Goal: Task Accomplishment & Management: Use online tool/utility

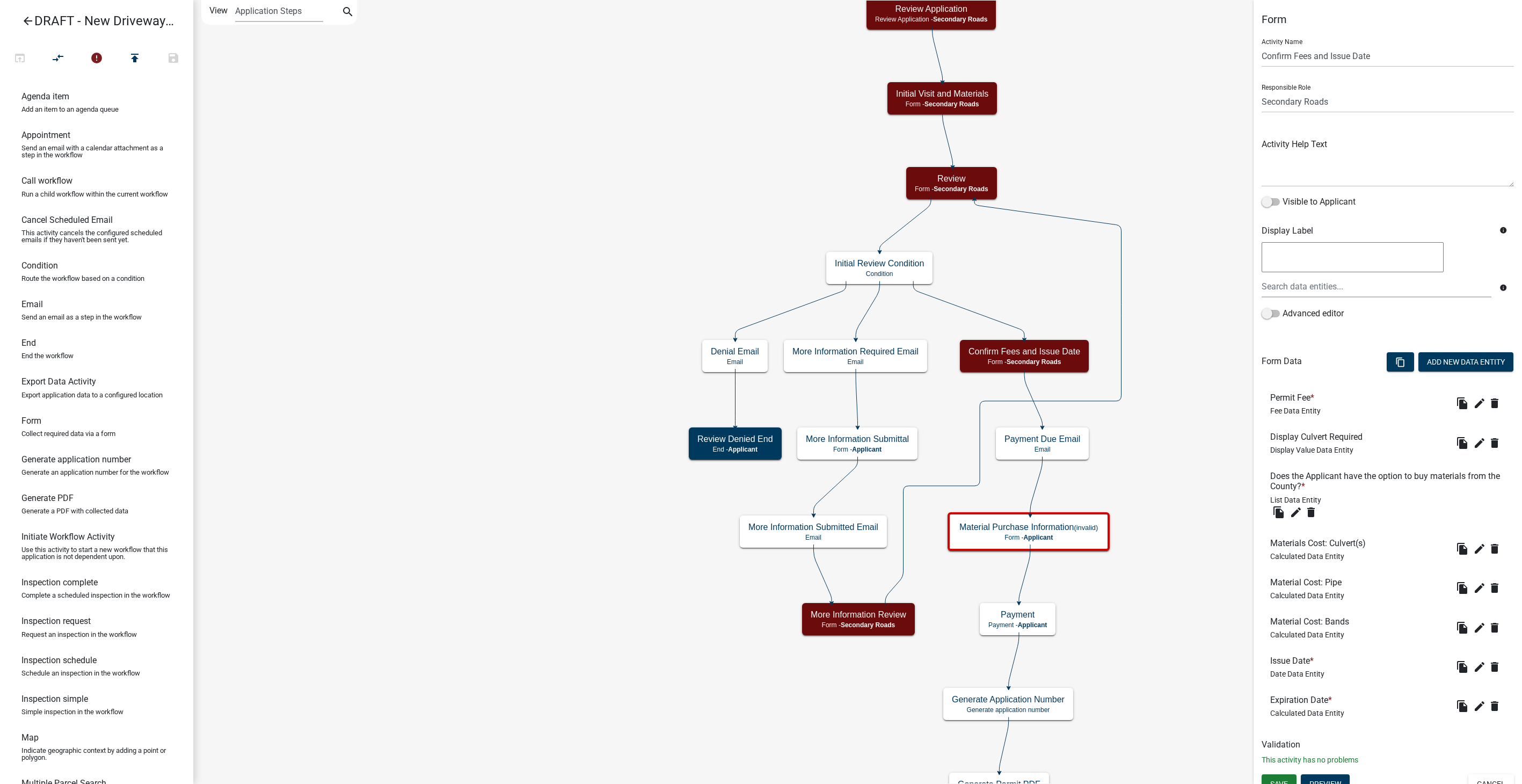
select select "0557C259-9306-4102-B35B-3B386A3E7B44"
click at [1473, 444] on icon "edit" at bounding box center [1479, 443] width 13 height 13
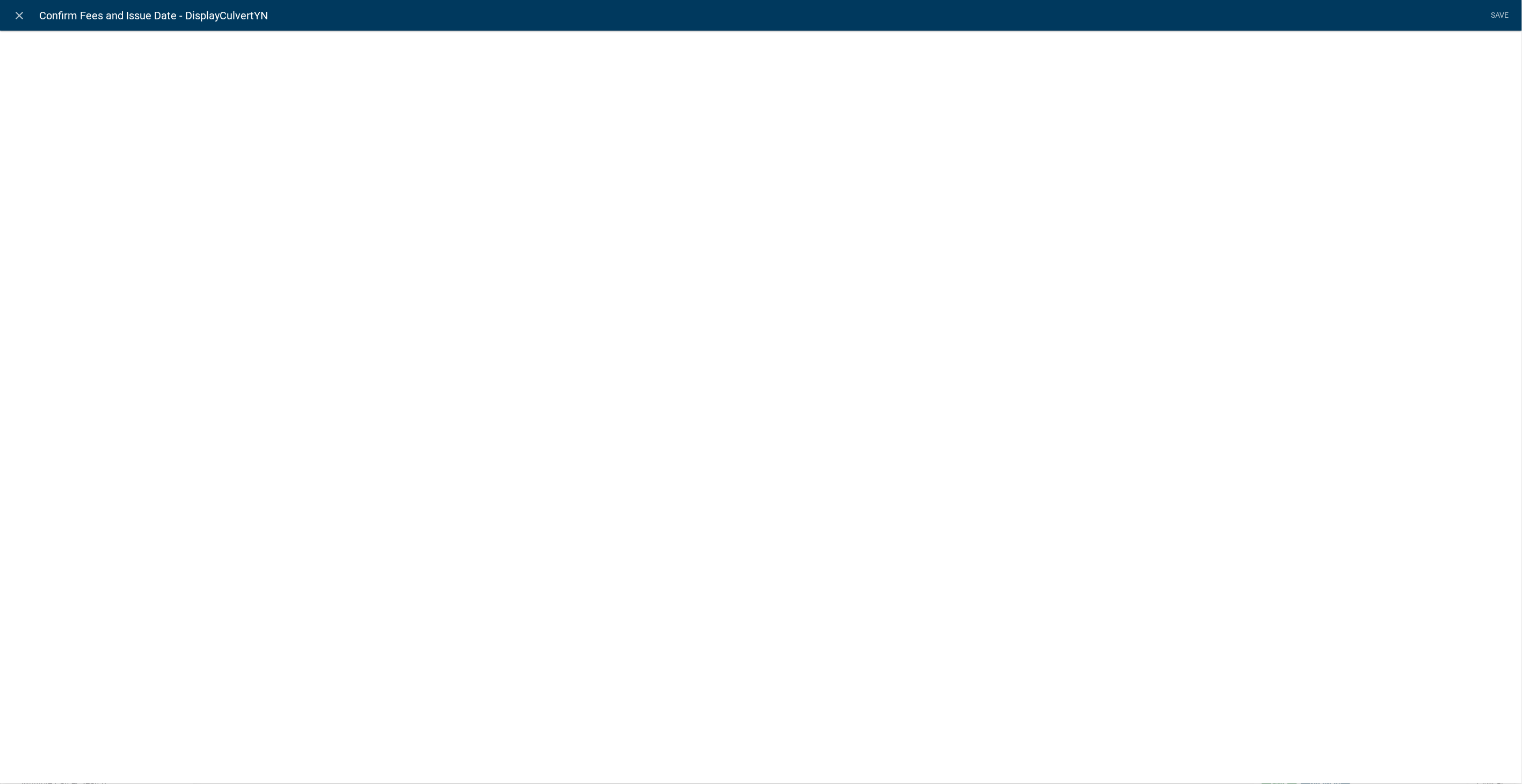
select select "display-entity-value"
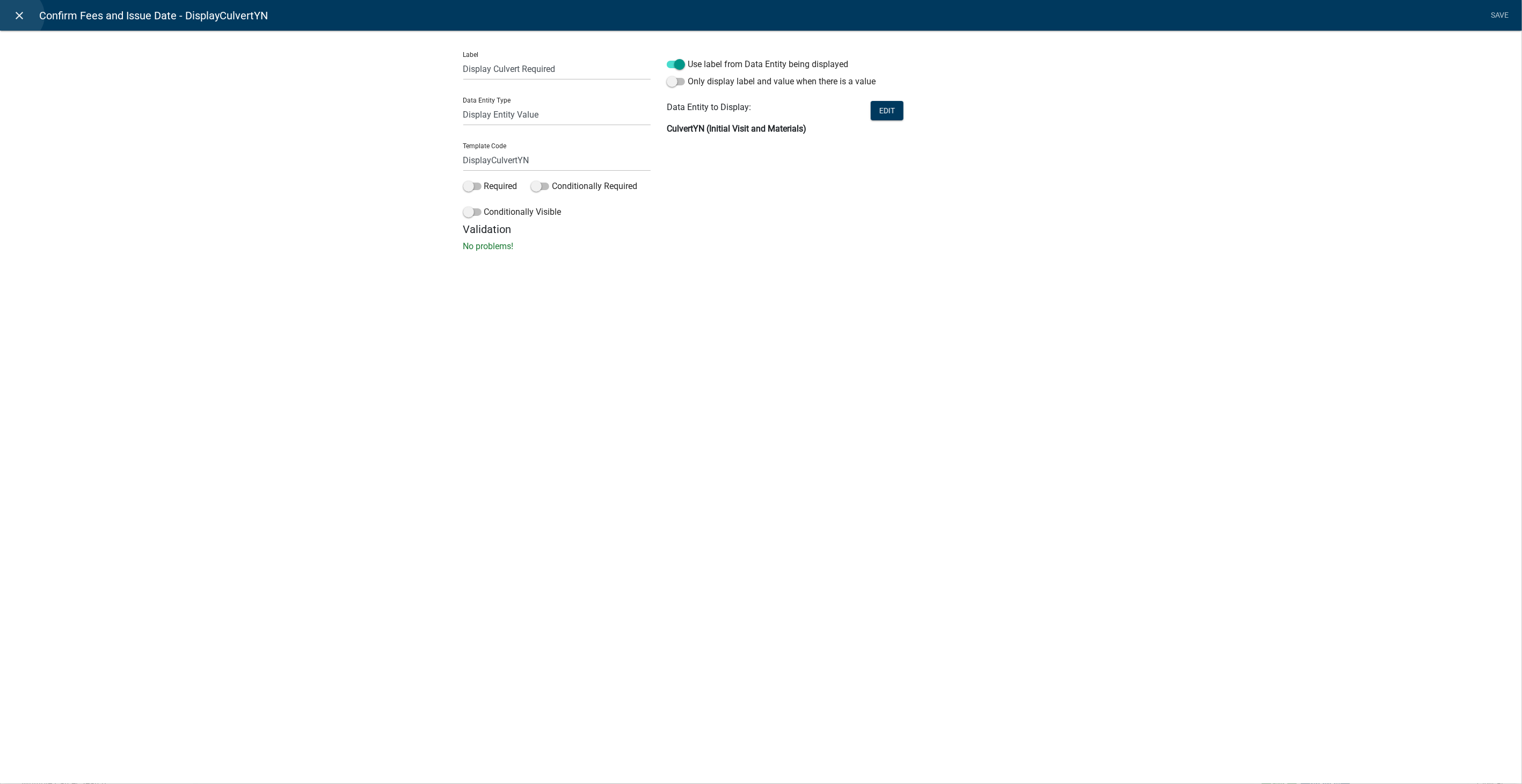
click at [17, 16] on icon "close" at bounding box center [20, 15] width 13 height 13
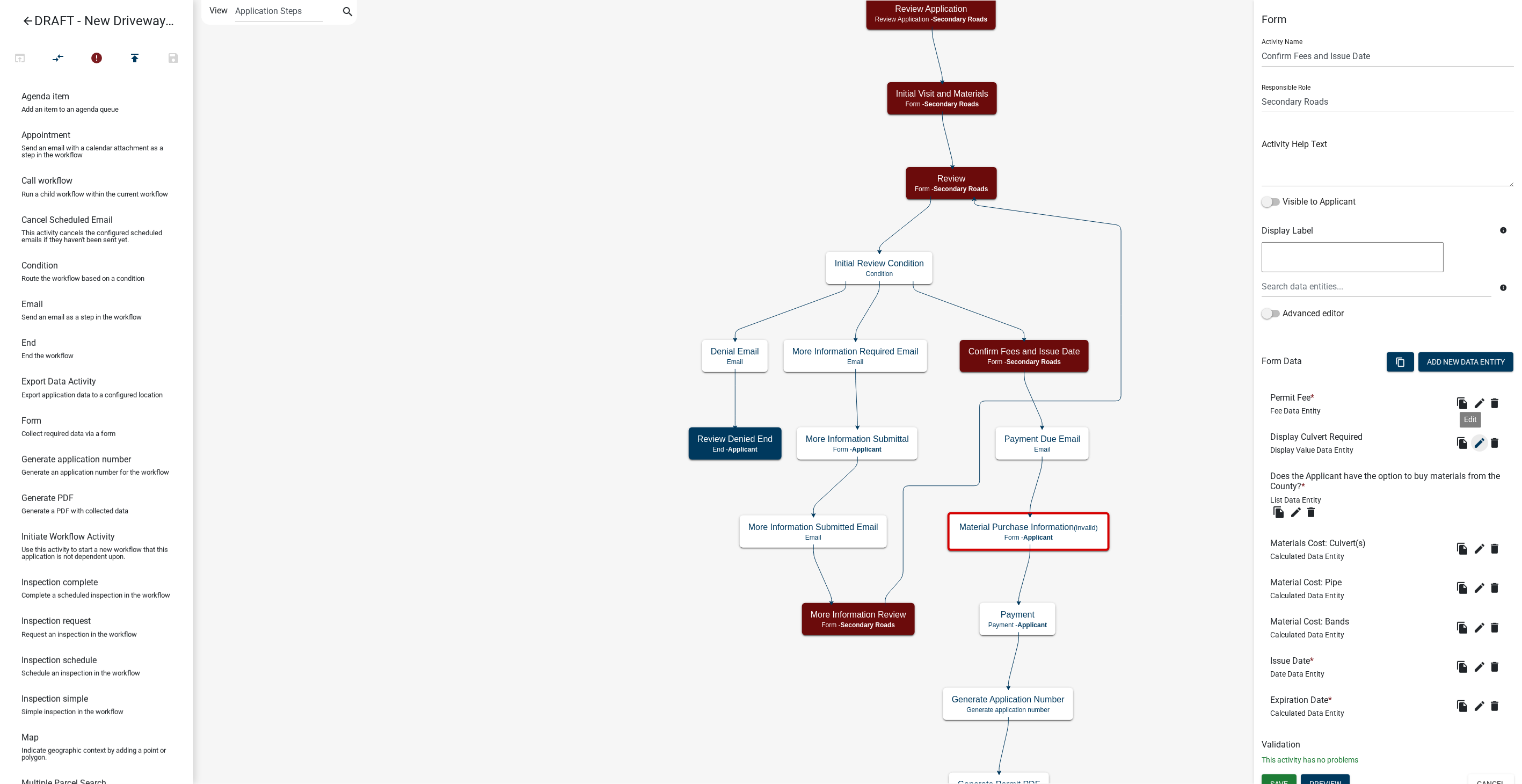
click at [1471, 450] on button "edit" at bounding box center [1479, 442] width 17 height 17
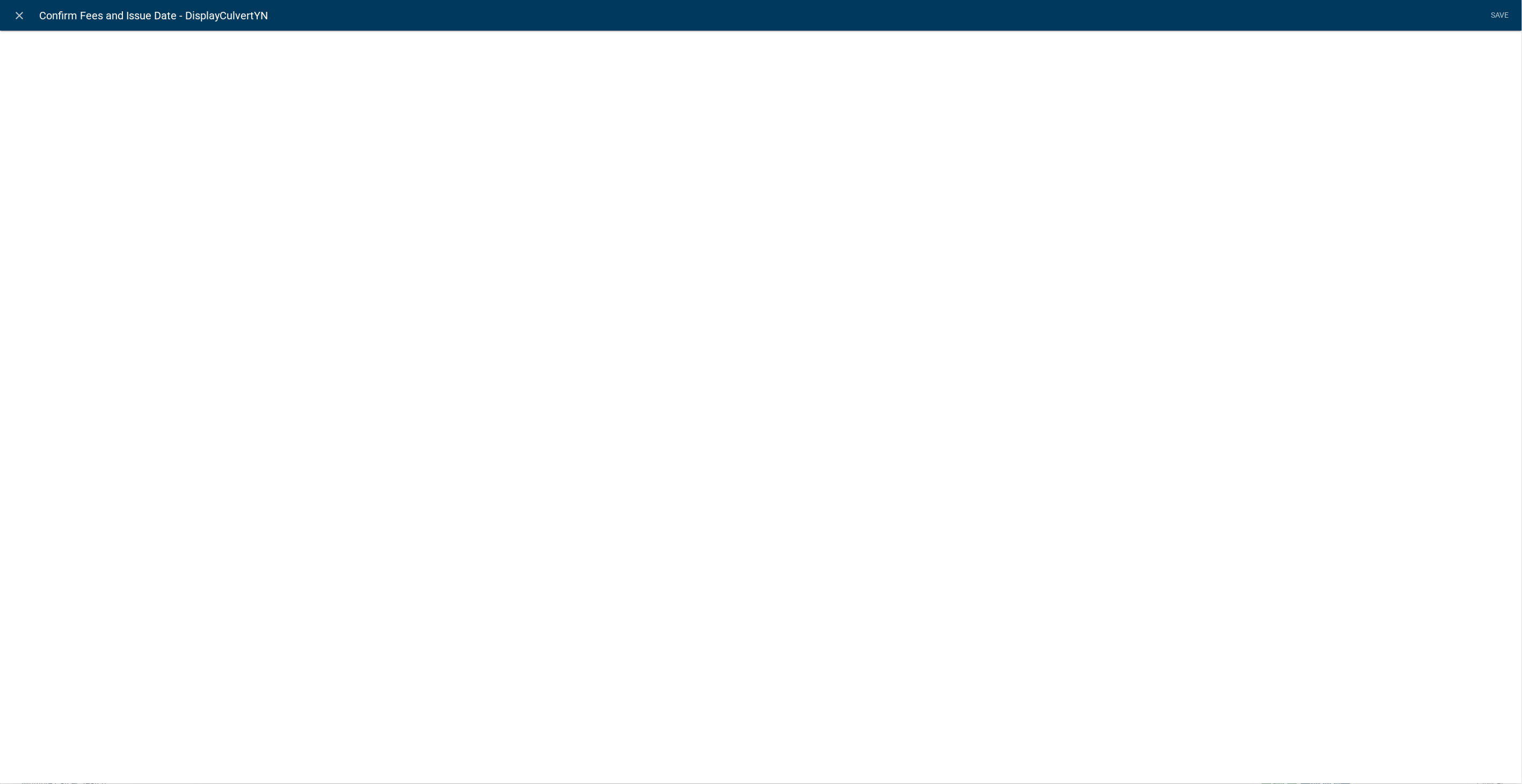
select select "display-entity-value"
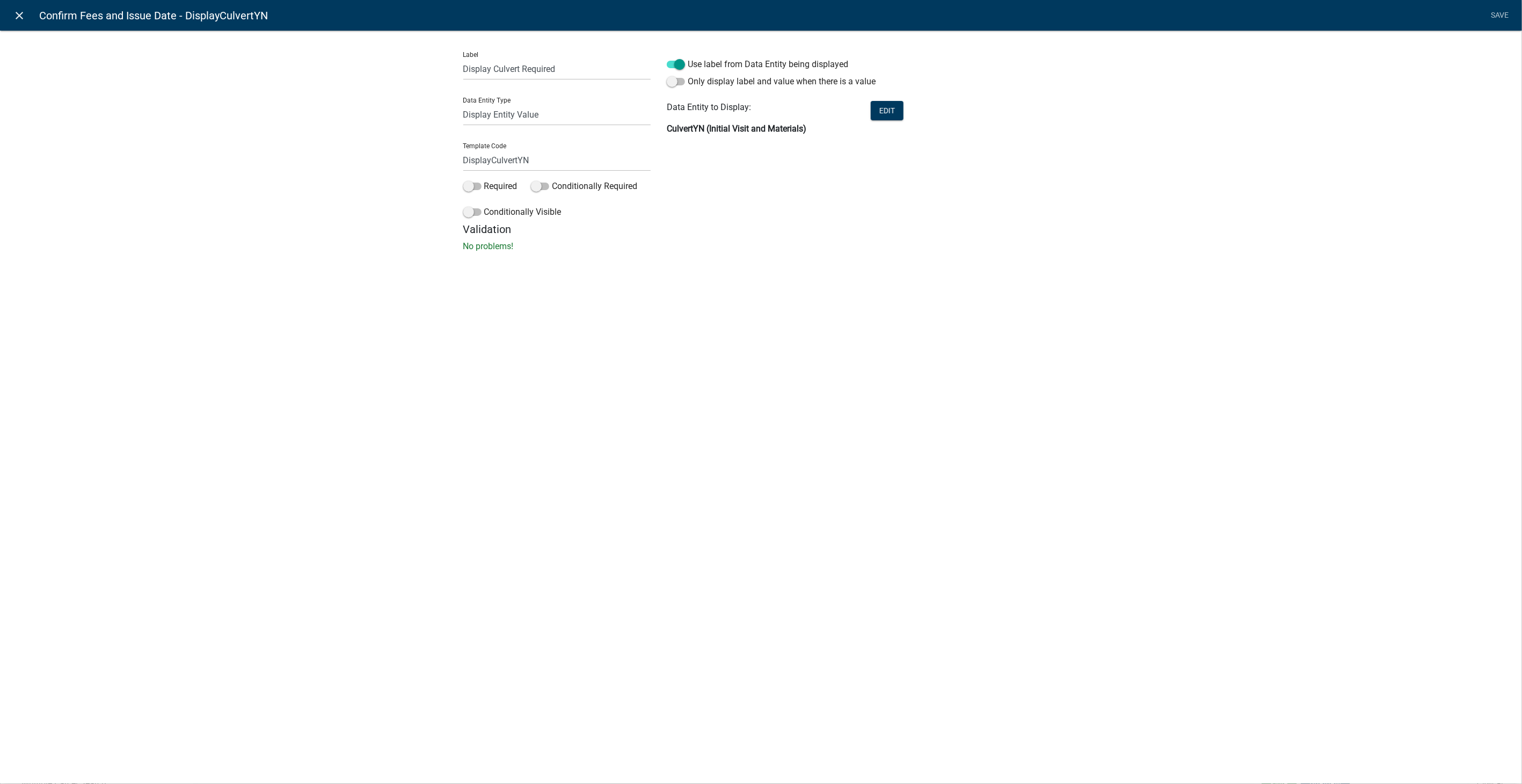
click at [22, 11] on icon "close" at bounding box center [20, 15] width 13 height 13
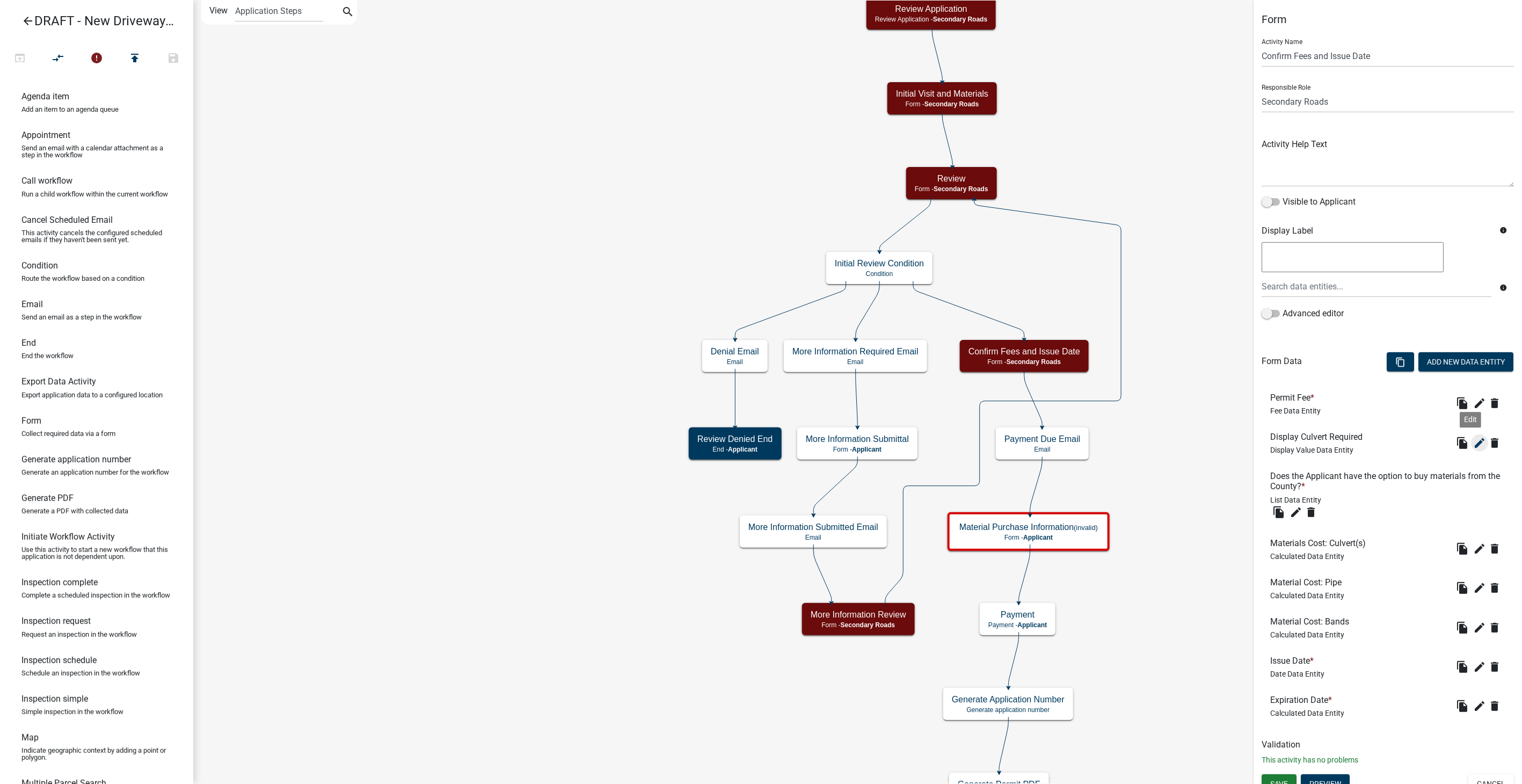
click at [1477, 441] on icon "edit" at bounding box center [1479, 443] width 13 height 13
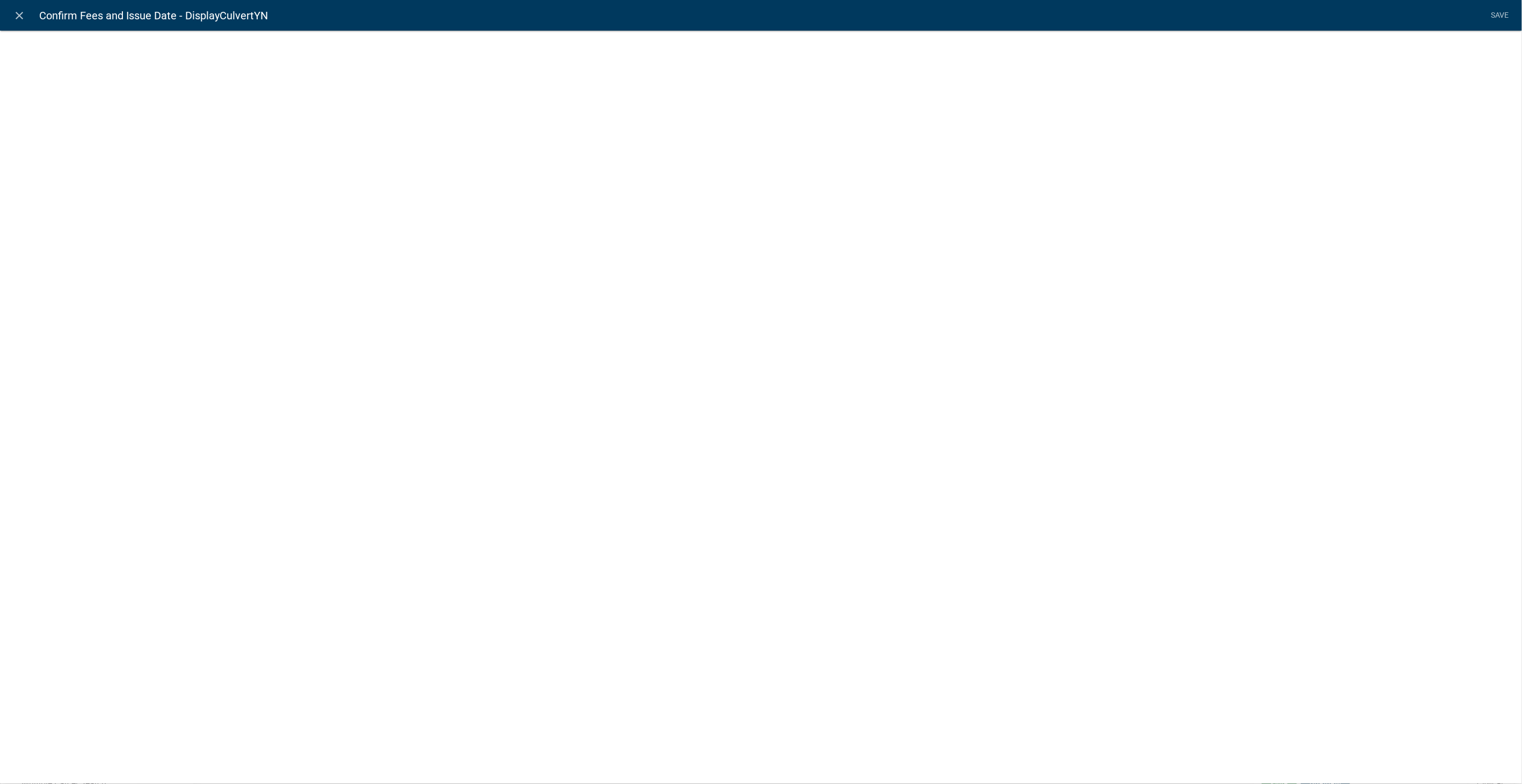
select select "display-entity-value"
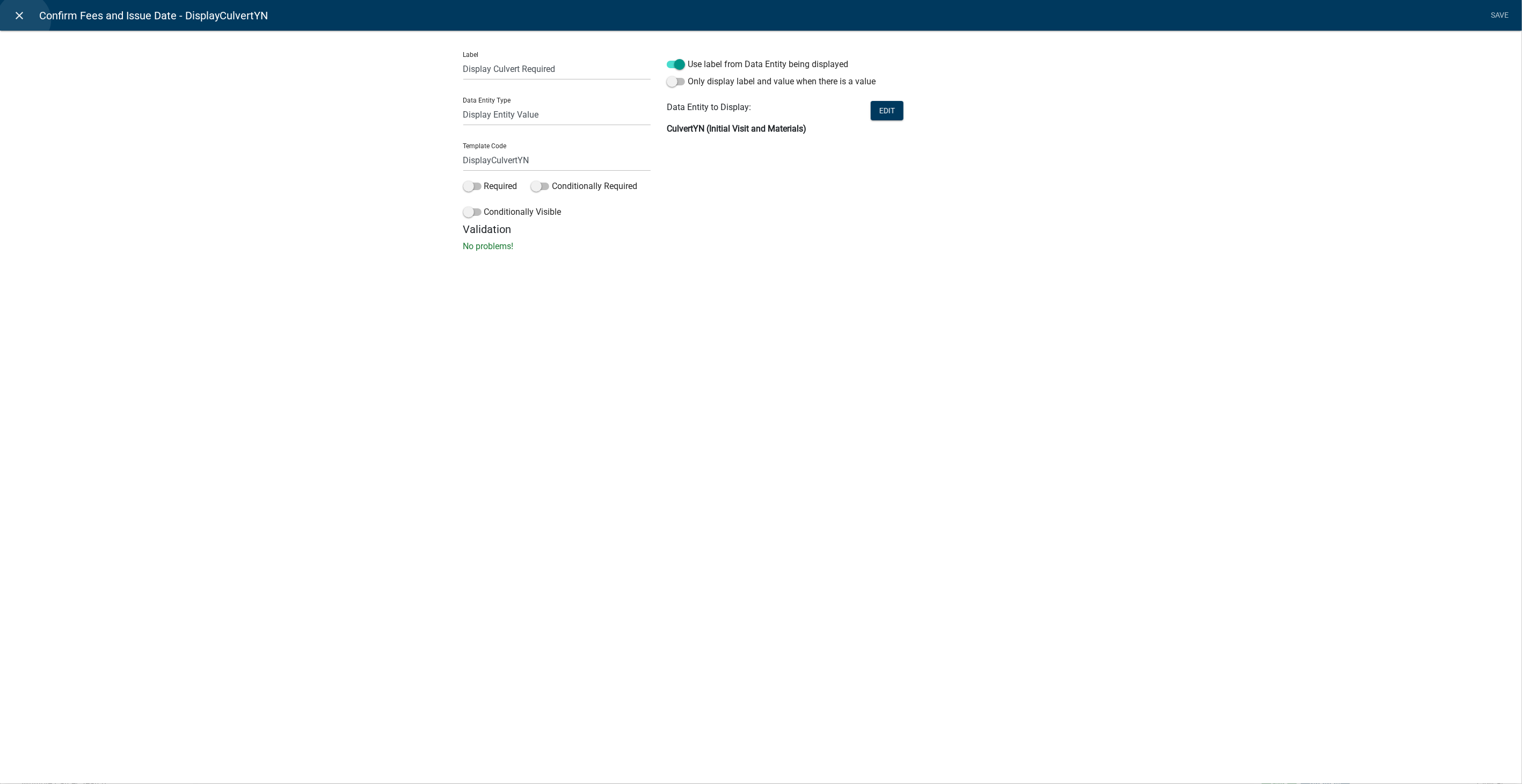
click at [24, 20] on icon "close" at bounding box center [20, 15] width 13 height 13
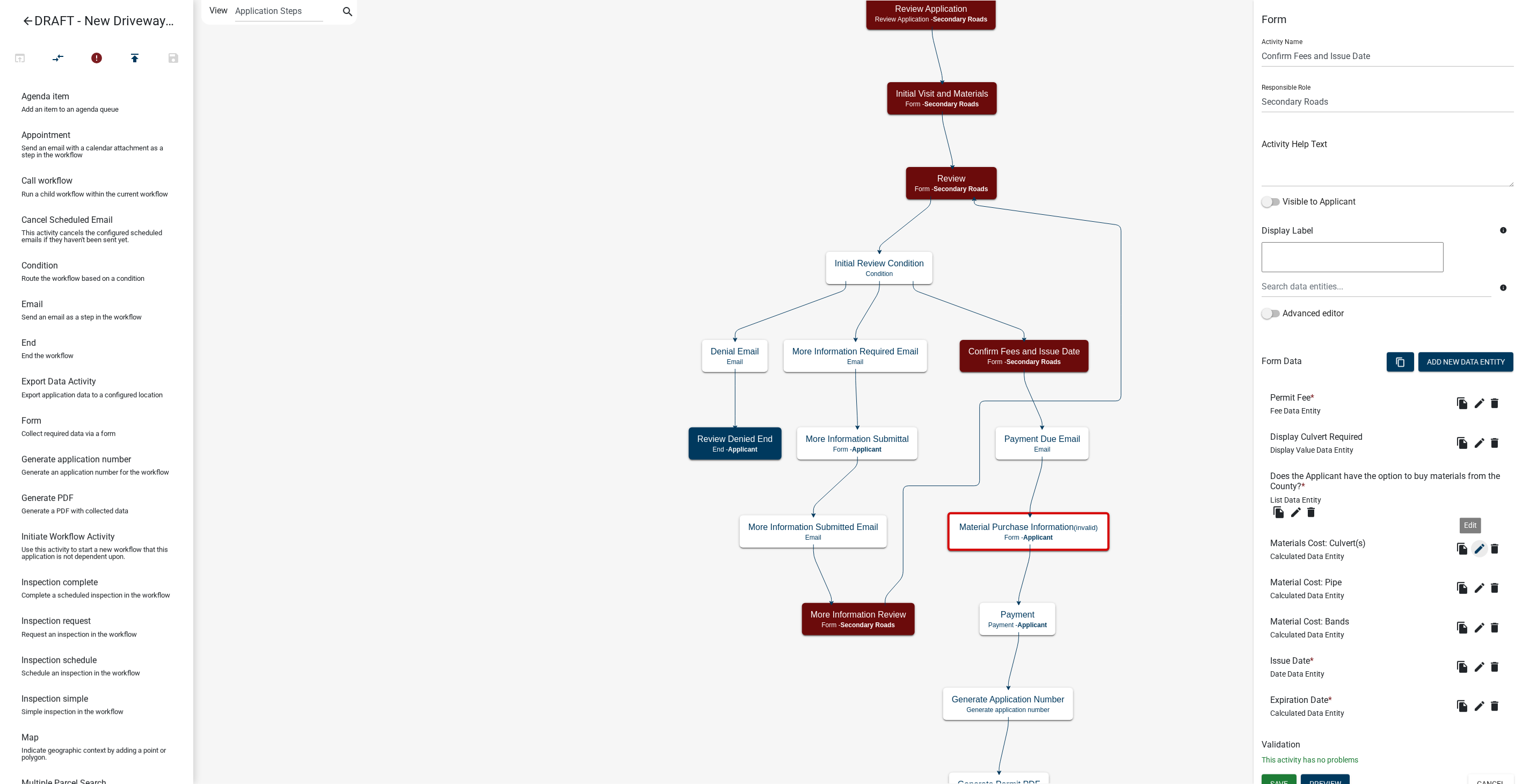
click at [1471, 550] on button "edit" at bounding box center [1479, 548] width 17 height 17
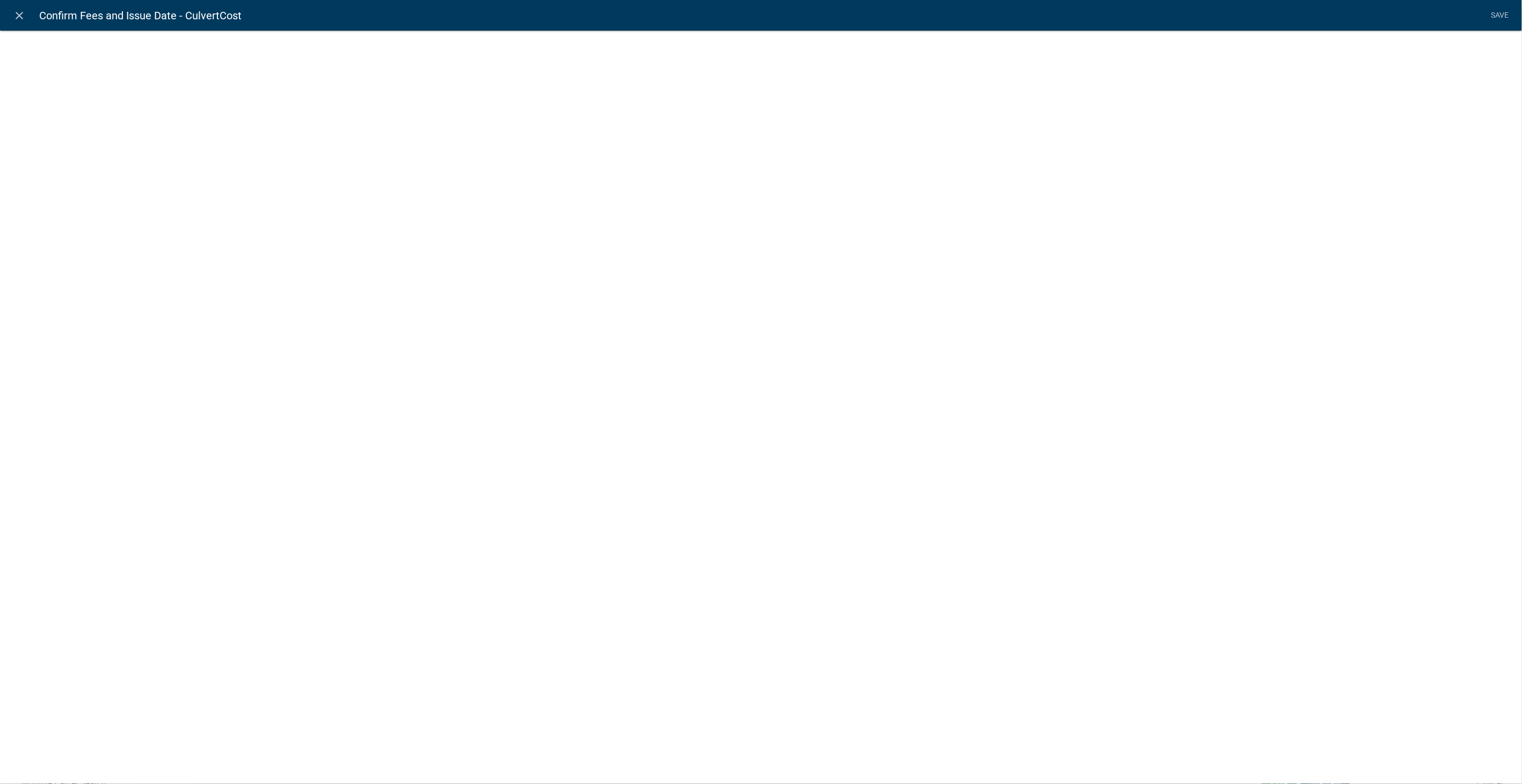
select select "calculated-value"
select select "2"
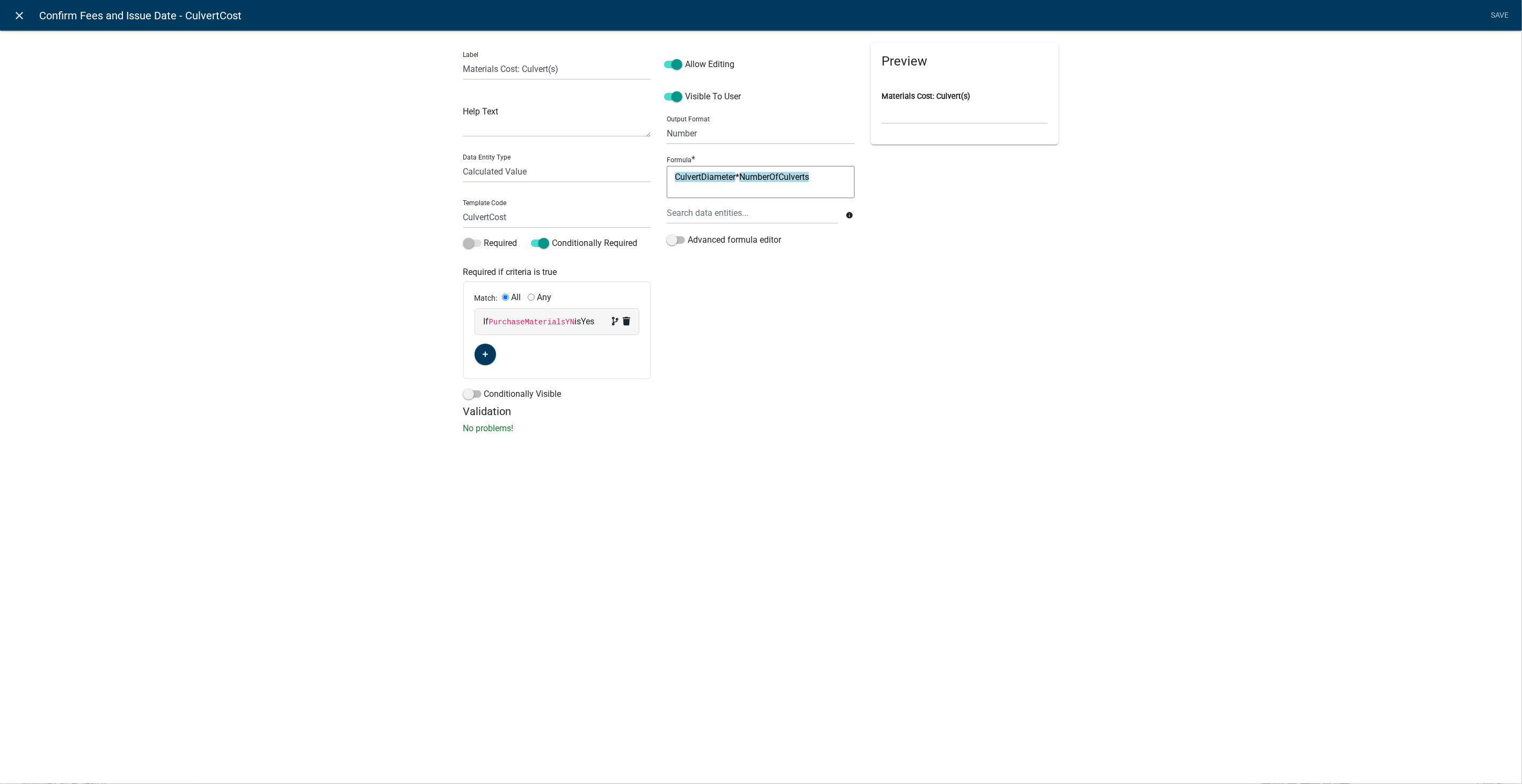
click at [23, 14] on icon "close" at bounding box center [20, 15] width 13 height 13
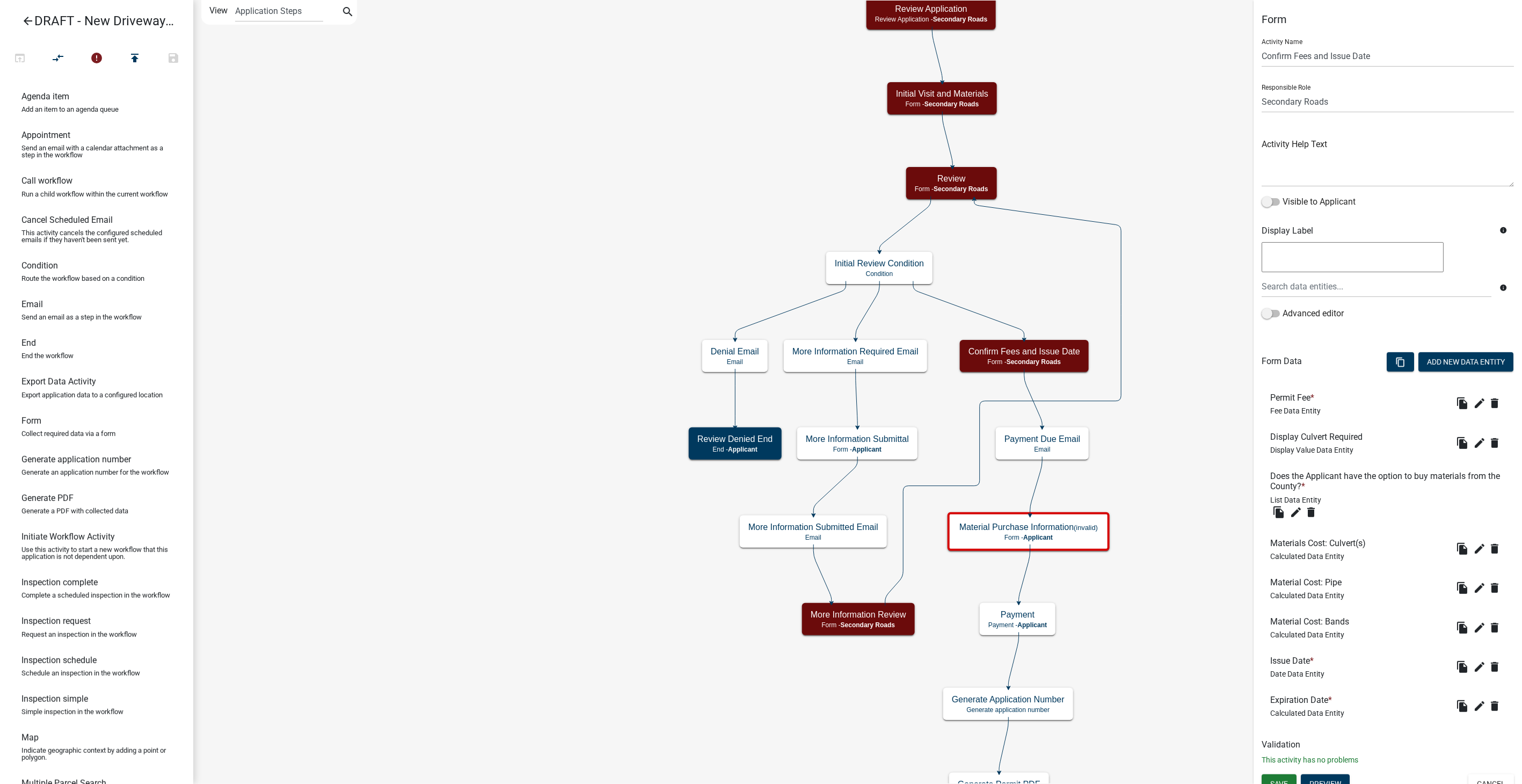
click at [1468, 577] on li "Material Cost: Pipe Calculated Data Entity file_copy edit delete" at bounding box center [1387, 588] width 253 height 39
click at [1473, 585] on icon "edit" at bounding box center [1479, 588] width 13 height 13
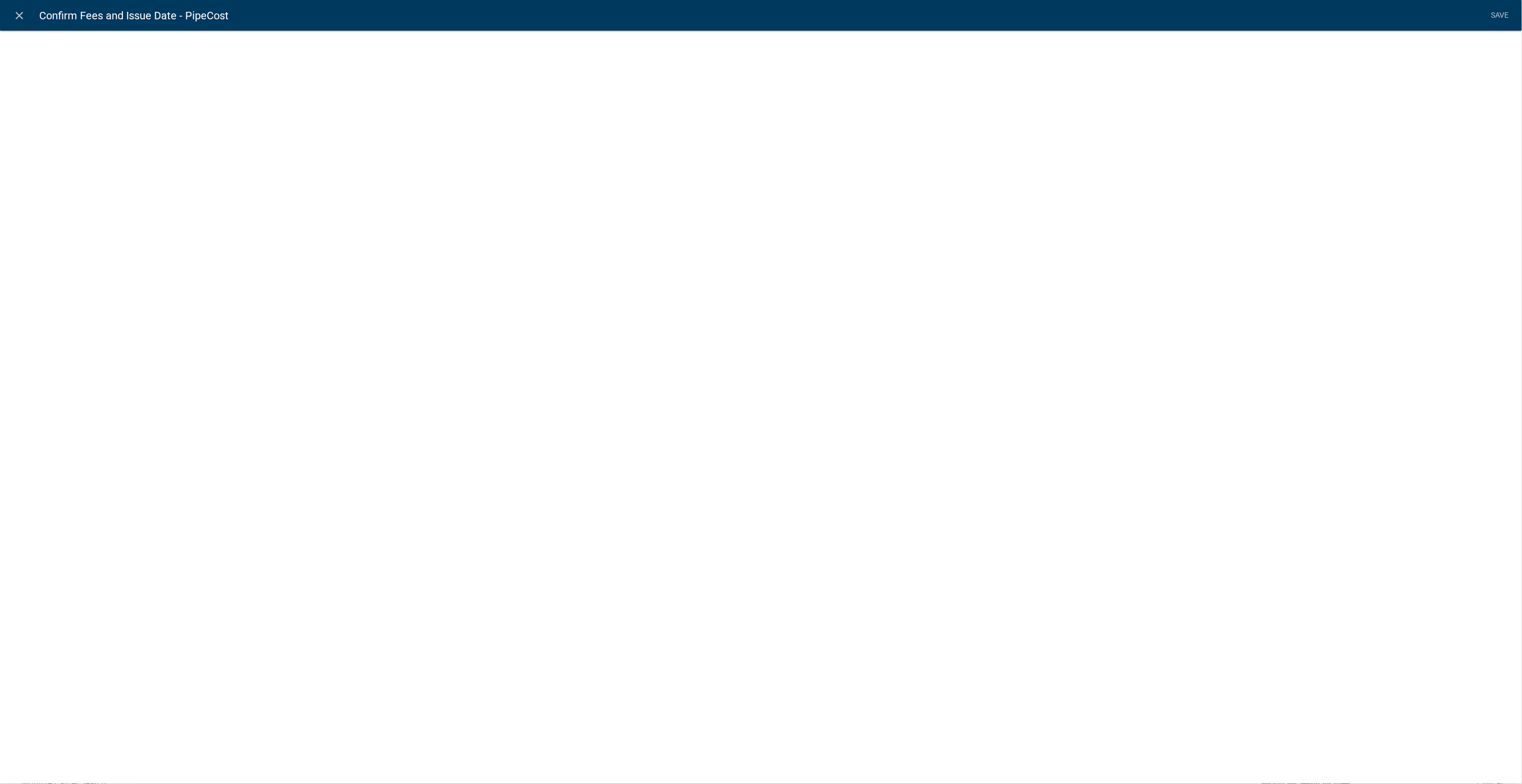
select select "calculated-value"
select select "2"
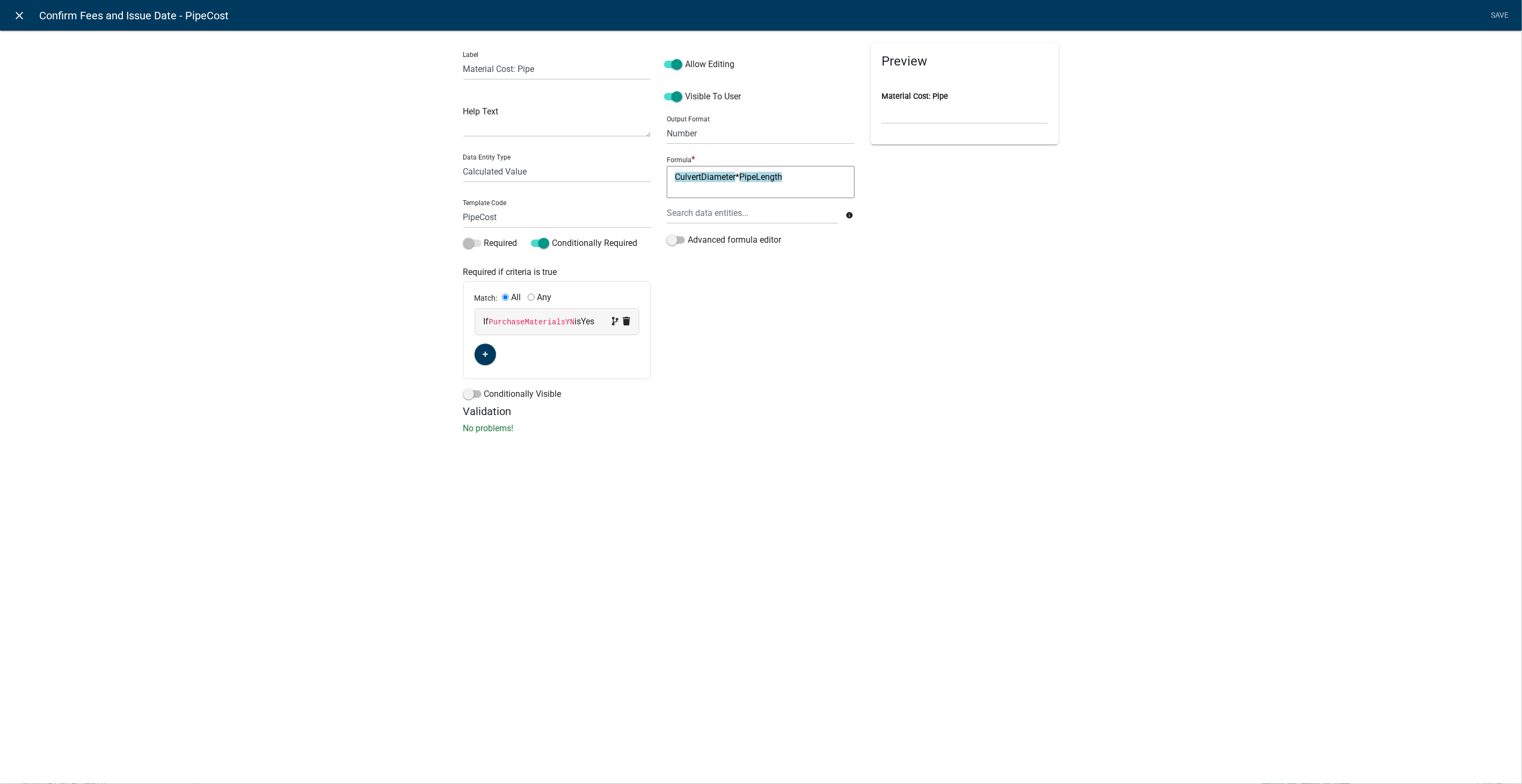
click at [24, 14] on icon "close" at bounding box center [20, 15] width 13 height 13
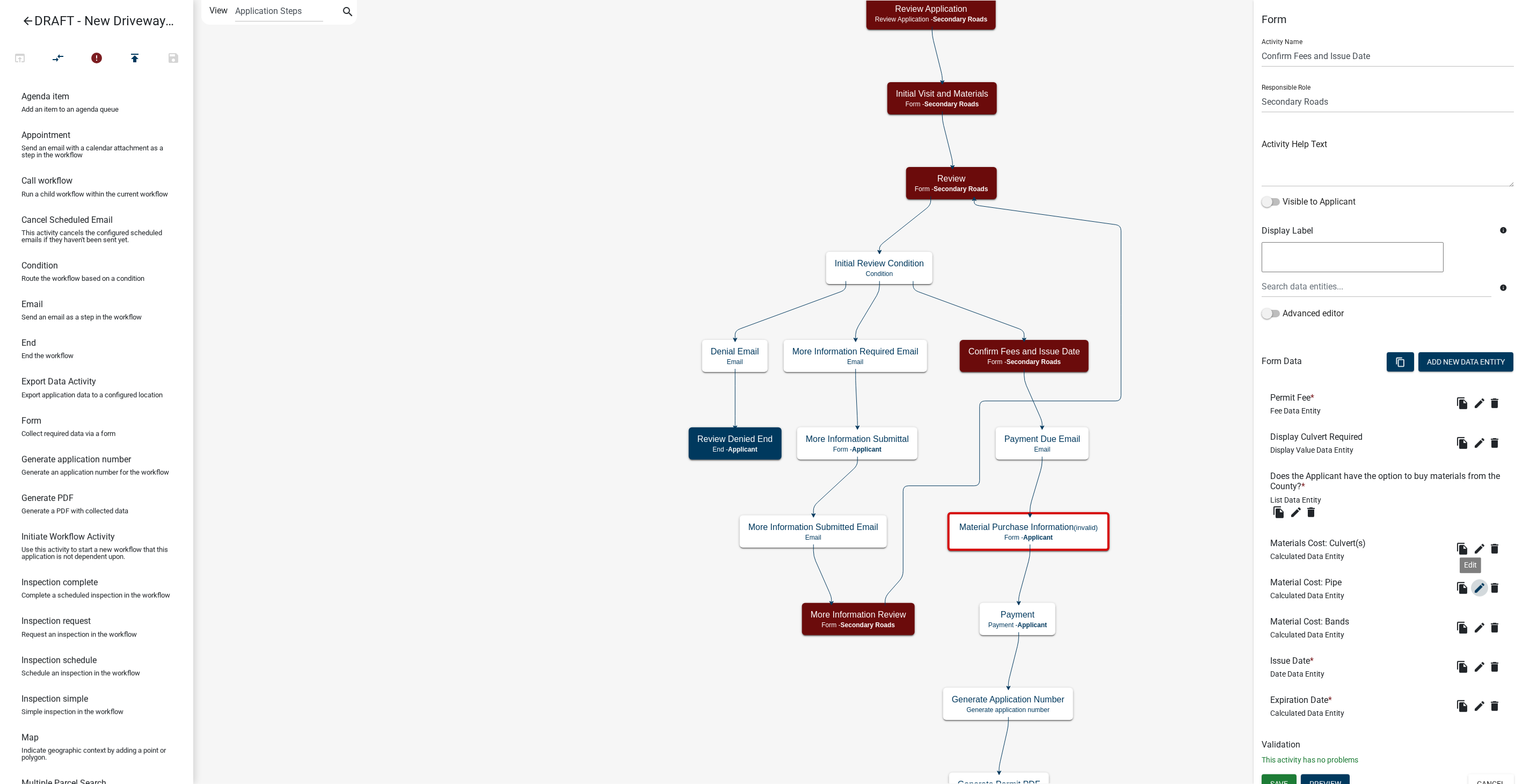
click at [1473, 586] on icon "edit" at bounding box center [1479, 588] width 13 height 13
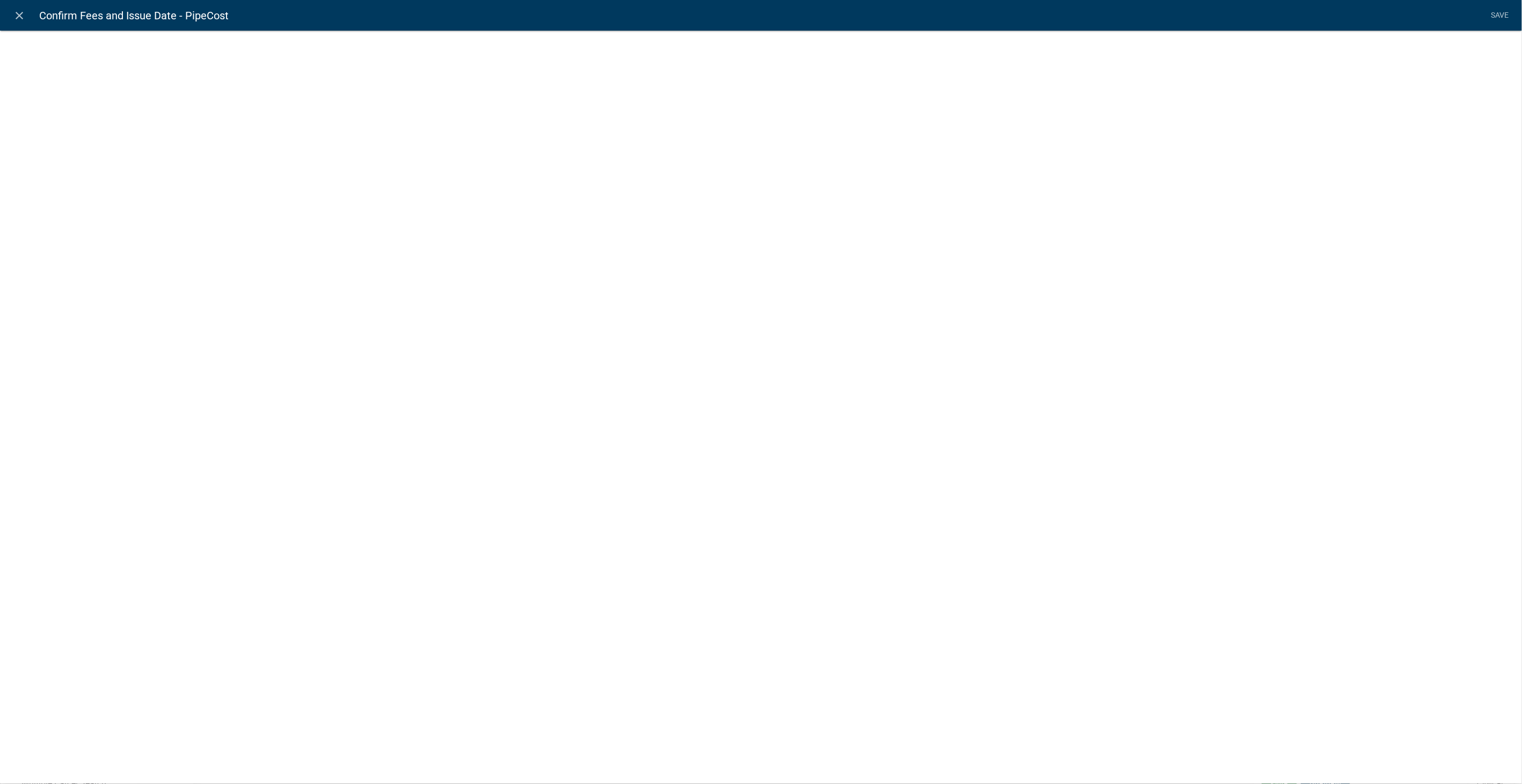
select select "calculated-value"
select select "2"
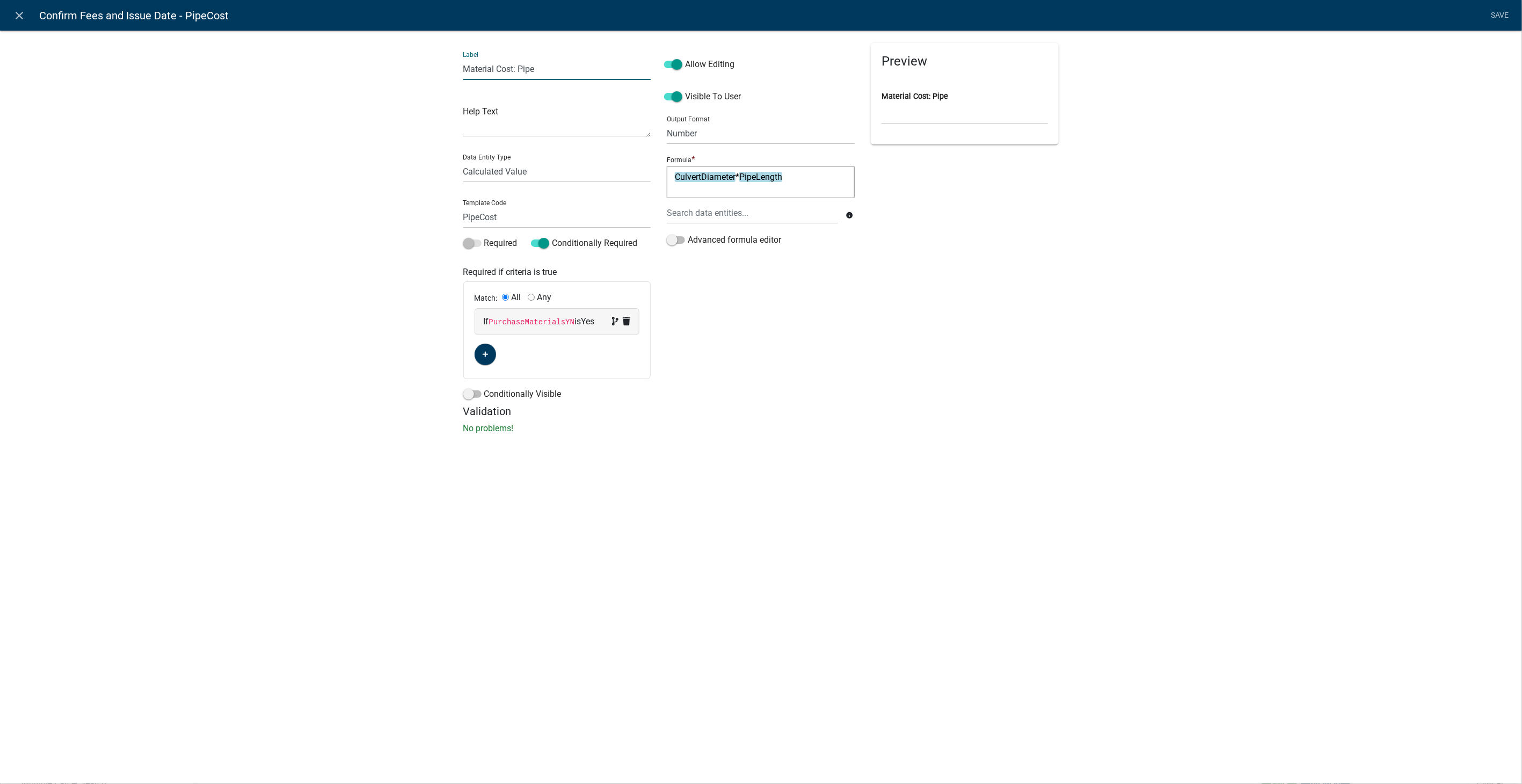
click at [519, 68] on input "Material Cost: Pipe" at bounding box center [557, 69] width 188 height 22
type input "Material Cost: Culvert Pipe"
click at [1502, 11] on link "Save" at bounding box center [1500, 16] width 27 height 20
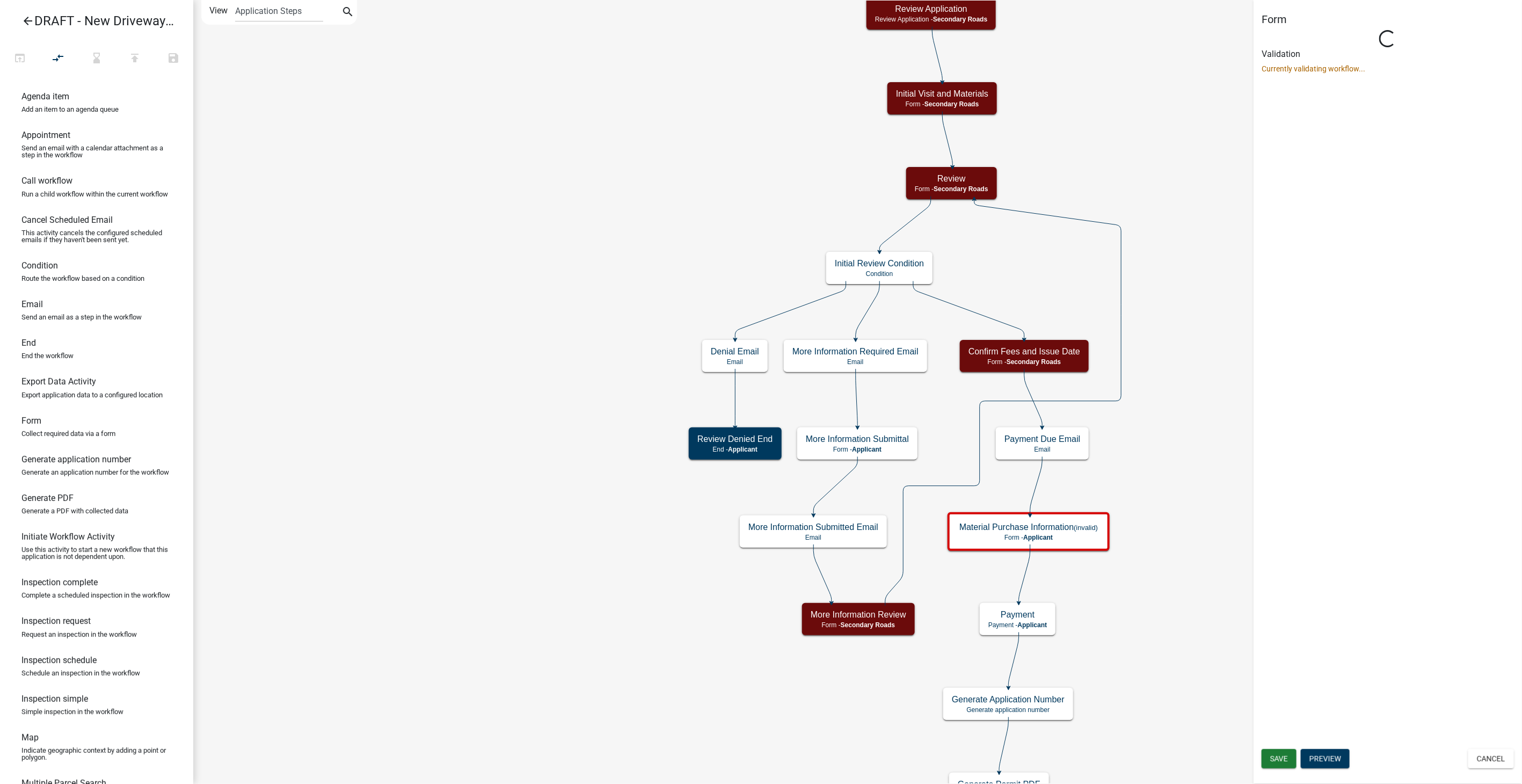
select select "0557C259-9306-4102-B35B-3B386A3E7B44"
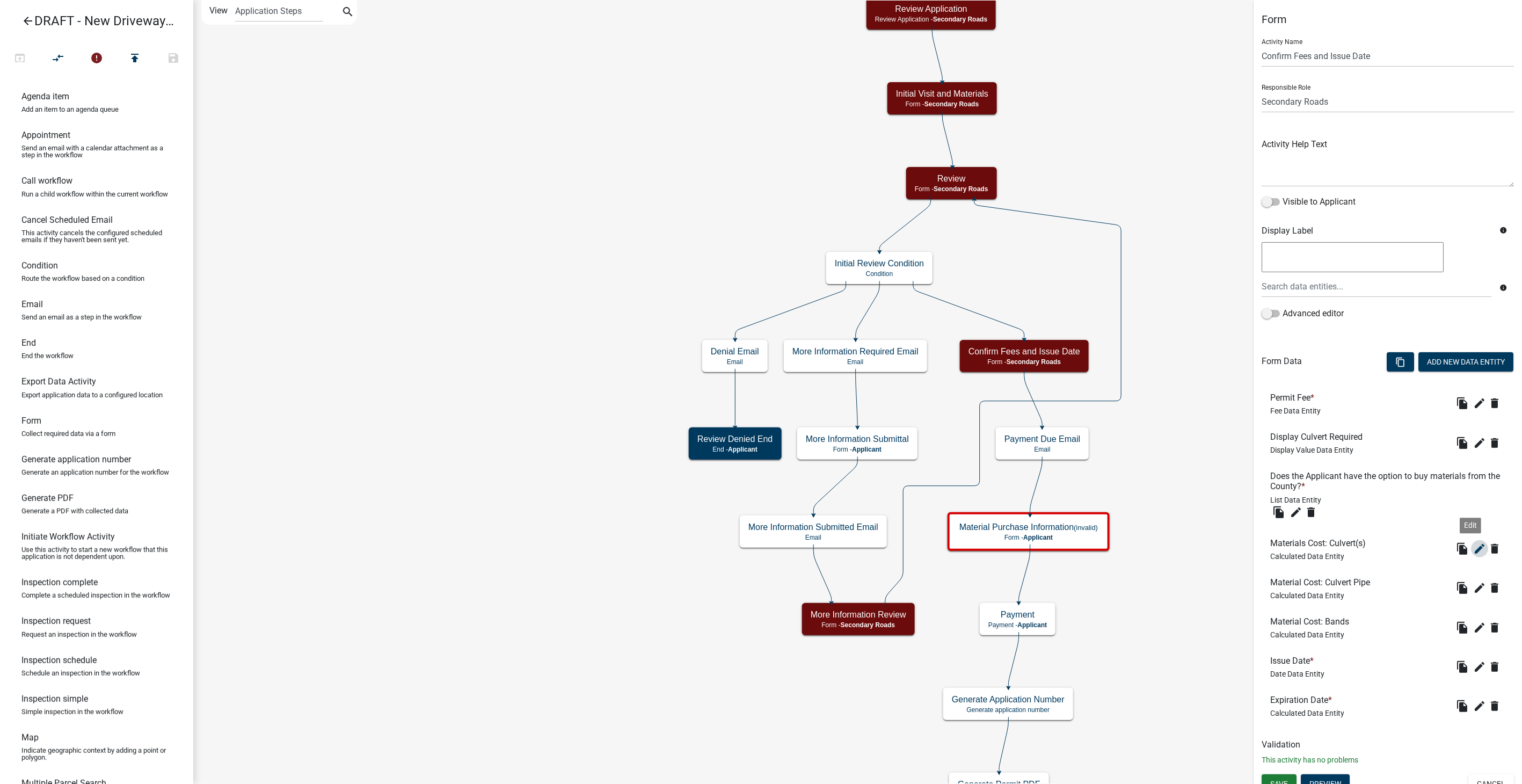
click at [1473, 546] on icon "edit" at bounding box center [1479, 548] width 13 height 13
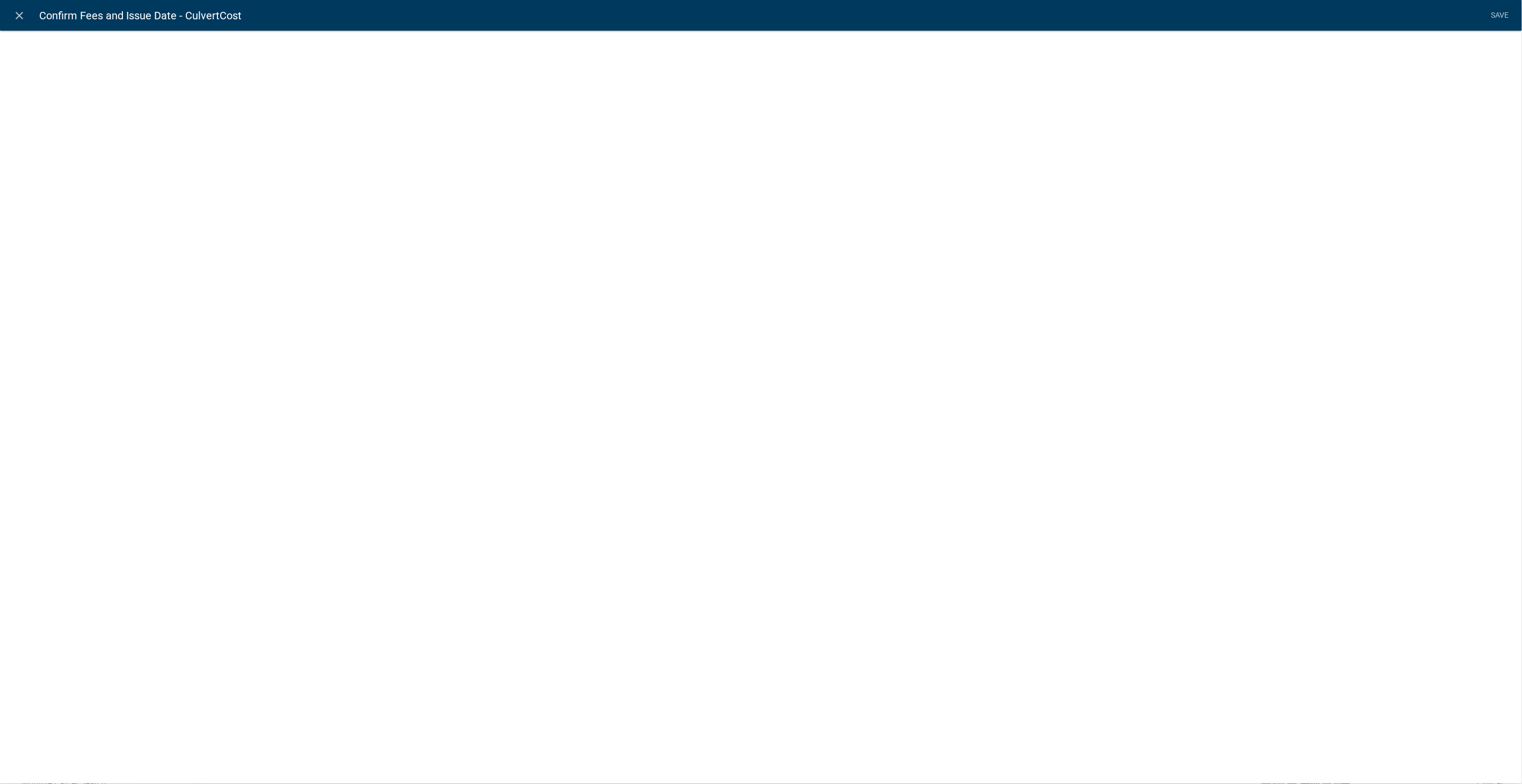
select select "calculated-value"
select select "2"
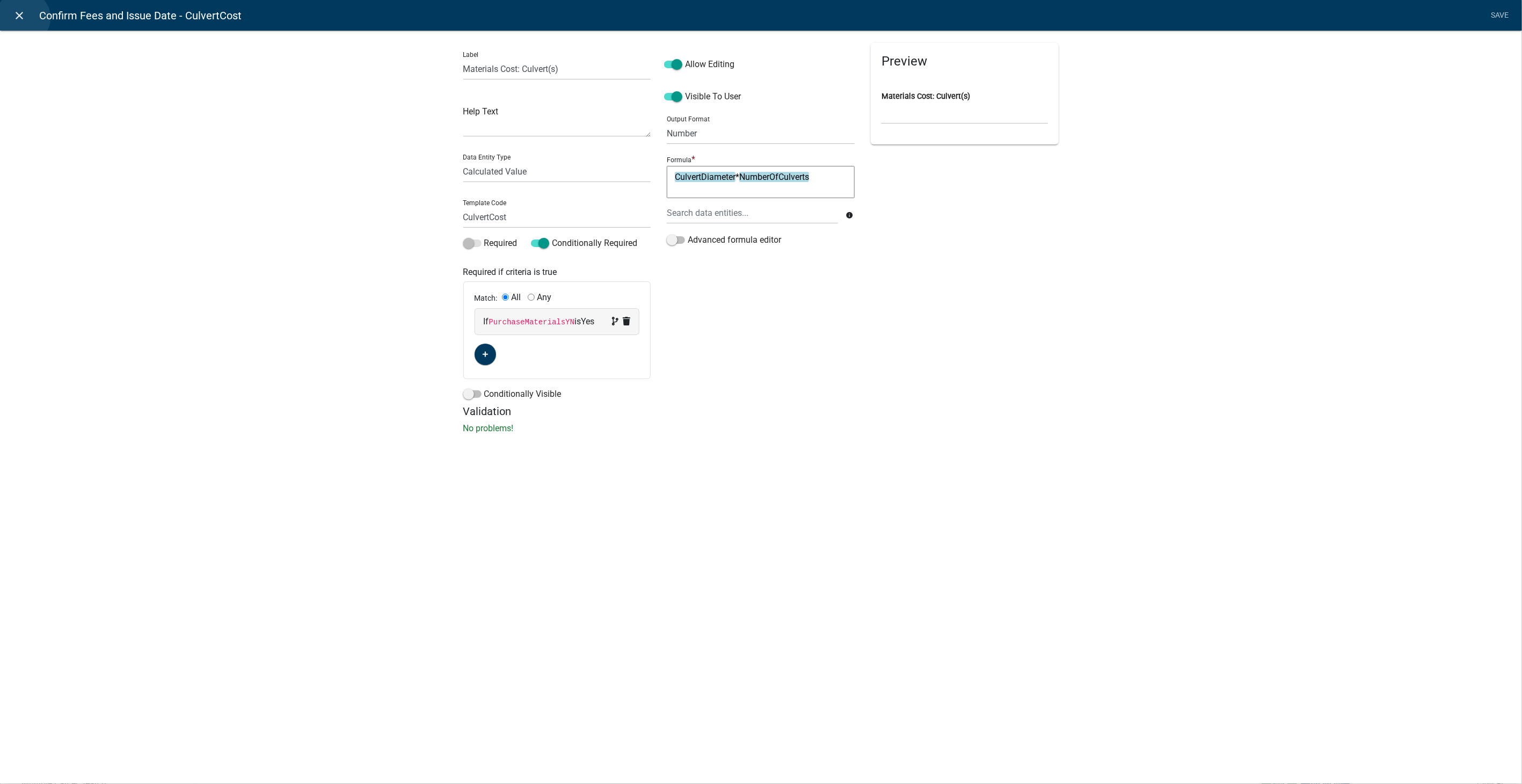
click at [23, 18] on icon "close" at bounding box center [20, 15] width 13 height 13
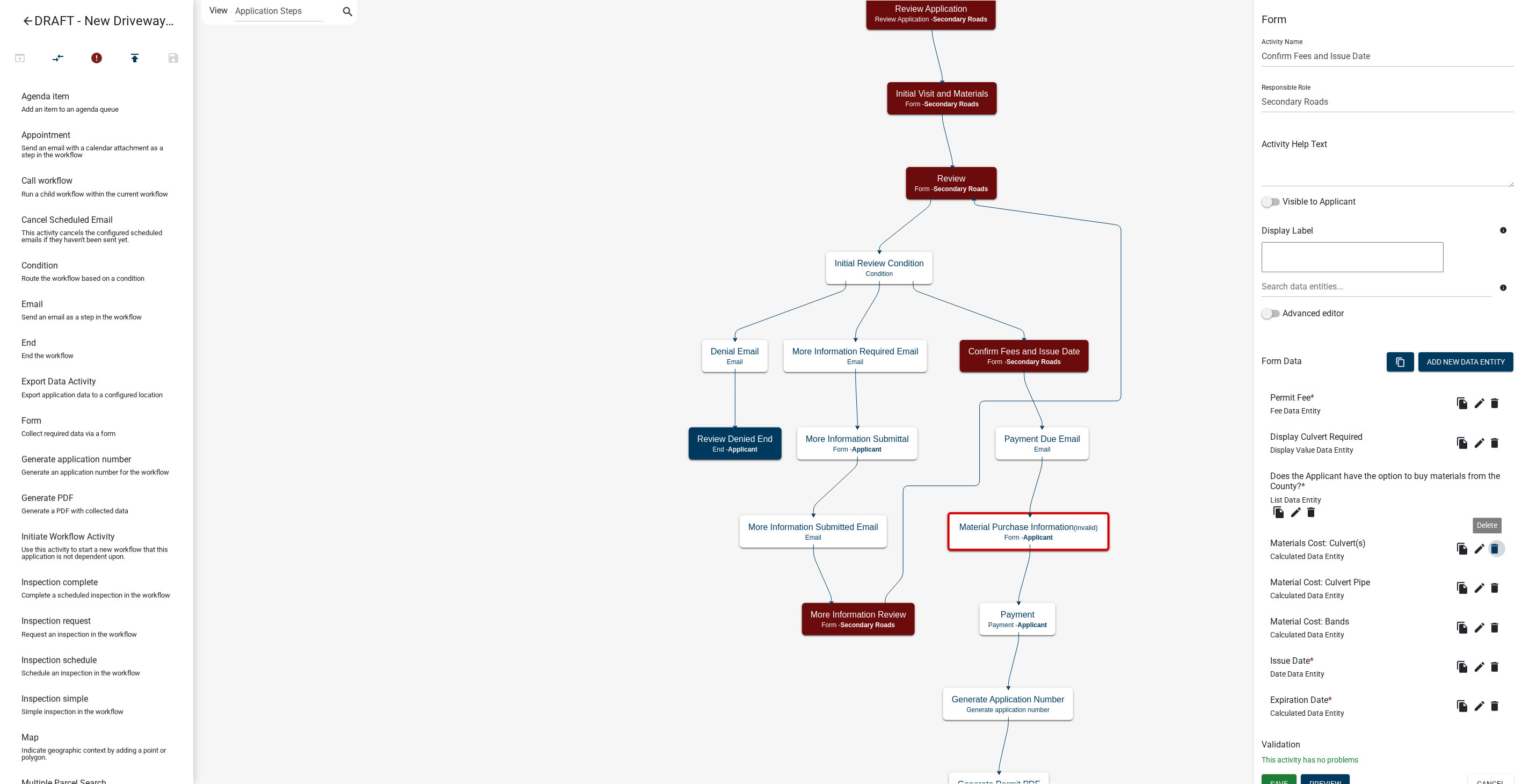
click at [1488, 546] on icon "delete" at bounding box center [1494, 548] width 13 height 13
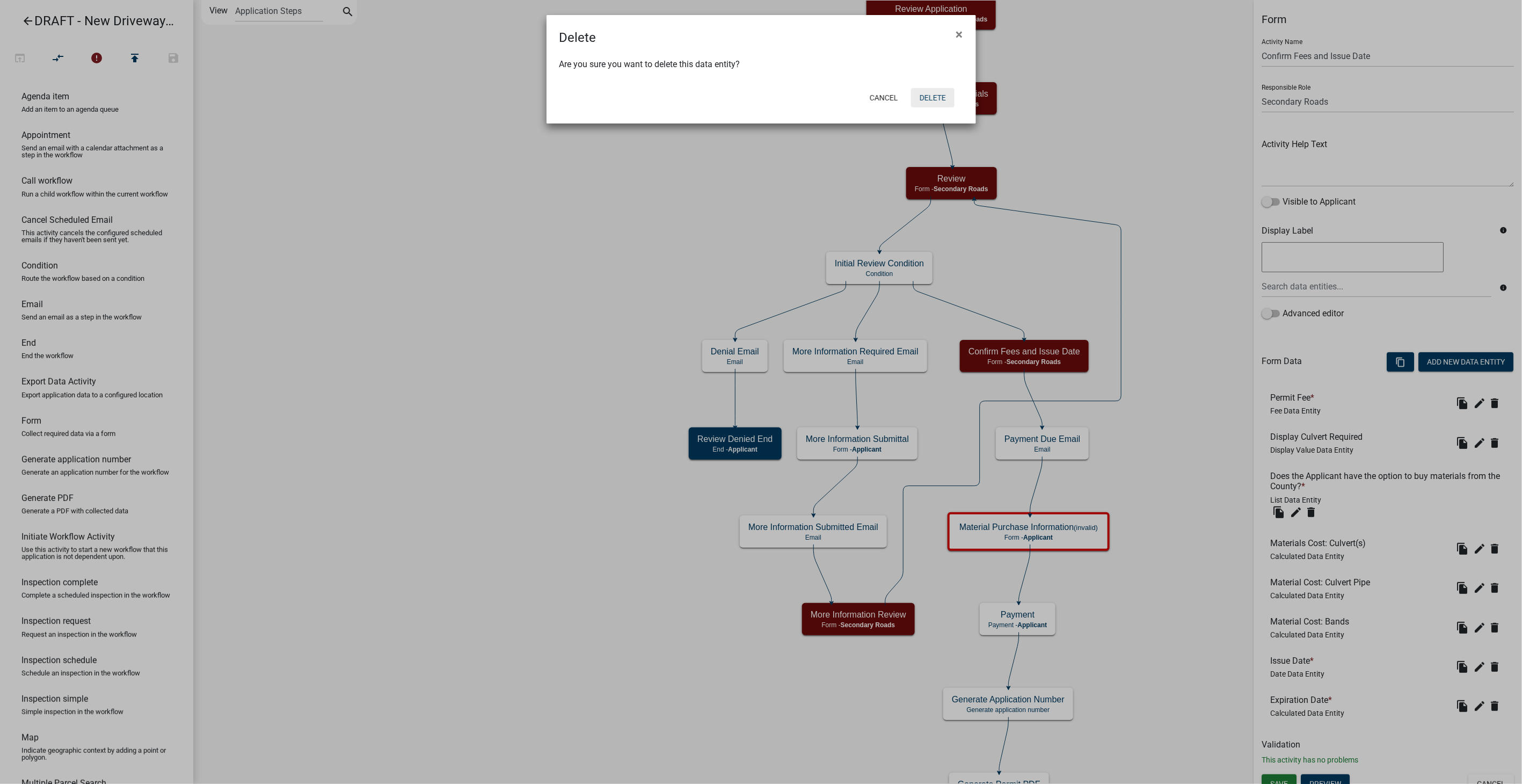
click at [934, 95] on button "Delete" at bounding box center [932, 97] width 43 height 20
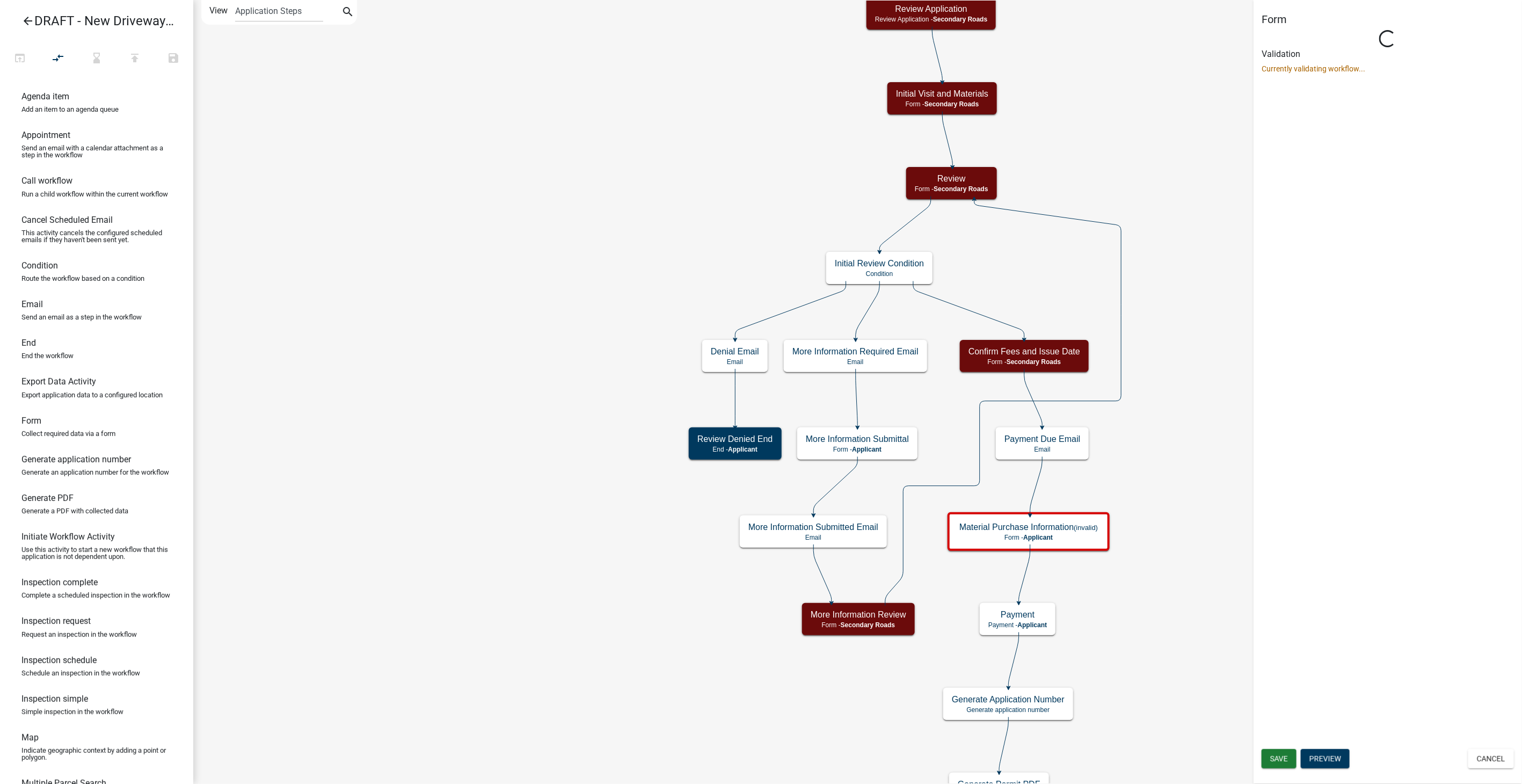
select select "0557C259-9306-4102-B35B-3B386A3E7B44"
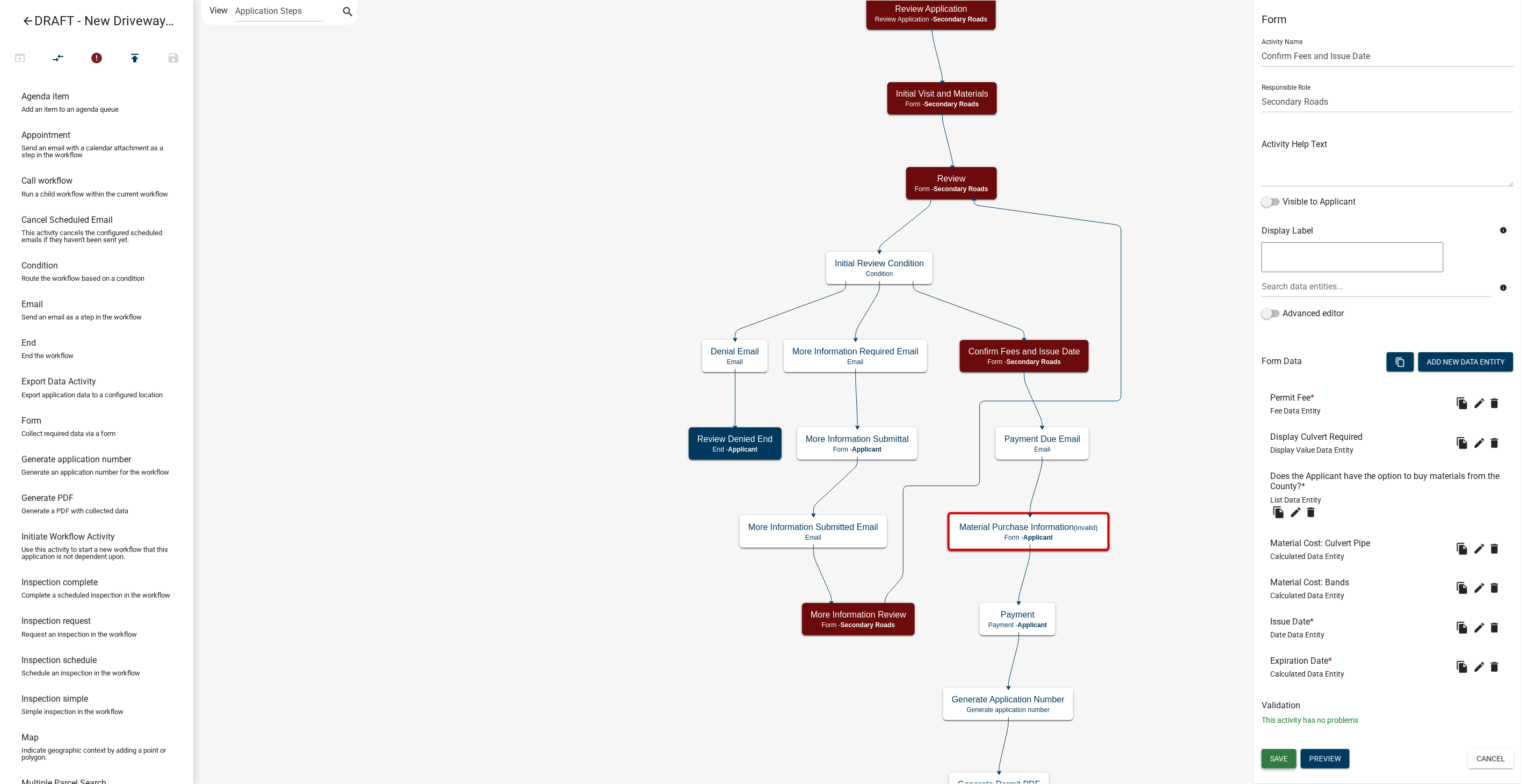
click at [1278, 758] on span "Save" at bounding box center [1279, 758] width 18 height 9
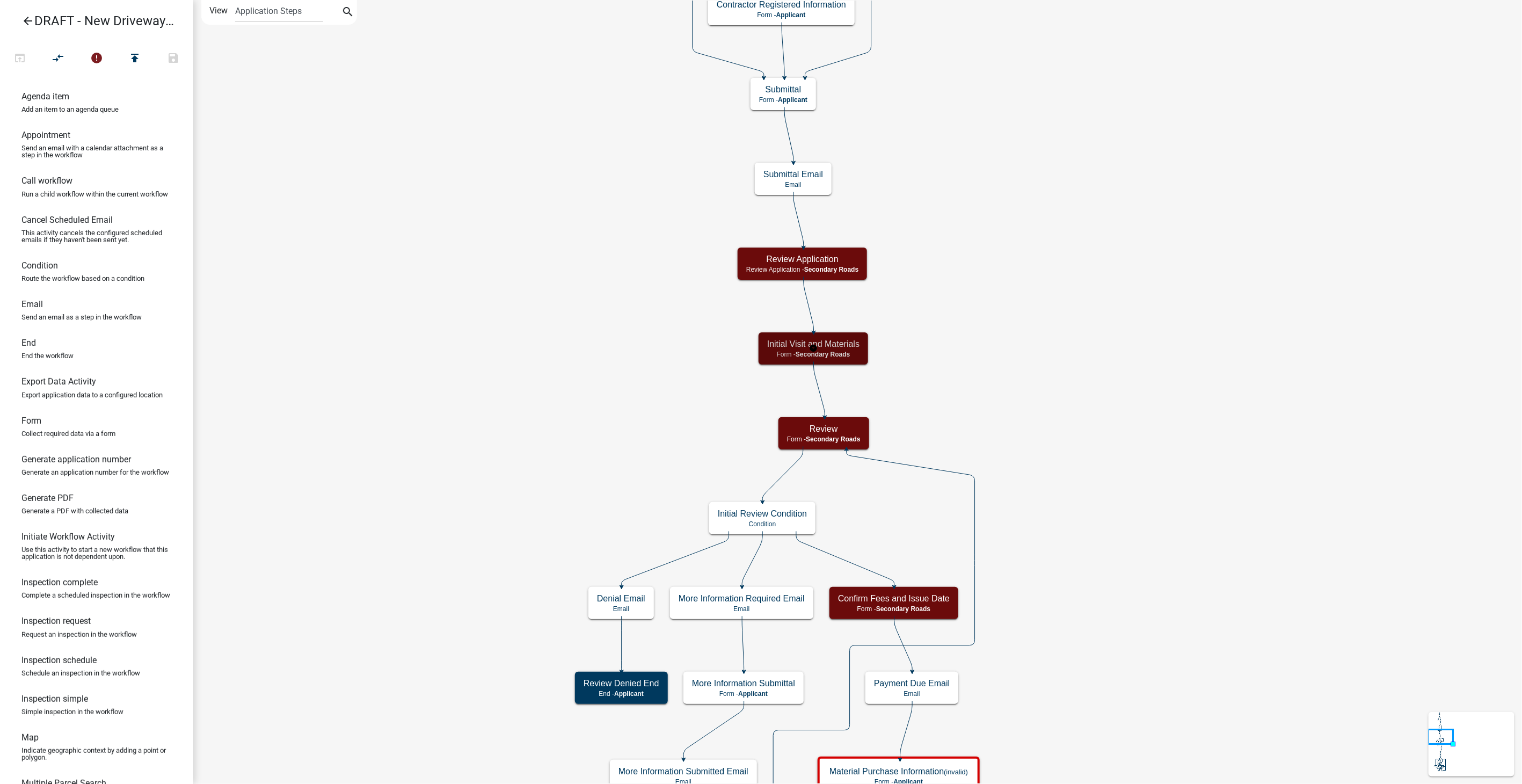
click at [853, 351] on p "Form - Secondary Roads" at bounding box center [813, 354] width 92 height 7
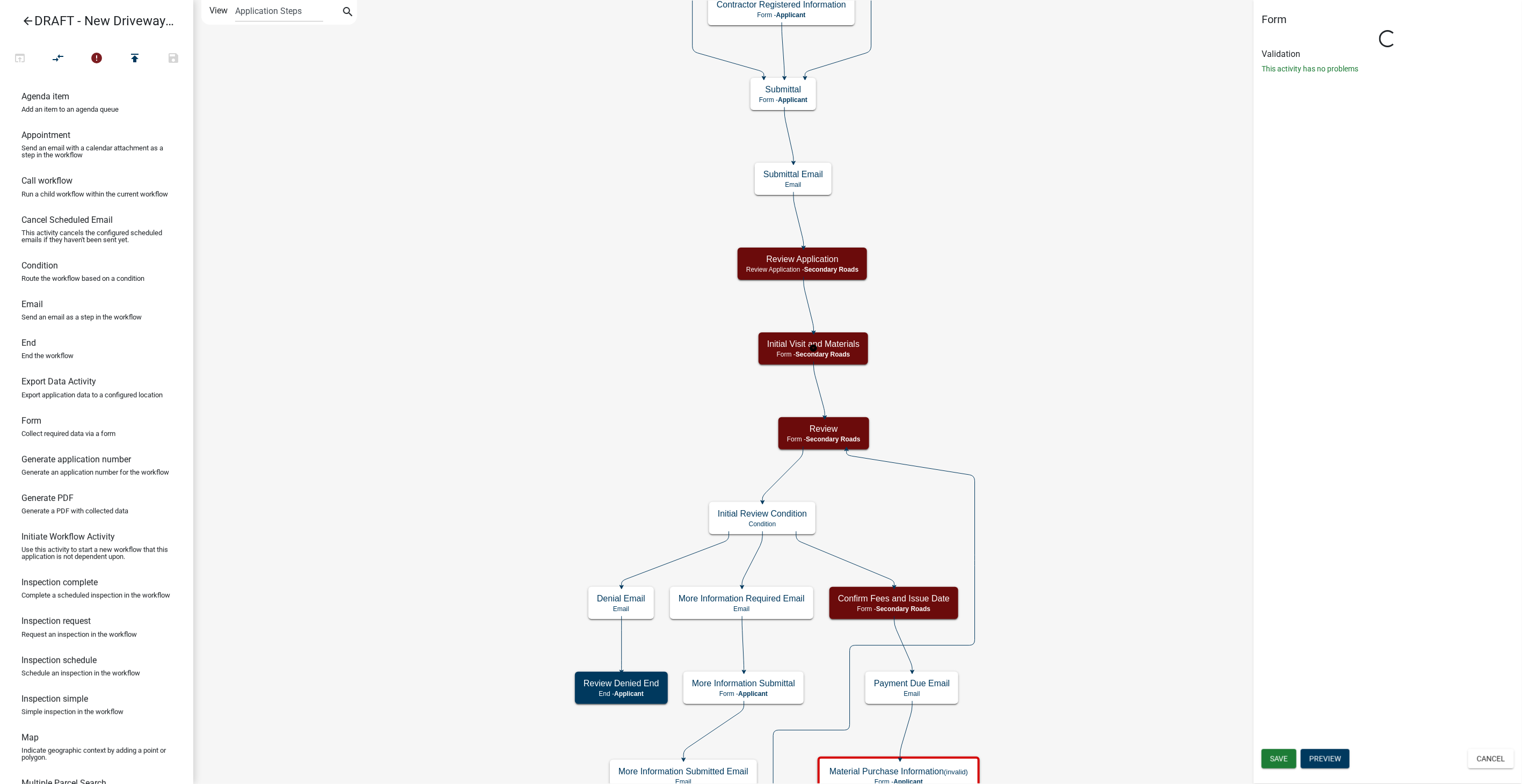
select select "0557C259-9306-4102-B35B-3B386A3E7B44"
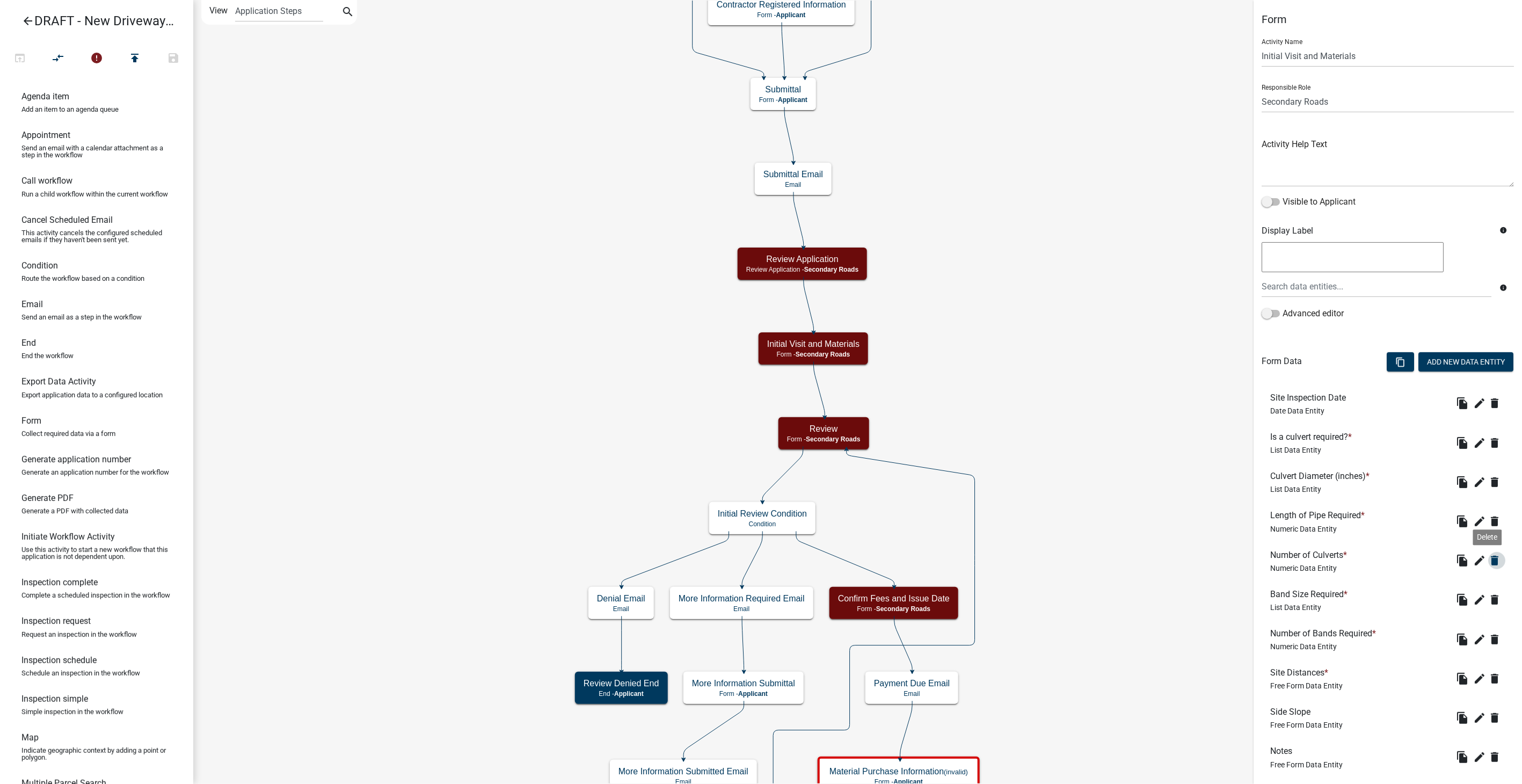
click at [1488, 557] on icon "delete" at bounding box center [1494, 560] width 13 height 13
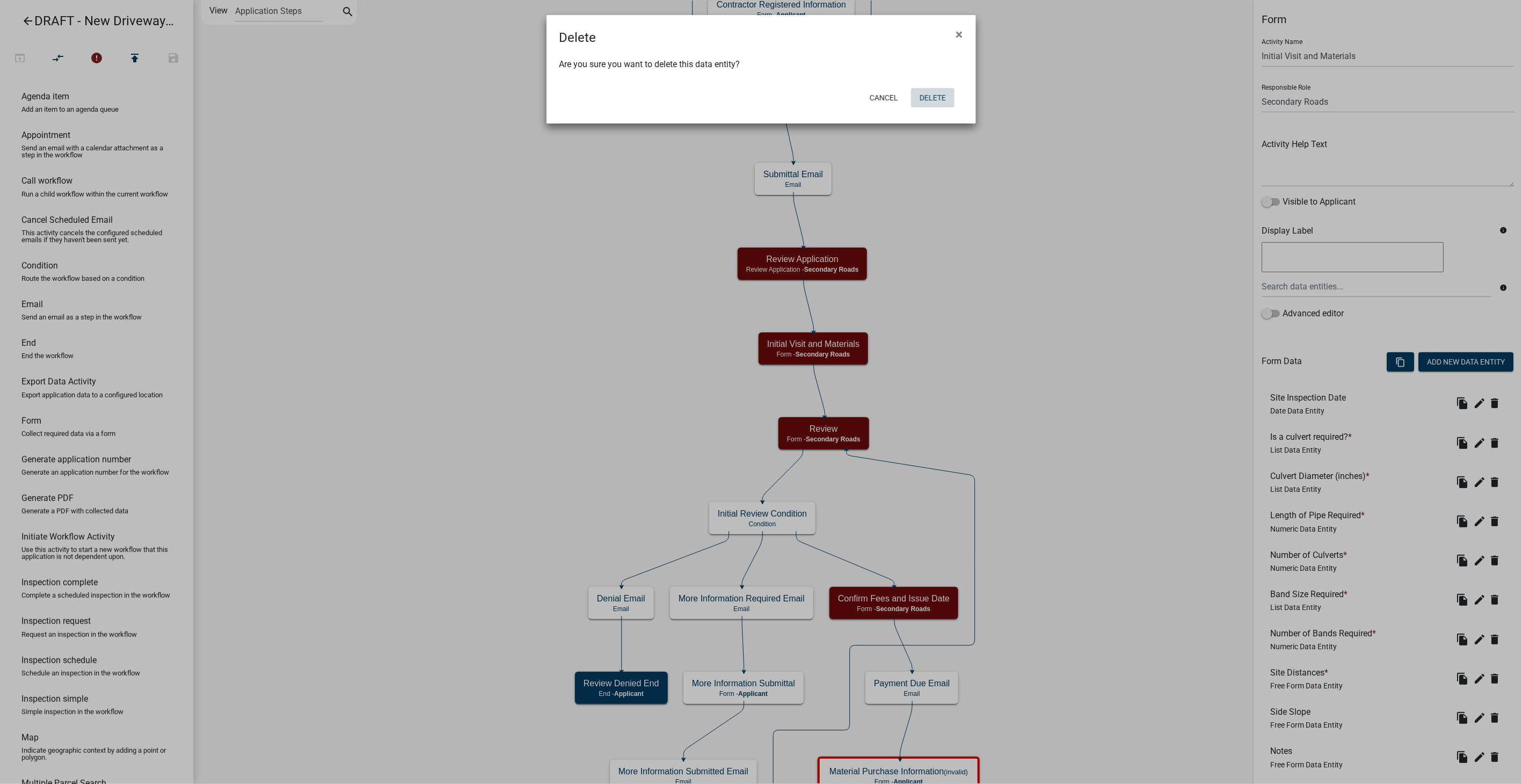
click at [933, 94] on button "Delete" at bounding box center [932, 97] width 43 height 20
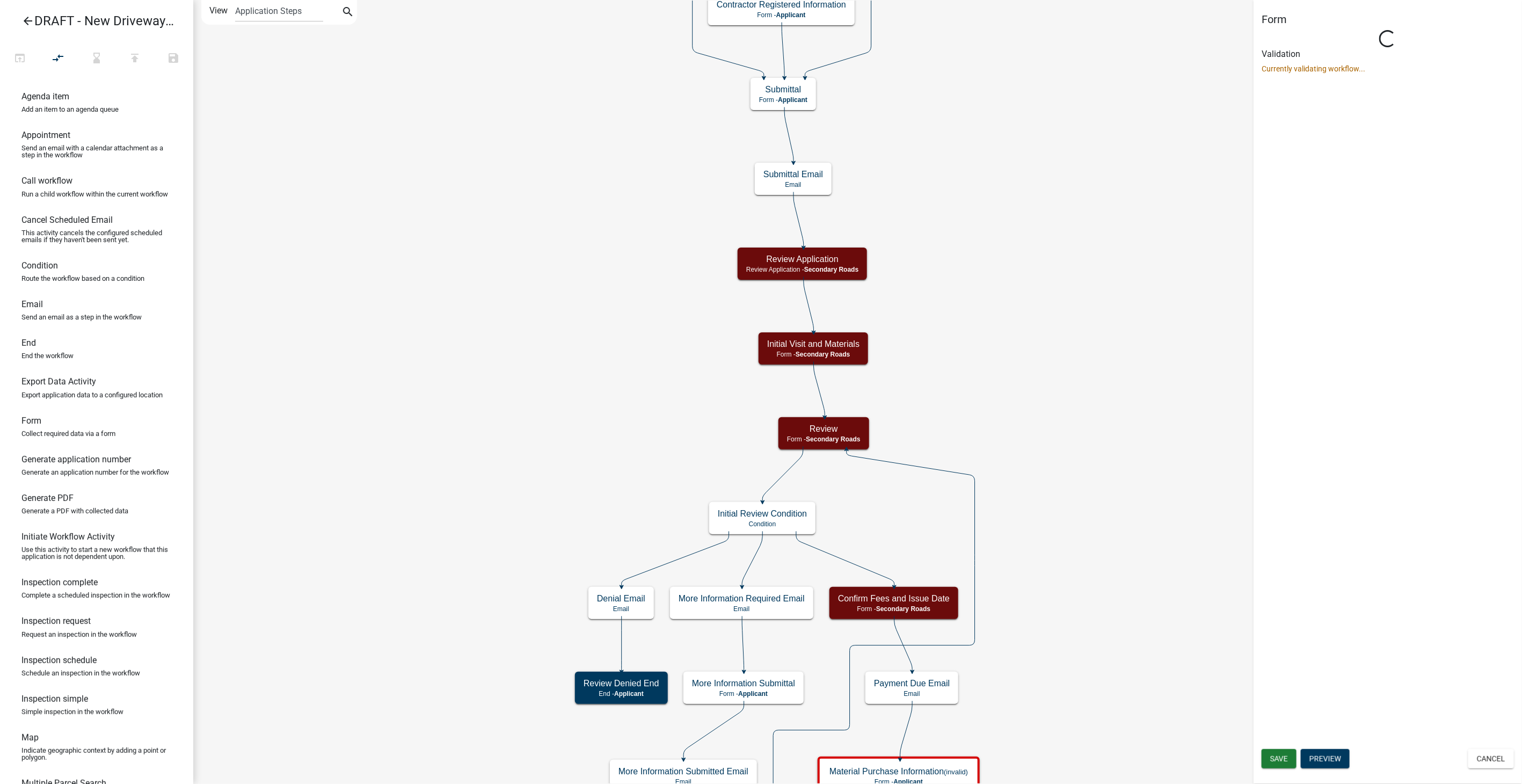
select select "0557C259-9306-4102-B35B-3B386A3E7B44"
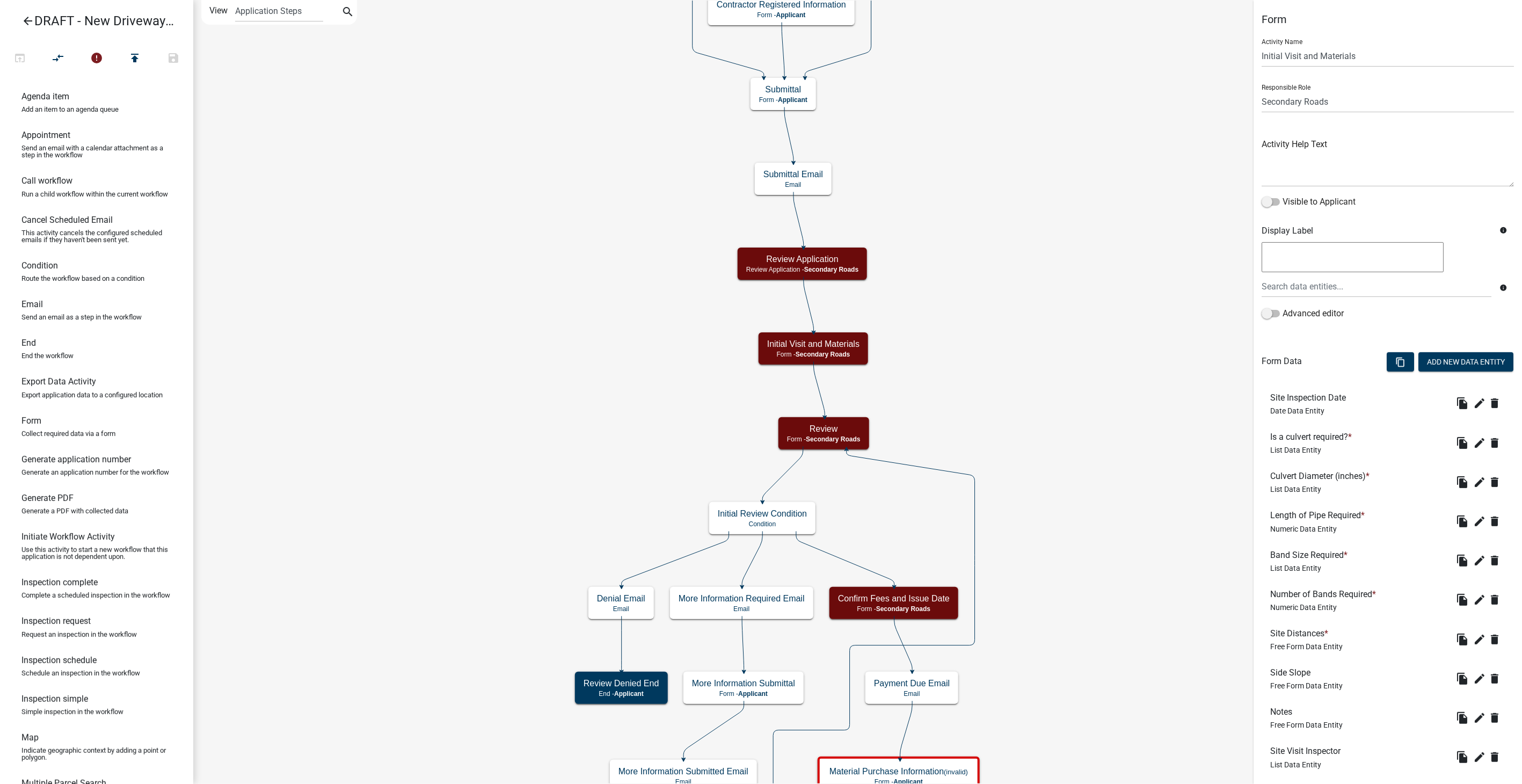
scroll to position [60, 0]
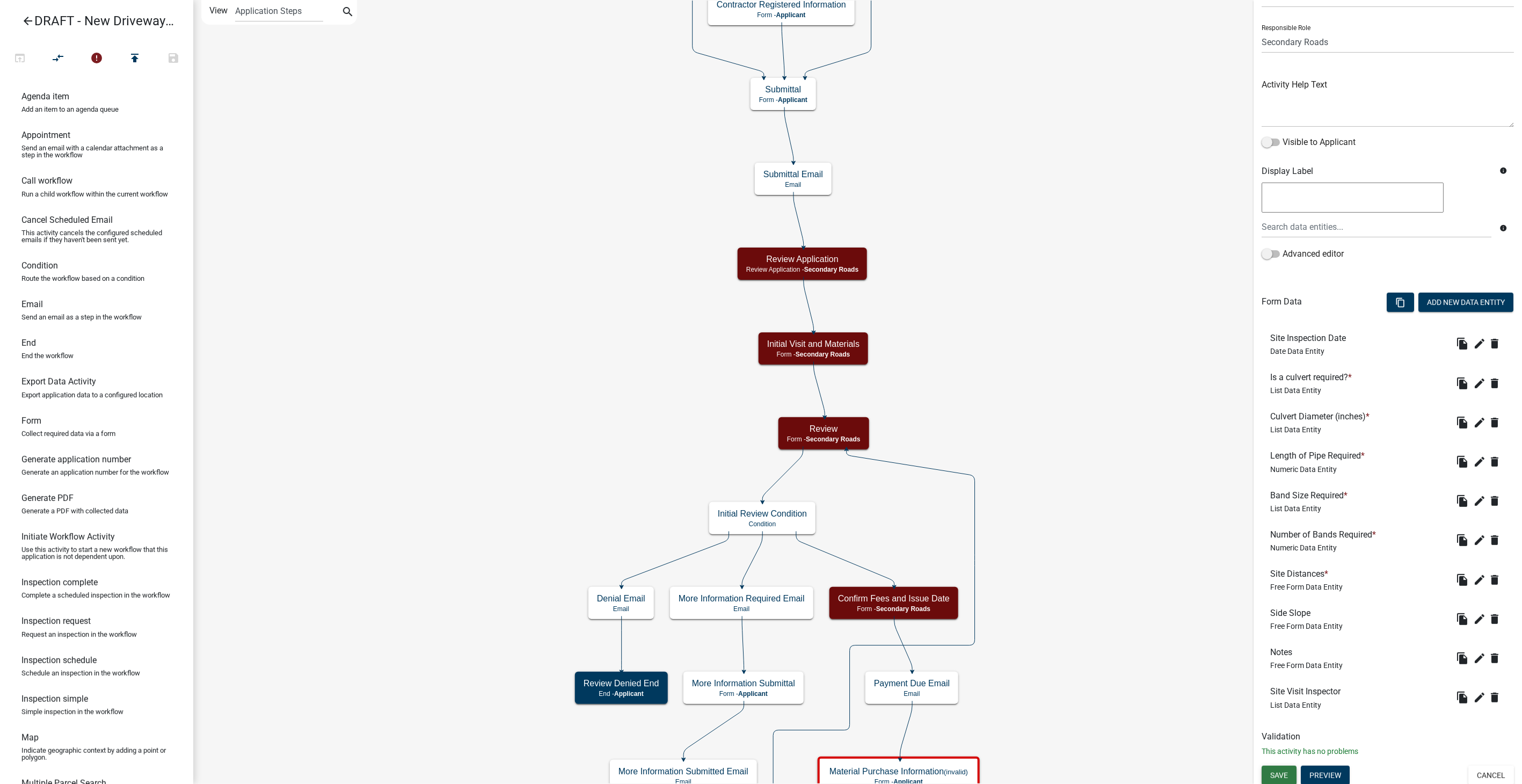
click at [1280, 776] on span "Save" at bounding box center [1279, 775] width 18 height 9
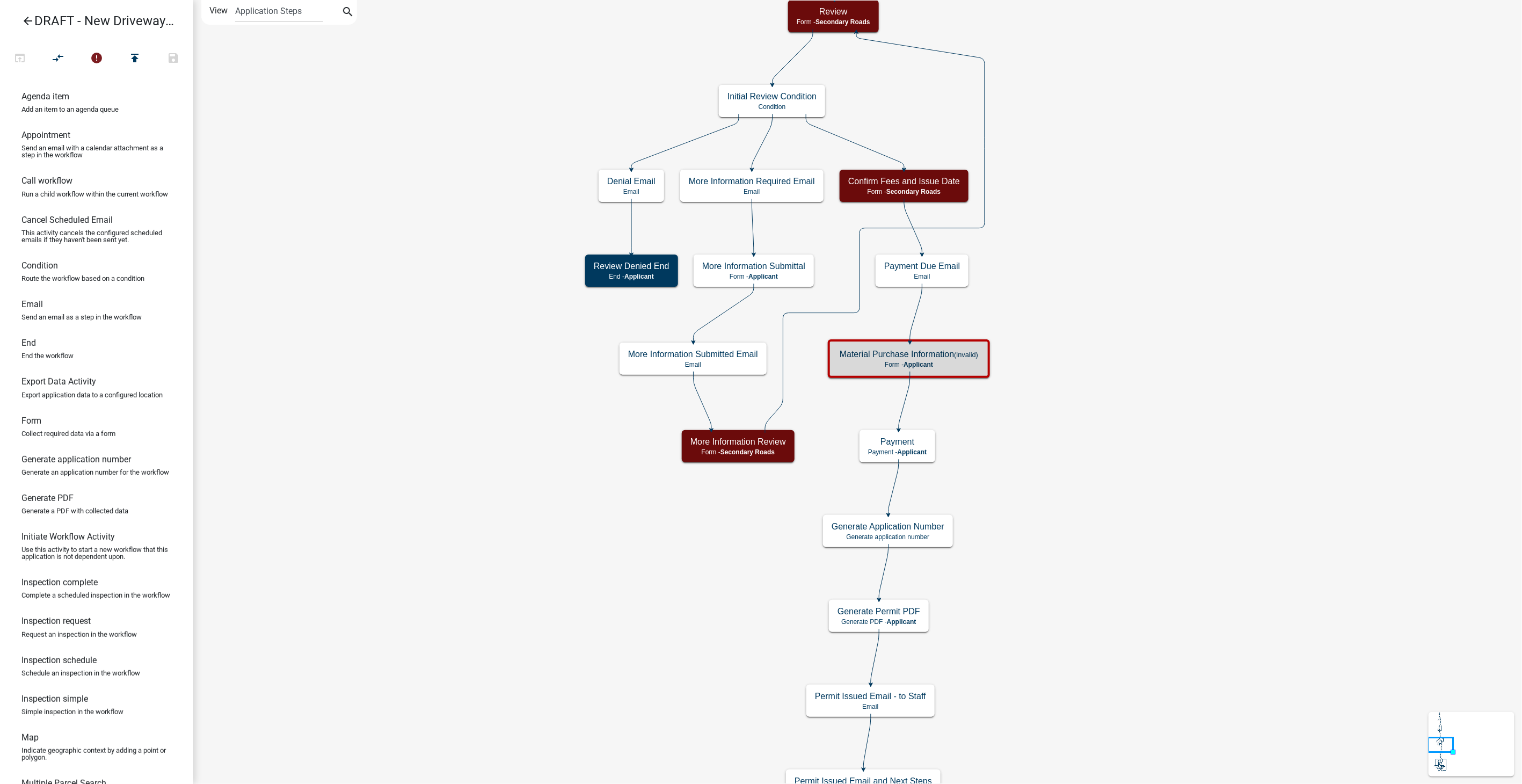
click at [928, 367] on p "Form - Applicant" at bounding box center [909, 364] width 139 height 7
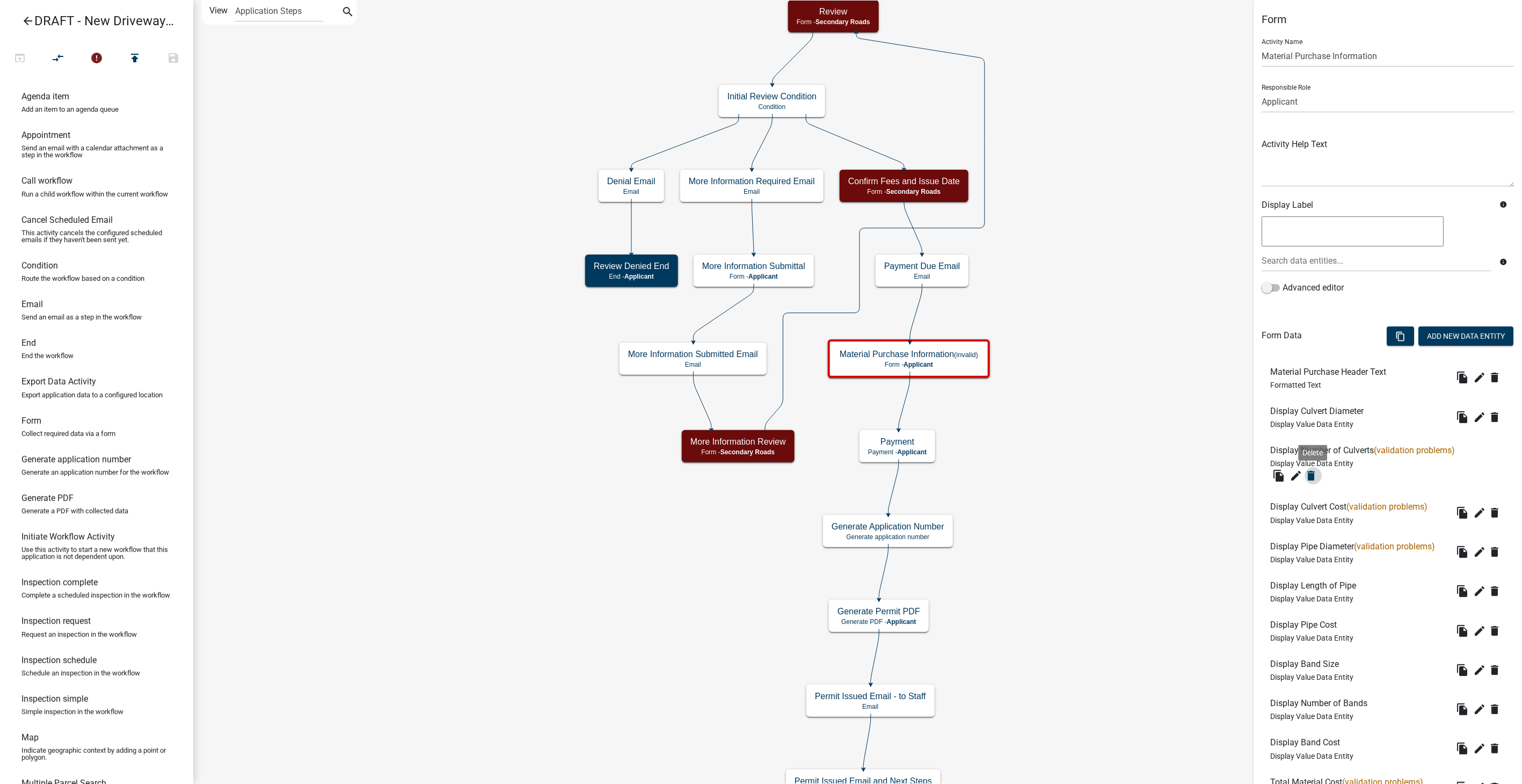
click at [1315, 473] on icon "delete" at bounding box center [1311, 475] width 13 height 13
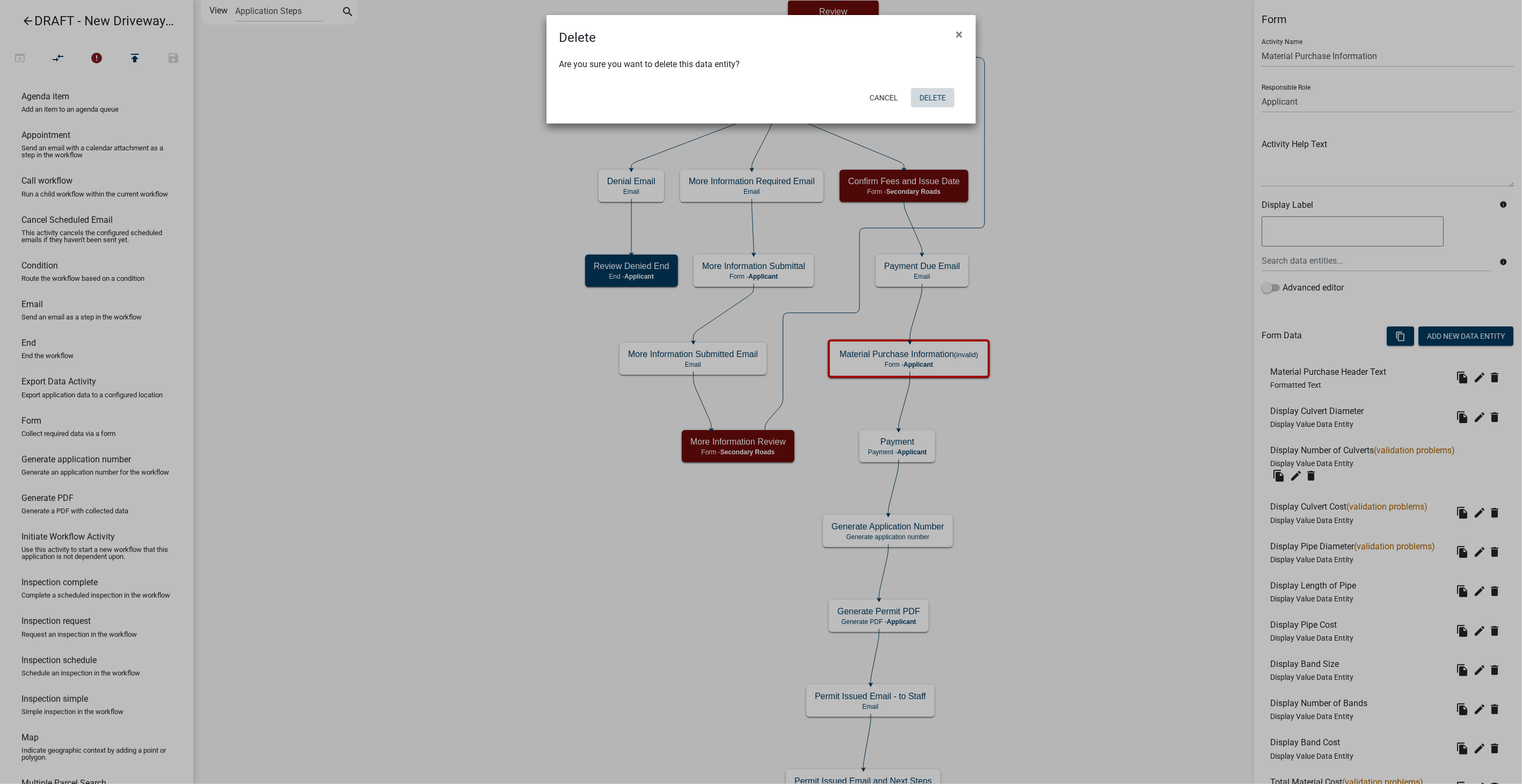
click at [937, 95] on button "Delete" at bounding box center [932, 97] width 43 height 20
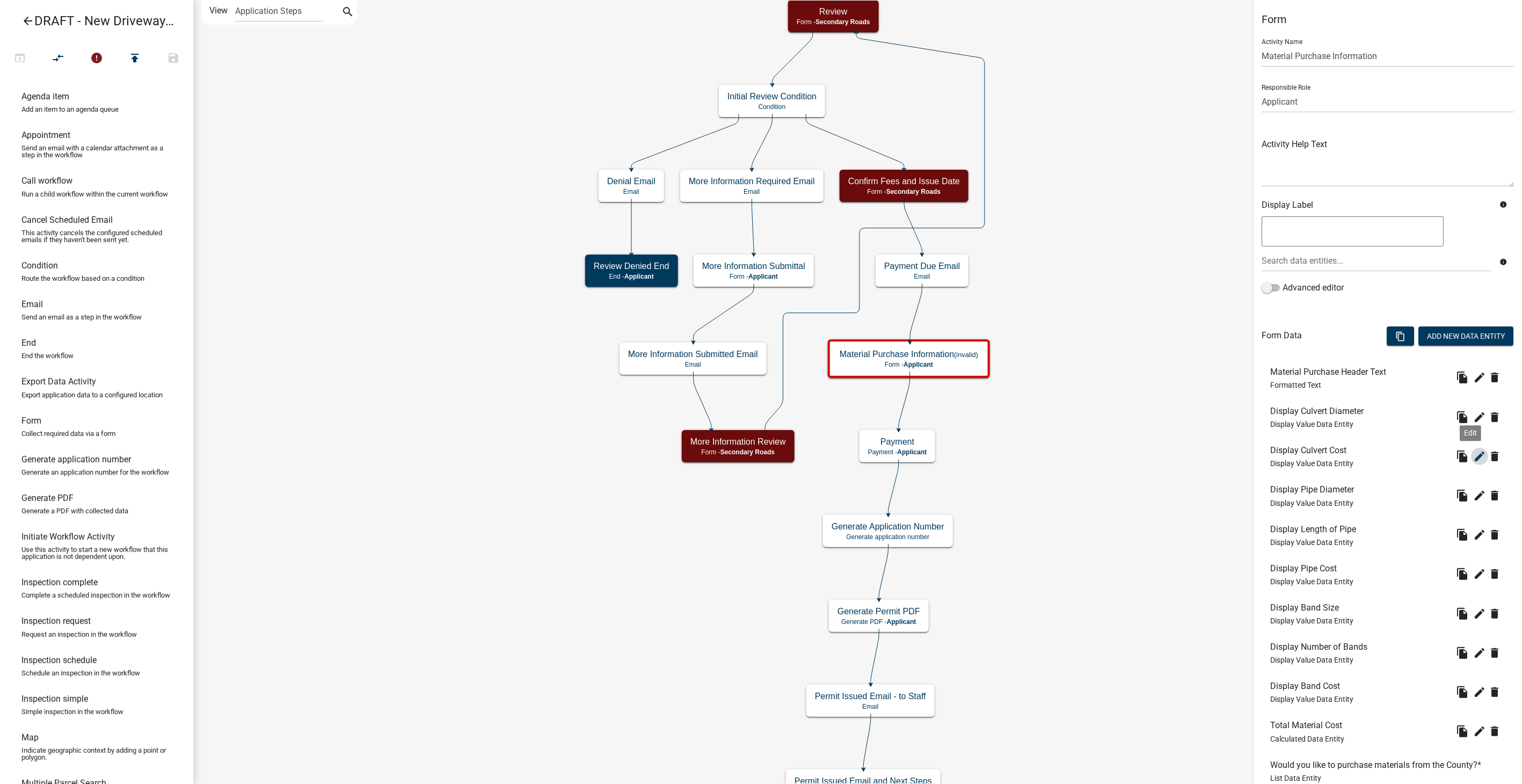
click at [1473, 458] on icon "edit" at bounding box center [1479, 456] width 13 height 13
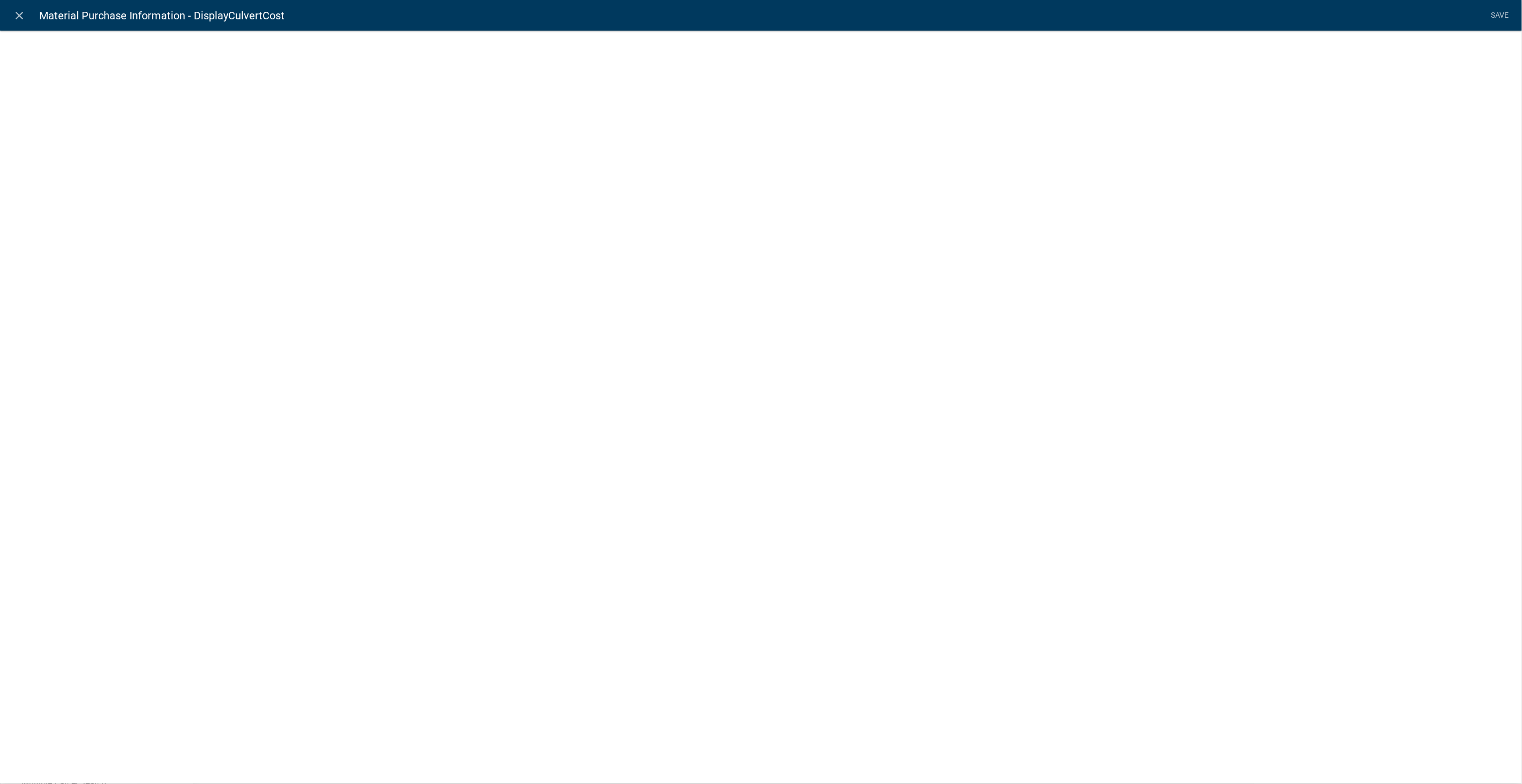
select select "display-entity-value"
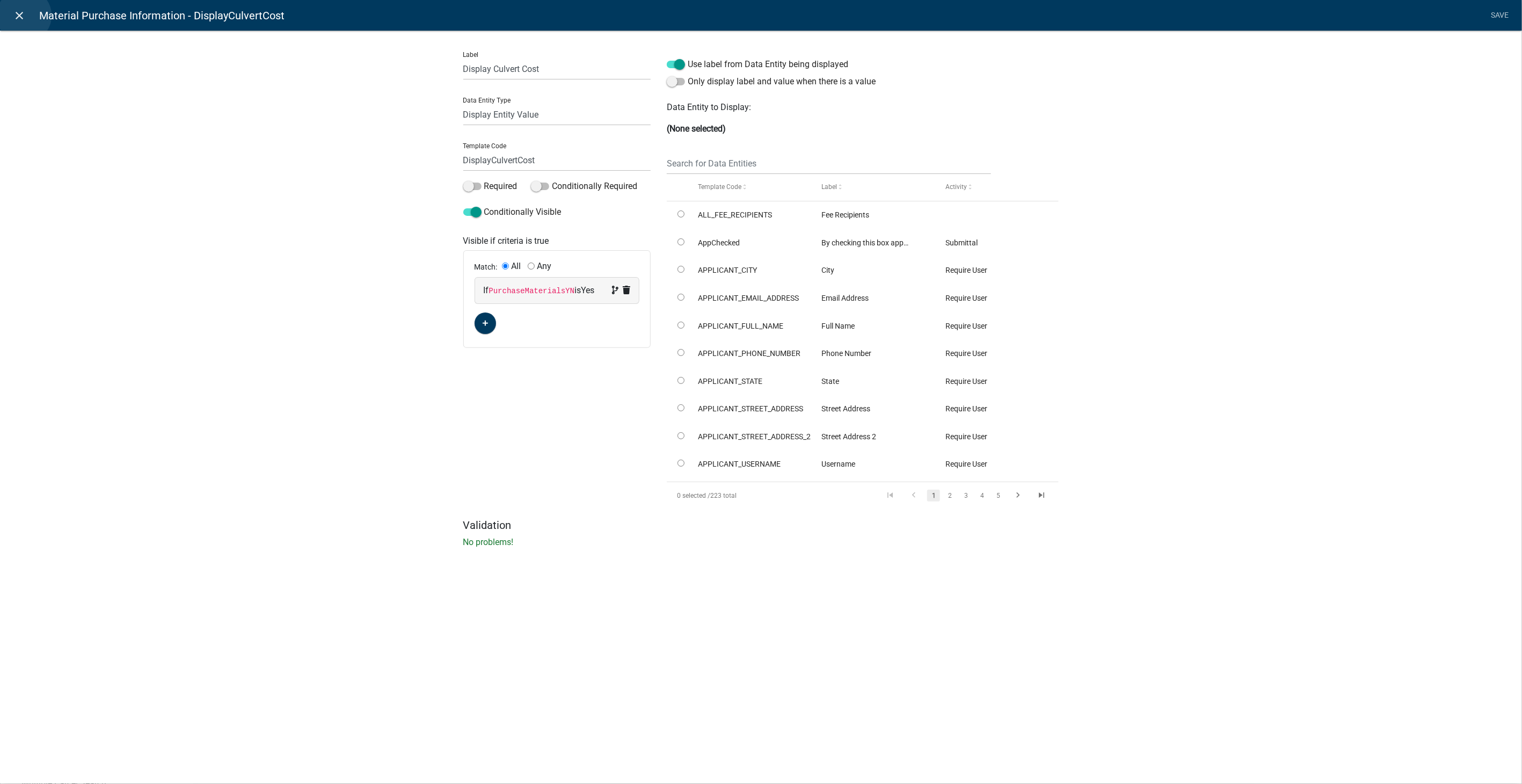
click at [24, 16] on icon "close" at bounding box center [20, 15] width 13 height 13
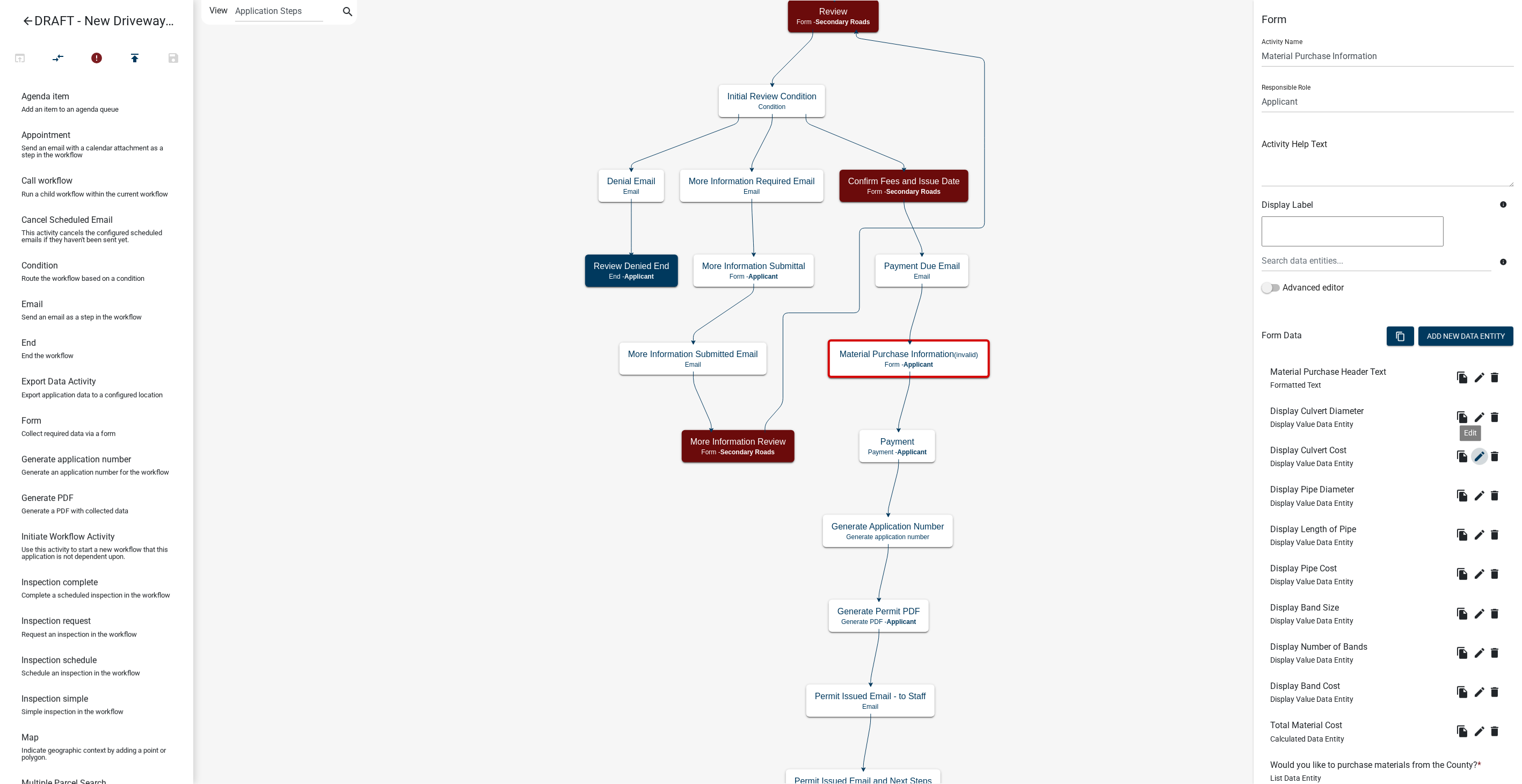
click at [1473, 451] on icon "edit" at bounding box center [1479, 456] width 13 height 13
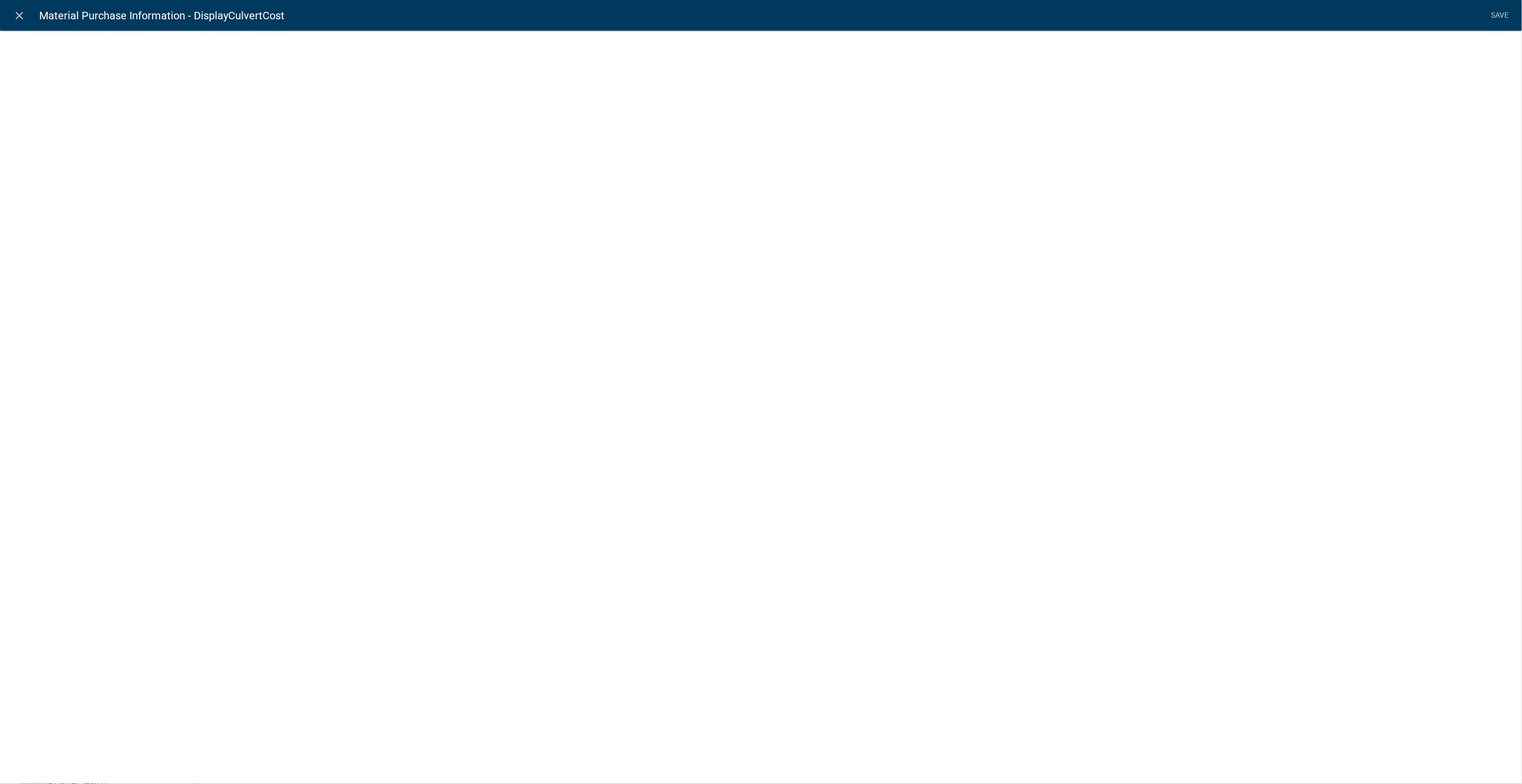
select select "display-entity-value"
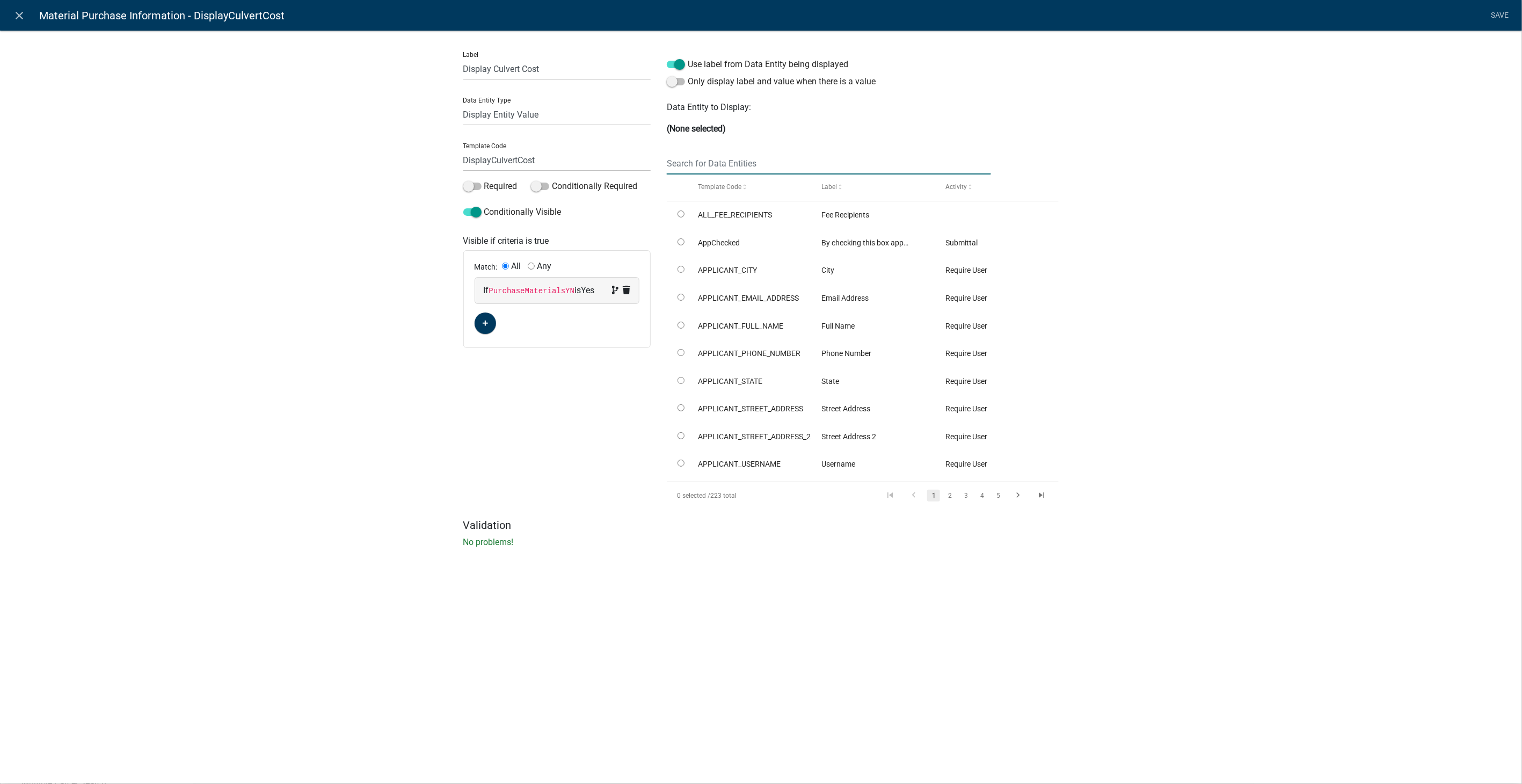
click at [682, 160] on input "text" at bounding box center [829, 163] width 324 height 22
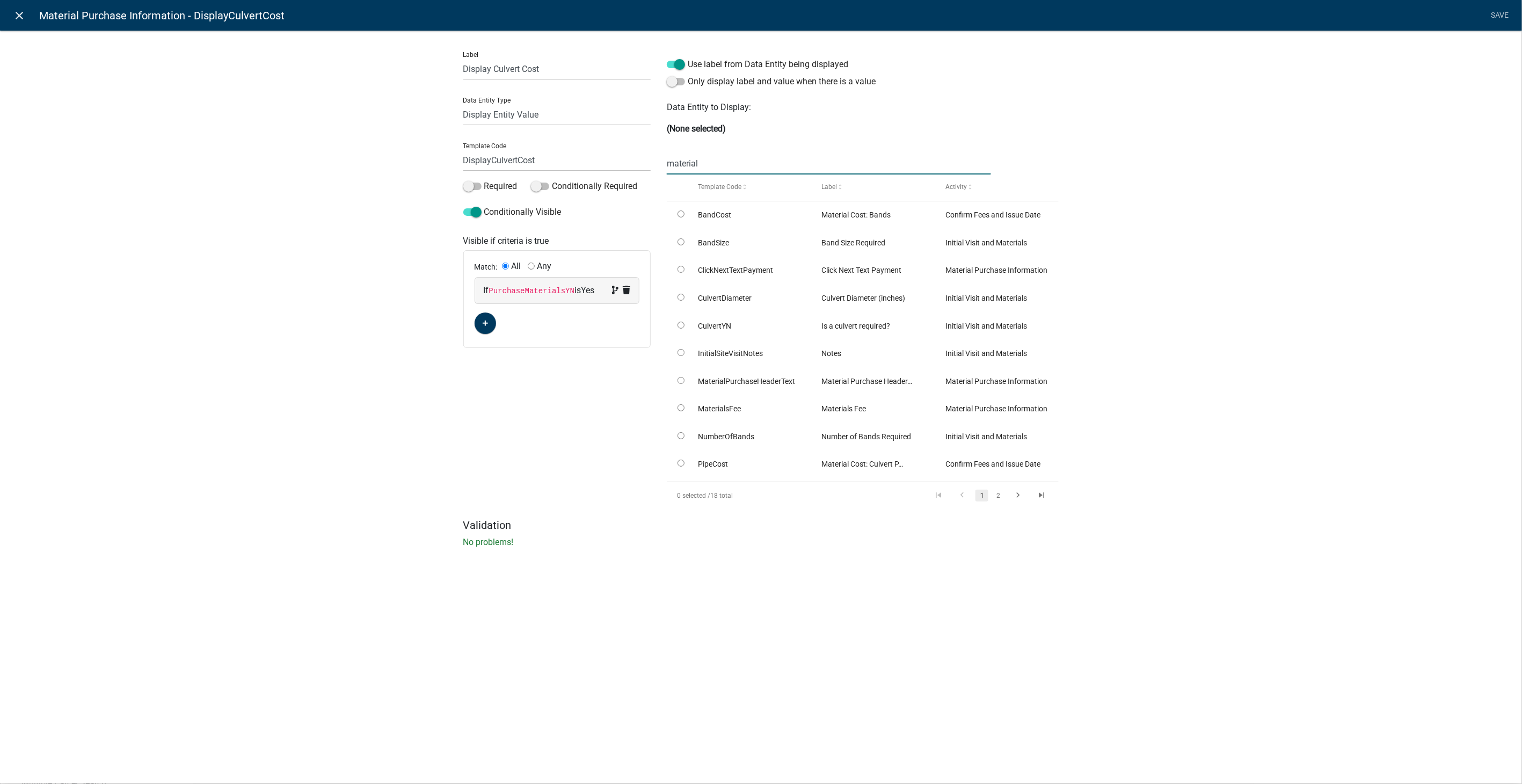
type input "material"
click at [17, 11] on icon "close" at bounding box center [20, 15] width 13 height 13
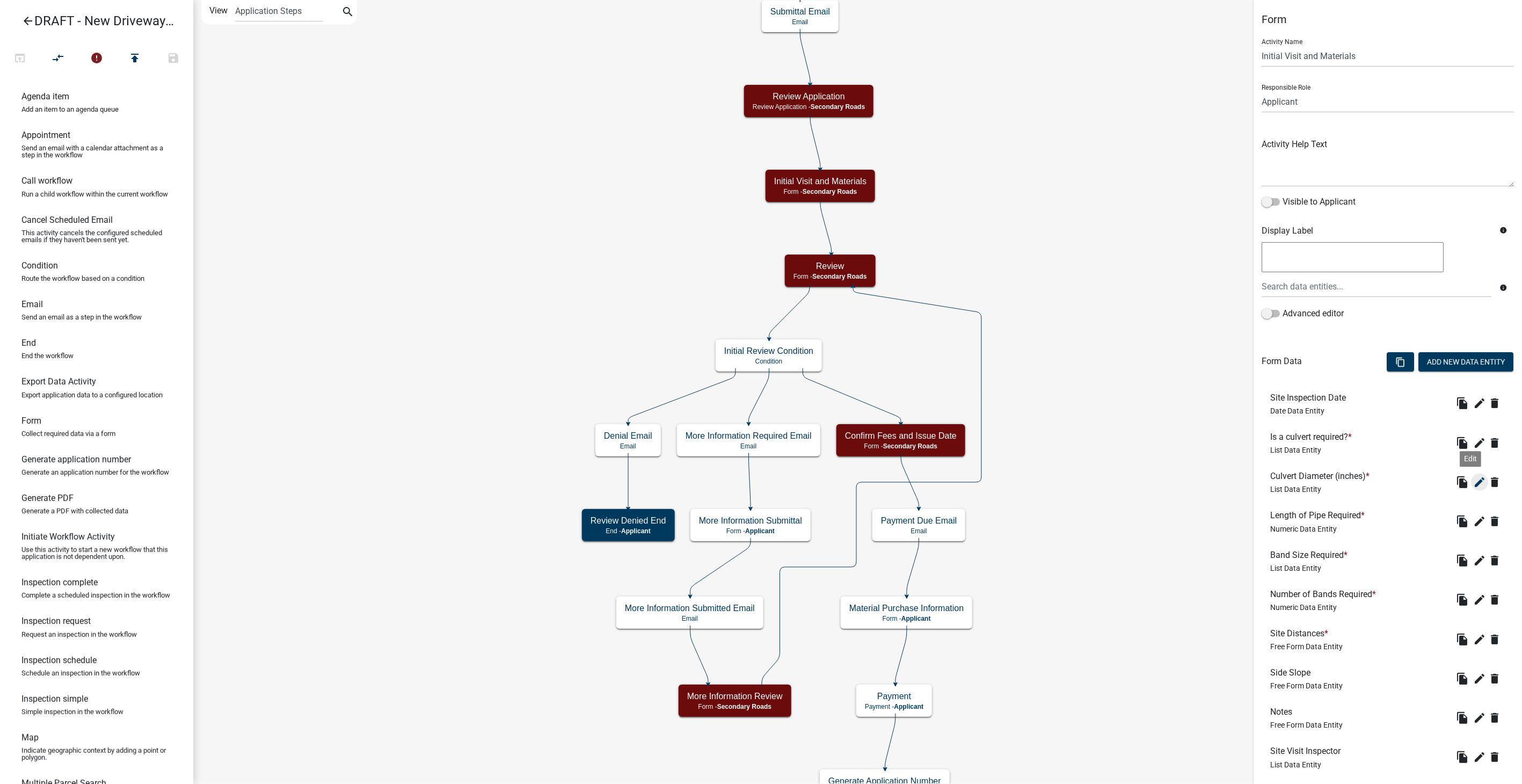
click at [1473, 478] on icon "edit" at bounding box center [1479, 481] width 13 height 13
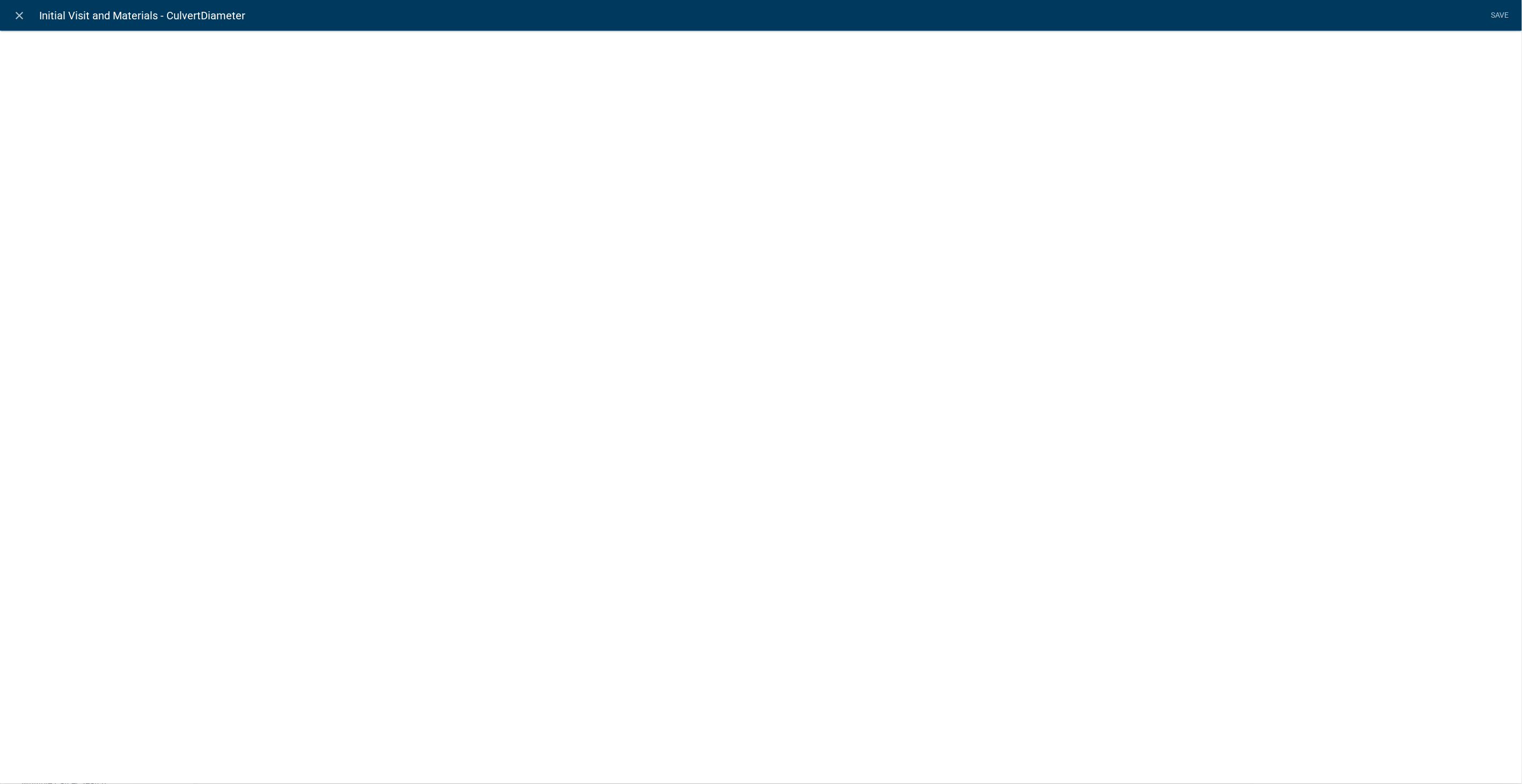
select select "list-data"
select select "custom-list-2dc7aac3-57f5-4400-bbfd-f1203baa5ebd"
select select
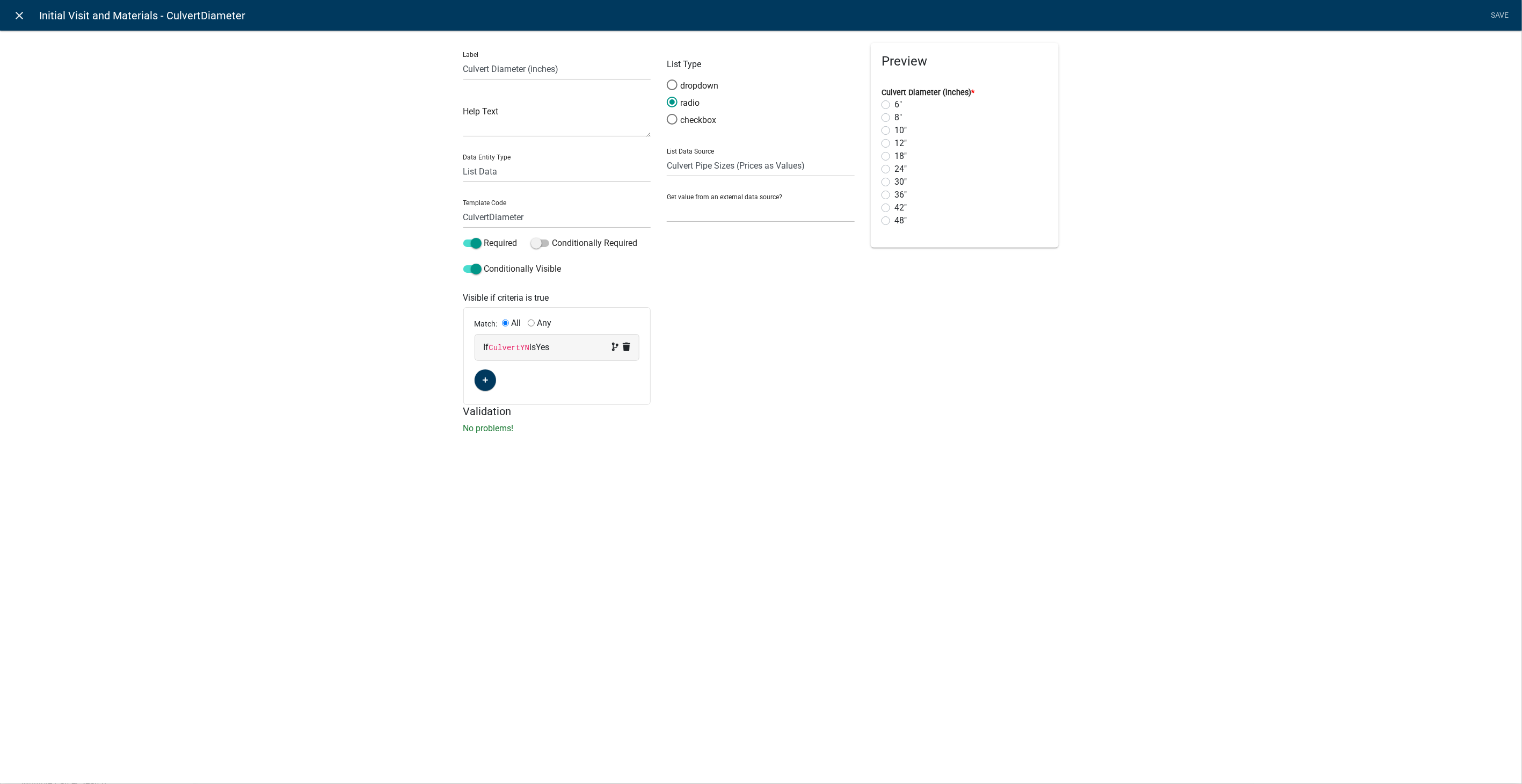
click at [15, 13] on icon "close" at bounding box center [20, 15] width 13 height 13
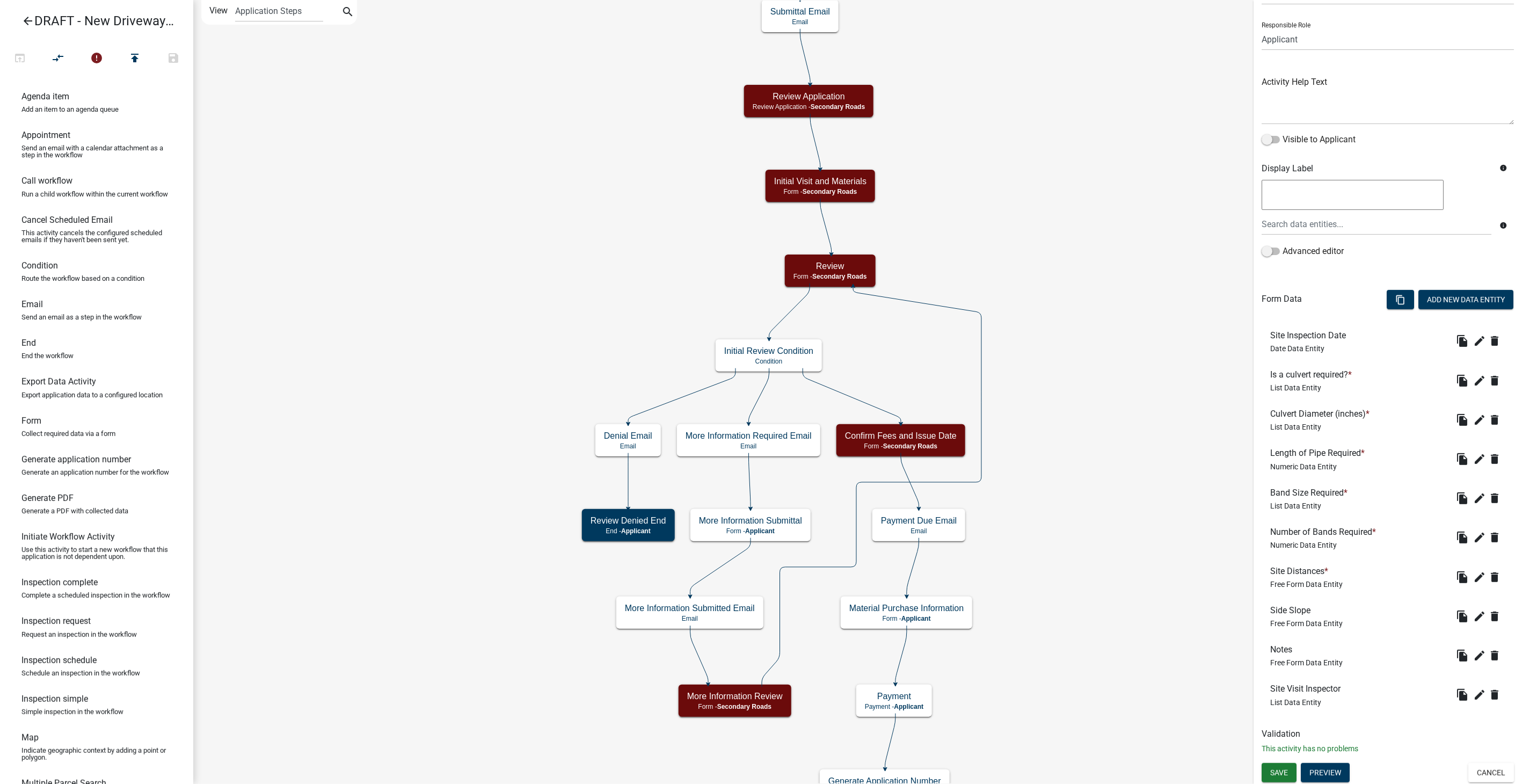
scroll to position [63, 0]
click at [1471, 450] on button "edit" at bounding box center [1479, 458] width 17 height 17
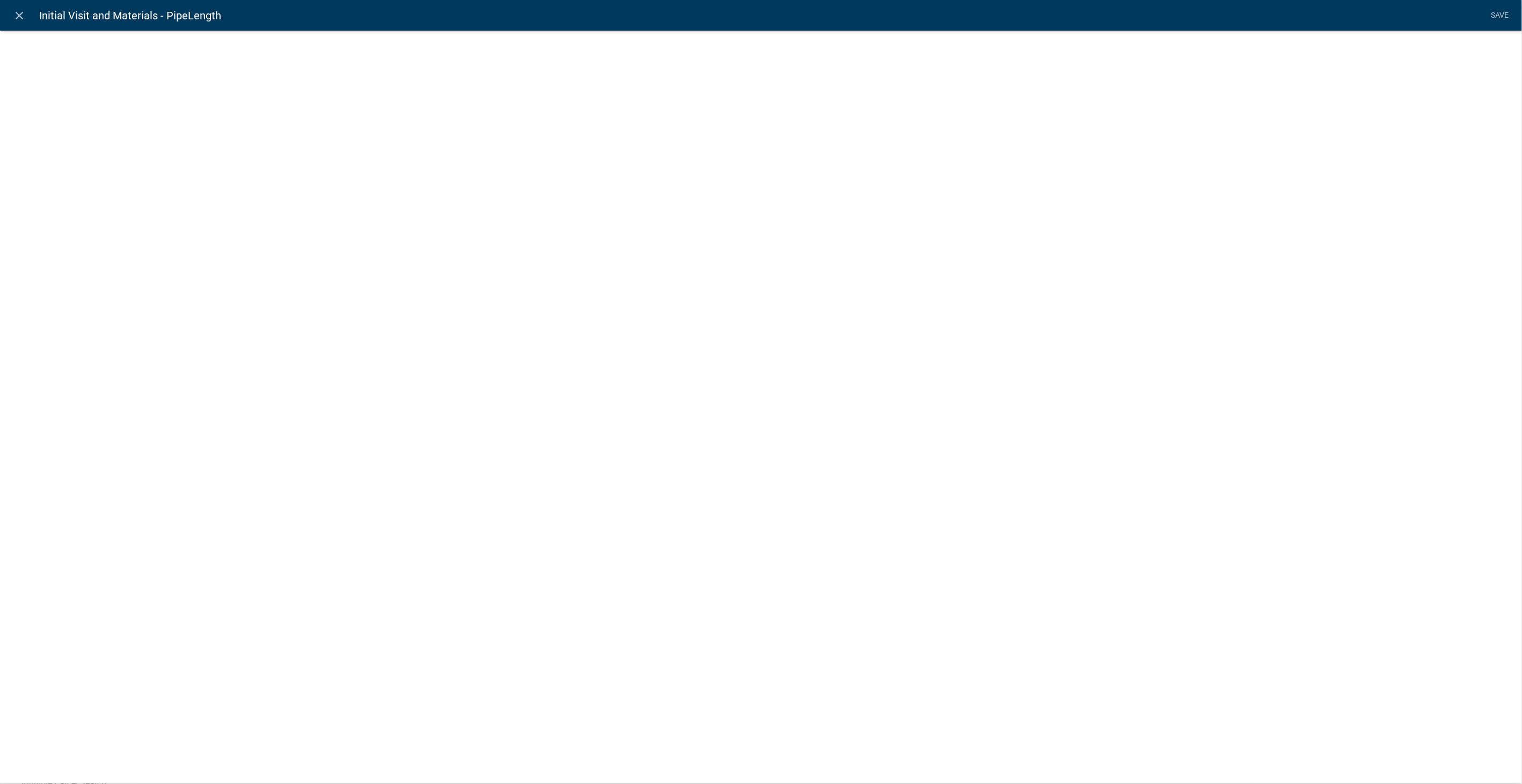
select select "numeric-data"
select select
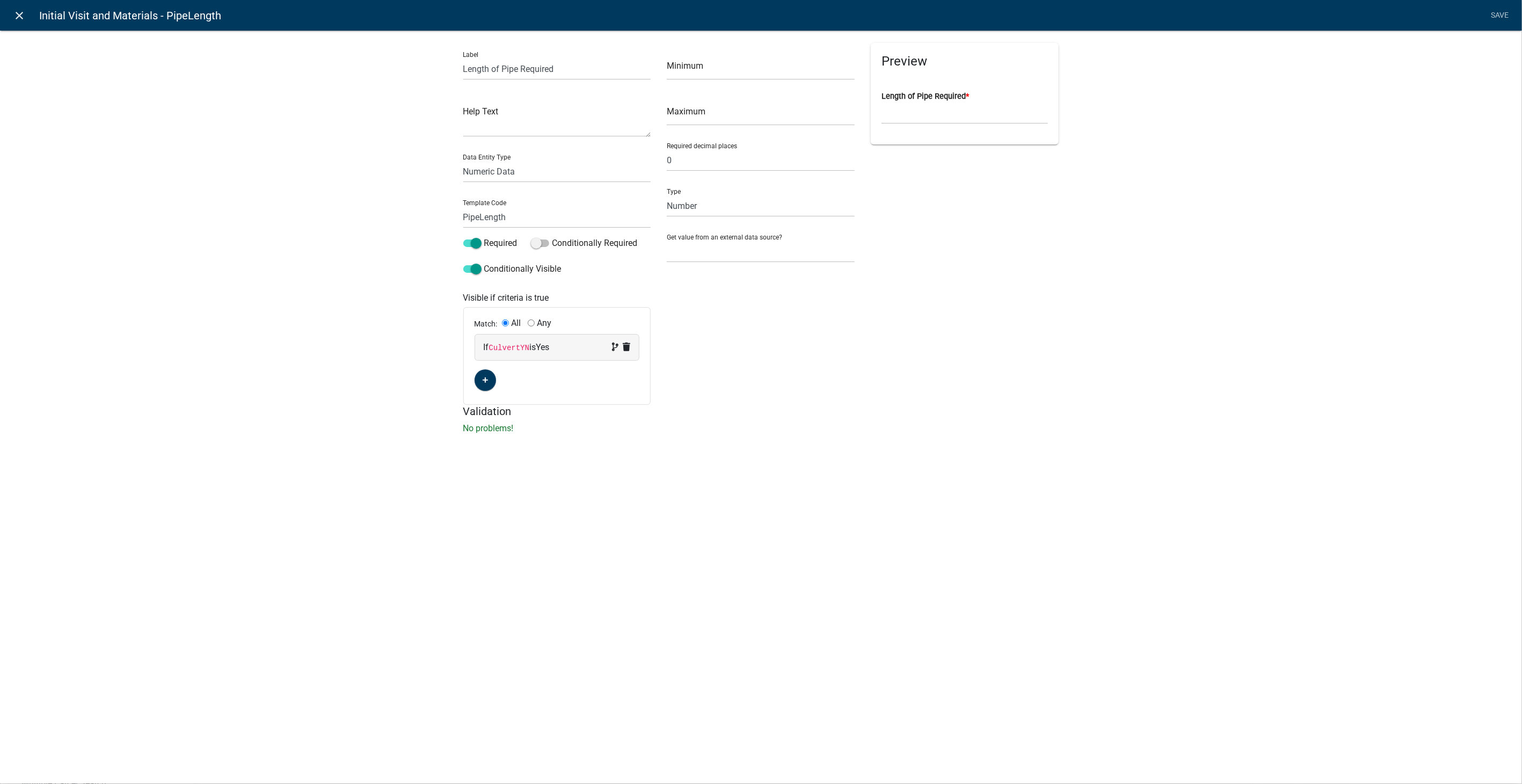
click at [24, 19] on icon "close" at bounding box center [20, 15] width 13 height 13
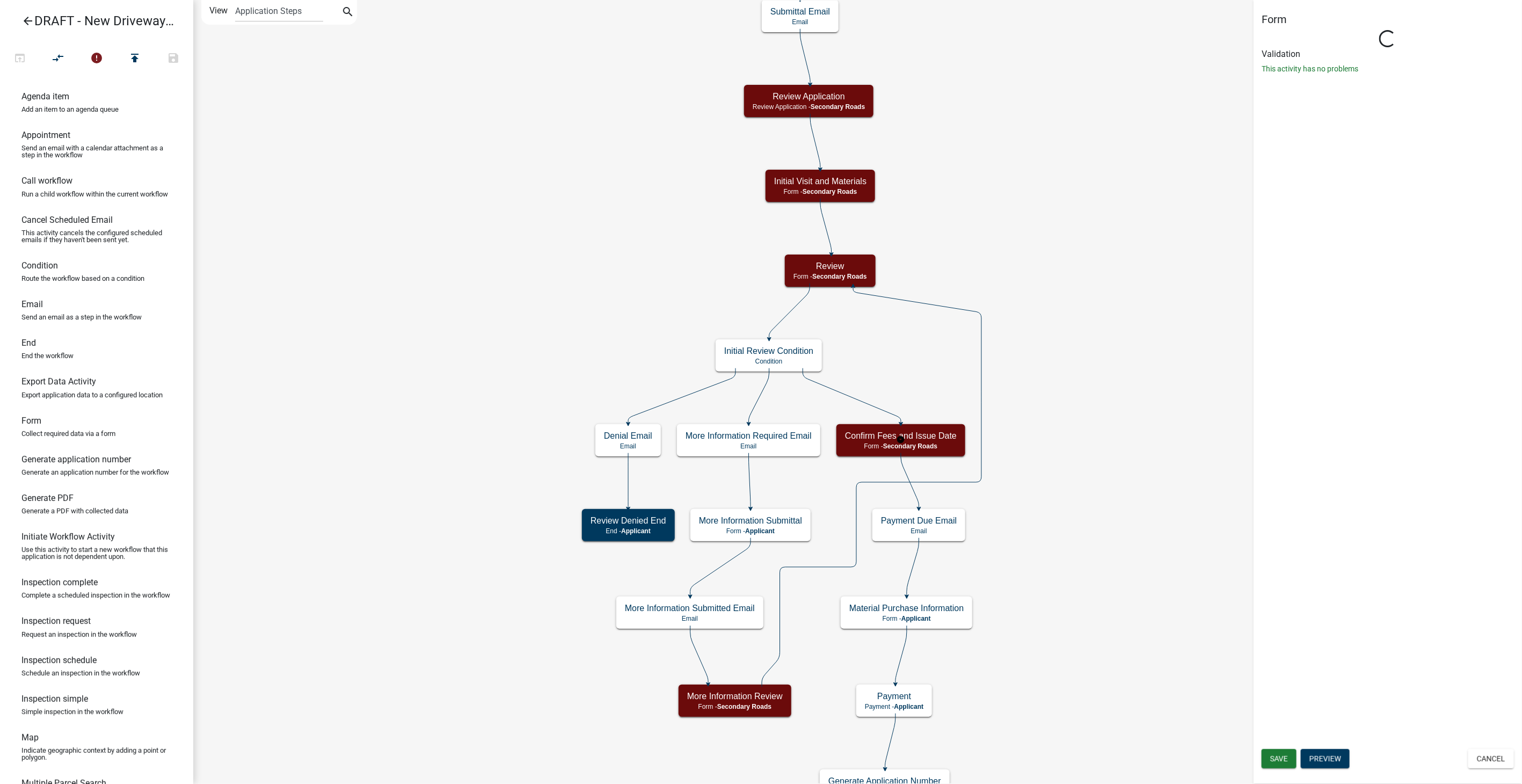
scroll to position [0, 0]
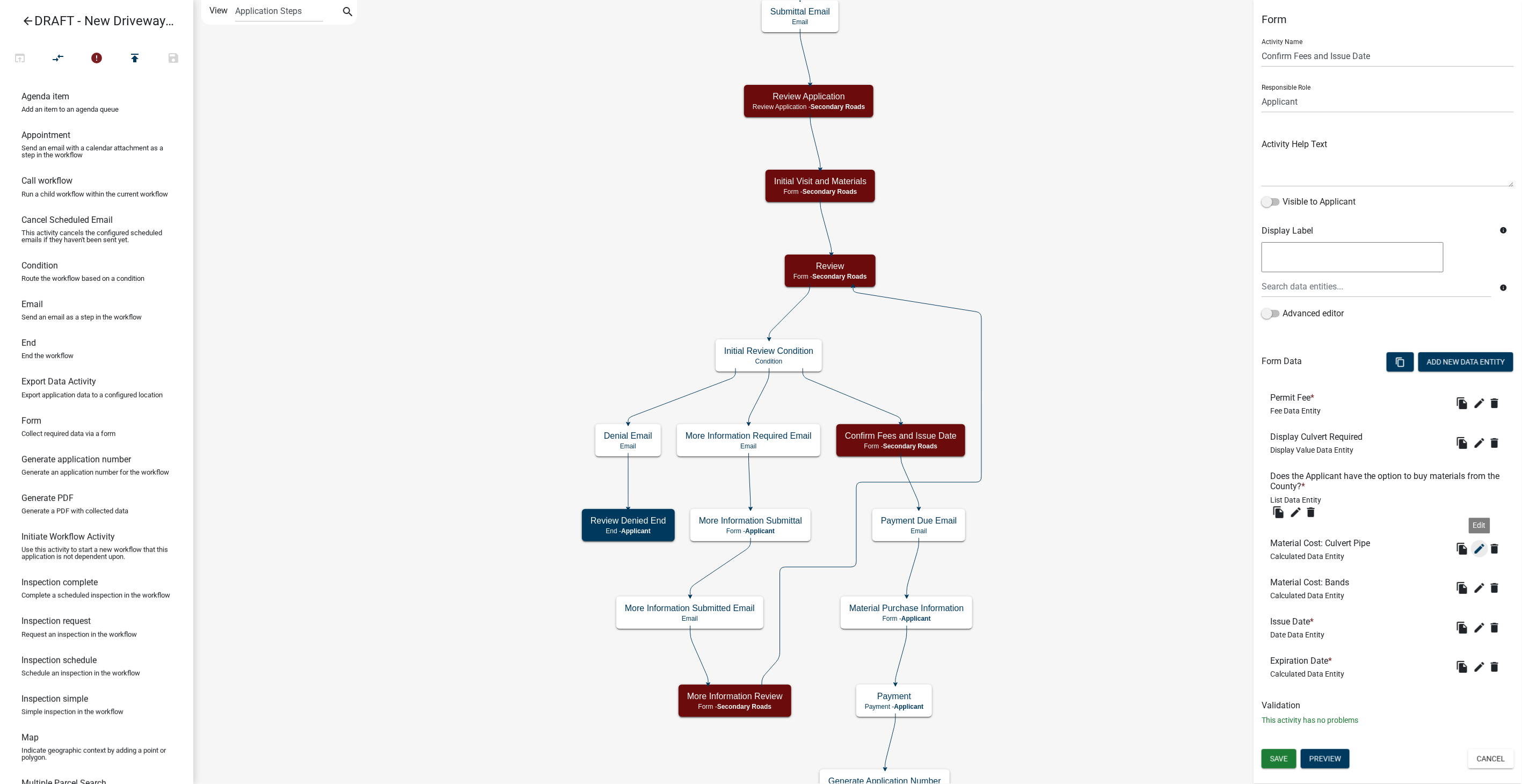
click at [1476, 550] on icon "edit" at bounding box center [1479, 548] width 13 height 13
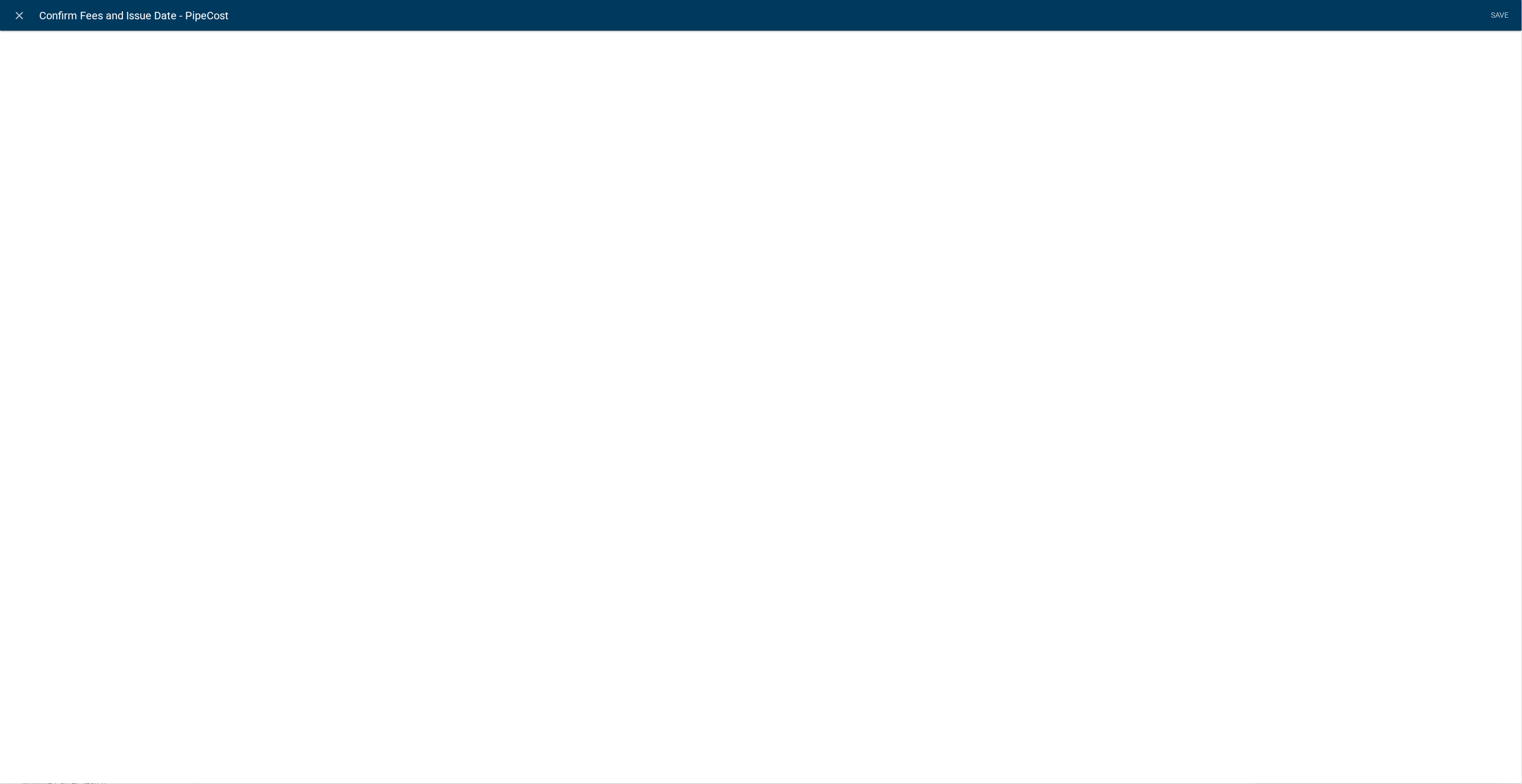
select select "calculated-value"
select select "2"
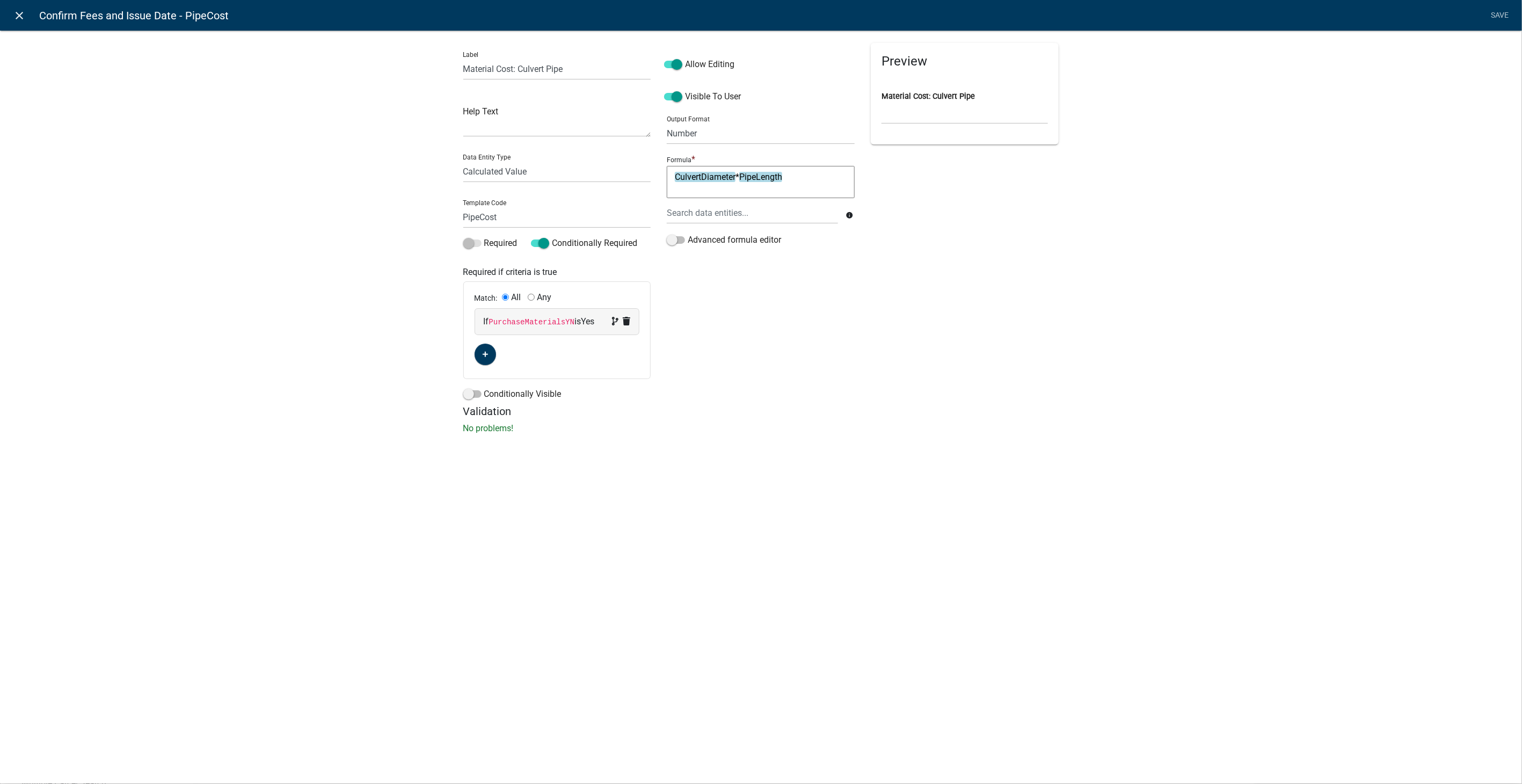
click at [20, 14] on icon "close" at bounding box center [20, 15] width 13 height 13
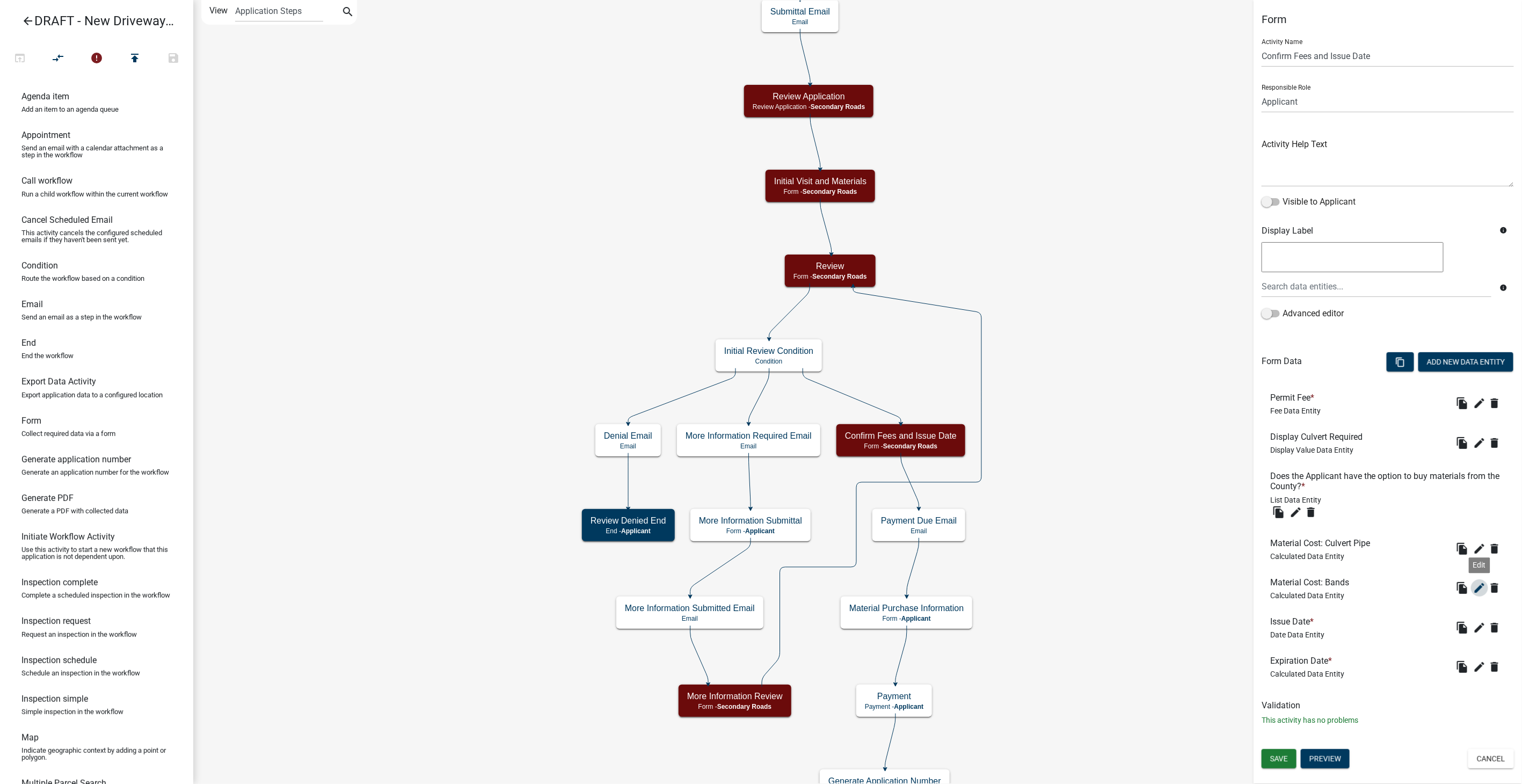
click at [1481, 585] on icon "edit" at bounding box center [1479, 588] width 13 height 13
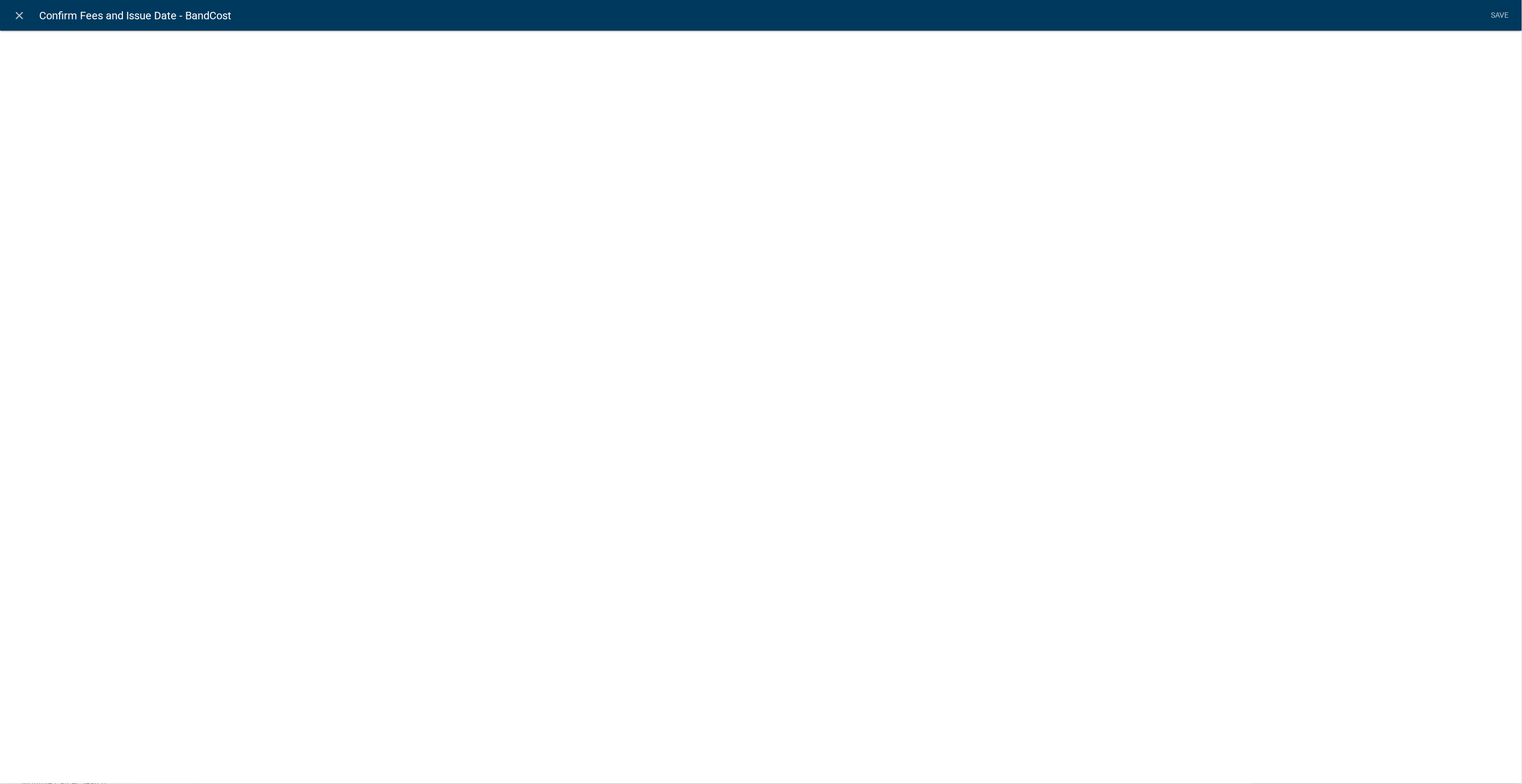
select select "calculated-value"
select select "2"
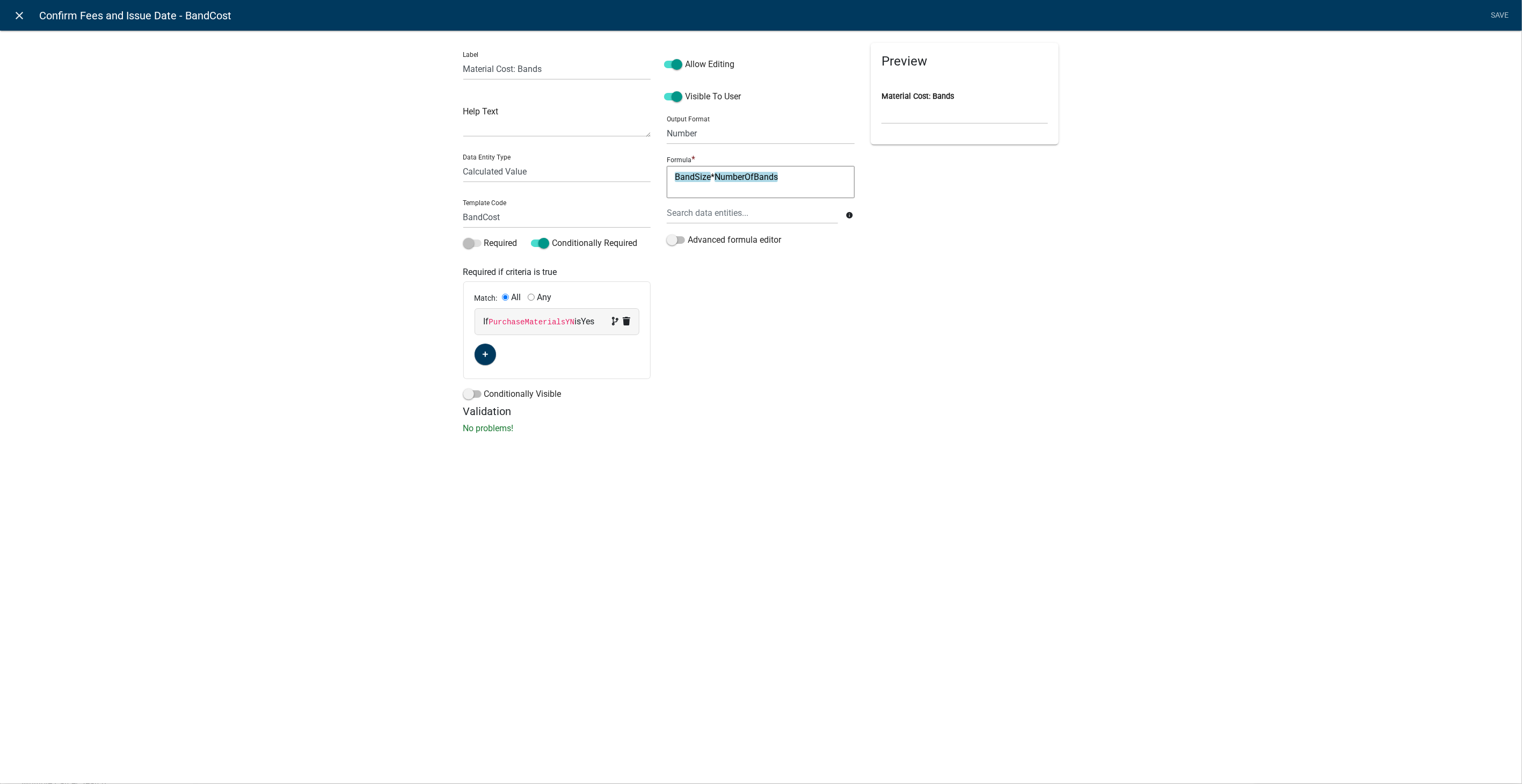
click at [22, 17] on icon "close" at bounding box center [20, 15] width 13 height 13
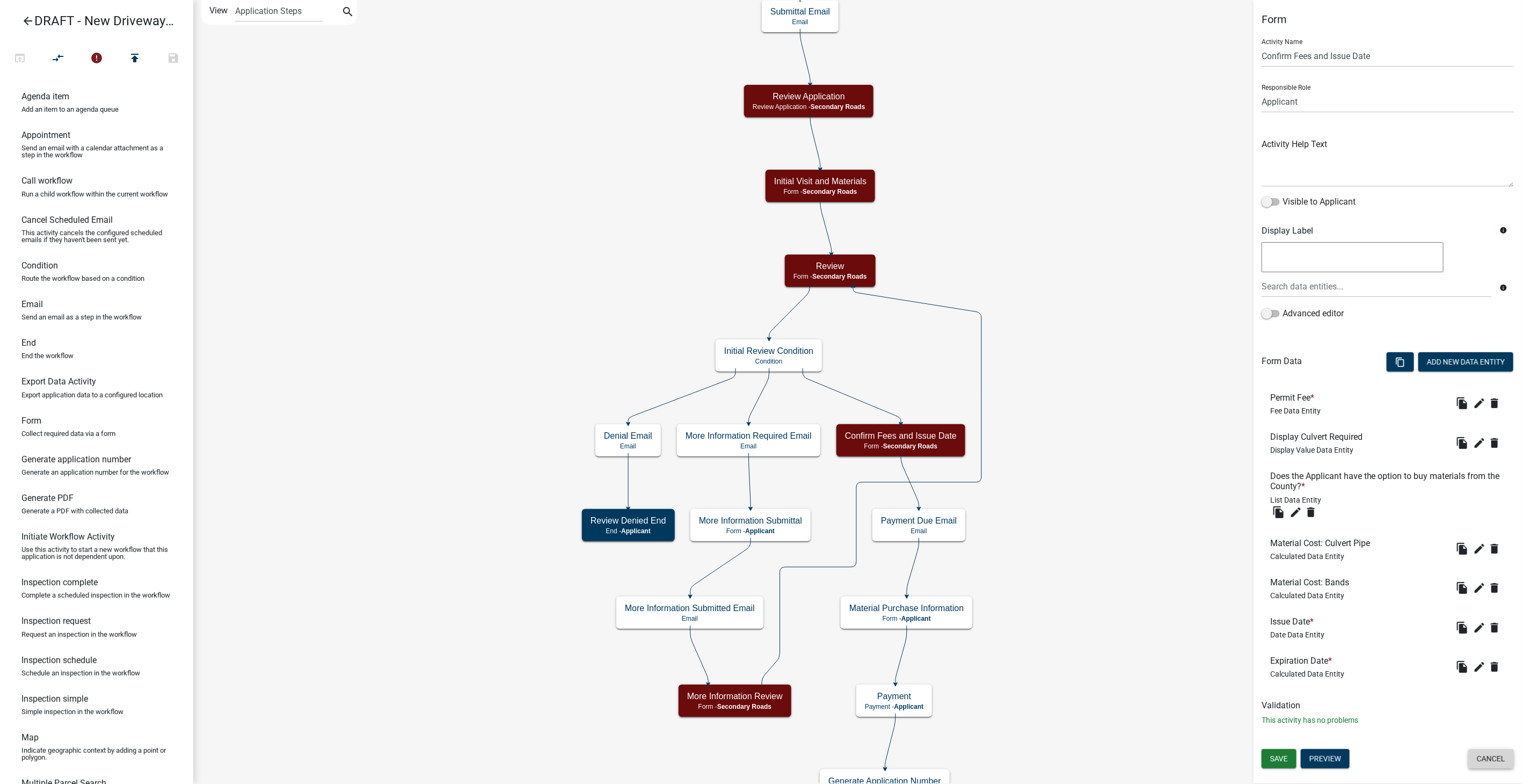
click at [1481, 766] on button "Cancel" at bounding box center [1490, 758] width 45 height 20
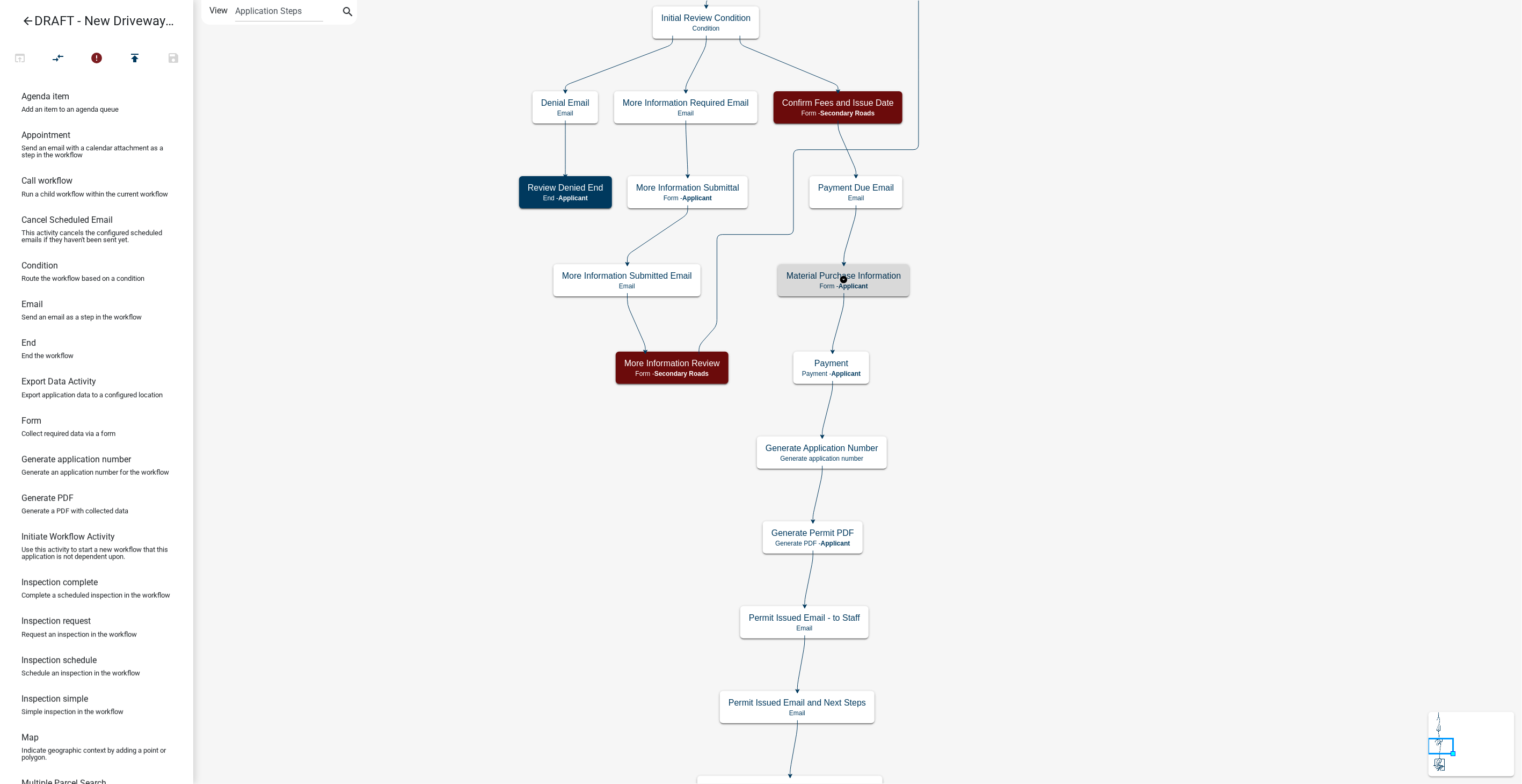
click at [863, 273] on h5 "Material Purchase Information" at bounding box center [844, 276] width 114 height 10
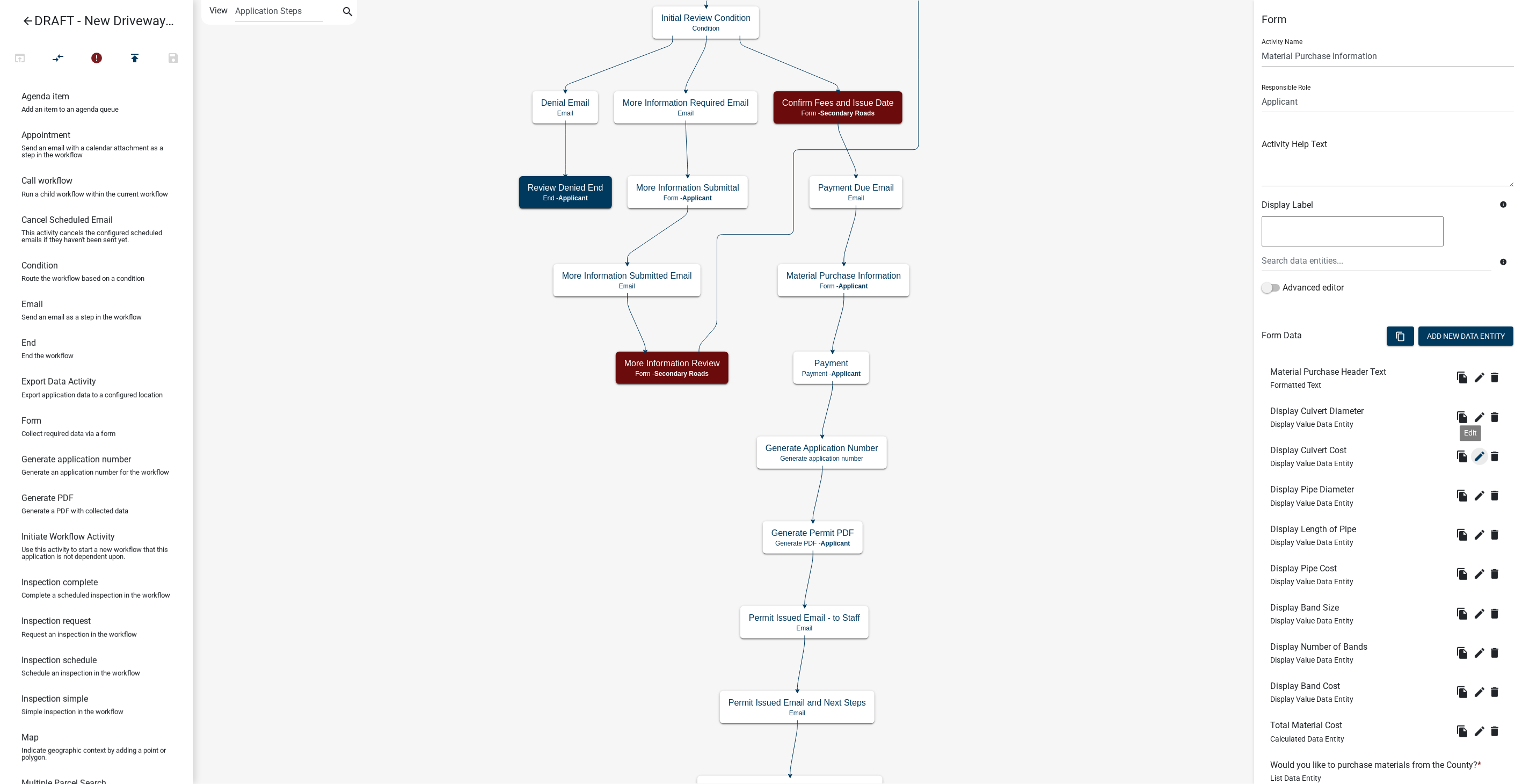
click at [1473, 458] on icon "edit" at bounding box center [1479, 456] width 13 height 13
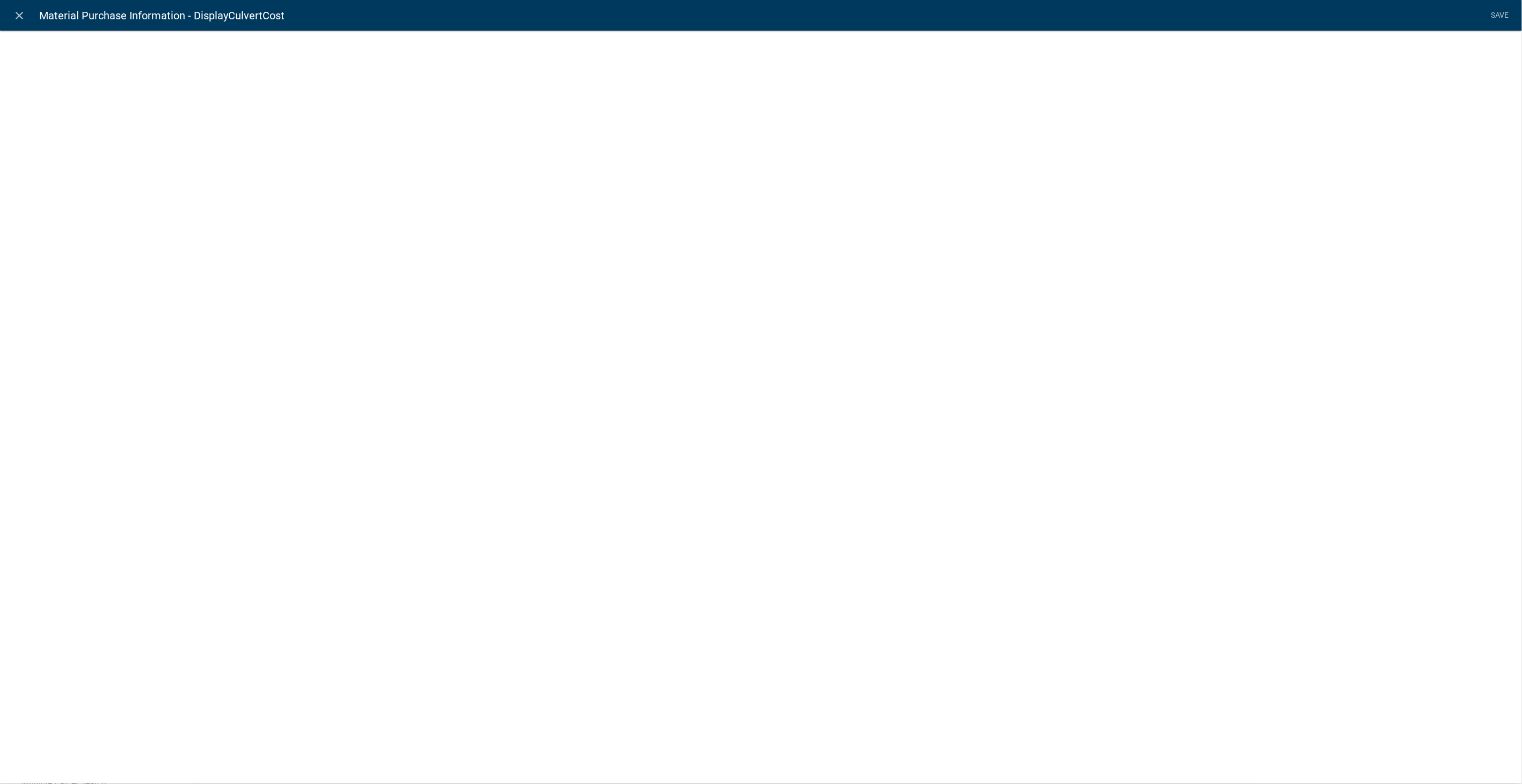
select select "display-entity-value"
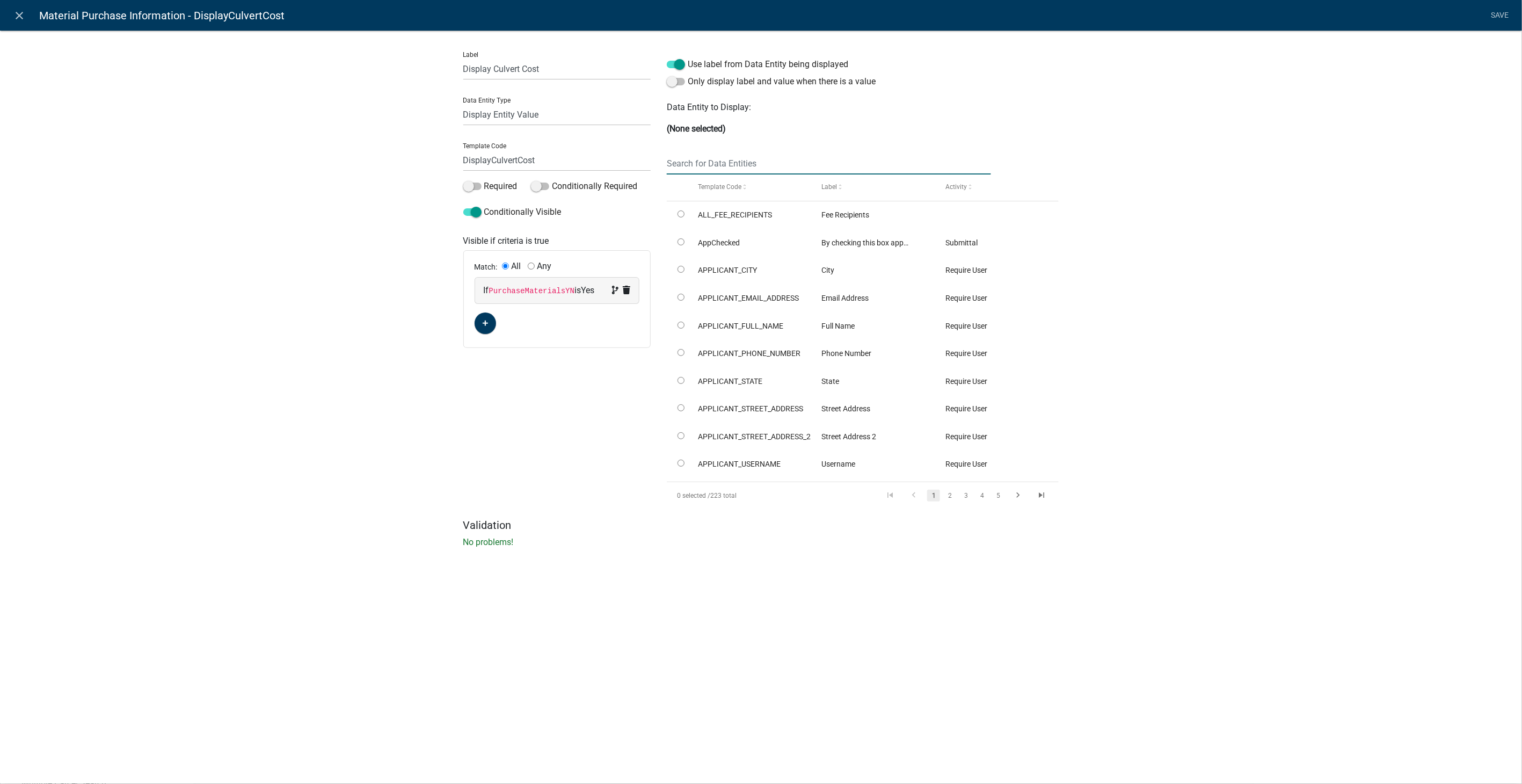
click at [752, 163] on input "text" at bounding box center [829, 163] width 324 height 22
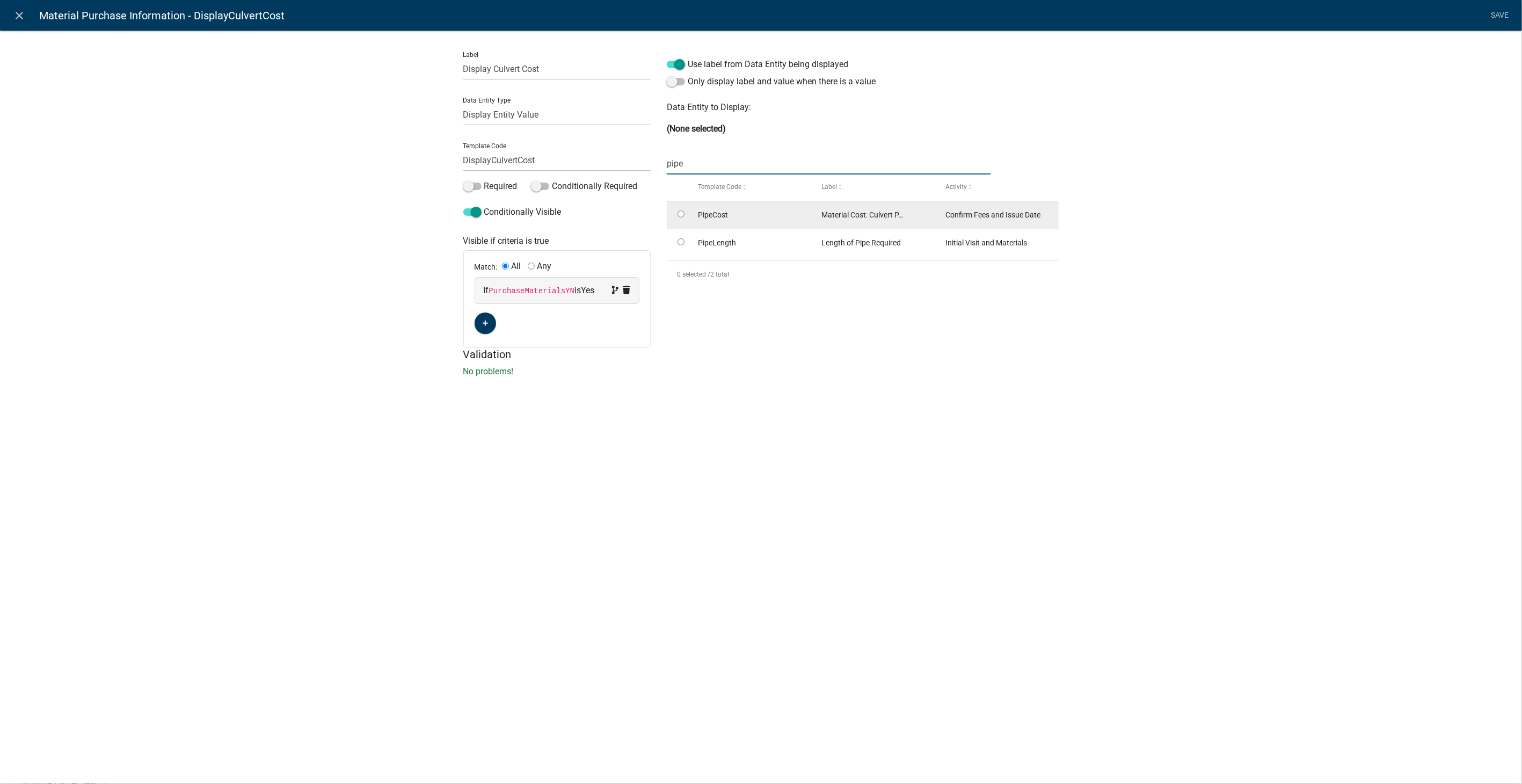
type input "pipe"
click at [678, 214] on input "radio" at bounding box center [681, 214] width 7 height 7
radio input "true"
click at [1487, 9] on link "Save" at bounding box center [1500, 16] width 27 height 20
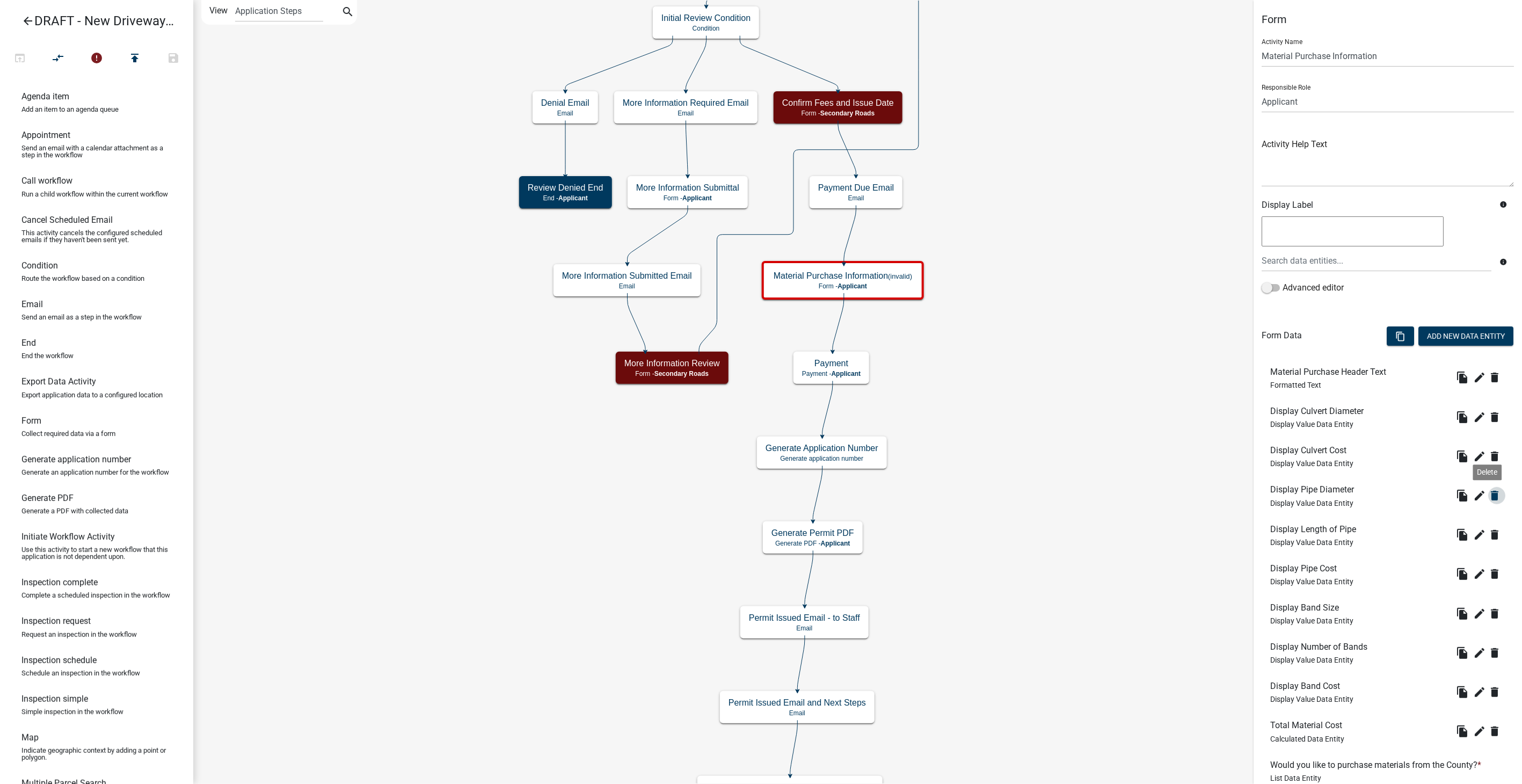
click at [1488, 494] on icon "delete" at bounding box center [1494, 495] width 13 height 13
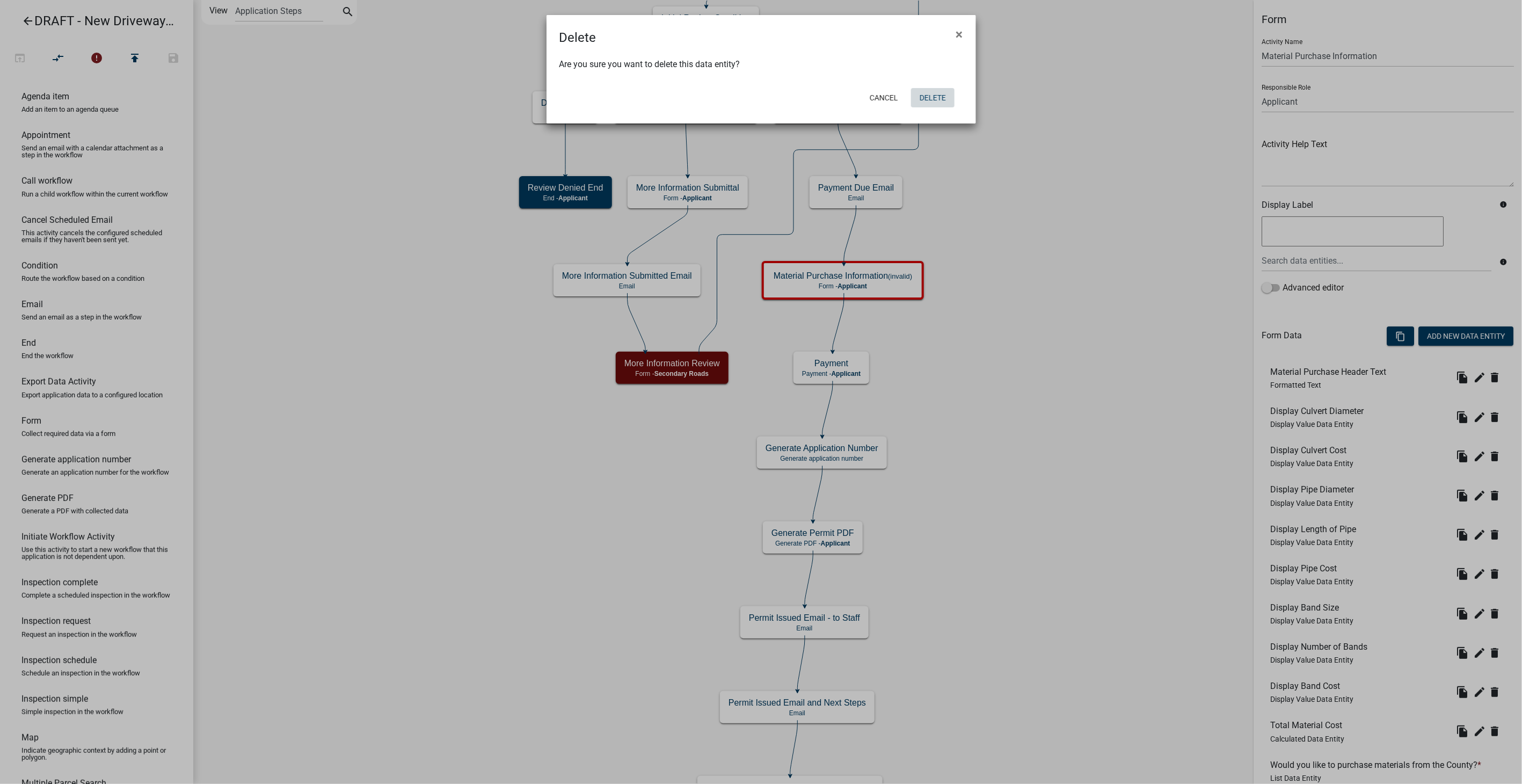
click at [929, 106] on button "Delete" at bounding box center [932, 97] width 43 height 20
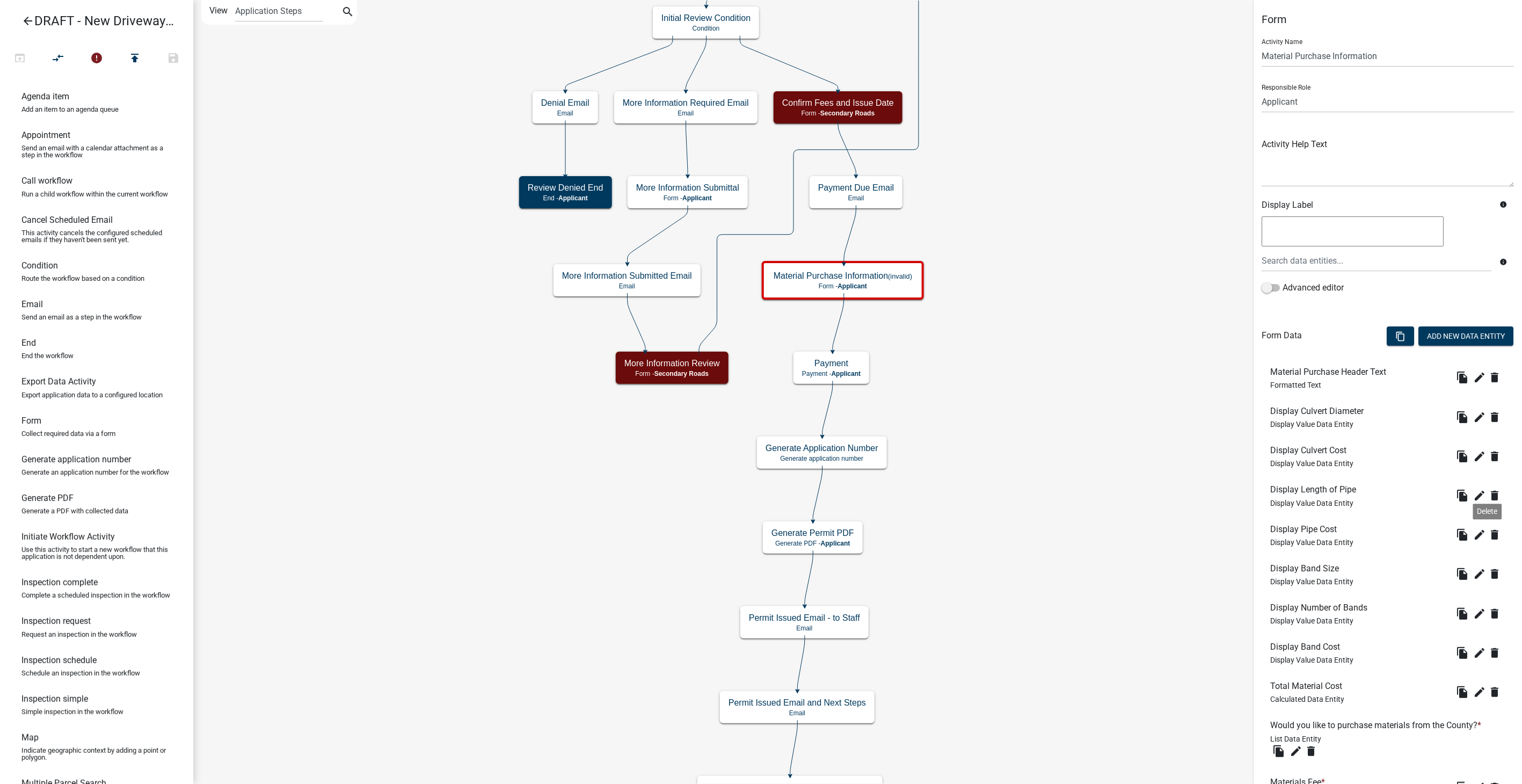
click at [1488, 526] on wm-modal-confirm "delete" at bounding box center [1496, 534] width 17 height 17
click at [1488, 533] on icon "delete" at bounding box center [1494, 534] width 13 height 13
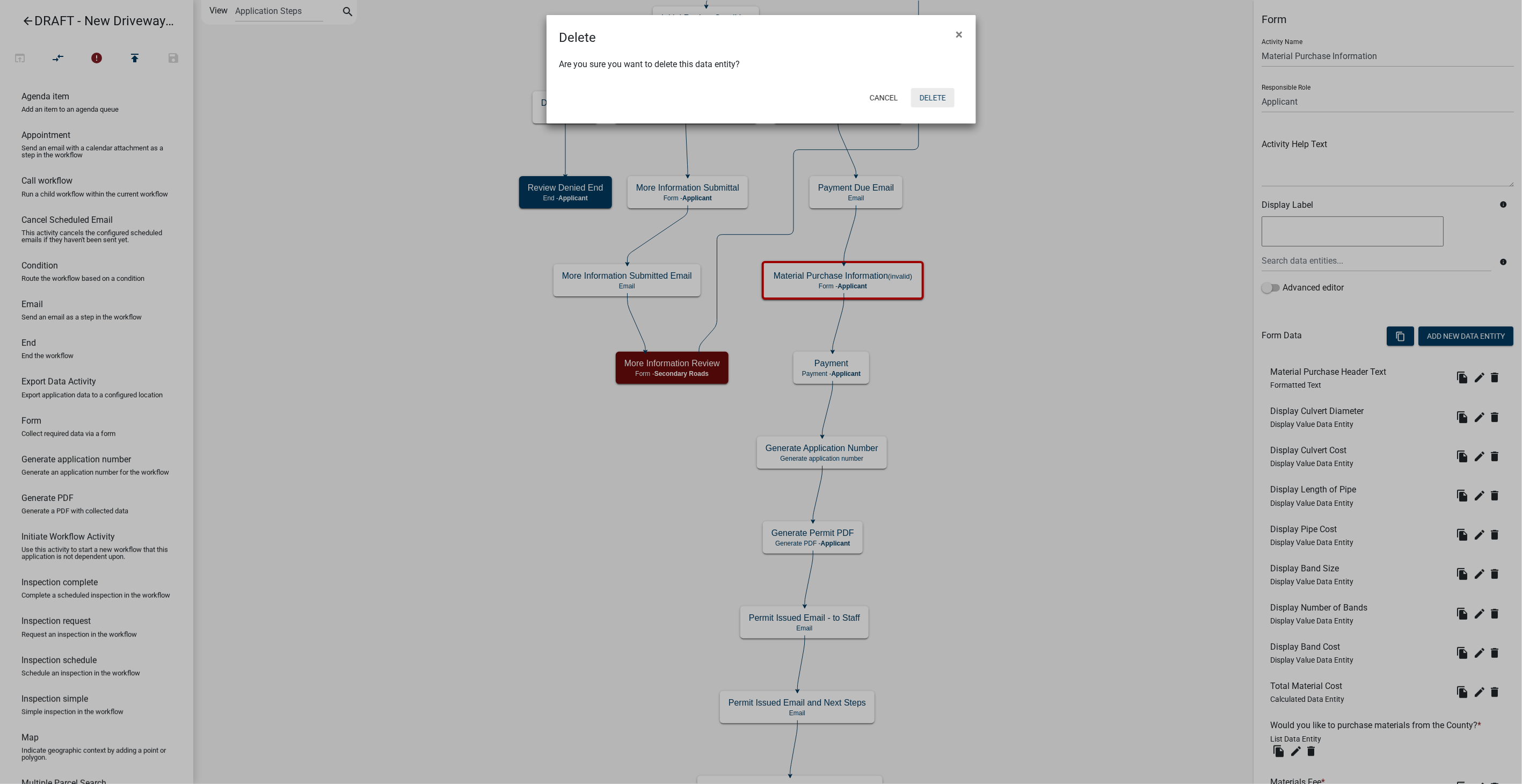
click at [936, 100] on button "Delete" at bounding box center [932, 97] width 43 height 20
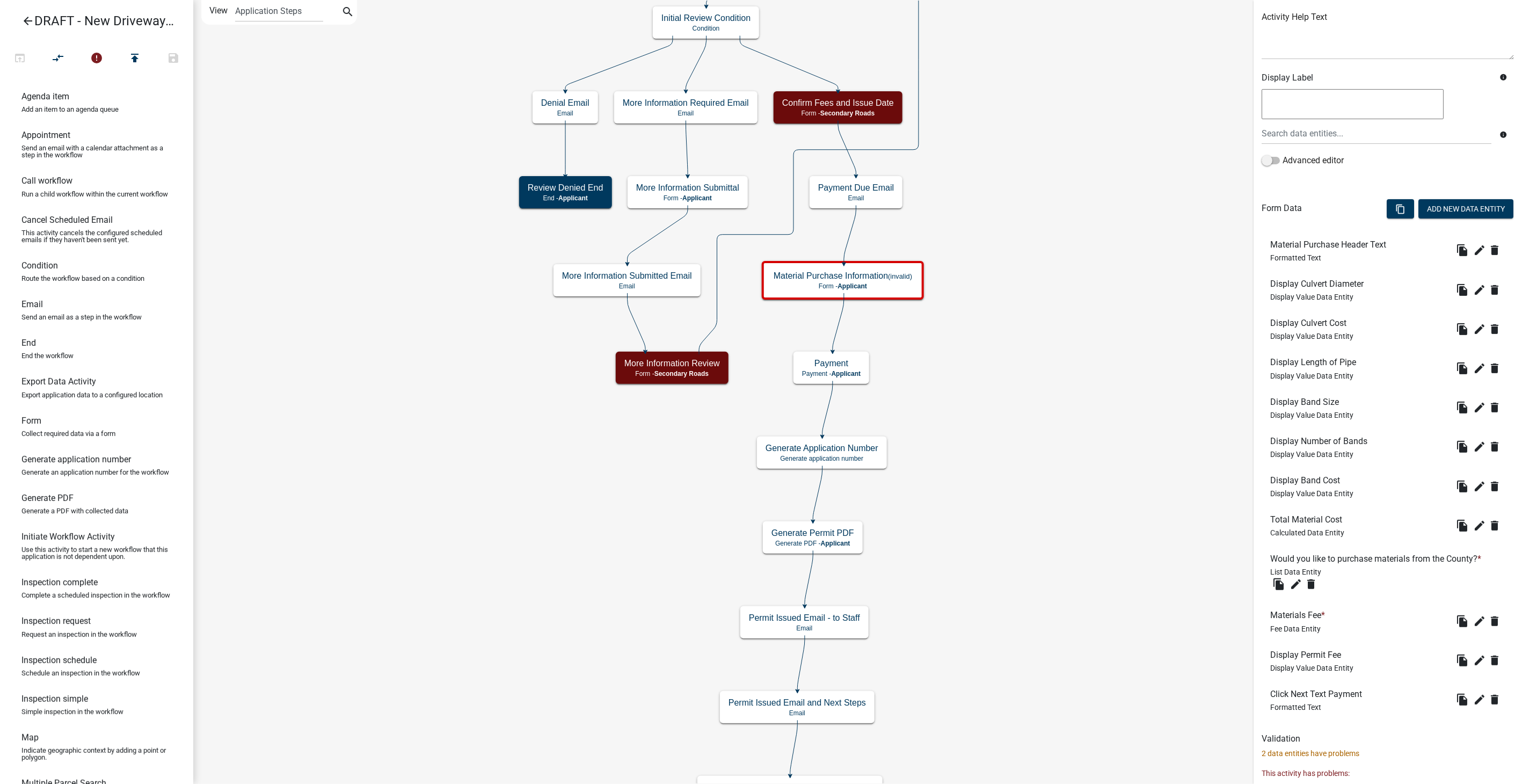
scroll to position [179, 0]
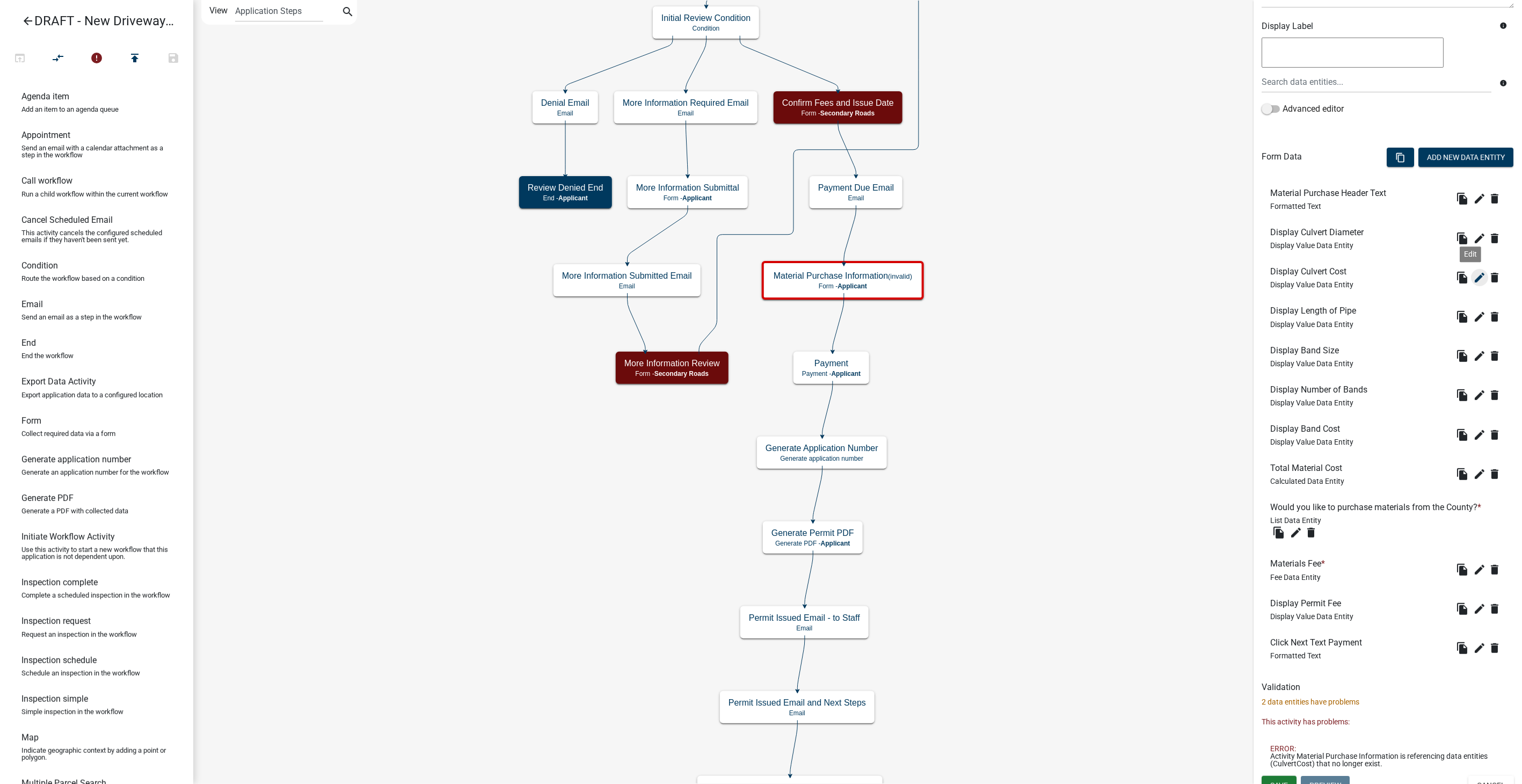
click at [1473, 274] on icon "edit" at bounding box center [1479, 277] width 13 height 13
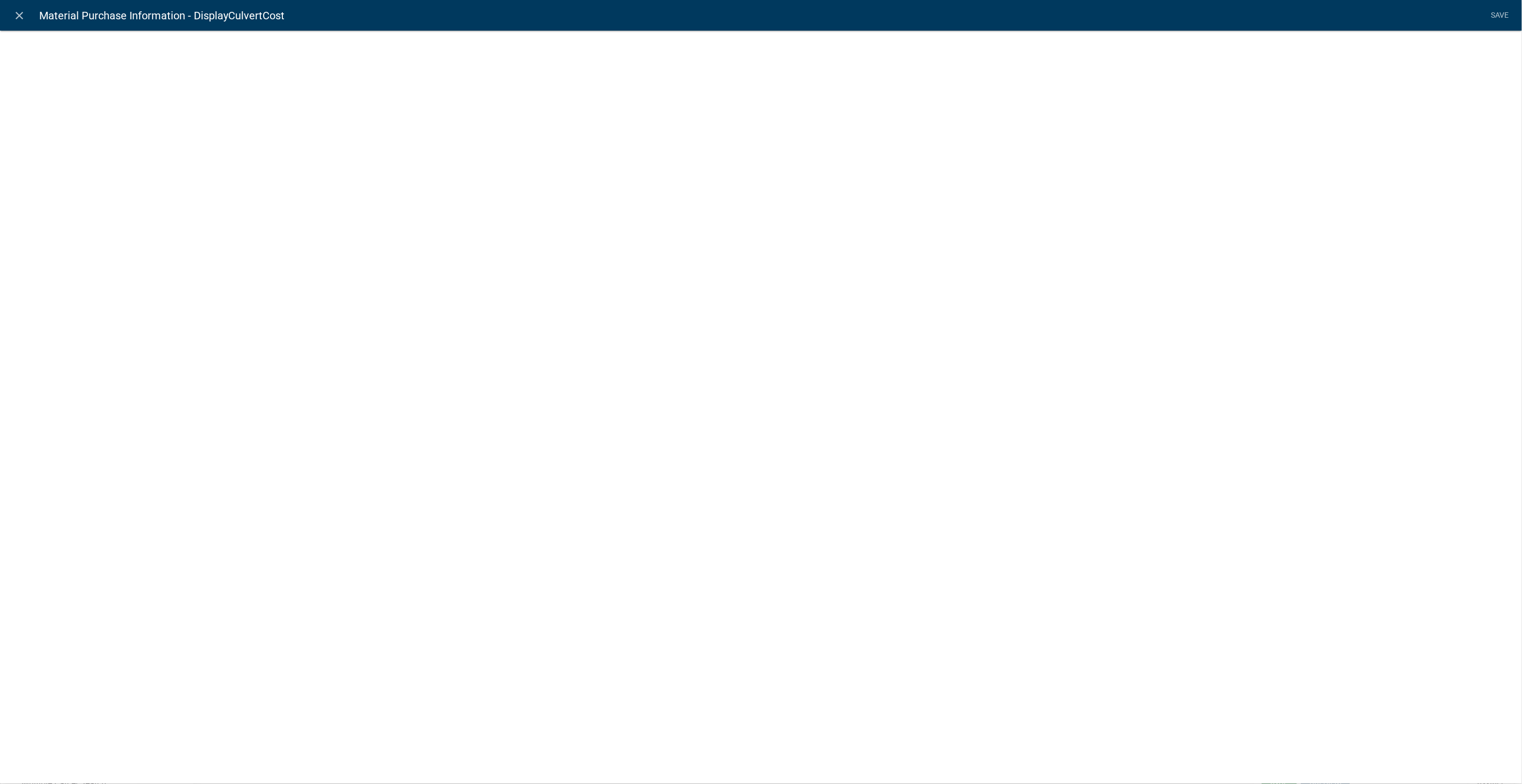
select select "display-entity-value"
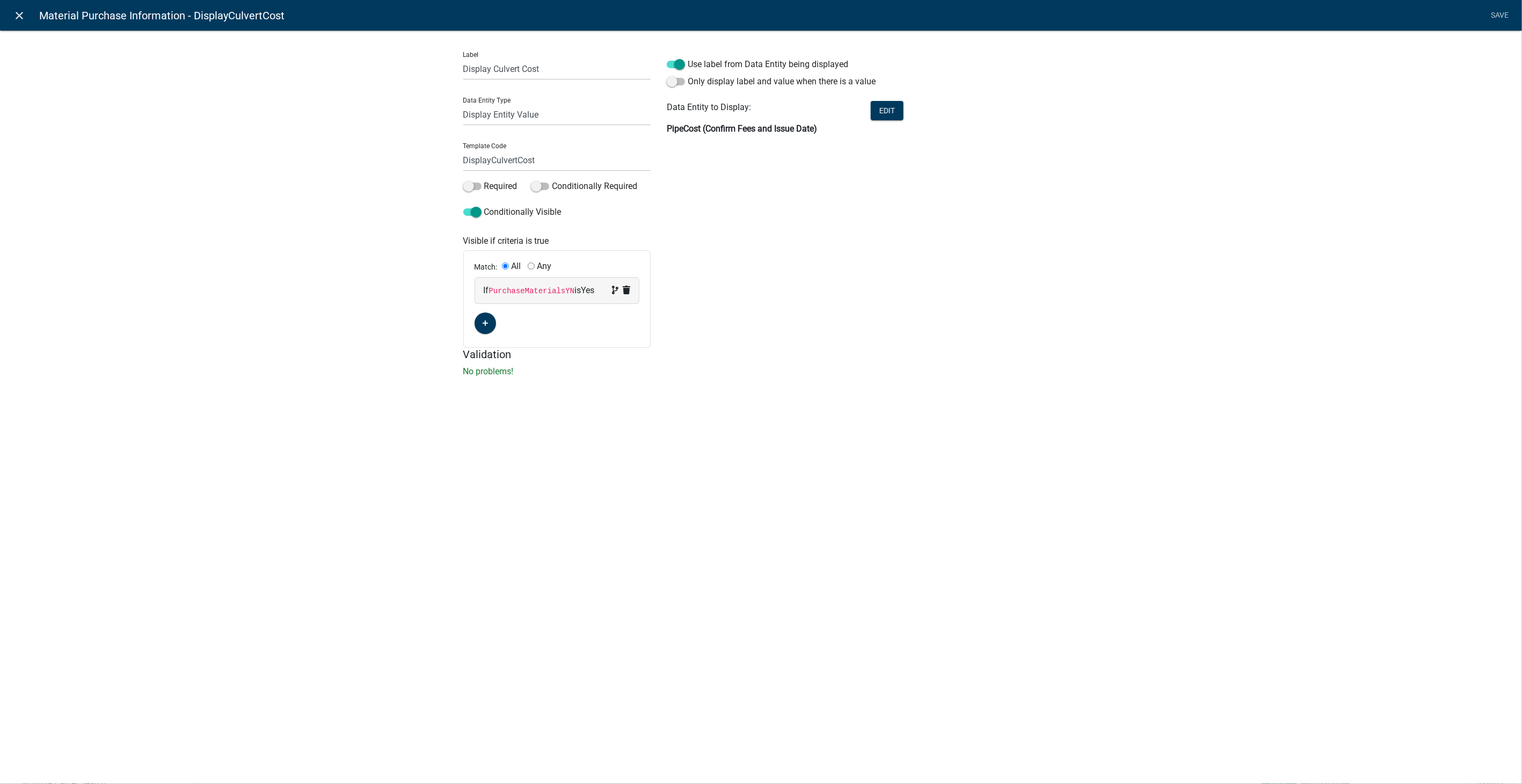
click at [18, 17] on icon "close" at bounding box center [20, 15] width 13 height 13
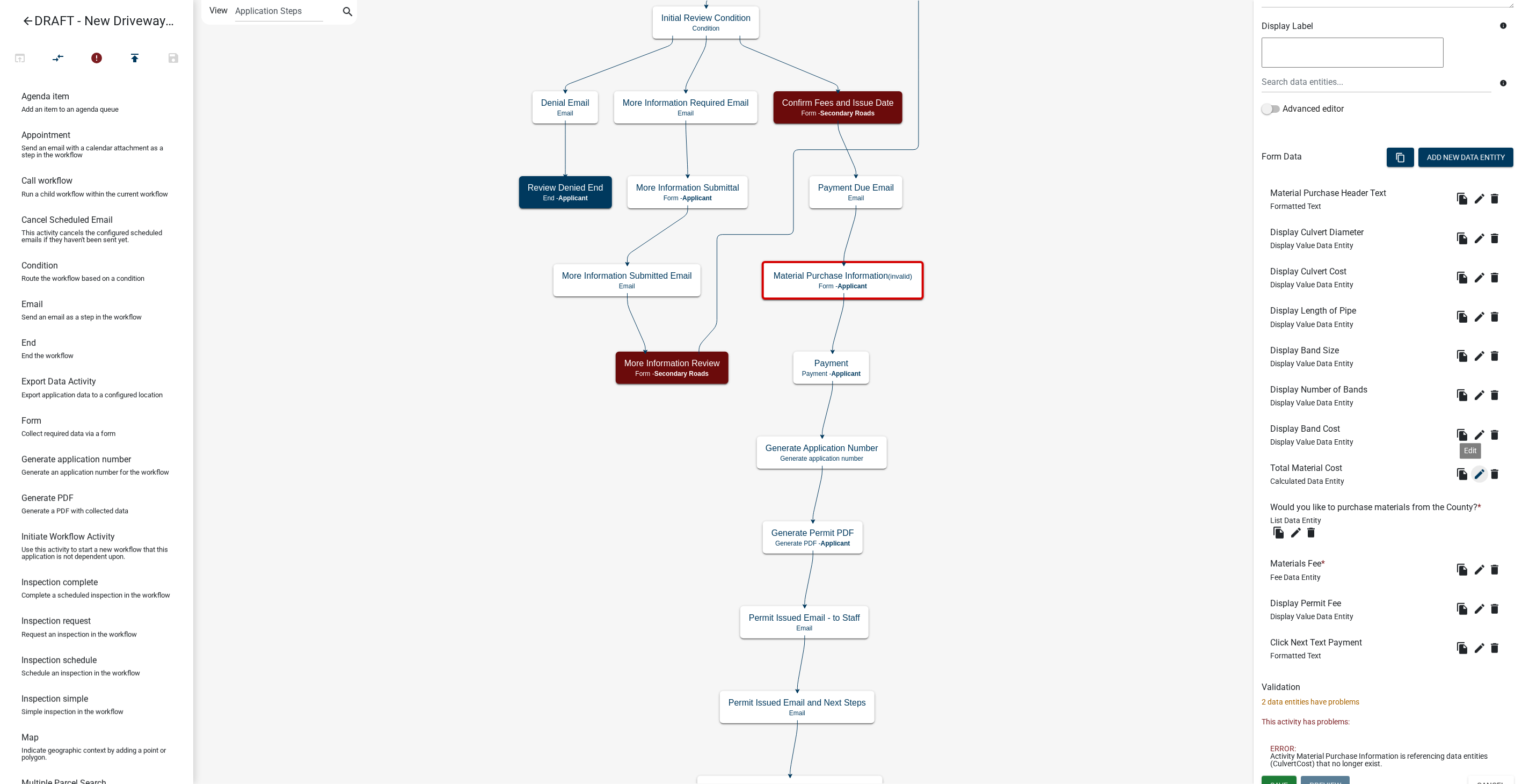
click at [1473, 468] on icon "edit" at bounding box center [1479, 474] width 13 height 13
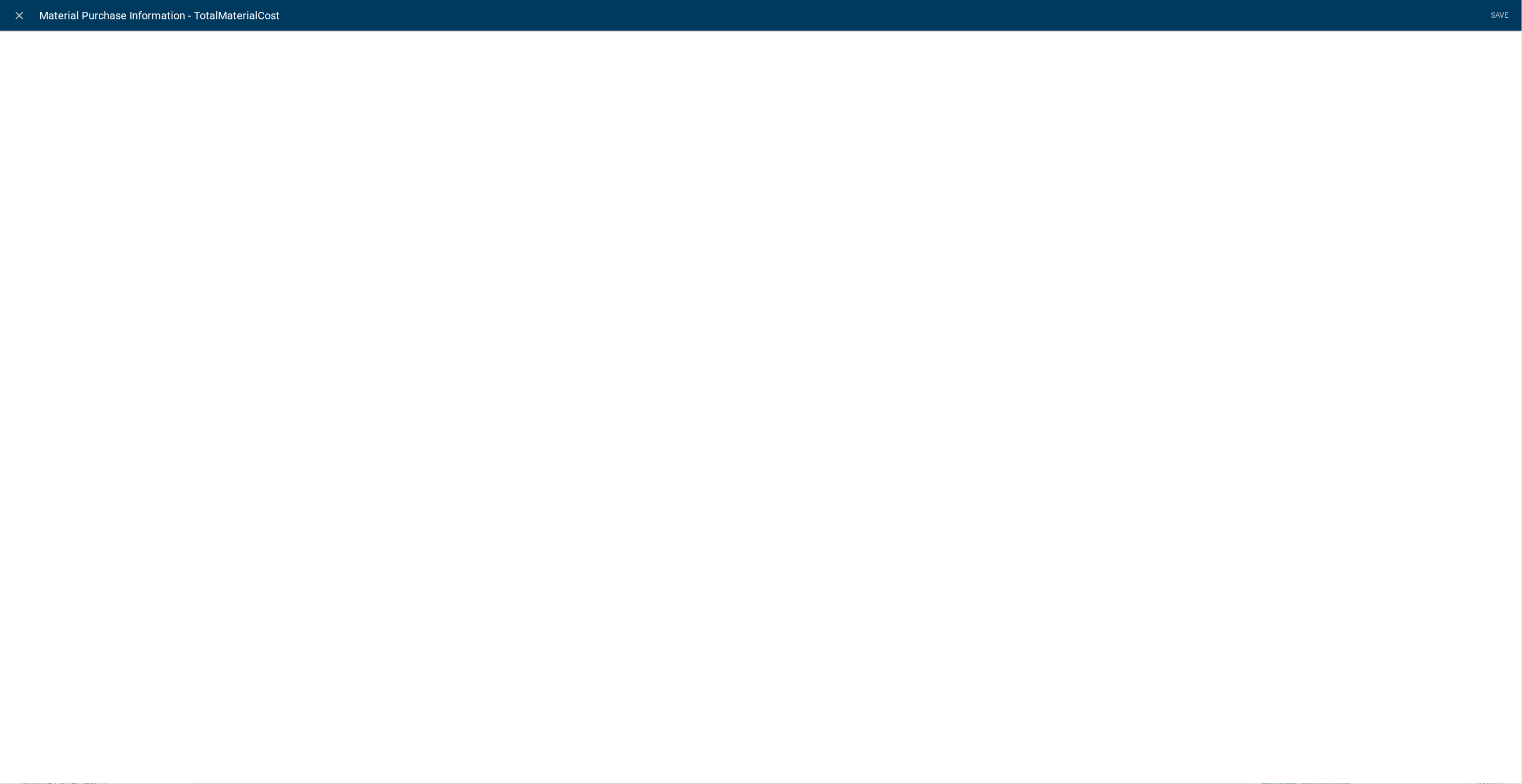
select select "calculated-value"
select select "2"
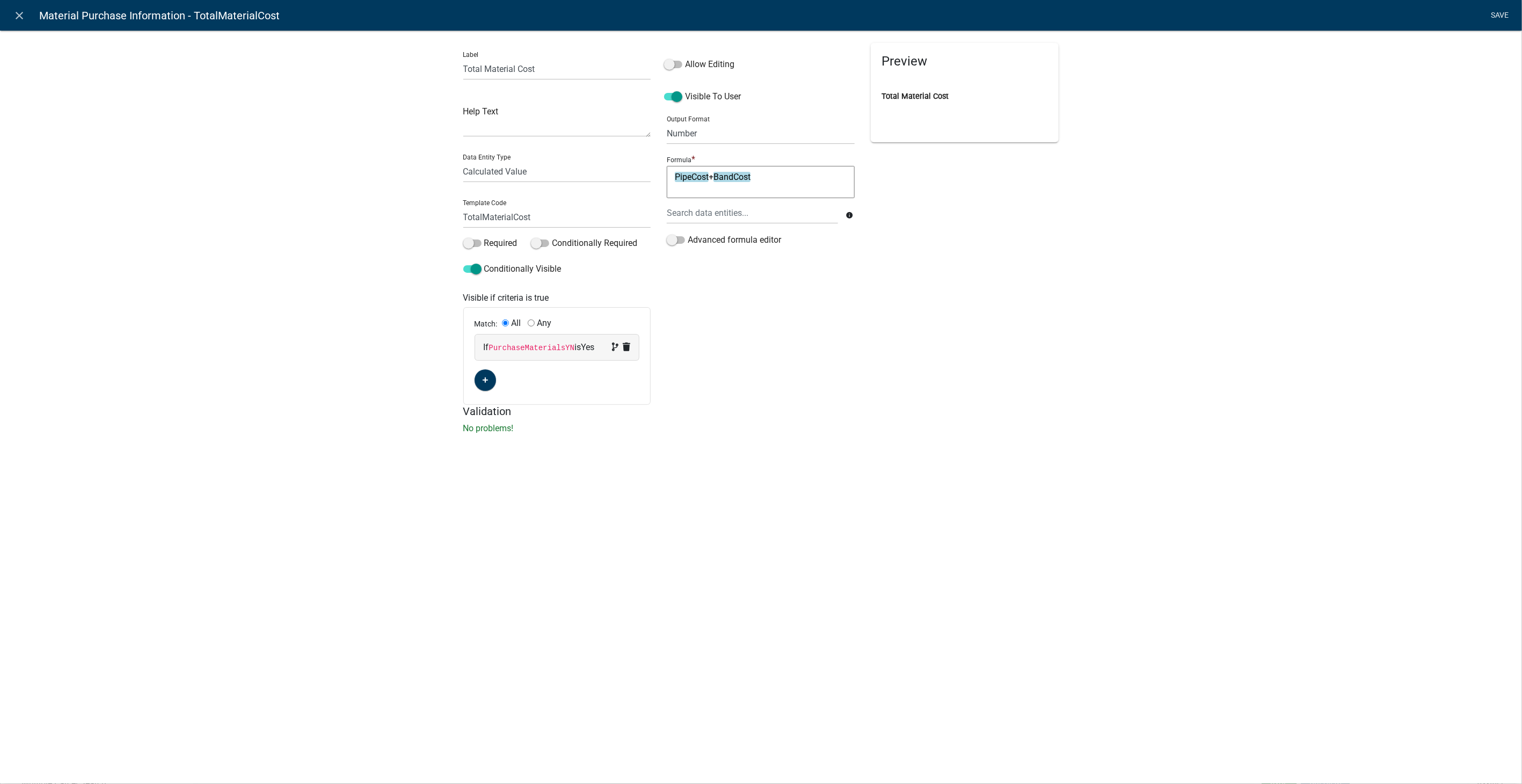
type textarea "PipeCost+BandCost"
click at [1500, 16] on link "Save" at bounding box center [1500, 16] width 27 height 20
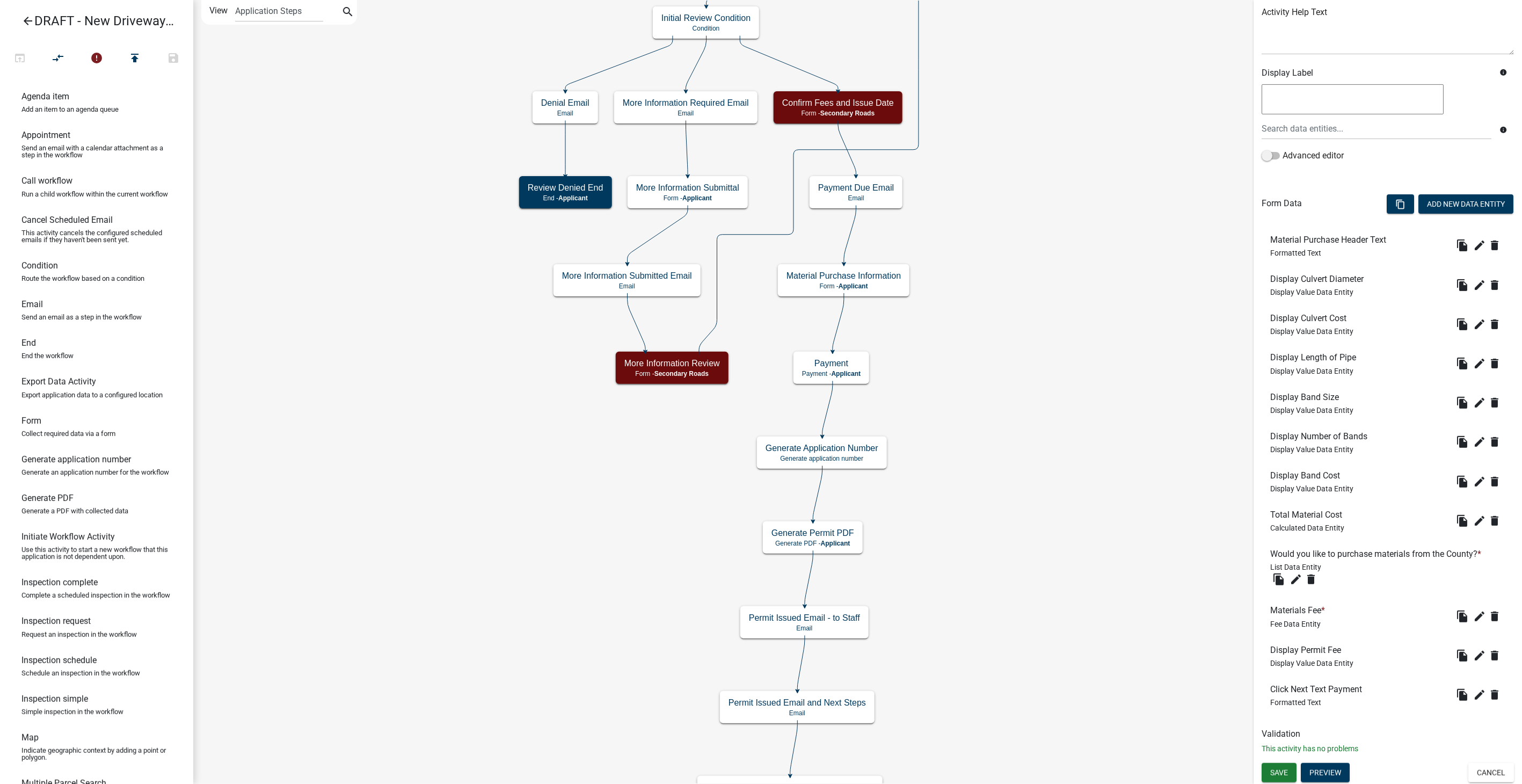
scroll to position [133, 0]
click at [1473, 616] on icon "edit" at bounding box center [1479, 615] width 13 height 13
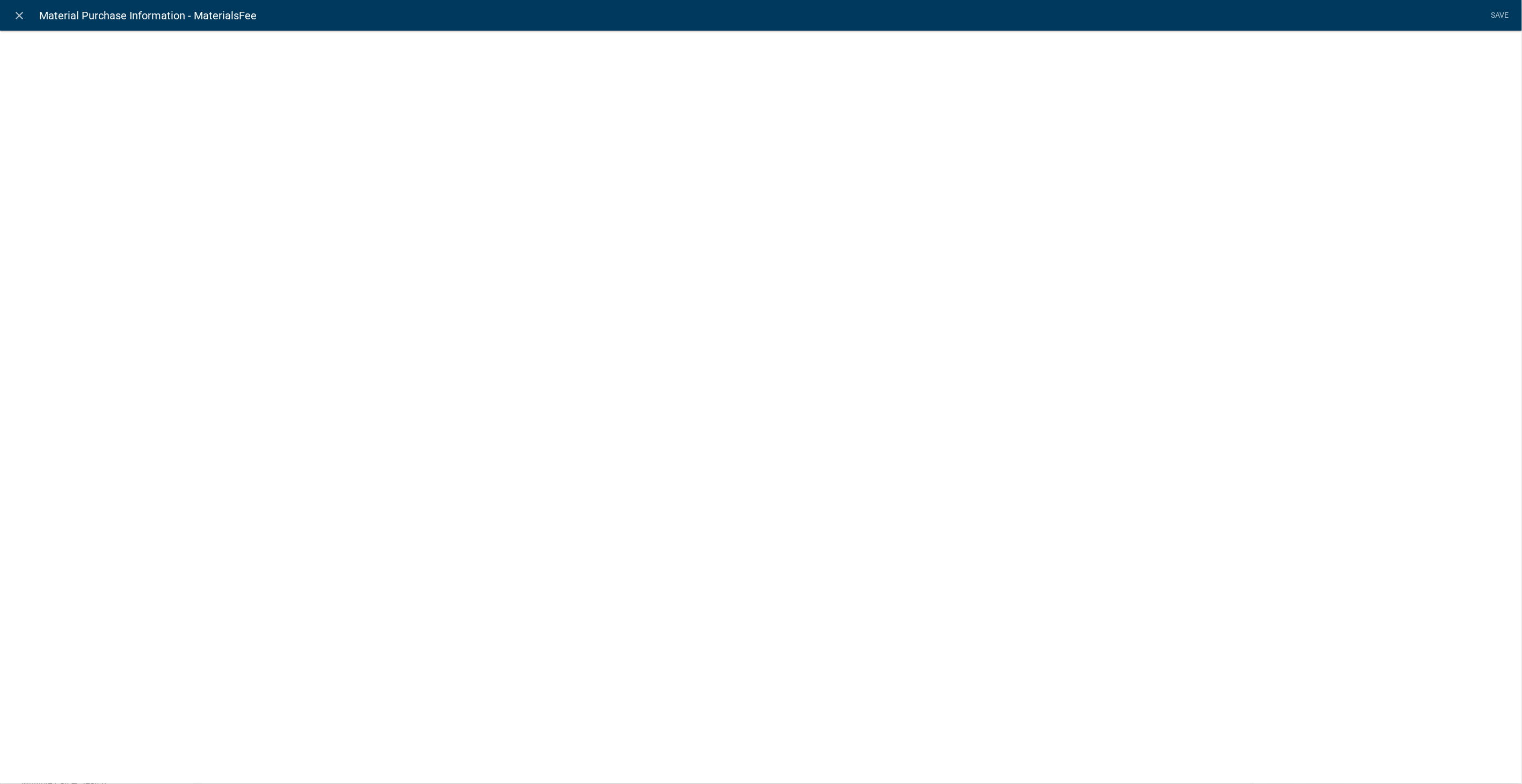
select select "fee"
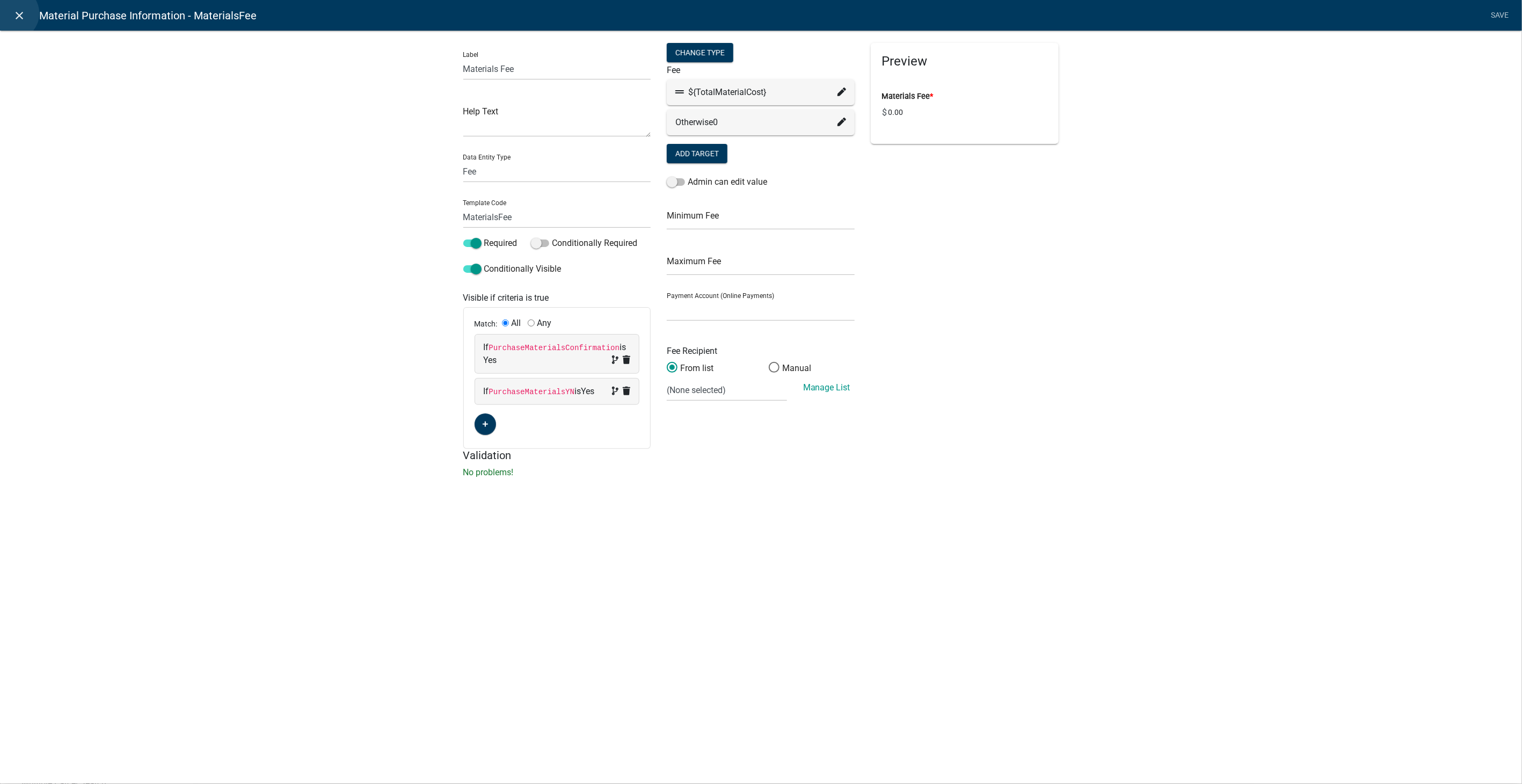
click at [12, 14] on link "close" at bounding box center [20, 15] width 22 height 22
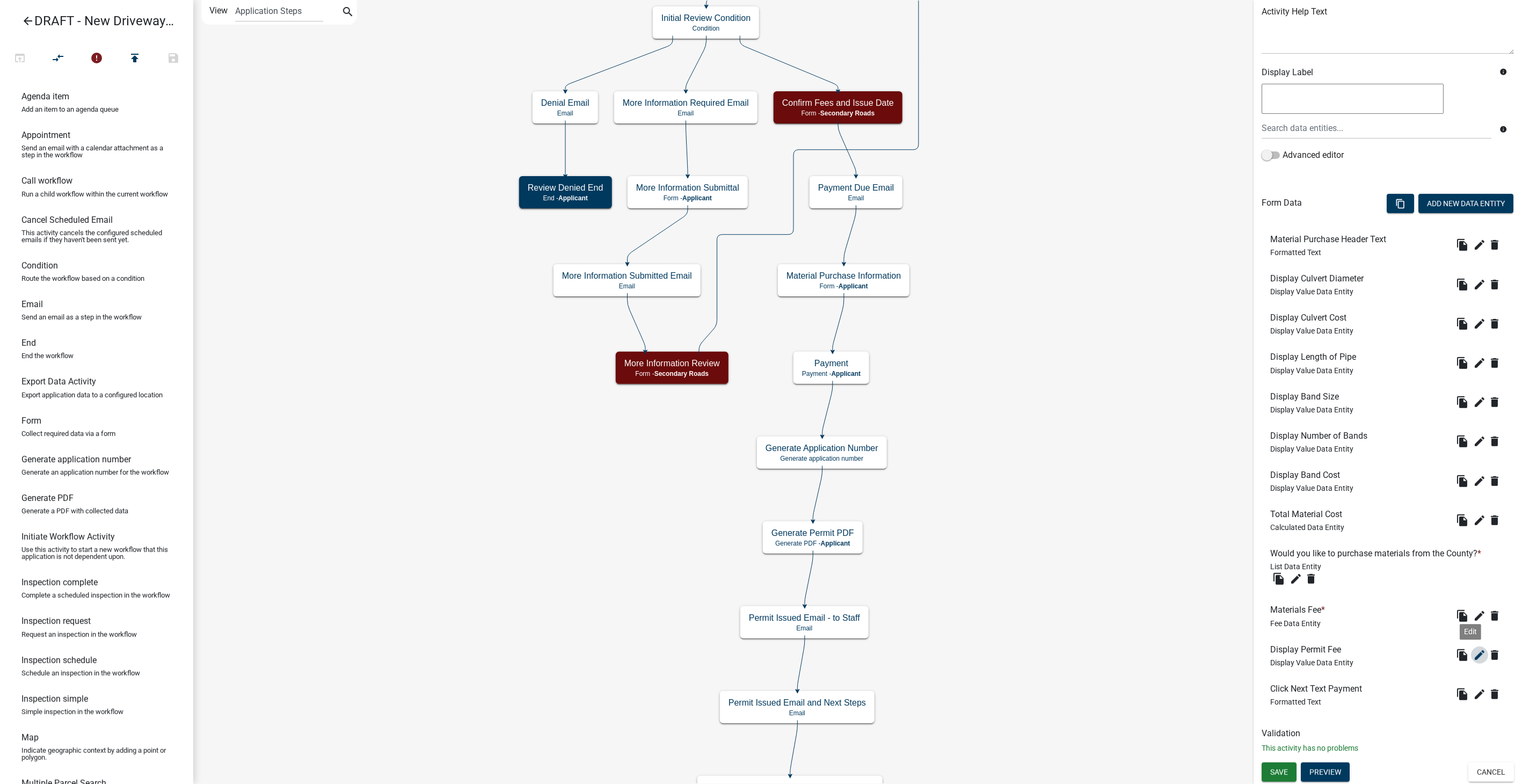
click at [1473, 654] on icon "edit" at bounding box center [1479, 655] width 13 height 13
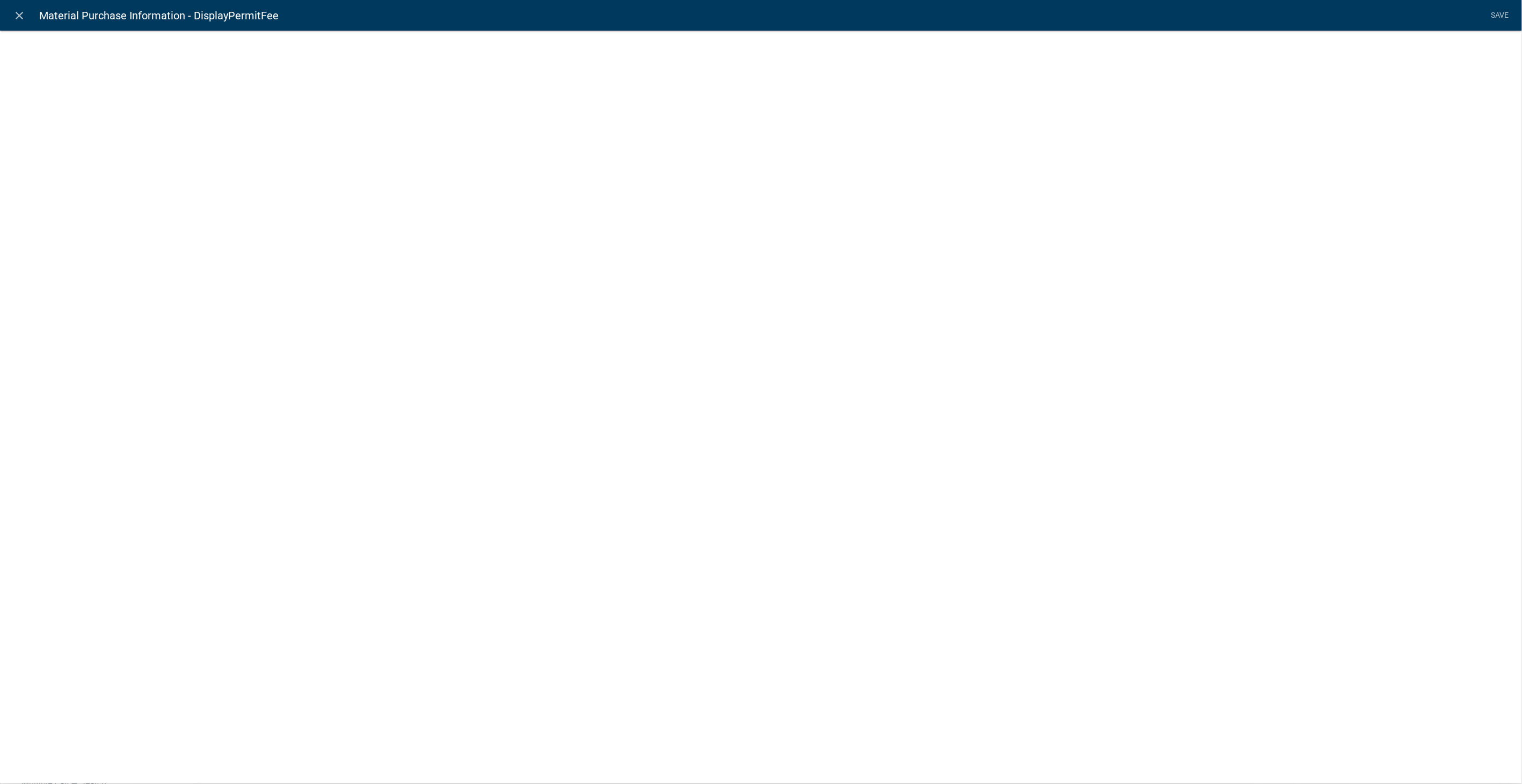
select select "display-entity-value"
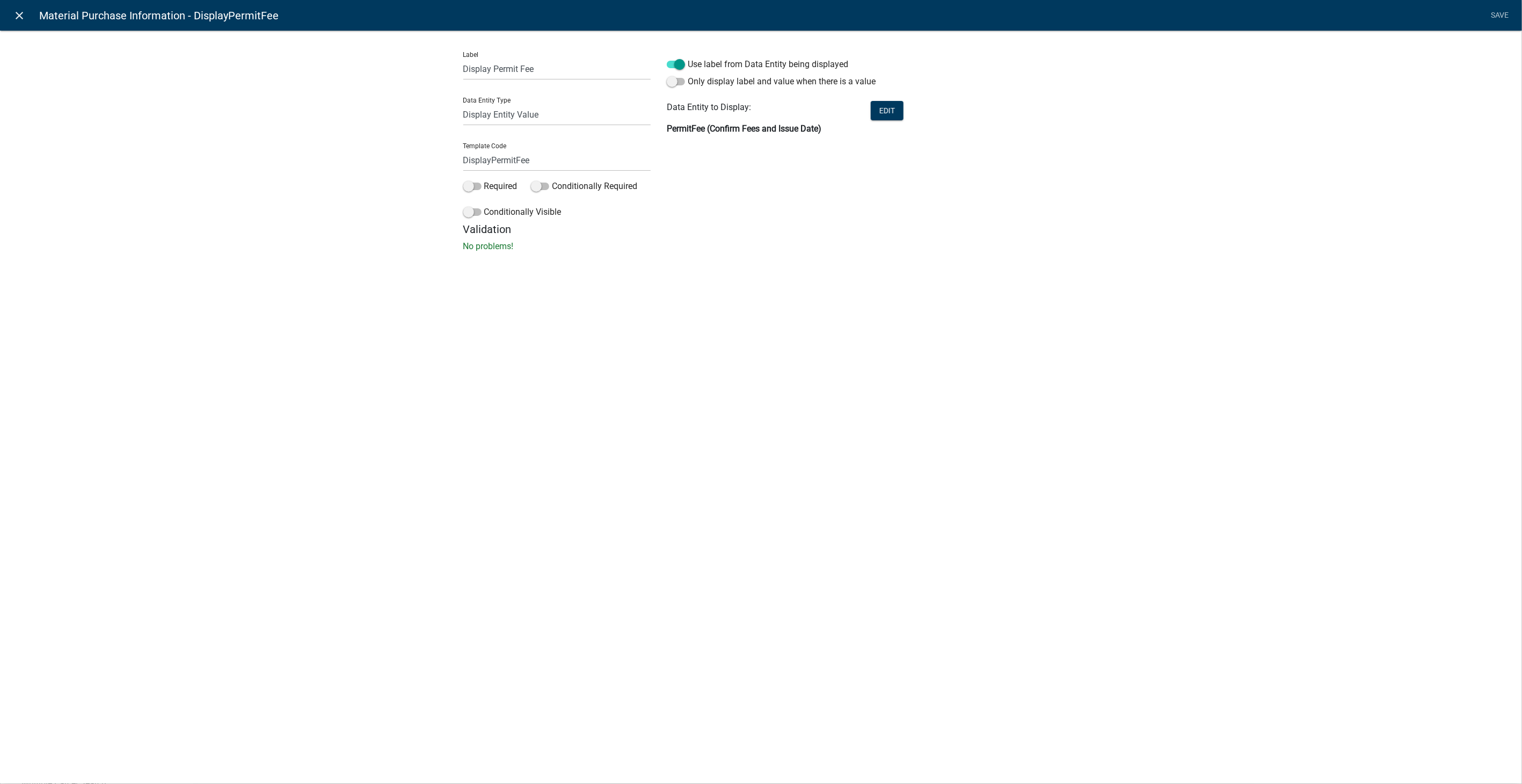
click at [20, 14] on icon "close" at bounding box center [20, 15] width 13 height 13
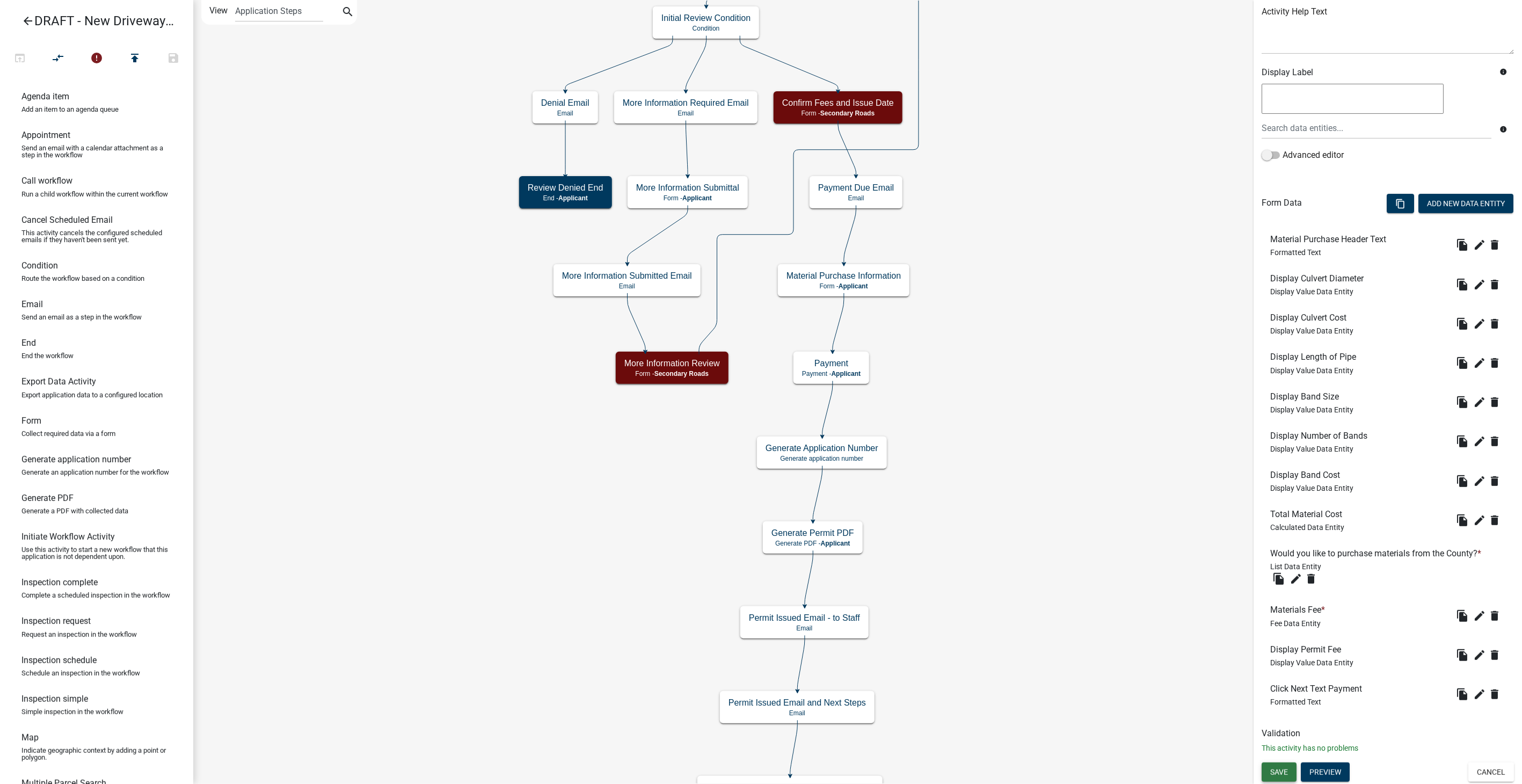
click at [1271, 777] on button "Save" at bounding box center [1279, 772] width 35 height 20
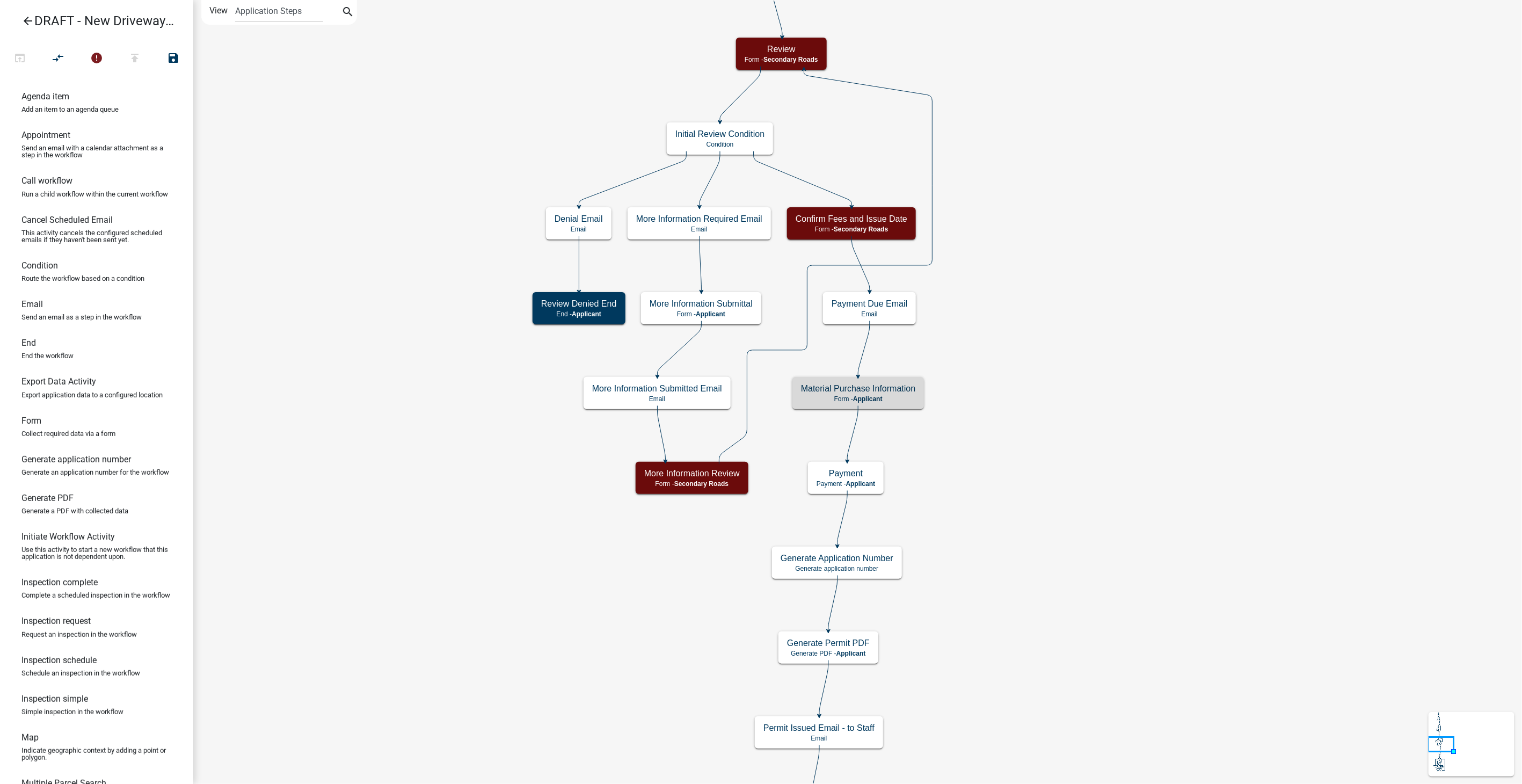
scroll to position [0, 0]
click at [28, 58] on button "open_in_browser" at bounding box center [20, 59] width 39 height 23
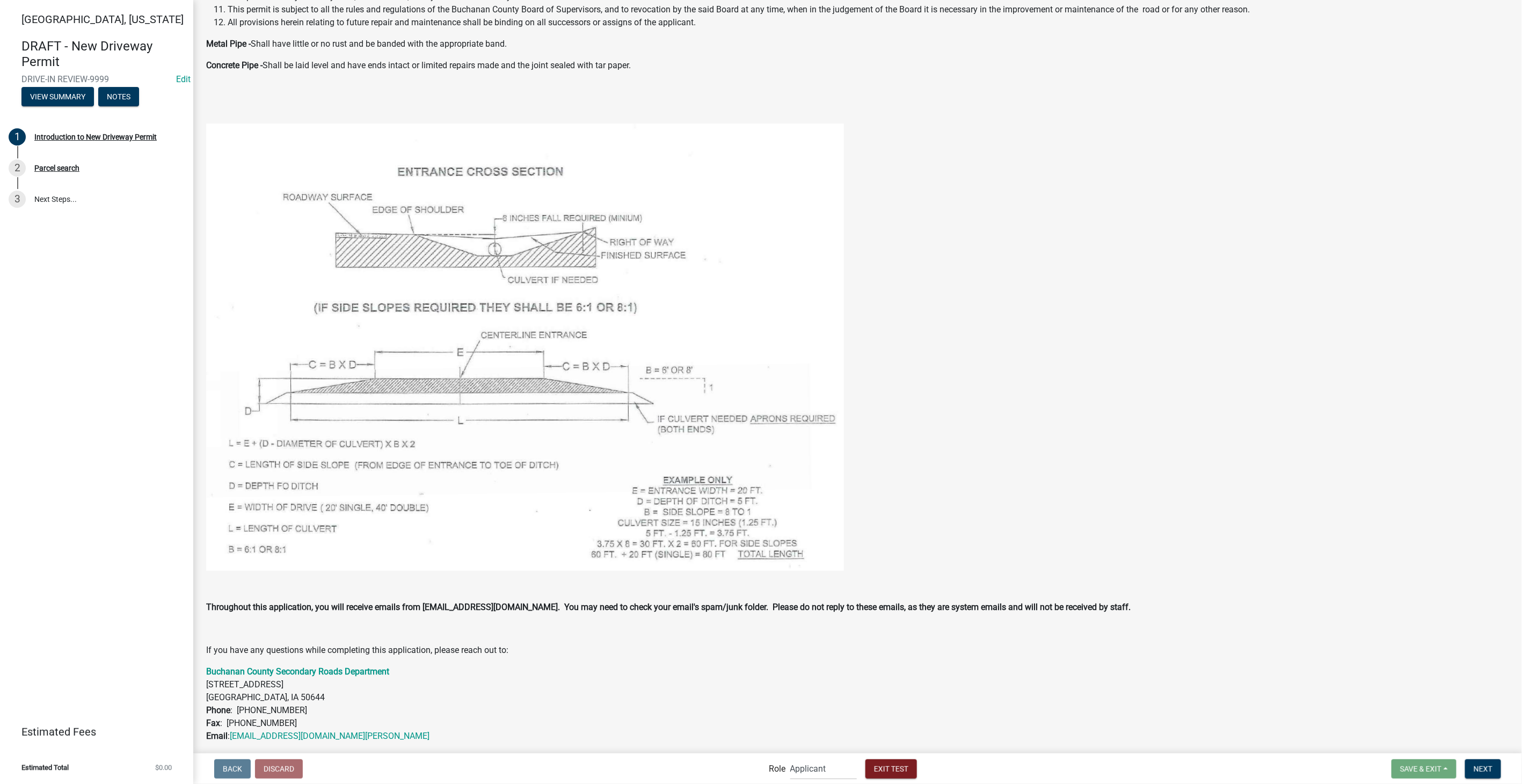
scroll to position [478, 0]
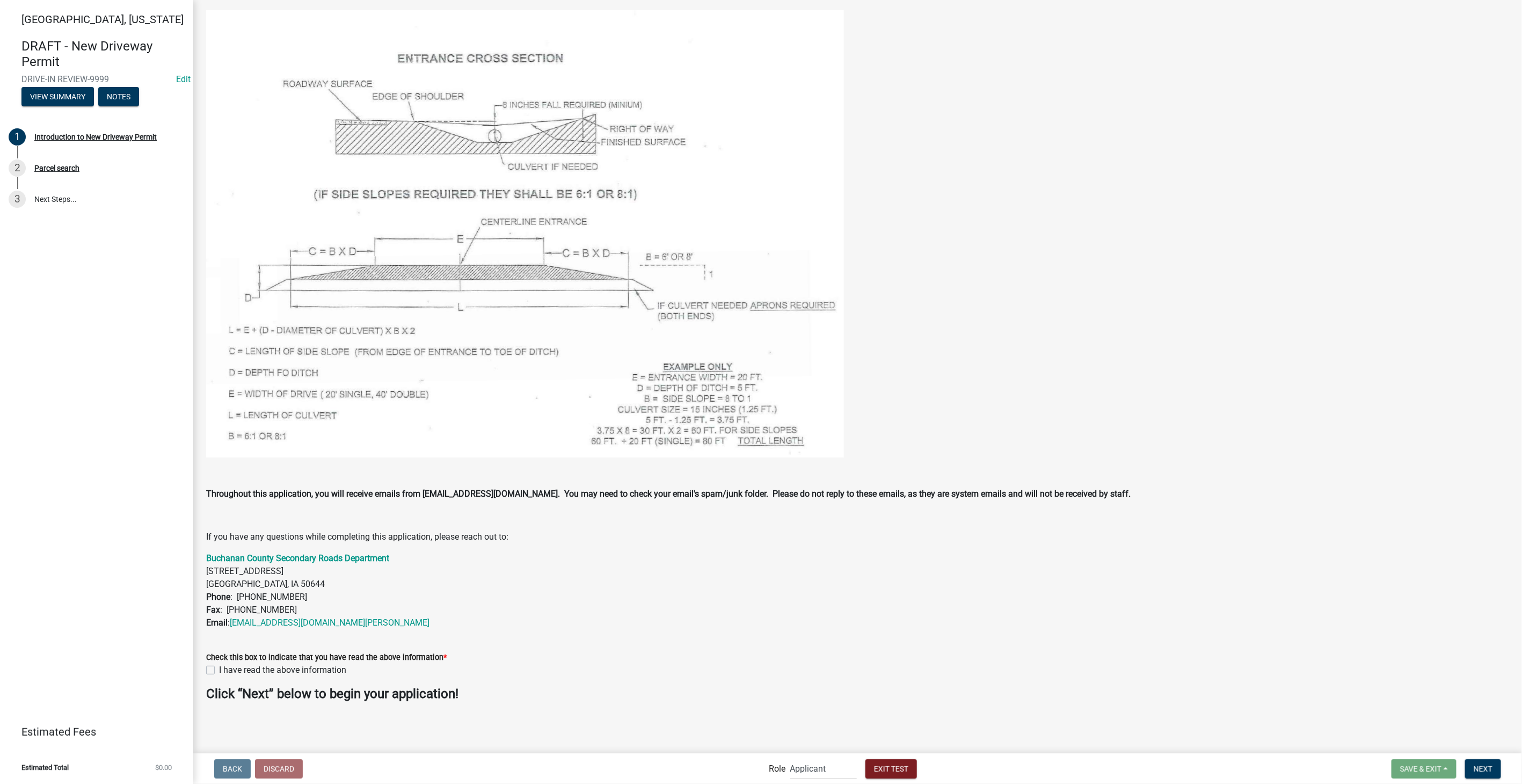
click at [219, 672] on label "I have read the above information" at bounding box center [282, 670] width 127 height 13
click at [219, 670] on input "I have read the above information" at bounding box center [222, 667] width 7 height 7
checkbox input "true"
click at [1486, 764] on span "Next" at bounding box center [1483, 768] width 19 height 9
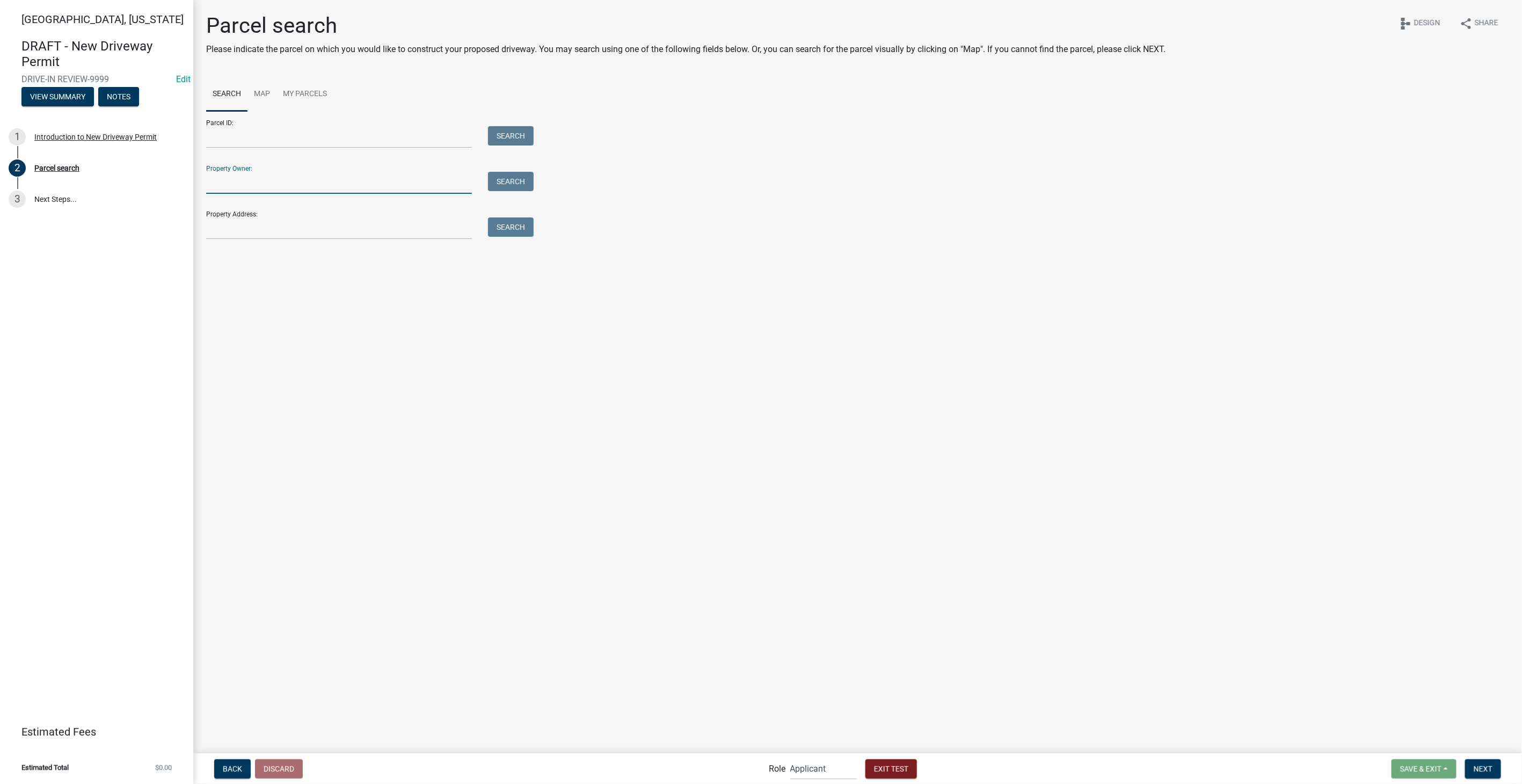
click at [216, 190] on input "Property Owner:" at bounding box center [339, 183] width 265 height 22
type input "[PERSON_NAME]"
click at [519, 184] on button "Search" at bounding box center [510, 181] width 45 height 20
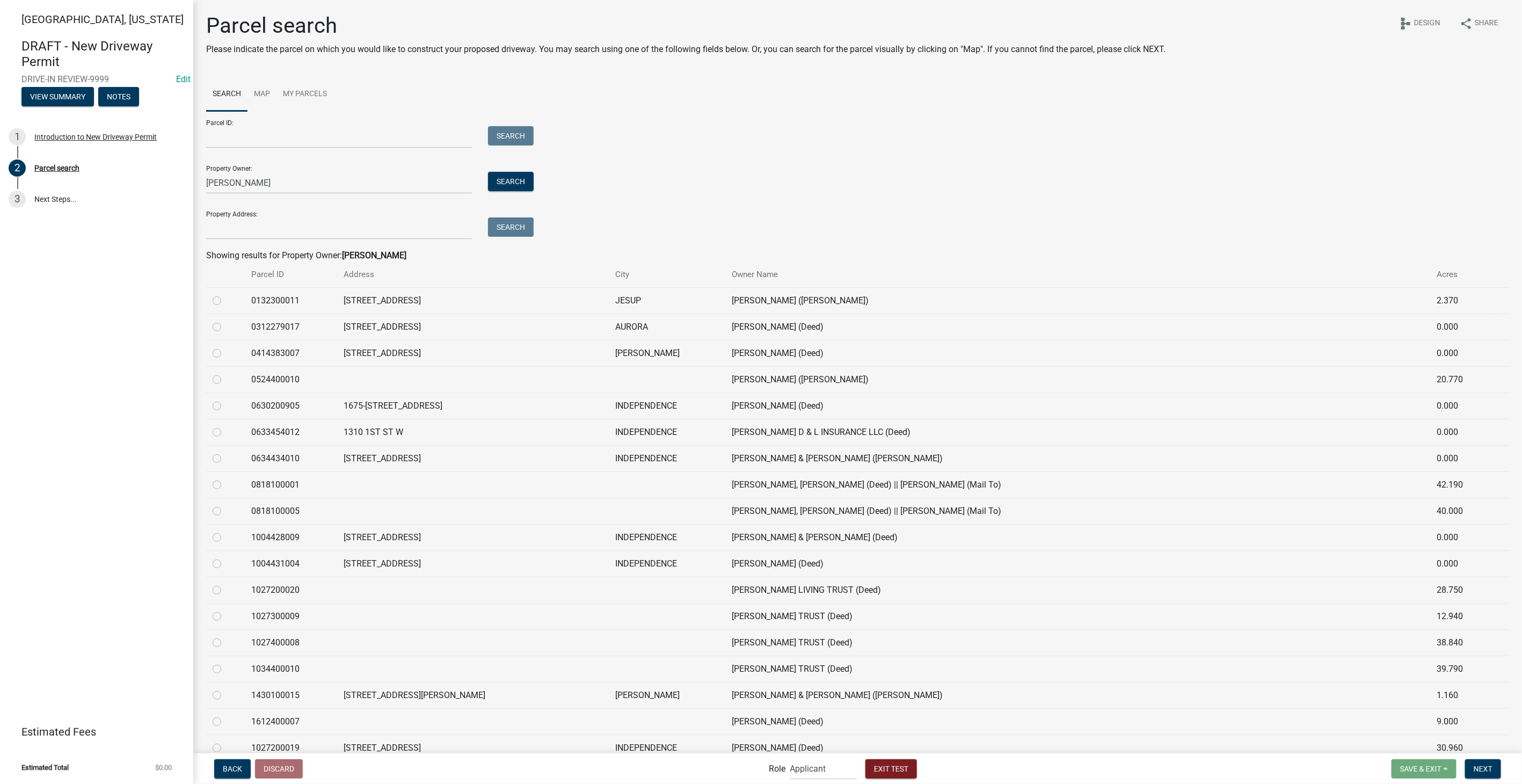
click at [225, 373] on label at bounding box center [225, 373] width 0 height 0
click at [225, 374] on input "radio" at bounding box center [229, 376] width 7 height 7
radio input "true"
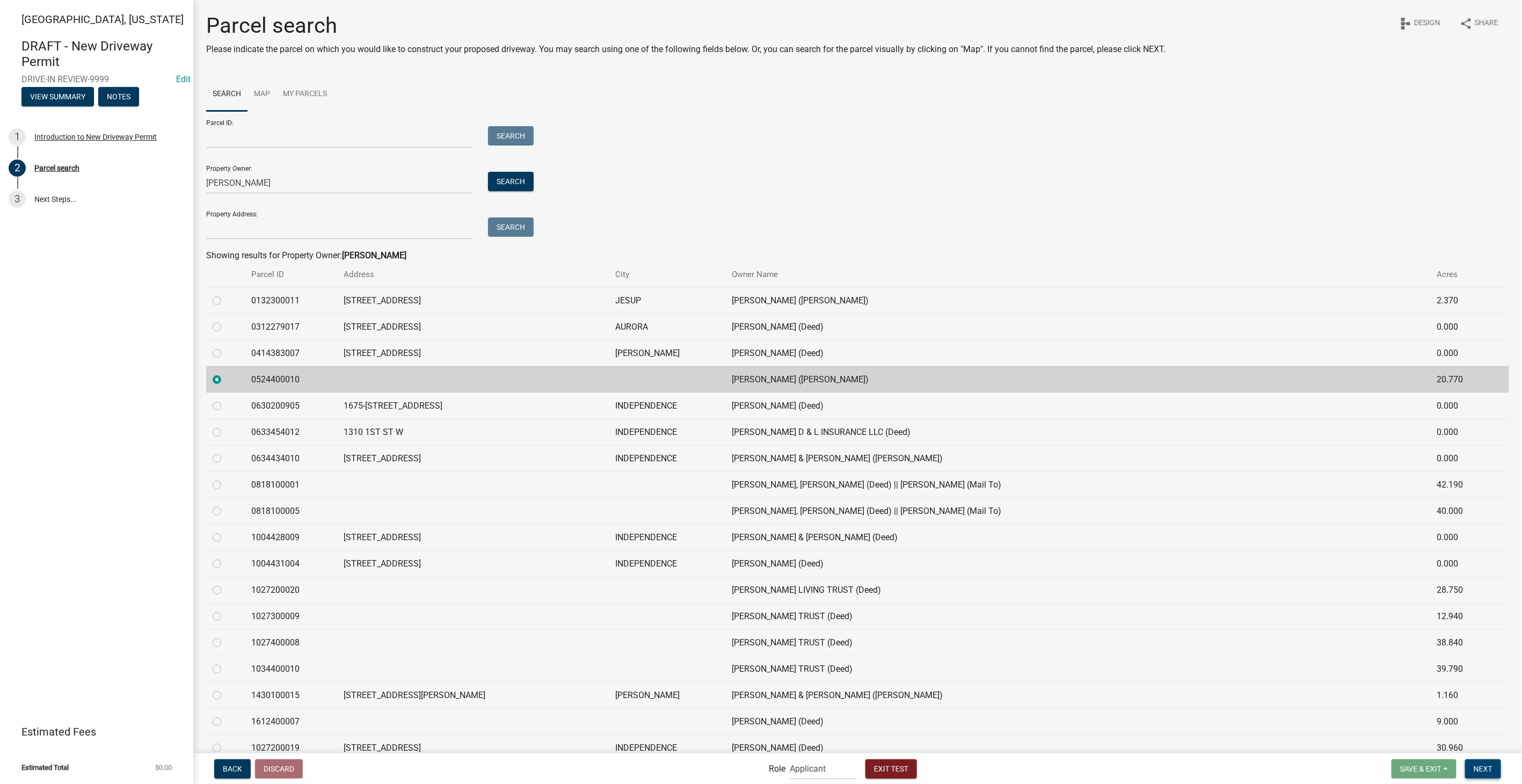
click at [1486, 773] on button "Next" at bounding box center [1483, 768] width 36 height 20
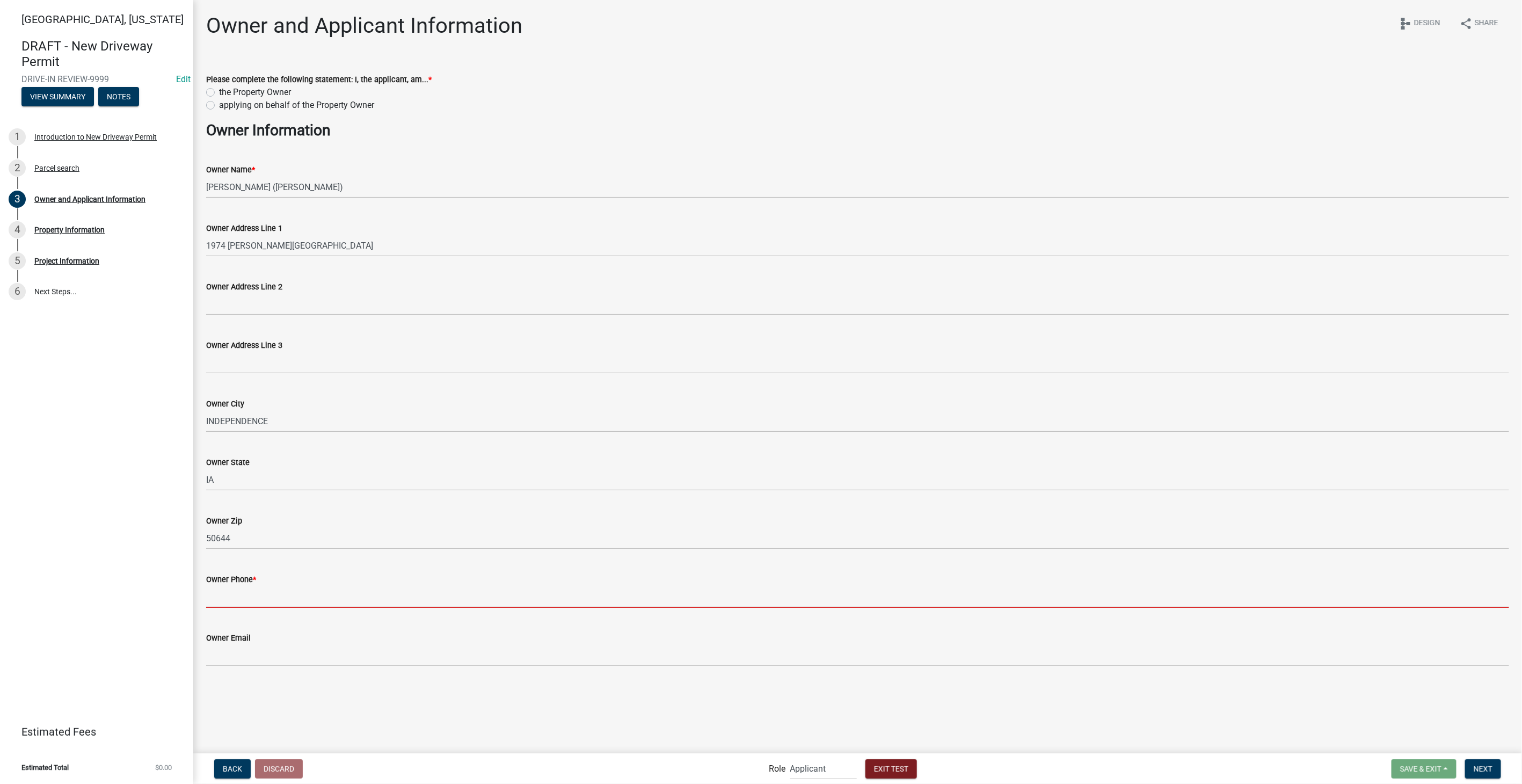
click at [255, 588] on input "Owner Phone *" at bounding box center [857, 596] width 1303 height 22
type input "3178267392"
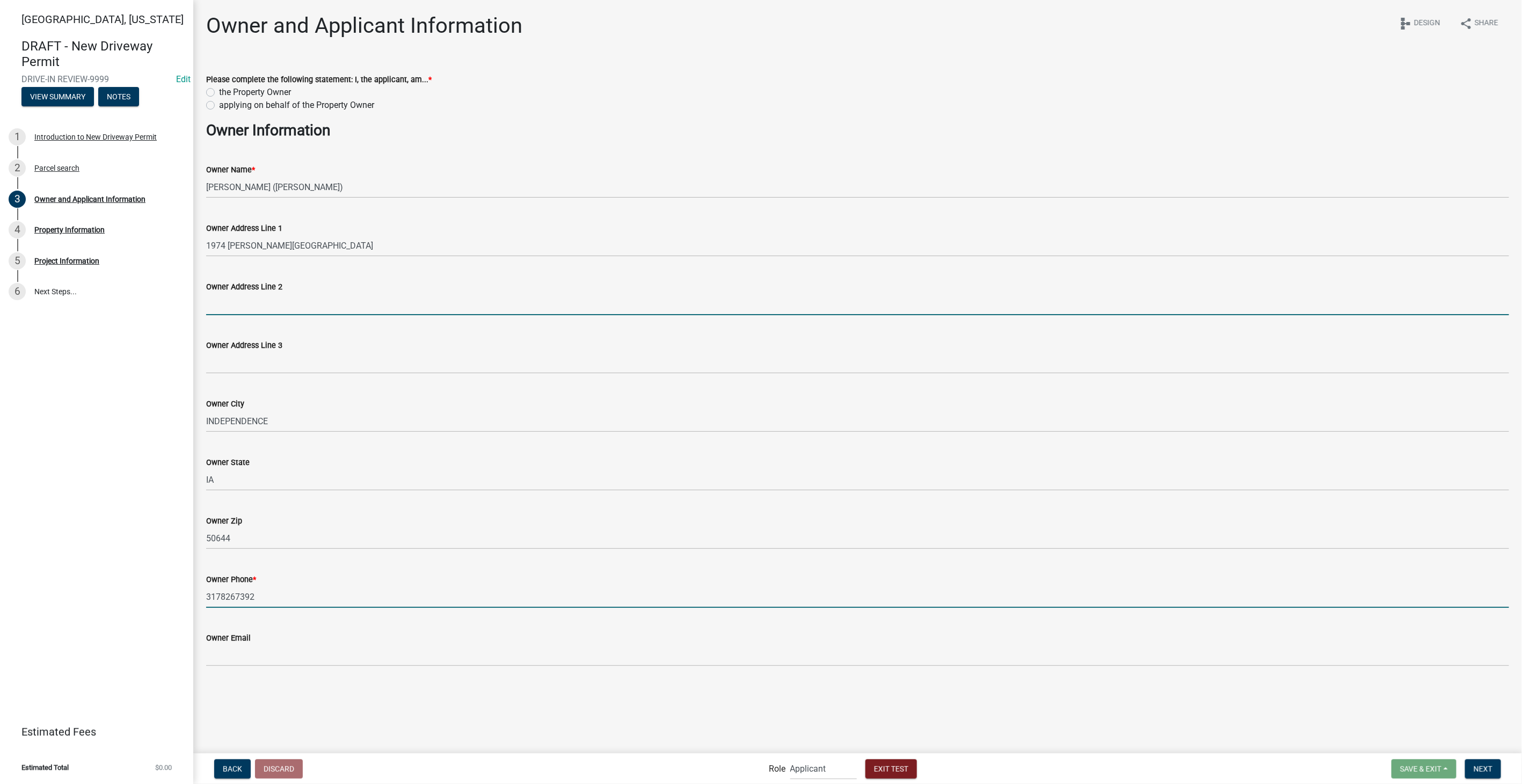
type input "Suite 30"
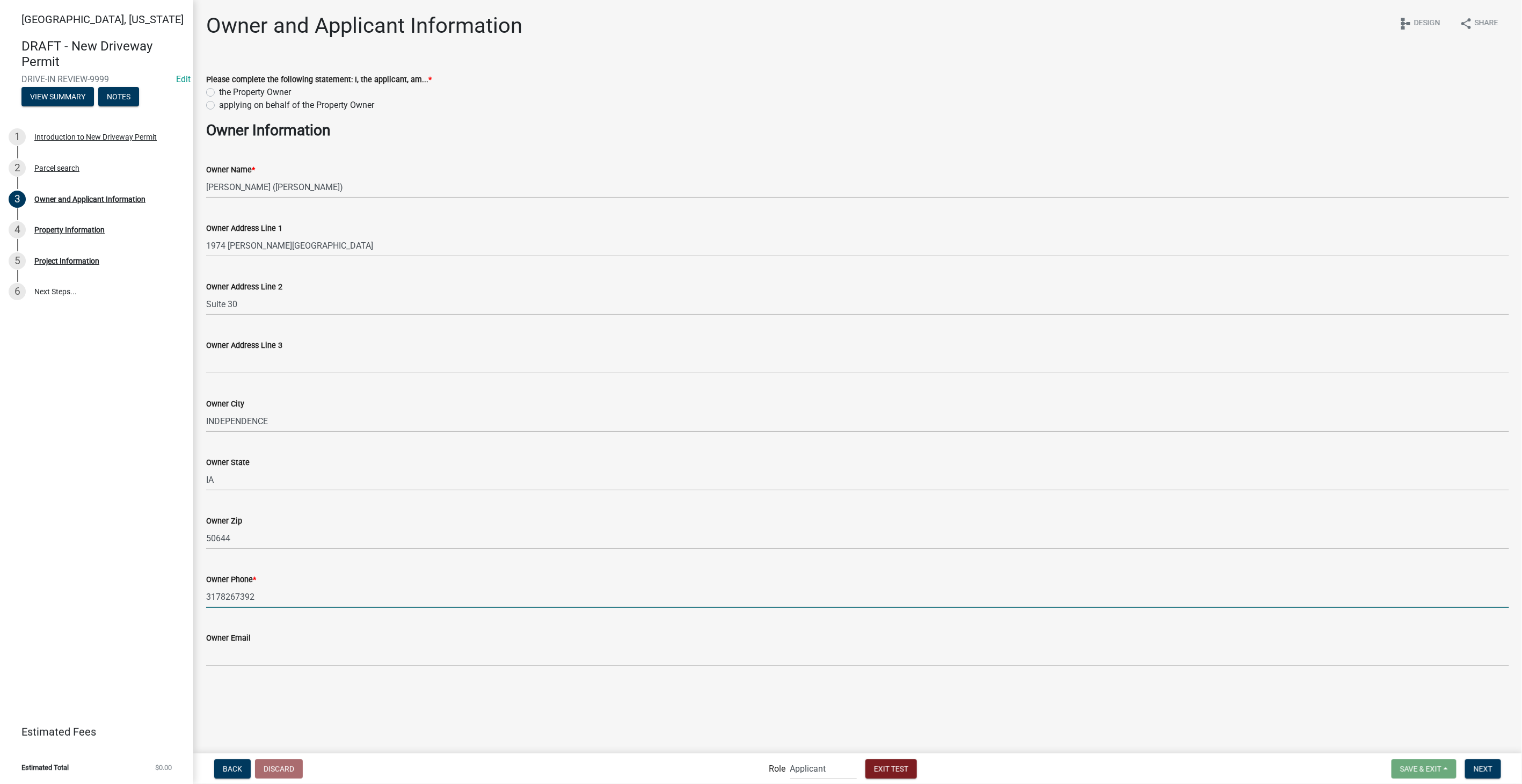
type input "[EMAIL_ADDRESS][DOMAIN_NAME]"
click at [1473, 766] on button "Next" at bounding box center [1483, 768] width 36 height 20
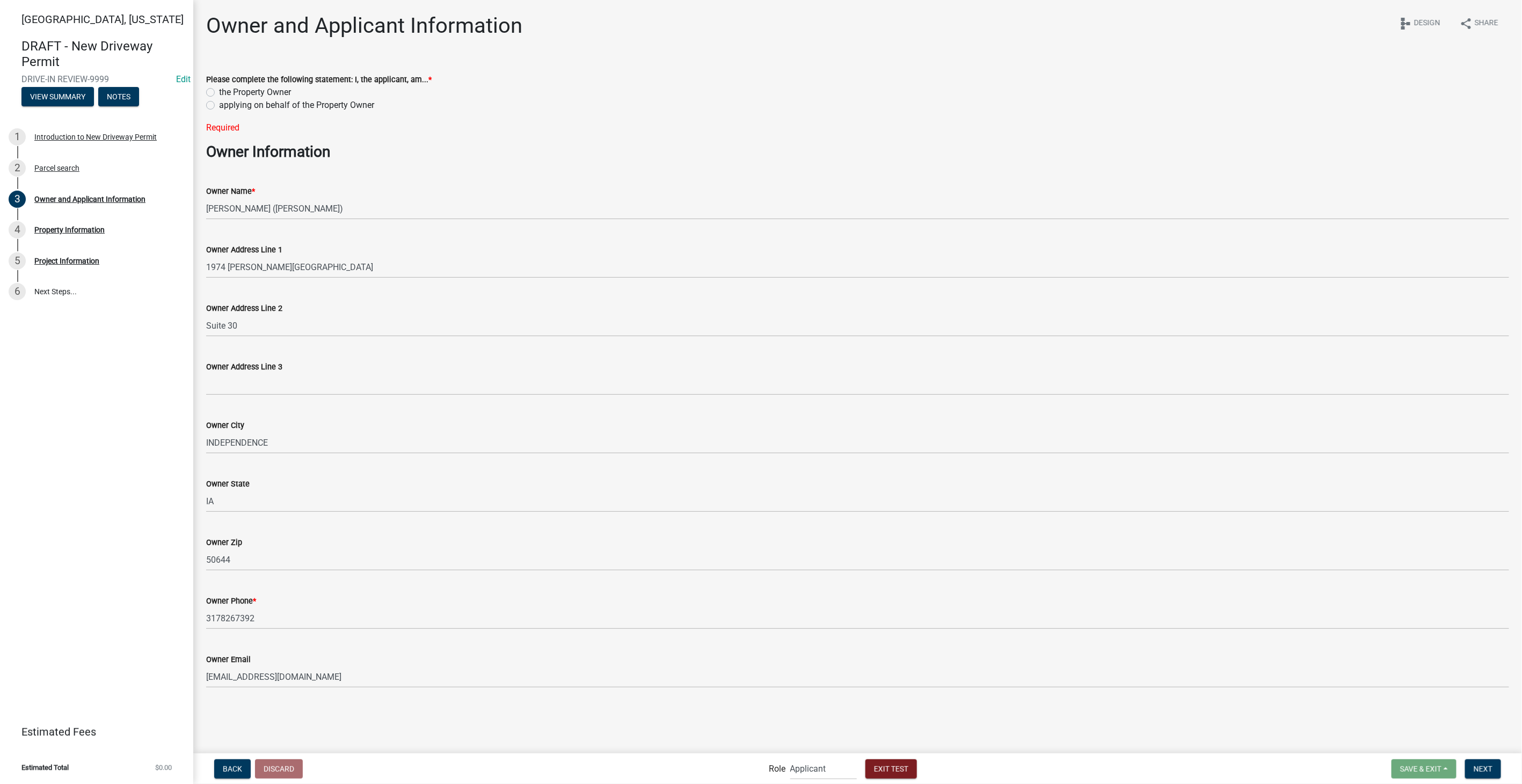
click at [219, 93] on label "the Property Owner" at bounding box center [255, 92] width 72 height 13
click at [219, 93] on input "the Property Owner" at bounding box center [222, 89] width 7 height 7
radio input "true"
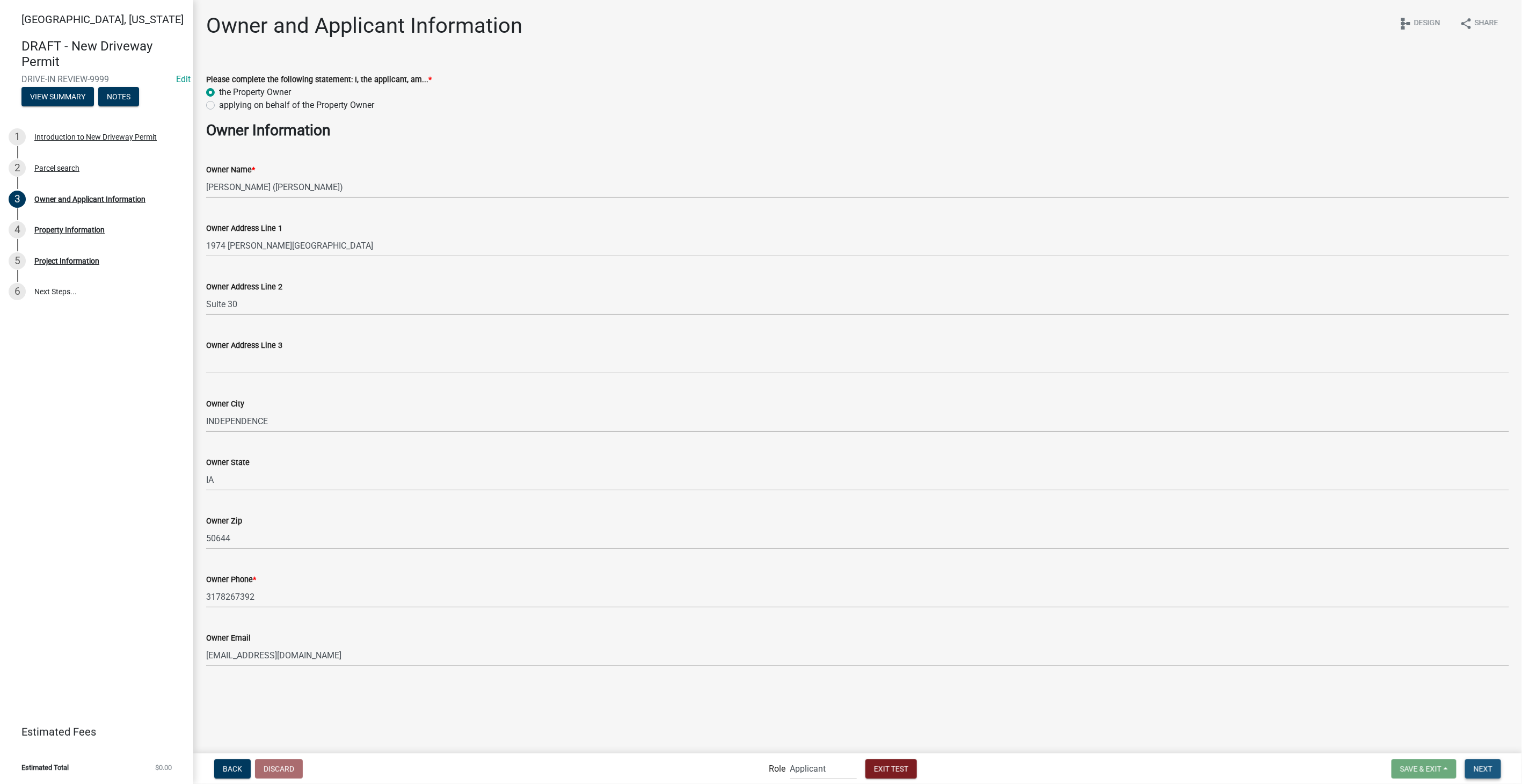
click at [1478, 768] on span "Next" at bounding box center [1483, 768] width 19 height 9
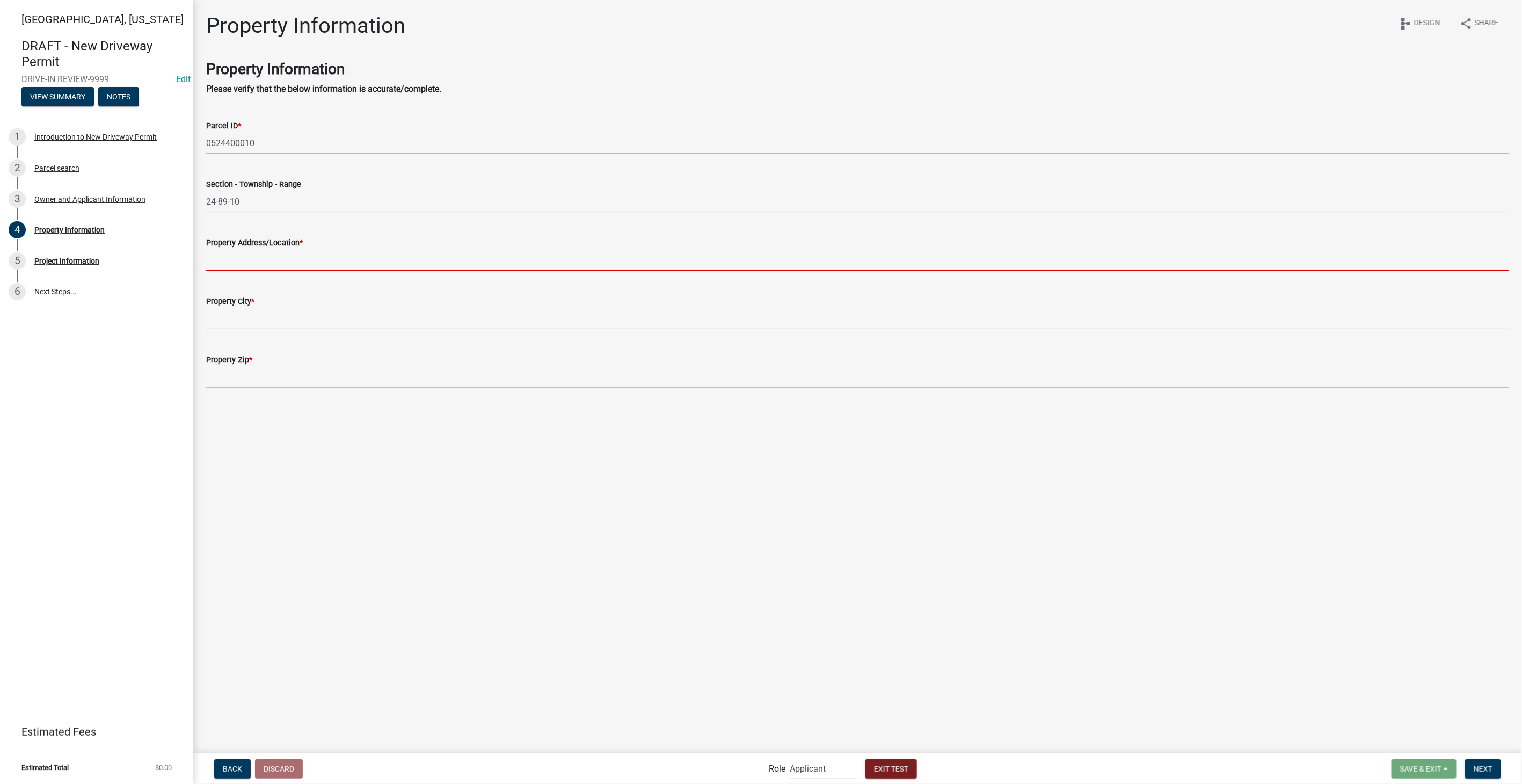
click at [217, 257] on input "Property Address/Location *" at bounding box center [857, 260] width 1303 height 22
type input "1849 Fox Trl"
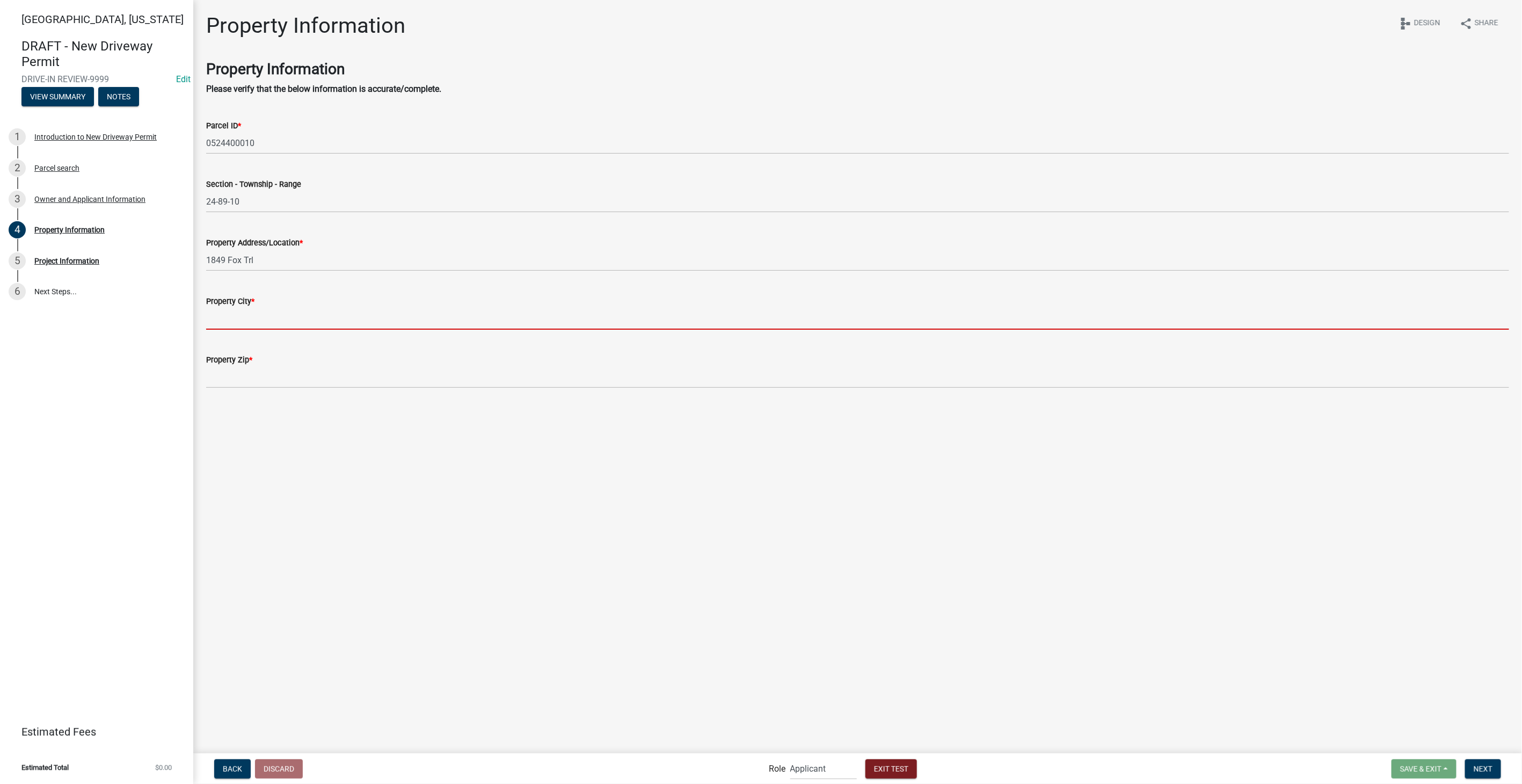
click at [233, 315] on input "Property City *" at bounding box center [857, 318] width 1303 height 22
type input "Independence"
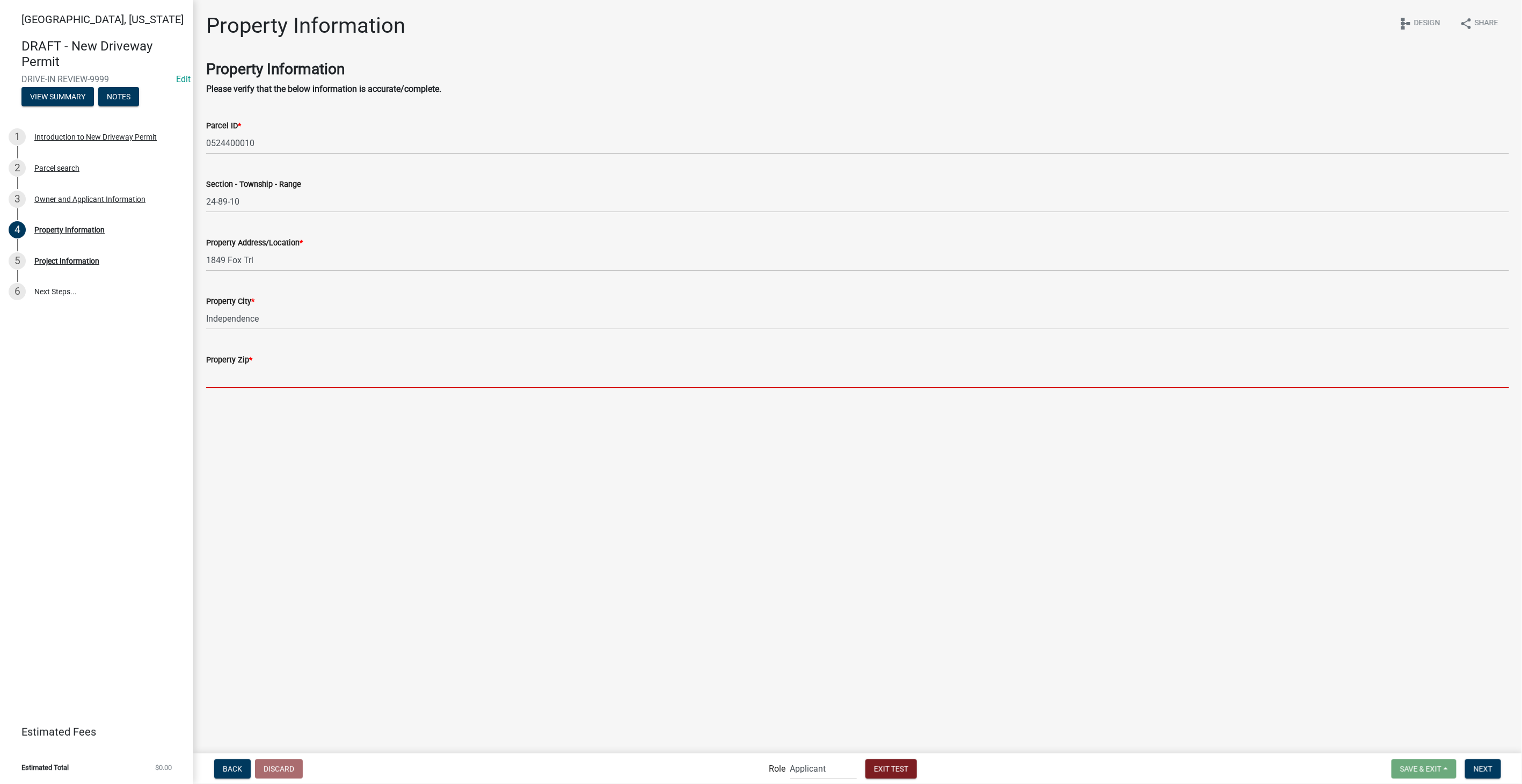
click at [247, 374] on input "Property Zip *" at bounding box center [857, 377] width 1303 height 22
type input "65289"
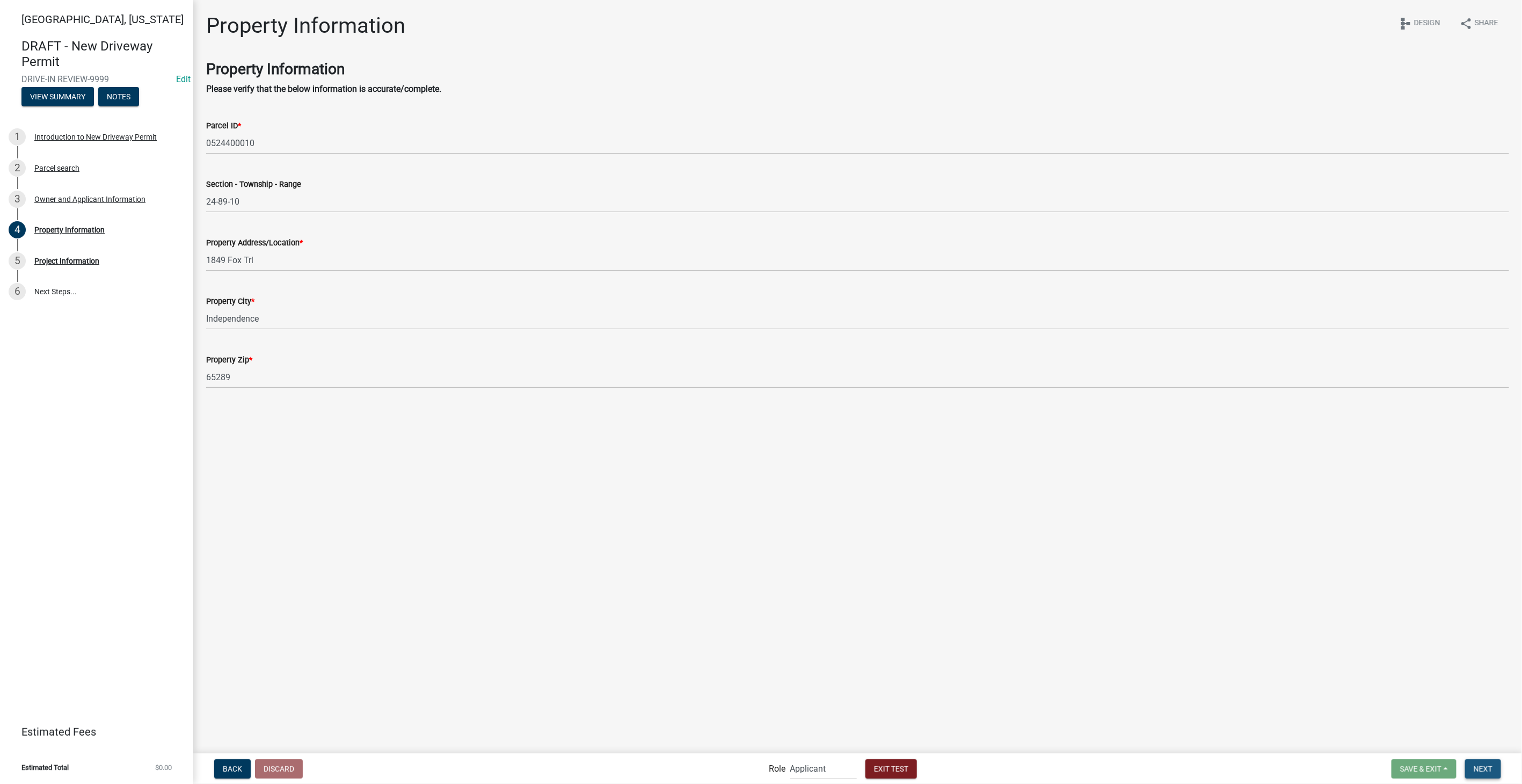
click at [1495, 770] on button "Next" at bounding box center [1483, 768] width 36 height 20
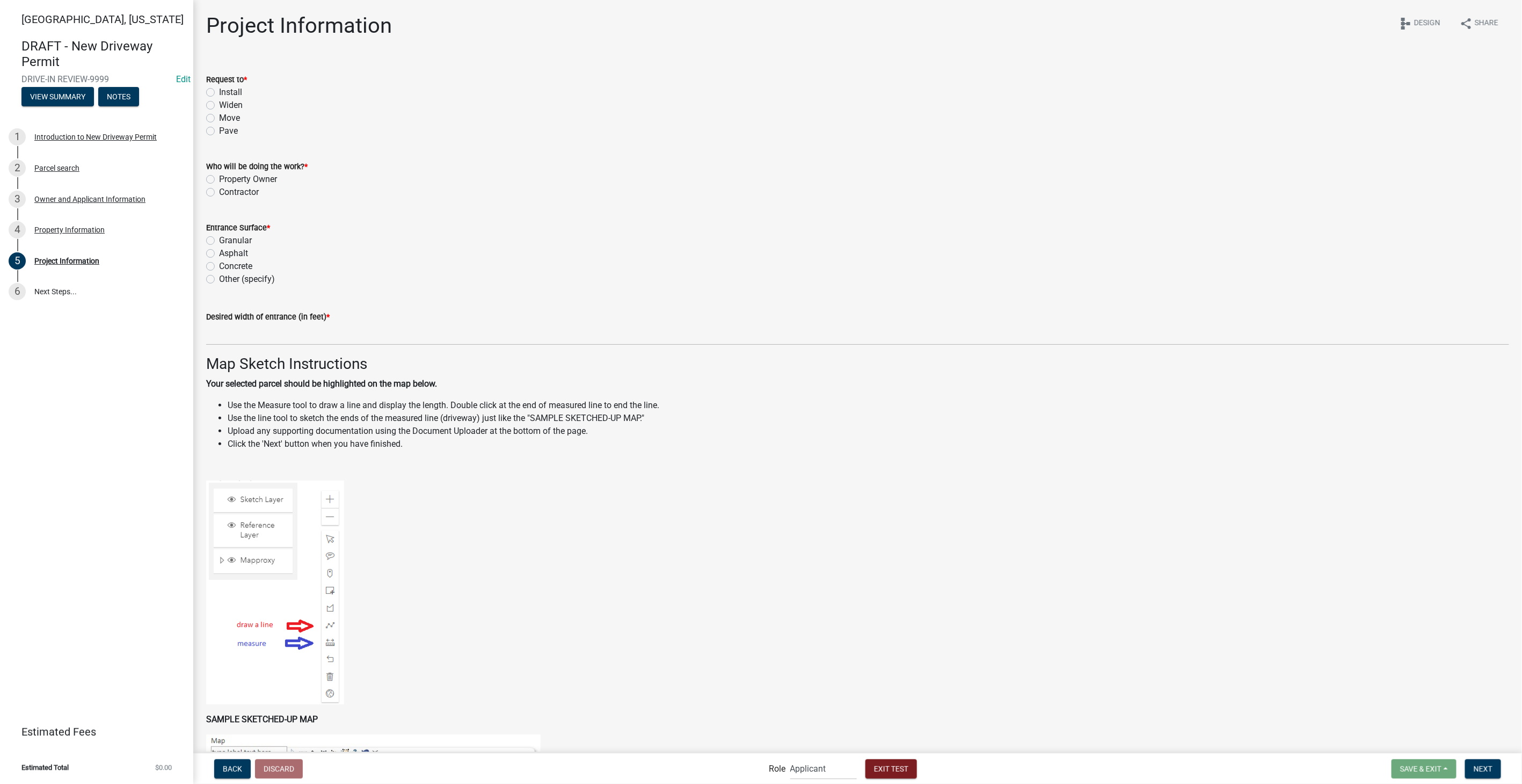
click at [219, 89] on label "Install" at bounding box center [230, 92] width 23 height 13
click at [219, 89] on input "Install" at bounding box center [222, 89] width 7 height 7
radio input "true"
click at [219, 177] on label "Property Owner" at bounding box center [248, 179] width 58 height 13
click at [219, 177] on input "Property Owner" at bounding box center [222, 176] width 7 height 7
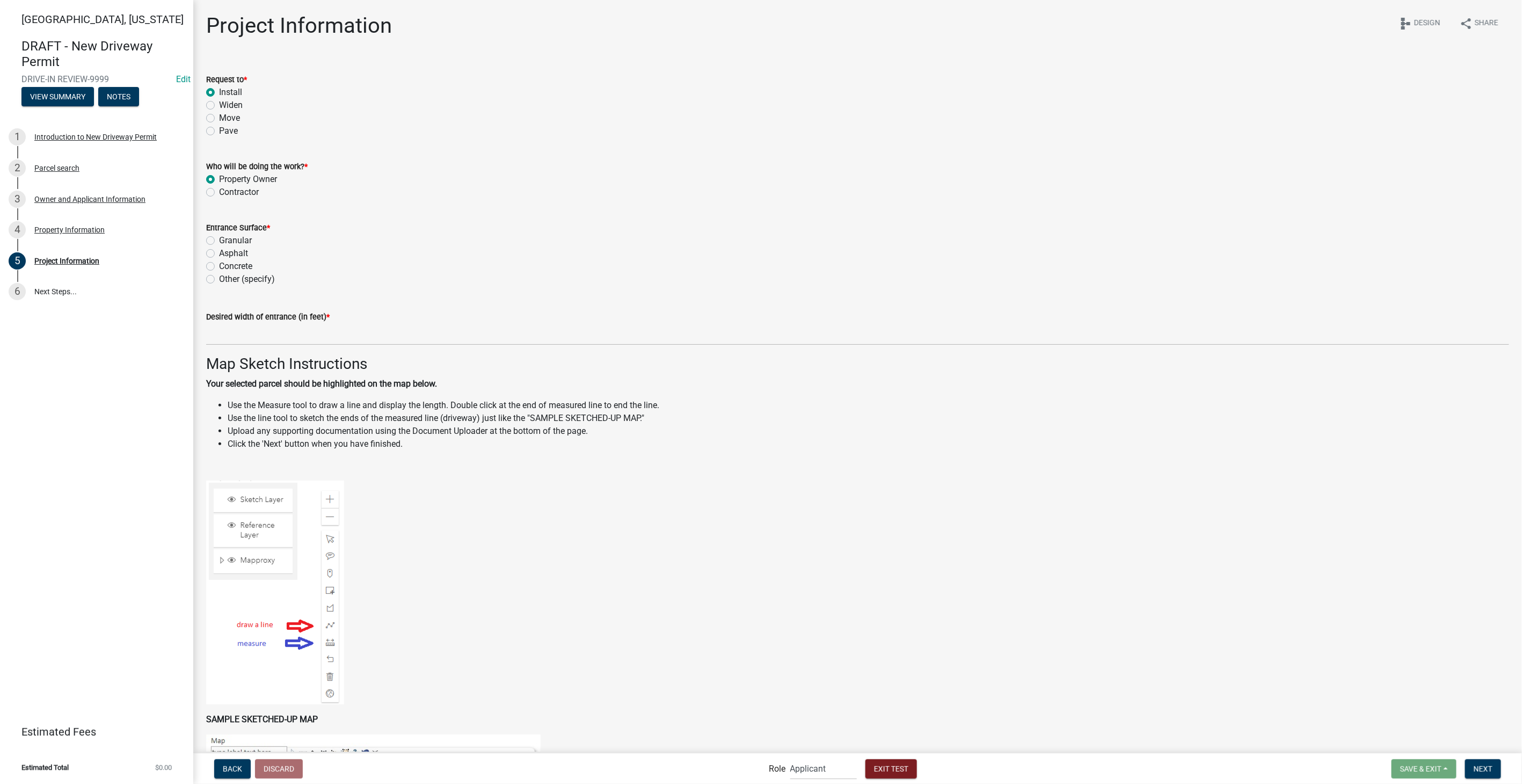
radio input "true"
click at [219, 255] on label "Asphalt" at bounding box center [233, 253] width 29 height 13
click at [219, 254] on input "Asphalt" at bounding box center [222, 251] width 7 height 7
radio input "true"
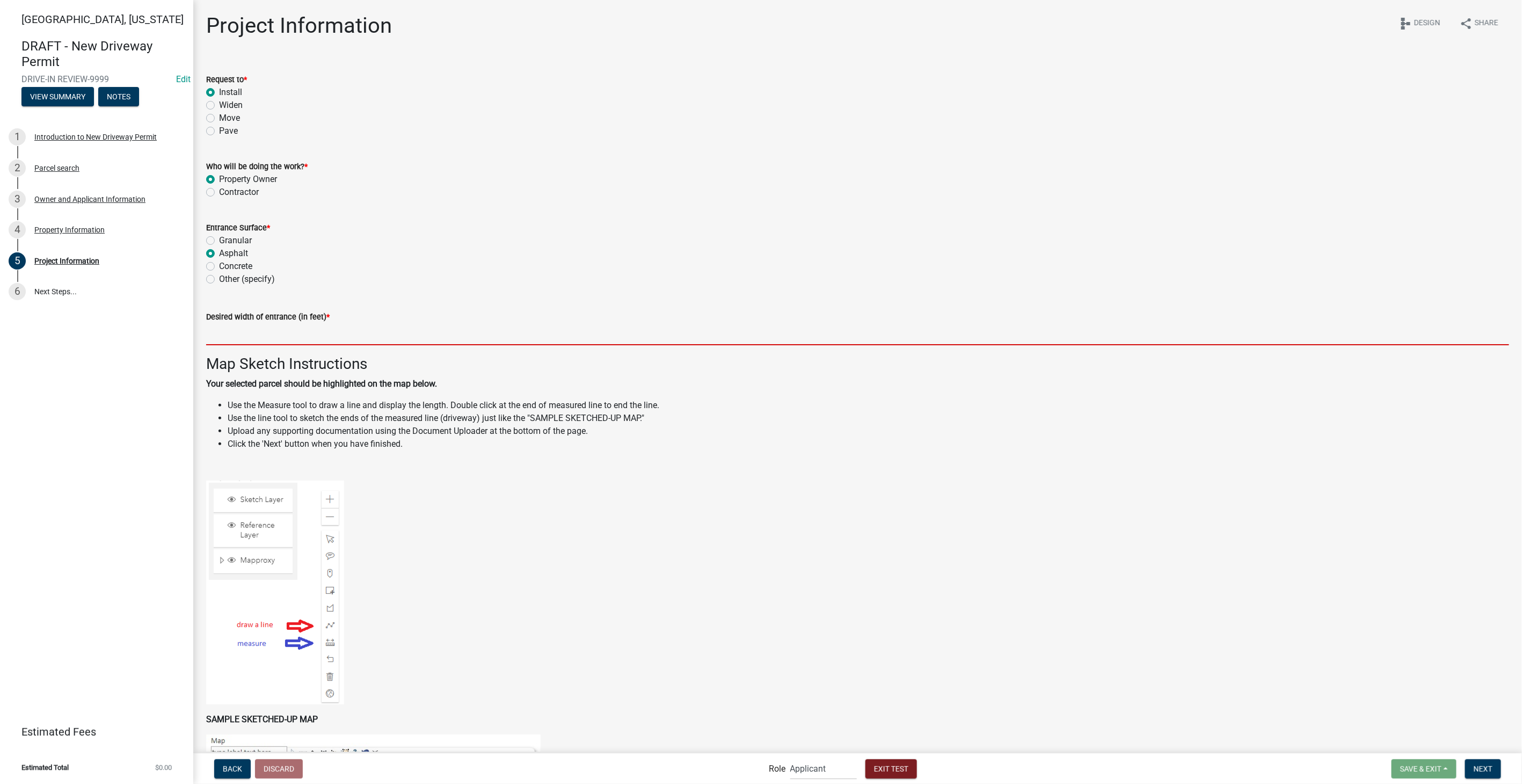
click at [293, 336] on input "text" at bounding box center [857, 334] width 1303 height 22
type input "20"
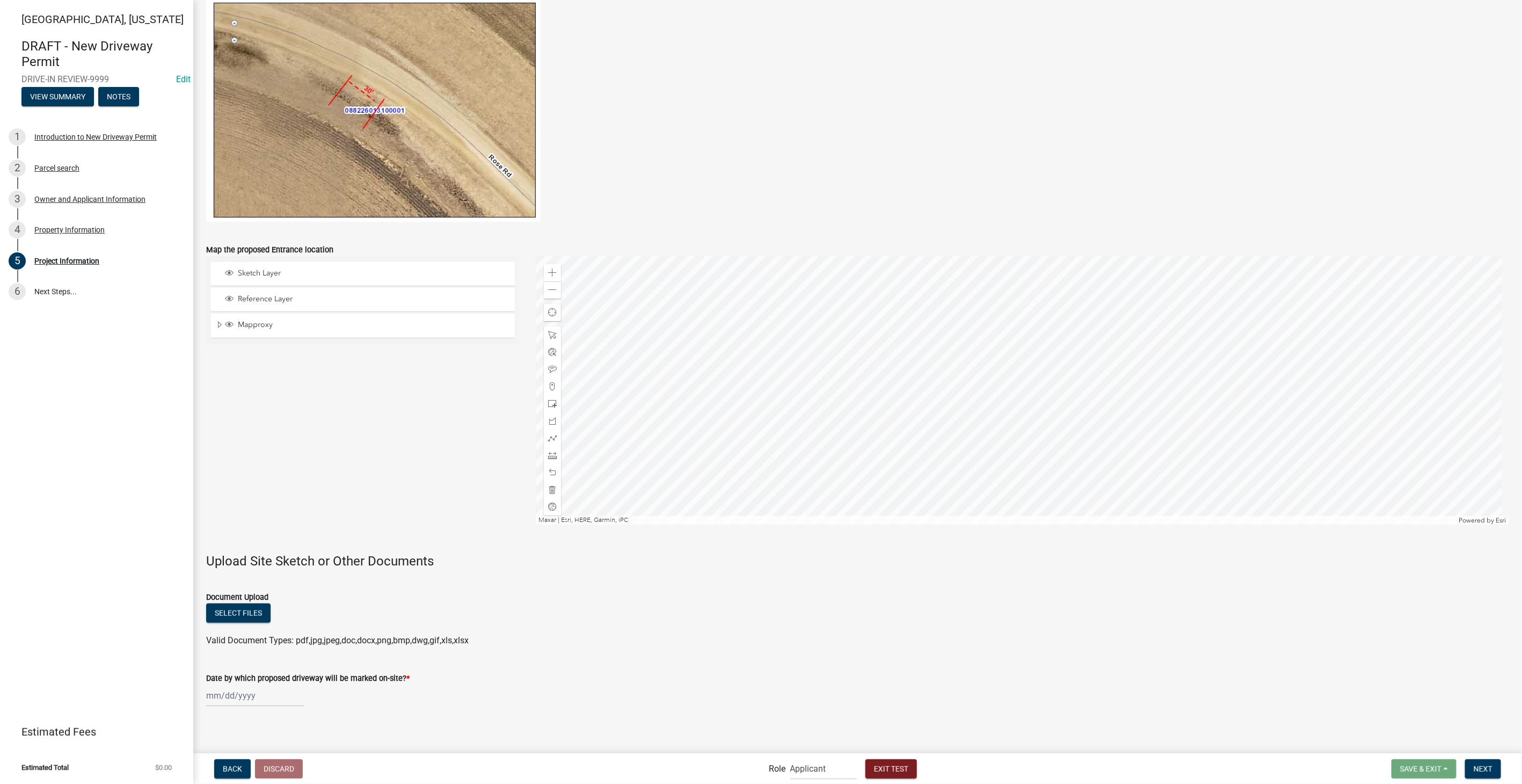
scroll to position [765, 0]
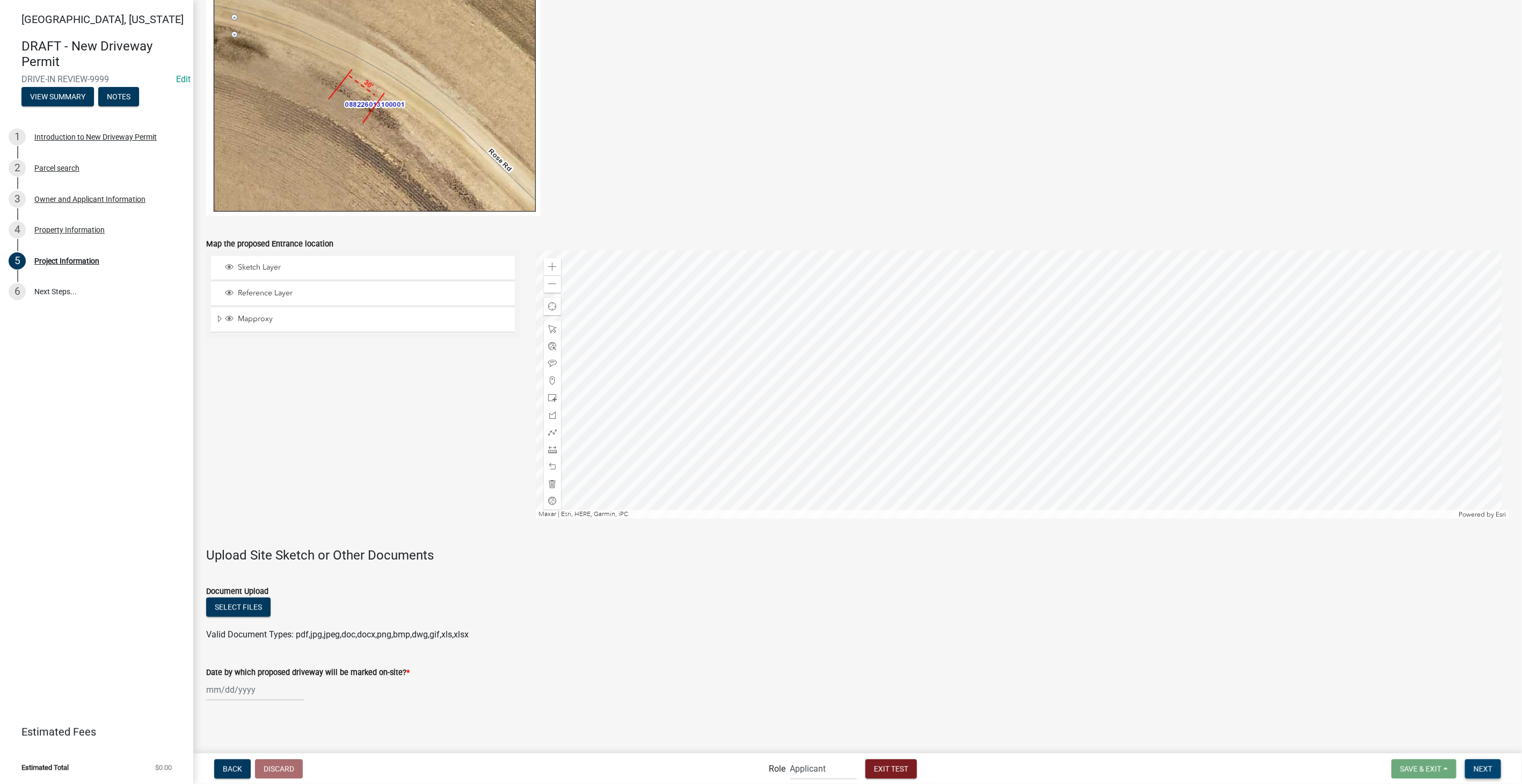
click at [1484, 768] on span "Next" at bounding box center [1483, 768] width 19 height 9
select select "8"
select select "2025"
click at [220, 682] on div "[PERSON_NAME] Feb Mar Apr [PERSON_NAME][DATE] Oct Nov [DATE] 1526 1527 1528 152…" at bounding box center [255, 689] width 98 height 22
click at [302, 641] on div "30" at bounding box center [302, 649] width 17 height 17
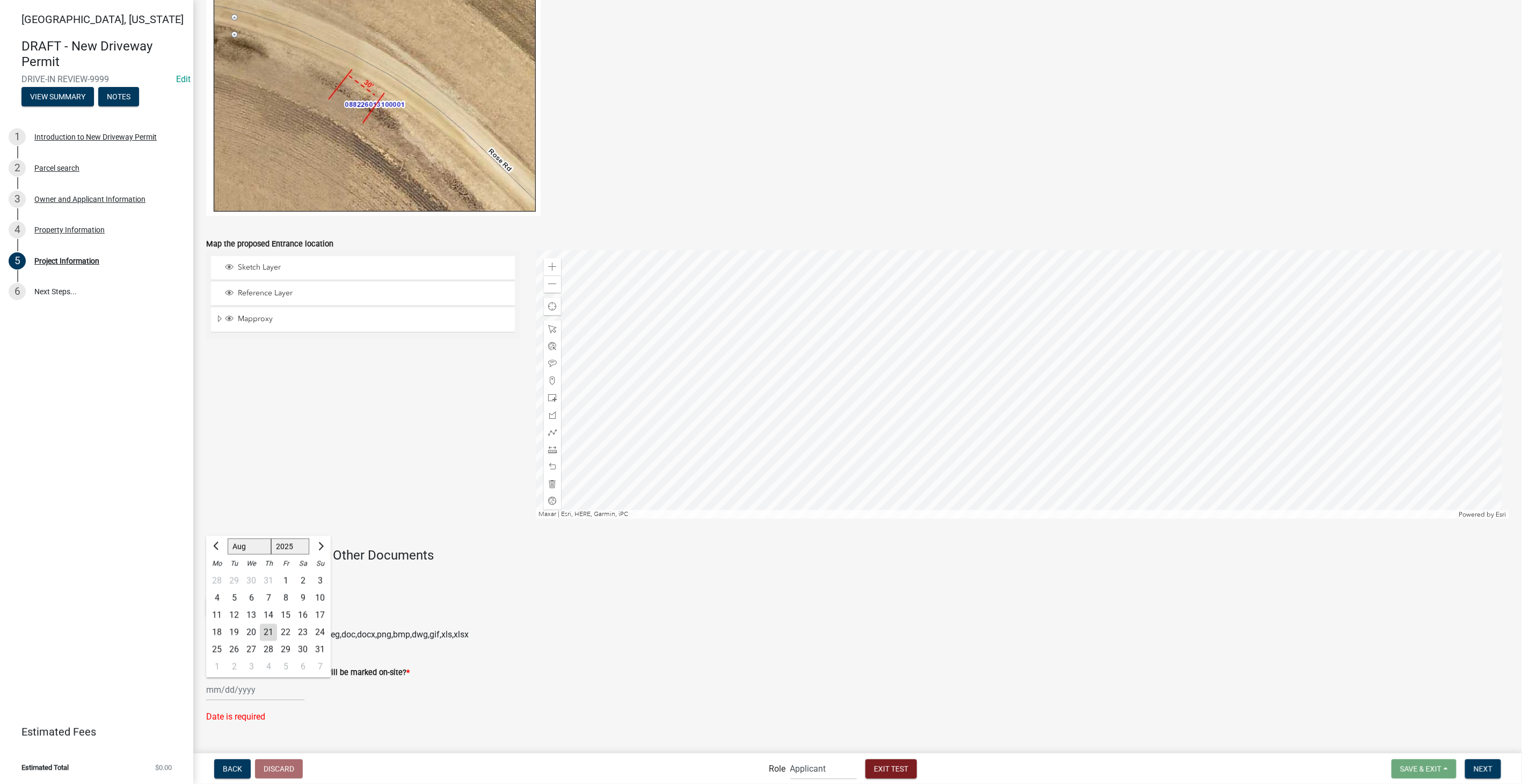
type input "[DATE]"
click at [1482, 769] on span "Next" at bounding box center [1483, 768] width 19 height 9
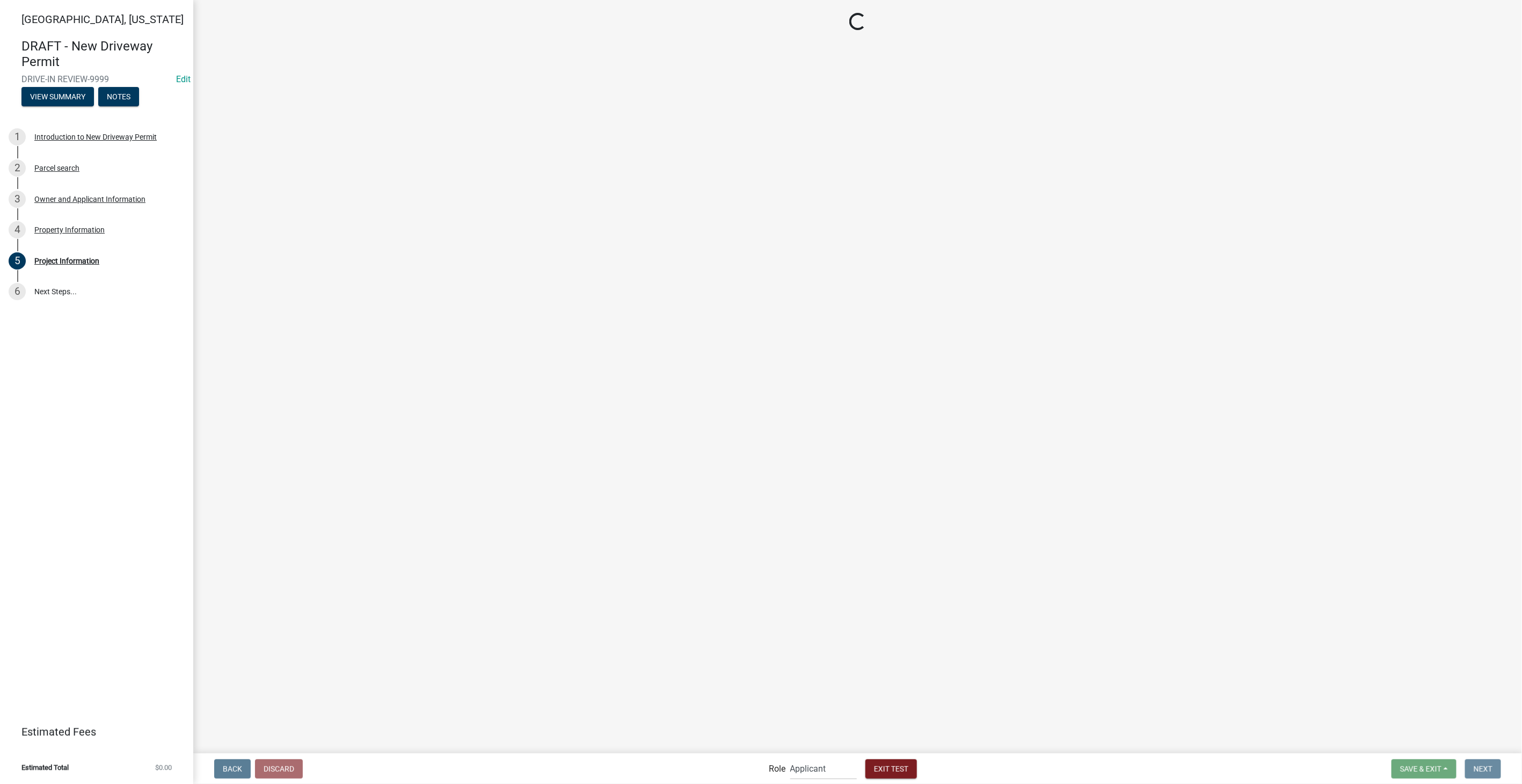
scroll to position [0, 0]
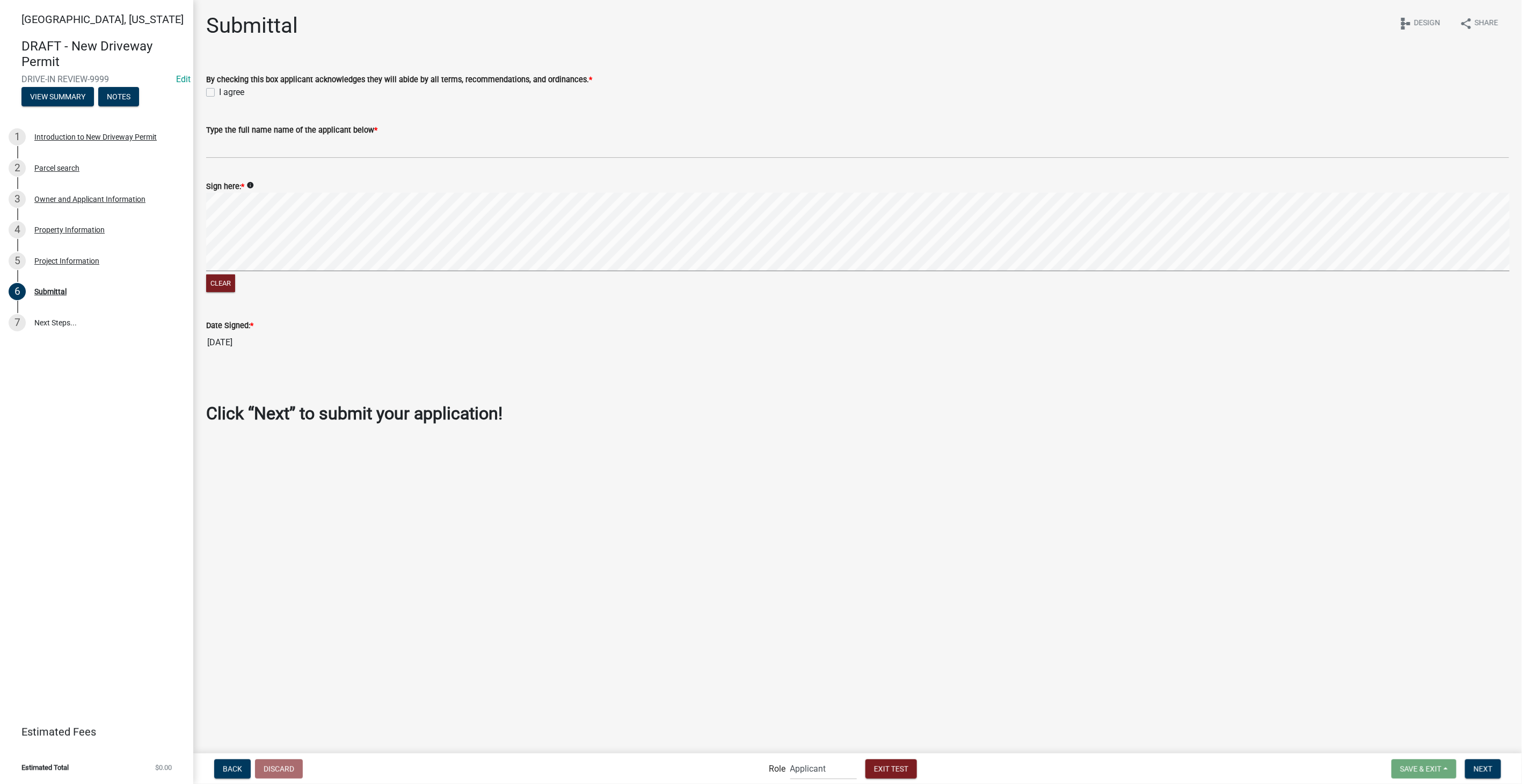
click at [214, 97] on div "I agree" at bounding box center [857, 92] width 1303 height 13
drag, startPoint x: 208, startPoint y: 91, endPoint x: 200, endPoint y: 88, distance: 8.5
click at [205, 90] on div "By checking this box applicant acknowledges they will abide by all terms, recom…" at bounding box center [858, 79] width 1319 height 39
drag, startPoint x: 200, startPoint y: 88, endPoint x: 209, endPoint y: 95, distance: 11.4
click at [219, 95] on label "I agree" at bounding box center [231, 92] width 25 height 13
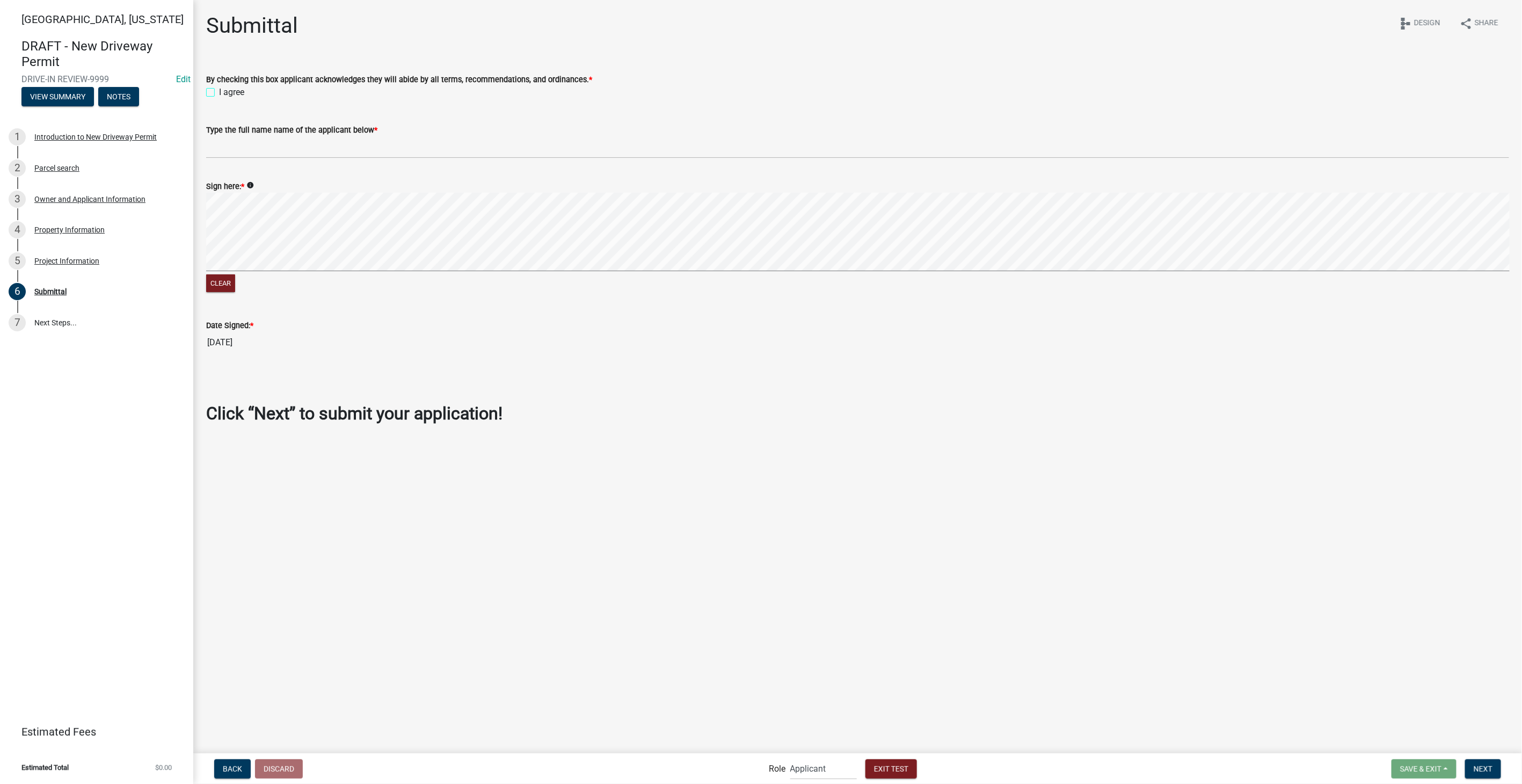
click at [219, 93] on input "I agree" at bounding box center [222, 89] width 7 height 7
checkbox input "true"
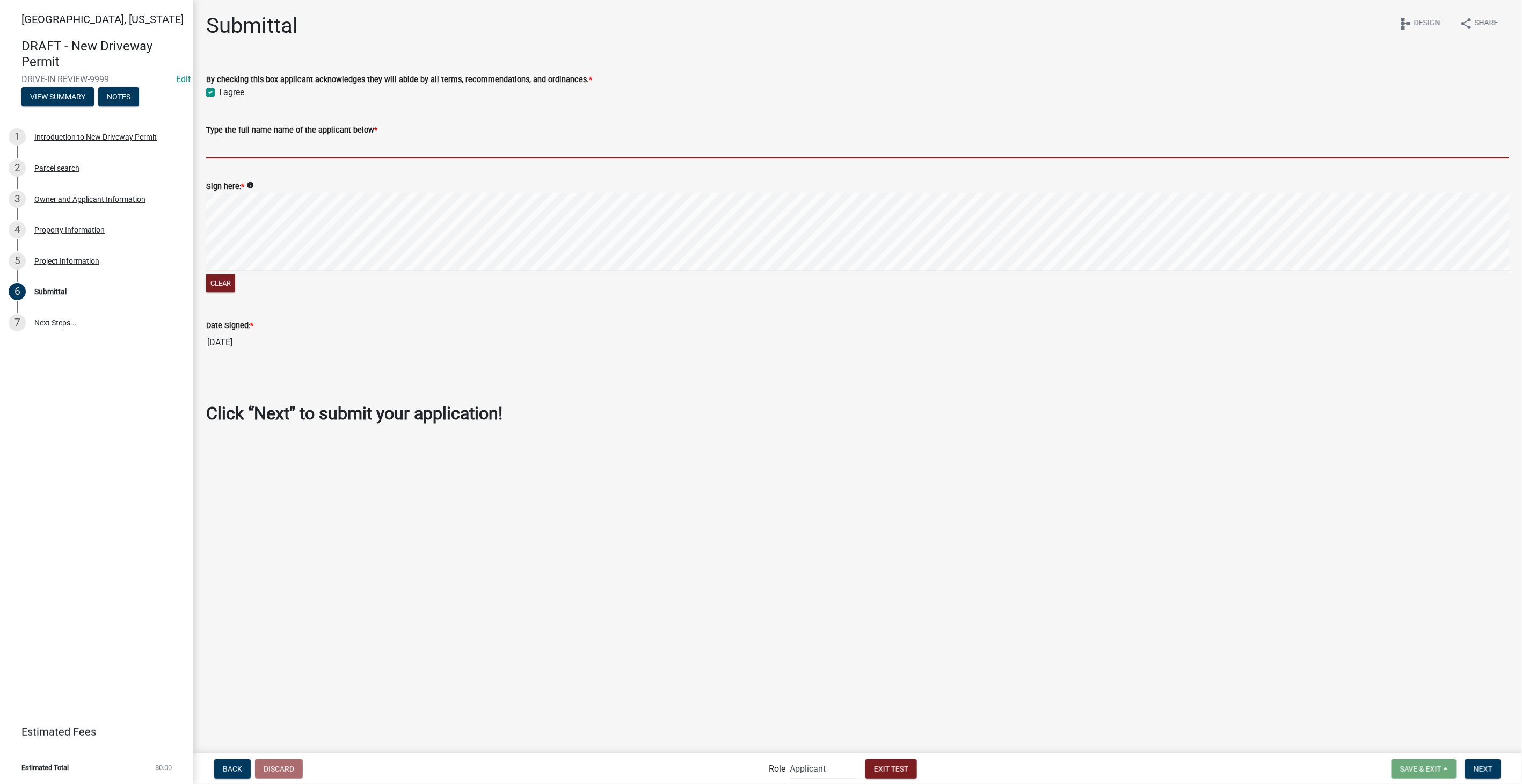
click at [232, 152] on input "Type the full name name of the applicant below *" at bounding box center [857, 147] width 1303 height 22
type input "[PERSON_NAME]"
click at [709, 276] on div "Clear" at bounding box center [857, 244] width 1303 height 102
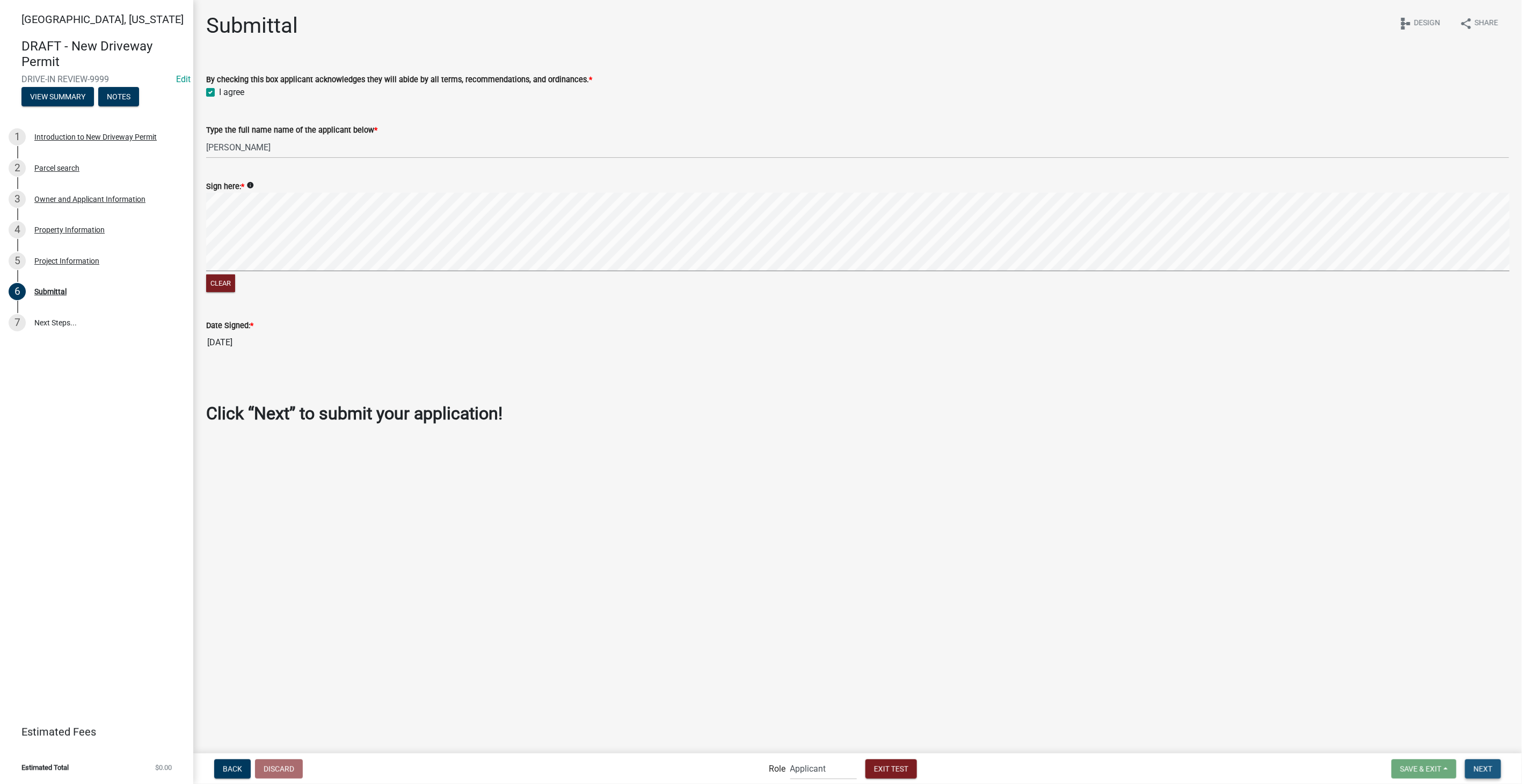
click at [1477, 760] on button "Next" at bounding box center [1483, 768] width 36 height 20
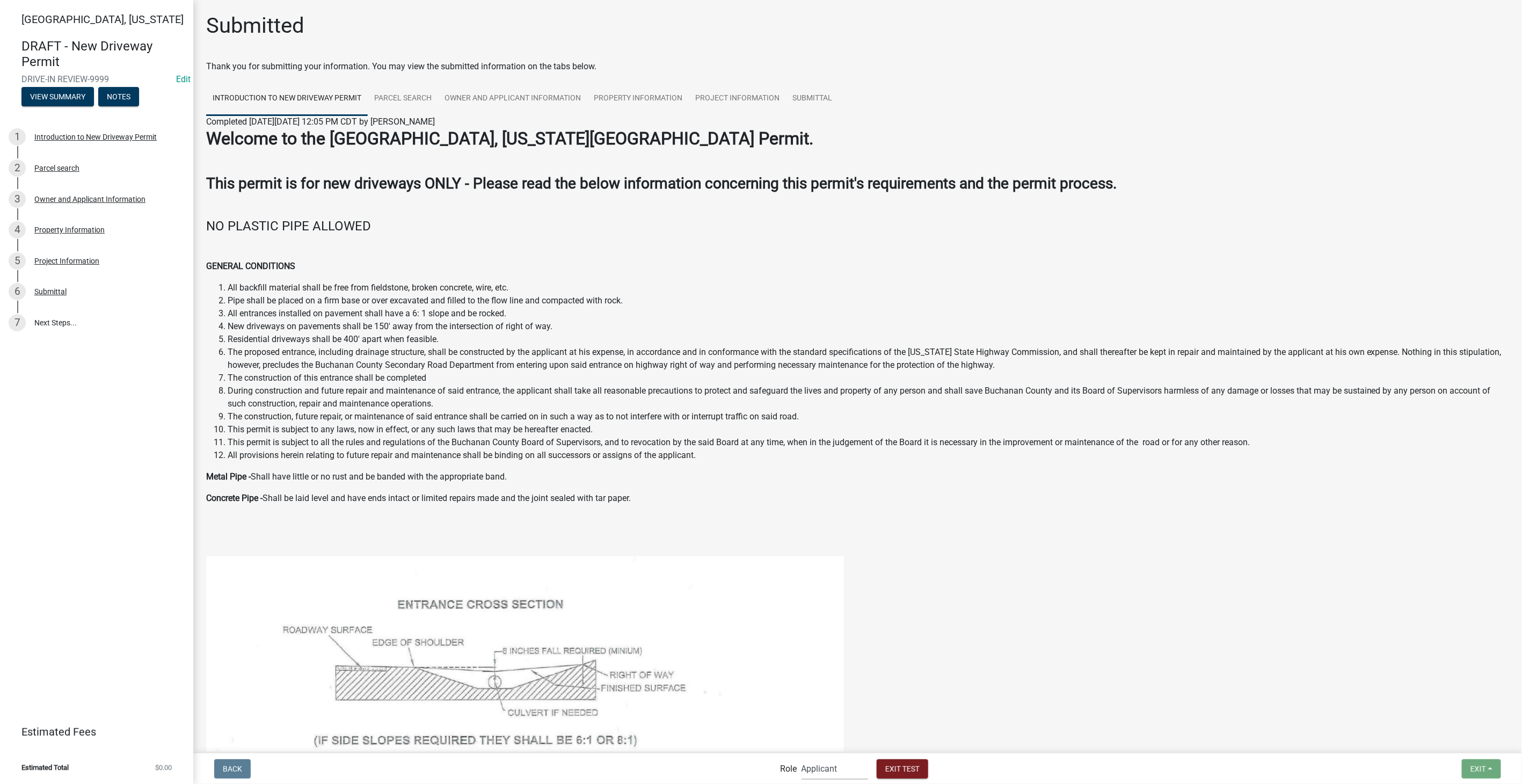
click at [856, 772] on select "Applicant Secondary Roads Admin" at bounding box center [835, 768] width 66 height 22
select select "0557c259-9306-4102-b35b-3b386a3e7b44"
click at [802, 758] on select "Applicant Secondary Roads Admin" at bounding box center [835, 768] width 66 height 22
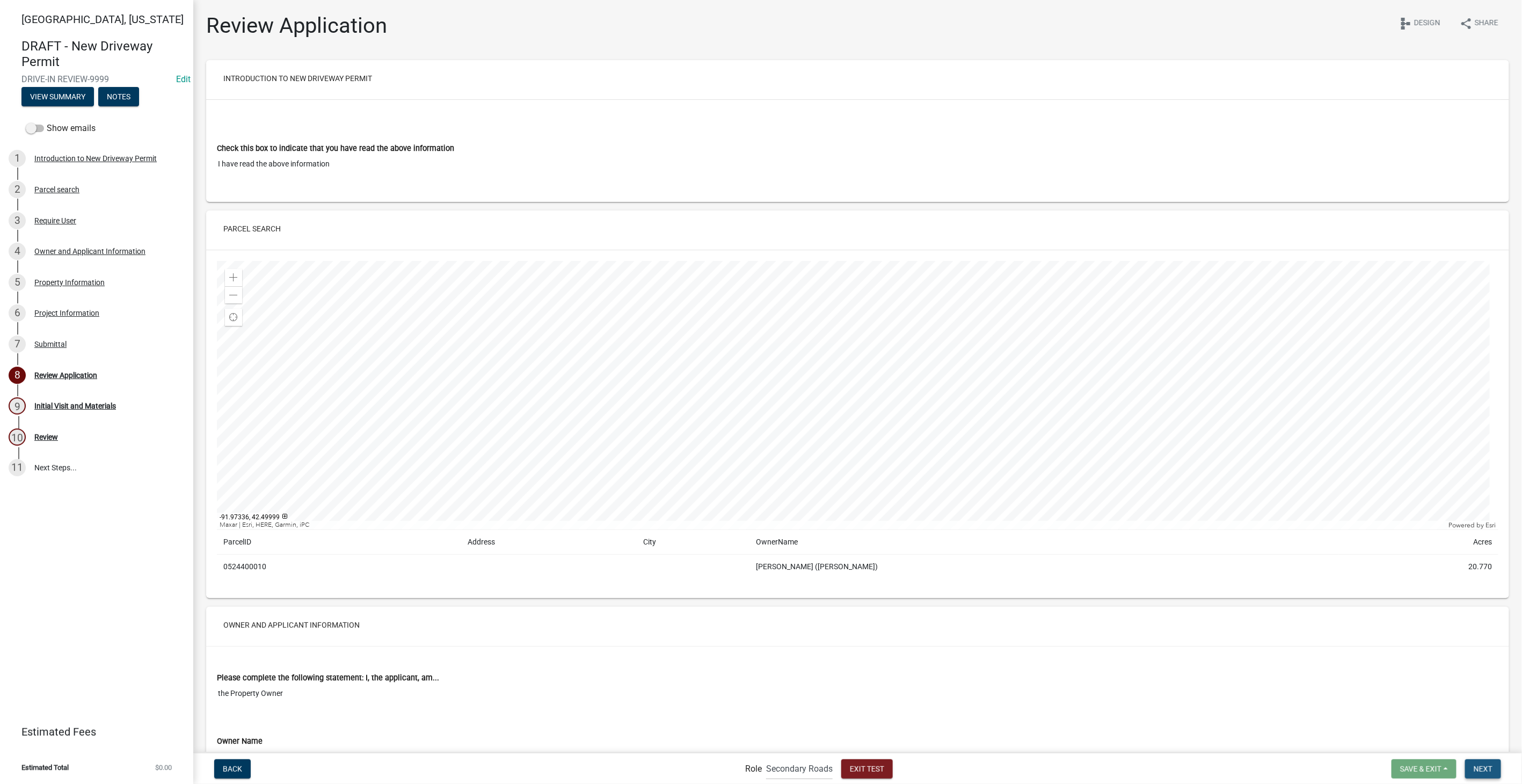
click at [1483, 770] on span "Next" at bounding box center [1483, 768] width 19 height 9
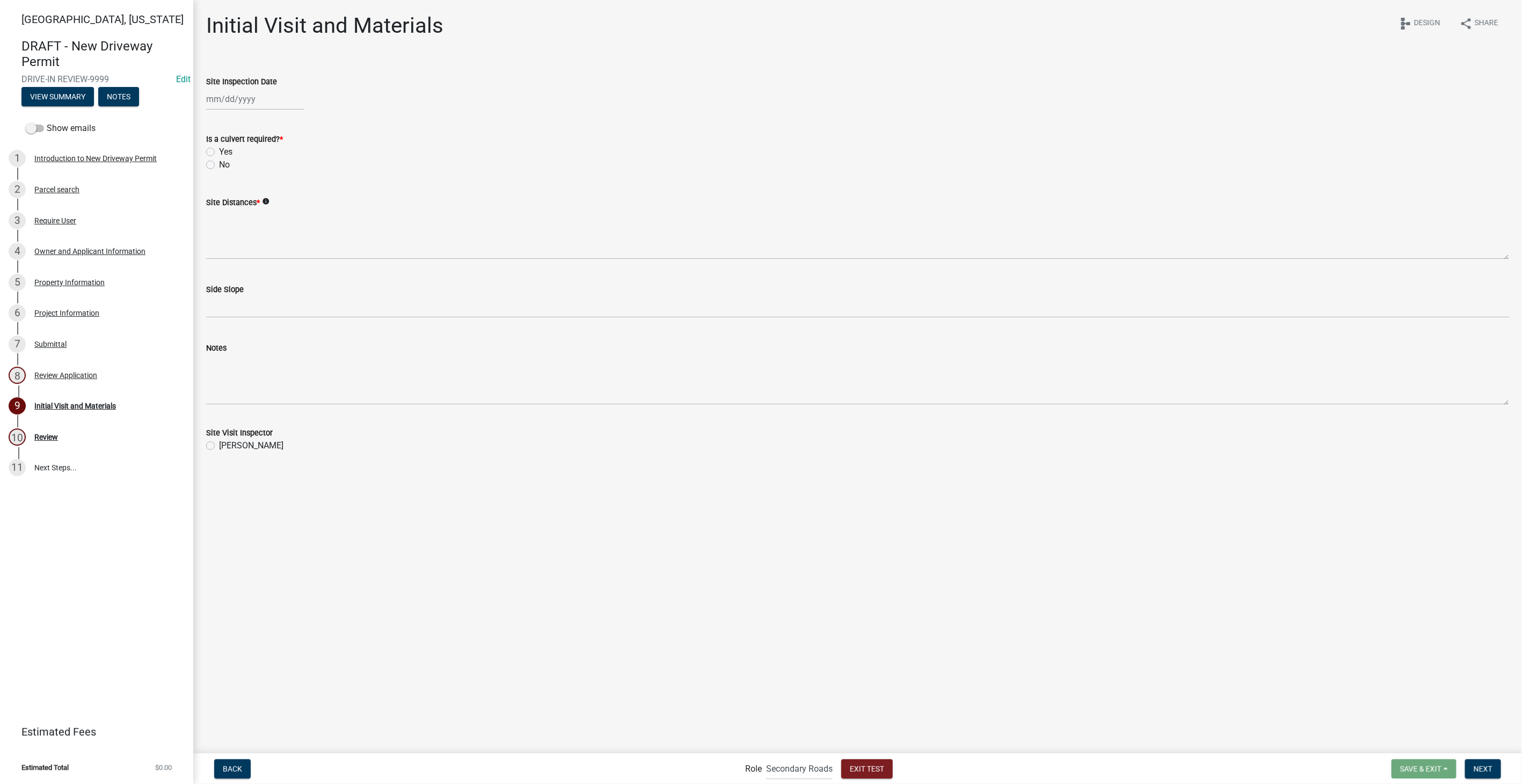
click at [278, 104] on div at bounding box center [255, 99] width 98 height 22
select select "8"
select select "2025"
click at [280, 209] on div "22" at bounding box center [285, 207] width 17 height 17
type input "[DATE]"
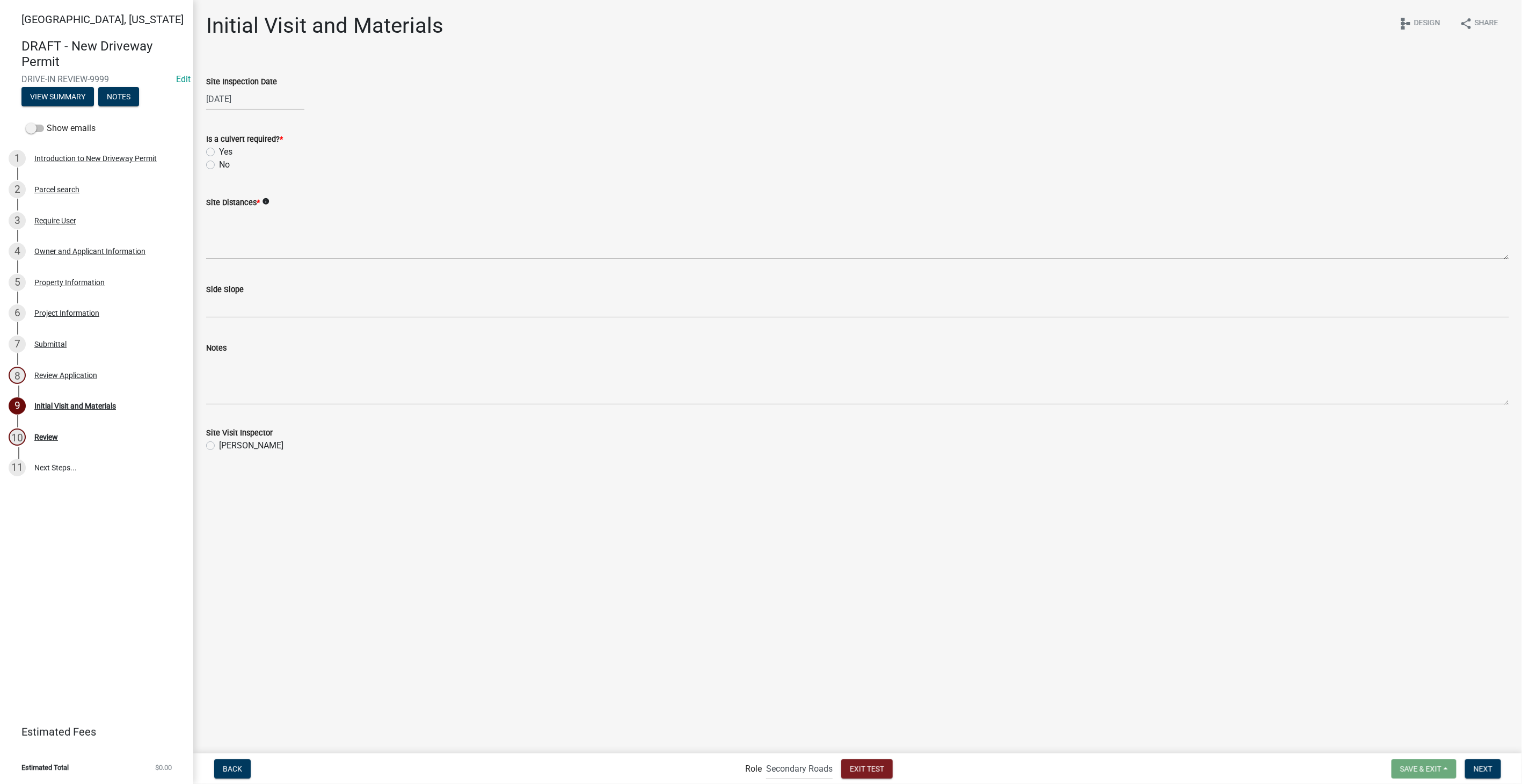
click at [219, 152] on label "Yes" at bounding box center [225, 152] width 14 height 13
click at [219, 152] on input "Yes" at bounding box center [222, 149] width 7 height 7
radio input "true"
click at [219, 216] on label "6"" at bounding box center [222, 213] width 7 height 13
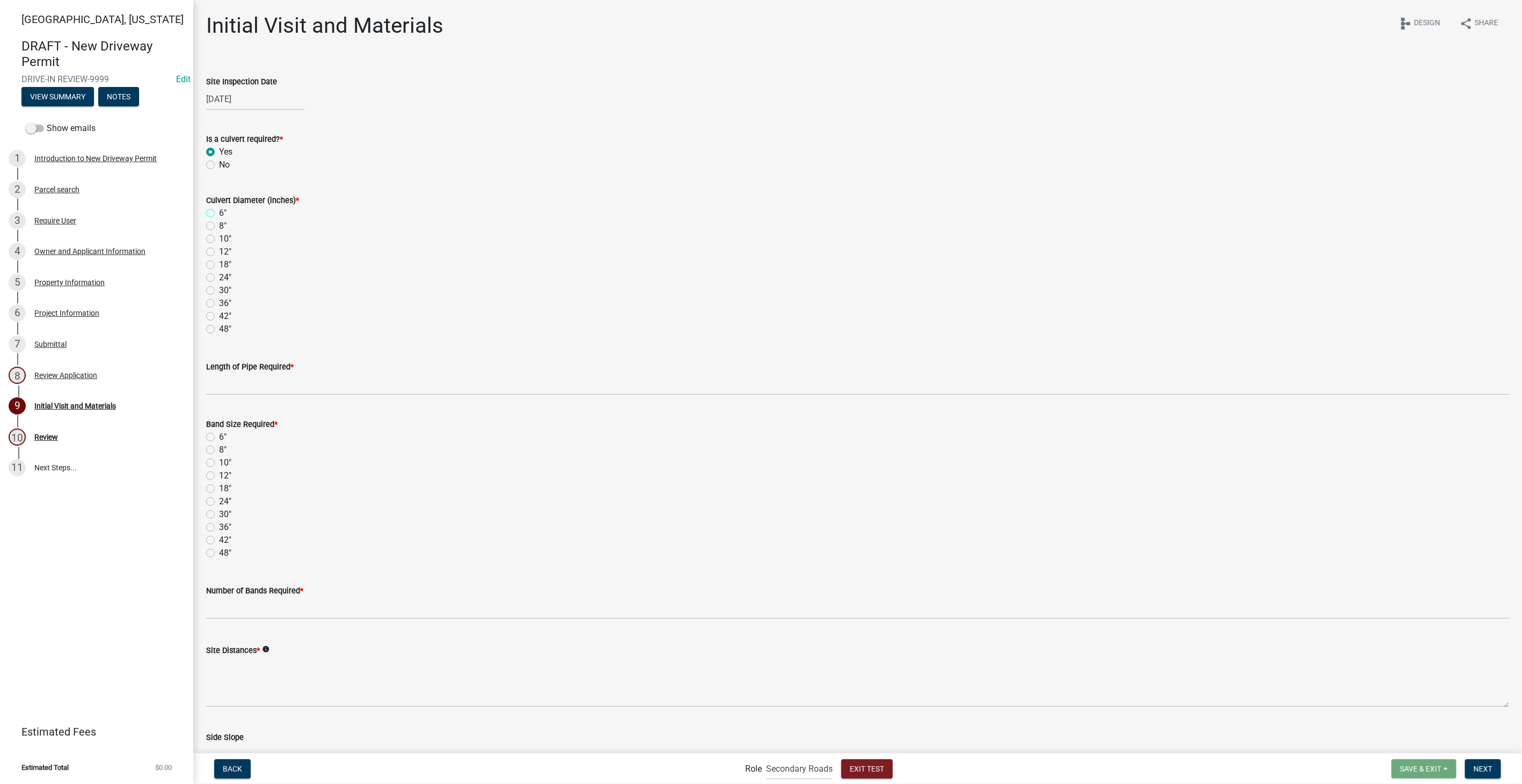
click at [219, 214] on input "6"" at bounding box center [222, 210] width 7 height 7
radio input "true"
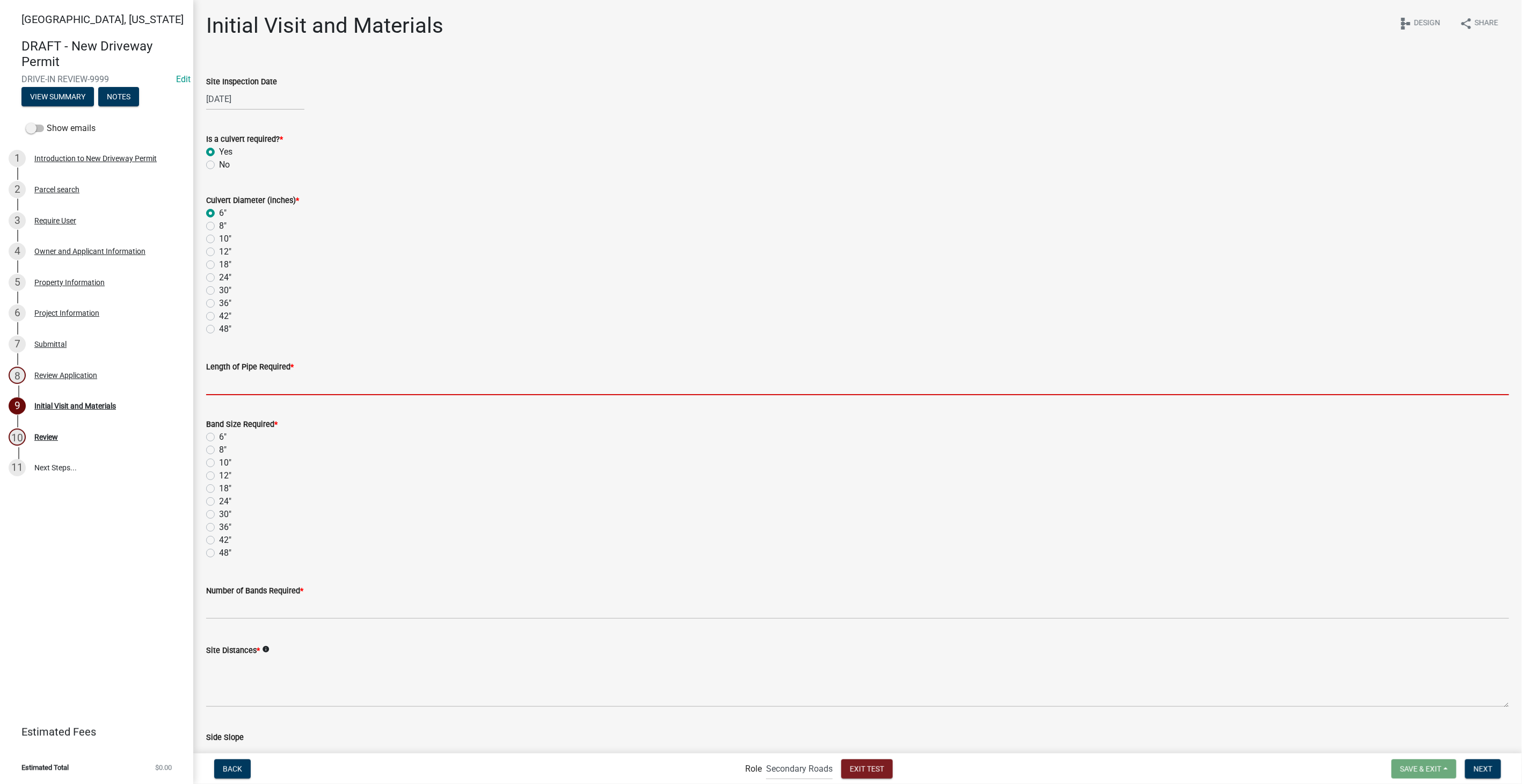
click at [240, 379] on input "text" at bounding box center [857, 384] width 1303 height 22
type input "20"
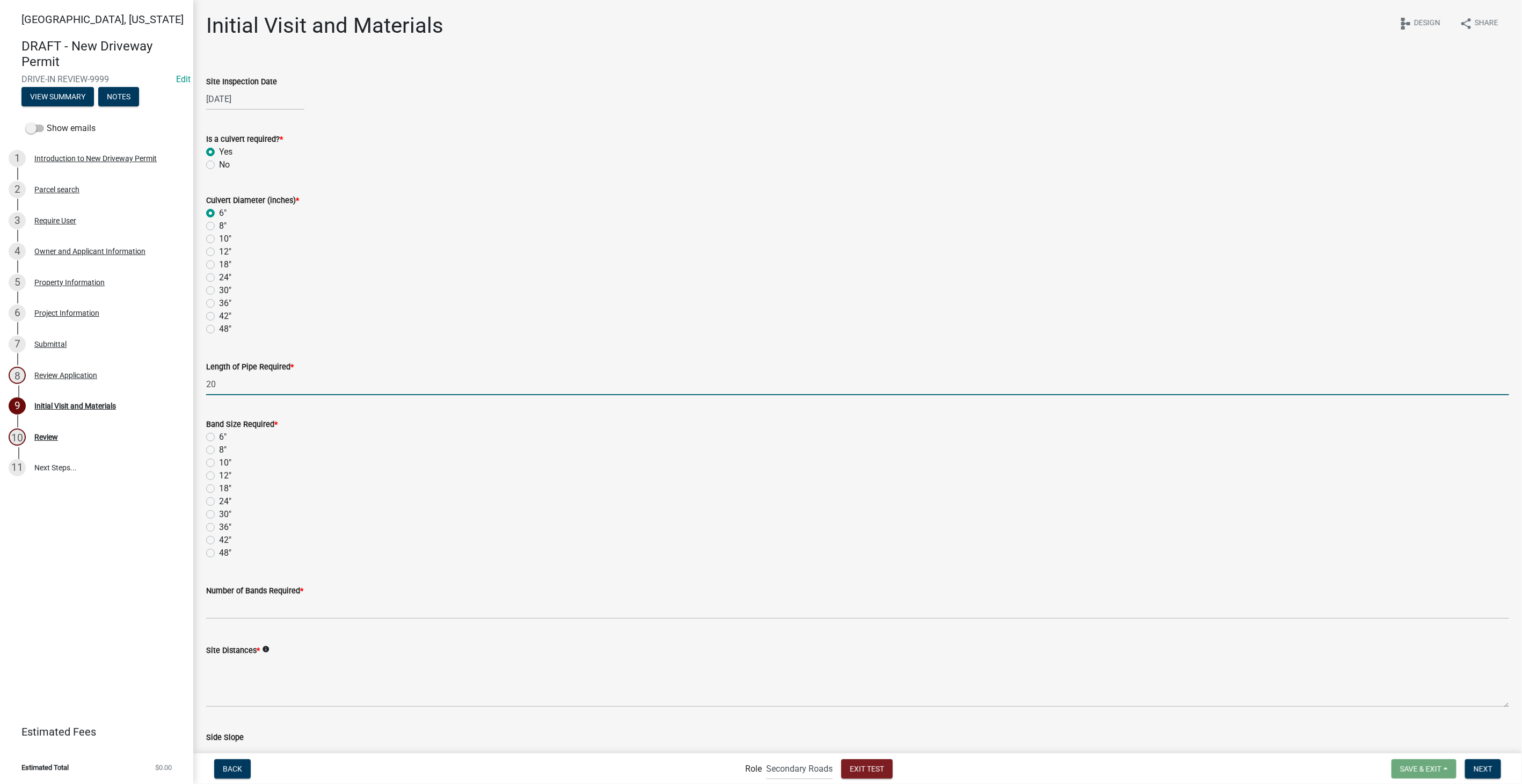
click at [219, 439] on label "6"" at bounding box center [222, 437] width 7 height 13
click at [219, 437] on input "6"" at bounding box center [222, 434] width 7 height 7
radio input "true"
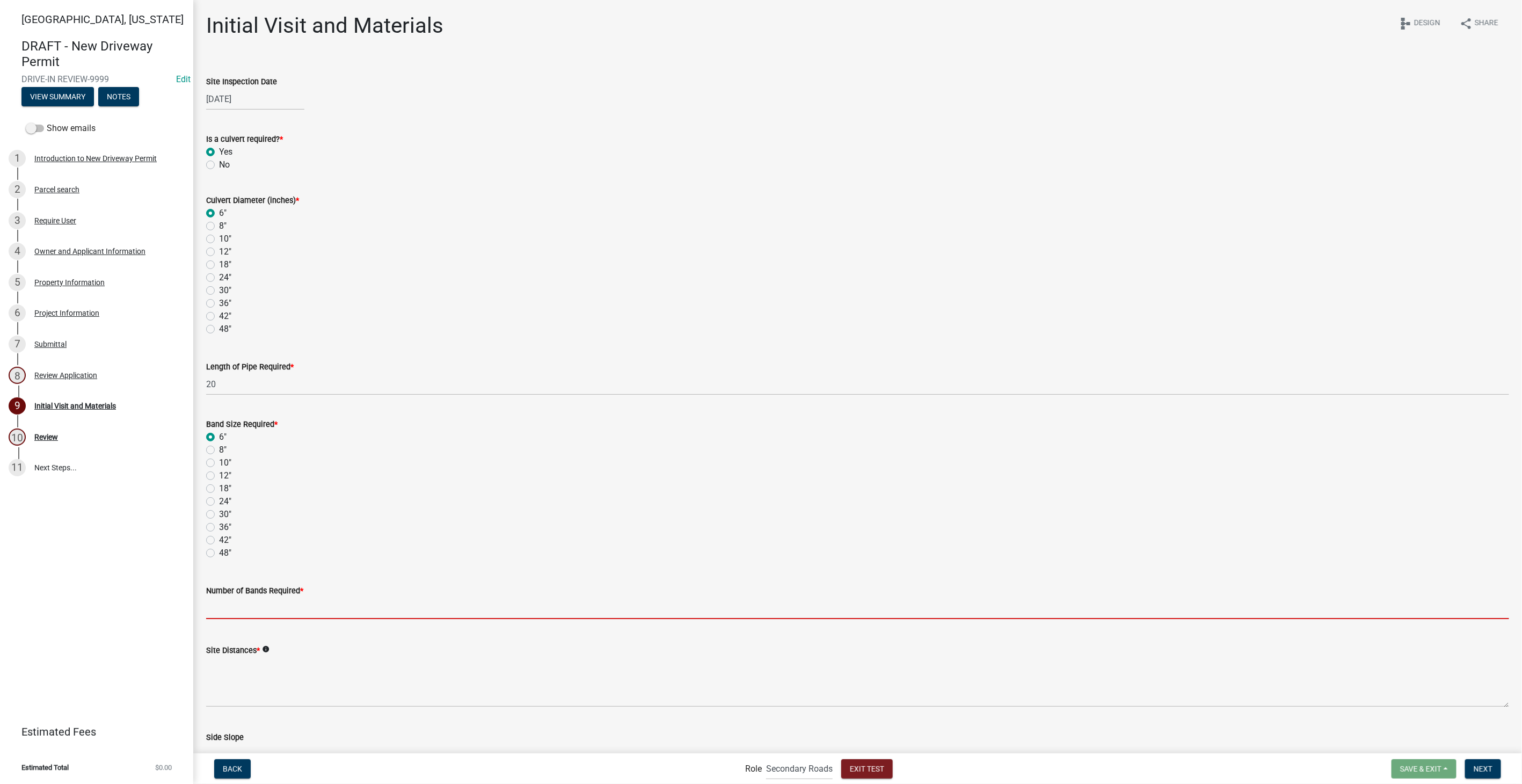
click at [272, 602] on input "text" at bounding box center [857, 608] width 1303 height 22
type input "5"
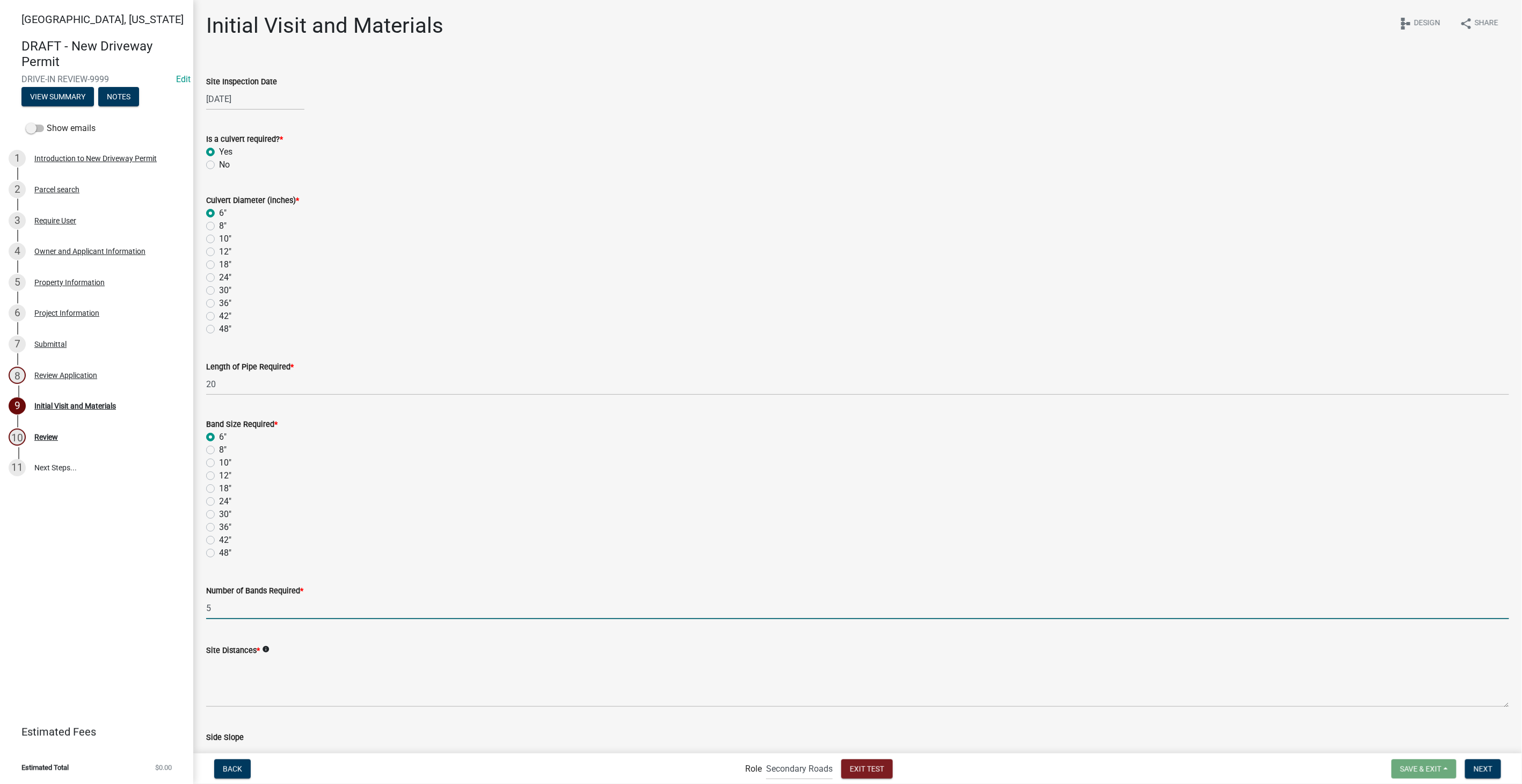
scroll to position [60, 0]
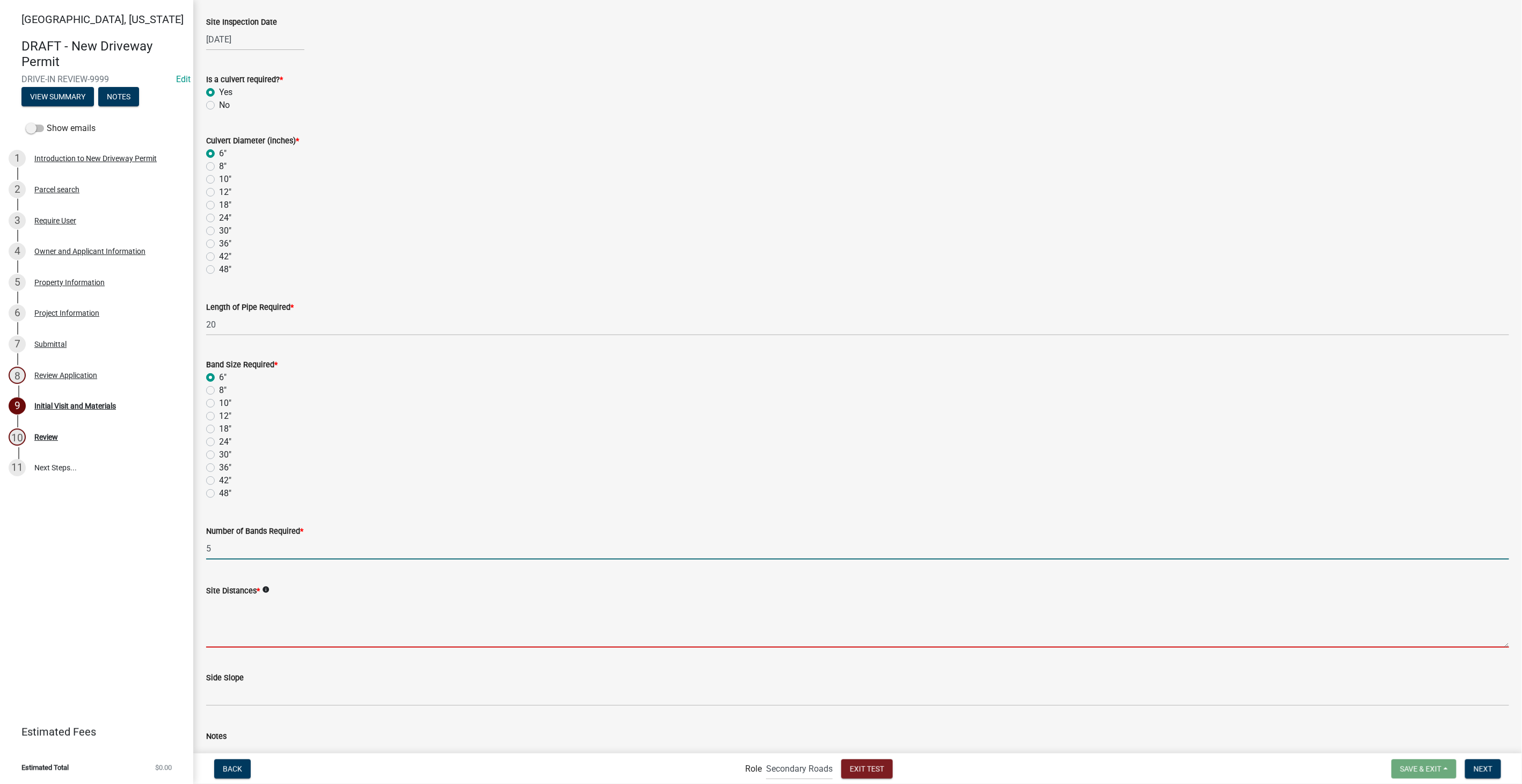
click at [265, 627] on textarea "Site Distances *" at bounding box center [857, 622] width 1303 height 51
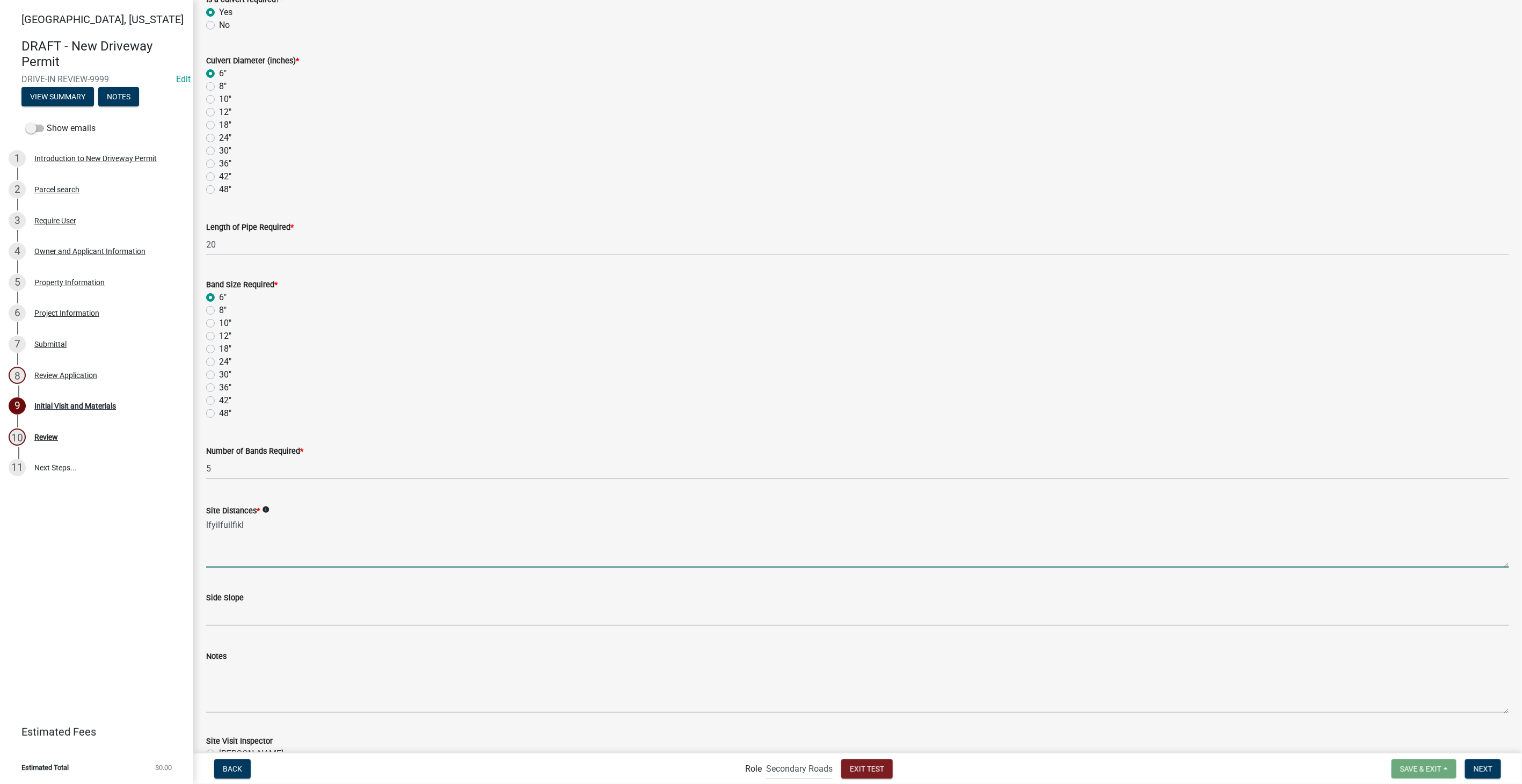
scroll to position [199, 0]
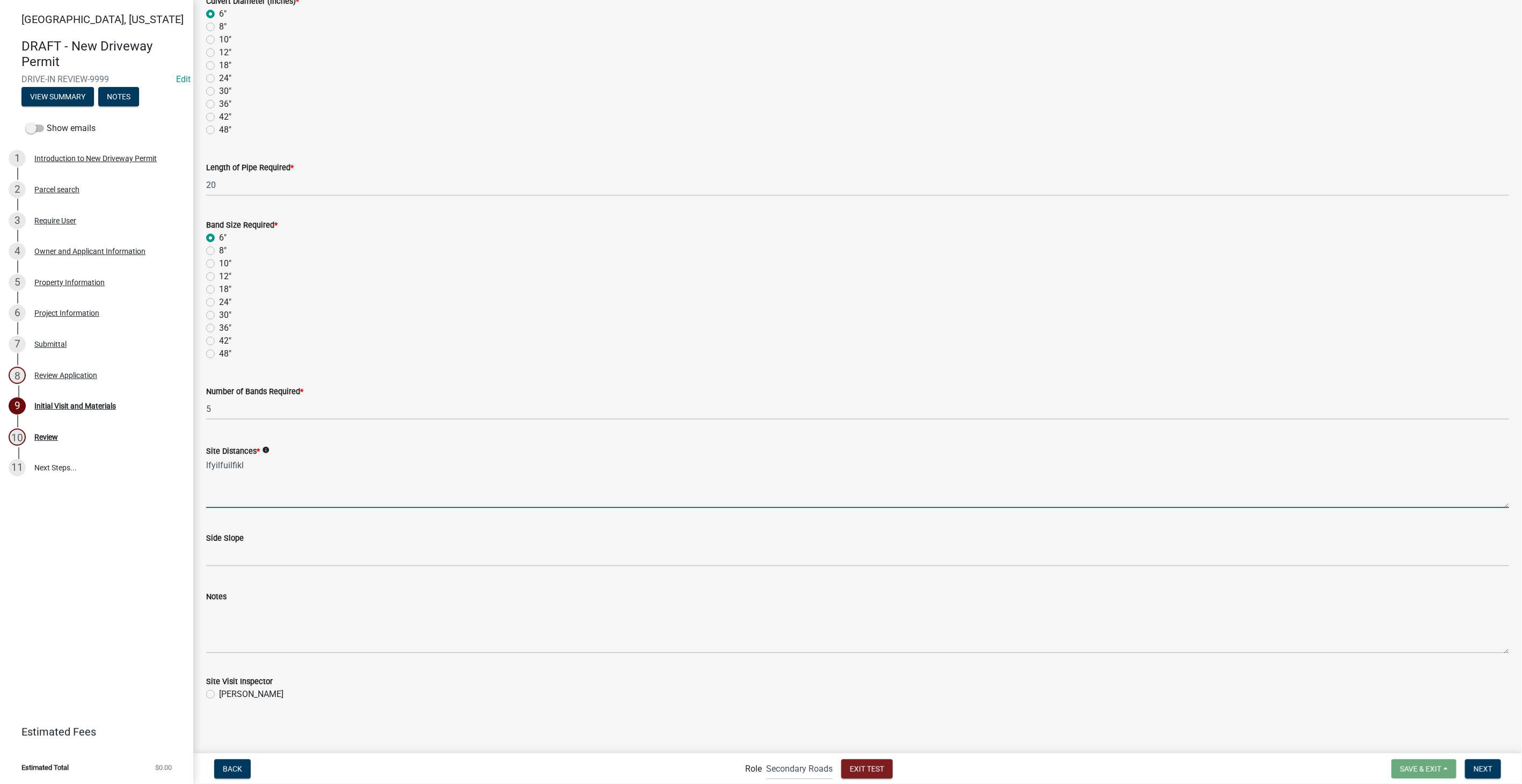
type textarea "lfyilfuilfikl"
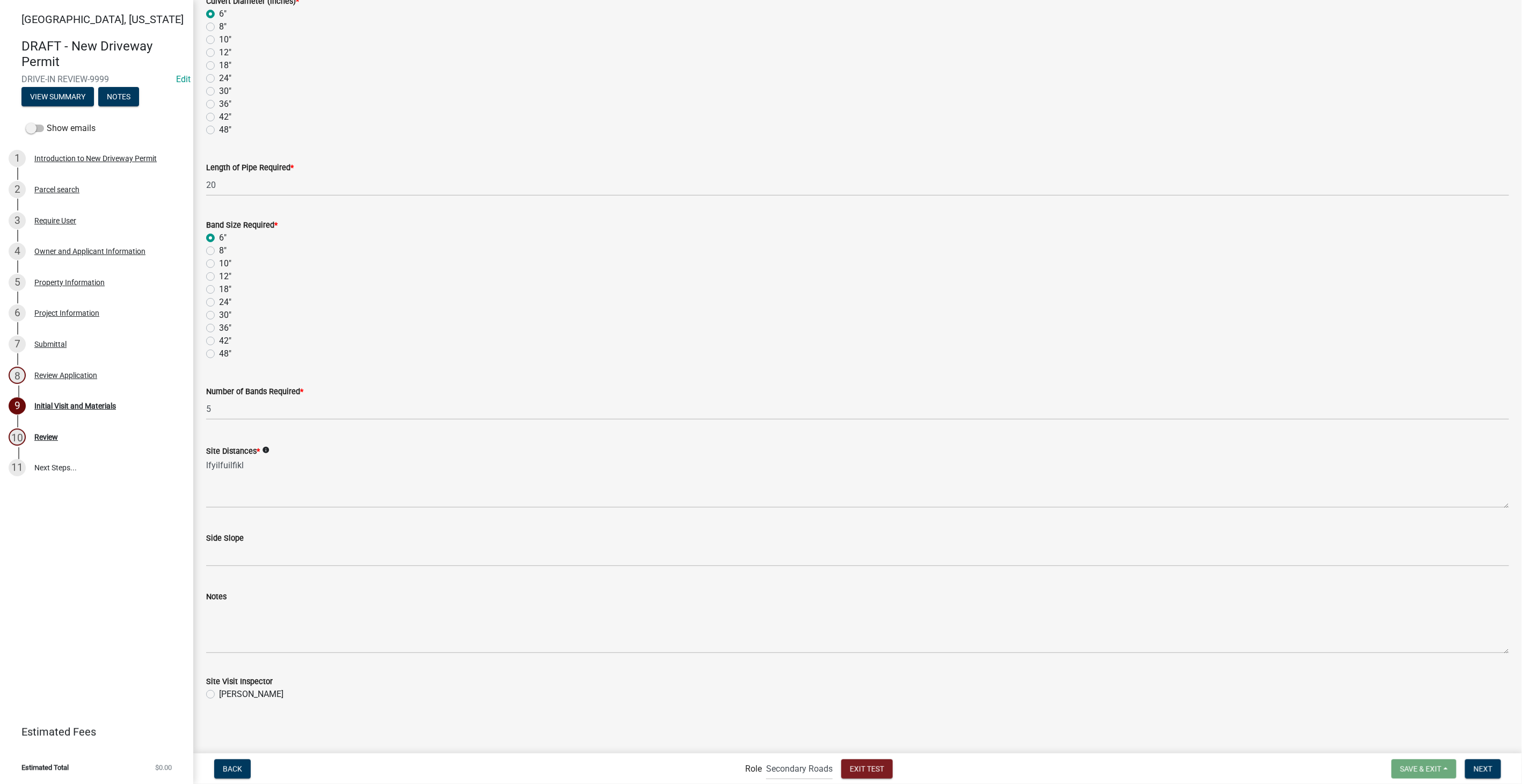
click at [219, 695] on label "[PERSON_NAME]" at bounding box center [251, 694] width 64 height 13
click at [219, 695] on input "[PERSON_NAME]" at bounding box center [222, 691] width 7 height 7
radio input "true"
click at [1487, 765] on span "Next" at bounding box center [1483, 768] width 19 height 9
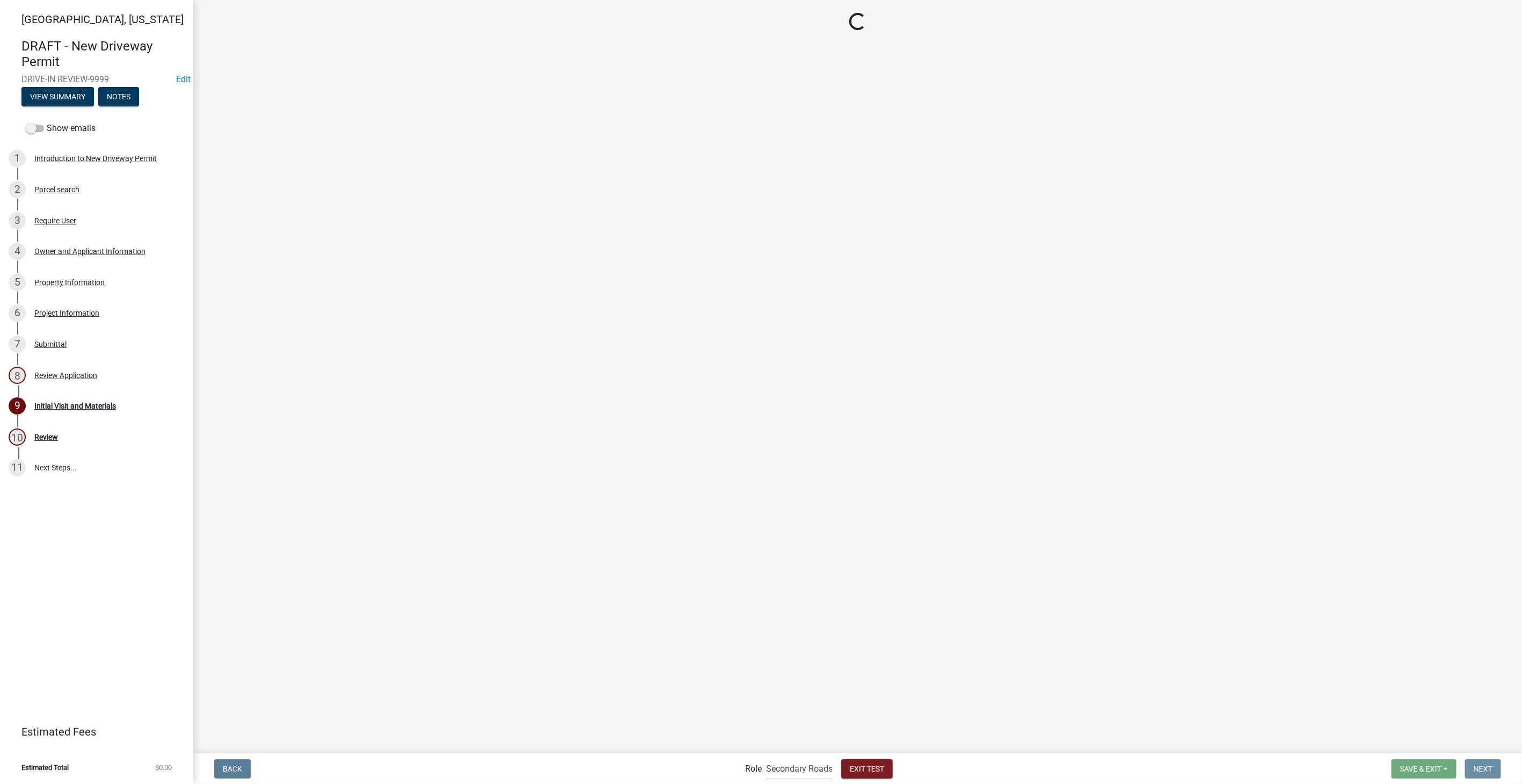
scroll to position [0, 0]
click at [219, 90] on label "Approved" at bounding box center [236, 92] width 36 height 13
click at [219, 90] on input "Approved" at bounding box center [222, 89] width 7 height 7
radio input "true"
click at [1483, 778] on div "Back Role Applicant Secondary Roads Admin Exit Test Save & Exit Save Save & Exi…" at bounding box center [857, 768] width 1311 height 22
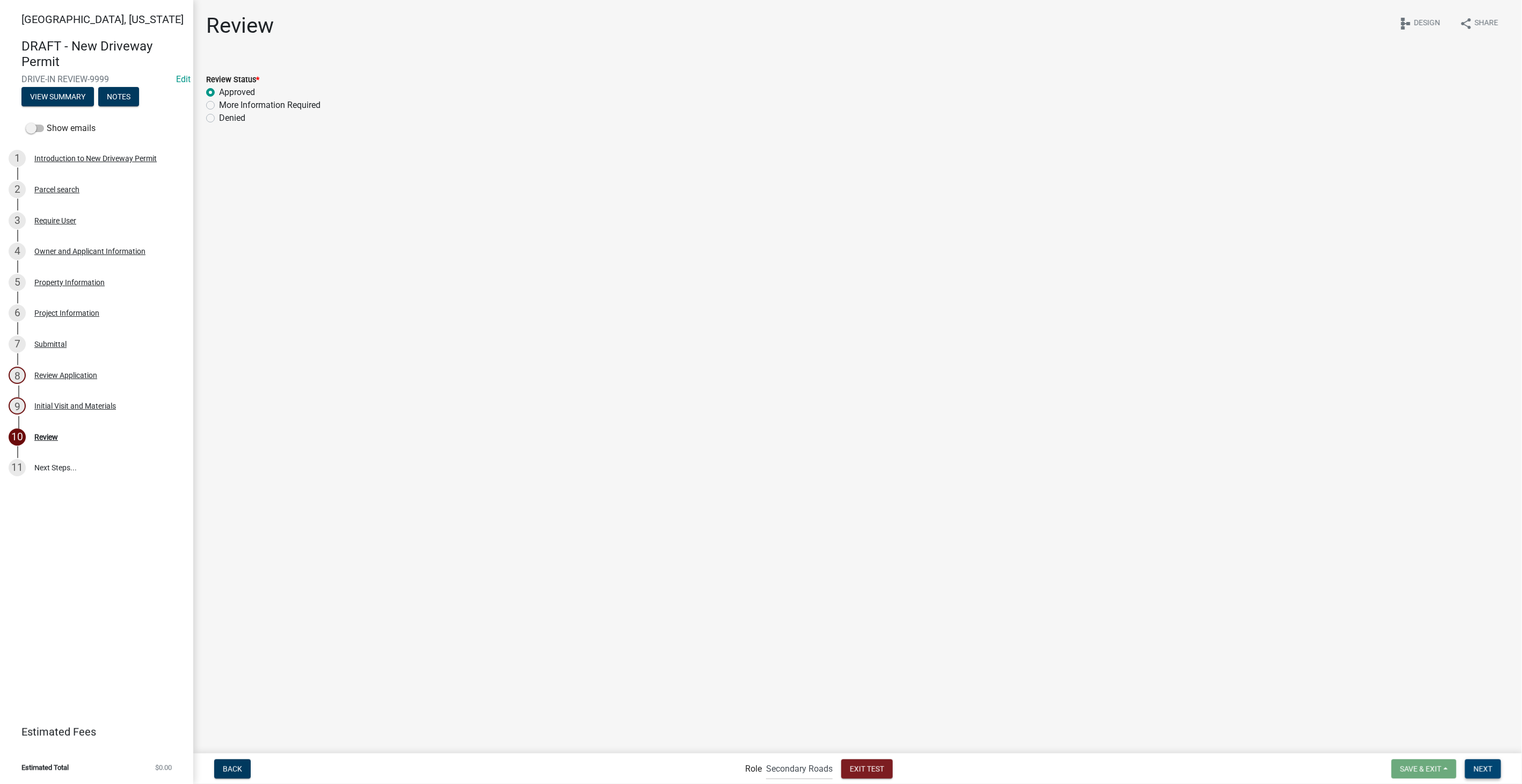
click at [1481, 766] on span "Next" at bounding box center [1483, 768] width 19 height 9
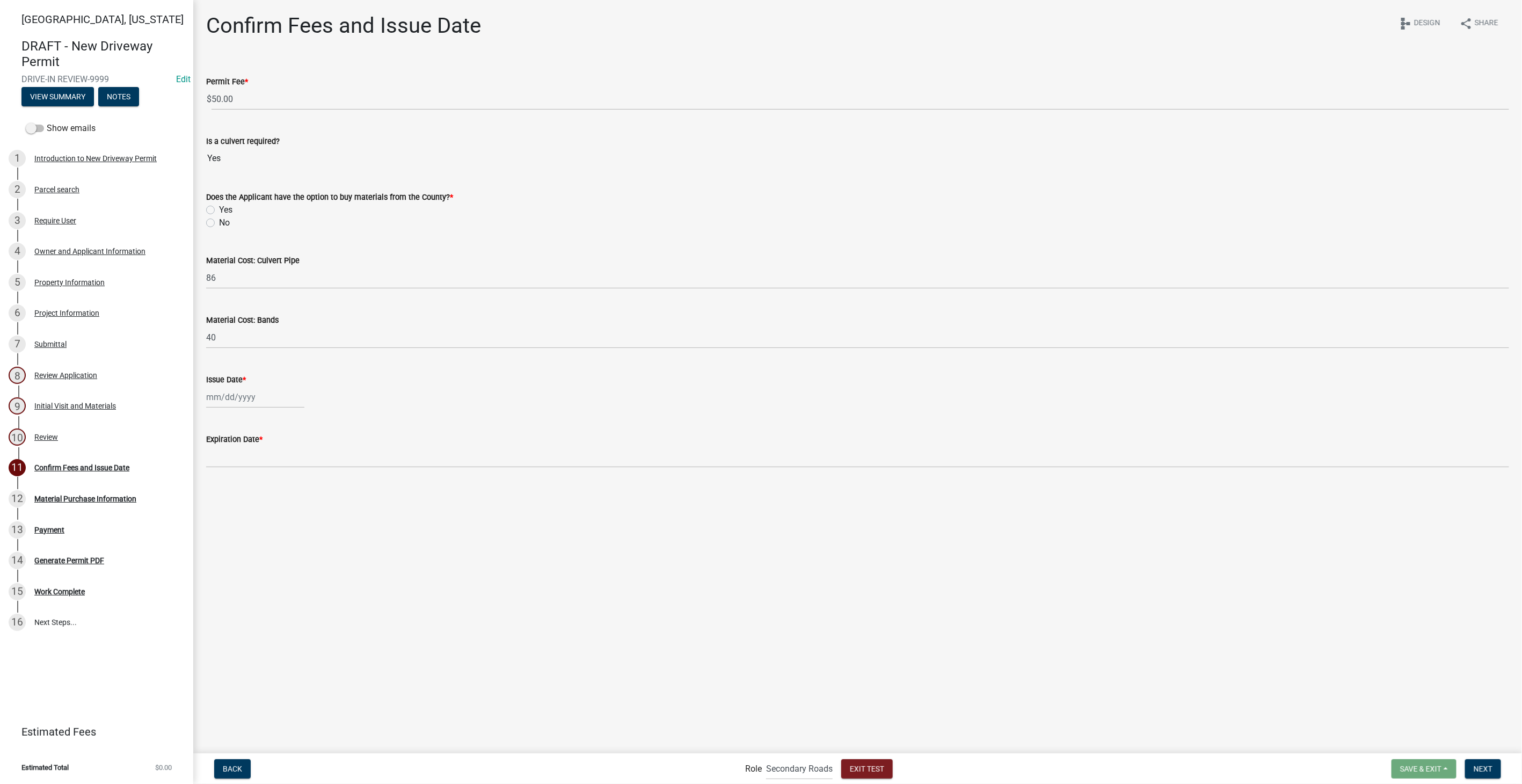
click at [219, 210] on label "Yes" at bounding box center [225, 209] width 14 height 13
click at [219, 210] on input "Yes" at bounding box center [222, 206] width 7 height 7
radio input "true"
click at [215, 393] on div at bounding box center [255, 397] width 98 height 22
select select "8"
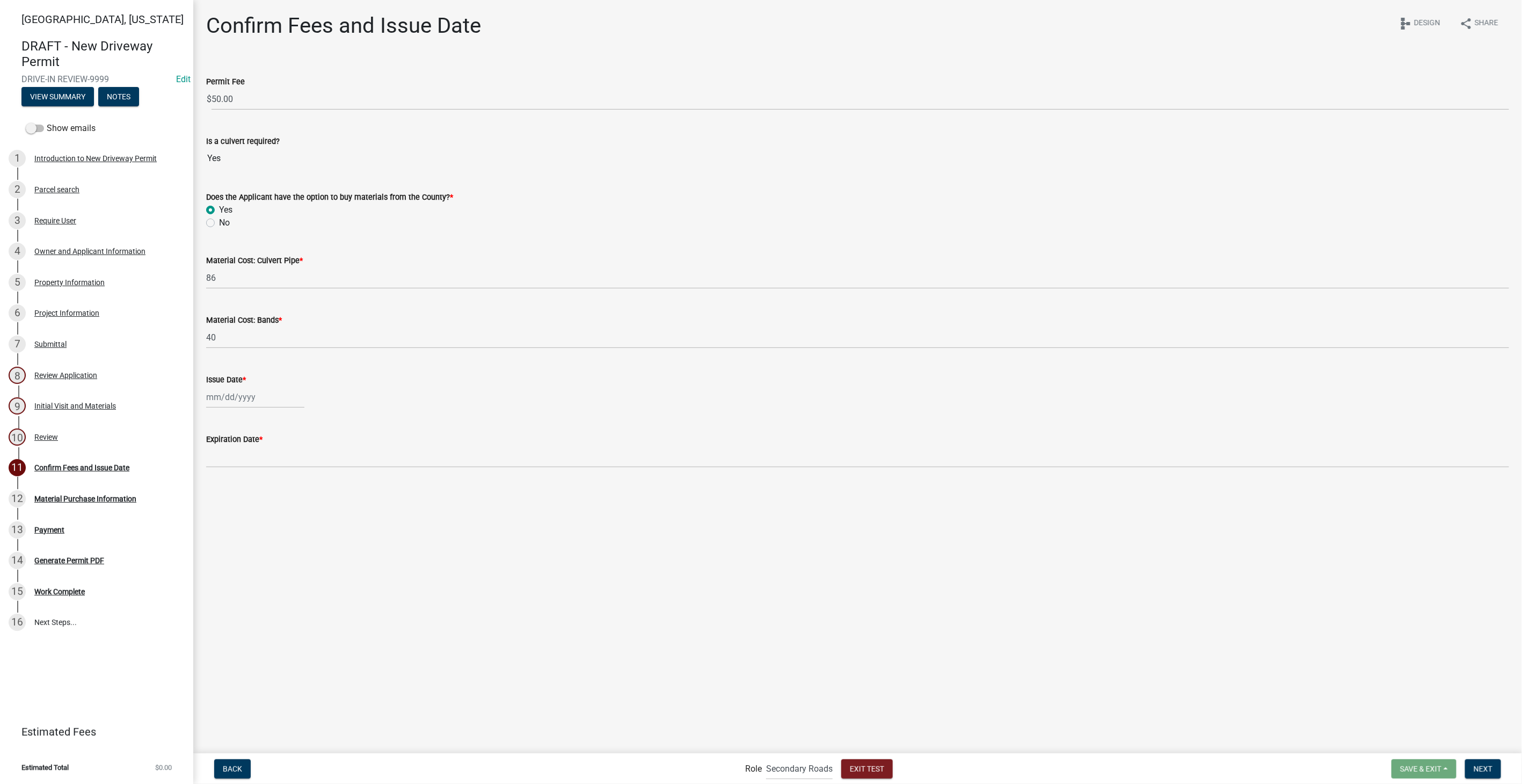
select select "2025"
click at [288, 504] on div "22" at bounding box center [285, 505] width 17 height 17
type input "[DATE]"
click at [1485, 770] on span "Next" at bounding box center [1483, 768] width 19 height 9
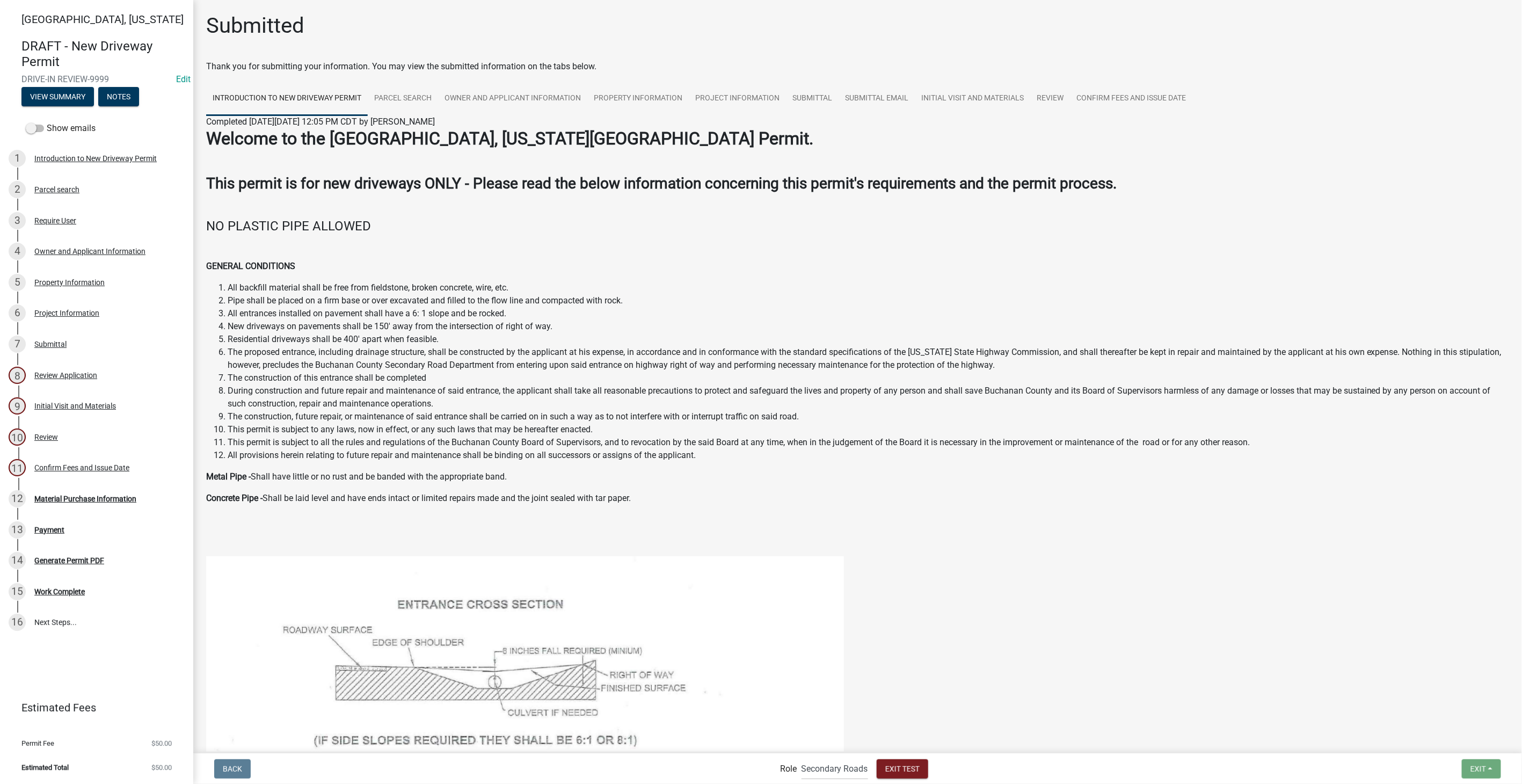
click at [844, 779] on nav "Back Role Applicant Secondary Roads Admin Exit Test Exit Save Save & Exit" at bounding box center [857, 768] width 1328 height 30
click at [831, 762] on select "Applicant Secondary Roads Admin" at bounding box center [835, 768] width 66 height 22
select select "46f061d0-ca05-4526-87ad-bae6256f3e47"
click at [802, 758] on select "Applicant Secondary Roads Admin" at bounding box center [835, 768] width 66 height 22
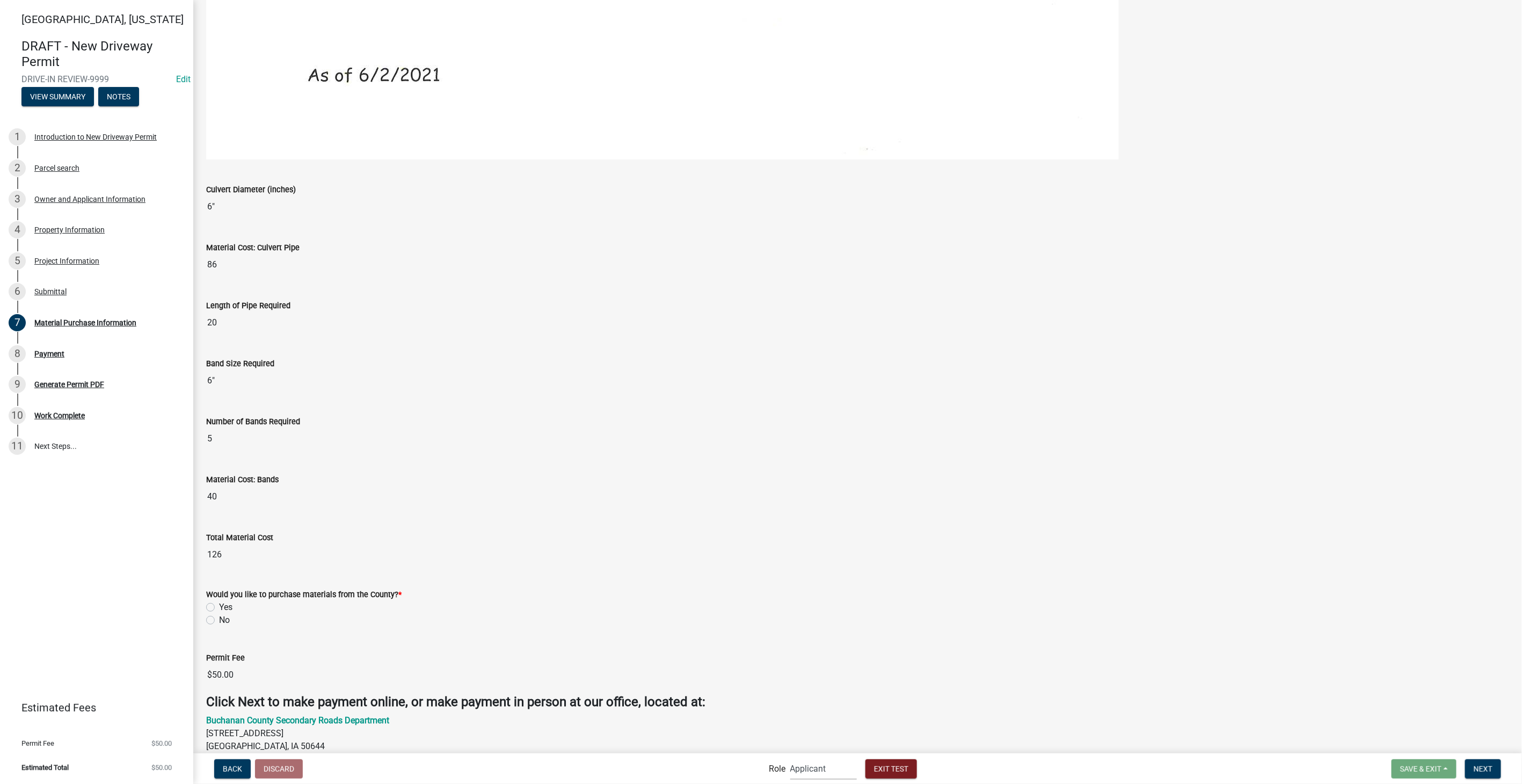
scroll to position [1133, 0]
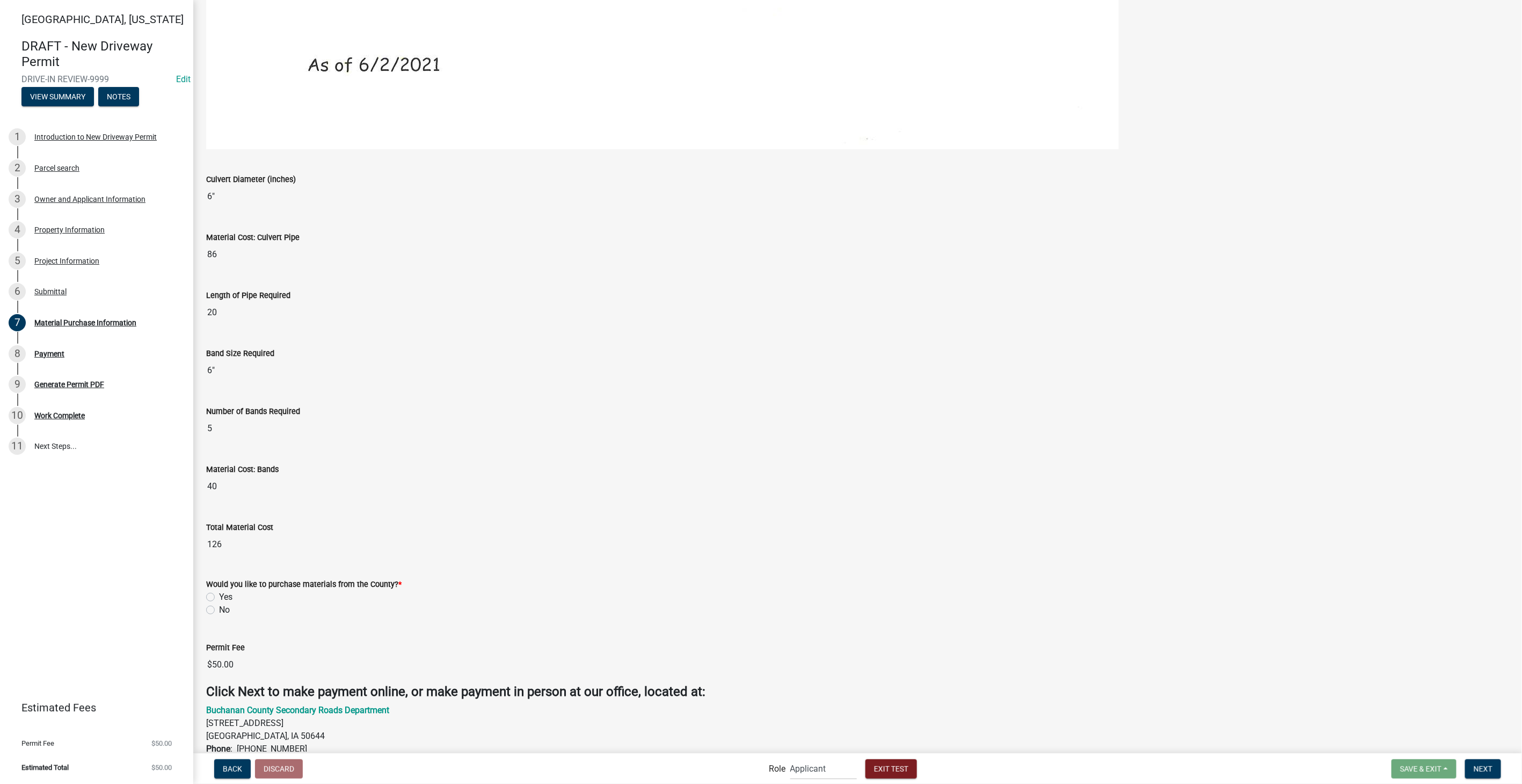
click at [219, 594] on label "Yes" at bounding box center [225, 596] width 14 height 13
click at [219, 594] on input "Yes" at bounding box center [222, 594] width 7 height 7
radio input "true"
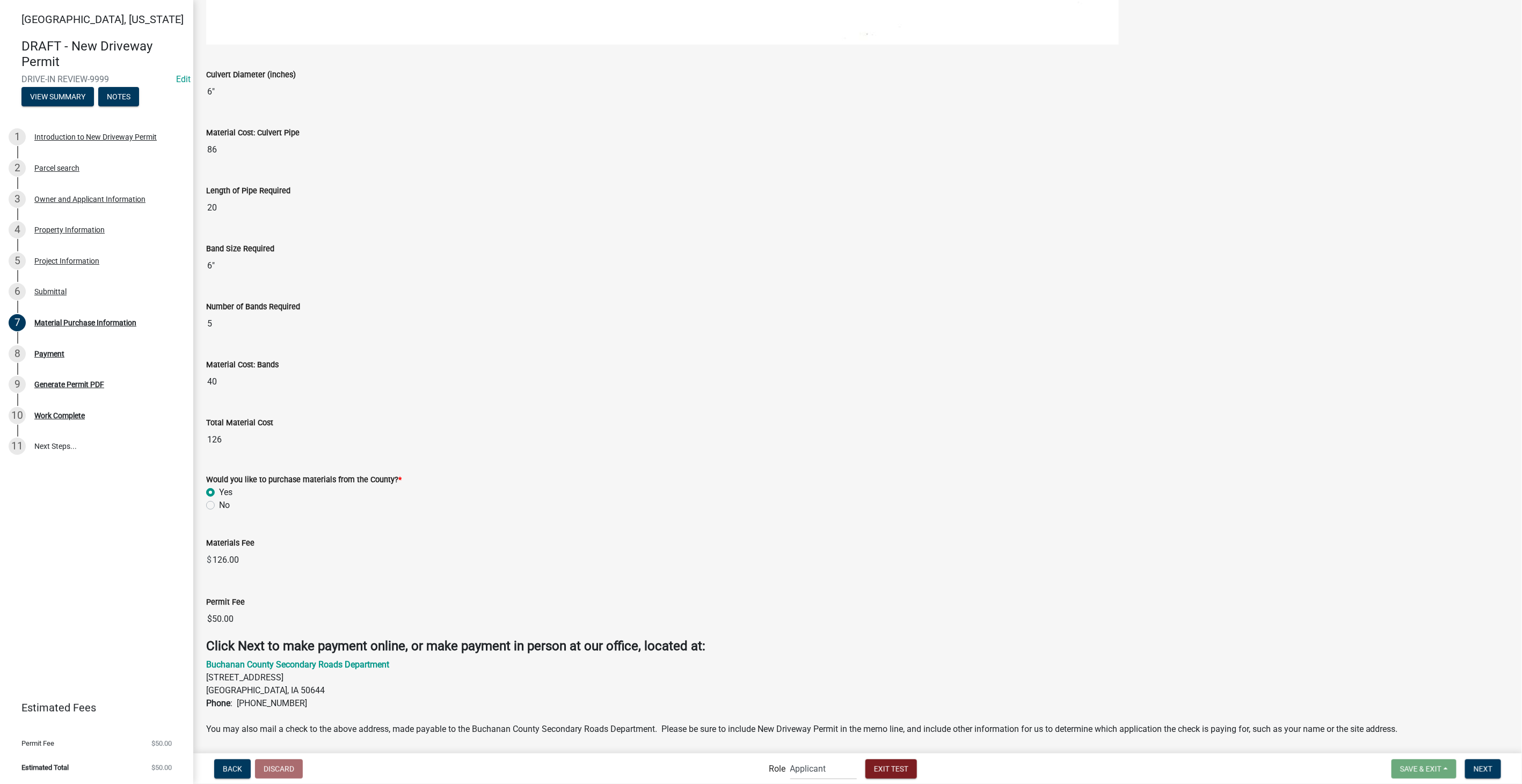
scroll to position [1269, 0]
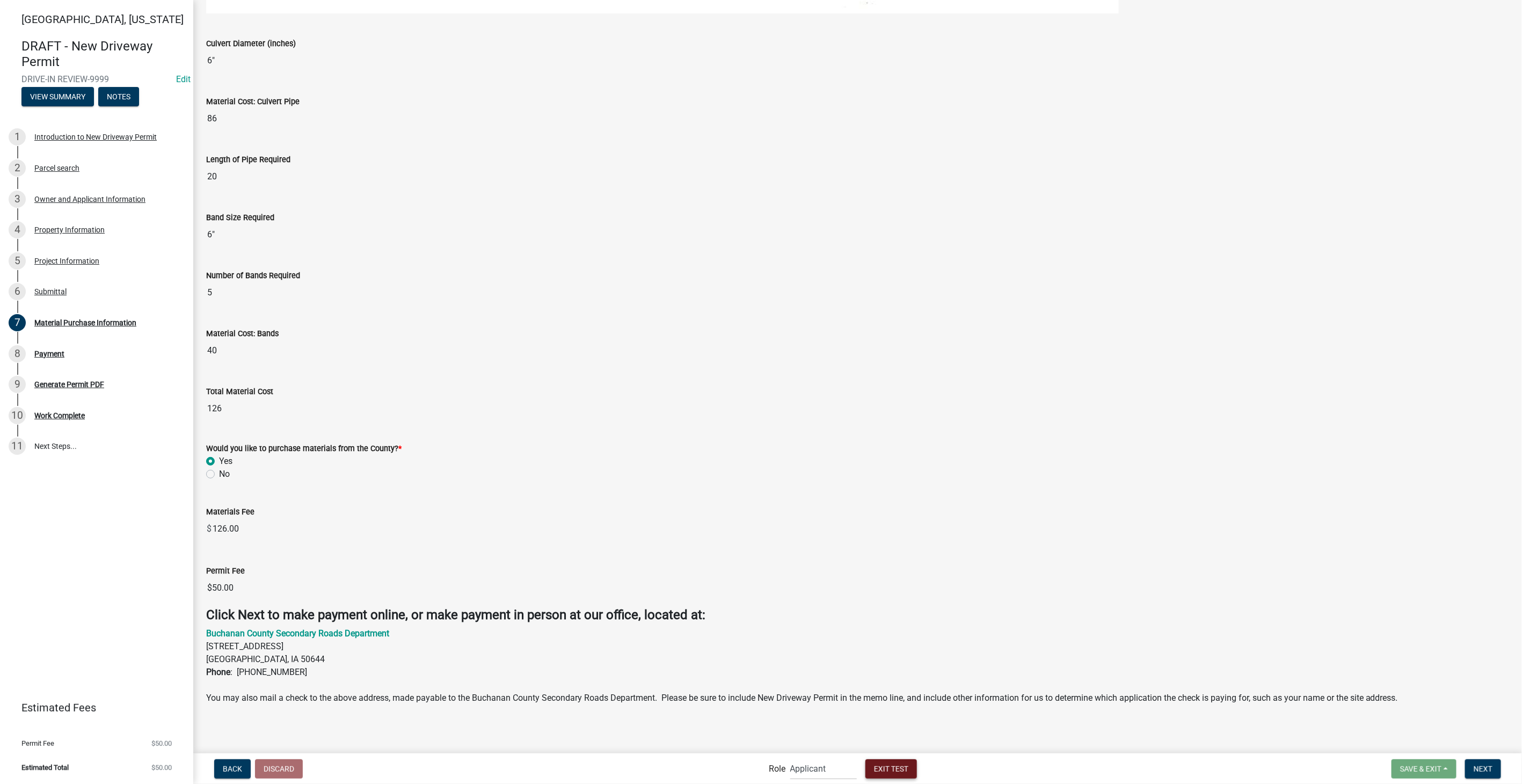
click at [884, 766] on span "Exit Test" at bounding box center [891, 768] width 35 height 9
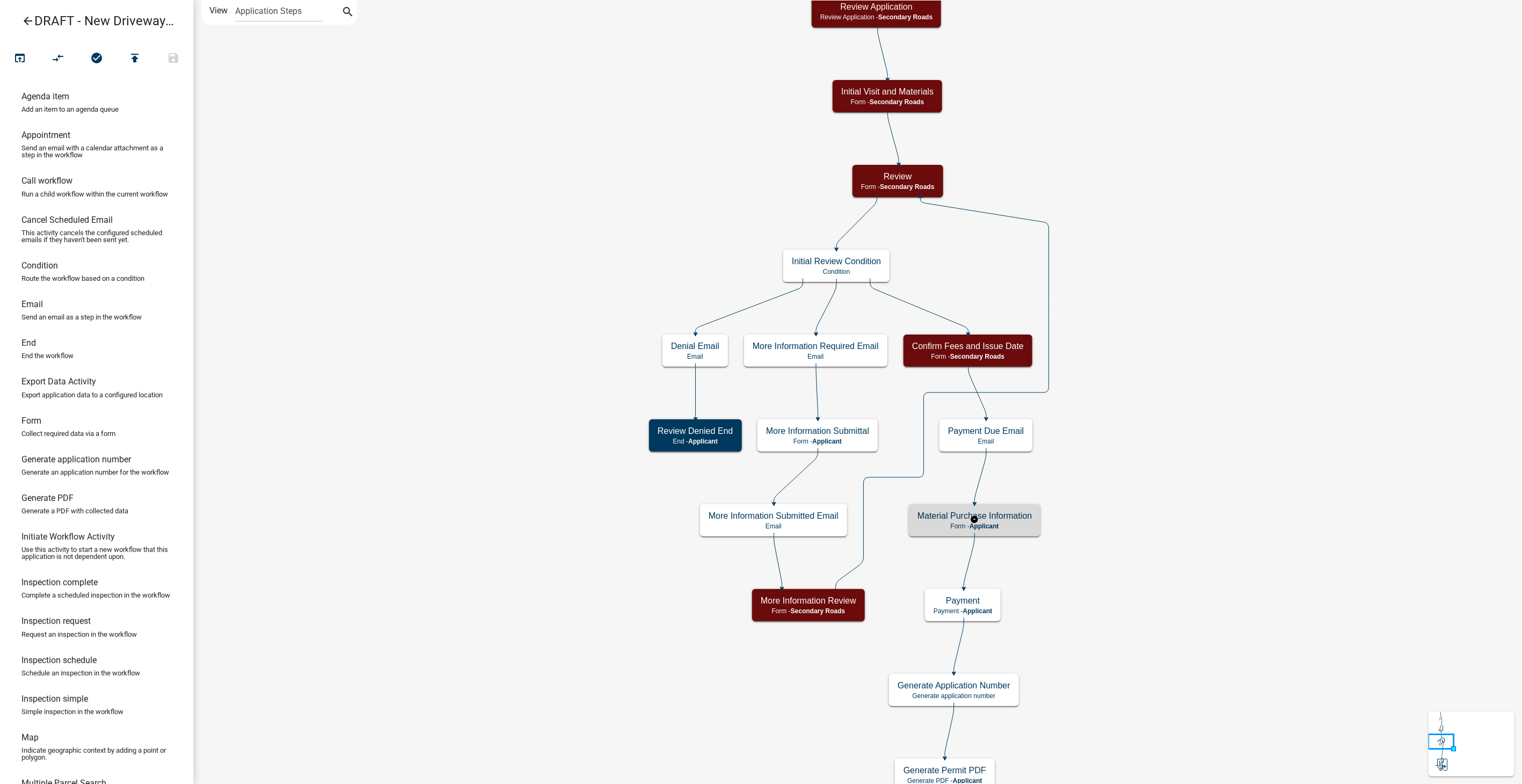
click at [981, 533] on div "Material Purchase Information Form - Applicant" at bounding box center [974, 520] width 131 height 32
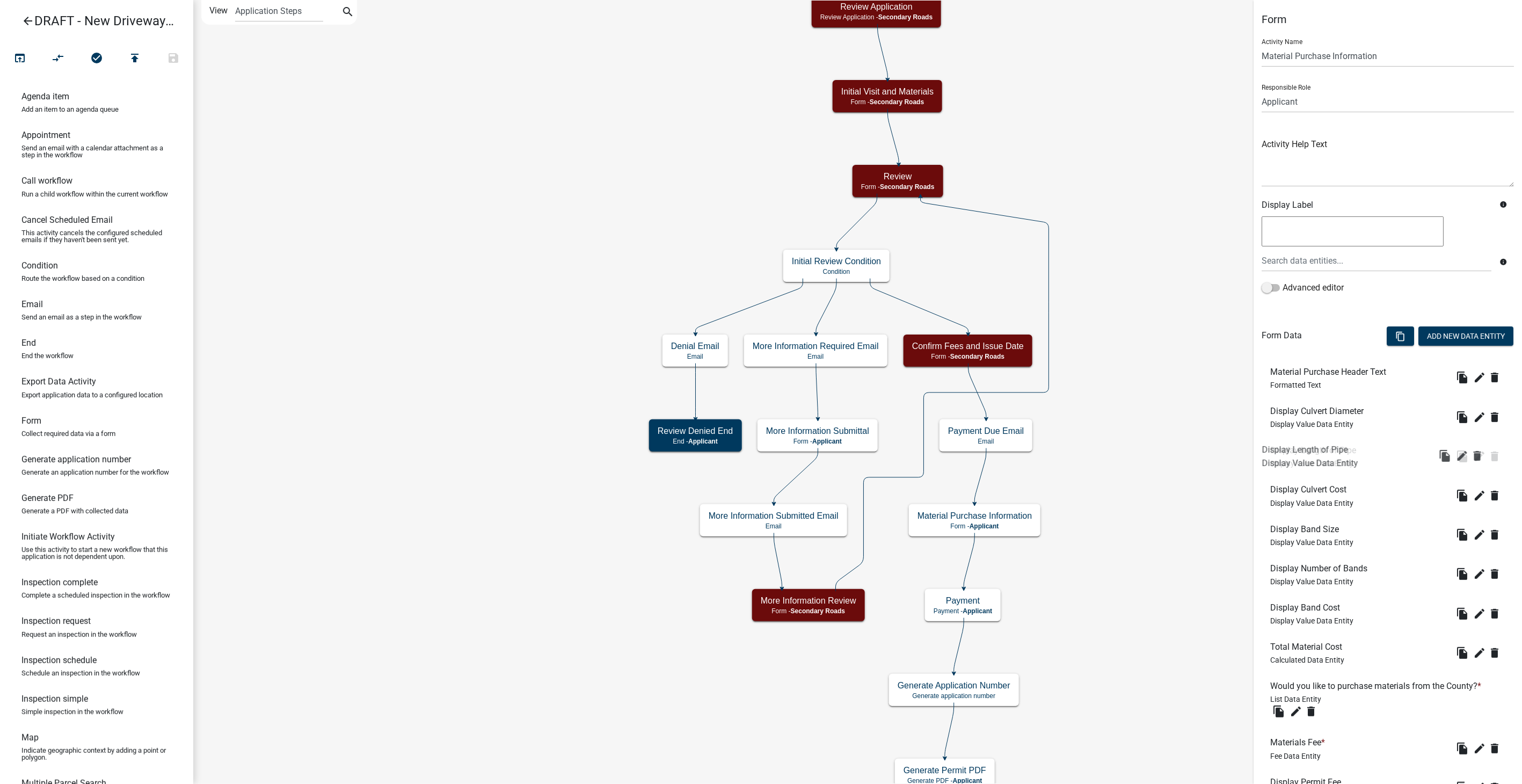
drag, startPoint x: 1320, startPoint y: 487, endPoint x: 1311, endPoint y: 444, distance: 43.9
click at [1473, 573] on icon "edit" at bounding box center [1479, 573] width 13 height 13
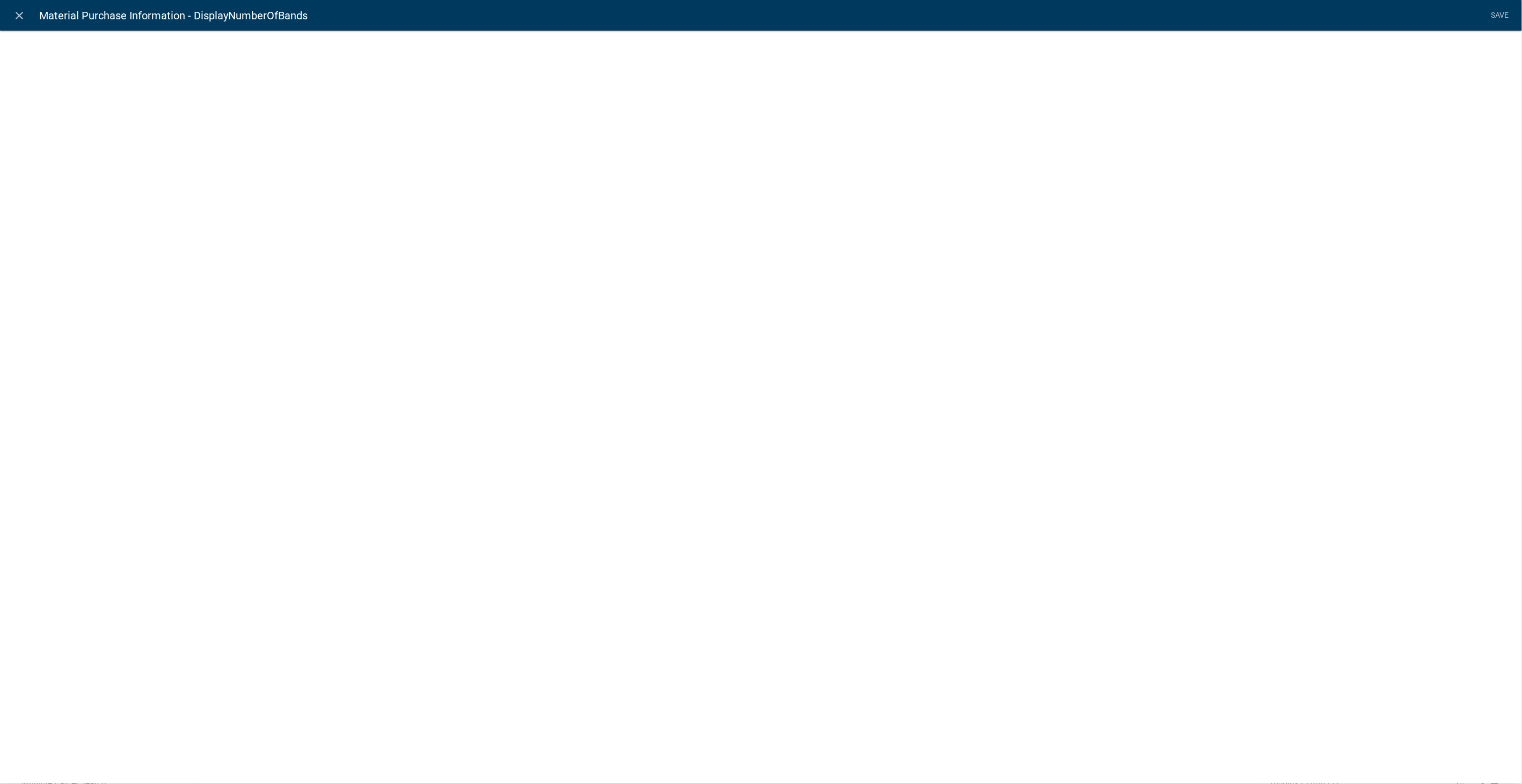
select select "display-entity-value"
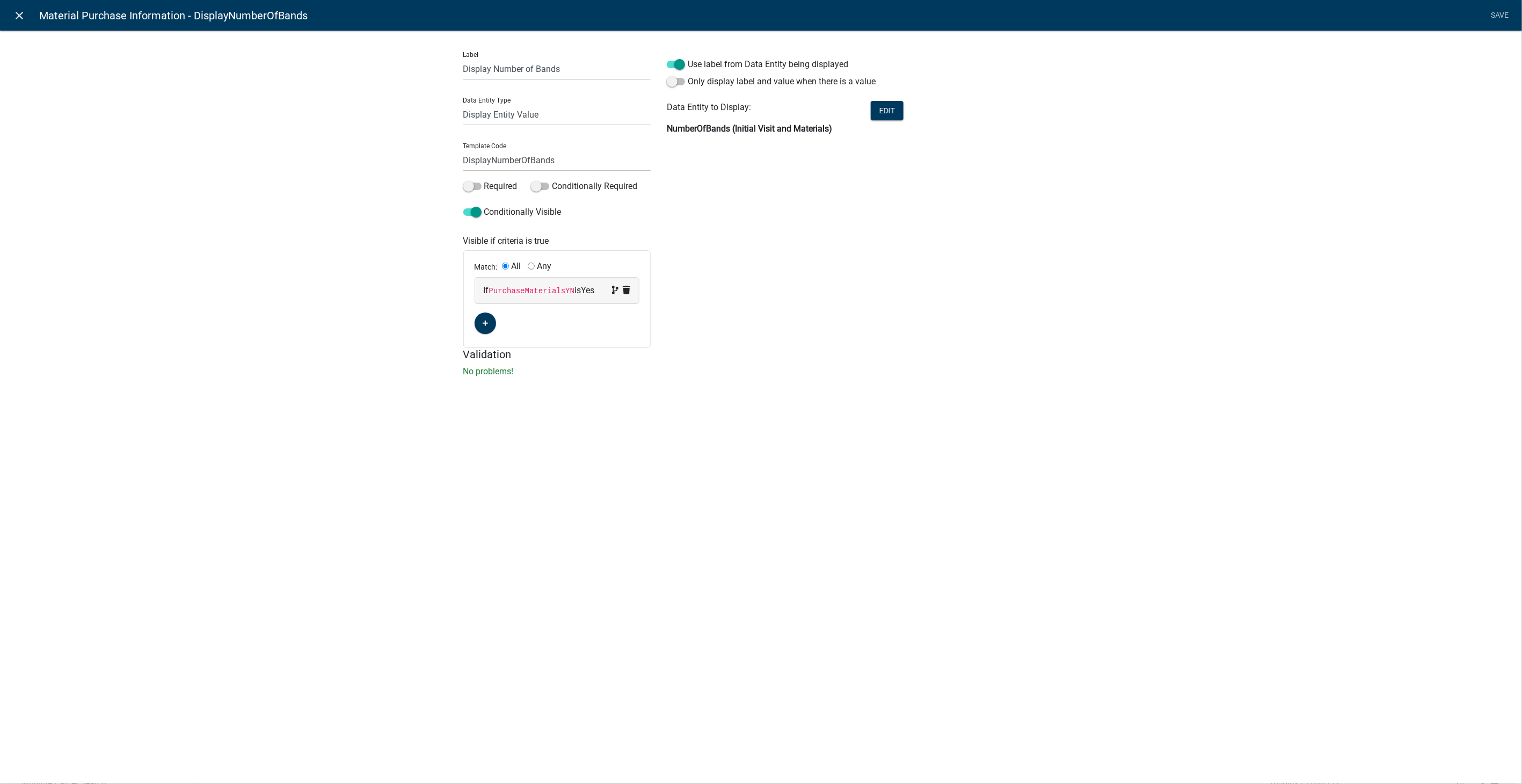
click at [20, 12] on icon "close" at bounding box center [20, 15] width 13 height 13
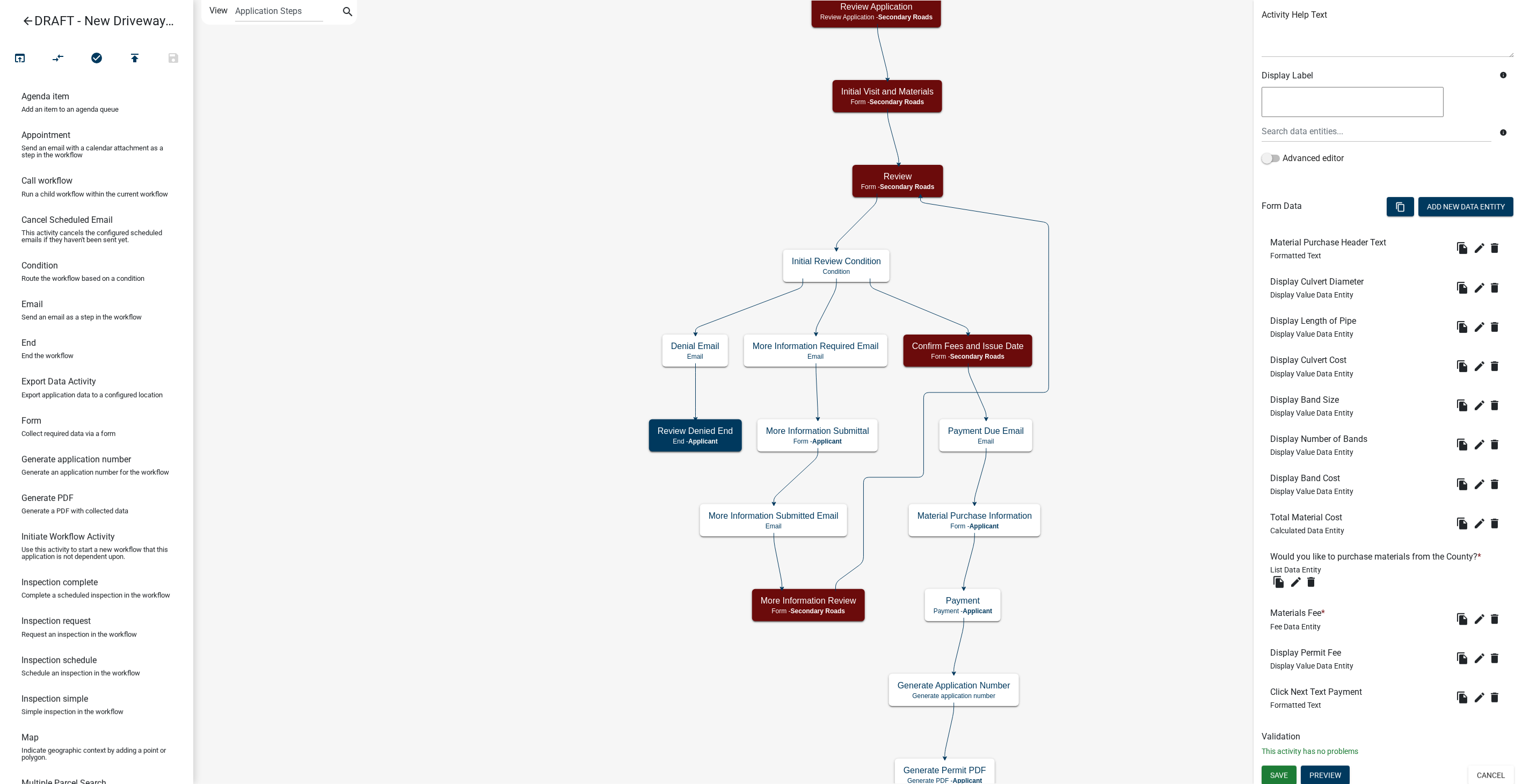
scroll to position [133, 0]
click at [1473, 614] on icon "edit" at bounding box center [1479, 615] width 13 height 13
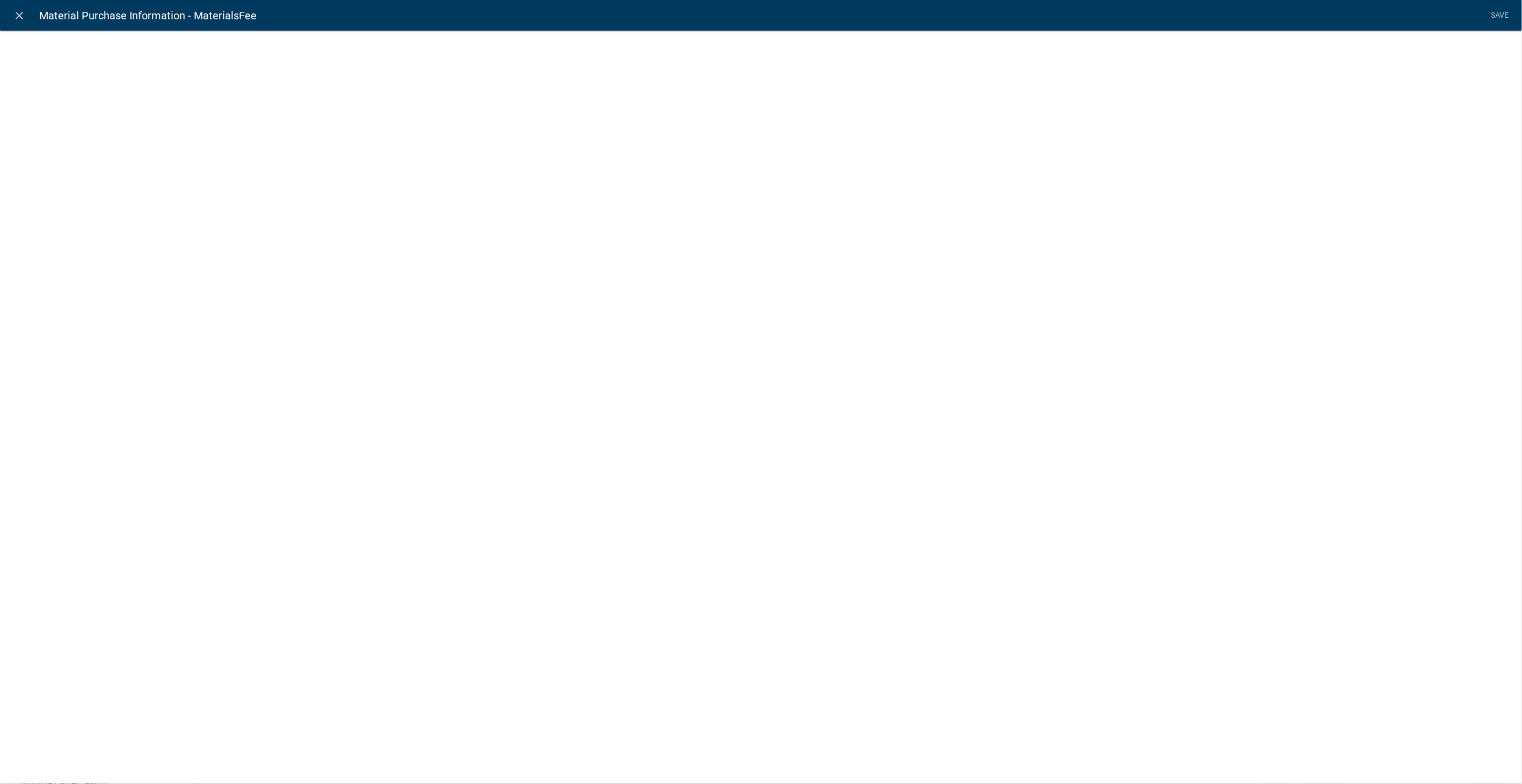
select select "fee"
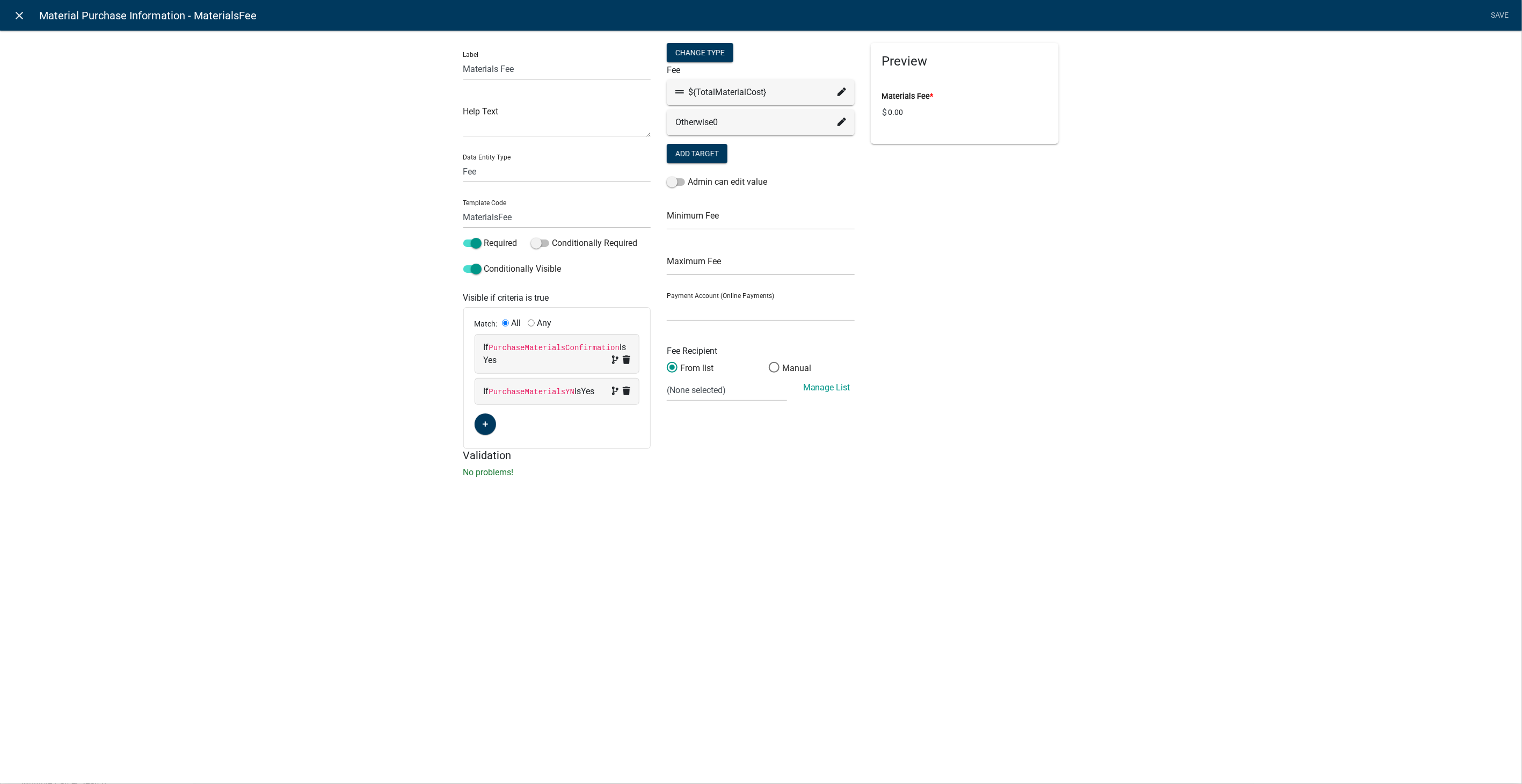
click at [22, 17] on icon "close" at bounding box center [20, 15] width 13 height 13
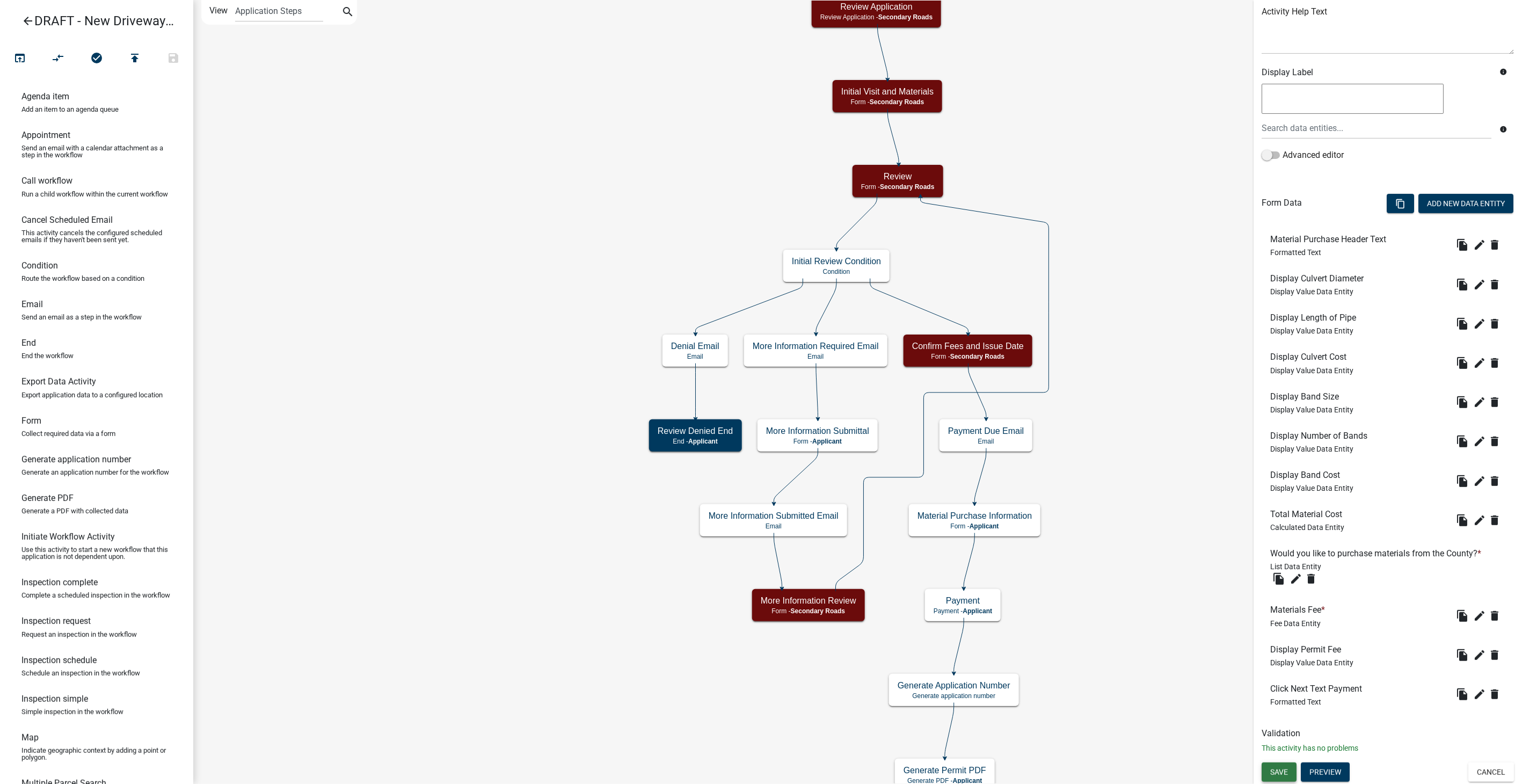
click at [1274, 769] on span "Save" at bounding box center [1279, 772] width 18 height 9
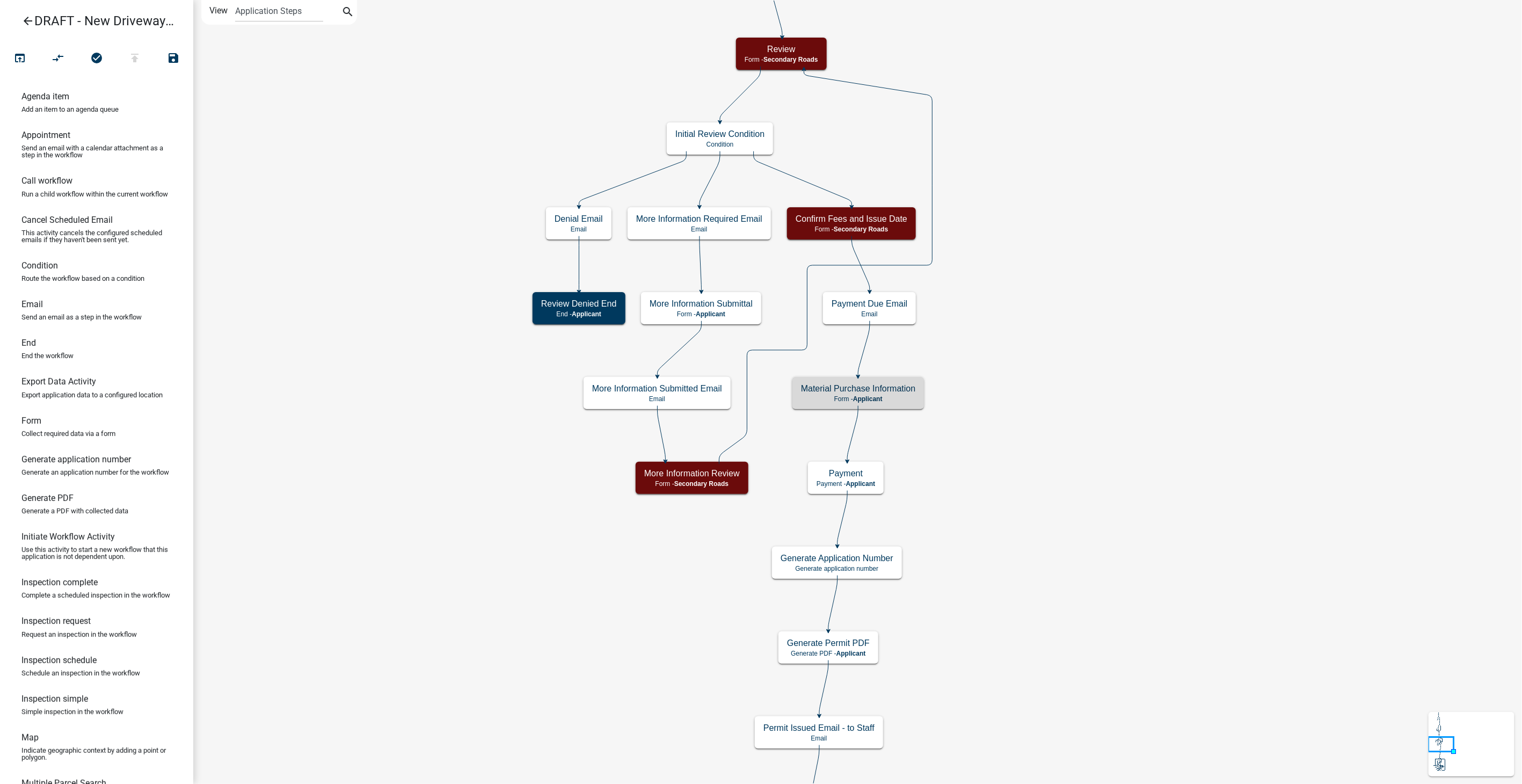
scroll to position [0, 0]
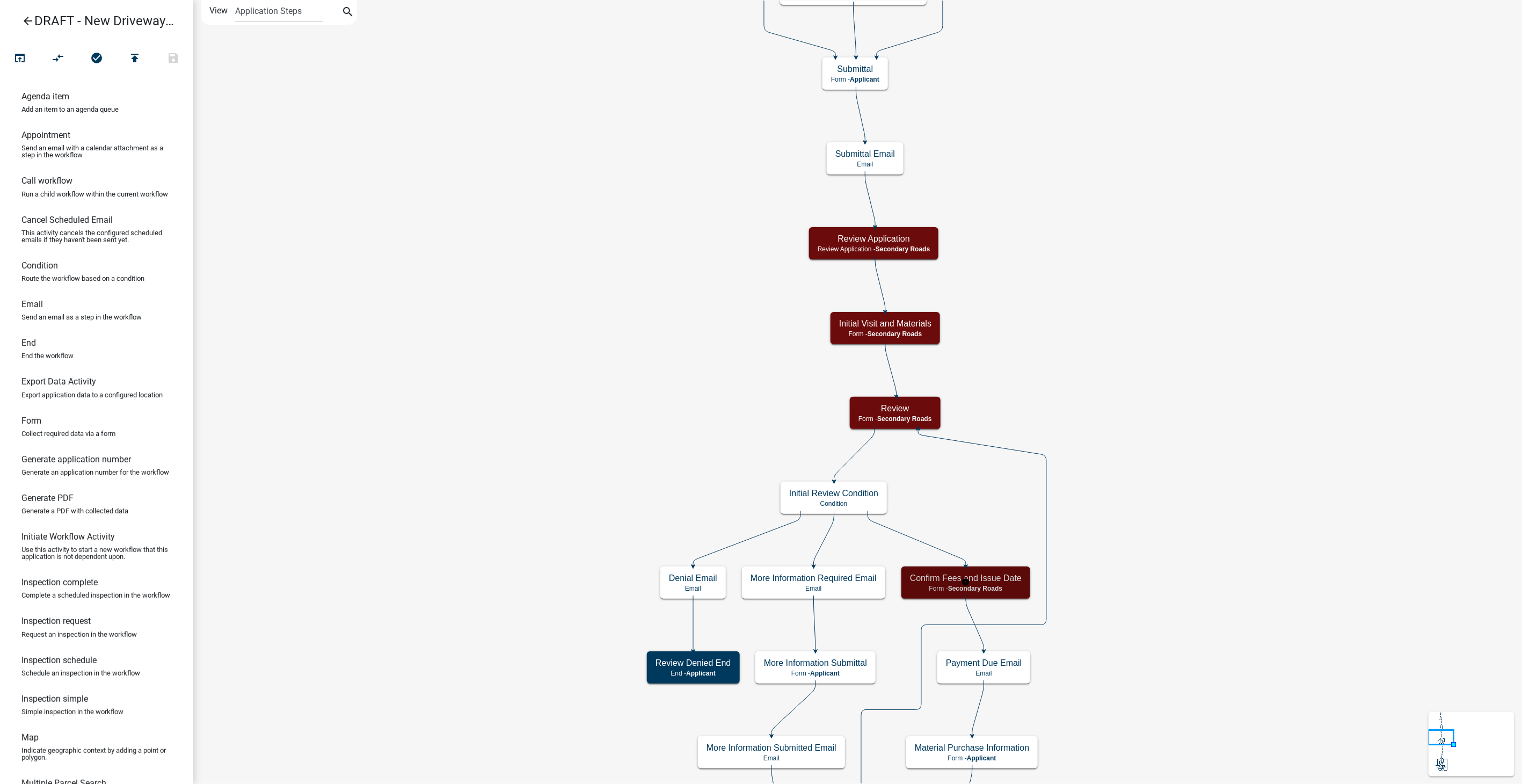
click at [999, 592] on div "Confirm Fees and Issue Date Form - Secondary Roads" at bounding box center [965, 582] width 129 height 32
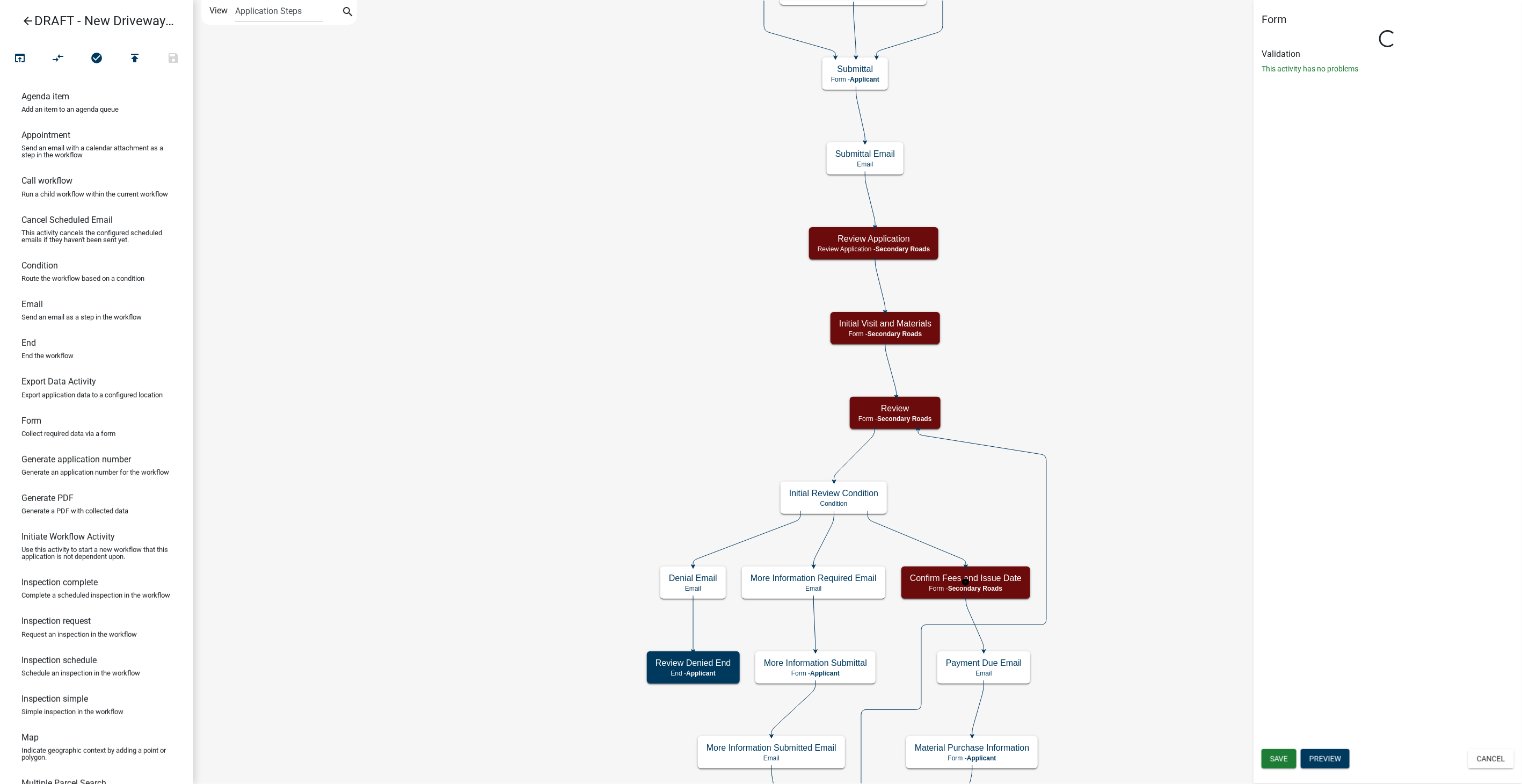
select select "0557C259-9306-4102-B35B-3B386A3E7B44"
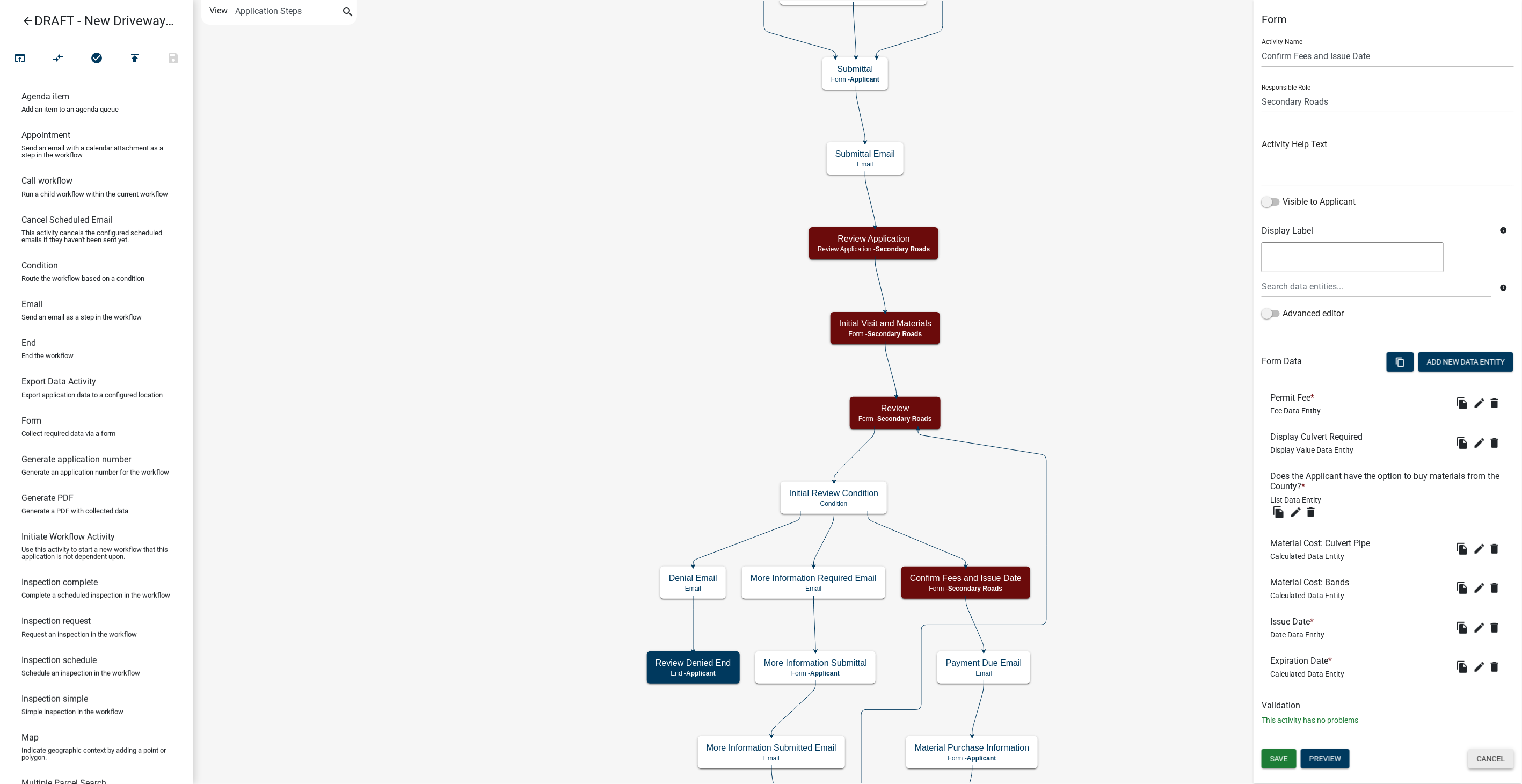
click at [1499, 756] on button "Cancel" at bounding box center [1490, 758] width 45 height 20
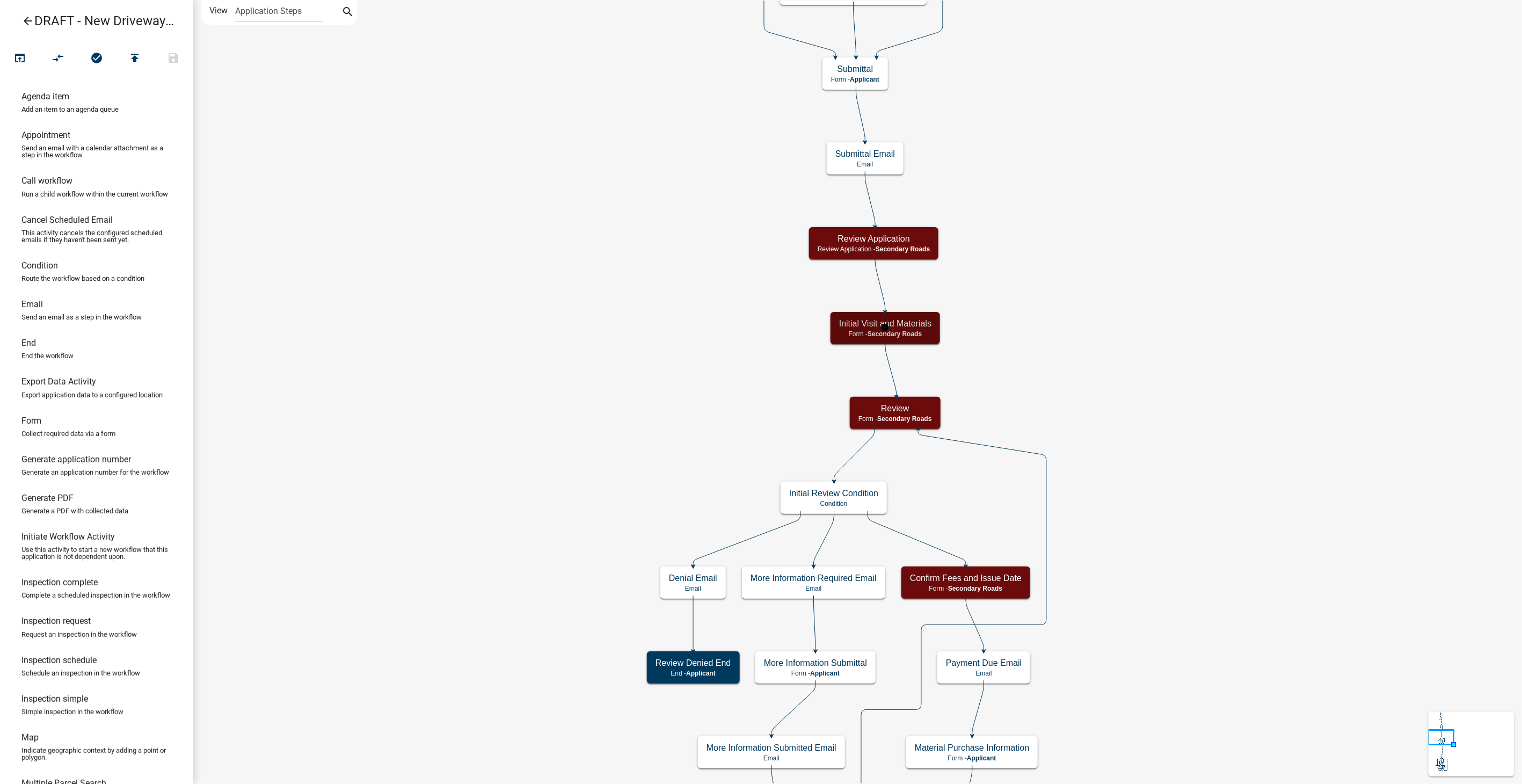
click at [890, 337] on div "Initial Visit and Materials Form - Secondary Roads" at bounding box center [886, 328] width 110 height 32
select select "0557C259-9306-4102-B35B-3B386A3E7B44"
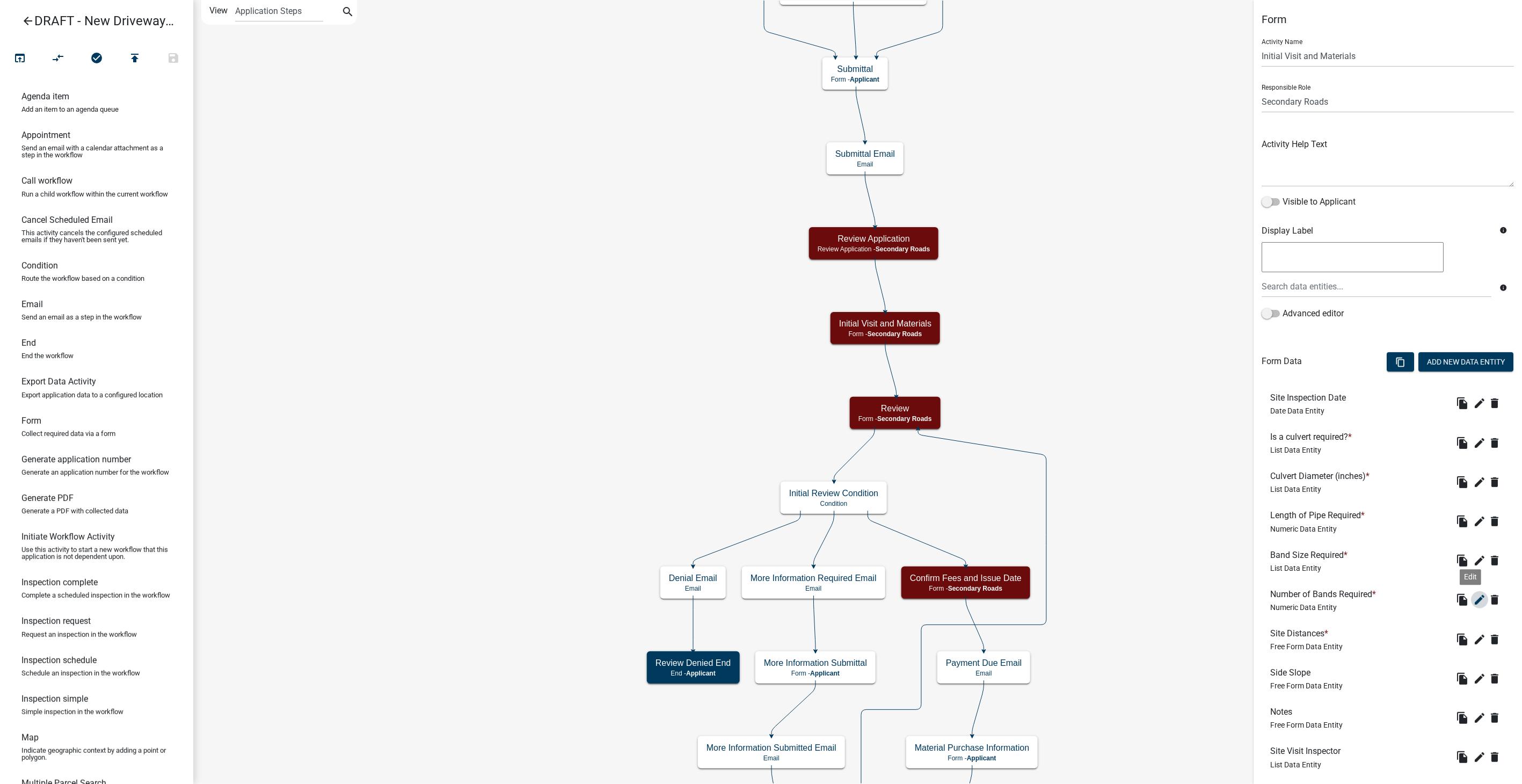
click at [1473, 600] on icon "edit" at bounding box center [1479, 599] width 13 height 13
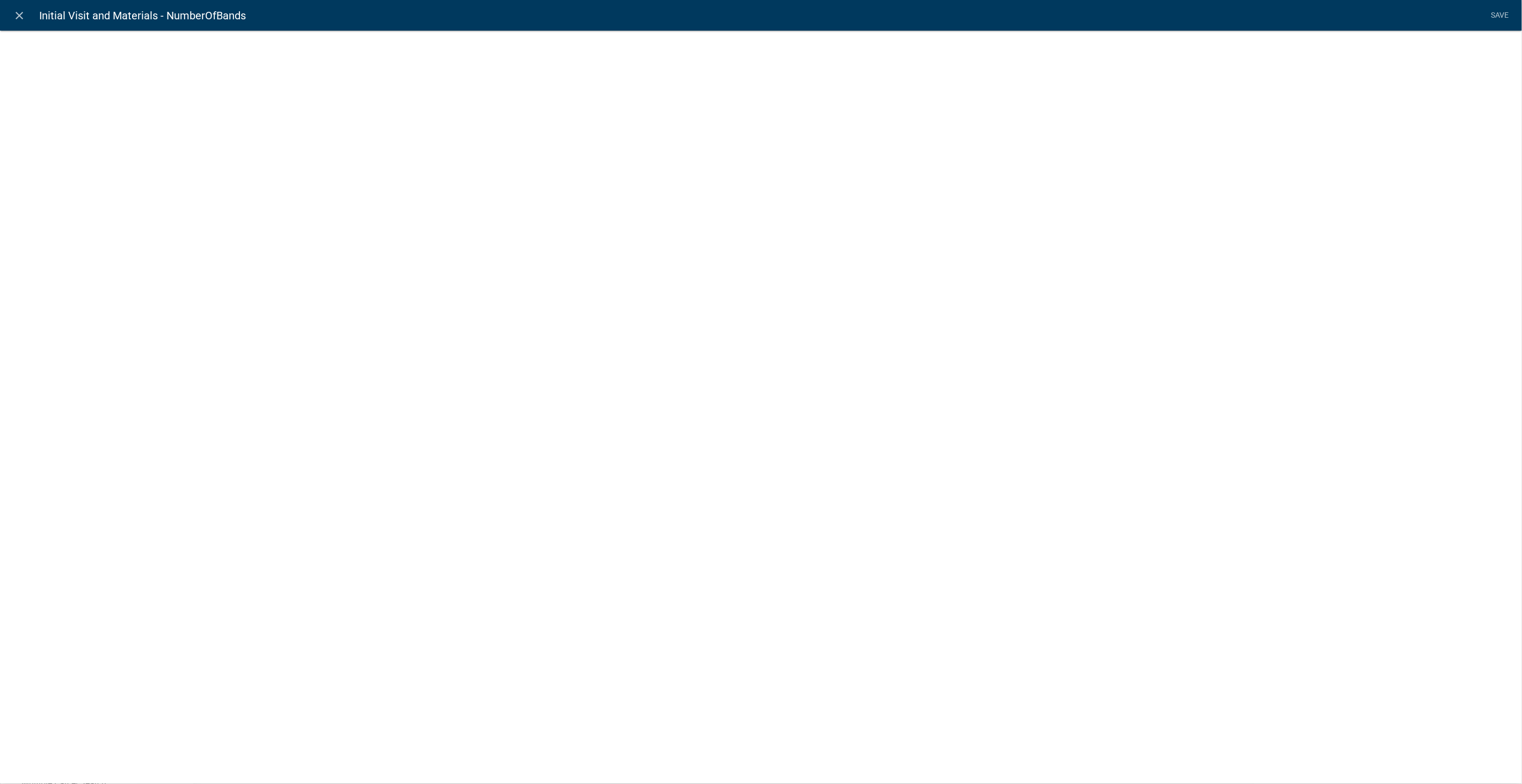
select select "numeric-data"
select select
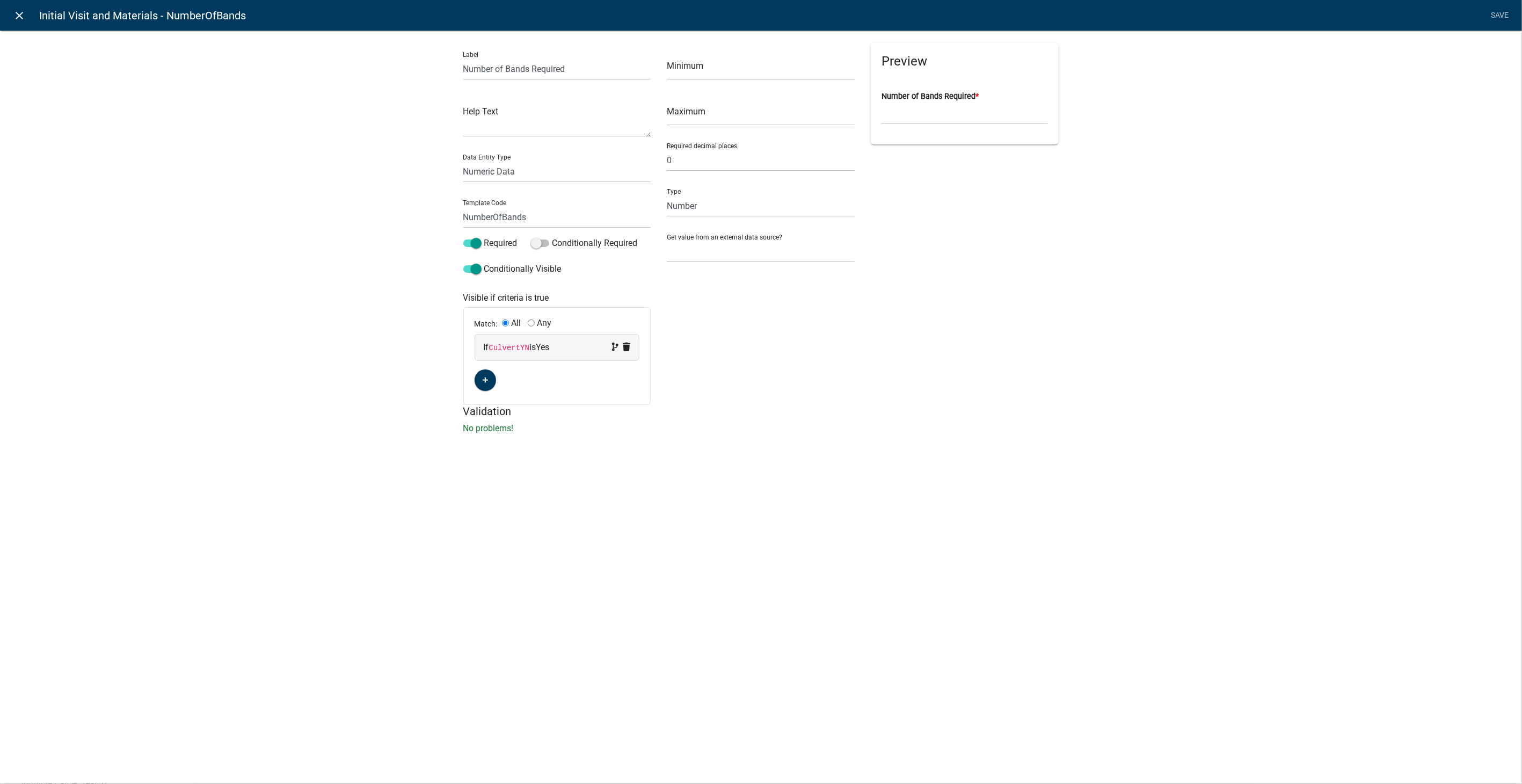
click at [22, 9] on icon "close" at bounding box center [20, 15] width 13 height 13
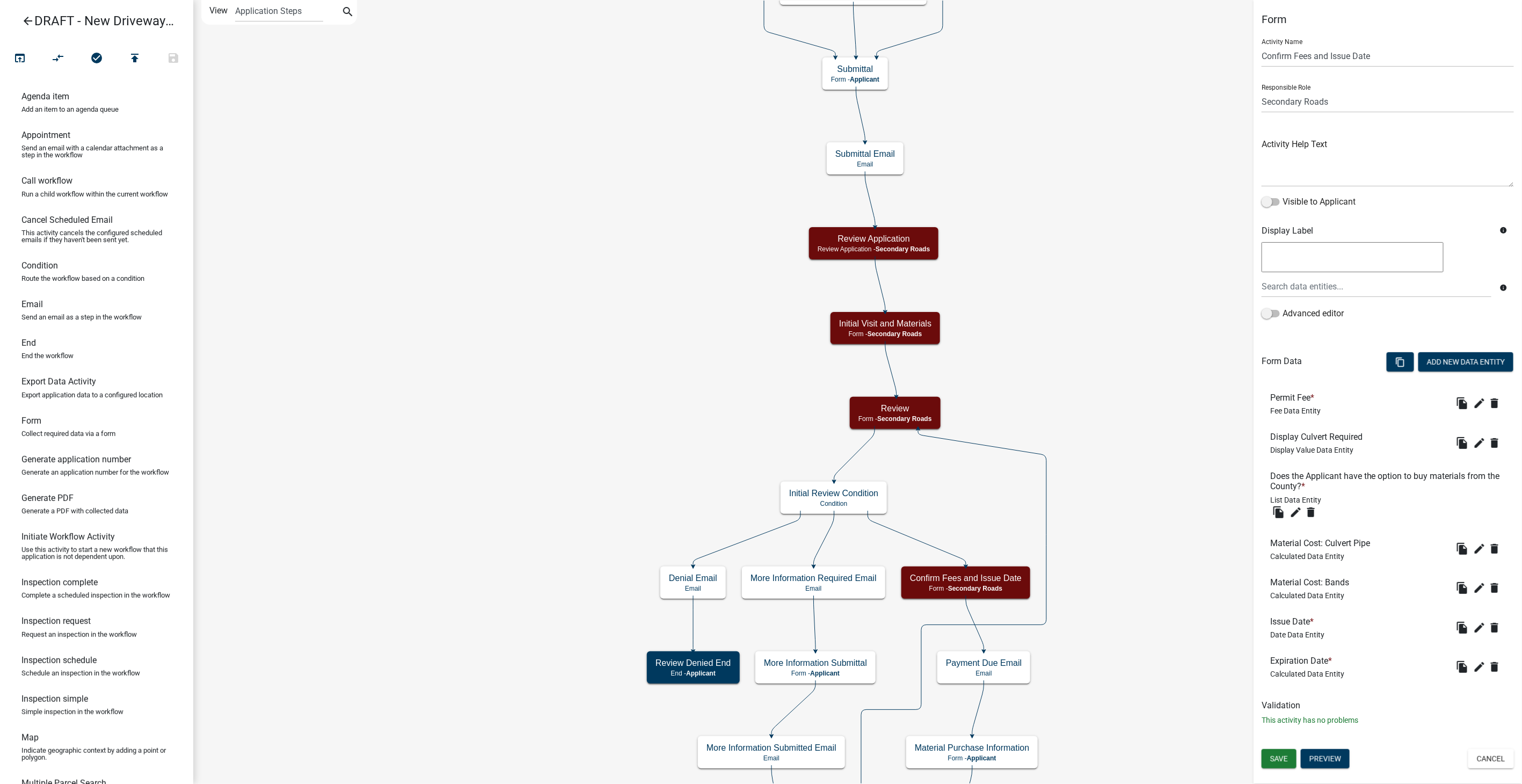
click at [1479, 577] on li "Material Cost: Bands Calculated Data Entity file_copy edit delete" at bounding box center [1387, 588] width 253 height 39
click at [1481, 589] on icon "edit" at bounding box center [1479, 588] width 13 height 13
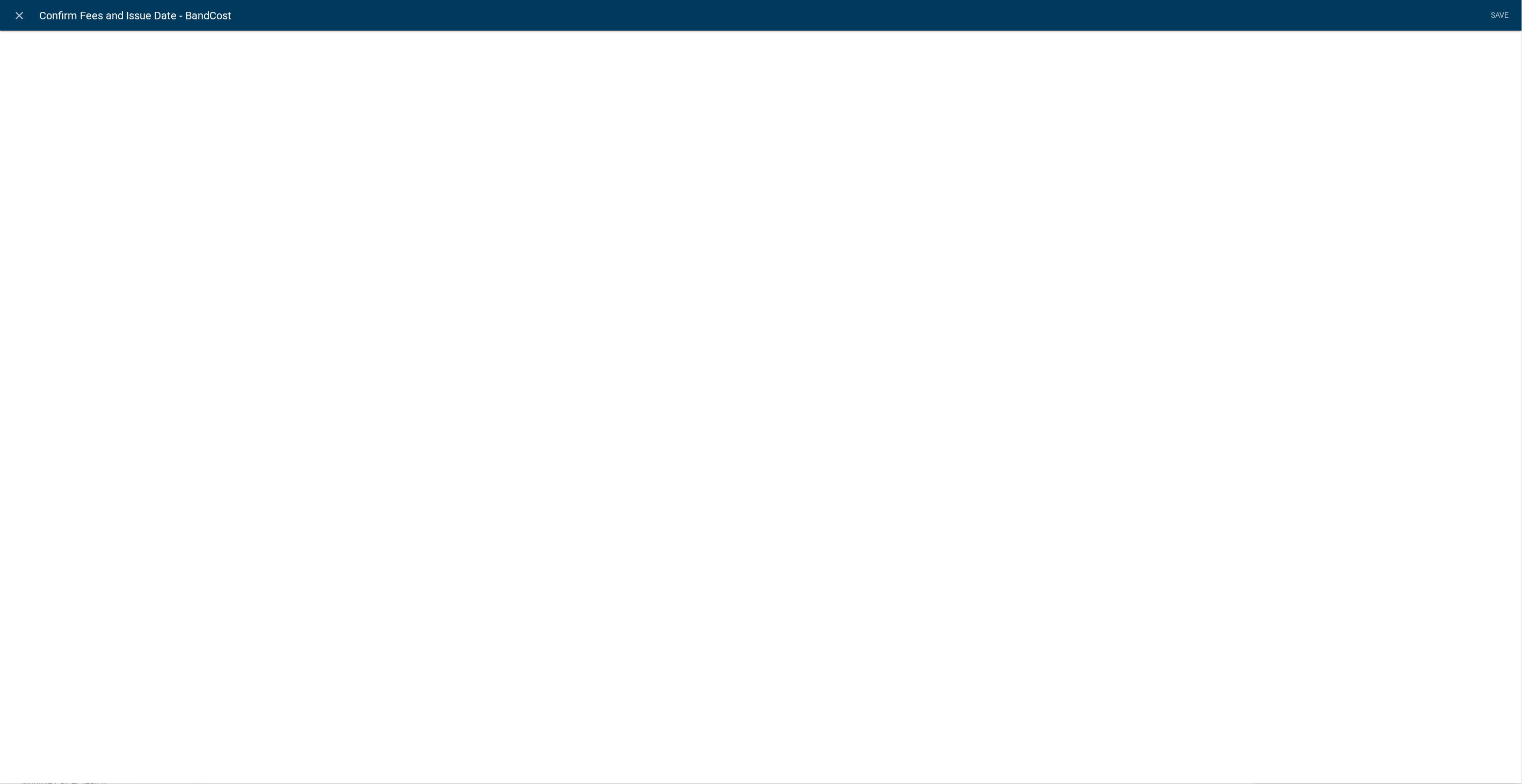
select select "calculated-value"
select select "2"
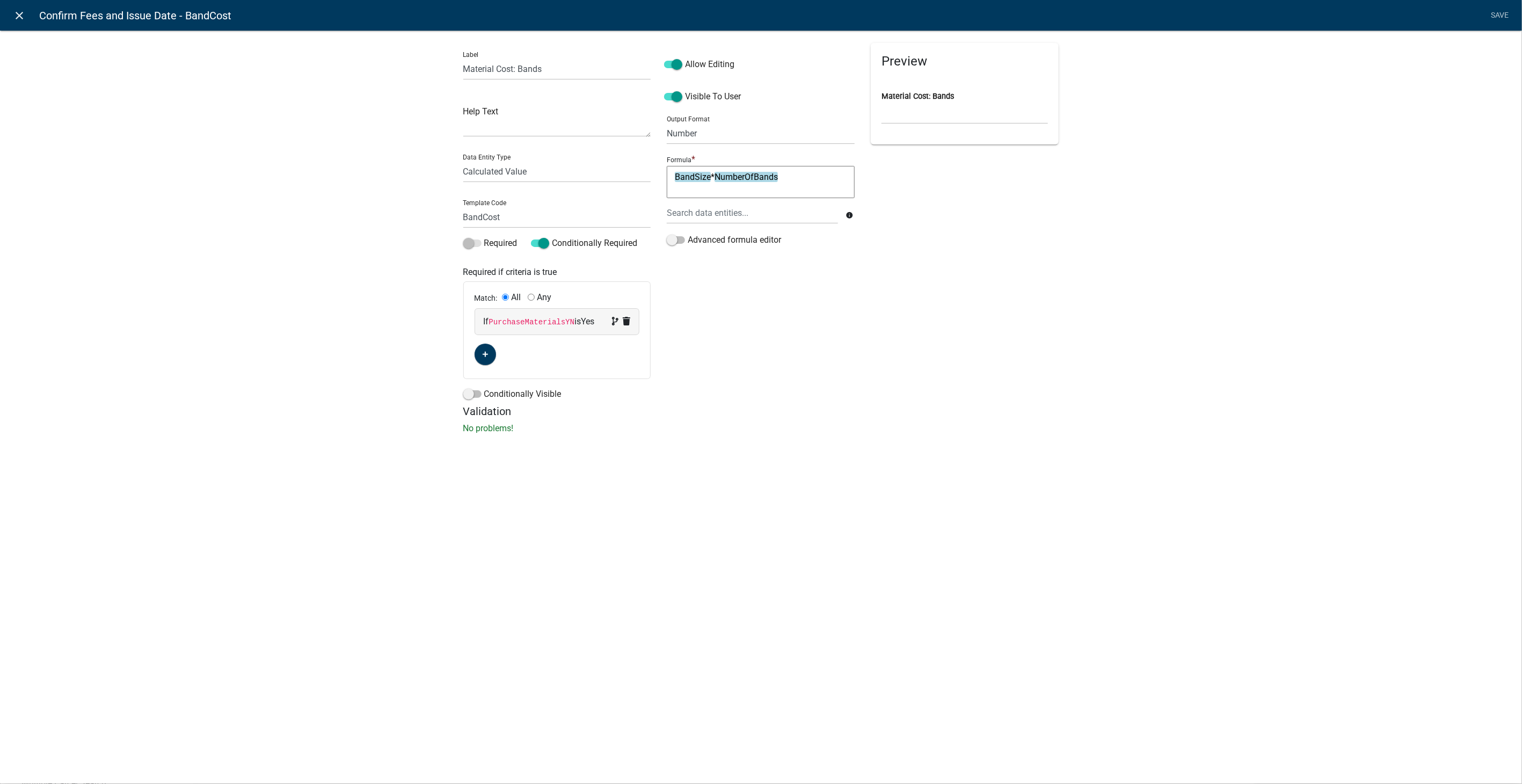
click at [26, 18] on link "close" at bounding box center [20, 15] width 22 height 22
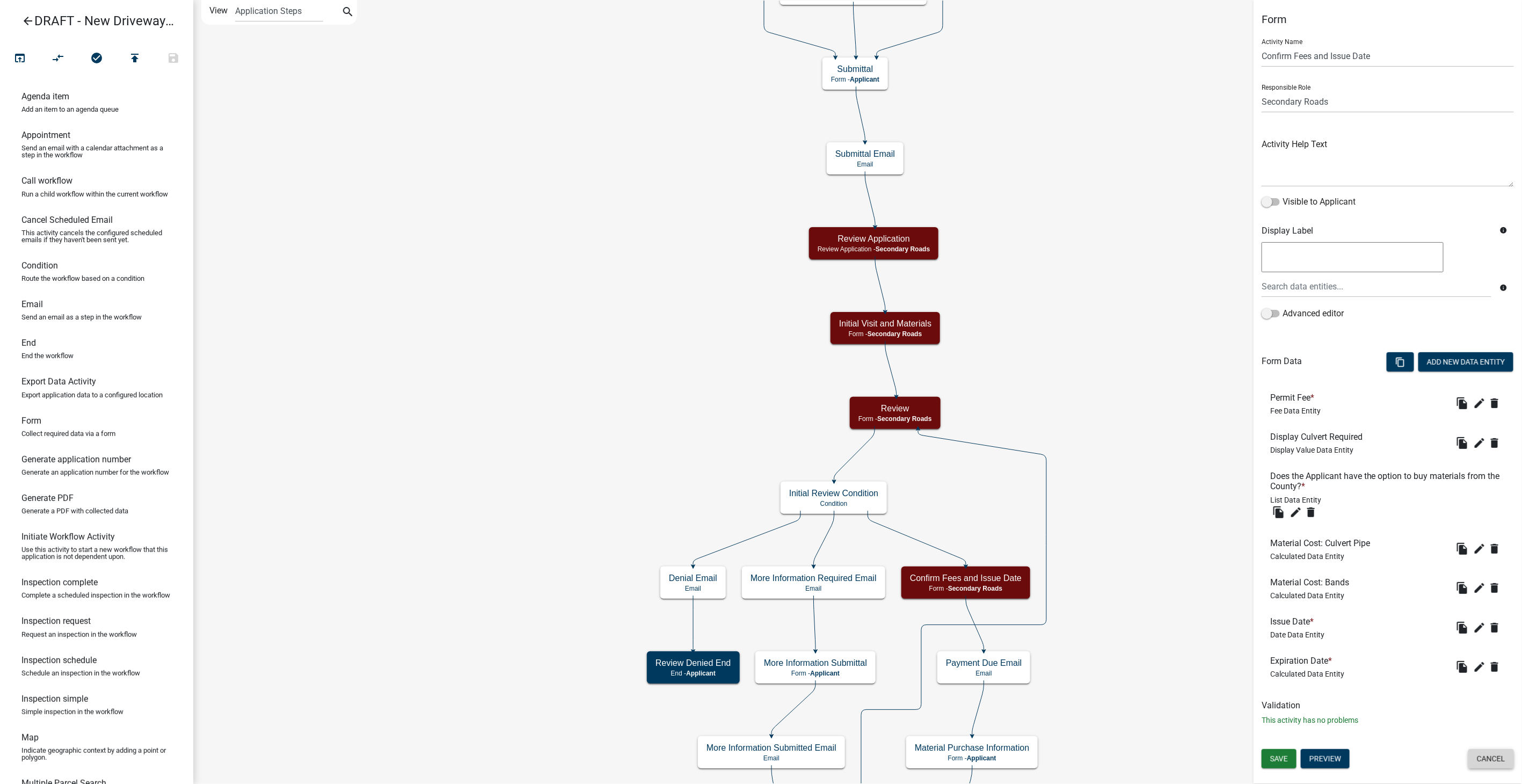
click at [1475, 760] on button "Cancel" at bounding box center [1490, 758] width 45 height 20
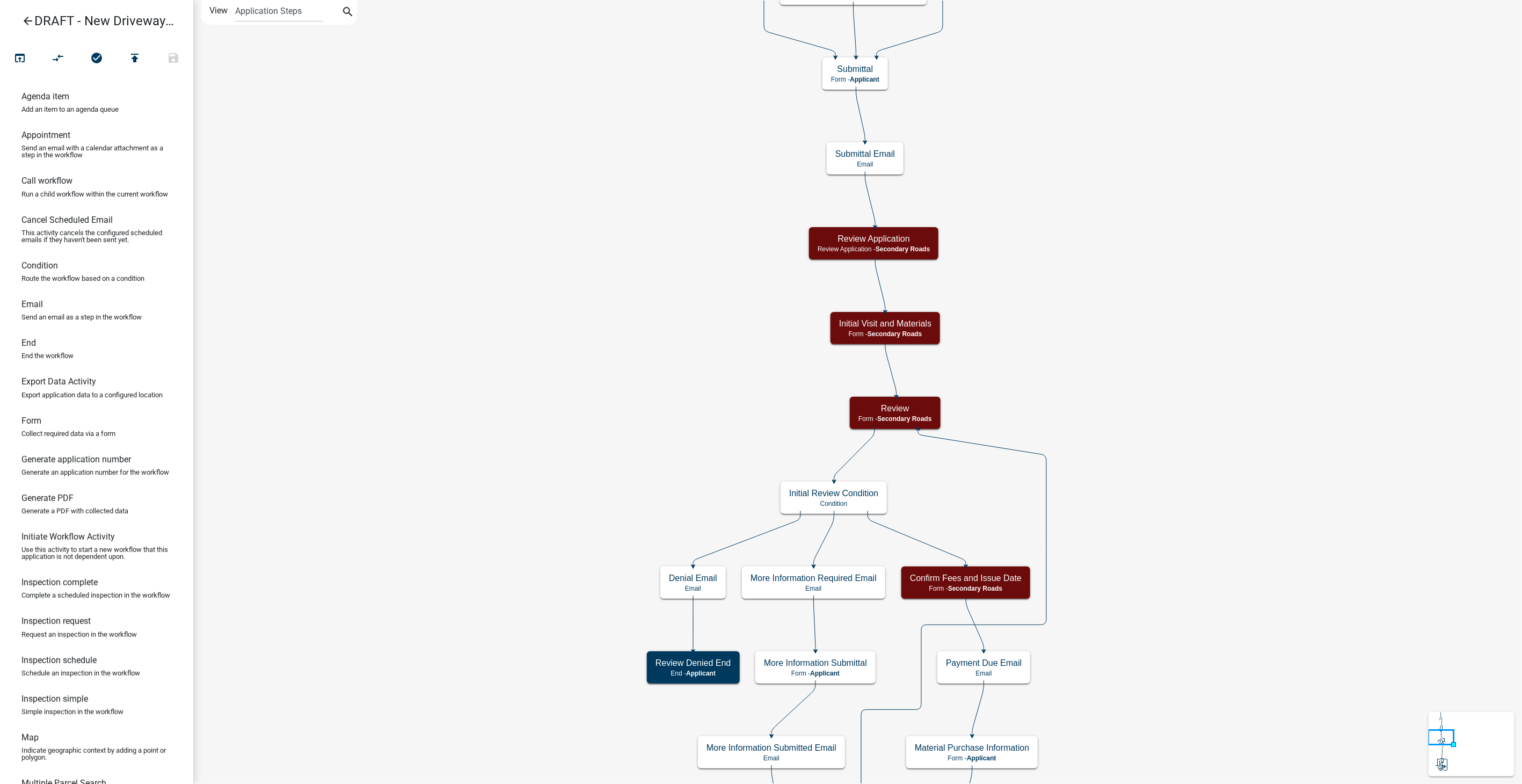
click at [17, 18] on link "arrow_back DRAFT - New Driveway Permit" at bounding box center [92, 21] width 167 height 24
click at [26, 22] on icon "arrow_back" at bounding box center [28, 22] width 13 height 15
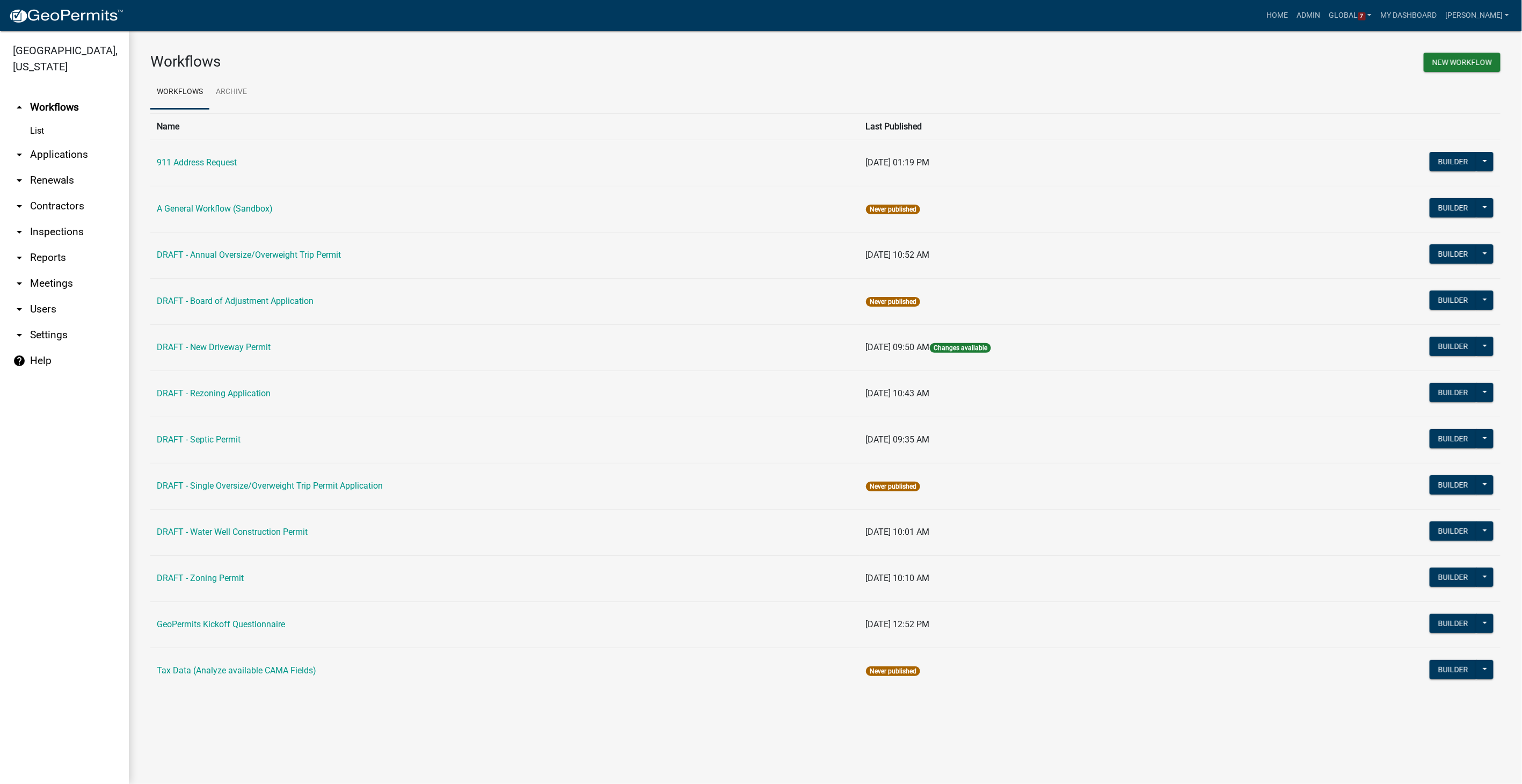
click at [37, 343] on link "arrow_drop_down Settings" at bounding box center [64, 335] width 129 height 26
select select "IA"
select select "Central Standard Time"
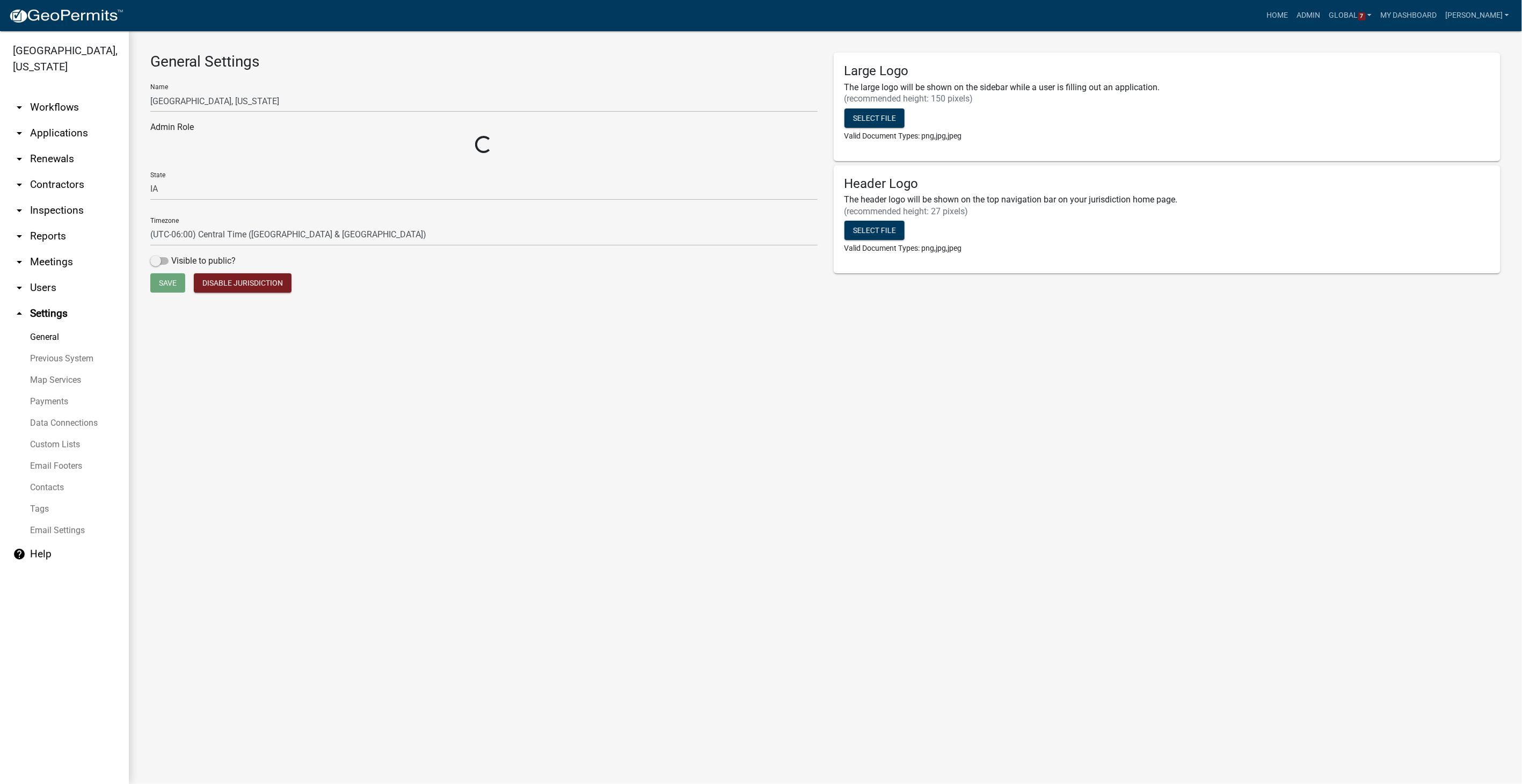
select select "8e8c8011-0d91-47c3-972c-731b40738ef4"
click at [40, 448] on link "Custom Lists" at bounding box center [64, 445] width 129 height 22
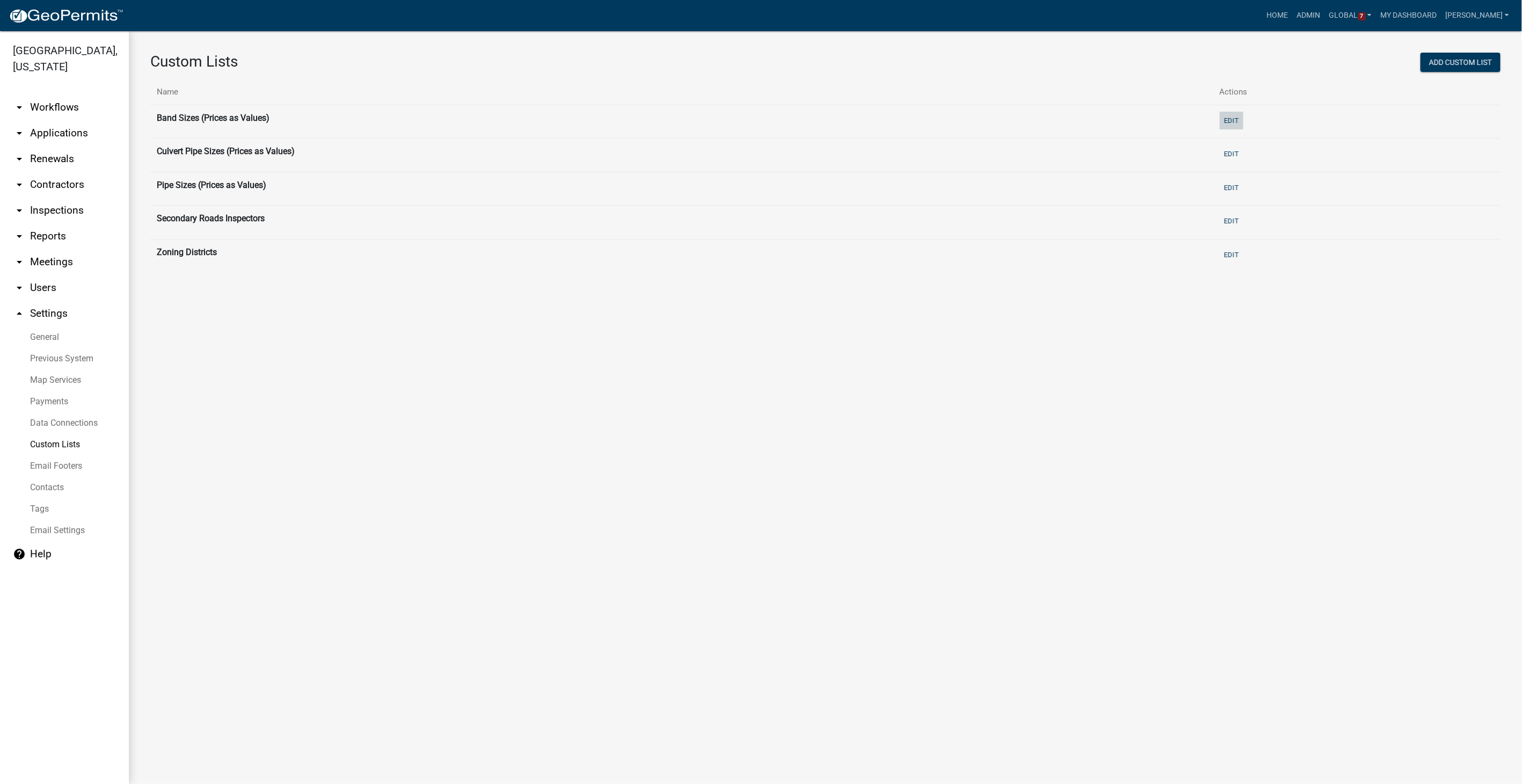
click at [1240, 118] on button "Edit" at bounding box center [1231, 121] width 24 height 18
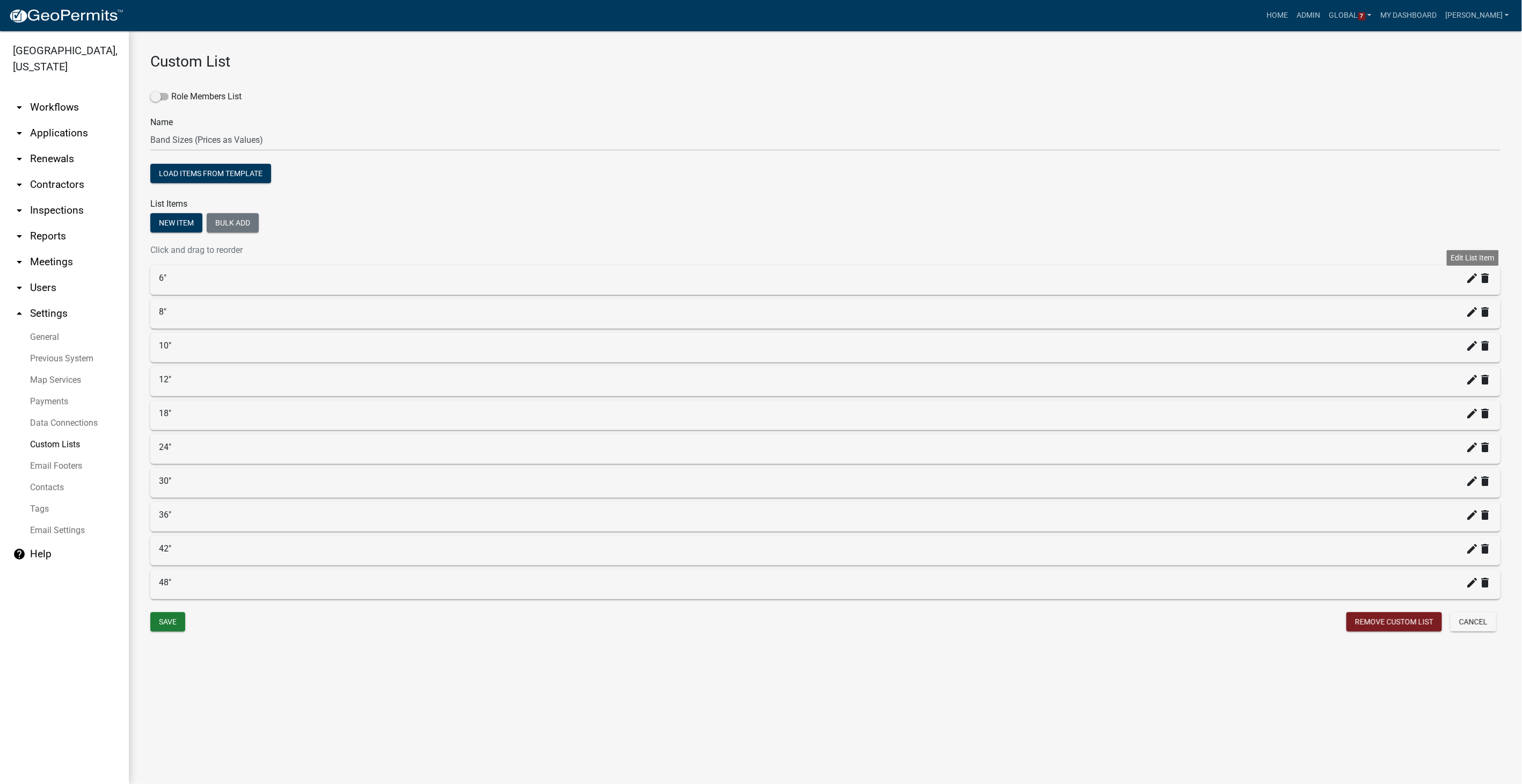
click at [1473, 277] on icon "create" at bounding box center [1472, 278] width 13 height 13
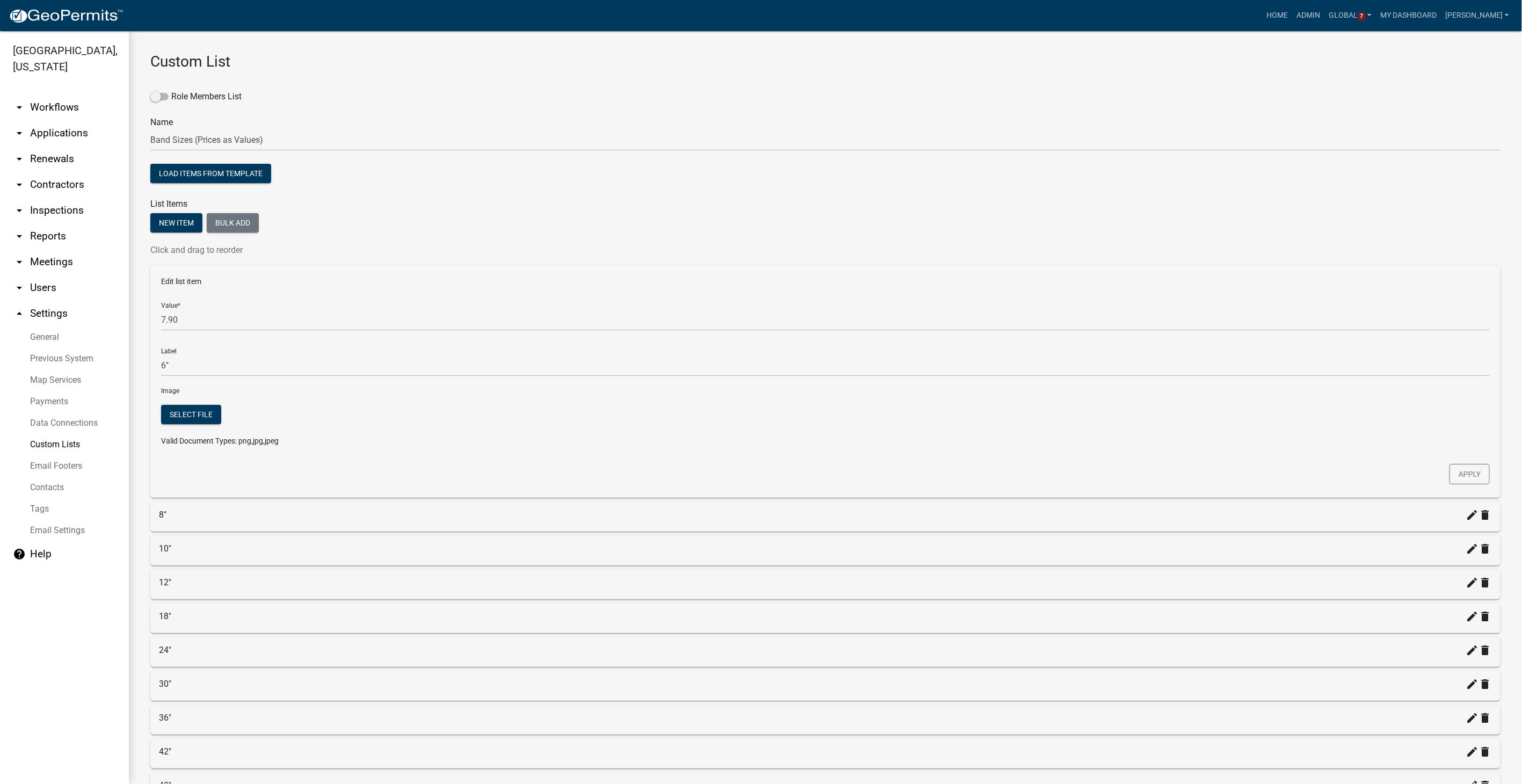
click at [47, 109] on link "arrow_drop_down Workflows" at bounding box center [64, 108] width 129 height 26
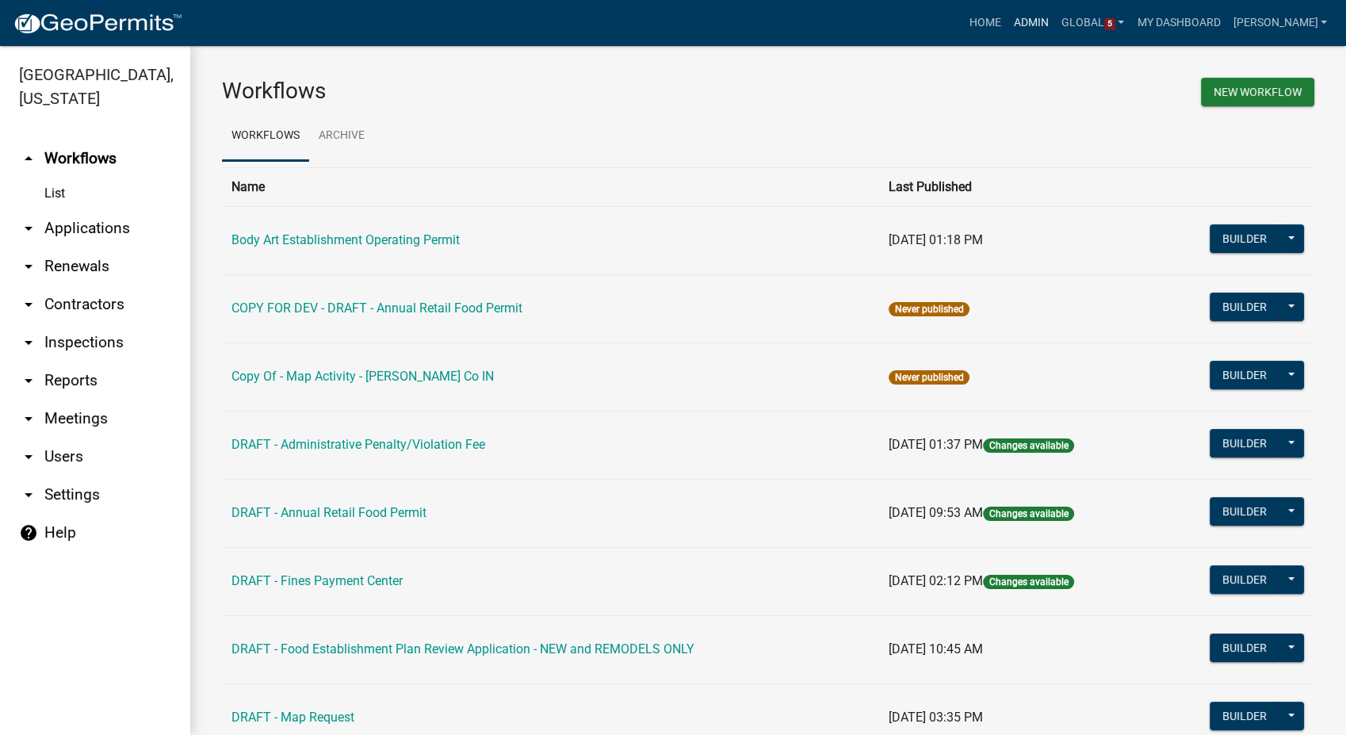
click at [1054, 22] on link "Admin" at bounding box center [1032, 23] width 48 height 30
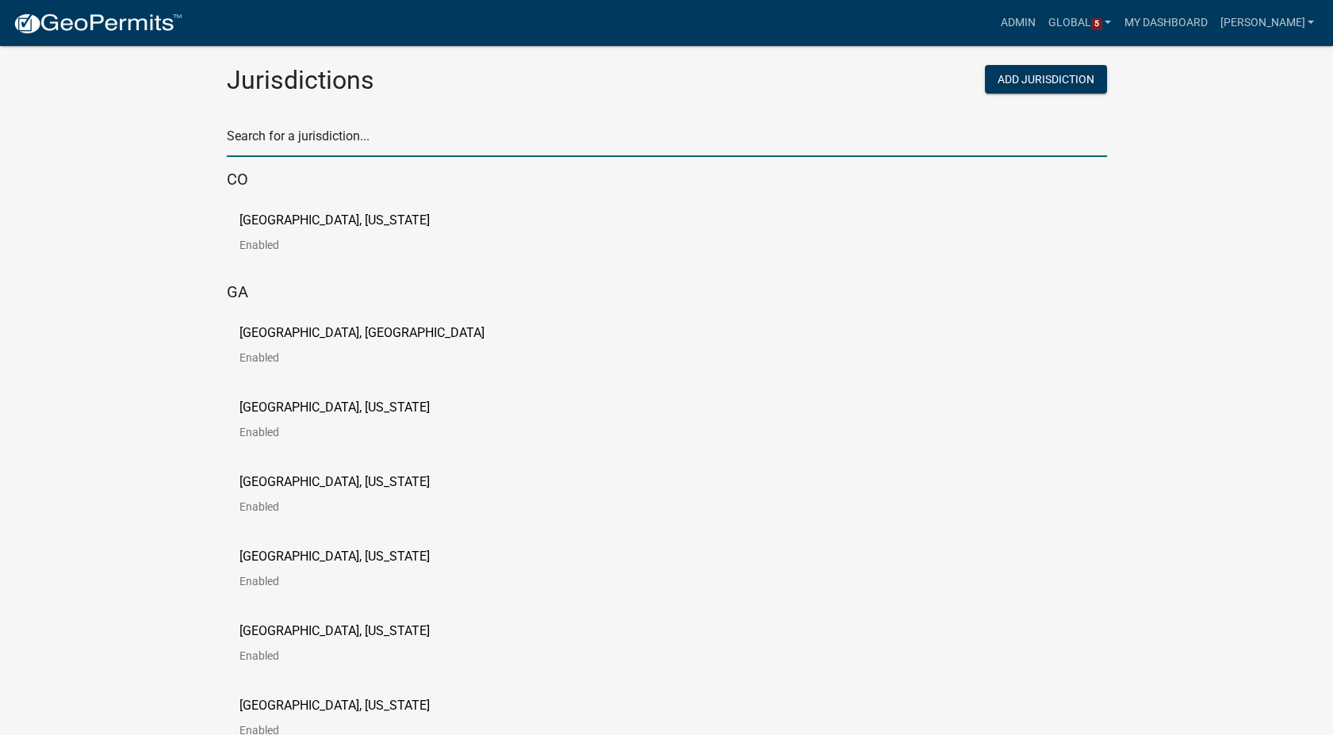
click at [341, 135] on input "text" at bounding box center [667, 140] width 880 height 33
type input "buchanan"
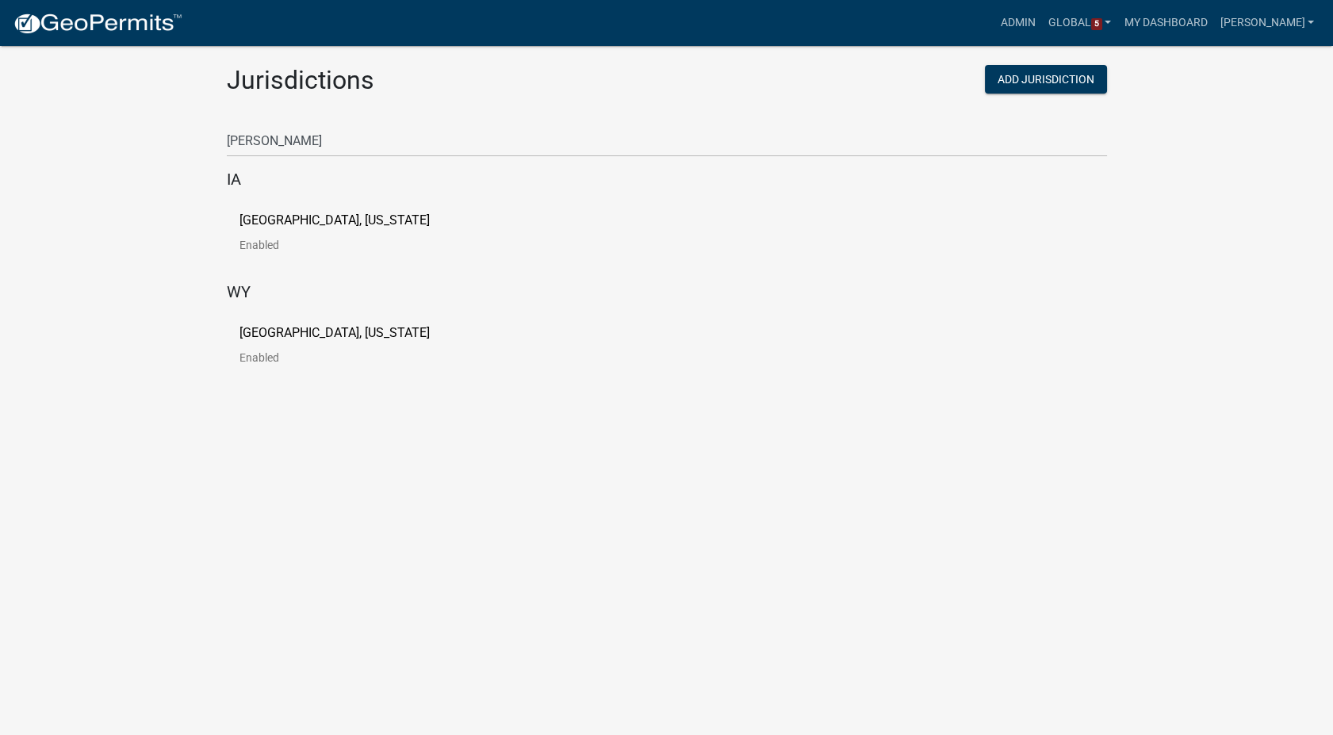
click at [323, 215] on p "[GEOGRAPHIC_DATA], [US_STATE]" at bounding box center [334, 220] width 190 height 13
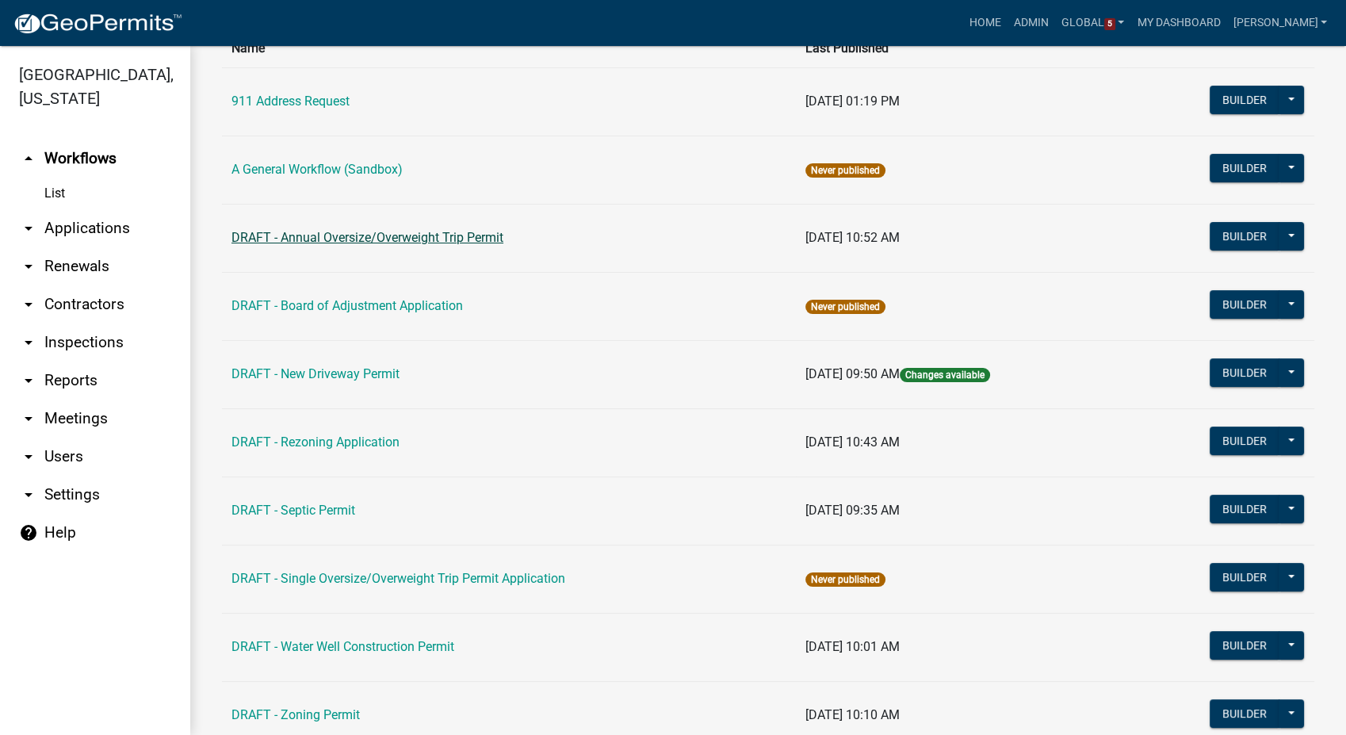
scroll to position [176, 0]
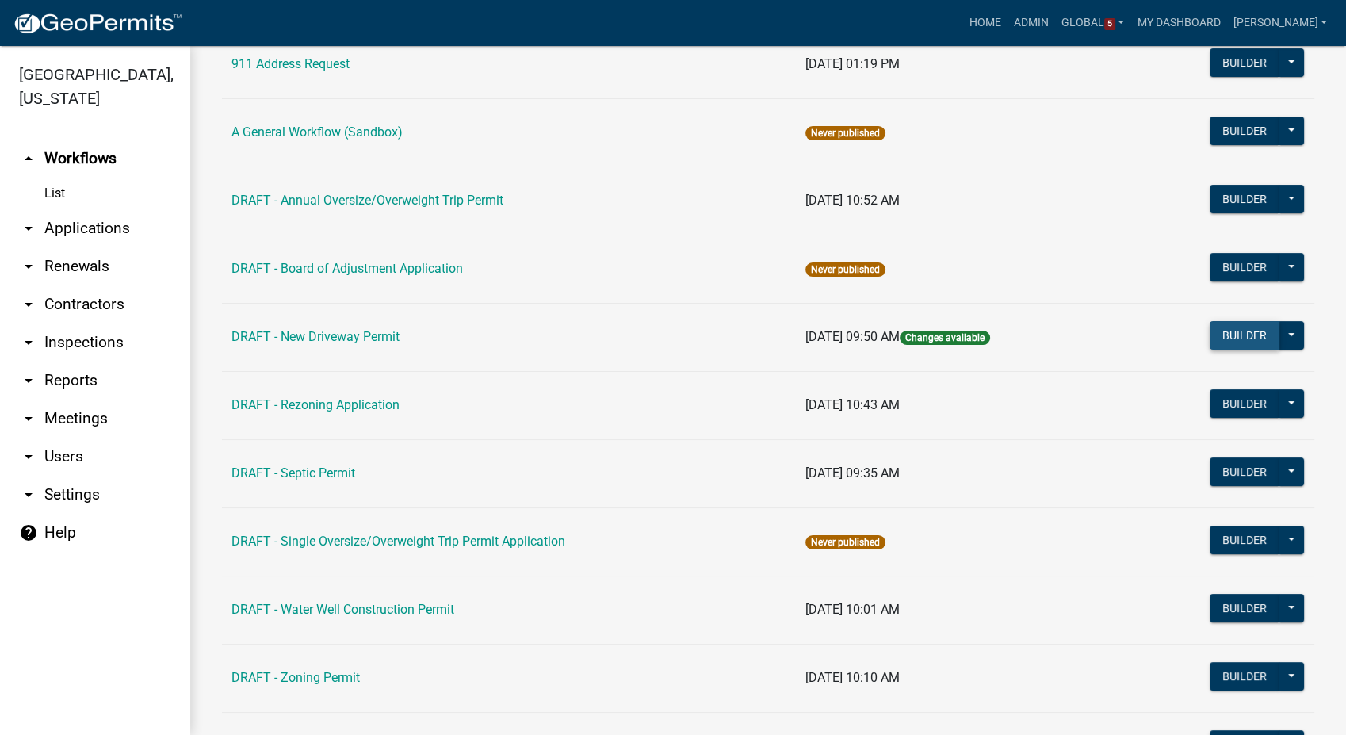
click at [1211, 333] on button "Builder" at bounding box center [1245, 335] width 70 height 29
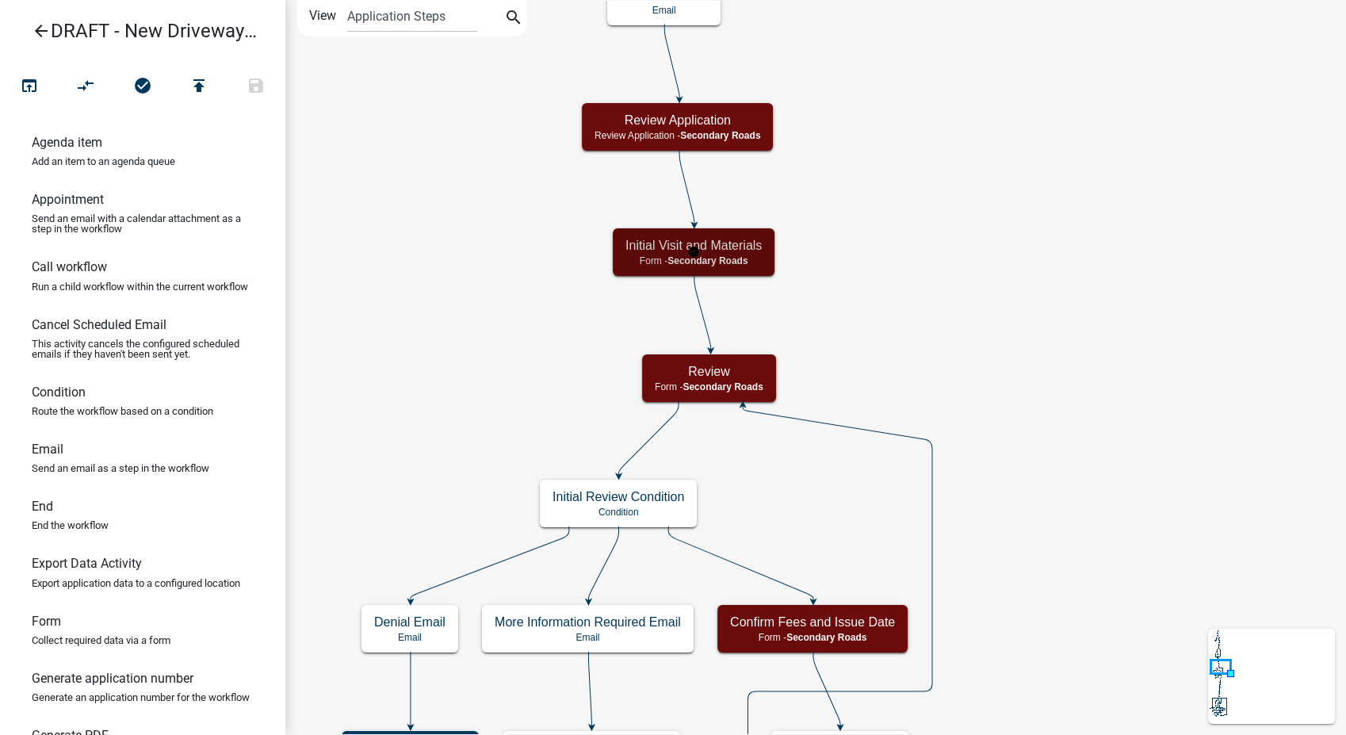
click at [733, 245] on h5 "Initial Visit and Materials" at bounding box center [694, 245] width 136 height 15
select select "0557C259-9306-4102-B35B-3B386A3E7B44"
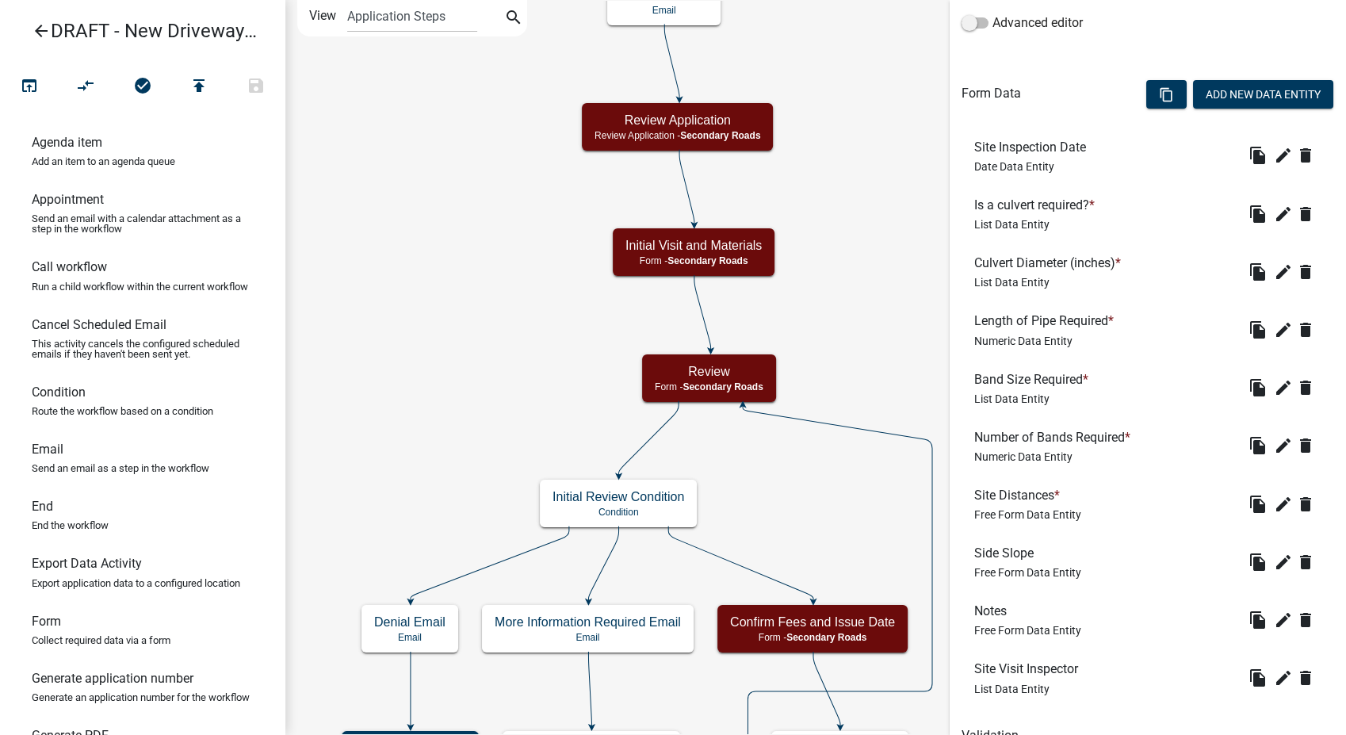
scroll to position [515, 0]
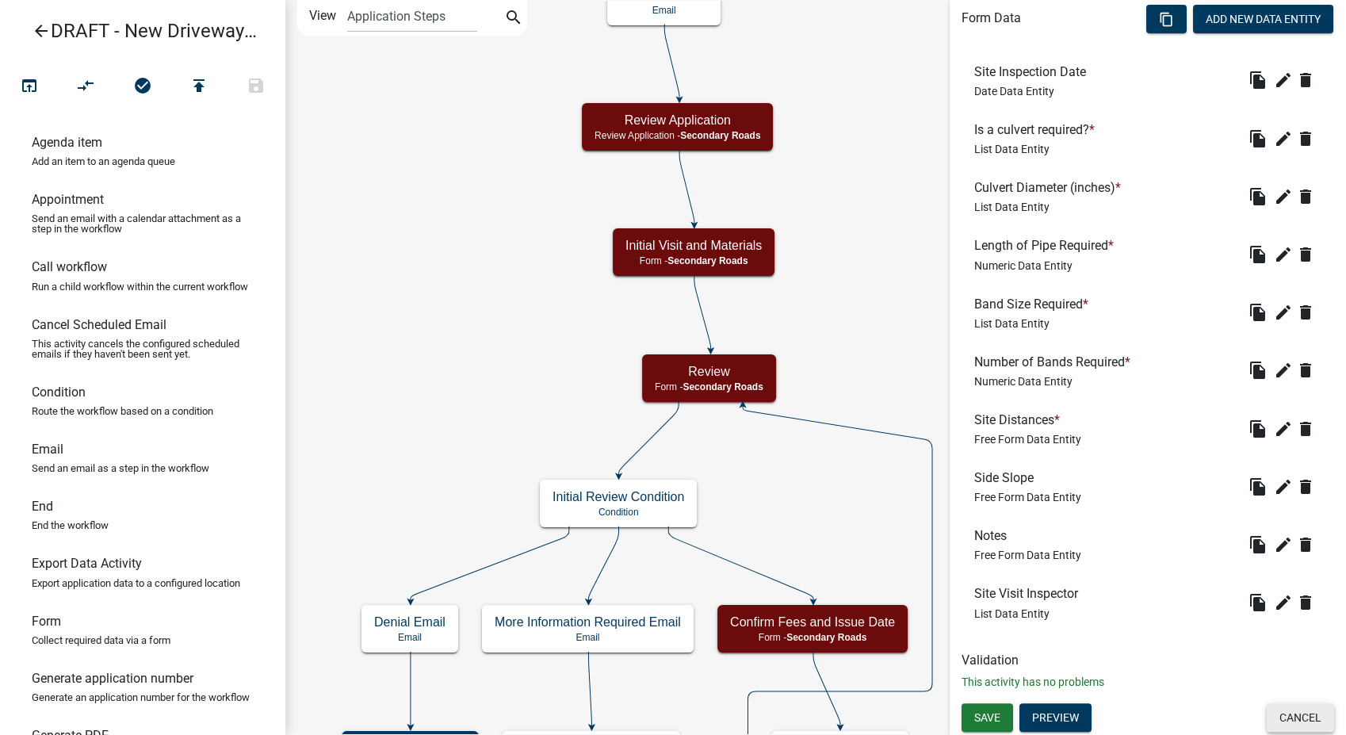
click at [1283, 725] on button "Cancel" at bounding box center [1300, 717] width 67 height 29
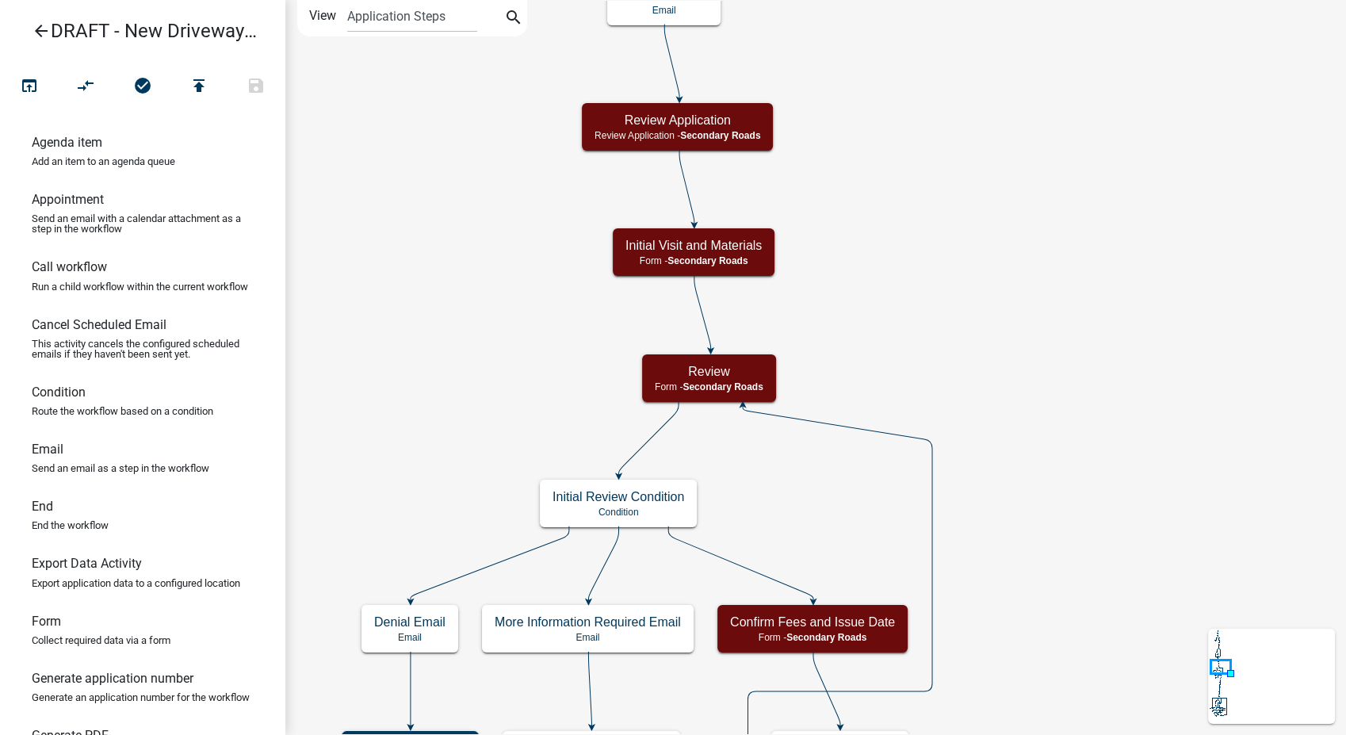
scroll to position [0, 0]
click at [780, 630] on div "Confirm Fees and Issue Date Form - Secondary Roads" at bounding box center [813, 629] width 190 height 48
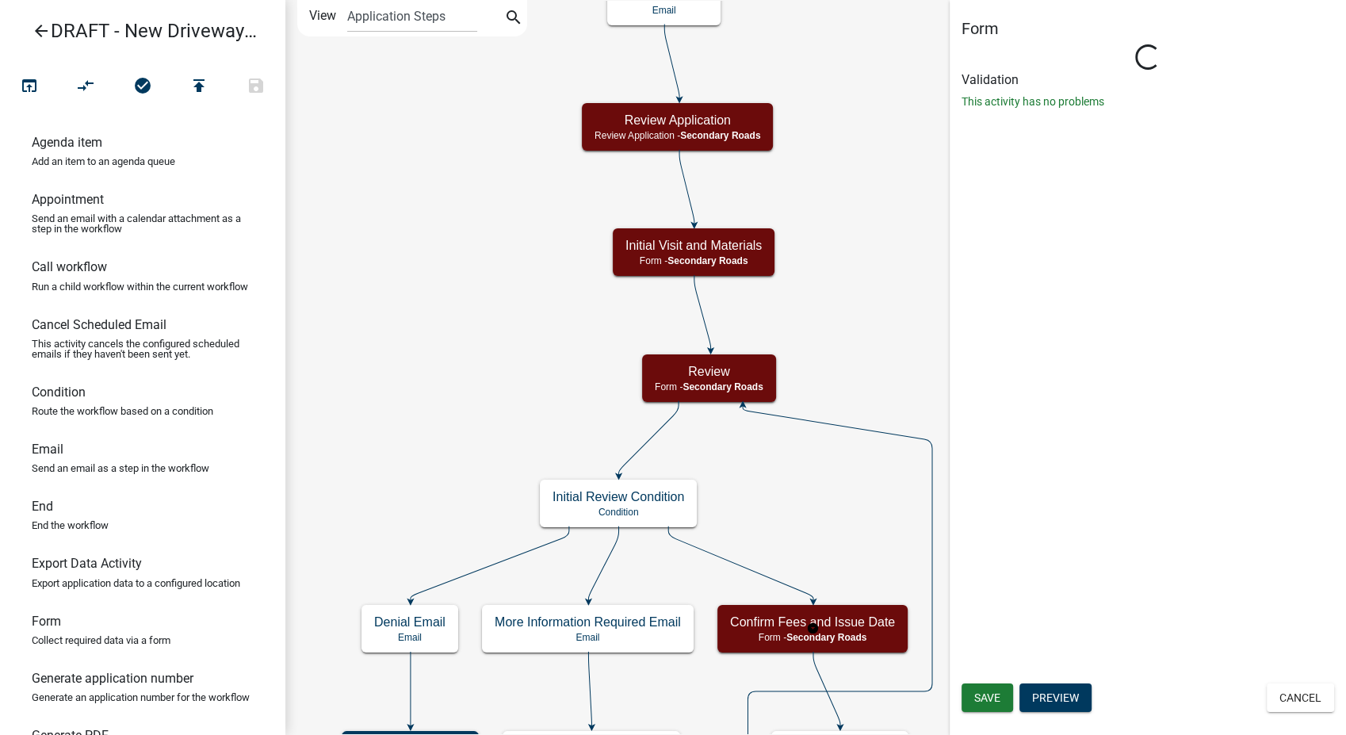
select select "0557C259-9306-4102-B35B-3B386A3E7B44"
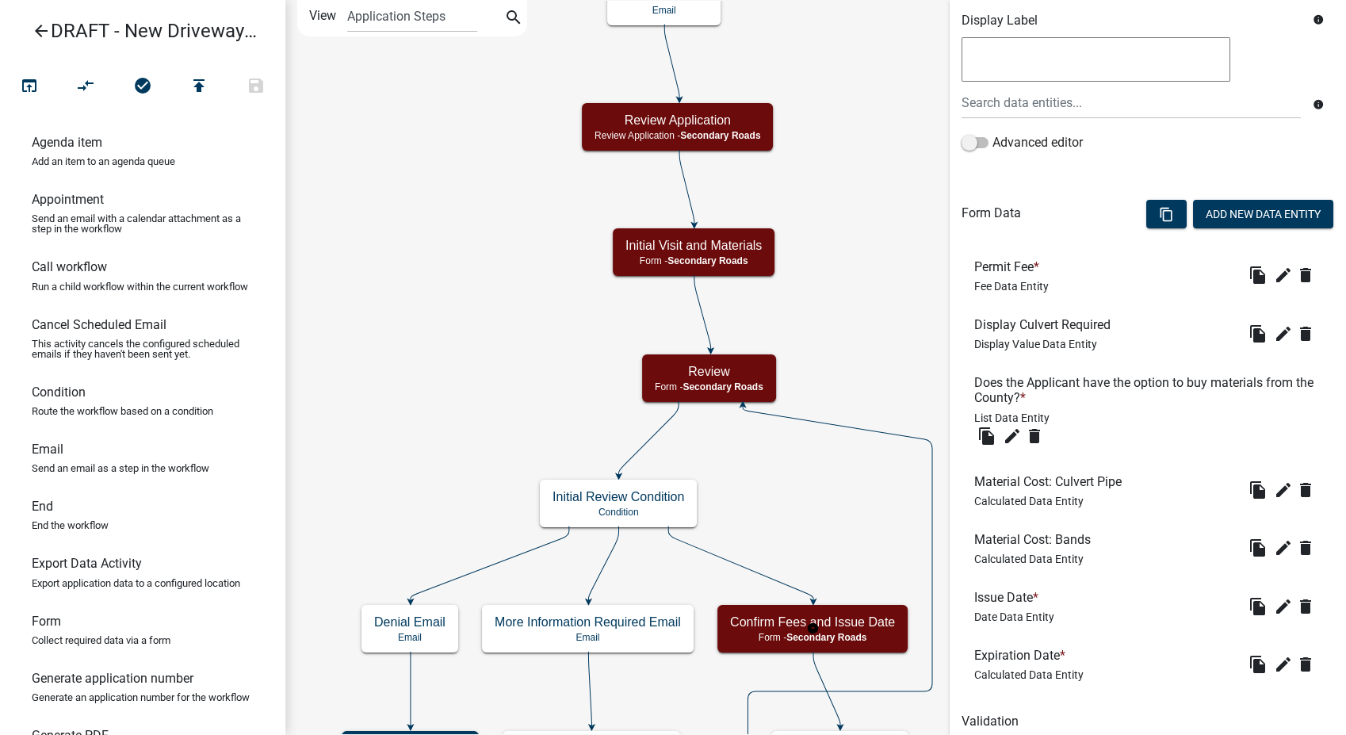
scroll to position [381, 0]
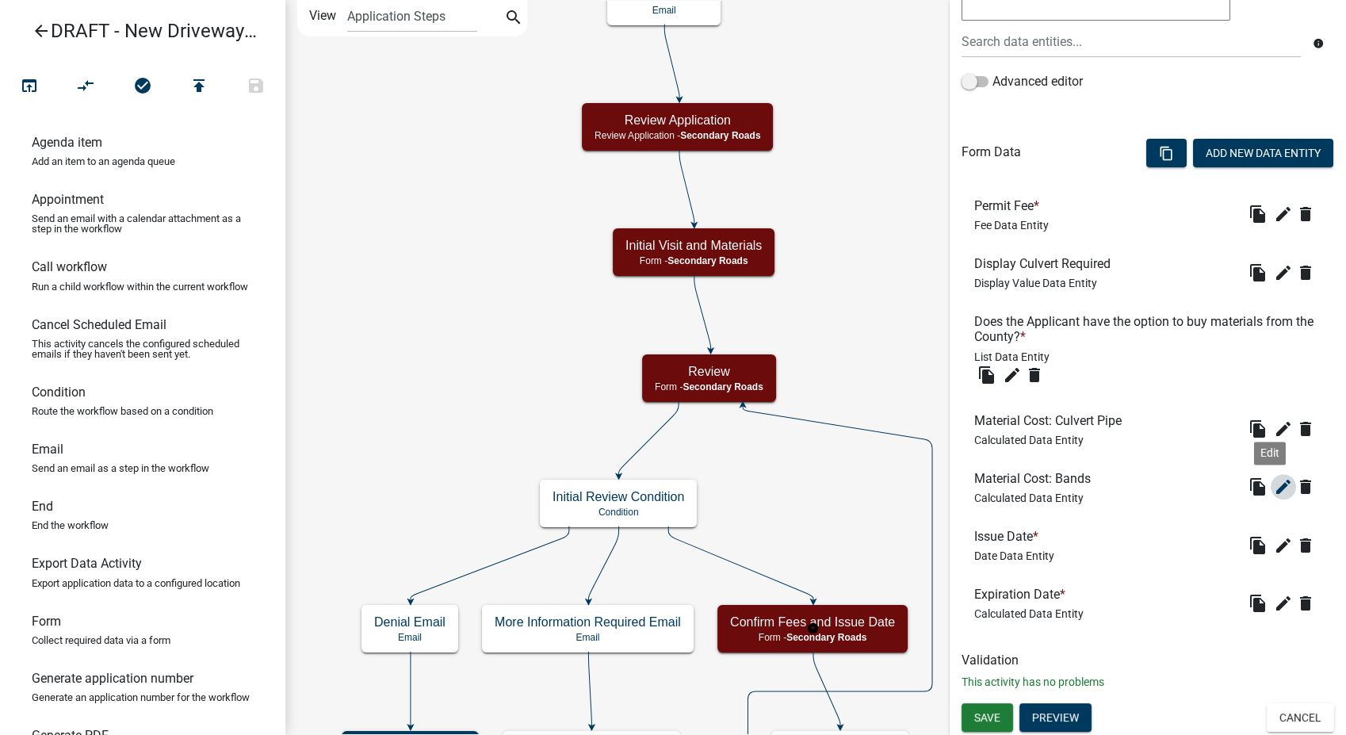
click at [1276, 480] on icon "edit" at bounding box center [1283, 486] width 19 height 19
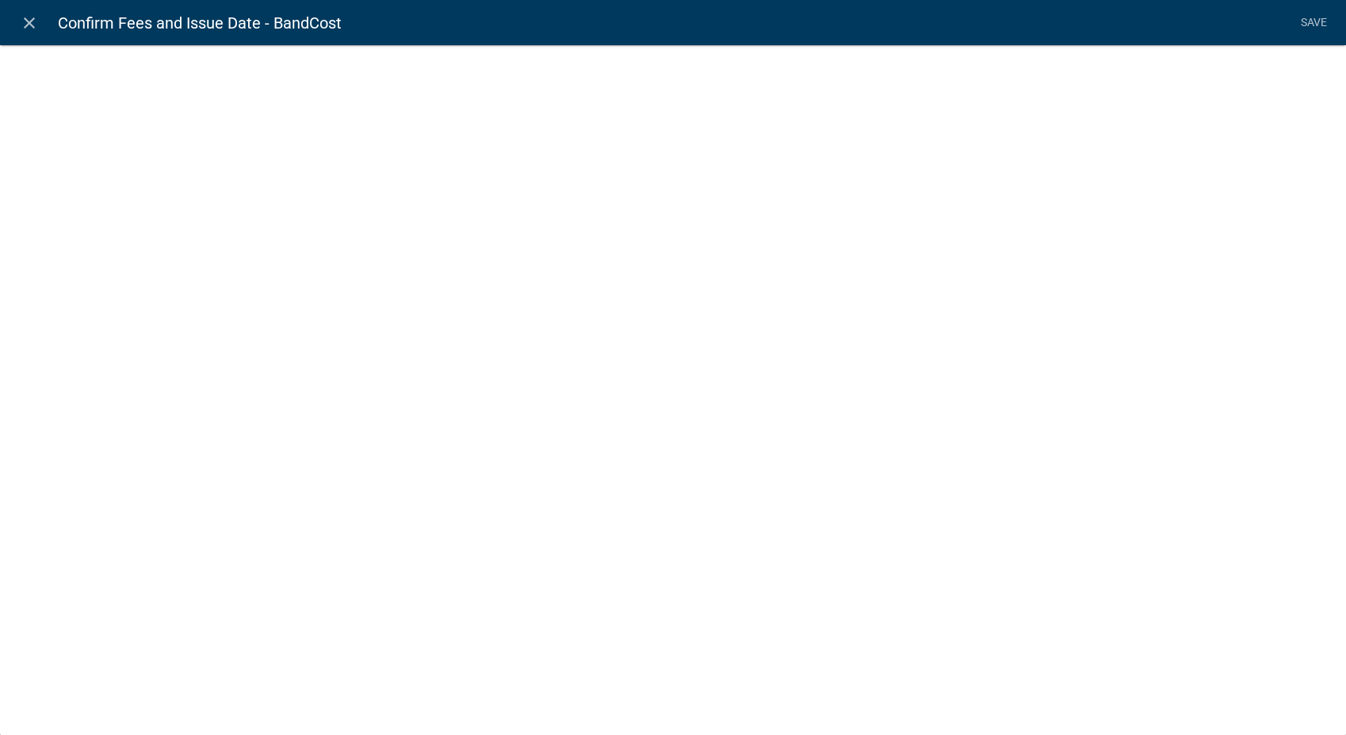
select select "calculated-value"
select select "2"
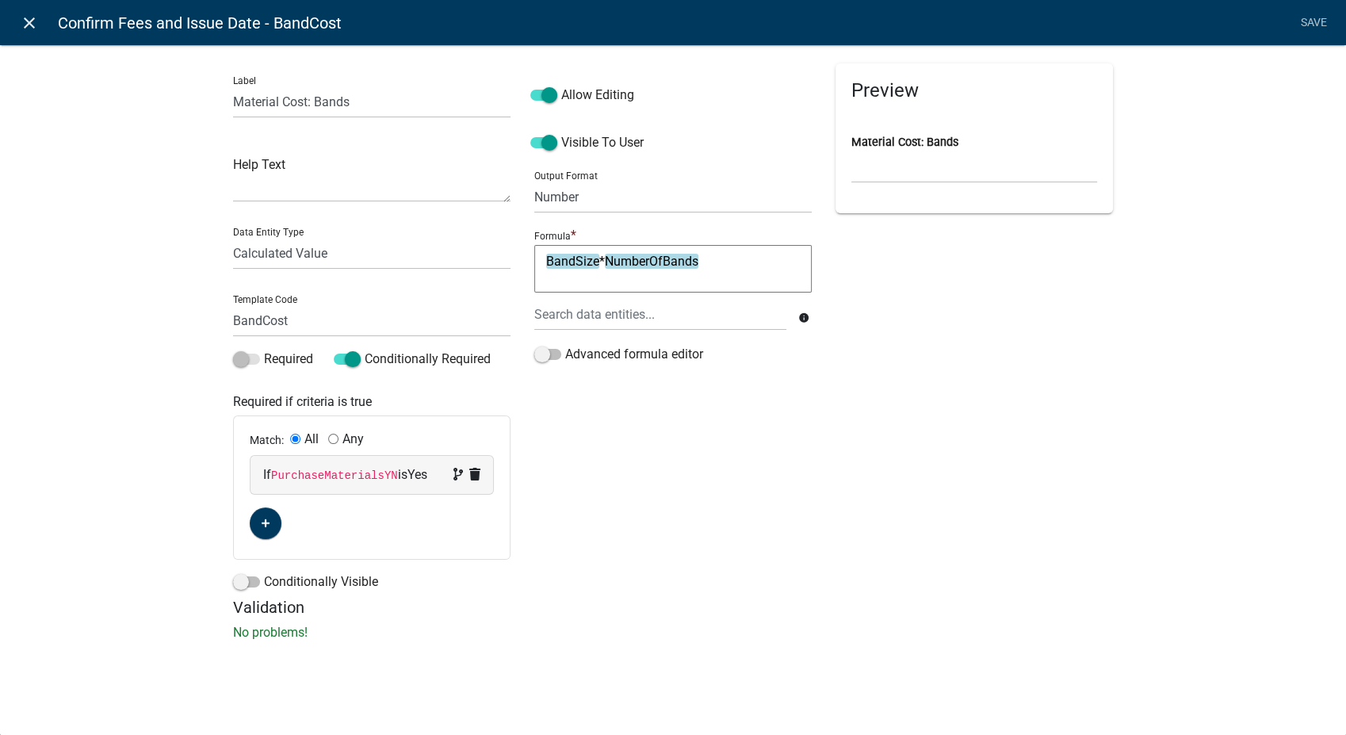
click at [28, 26] on icon "close" at bounding box center [29, 22] width 19 height 19
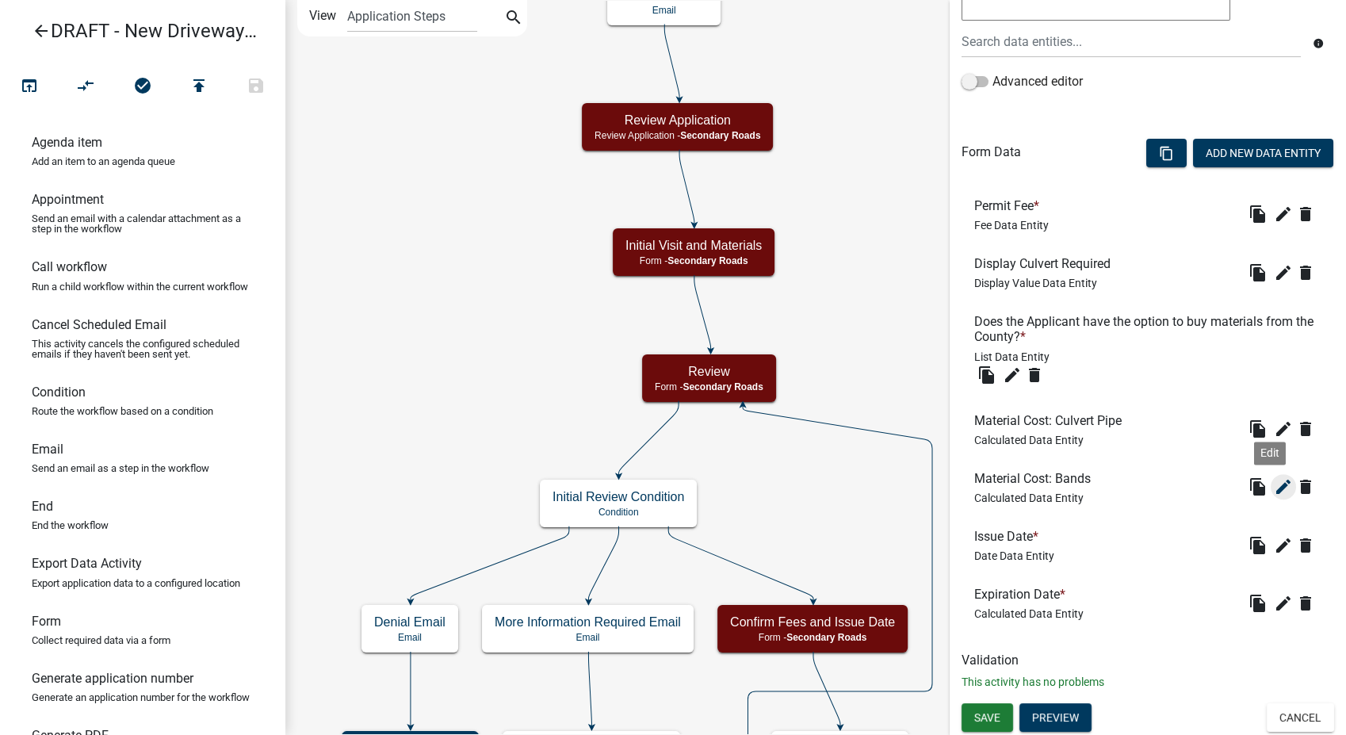
click at [1274, 486] on icon "edit" at bounding box center [1283, 486] width 19 height 19
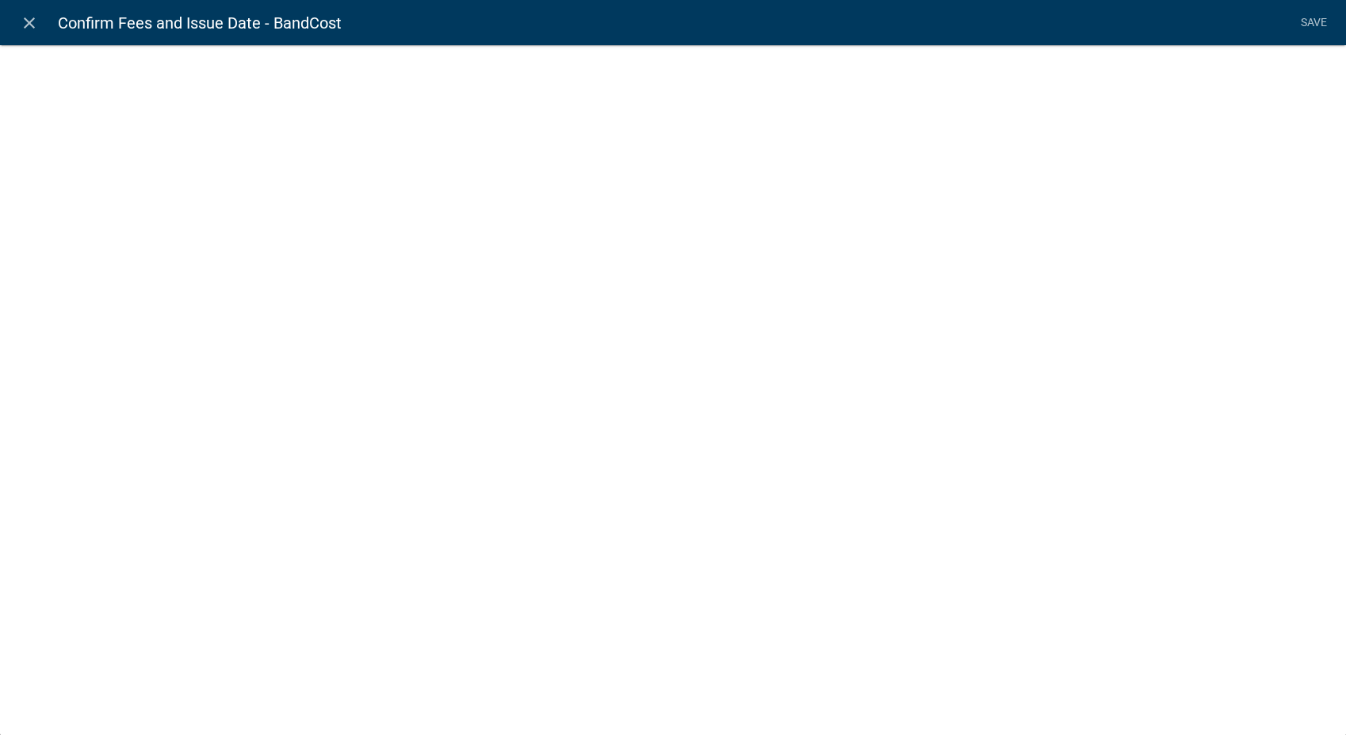
select select "calculated-value"
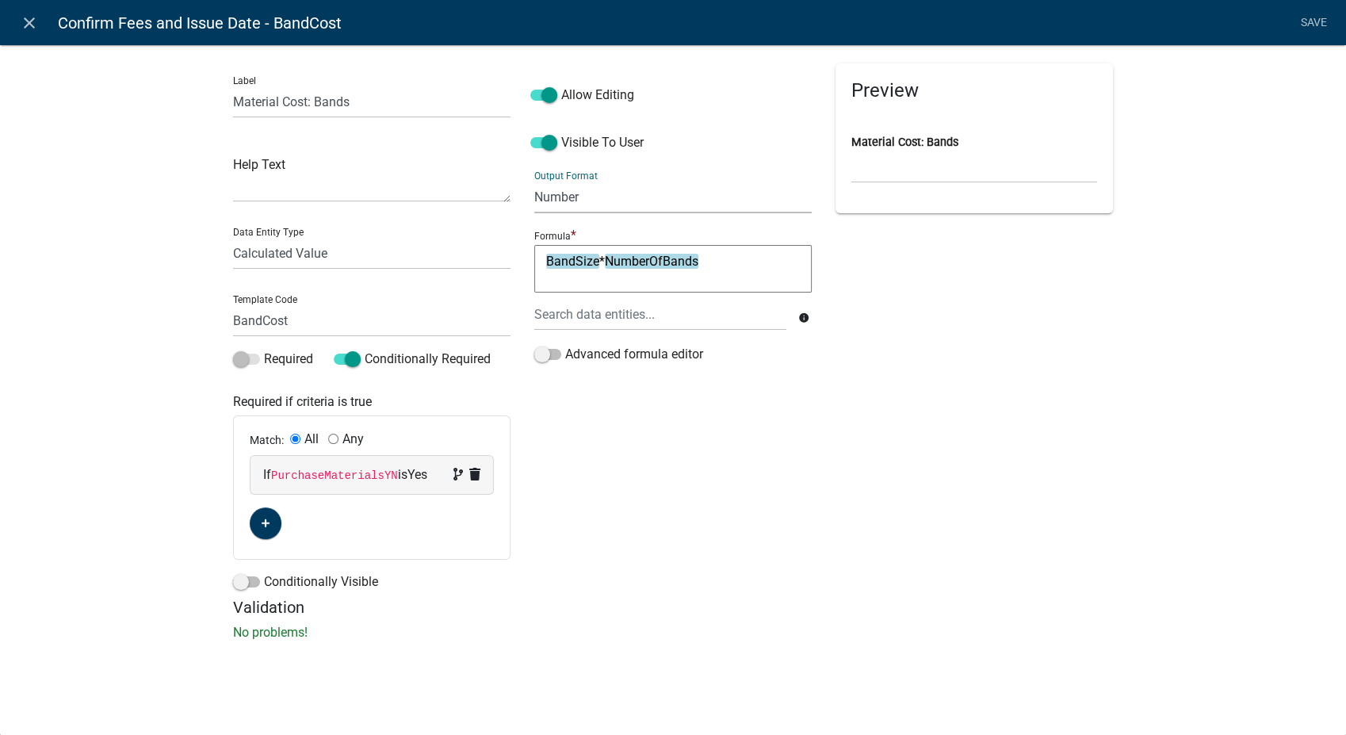
click at [616, 207] on select "General Text Number Decimal Date Date & Time" at bounding box center [672, 197] width 277 height 33
select select "3"
click at [534, 181] on select "General Text Number Decimal Date Date & Time" at bounding box center [672, 197] width 277 height 33
click at [1316, 21] on link "Save" at bounding box center [1314, 23] width 40 height 30
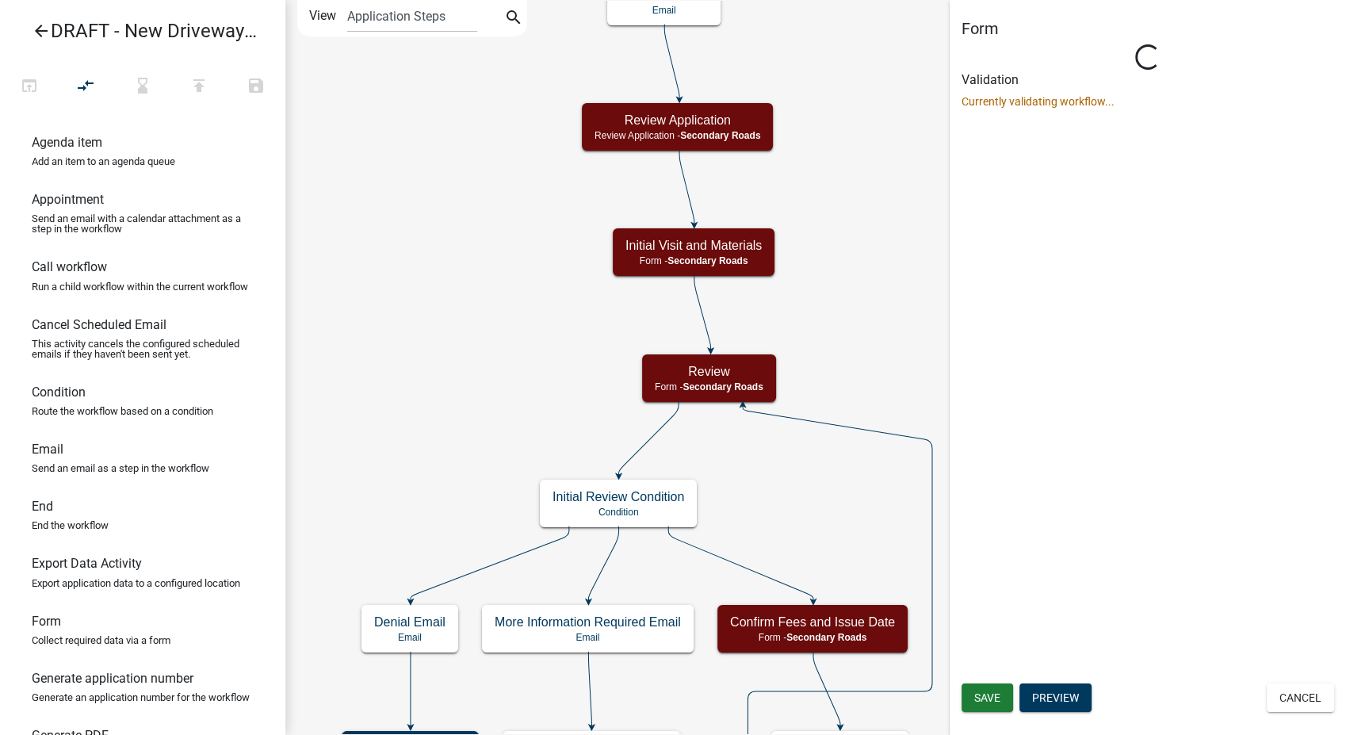
scroll to position [0, 0]
select select "0557C259-9306-4102-B35B-3B386A3E7B44"
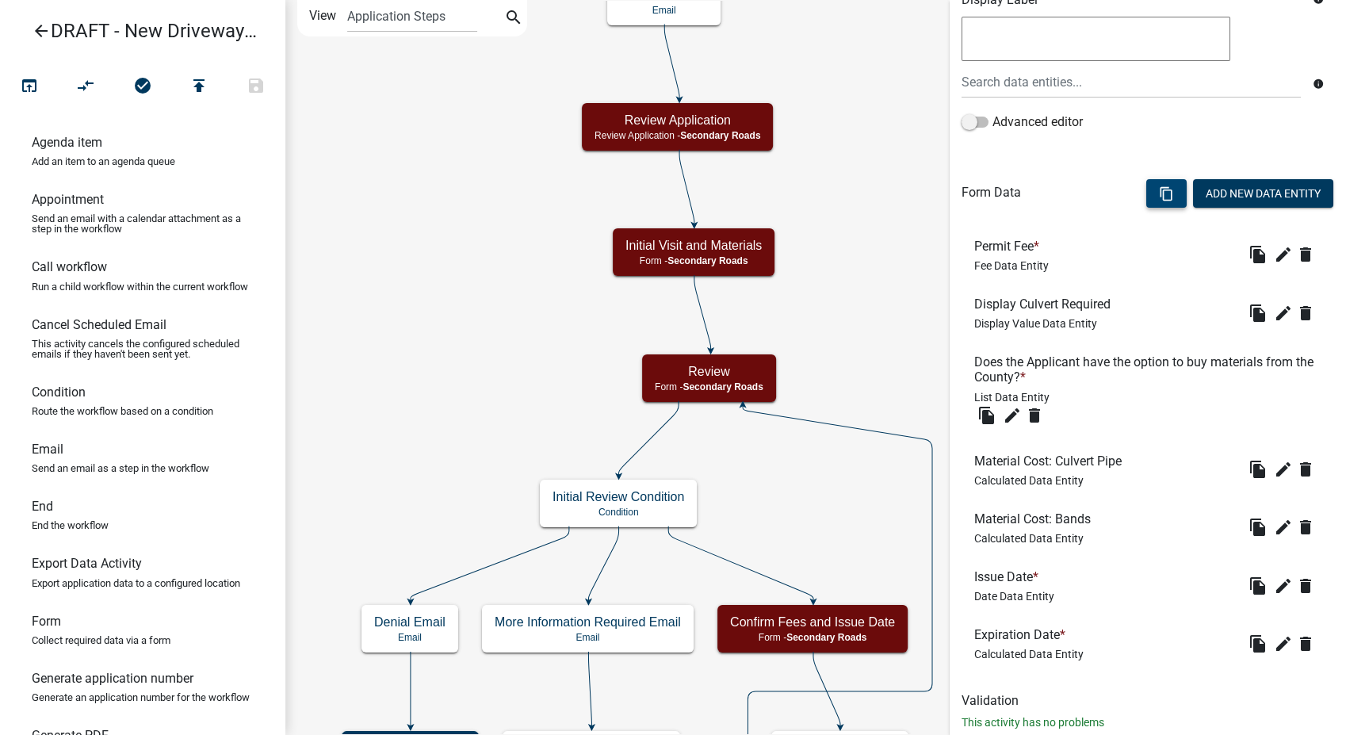
scroll to position [352, 0]
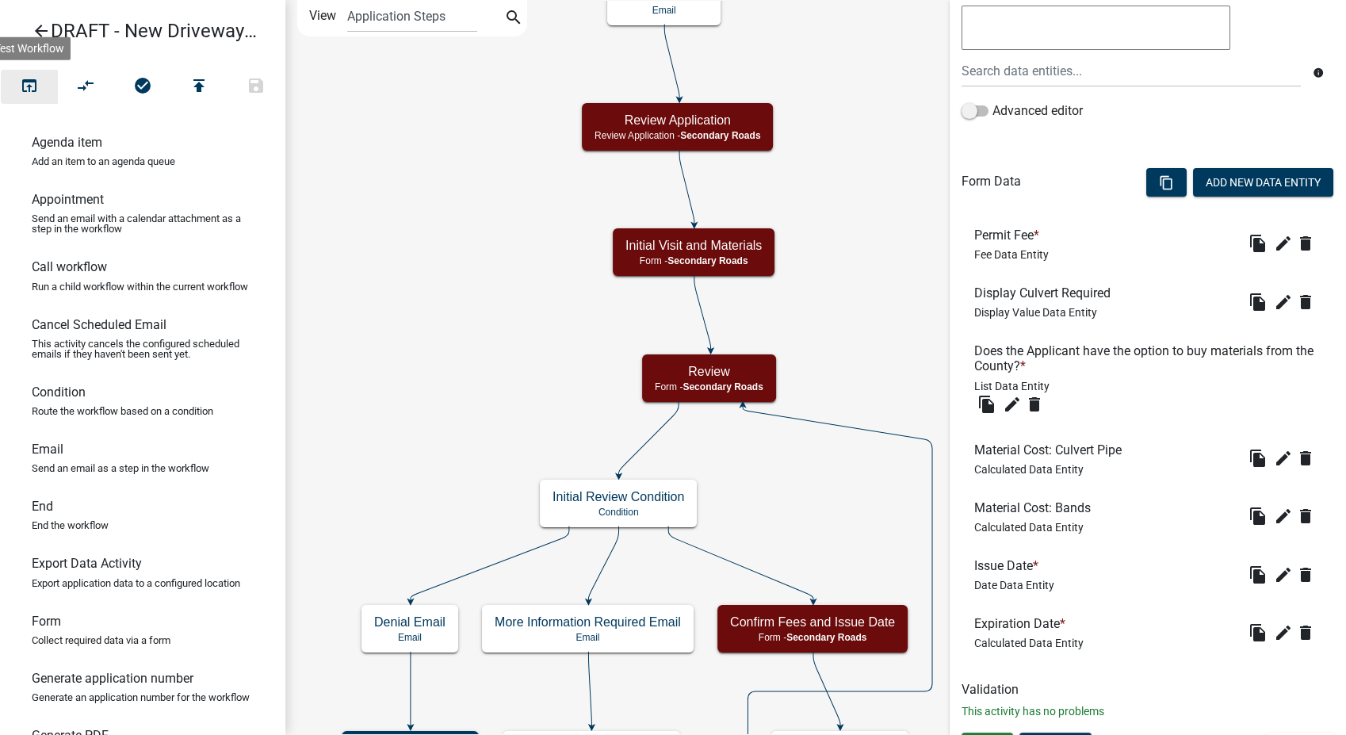
click at [24, 88] on icon "open_in_browser" at bounding box center [29, 87] width 19 height 22
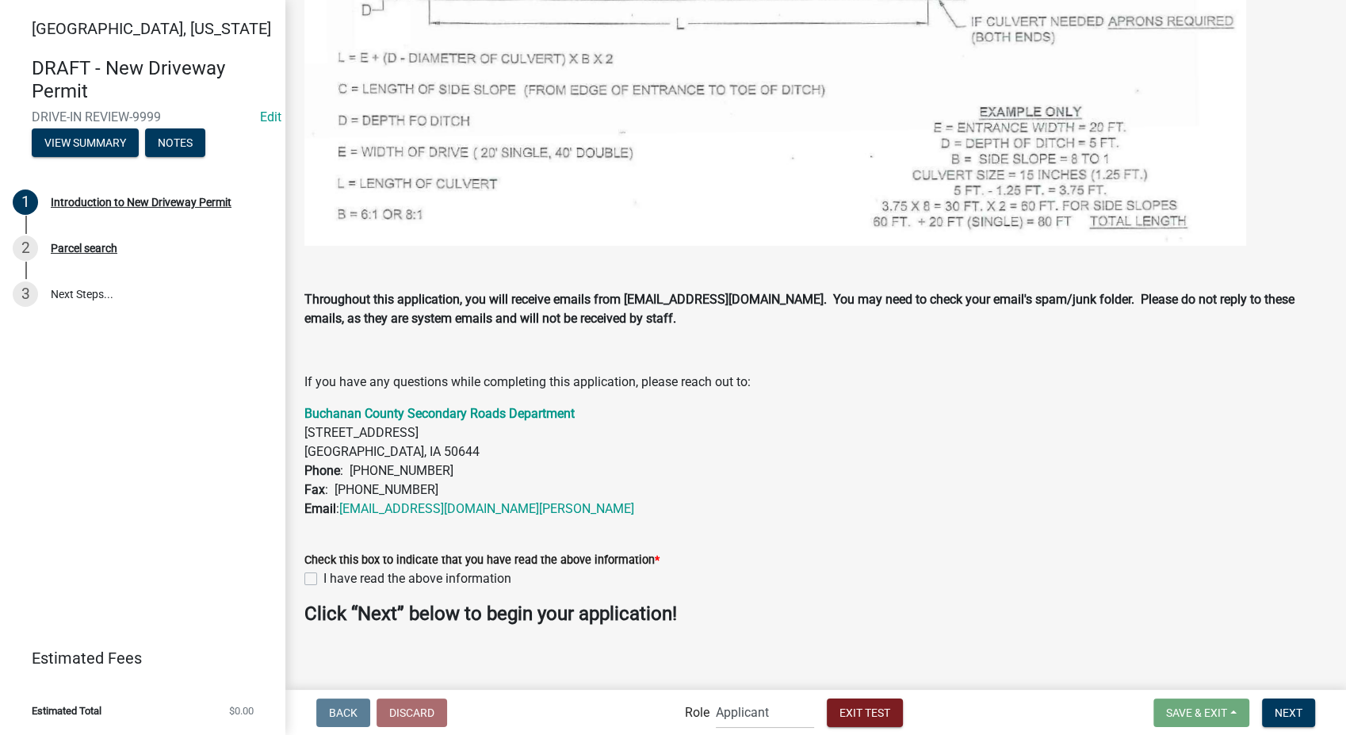
scroll to position [1250, 0]
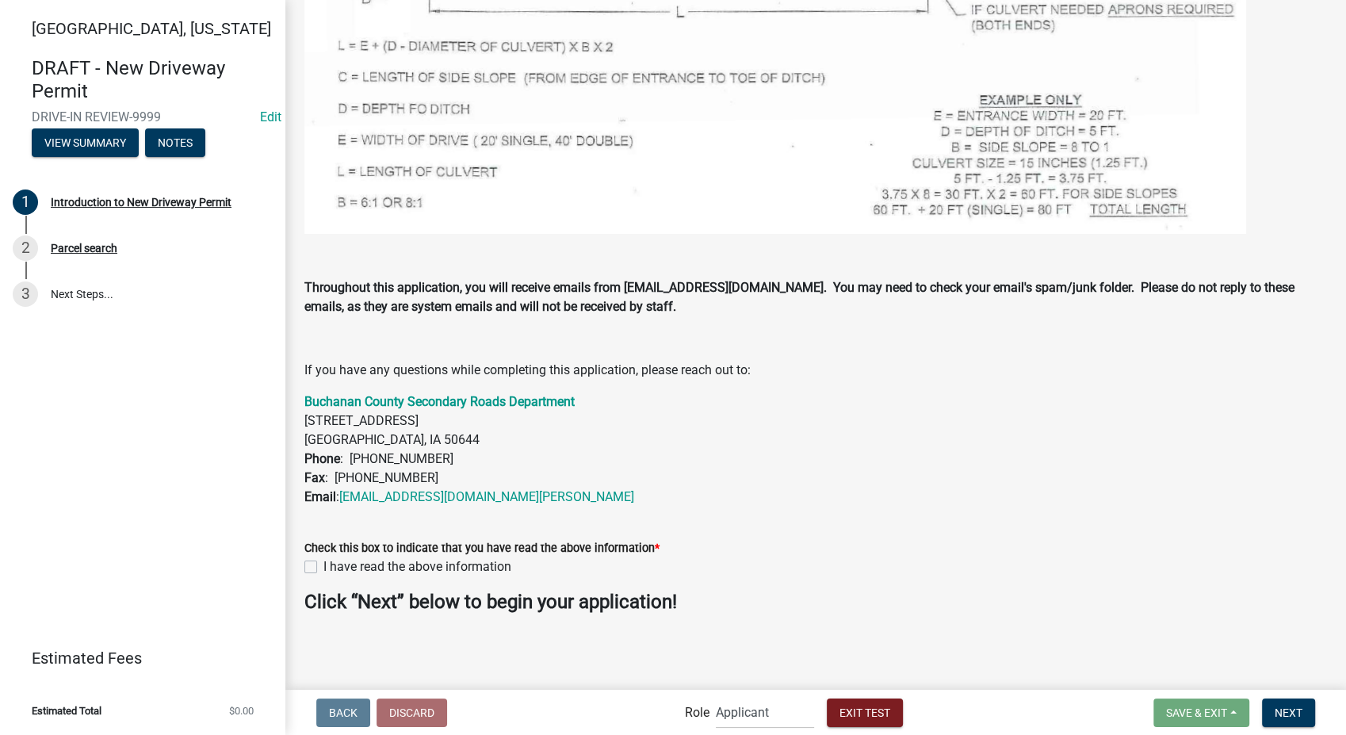
click at [323, 568] on label "I have read the above information" at bounding box center [417, 566] width 188 height 19
click at [323, 568] on input "I have read the above information" at bounding box center [328, 562] width 10 height 10
checkbox input "true"
click at [1278, 706] on span "Next" at bounding box center [1289, 712] width 28 height 13
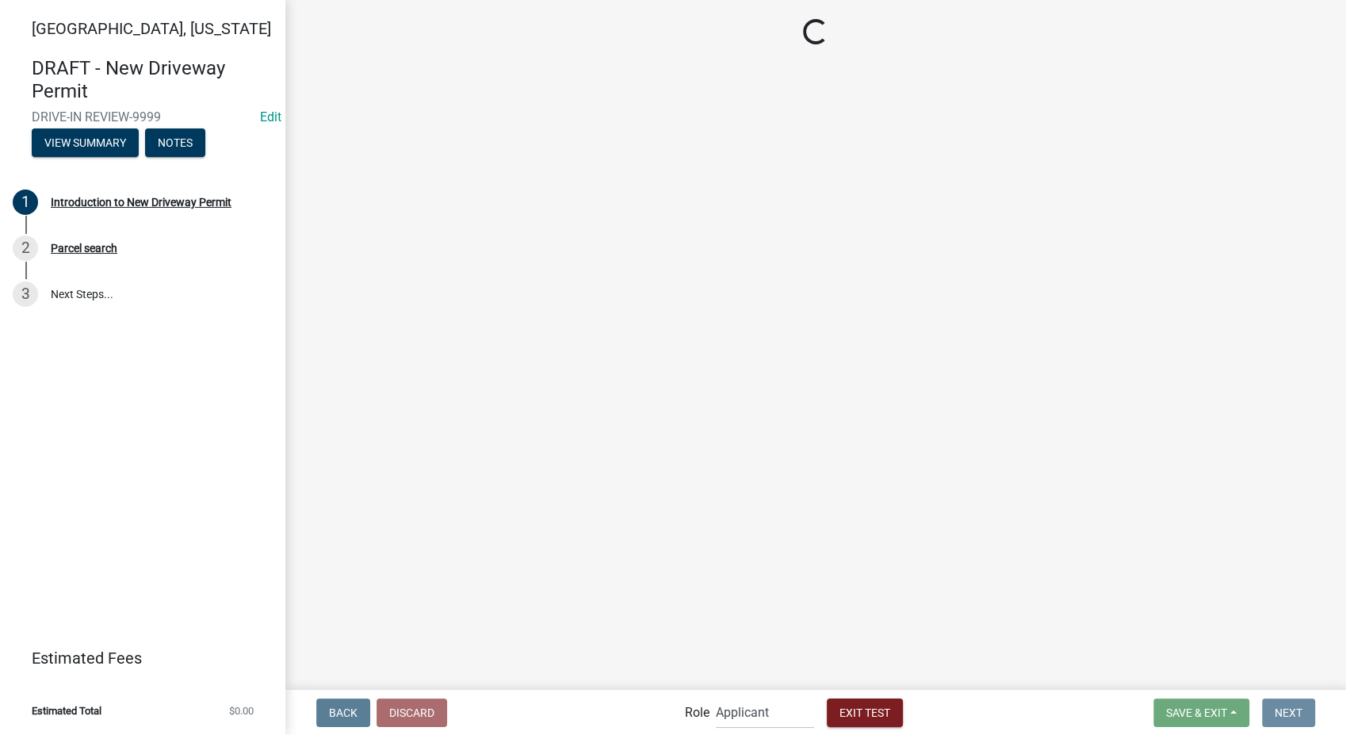
scroll to position [0, 0]
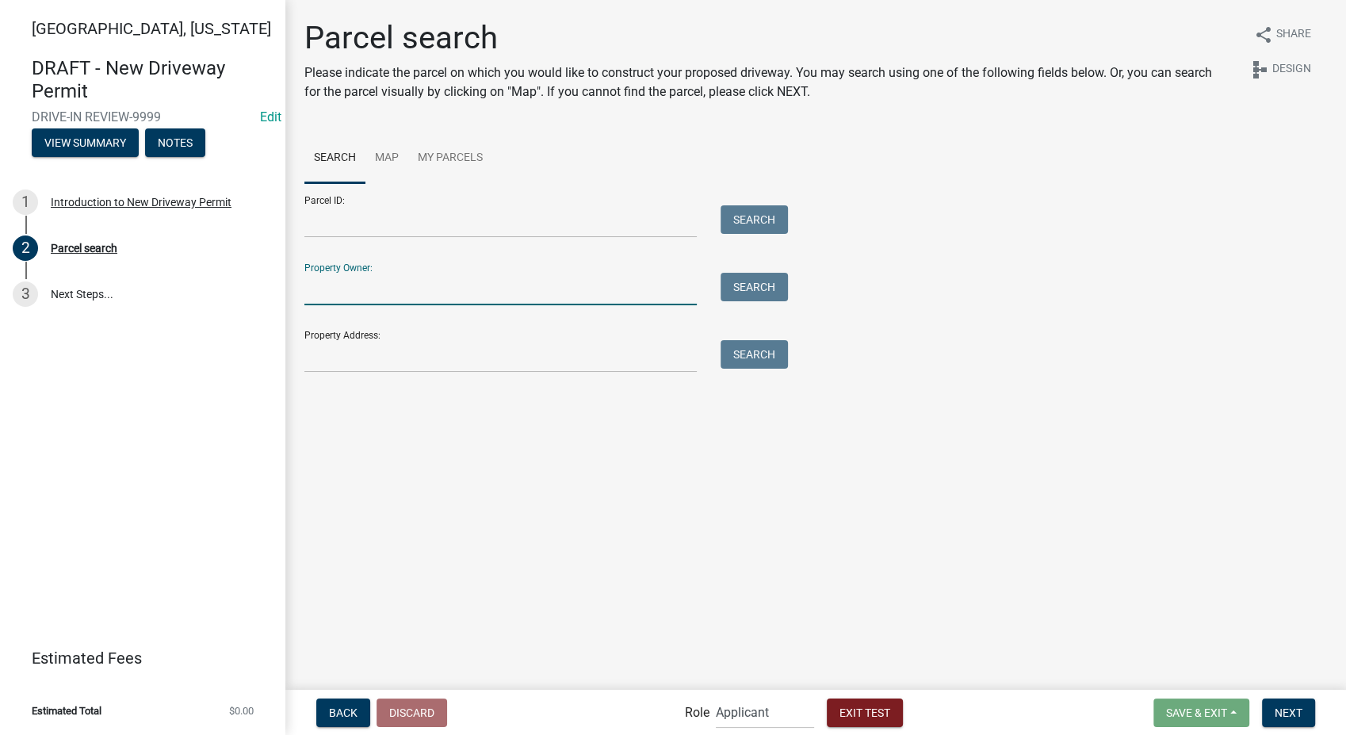
click at [334, 301] on input "Property Owner:" at bounding box center [500, 289] width 392 height 33
type input "[PERSON_NAME]"
click at [765, 300] on button "Search" at bounding box center [754, 287] width 67 height 29
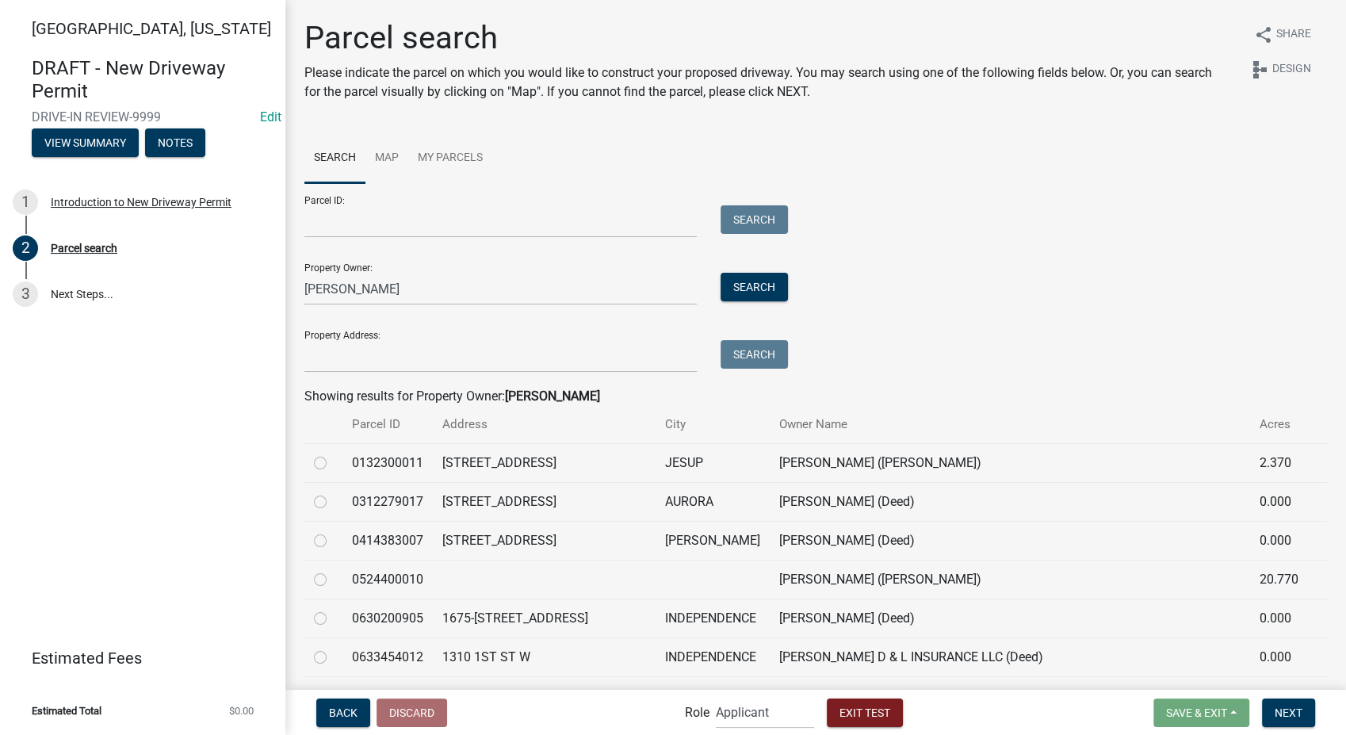
click at [333, 570] on label at bounding box center [333, 570] width 0 height 0
click at [333, 580] on input "radio" at bounding box center [338, 575] width 10 height 10
radio input "true"
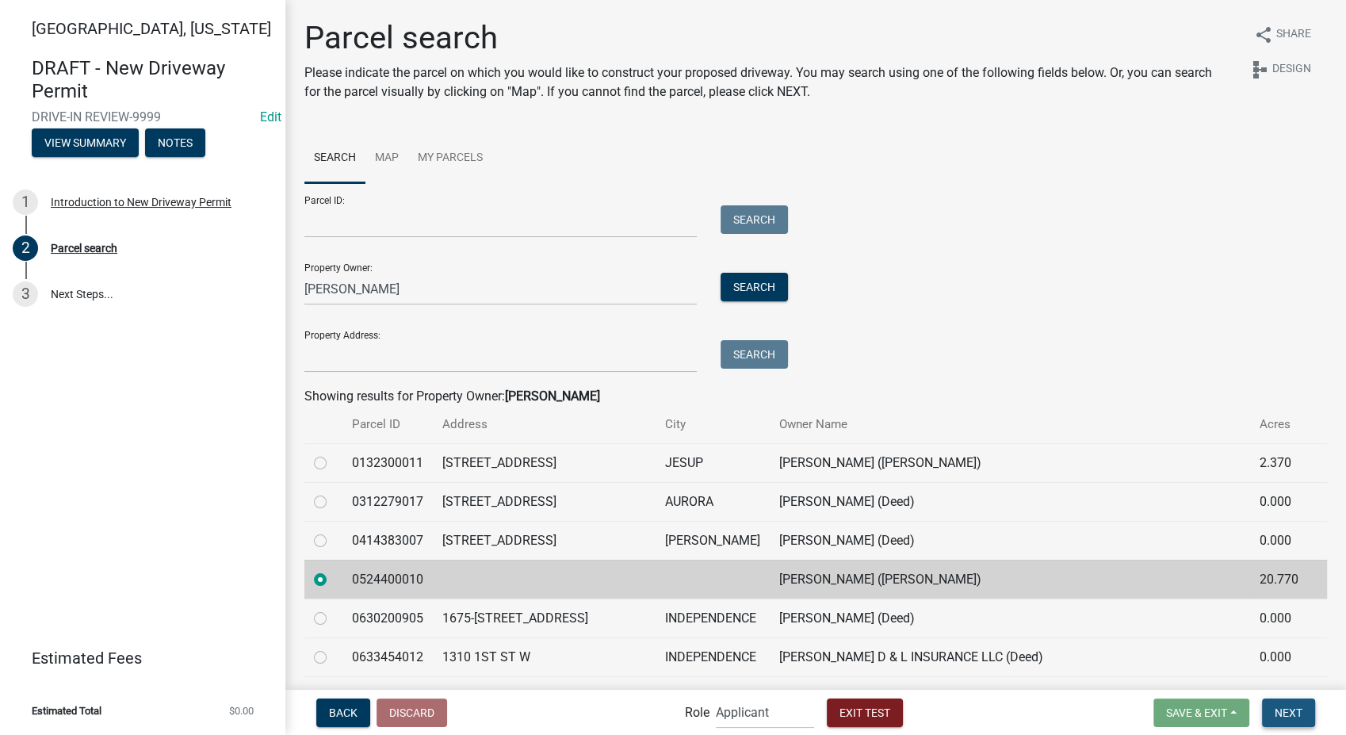
click at [1288, 709] on span "Next" at bounding box center [1289, 712] width 28 height 13
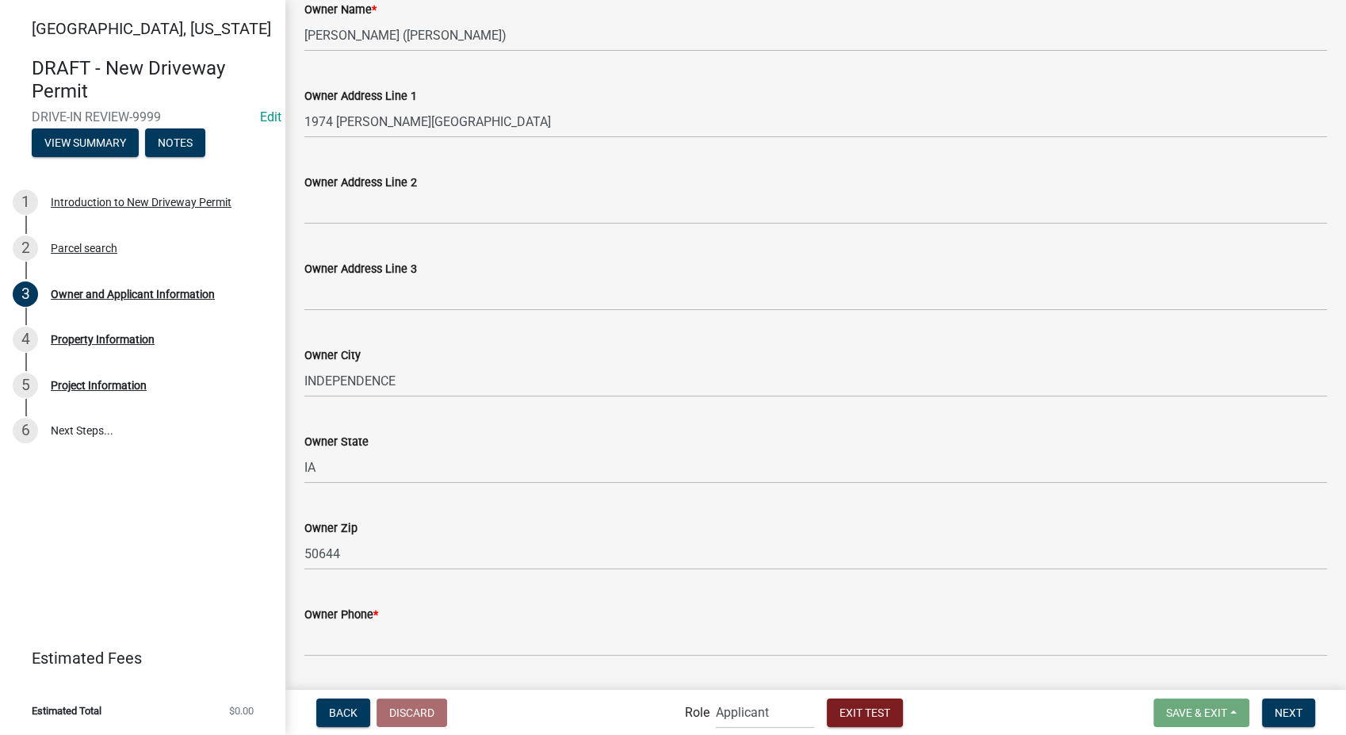
scroll to position [369, 0]
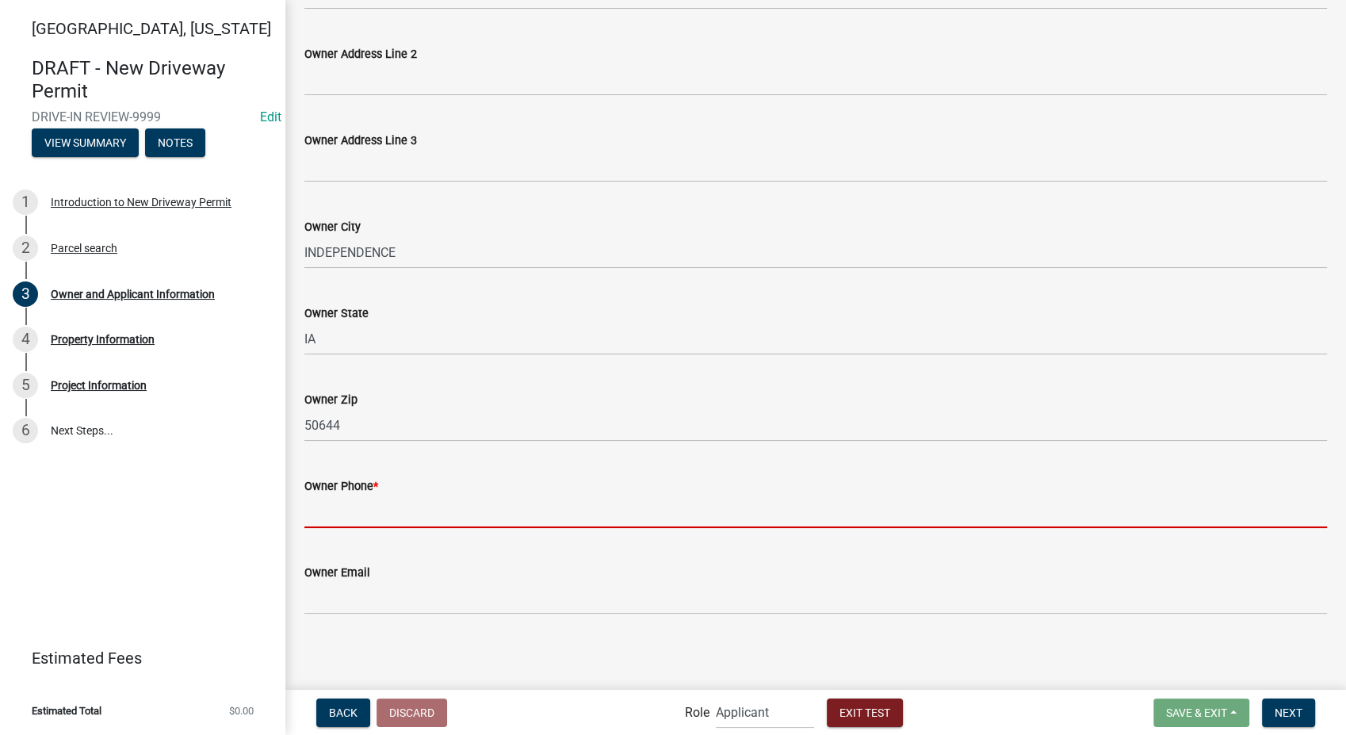
click at [404, 504] on input "Owner Phone *" at bounding box center [815, 512] width 1023 height 33
type input "3178267392"
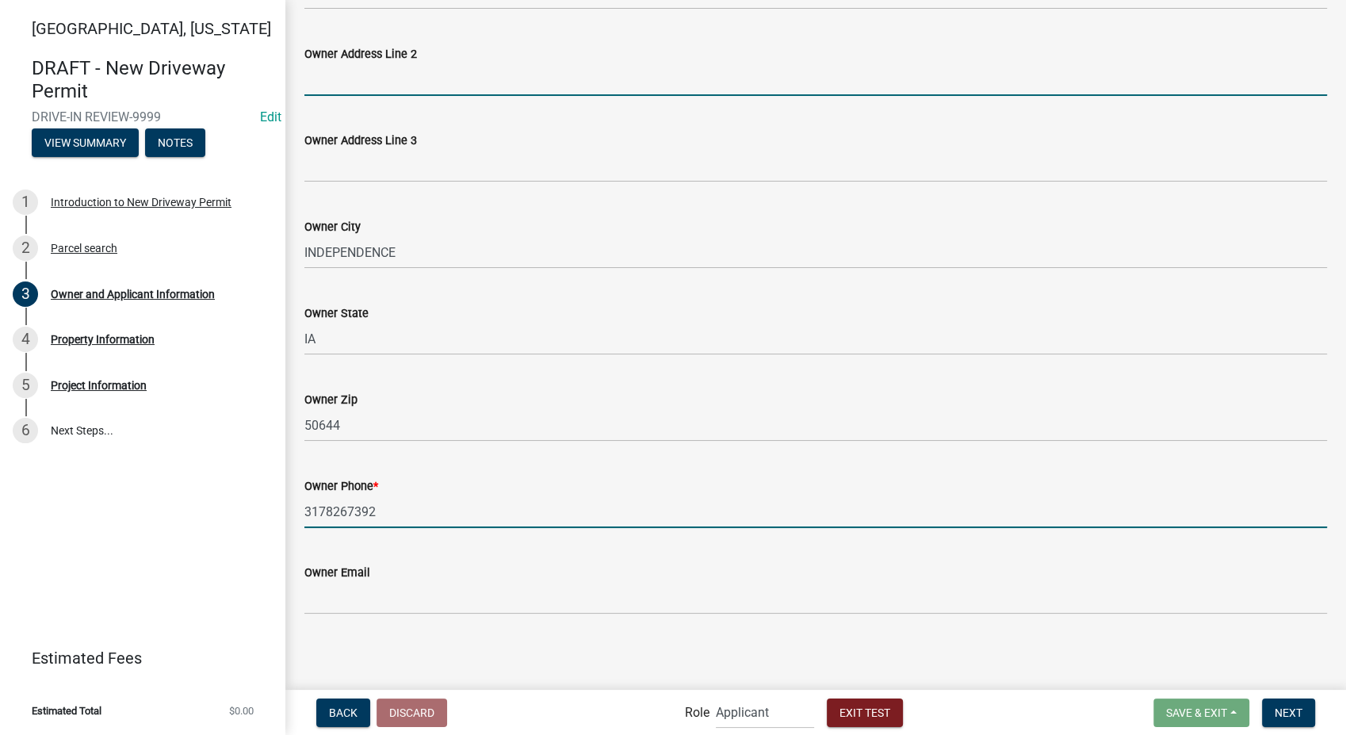
type input "Suite 30"
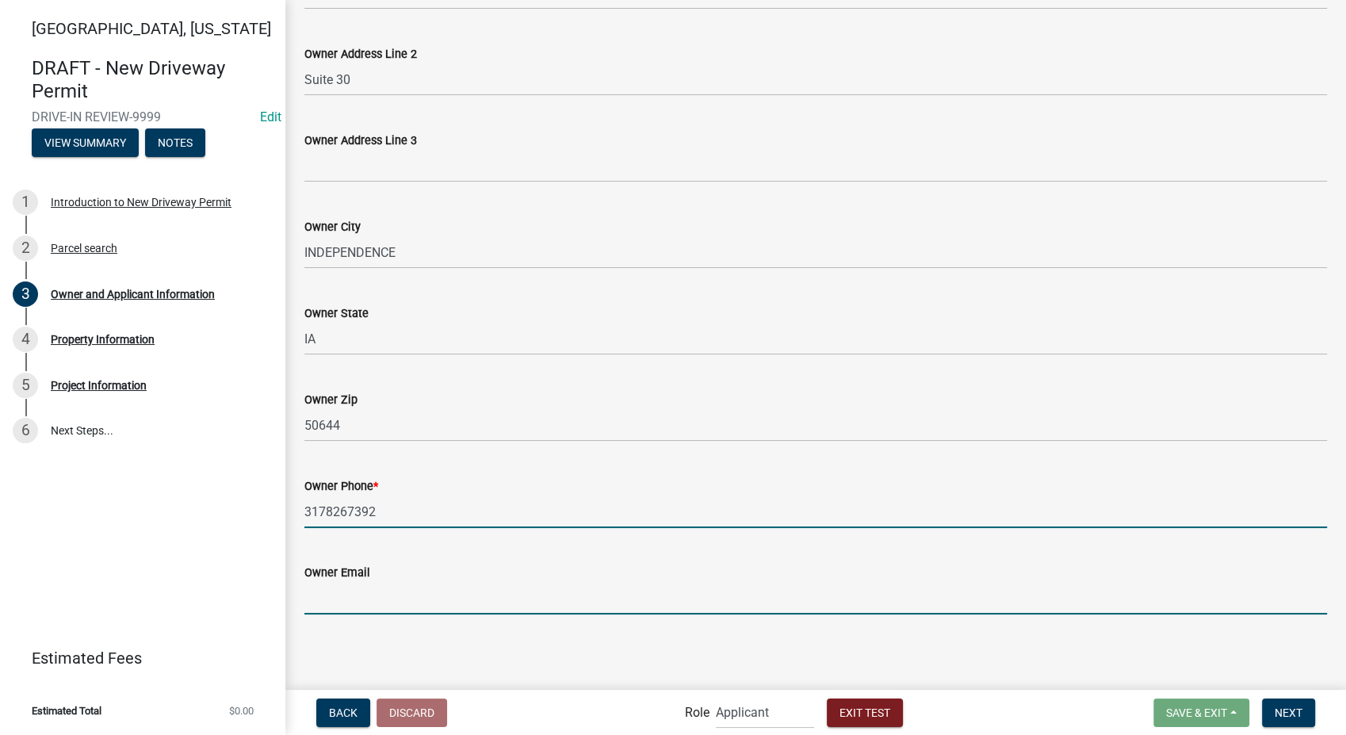
type input "[EMAIL_ADDRESS][DOMAIN_NAME]"
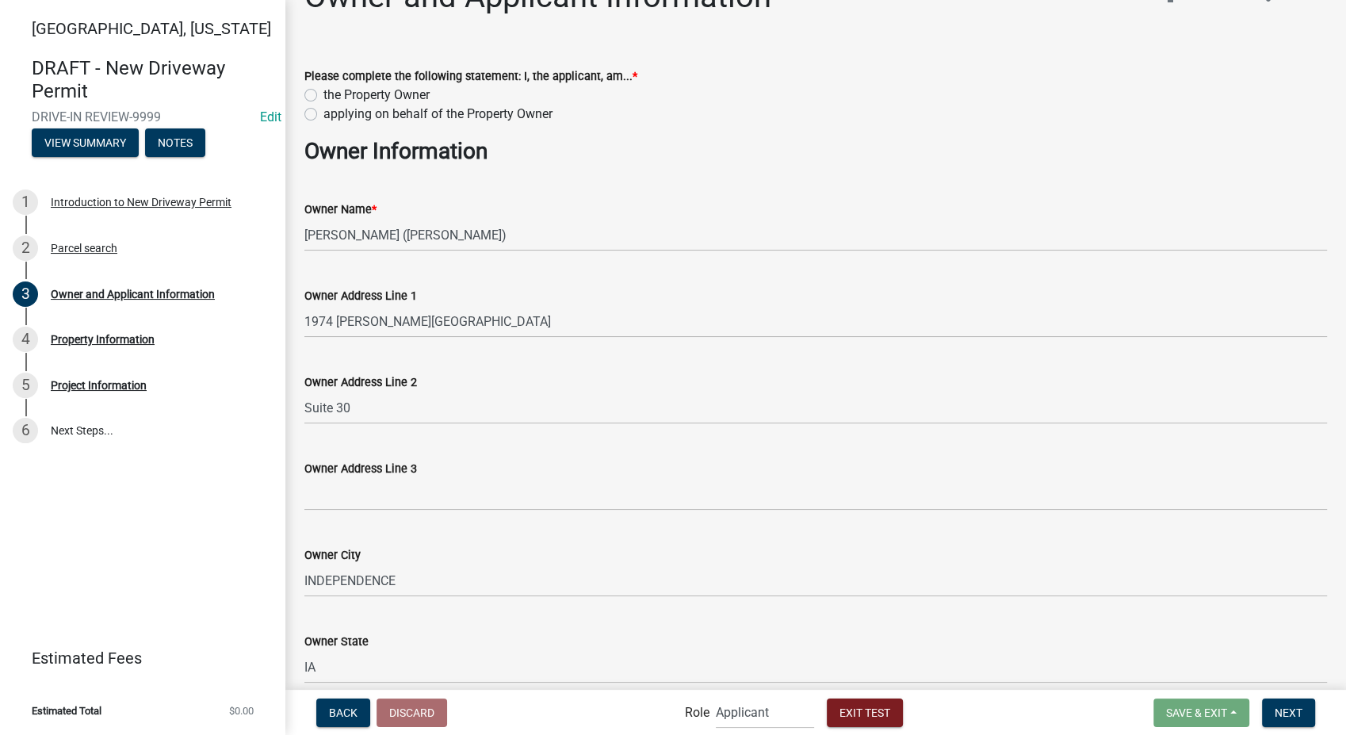
scroll to position [0, 0]
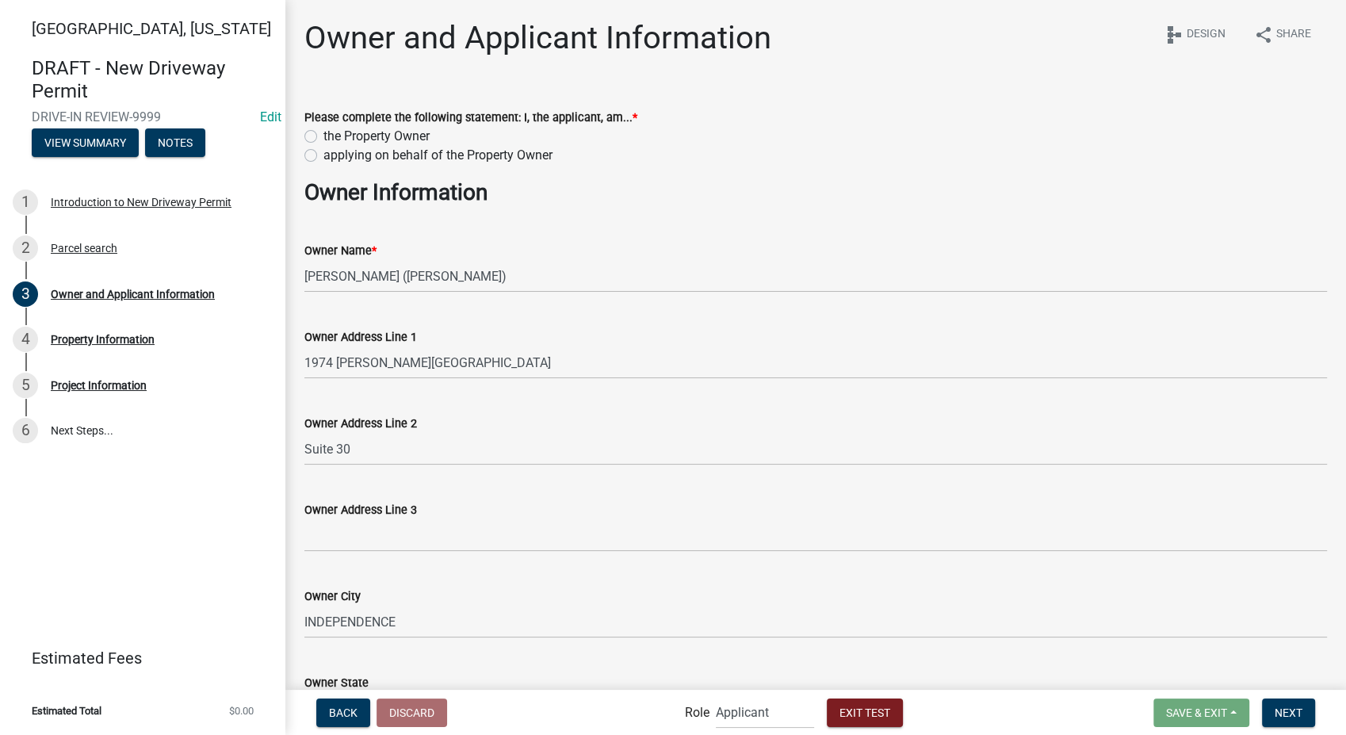
click at [323, 137] on label "the Property Owner" at bounding box center [376, 136] width 106 height 19
click at [323, 137] on input "the Property Owner" at bounding box center [328, 132] width 10 height 10
radio input "true"
click at [1280, 707] on span "Next" at bounding box center [1289, 712] width 28 height 13
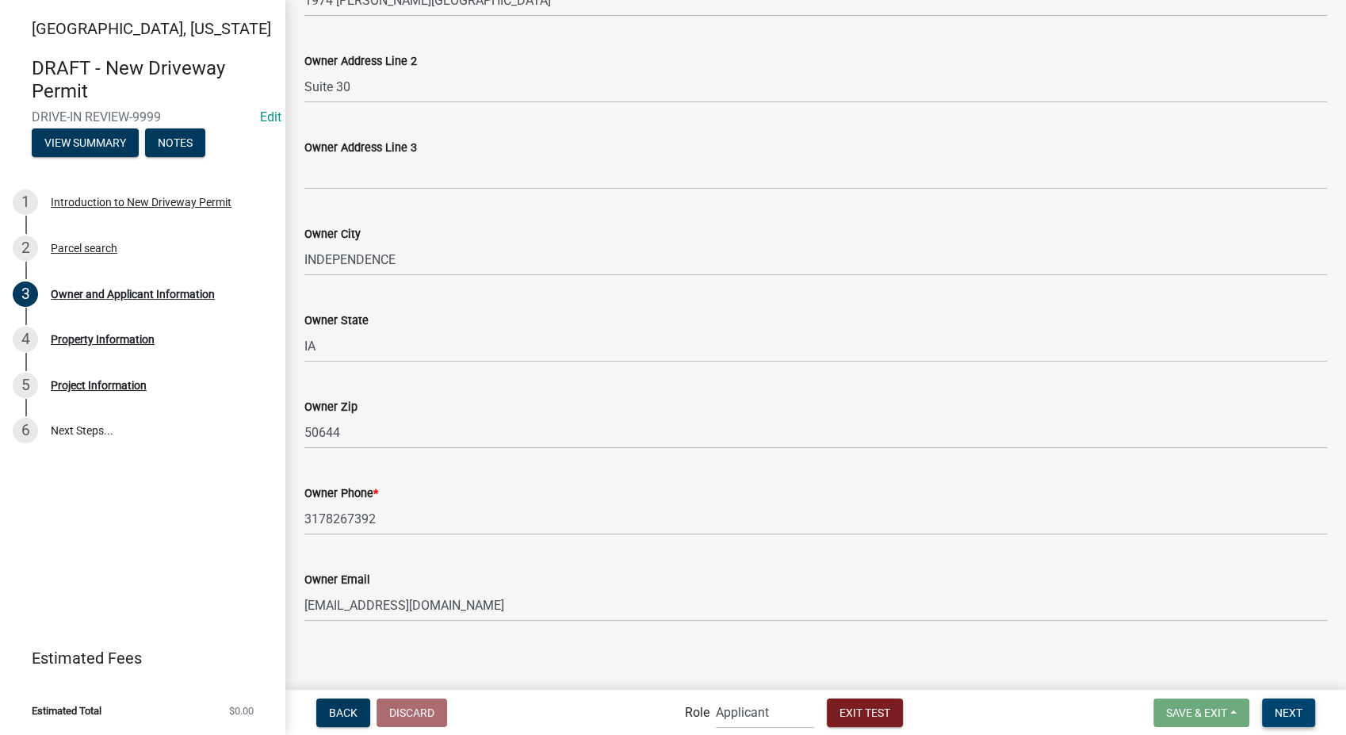
scroll to position [369, 0]
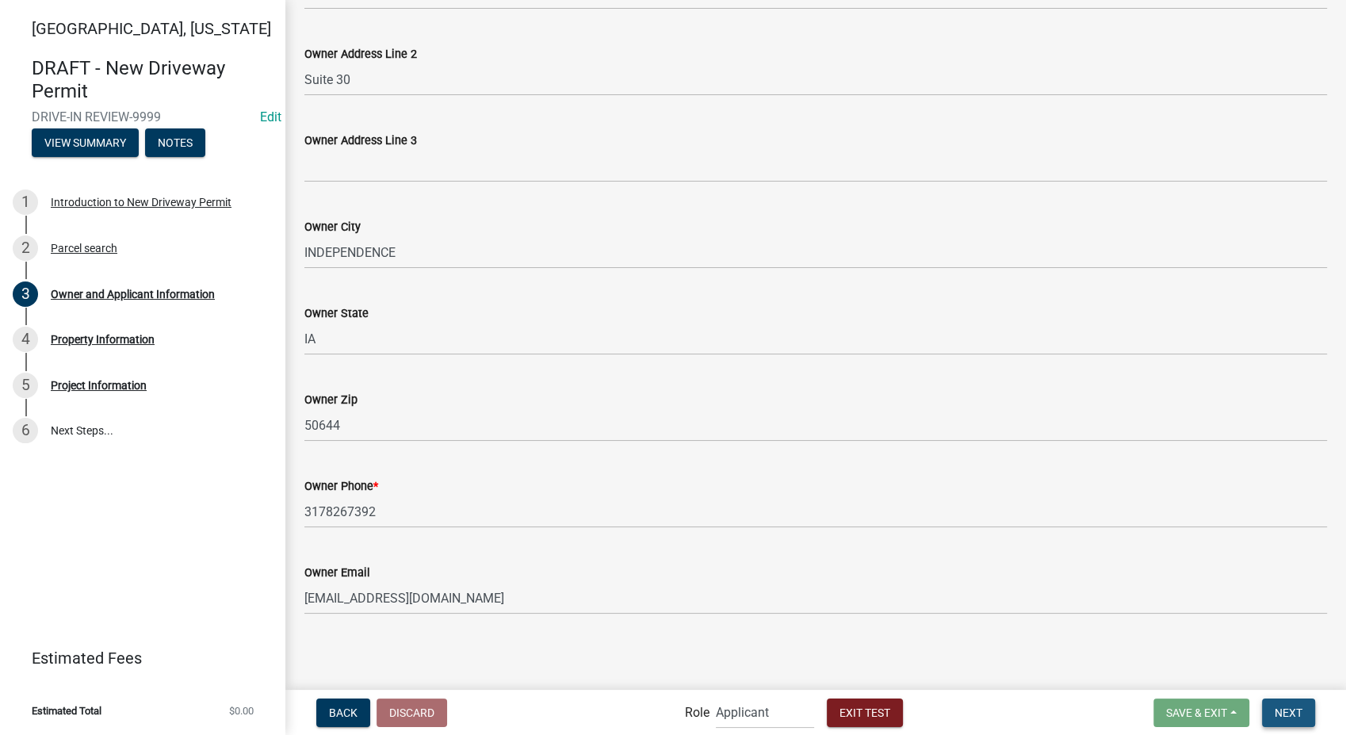
click at [1301, 713] on span "Next" at bounding box center [1289, 712] width 28 height 13
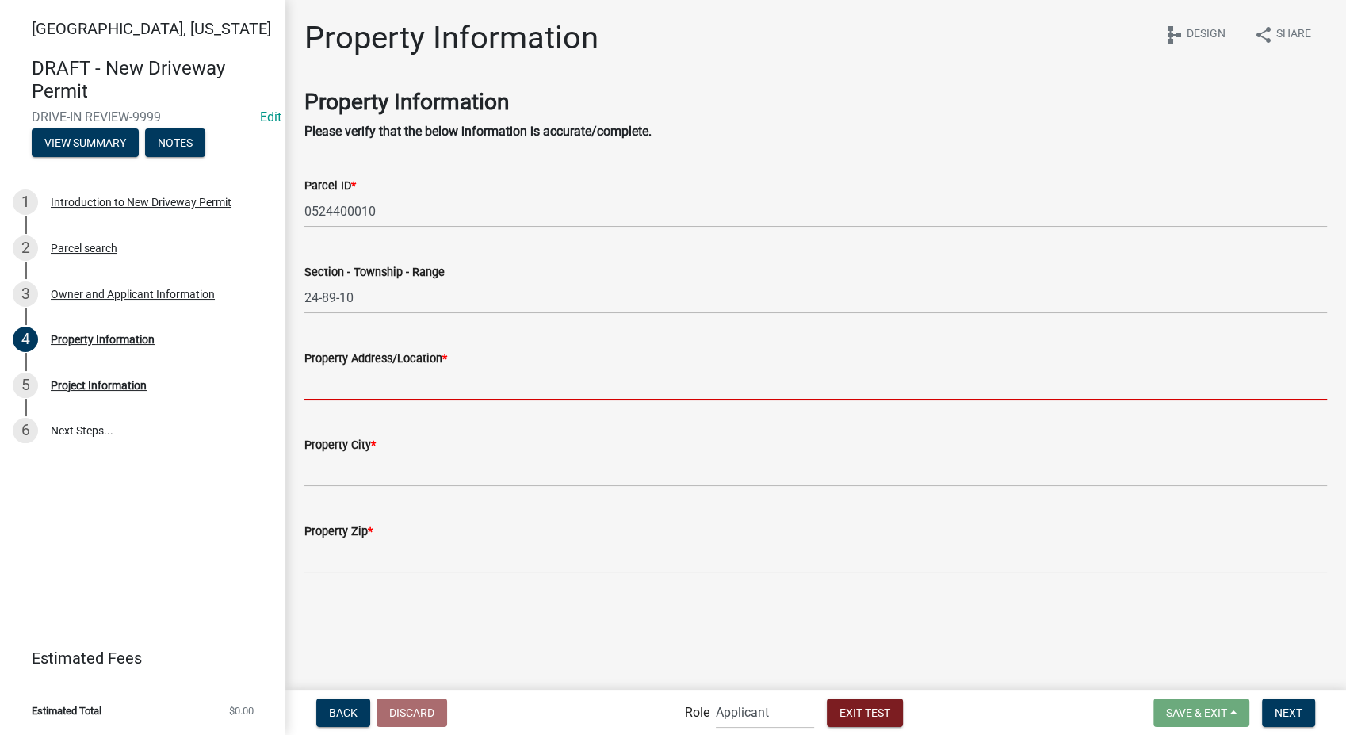
click at [345, 383] on input "Property Address/Location *" at bounding box center [815, 384] width 1023 height 33
type input "1849 Fox Trl"
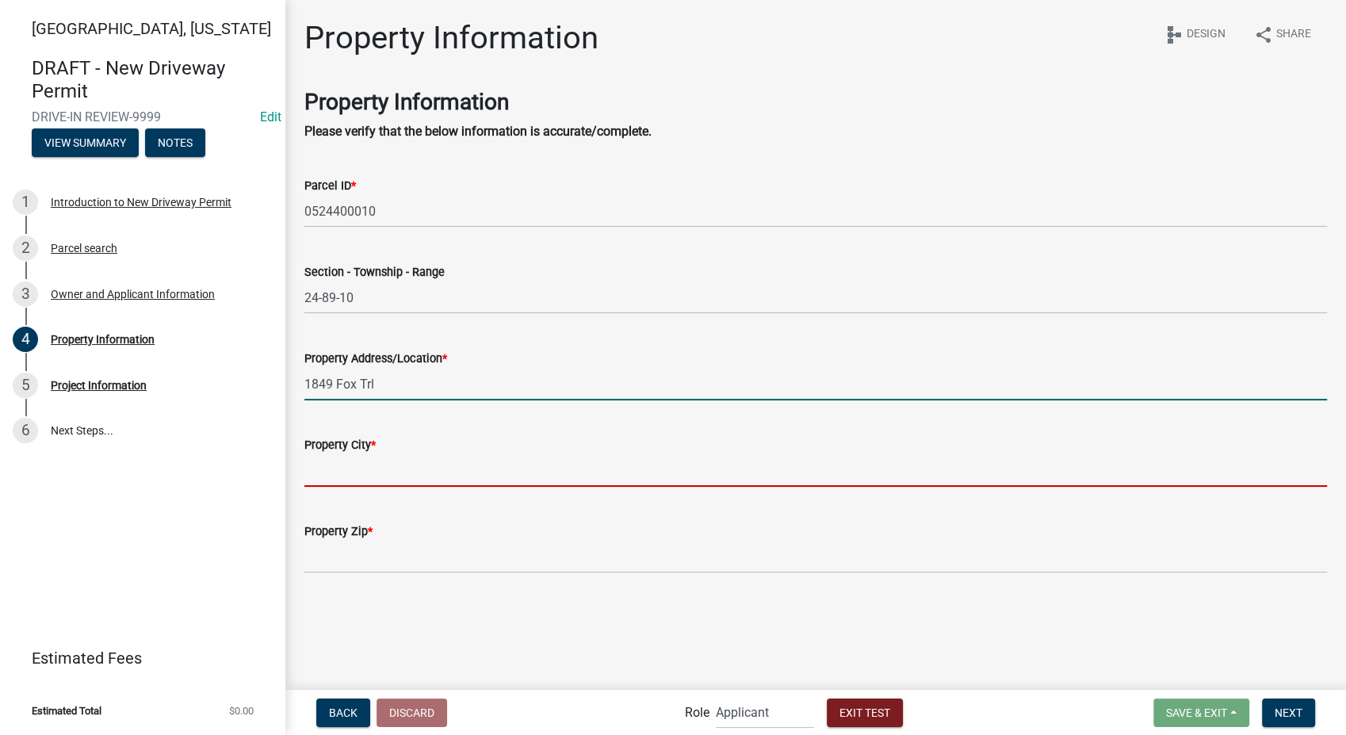
type input "Independence"
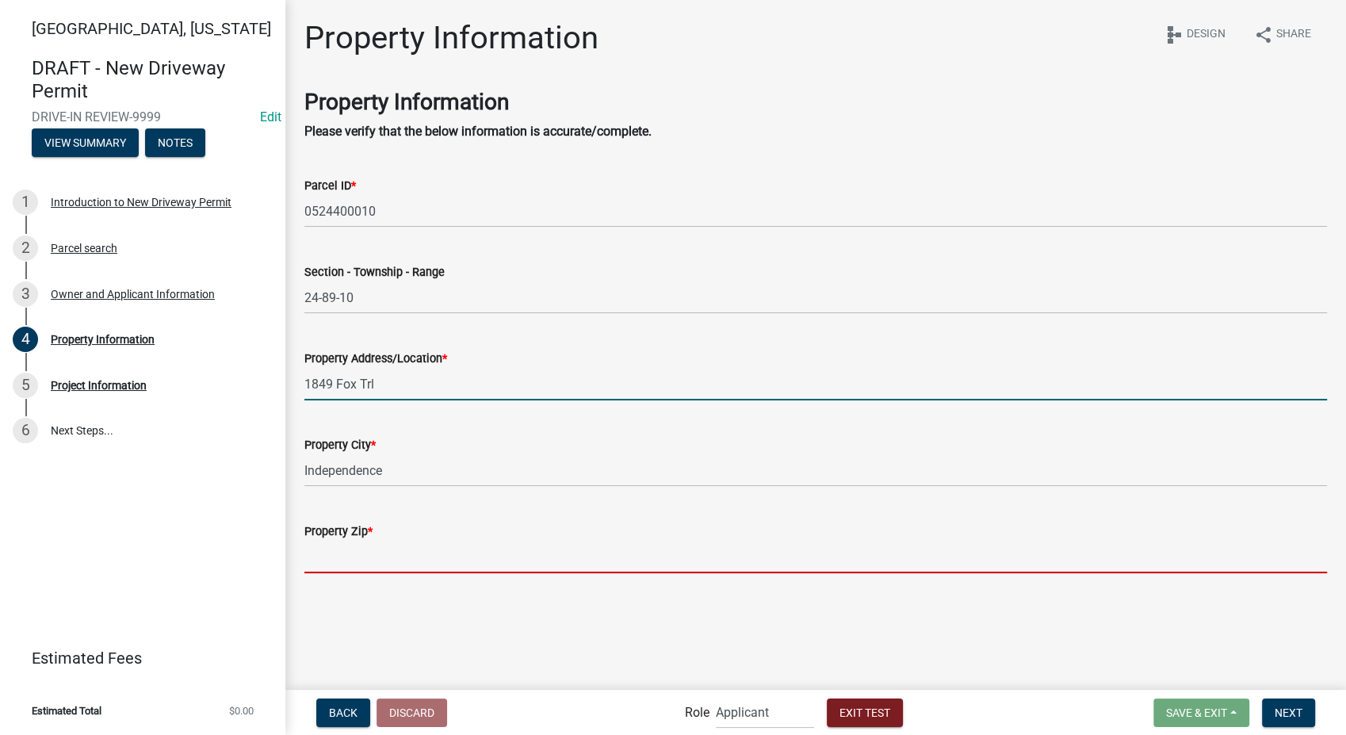
type input "65289"
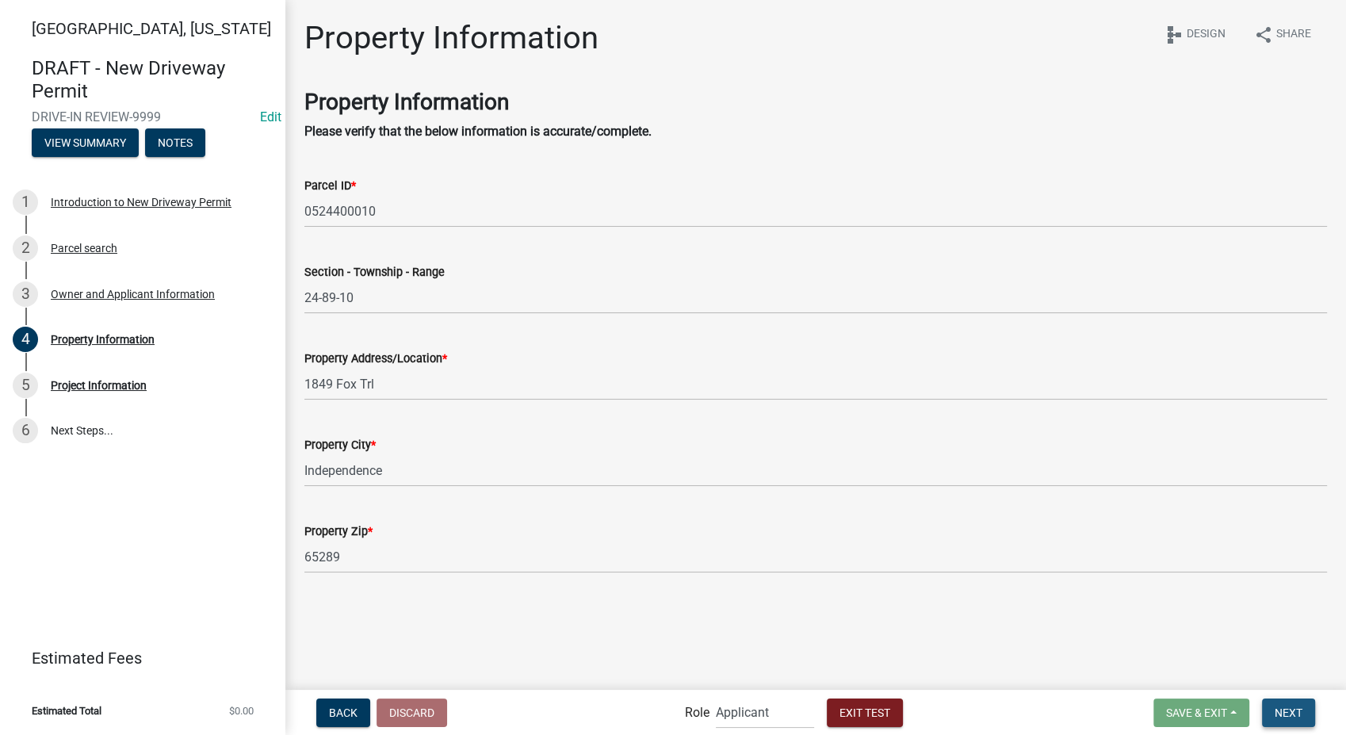
click at [1264, 720] on button "Next" at bounding box center [1288, 712] width 53 height 29
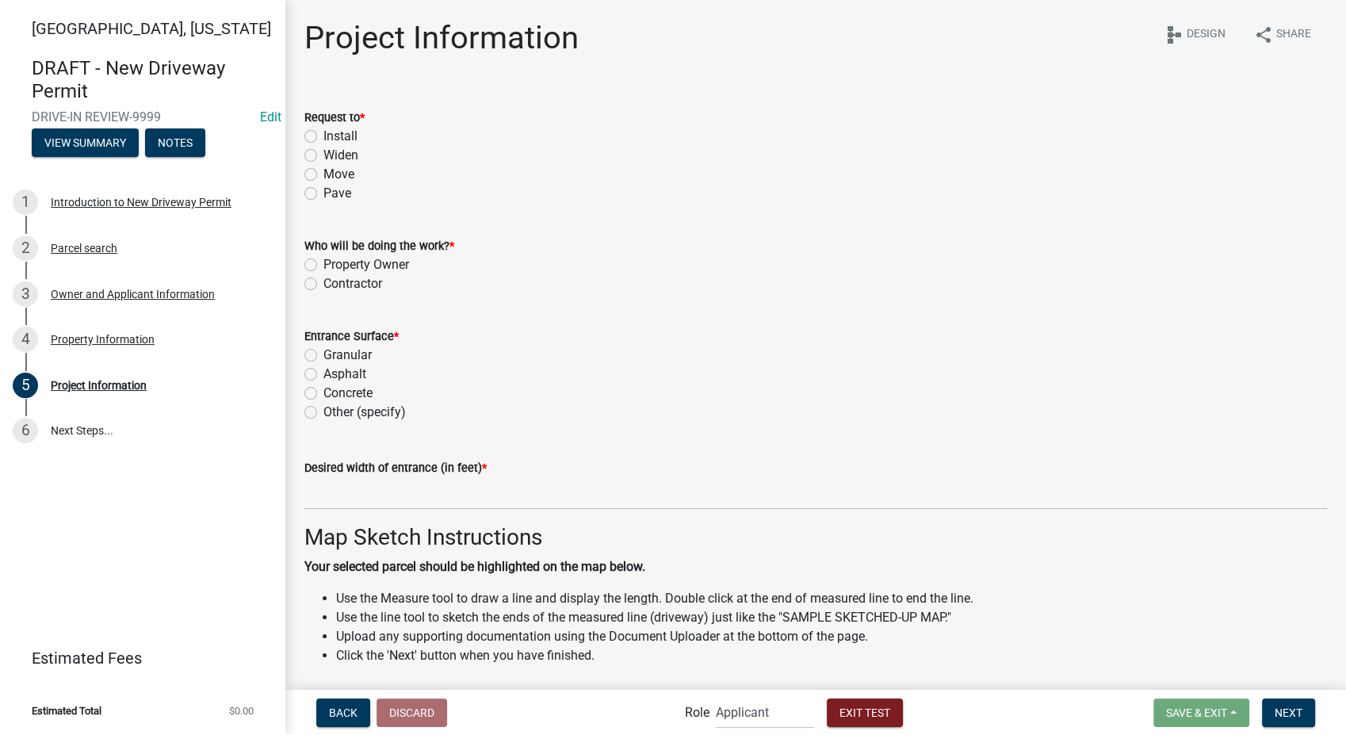
click at [323, 131] on label "Install" at bounding box center [340, 136] width 34 height 19
click at [323, 131] on input "Install" at bounding box center [328, 132] width 10 height 10
radio input "true"
click at [323, 266] on label "Property Owner" at bounding box center [366, 264] width 86 height 19
click at [323, 266] on input "Property Owner" at bounding box center [328, 260] width 10 height 10
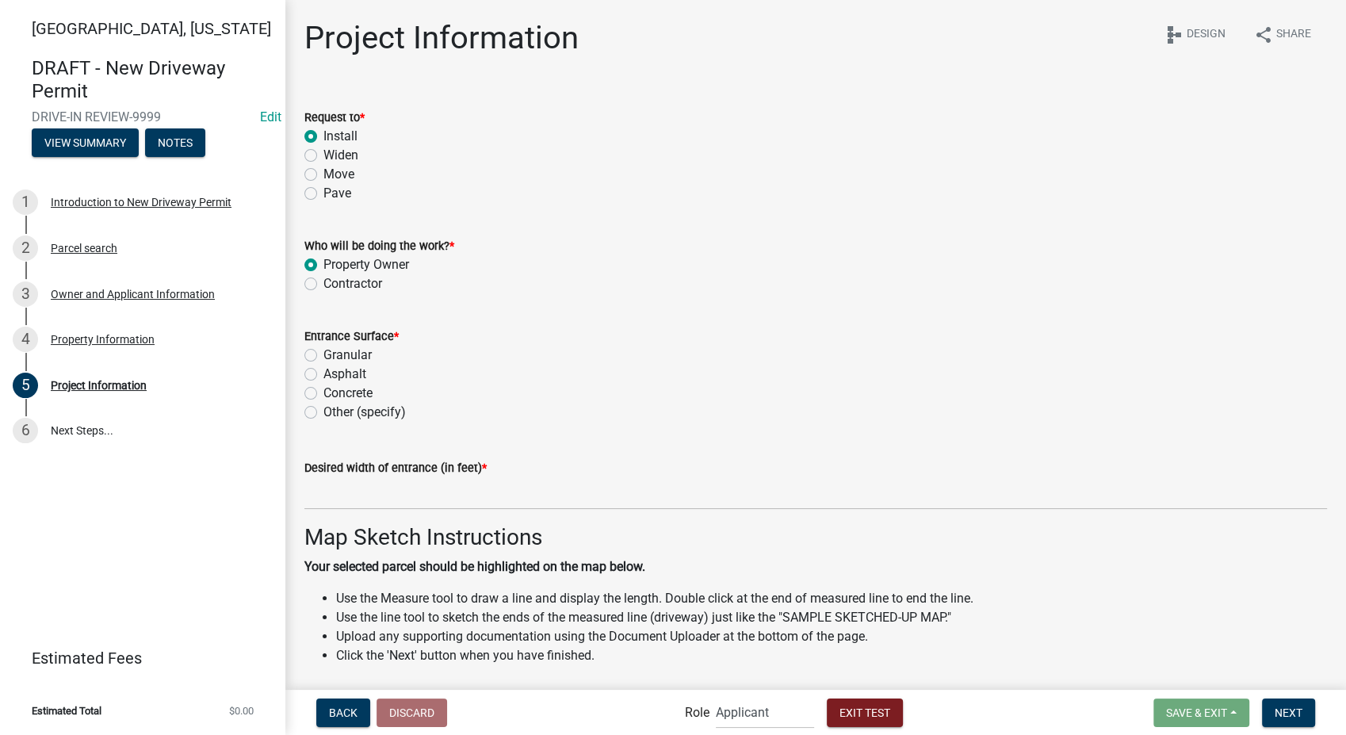
radio input "true"
click at [323, 369] on label "Asphalt" at bounding box center [344, 374] width 43 height 19
click at [323, 369] on input "Asphalt" at bounding box center [328, 370] width 10 height 10
radio input "true"
click at [372, 474] on div "Desired width of entrance (in feet) *" at bounding box center [815, 467] width 1023 height 19
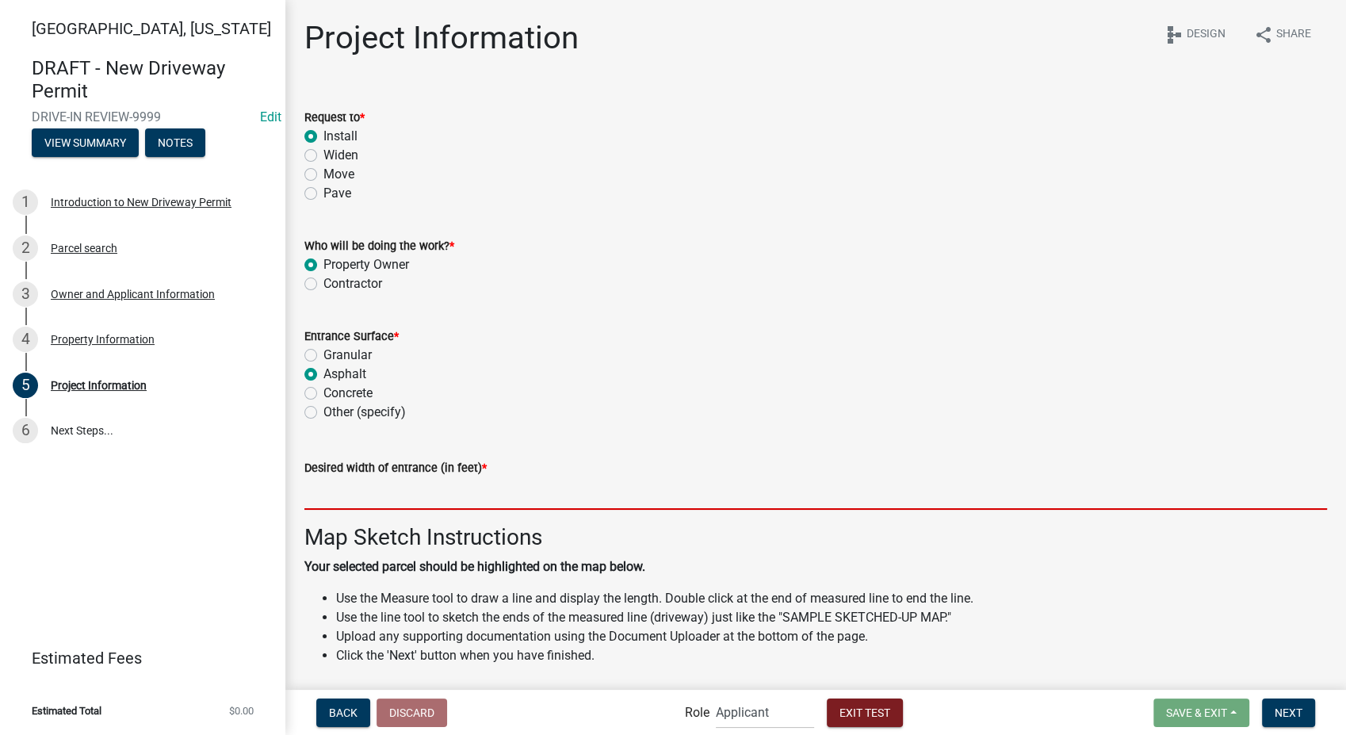
click at [368, 490] on input "text" at bounding box center [815, 493] width 1023 height 33
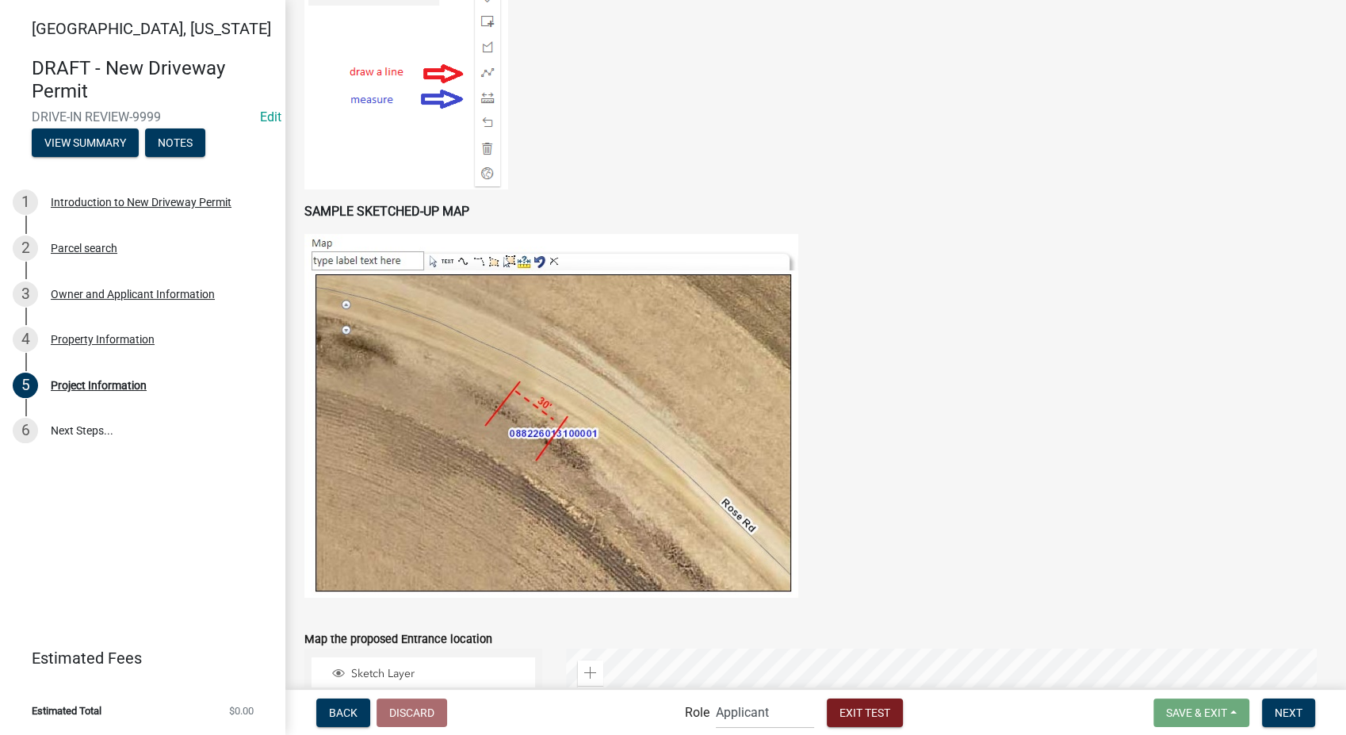
scroll to position [881, 0]
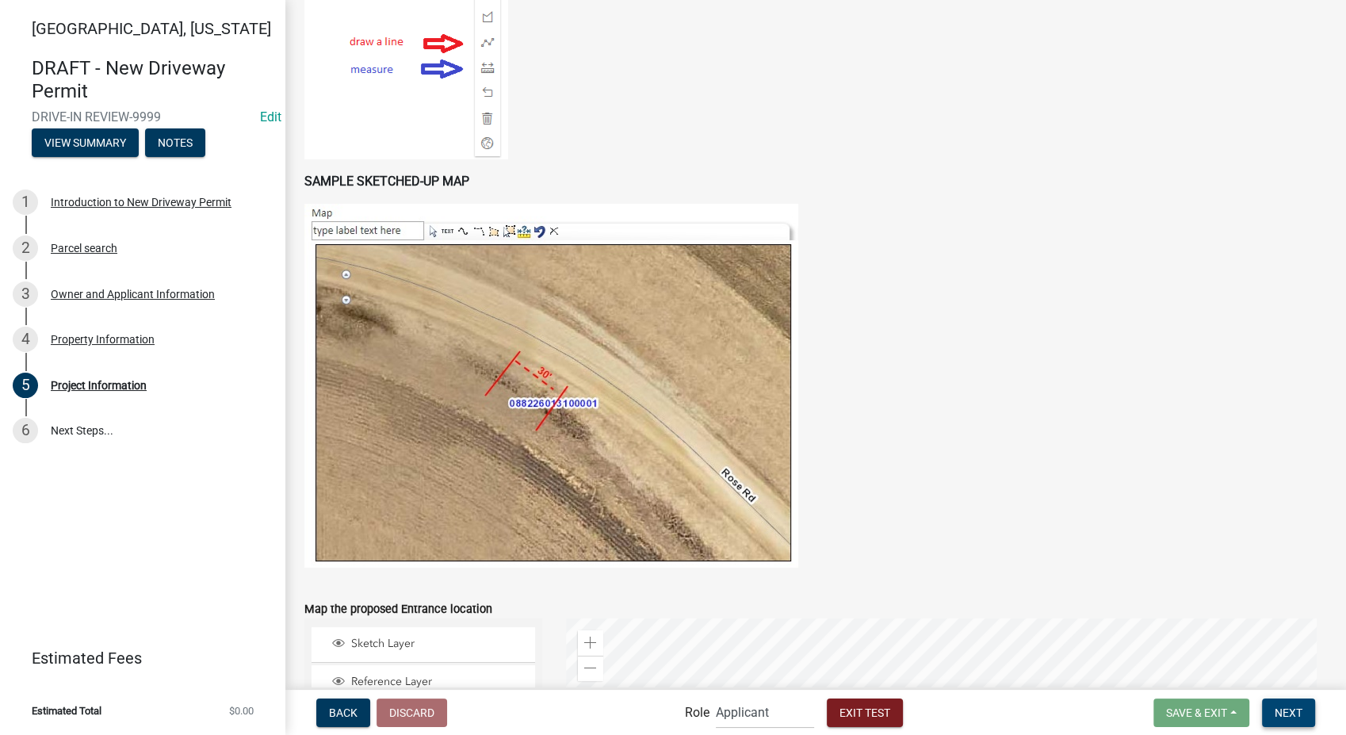
type input "20"
click at [1294, 702] on button "Next" at bounding box center [1288, 712] width 53 height 29
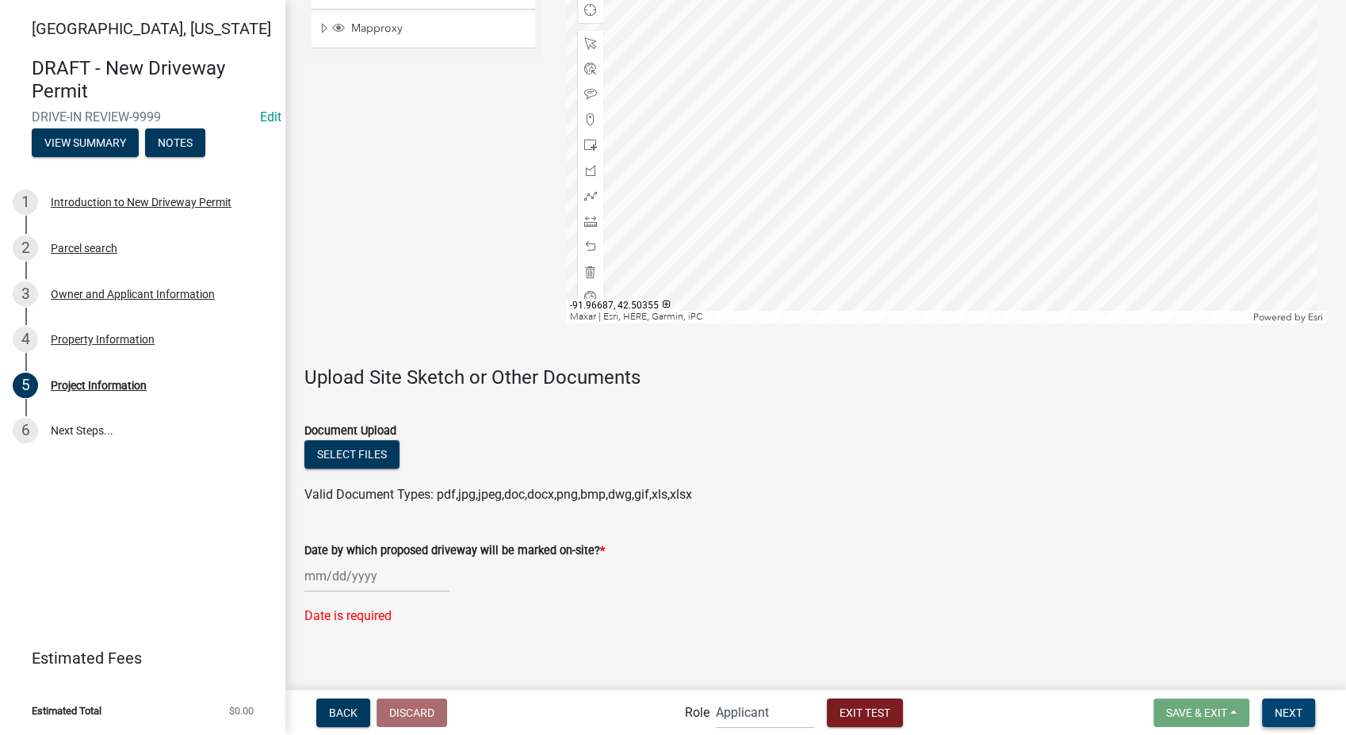
scroll to position [1584, 0]
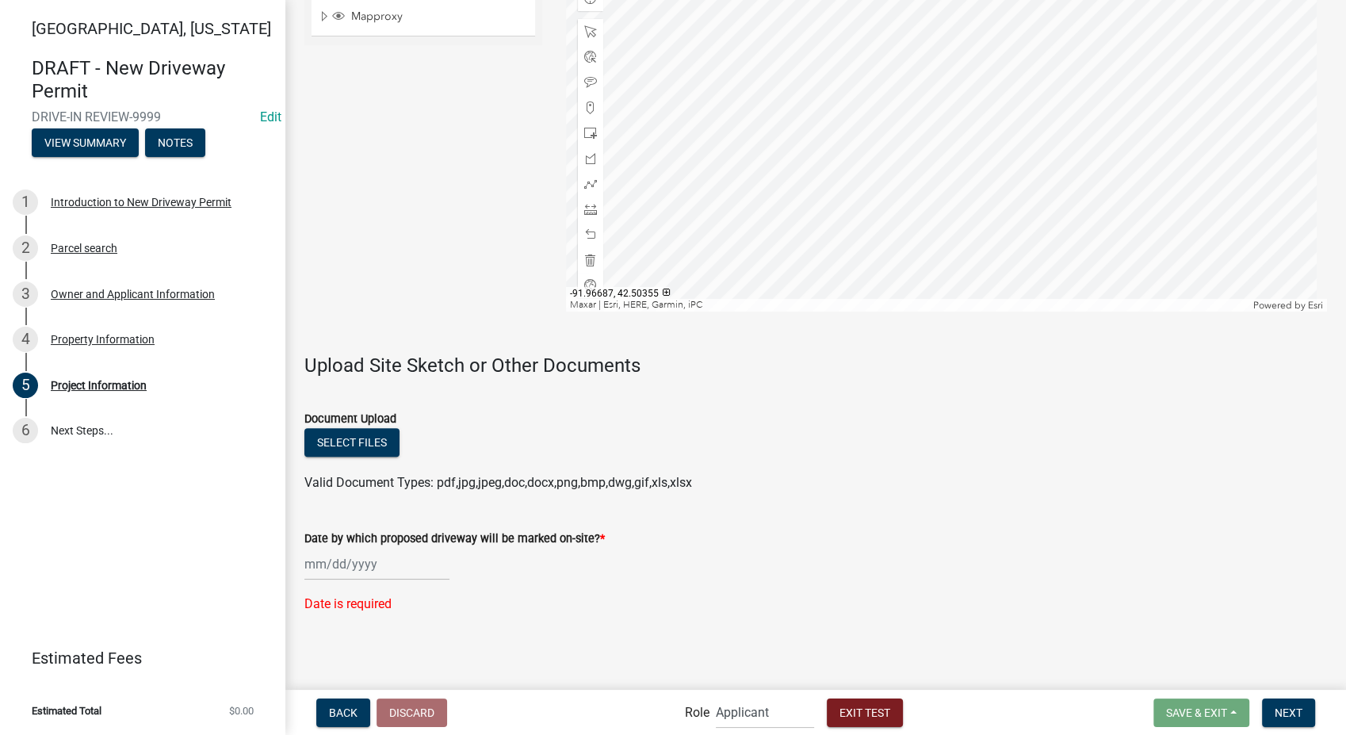
select select "8"
select select "2025"
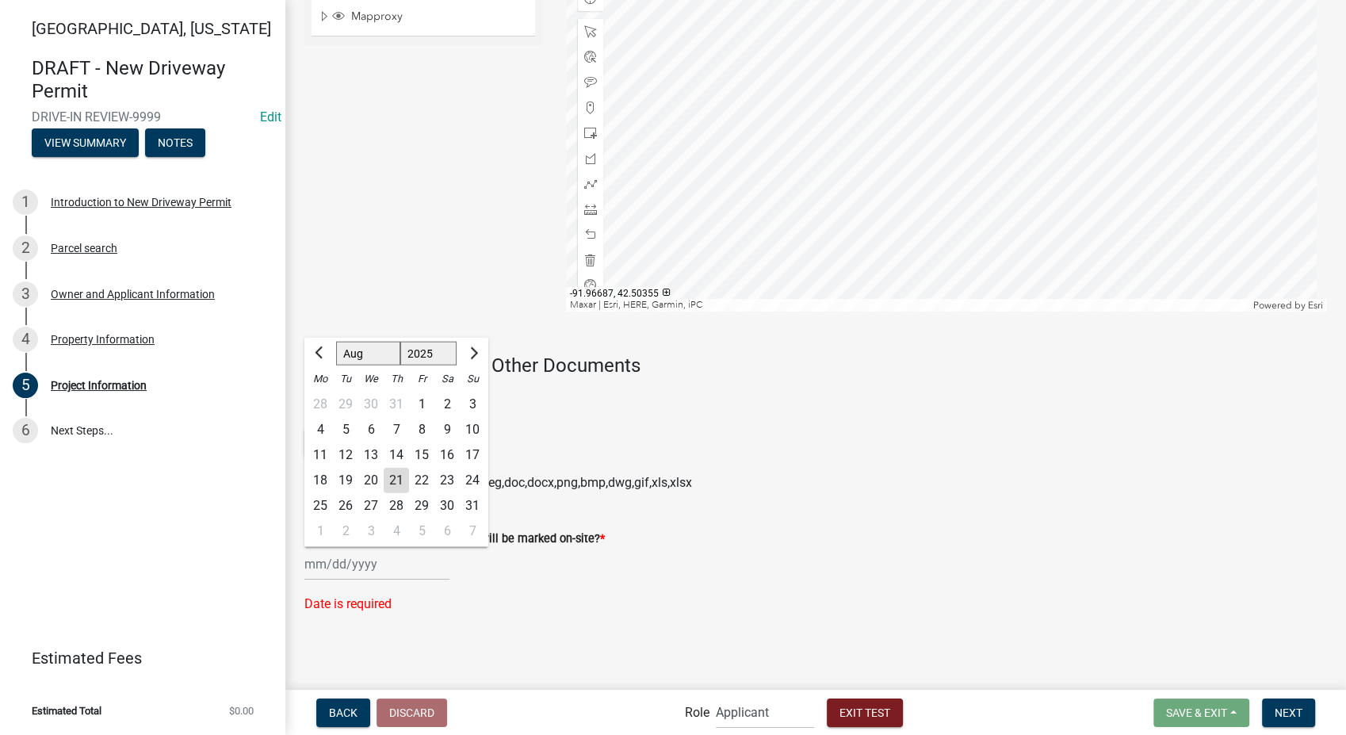
click at [331, 571] on input "Date by which proposed driveway will be marked on-site? *" at bounding box center [376, 564] width 145 height 33
click at [442, 509] on div "30" at bounding box center [446, 505] width 25 height 25
type input "[DATE]"
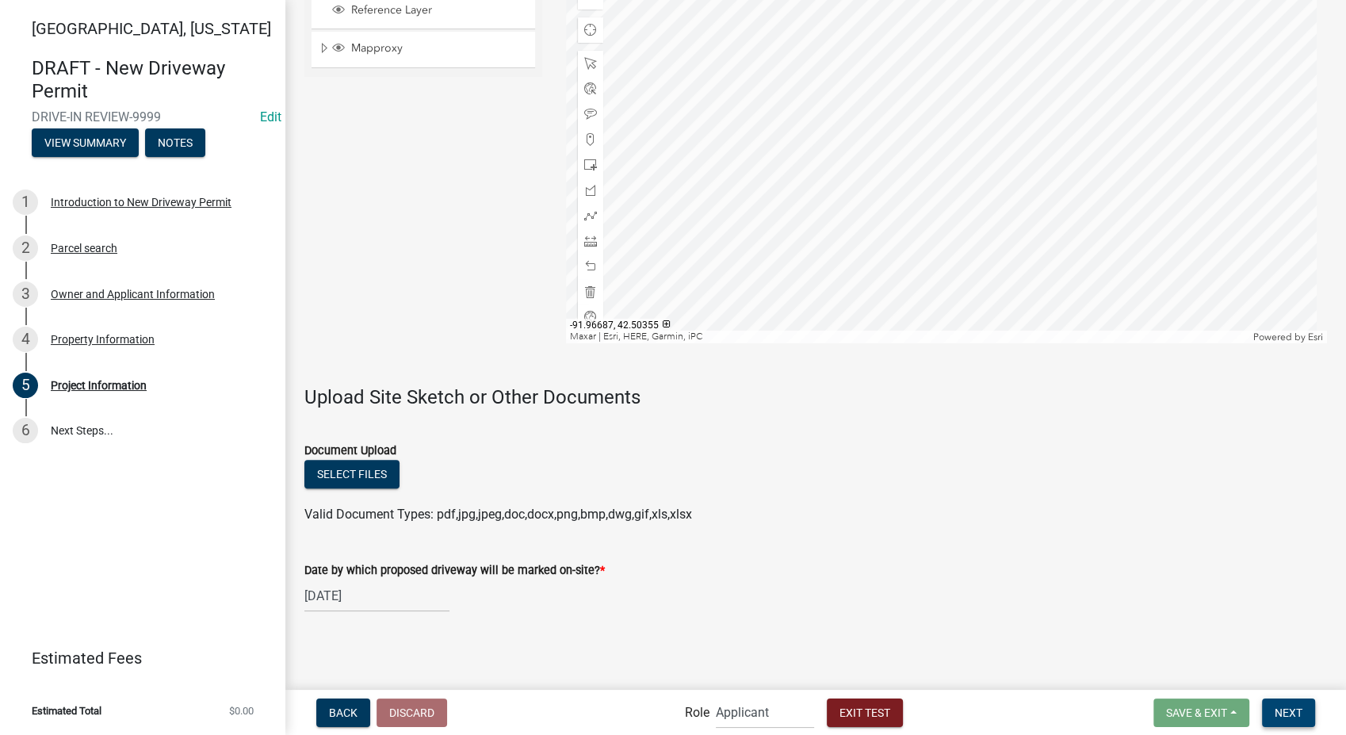
click at [1284, 717] on span "Next" at bounding box center [1289, 712] width 28 height 13
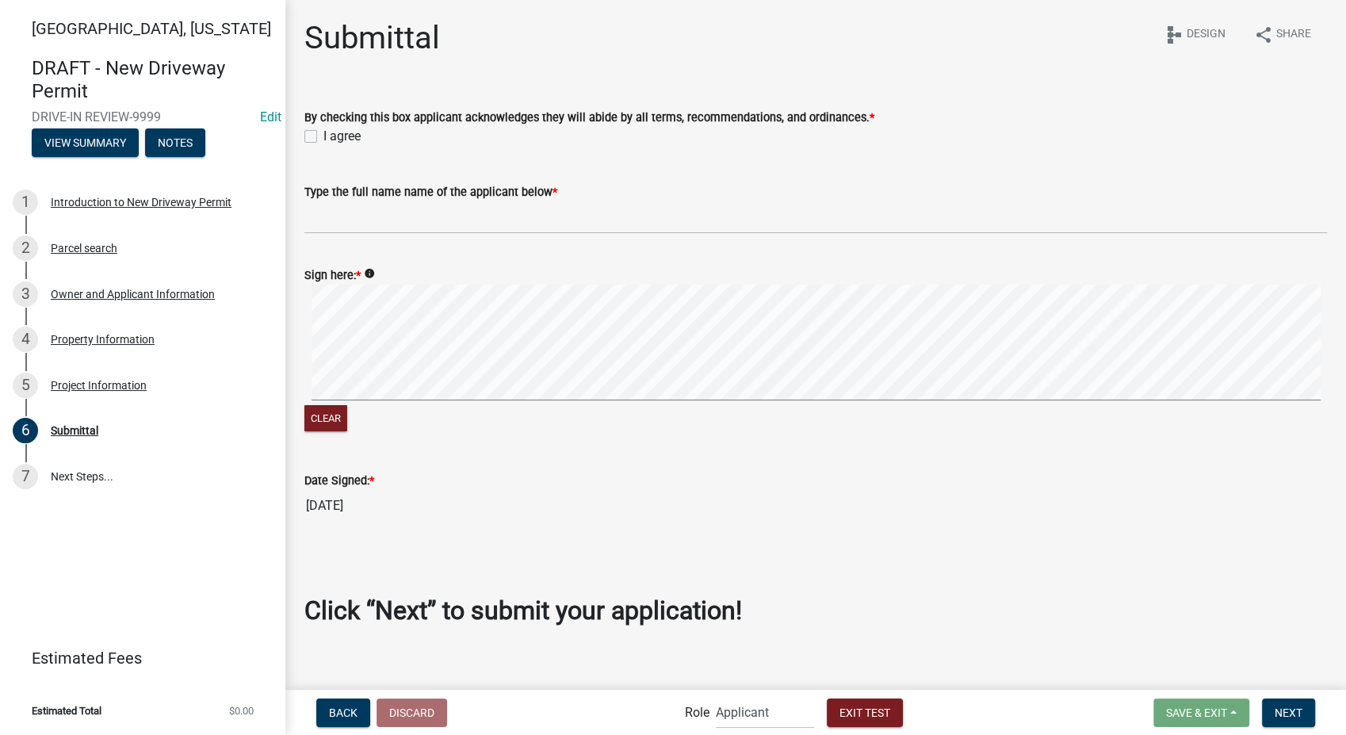
click at [323, 138] on label "I agree" at bounding box center [341, 136] width 37 height 19
click at [323, 137] on input "I agree" at bounding box center [328, 132] width 10 height 10
checkbox input "true"
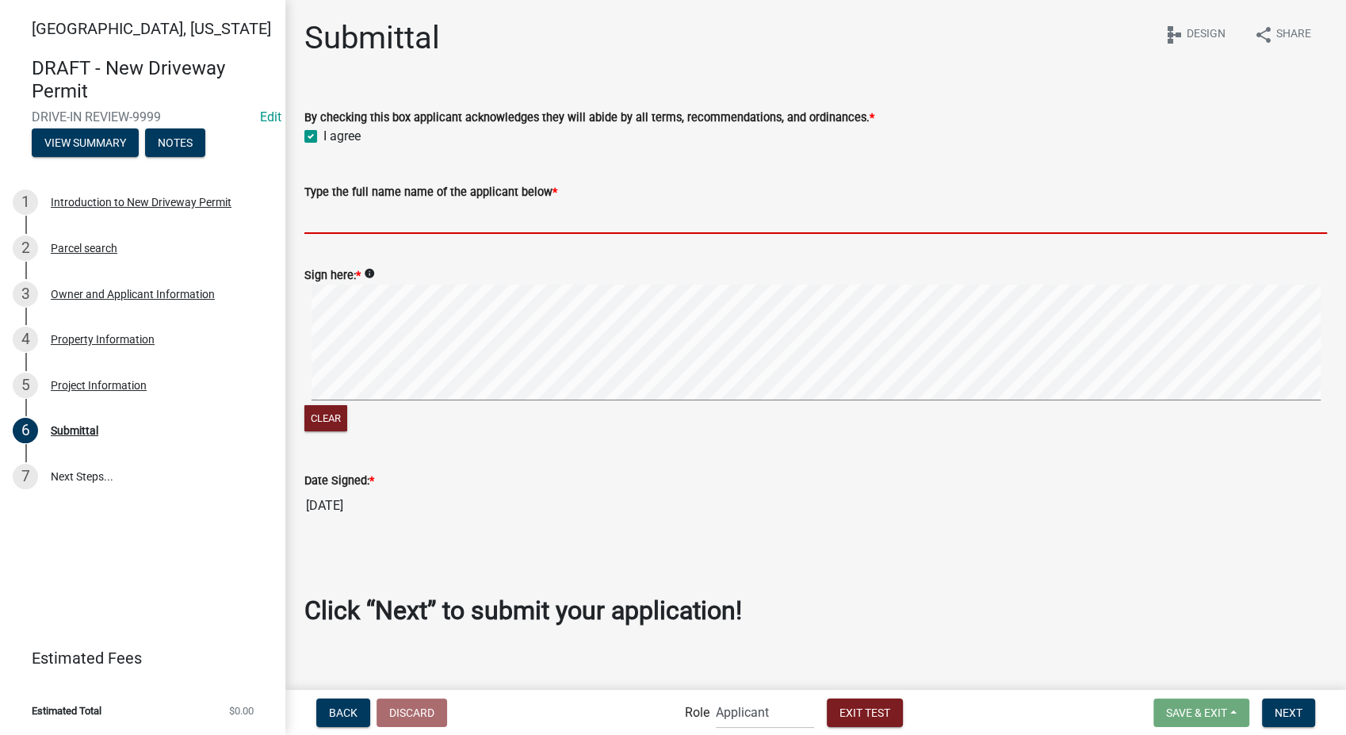
click at [354, 216] on input "Type the full name name of the applicant below *" at bounding box center [815, 217] width 1023 height 33
type input "[PERSON_NAME]"
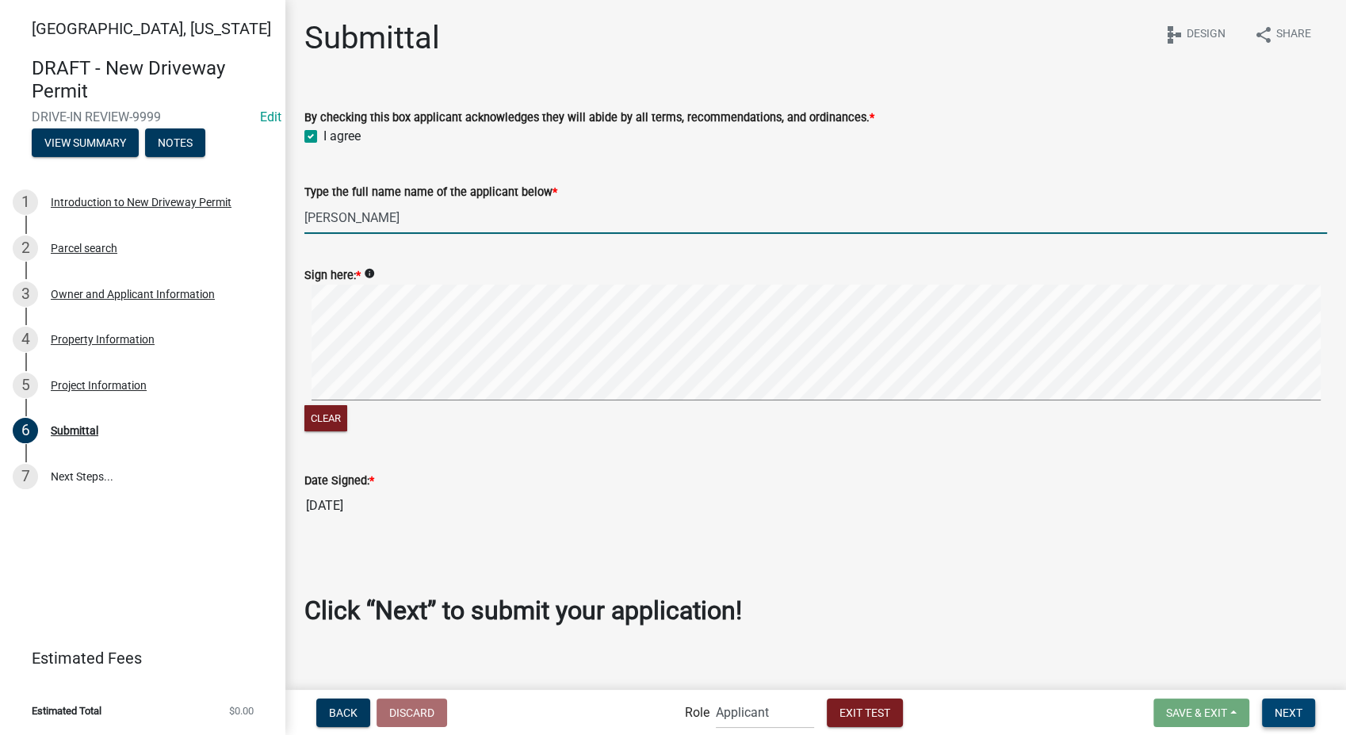
click at [1296, 708] on span "Next" at bounding box center [1289, 712] width 28 height 13
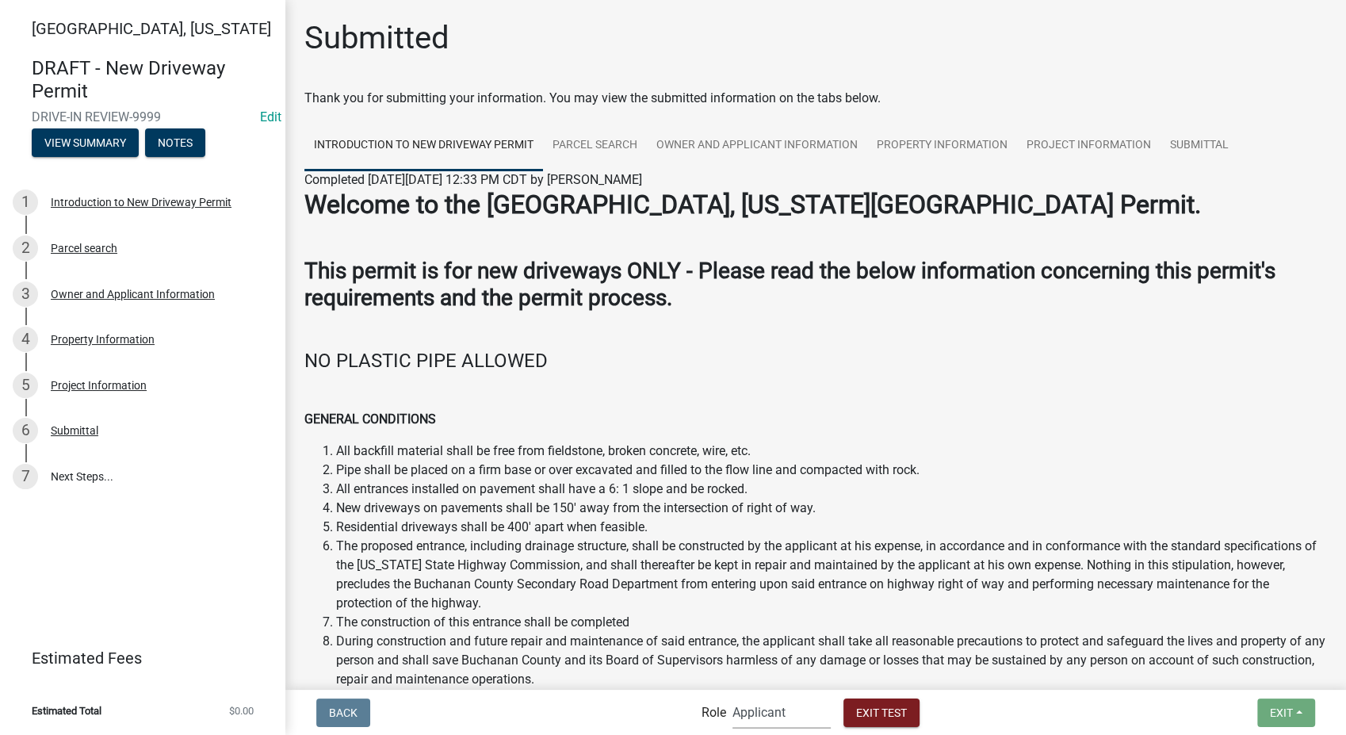
click at [806, 724] on select "Applicant Secondary Roads Admin" at bounding box center [782, 712] width 98 height 33
select select "0557c259-9306-4102-b35b-3b386a3e7b44"
click at [733, 696] on select "Applicant Secondary Roads Admin" at bounding box center [782, 712] width 98 height 33
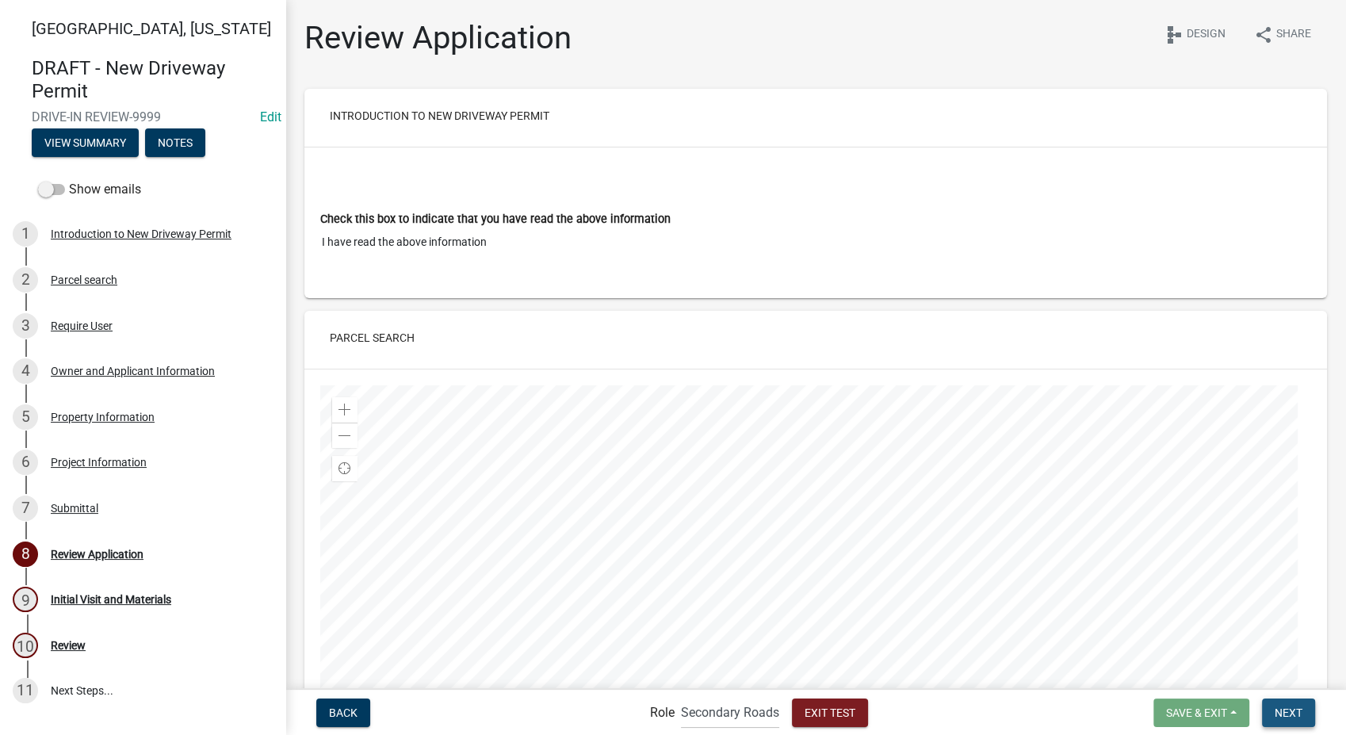
click at [1287, 712] on span "Next" at bounding box center [1289, 712] width 28 height 13
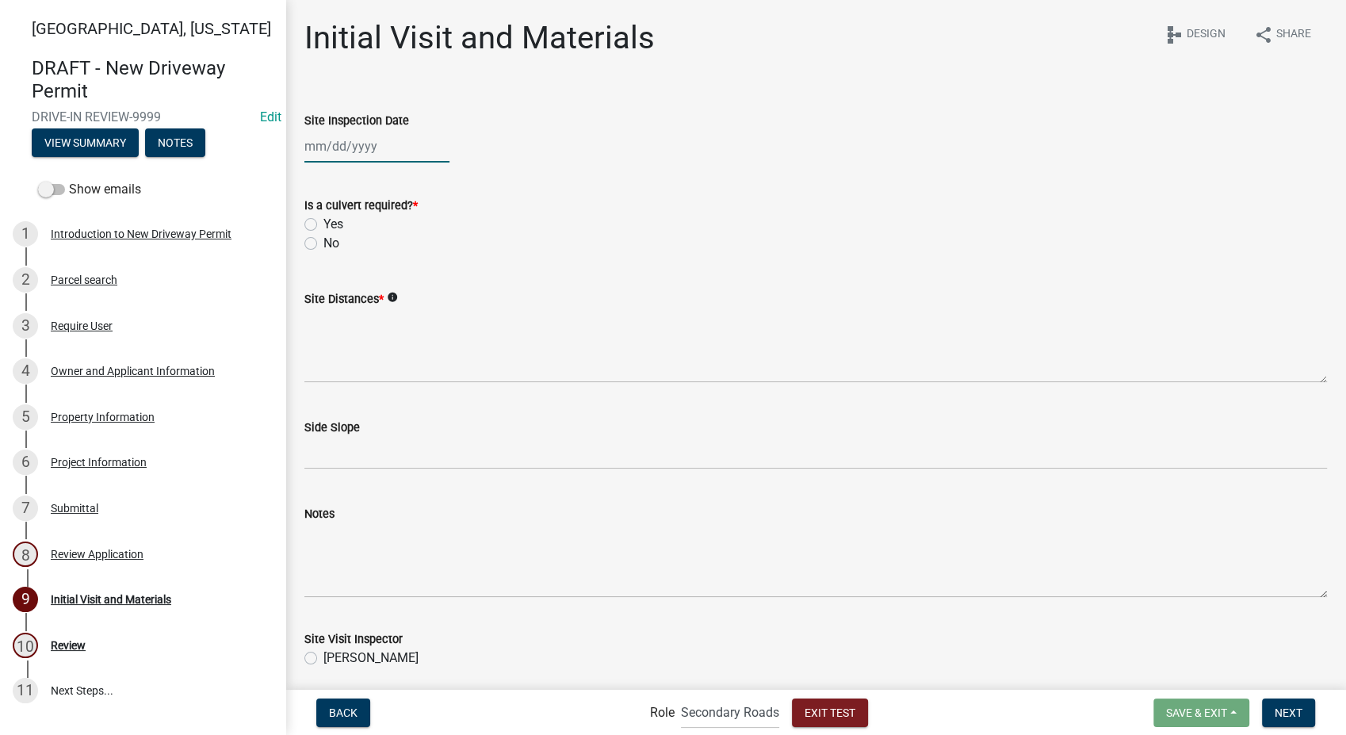
click at [347, 155] on div at bounding box center [376, 146] width 145 height 33
select select "8"
select select "2025"
click at [422, 317] on div "22" at bounding box center [421, 306] width 25 height 25
type input "[DATE]"
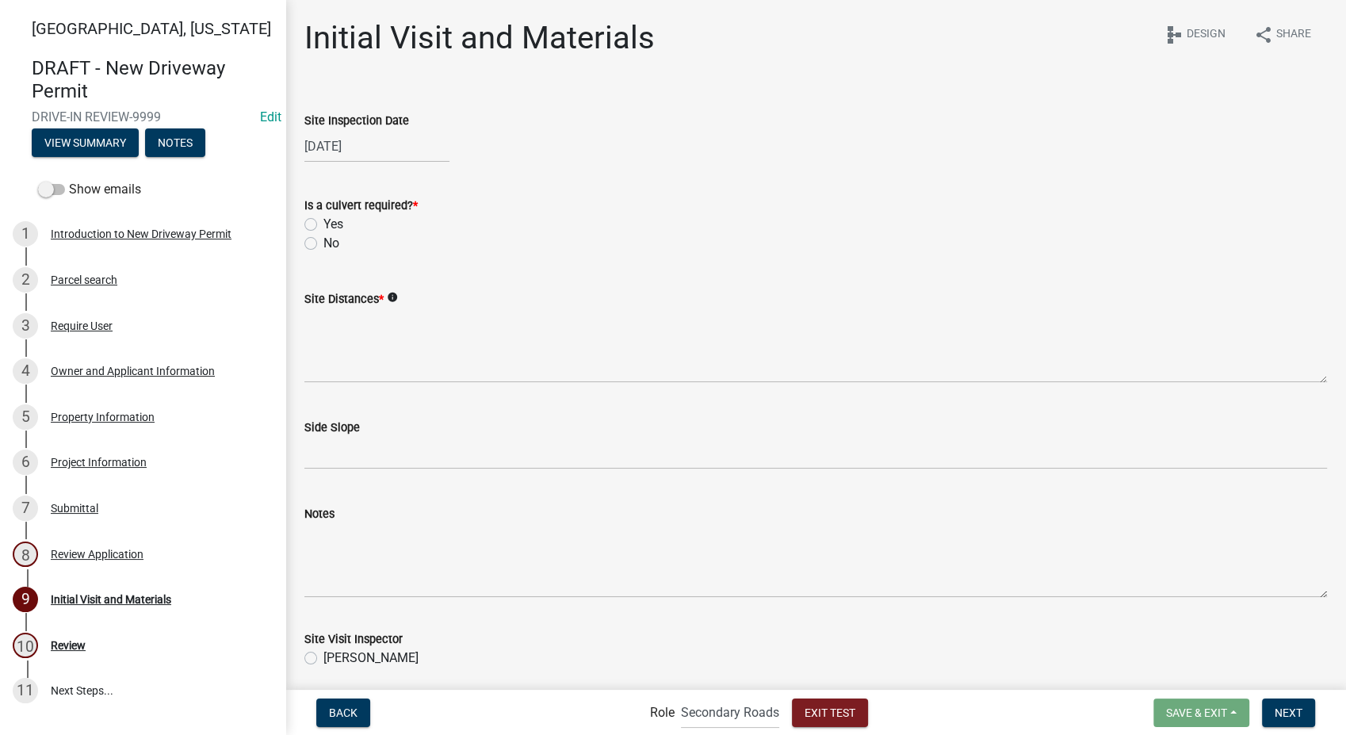
click at [323, 227] on label "Yes" at bounding box center [333, 224] width 20 height 19
click at [323, 225] on input "Yes" at bounding box center [328, 220] width 10 height 10
radio input "true"
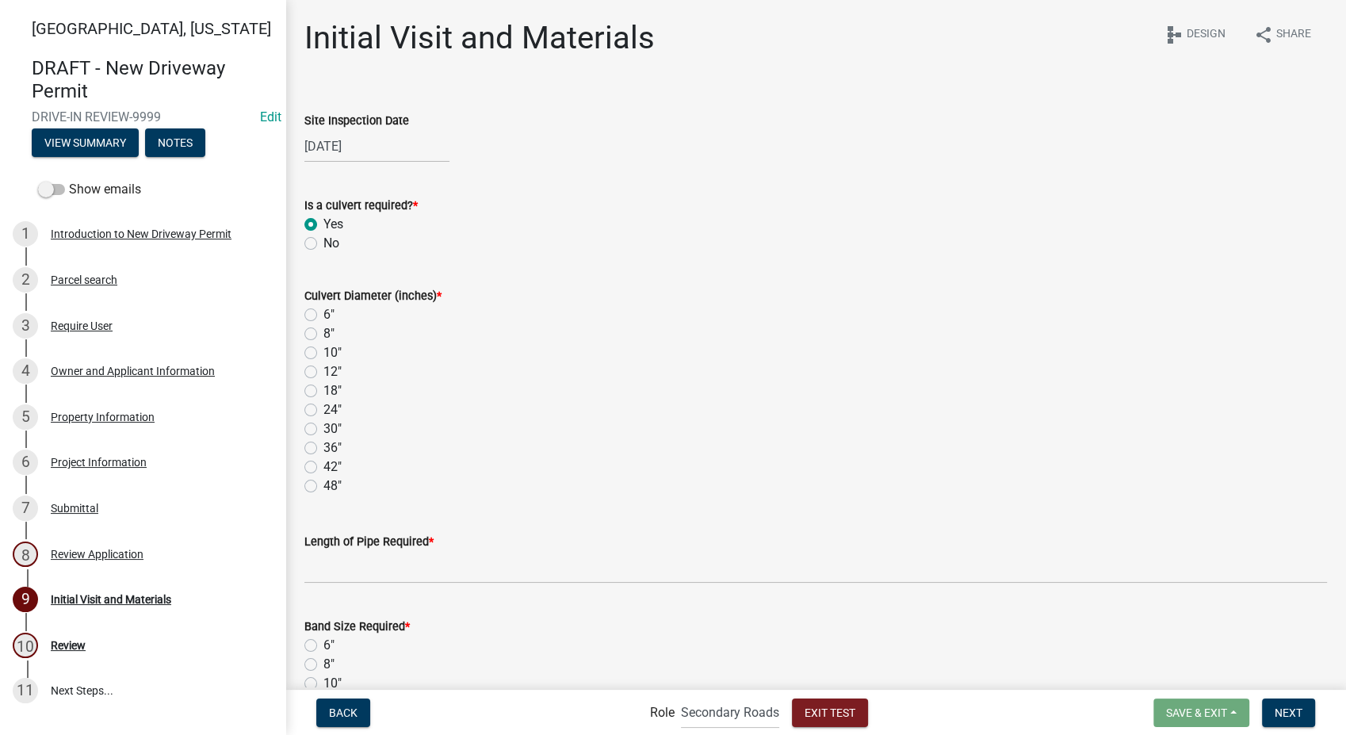
click at [323, 313] on label "6"" at bounding box center [328, 314] width 11 height 19
click at [323, 313] on input "6"" at bounding box center [328, 310] width 10 height 10
radio input "true"
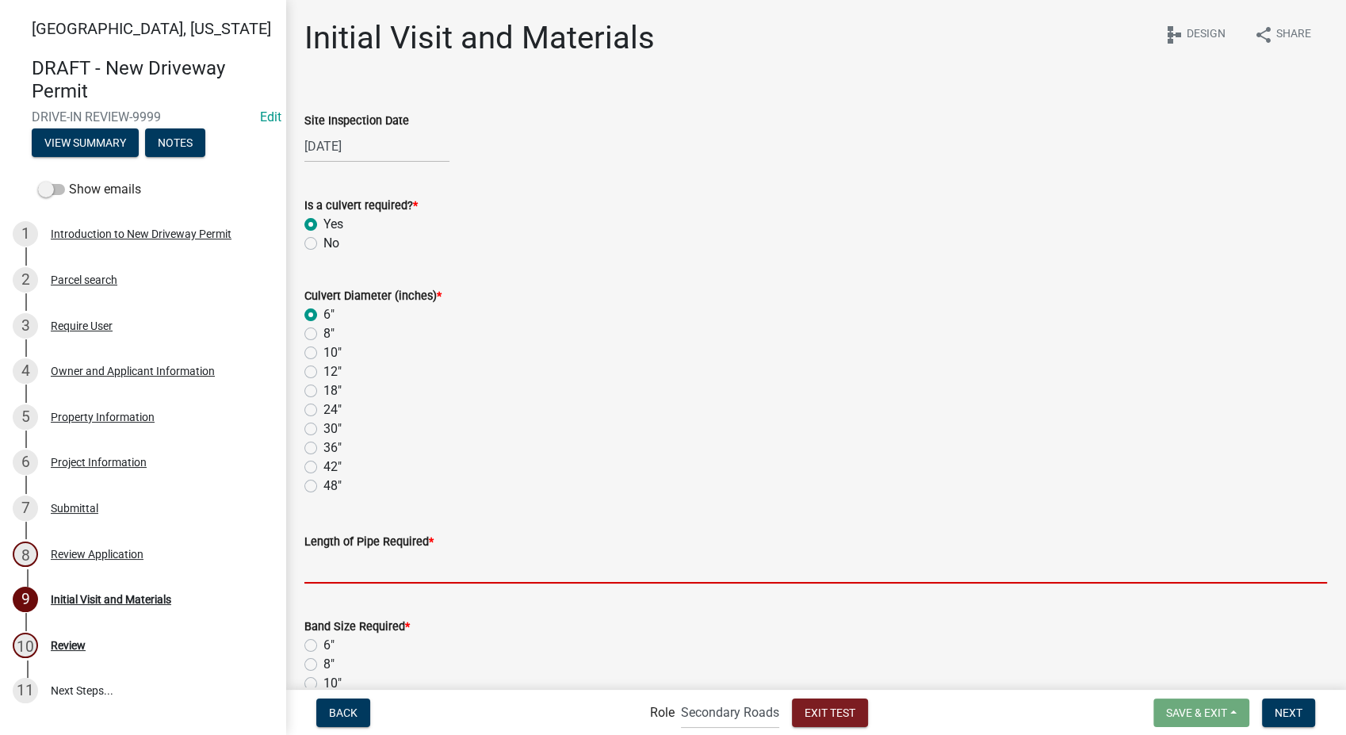
click at [377, 562] on input "text" at bounding box center [815, 567] width 1023 height 33
type input "20"
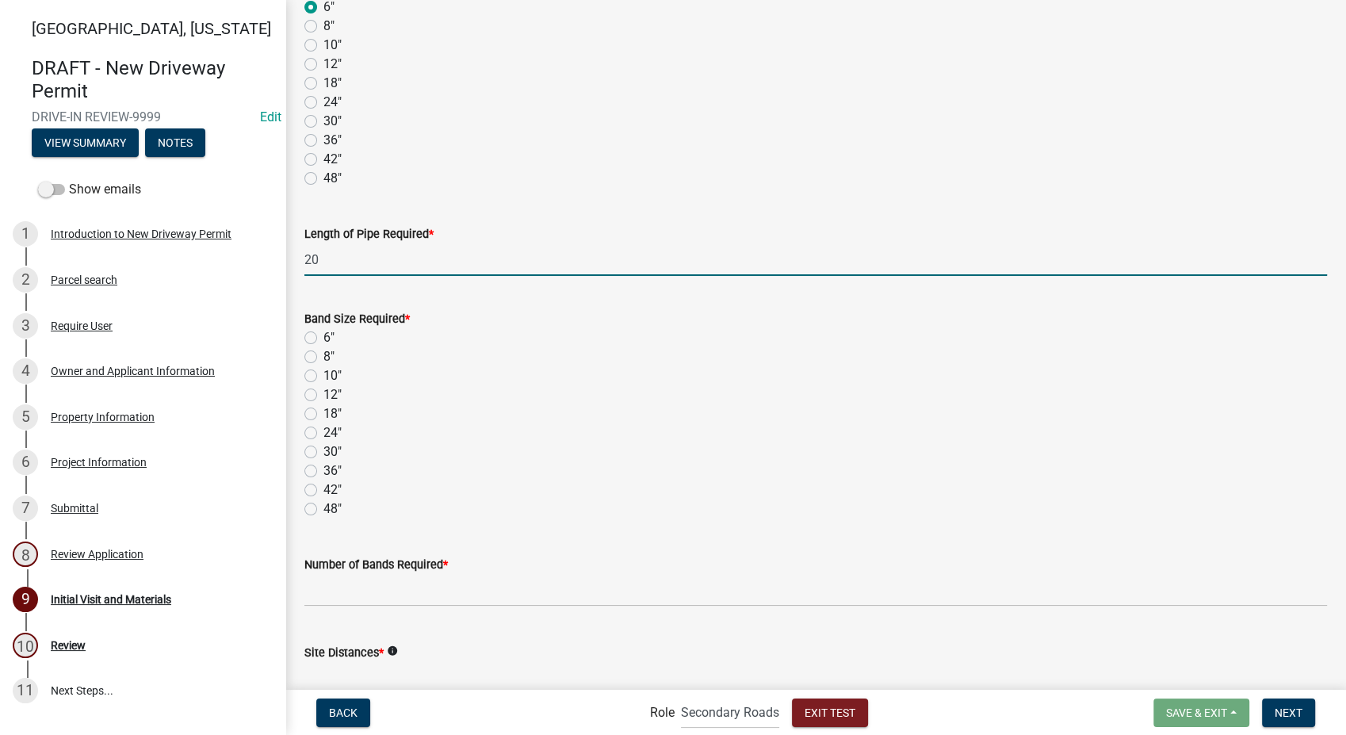
scroll to position [440, 0]
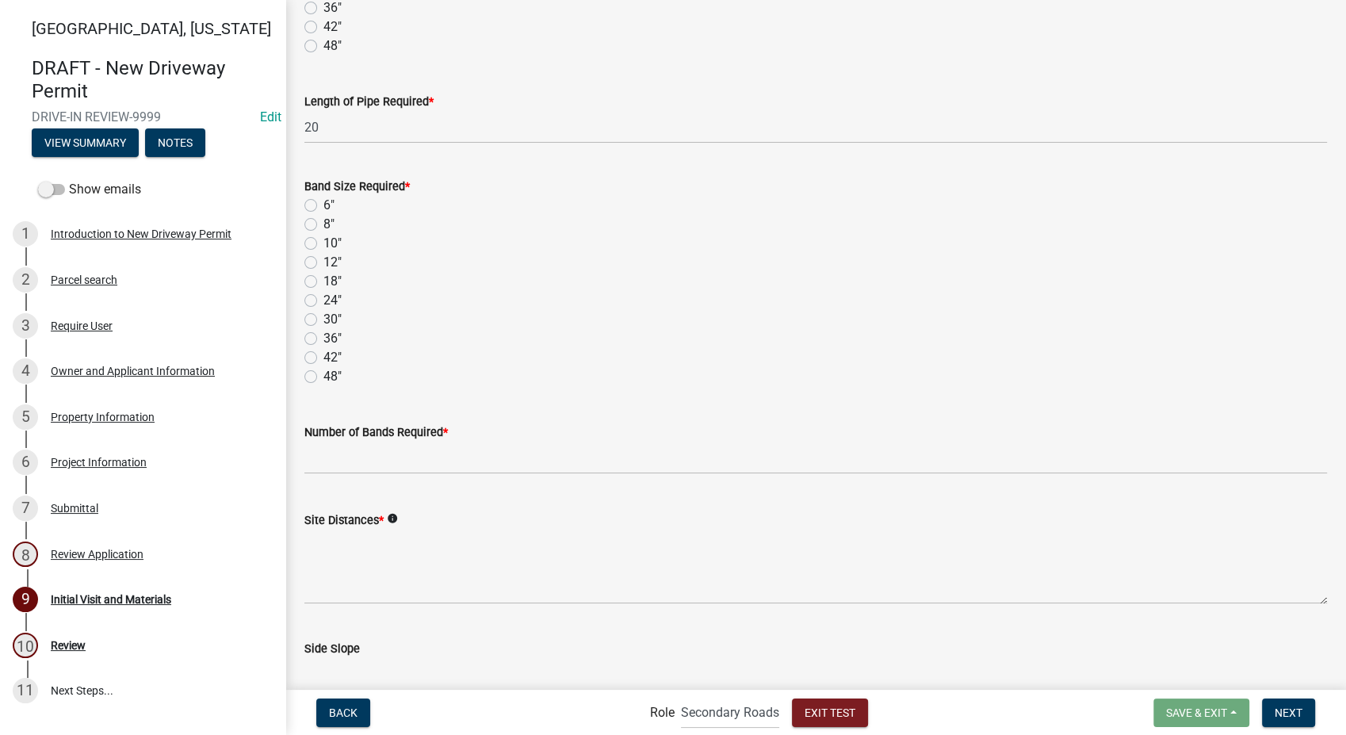
click at [323, 206] on label "6"" at bounding box center [328, 205] width 11 height 19
click at [323, 206] on input "6"" at bounding box center [328, 201] width 10 height 10
radio input "true"
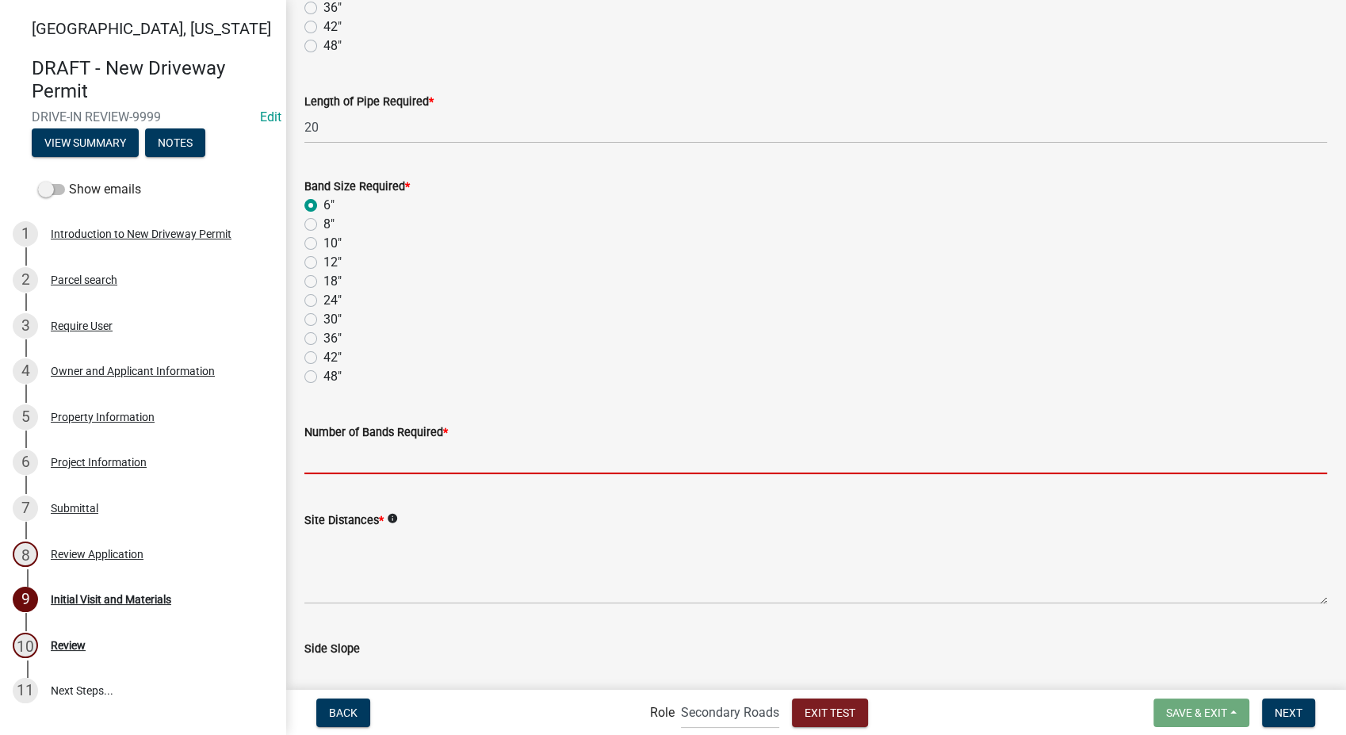
click at [356, 454] on input "text" at bounding box center [815, 458] width 1023 height 33
type input "5"
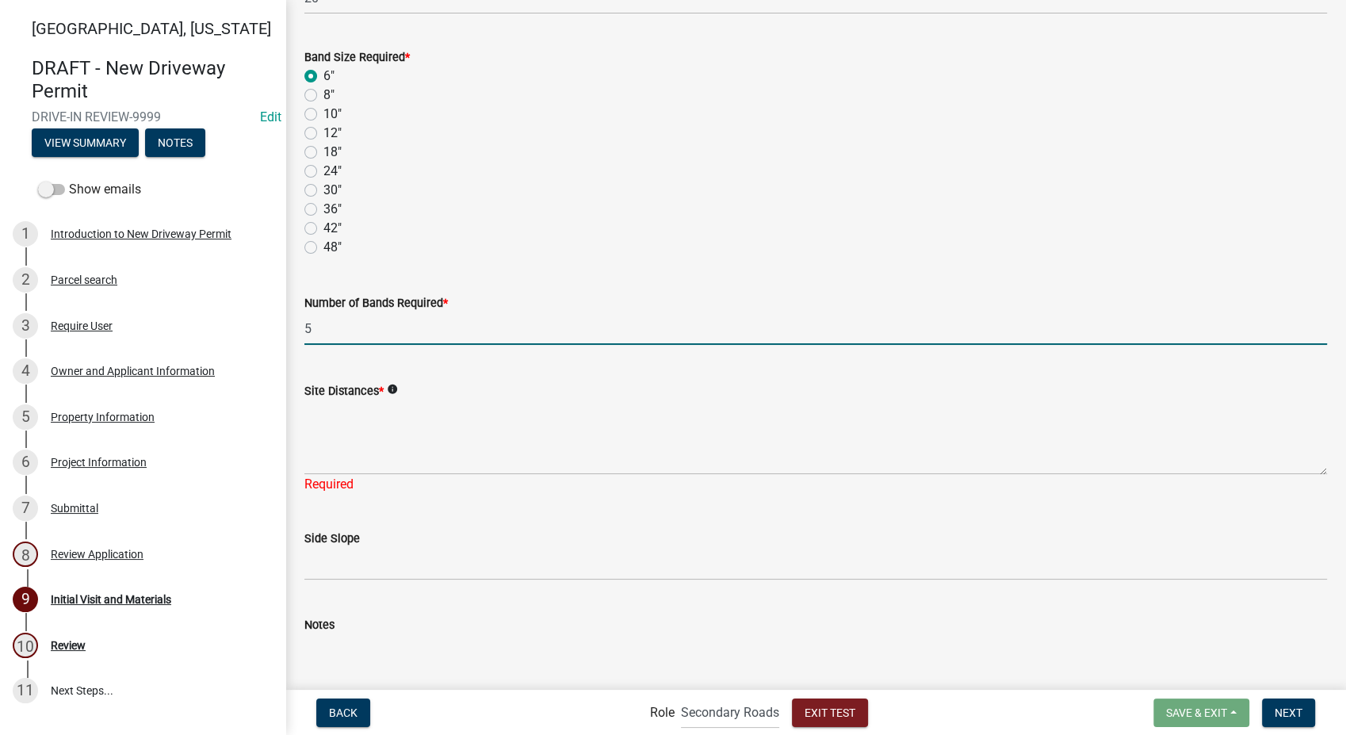
scroll to position [704, 0]
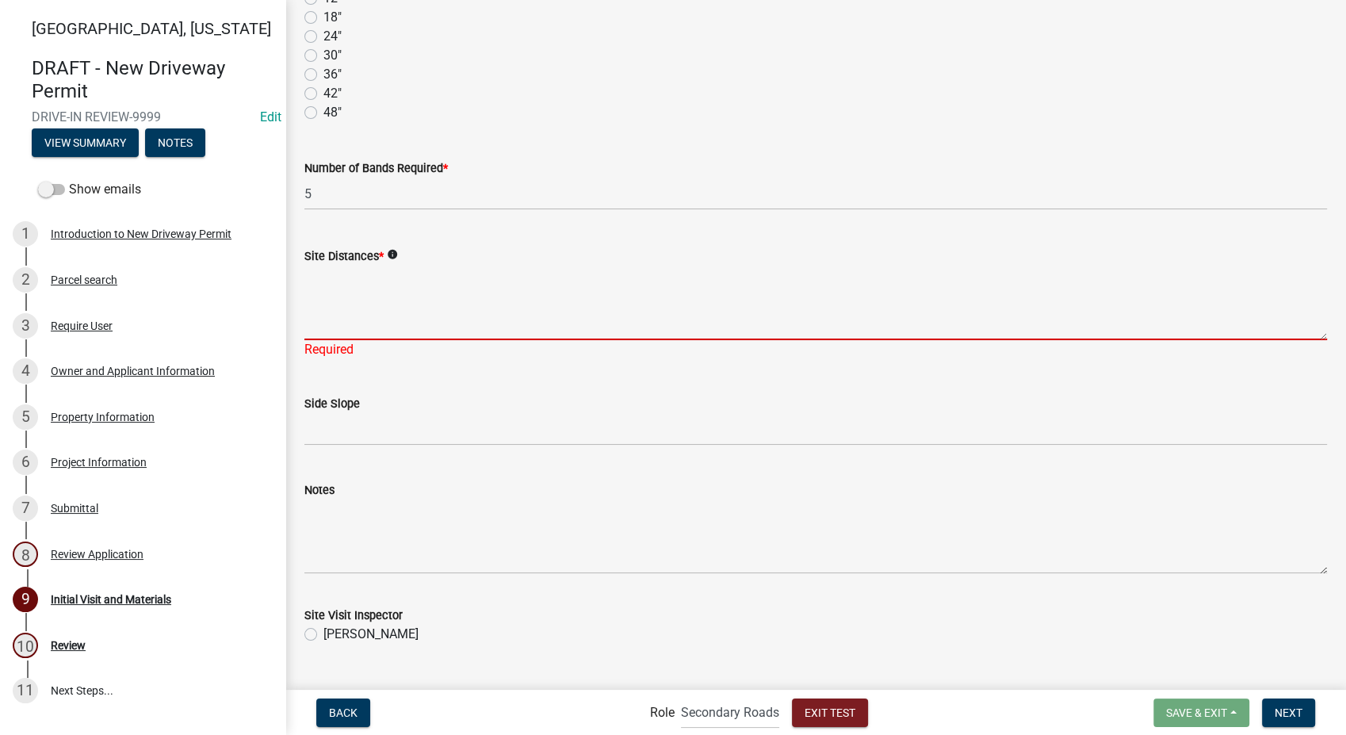
click at [348, 304] on textarea "Site Distances *" at bounding box center [815, 303] width 1023 height 75
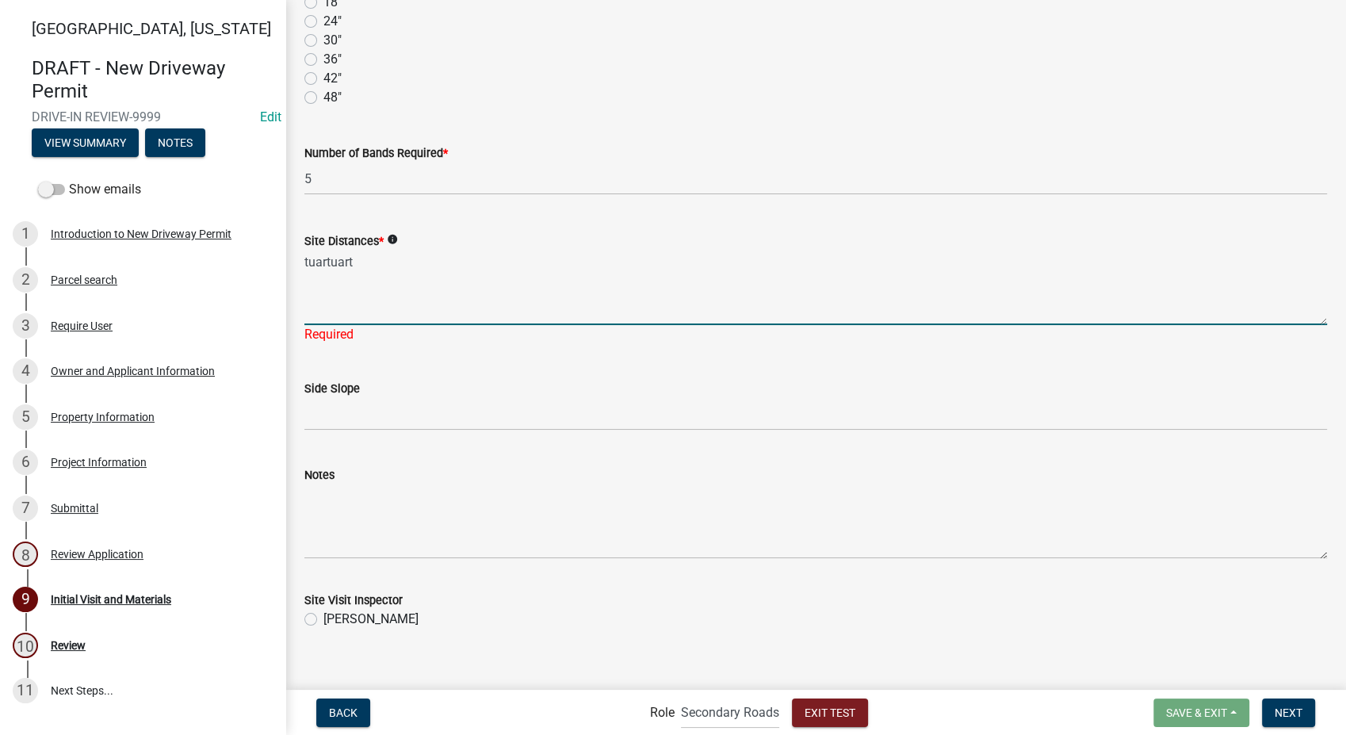
scroll to position [736, 0]
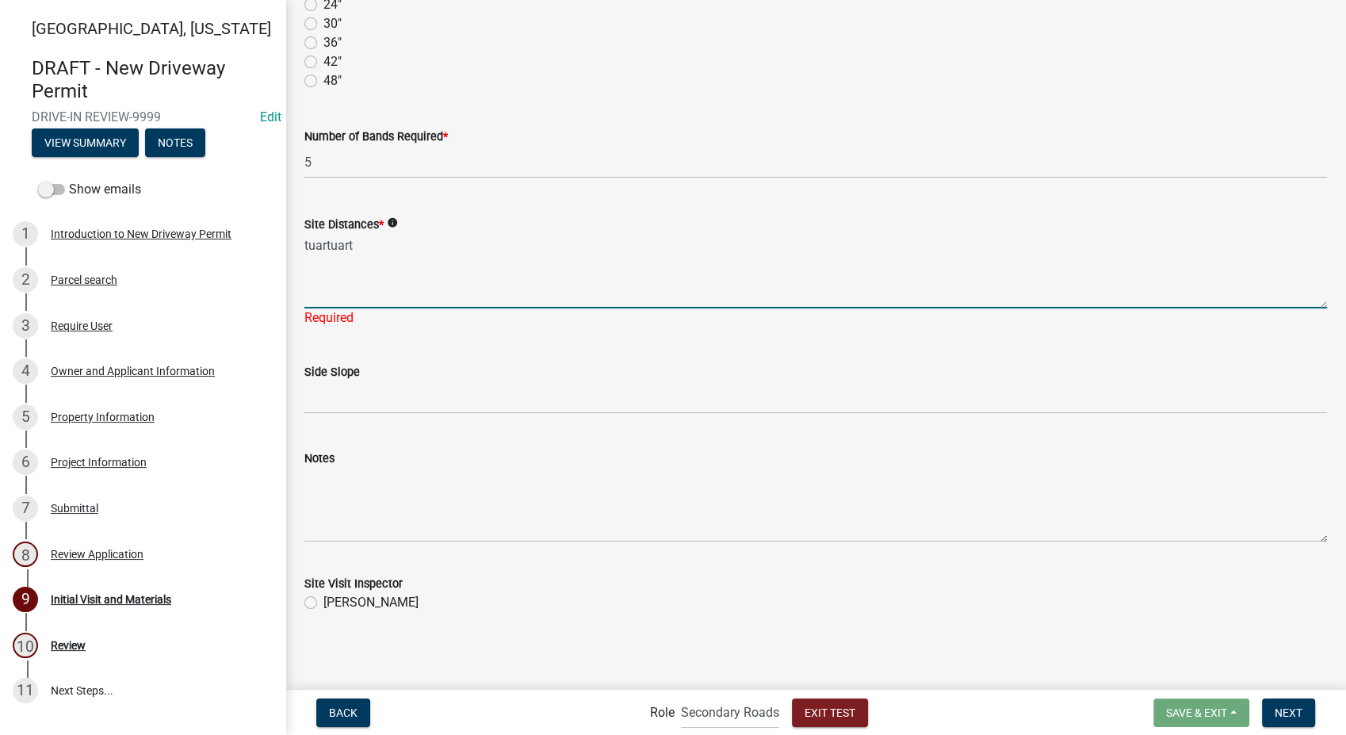
type textarea "tuartuart"
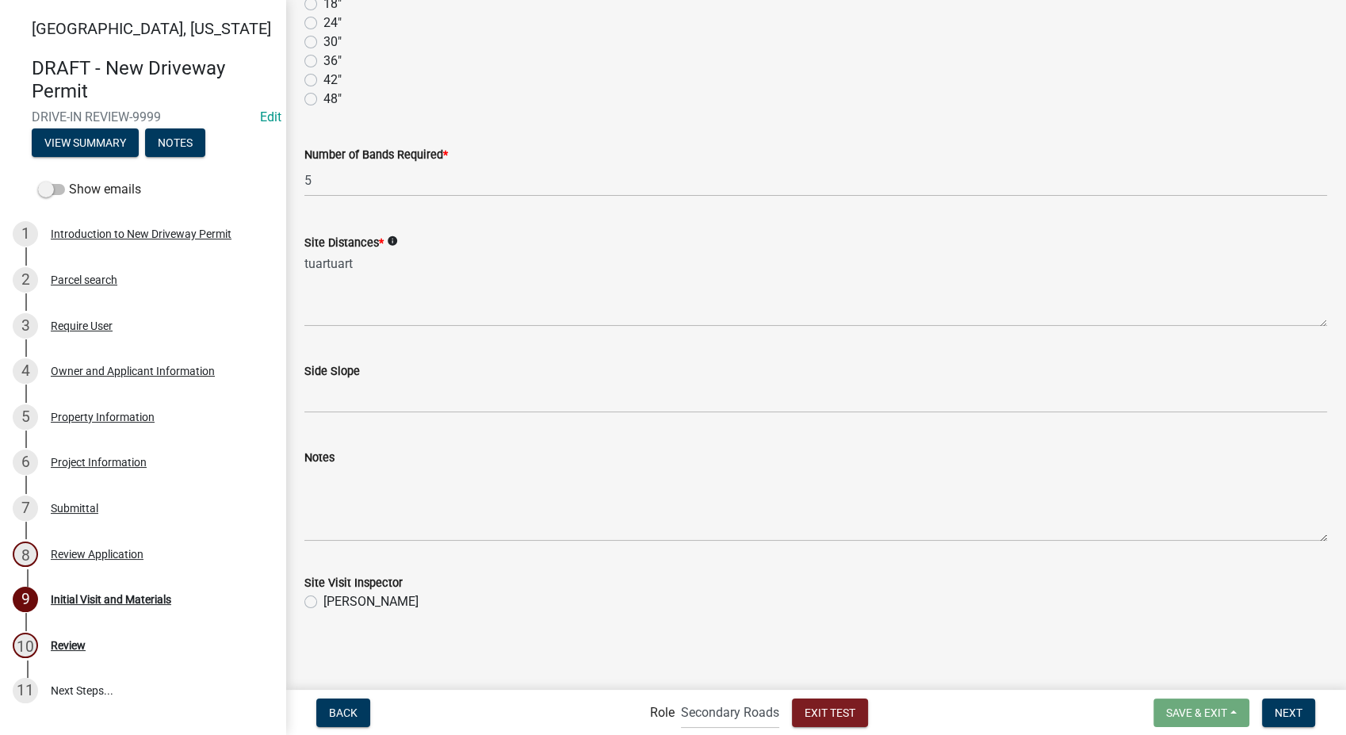
scroll to position [717, 0]
click at [323, 599] on label "[PERSON_NAME]" at bounding box center [370, 602] width 95 height 19
click at [323, 599] on input "[PERSON_NAME]" at bounding box center [328, 598] width 10 height 10
radio input "true"
click at [1284, 723] on button "Next" at bounding box center [1288, 712] width 53 height 29
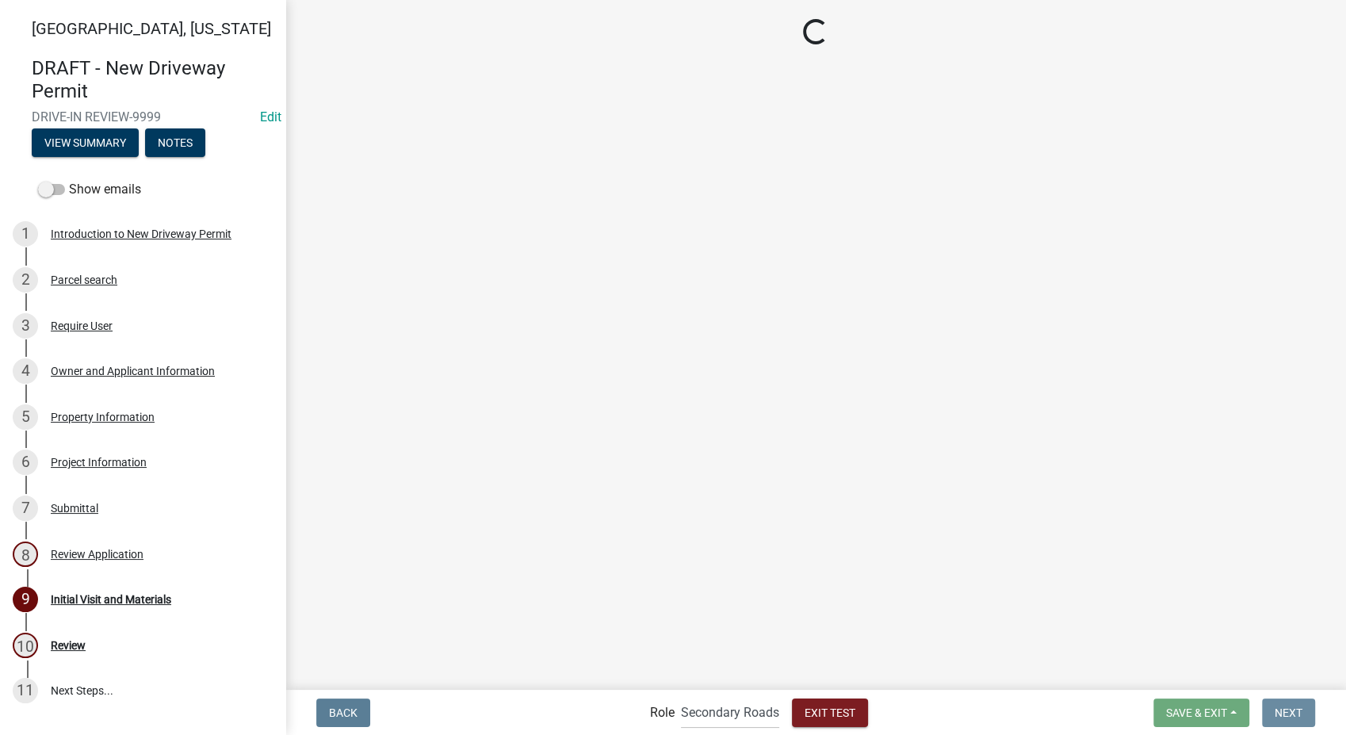
scroll to position [0, 0]
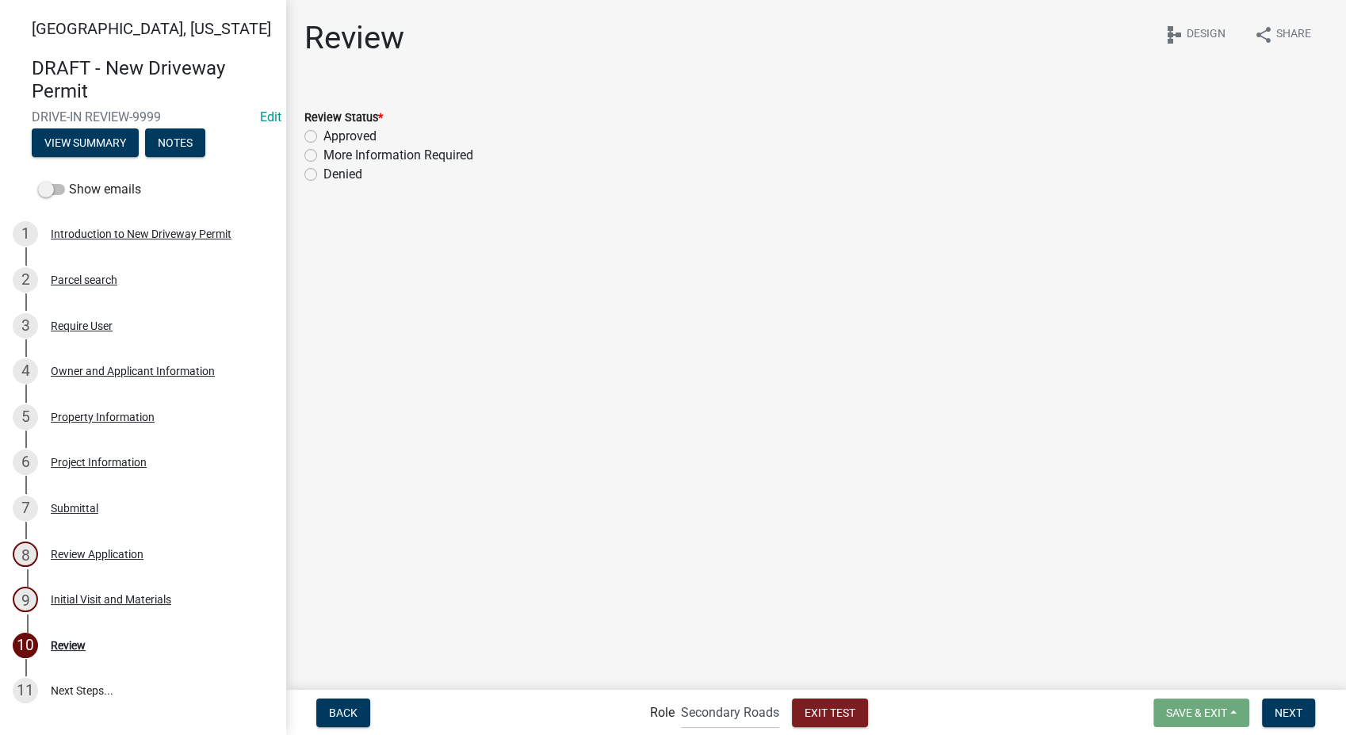
click at [323, 139] on label "Approved" at bounding box center [349, 136] width 53 height 19
click at [323, 137] on input "Approved" at bounding box center [328, 132] width 10 height 10
radio input "true"
click at [1294, 710] on span "Next" at bounding box center [1289, 712] width 28 height 13
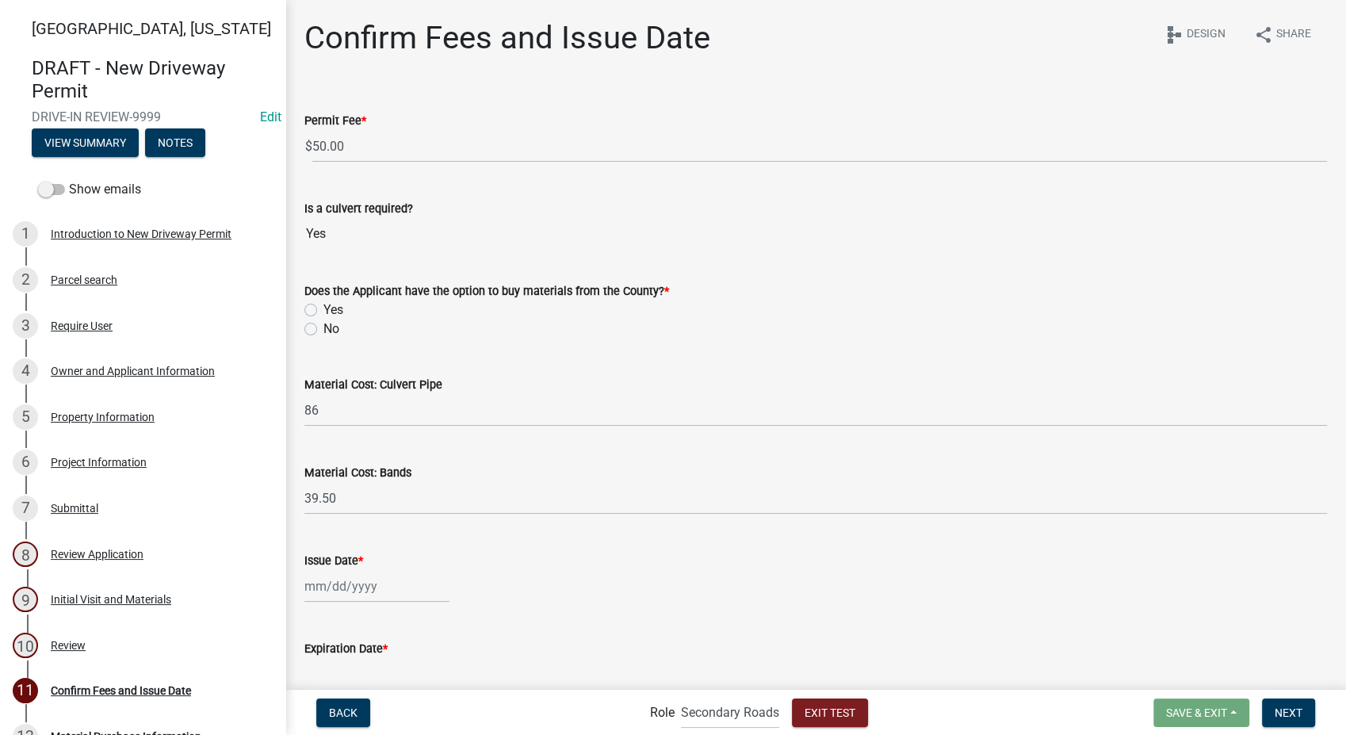
click at [323, 309] on label "Yes" at bounding box center [333, 309] width 20 height 19
click at [323, 309] on input "Yes" at bounding box center [328, 305] width 10 height 10
radio input "true"
click at [818, 721] on button "Exit Test" at bounding box center [830, 712] width 76 height 29
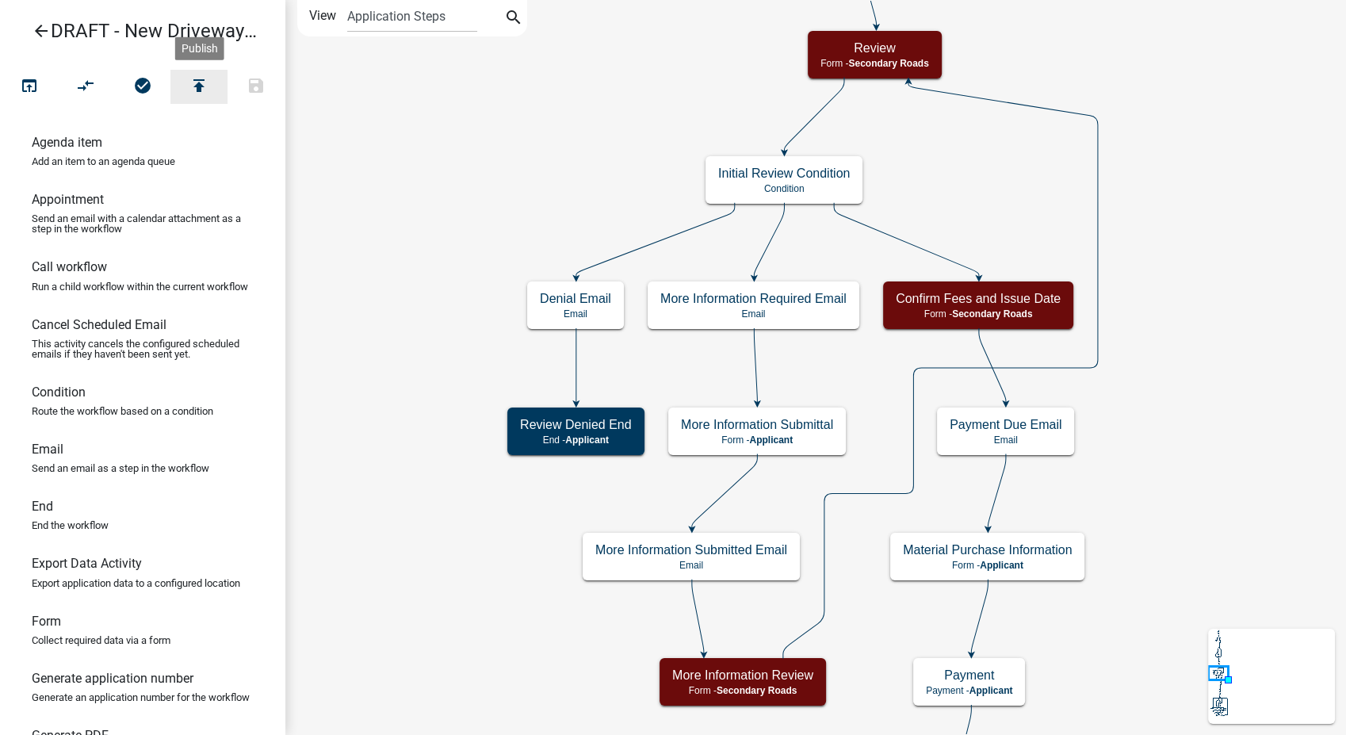
click at [197, 77] on icon "publish" at bounding box center [198, 87] width 19 height 22
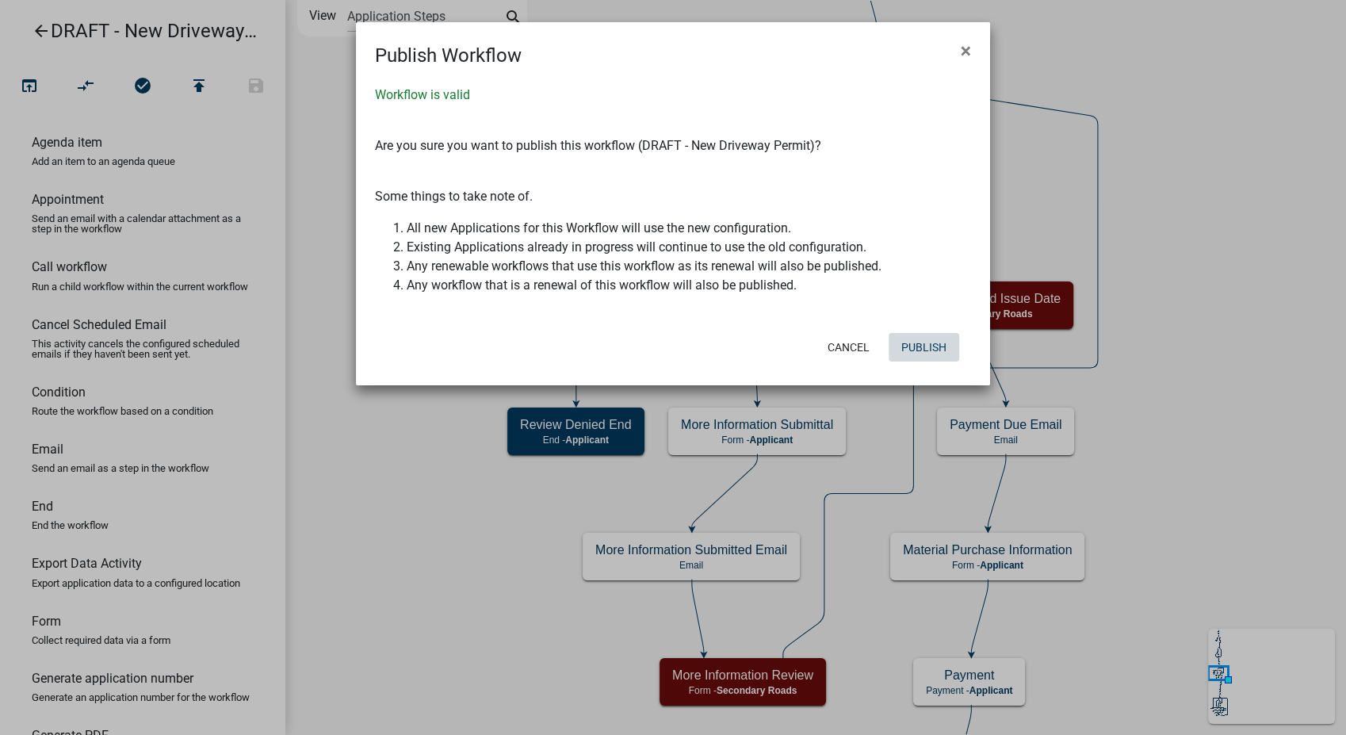
click at [932, 339] on button "Publish" at bounding box center [924, 347] width 71 height 29
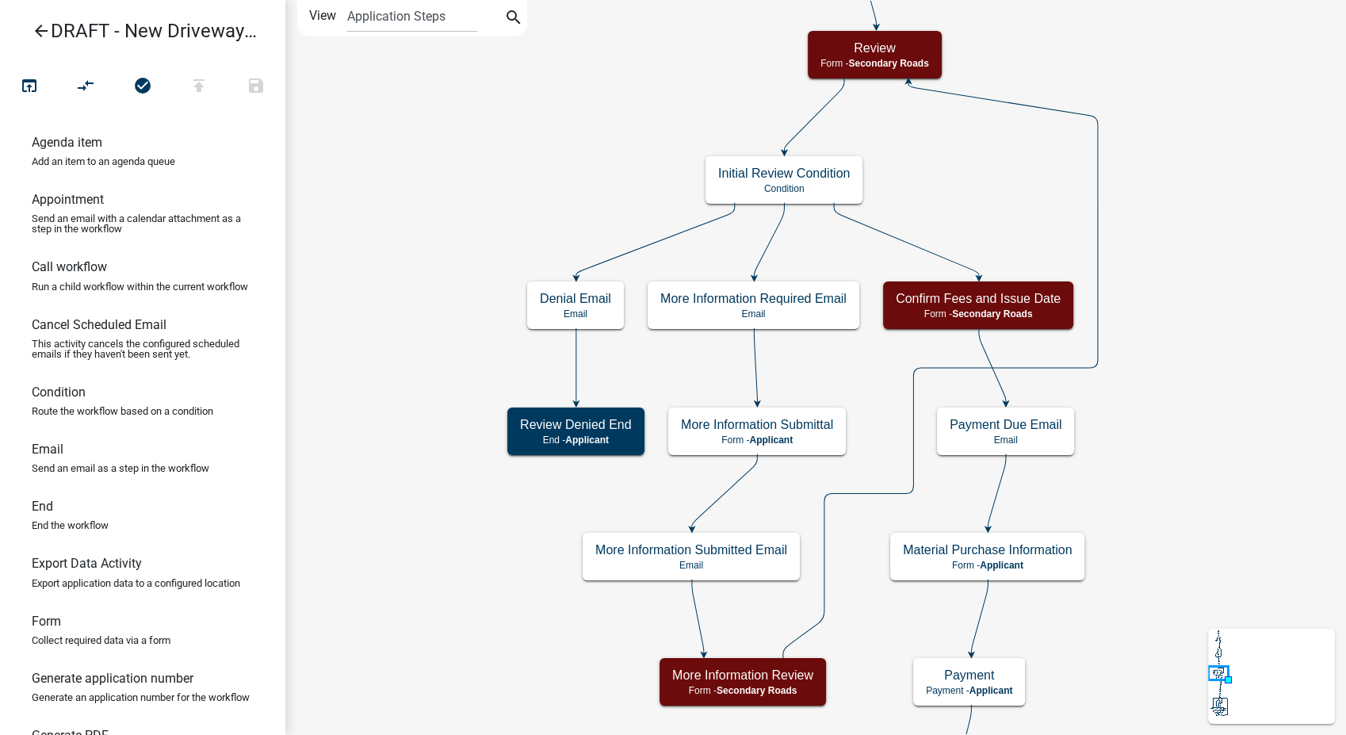
click at [43, 27] on icon "arrow_back" at bounding box center [41, 32] width 19 height 22
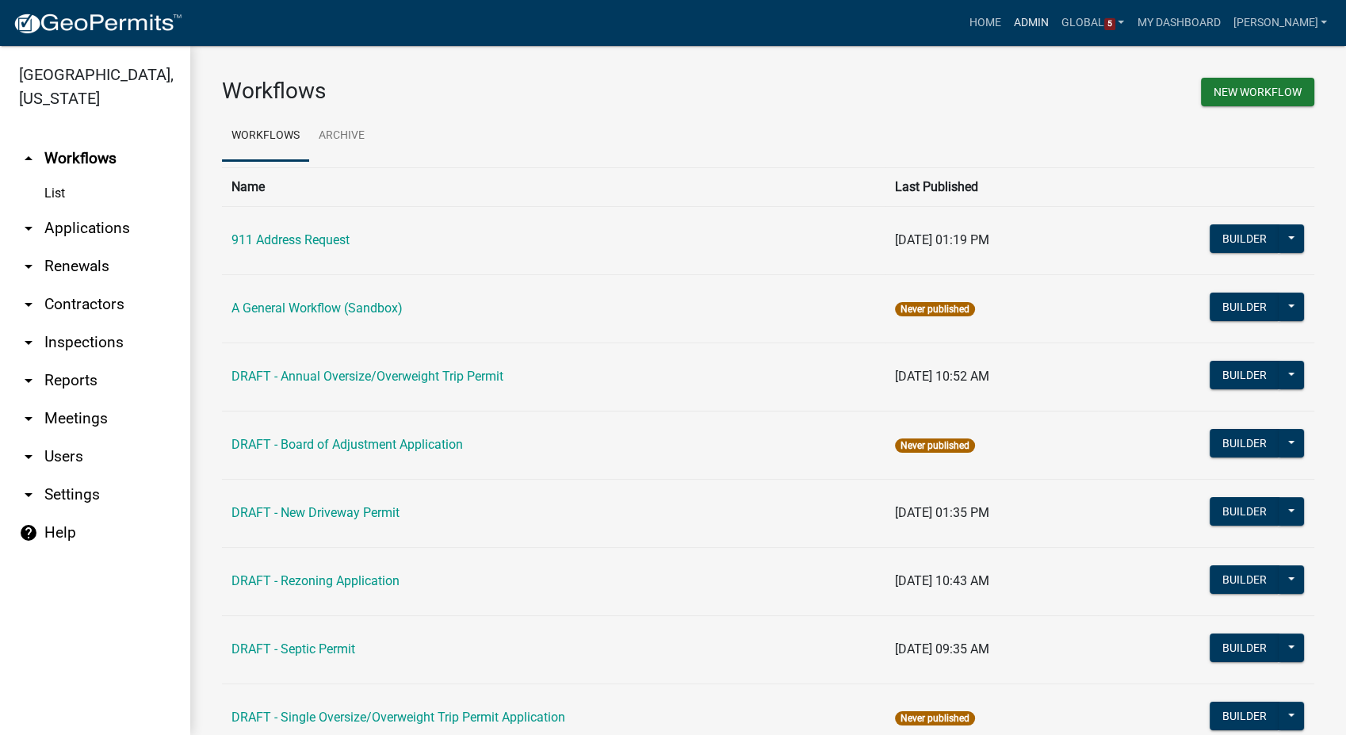
drag, startPoint x: 1046, startPoint y: 22, endPoint x: 867, endPoint y: 49, distance: 181.2
click at [1046, 22] on link "Admin" at bounding box center [1032, 23] width 48 height 30
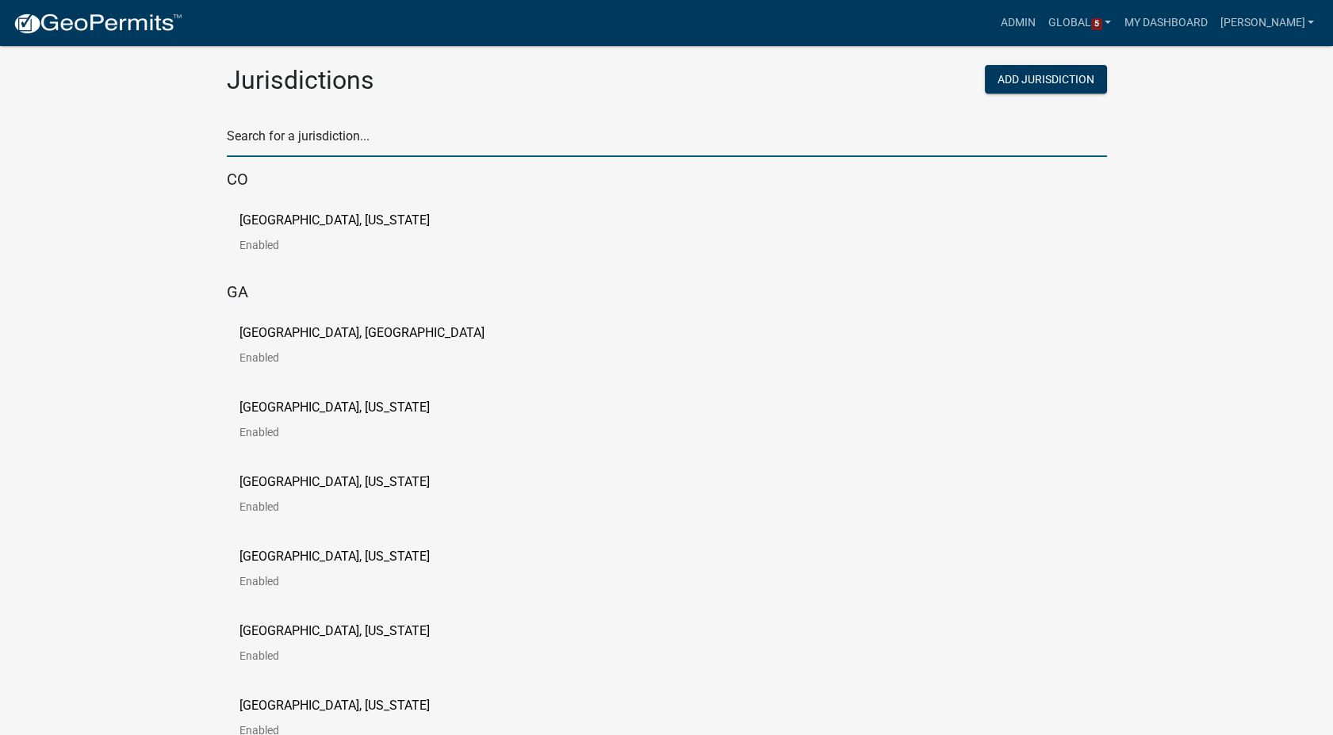
click at [340, 136] on input "text" at bounding box center [667, 140] width 880 height 33
type input "howard"
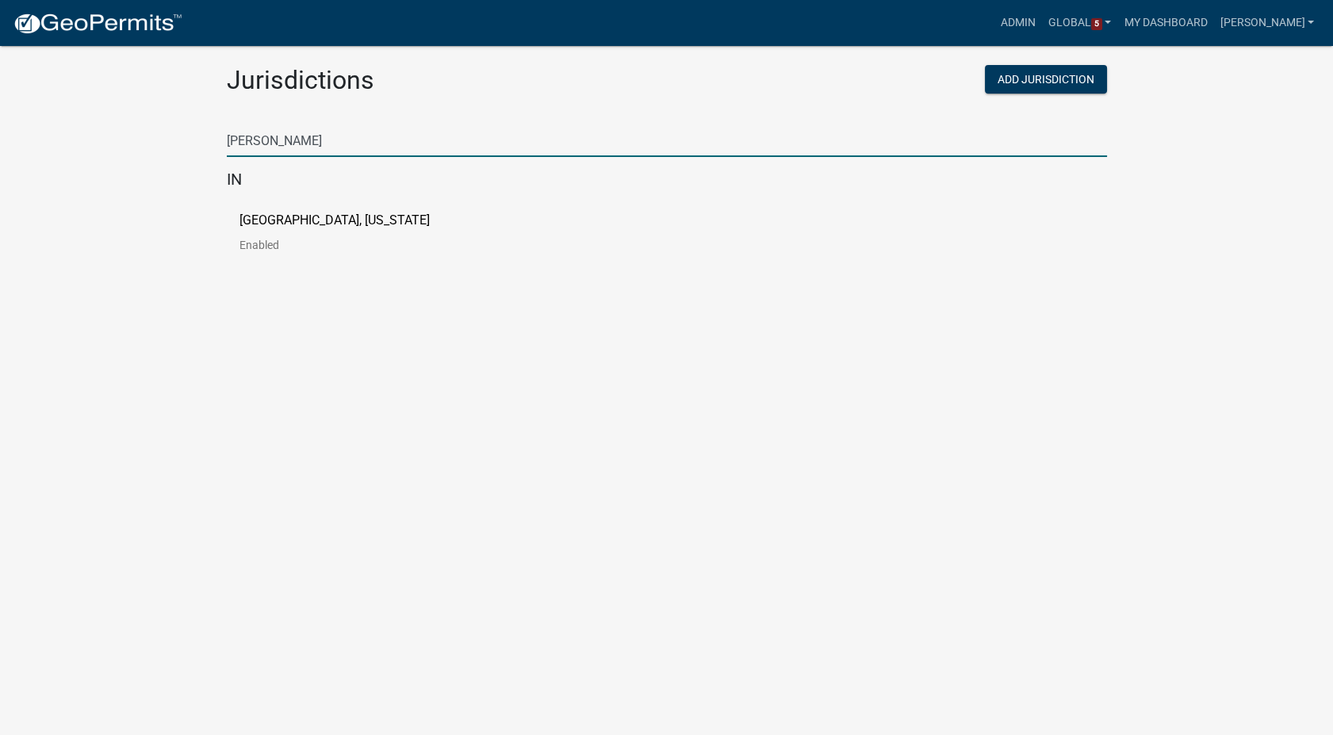
click at [314, 214] on p "Howard County, Indiana" at bounding box center [334, 220] width 190 height 13
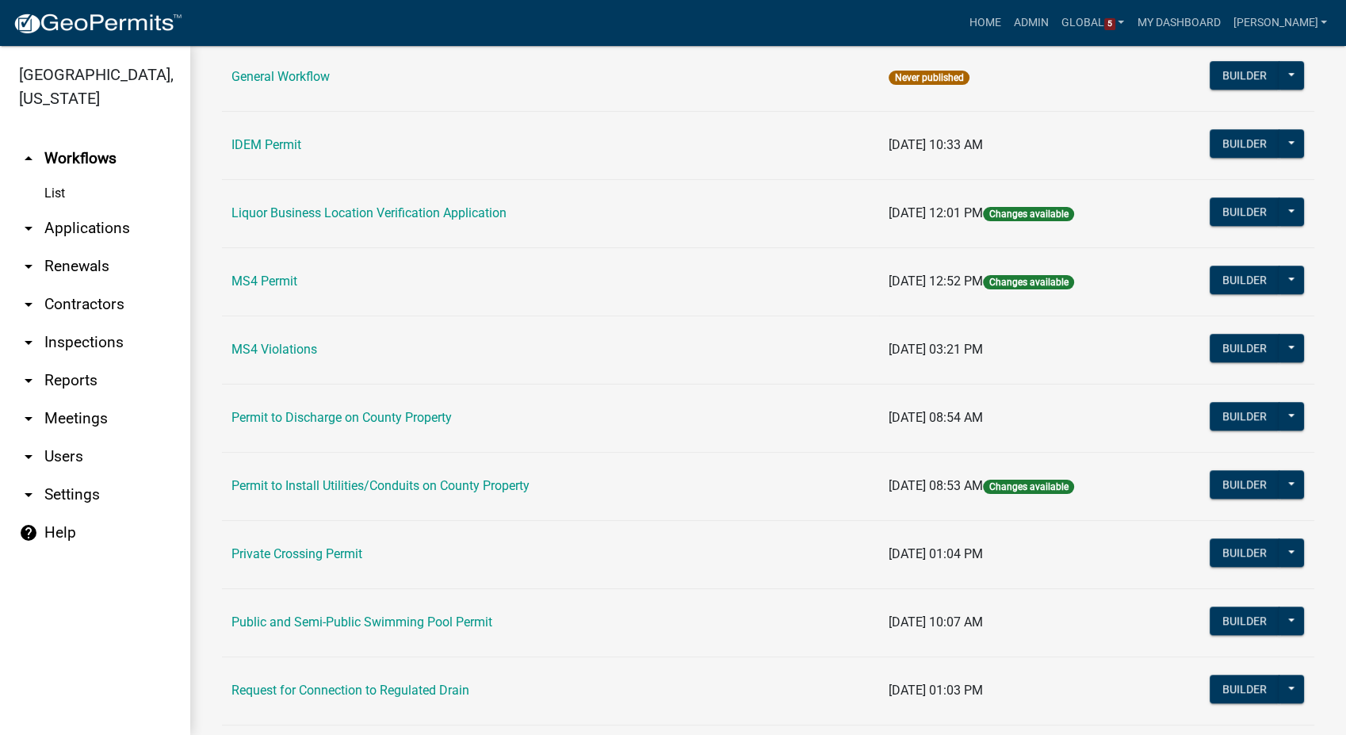
scroll to position [1285, 0]
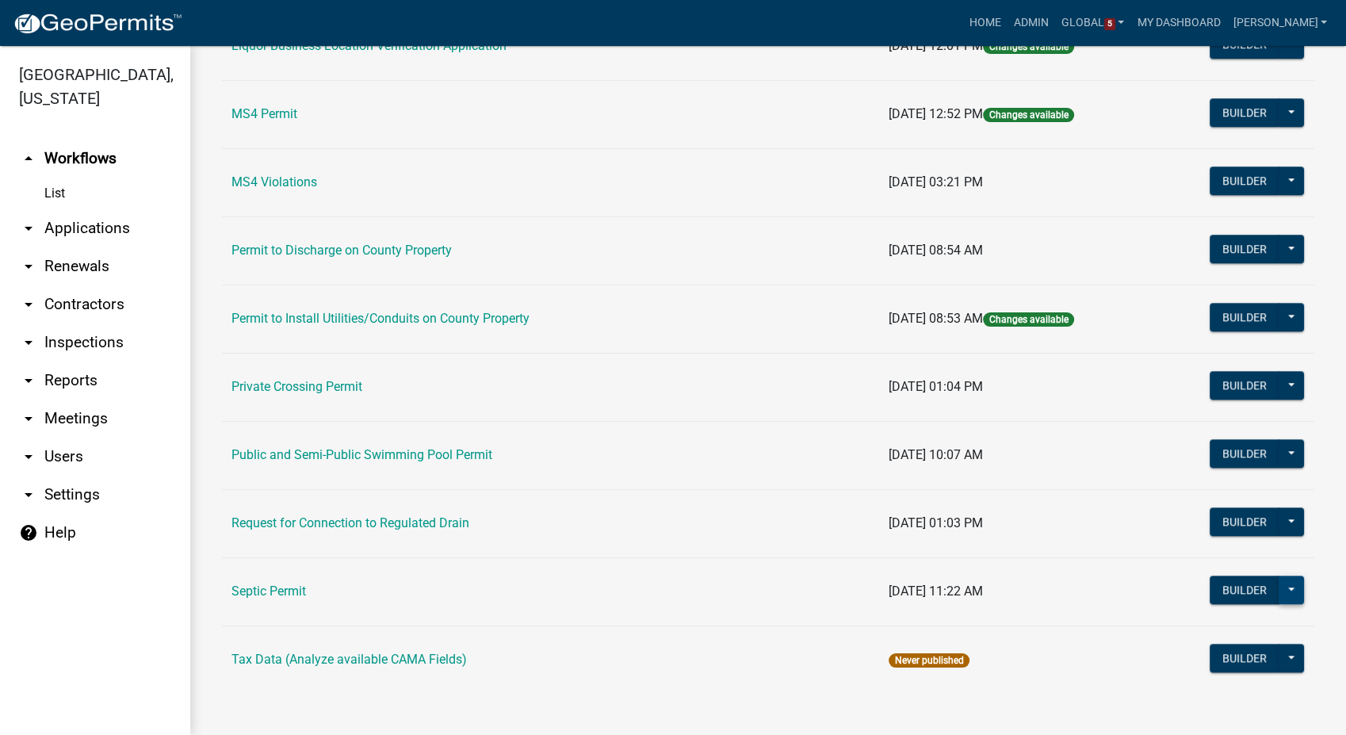
click at [1282, 592] on button at bounding box center [1291, 590] width 25 height 29
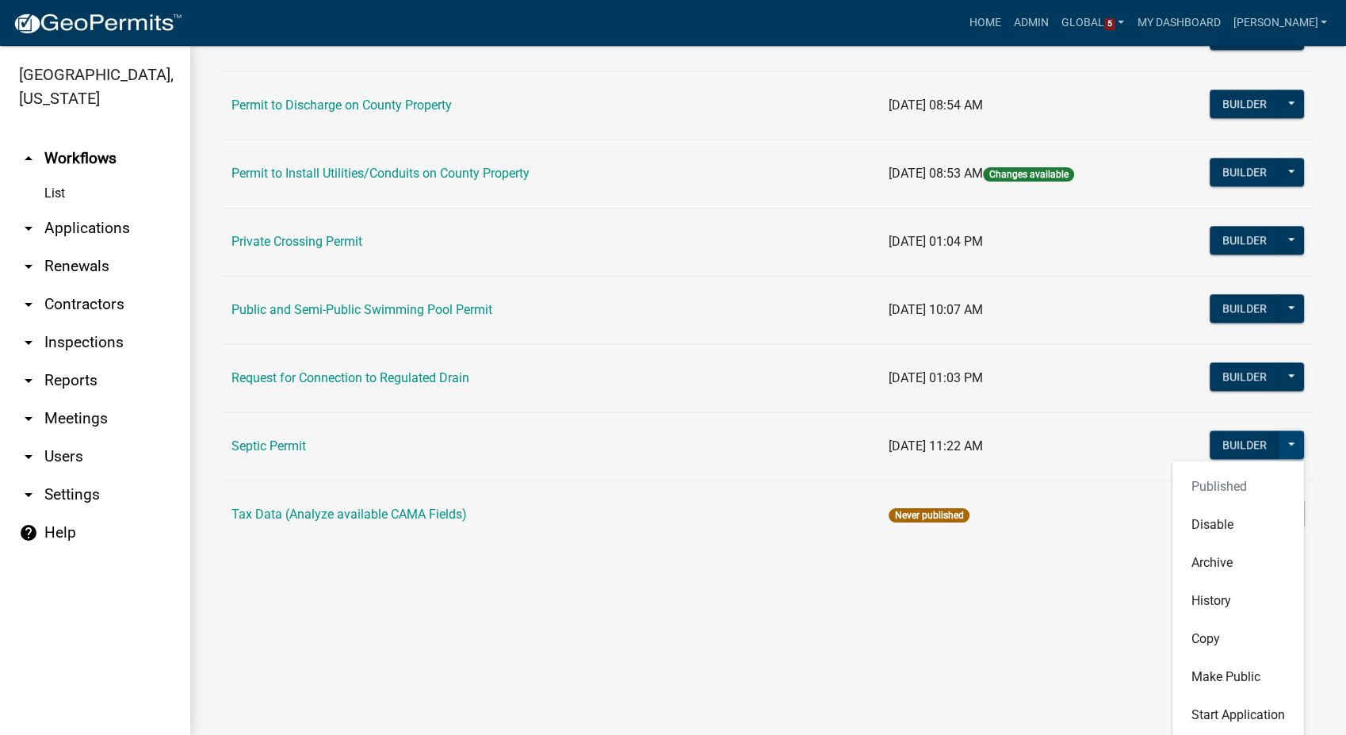
scroll to position [1433, 0]
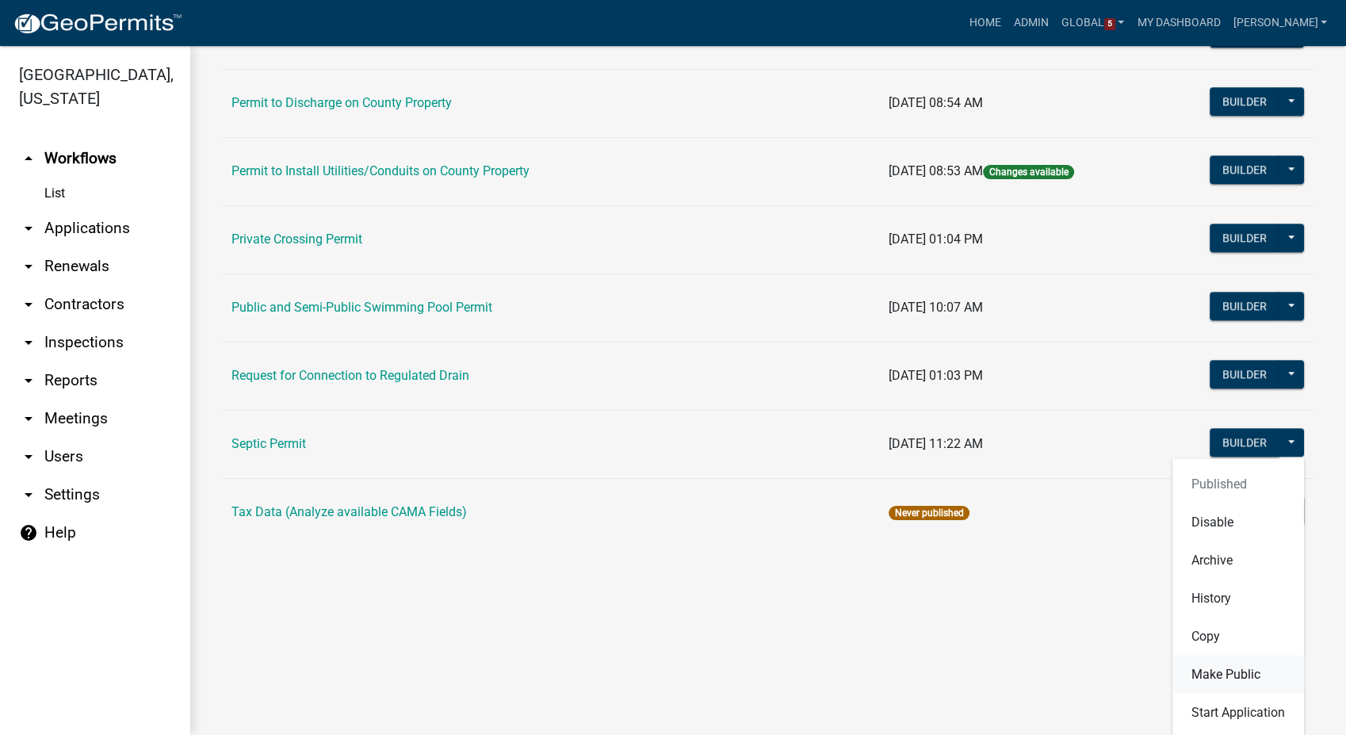
click at [1193, 681] on button "Make Public" at bounding box center [1239, 674] width 132 height 38
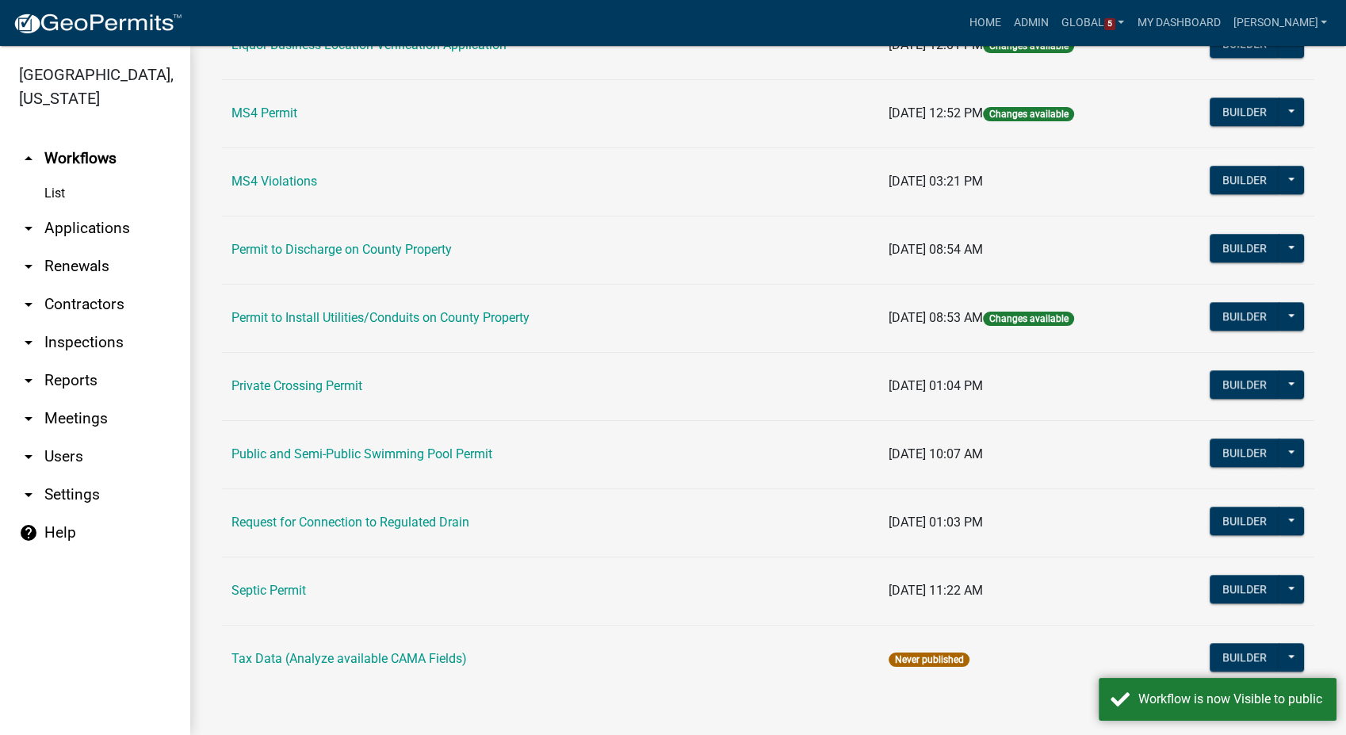
click at [79, 311] on link "arrow_drop_down Contractors" at bounding box center [95, 304] width 190 height 38
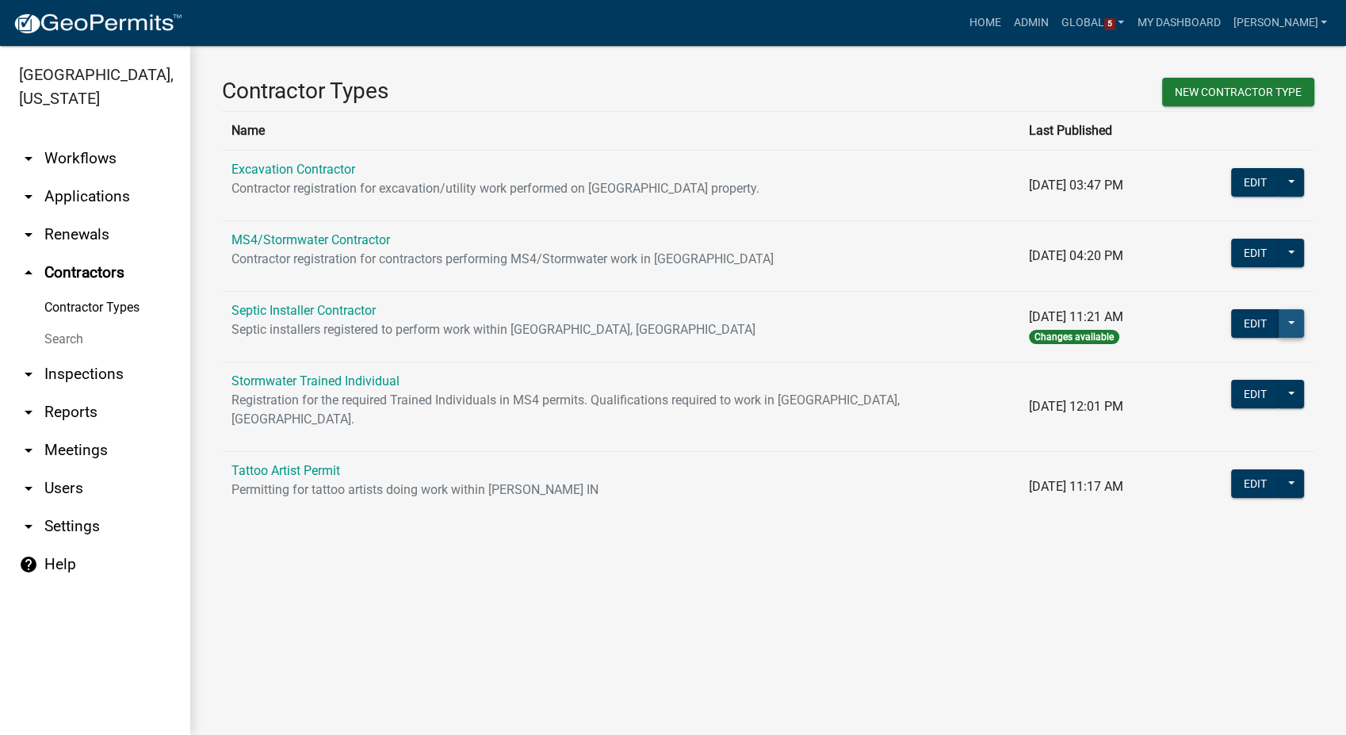
click at [1289, 332] on button at bounding box center [1291, 323] width 25 height 29
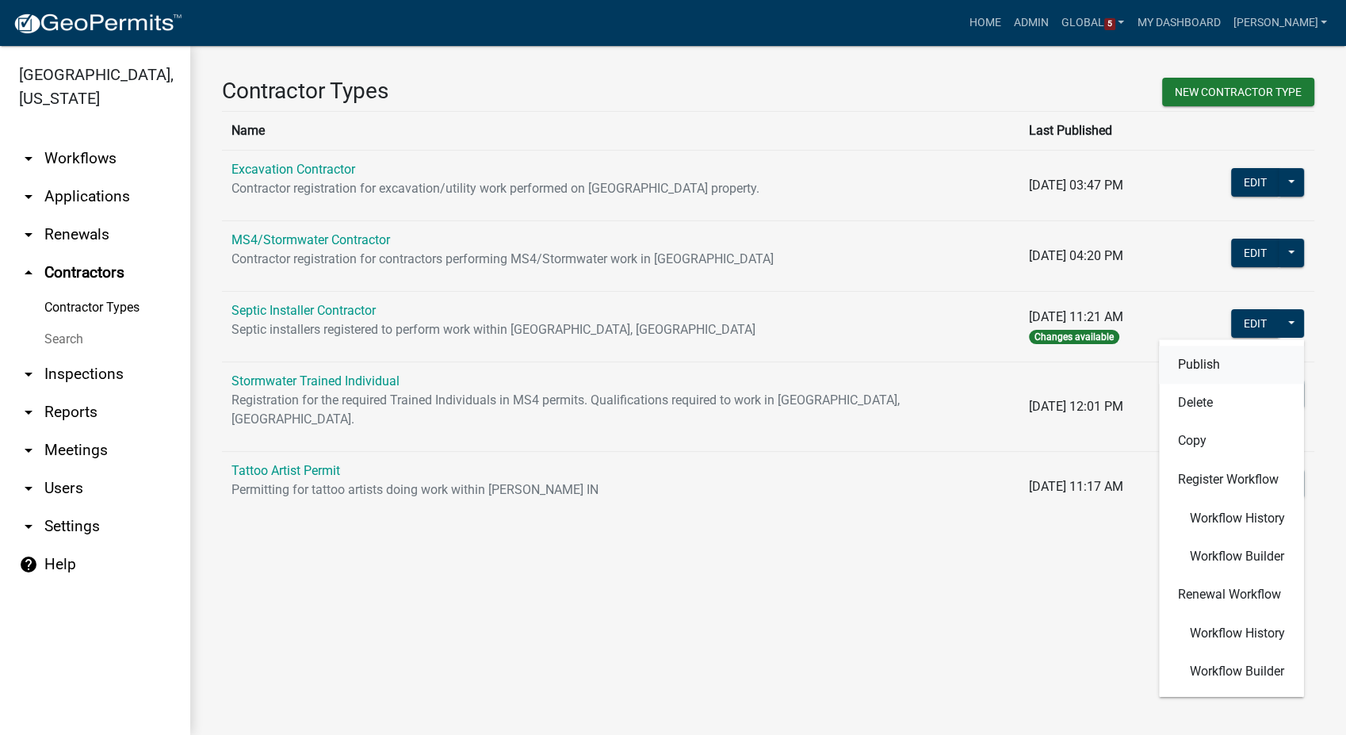
click at [1196, 362] on button "Publish" at bounding box center [1231, 365] width 145 height 38
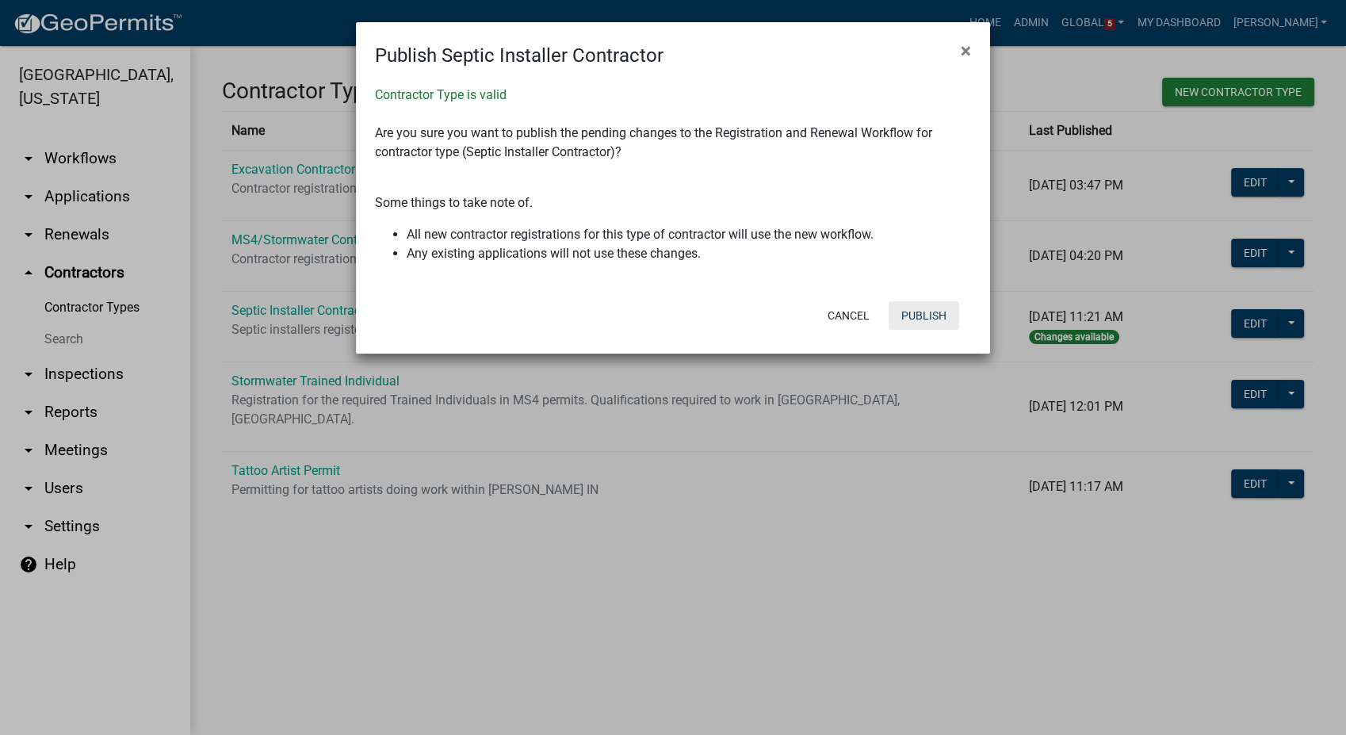
click at [932, 312] on button "Publish" at bounding box center [924, 315] width 71 height 29
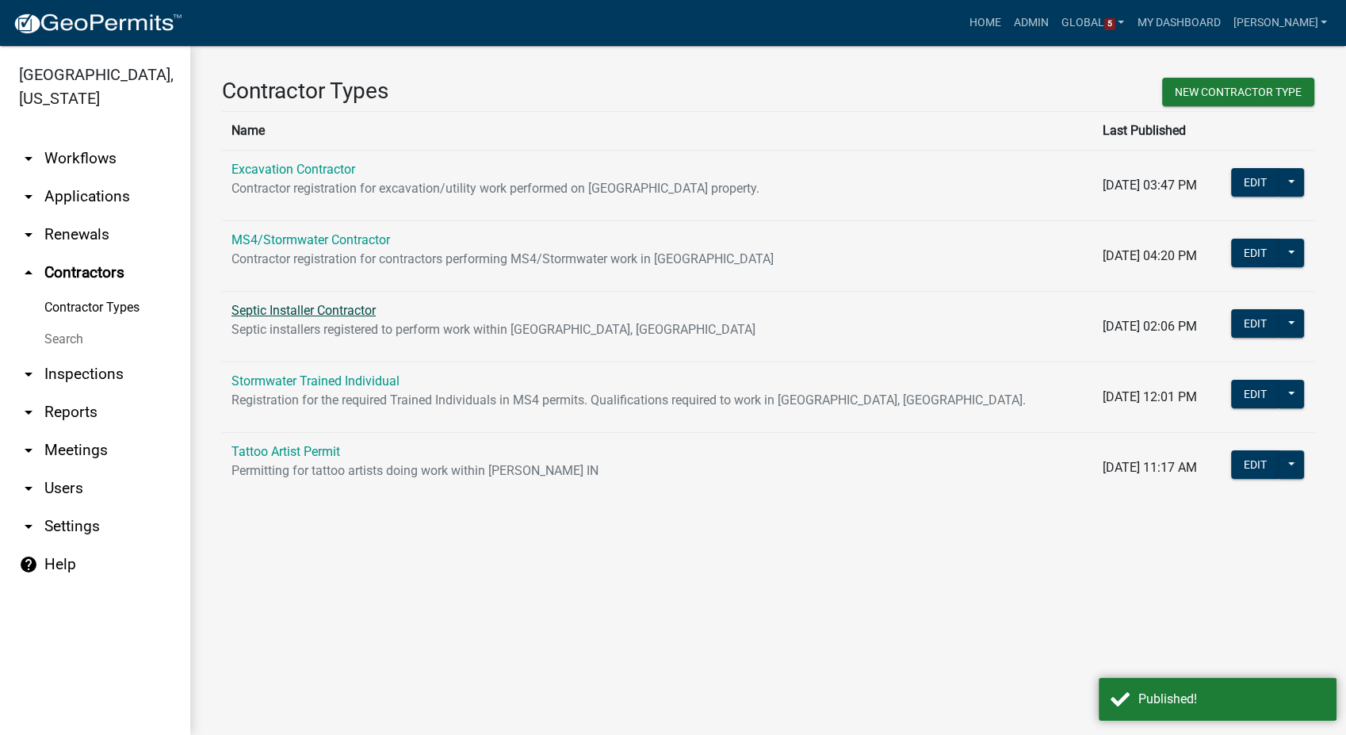
click at [323, 313] on link "Septic Installer Contractor" at bounding box center [304, 310] width 144 height 15
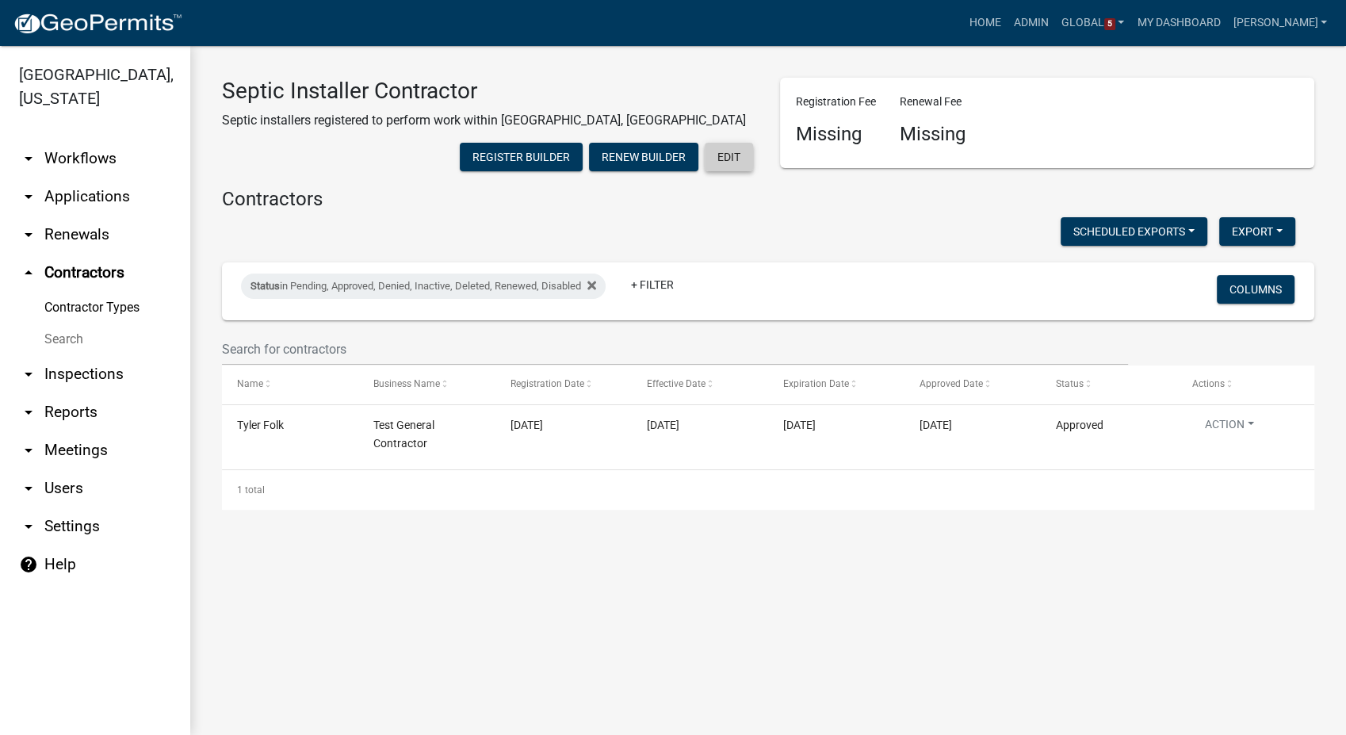
click at [705, 171] on button "Edit" at bounding box center [729, 157] width 48 height 29
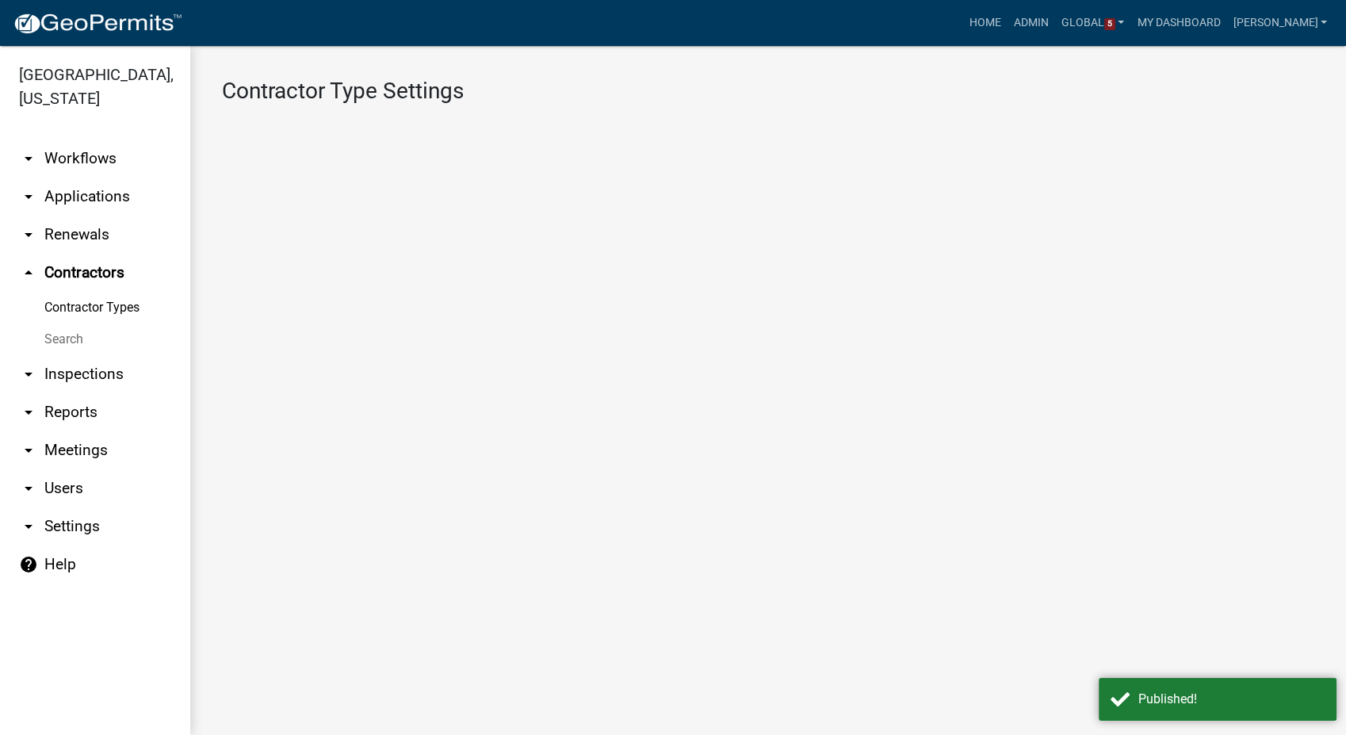
select select "1: 4ef63fe7-b19a-425e-ac95-467e066f44a3"
select select "1: Object"
select select
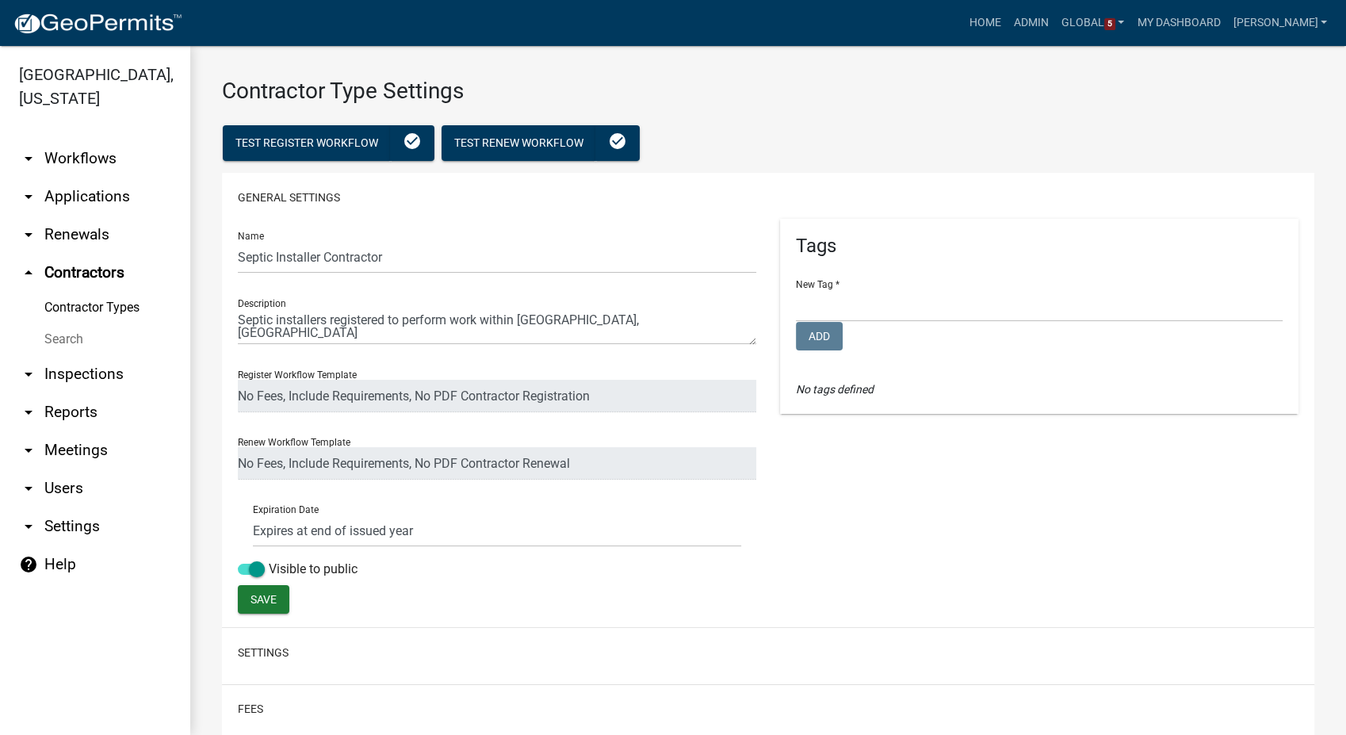
click at [78, 159] on link "arrow_drop_down Workflows" at bounding box center [95, 159] width 190 height 38
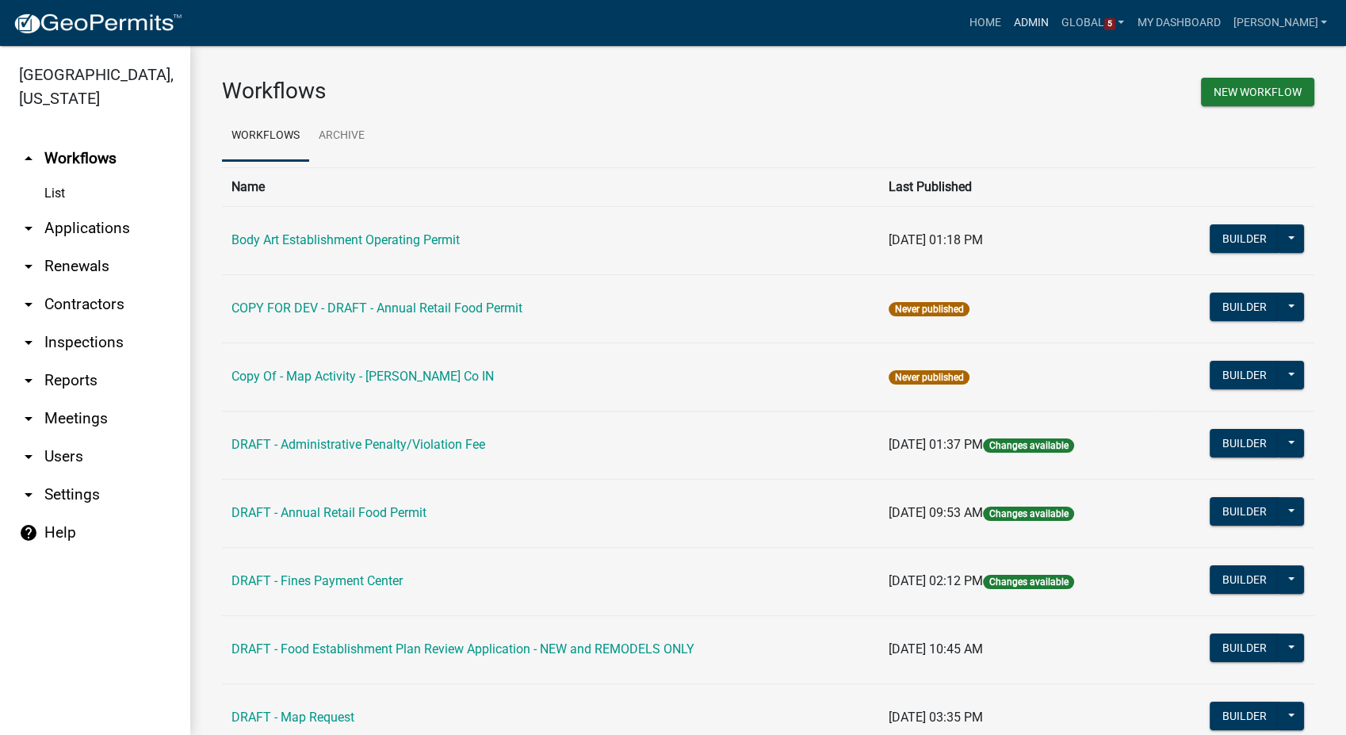
click at [1040, 28] on link "Admin" at bounding box center [1032, 23] width 48 height 30
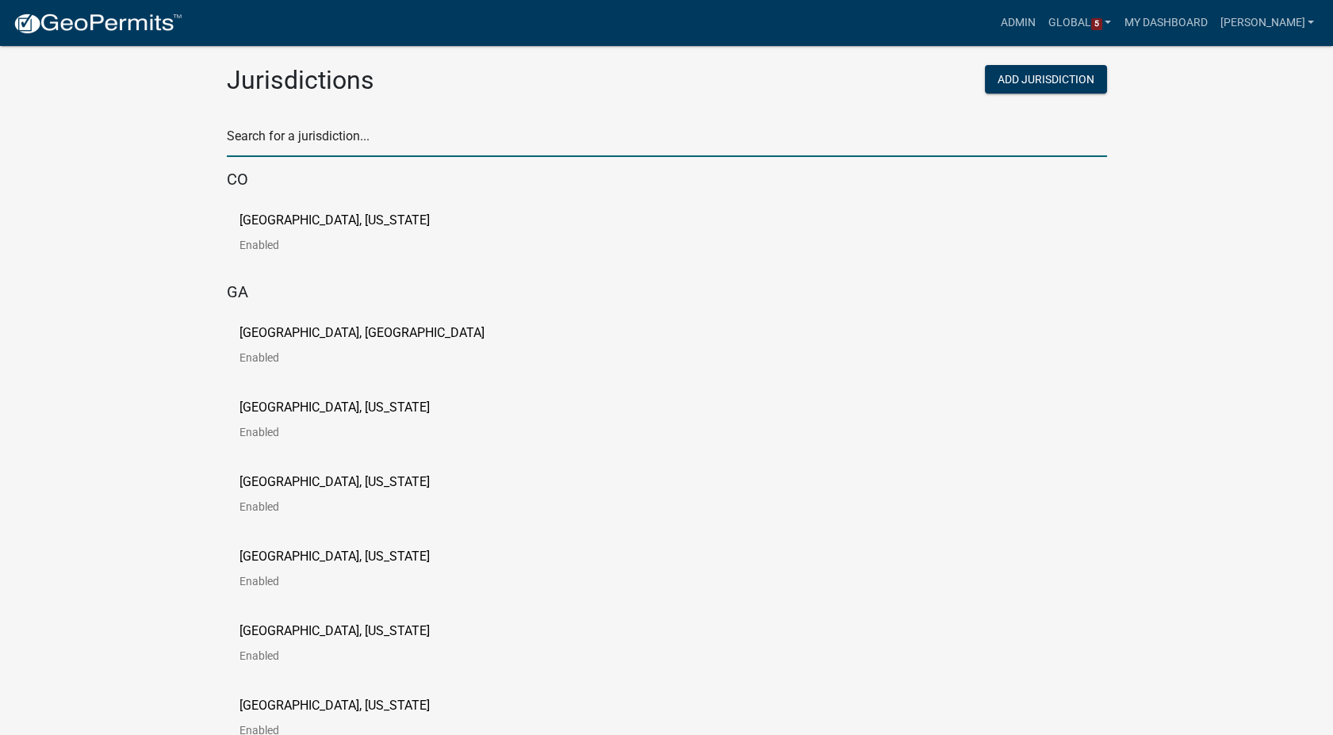
click at [312, 144] on input "text" at bounding box center [667, 140] width 880 height 33
type input "buchanan"
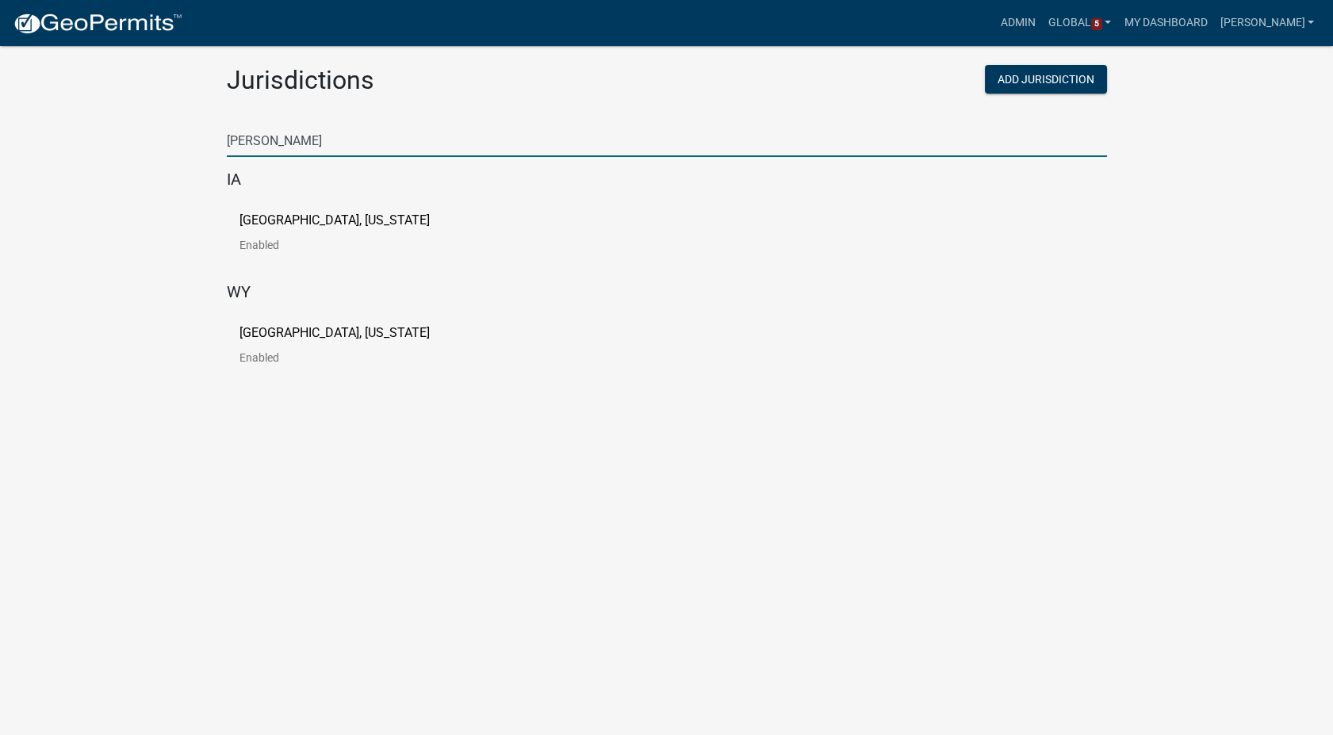
click at [320, 219] on p "[GEOGRAPHIC_DATA], [US_STATE]" at bounding box center [334, 220] width 190 height 13
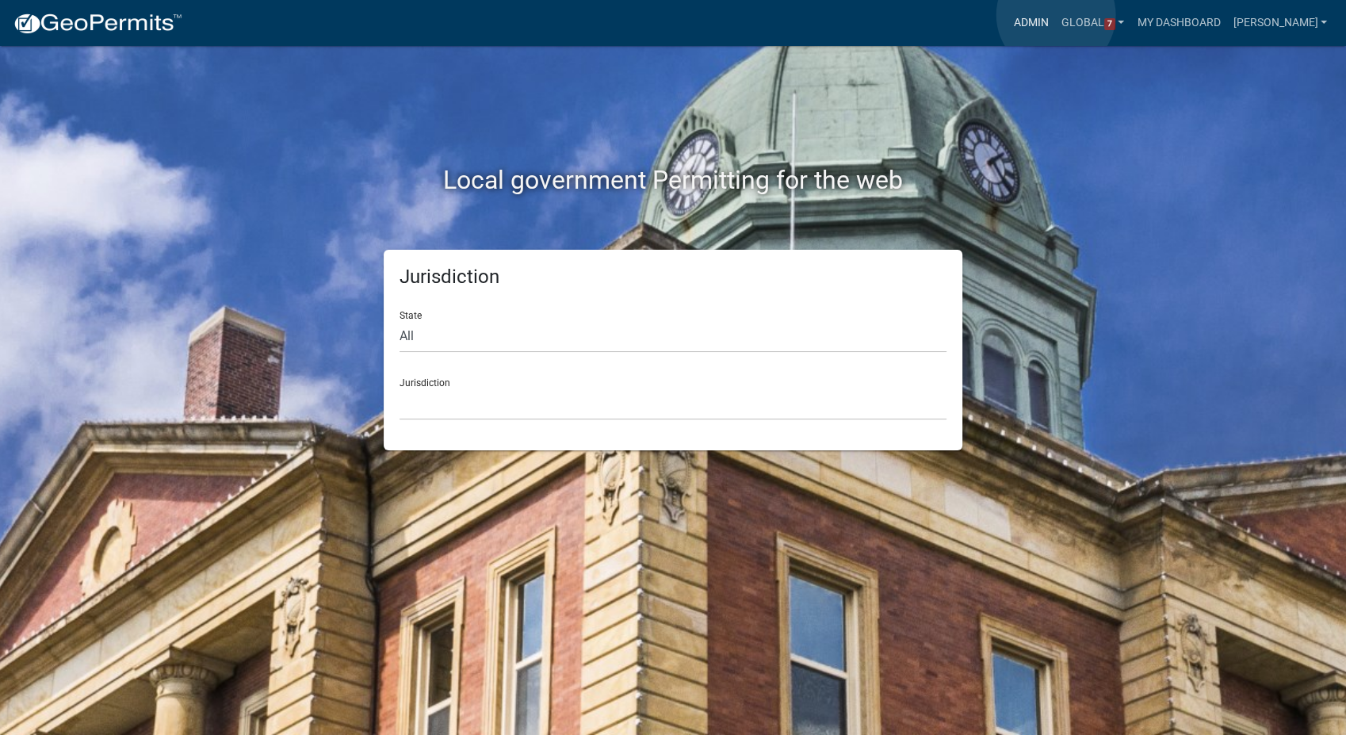
click at [1055, 15] on link "Admin" at bounding box center [1032, 23] width 48 height 30
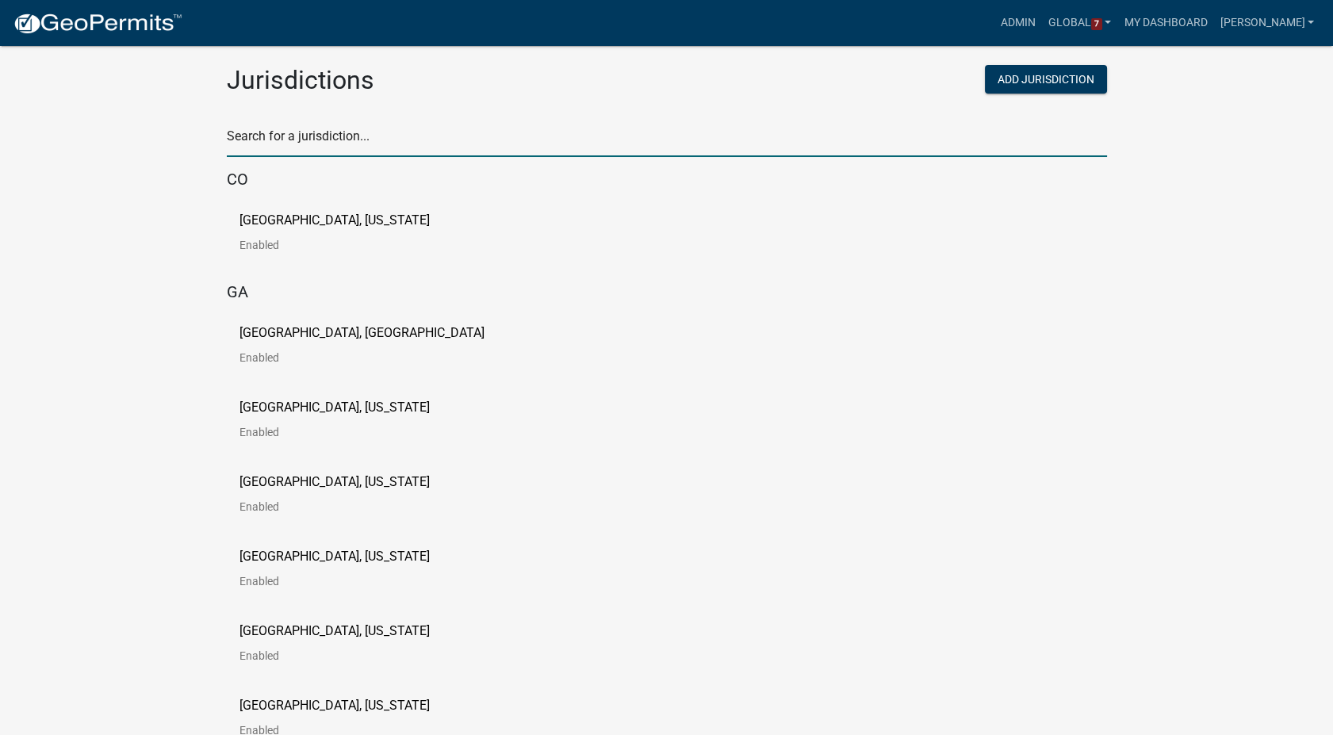
click at [298, 139] on input "text" at bounding box center [667, 140] width 880 height 33
type input "story"
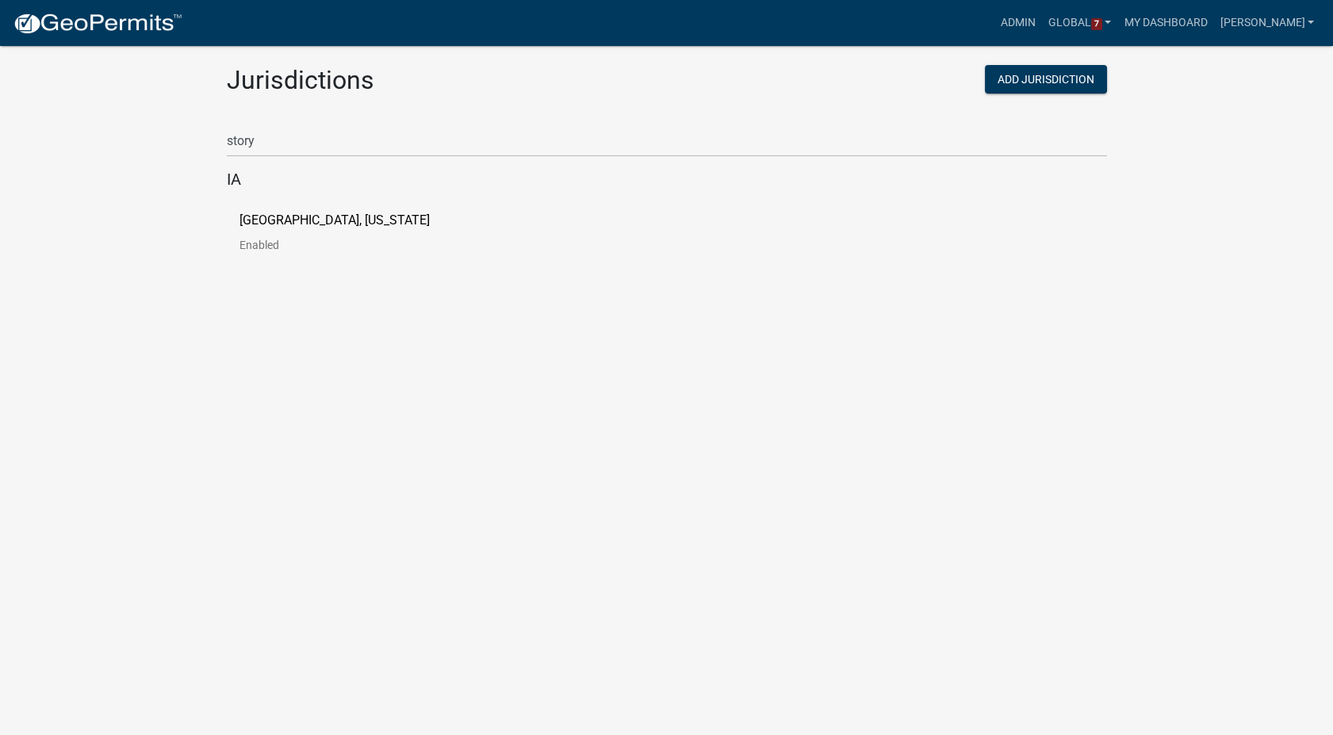
click at [288, 220] on p "[GEOGRAPHIC_DATA], [US_STATE]" at bounding box center [334, 220] width 190 height 13
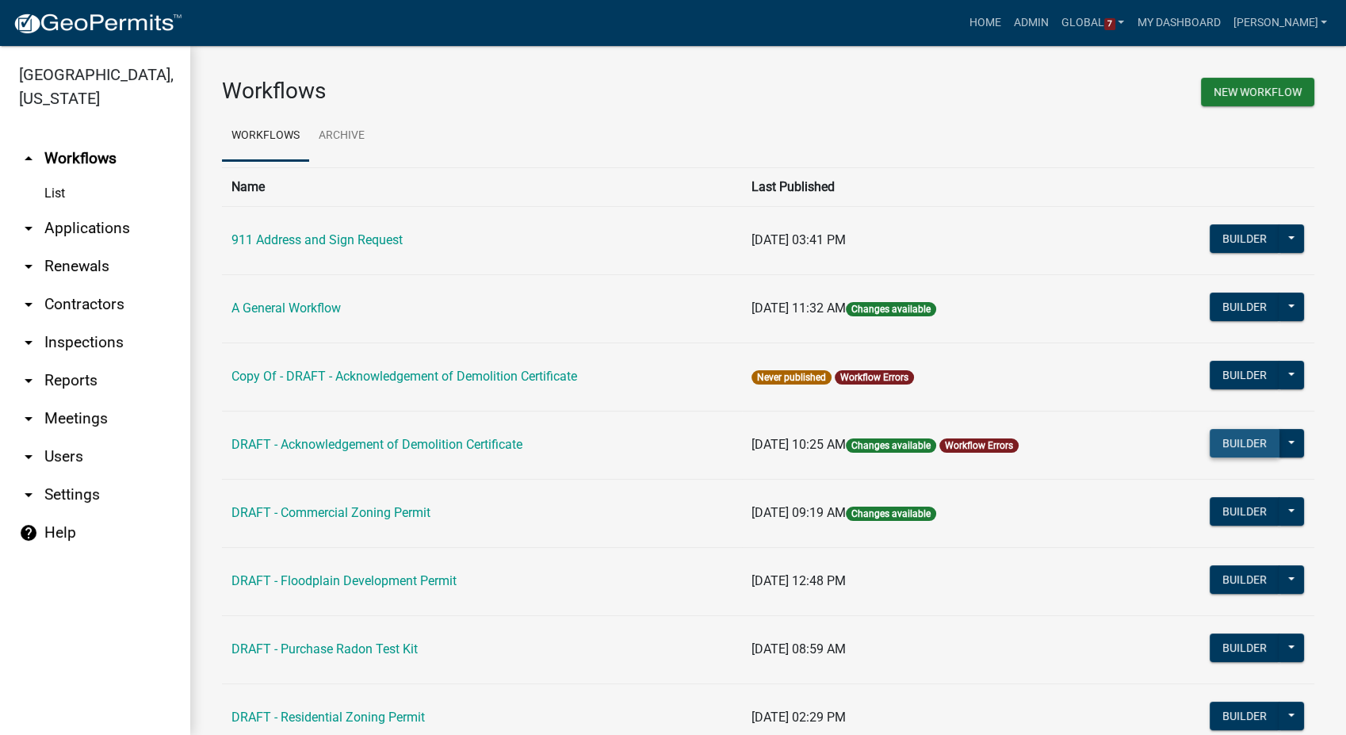
click at [1228, 438] on button "Builder" at bounding box center [1245, 443] width 70 height 29
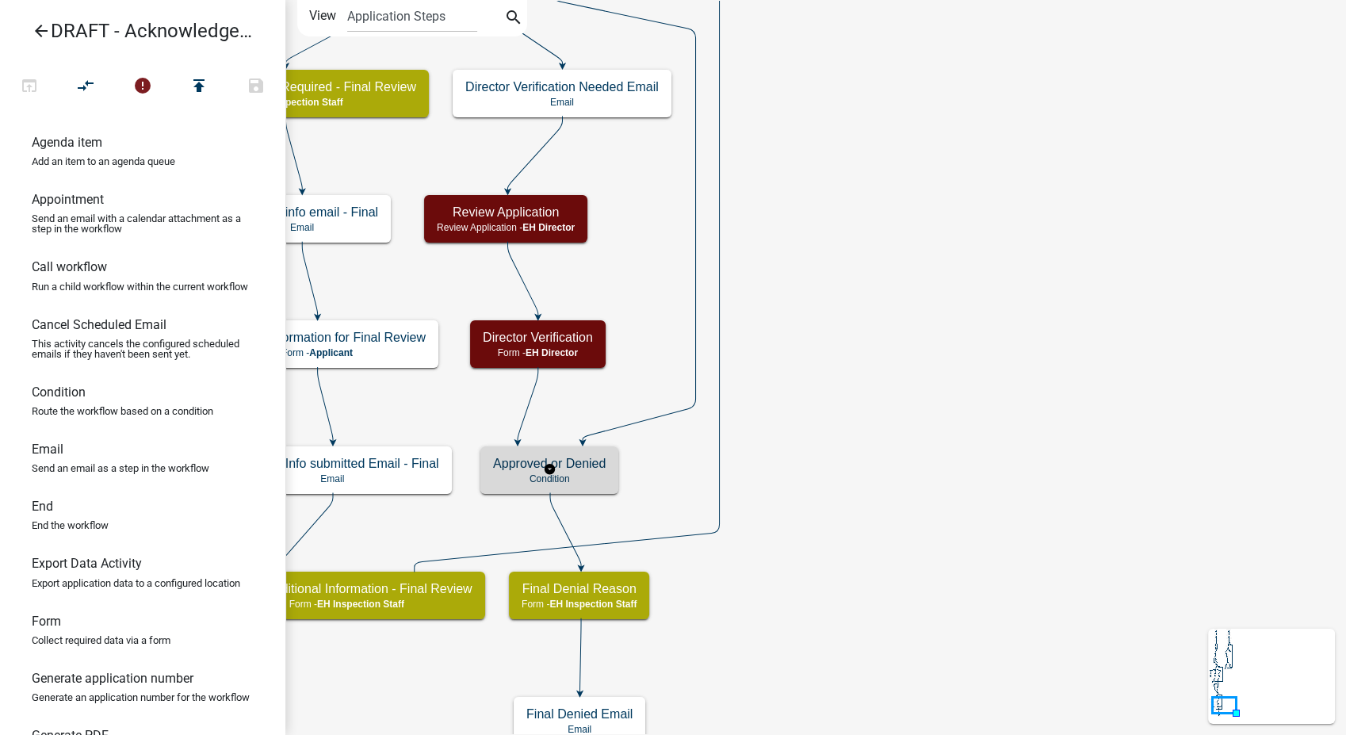
click at [588, 467] on h5 "Approved or Denied" at bounding box center [549, 463] width 113 height 15
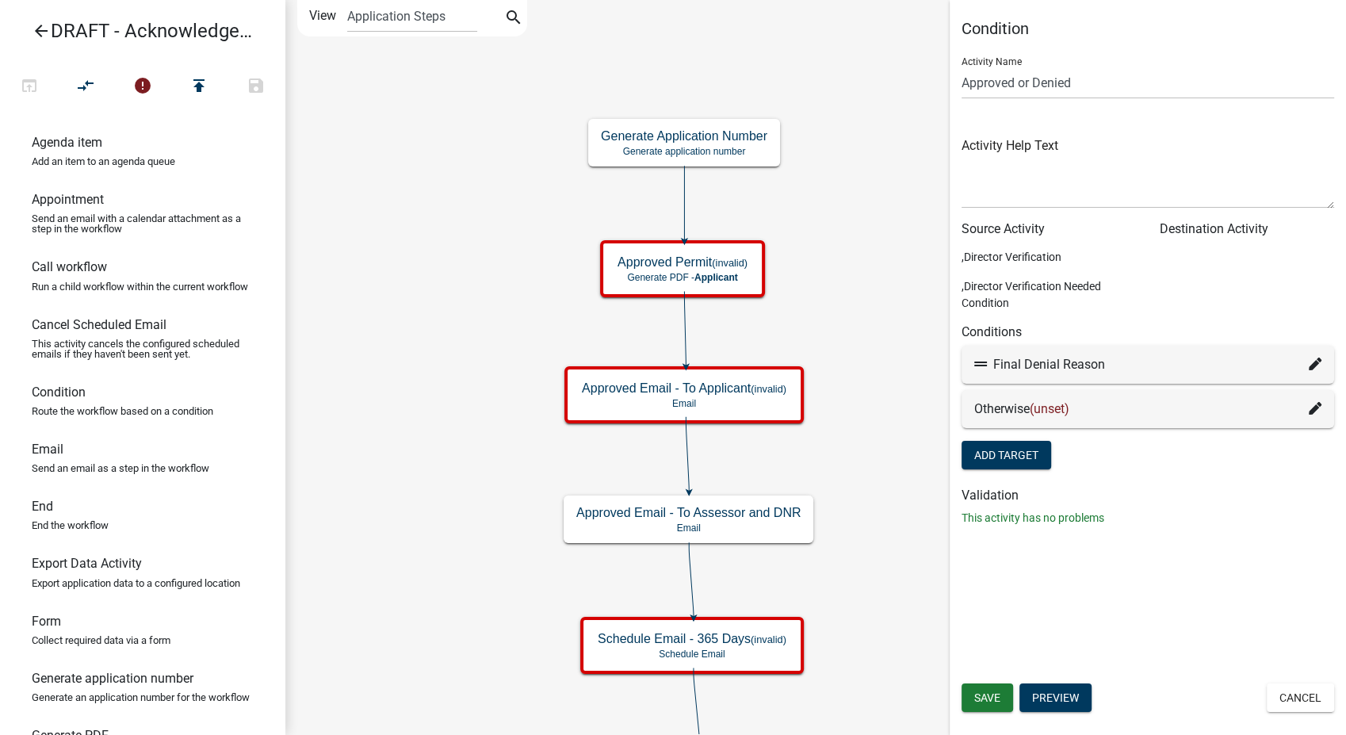
click at [1316, 409] on icon at bounding box center [1315, 408] width 13 height 13
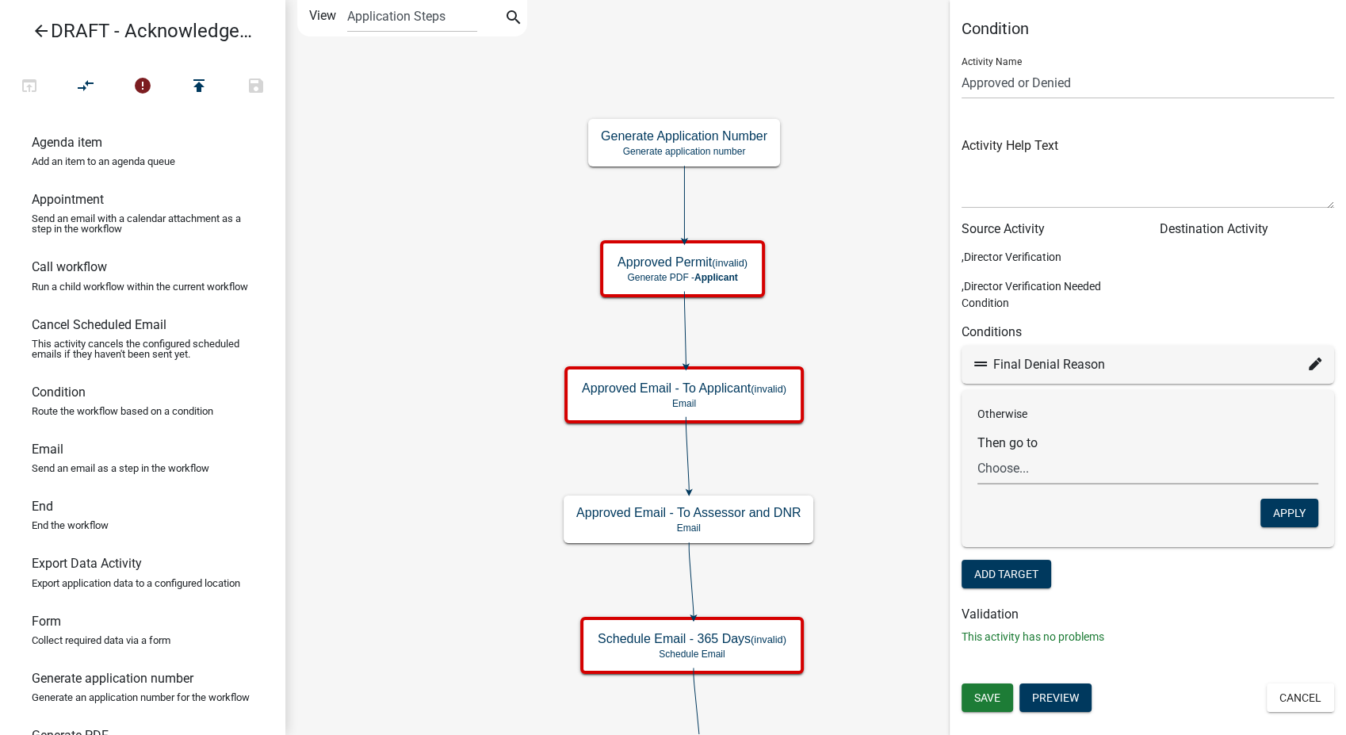
click at [1024, 469] on select "Choose... Start Owner and Property Information Parcel search Require User Demo …" at bounding box center [1148, 468] width 341 height 33
select select "14: 6dedc083-4f65-4e14-812d-7ff5a62e1959"
click at [978, 452] on select "Choose... Start Owner and Property Information Parcel search Require User Demo …" at bounding box center [1148, 468] width 341 height 33
click at [1284, 515] on button "Apply" at bounding box center [1290, 513] width 58 height 29
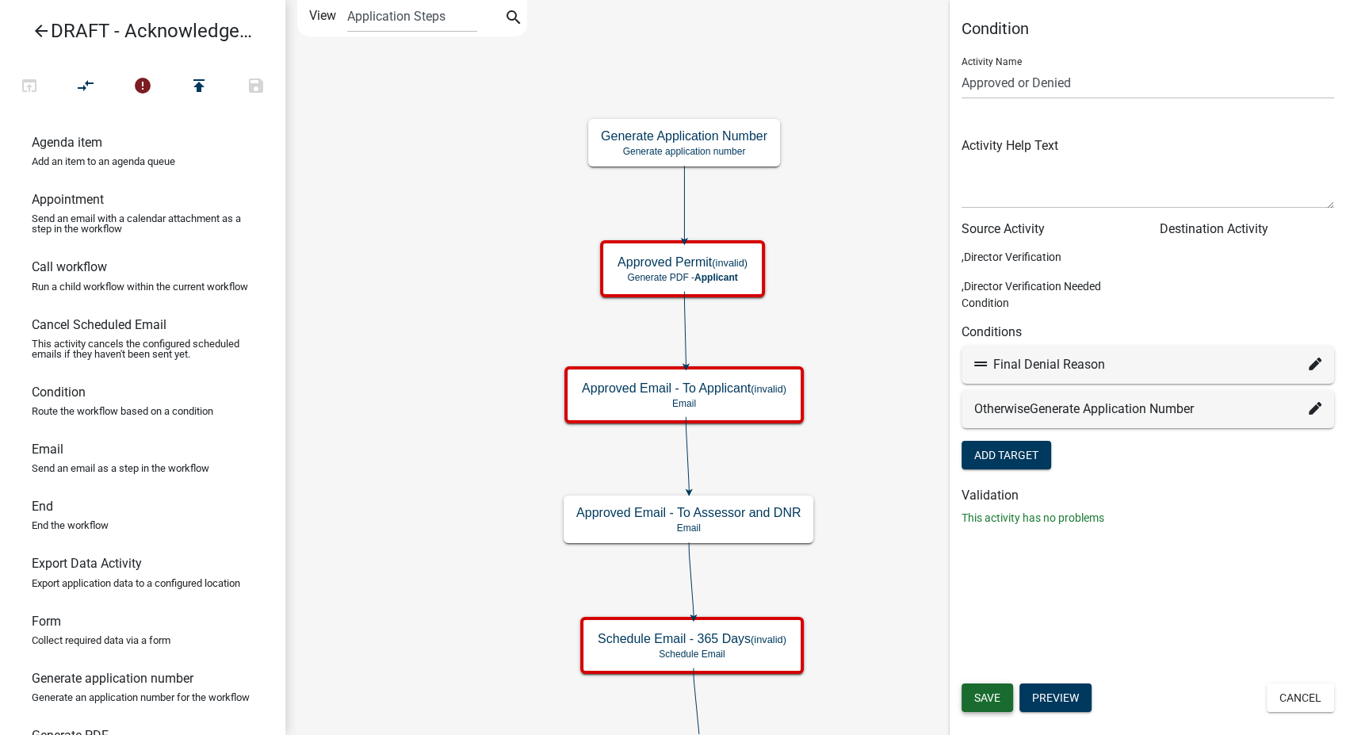
click at [996, 697] on span "Save" at bounding box center [987, 697] width 26 height 13
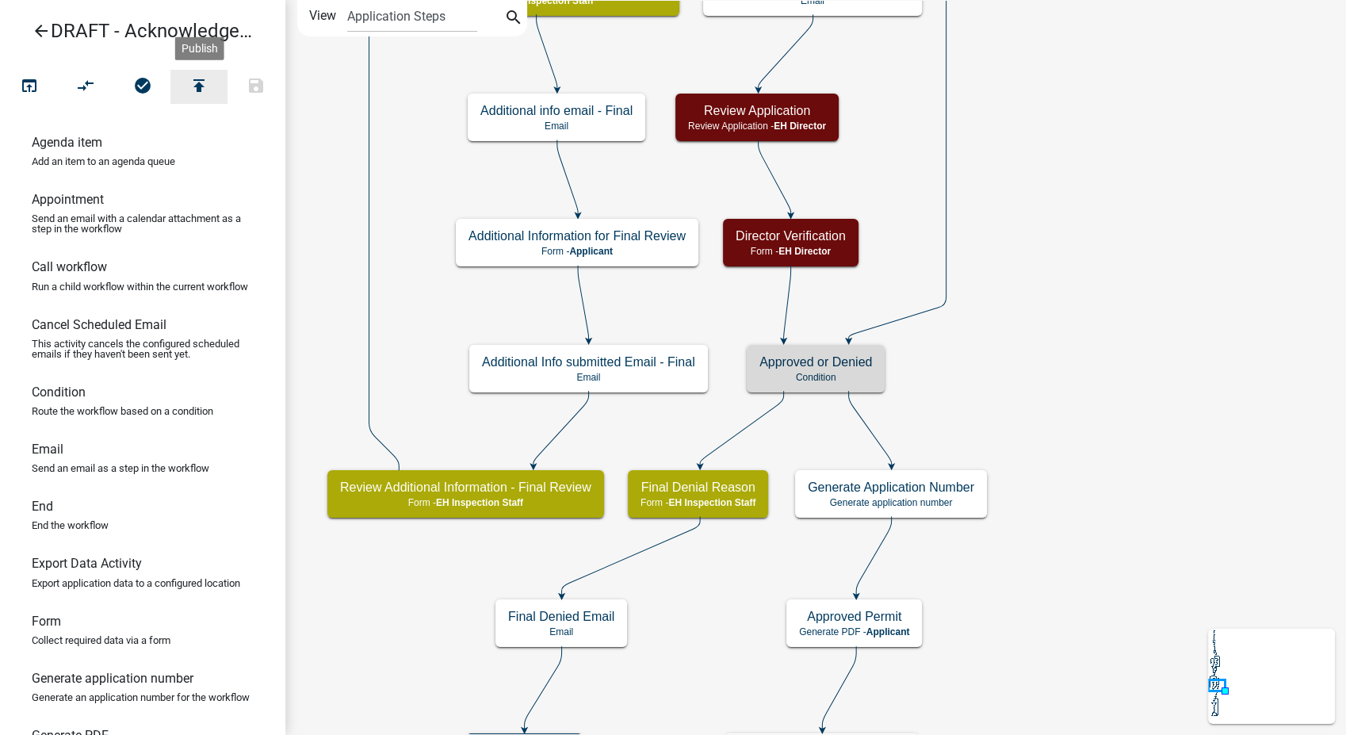
click at [193, 80] on icon "publish" at bounding box center [198, 87] width 19 height 22
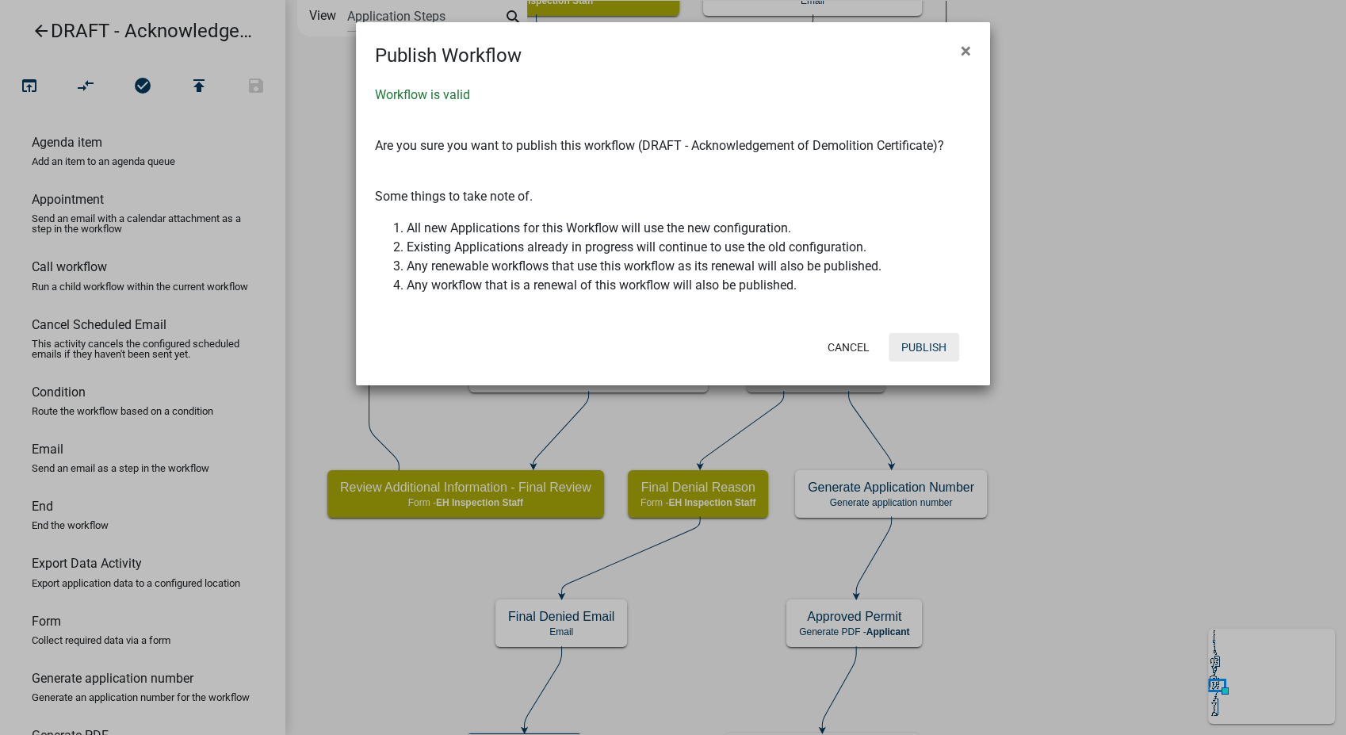
click at [931, 345] on button "Publish" at bounding box center [924, 347] width 71 height 29
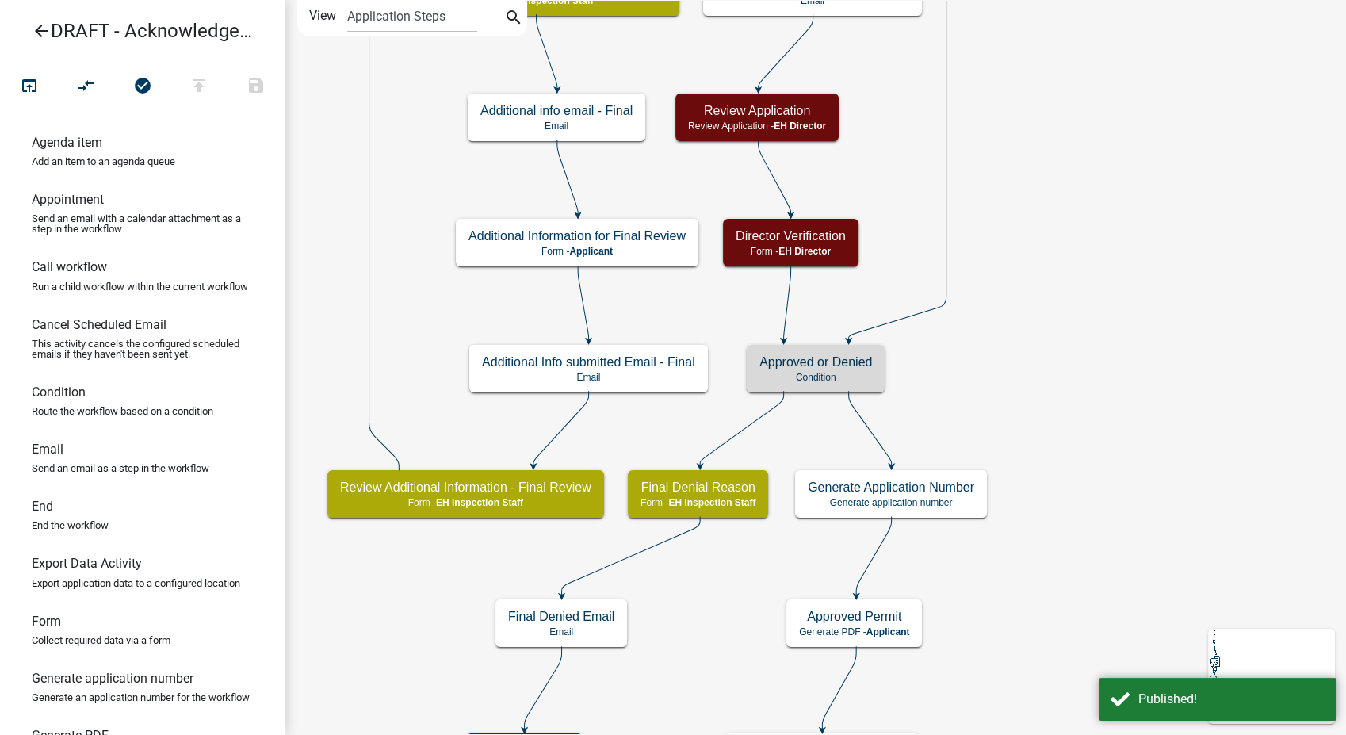
click at [40, 26] on icon "arrow_back" at bounding box center [41, 32] width 19 height 22
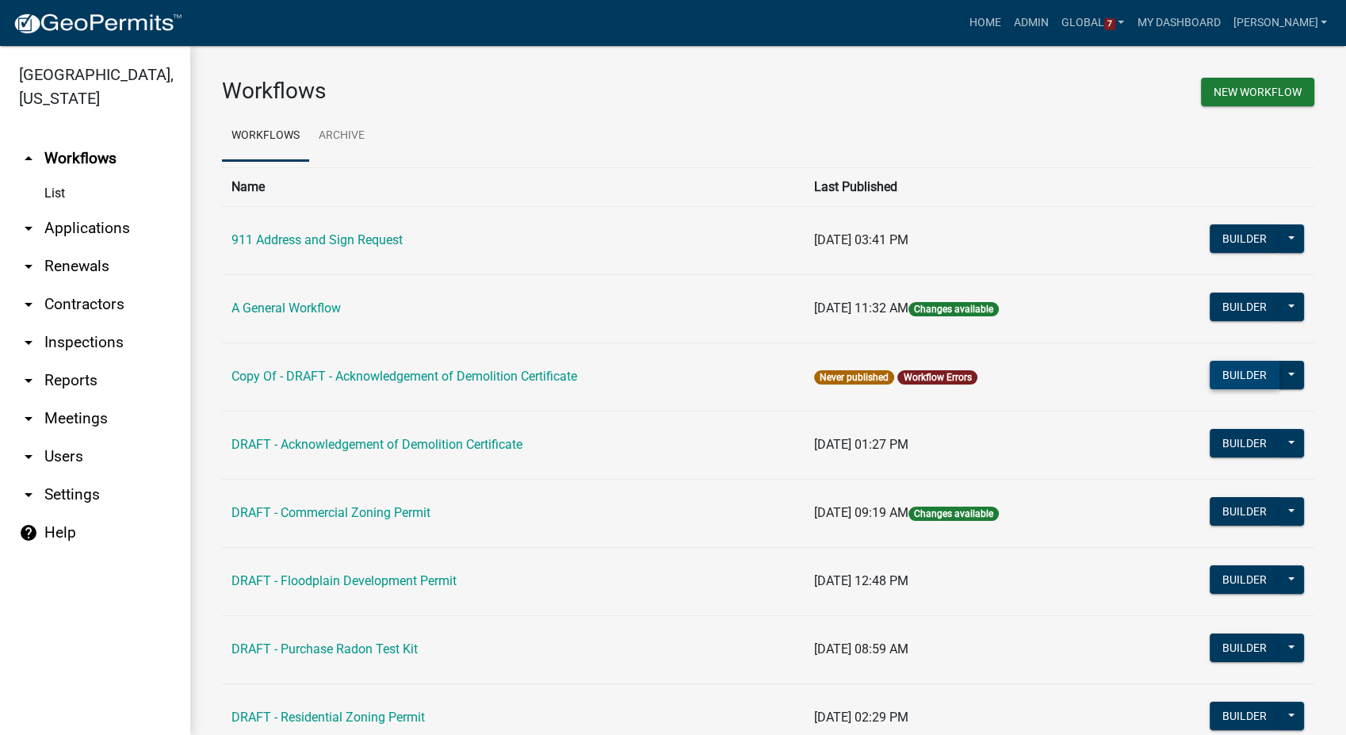
click at [1210, 366] on button "Builder" at bounding box center [1245, 375] width 70 height 29
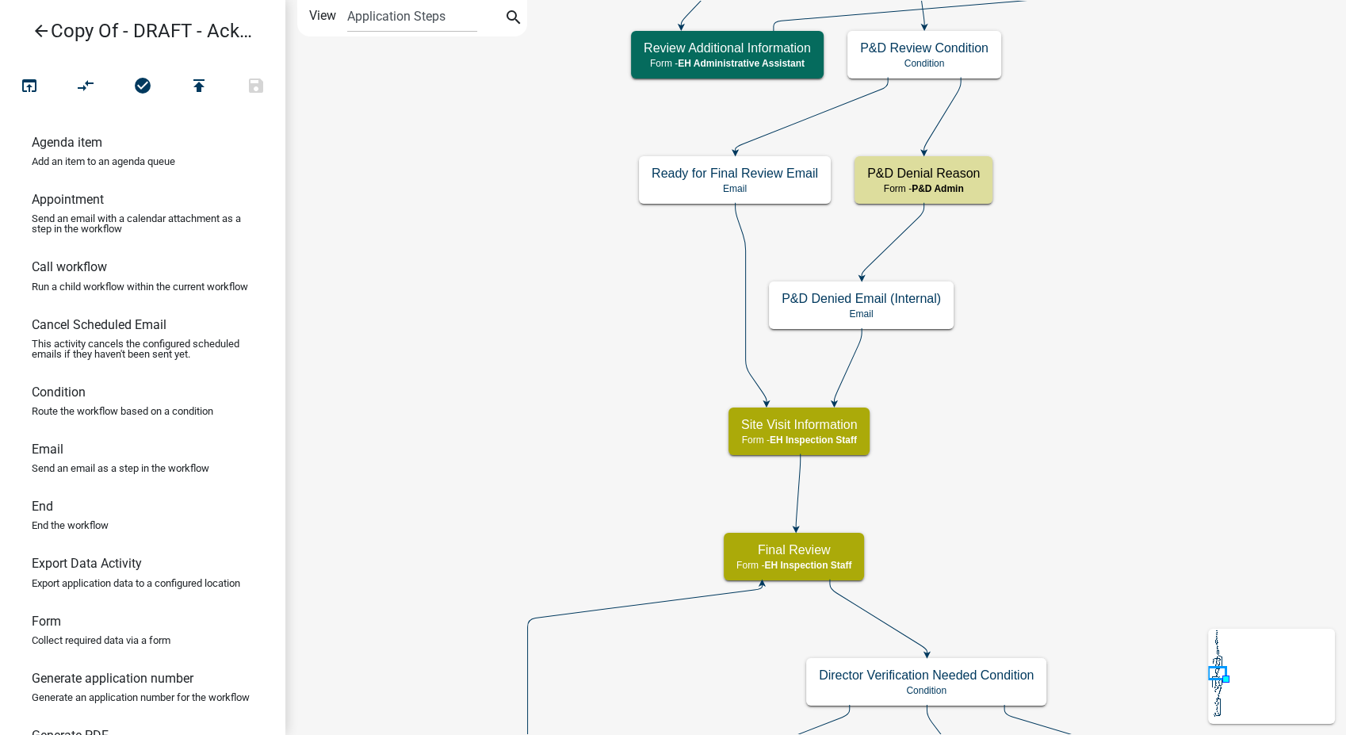
click at [33, 36] on icon "arrow_back" at bounding box center [41, 32] width 19 height 22
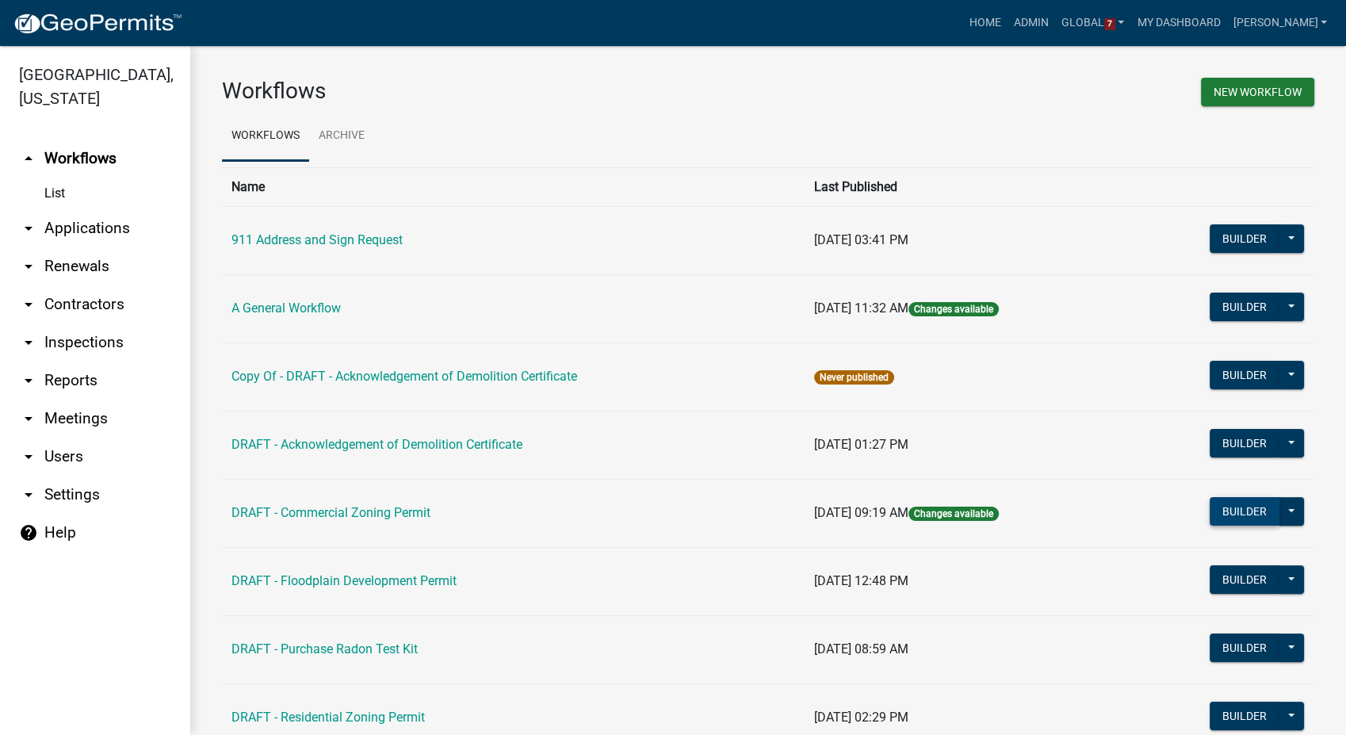
click at [1243, 511] on button "Builder" at bounding box center [1245, 511] width 70 height 29
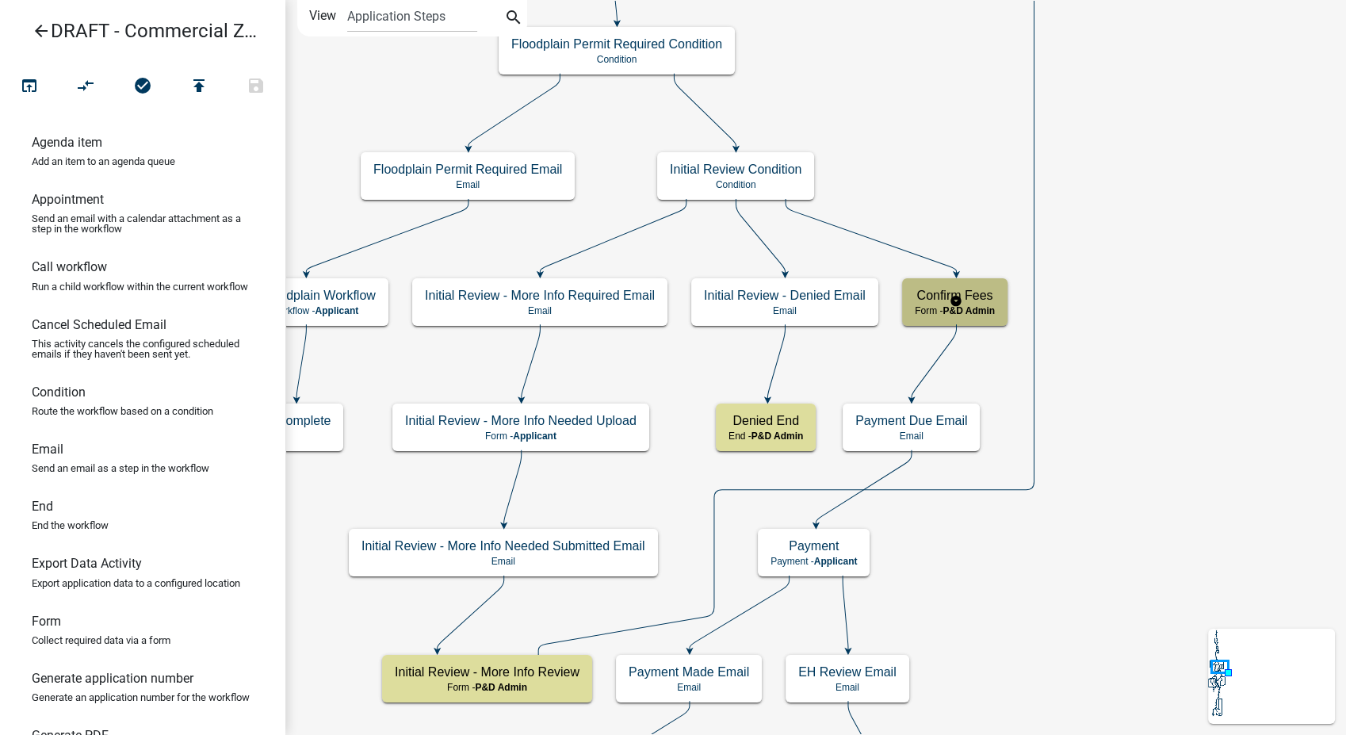
click at [997, 319] on div "Confirm Fees Form - P&D Admin" at bounding box center [954, 302] width 105 height 48
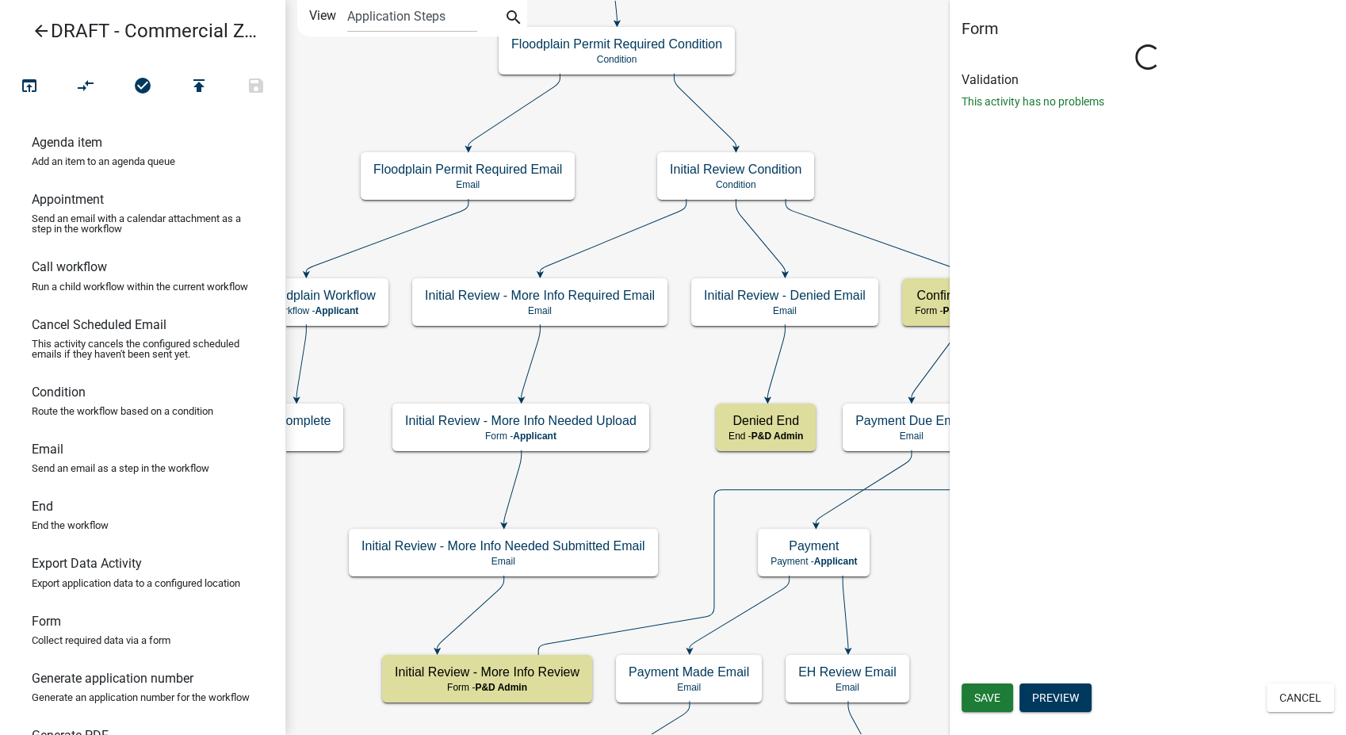
select select "1D7849C7-47D0-45C1-BB15-B11DE66EF8E1"
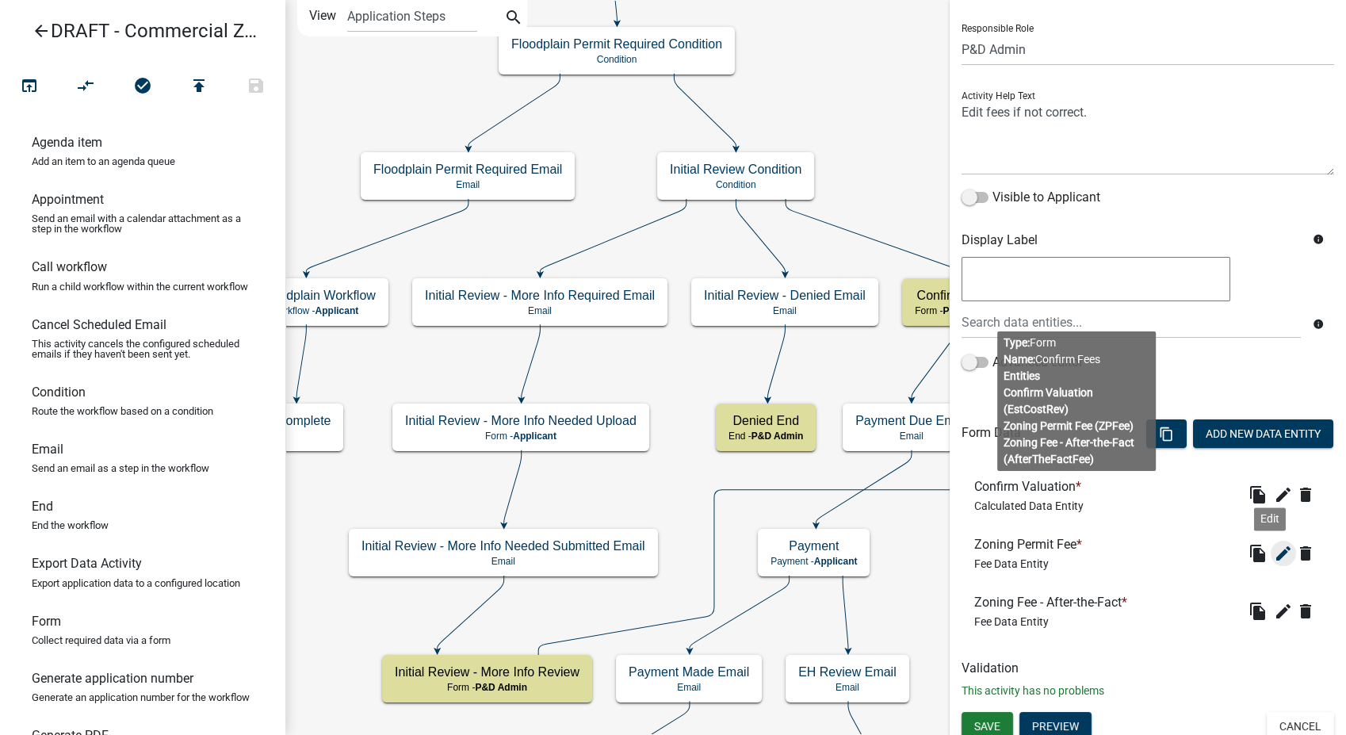
scroll to position [109, 0]
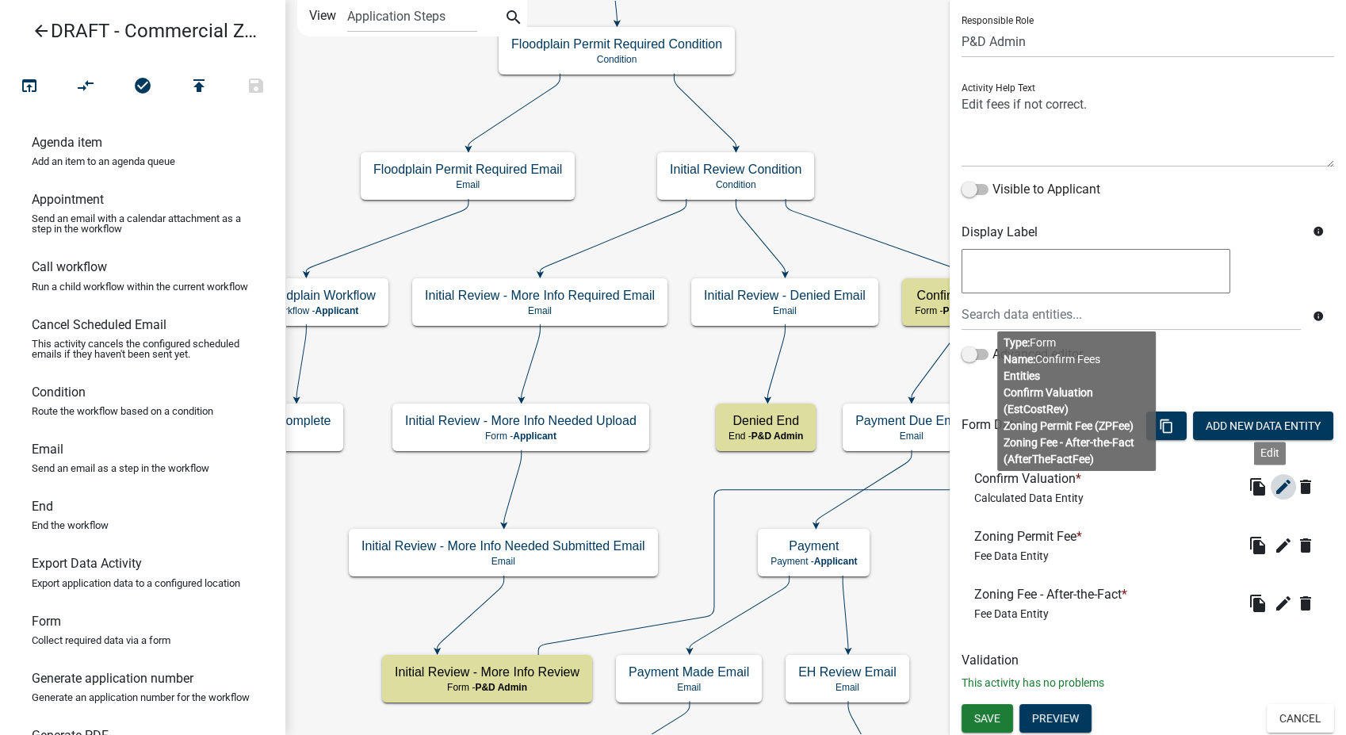
click at [1274, 483] on icon "edit" at bounding box center [1283, 486] width 19 height 19
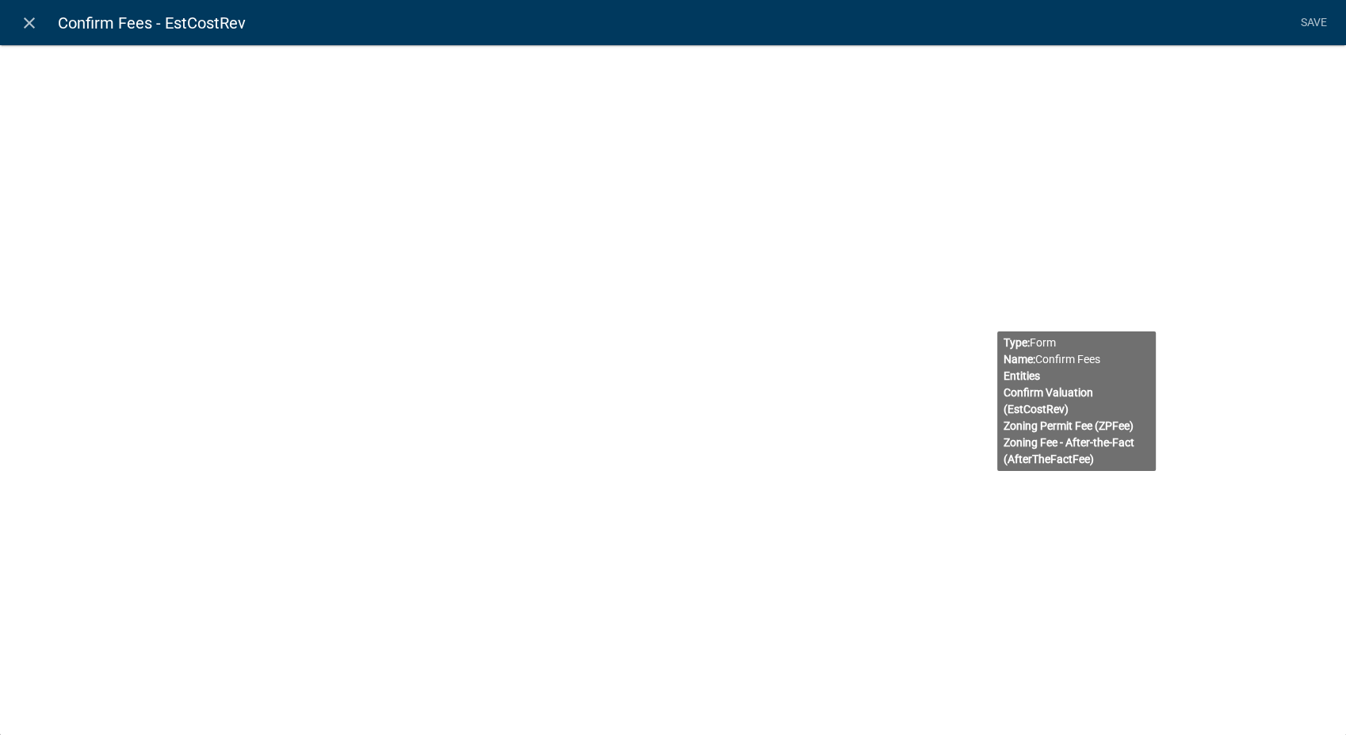
select select "calculated-value"
select select "2"
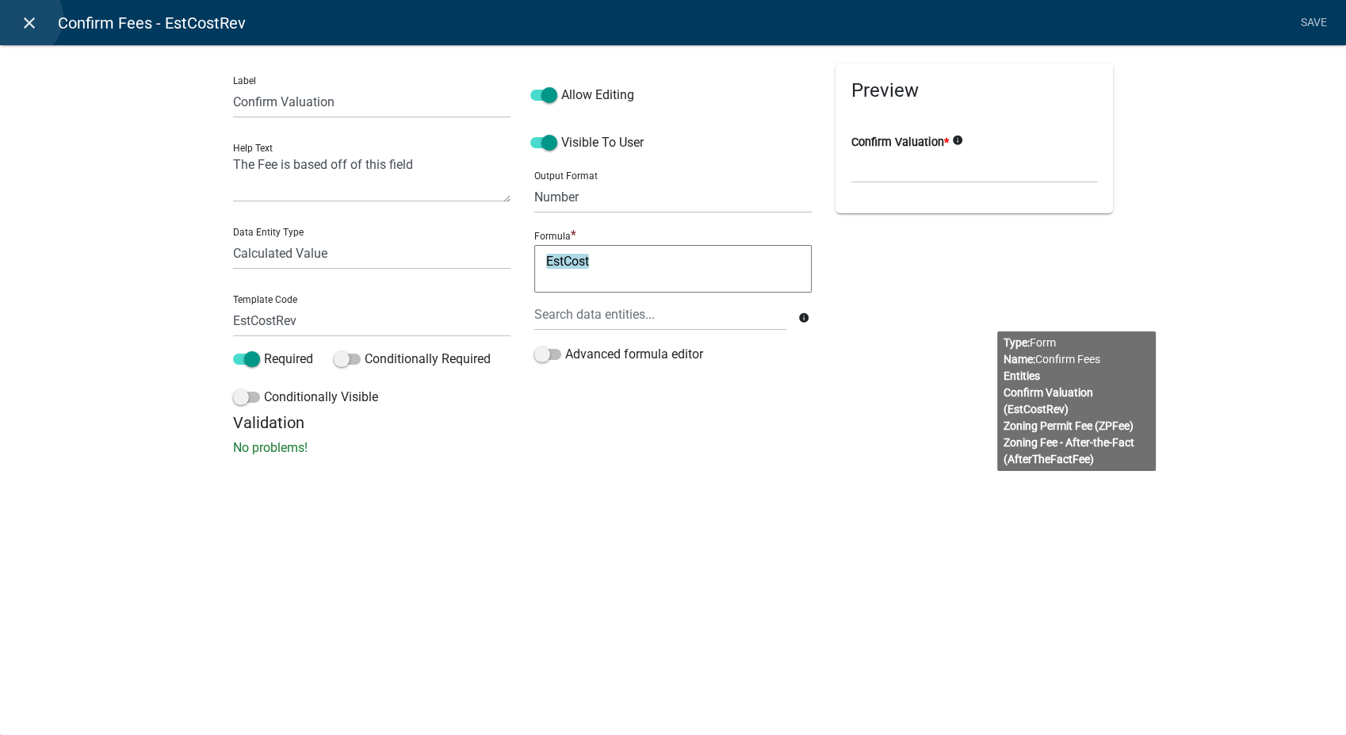
click at [23, 17] on icon "close" at bounding box center [29, 22] width 19 height 19
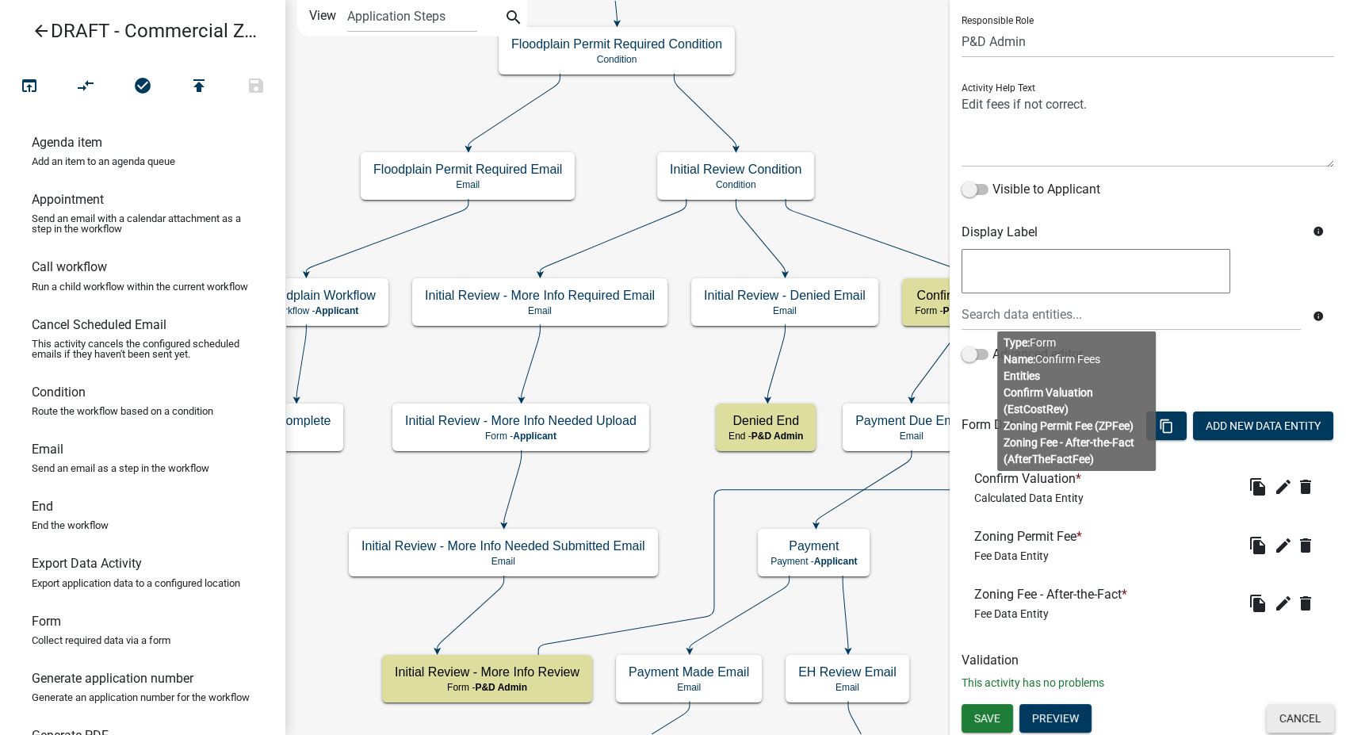
click at [1274, 714] on button "Cancel" at bounding box center [1300, 718] width 67 height 29
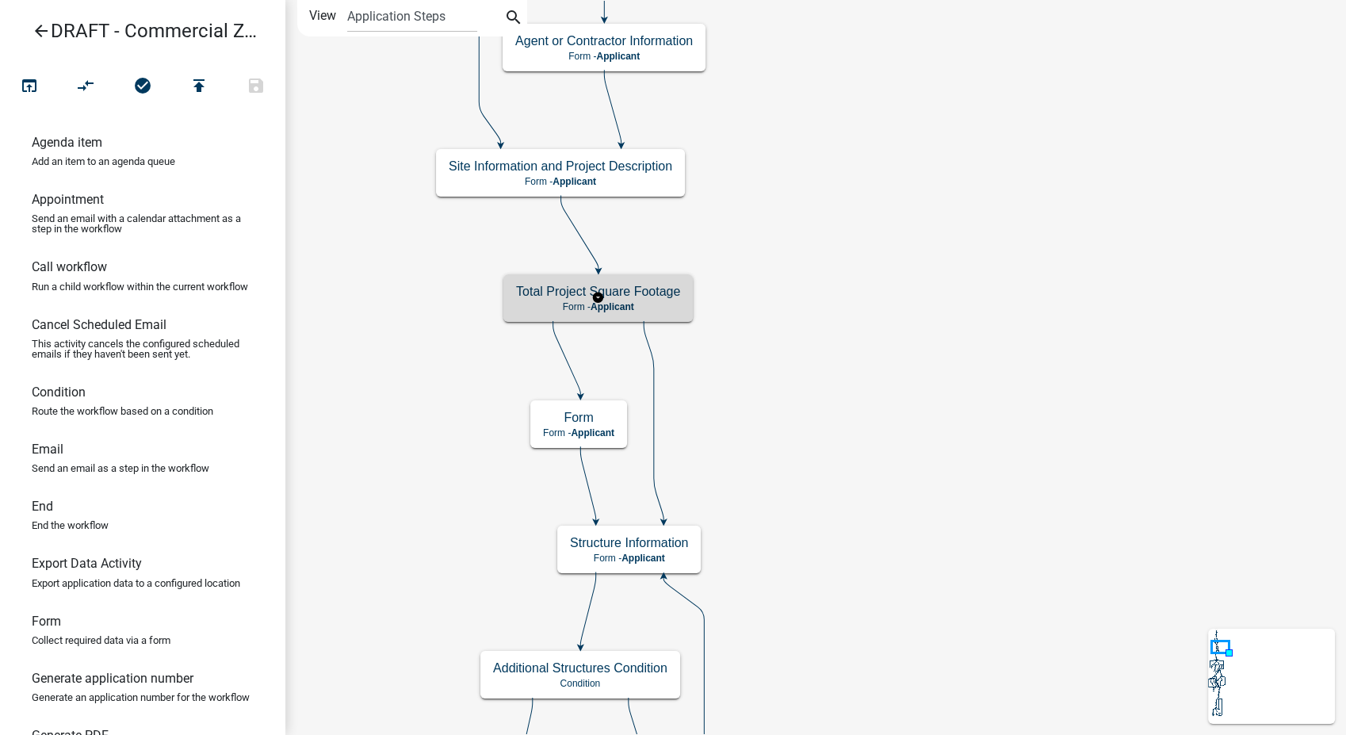
click at [615, 294] on h5 "Total Project Square Footage" at bounding box center [598, 291] width 164 height 15
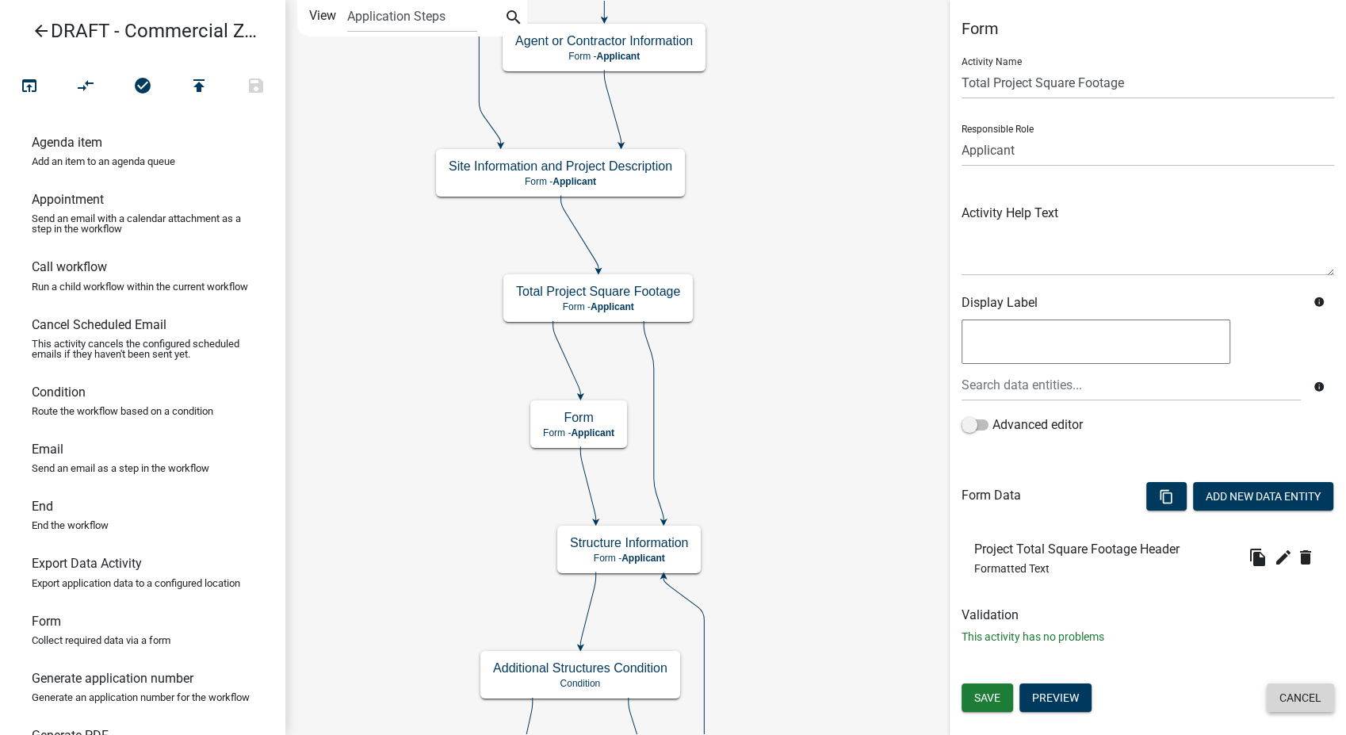
click at [1319, 686] on button "Cancel" at bounding box center [1300, 697] width 67 height 29
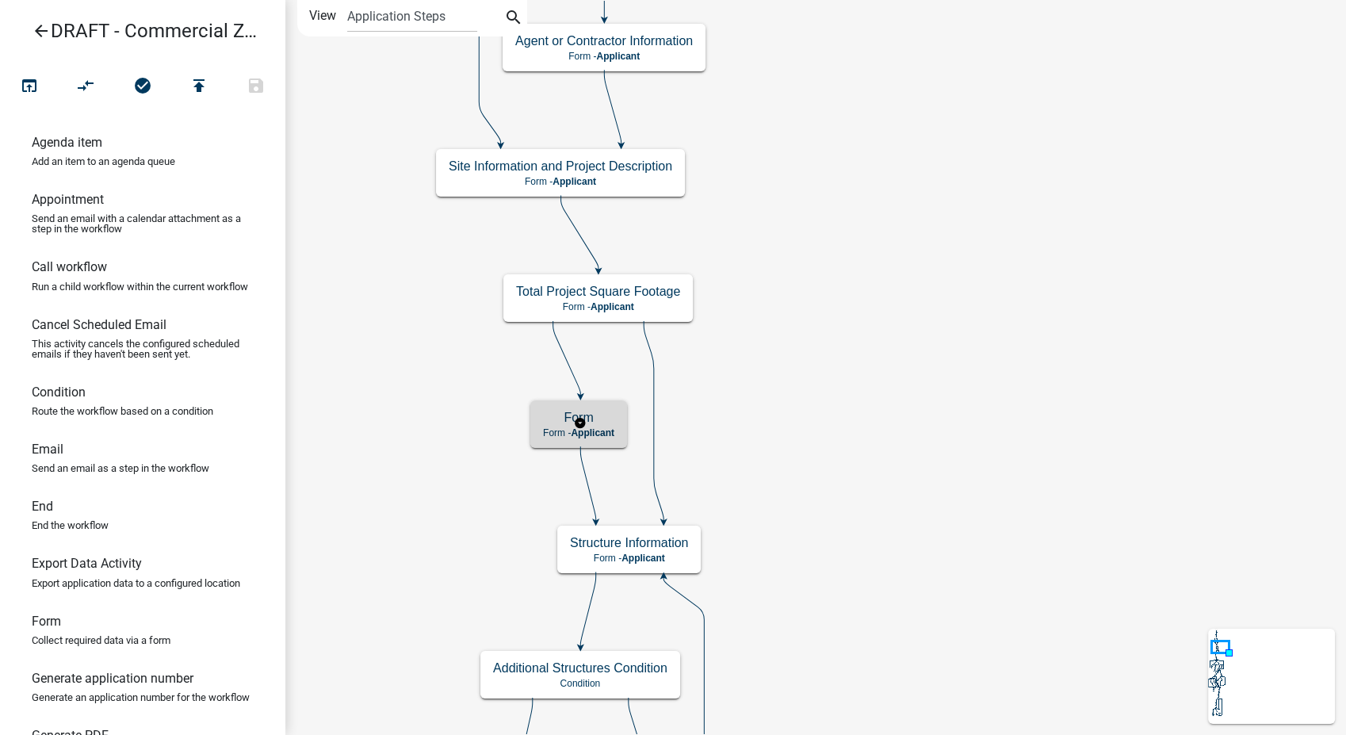
click at [609, 410] on h5 "Form" at bounding box center [578, 417] width 71 height 15
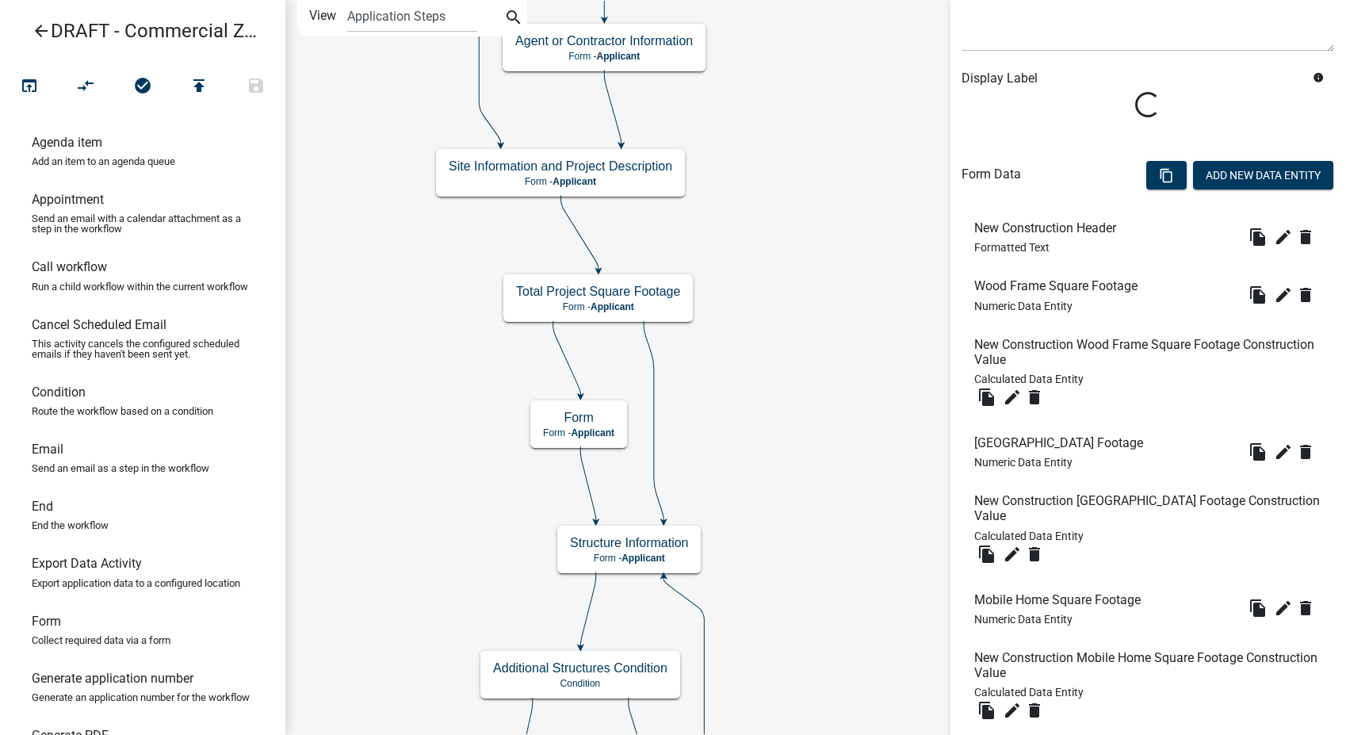
scroll to position [264, 0]
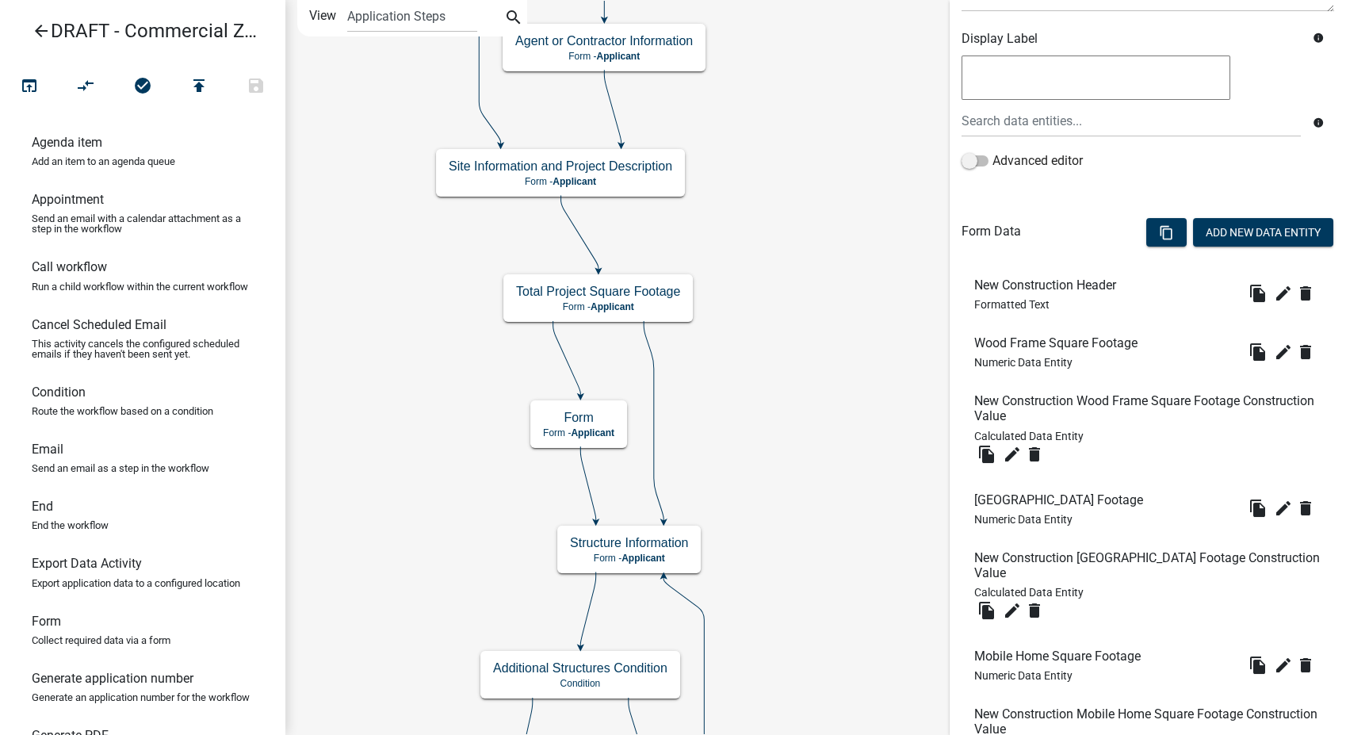
click at [40, 25] on icon "arrow_back" at bounding box center [41, 32] width 19 height 22
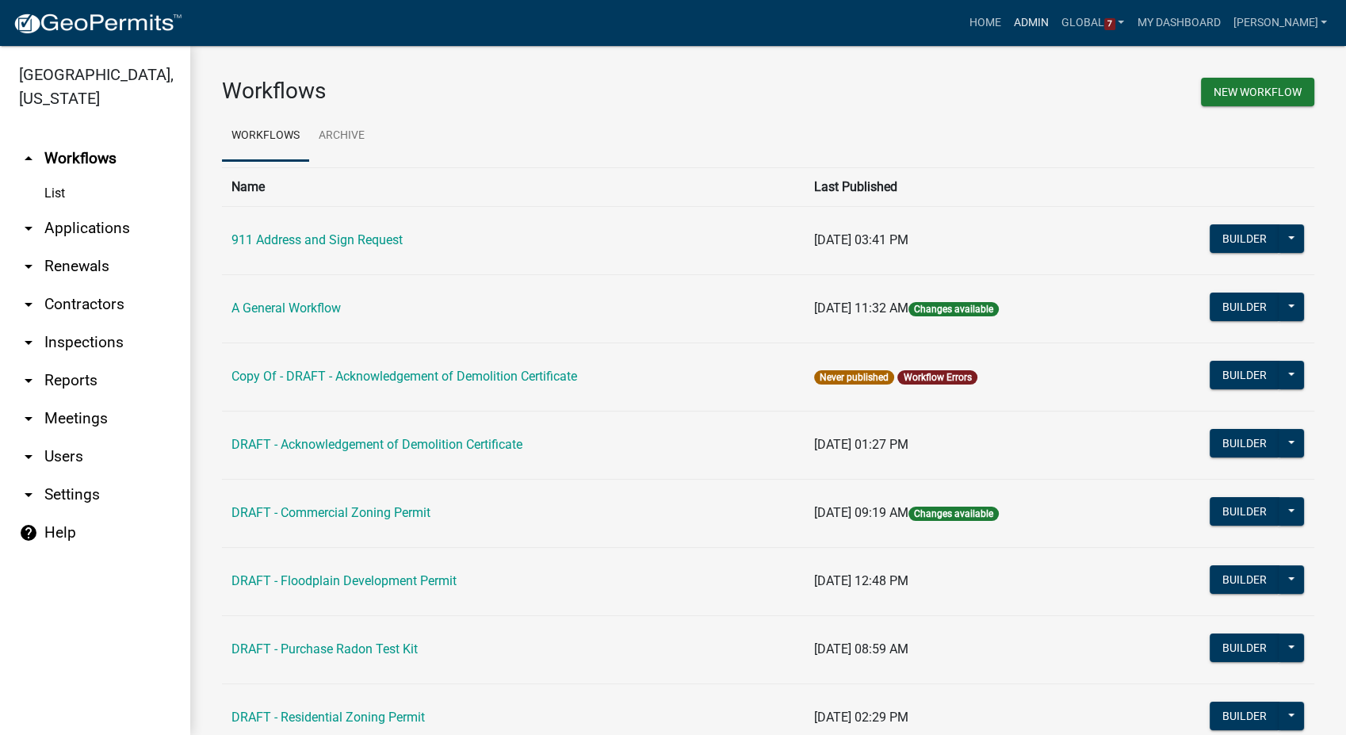
click at [1047, 23] on link "Admin" at bounding box center [1032, 23] width 48 height 30
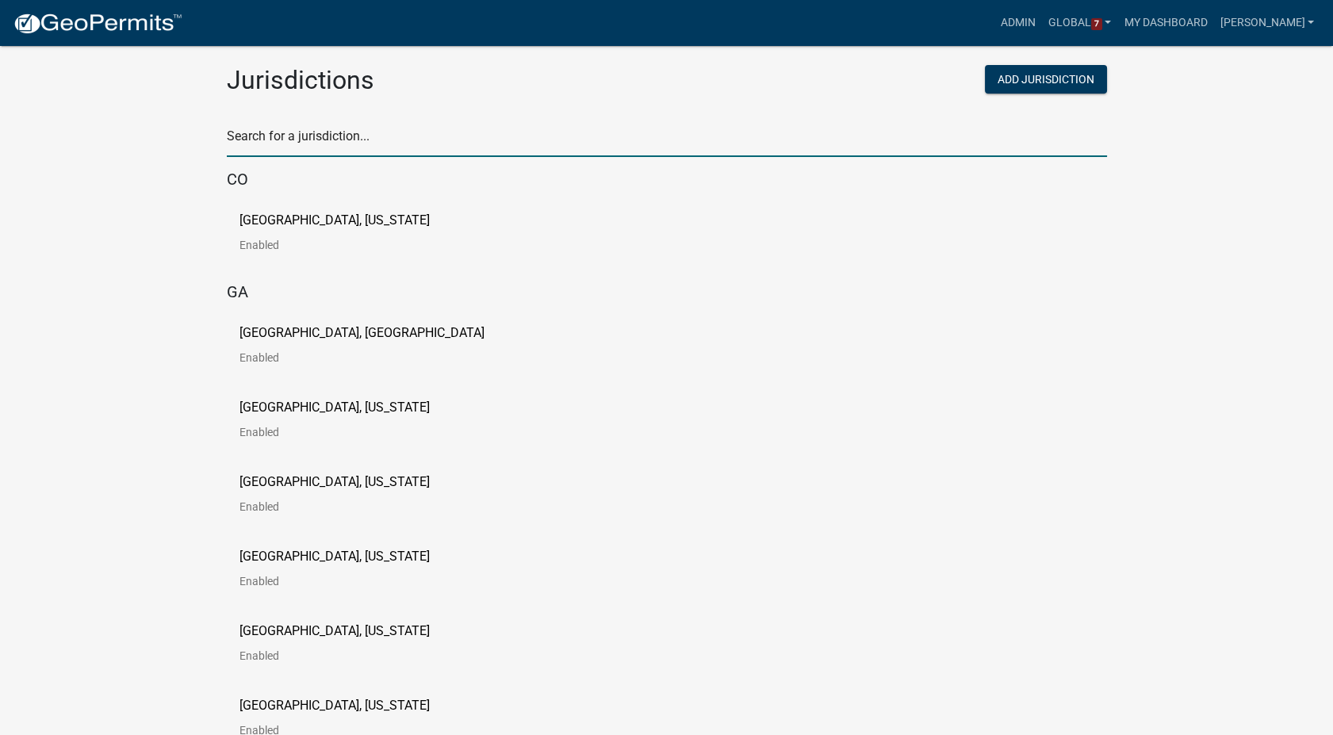
click at [304, 131] on input "text" at bounding box center [667, 140] width 880 height 33
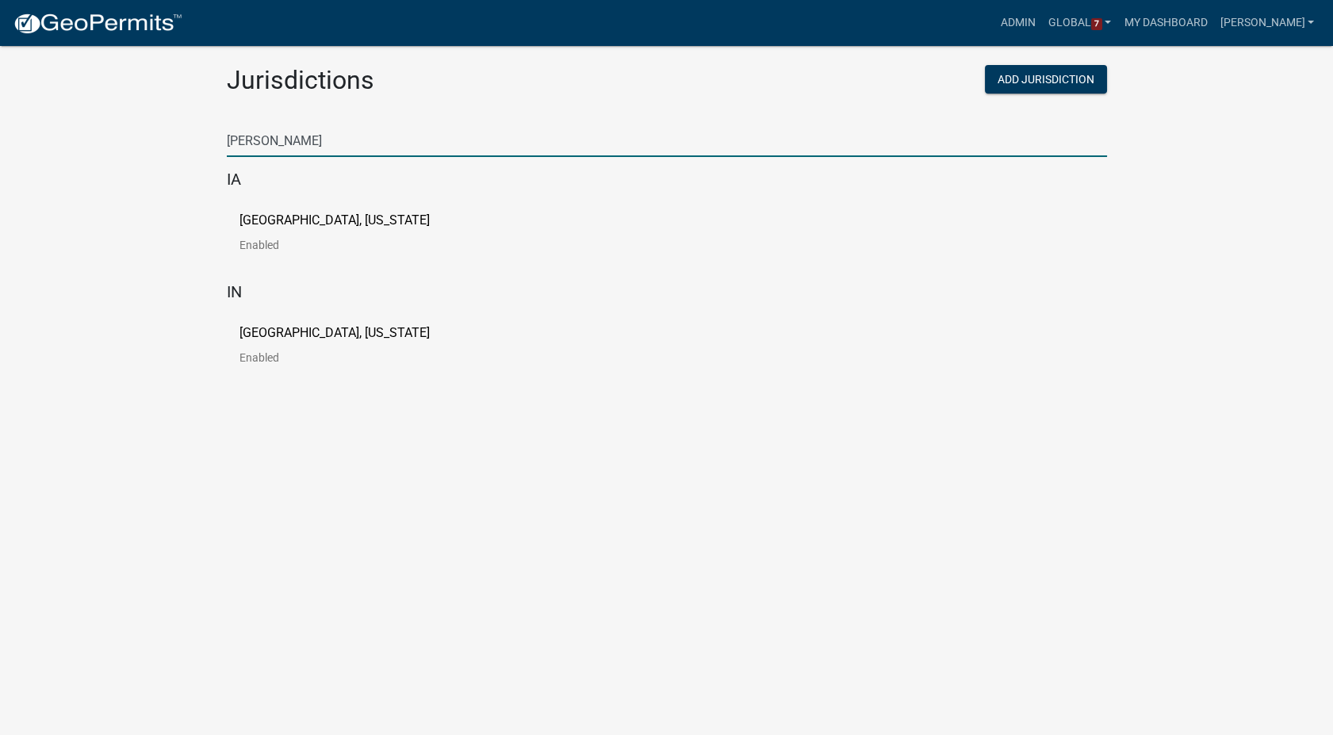
type input "newton"
click at [244, 228] on link "City of Newton, Iowa Enabled" at bounding box center [347, 238] width 216 height 49
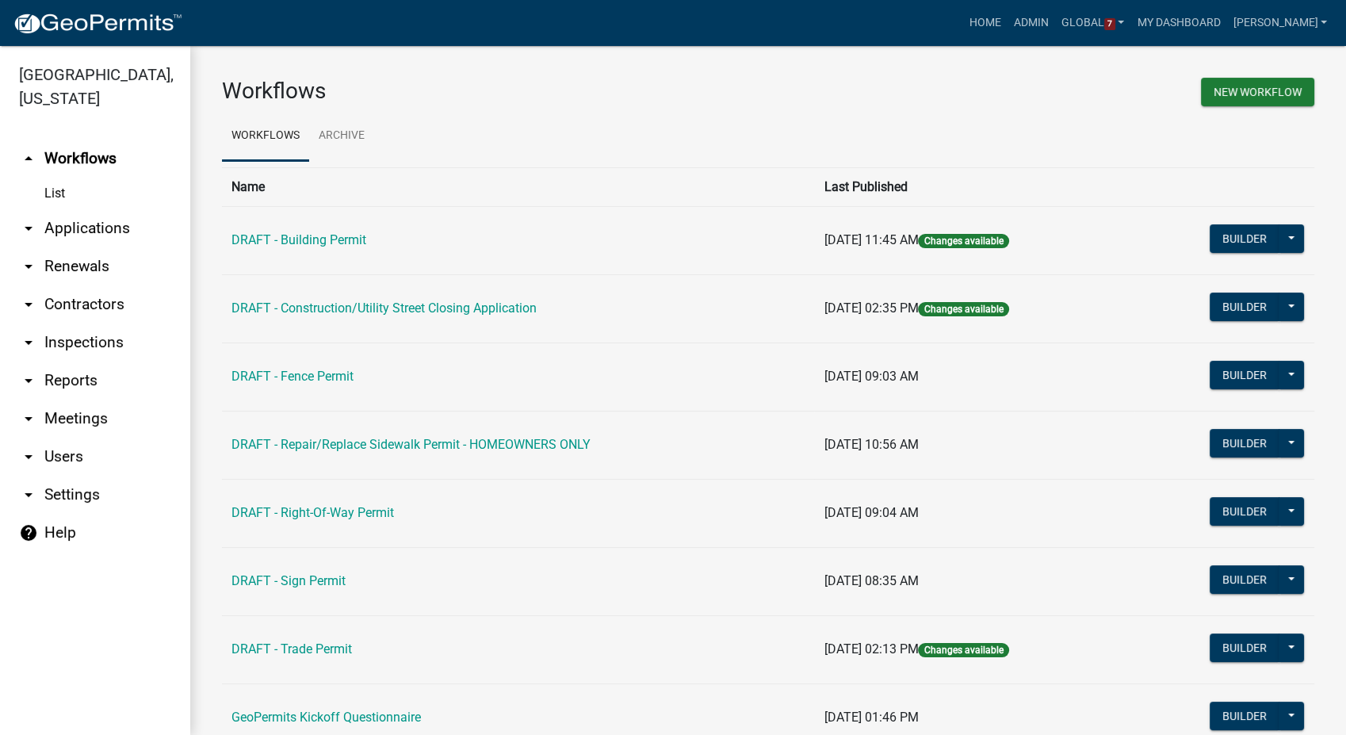
click at [105, 288] on link "arrow_drop_down Contractors" at bounding box center [95, 304] width 190 height 38
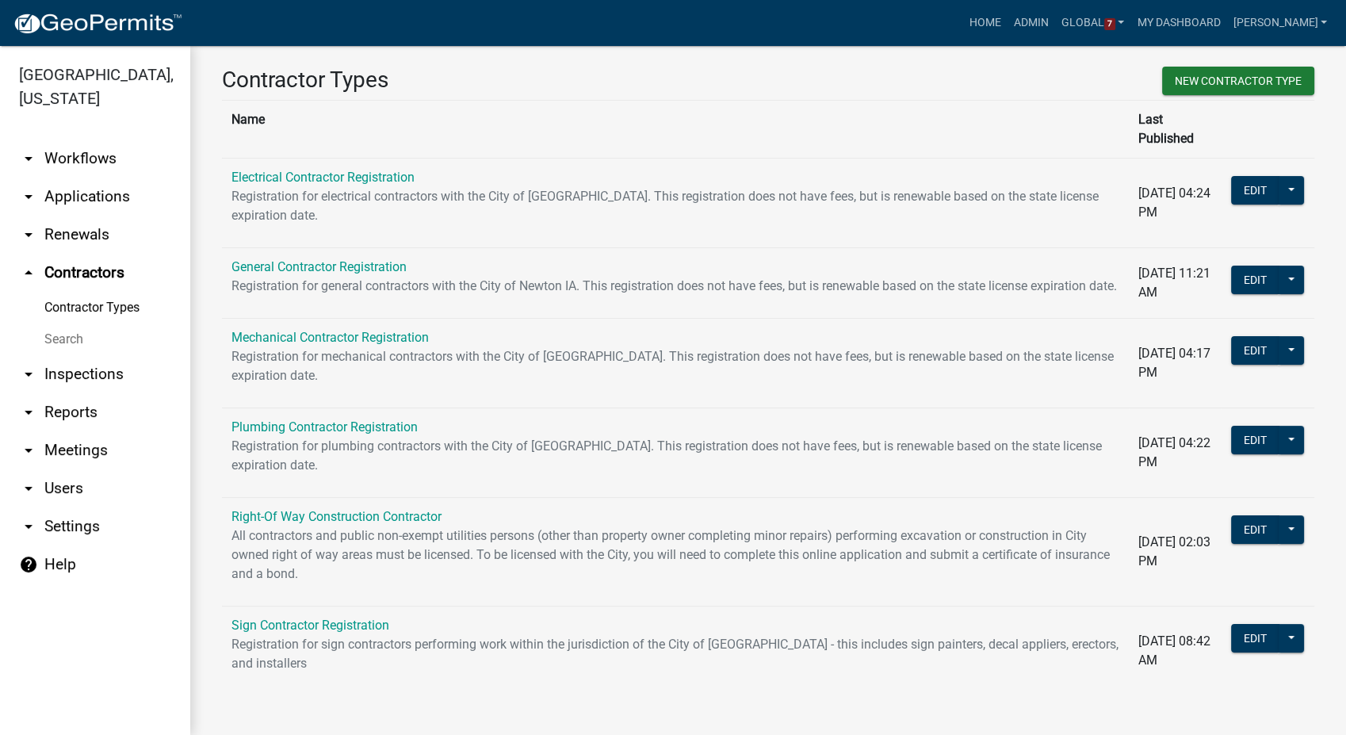
scroll to position [14, 0]
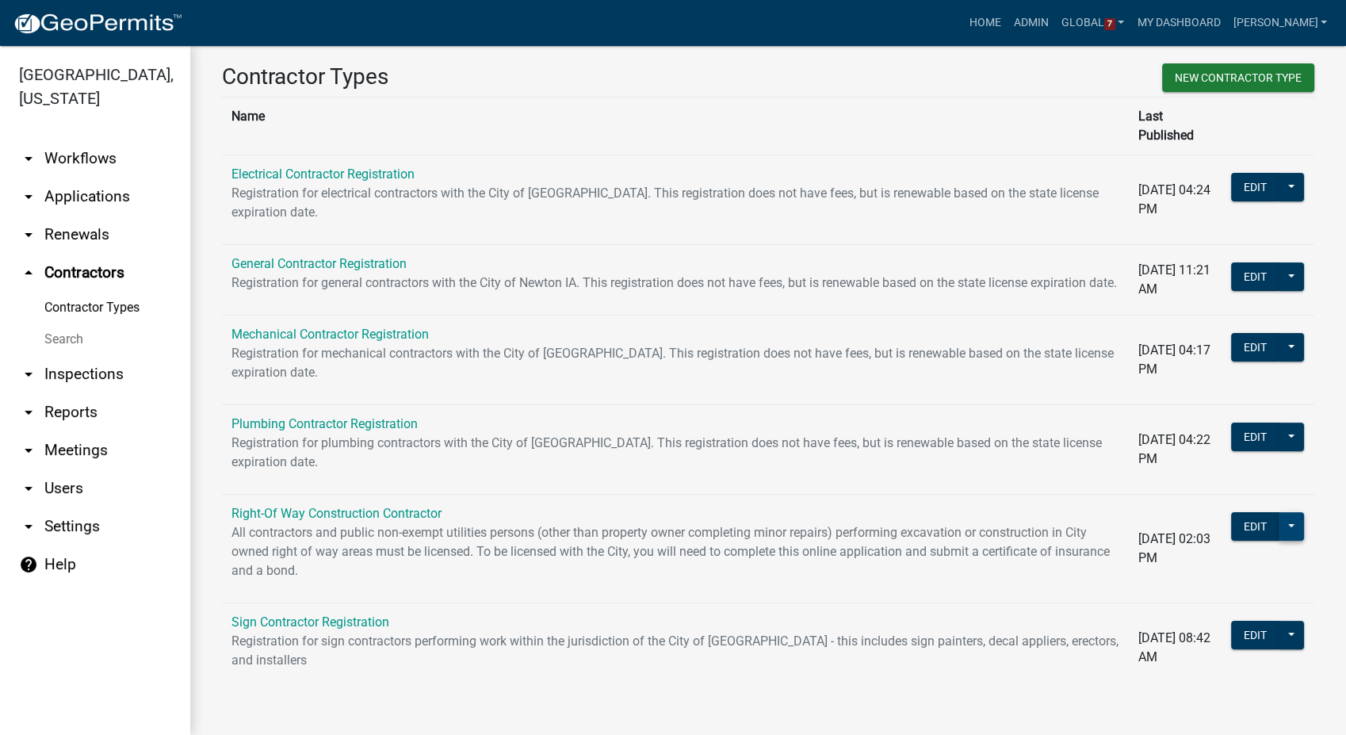
click at [1280, 526] on button at bounding box center [1291, 526] width 25 height 29
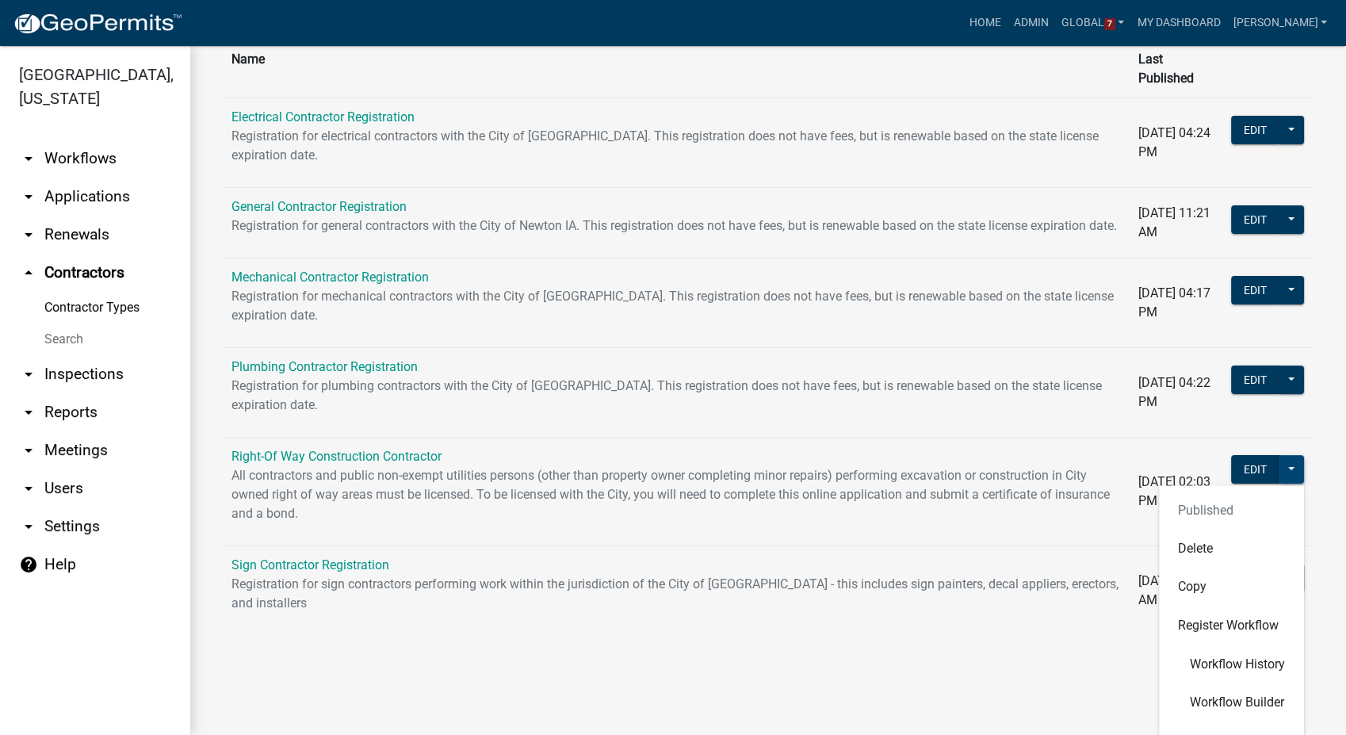
scroll to position [102, 0]
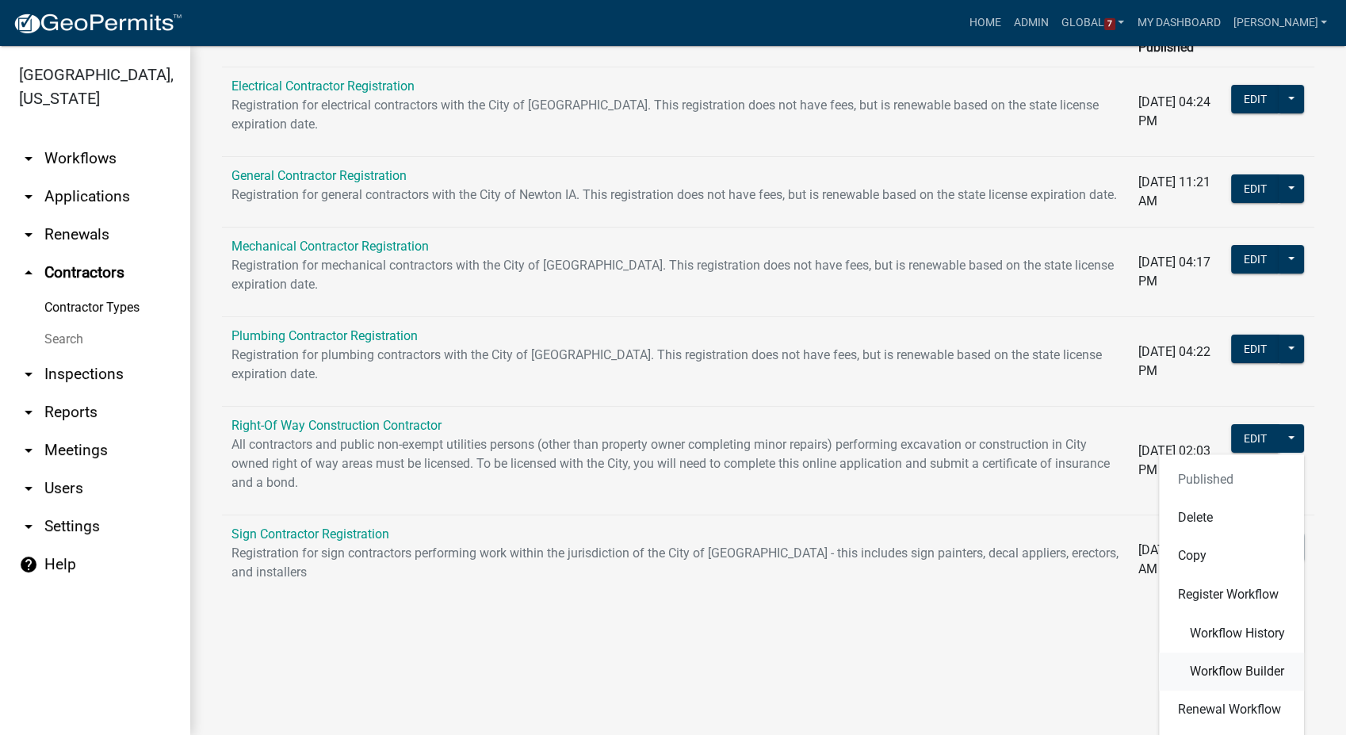
click at [1199, 672] on span "Workflow Builder" at bounding box center [1237, 671] width 94 height 13
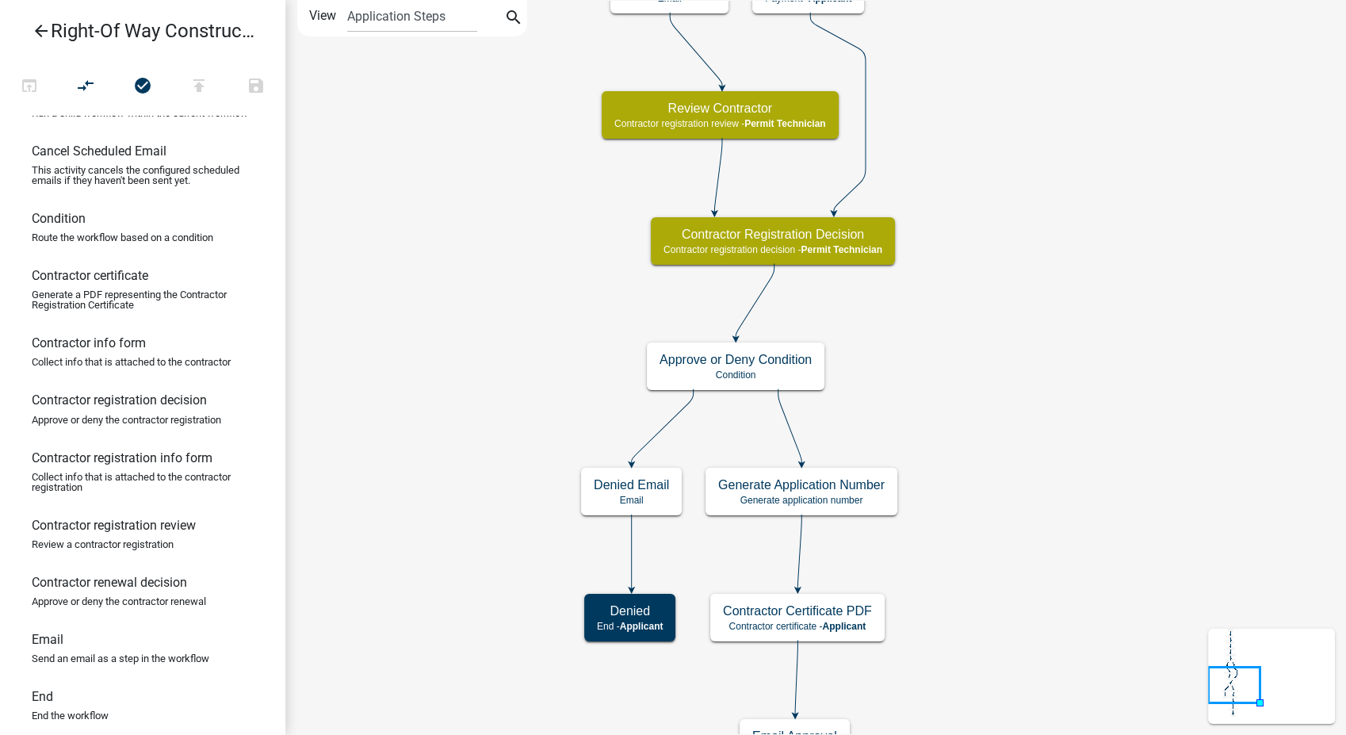
scroll to position [176, 0]
drag, startPoint x: 101, startPoint y: 475, endPoint x: 879, endPoint y: 403, distance: 781.1
click at [879, 403] on div "arrow_back Right-Of Way Construction Contractor open_in_browser compare_arrows …" at bounding box center [673, 367] width 1346 height 735
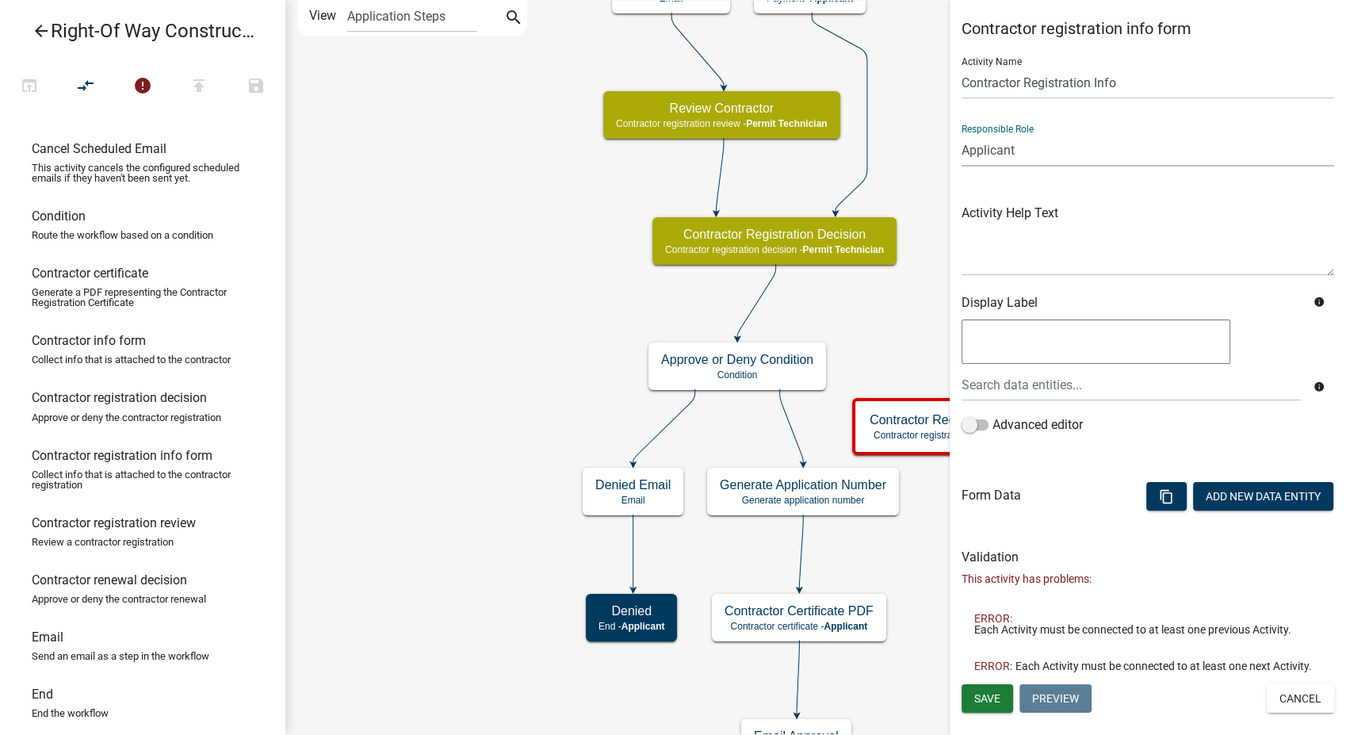
click at [1047, 148] on select "Applicant PWD Director Permit Technician Fire Department Admin City Planner Eng…" at bounding box center [1148, 150] width 373 height 33
select select "5805852F-8761-4B18-8554-11011EE0AEBD"
click at [962, 134] on select "Applicant PWD Director Permit Technician Fire Department Admin City Planner Eng…" at bounding box center [1148, 150] width 373 height 33
click at [993, 706] on button "Save" at bounding box center [988, 698] width 52 height 29
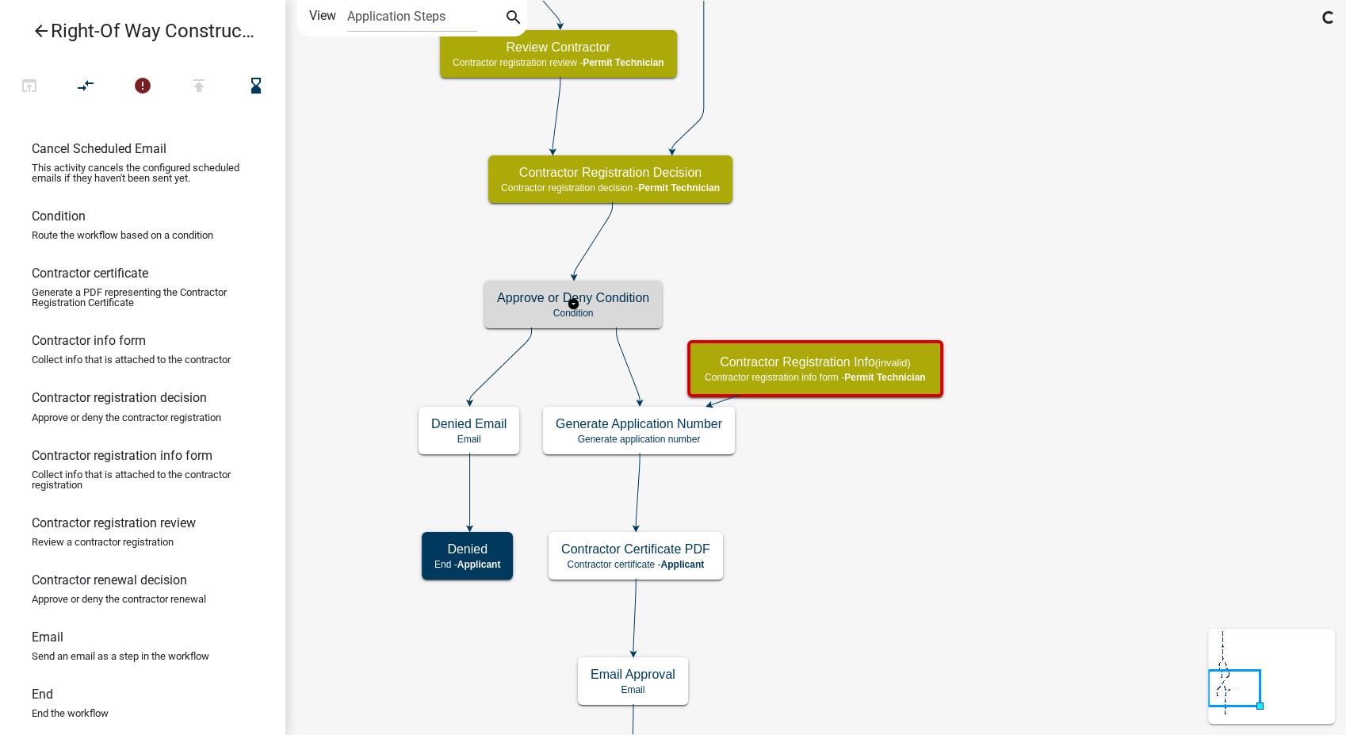
click at [593, 310] on p "Condition" at bounding box center [573, 313] width 152 height 11
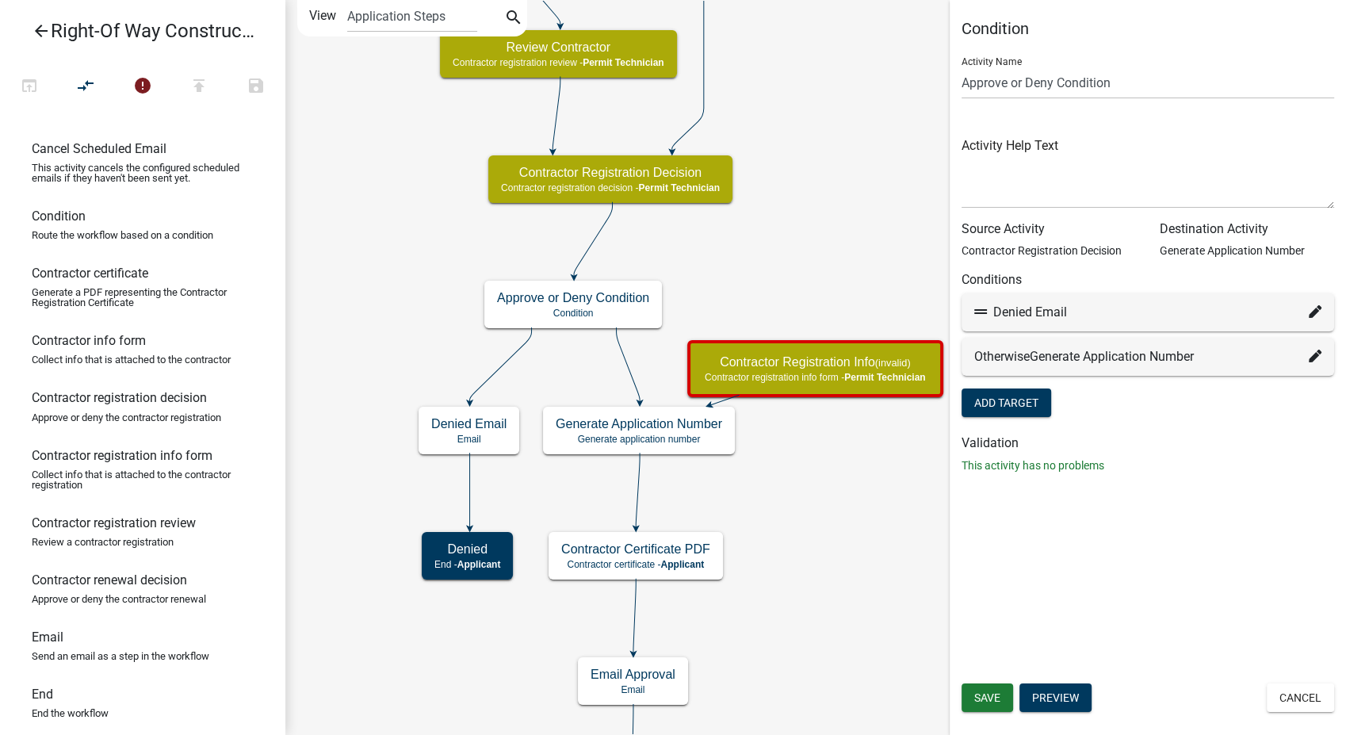
click at [1313, 350] on icon at bounding box center [1315, 356] width 13 height 13
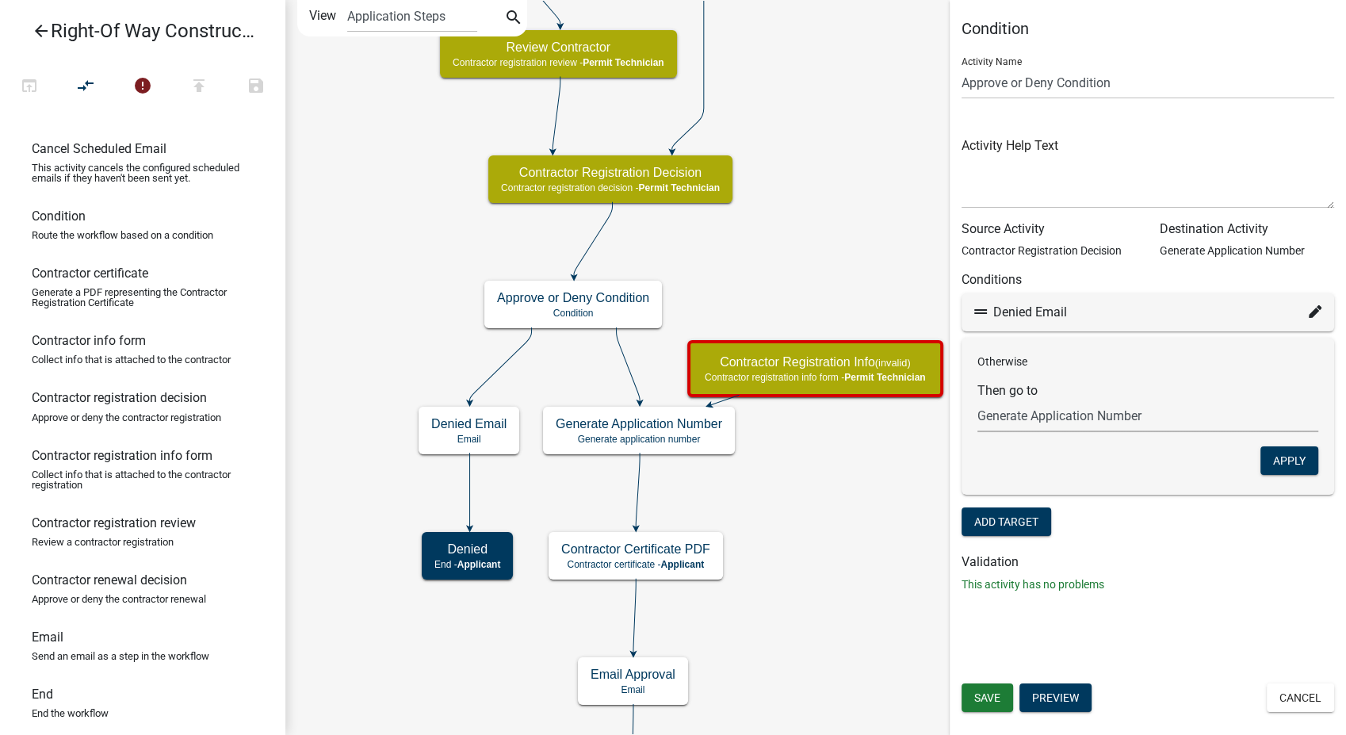
click at [1187, 409] on select "Choose... Start Notify Approvers Email Approval Approved Contractor & Company I…" at bounding box center [1148, 416] width 341 height 33
select select "17: 64085e9d-3a10-4d77-af1f-6d9b3286d21e"
click at [978, 400] on select "Choose... Start Notify Approvers Email Approval Approved Contractor & Company I…" at bounding box center [1148, 416] width 341 height 33
click at [1288, 465] on button "Apply" at bounding box center [1290, 460] width 58 height 29
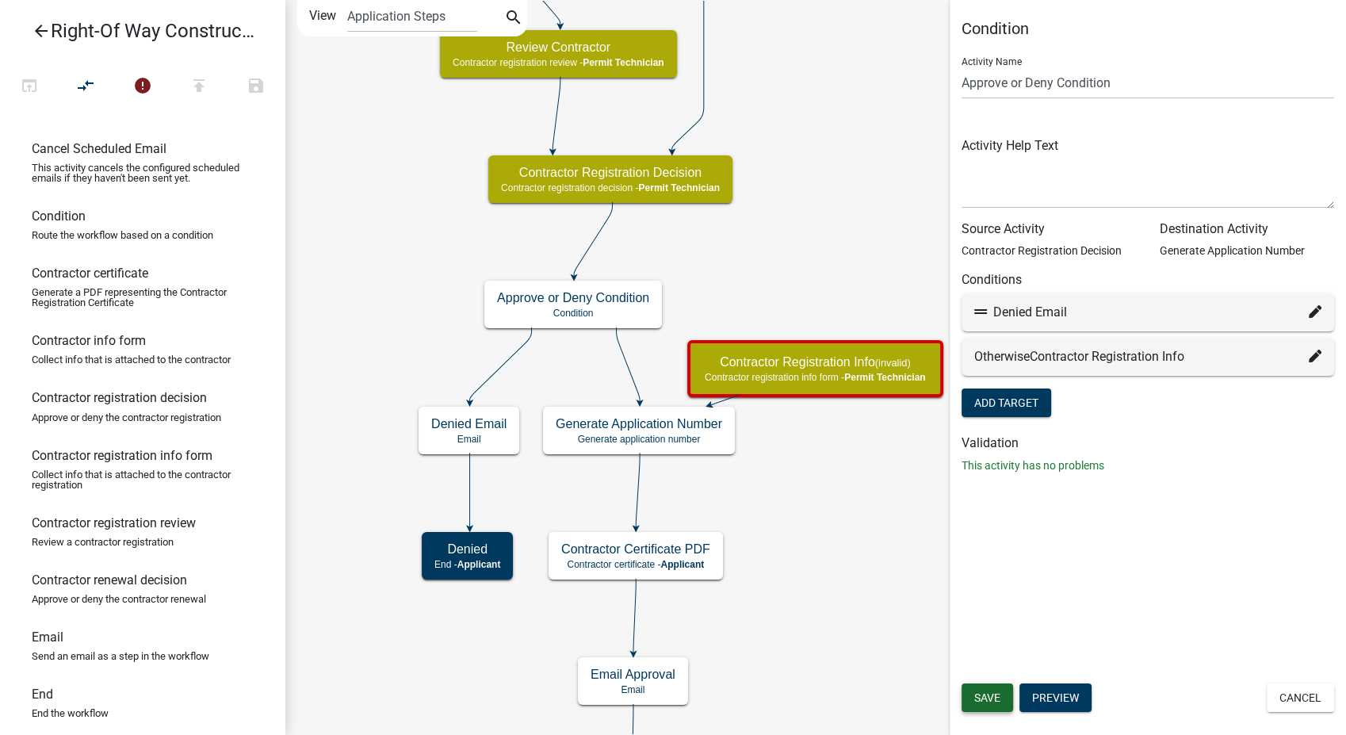
click at [998, 704] on button "Save" at bounding box center [988, 697] width 52 height 29
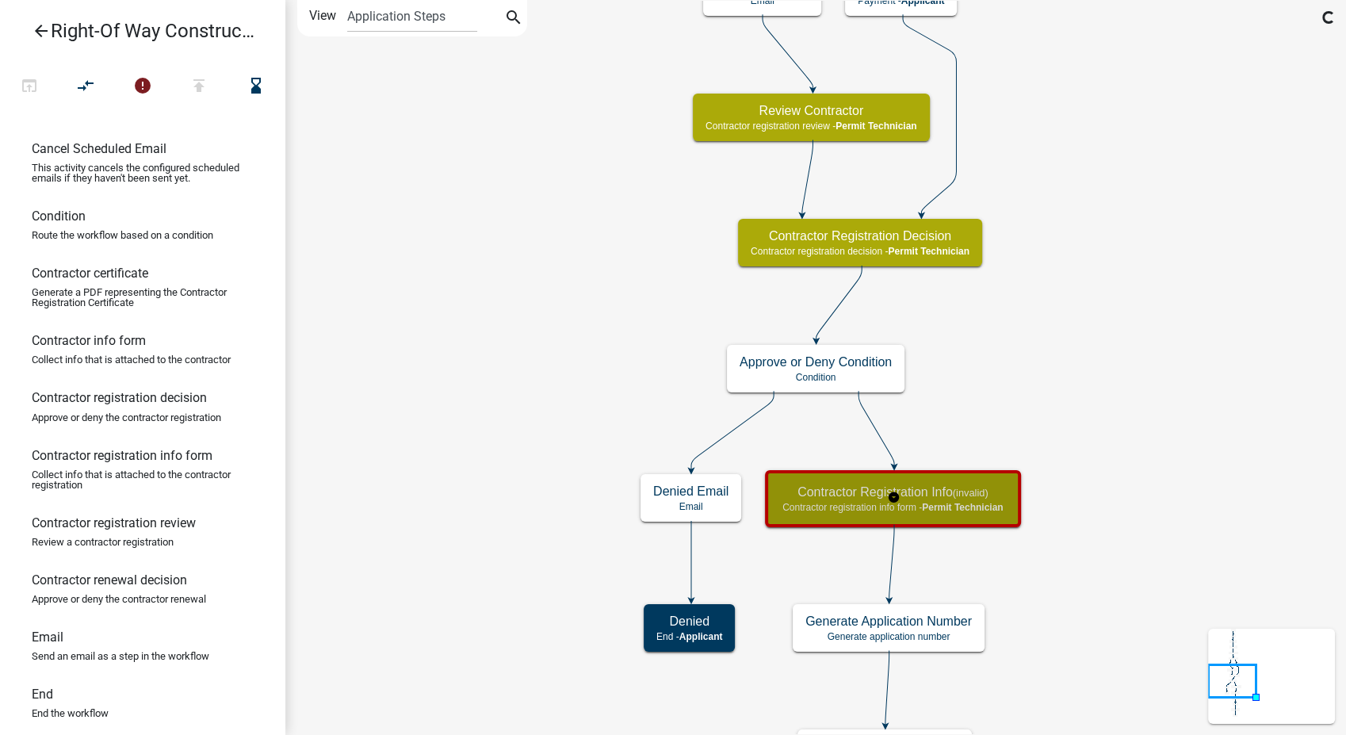
click at [958, 492] on small "(invalid)" at bounding box center [971, 493] width 36 height 12
select select "5805852F-8761-4B18-8554-11011EE0AEBD"
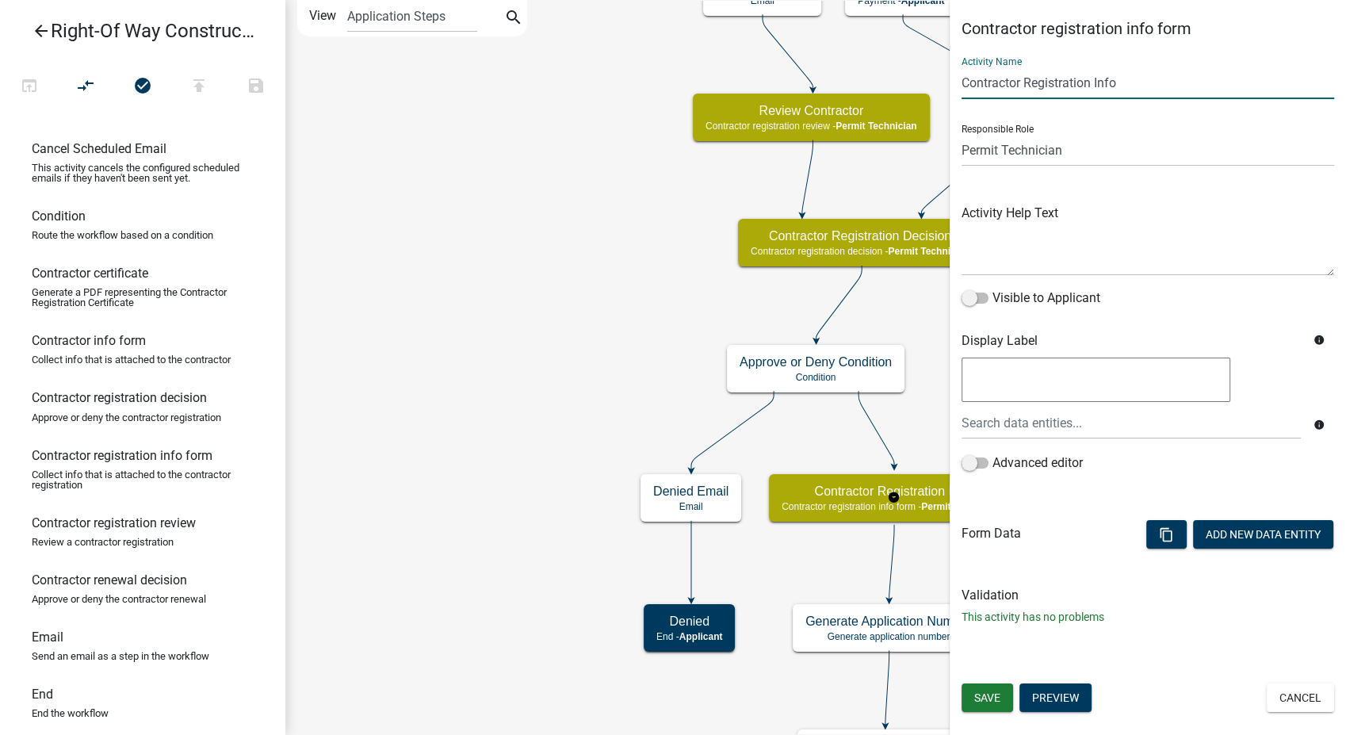
click at [1134, 80] on input "Contractor Registration Info" at bounding box center [1148, 83] width 373 height 33
type input "Confirm Fees"
click at [1241, 536] on button "Add New Data Entity" at bounding box center [1263, 534] width 140 height 29
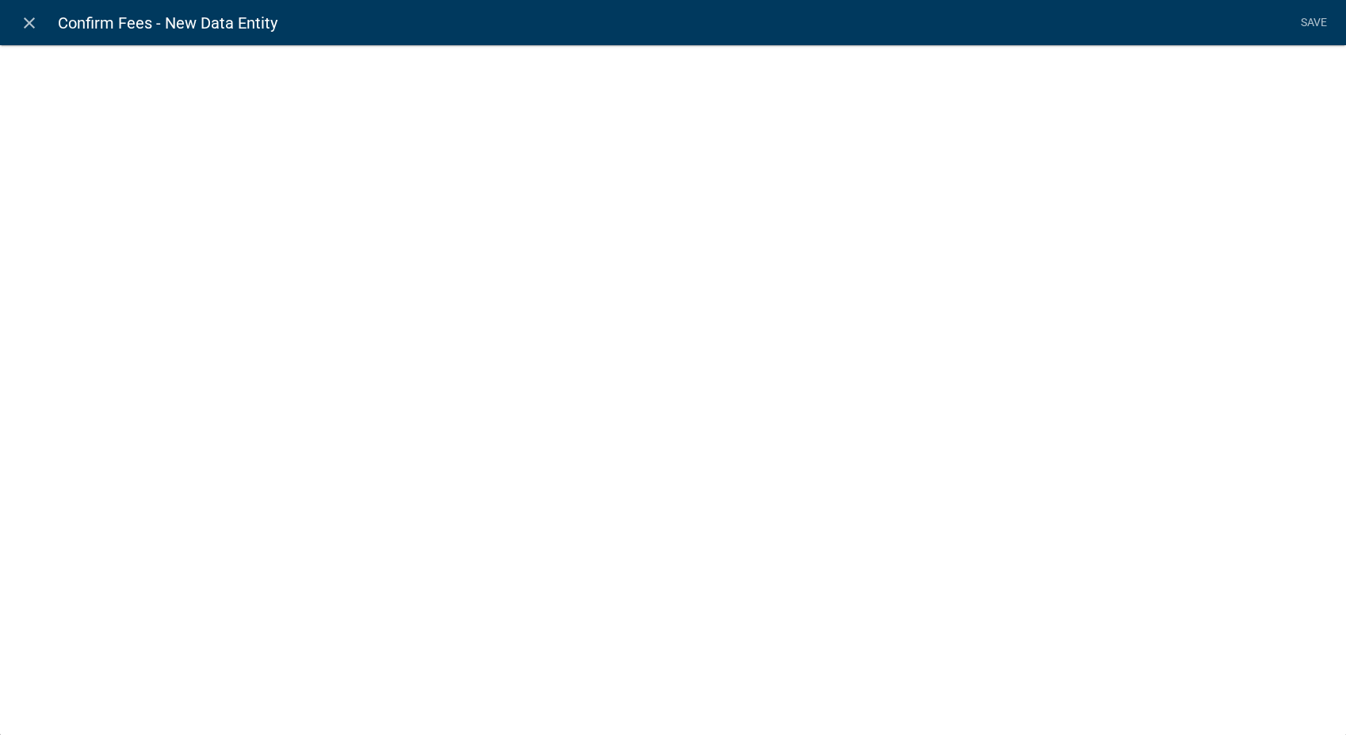
select select
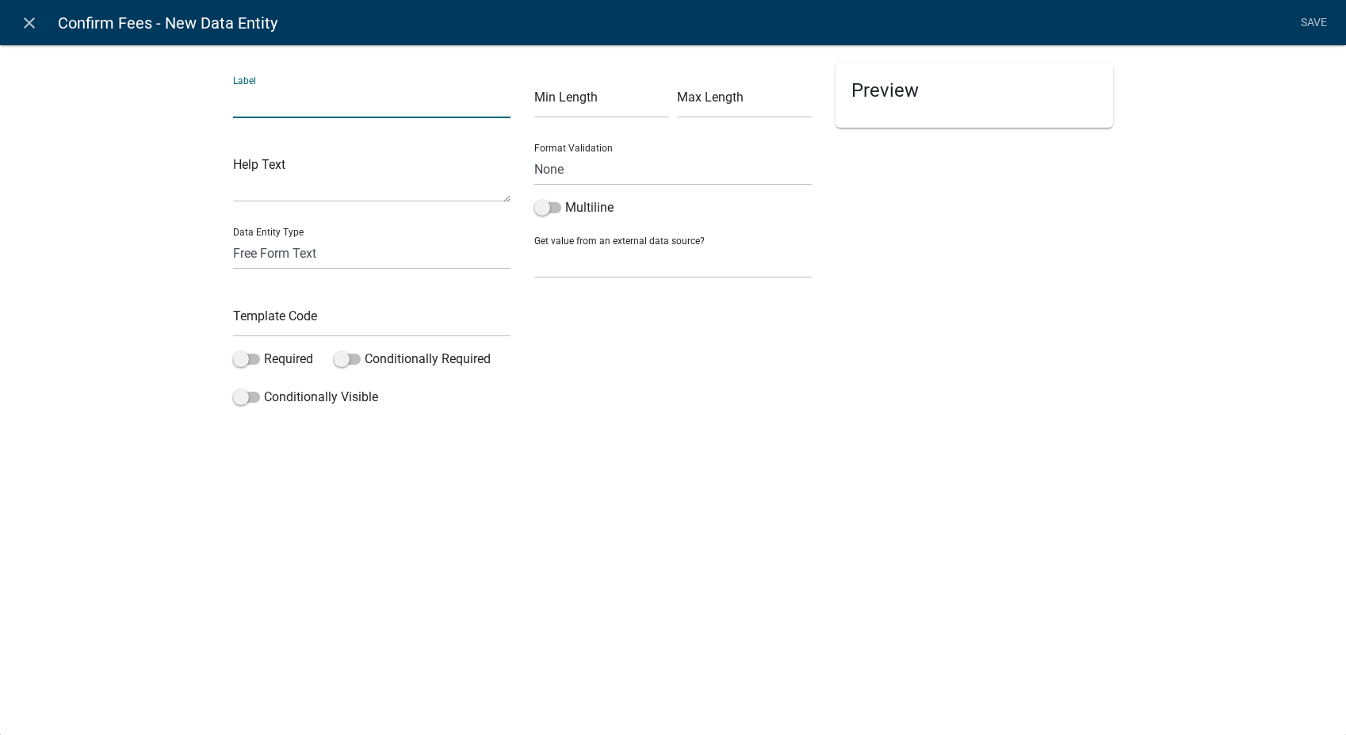
click at [273, 106] on input "text" at bounding box center [371, 102] width 277 height 33
type input "Confirm the Fee for this registration: Edit if necessary"
click at [295, 261] on select "Free Form Text Display Entity Value Fee Numeric Data Date Map Sketch Data List …" at bounding box center [371, 253] width 277 height 33
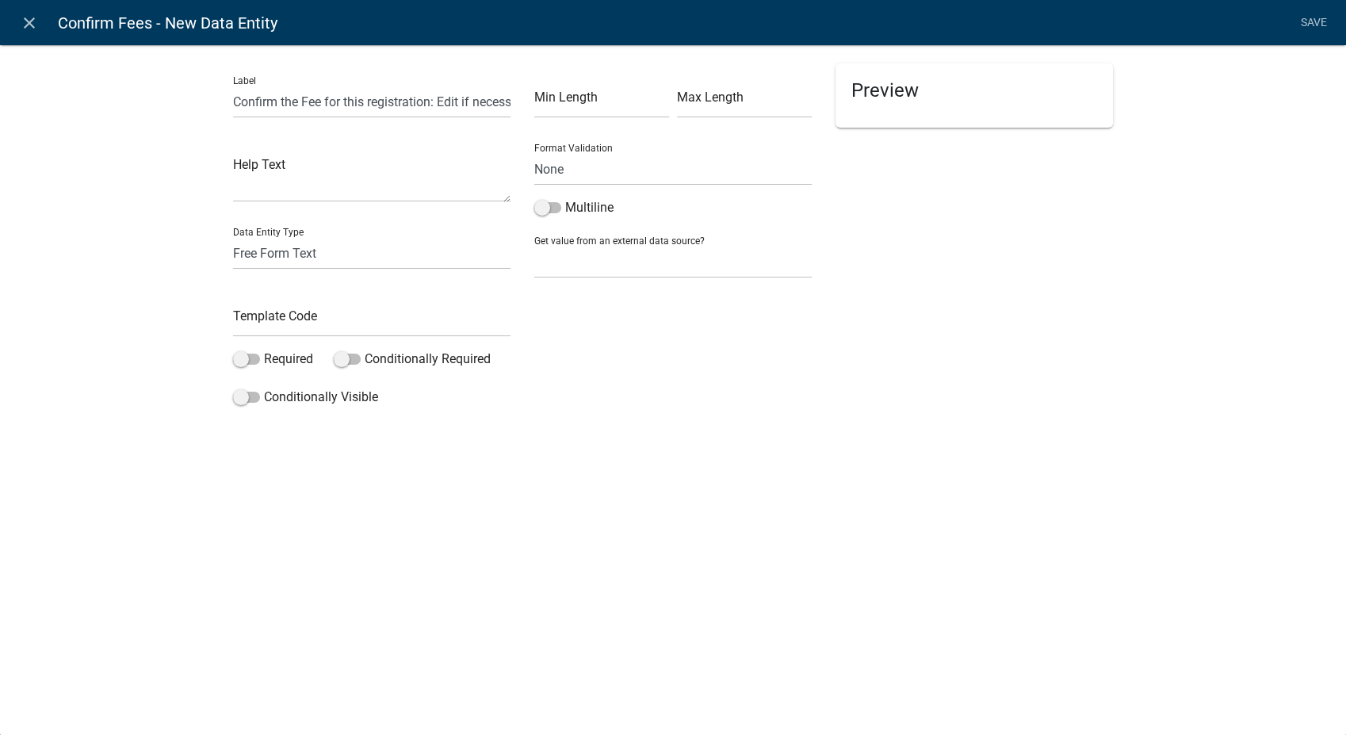
click at [721, 303] on div "Min Length Max Length Format Validation None Email PhoneNumber Multiline Get va…" at bounding box center [672, 238] width 301 height 350
click at [321, 330] on input "text" at bounding box center [371, 320] width 277 height 33
type input "RegistrationFee"
click at [725, 419] on div "Label Confirm the Fee for this registration: Edit if necessary Help Text Data E…" at bounding box center [673, 232] width 1346 height 427
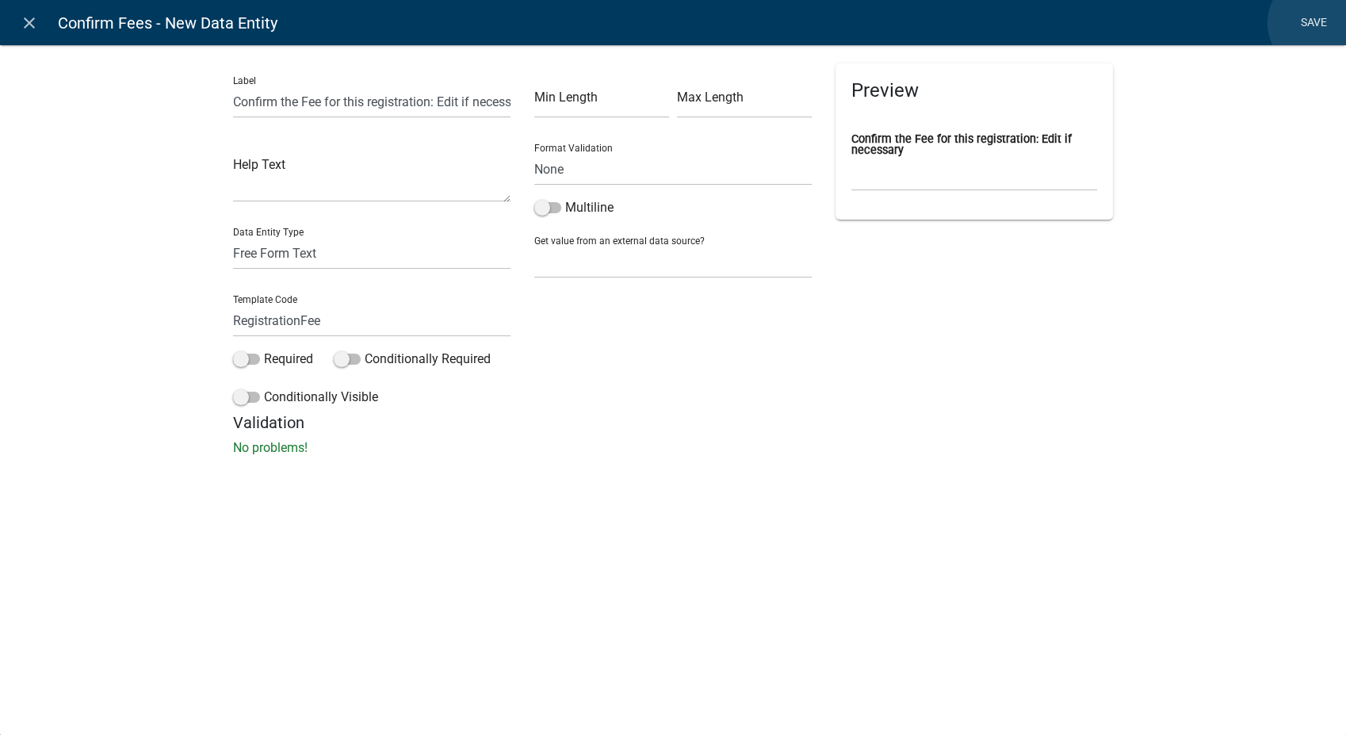
click at [1318, 23] on link "Save" at bounding box center [1314, 23] width 40 height 30
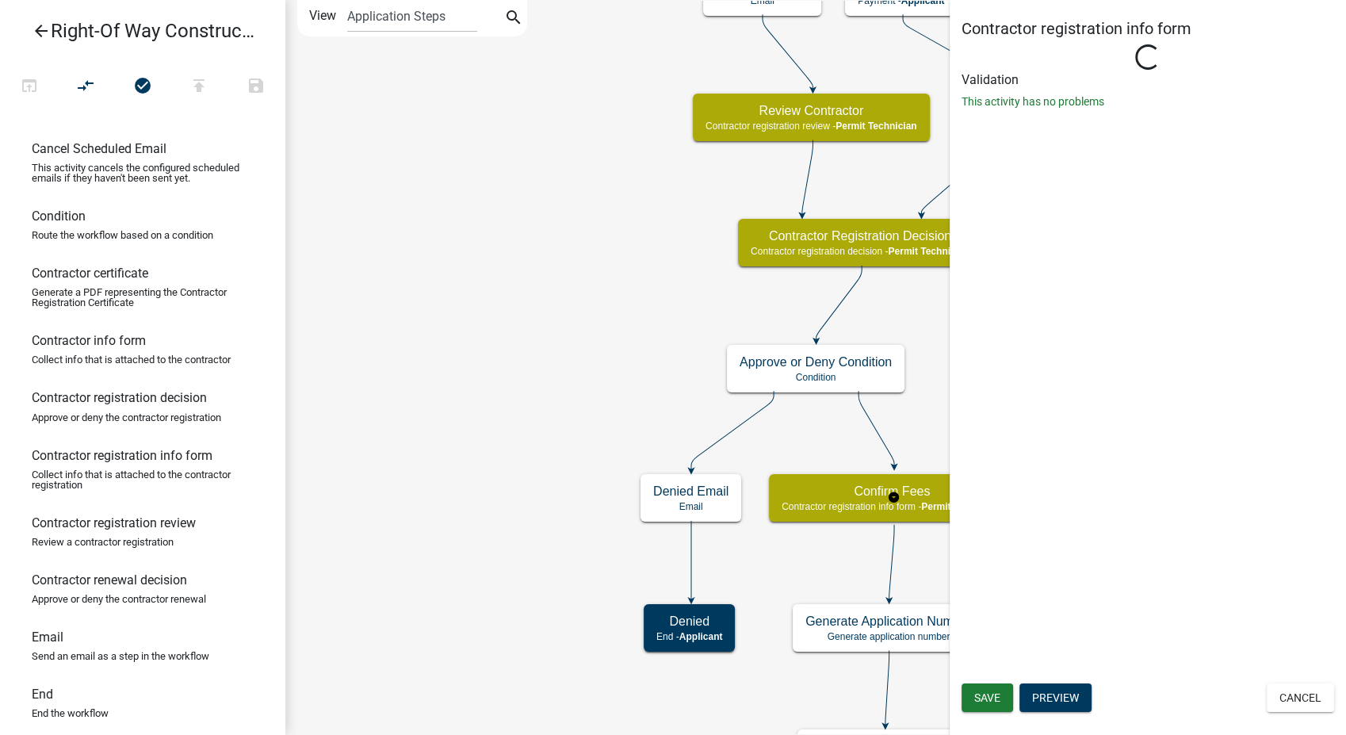
select select "5805852F-8761-4B18-8554-11011EE0AEBD"
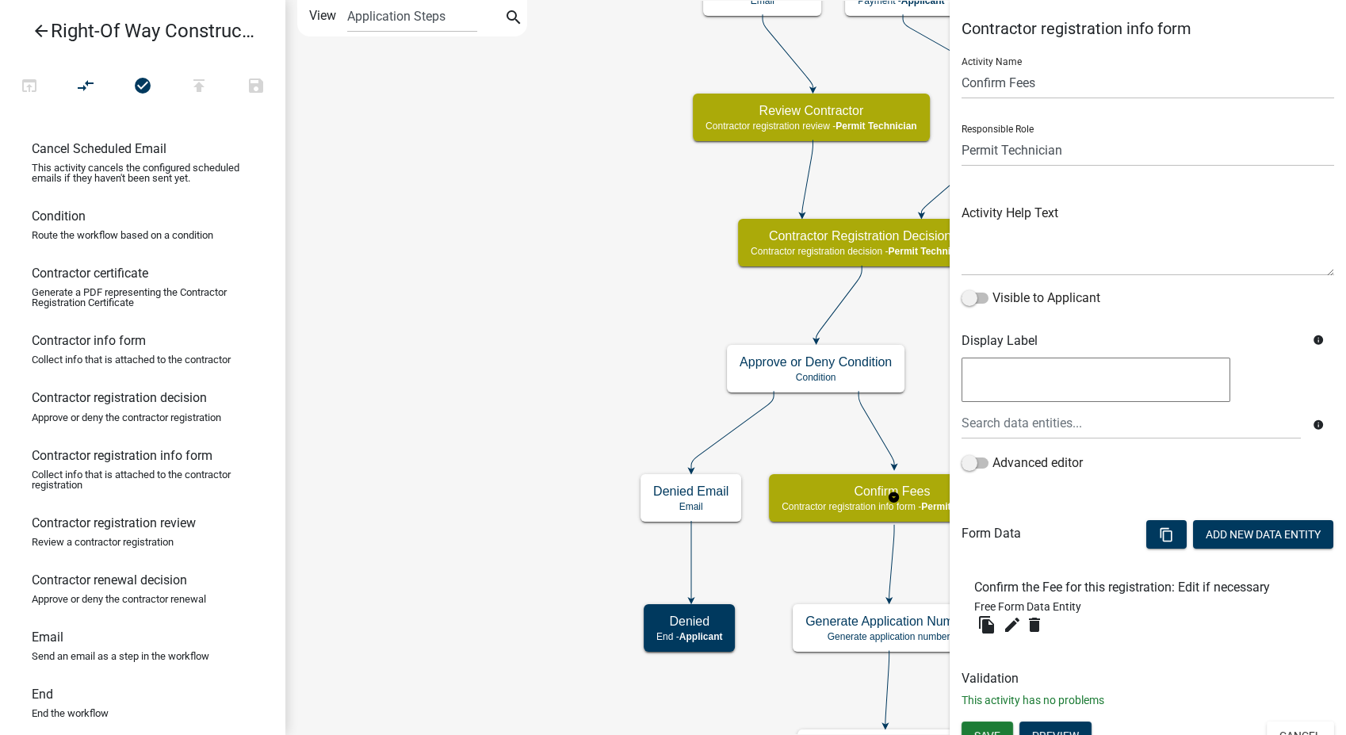
scroll to position [19, 0]
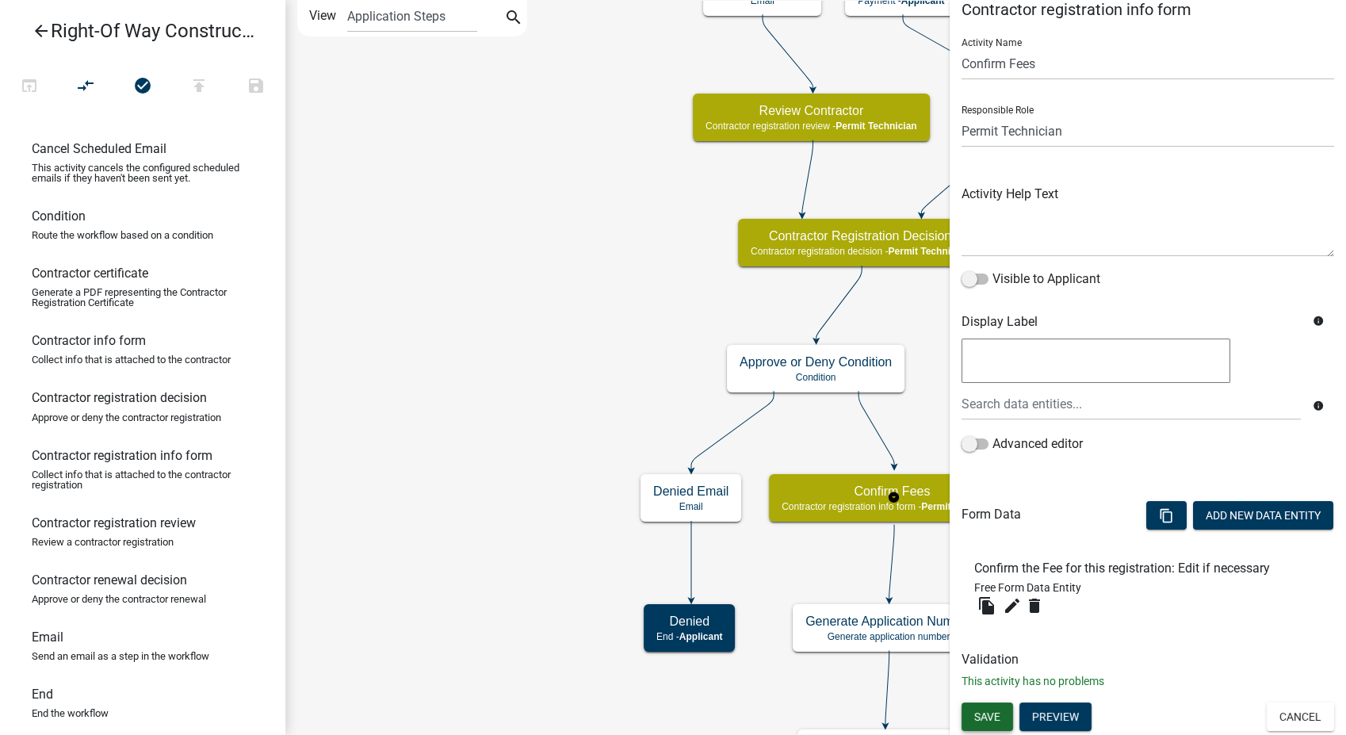
click at [982, 726] on button "Save" at bounding box center [988, 716] width 52 height 29
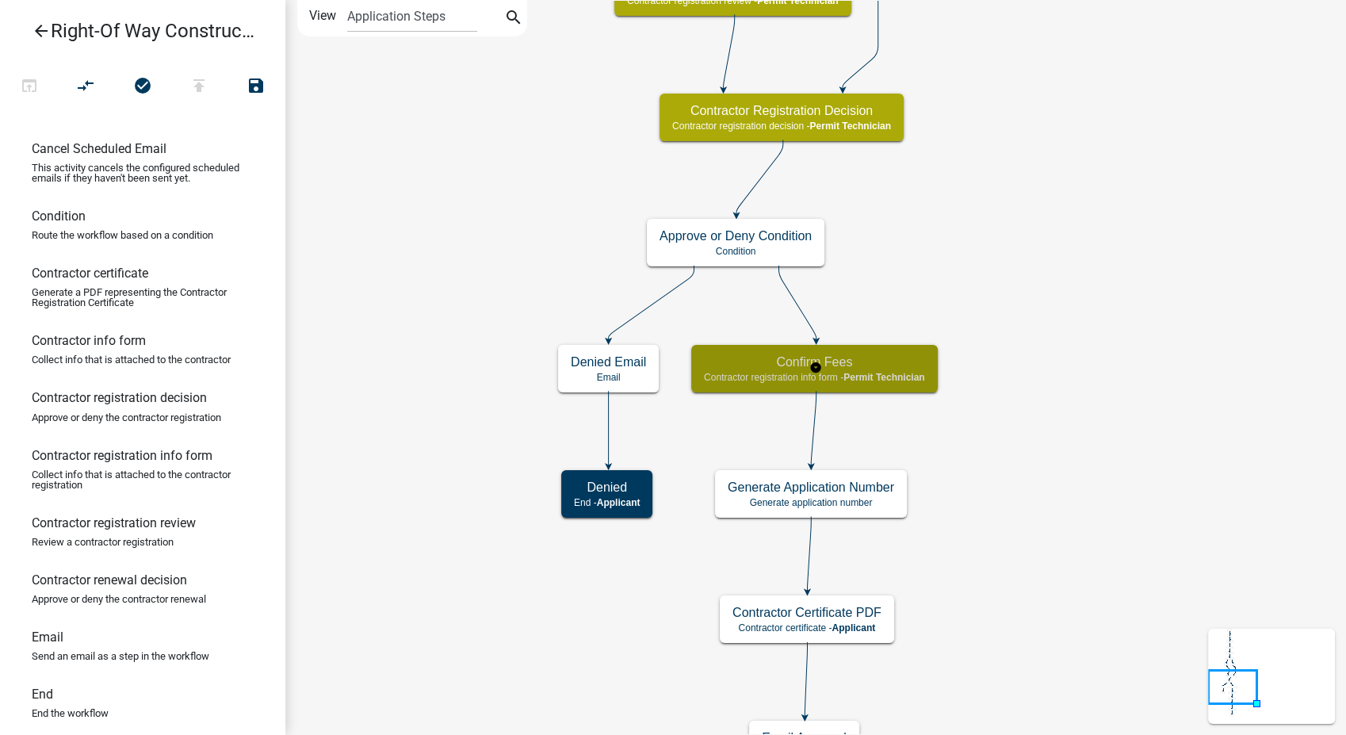
scroll to position [0, 0]
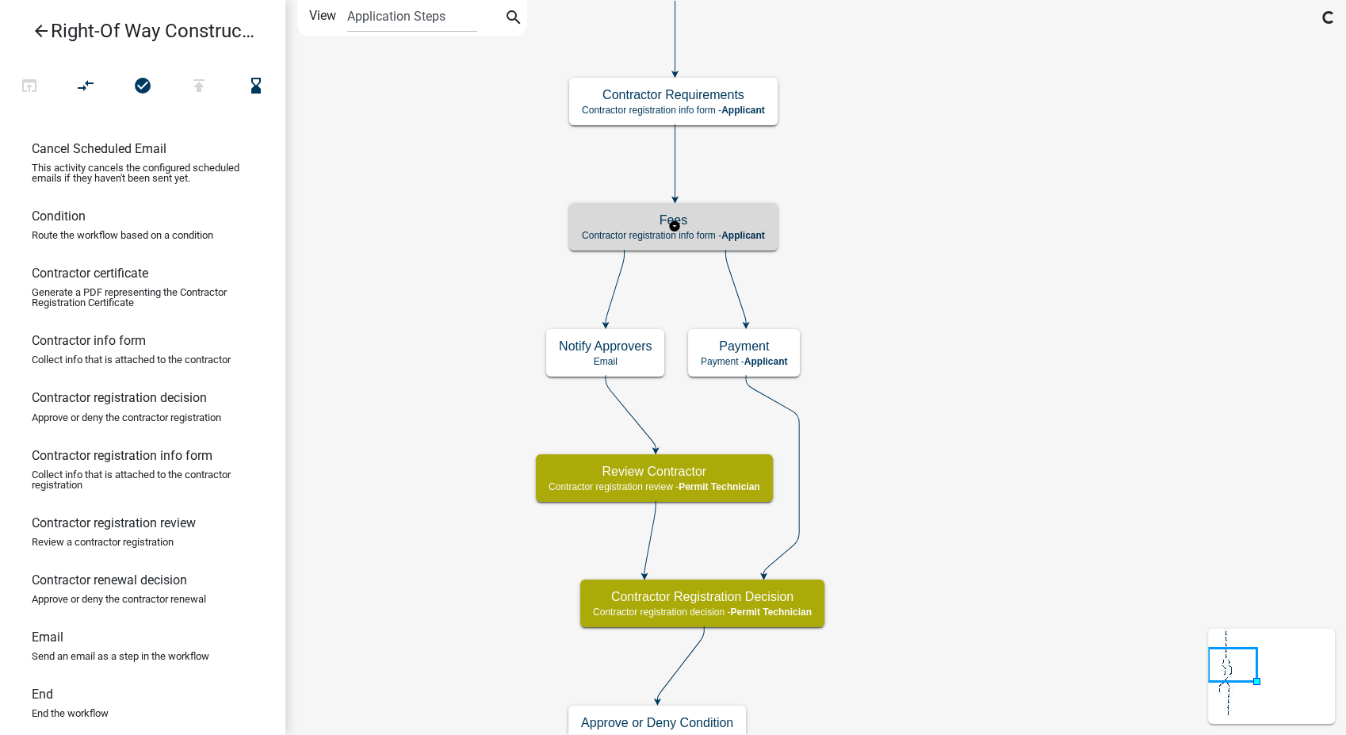
click at [736, 230] on span "Applicant" at bounding box center [743, 235] width 44 height 11
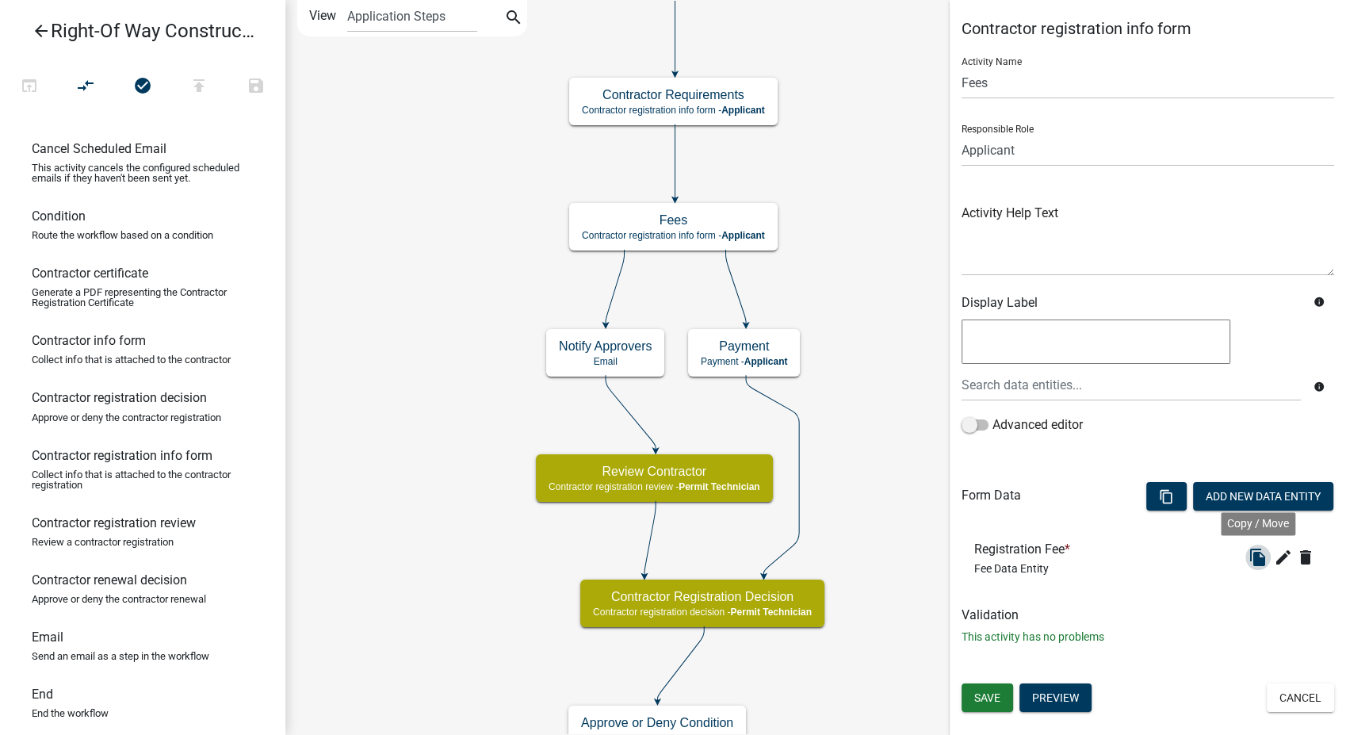
click at [1256, 552] on icon "file_copy" at bounding box center [1258, 557] width 19 height 19
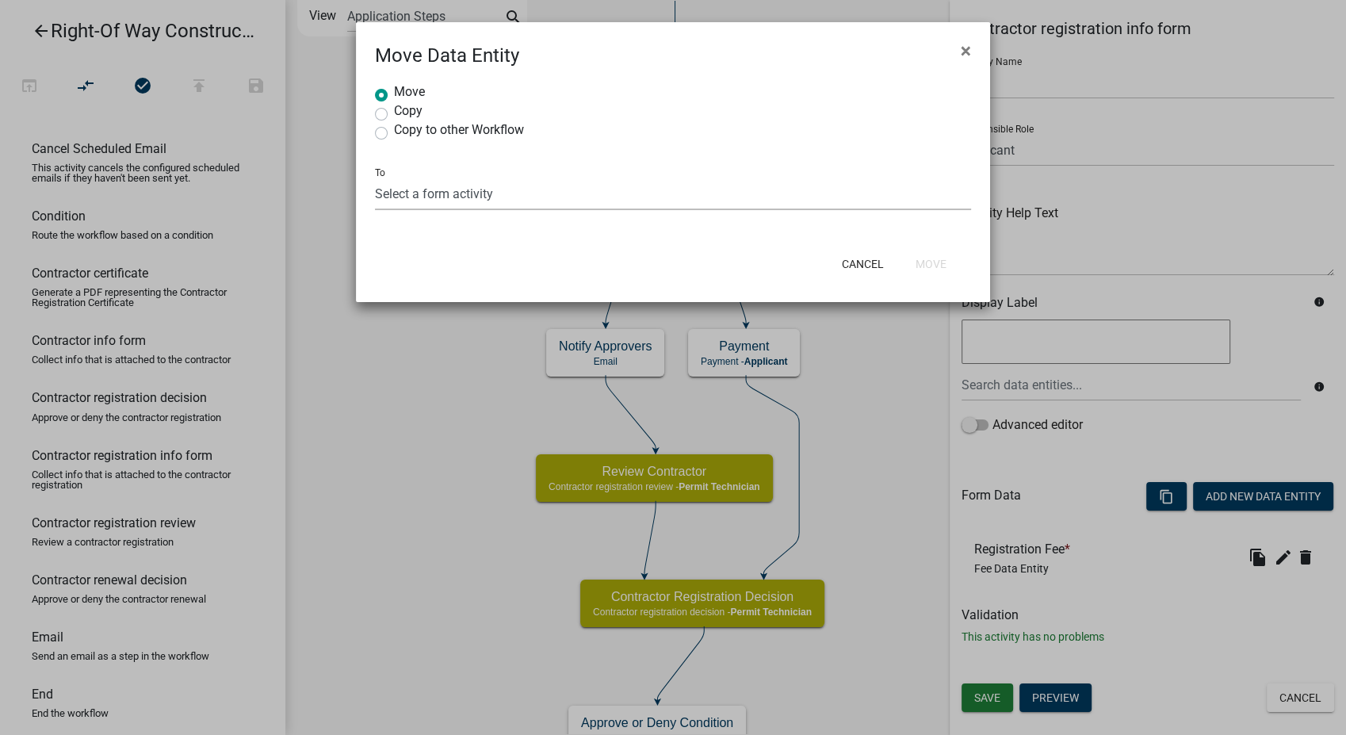
click at [419, 190] on select "Select a form activity Contractor & Company Info Fees Contractor Requirements I…" at bounding box center [673, 194] width 596 height 33
select select "64085e9d-3a10-4d77-af1f-6d9b3286d21e"
click at [375, 178] on select "Select a form activity Contractor & Company Info Fees Contractor Requirements I…" at bounding box center [673, 194] width 596 height 33
click at [939, 259] on button "Move" at bounding box center [931, 264] width 56 height 29
radio input "true"
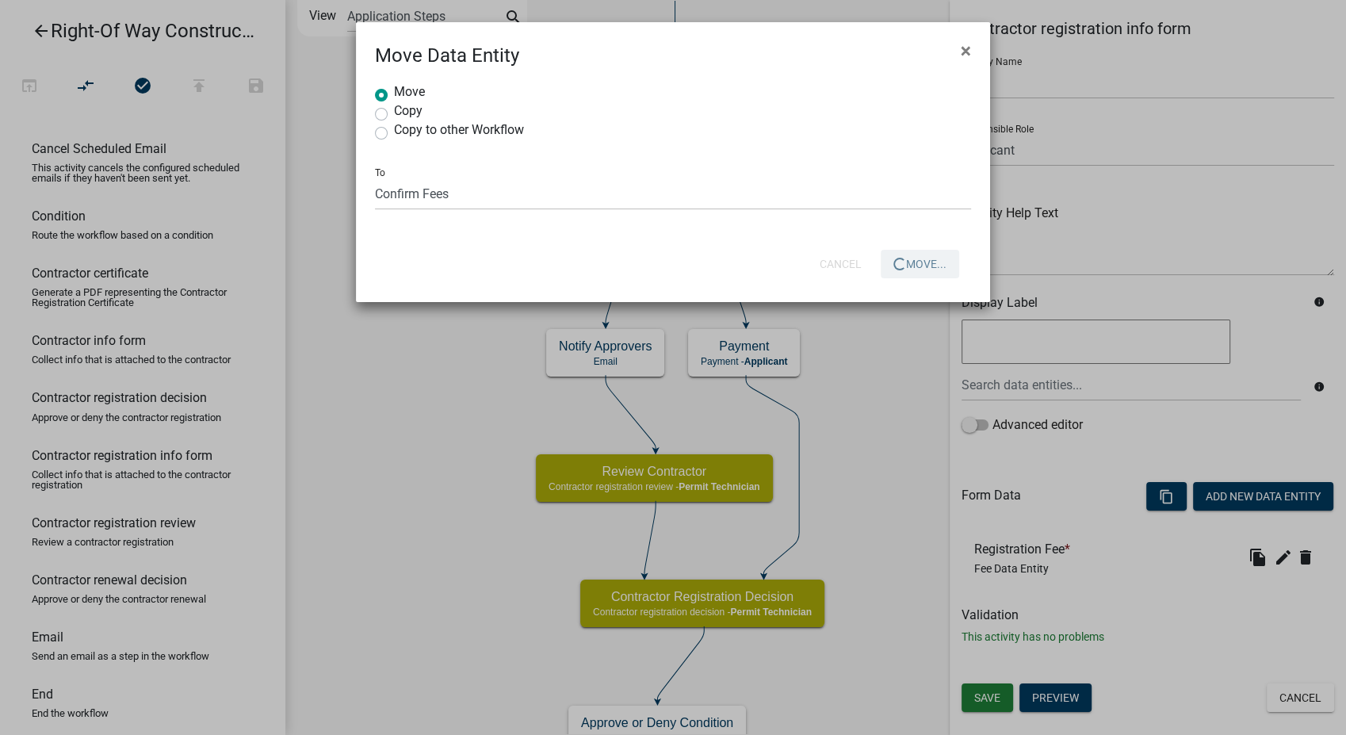
select select
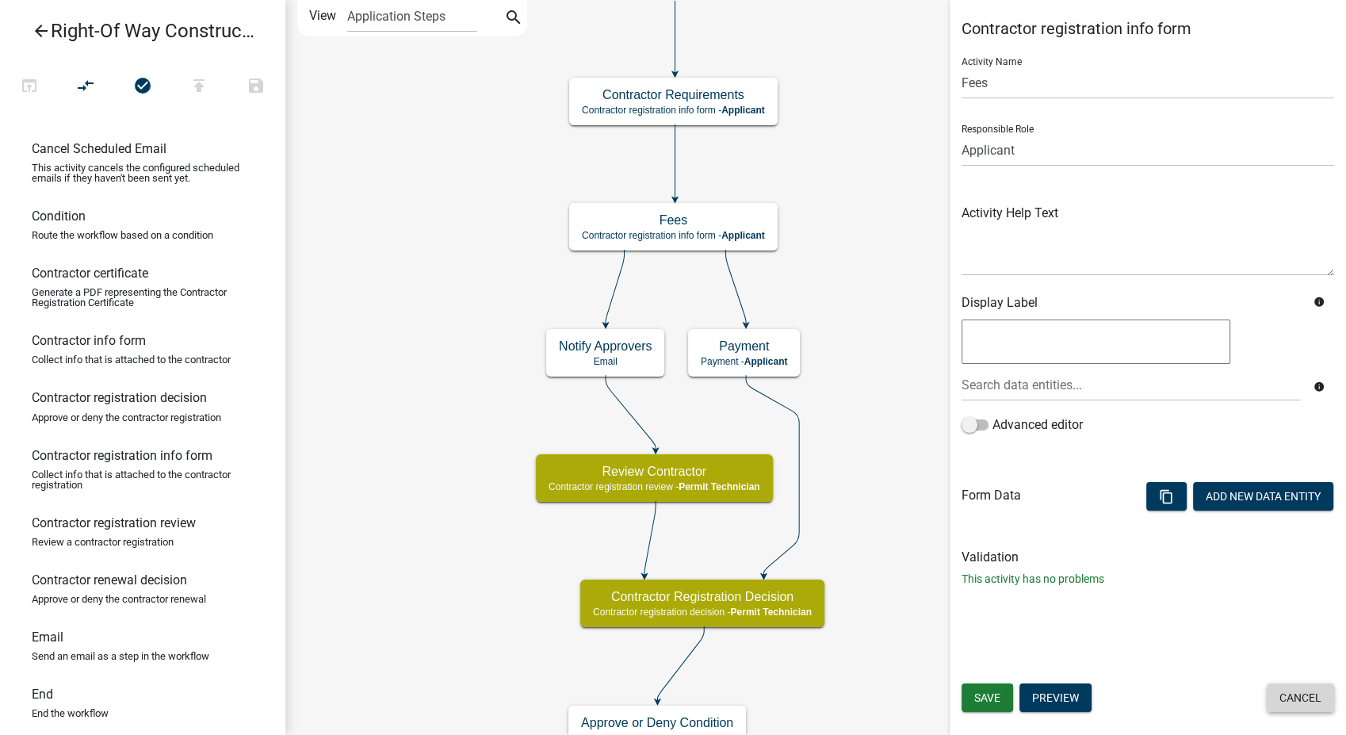
click at [1284, 689] on button "Cancel" at bounding box center [1300, 697] width 67 height 29
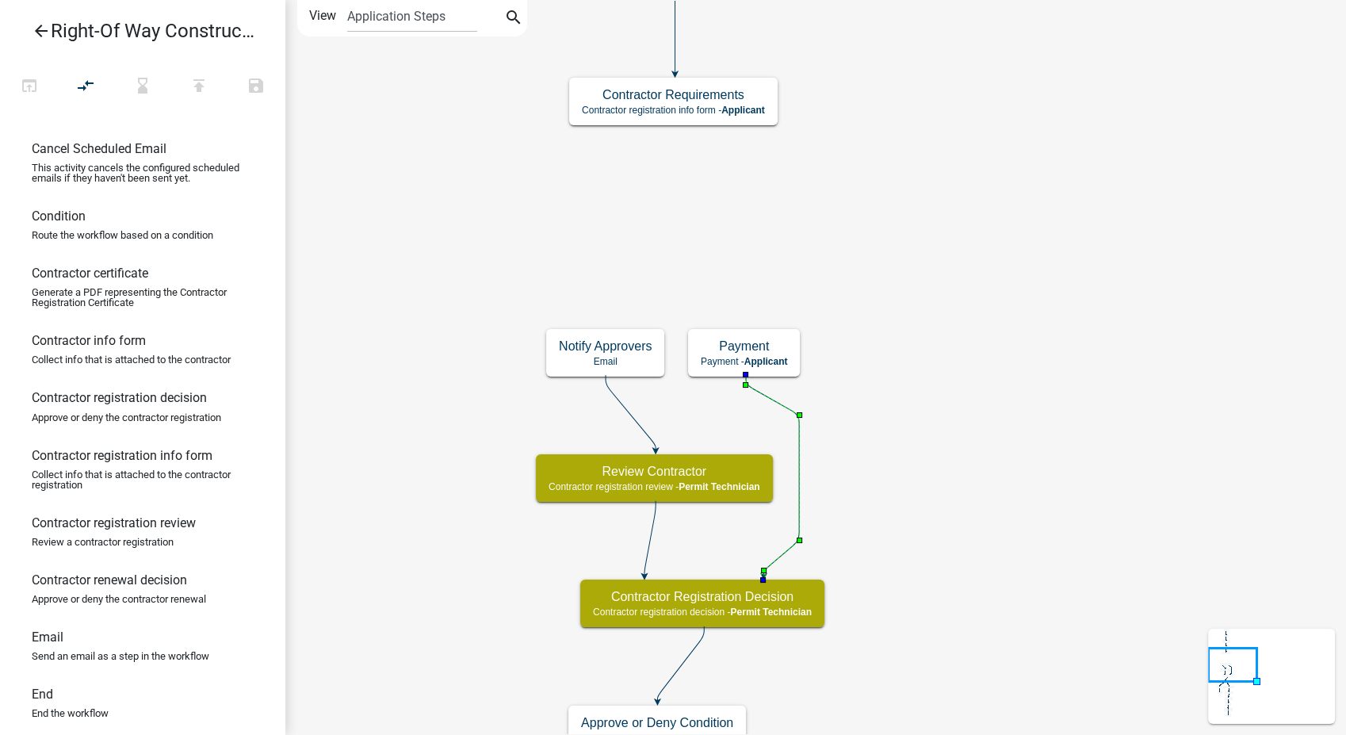
click at [797, 431] on icon at bounding box center [772, 475] width 53 height 200
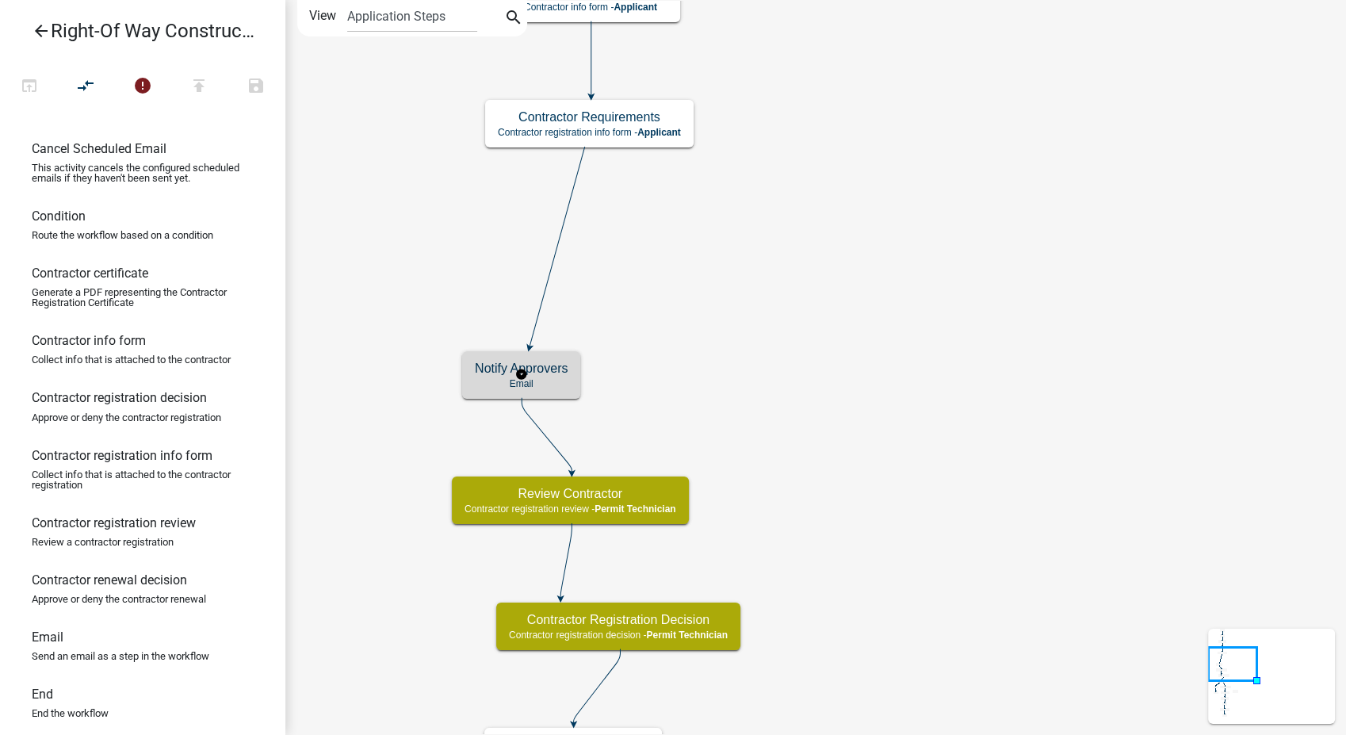
click at [551, 376] on div "Notify Approvers Email" at bounding box center [521, 375] width 118 height 48
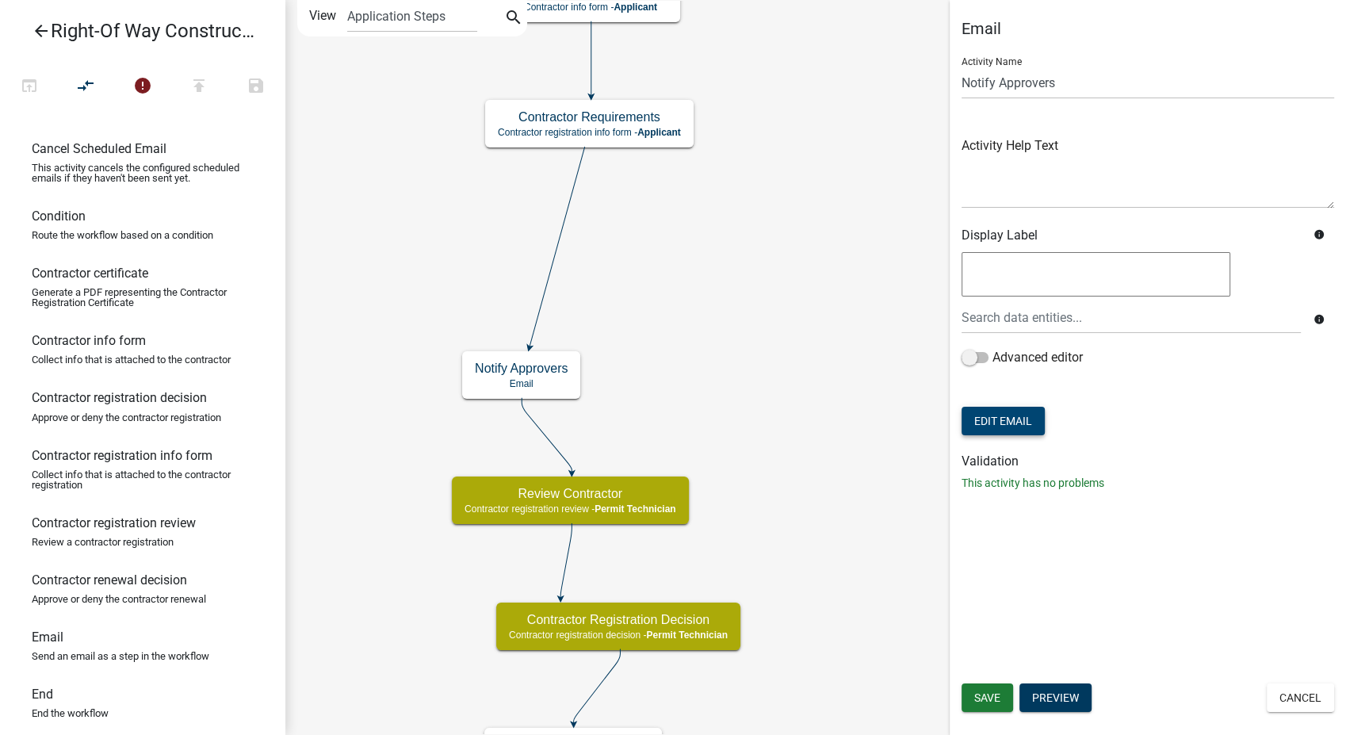
click at [989, 427] on button "Edit Email" at bounding box center [1003, 421] width 83 height 29
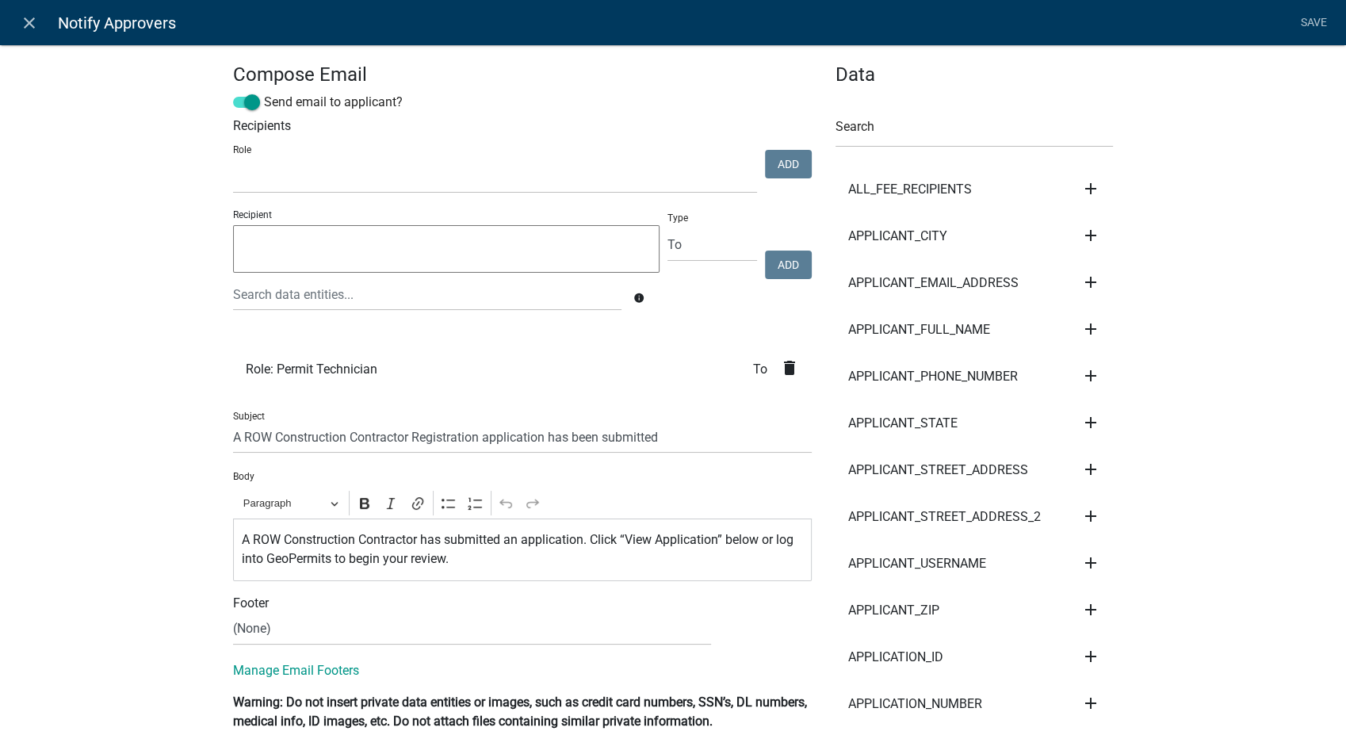
select select
click at [20, 21] on icon "close" at bounding box center [29, 22] width 19 height 19
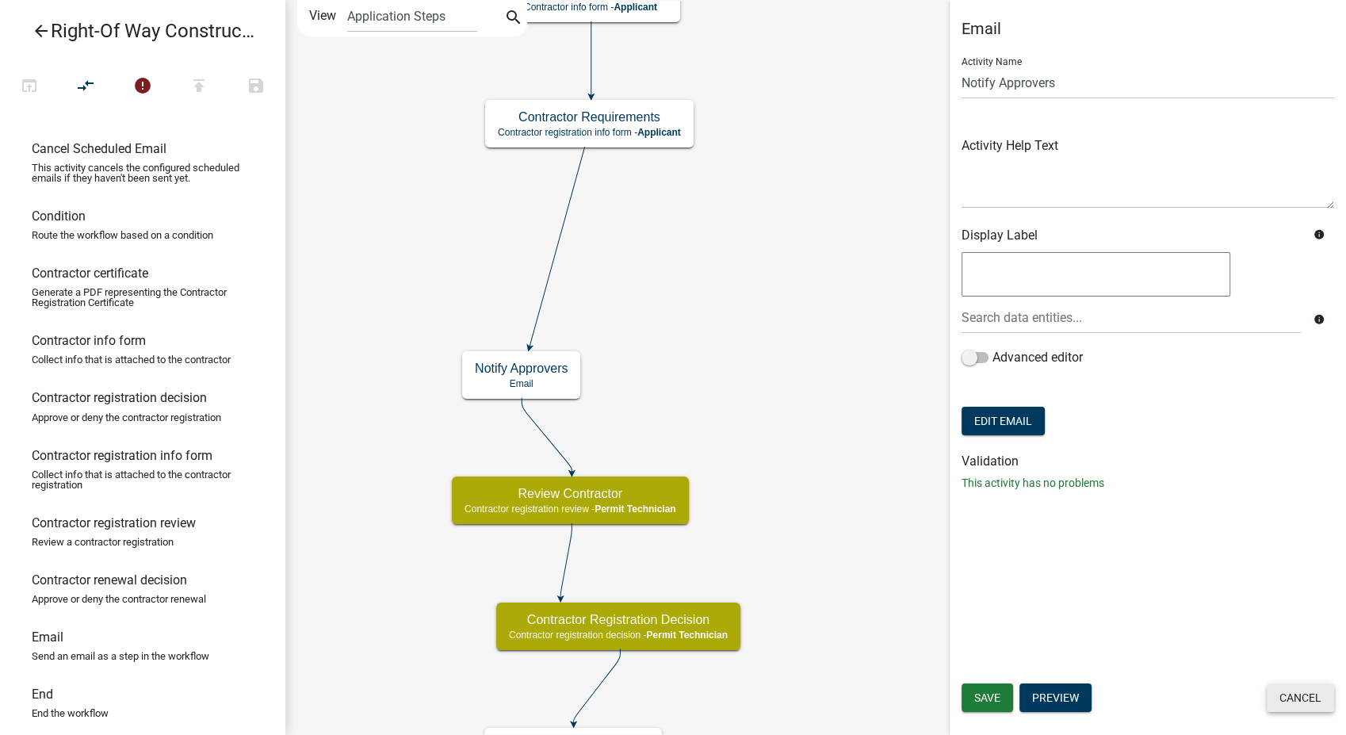
click at [1298, 688] on button "Cancel" at bounding box center [1300, 697] width 67 height 29
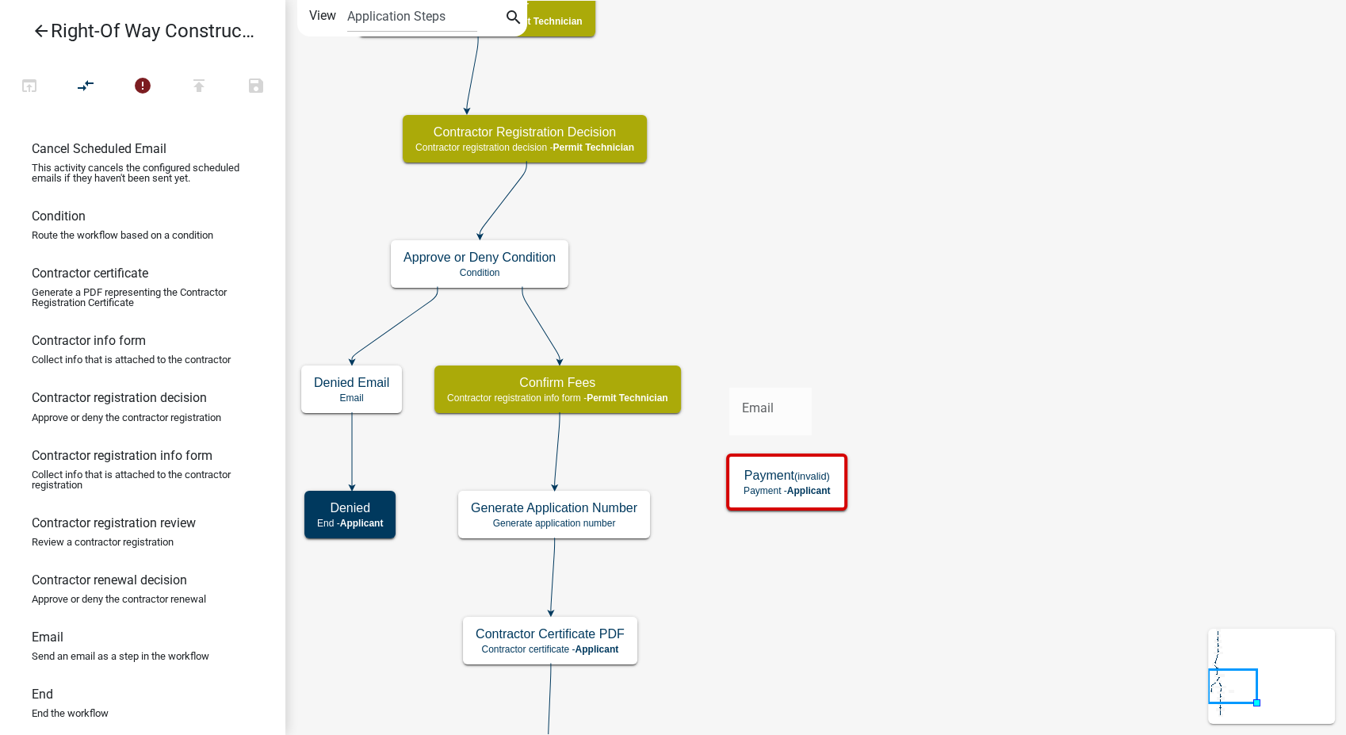
drag, startPoint x: 49, startPoint y: 656, endPoint x: 729, endPoint y: 375, distance: 736.2
click at [729, 375] on div "arrow_back Right-Of Way Construction Contractor open_in_browser compare_arrows …" at bounding box center [673, 367] width 1346 height 735
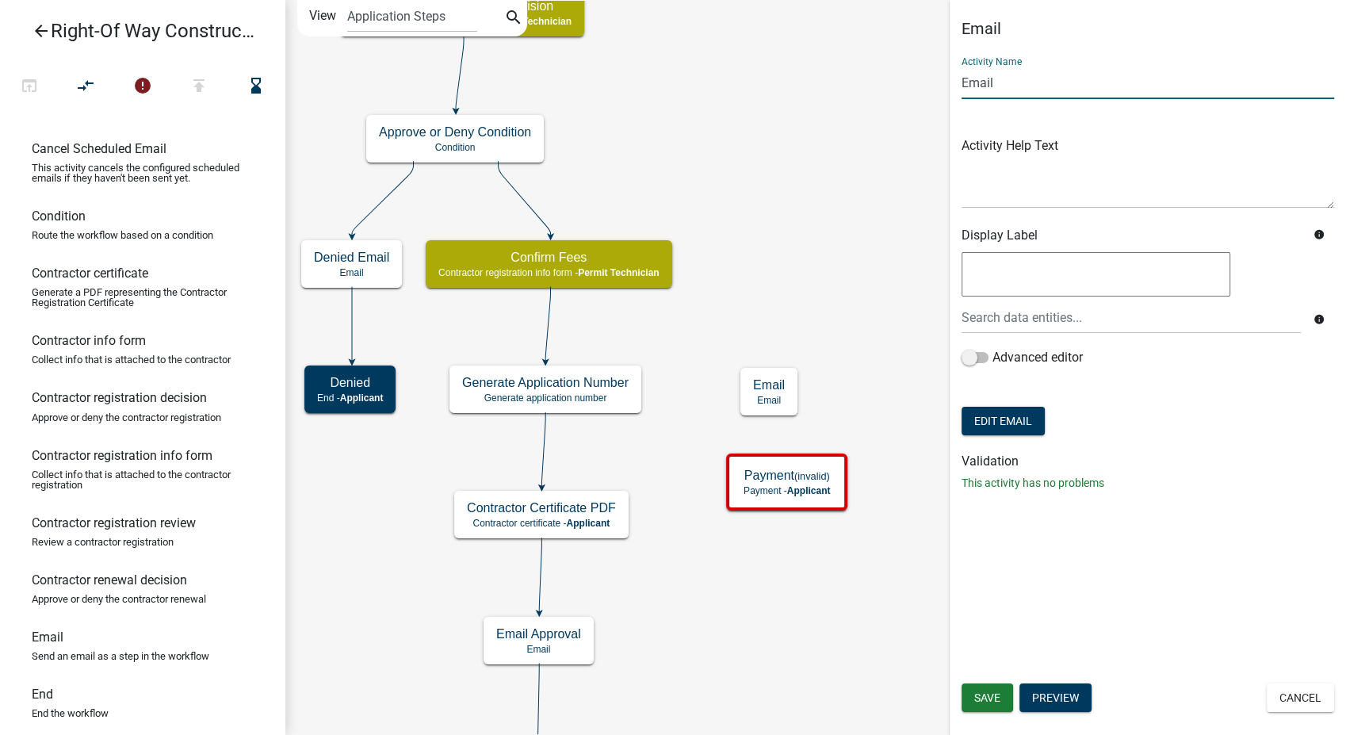
click at [962, 77] on input "Email" at bounding box center [1148, 83] width 373 height 33
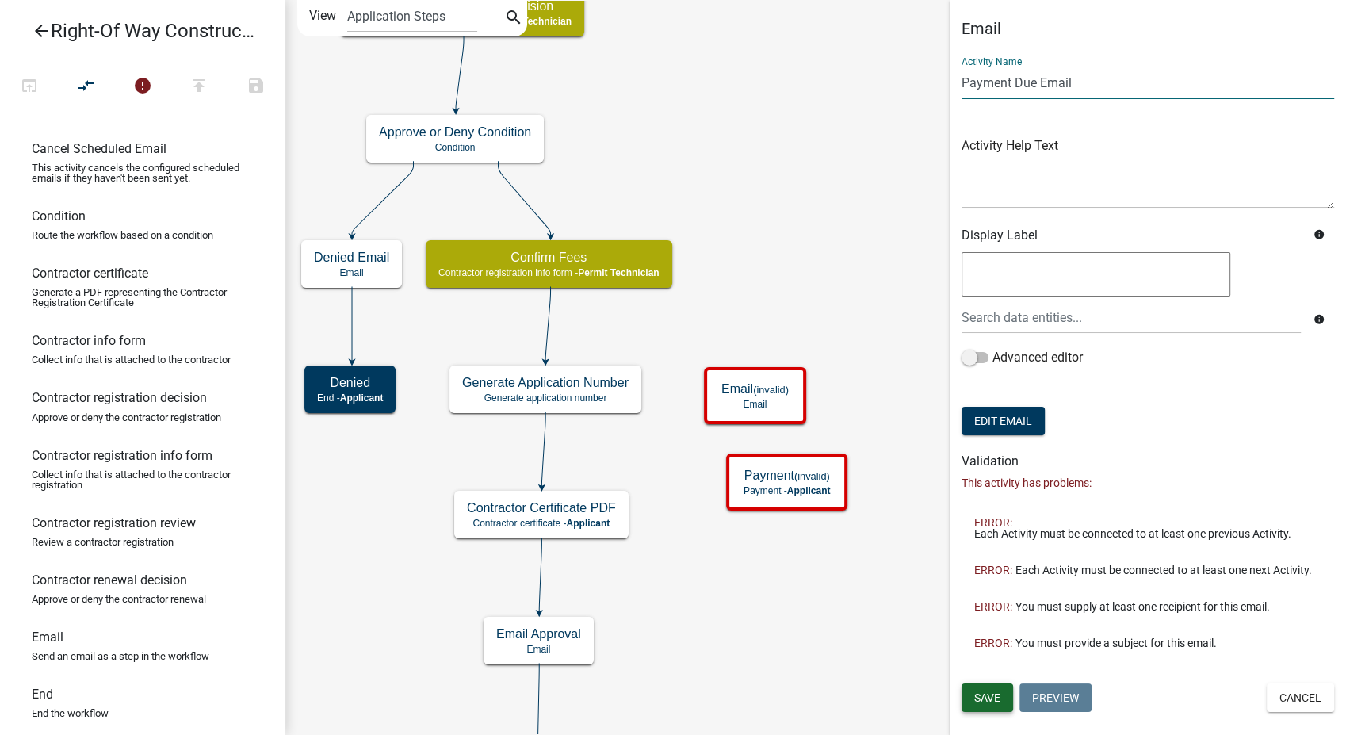
type input "Payment Due Email"
click at [982, 705] on button "Save" at bounding box center [988, 697] width 52 height 29
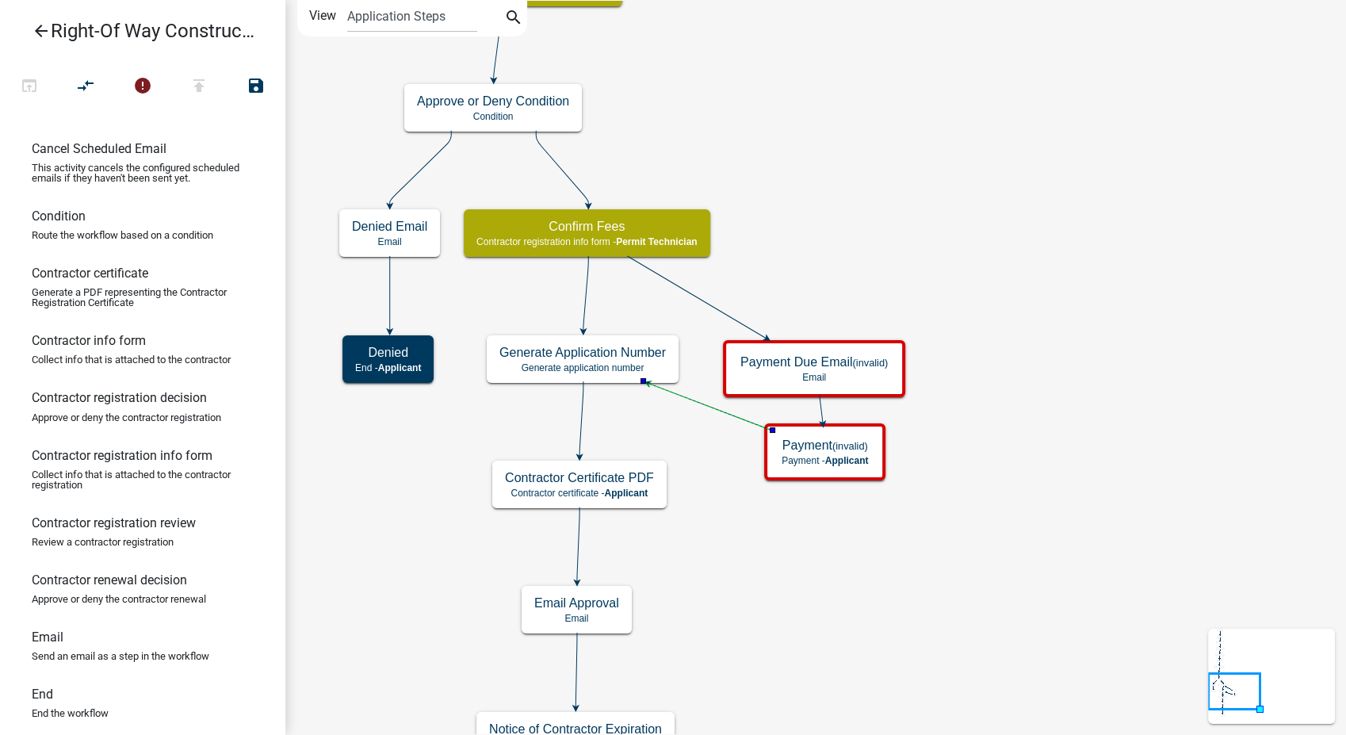
click at [584, 299] on icon at bounding box center [586, 293] width 5 height 75
click at [82, 90] on icon "compare_arrows" at bounding box center [86, 87] width 19 height 22
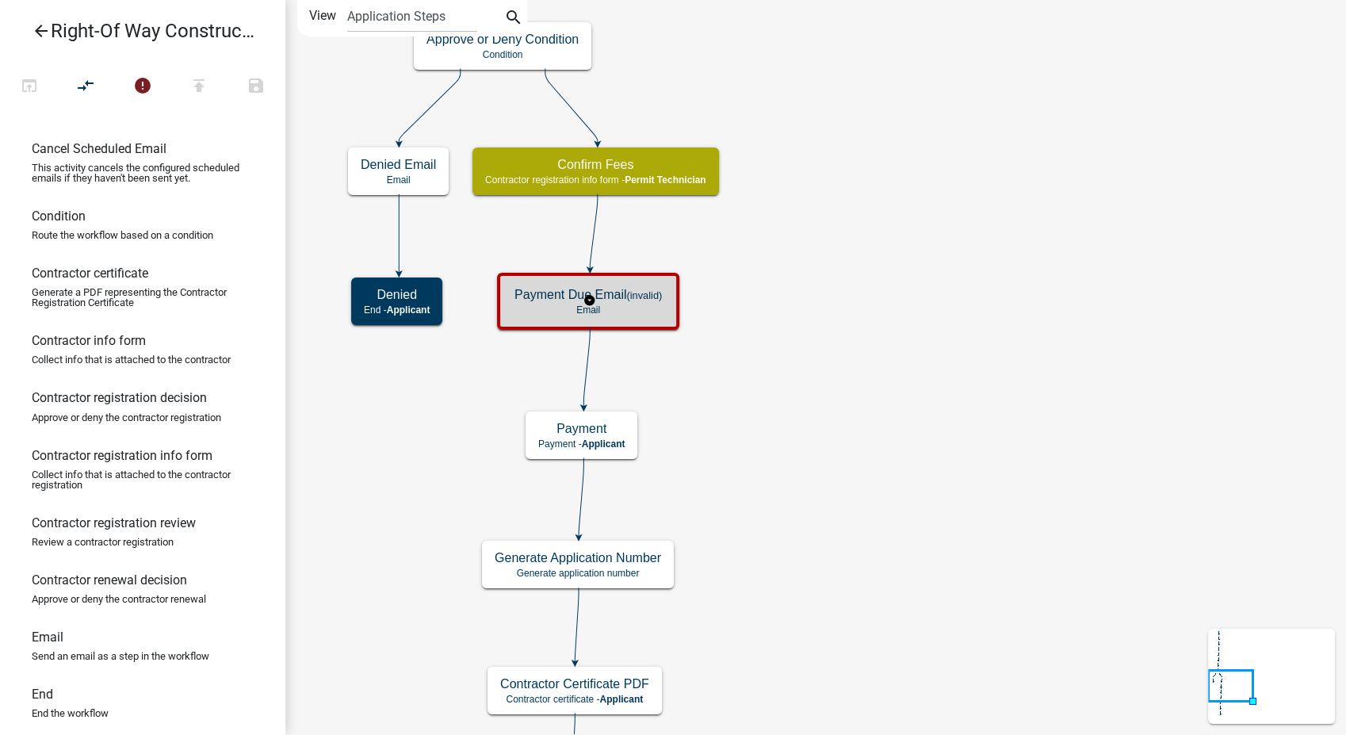
click at [612, 317] on div "Payment Due Email (invalid) Email" at bounding box center [588, 301] width 173 height 48
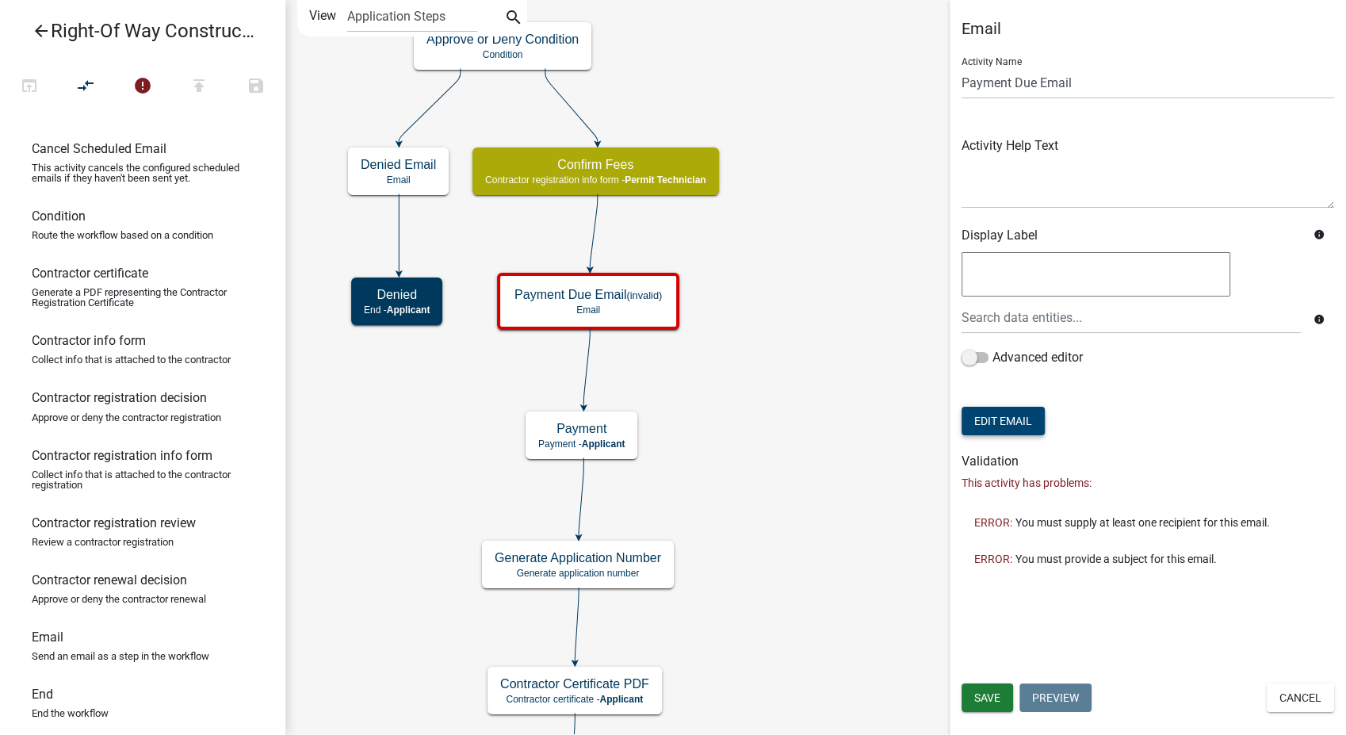
click at [1015, 417] on button "Edit Email" at bounding box center [1003, 421] width 83 height 29
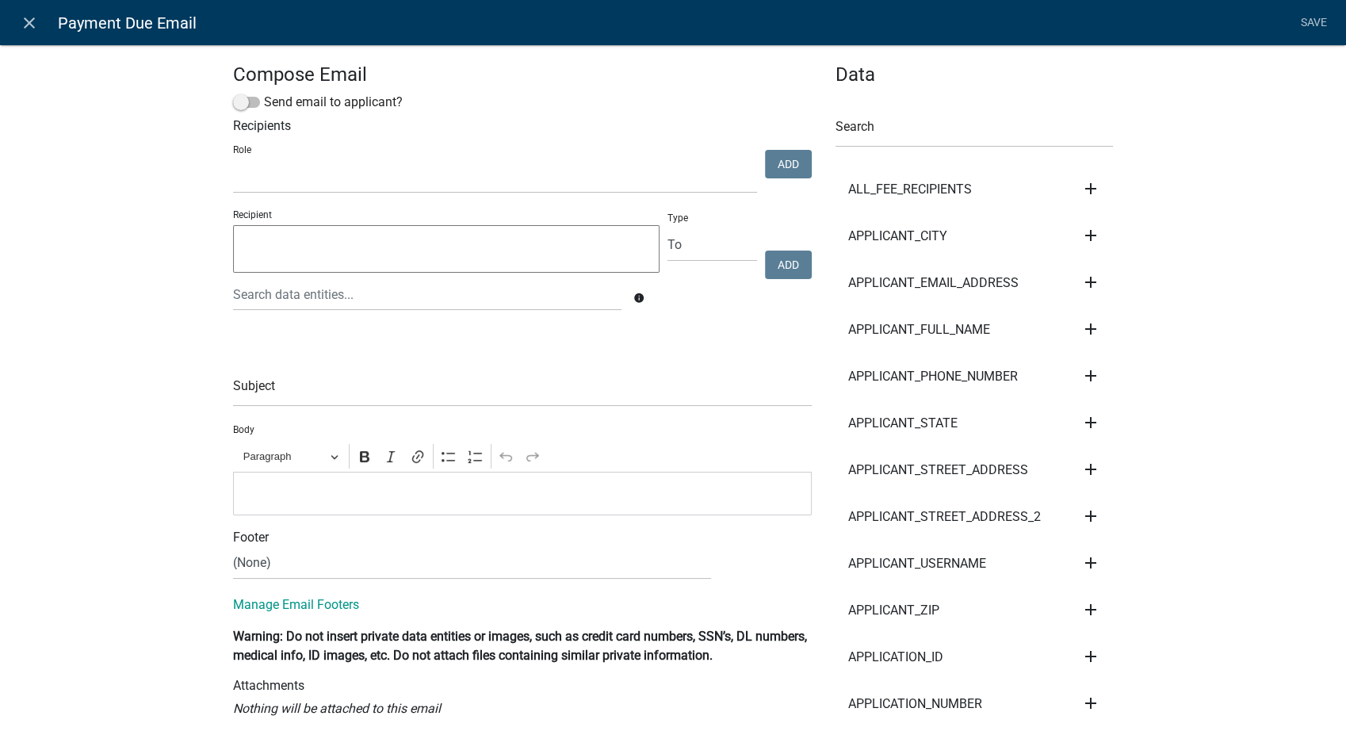
select select
click at [235, 105] on span at bounding box center [246, 102] width 27 height 11
click at [264, 93] on input "Send email to applicant?" at bounding box center [264, 93] width 0 height 0
click at [287, 400] on input "text" at bounding box center [522, 390] width 579 height 33
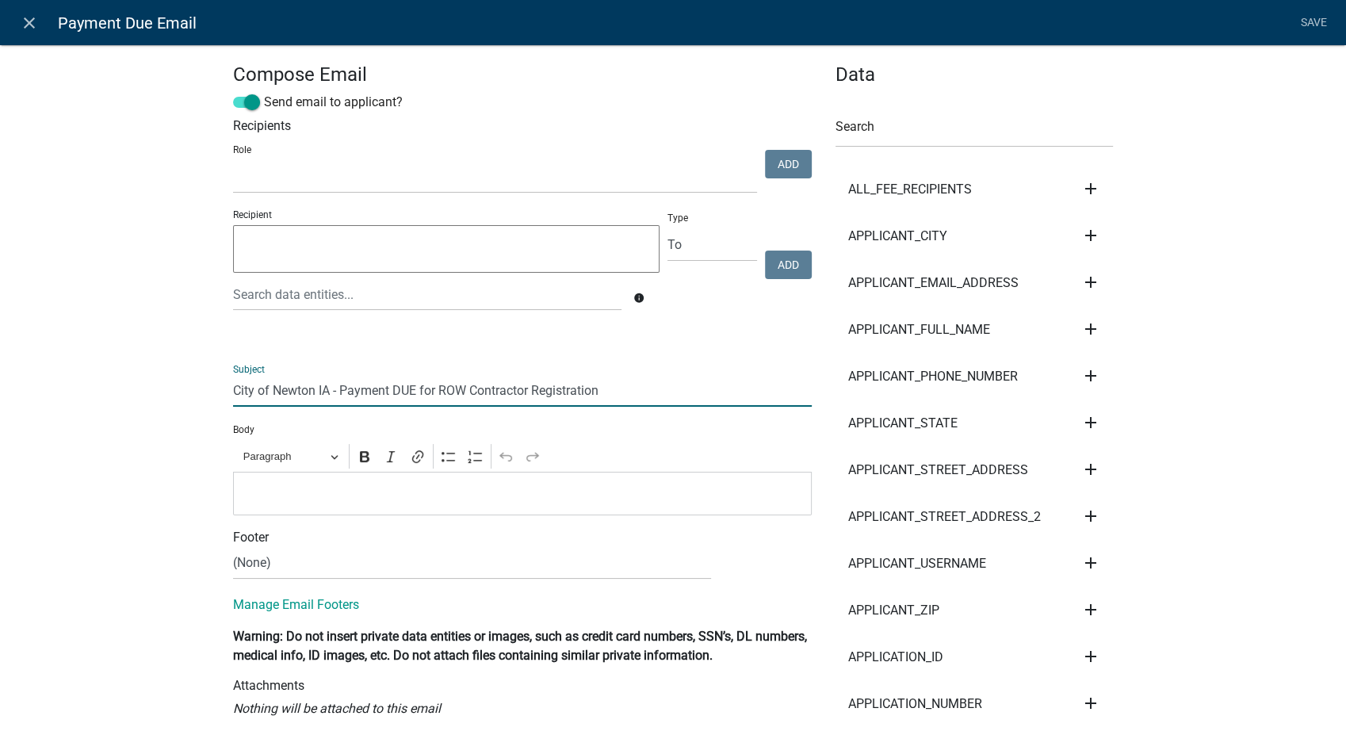
type input "City of Newton IA - Payment DUE for ROW Contractor Registration"
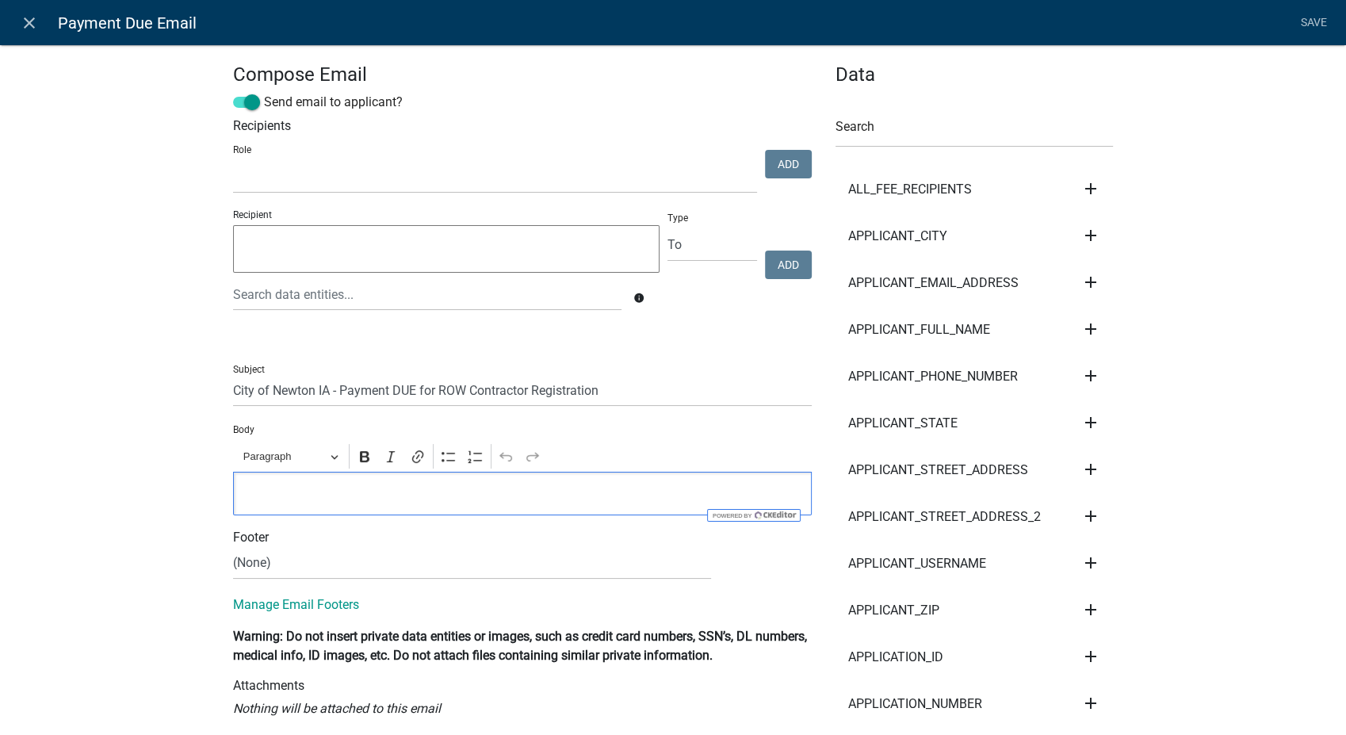
click at [254, 484] on p "Editor editing area: main. Press Alt+0 for help." at bounding box center [523, 493] width 562 height 19
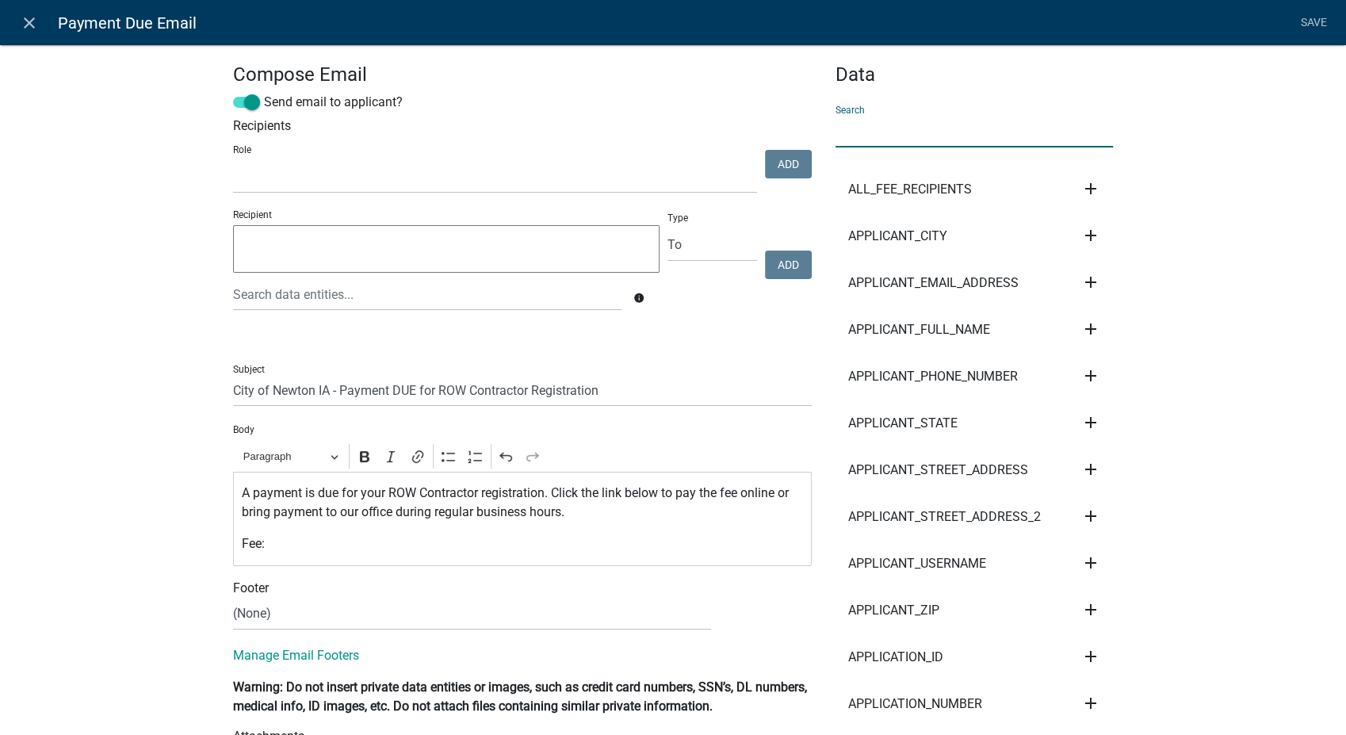
click at [916, 123] on input "text" at bounding box center [974, 131] width 277 height 33
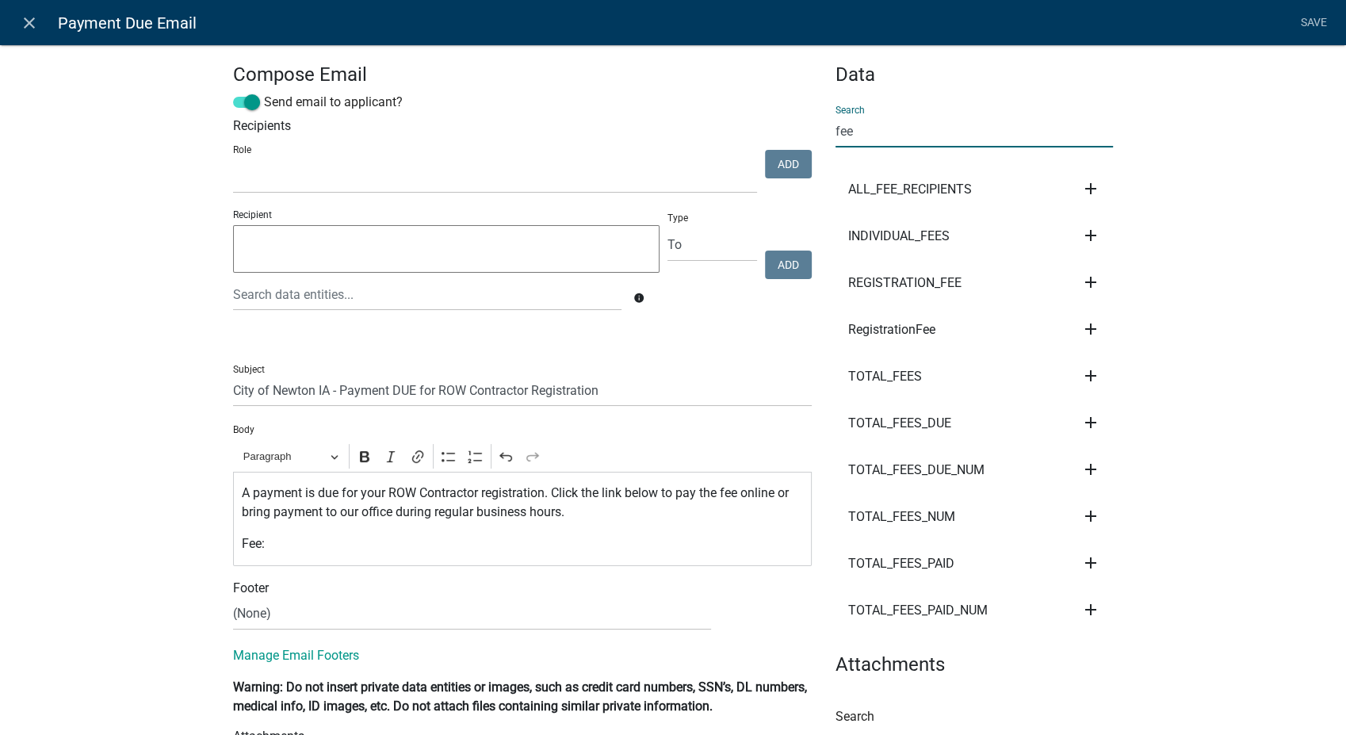
type input "fee"
click at [1081, 416] on icon "add" at bounding box center [1090, 422] width 19 height 19
click at [1116, 477] on button "Body" at bounding box center [1144, 476] width 127 height 38
click at [402, 554] on div "A payment is due for your ROW Contractor registration. Click the link below to …" at bounding box center [522, 519] width 579 height 94
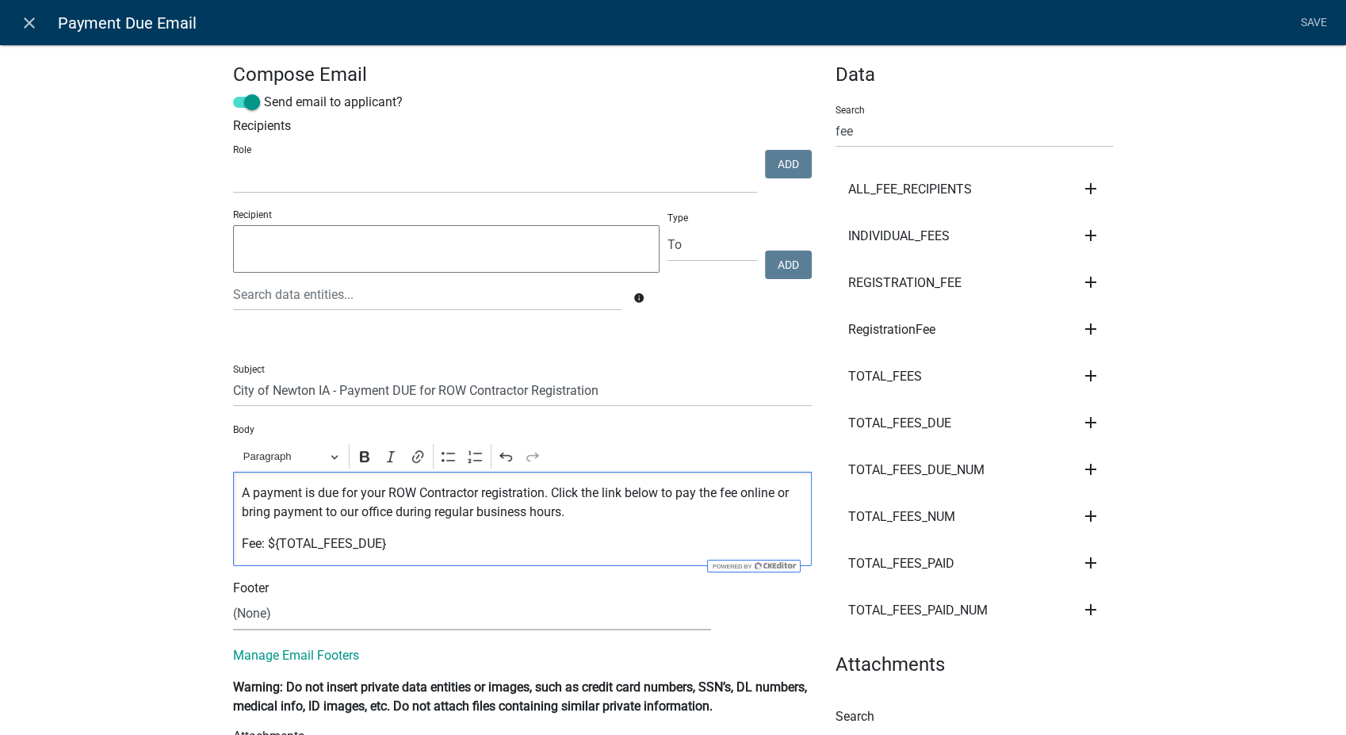
click at [343, 606] on select "(None) Community Development Public Works" at bounding box center [472, 614] width 478 height 33
select select "61e258e5-db64-4740-999e-677e1390fc72"
click at [233, 598] on select "(None) Community Development Public Works" at bounding box center [472, 614] width 478 height 33
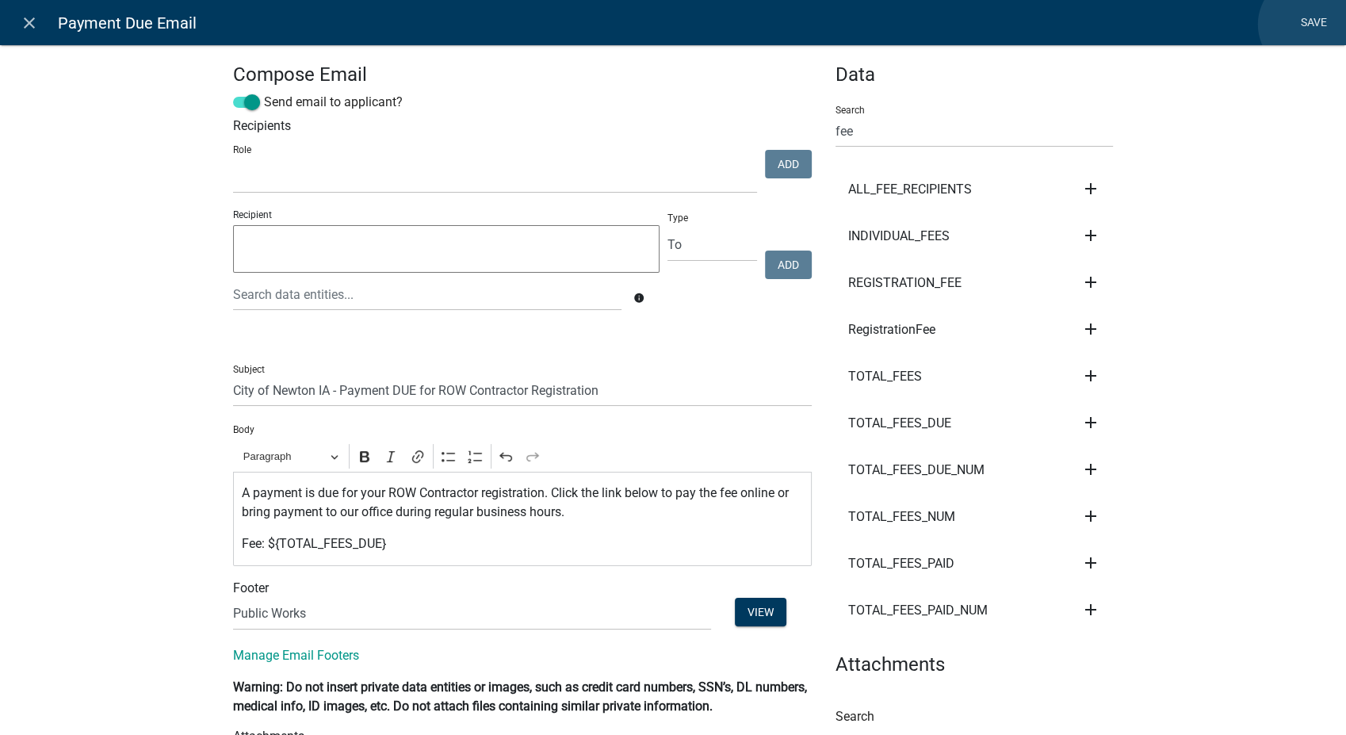
click at [1308, 25] on link "Save" at bounding box center [1314, 23] width 40 height 30
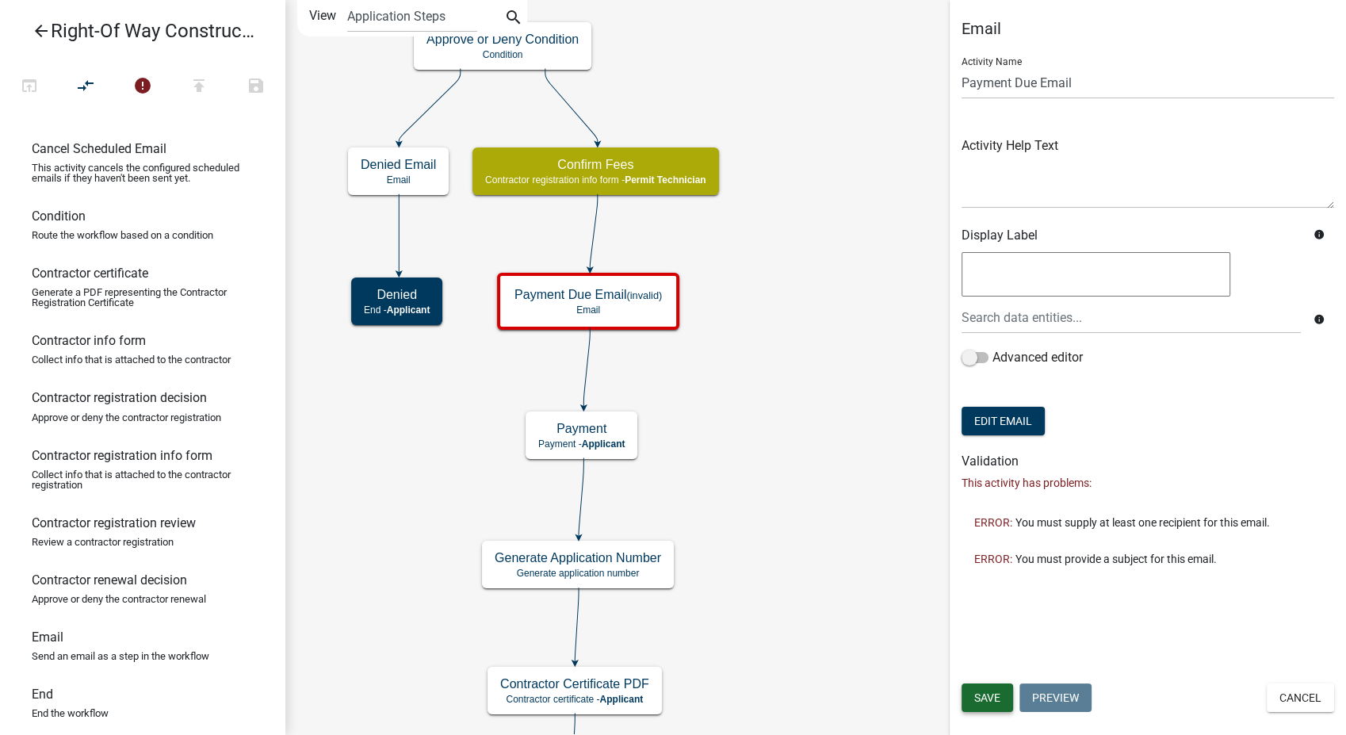
click at [976, 698] on span "Save" at bounding box center [987, 697] width 26 height 13
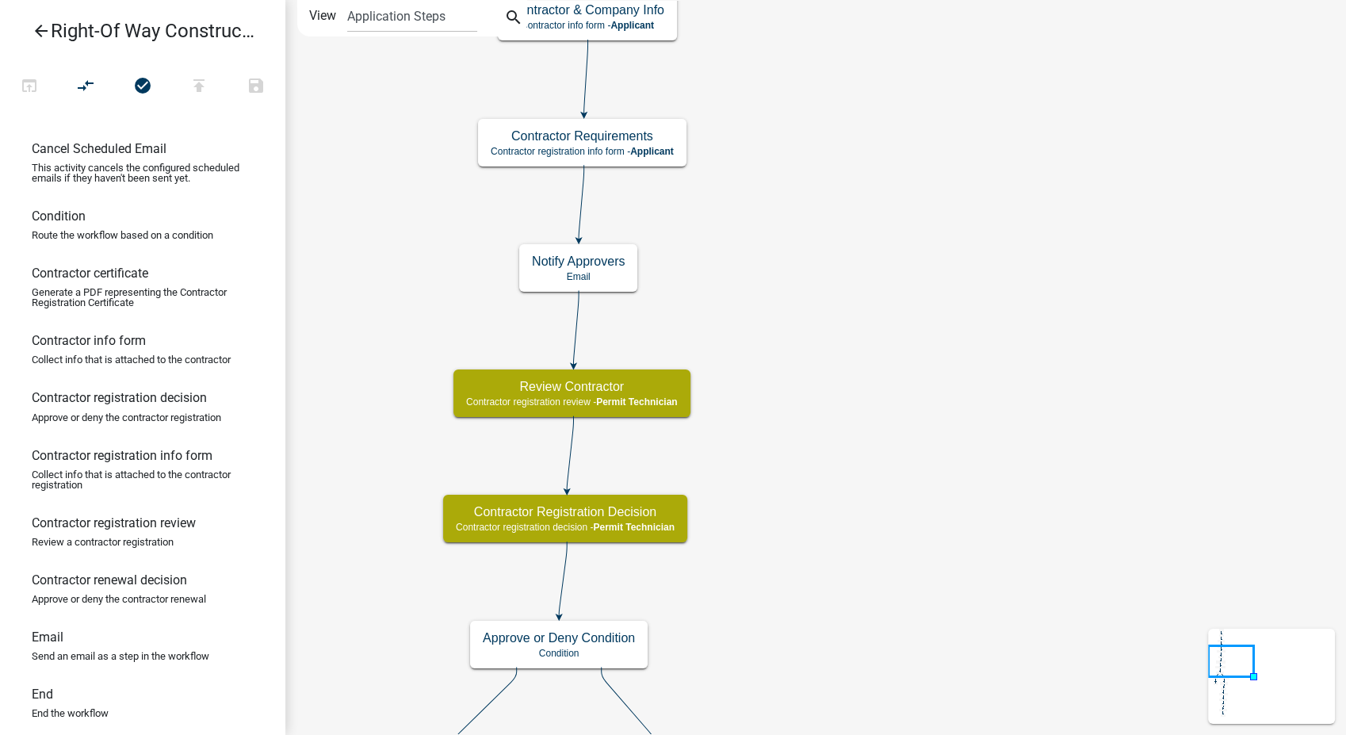
click at [37, 27] on icon "arrow_back" at bounding box center [41, 32] width 19 height 22
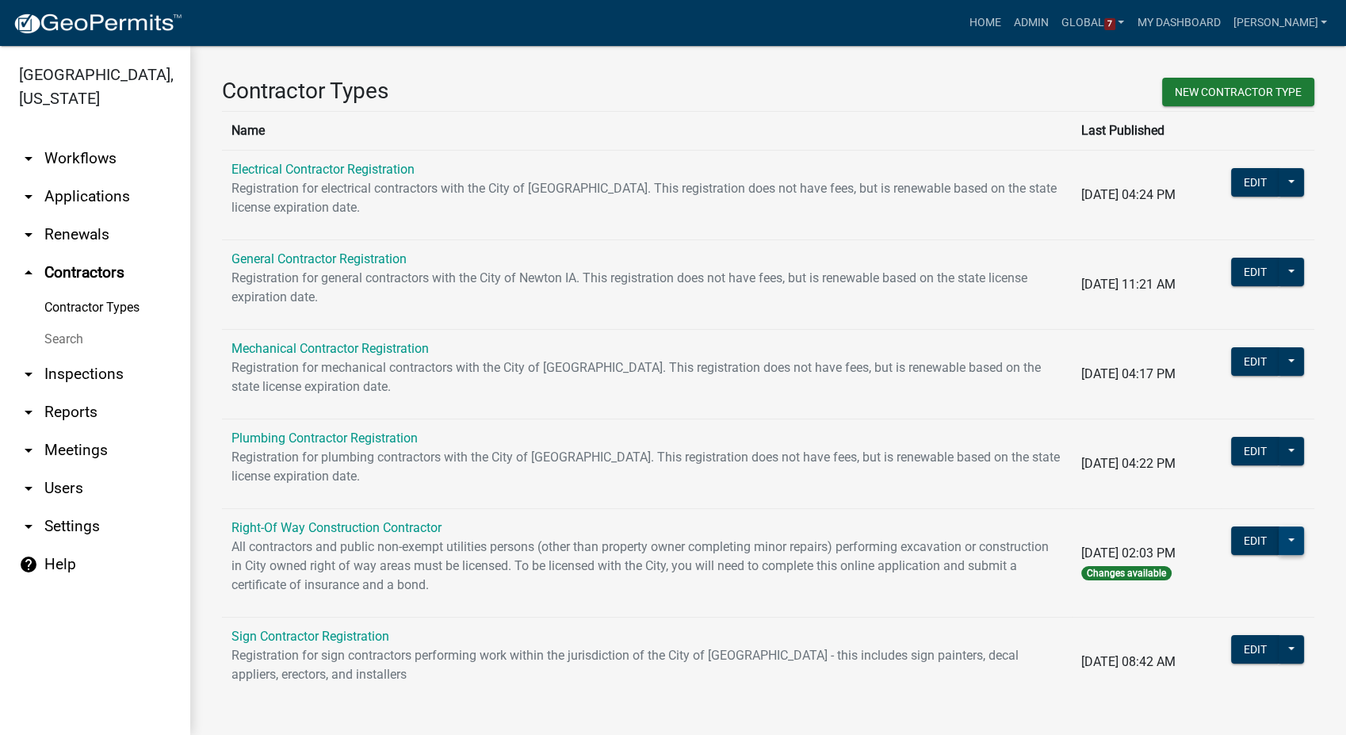
click at [1282, 545] on button at bounding box center [1291, 540] width 25 height 29
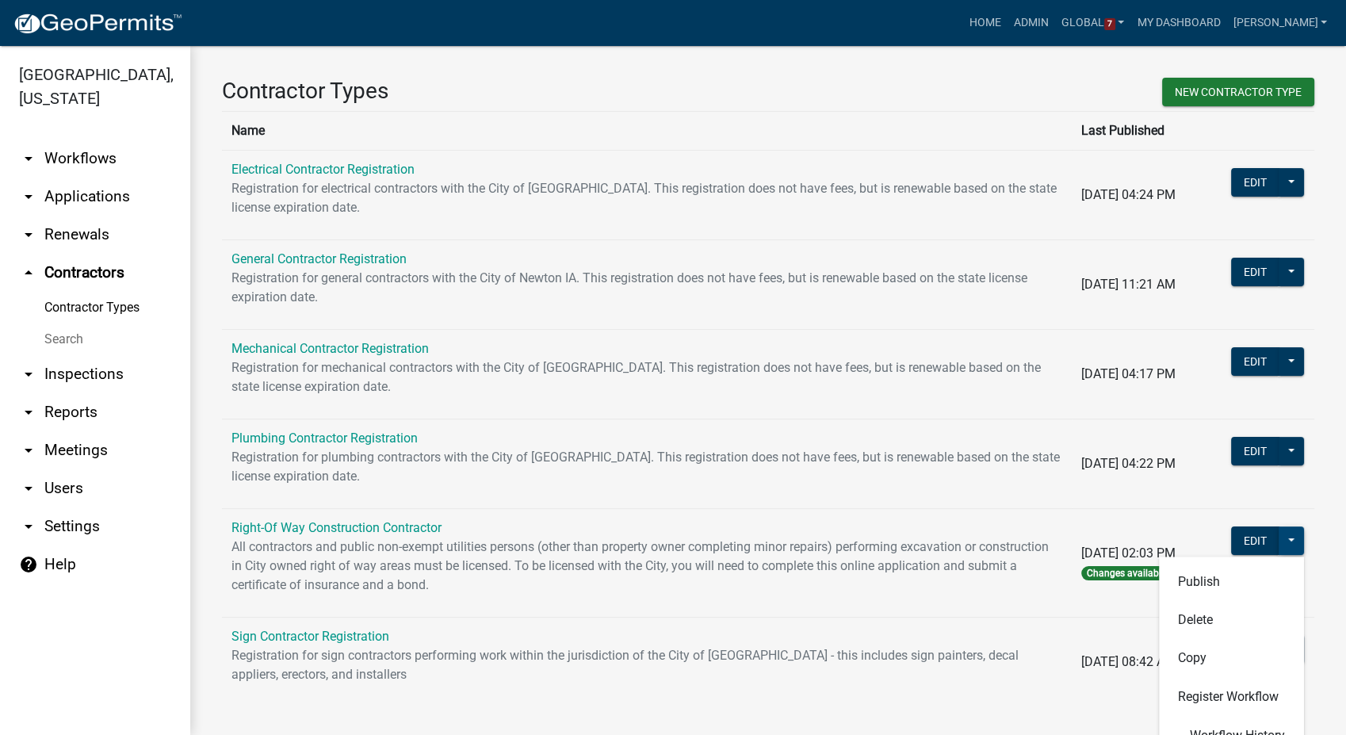
scroll to position [178, 0]
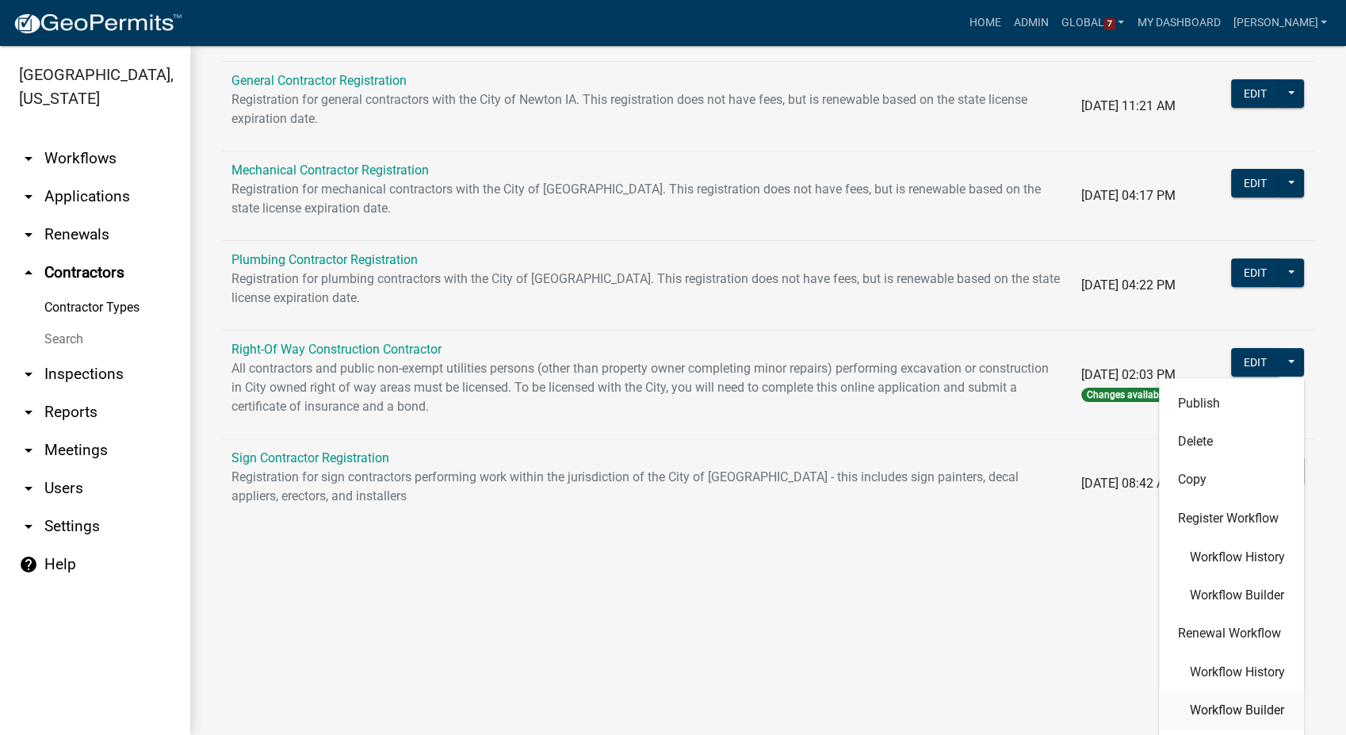
click at [1190, 711] on span "Workflow Builder" at bounding box center [1237, 710] width 94 height 13
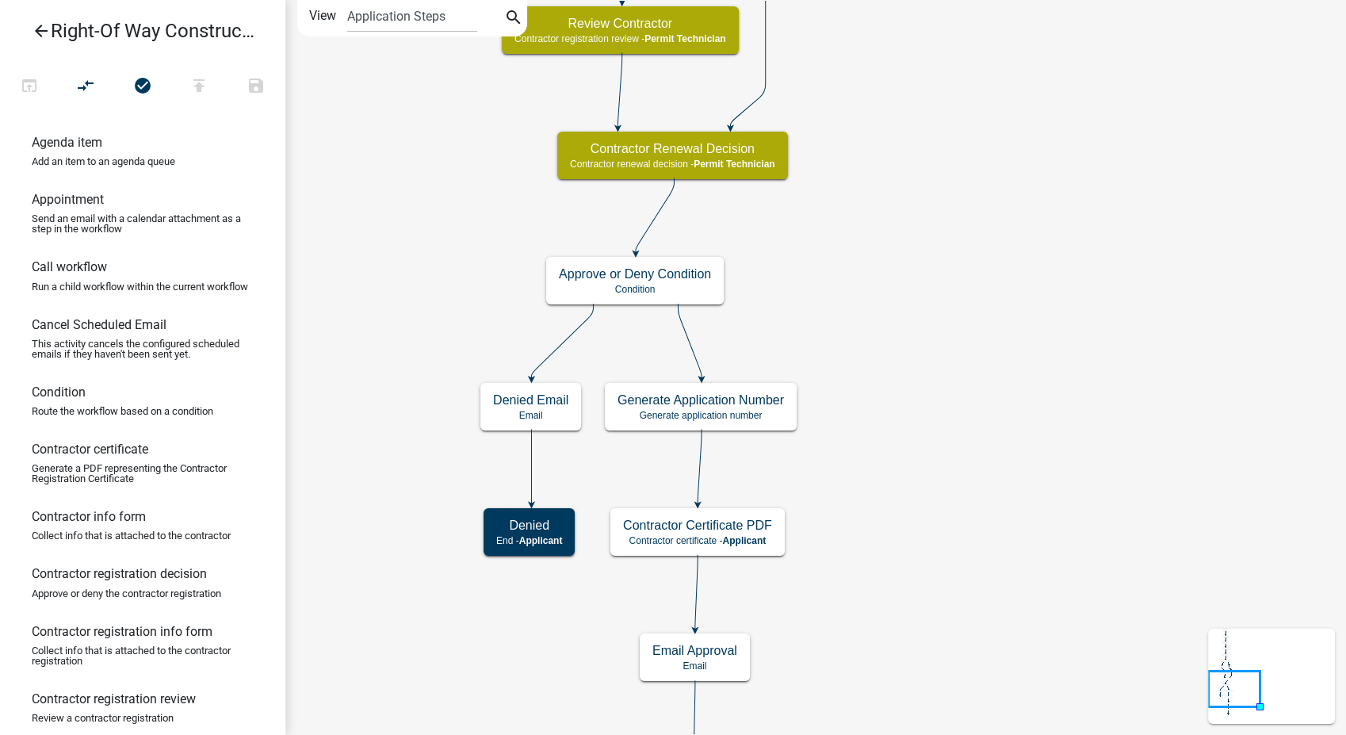
scroll to position [264, 0]
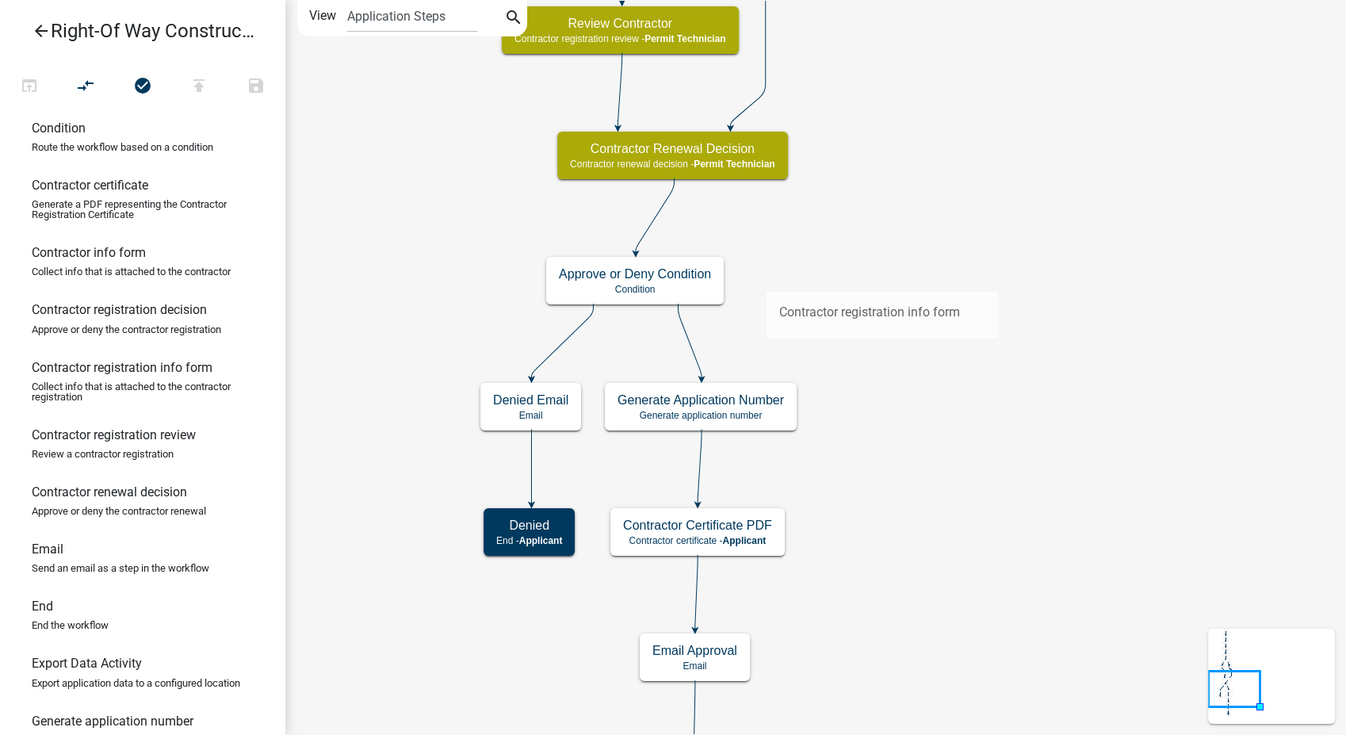
drag, startPoint x: 101, startPoint y: 388, endPoint x: 767, endPoint y: 278, distance: 675.0
click at [767, 278] on div "arrow_back Right-Of Way Construction Contractor open_in_browser compare_arrows …" at bounding box center [673, 367] width 1346 height 735
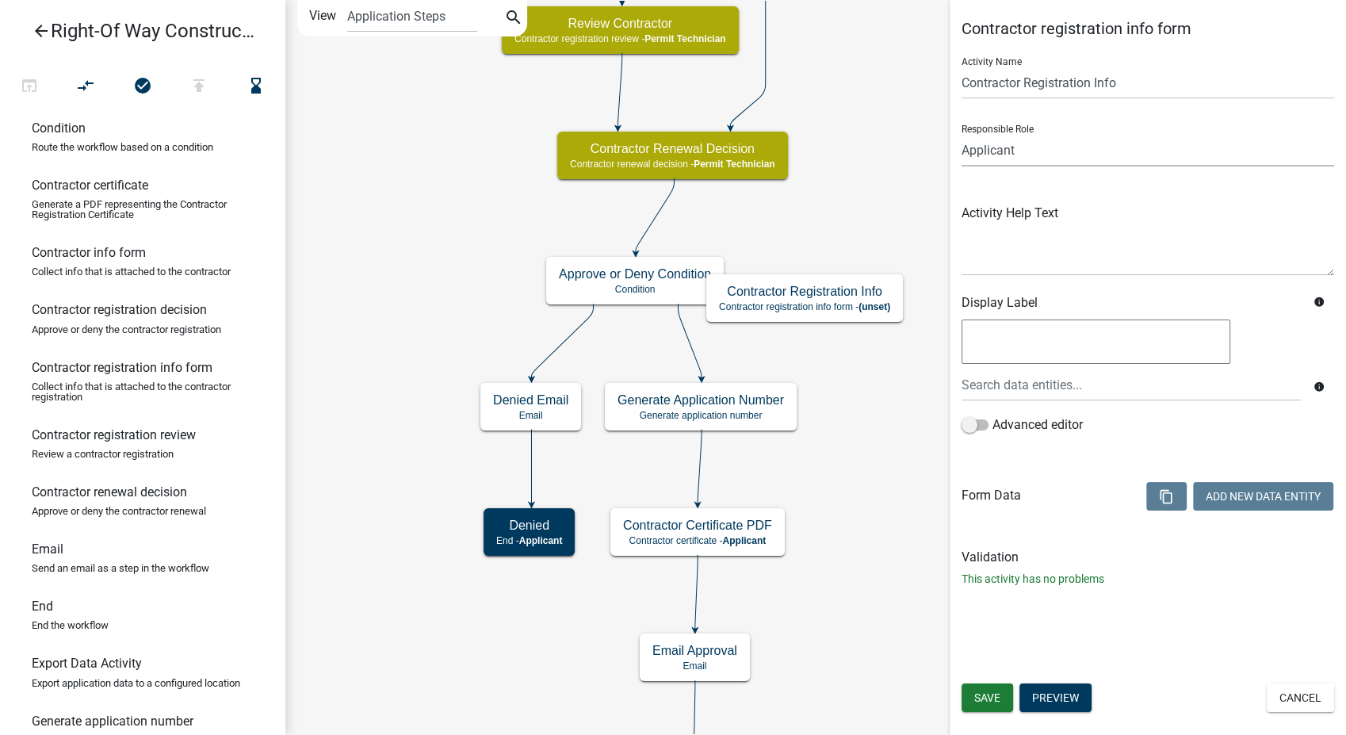
click at [1025, 141] on select "Applicant PWD Director Permit Technician Fire Department Admin City Planner Eng…" at bounding box center [1148, 150] width 373 height 33
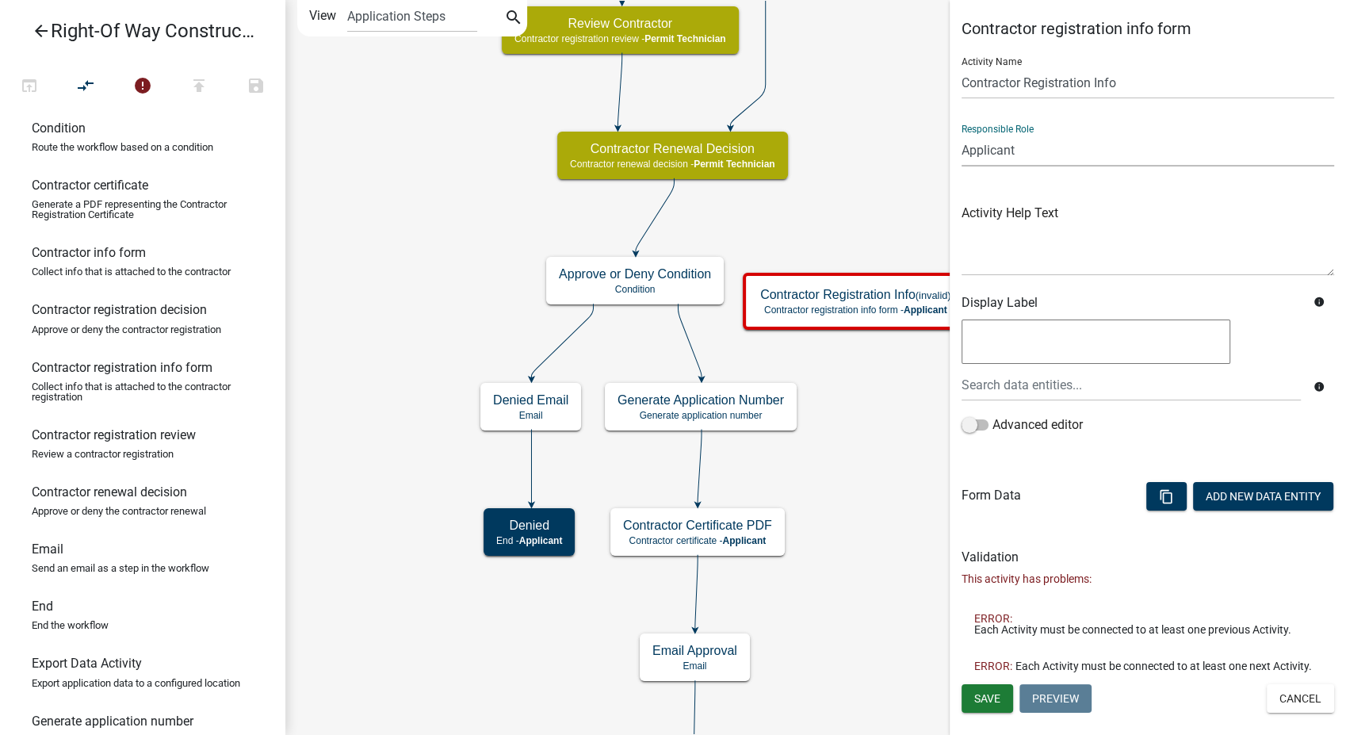
select select "5805852F-8761-4B18-8554-11011EE0AEBD"
click at [962, 134] on select "Applicant PWD Director Permit Technician Fire Department Admin City Planner Eng…" at bounding box center [1148, 150] width 373 height 33
click at [1131, 82] on input "Contractor Registration Info" at bounding box center [1148, 83] width 373 height 33
type input "Confirm Fees"
click at [984, 698] on span "Save" at bounding box center [987, 697] width 26 height 13
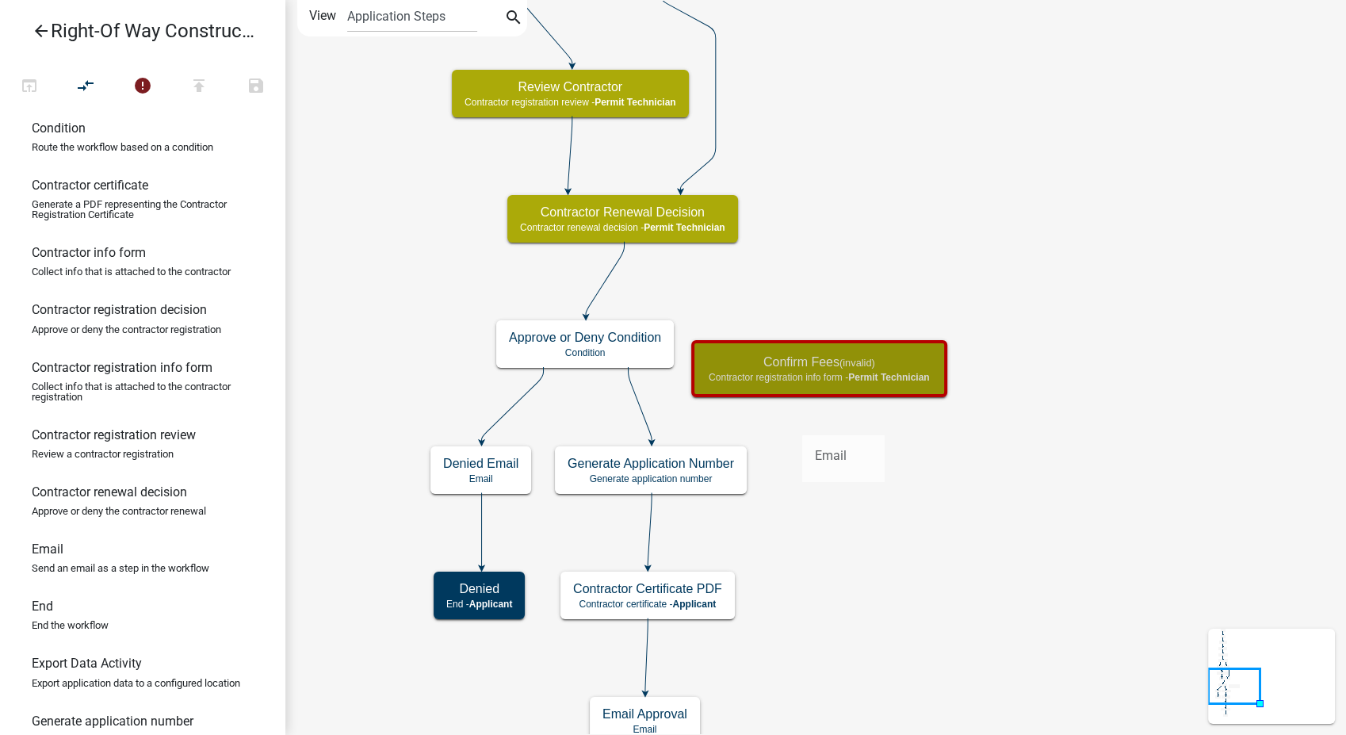
drag, startPoint x: 41, startPoint y: 568, endPoint x: 802, endPoint y: 422, distance: 774.2
click at [802, 422] on div "arrow_back Right-Of Way Construction Contractor open_in_browser compare_arrows …" at bounding box center [673, 367] width 1346 height 735
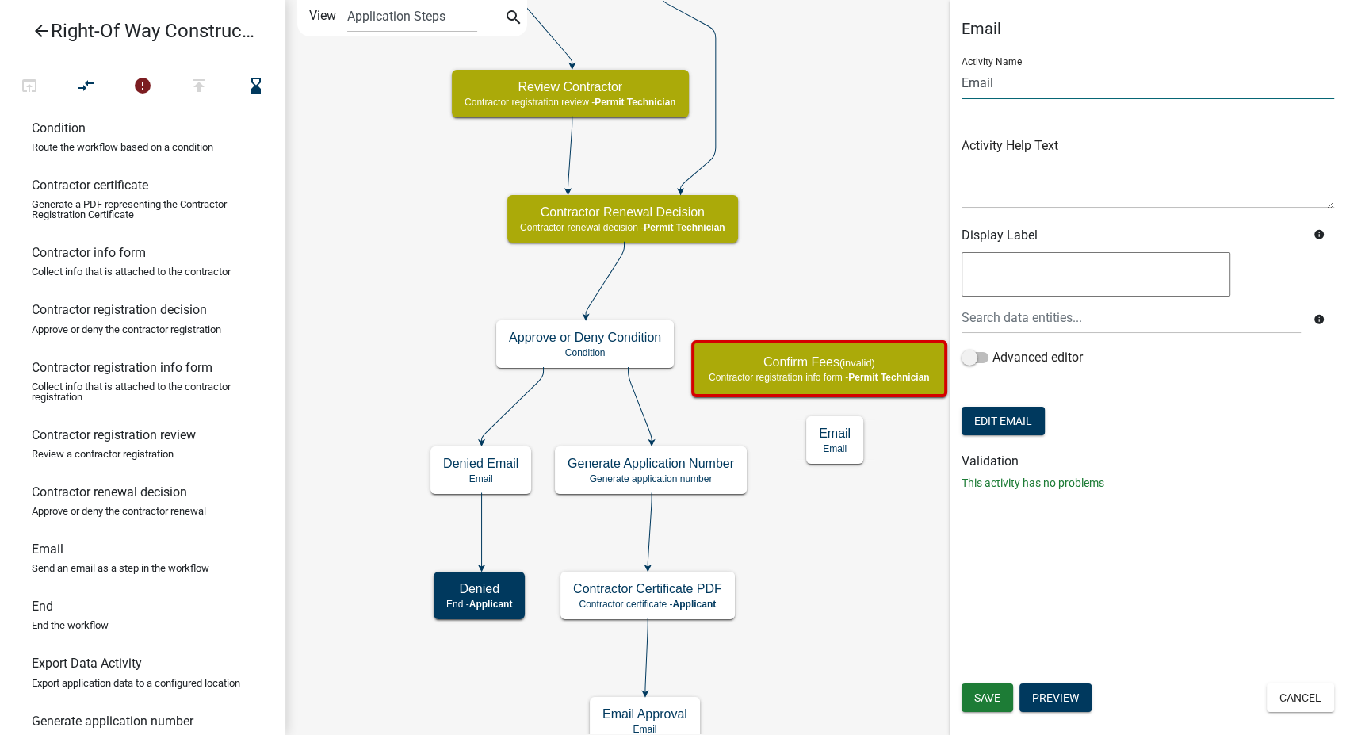
click at [963, 86] on input "Email" at bounding box center [1148, 83] width 373 height 33
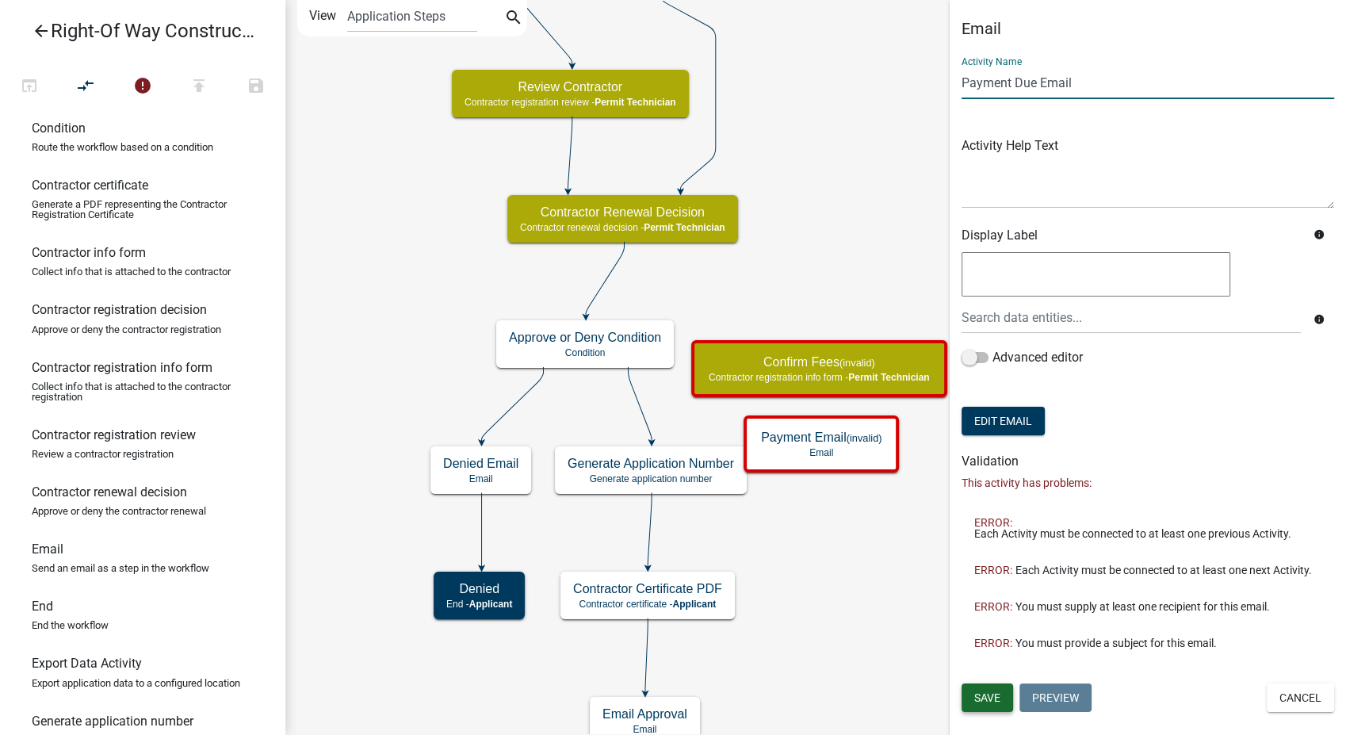
type input "Payment Due Email"
click at [1002, 695] on button "Save" at bounding box center [988, 697] width 52 height 29
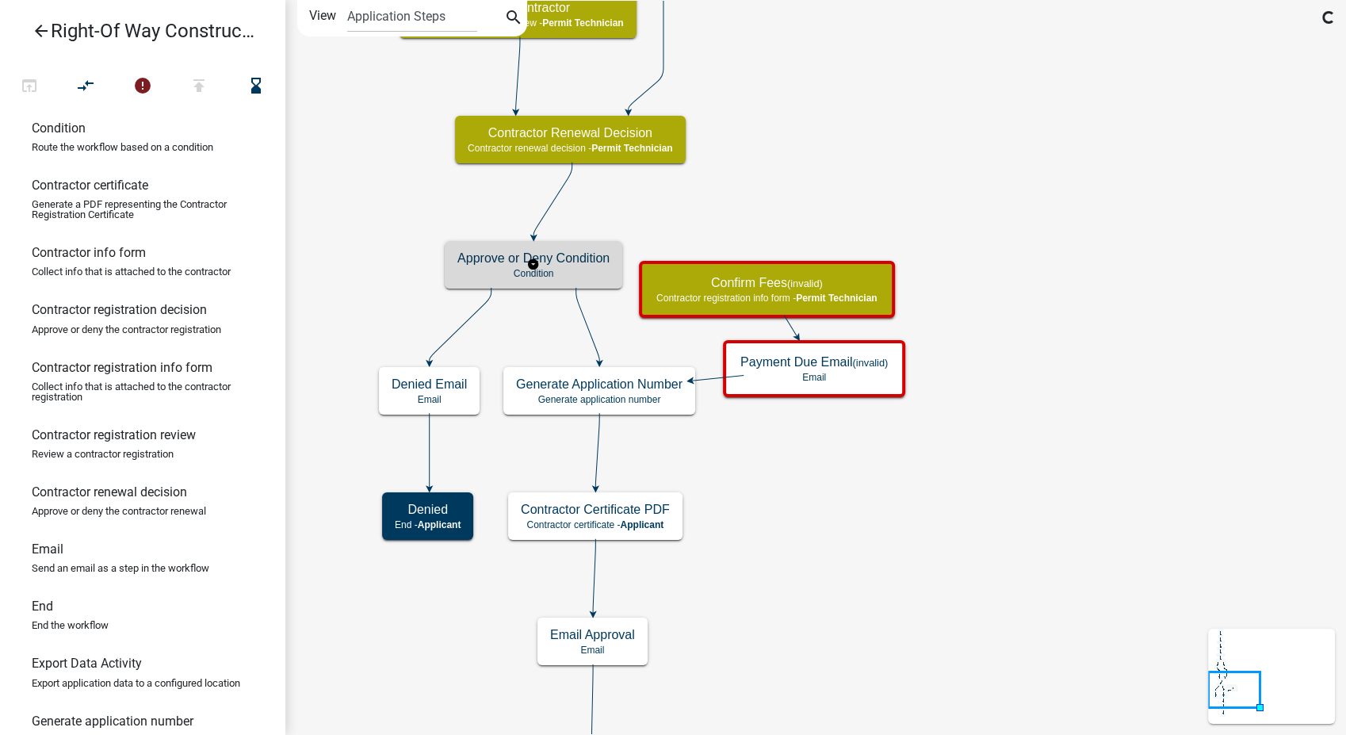
click at [573, 277] on p "Condition" at bounding box center [533, 273] width 152 height 11
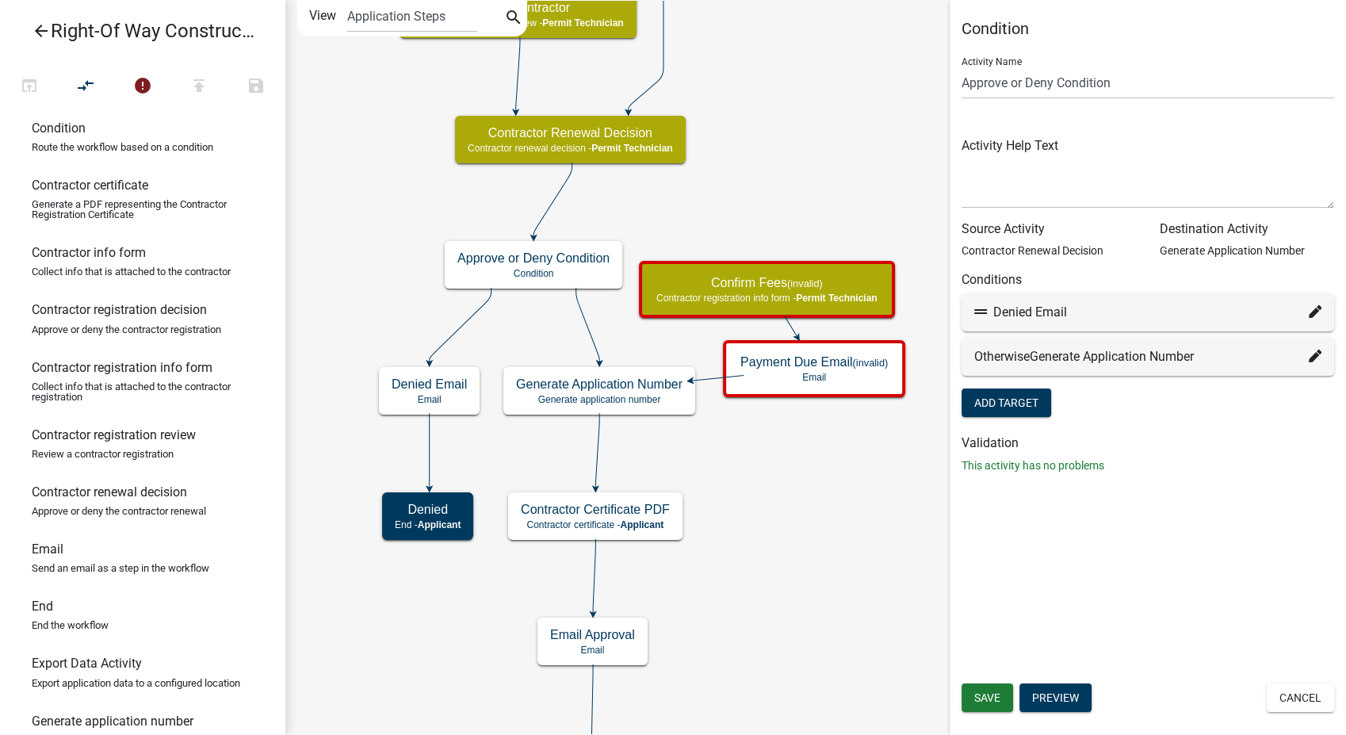
click at [1309, 350] on icon at bounding box center [1315, 356] width 13 height 13
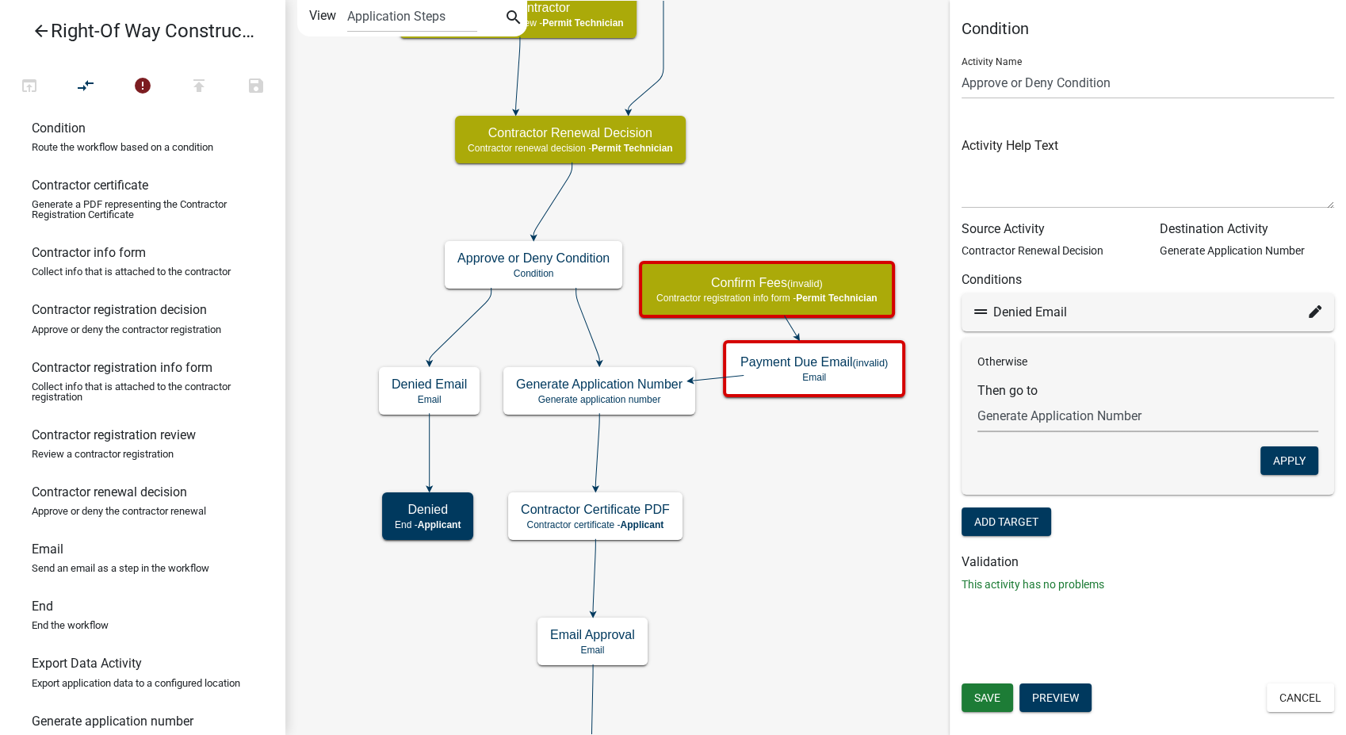
click at [1121, 416] on select "Choose... Start Notify Approvers Email Approval Approved Contractor & Company I…" at bounding box center [1148, 416] width 341 height 33
select select "17: 5c44047c-8680-4952-aab8-fe96489903c0"
click at [978, 400] on select "Choose... Start Notify Approvers Email Approval Approved Contractor & Company I…" at bounding box center [1148, 416] width 341 height 33
click at [1278, 454] on button "Apply" at bounding box center [1290, 460] width 58 height 29
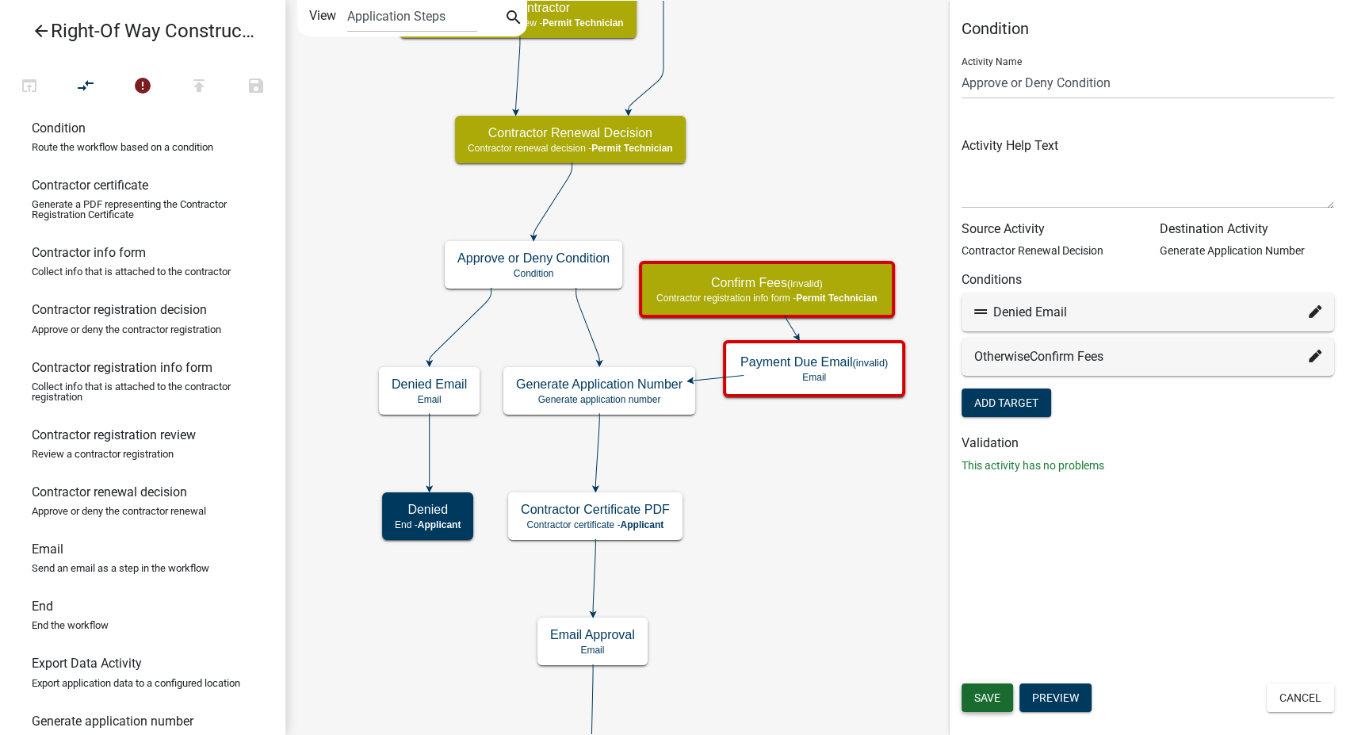
click at [1005, 695] on button "Save" at bounding box center [988, 697] width 52 height 29
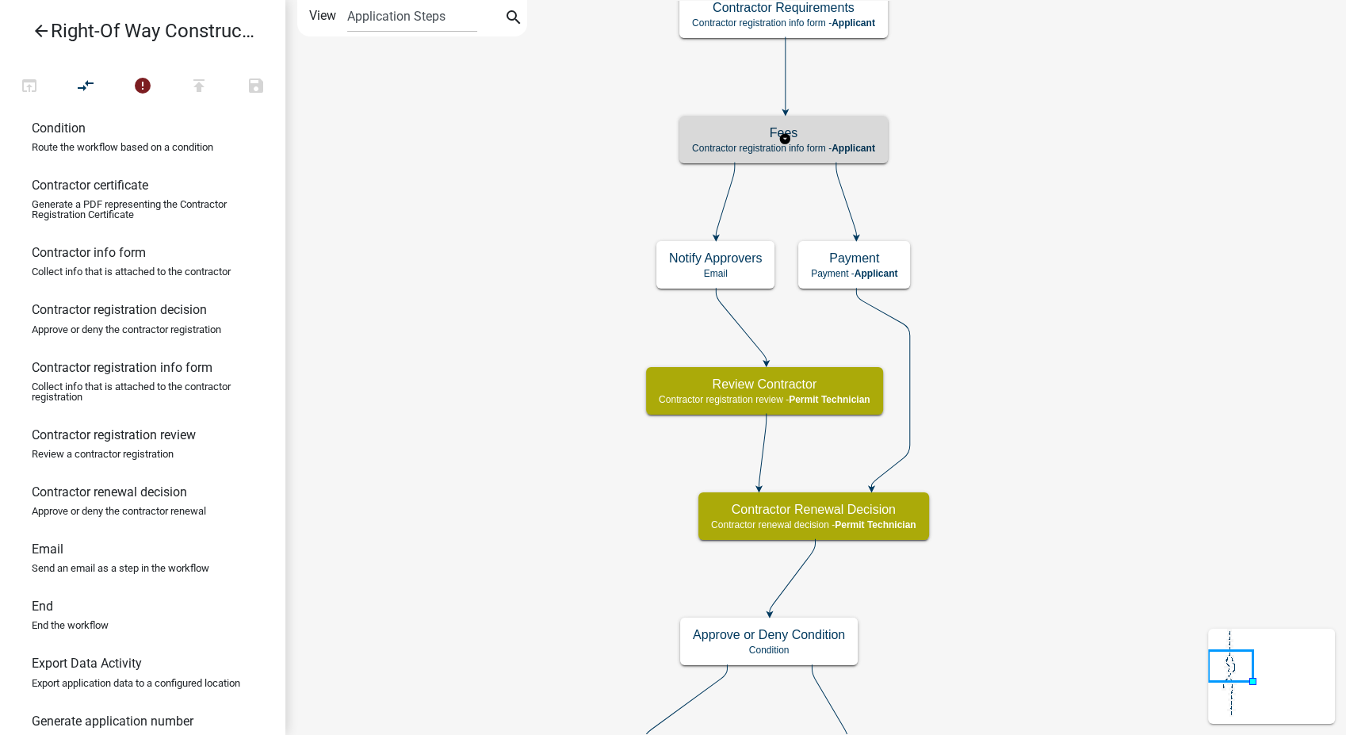
click at [837, 132] on h5 "Fees" at bounding box center [783, 132] width 183 height 15
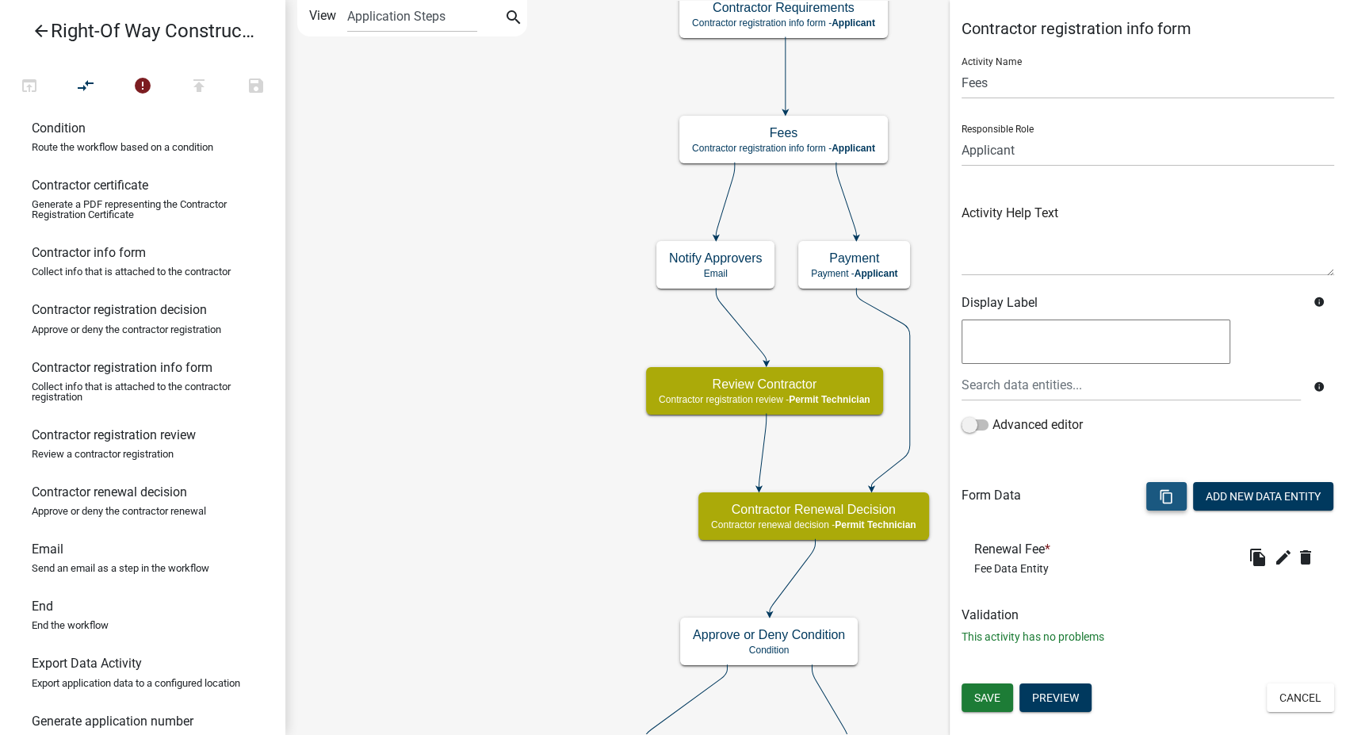
click at [1160, 495] on icon "content_copy" at bounding box center [1166, 496] width 15 height 15
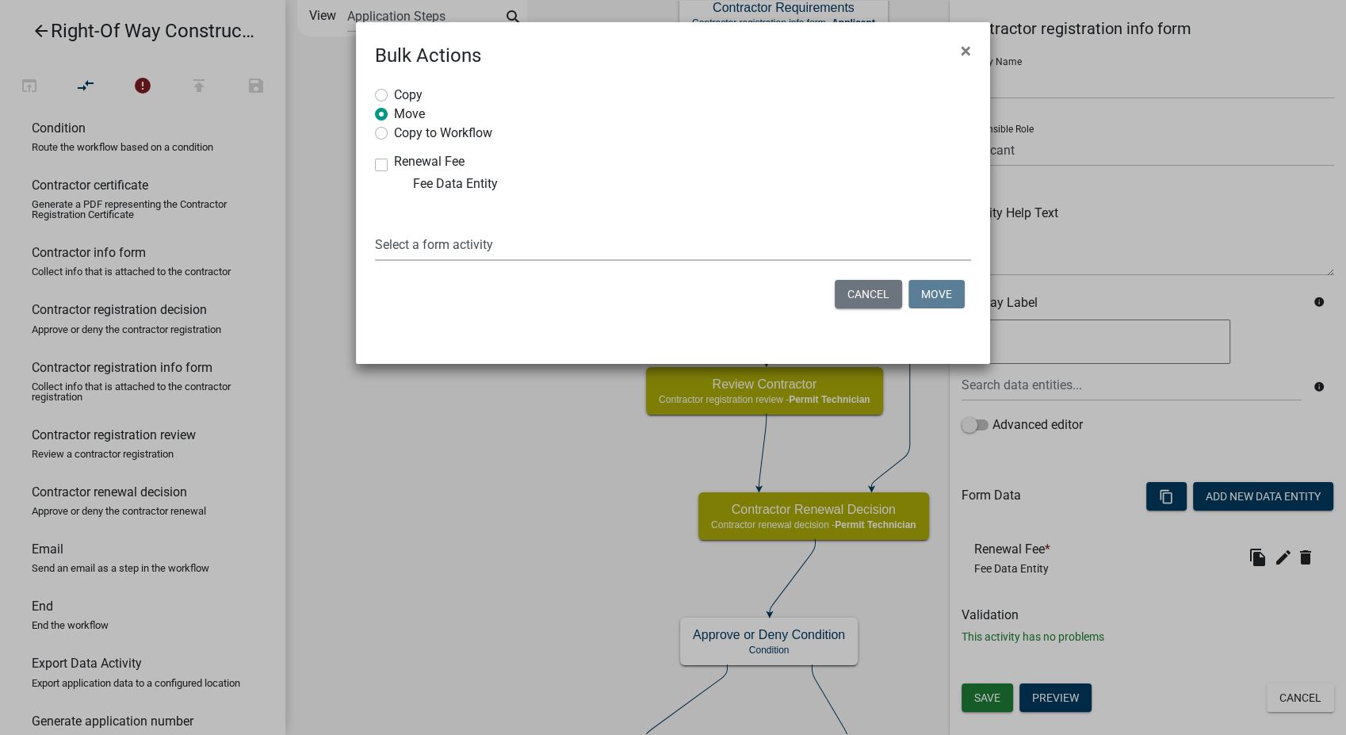
click at [436, 239] on select "Select a form activity Contractor & Company Info Contractor Renewal Decision Co…" at bounding box center [673, 244] width 596 height 33
select select "5c44047c-8680-4952-aab8-fe96489903c0"
click at [375, 228] on select "Select a form activity Contractor & Company Info Contractor Renewal Decision Co…" at bounding box center [673, 244] width 596 height 33
click at [942, 292] on button "Move" at bounding box center [937, 294] width 56 height 29
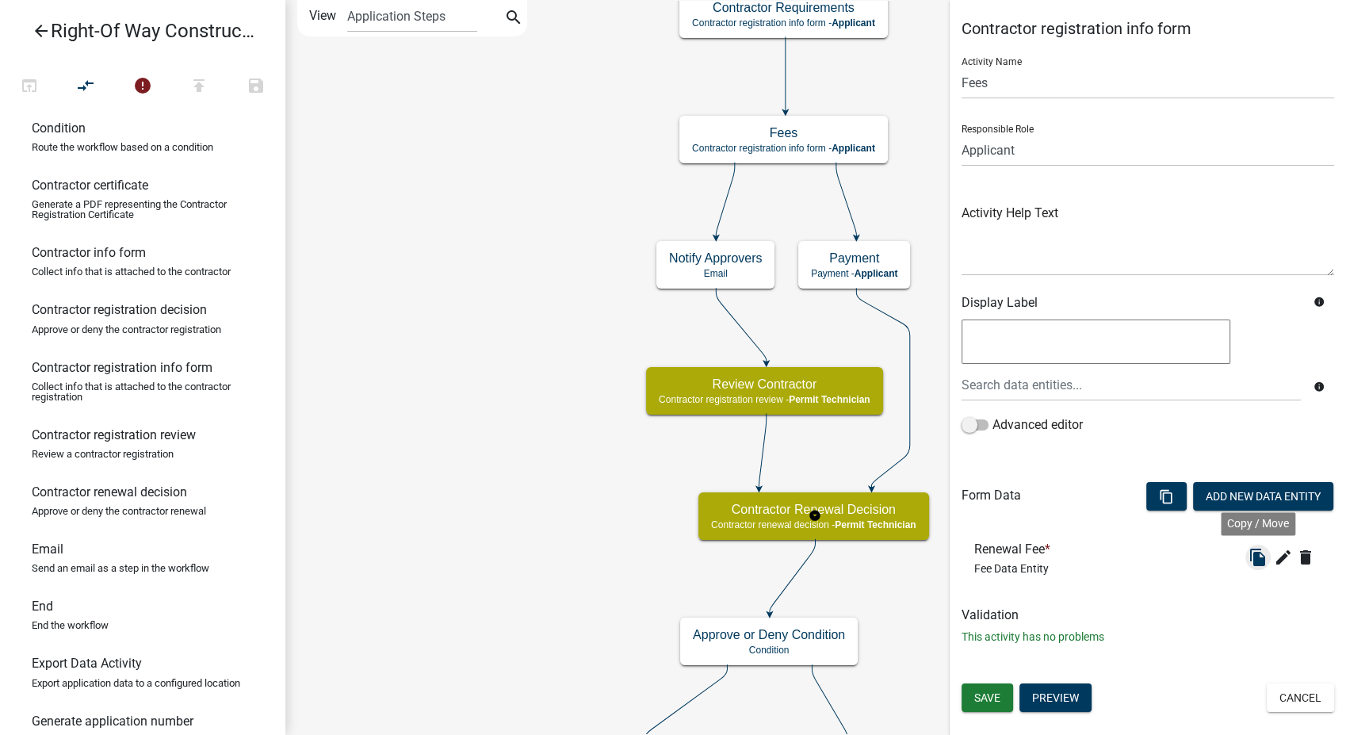
click at [1265, 556] on icon "file_copy" at bounding box center [1258, 557] width 19 height 19
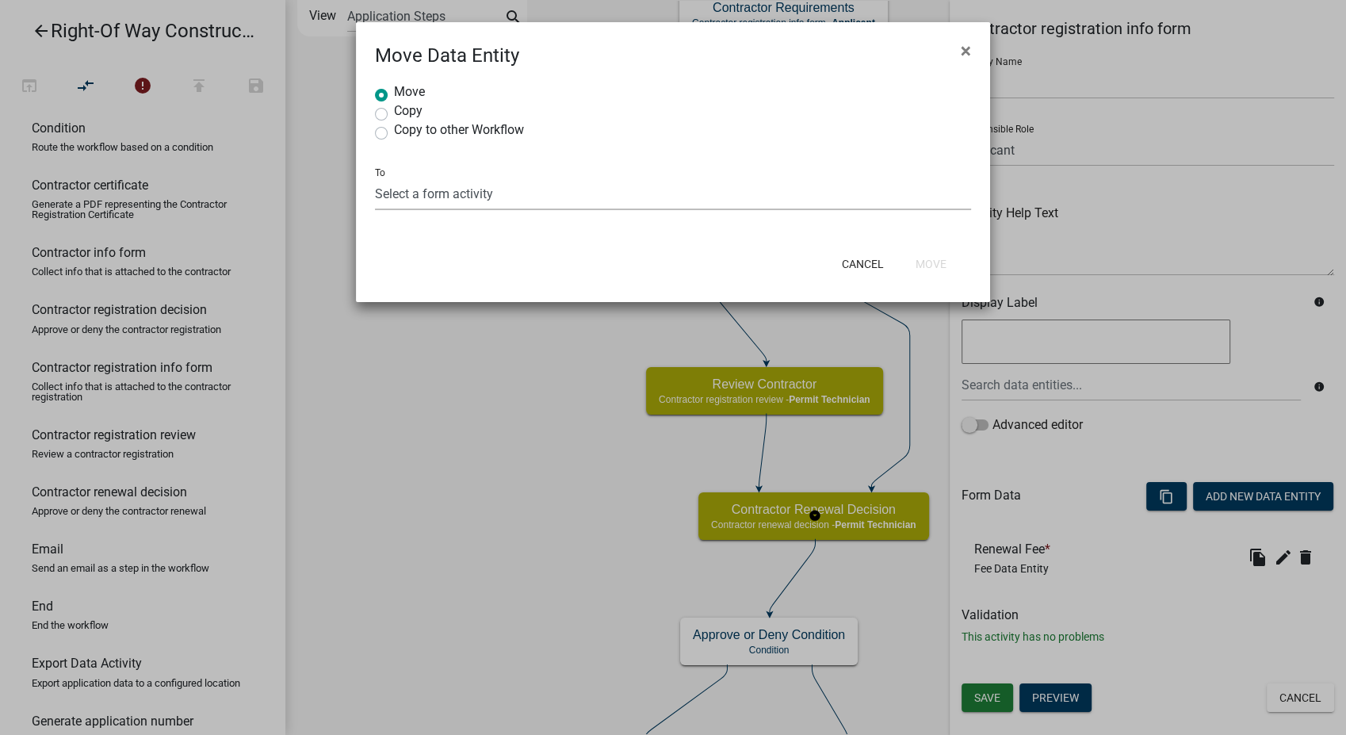
click at [408, 195] on select "Select a form activity" at bounding box center [673, 194] width 596 height 33
click at [844, 257] on button "Cancel" at bounding box center [862, 264] width 67 height 29
radio input "true"
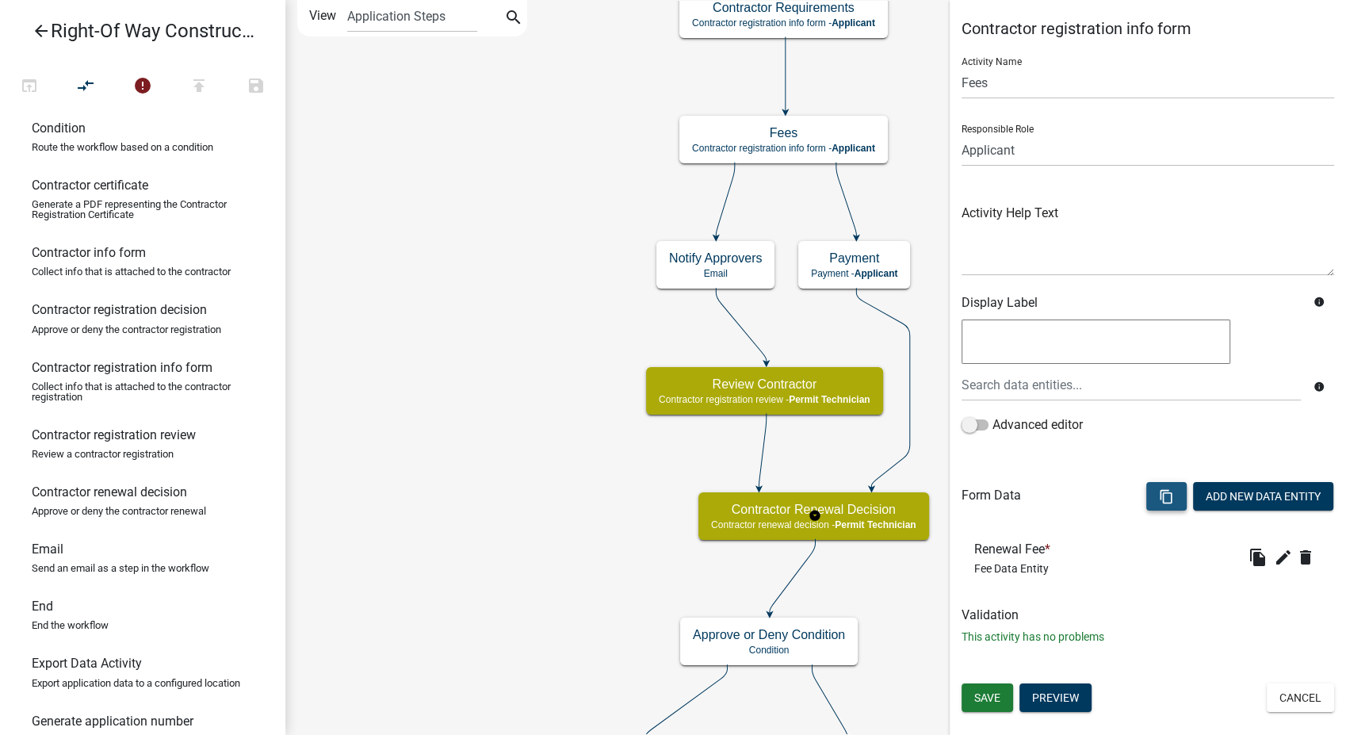
click at [1161, 495] on icon "content_copy" at bounding box center [1166, 496] width 15 height 15
select select "5c44047c-8680-4952-aab8-fe96489903c0"
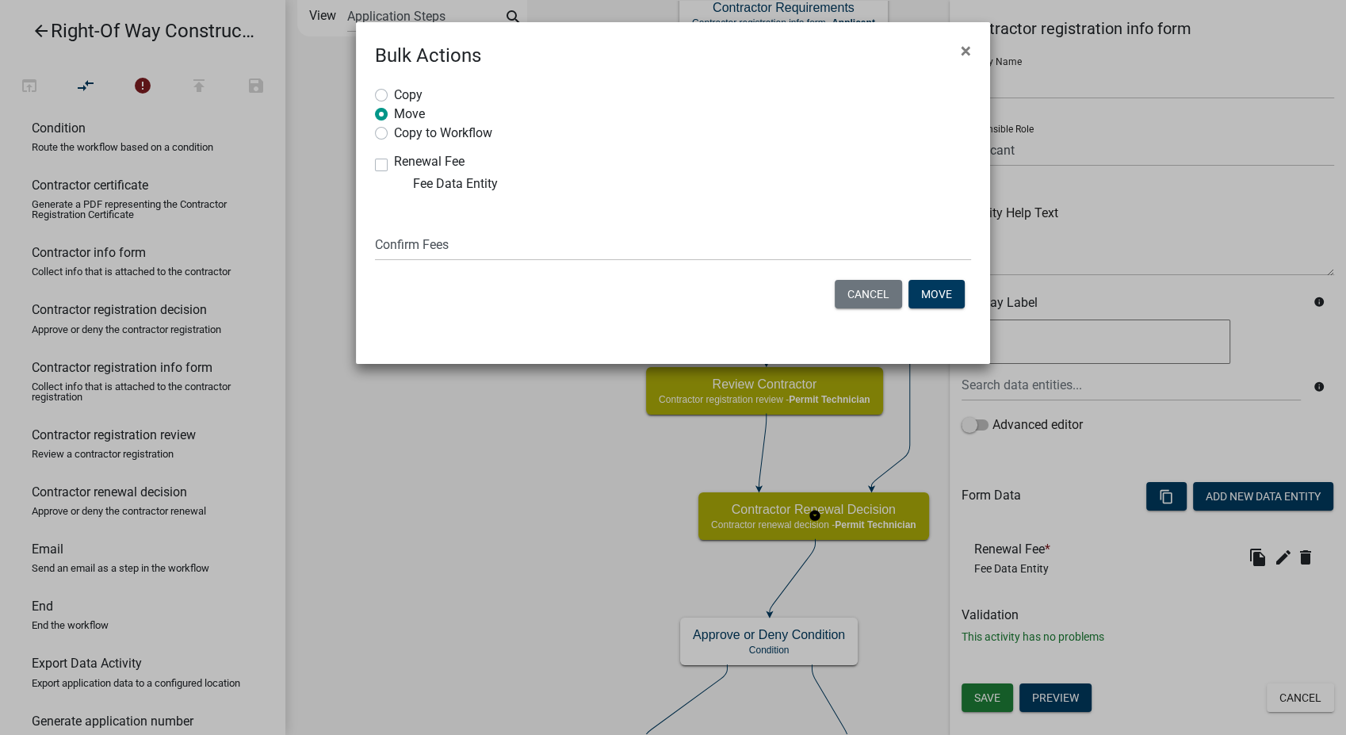
click at [394, 163] on label "Renewal Fee" at bounding box center [429, 161] width 71 height 13
click at [394, 163] on input "Renewal Fee" at bounding box center [399, 160] width 10 height 10
checkbox input "true"
click at [943, 294] on button "Move" at bounding box center [937, 294] width 56 height 29
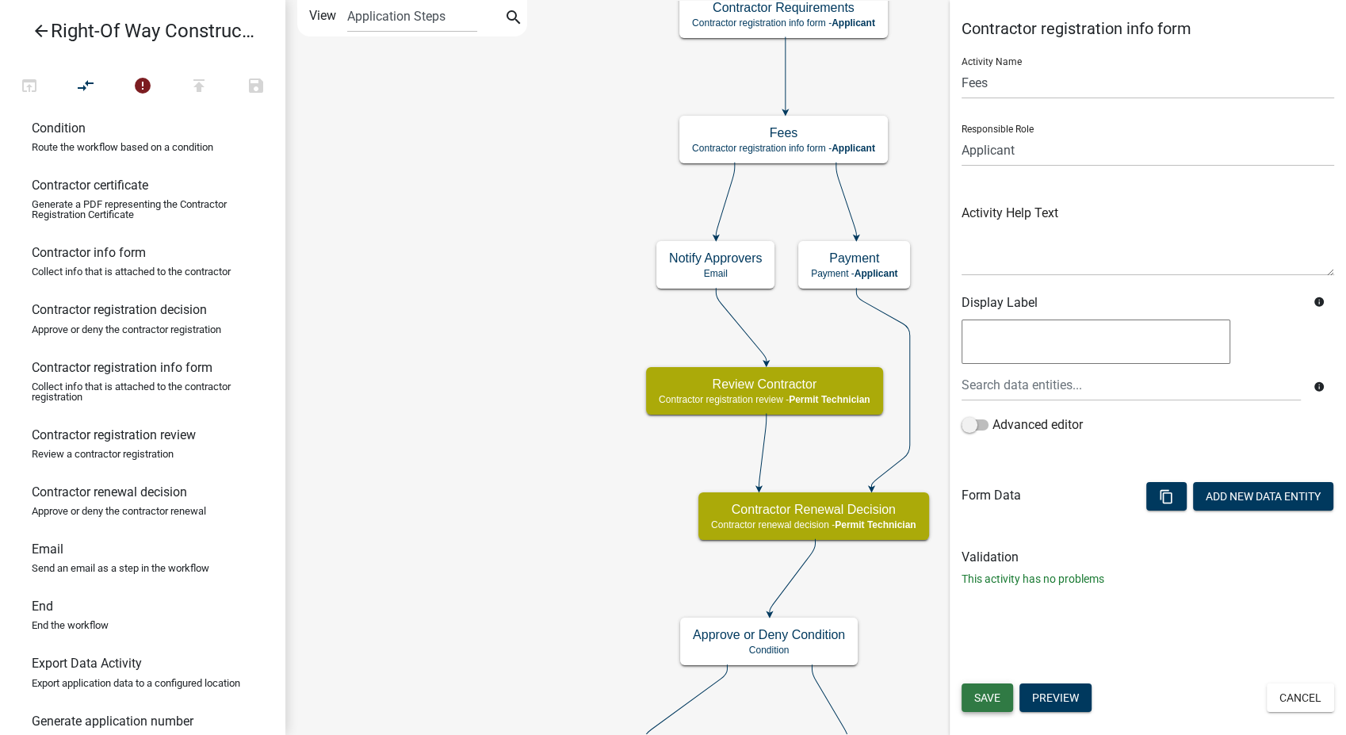
click at [1001, 687] on button "Save" at bounding box center [988, 697] width 52 height 29
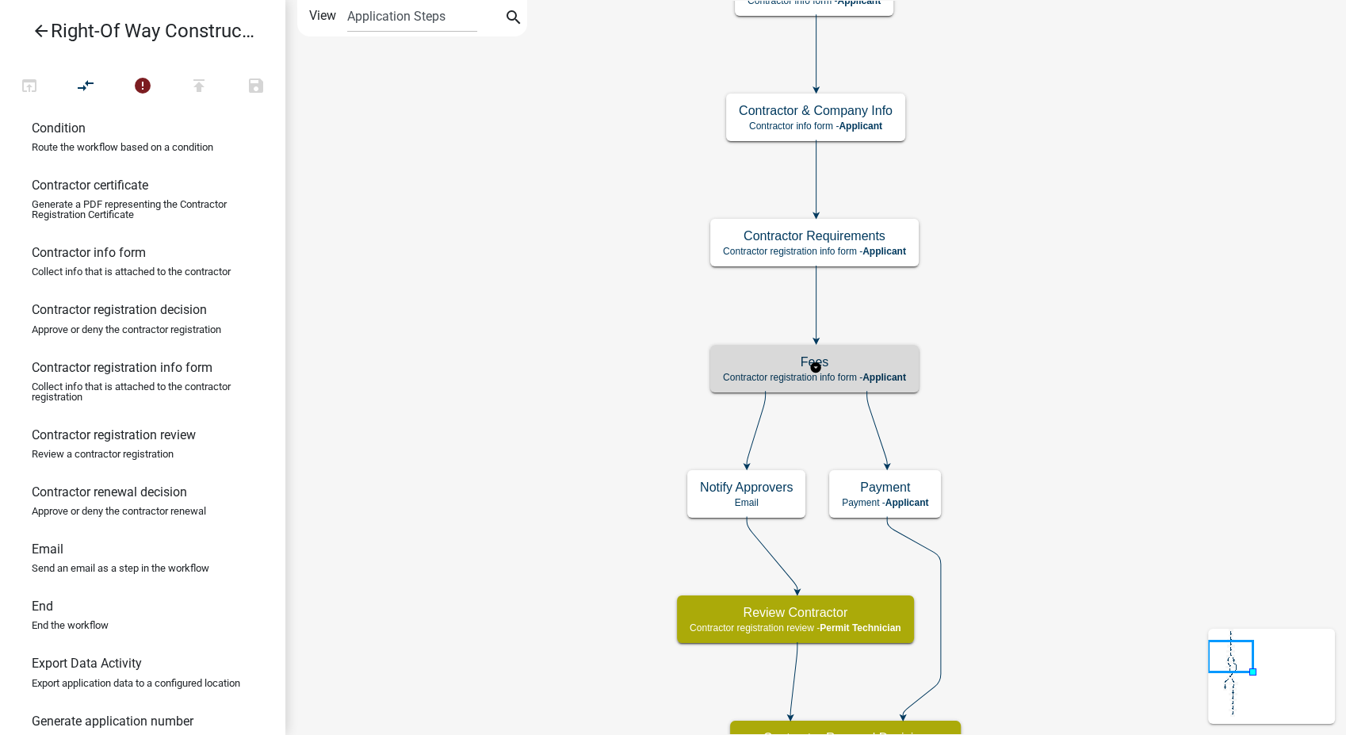
click at [886, 365] on h5 "Fees" at bounding box center [814, 361] width 183 height 15
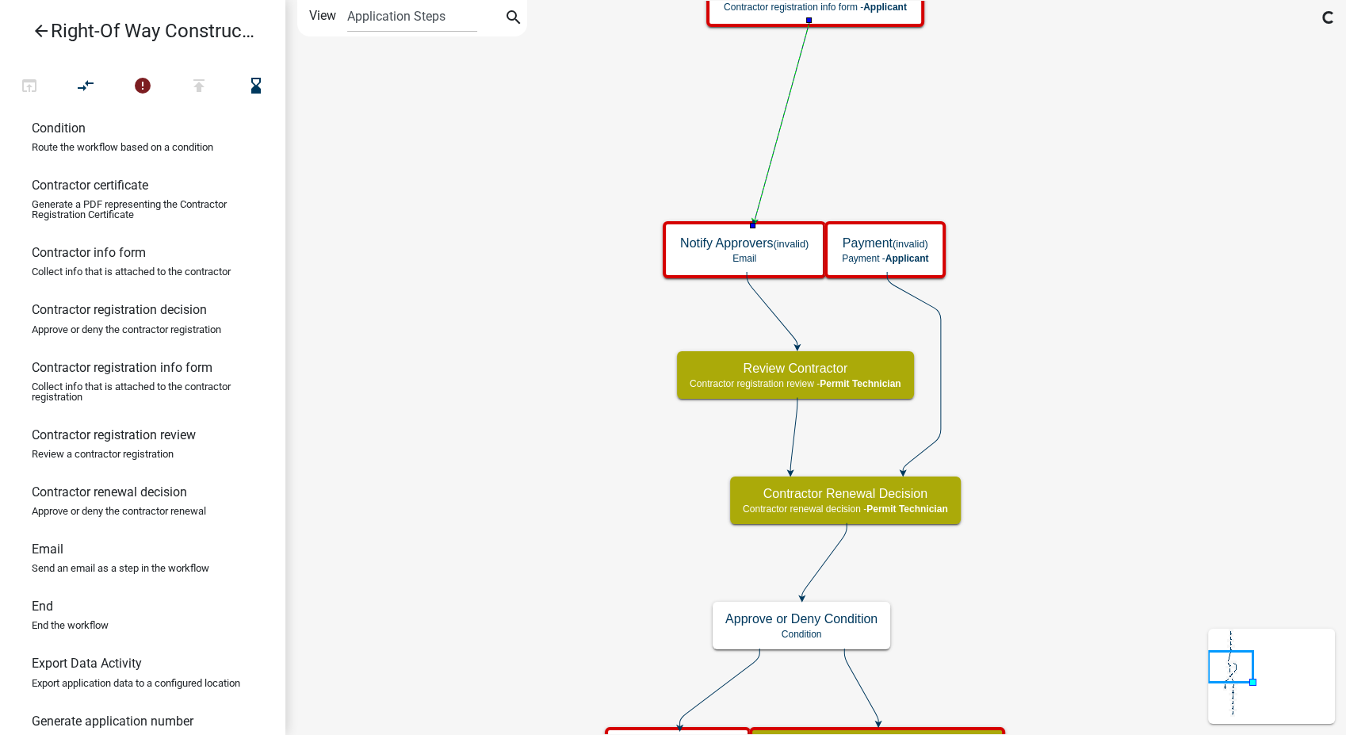
click at [941, 406] on icon at bounding box center [914, 372] width 54 height 200
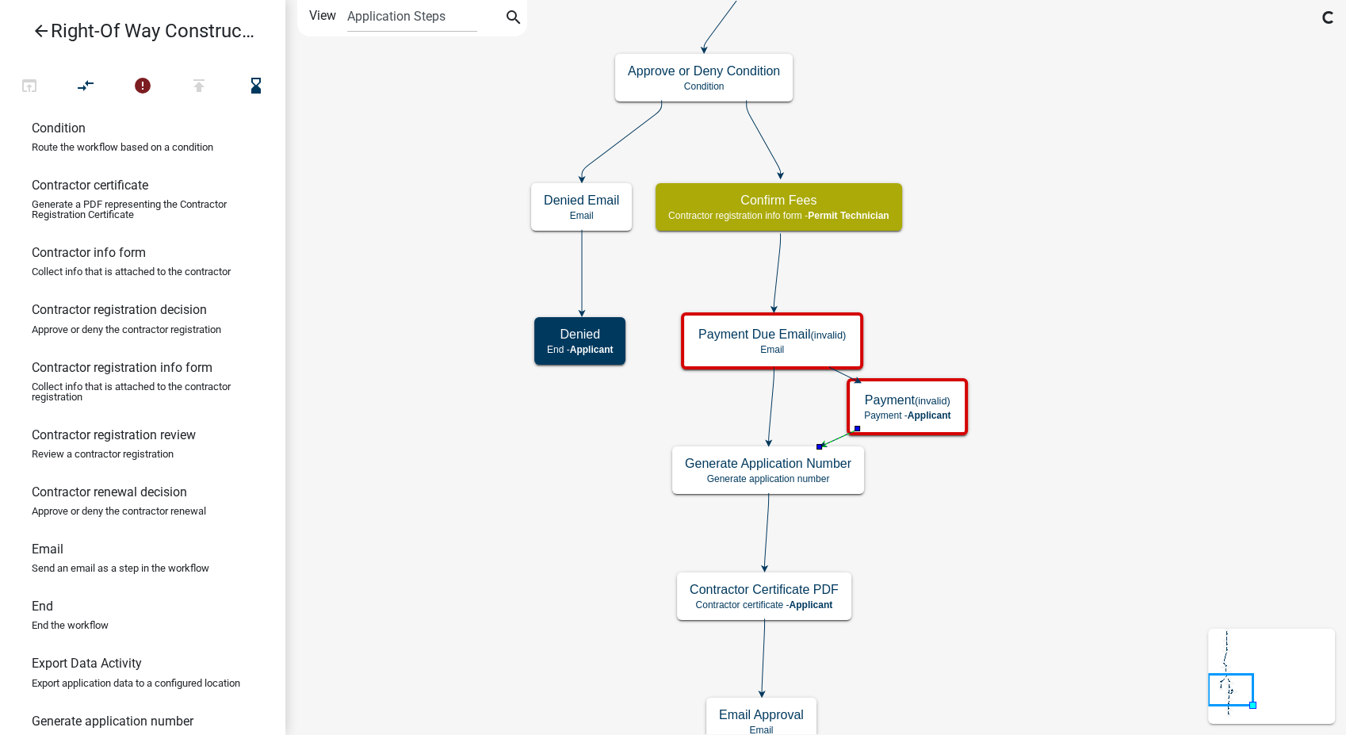
click at [765, 409] on icon "Start Start - Applicant Notify Approvers Email Email Approval Email Approved En…" at bounding box center [815, 498] width 1059 height 995
click at [769, 410] on icon at bounding box center [772, 404] width 6 height 75
click at [84, 79] on icon "compare_arrows" at bounding box center [86, 87] width 19 height 22
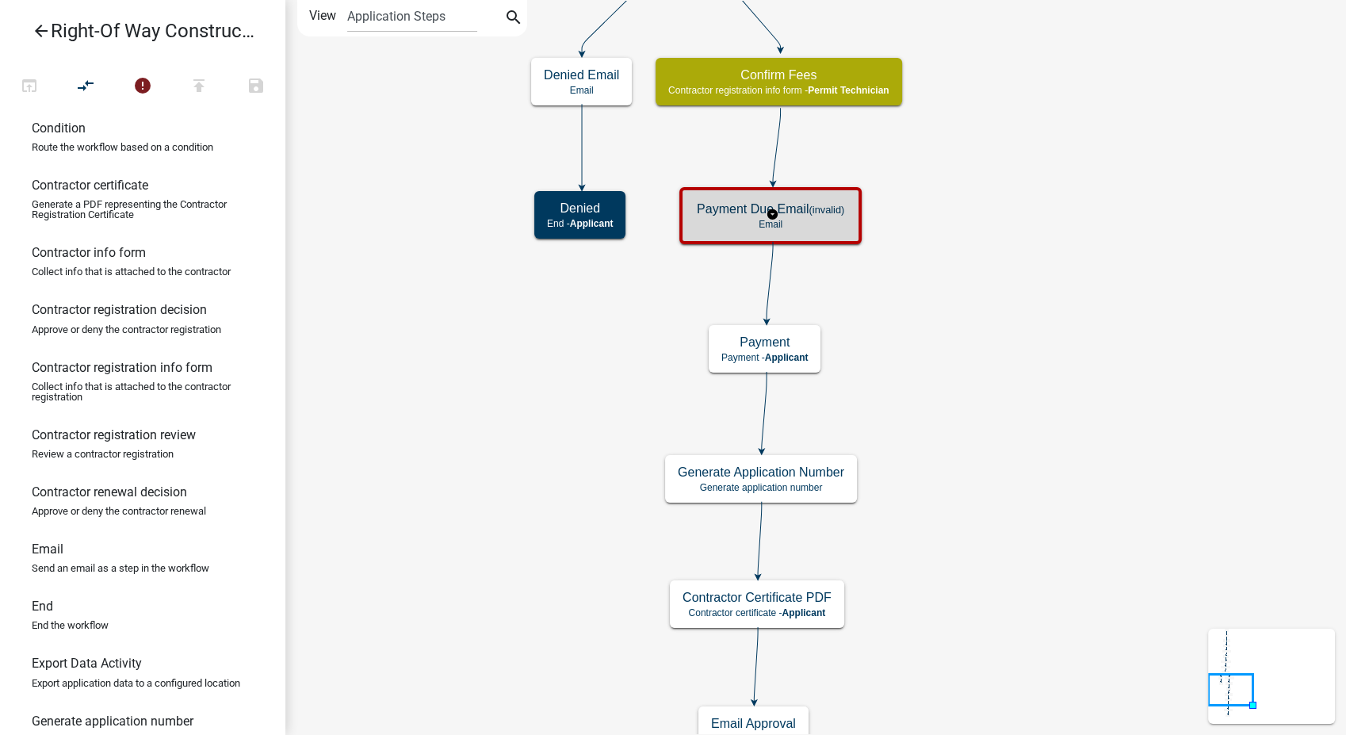
click at [798, 219] on p "Email" at bounding box center [770, 224] width 147 height 11
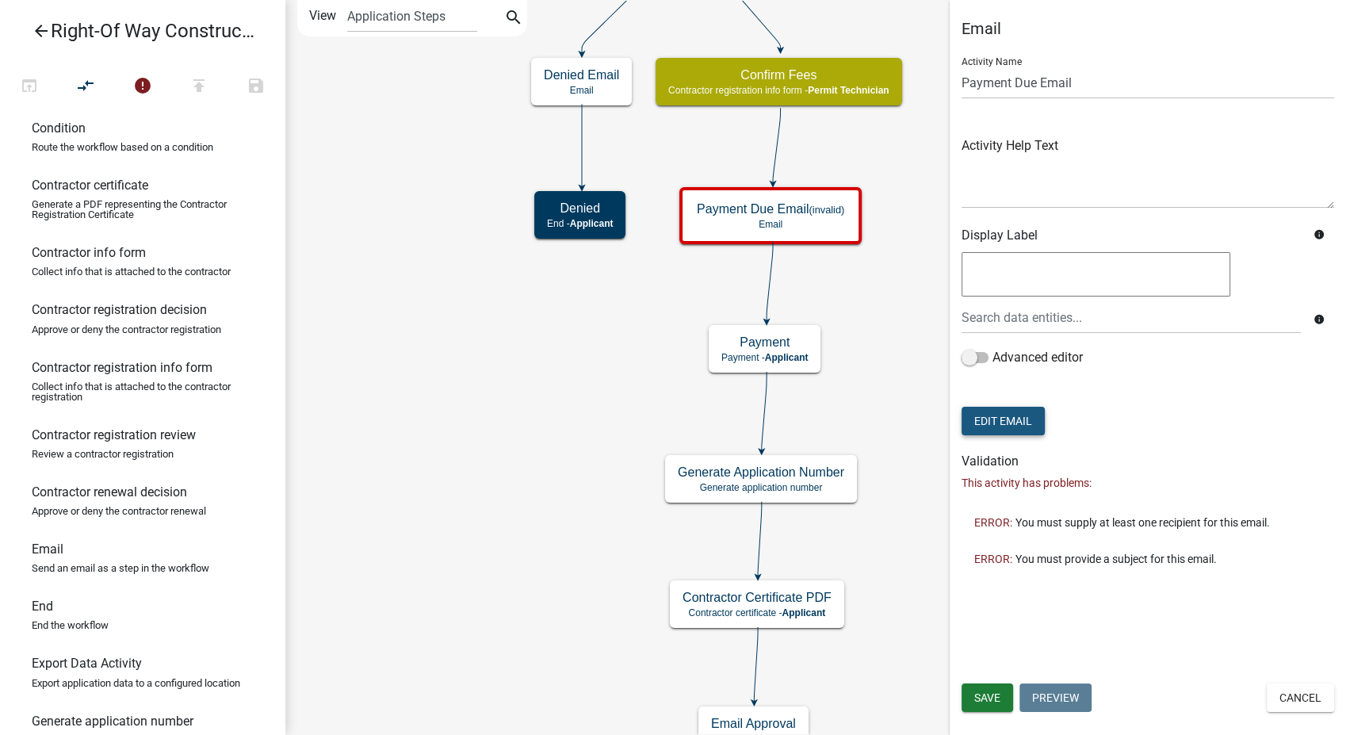
click at [1023, 428] on button "Edit Email" at bounding box center [1003, 421] width 83 height 29
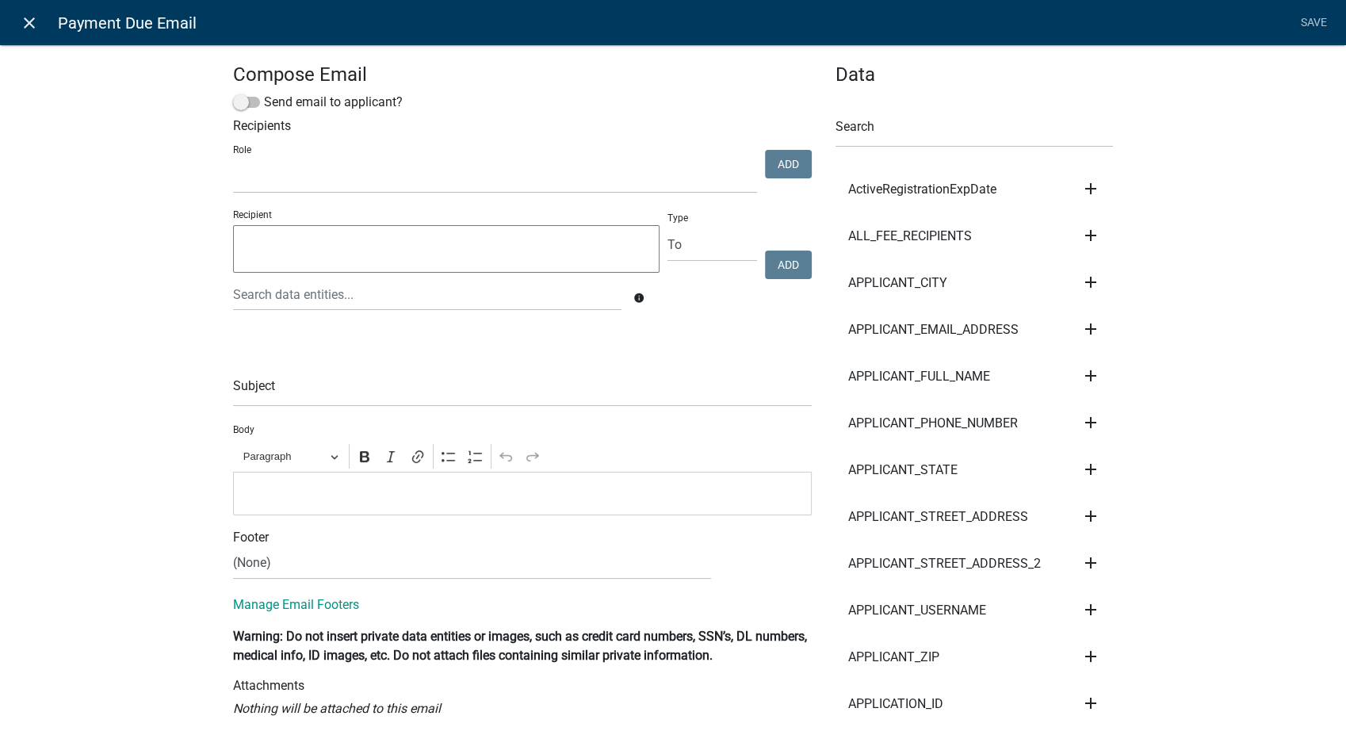
click at [28, 22] on icon "close" at bounding box center [29, 22] width 19 height 19
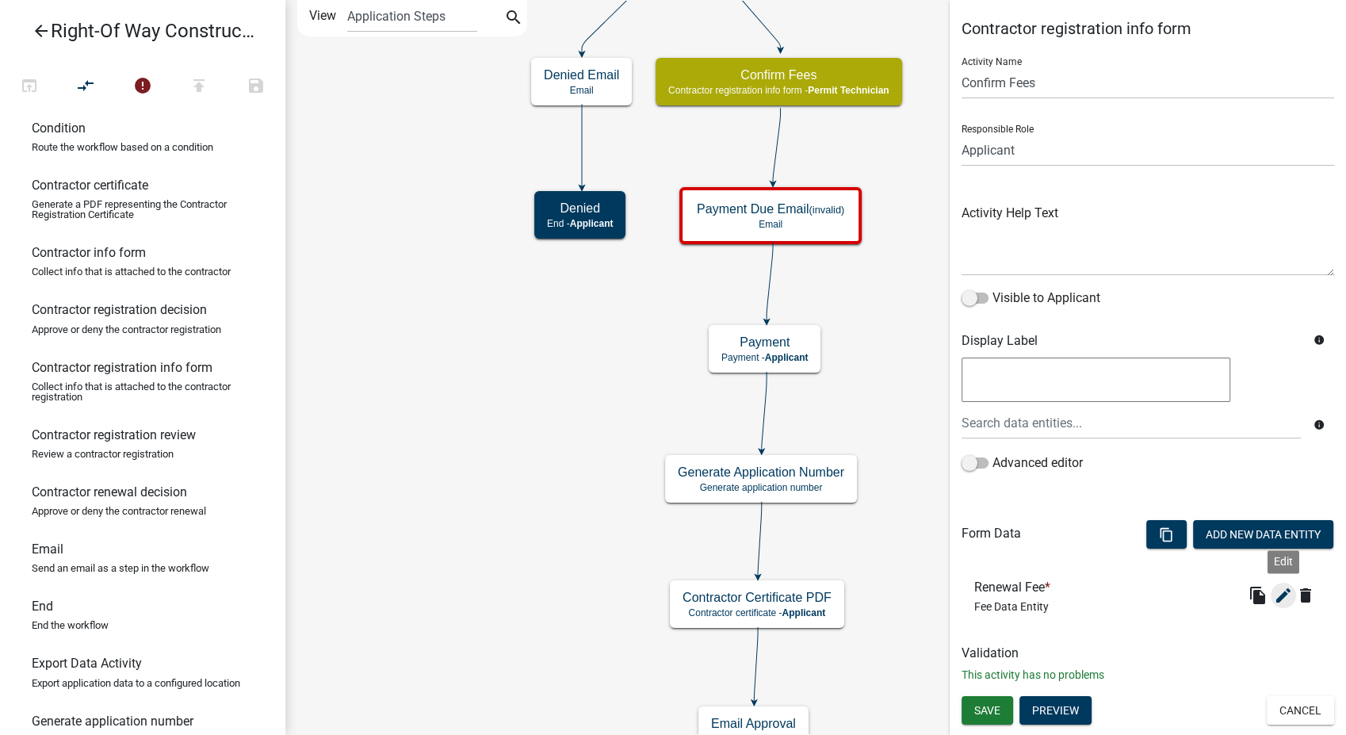
click at [1282, 598] on icon "edit" at bounding box center [1283, 595] width 19 height 19
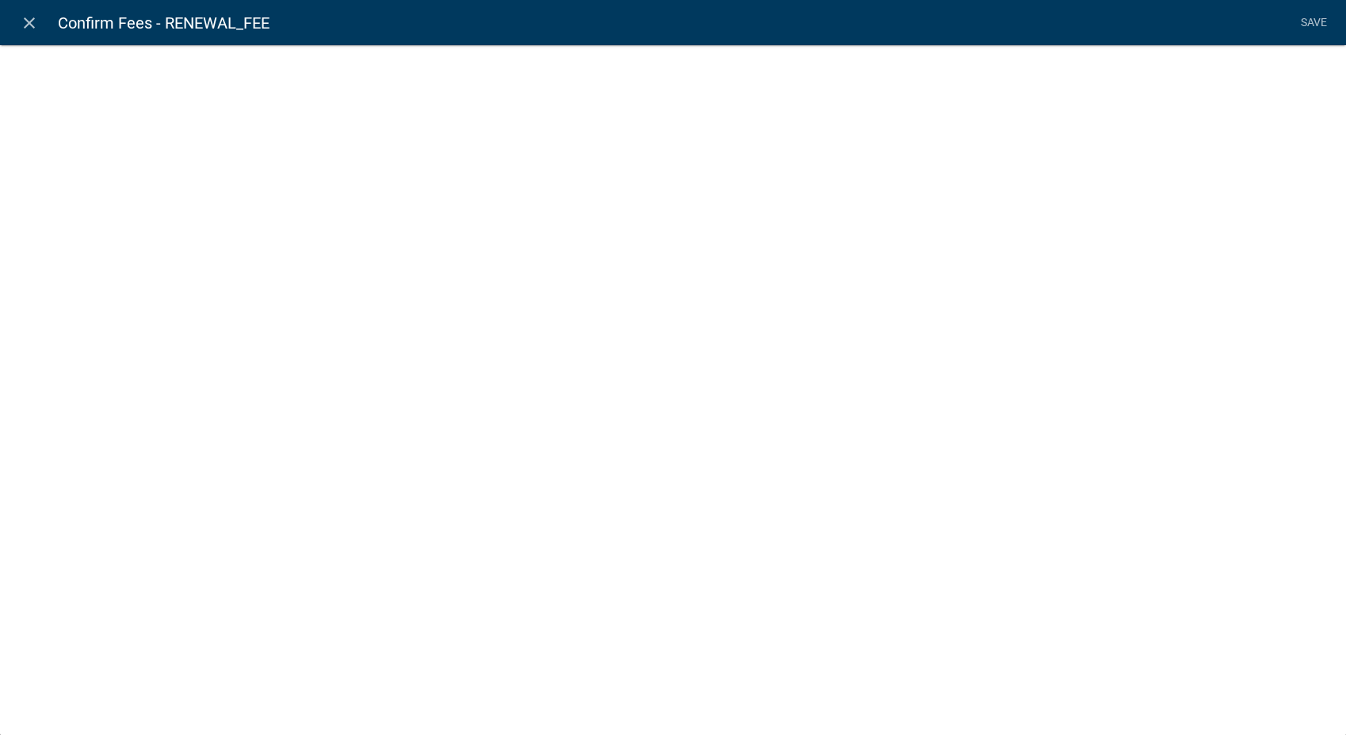
select select "fee"
select select "LicenseClass"
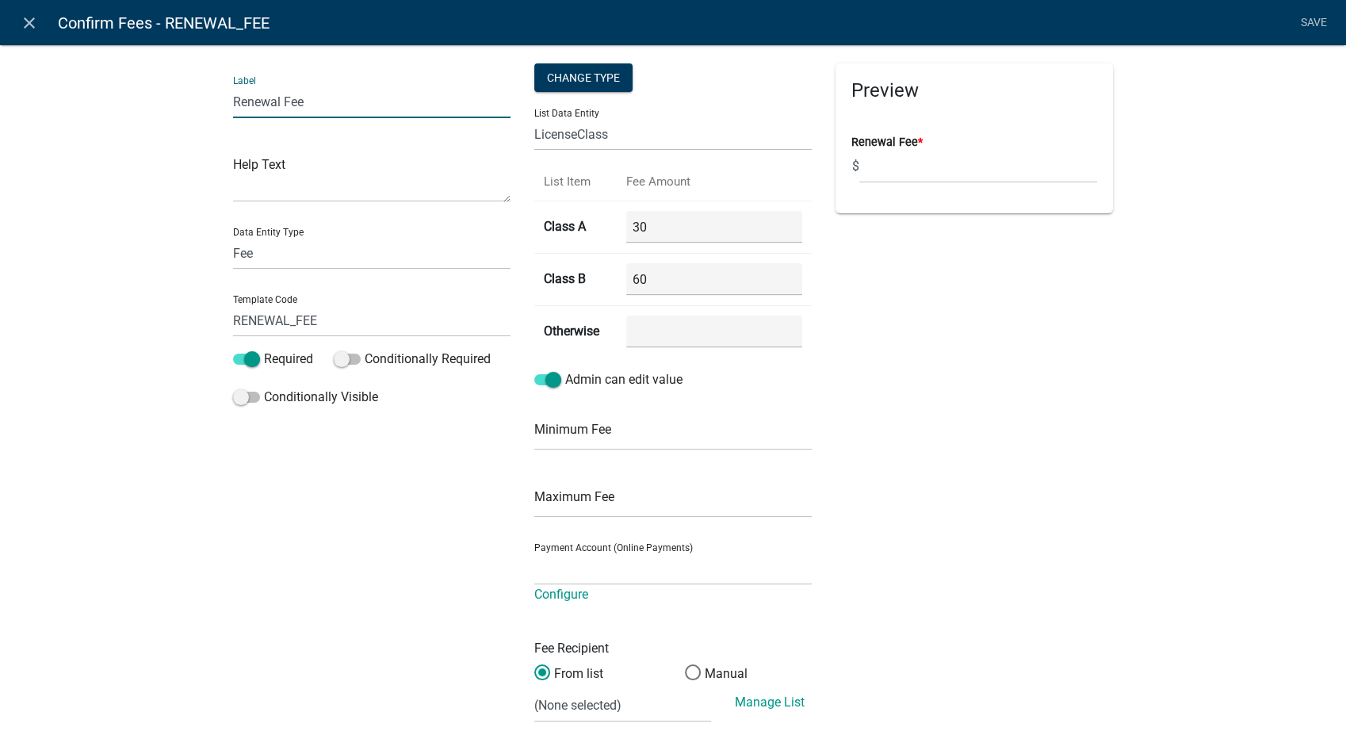
click at [340, 100] on input "Renewal Fee" at bounding box center [371, 102] width 277 height 33
type input "Renewal Fee - Edit if necessary"
click at [1301, 19] on link "Save" at bounding box center [1314, 23] width 40 height 30
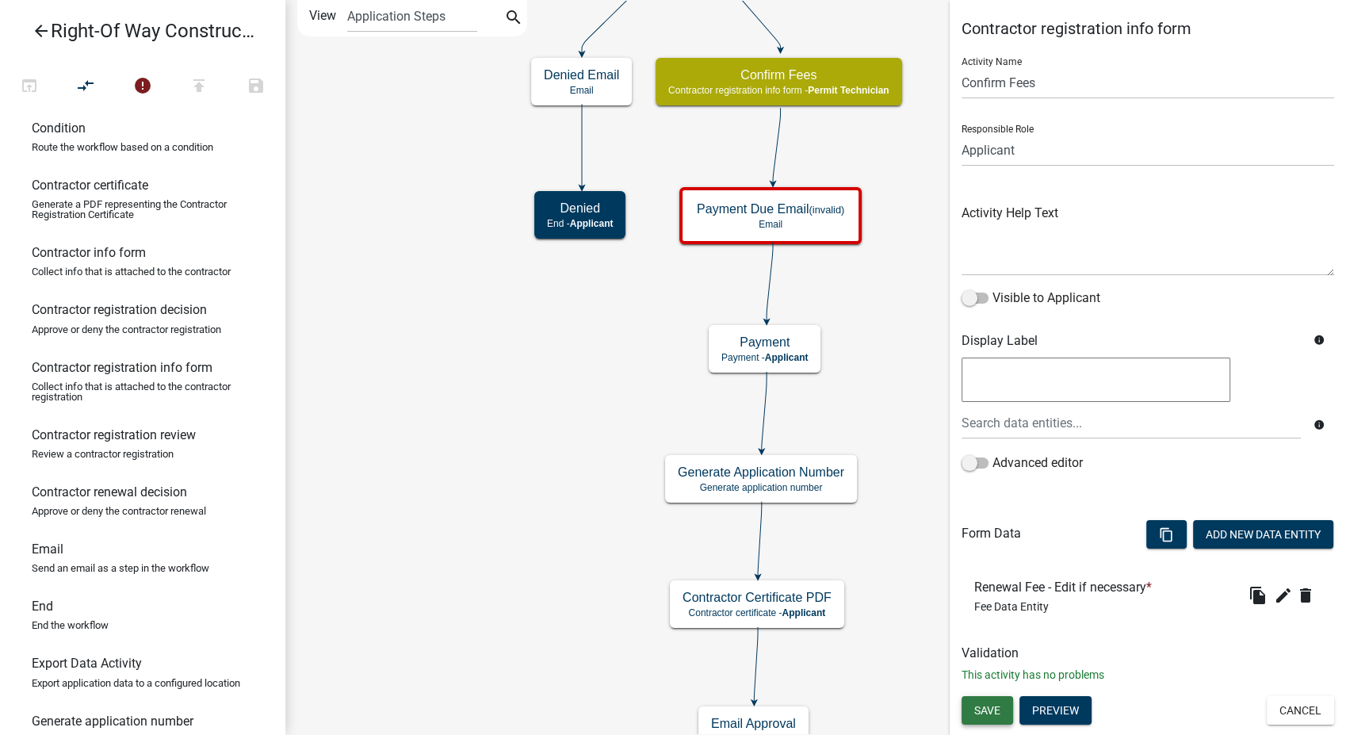
click at [1005, 705] on button "Save" at bounding box center [988, 710] width 52 height 29
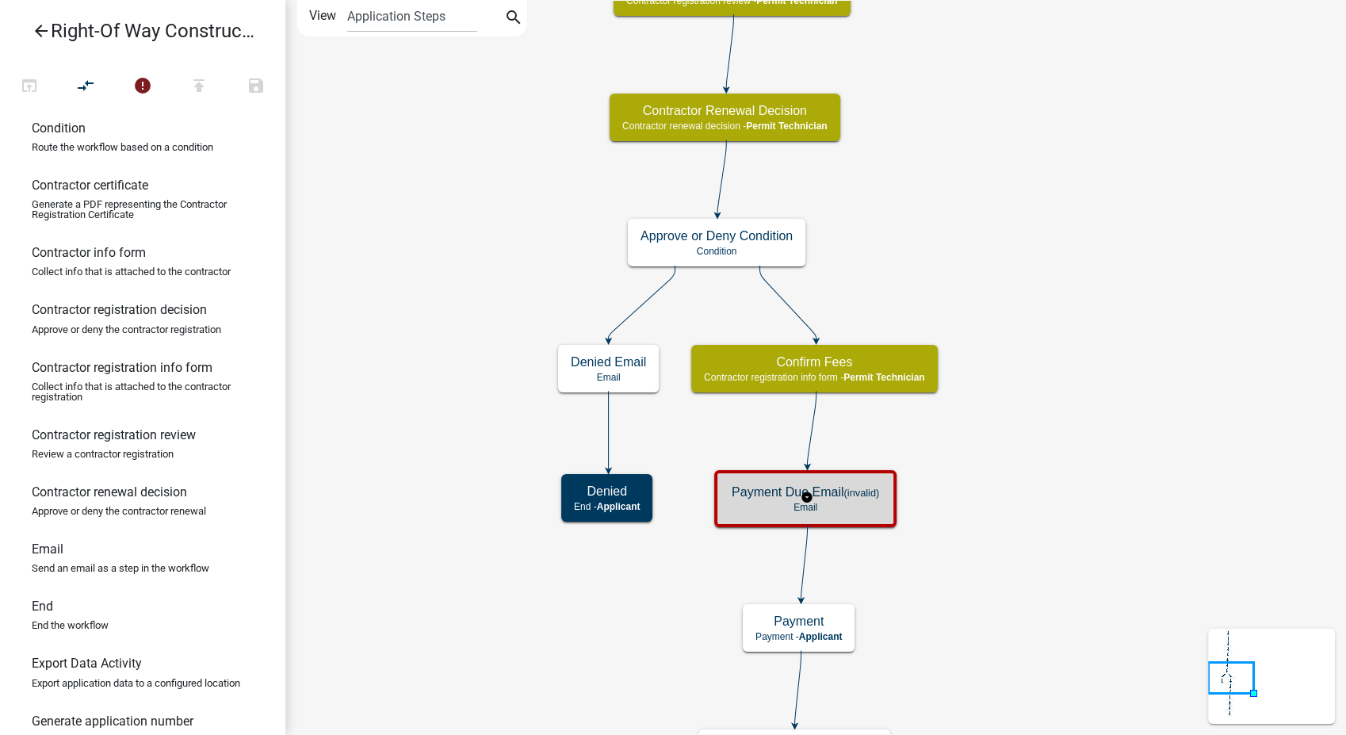
click at [877, 513] on div "Payment Due Email (invalid) Email" at bounding box center [805, 499] width 173 height 48
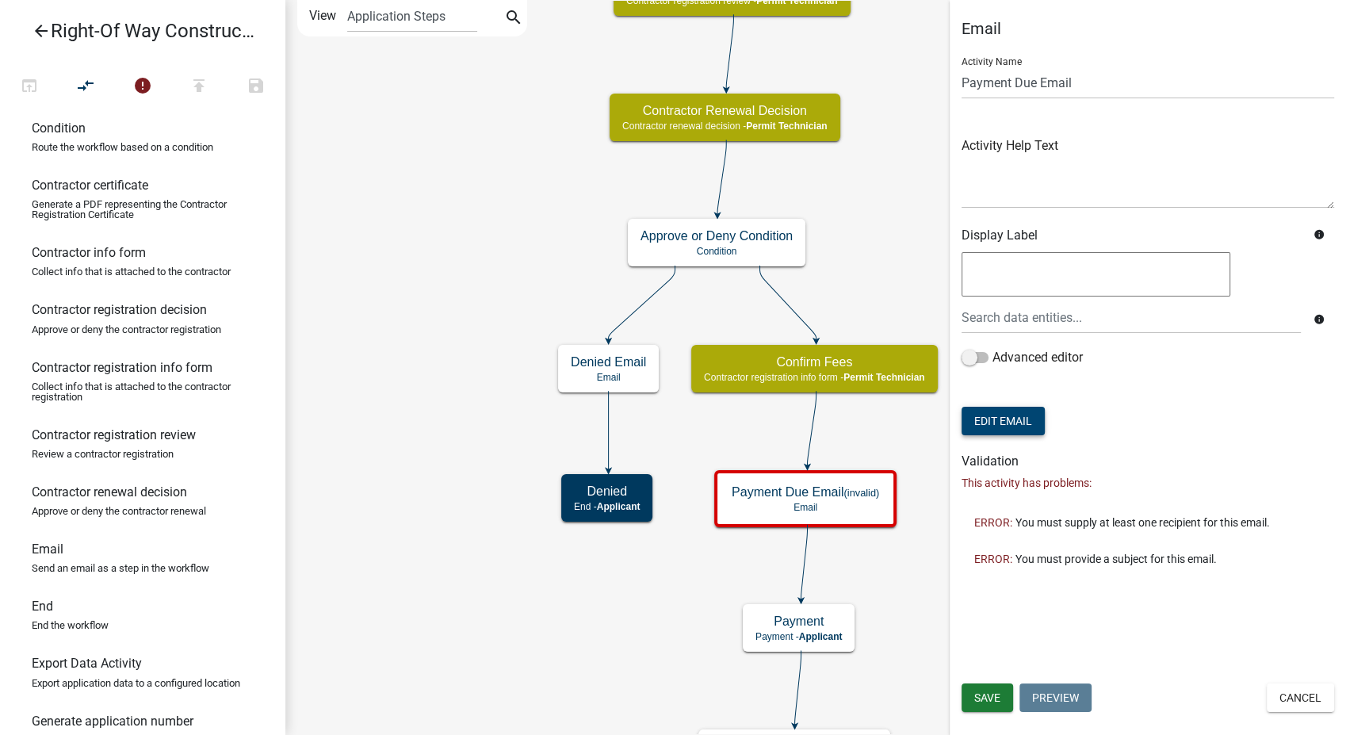
click at [1025, 423] on button "Edit Email" at bounding box center [1003, 421] width 83 height 29
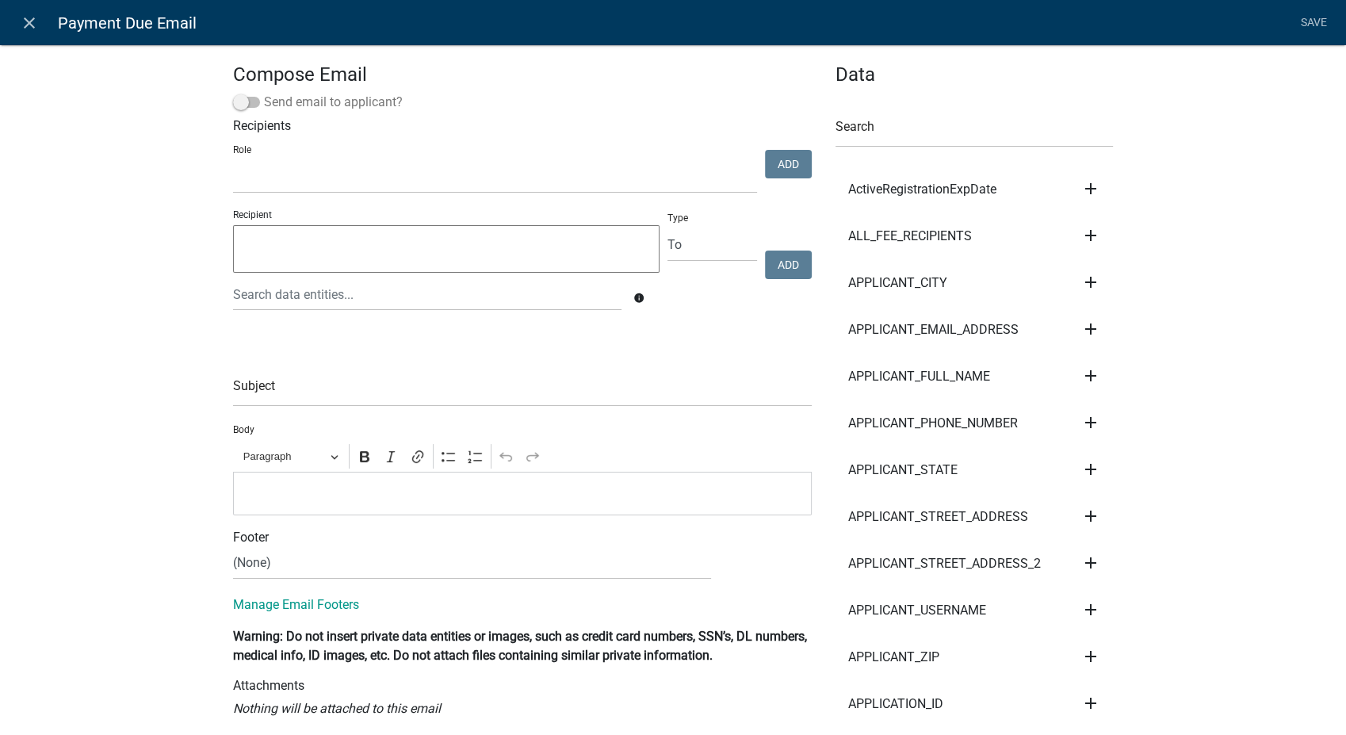
click at [238, 101] on span at bounding box center [246, 102] width 27 height 11
click at [264, 93] on input "Send email to applicant?" at bounding box center [264, 93] width 0 height 0
click at [266, 403] on input "text" at bounding box center [522, 390] width 579 height 33
type input "City of Newton IA - Payment DUE for ROW Contractor Registration"
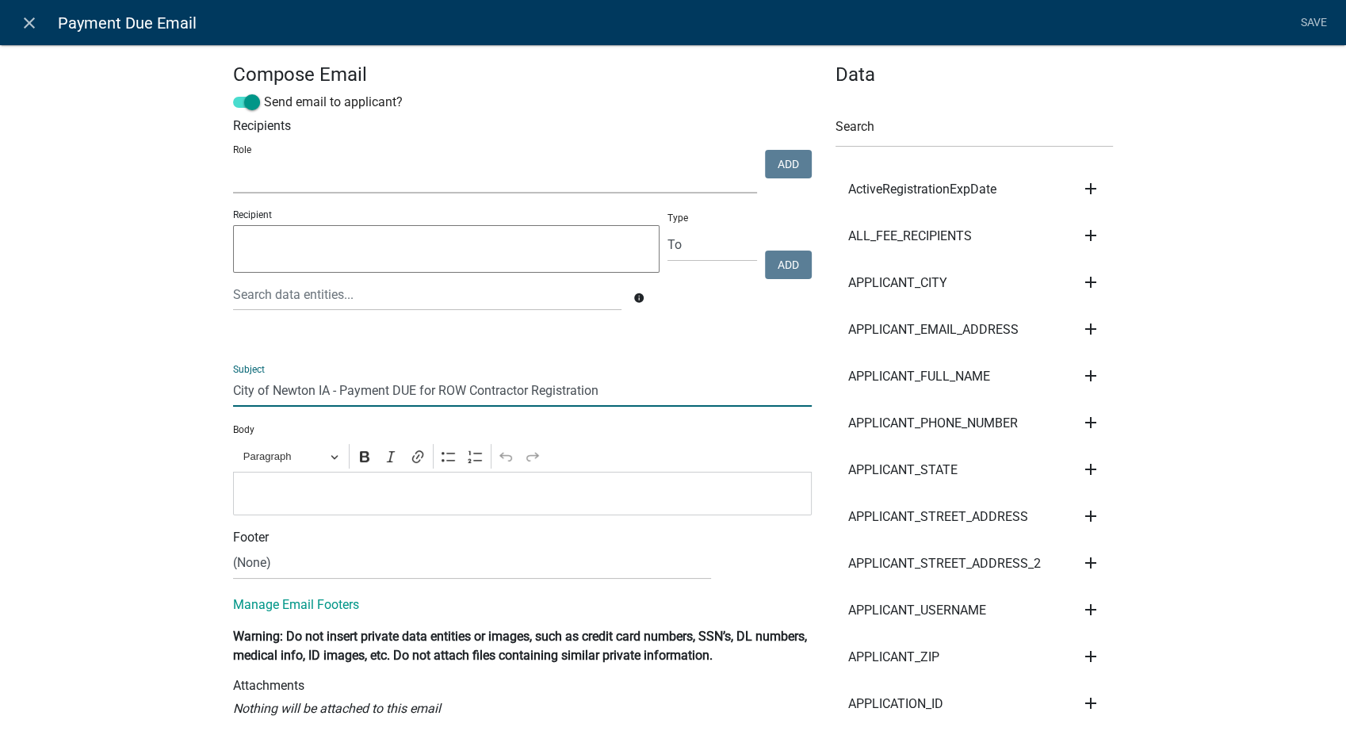
select select
type input "fee"
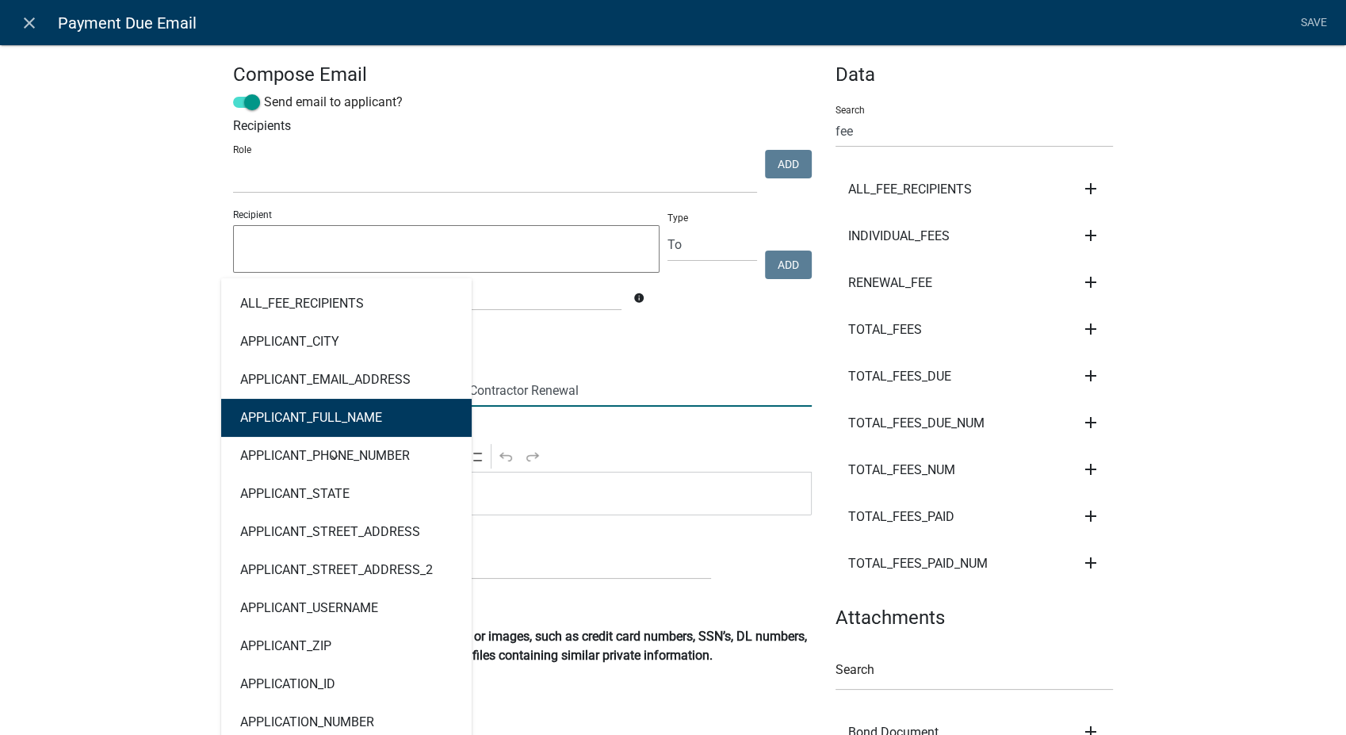
type input "City of Newton IA - Payment DUE for ROW Contractor Renewal"
click at [132, 458] on div "Compose Email Send email to applicant? Recipients Role PWD Director Permit Tech…" at bounding box center [673, 460] width 1346 height 883
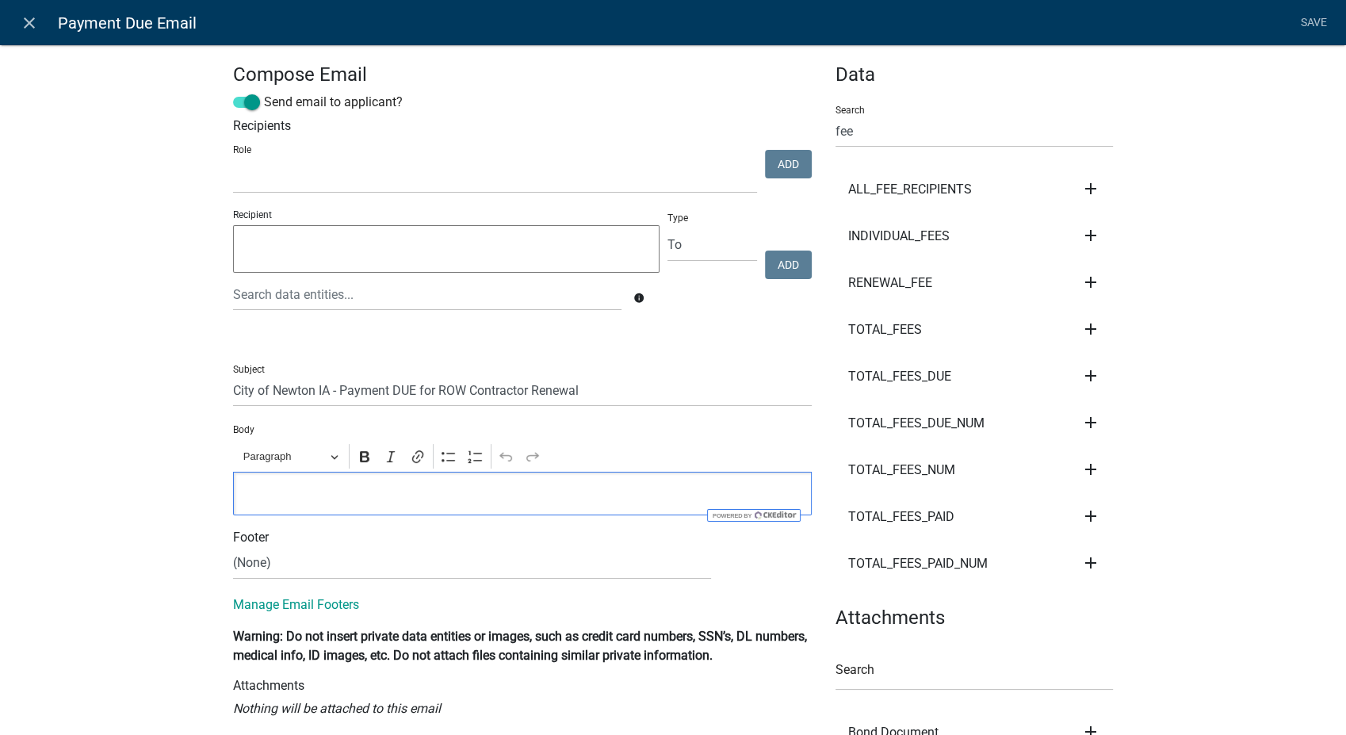
click at [255, 492] on p "Editor editing area: main. Press Alt+0 for help." at bounding box center [523, 493] width 562 height 19
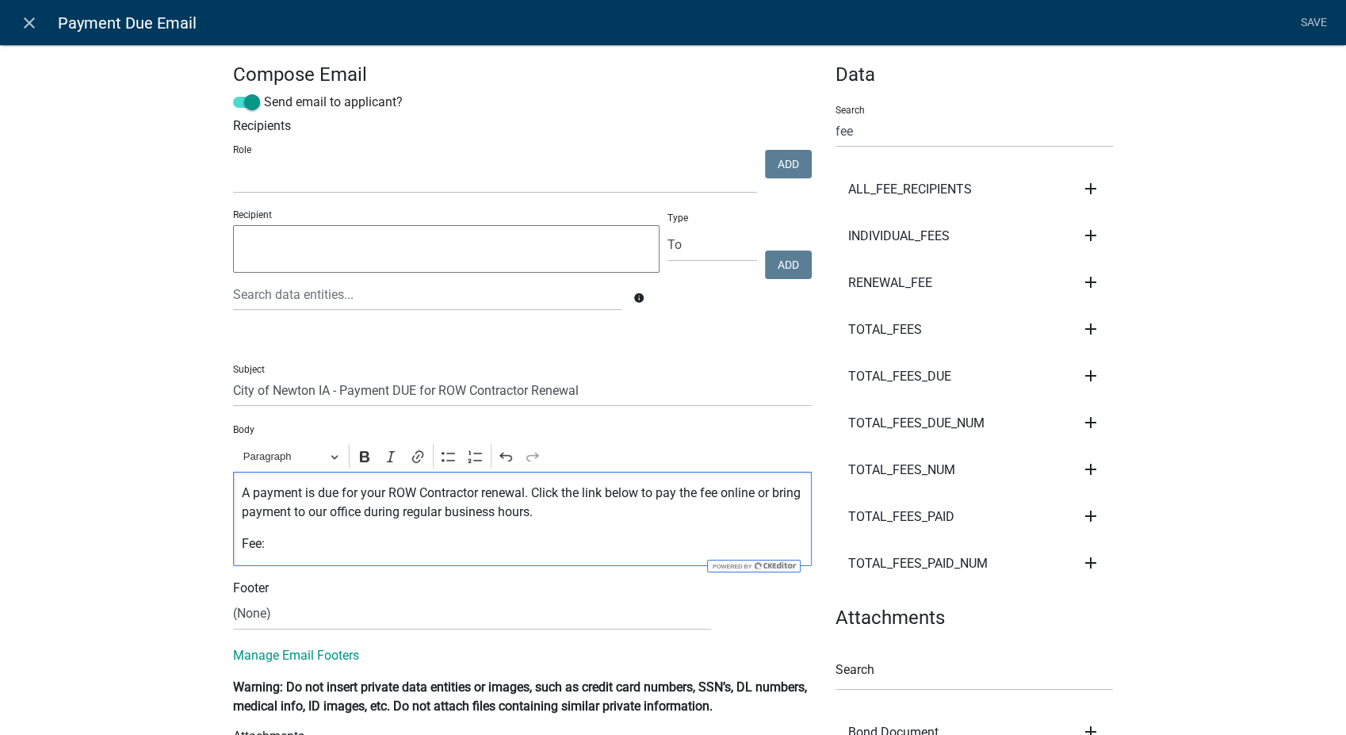
click at [1085, 279] on icon "add" at bounding box center [1090, 282] width 19 height 19
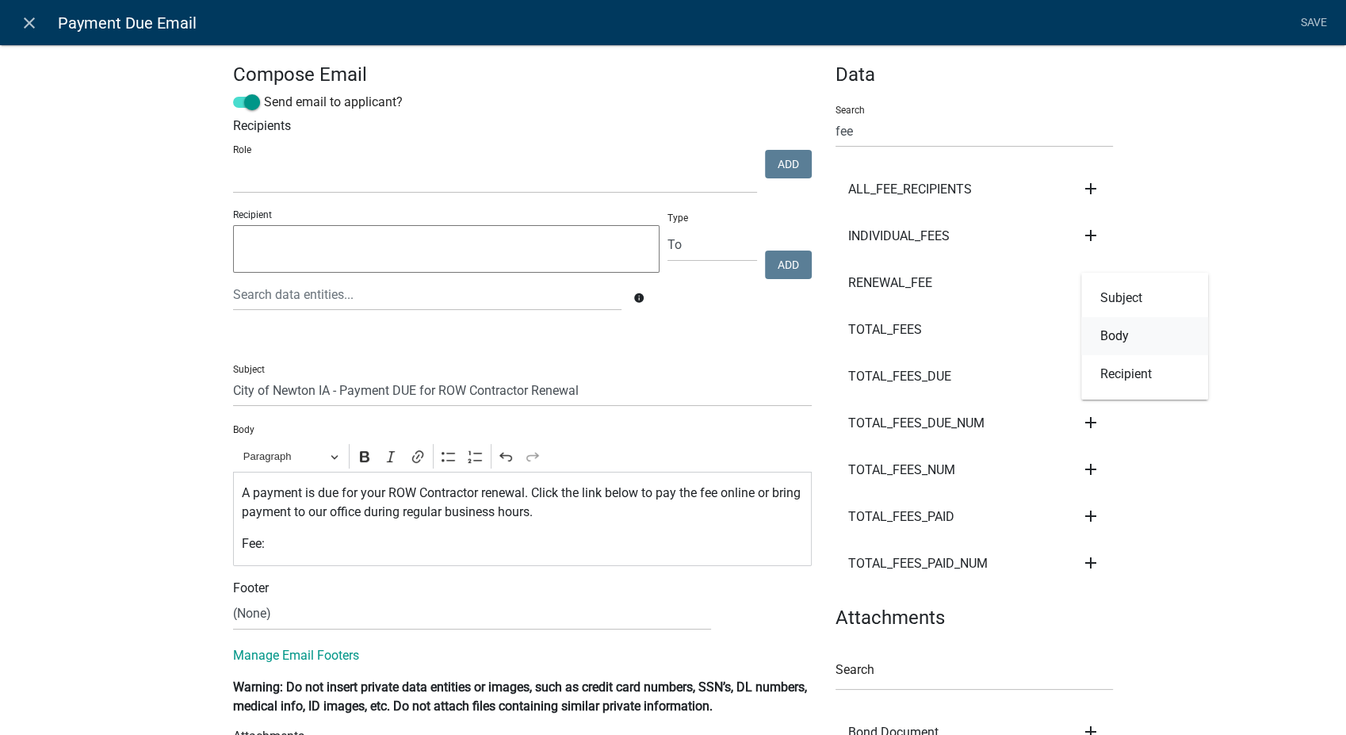
click at [1108, 325] on button "Body" at bounding box center [1144, 336] width 127 height 38
click at [255, 610] on select "(None) Community Development Public Works" at bounding box center [472, 614] width 478 height 33
select select "61e258e5-db64-4740-999e-677e1390fc72"
click at [233, 598] on select "(None) Community Development Public Works" at bounding box center [472, 614] width 478 height 33
click at [1324, 17] on link "Save" at bounding box center [1314, 23] width 40 height 30
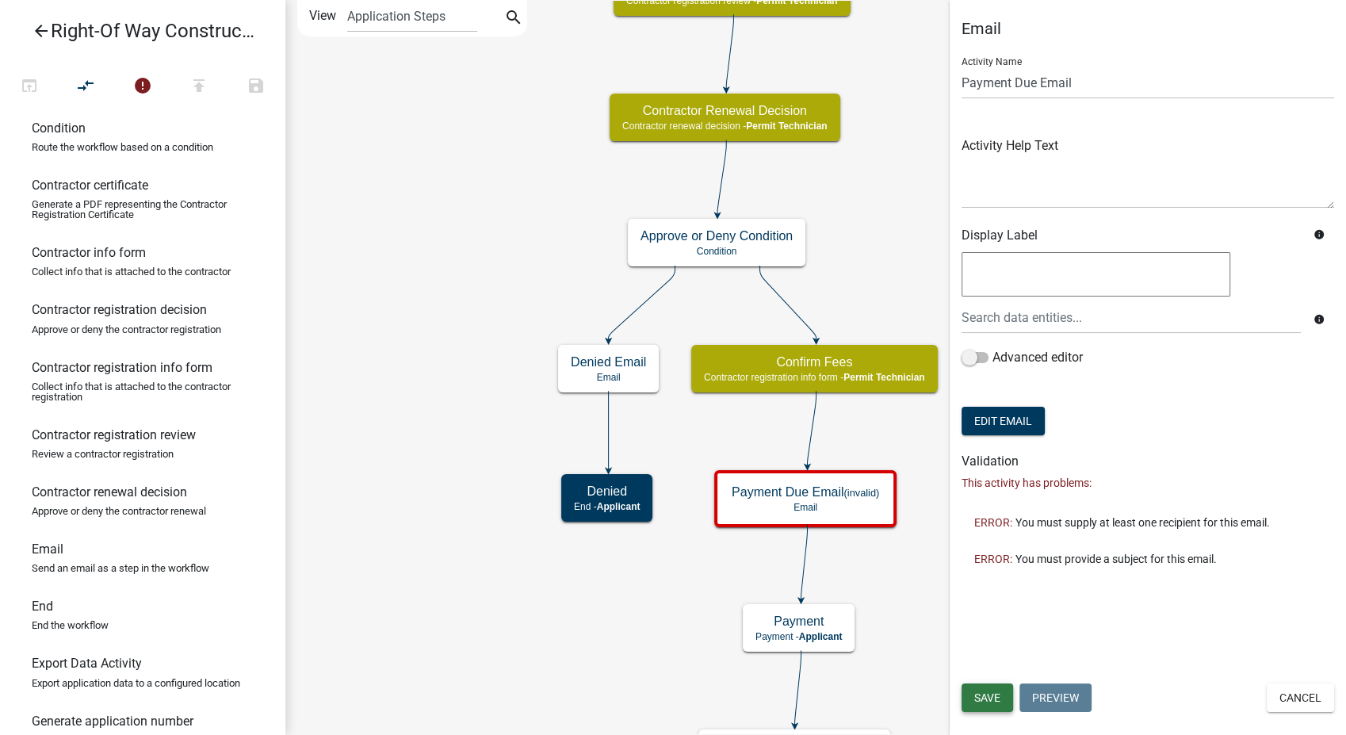
click at [986, 698] on span "Save" at bounding box center [987, 697] width 26 height 13
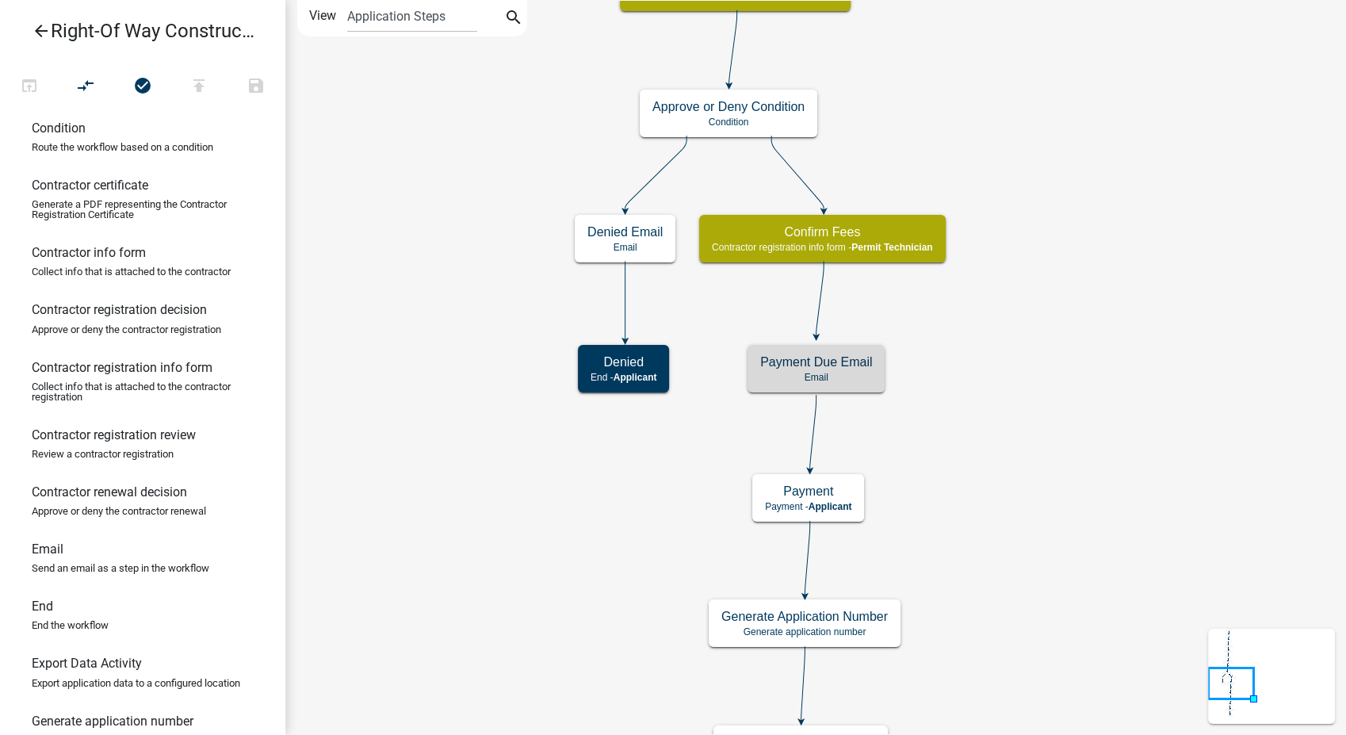
click at [46, 33] on icon "arrow_back" at bounding box center [41, 32] width 19 height 22
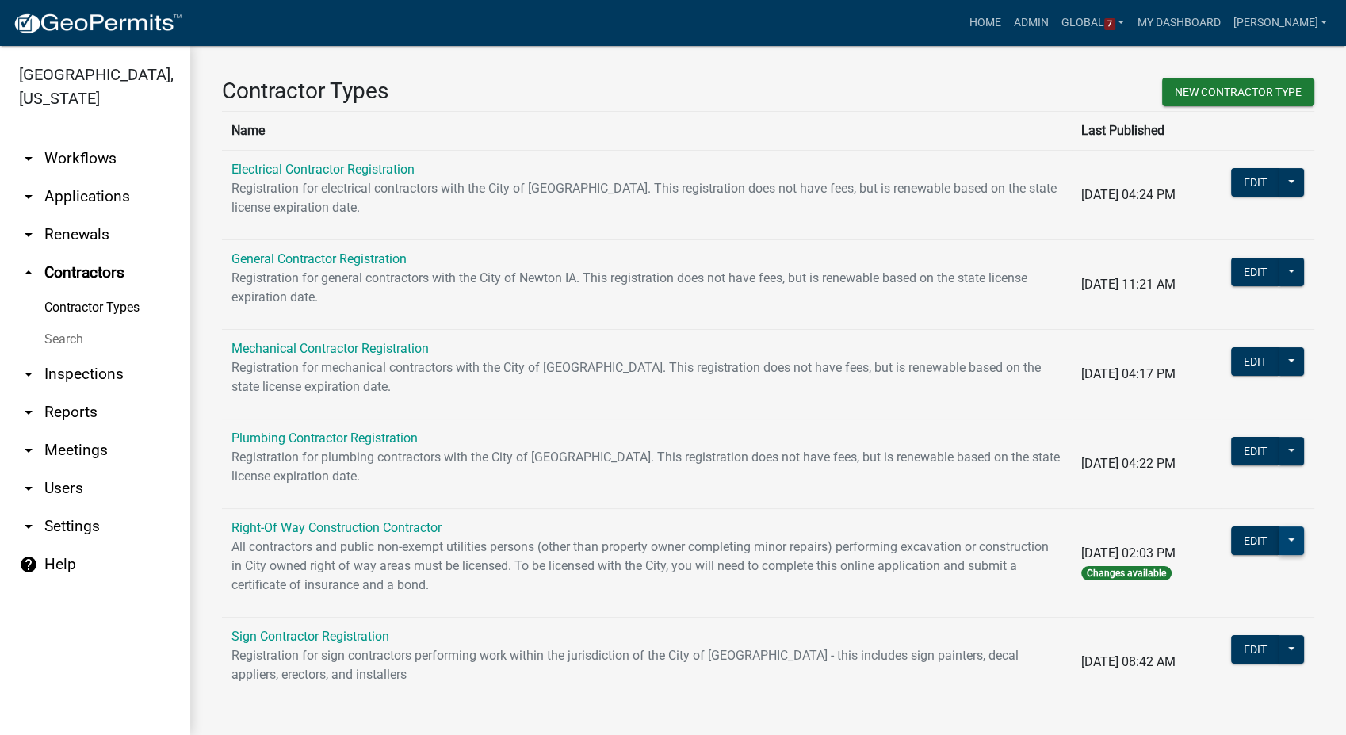
click at [1279, 541] on button at bounding box center [1291, 540] width 25 height 29
click at [1201, 584] on button "Publish" at bounding box center [1231, 582] width 145 height 38
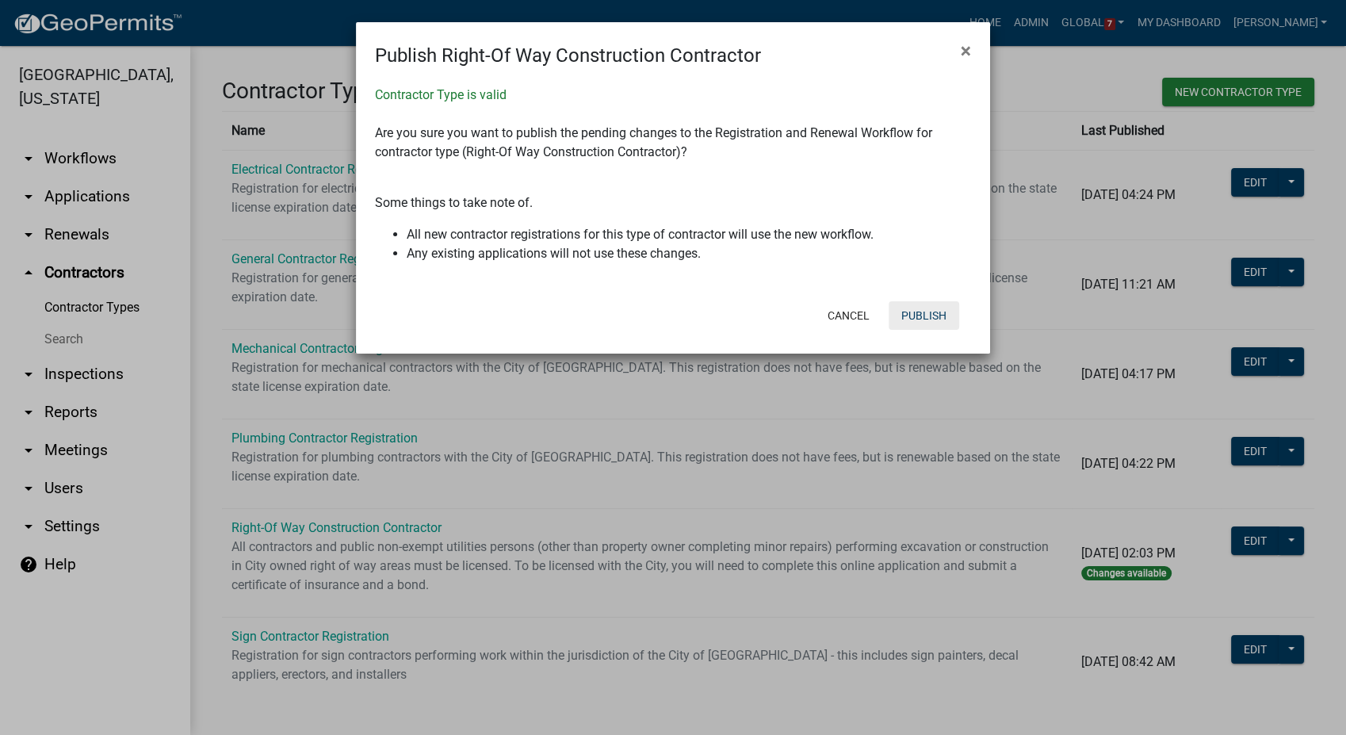
click at [925, 310] on button "Publish" at bounding box center [924, 315] width 71 height 29
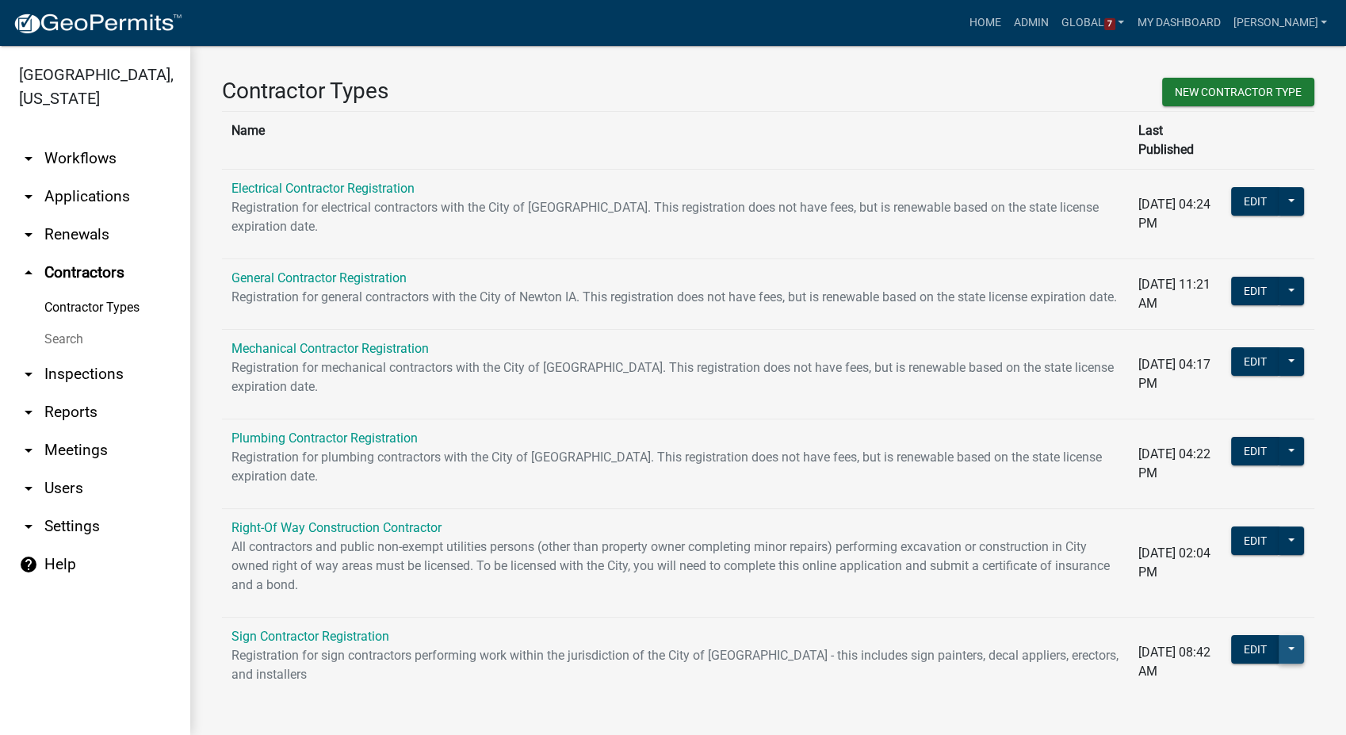
click at [1279, 652] on button at bounding box center [1291, 649] width 25 height 29
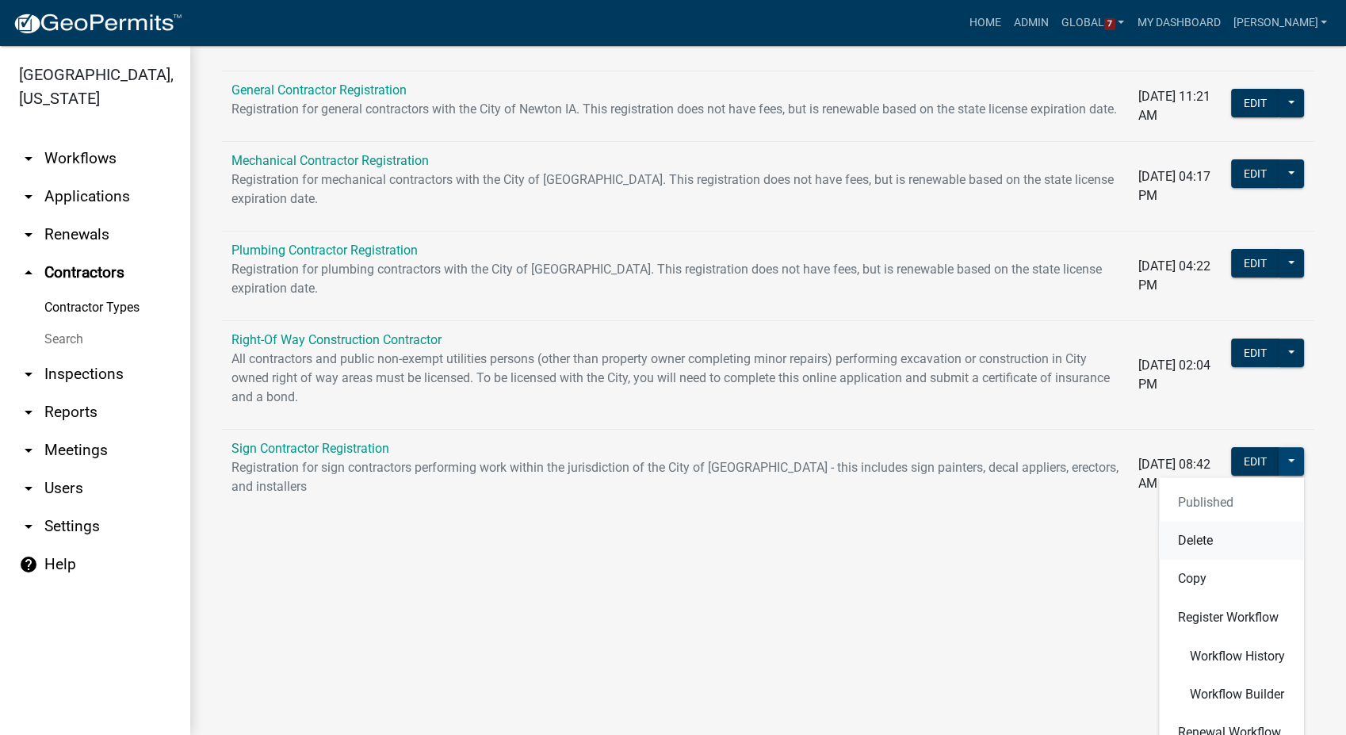
scroll to position [264, 0]
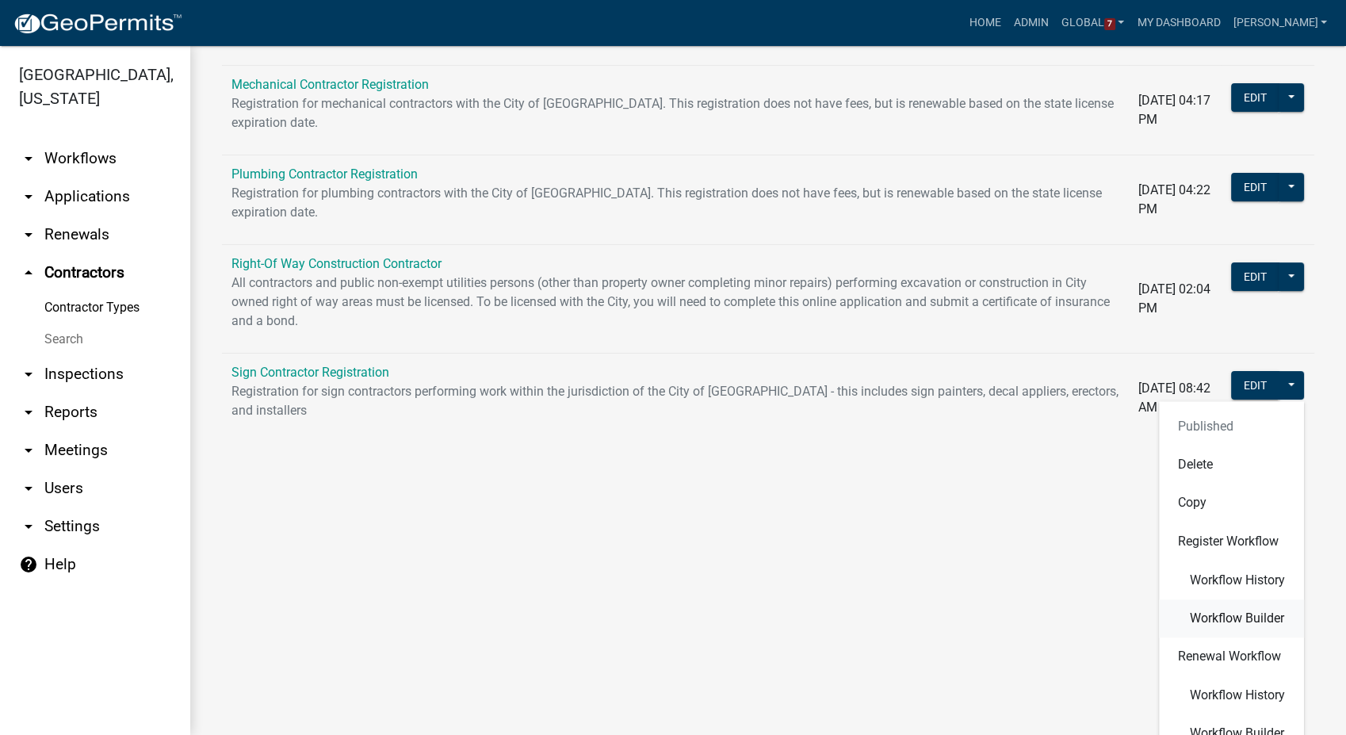
click at [1224, 618] on span "Workflow Builder" at bounding box center [1237, 618] width 94 height 13
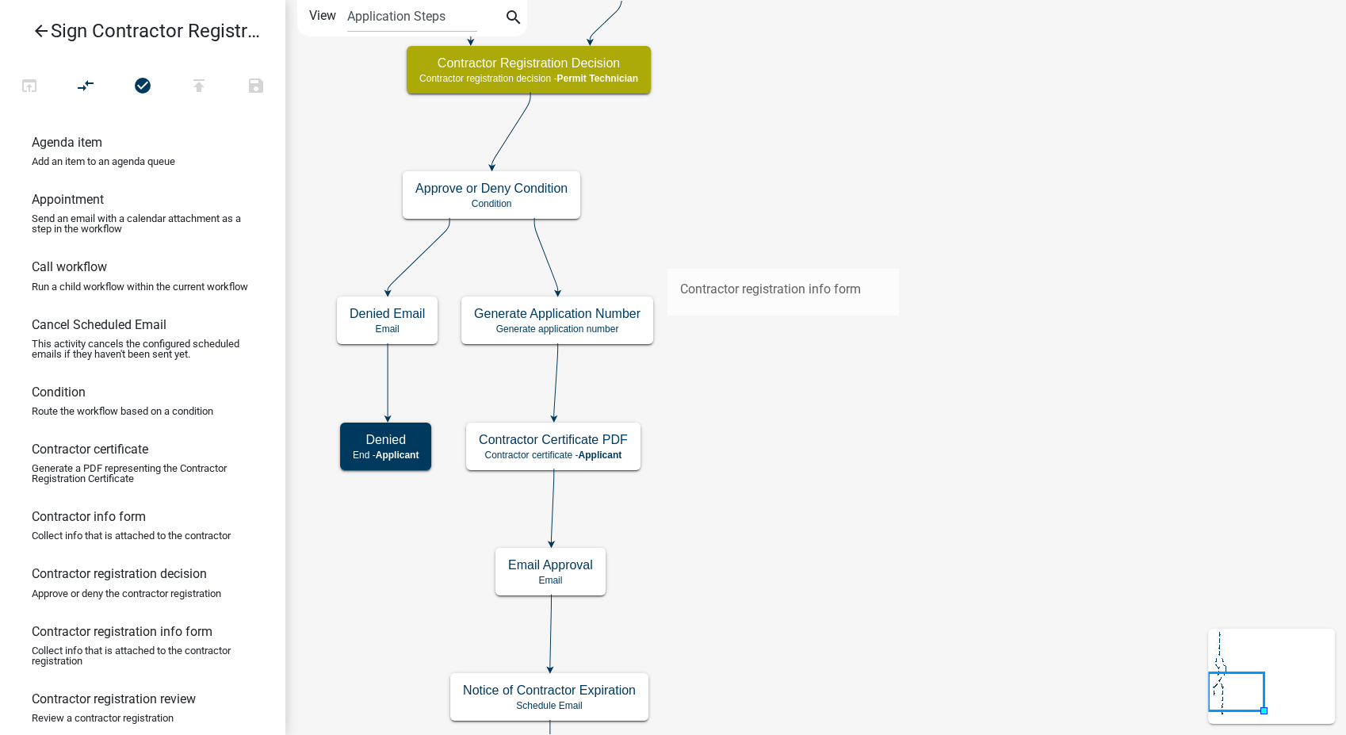
drag, startPoint x: 79, startPoint y: 669, endPoint x: 667, endPoint y: 256, distance: 718.2
click at [667, 256] on div "arrow_back Sign Contractor Registration open_in_browser compare_arrows check_ci…" at bounding box center [673, 367] width 1346 height 735
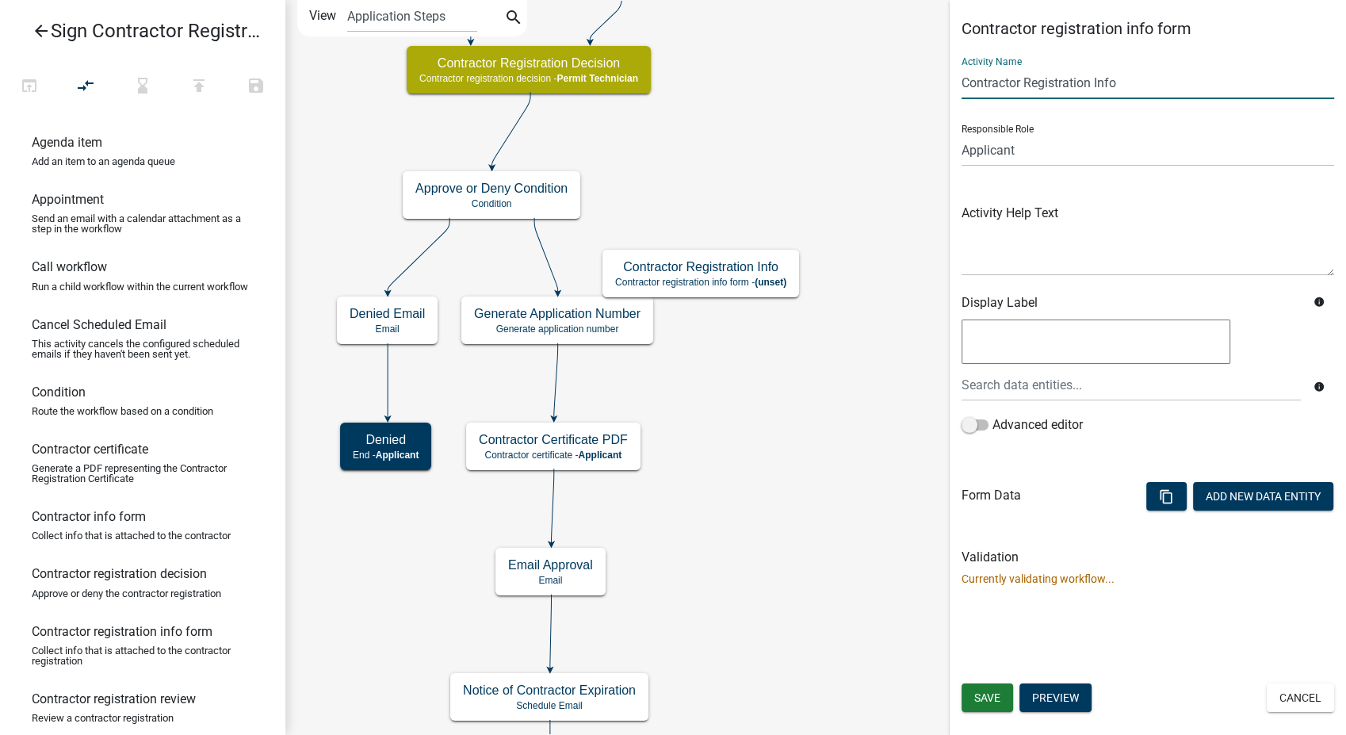
click at [1123, 84] on input "Contractor Registration Info" at bounding box center [1148, 83] width 373 height 33
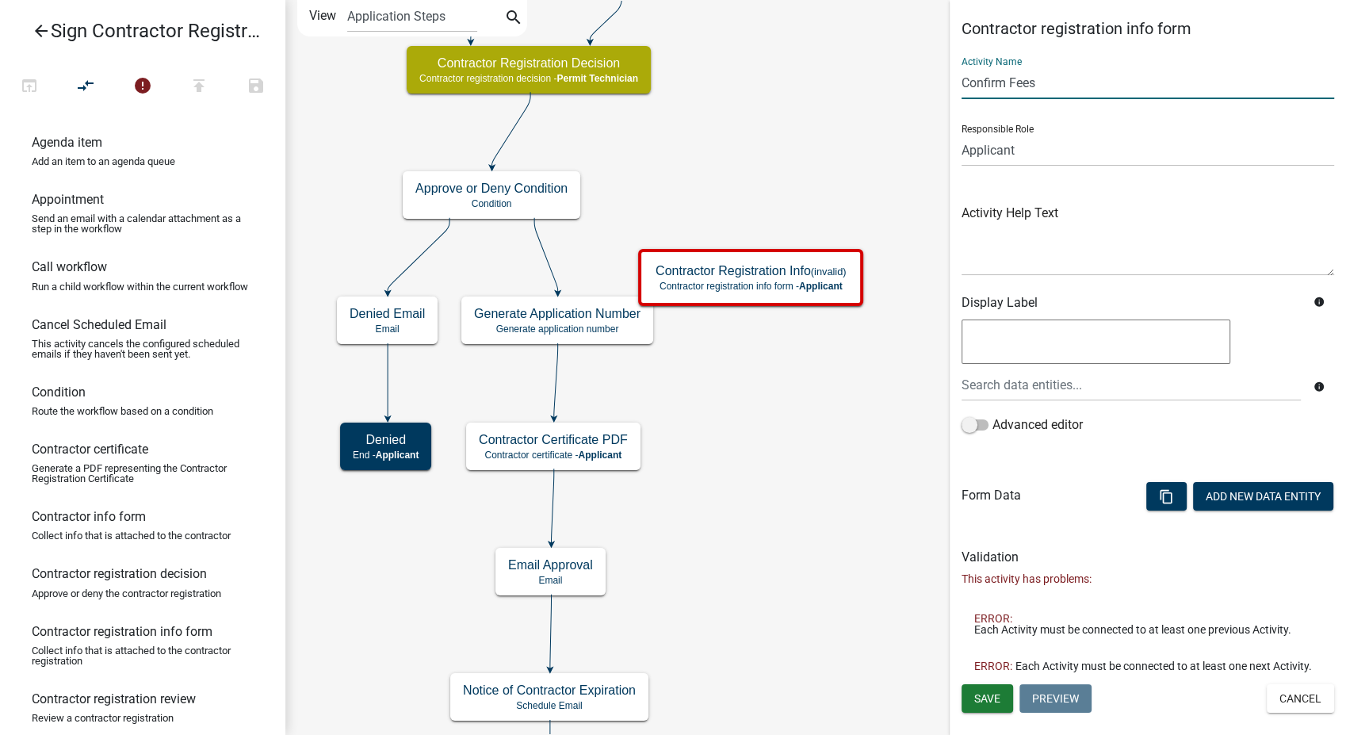
type input "Confirm Fees"
click at [978, 147] on select "Applicant PWD Director Permit Technician Fire Department Admin City Planner Eng…" at bounding box center [1148, 150] width 373 height 33
select select "5805852F-8761-4B18-8554-11011EE0AEBD"
click at [962, 134] on select "Applicant PWD Director Permit Technician Fire Department Admin City Planner Eng…" at bounding box center [1148, 150] width 373 height 33
click at [972, 697] on button "Save" at bounding box center [988, 698] width 52 height 29
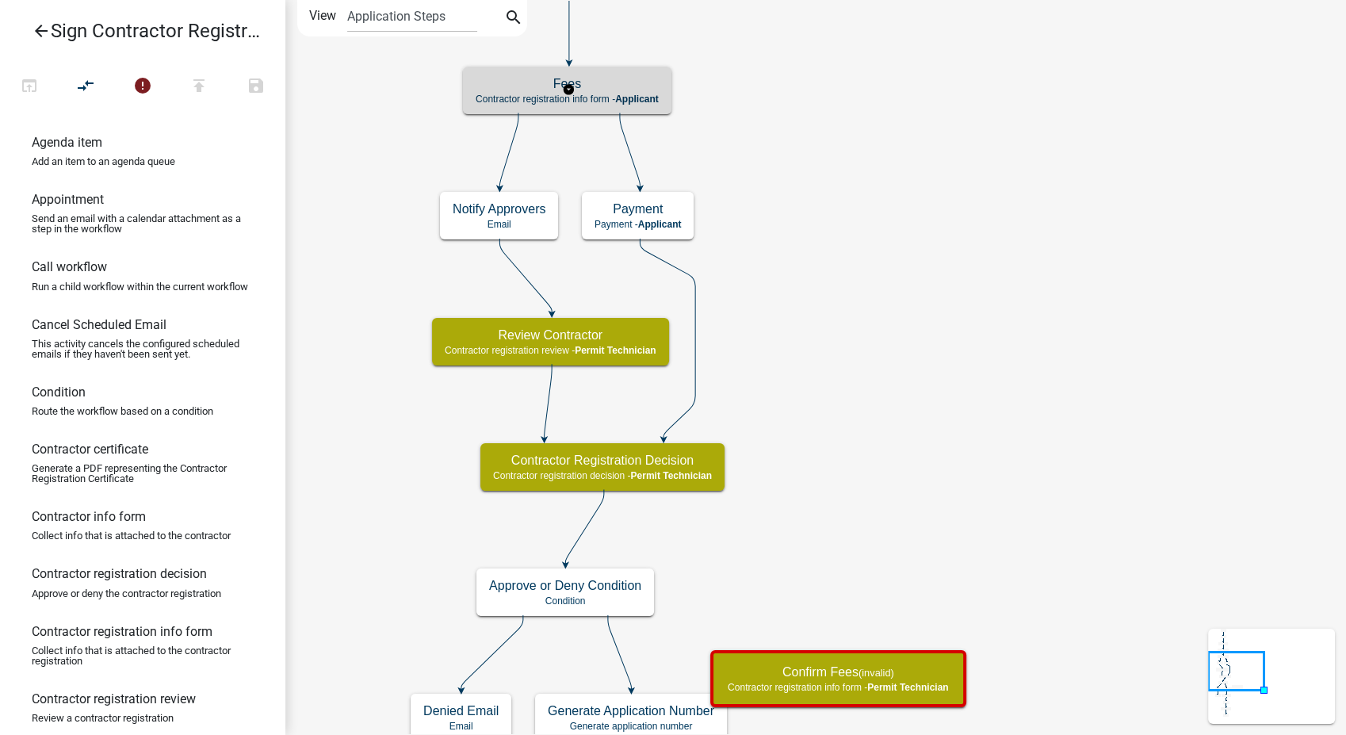
click at [632, 105] on div "Fees Contractor registration info form - Applicant" at bounding box center [567, 91] width 209 height 48
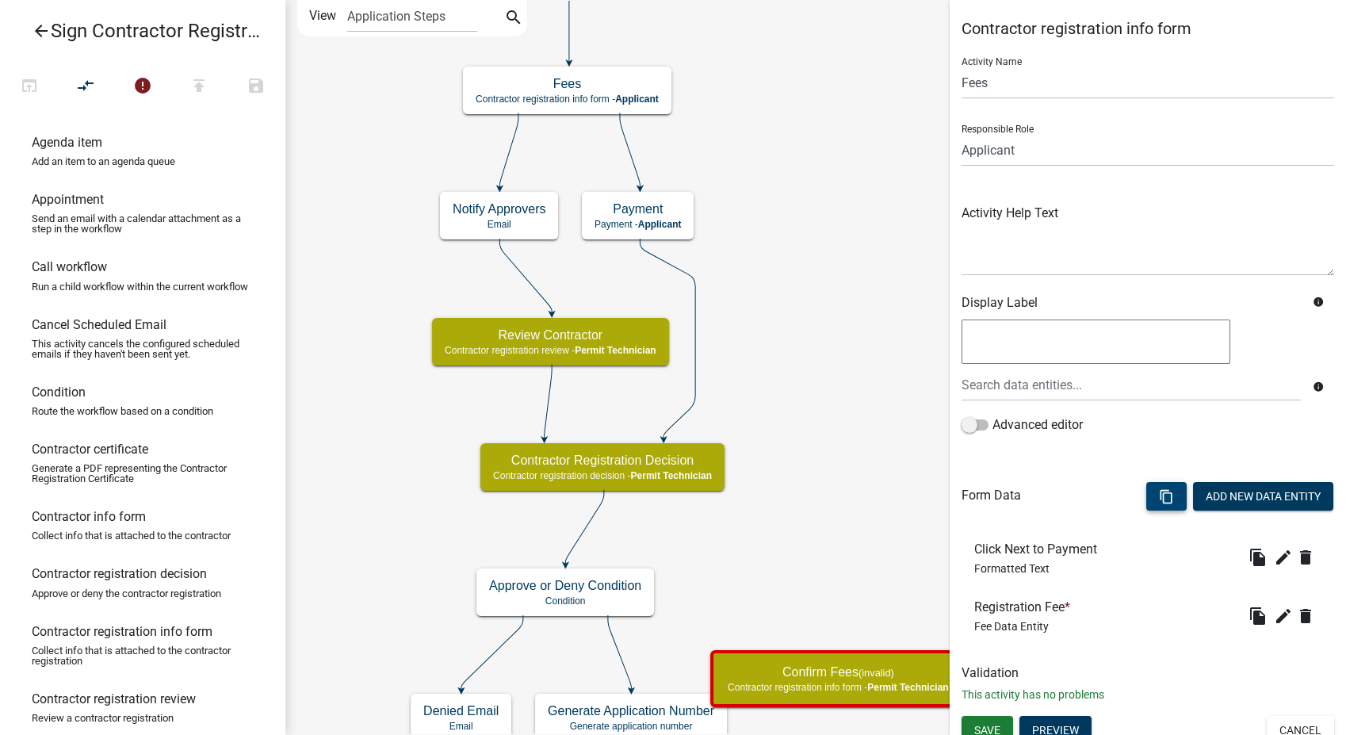
click at [1160, 491] on button "content_copy" at bounding box center [1166, 496] width 40 height 29
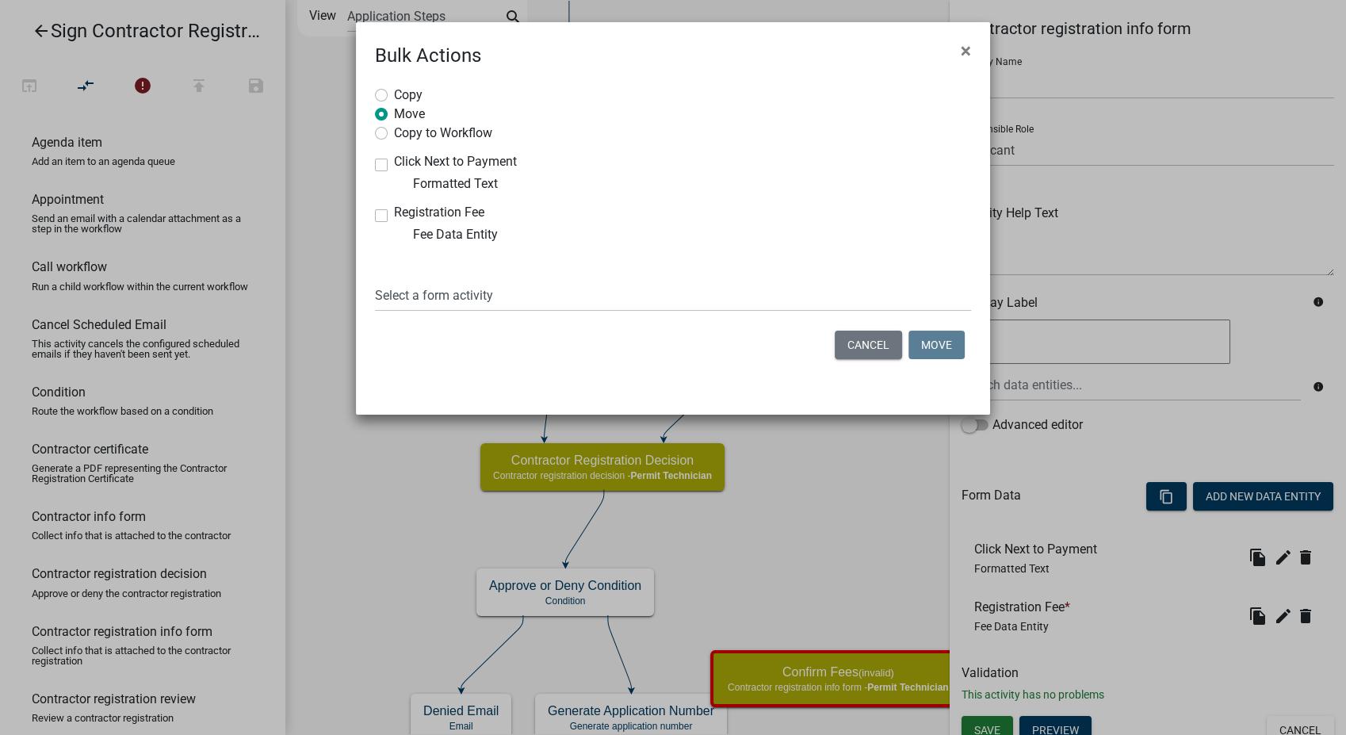
click at [394, 219] on label "Registration Fee" at bounding box center [439, 212] width 90 height 13
click at [394, 216] on input "Registration Fee" at bounding box center [399, 211] width 10 height 10
checkbox input "true"
click at [434, 301] on select "Select a form activity Contractor & Company Info Contractor Registration Decisi…" at bounding box center [673, 295] width 596 height 33
select select "874b993c-2a2f-4a98-bbf8-9a27908ac8b3"
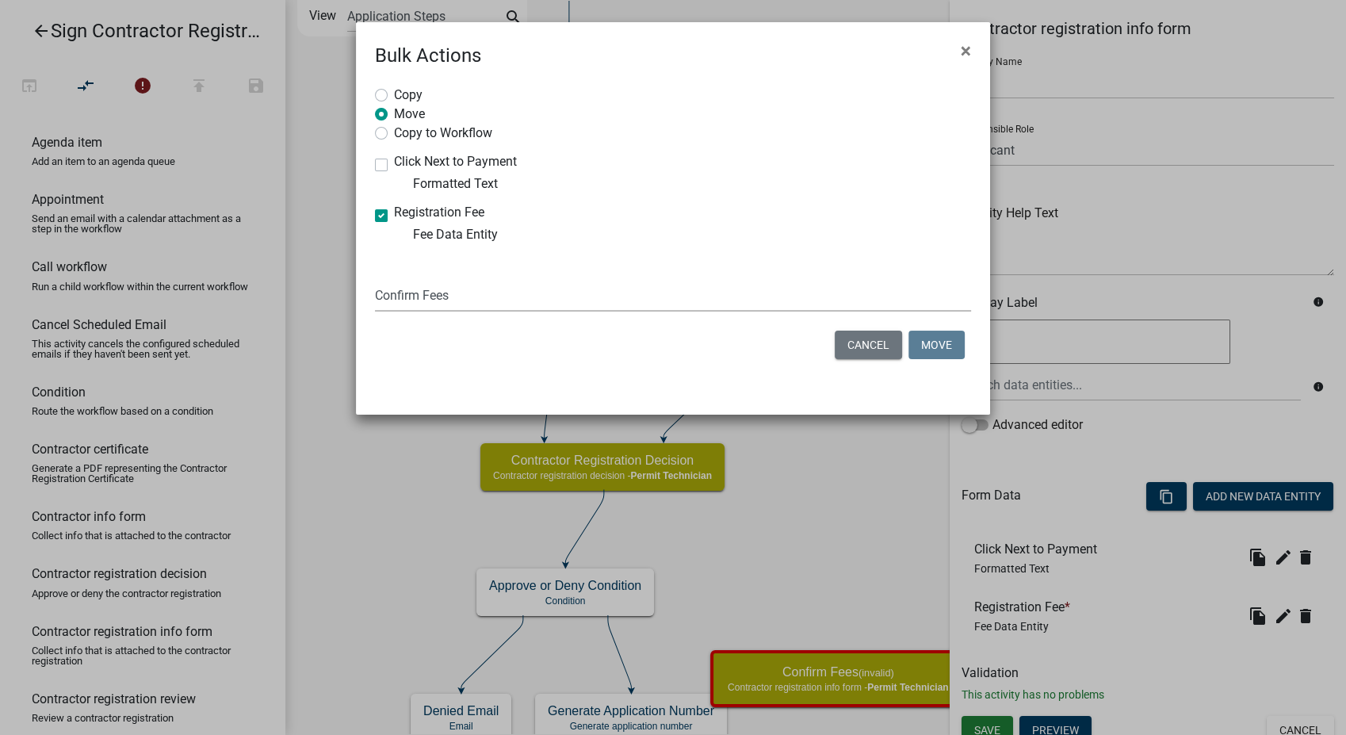
click at [375, 279] on select "Select a form activity Contractor & Company Info Contractor Registration Decisi…" at bounding box center [673, 295] width 596 height 33
click at [921, 343] on button "Move" at bounding box center [937, 345] width 56 height 29
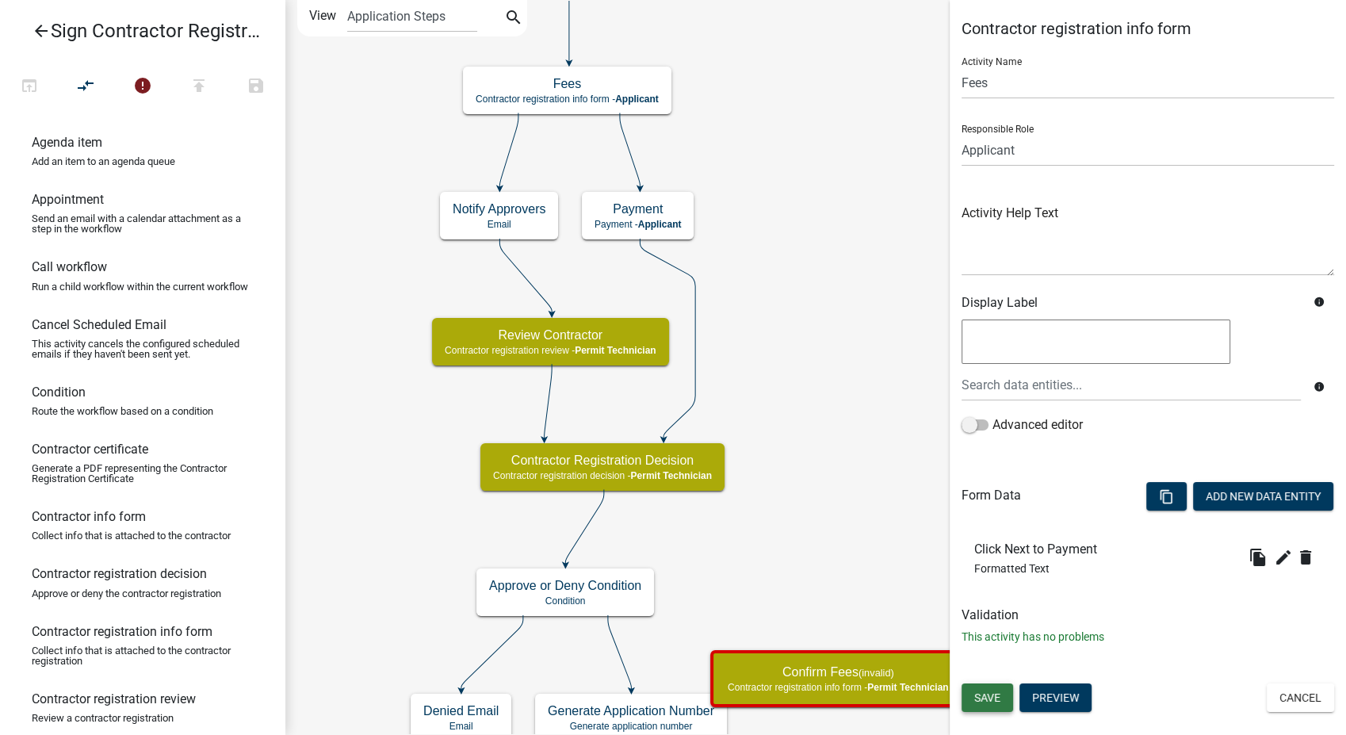
click at [983, 702] on span "Save" at bounding box center [987, 697] width 26 height 13
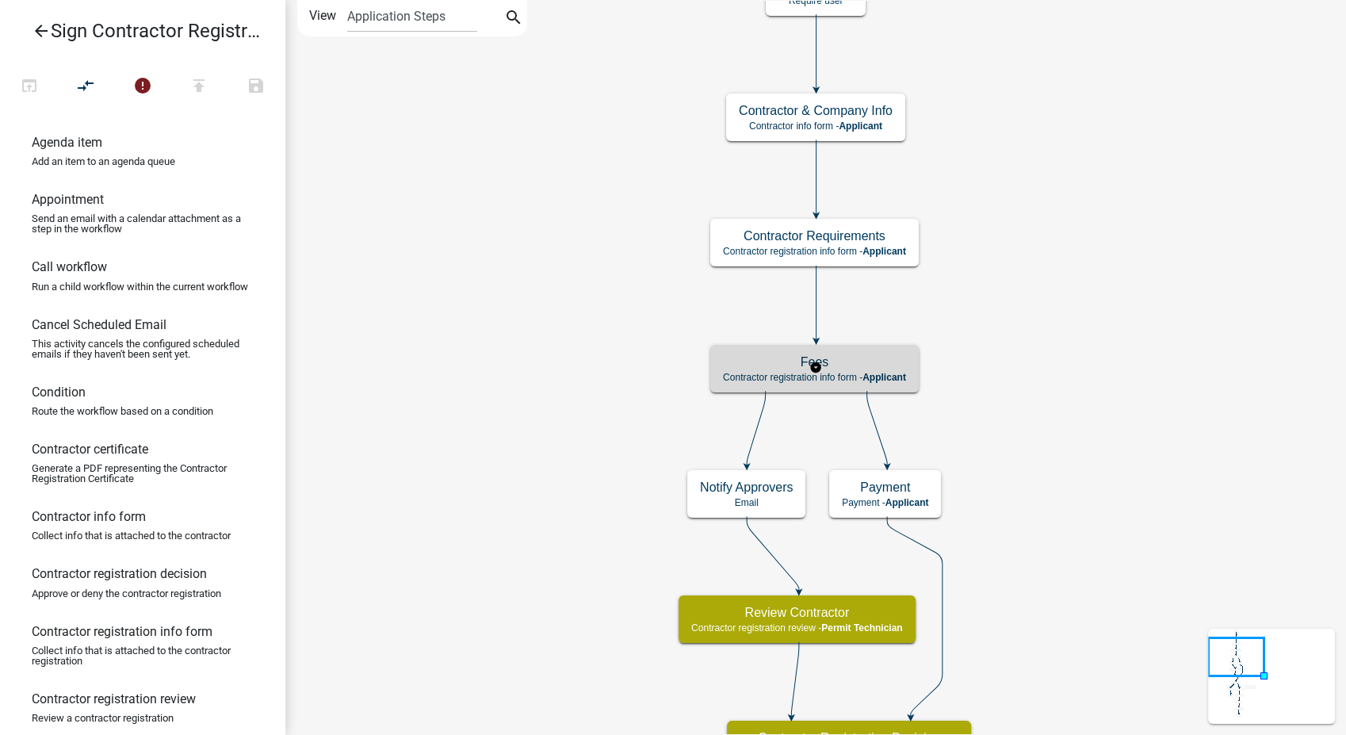
click at [883, 358] on h5 "Fees" at bounding box center [814, 361] width 183 height 15
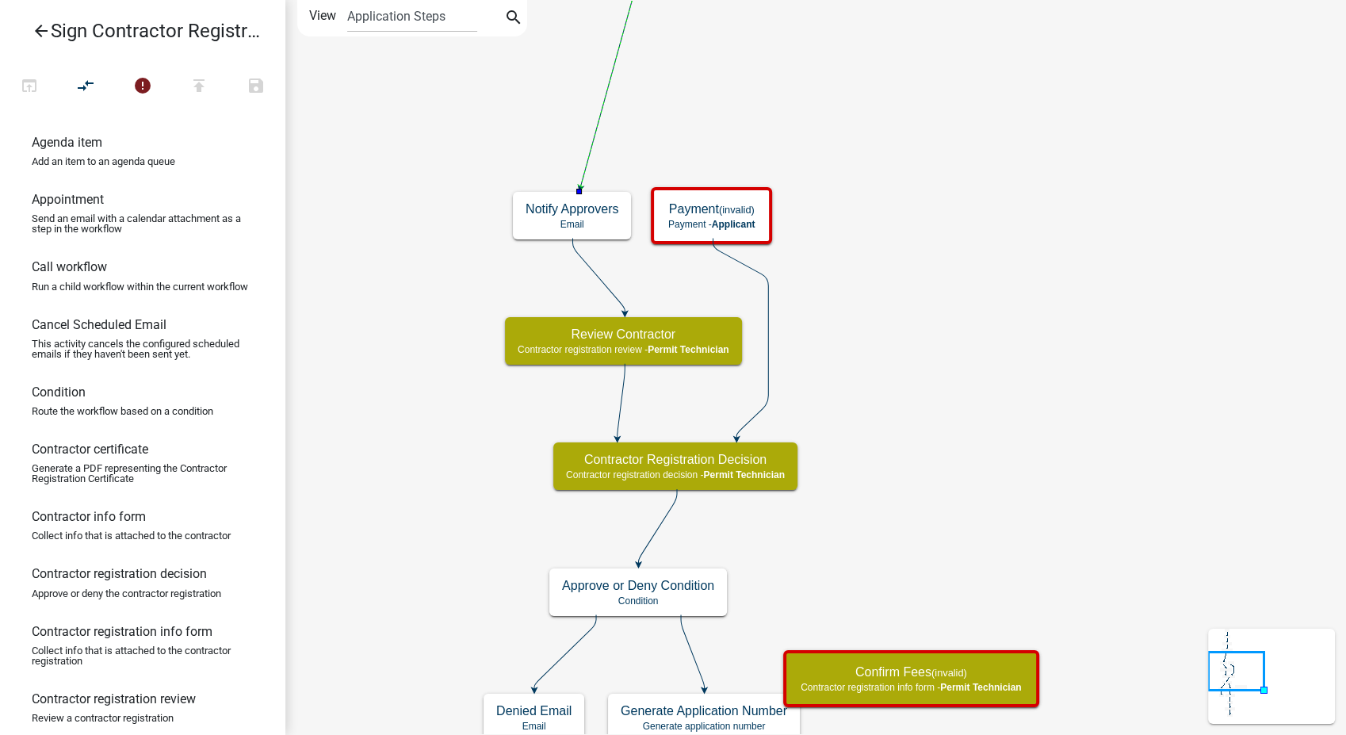
click at [768, 366] on icon at bounding box center [740, 338] width 55 height 200
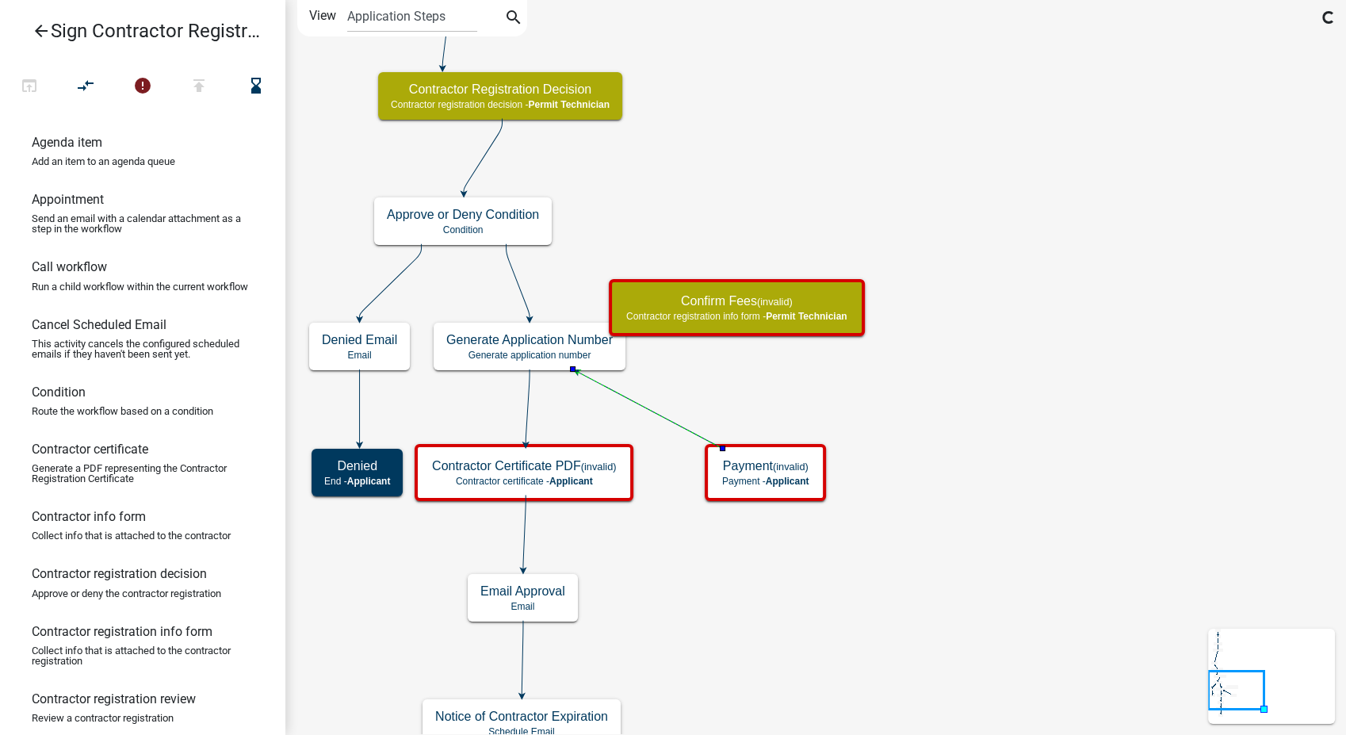
scroll to position [264, 0]
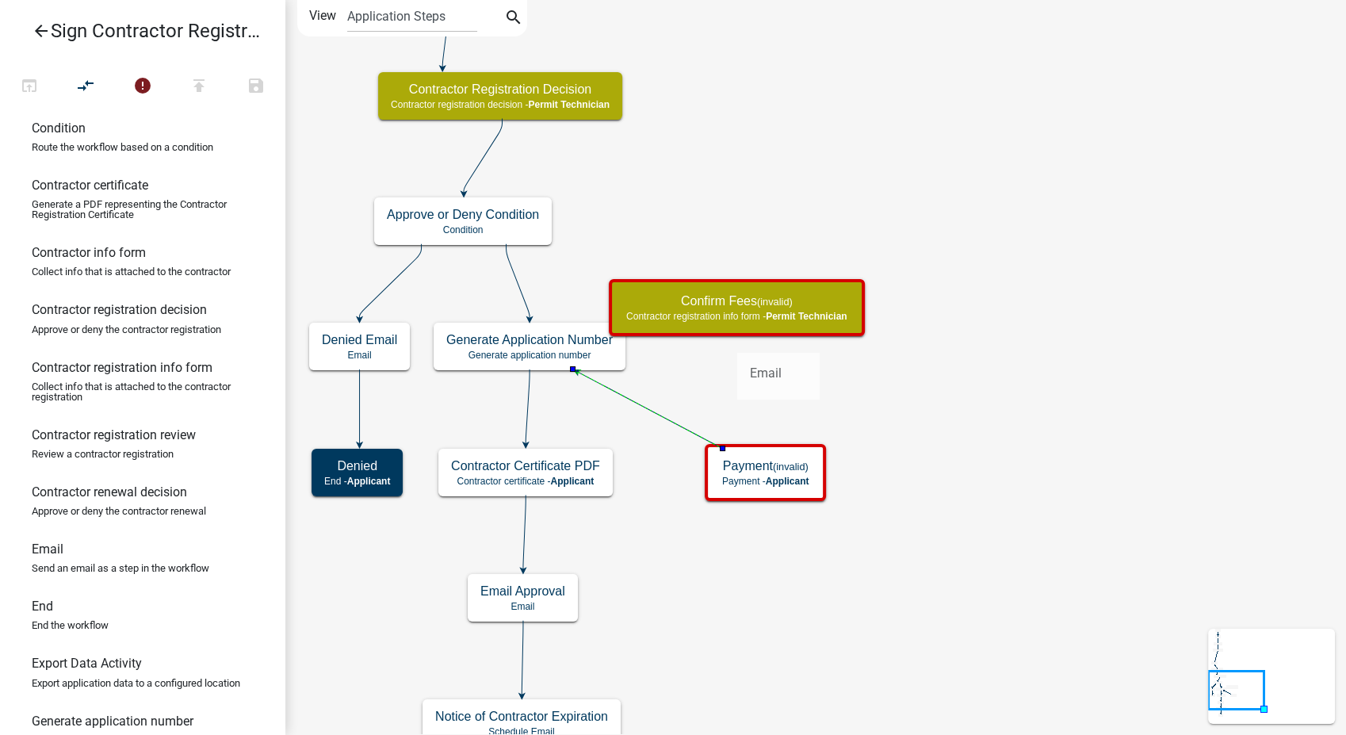
drag, startPoint x: 51, startPoint y: 569, endPoint x: 737, endPoint y: 339, distance: 723.3
click at [737, 339] on div "arrow_back Sign Contractor Registration open_in_browser compare_arrows error pu…" at bounding box center [673, 367] width 1346 height 735
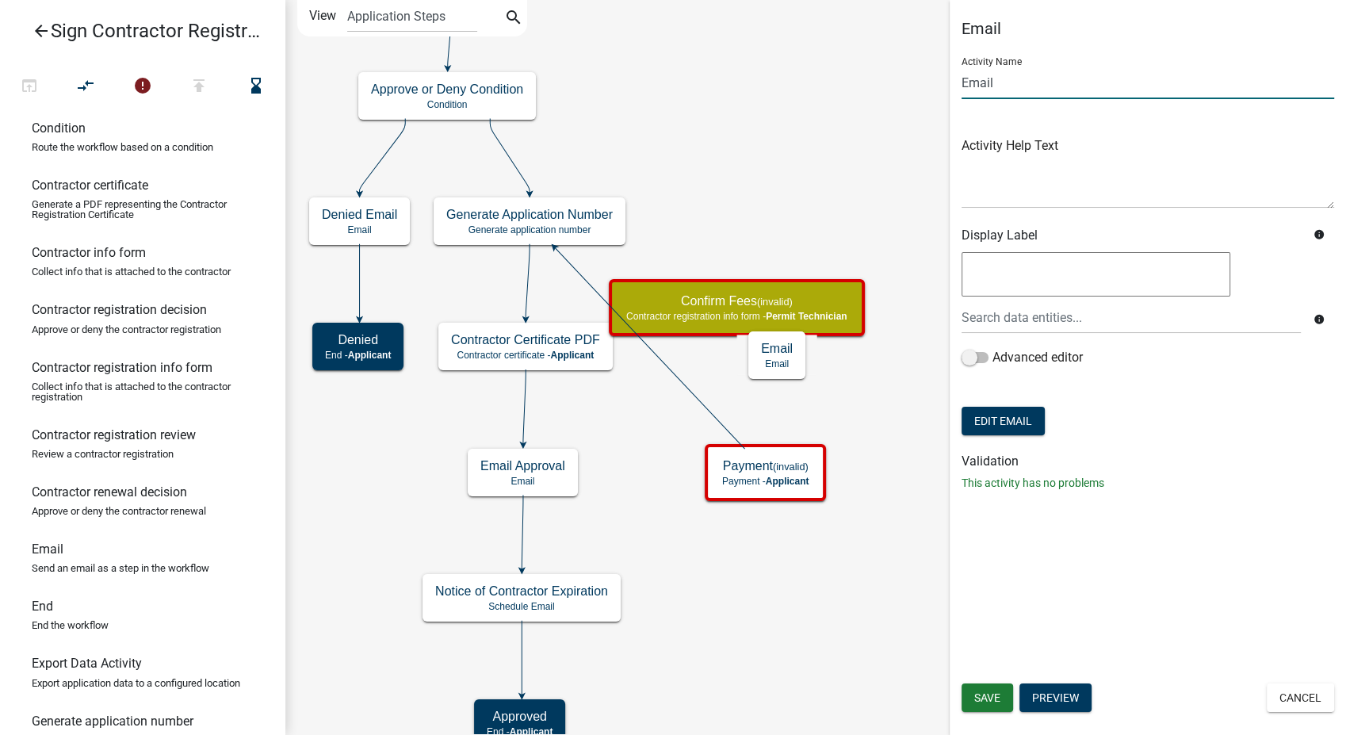
click at [964, 82] on input "Email" at bounding box center [1148, 83] width 373 height 33
type input "Payment Due Email"
click at [989, 702] on span "Save" at bounding box center [987, 697] width 26 height 13
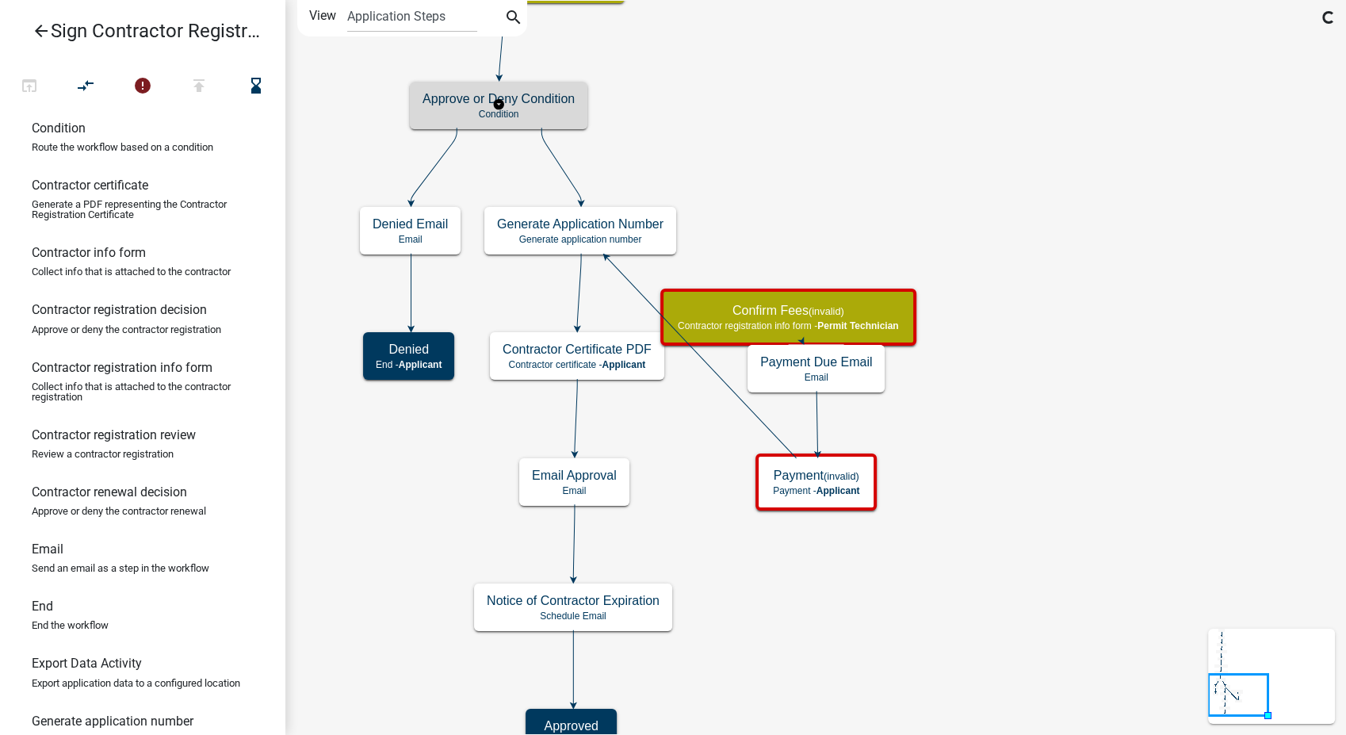
click at [535, 103] on h5 "Approve or Deny Condition" at bounding box center [499, 98] width 152 height 15
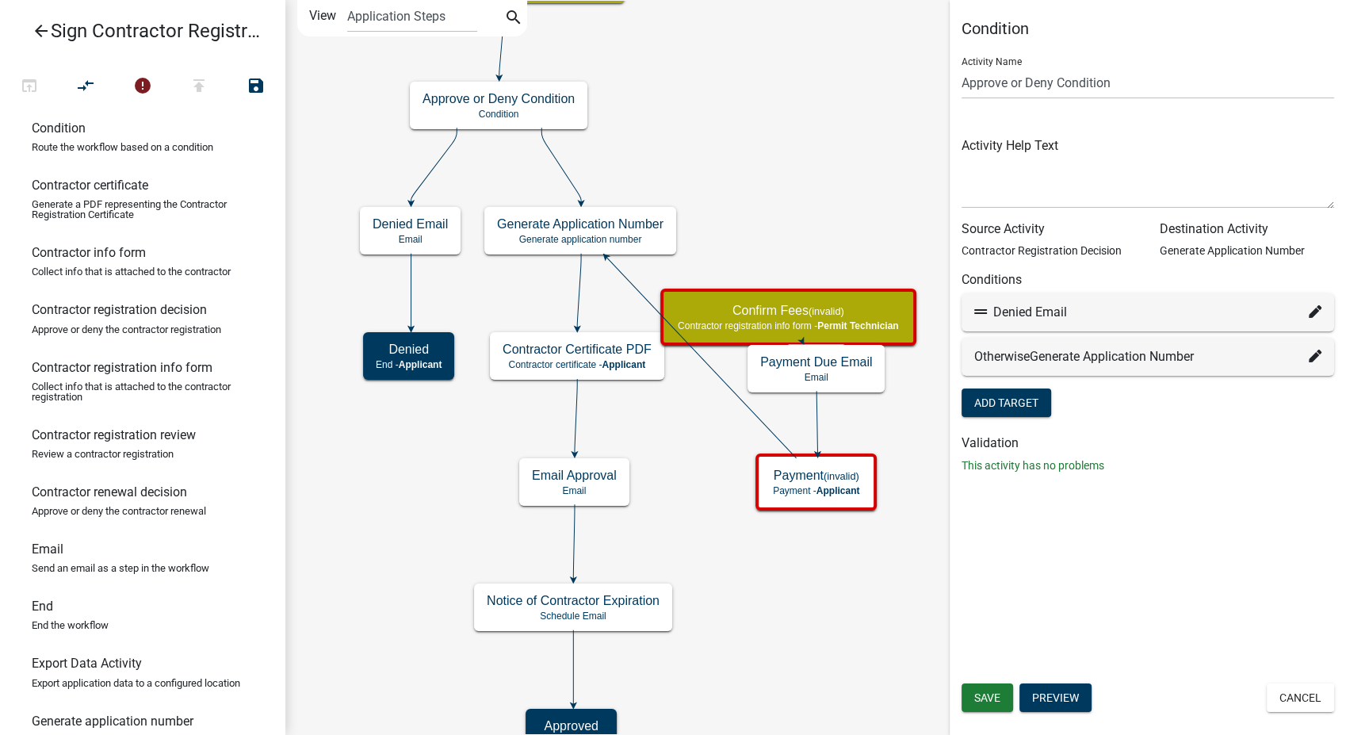
click at [1310, 352] on icon at bounding box center [1315, 356] width 13 height 13
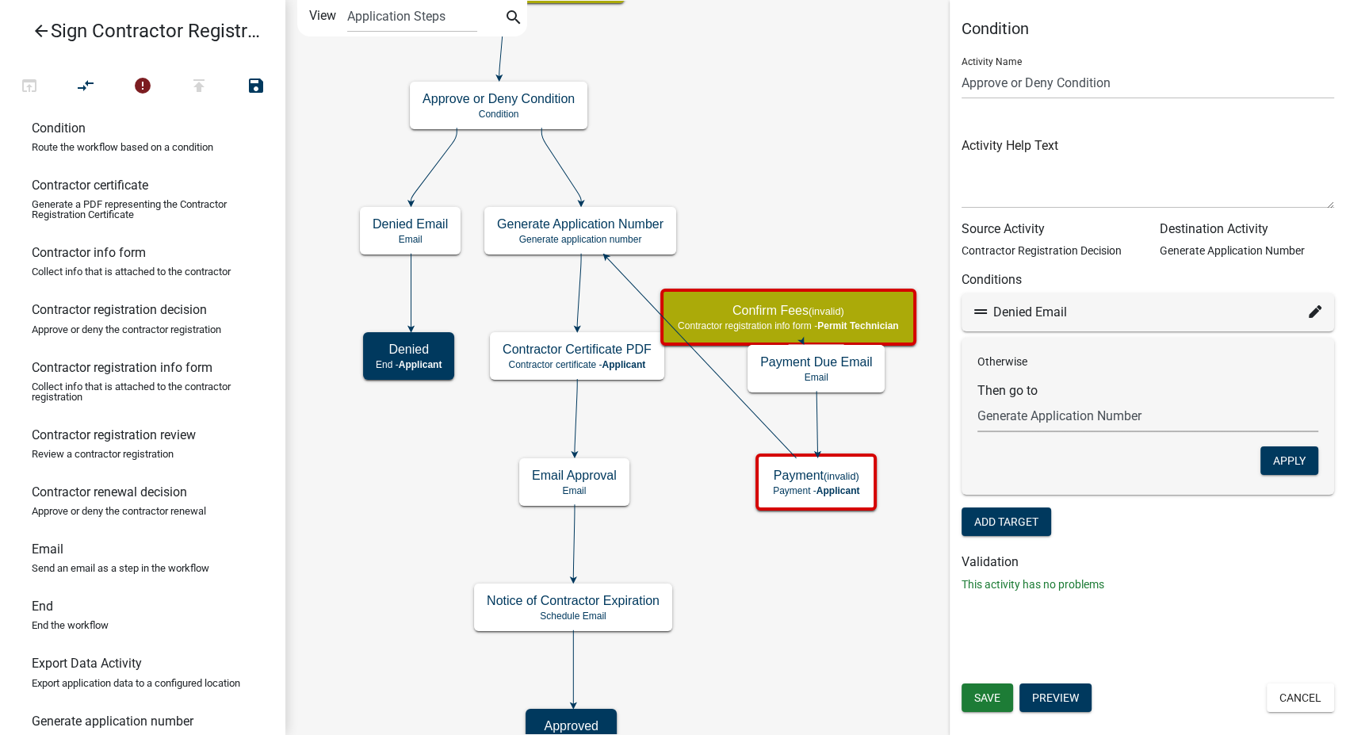
click at [992, 421] on select "Choose... Start Notify Approvers Email Approval Approved Contractor & Company I…" at bounding box center [1148, 416] width 341 height 33
select select "15: 874b993c-2a2f-4a98-bbf8-9a27908ac8b3"
click at [978, 400] on select "Choose... Start Notify Approvers Email Approval Approved Contractor & Company I…" at bounding box center [1148, 416] width 341 height 33
click at [1284, 468] on button "Apply" at bounding box center [1290, 460] width 58 height 29
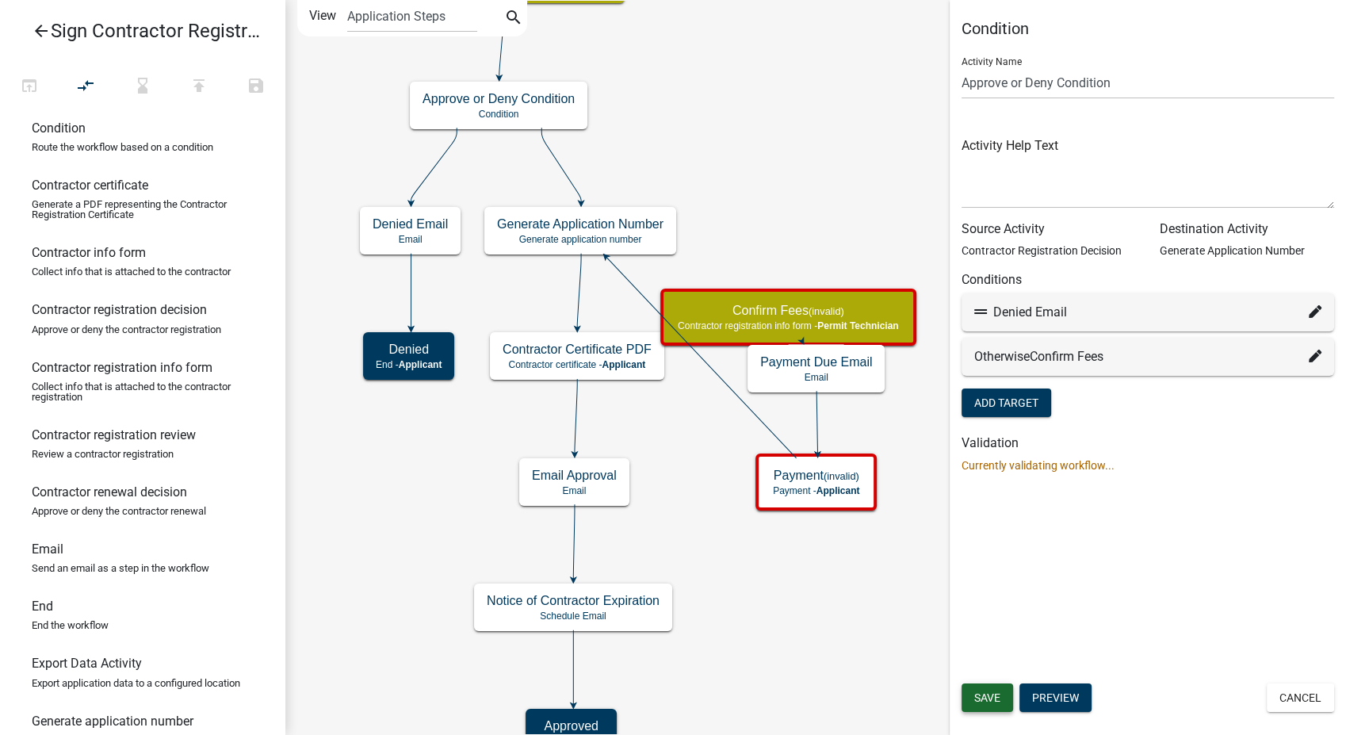
click at [977, 686] on button "Save" at bounding box center [988, 697] width 52 height 29
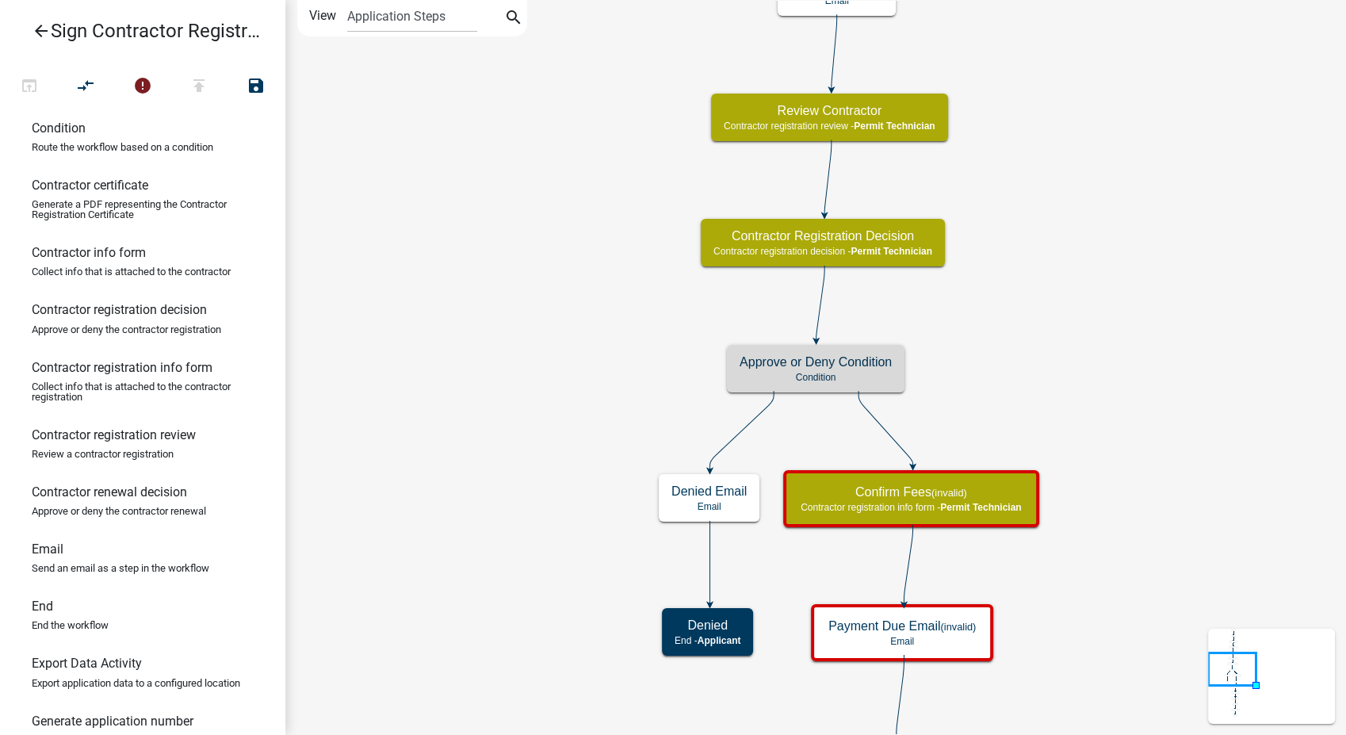
click at [1018, 308] on icon "Start Start - Applicant Notify Approvers Email Email Approval Email Approved En…" at bounding box center [815, 711] width 1059 height 1420
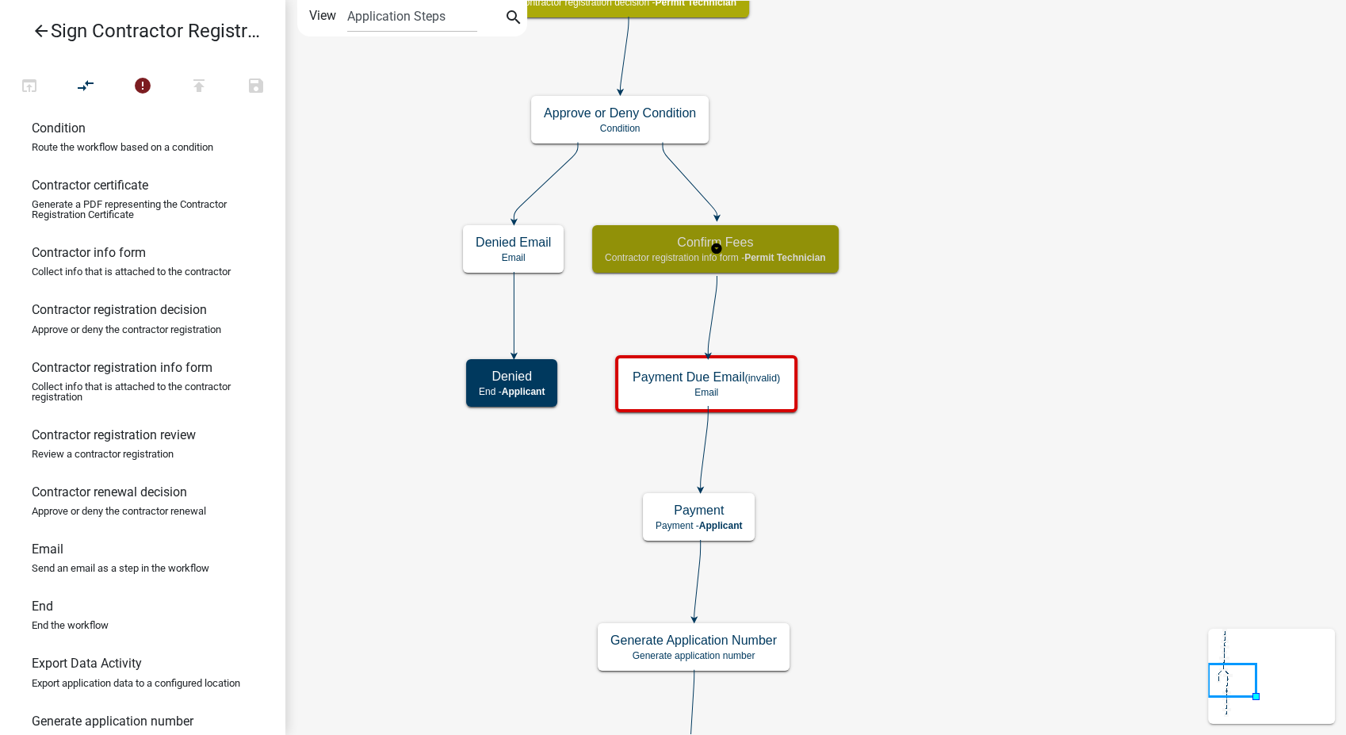
click at [794, 238] on h5 "Confirm Fees" at bounding box center [715, 242] width 221 height 15
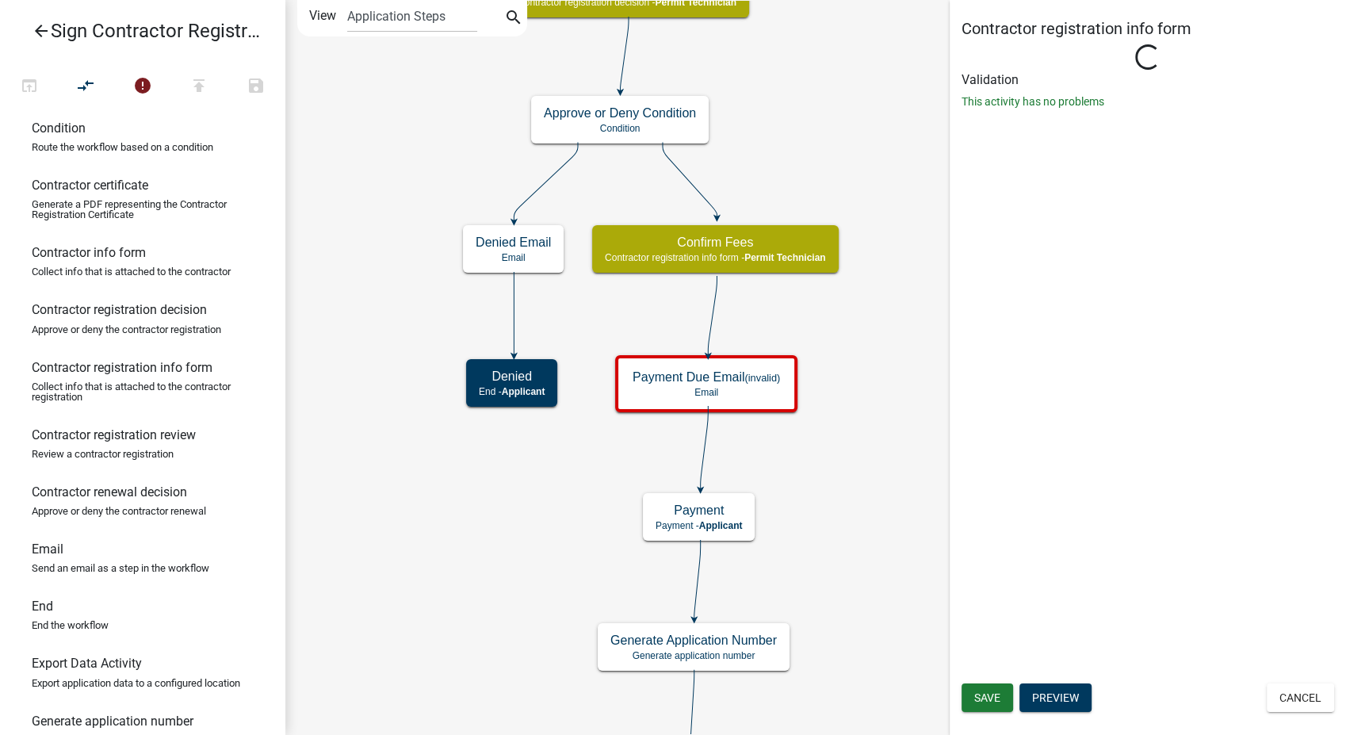
select select "5805852F-8761-4B18-8554-11011EE0AEBD"
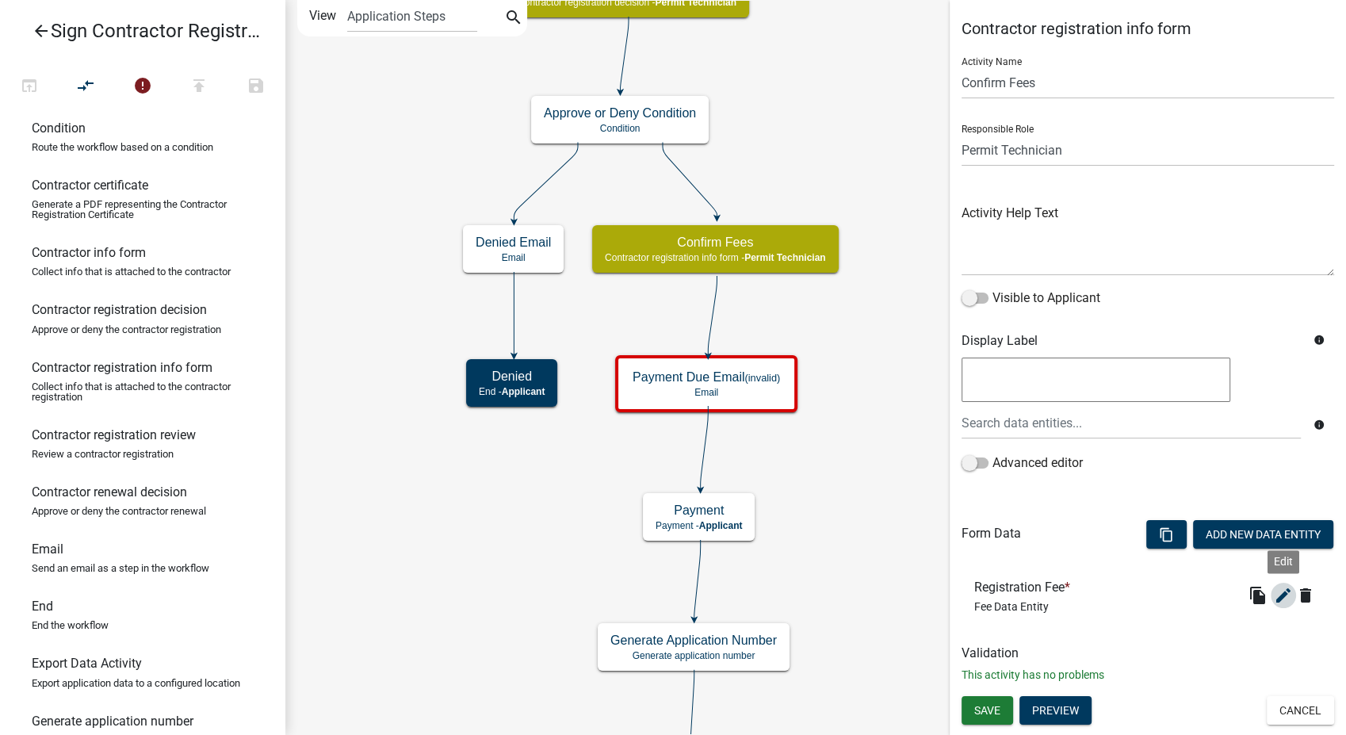
click at [1284, 600] on icon "edit" at bounding box center [1283, 595] width 19 height 19
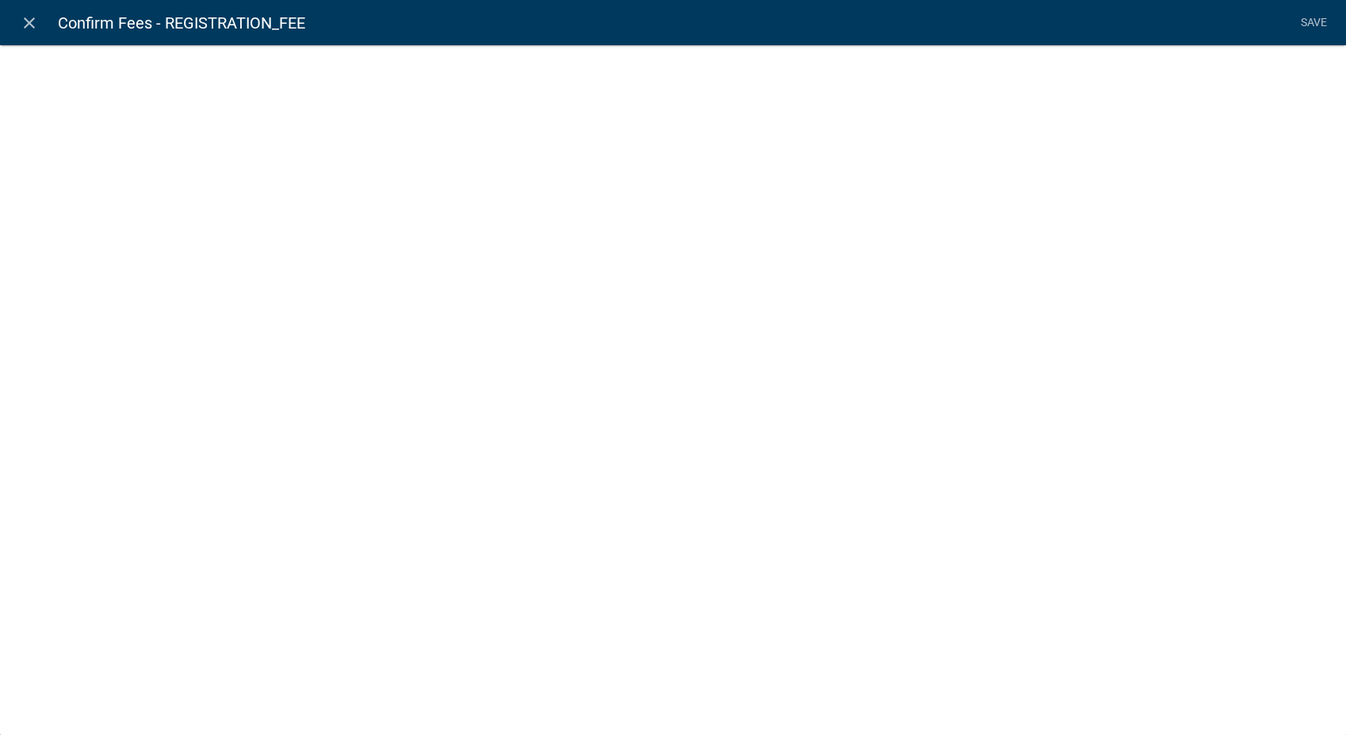
select select "fee"
select select "RegistrationType"
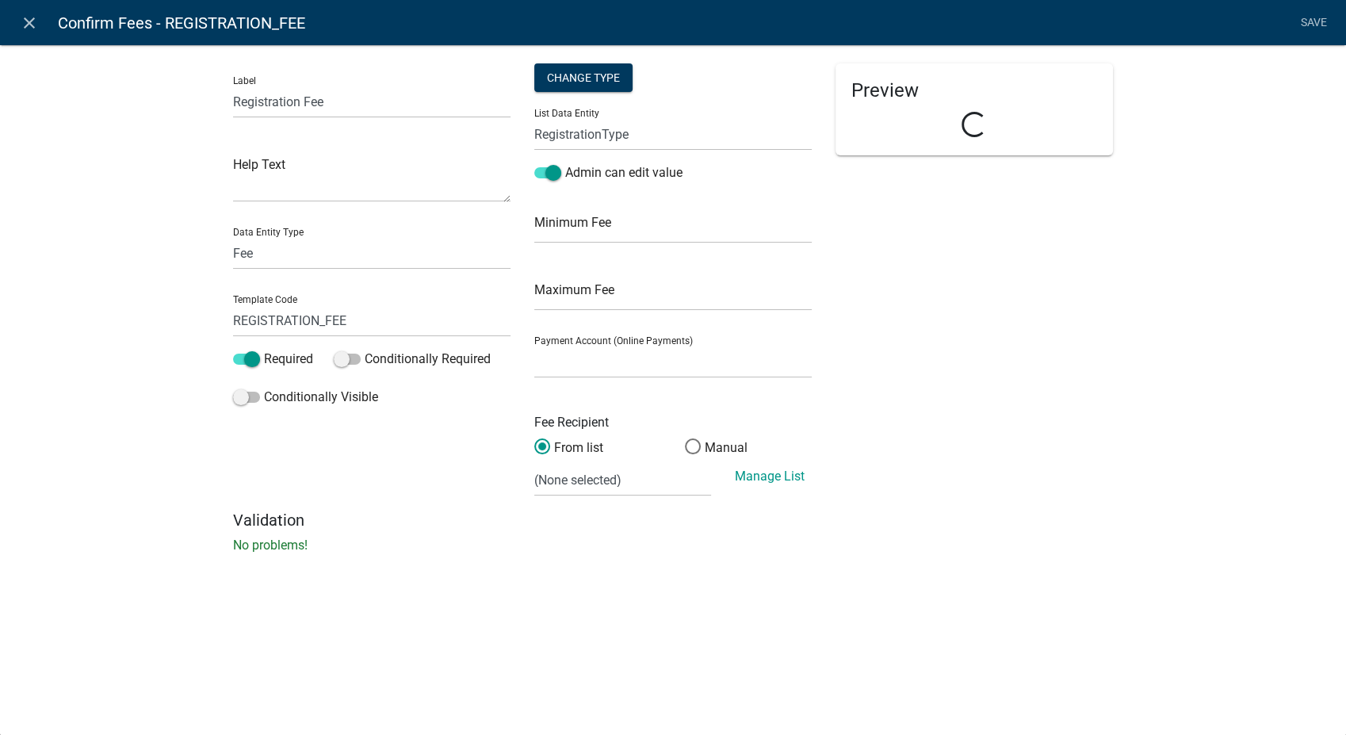
select select
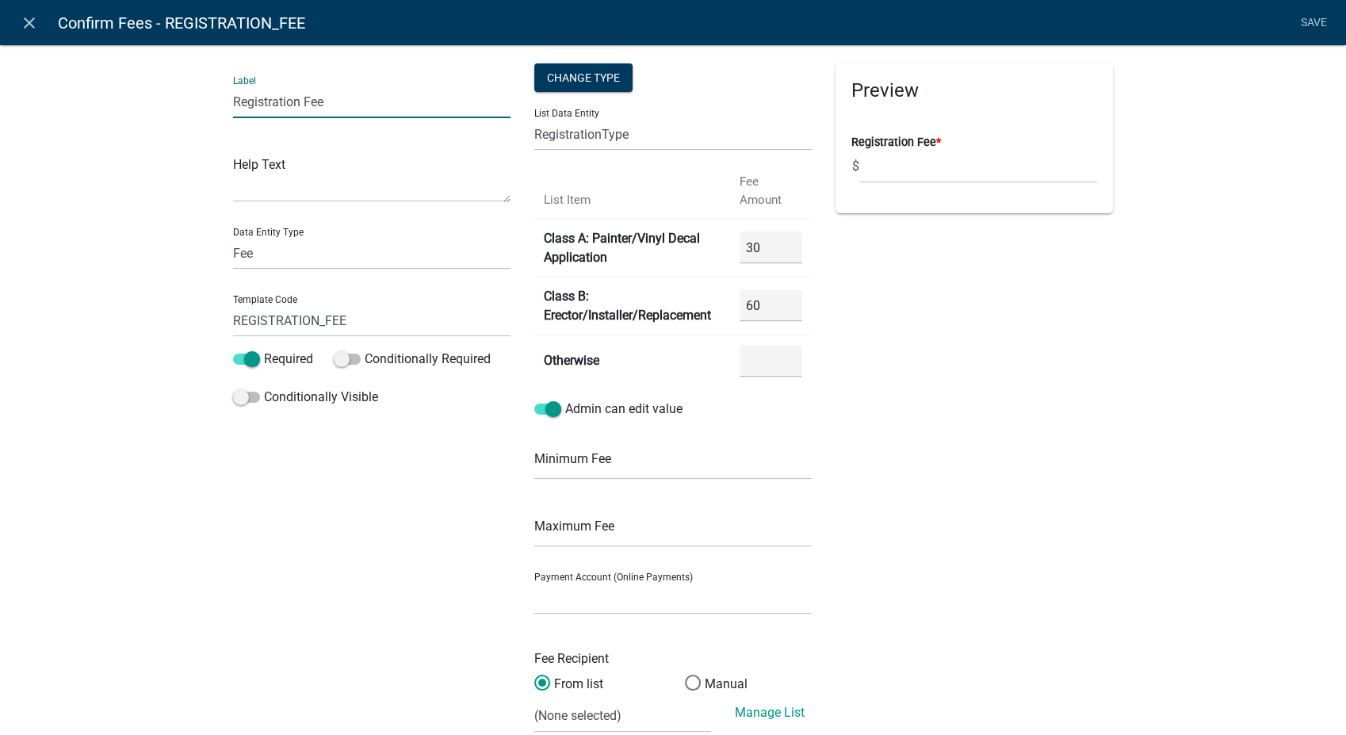
click at [334, 98] on input "Registration Fee" at bounding box center [371, 102] width 277 height 33
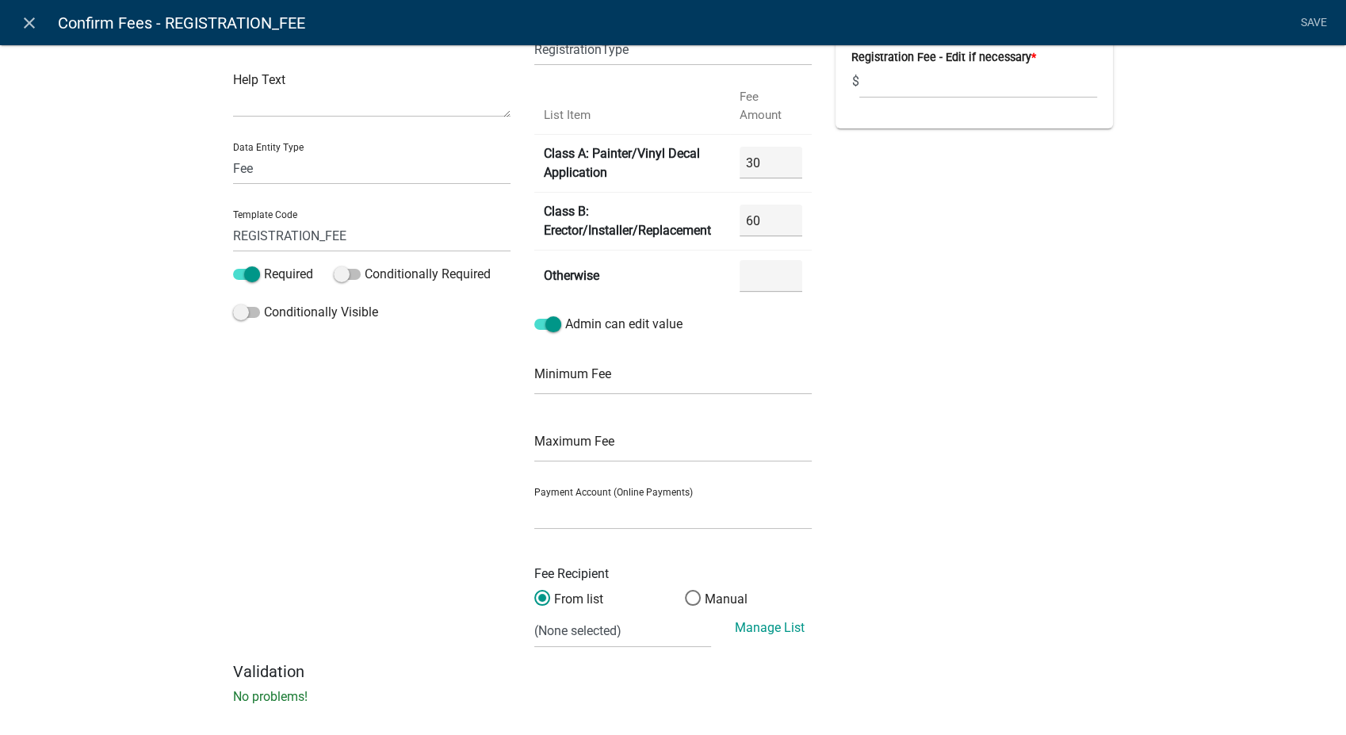
scroll to position [102, 0]
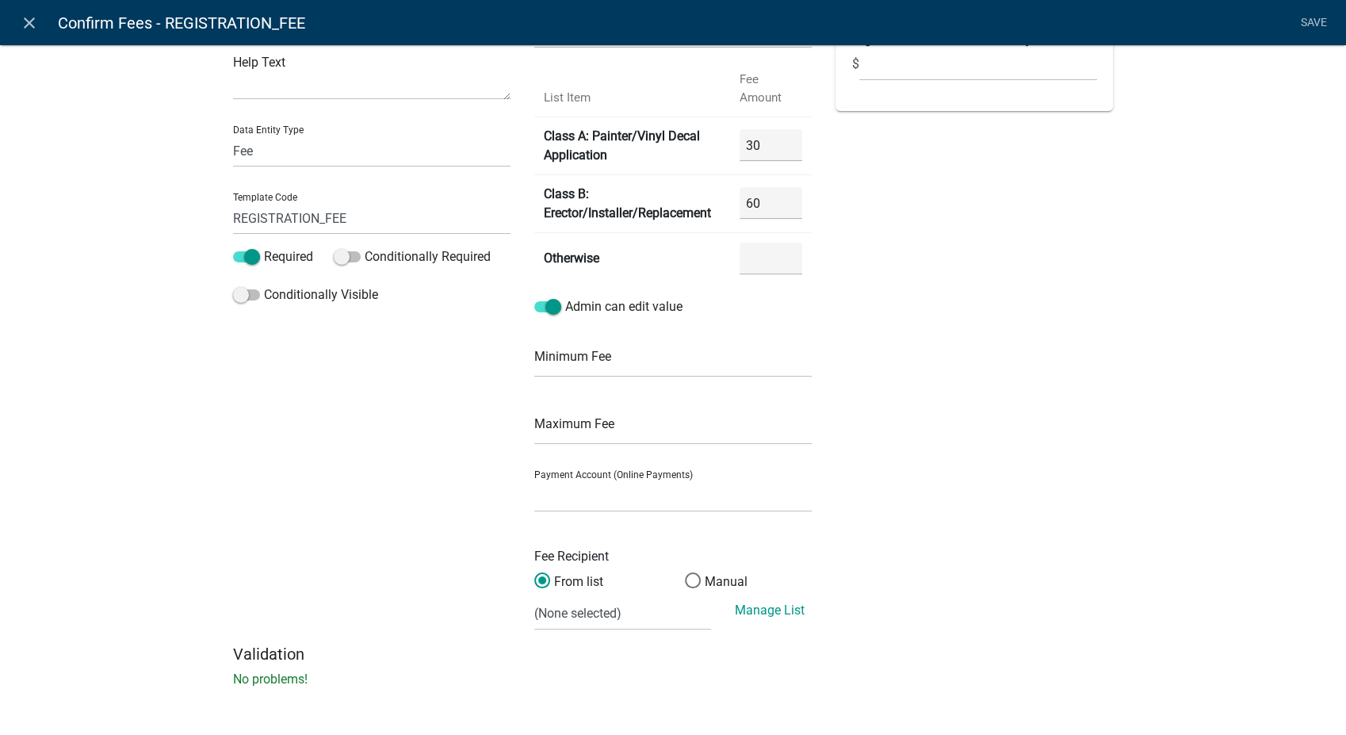
type input "Registration Fee - Edit if necessary"
click at [670, 507] on select "City of Newton IA WEB (Certified Payments)" at bounding box center [672, 496] width 277 height 33
select select "4878f9a1-c785-466c-a124-d35ee7d960eb"
click at [534, 480] on select "City of Newton IA WEB (Certified Payments)" at bounding box center [672, 496] width 277 height 33
click at [590, 618] on select "(None selected) Building Division Utilities Dept." at bounding box center [622, 614] width 177 height 33
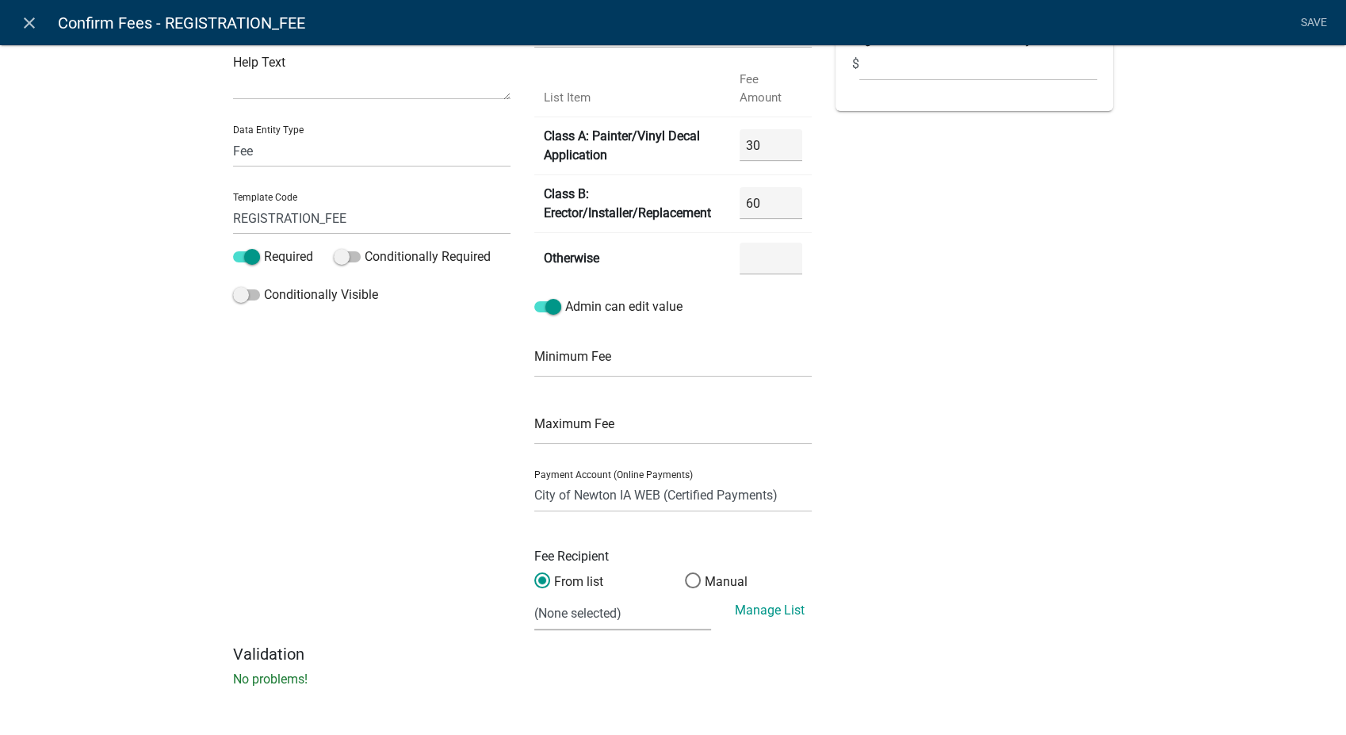
click at [963, 517] on div "Preview Registration Fee - Edit if necessary * $" at bounding box center [974, 302] width 301 height 683
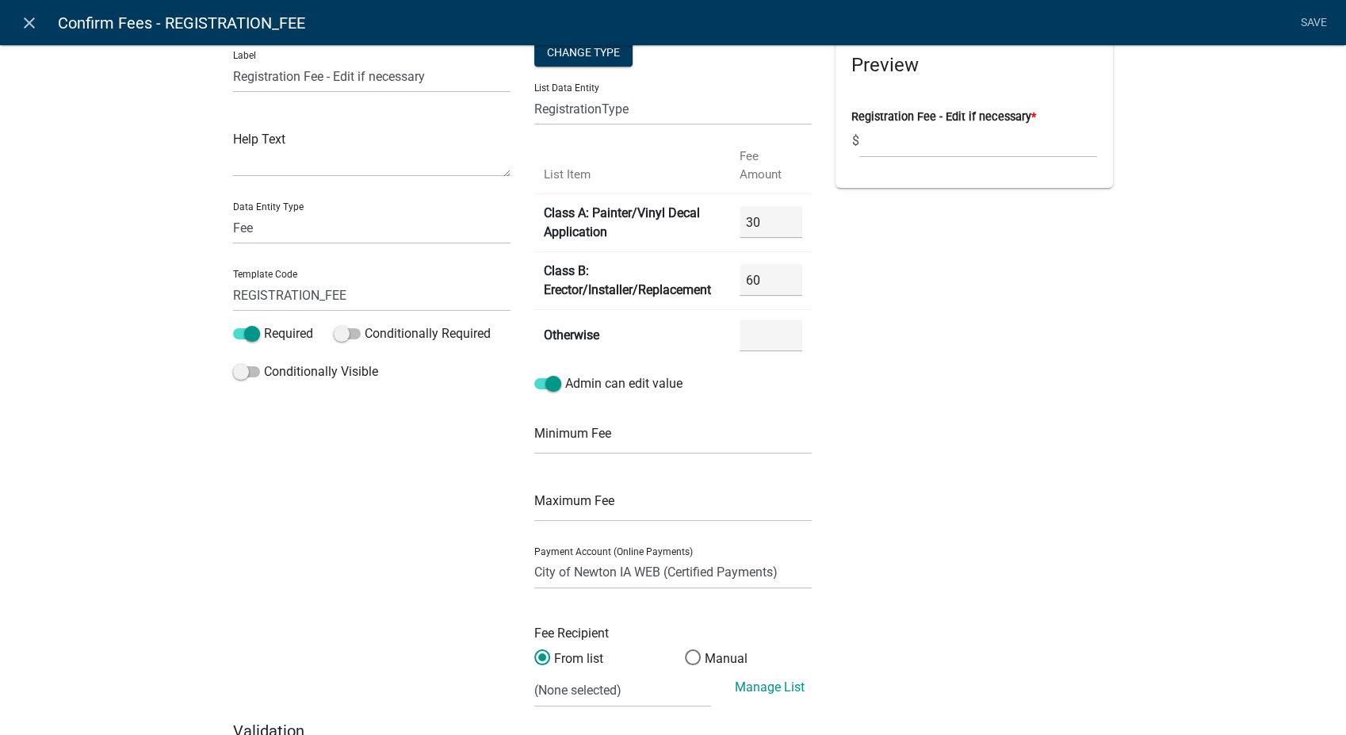
scroll to position [0, 0]
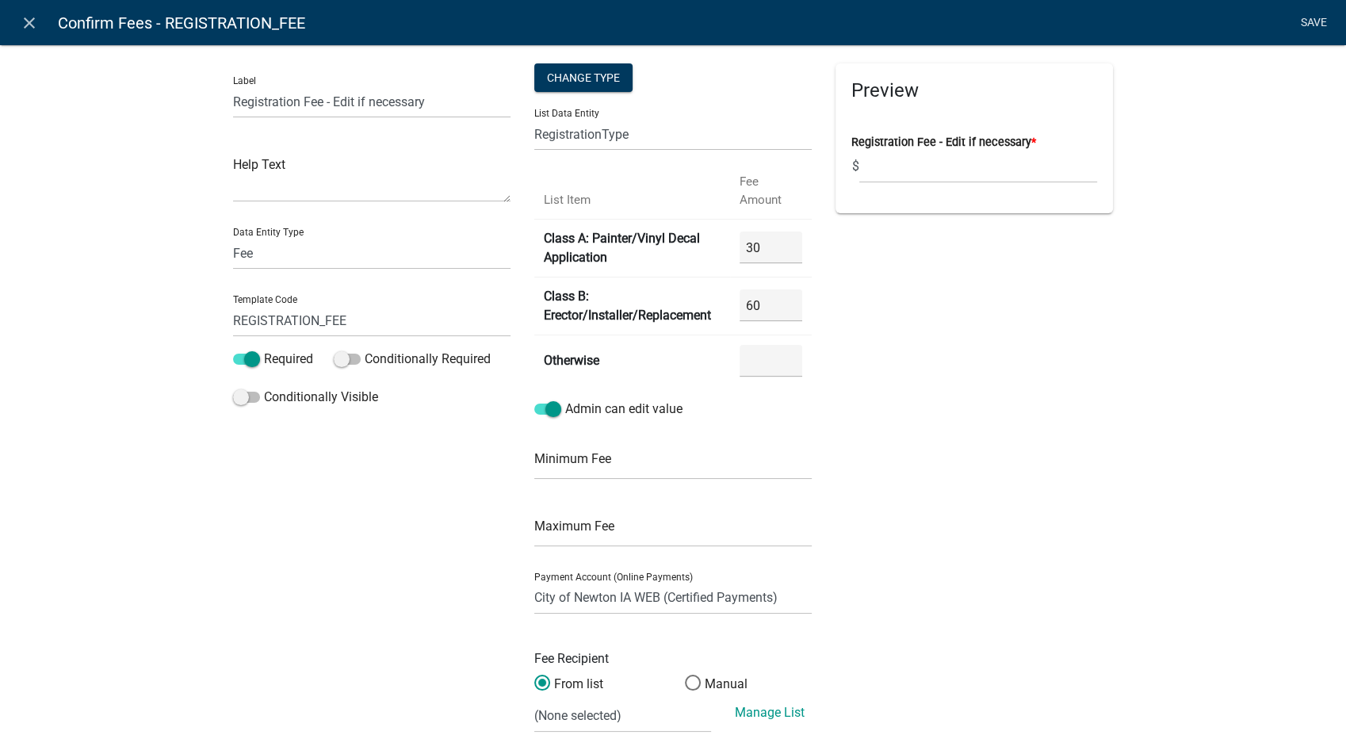
click at [1312, 22] on link "Save" at bounding box center [1314, 23] width 40 height 30
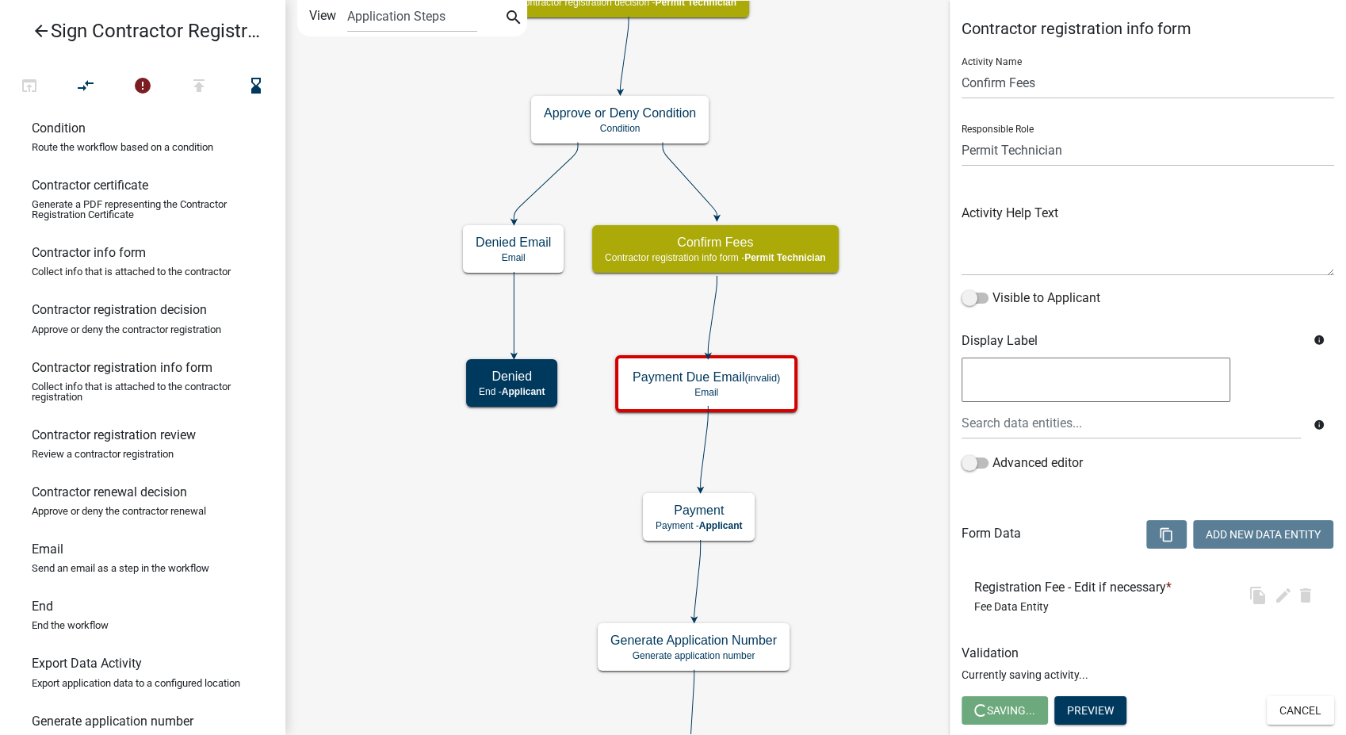
select select "5805852F-8761-4B18-8554-11011EE0AEBD"
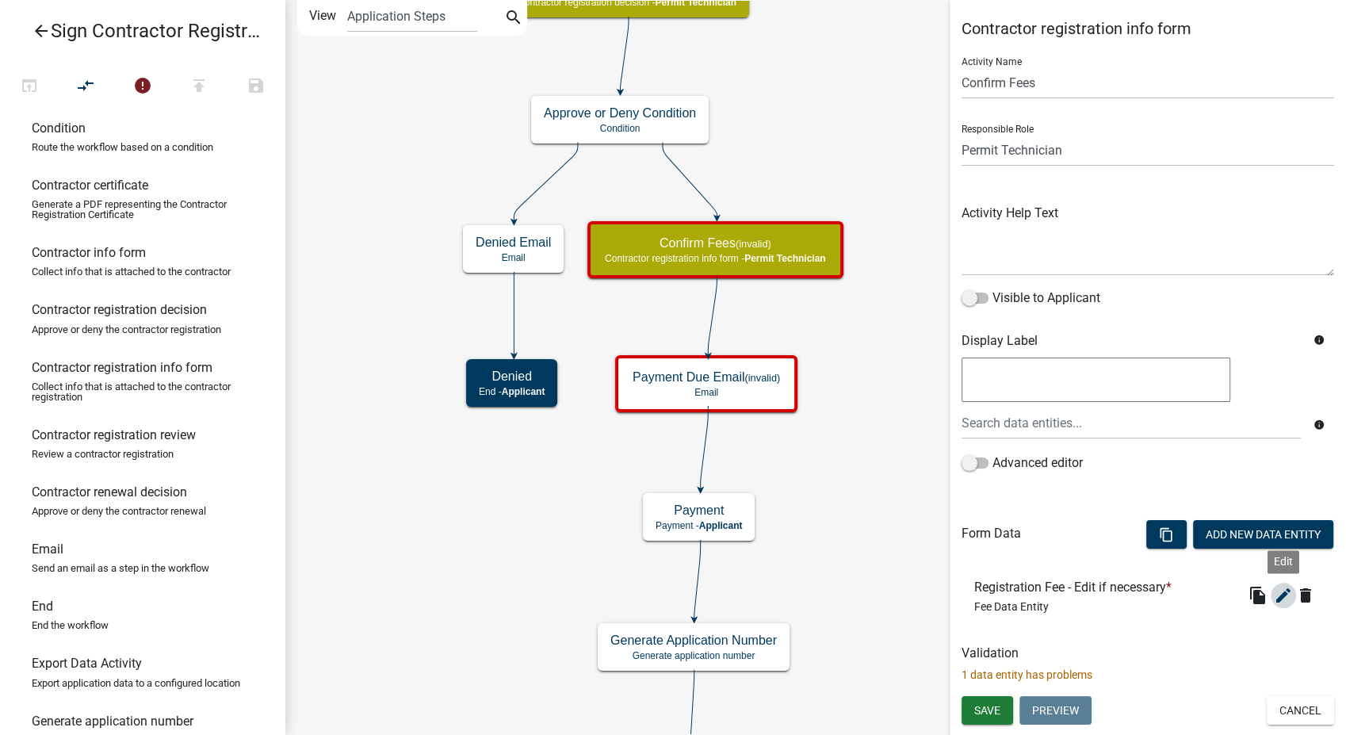
click at [1280, 593] on icon "edit" at bounding box center [1283, 595] width 19 height 19
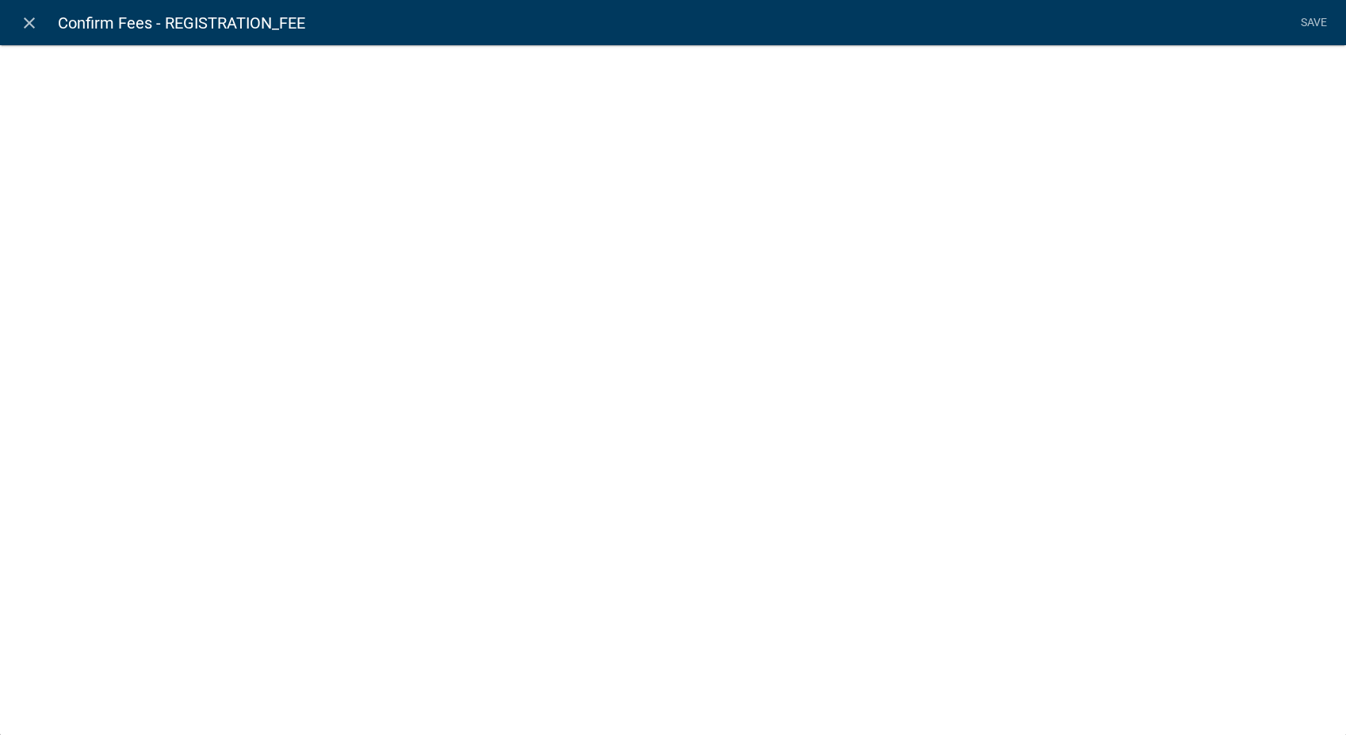
select select "fee"
select select "RegistrationType"
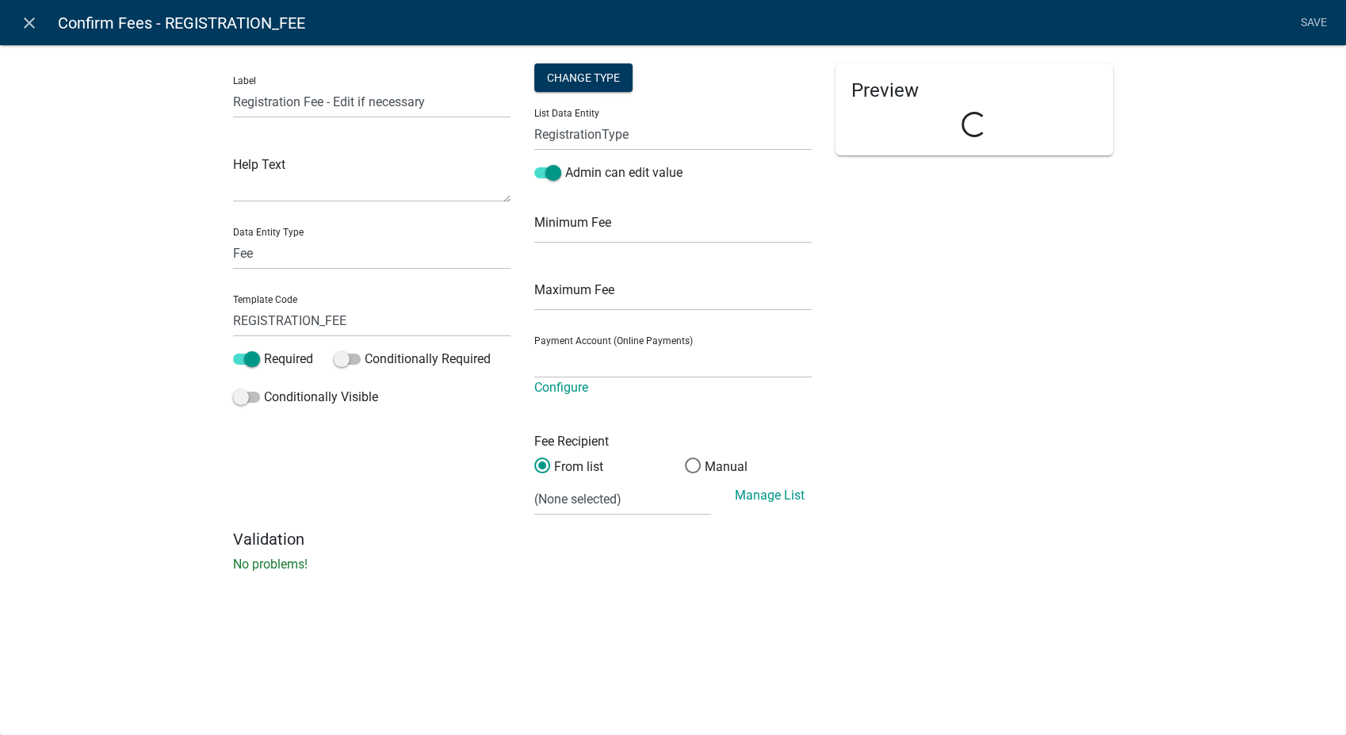
select select "4878f9a1-c785-466c-a124-d35ee7d960eb"
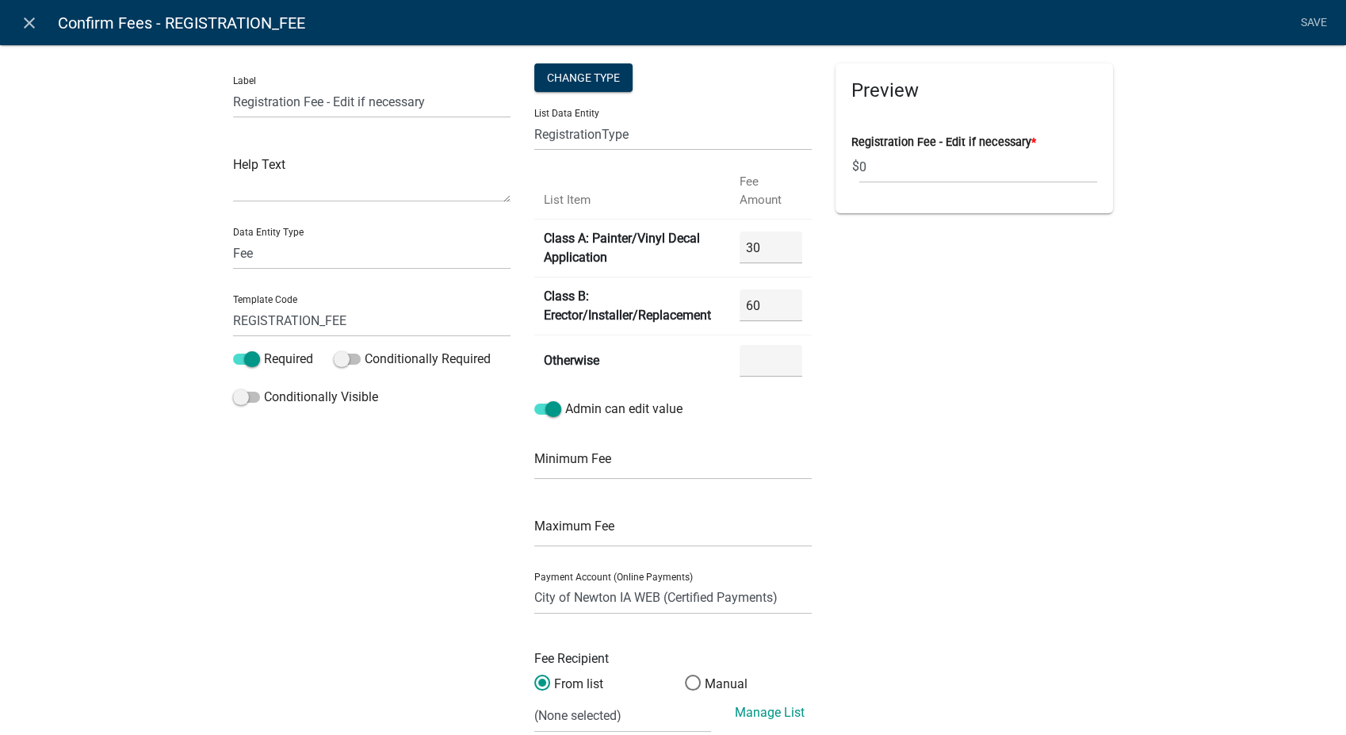
scroll to position [102, 0]
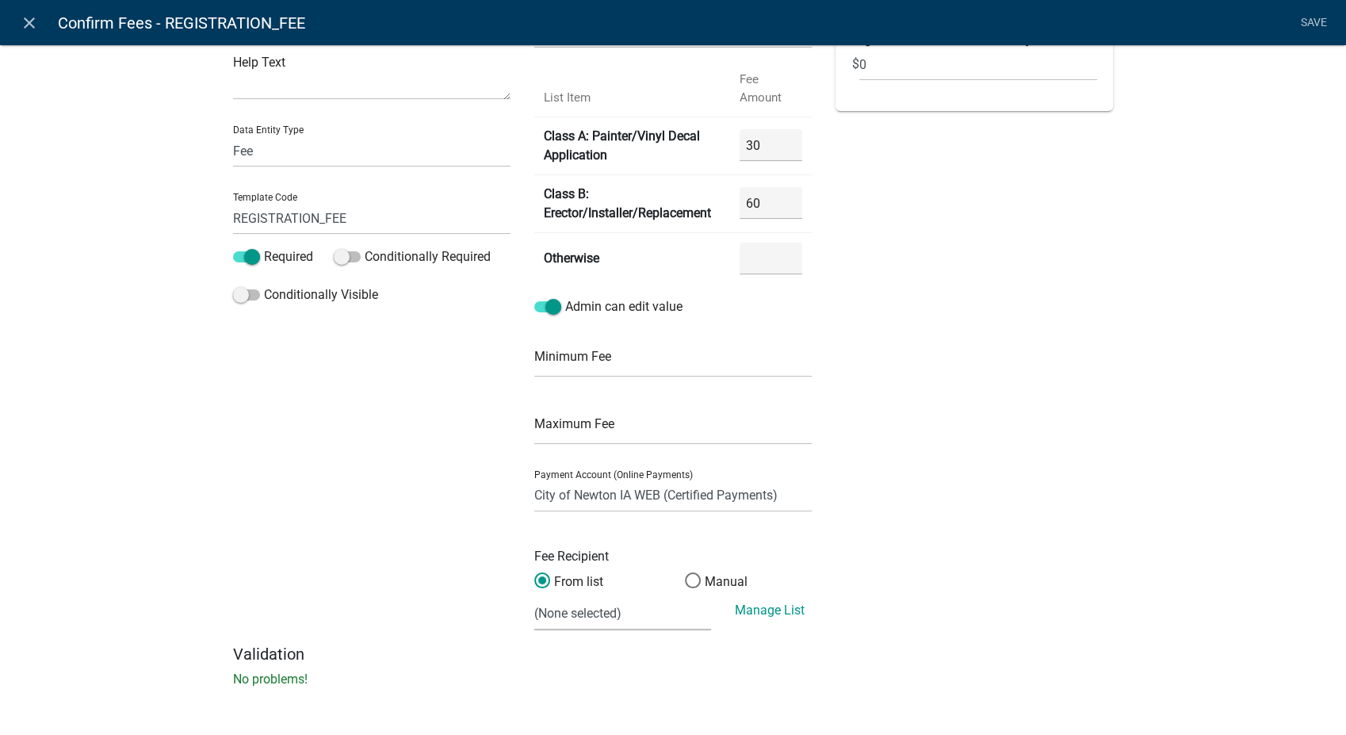
click at [586, 622] on select "(None selected) Building Division Utilities Dept." at bounding box center [622, 614] width 177 height 33
click at [683, 587] on span at bounding box center [692, 580] width 33 height 34
click at [685, 572] on input "Manual" at bounding box center [685, 572] width 0 height 0
click at [531, 577] on span at bounding box center [542, 580] width 33 height 34
click at [534, 572] on input "From list" at bounding box center [534, 572] width 0 height 0
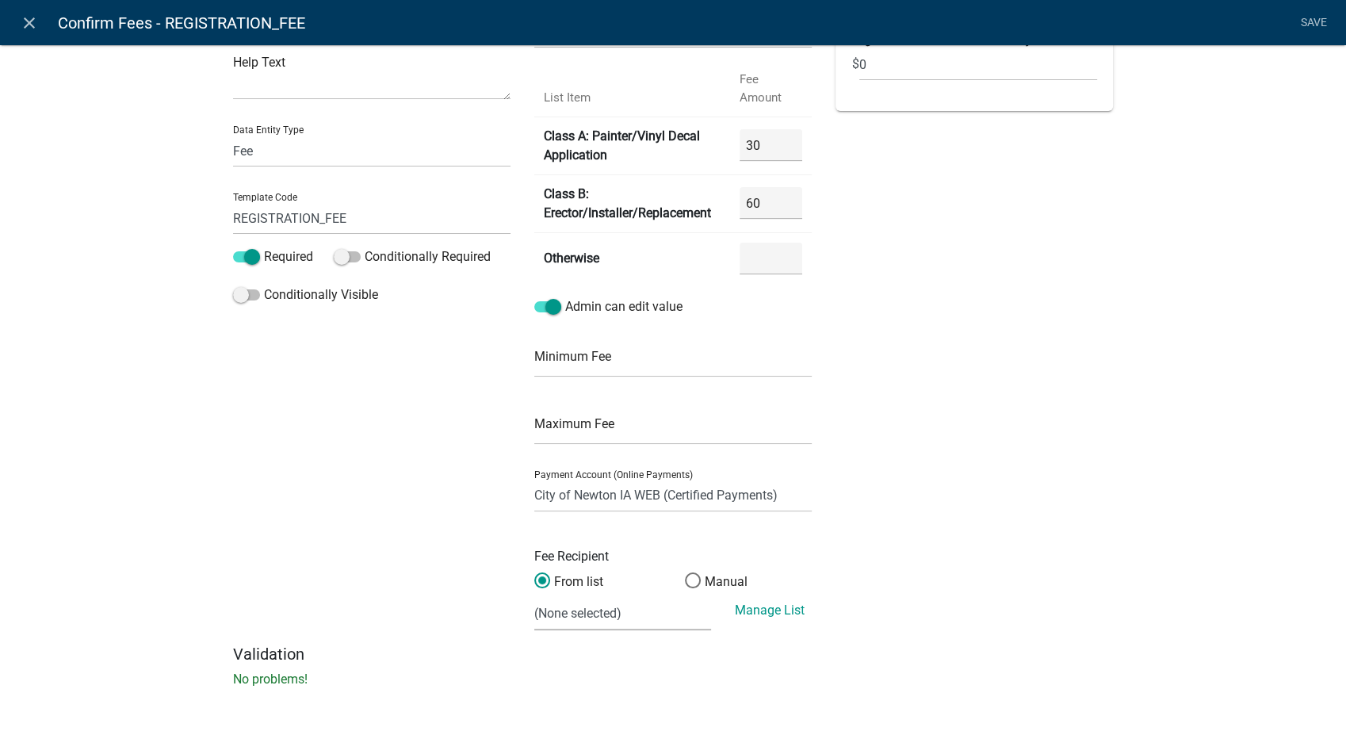
click at [565, 616] on select "(None selected) Building Division Utilities Dept." at bounding box center [622, 614] width 177 height 33
click at [688, 580] on span at bounding box center [692, 580] width 33 height 34
click at [685, 572] on input "Manual" at bounding box center [685, 572] width 0 height 0
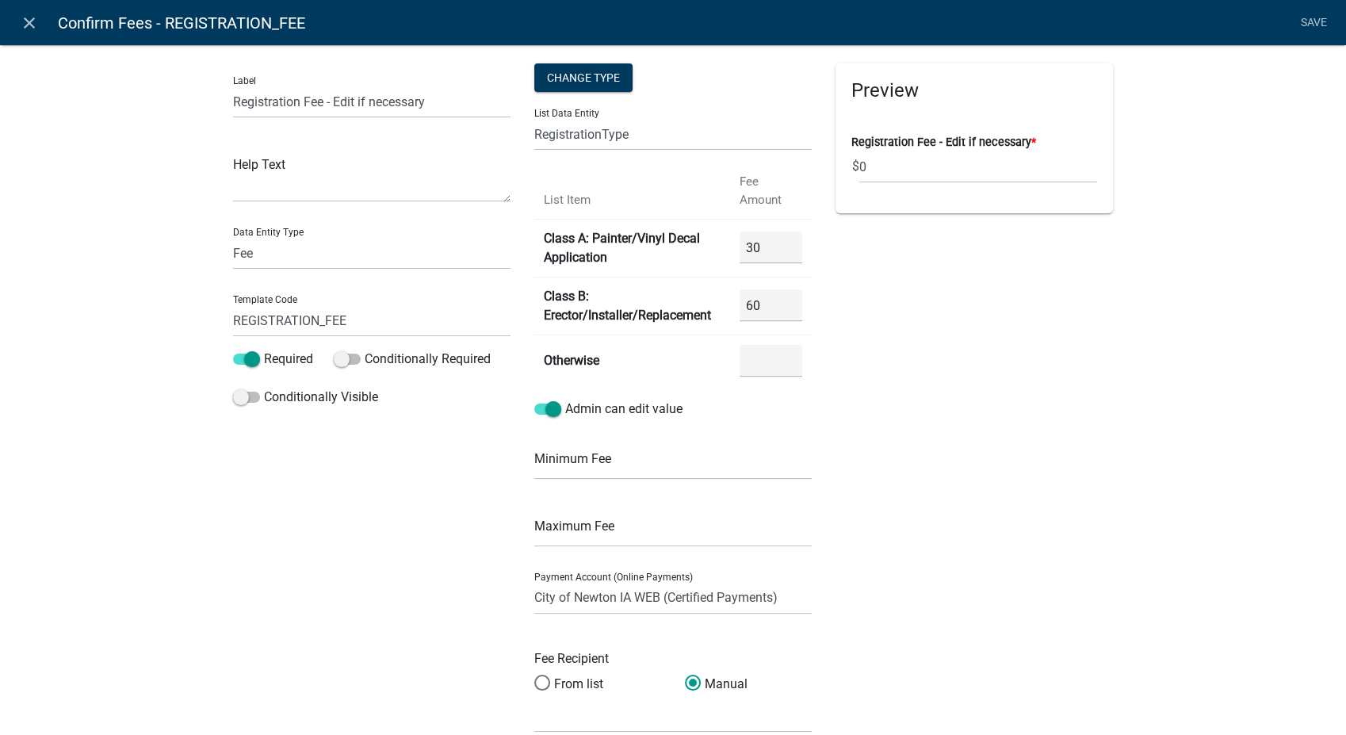
scroll to position [88, 0]
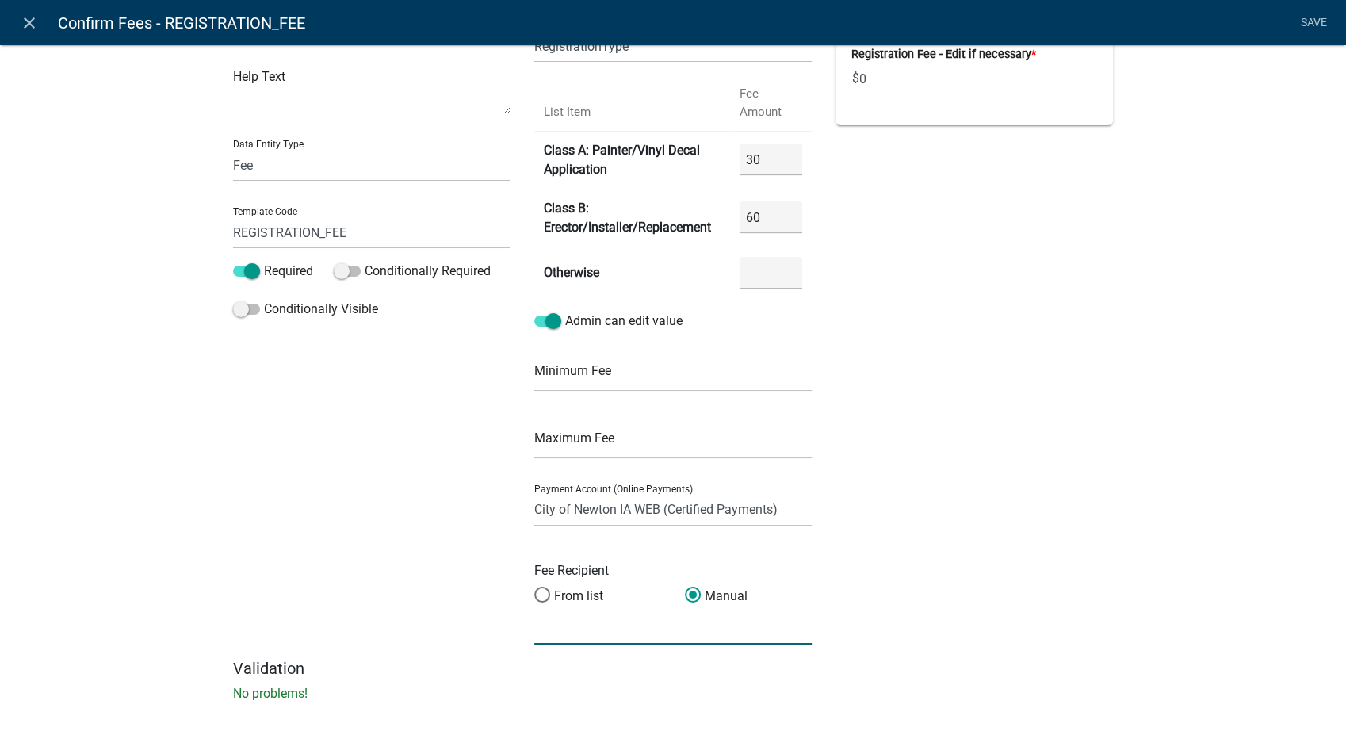
click at [608, 625] on input "text" at bounding box center [672, 628] width 277 height 33
type input "C"
click at [1310, 14] on link "Save" at bounding box center [1314, 23] width 40 height 30
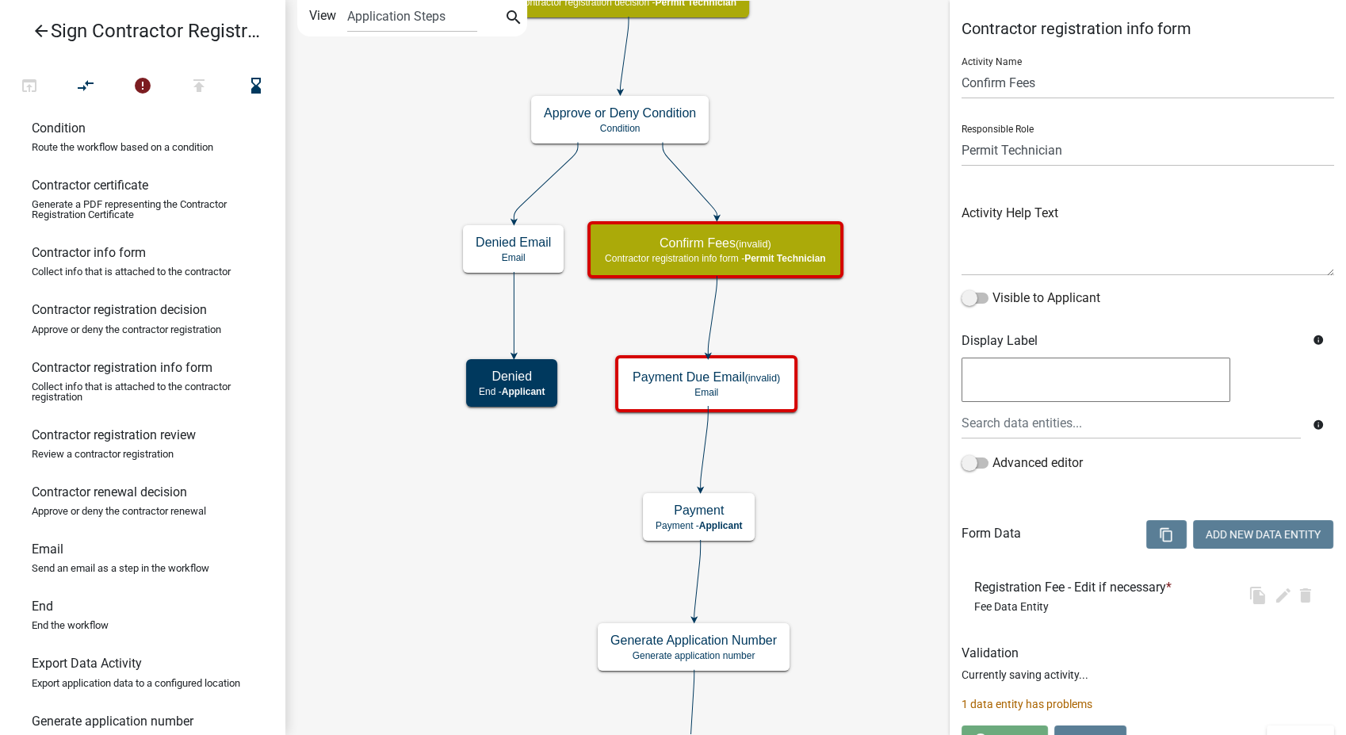
scroll to position [0, 0]
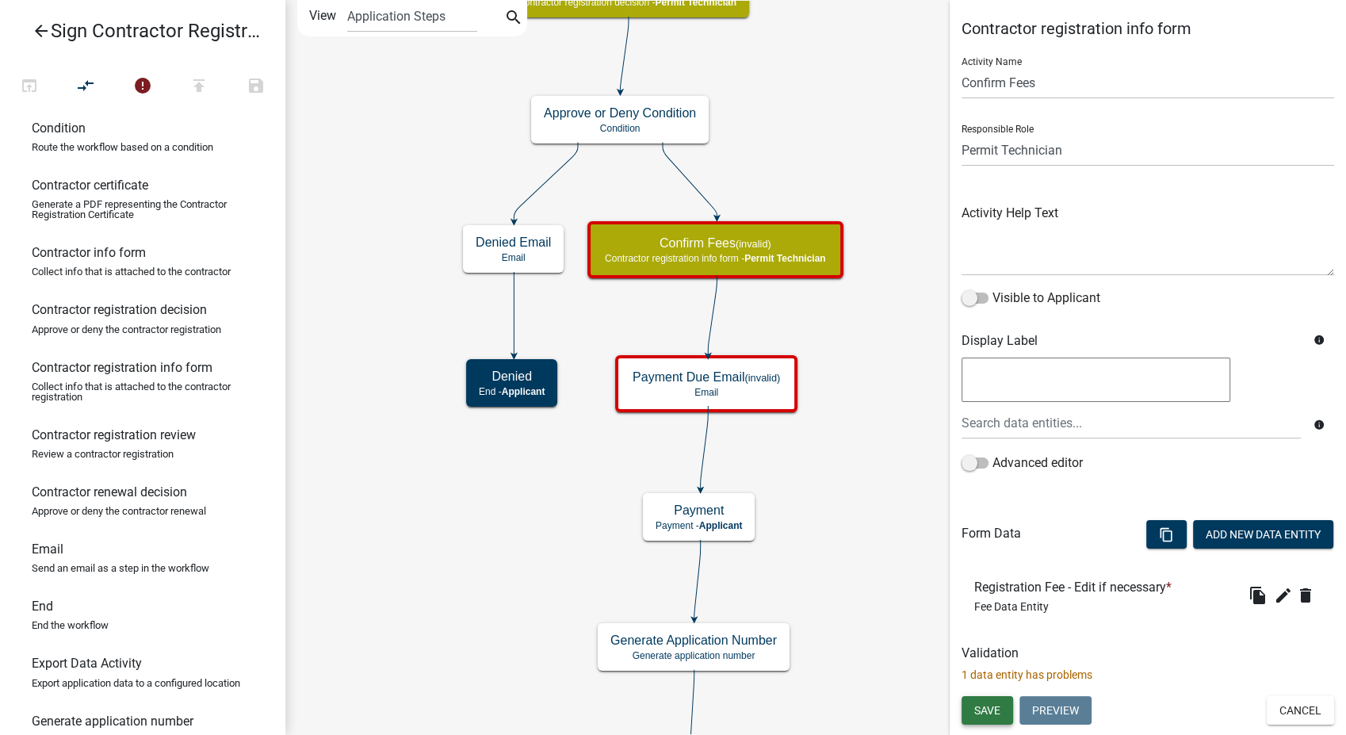
click at [1007, 716] on button "Save" at bounding box center [988, 710] width 52 height 29
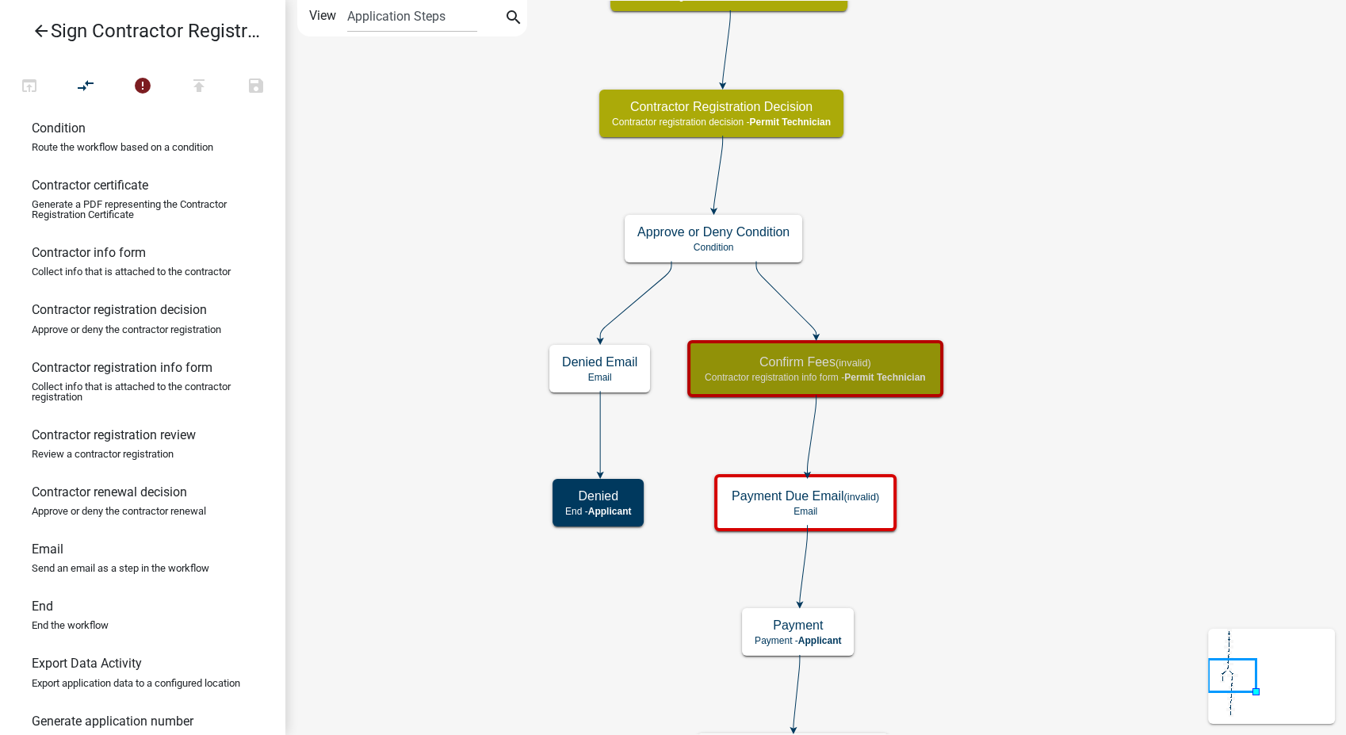
click at [31, 31] on link "arrow_back Sign Contractor Registration" at bounding box center [136, 31] width 247 height 36
click at [43, 36] on icon "arrow_back" at bounding box center [41, 32] width 19 height 22
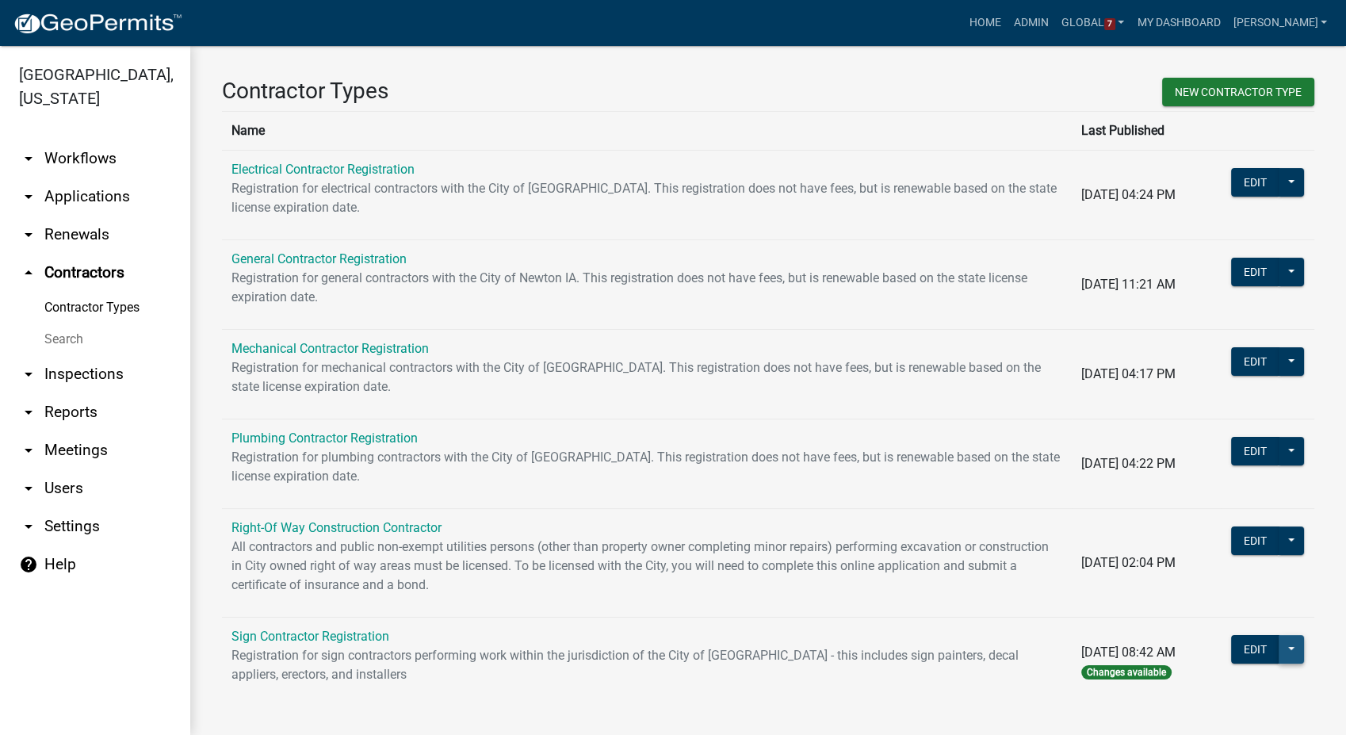
click at [1279, 646] on button at bounding box center [1291, 649] width 25 height 29
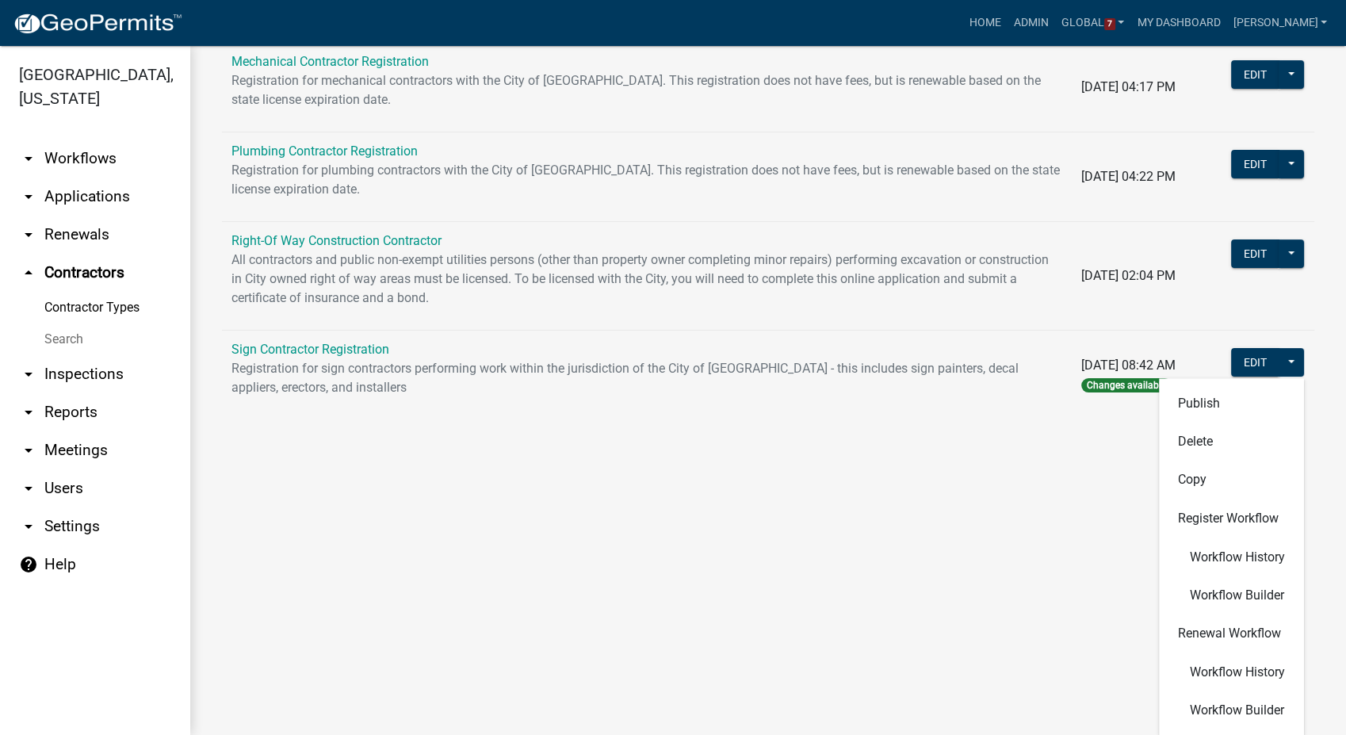
click at [59, 507] on link "arrow_drop_down Settings" at bounding box center [95, 526] width 190 height 38
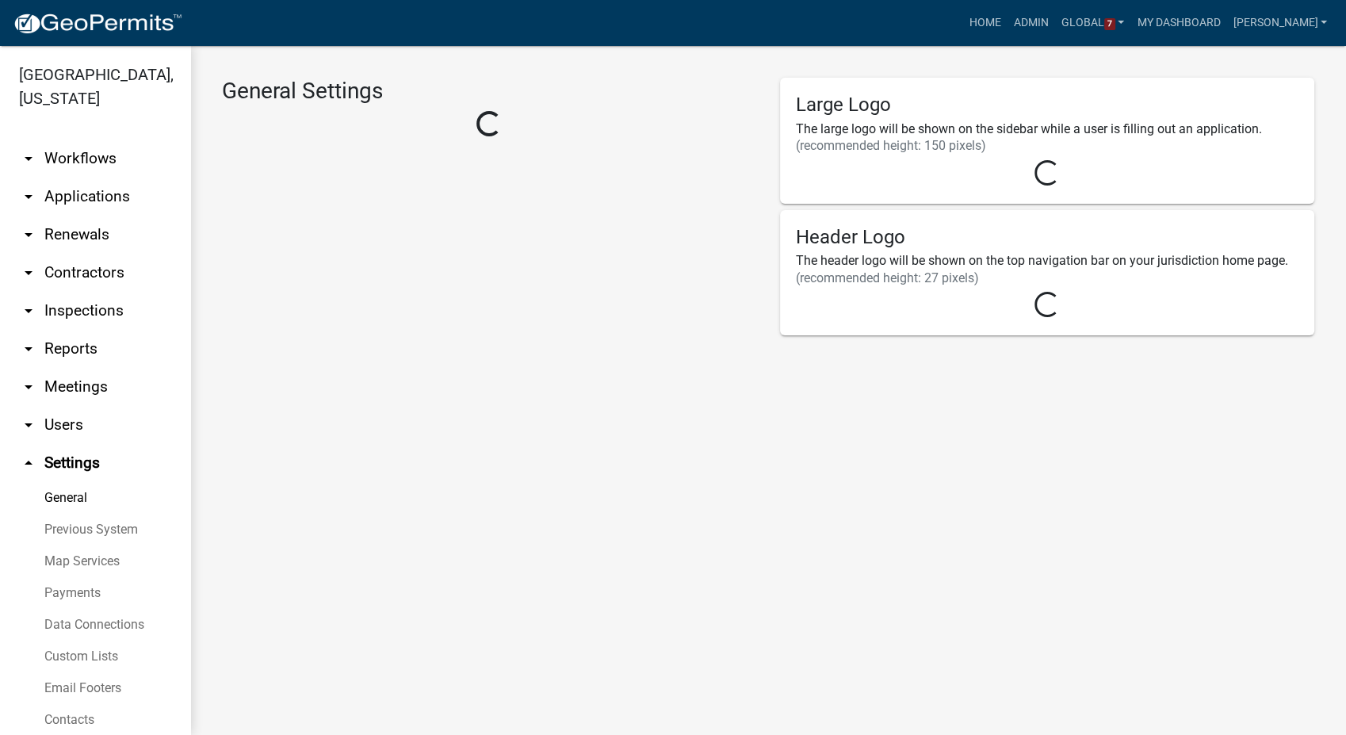
select select "IA"
select select "Central Standard Time"
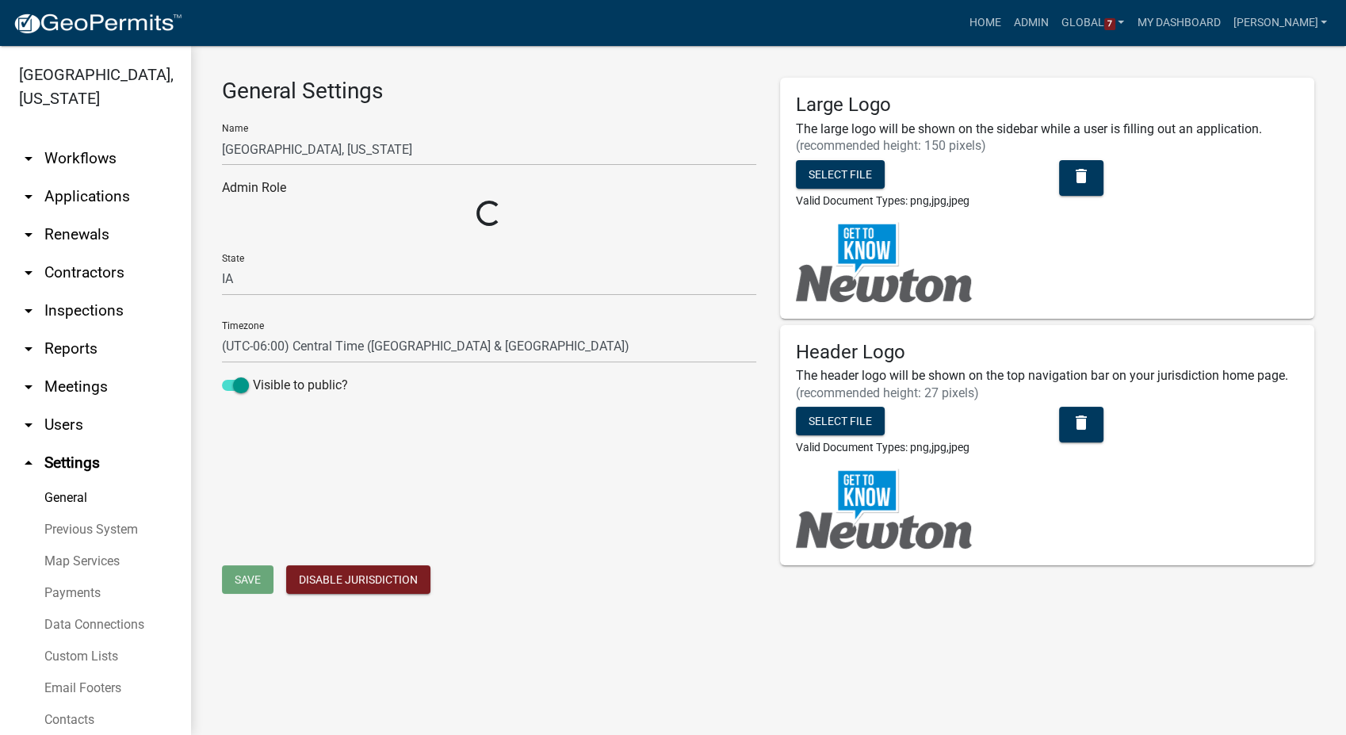
select select "5355c76e-d333-4ae7-ad4c-4a073e072dbd"
click at [57, 577] on link "Payments" at bounding box center [95, 593] width 190 height 32
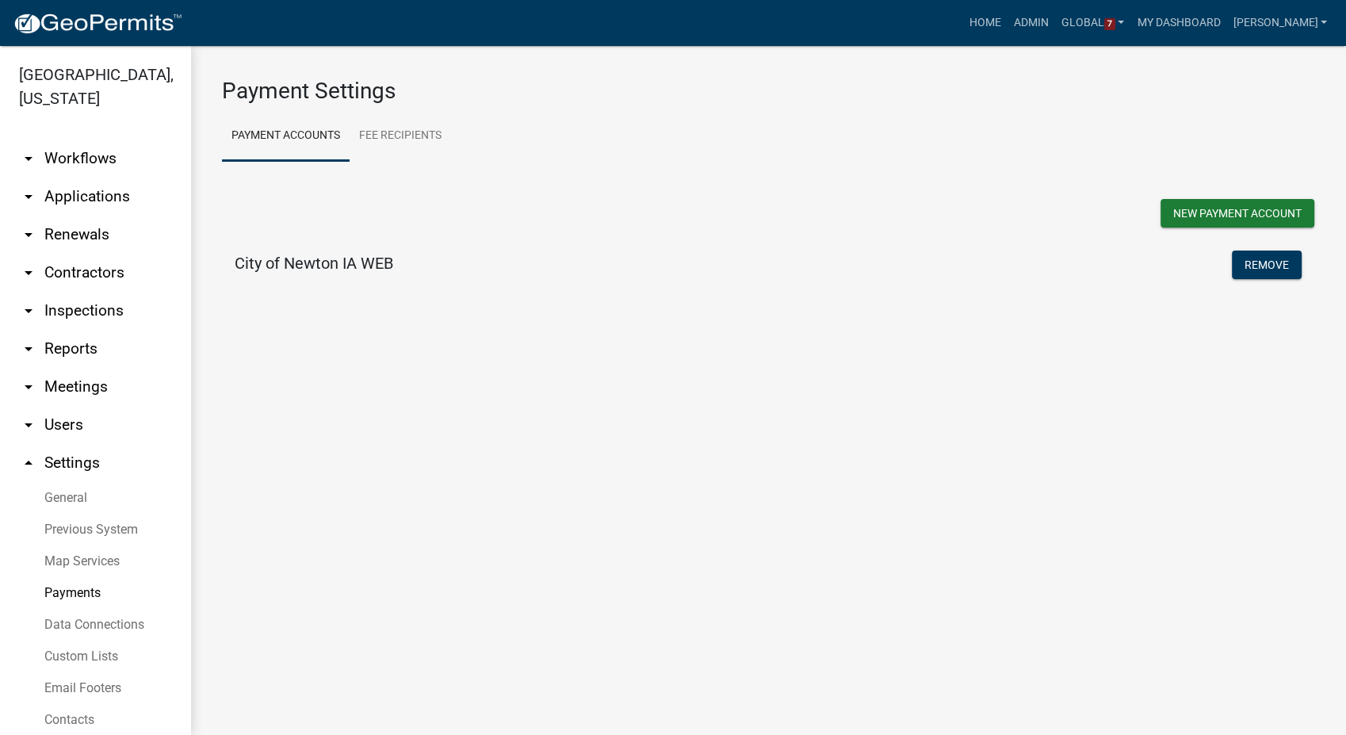
click at [29, 454] on icon "arrow_drop_up" at bounding box center [28, 463] width 19 height 19
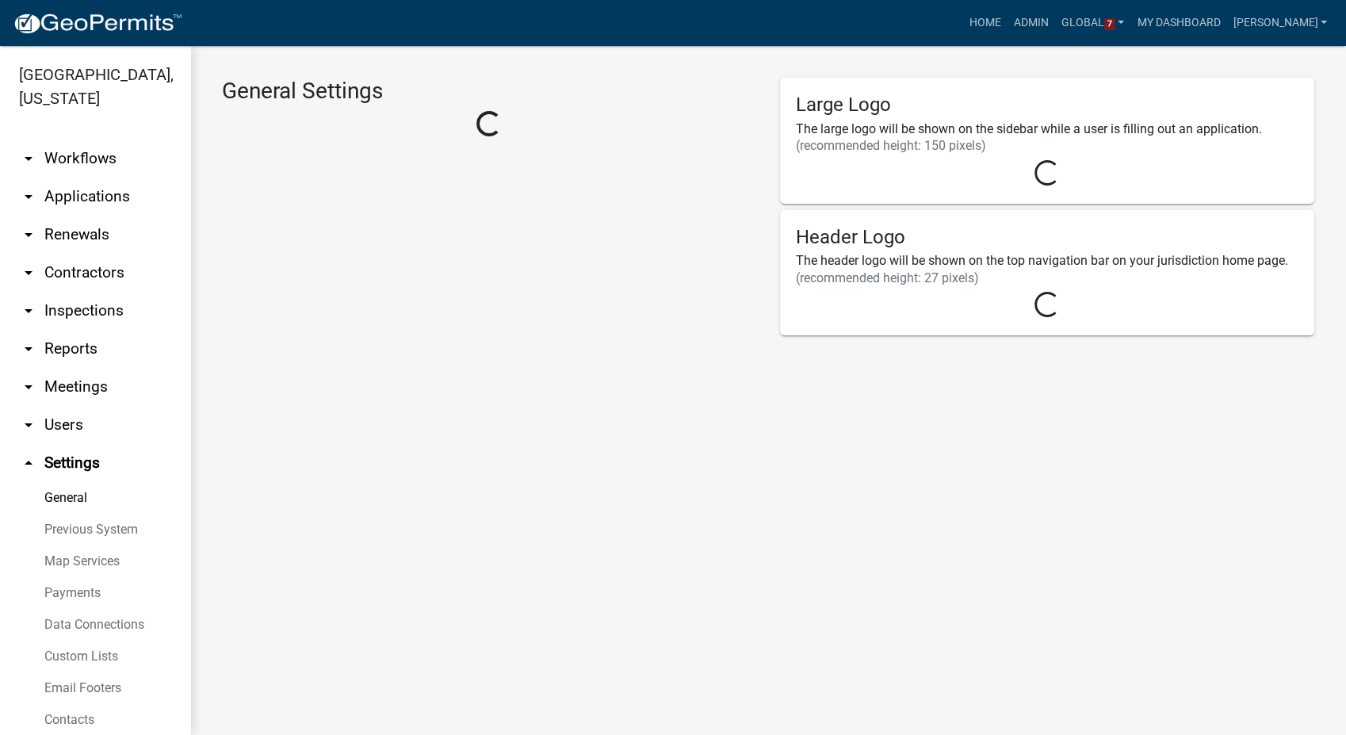
select select "IA"
select select "Central Standard Time"
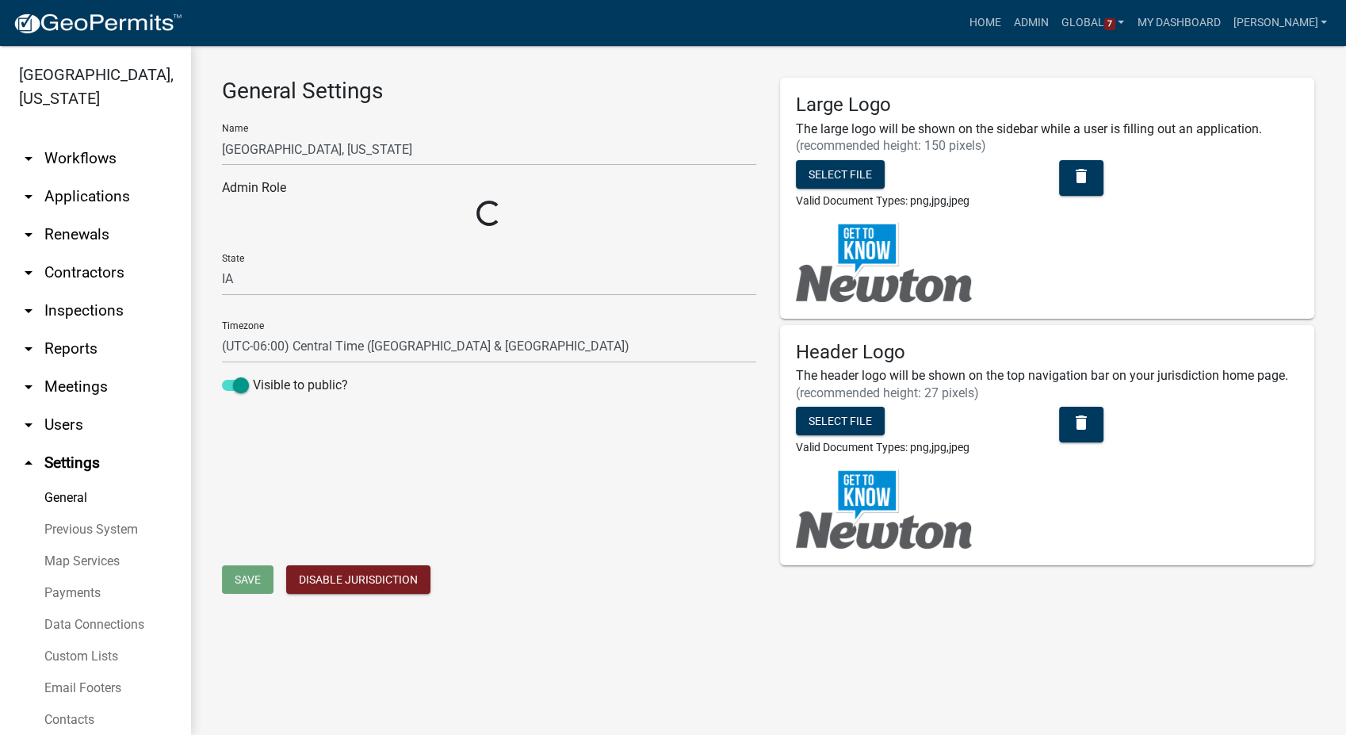
select select "5355c76e-d333-4ae7-ad4c-4a073e072dbd"
click at [70, 330] on link "arrow_drop_down Reports" at bounding box center [95, 349] width 190 height 38
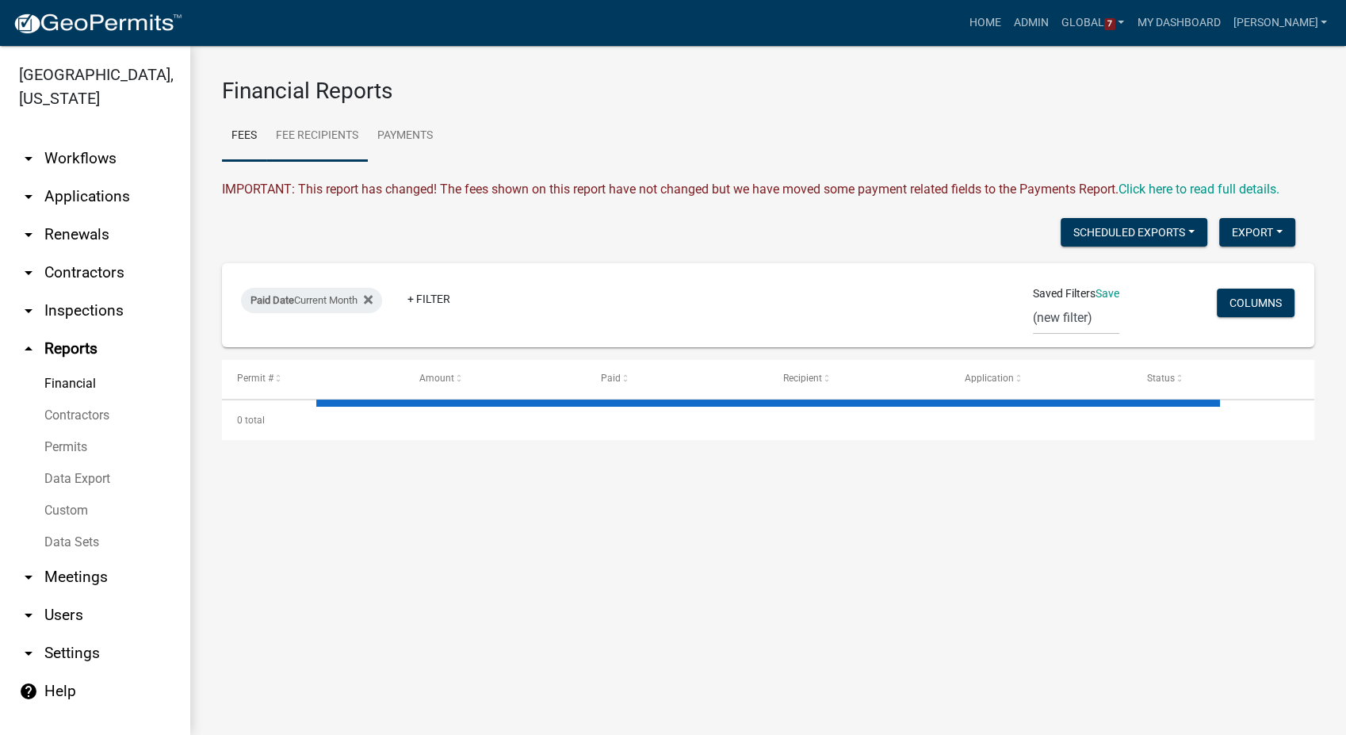
click at [350, 143] on link "Fee Recipients" at bounding box center [316, 136] width 101 height 51
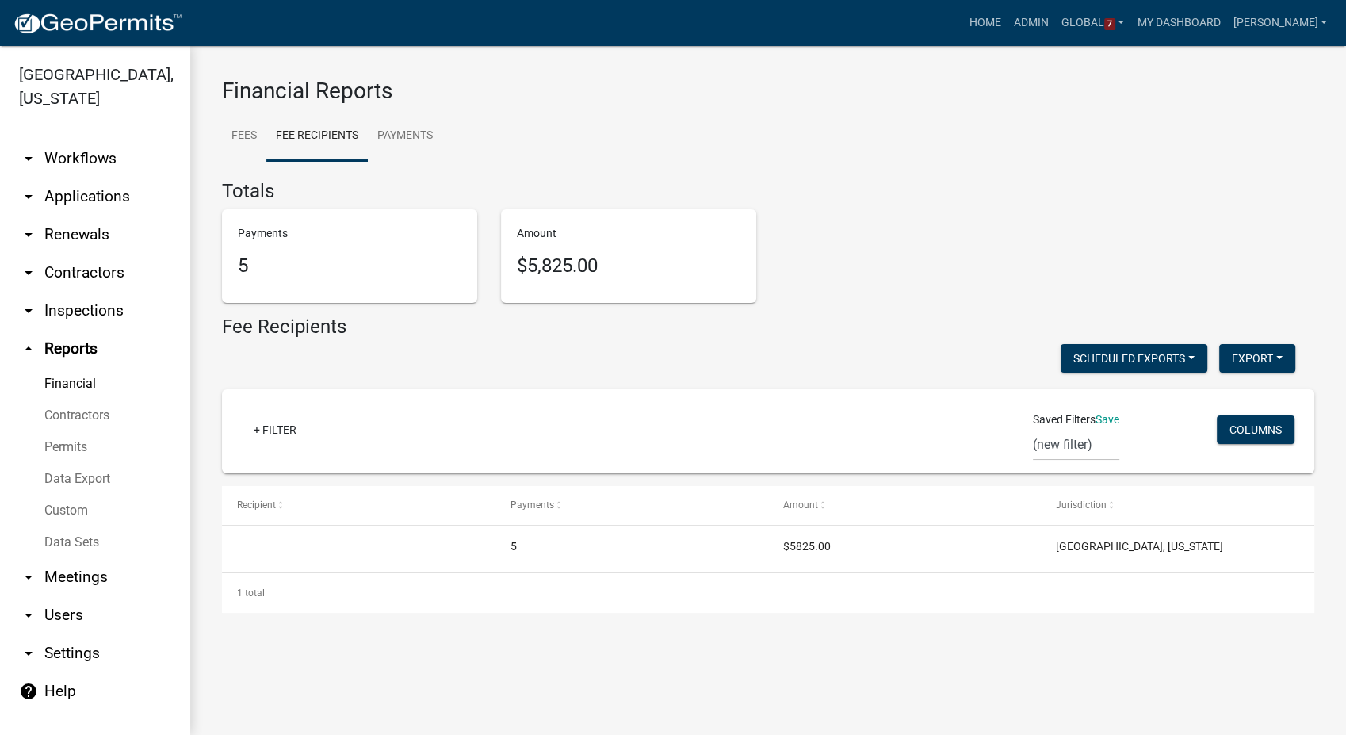
click at [32, 339] on icon "arrow_drop_up" at bounding box center [28, 348] width 19 height 19
click at [31, 339] on icon "arrow_drop_up" at bounding box center [28, 348] width 19 height 19
click at [31, 644] on icon "arrow_drop_down" at bounding box center [28, 653] width 19 height 19
select select "IA"
select select "Central Standard Time"
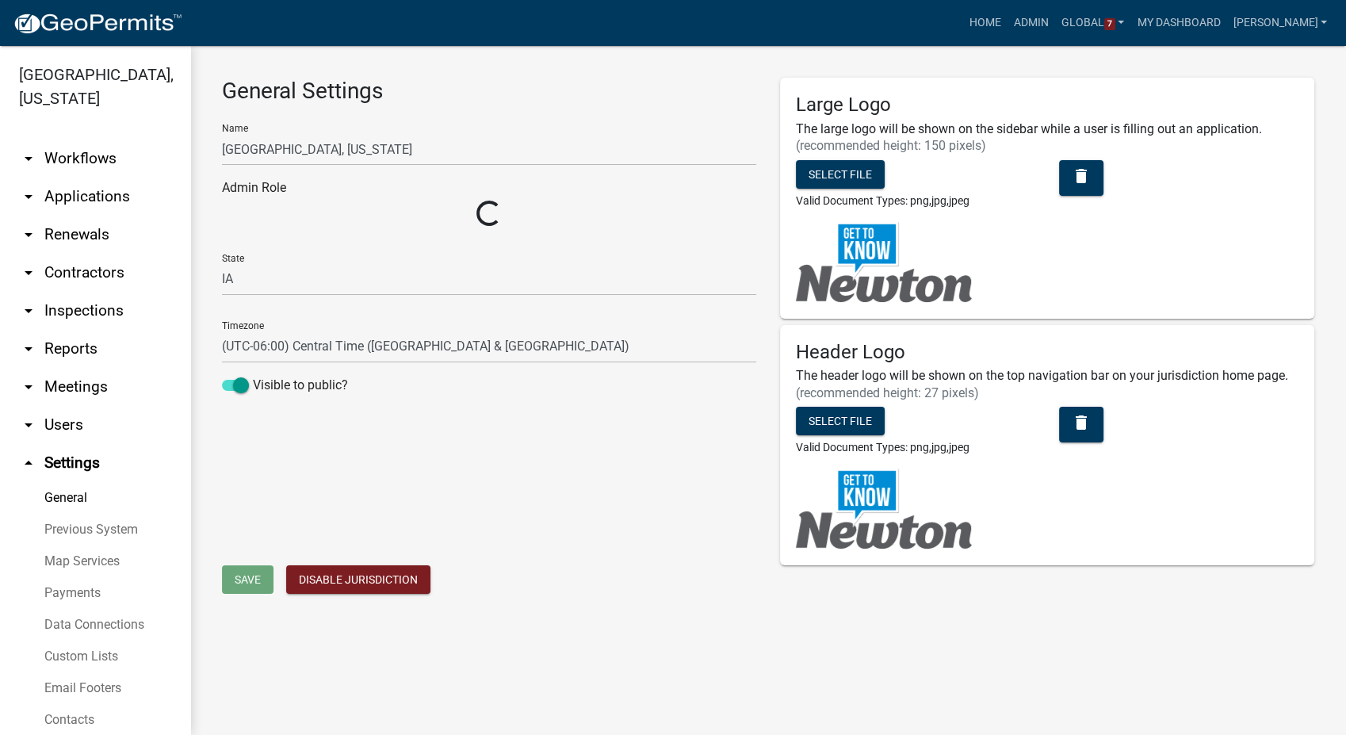
select select "5355c76e-d333-4ae7-ad4c-4a073e072dbd"
click at [48, 577] on link "Payments" at bounding box center [95, 593] width 190 height 32
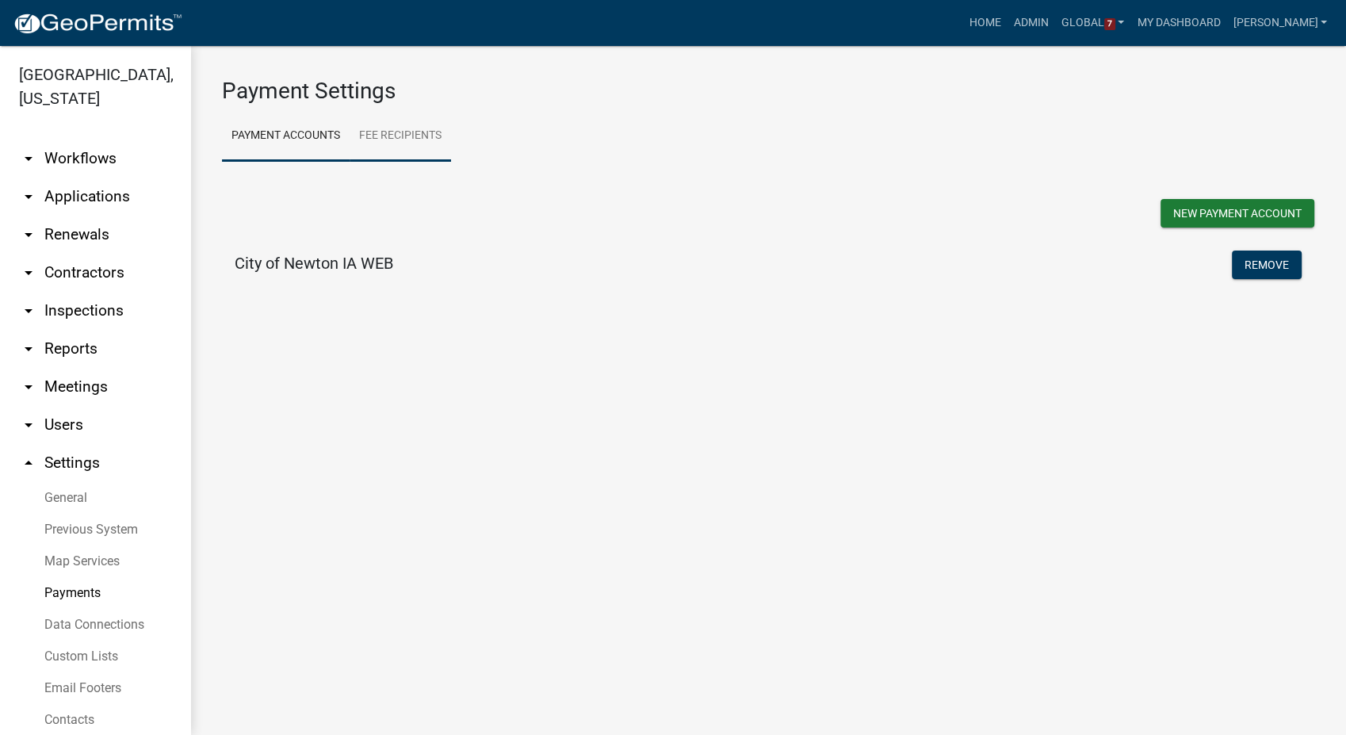
click at [439, 134] on link "Fee Recipients" at bounding box center [400, 136] width 101 height 51
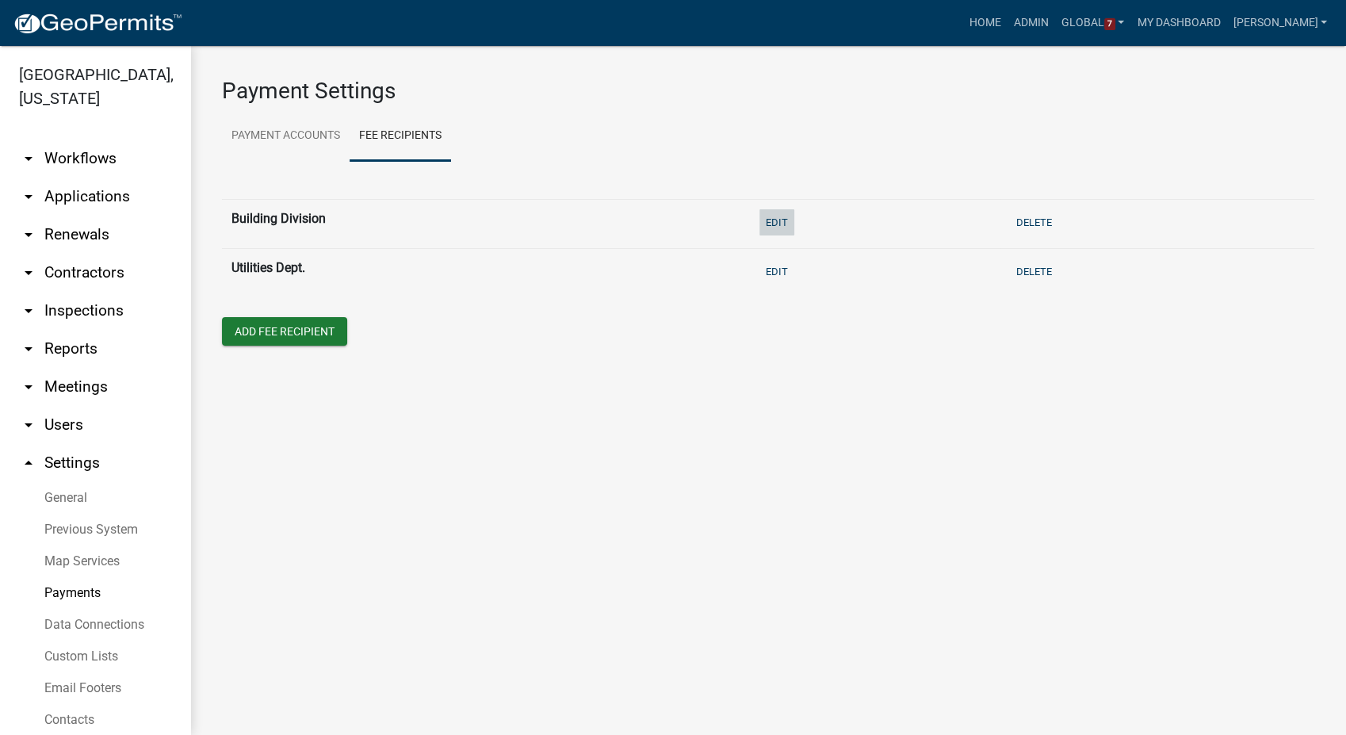
click at [777, 213] on button "Edit" at bounding box center [777, 222] width 35 height 26
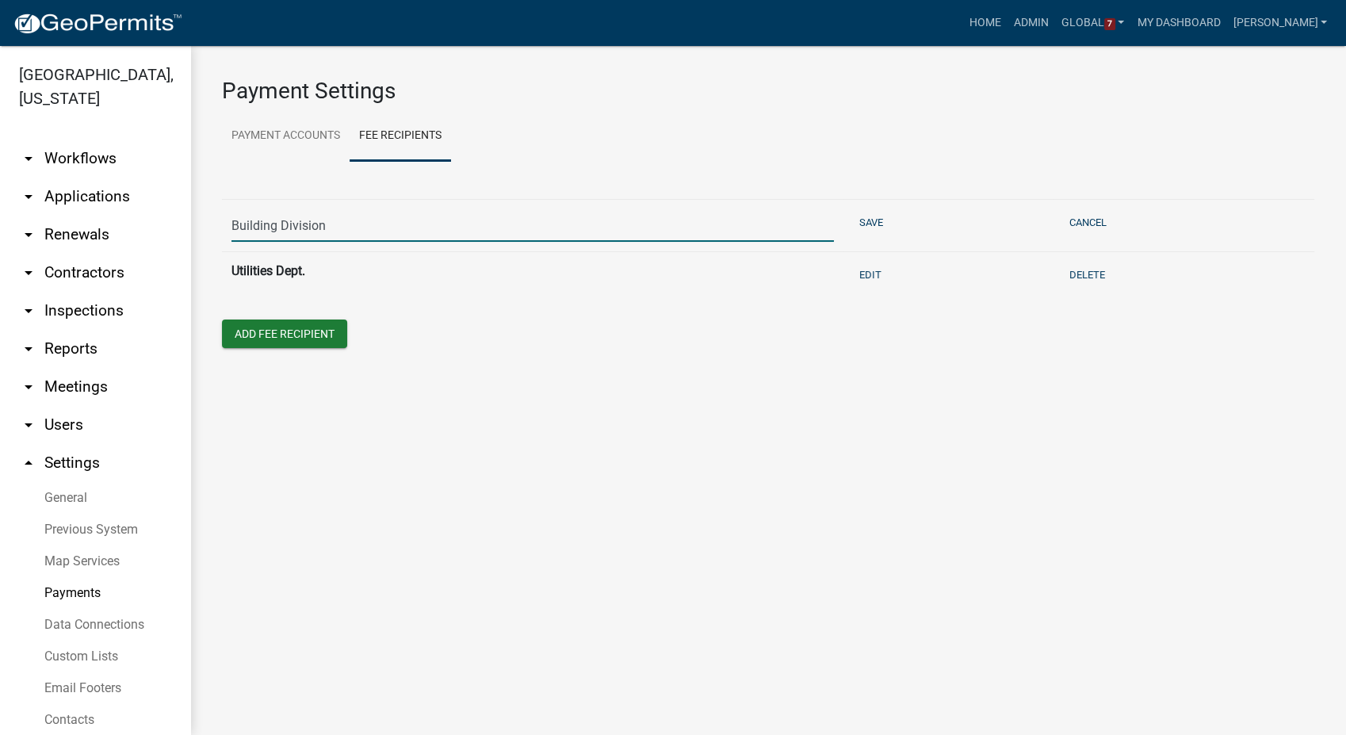
click at [374, 216] on input "Building Division" at bounding box center [533, 225] width 603 height 33
click at [1081, 226] on button "Cancel" at bounding box center [1088, 222] width 50 height 26
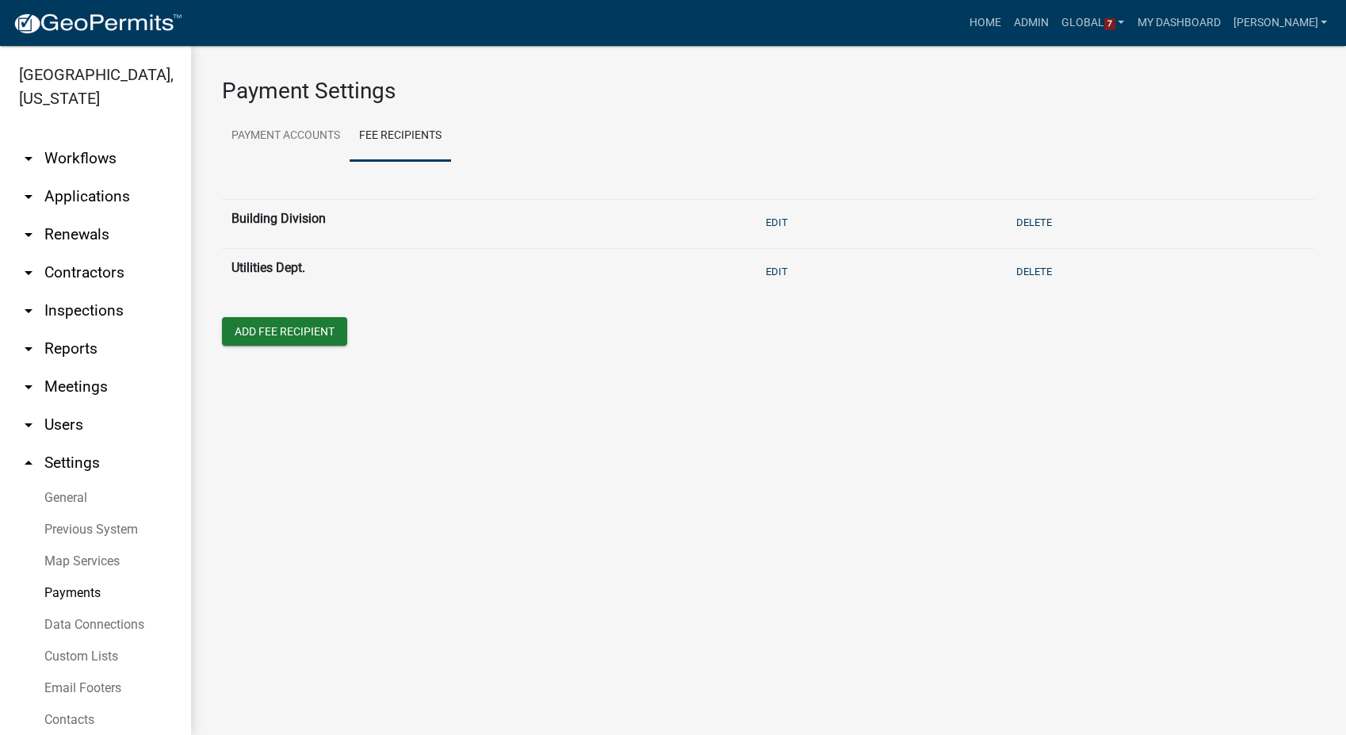
click at [96, 140] on link "arrow_drop_down Workflows" at bounding box center [95, 159] width 190 height 38
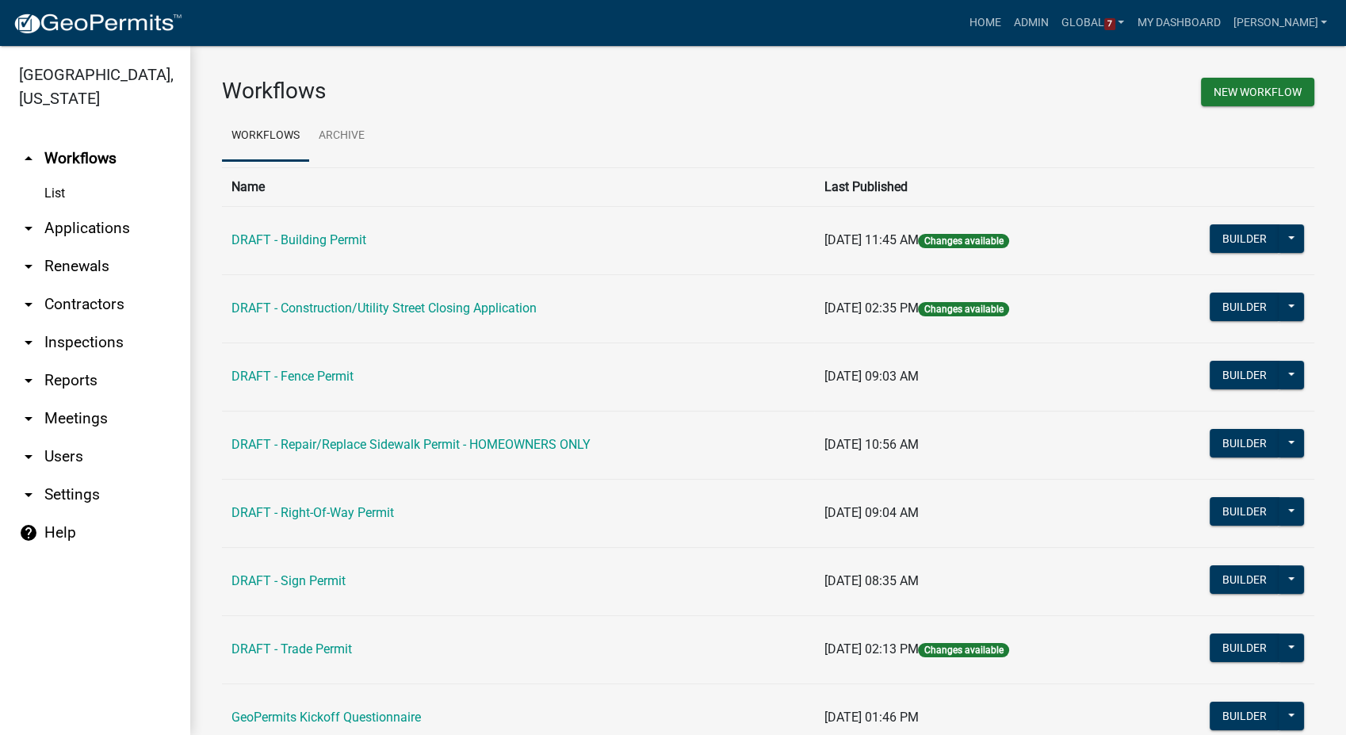
click at [93, 287] on link "arrow_drop_down Contractors" at bounding box center [95, 304] width 190 height 38
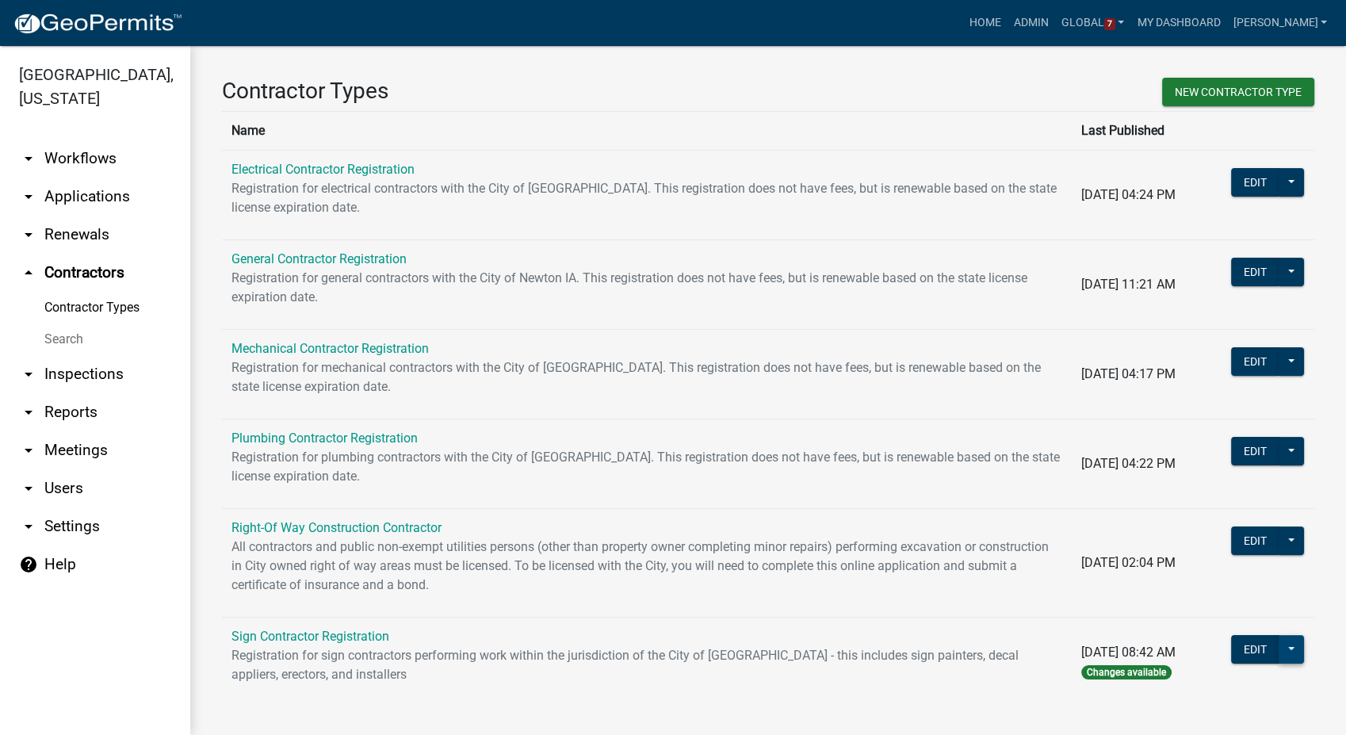
click at [1279, 656] on button at bounding box center [1291, 649] width 25 height 29
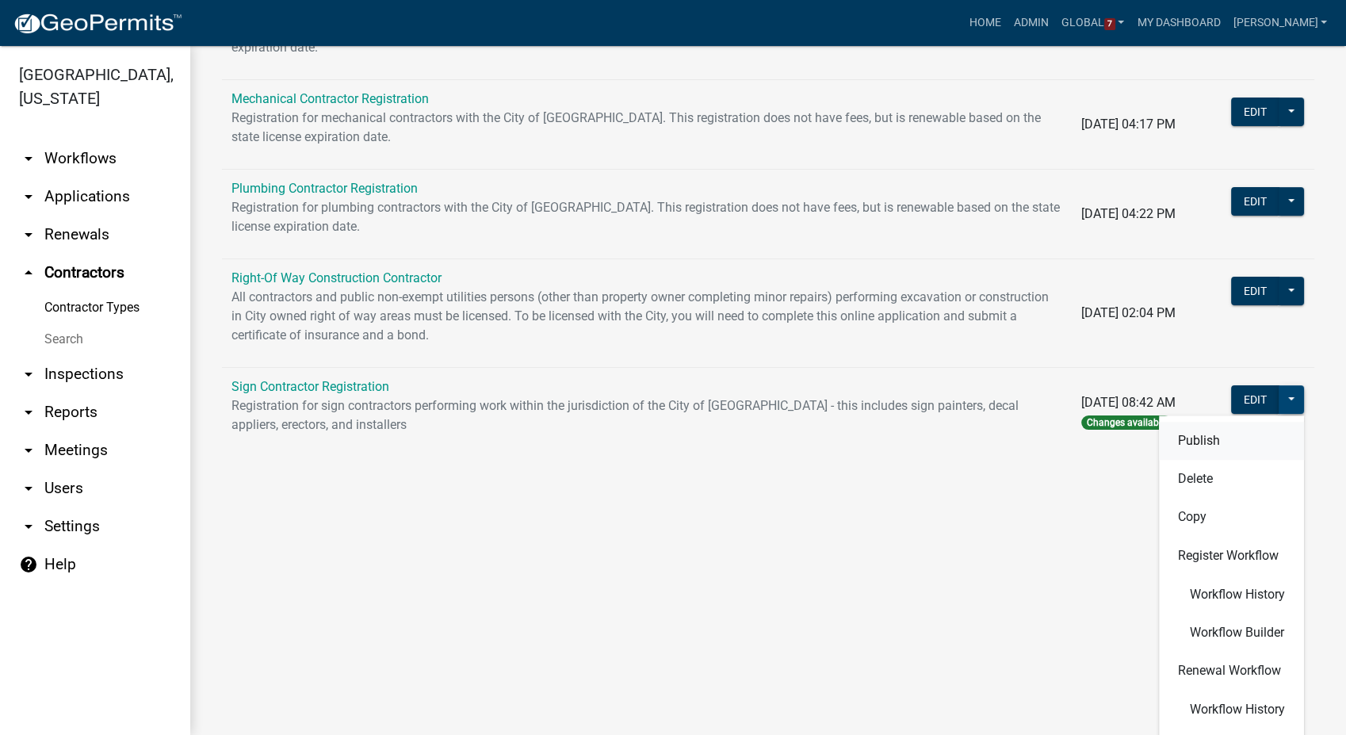
scroll to position [264, 0]
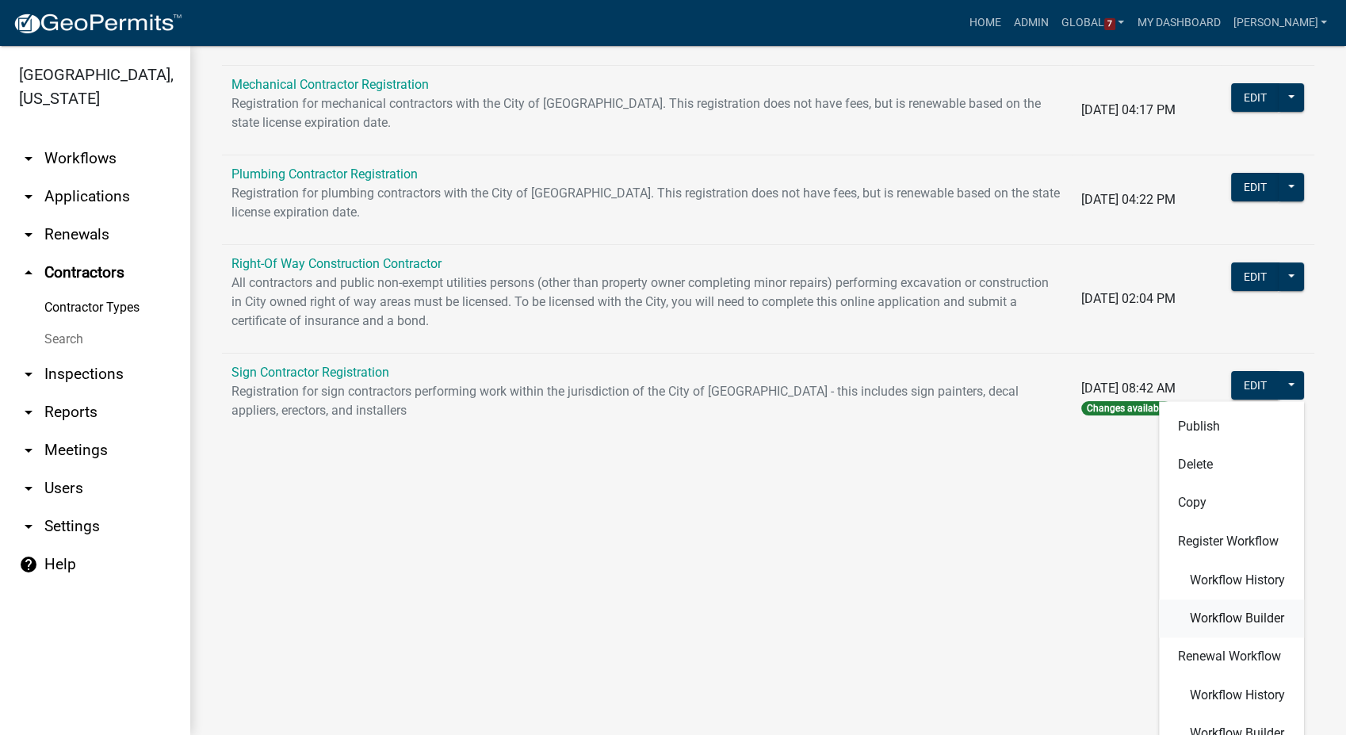
click at [1216, 618] on span "Workflow Builder" at bounding box center [1237, 618] width 94 height 13
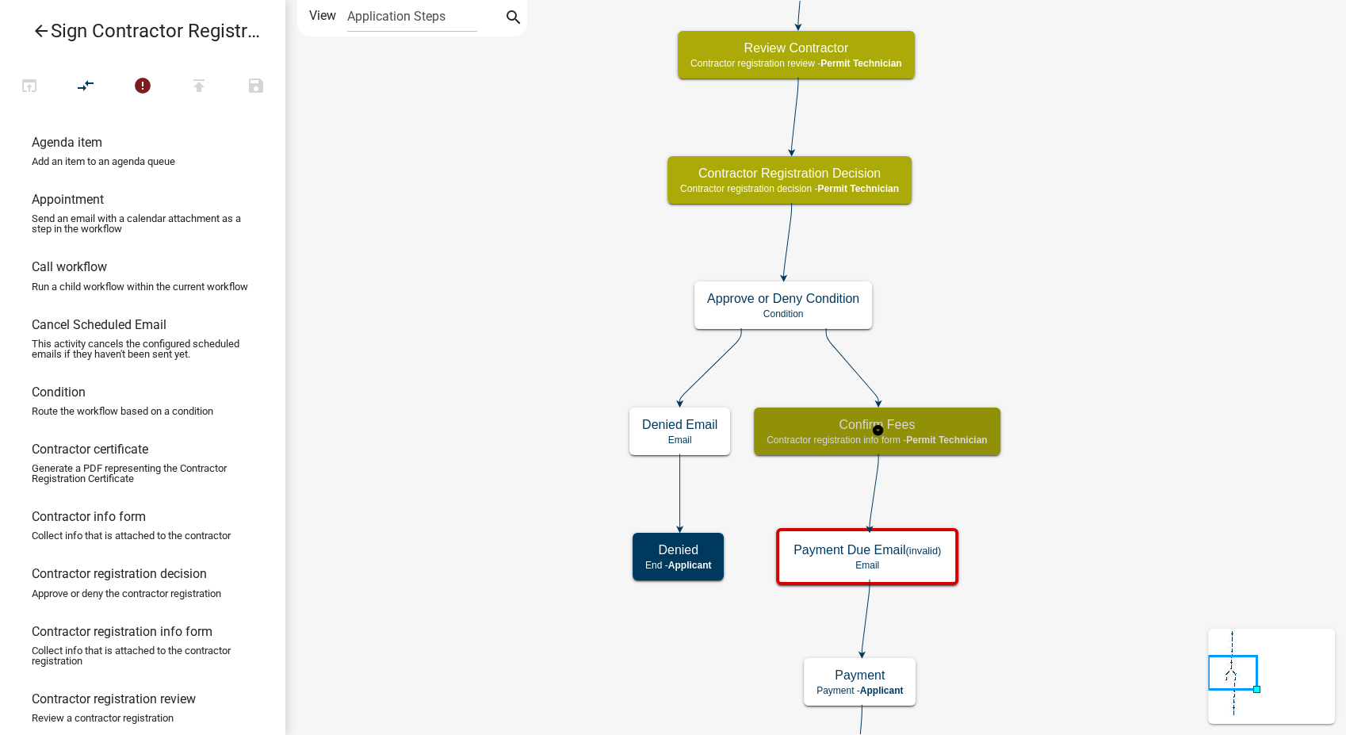
click at [939, 436] on span "Permit Technician" at bounding box center [946, 439] width 81 height 11
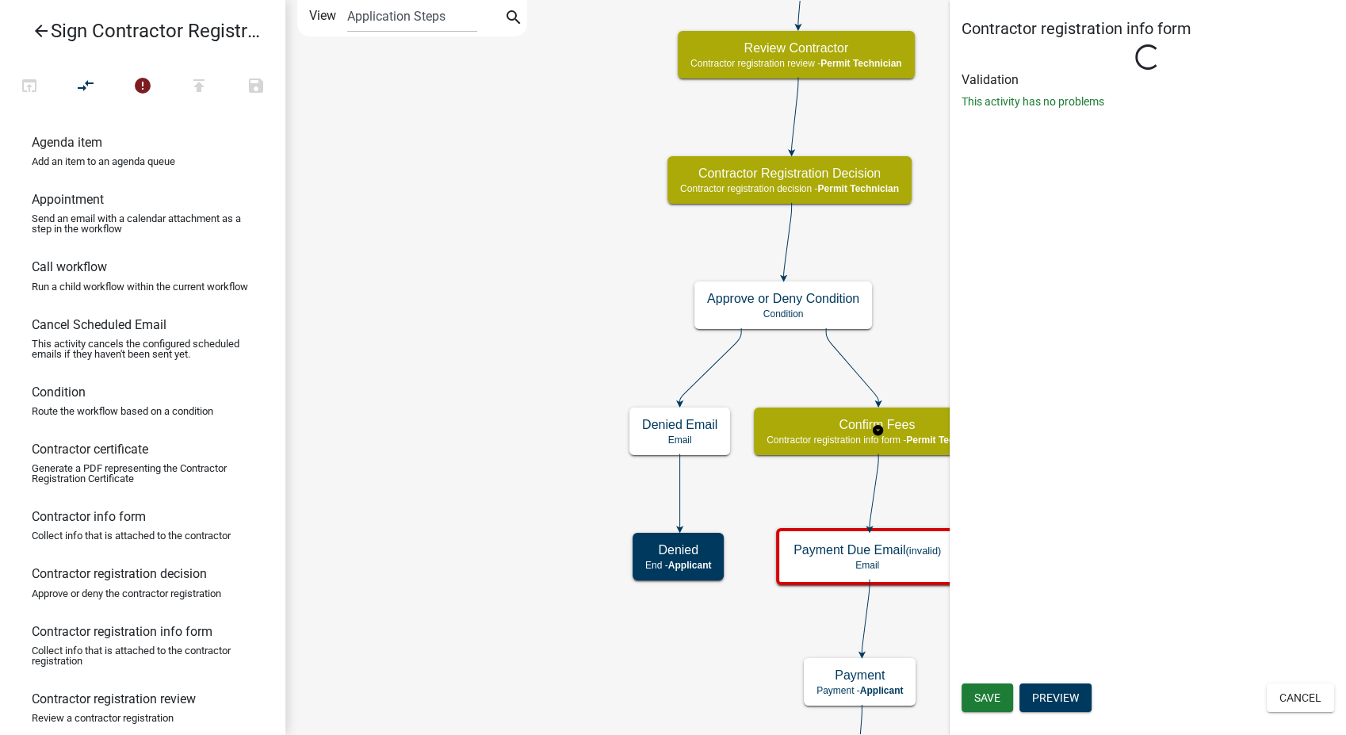
select select "5805852F-8761-4B18-8554-11011EE0AEBD"
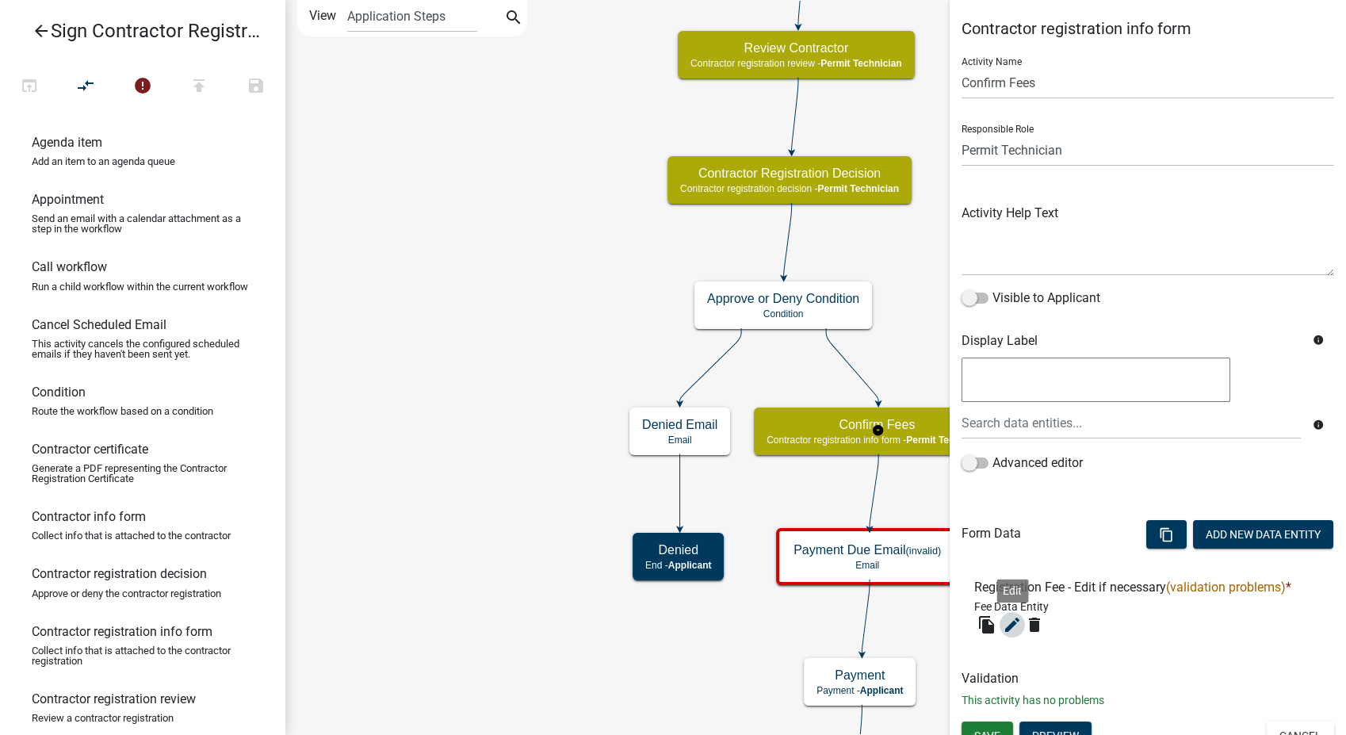
click at [1016, 618] on icon "edit" at bounding box center [1012, 624] width 19 height 19
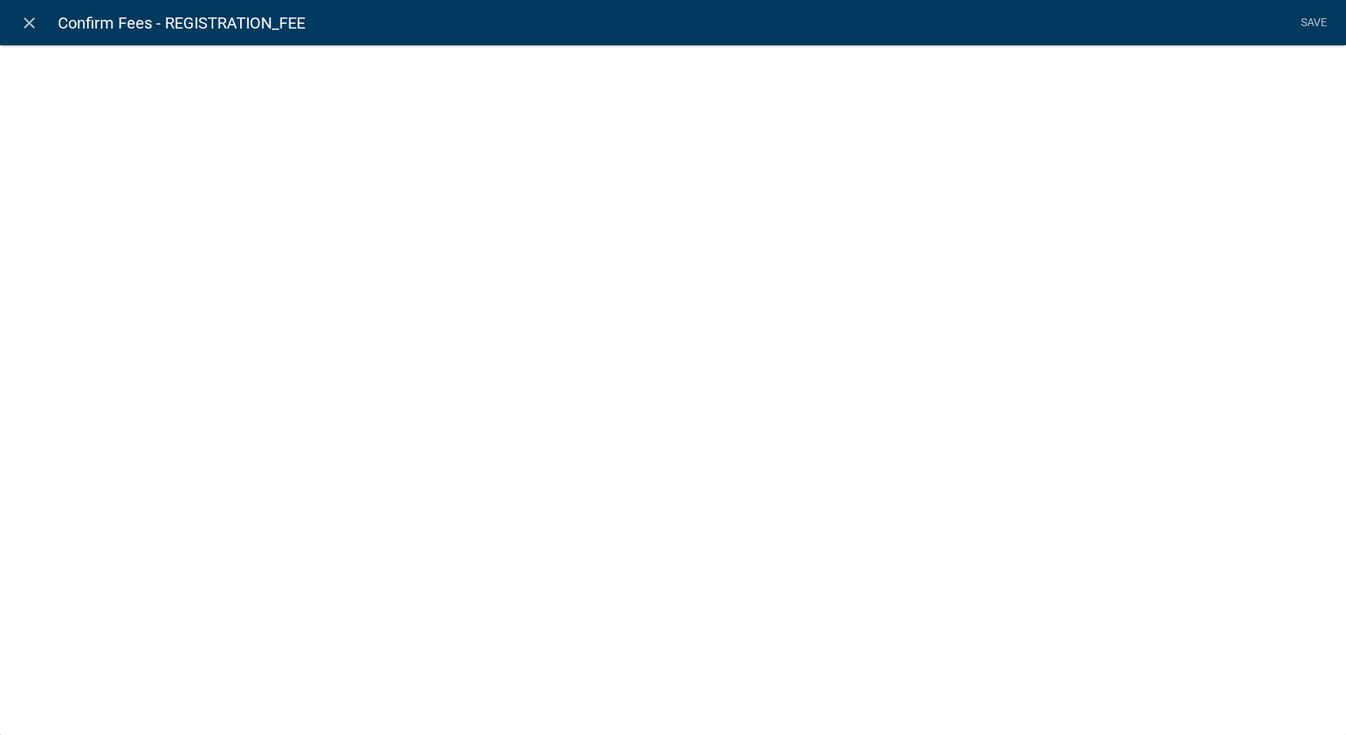
select select "fee"
select select "RegistrationType"
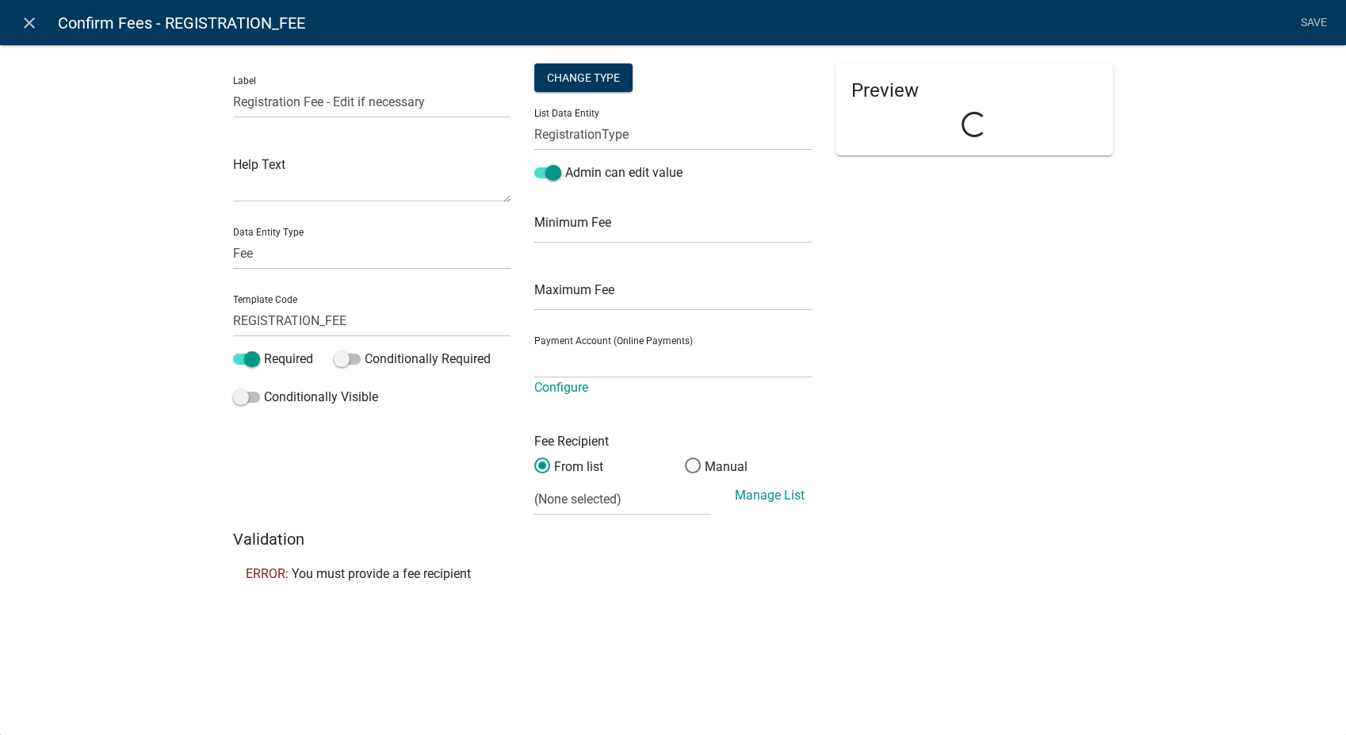
select select "4878f9a1-c785-466c-a124-d35ee7d960eb"
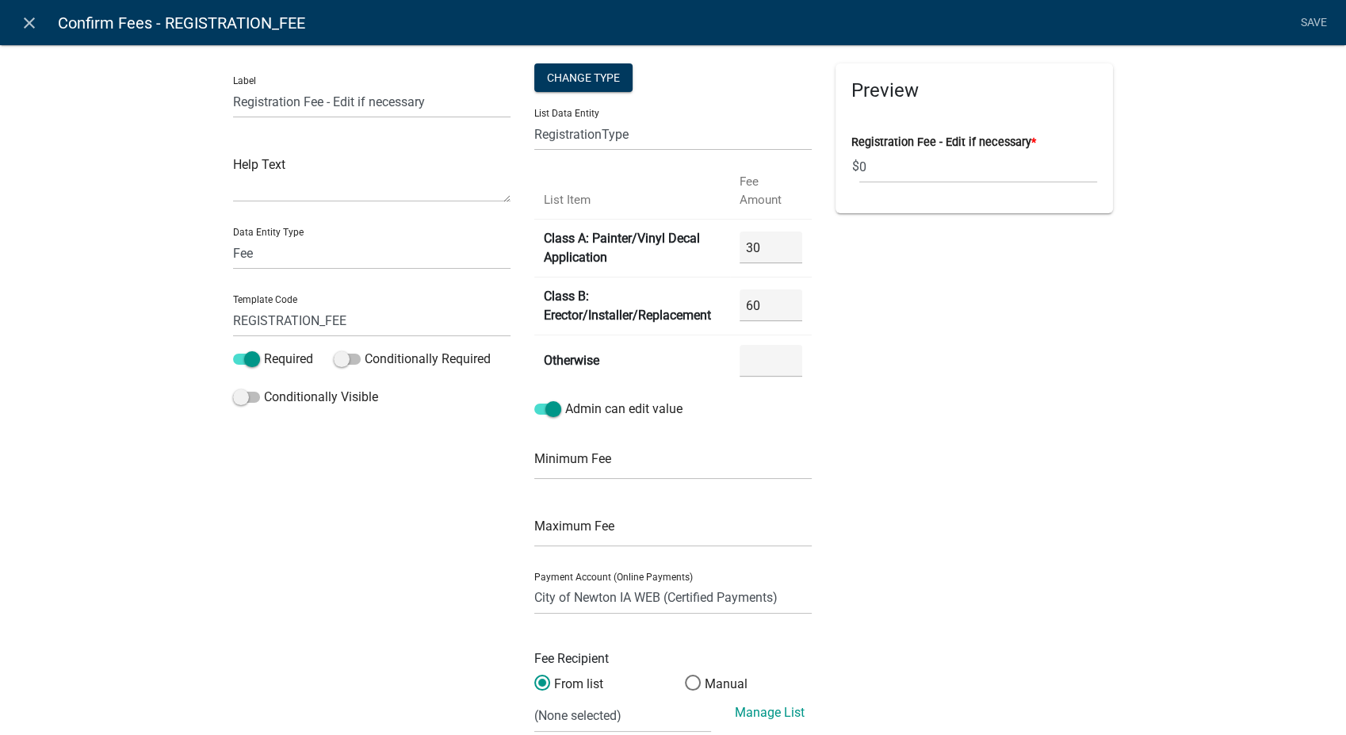
scroll to position [121, 0]
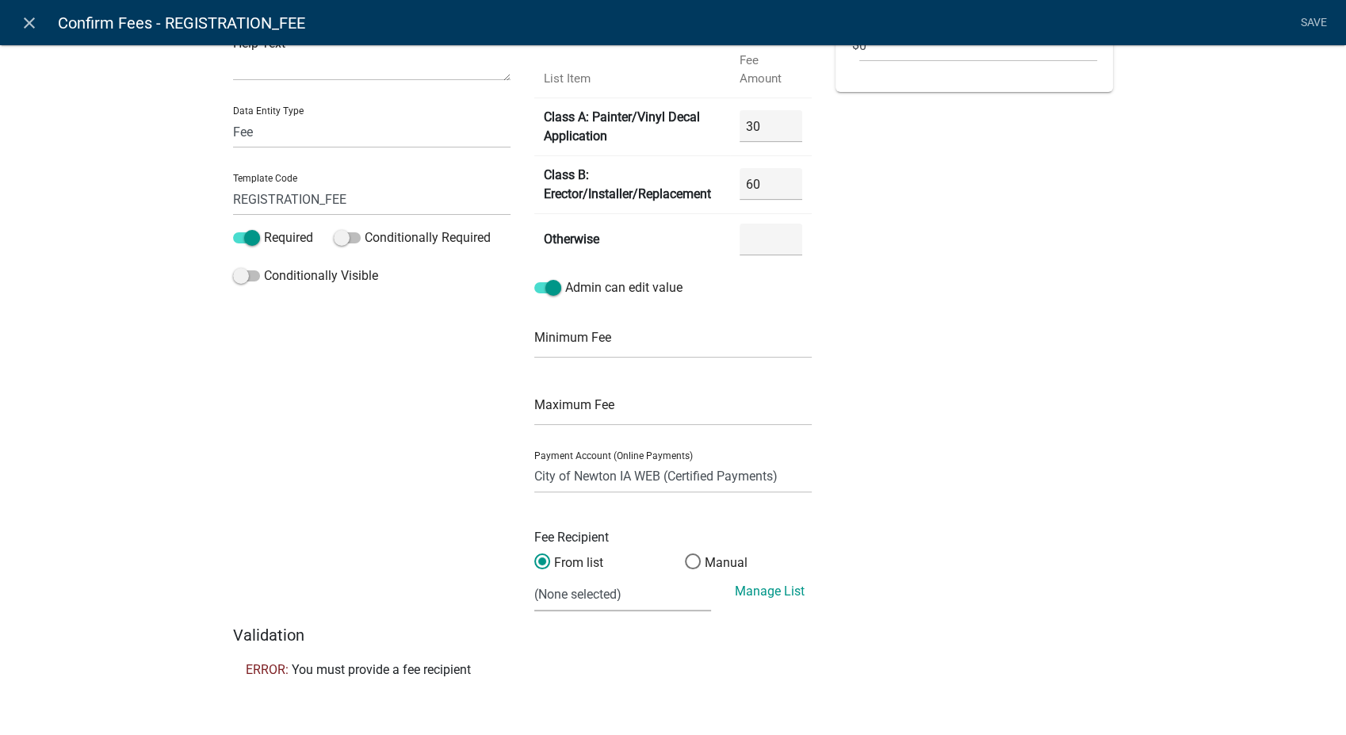
click at [570, 597] on select "(None selected) Building Division Utilities Dept." at bounding box center [622, 595] width 177 height 33
select select "1: faed6382-aed0-4614-8d4a-2bf2c810f16e"
click at [534, 579] on select "(None selected) Building Division Utilities Dept." at bounding box center [622, 595] width 177 height 33
click at [1301, 18] on link "Save" at bounding box center [1314, 23] width 40 height 30
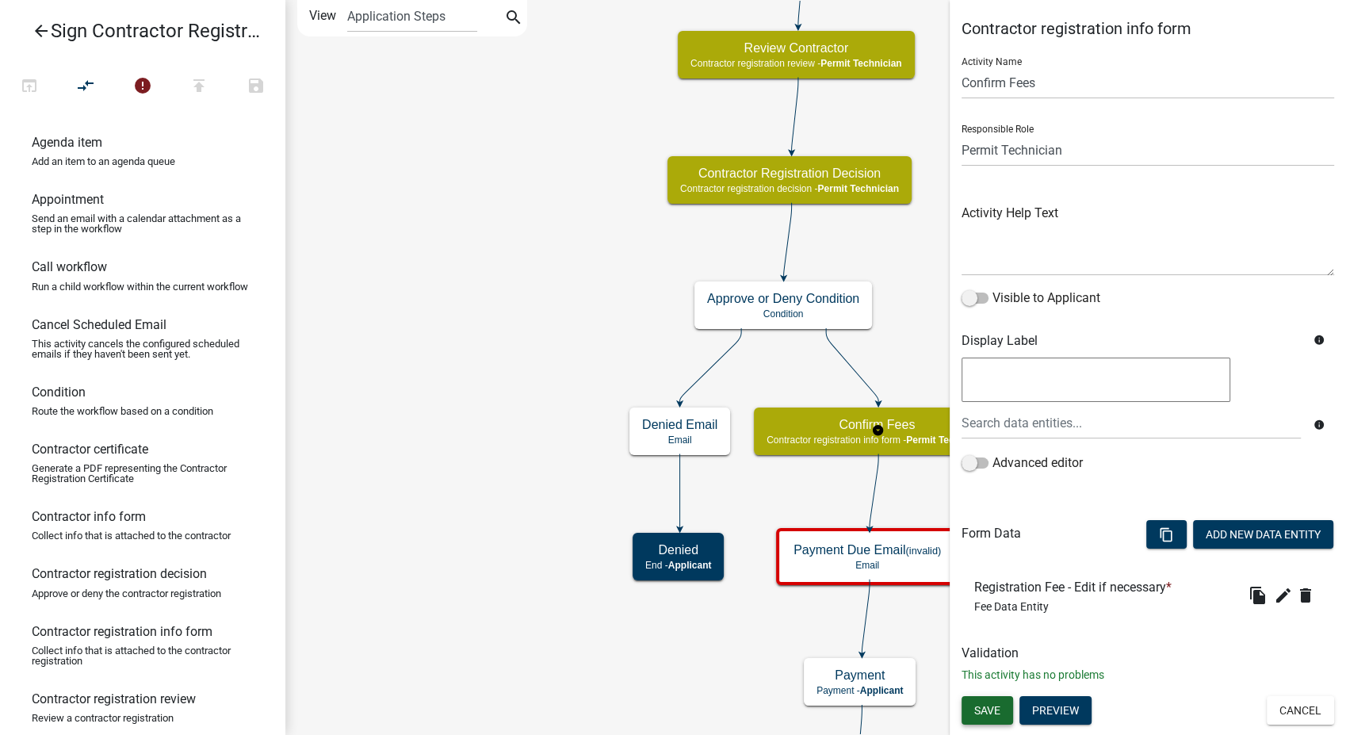
click at [999, 720] on button "Save" at bounding box center [988, 710] width 52 height 29
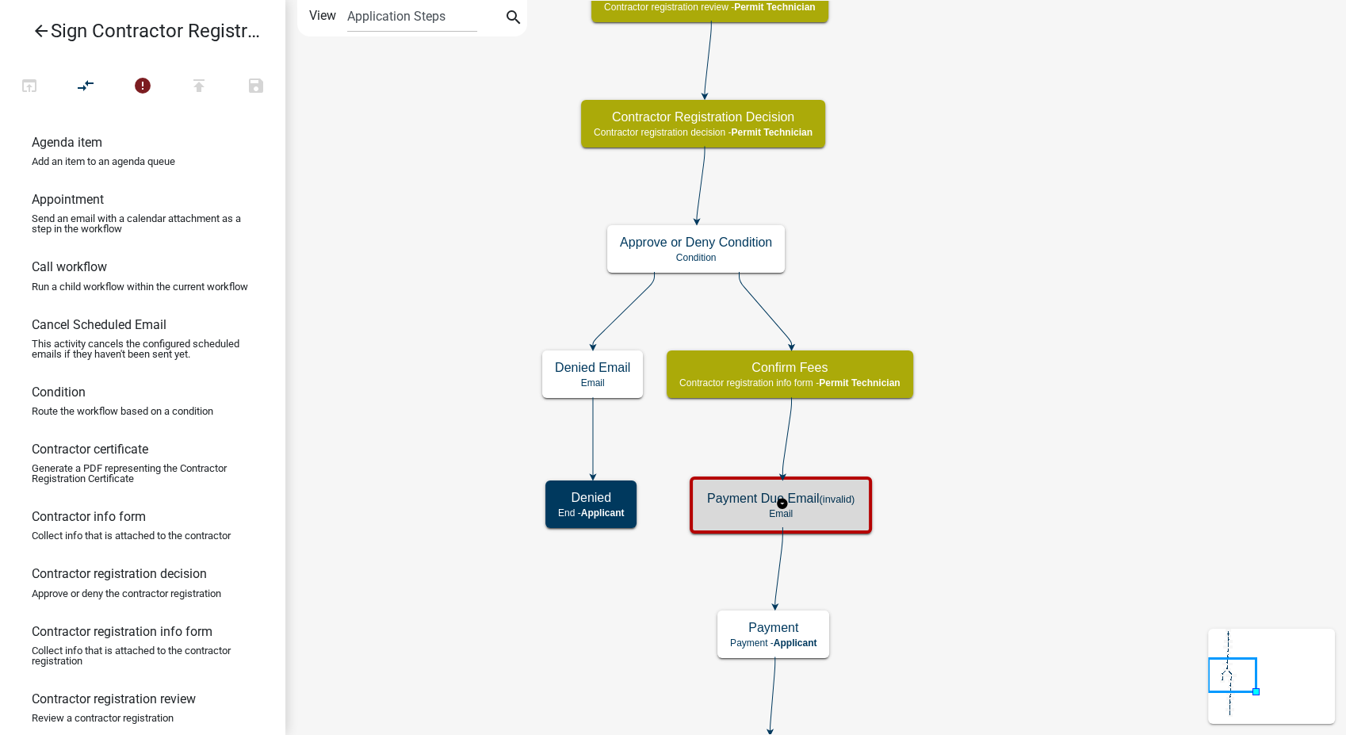
click at [823, 511] on p "Email" at bounding box center [780, 513] width 147 height 11
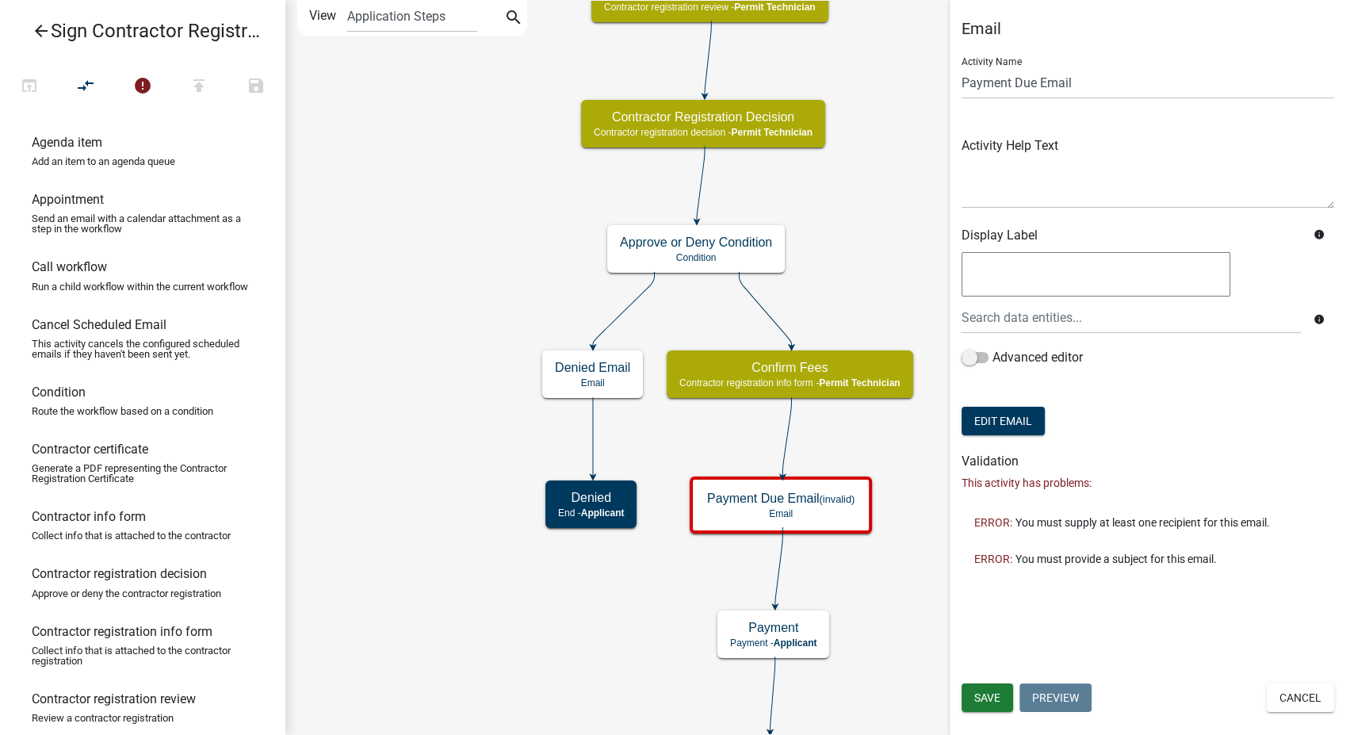
click at [1030, 437] on form "Activity Name Payment Due Email Activity Help Text Display Label info info Adva…" at bounding box center [1148, 241] width 373 height 395
click at [977, 425] on button "Edit Email" at bounding box center [1003, 421] width 83 height 29
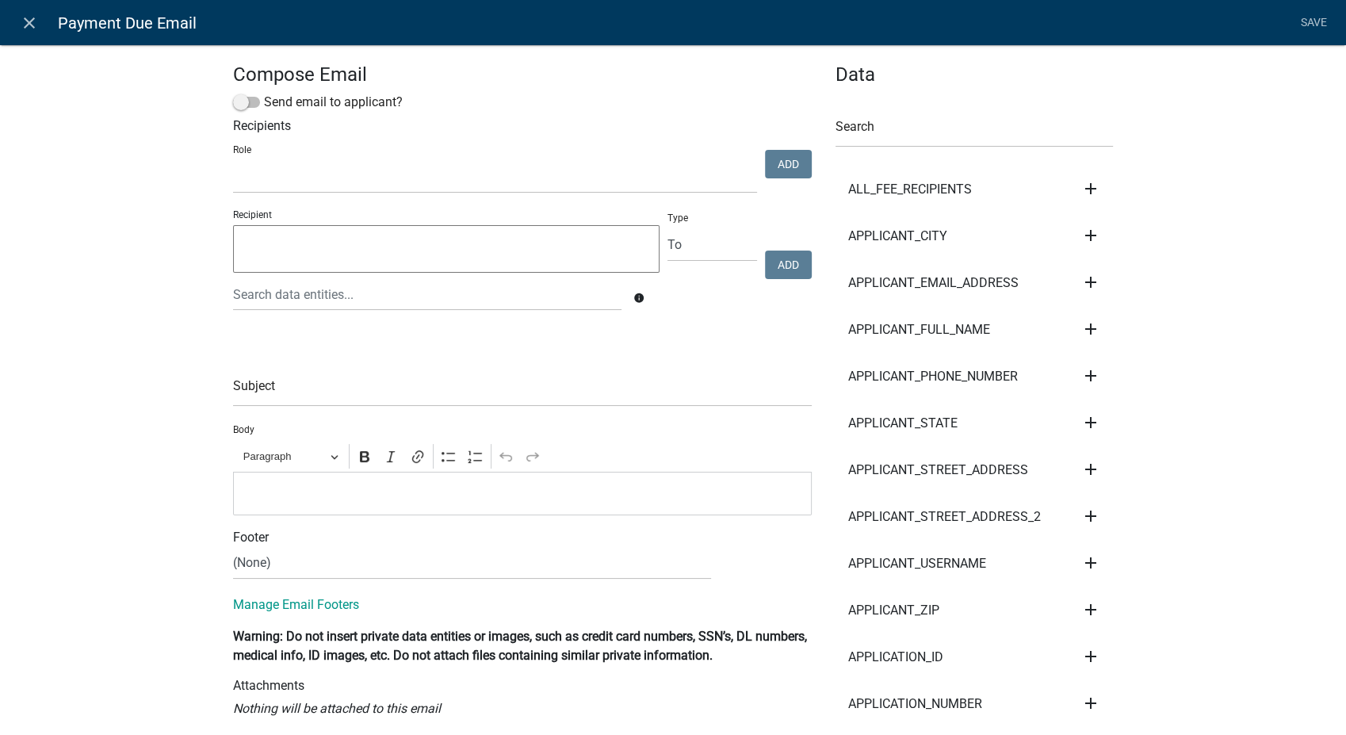
select select
click at [233, 105] on span at bounding box center [246, 102] width 27 height 11
click at [264, 93] on input "Send email to applicant?" at bounding box center [264, 93] width 0 height 0
click at [274, 395] on input "text" at bounding box center [522, 390] width 579 height 33
type input "City of Newton IA - Payment DUE for ROW Contractor Renewal"
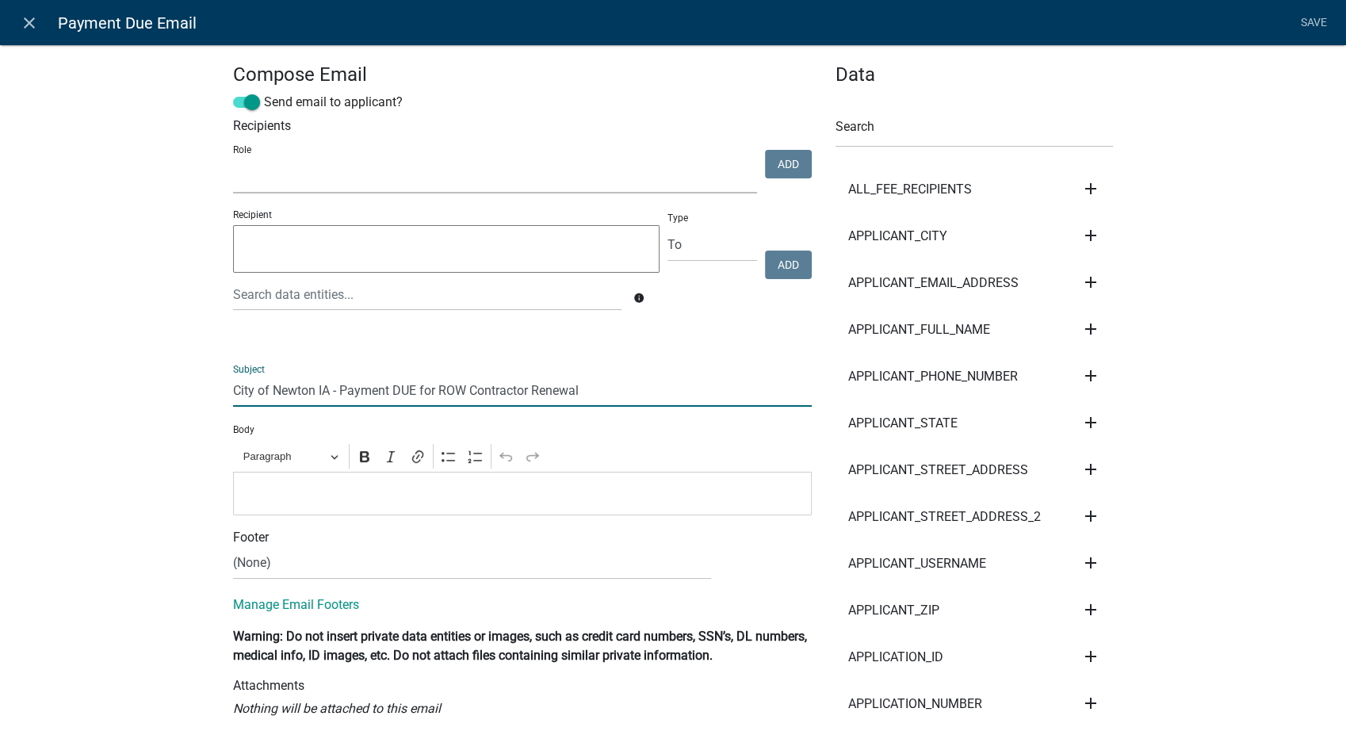
select select
type input "fee"
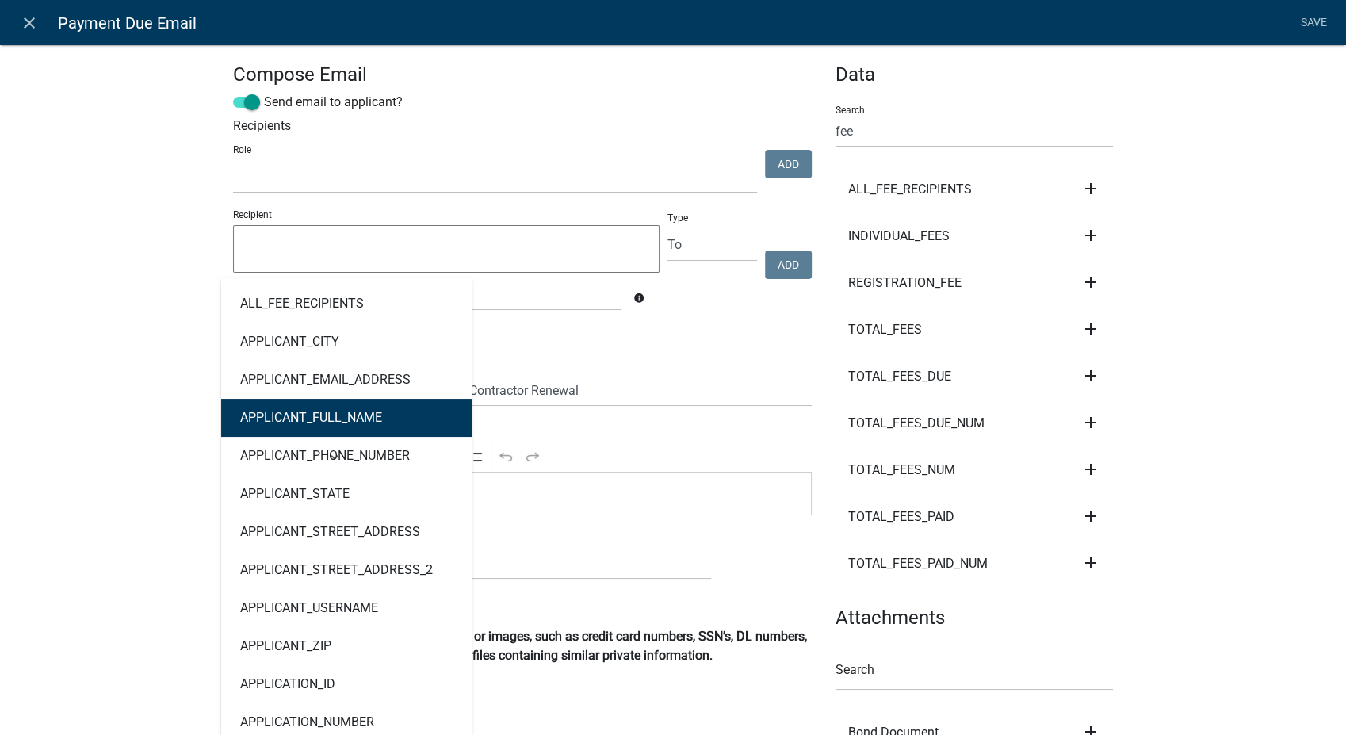
click at [132, 426] on div "Compose Email Send email to applicant? Recipients Role PWD Director Permit Tech…" at bounding box center [673, 473] width 1346 height 909
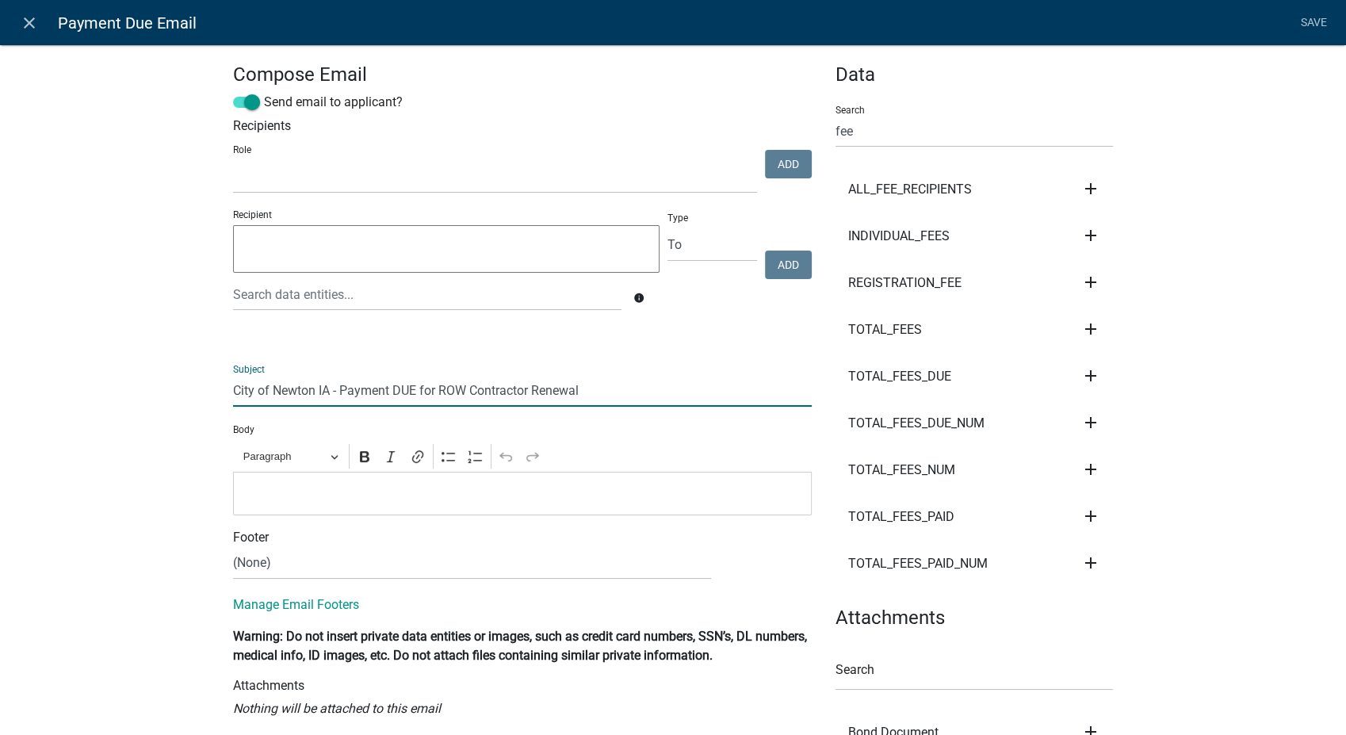
click at [460, 389] on input "City of Newton IA - Payment DUE for ROW Contractor Renewal" at bounding box center [522, 390] width 579 height 33
click at [580, 396] on input "City of Newton IA - Payment DUE for Sign Contractor Renewal" at bounding box center [522, 390] width 579 height 33
type input "City of Newton IA - Payment DUE for Sign Contractor Registration"
click at [259, 496] on p "Editor editing area: main. Press Alt+0 for help." at bounding box center [523, 493] width 562 height 19
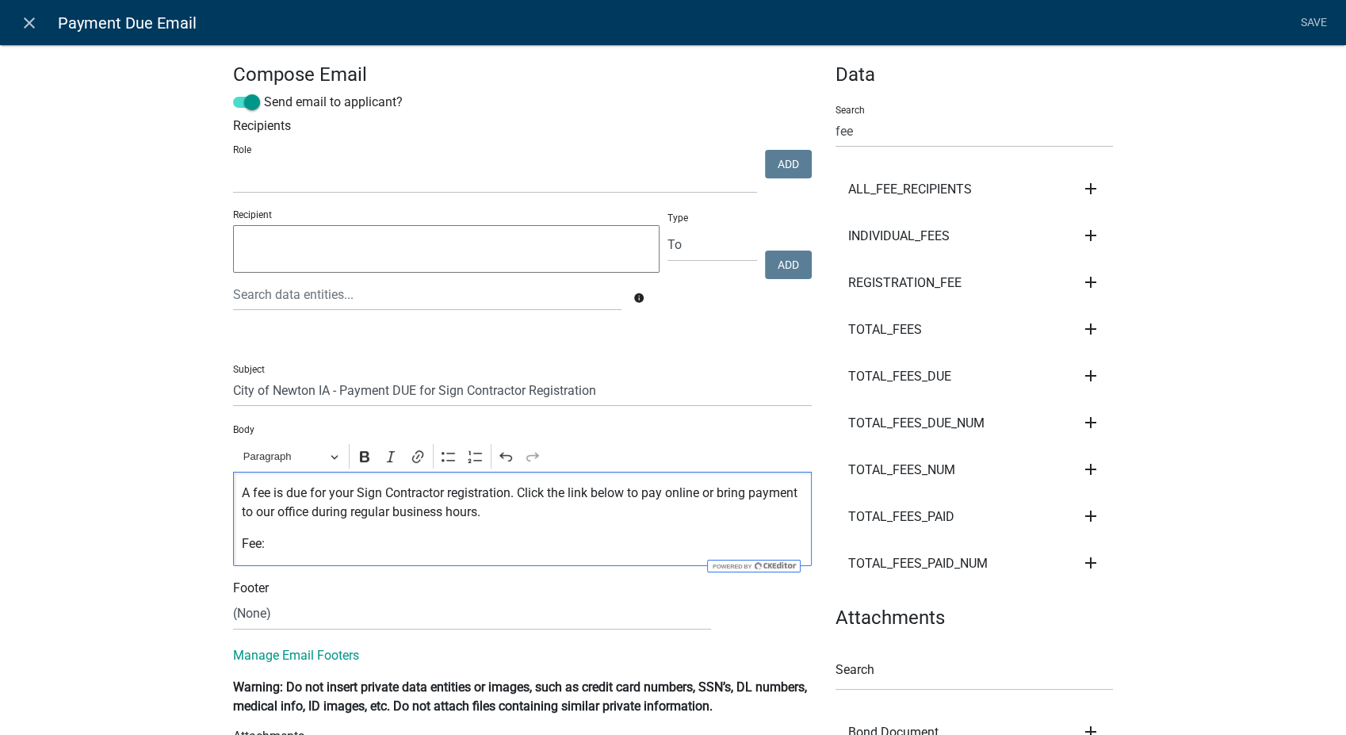
click at [1081, 276] on icon "add" at bounding box center [1090, 282] width 19 height 19
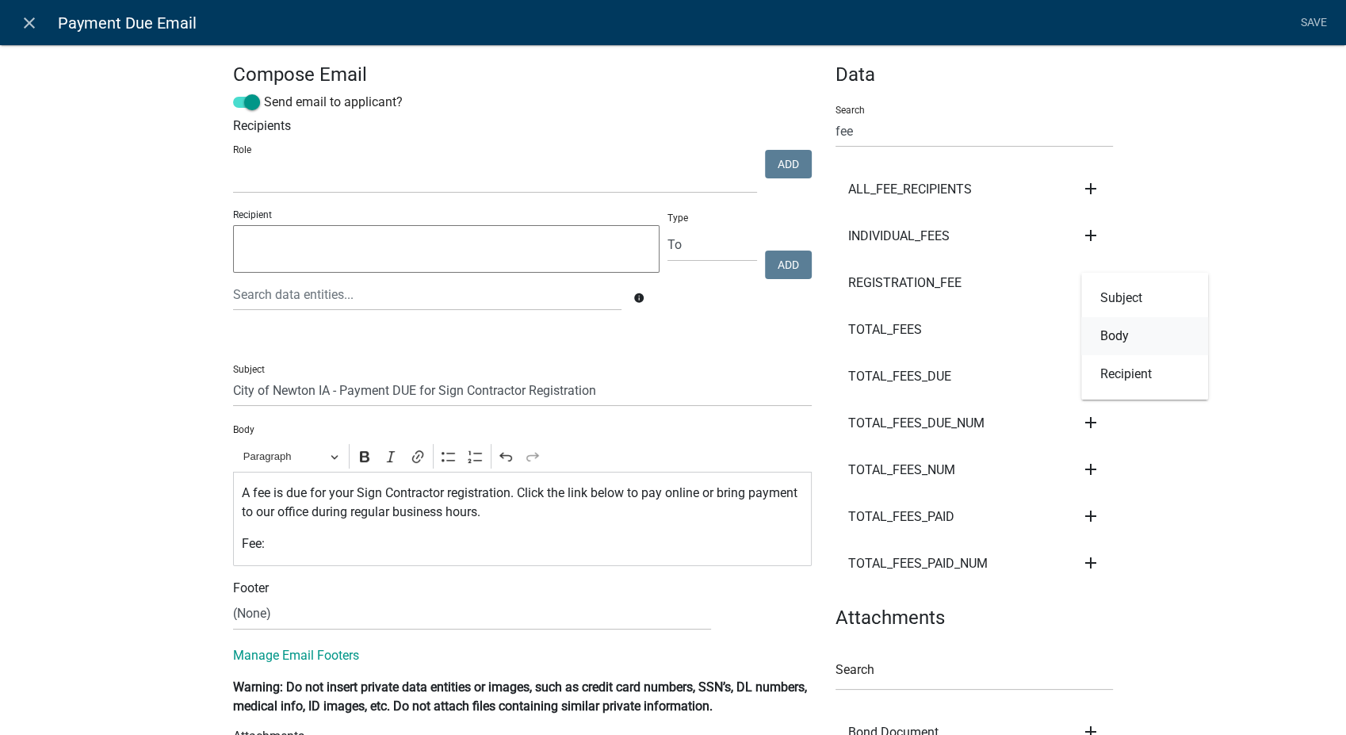
click at [1108, 332] on button "Body" at bounding box center [1144, 336] width 127 height 38
click at [273, 608] on select "(None) Community Development Public Works" at bounding box center [472, 614] width 478 height 33
select select "61e258e5-db64-4740-999e-677e1390fc72"
click at [233, 598] on select "(None) Community Development Public Works" at bounding box center [472, 614] width 478 height 33
click at [1316, 18] on link "Save" at bounding box center [1314, 23] width 40 height 30
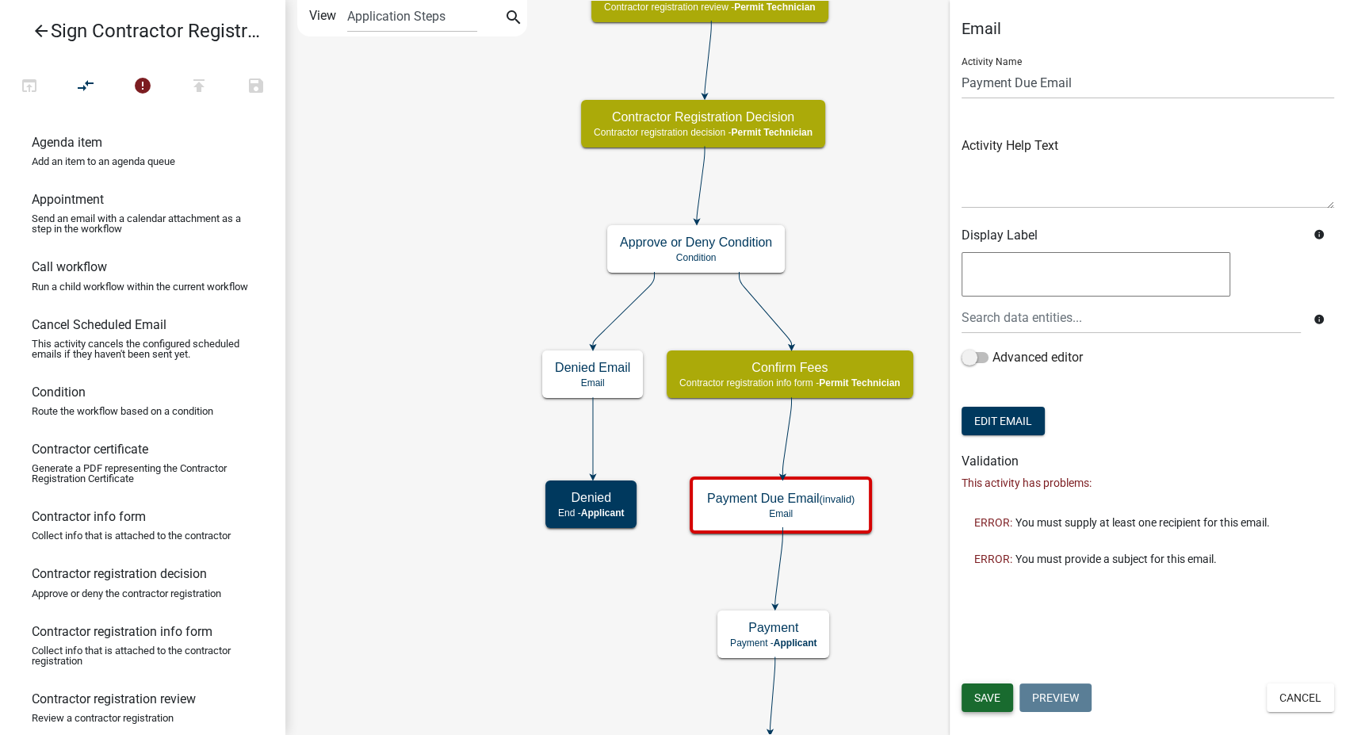
click at [974, 693] on span "Save" at bounding box center [987, 697] width 26 height 13
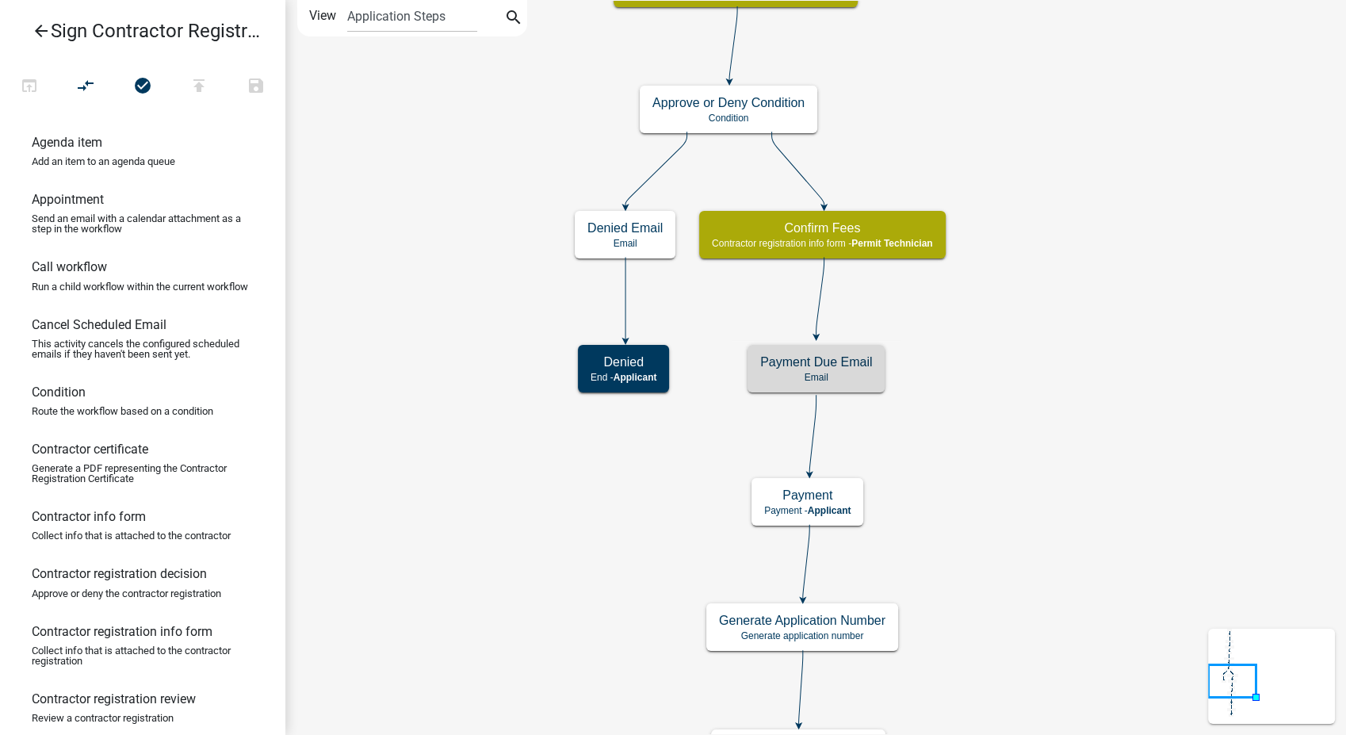
click at [44, 29] on icon "arrow_back" at bounding box center [41, 32] width 19 height 22
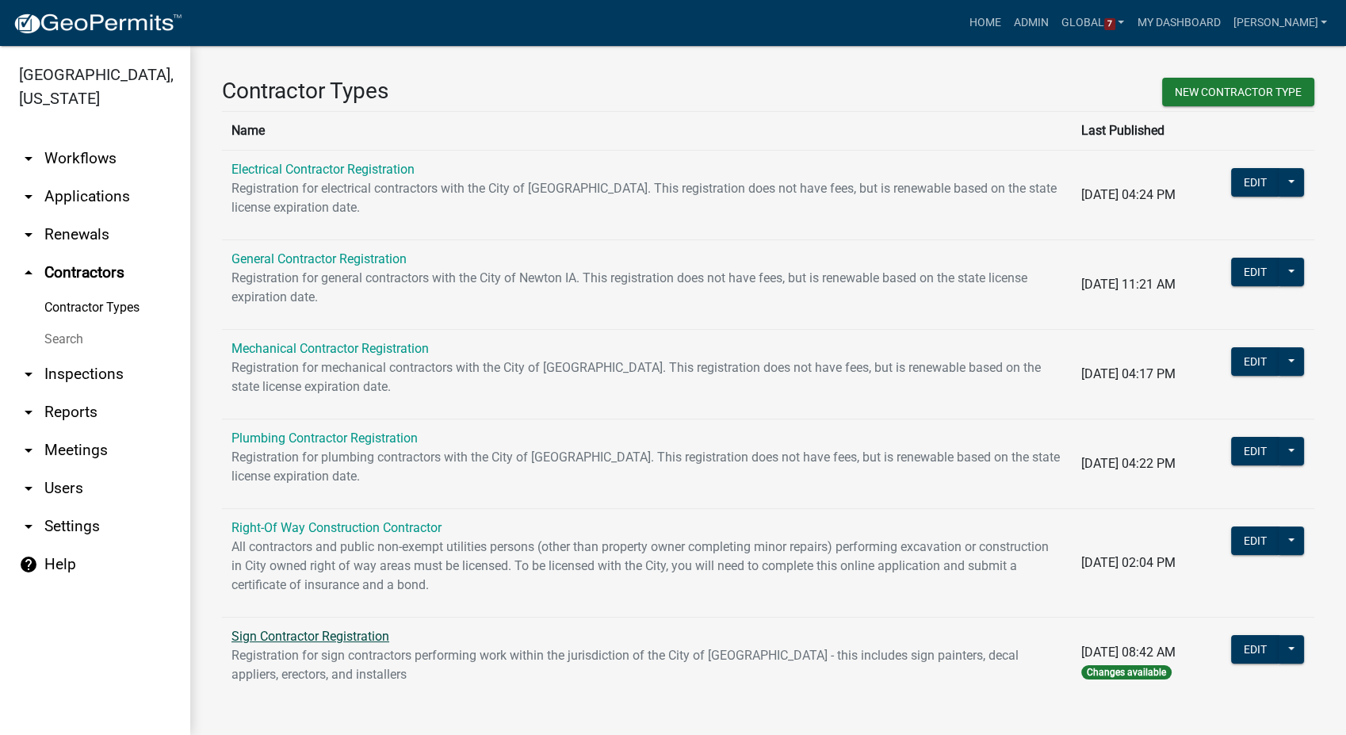
click at [258, 634] on link "Sign Contractor Registration" at bounding box center [311, 636] width 158 height 15
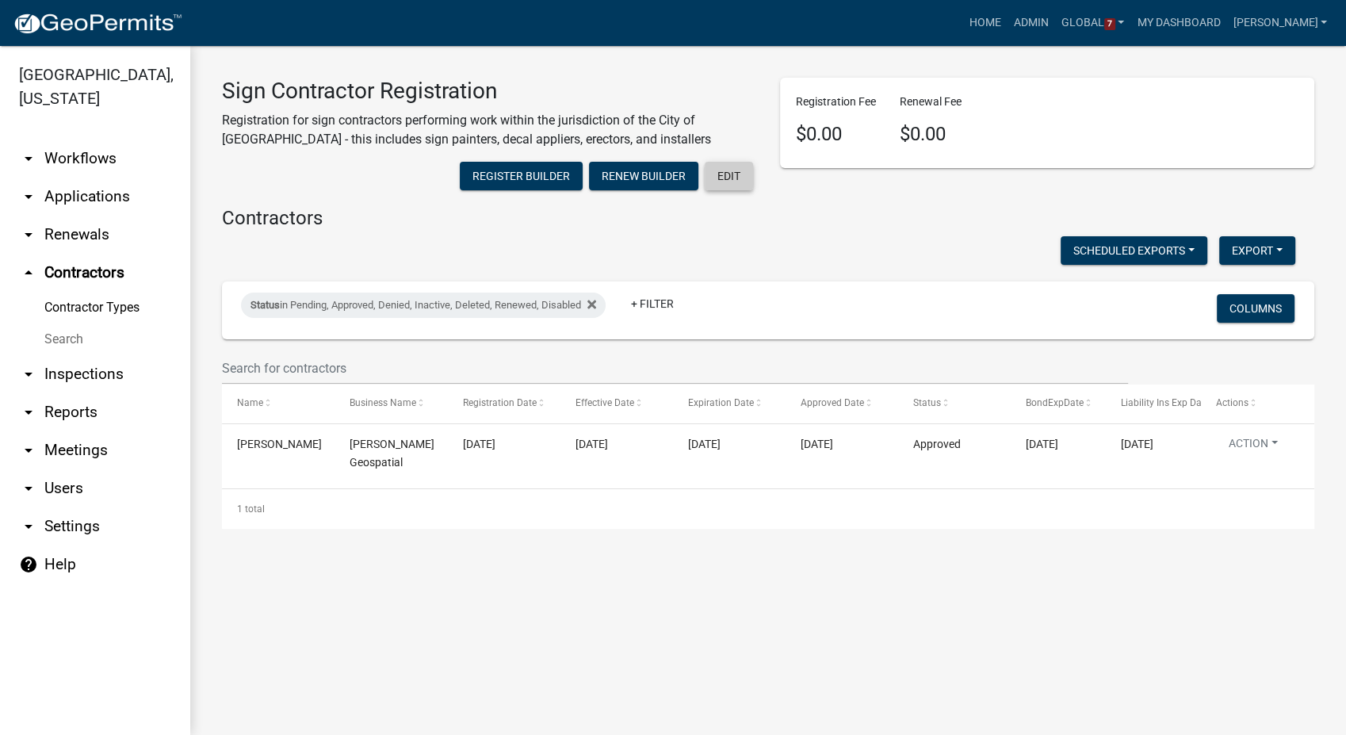
click at [727, 168] on button "Edit" at bounding box center [729, 176] width 48 height 29
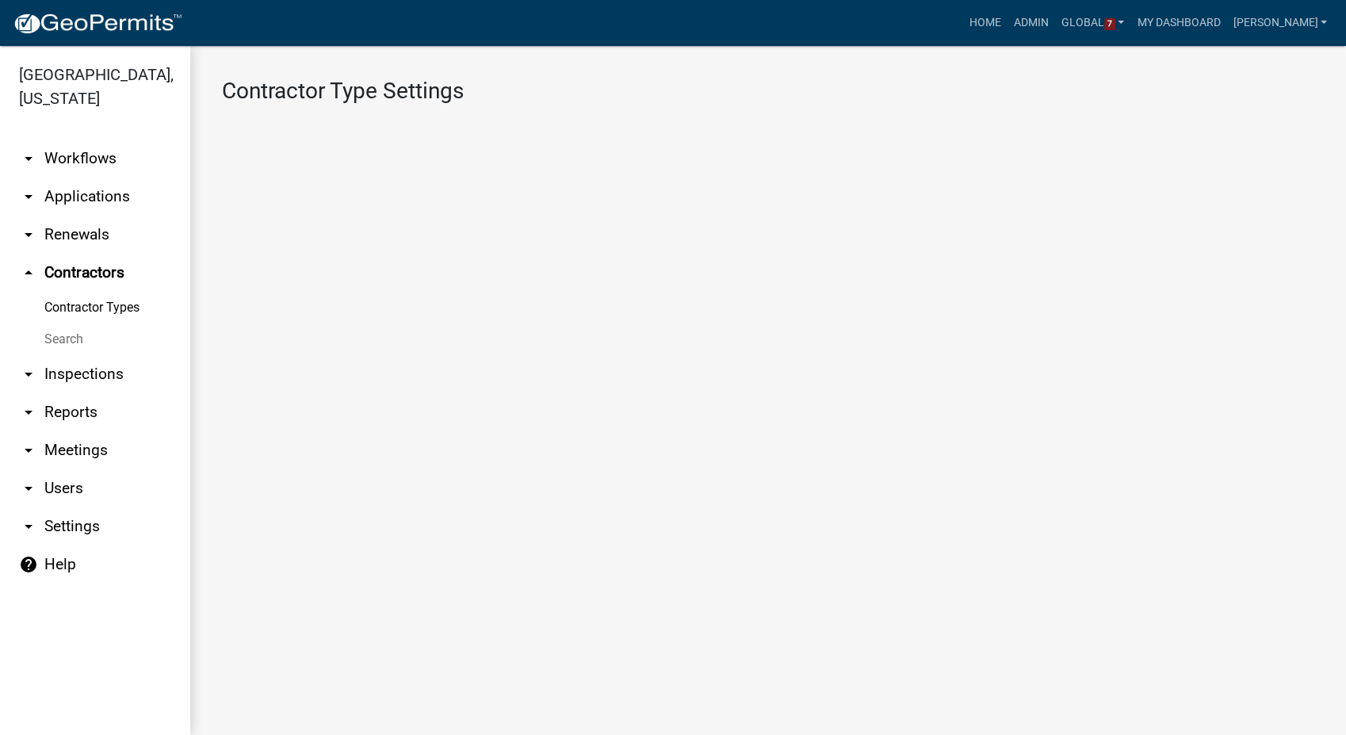
select select "4: b748f019-82c2-45bc-8874-d2e8f736f314"
select select "1: b798264d-217c-4581-98de-27d3ae90d6db"
select select "1: Object"
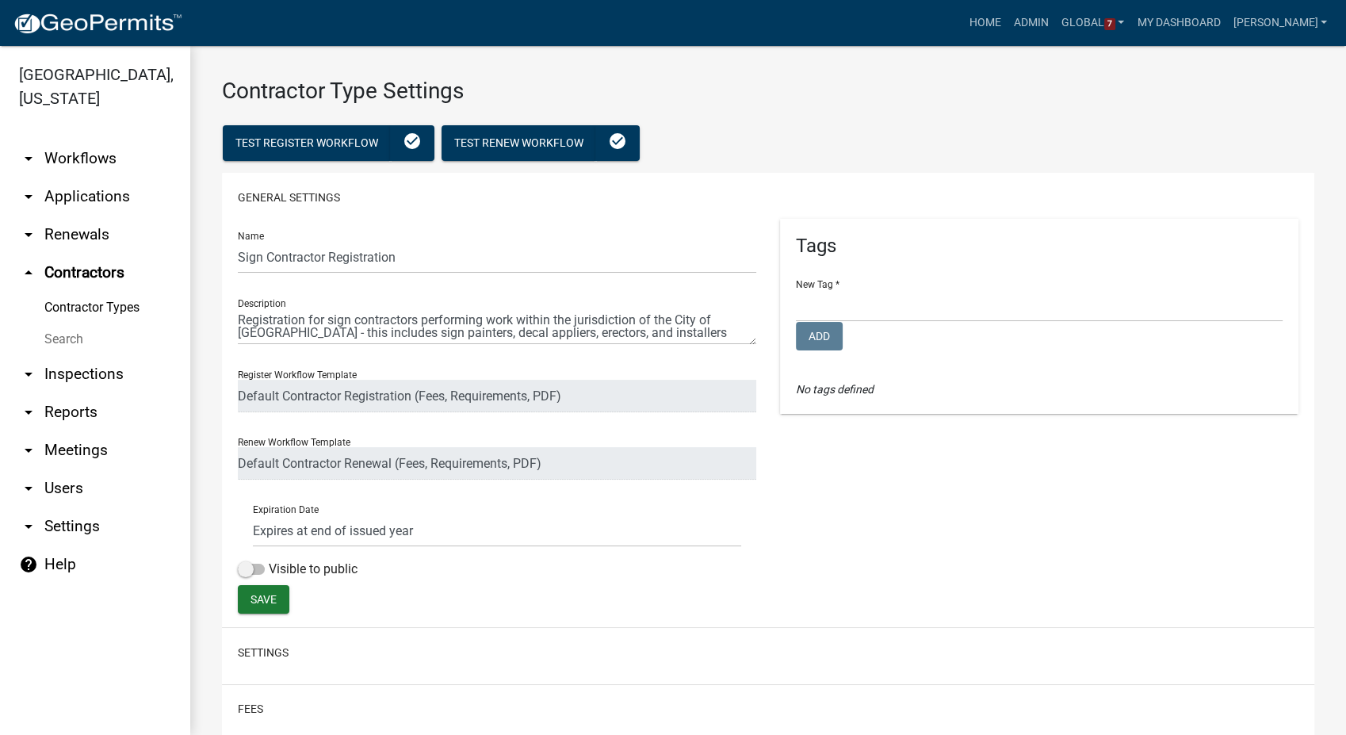
select select
click at [99, 140] on link "arrow_drop_down Workflows" at bounding box center [95, 159] width 190 height 38
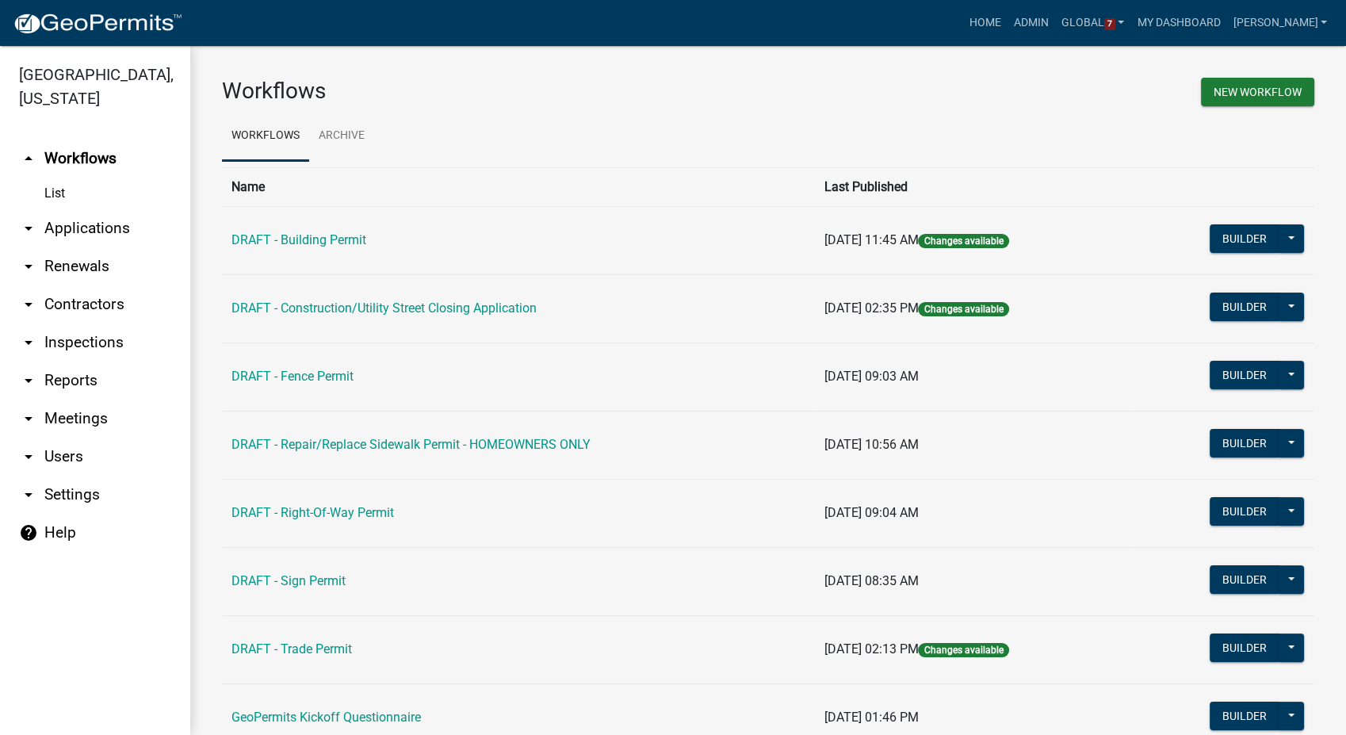
click at [98, 285] on link "arrow_drop_down Contractors" at bounding box center [95, 304] width 190 height 38
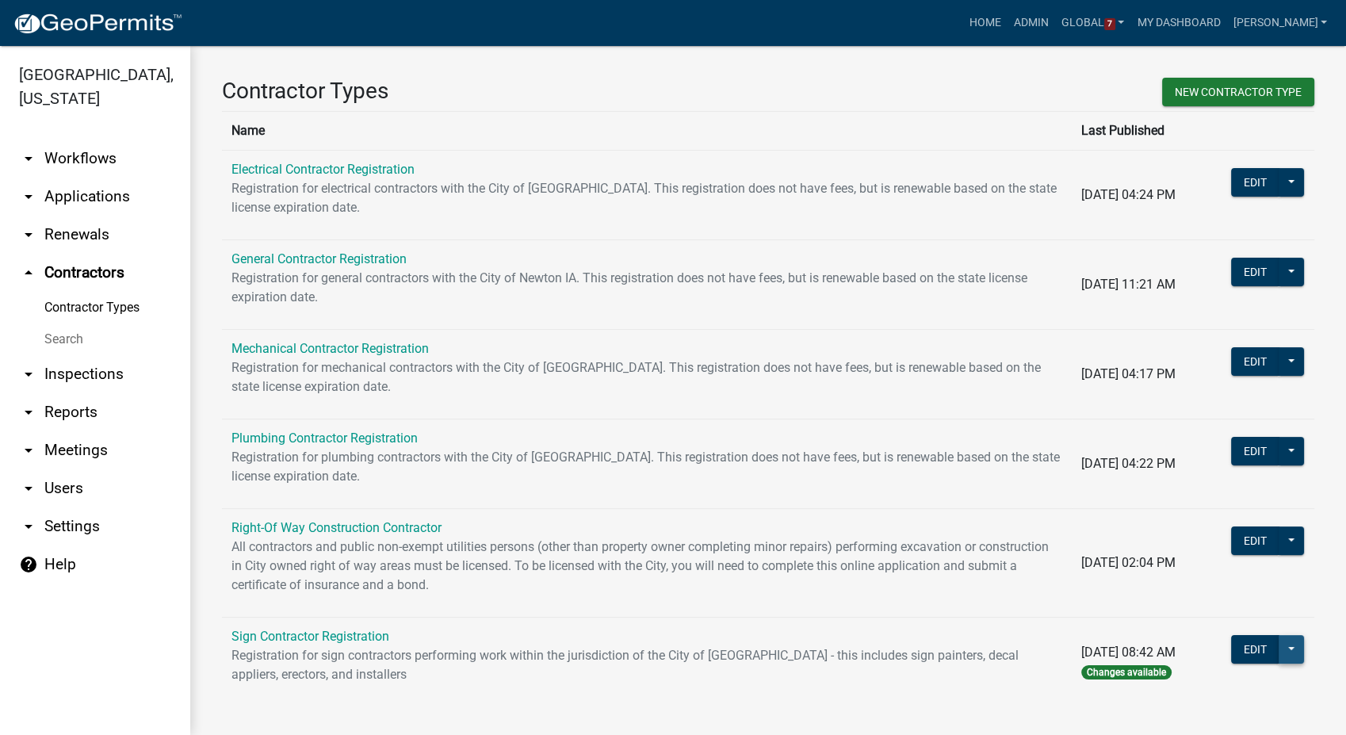
click at [1279, 649] on button at bounding box center [1291, 649] width 25 height 29
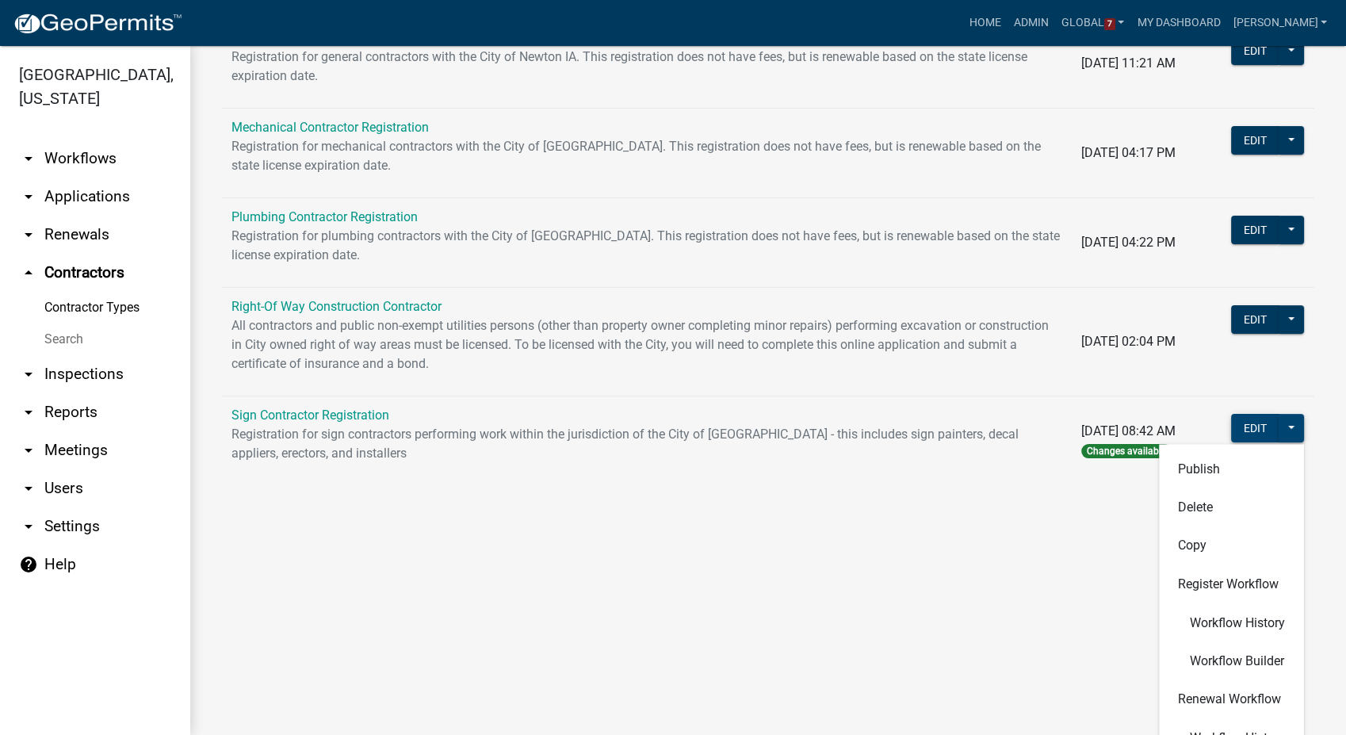
scroll to position [287, 0]
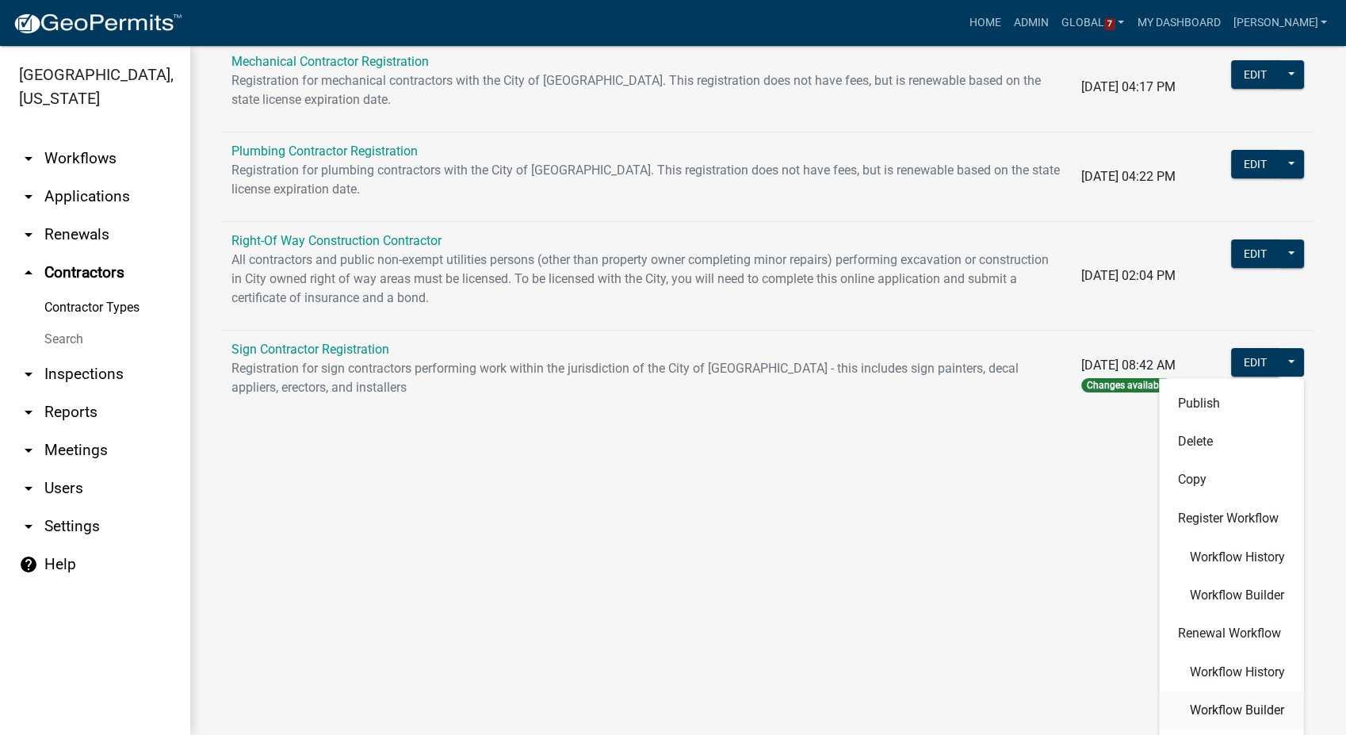
click at [1205, 696] on button "Workflow Builder" at bounding box center [1231, 710] width 145 height 38
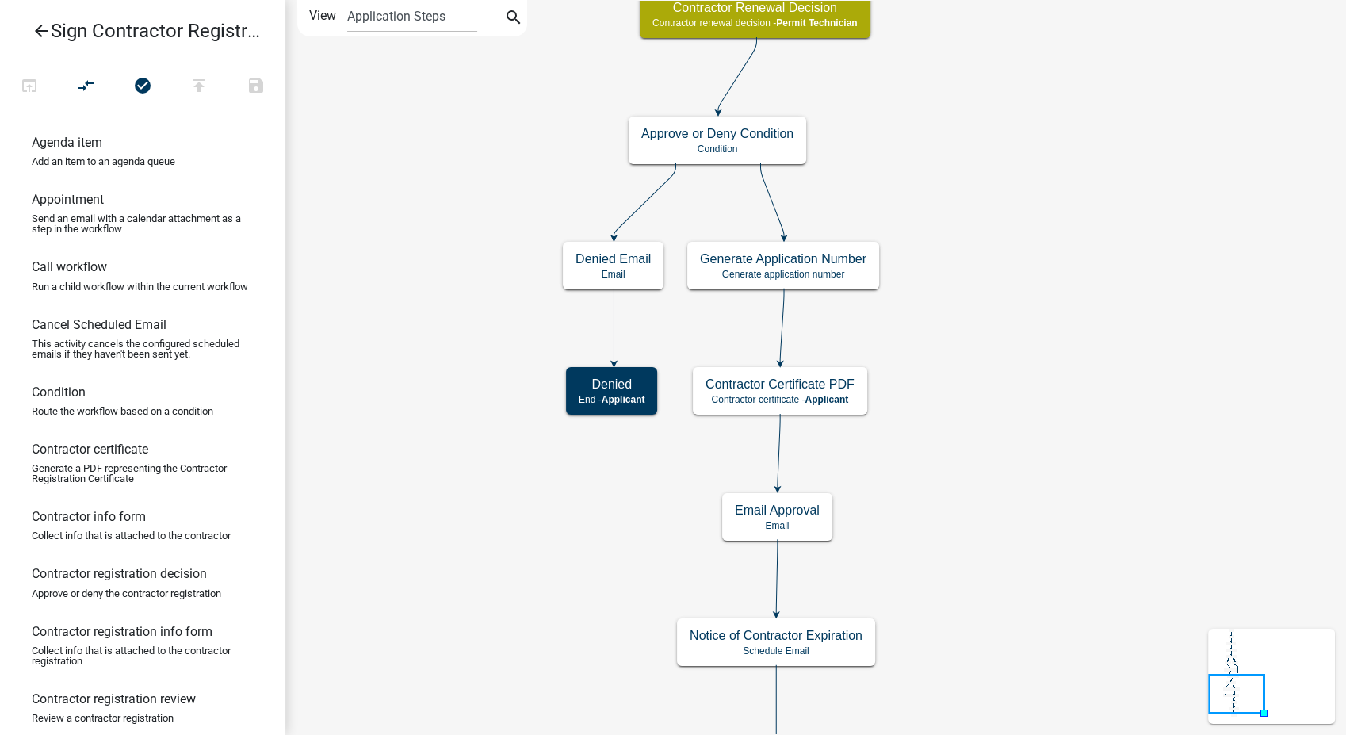
click at [36, 23] on icon "arrow_back" at bounding box center [41, 32] width 19 height 22
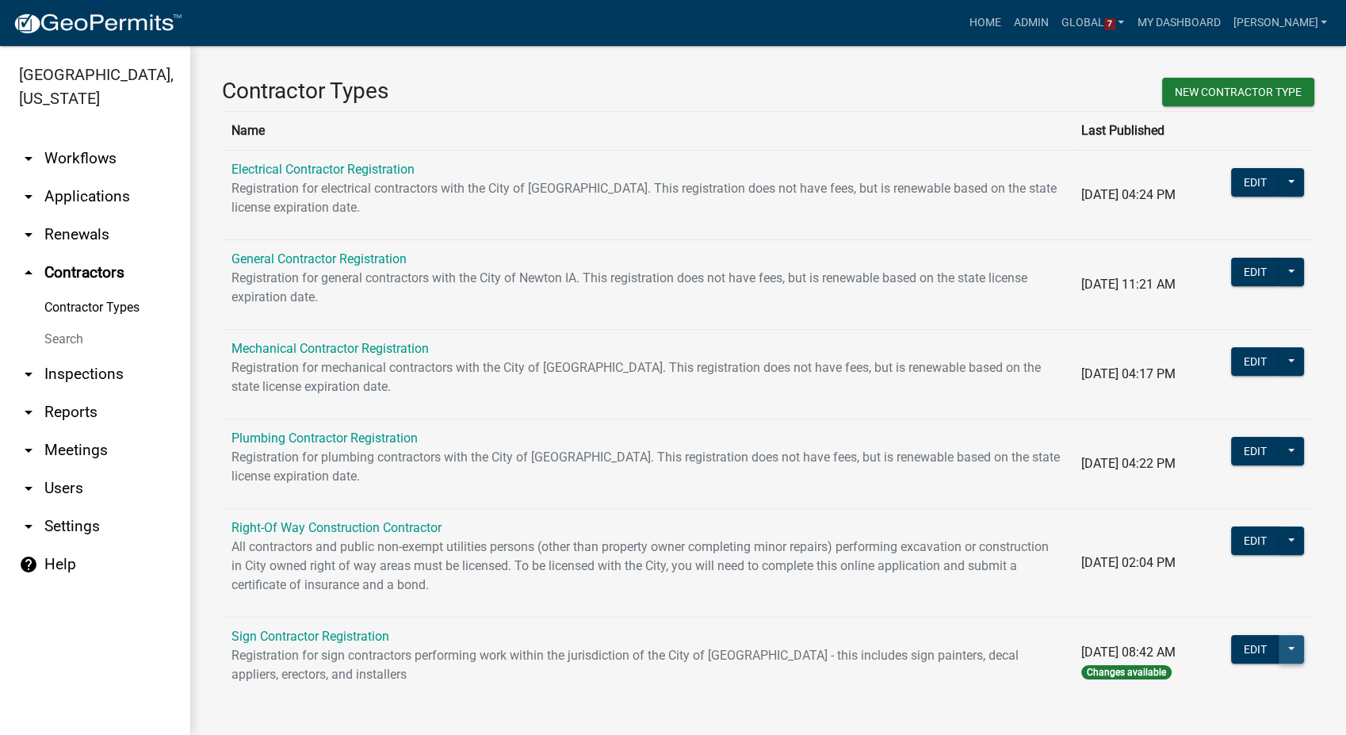
click at [1282, 643] on button at bounding box center [1291, 649] width 25 height 29
click at [1199, 687] on button "Publish" at bounding box center [1231, 691] width 145 height 38
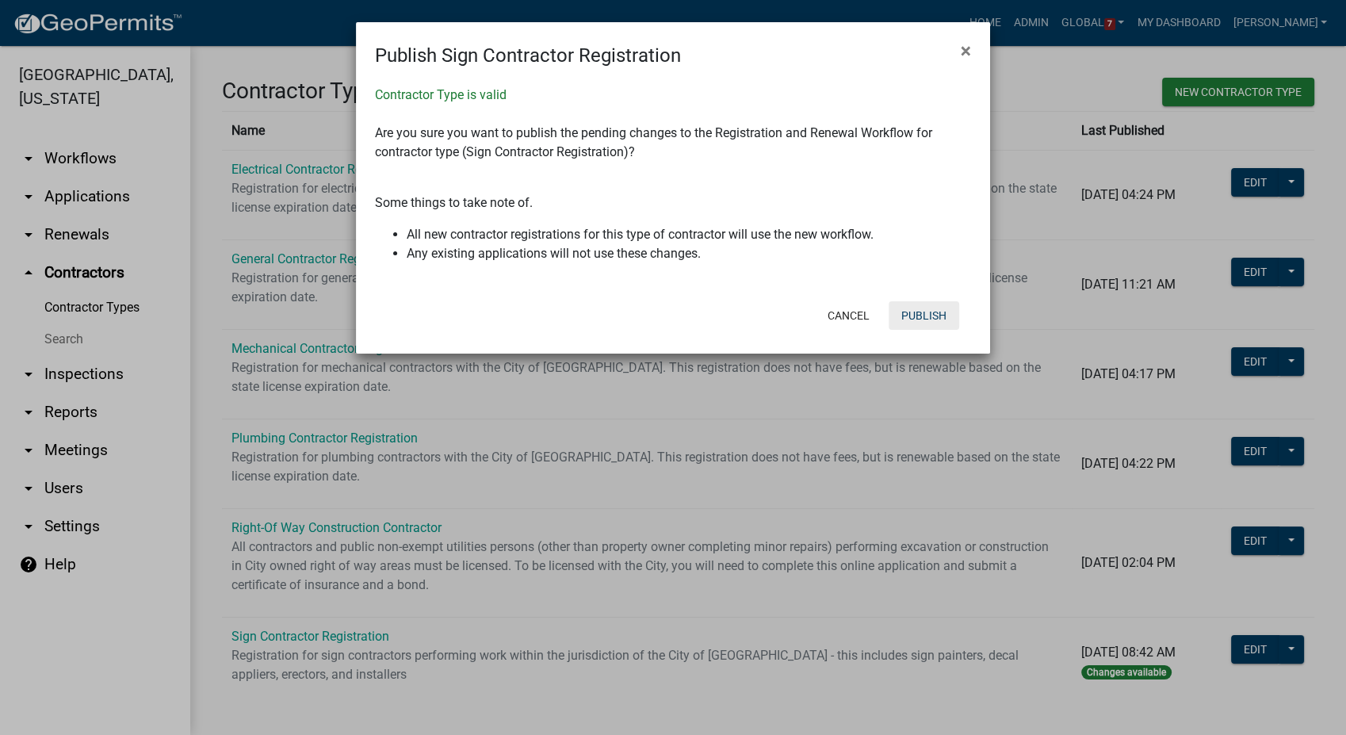
click at [917, 313] on button "Publish" at bounding box center [924, 315] width 71 height 29
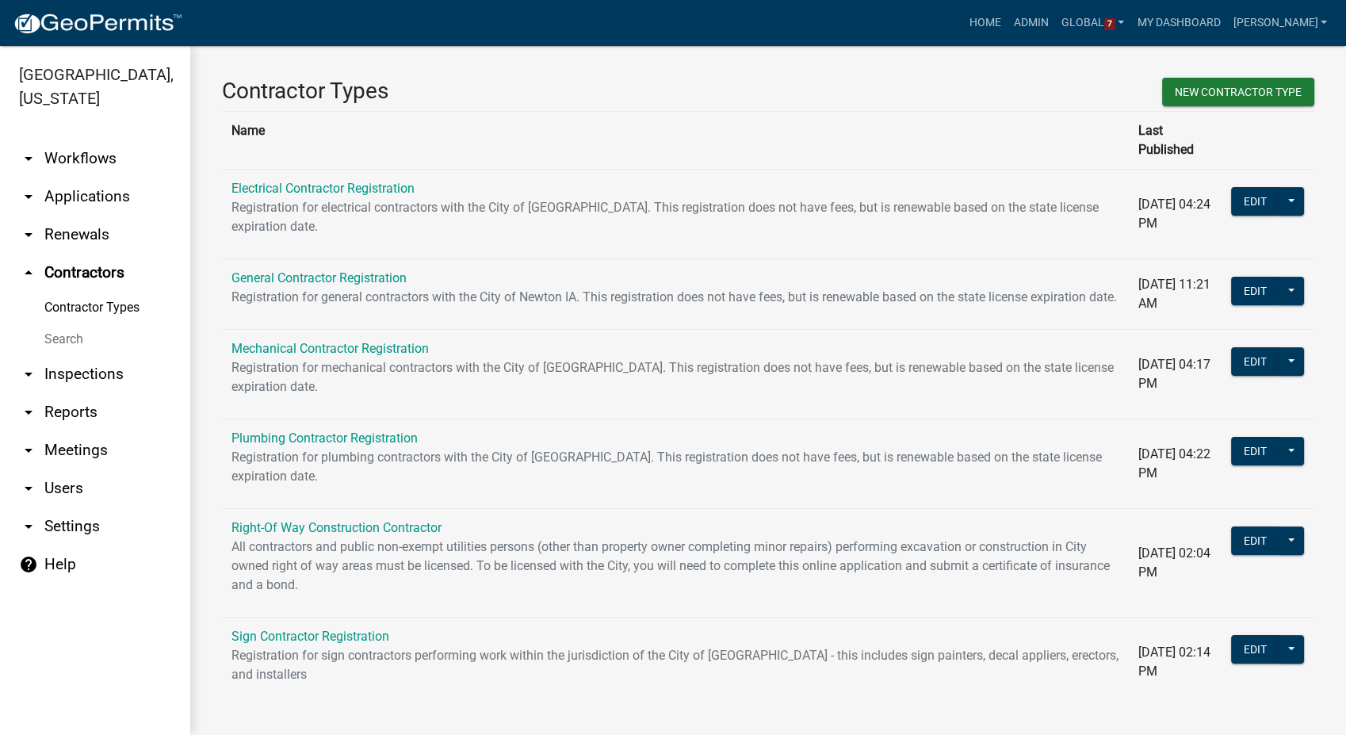
click at [82, 142] on link "arrow_drop_down Workflows" at bounding box center [95, 159] width 190 height 38
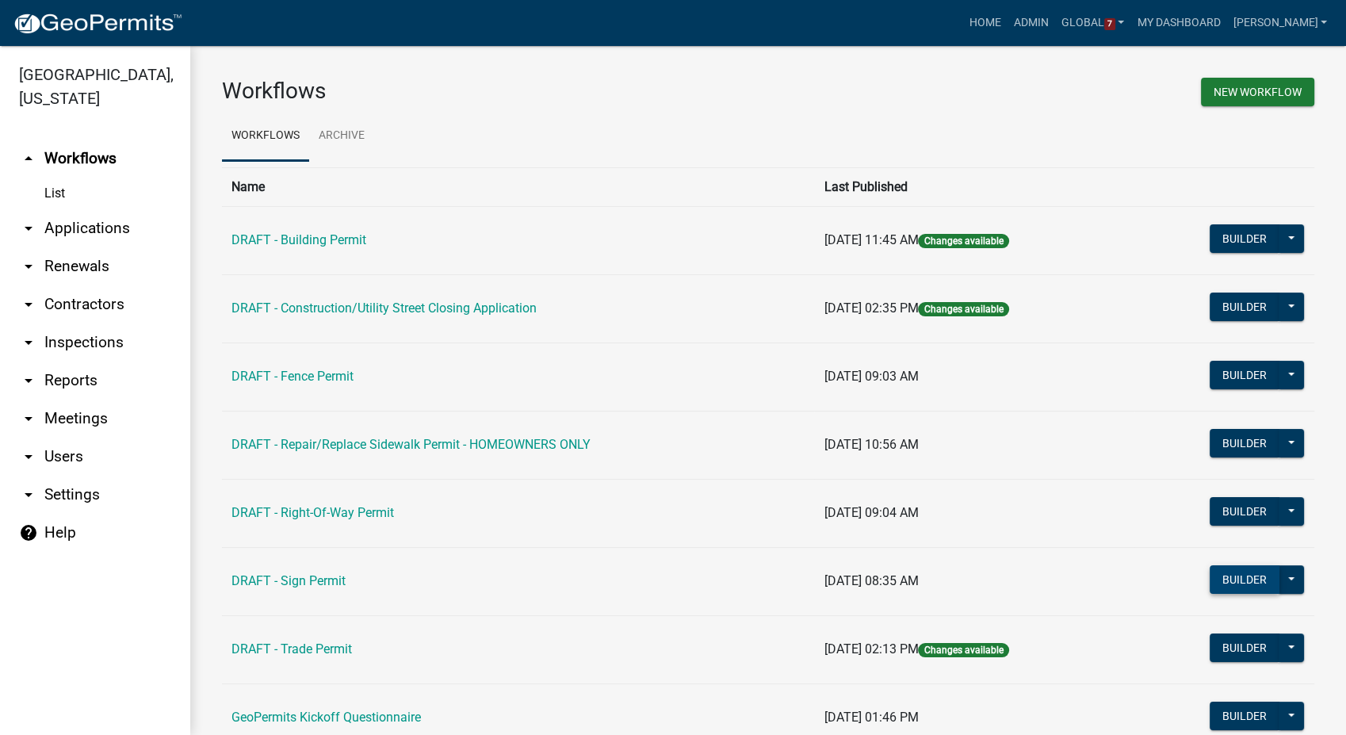
click at [1234, 587] on button "Builder" at bounding box center [1245, 579] width 70 height 29
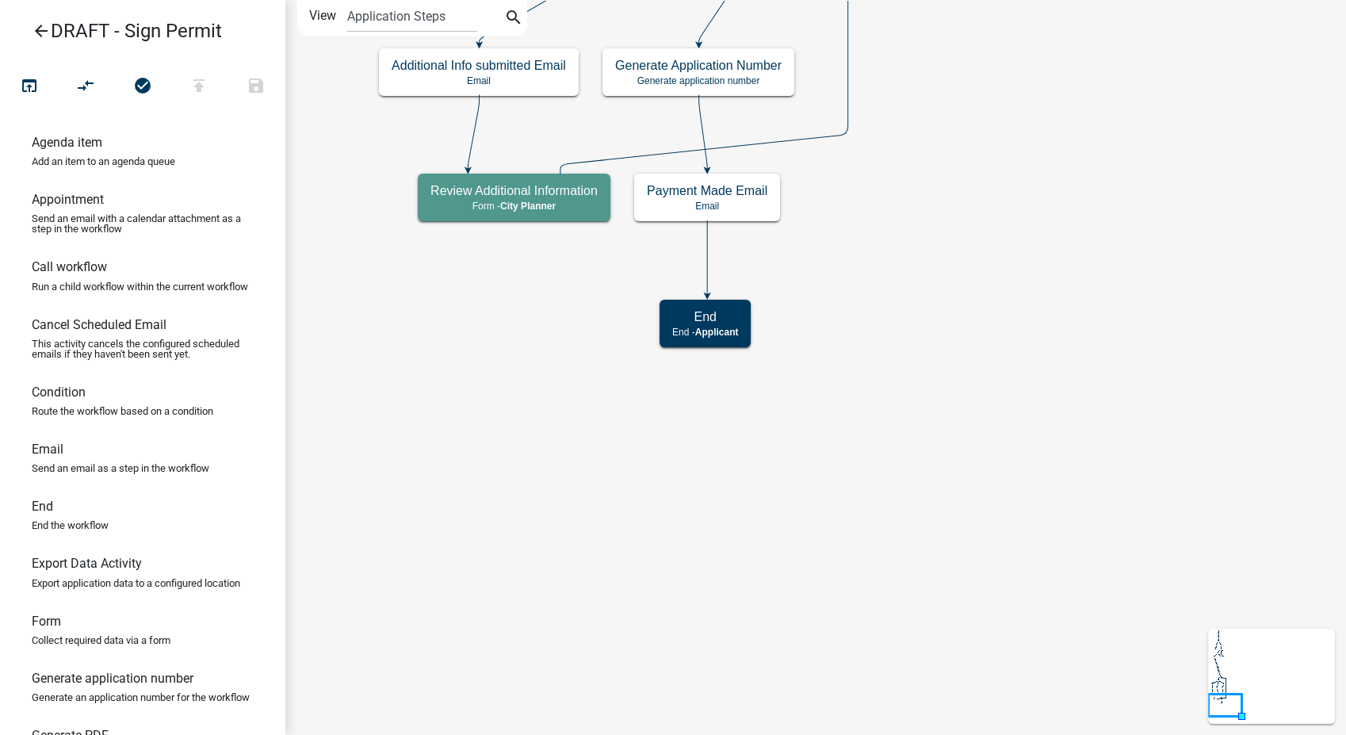
click at [41, 33] on icon "arrow_back" at bounding box center [41, 32] width 19 height 22
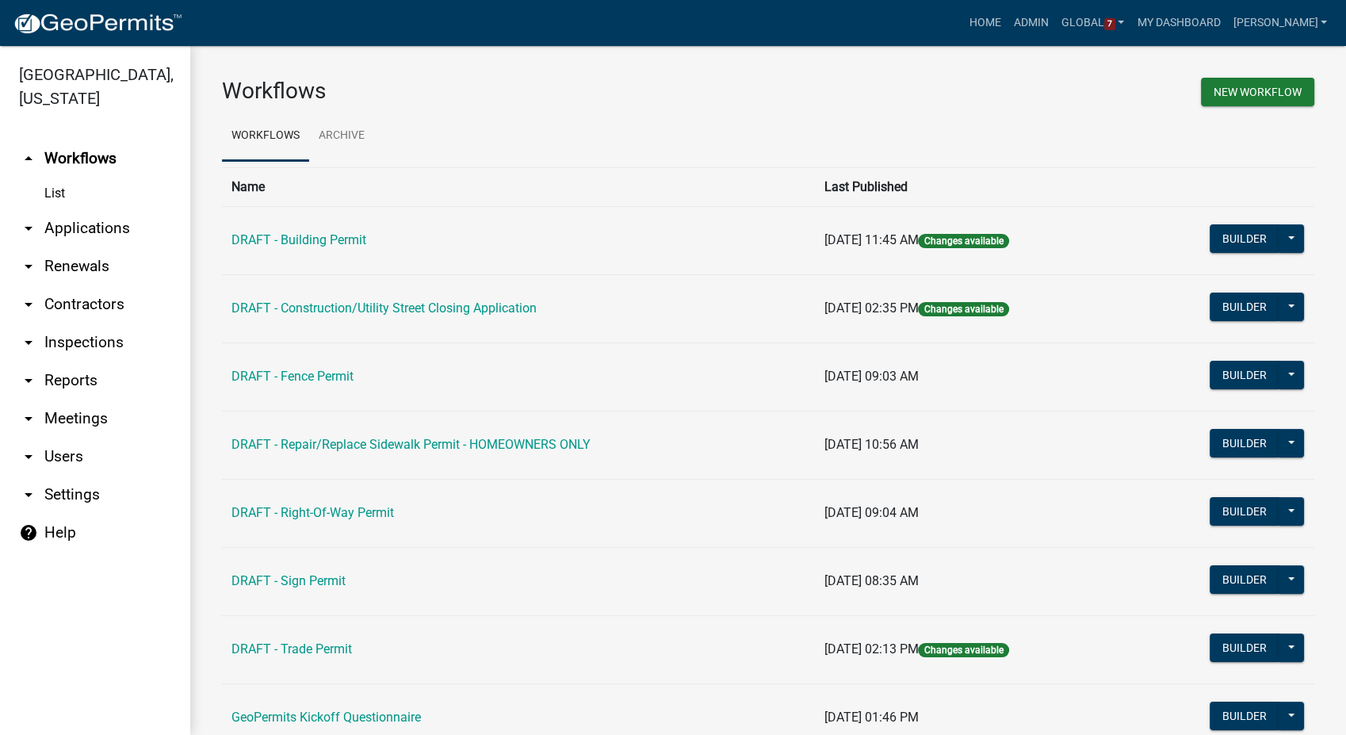
click at [95, 285] on link "arrow_drop_down Contractors" at bounding box center [95, 304] width 190 height 38
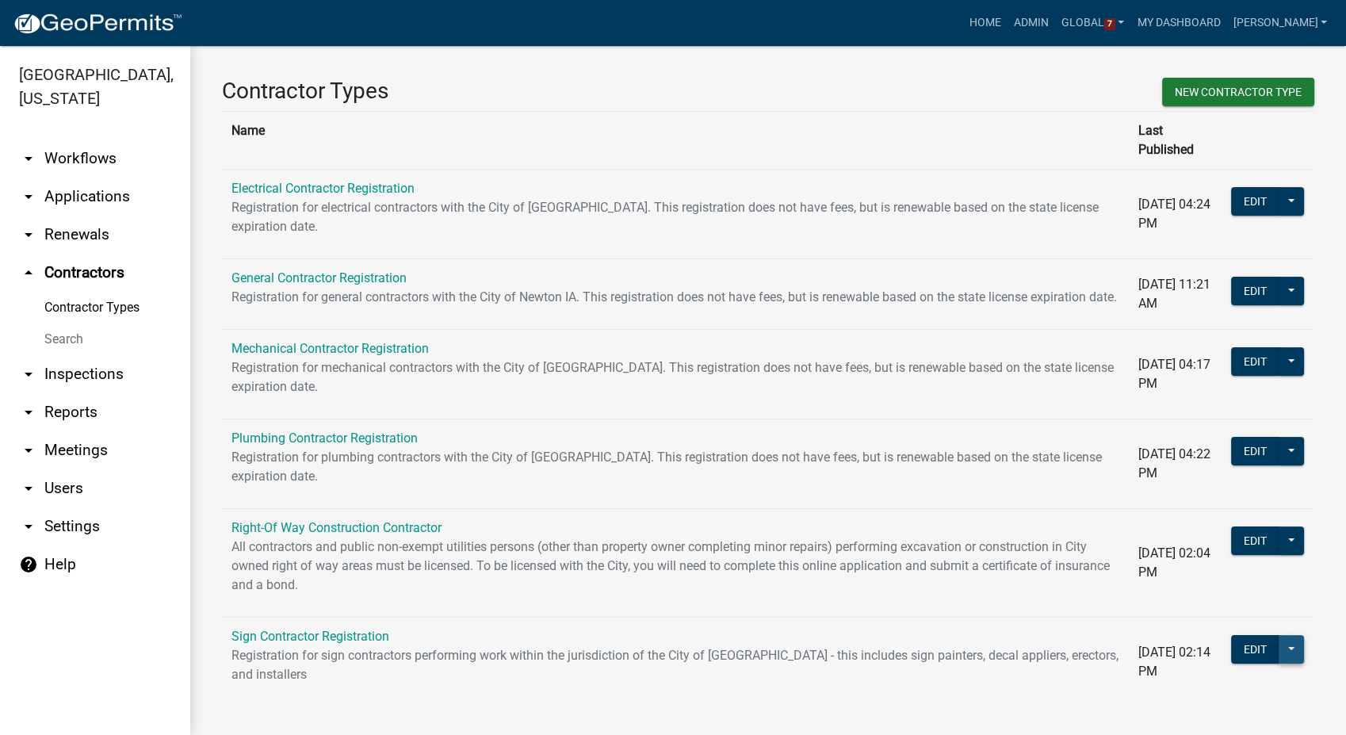
click at [1279, 648] on button at bounding box center [1291, 649] width 25 height 29
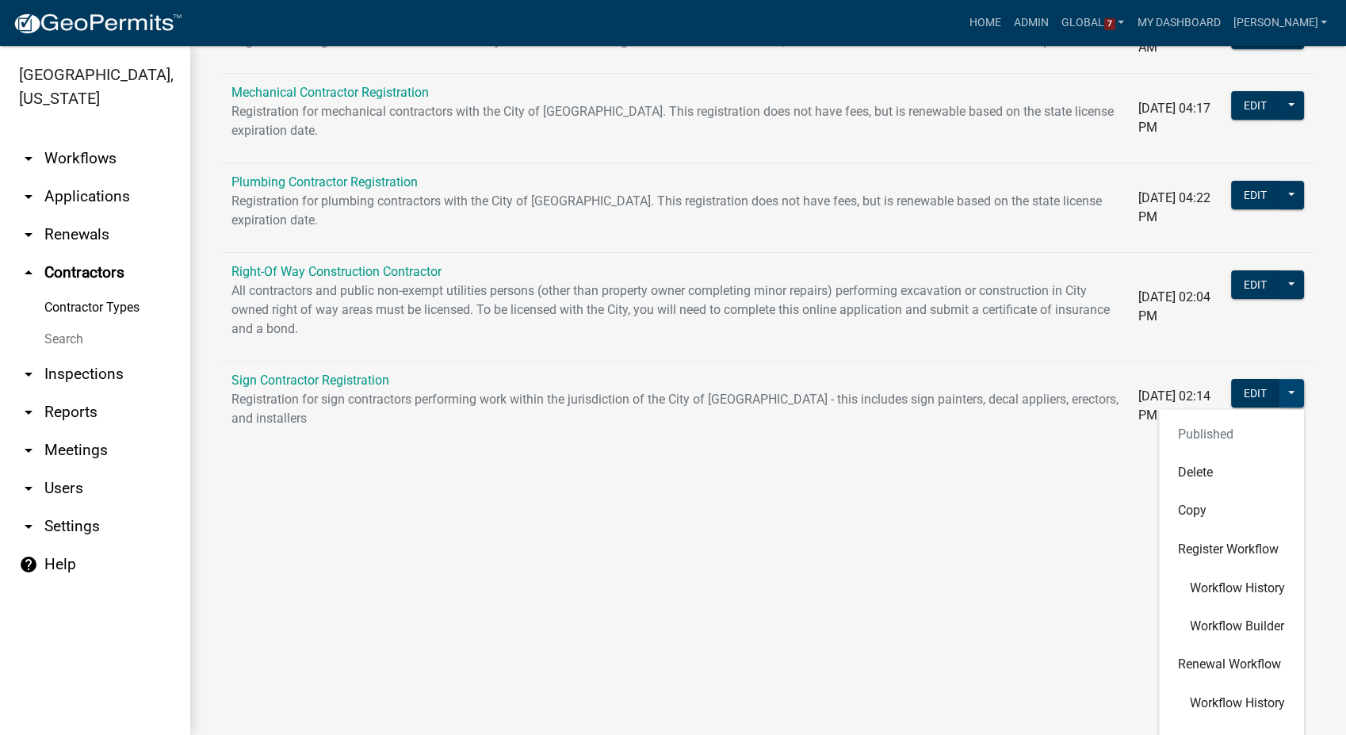
scroll to position [264, 0]
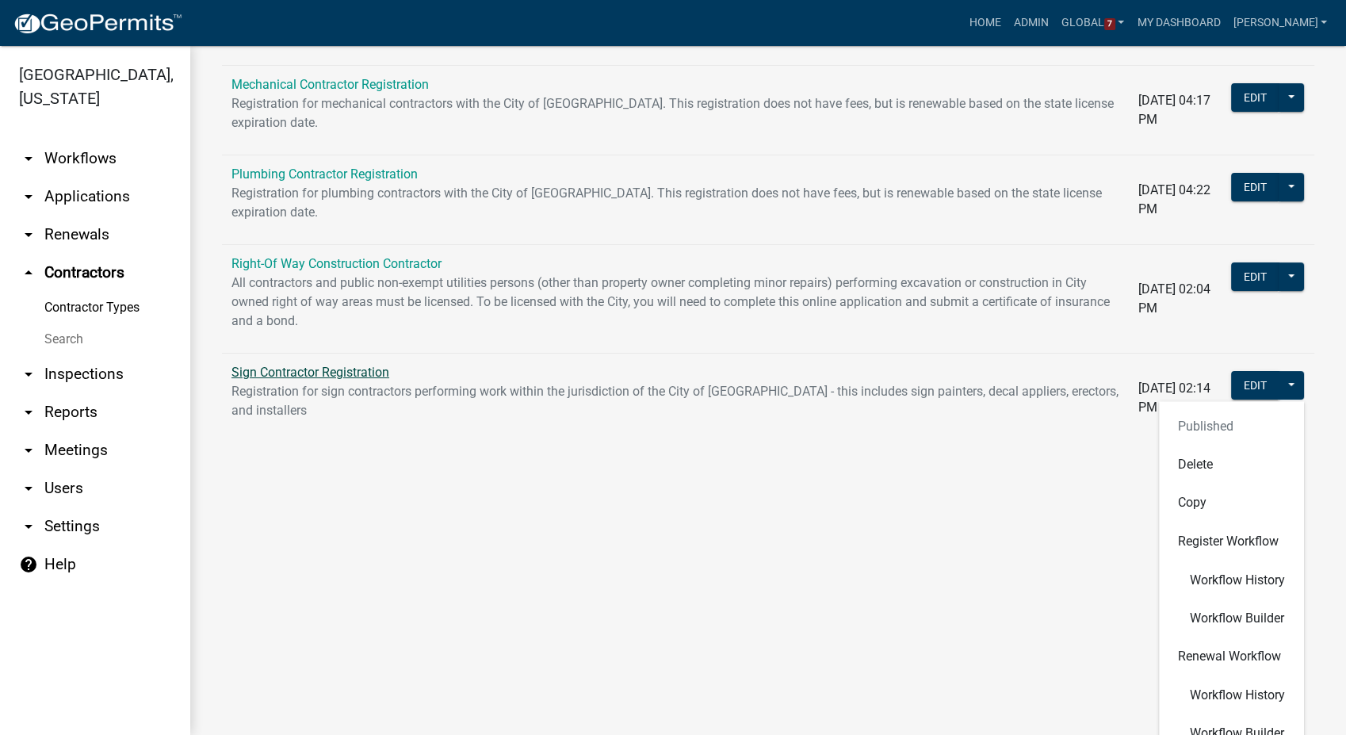
click at [255, 369] on link "Sign Contractor Registration" at bounding box center [311, 372] width 158 height 15
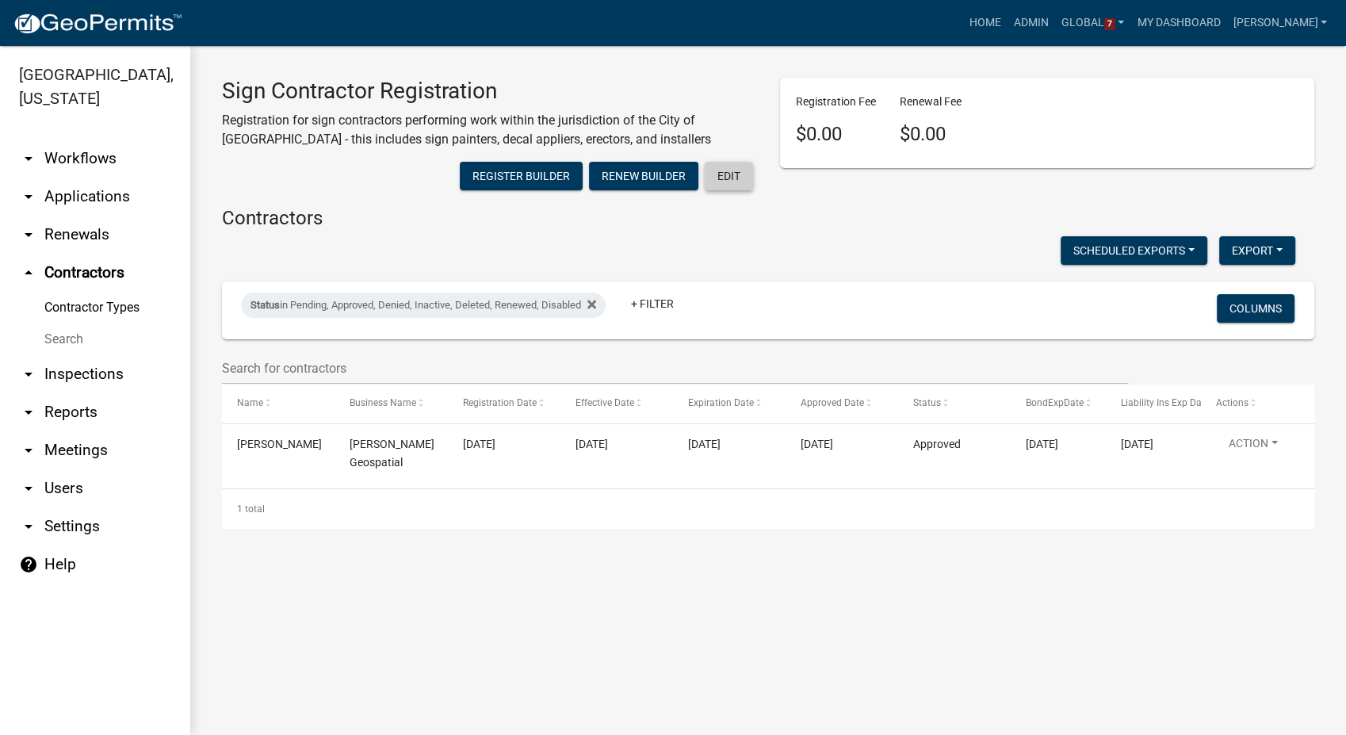
click at [718, 183] on button "Edit" at bounding box center [729, 176] width 48 height 29
select select "4: b748f019-82c2-45bc-8874-d2e8f736f314"
select select "1: b798264d-217c-4581-98de-27d3ae90d6db"
select select "1: Object"
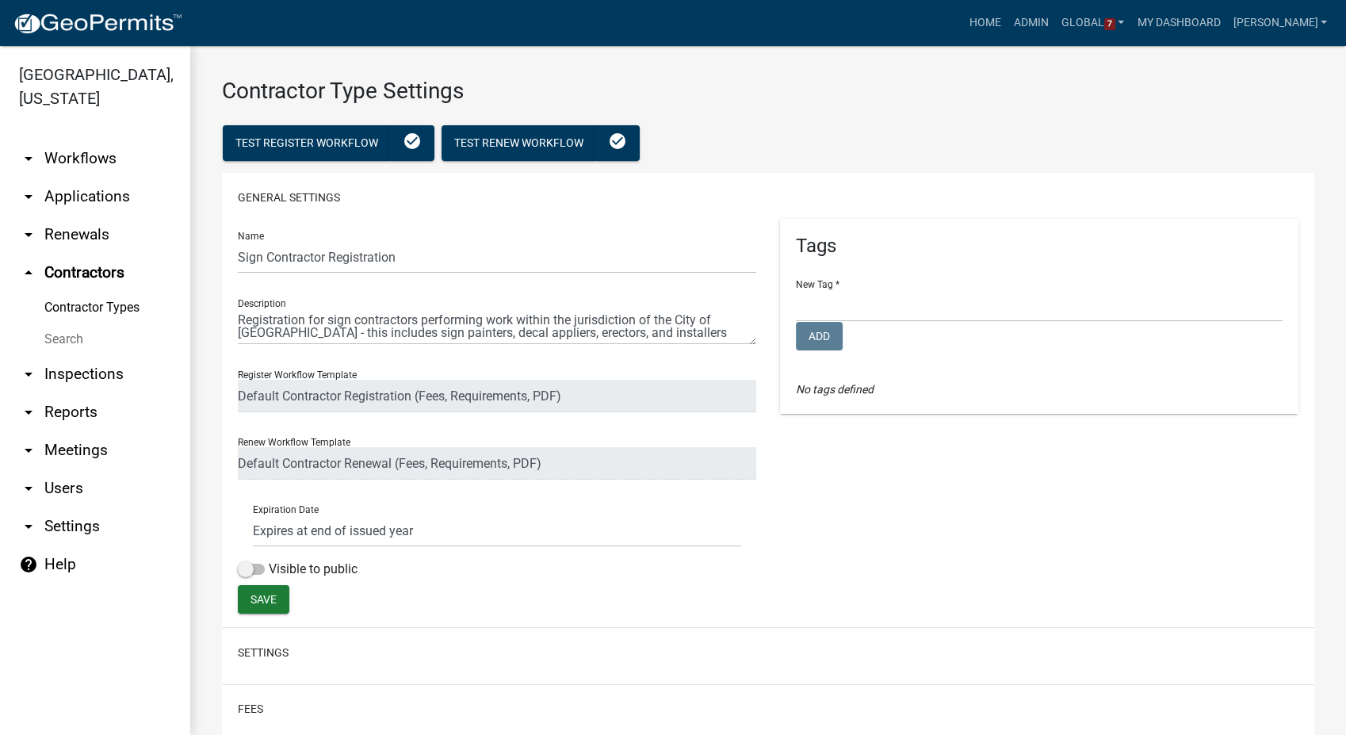
select select
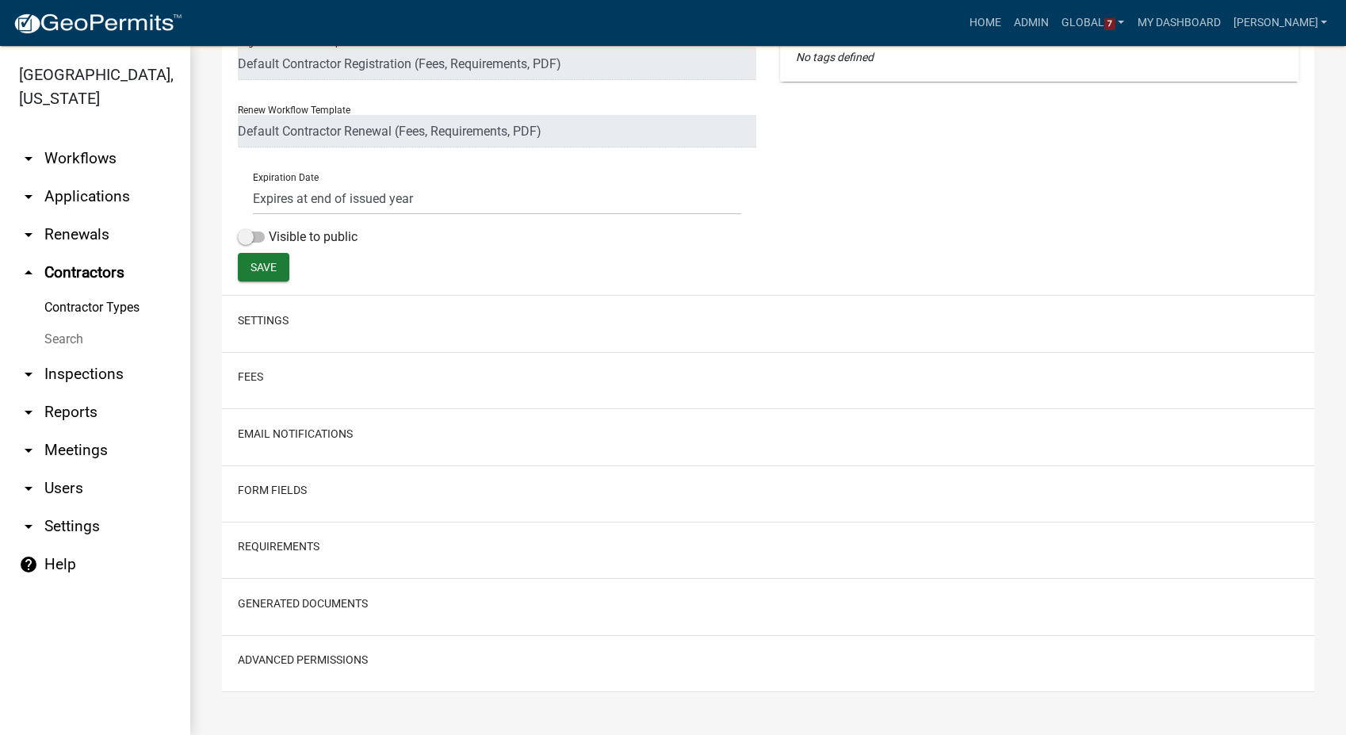
scroll to position [335, 0]
click at [278, 657] on button "Advanced Permissions" at bounding box center [303, 657] width 130 height 17
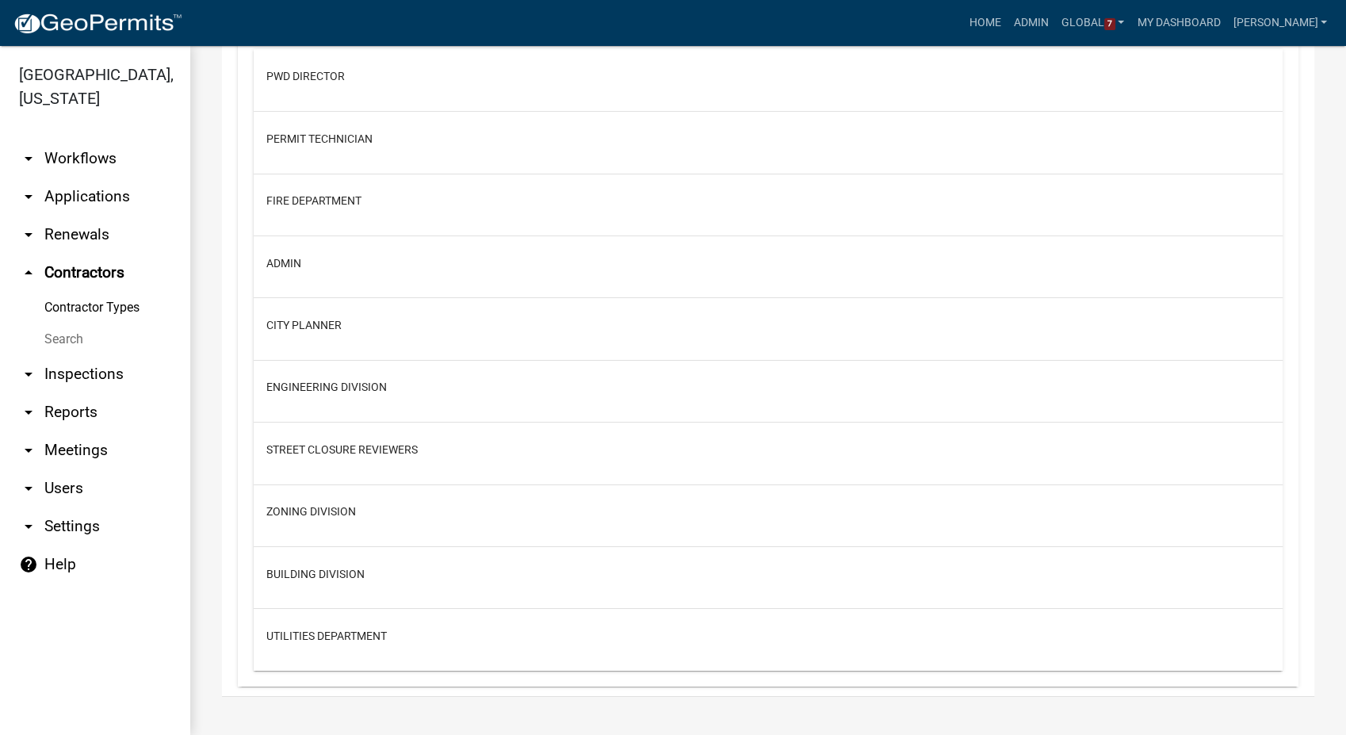
scroll to position [1041, 0]
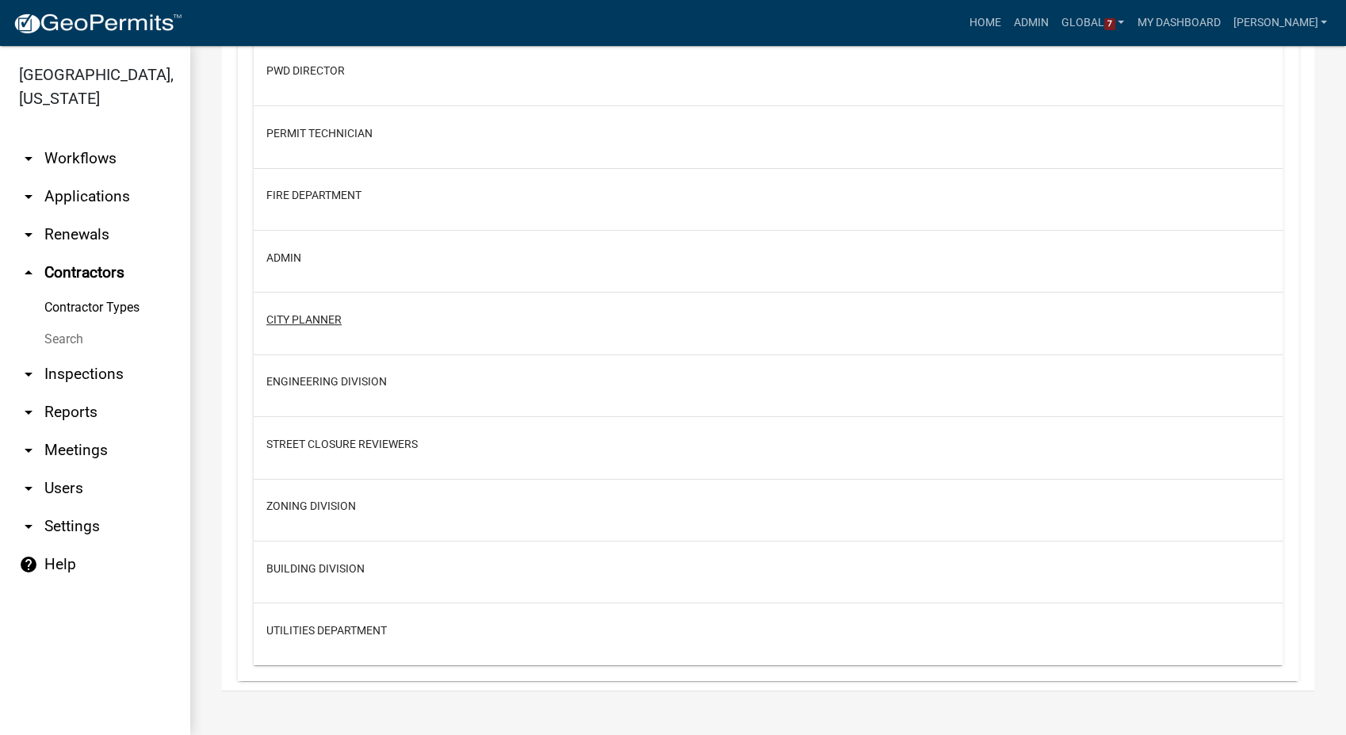
click at [297, 314] on button "City Planner" at bounding box center [303, 320] width 75 height 17
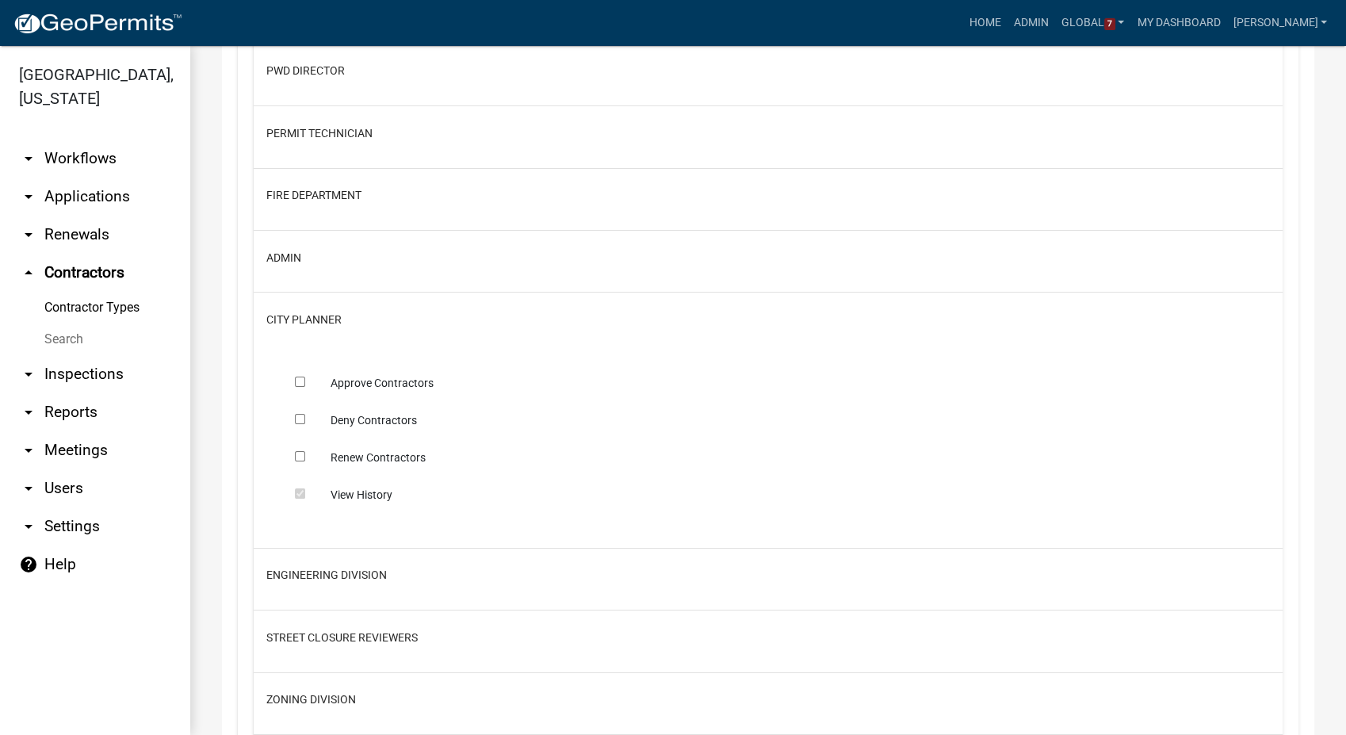
click at [300, 377] on input "checkbox" at bounding box center [300, 382] width 10 height 10
checkbox input "true"
click at [298, 414] on input "checkbox" at bounding box center [300, 419] width 10 height 10
checkbox input "true"
click at [296, 457] on input "checkbox" at bounding box center [300, 456] width 10 height 10
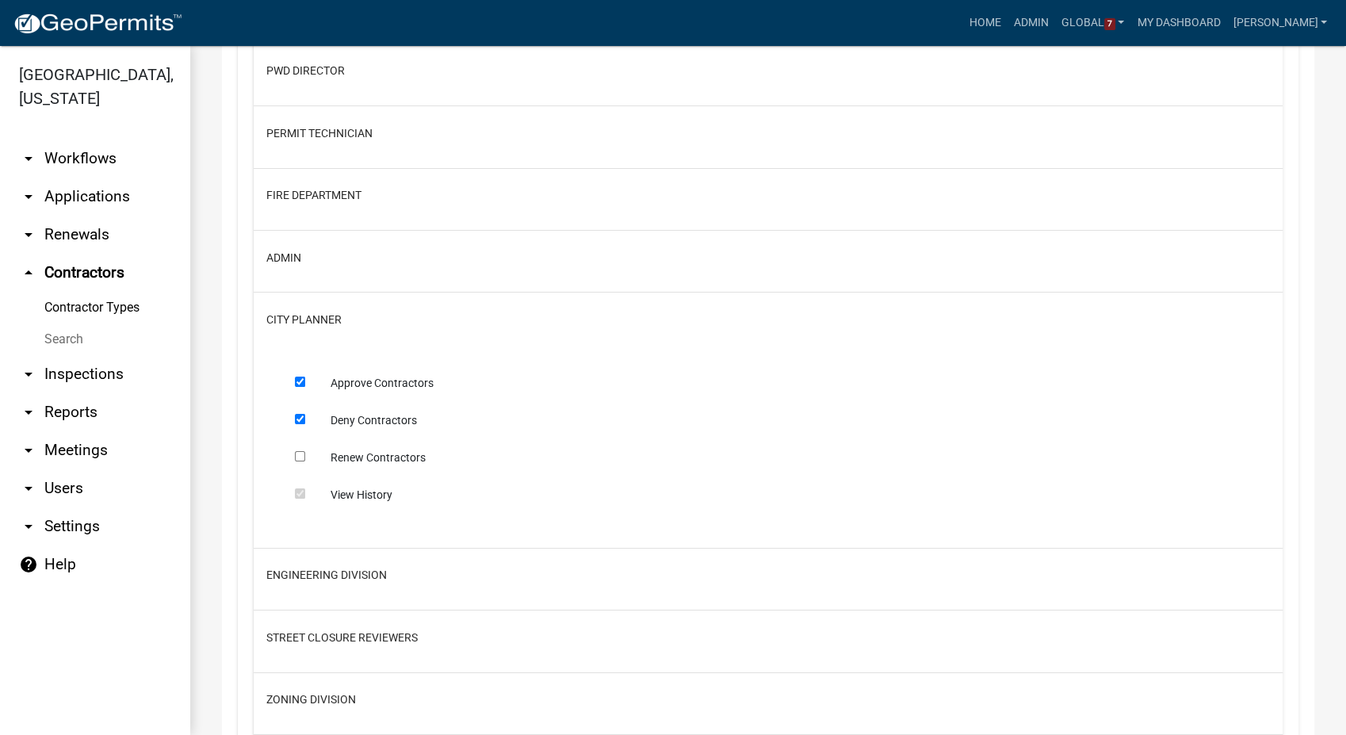
checkbox input "true"
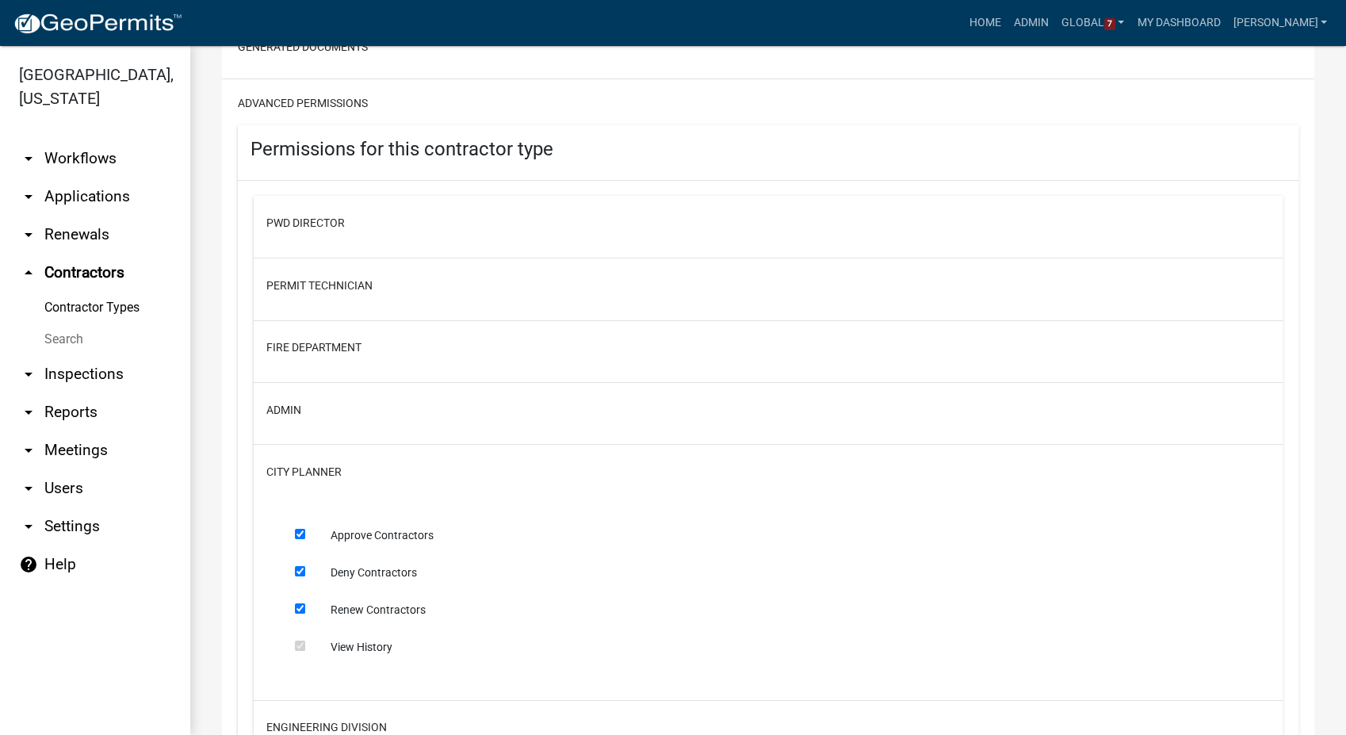
scroll to position [619, 0]
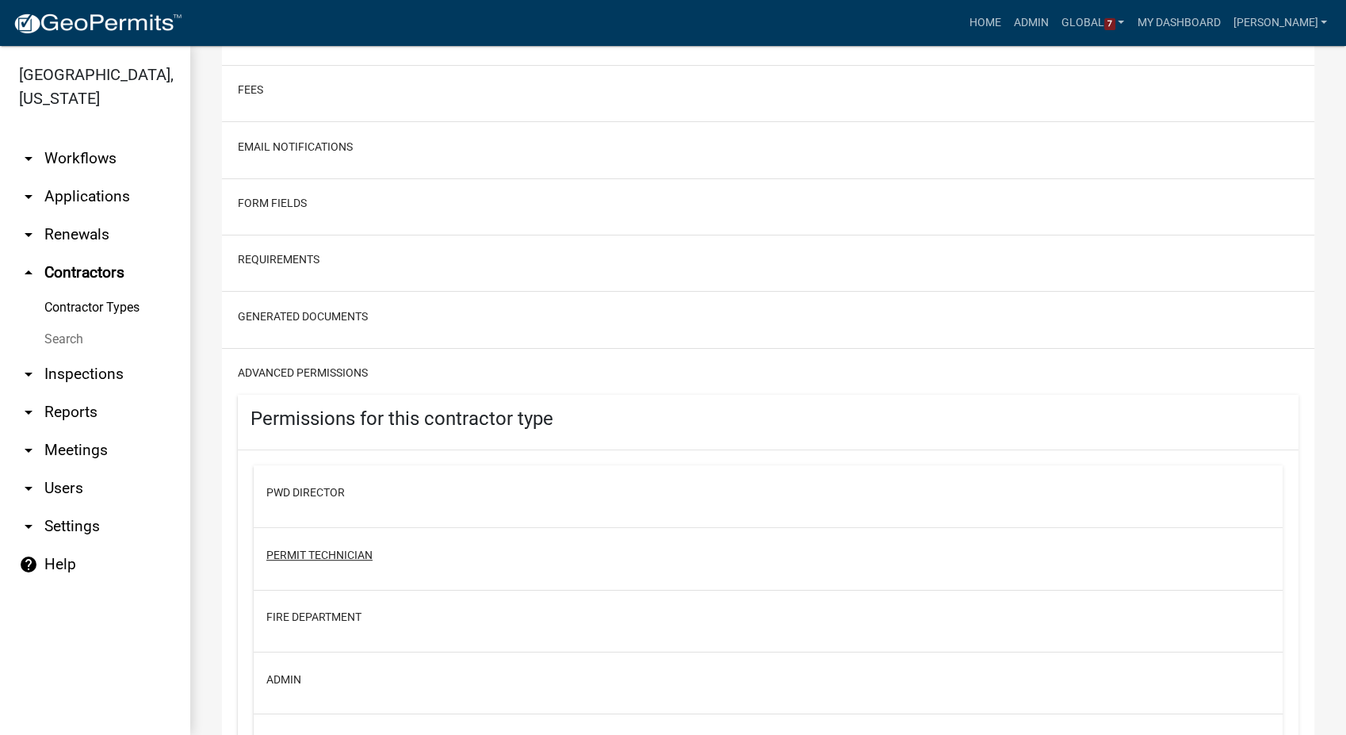
click at [355, 552] on button "Permit Technician" at bounding box center [319, 555] width 106 height 17
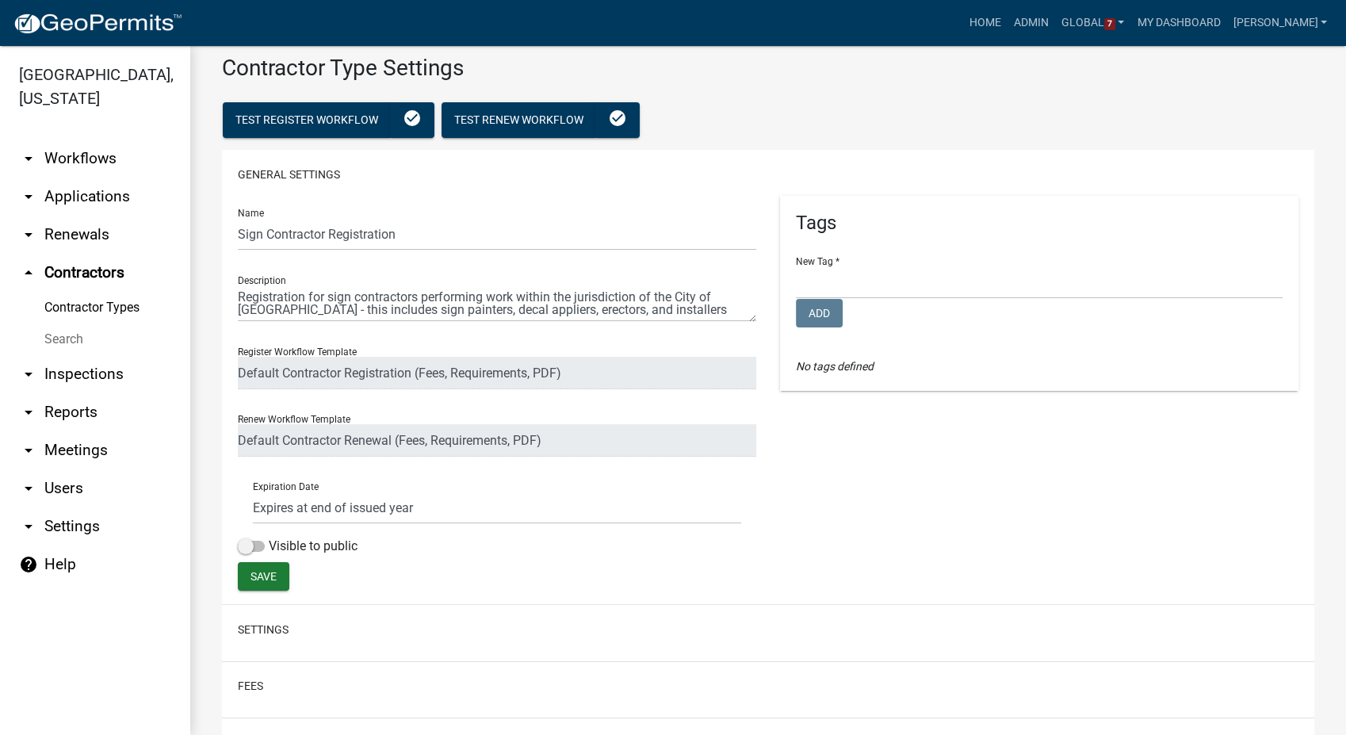
scroll to position [0, 0]
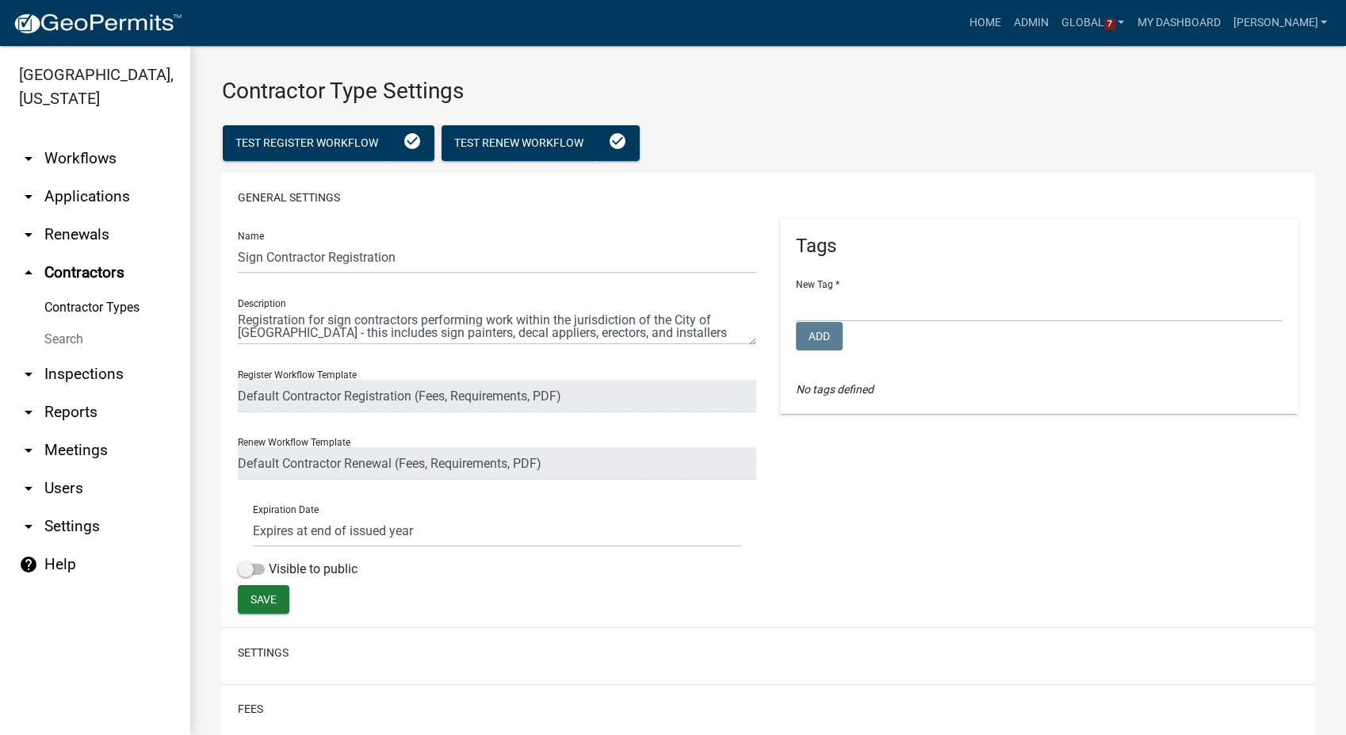
click at [78, 292] on link "Contractor Types" at bounding box center [95, 308] width 190 height 32
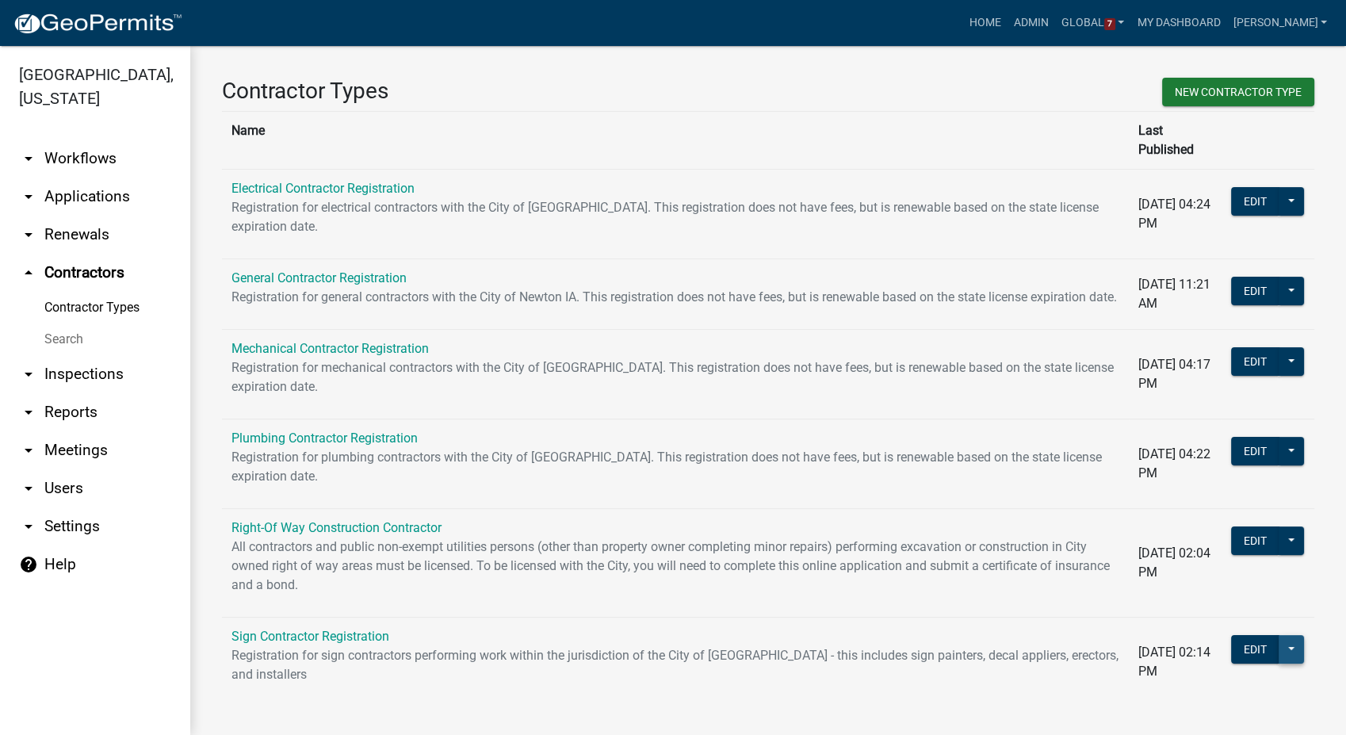
click at [1279, 650] on button at bounding box center [1291, 649] width 25 height 29
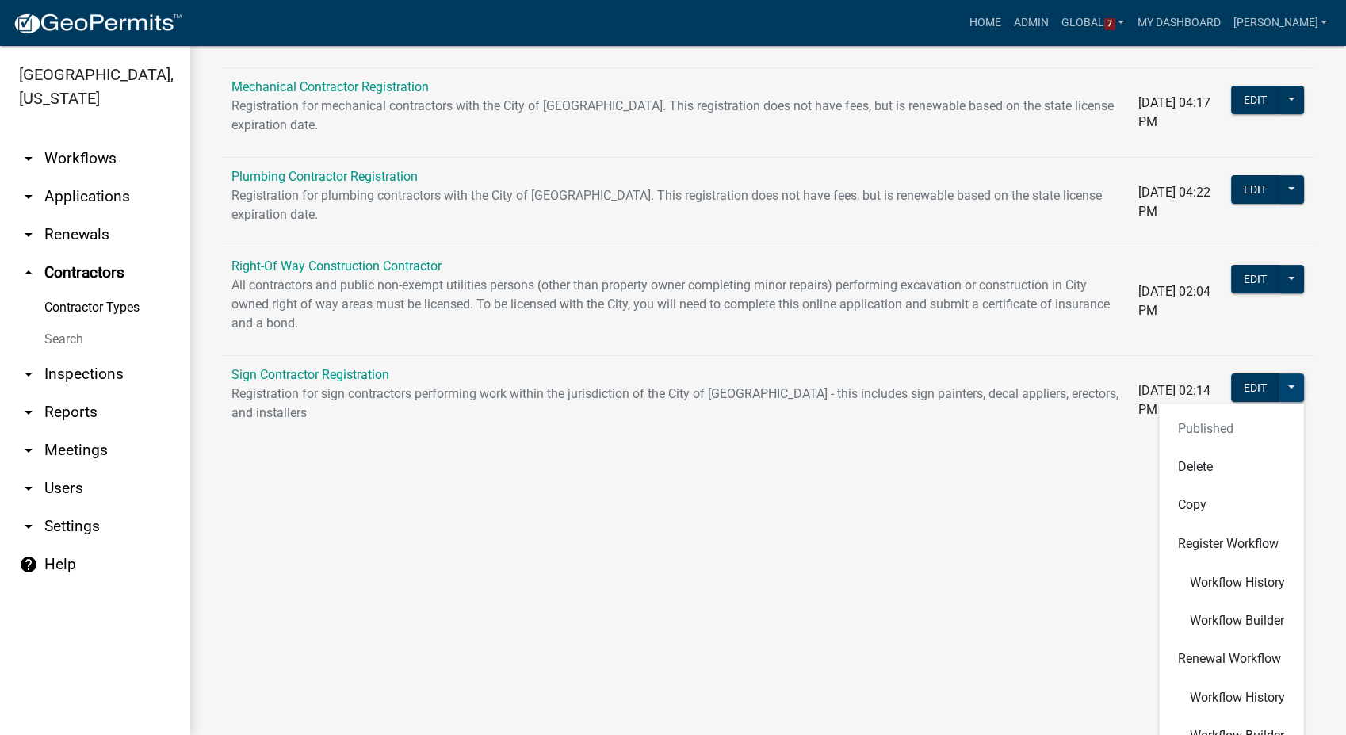
scroll to position [264, 0]
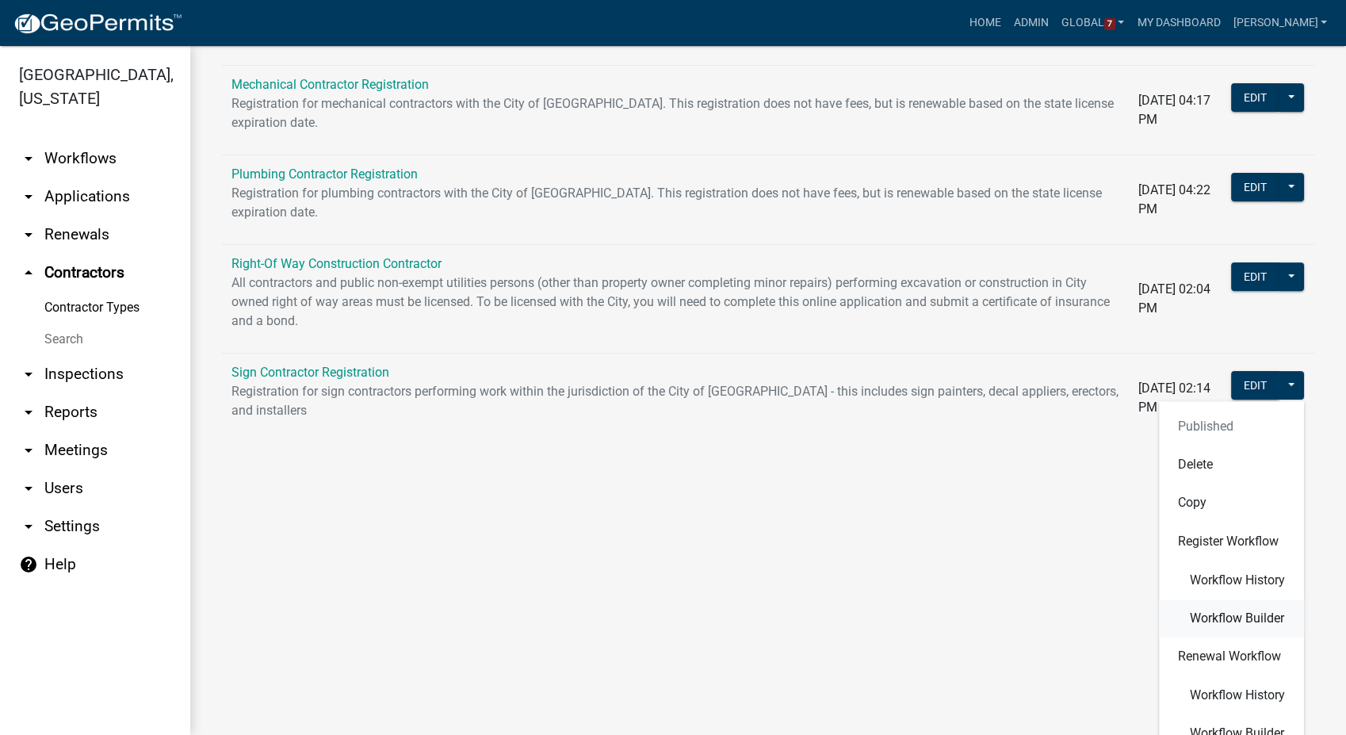
click at [1192, 618] on span "Workflow Builder" at bounding box center [1237, 618] width 94 height 13
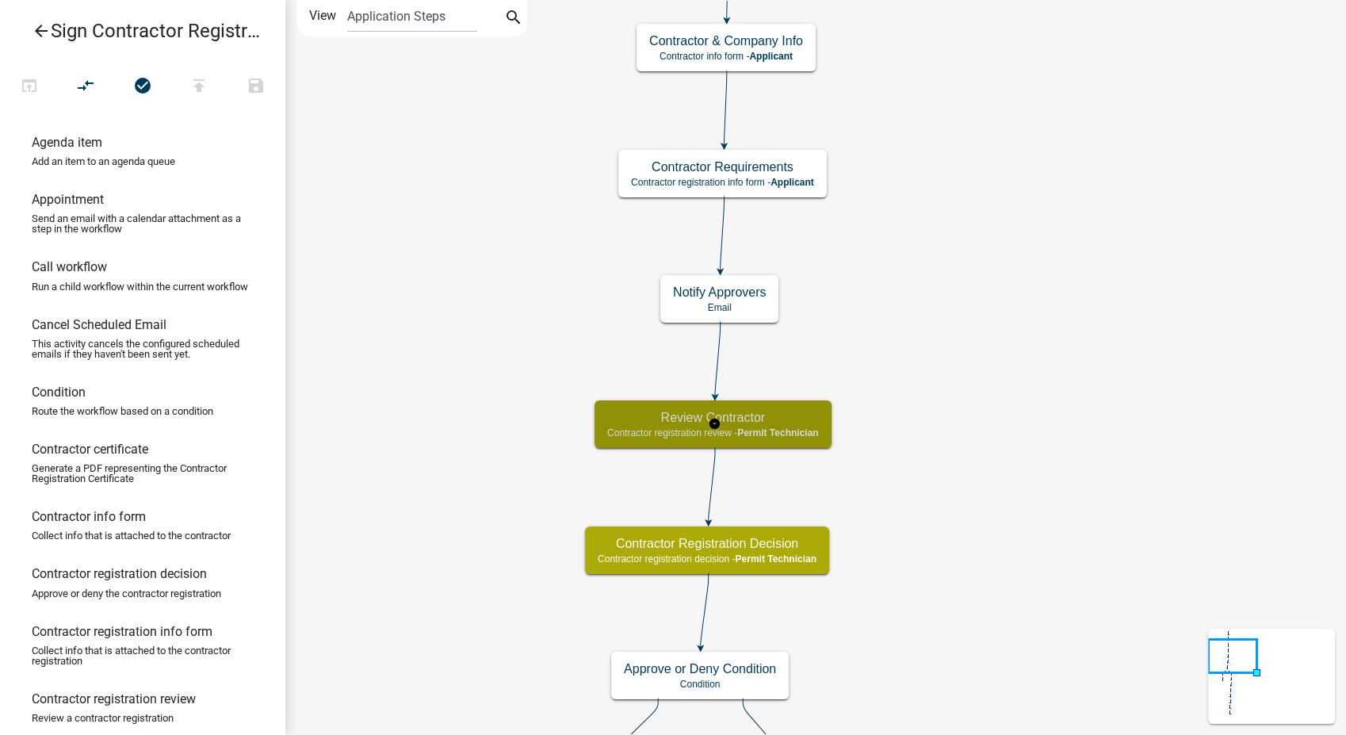
click at [775, 439] on div "Review Contractor Contractor registration review - Permit Technician" at bounding box center [713, 424] width 237 height 48
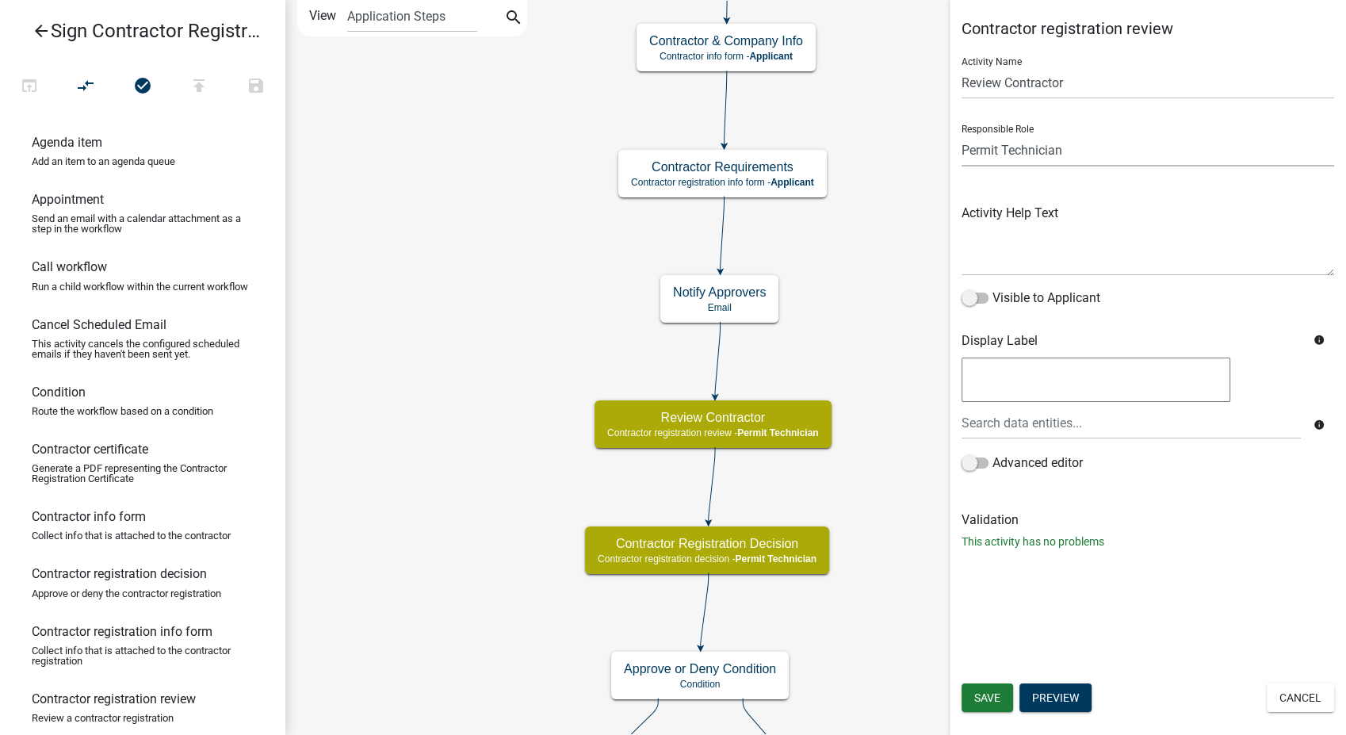
click at [1072, 149] on select "Applicant PWD Director Permit Technician Fire Department Admin City Planner Eng…" at bounding box center [1148, 150] width 373 height 33
select select "B0EC8D28-4564-4FAC-BE8F-7037D338EE00"
click at [962, 134] on select "Applicant PWD Director Permit Technician Fire Department Admin City Planner Eng…" at bounding box center [1148, 150] width 373 height 33
click at [978, 695] on span "Save" at bounding box center [987, 697] width 26 height 13
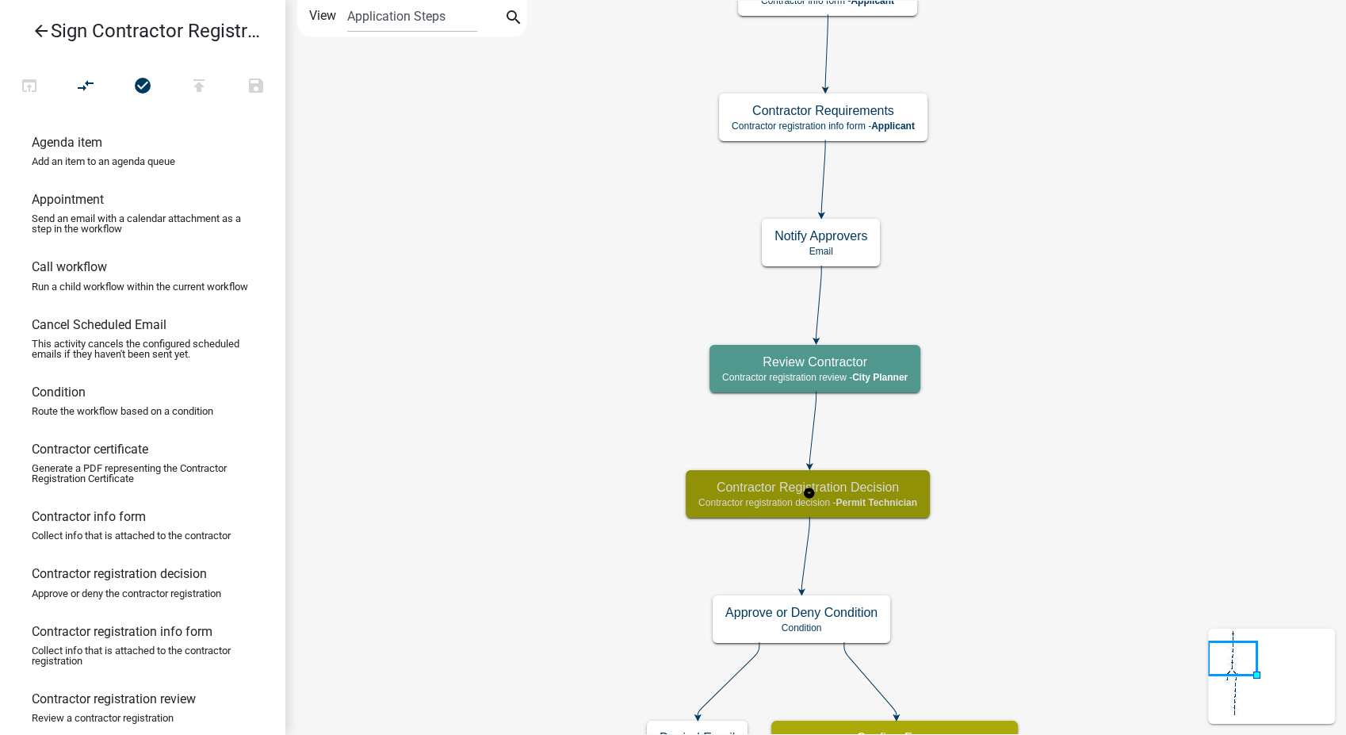
click at [901, 488] on h5 "Contractor Registration Decision" at bounding box center [807, 487] width 219 height 15
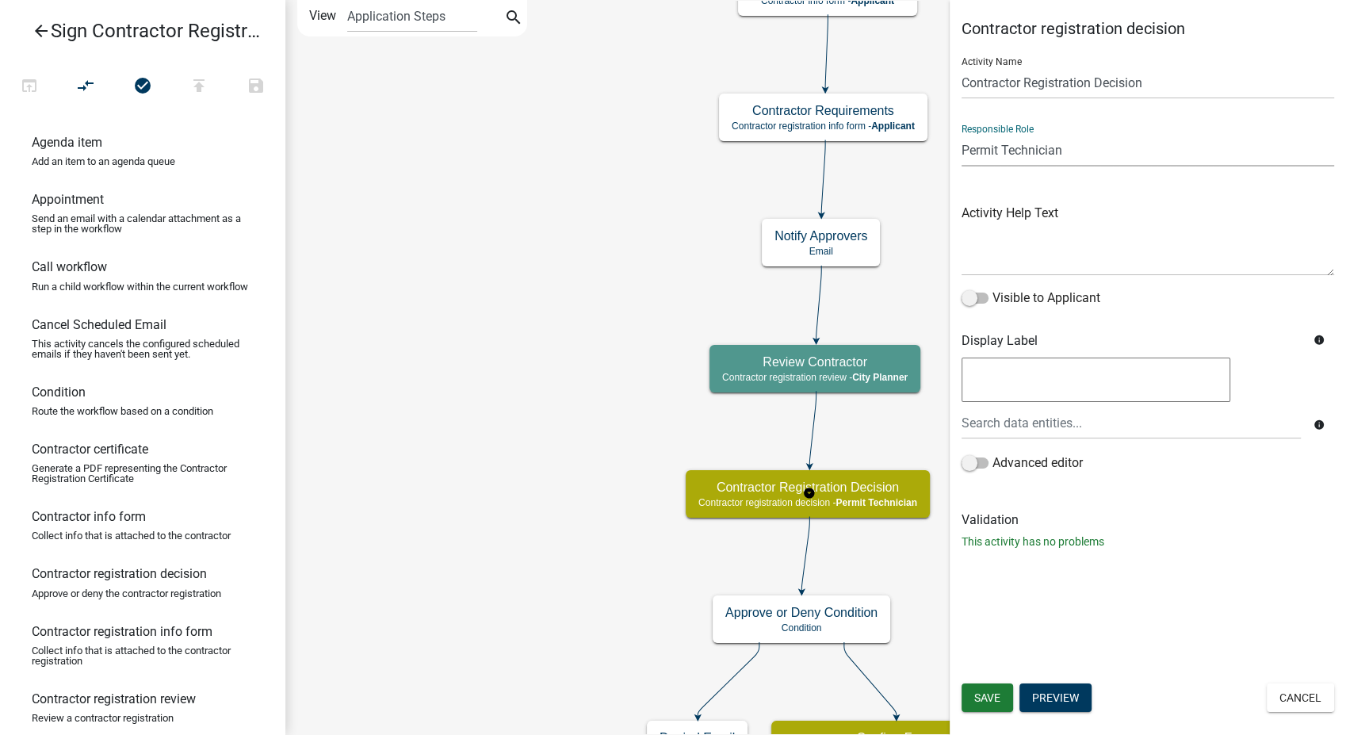
click at [1077, 145] on select "Applicant PWD Director Permit Technician Fire Department Admin City Planner Eng…" at bounding box center [1148, 150] width 373 height 33
select select "B0EC8D28-4564-4FAC-BE8F-7037D338EE00"
click at [962, 134] on select "Applicant PWD Director Permit Technician Fire Department Admin City Planner Eng…" at bounding box center [1148, 150] width 373 height 33
click at [989, 703] on span "Save" at bounding box center [987, 697] width 26 height 13
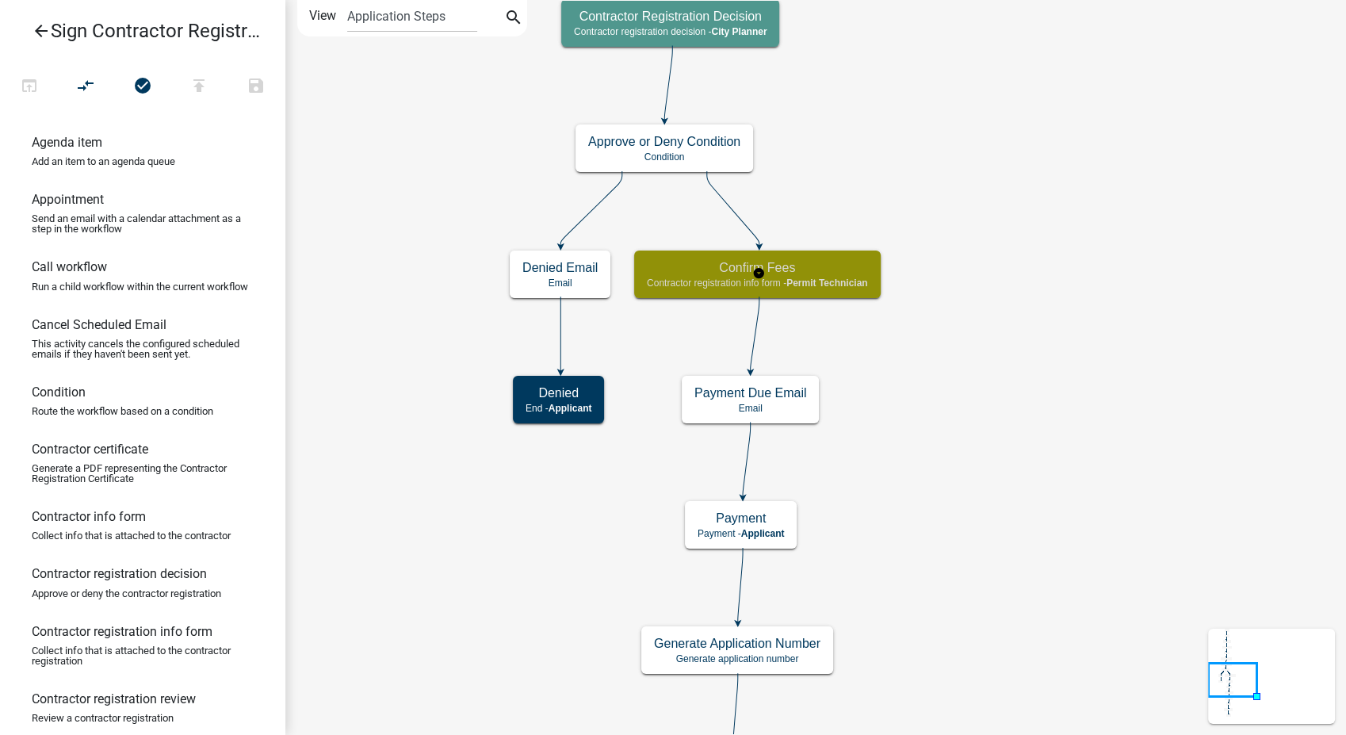
click at [846, 277] on span "Permit Technician" at bounding box center [826, 282] width 81 height 11
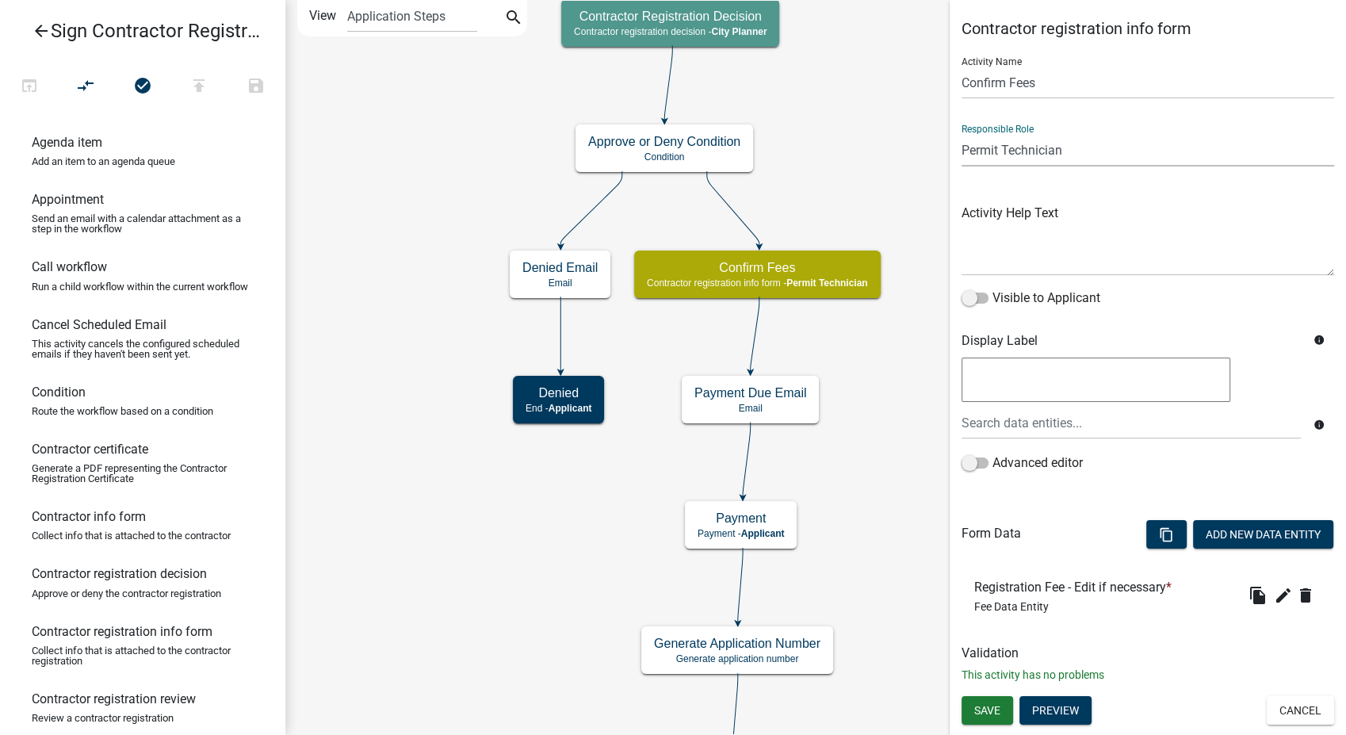
click at [1081, 145] on select "Applicant PWD Director Permit Technician Fire Department Admin City Planner Eng…" at bounding box center [1148, 150] width 373 height 33
select select "B0EC8D28-4564-4FAC-BE8F-7037D338EE00"
click at [962, 134] on select "Applicant PWD Director Permit Technician Fire Department Admin City Planner Eng…" at bounding box center [1148, 150] width 373 height 33
click at [982, 698] on button "Save" at bounding box center [988, 710] width 52 height 29
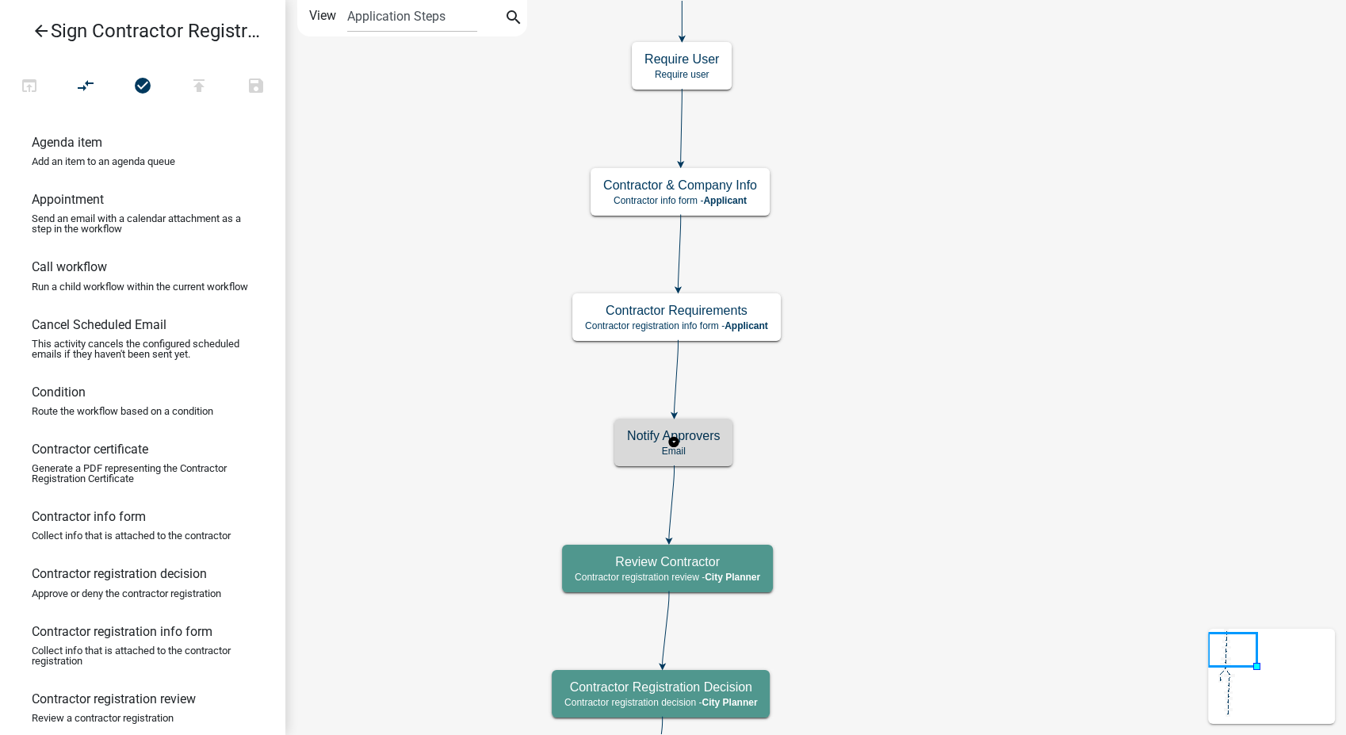
click at [708, 448] on p "Email" at bounding box center [673, 451] width 93 height 11
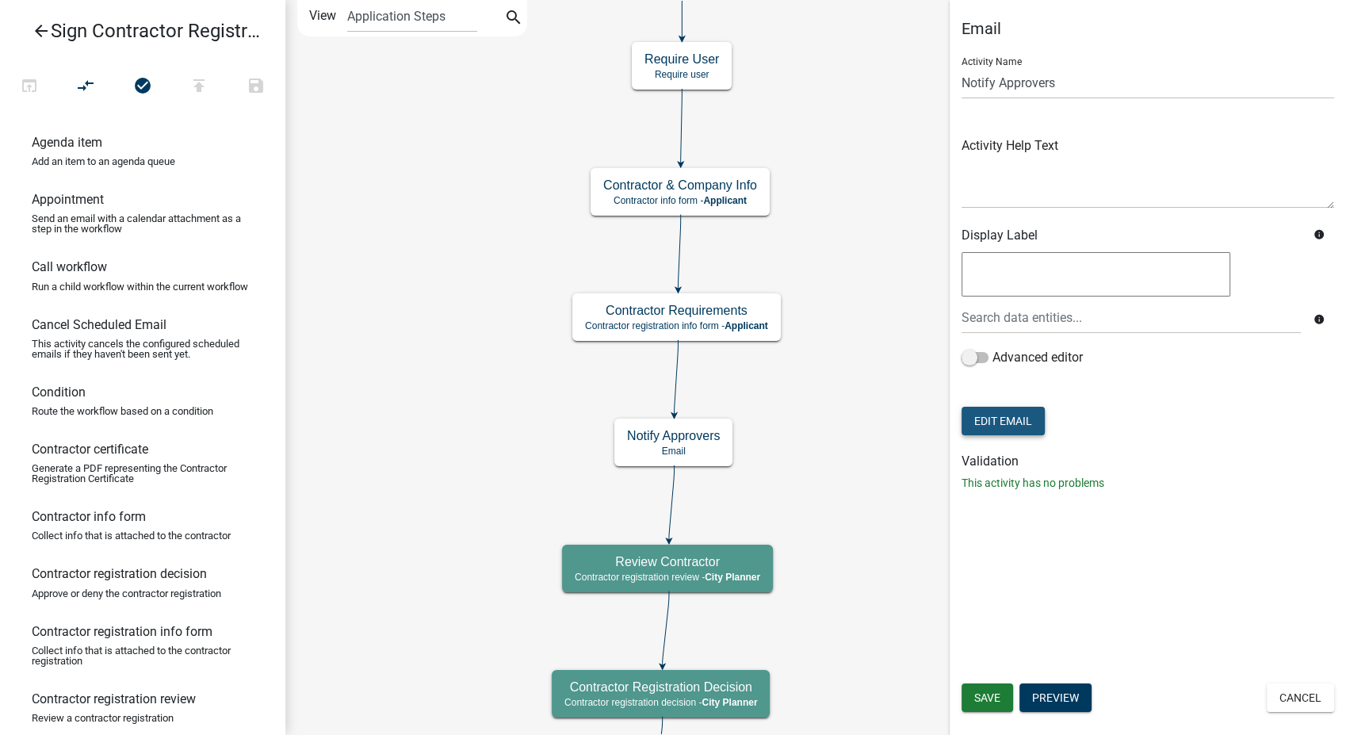
click at [1012, 427] on button "Edit Email" at bounding box center [1003, 421] width 83 height 29
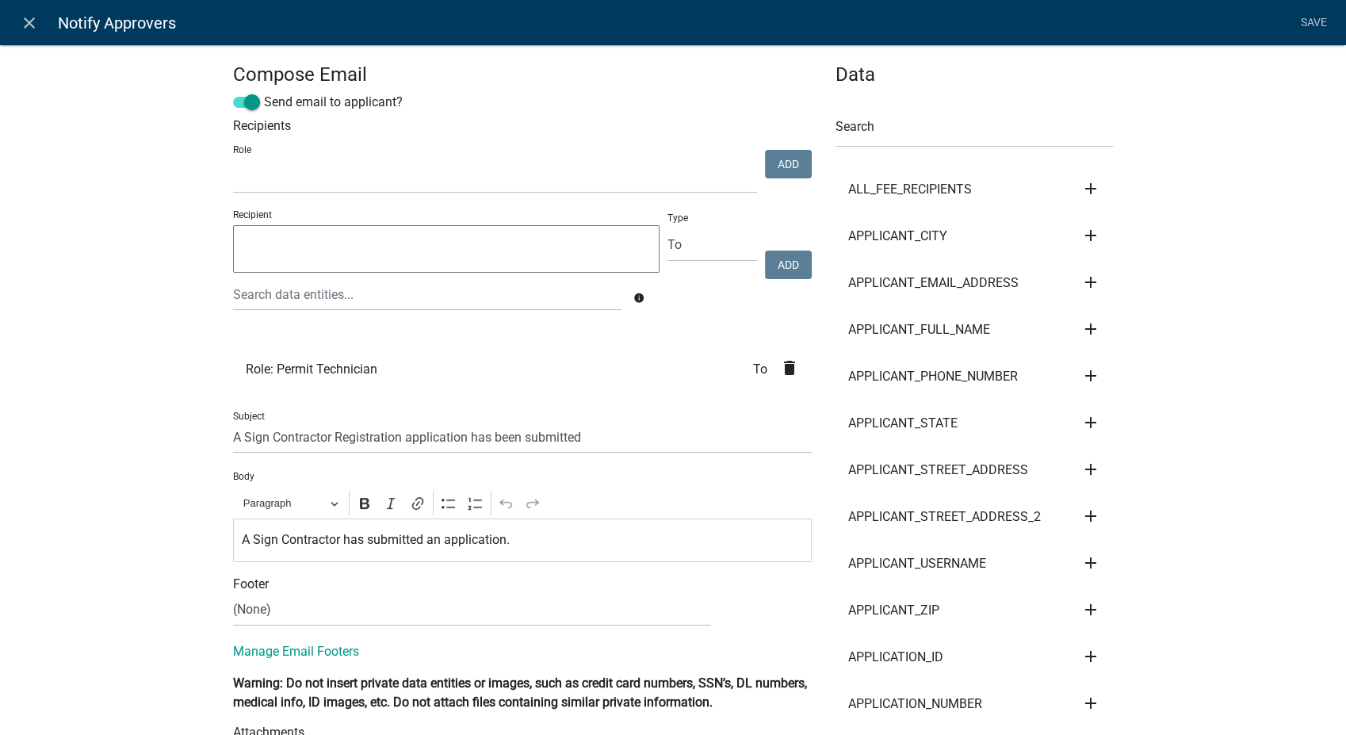
click at [785, 371] on icon "delete" at bounding box center [789, 367] width 19 height 19
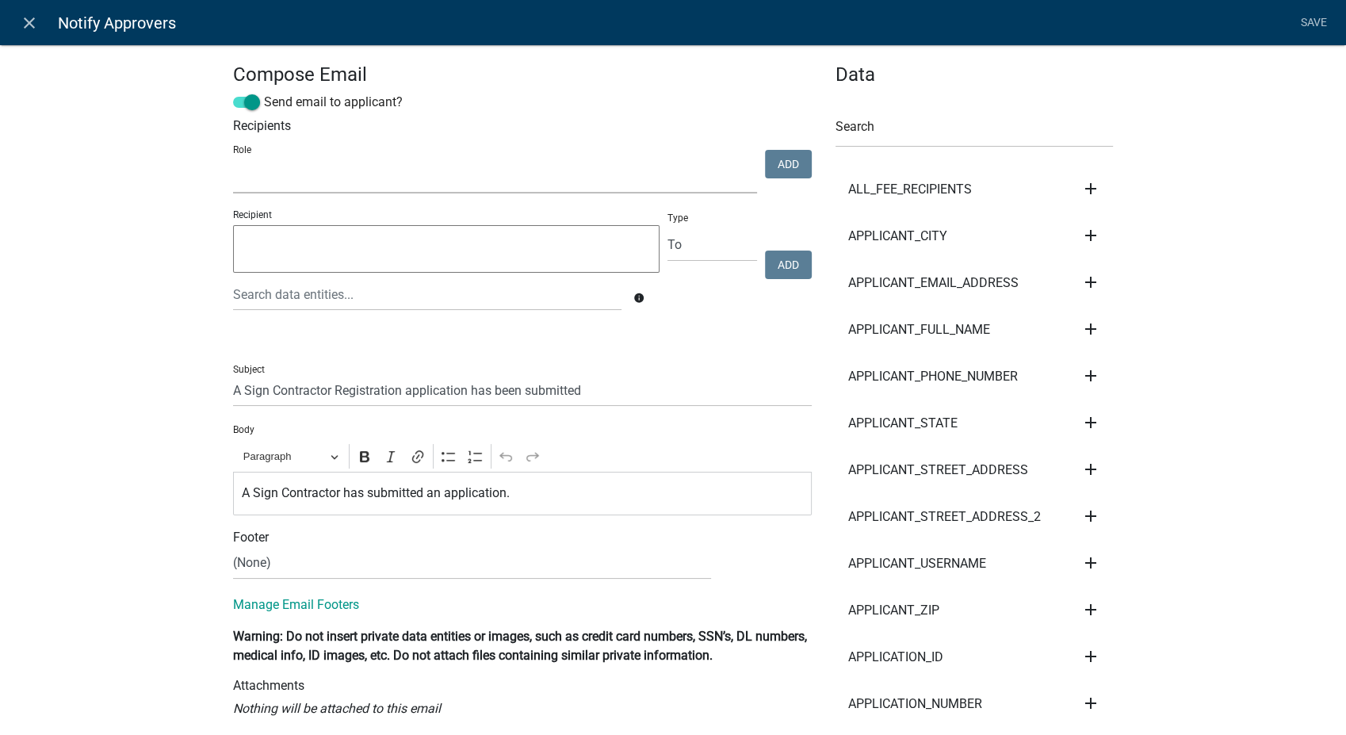
click at [417, 185] on select "PWD Director Permit Technician Fire Department Admin City Planner Engineering D…" at bounding box center [495, 177] width 524 height 33
select select "b0ec8d28-4564-4fac-be8f-7037d338ee00"
click at [233, 161] on select "PWD Director Permit Technician Fire Department Admin City Planner Engineering D…" at bounding box center [495, 177] width 524 height 33
click at [779, 168] on button "Add" at bounding box center [788, 164] width 47 height 29
select select
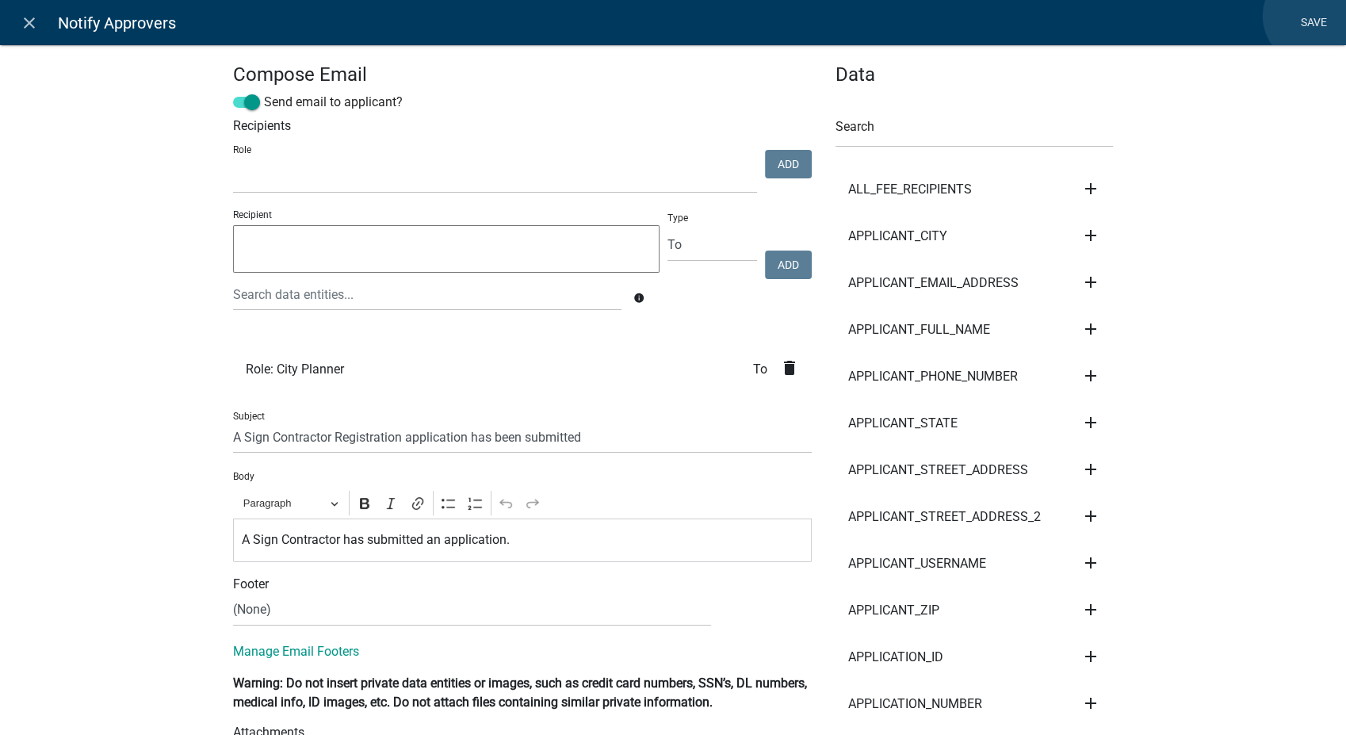
click at [1313, 16] on link "Save" at bounding box center [1314, 23] width 40 height 30
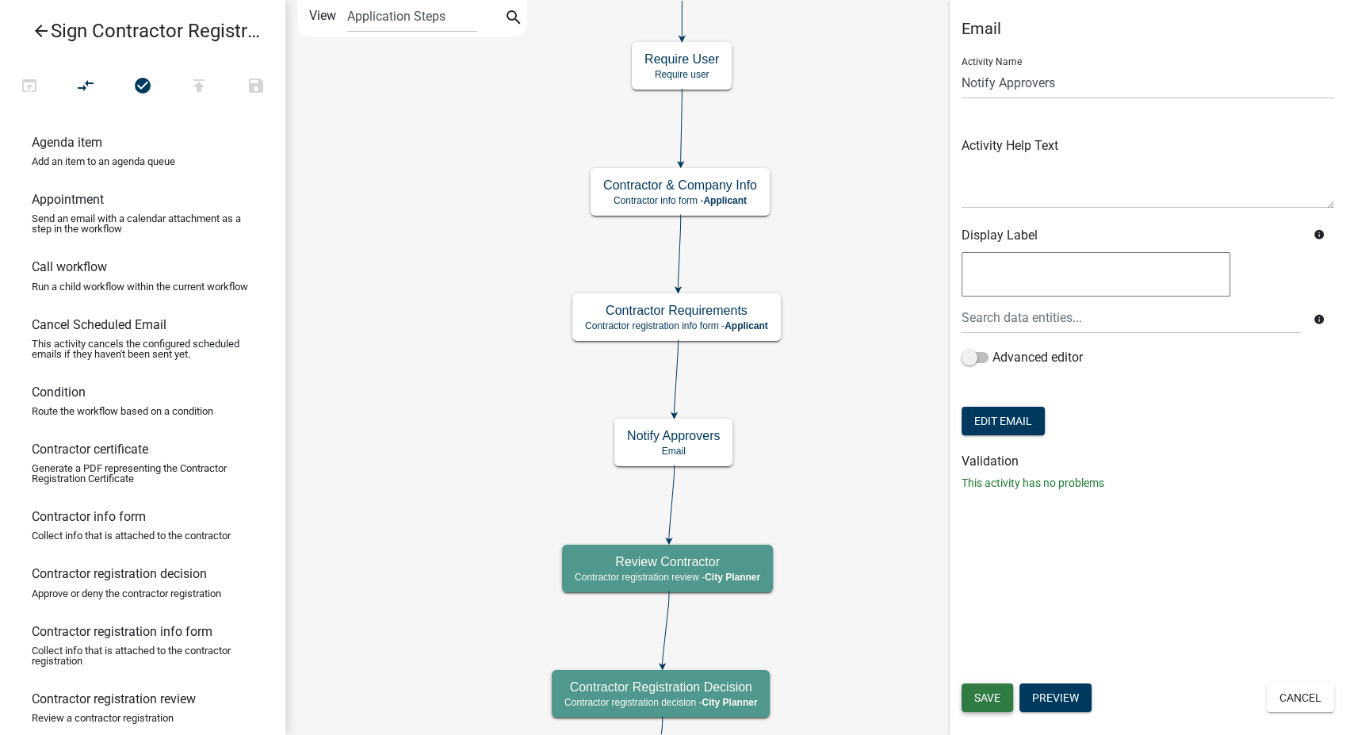
click at [1000, 694] on span "Save" at bounding box center [987, 697] width 26 height 13
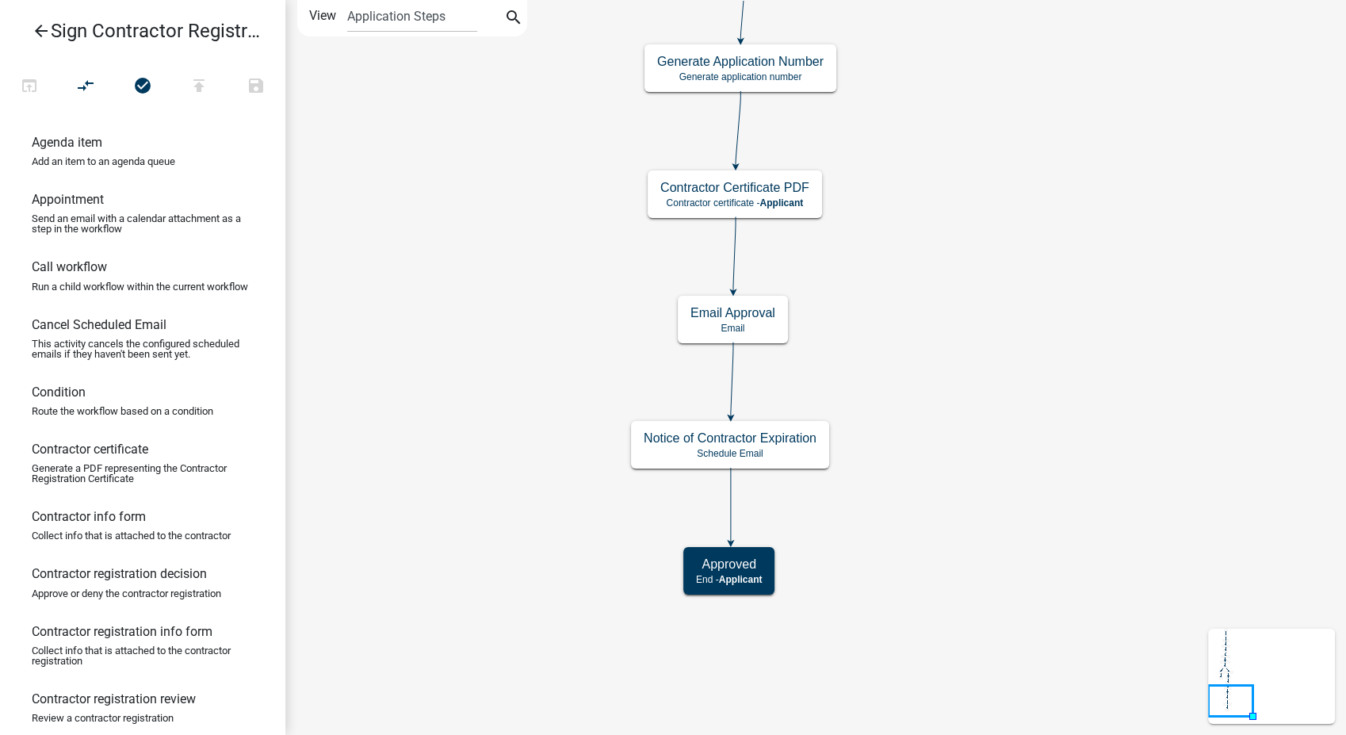
click at [48, 29] on icon "arrow_back" at bounding box center [41, 32] width 19 height 22
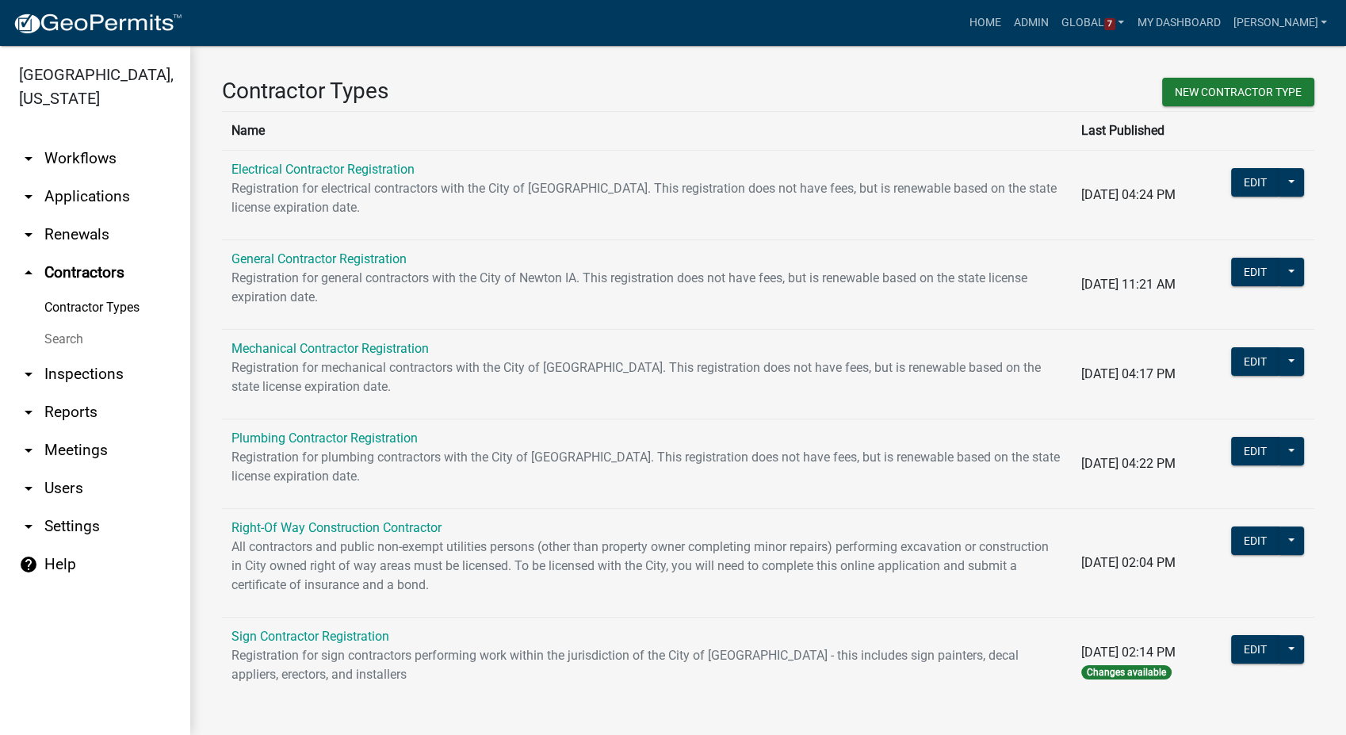
scroll to position [14, 0]
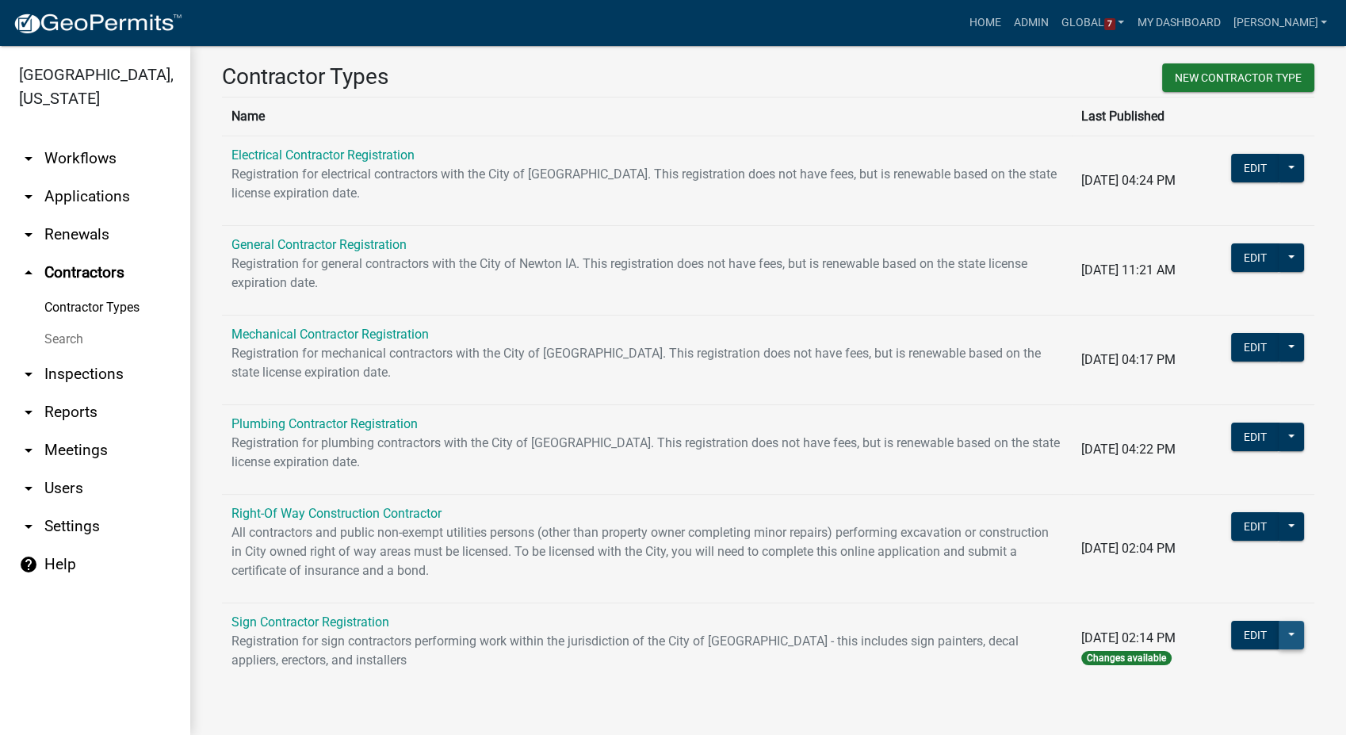
click at [1285, 644] on button at bounding box center [1291, 635] width 25 height 29
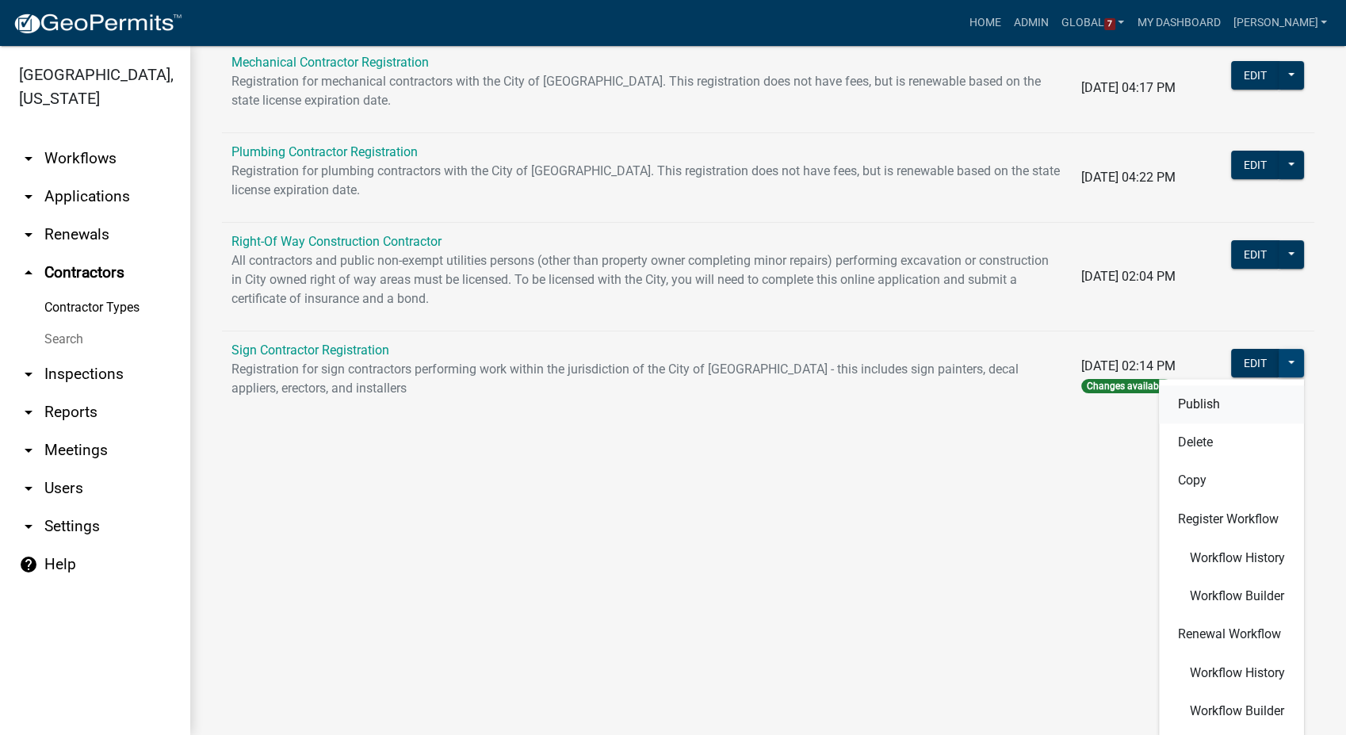
scroll to position [287, 0]
click at [1244, 695] on button "Workflow Builder" at bounding box center [1231, 710] width 145 height 38
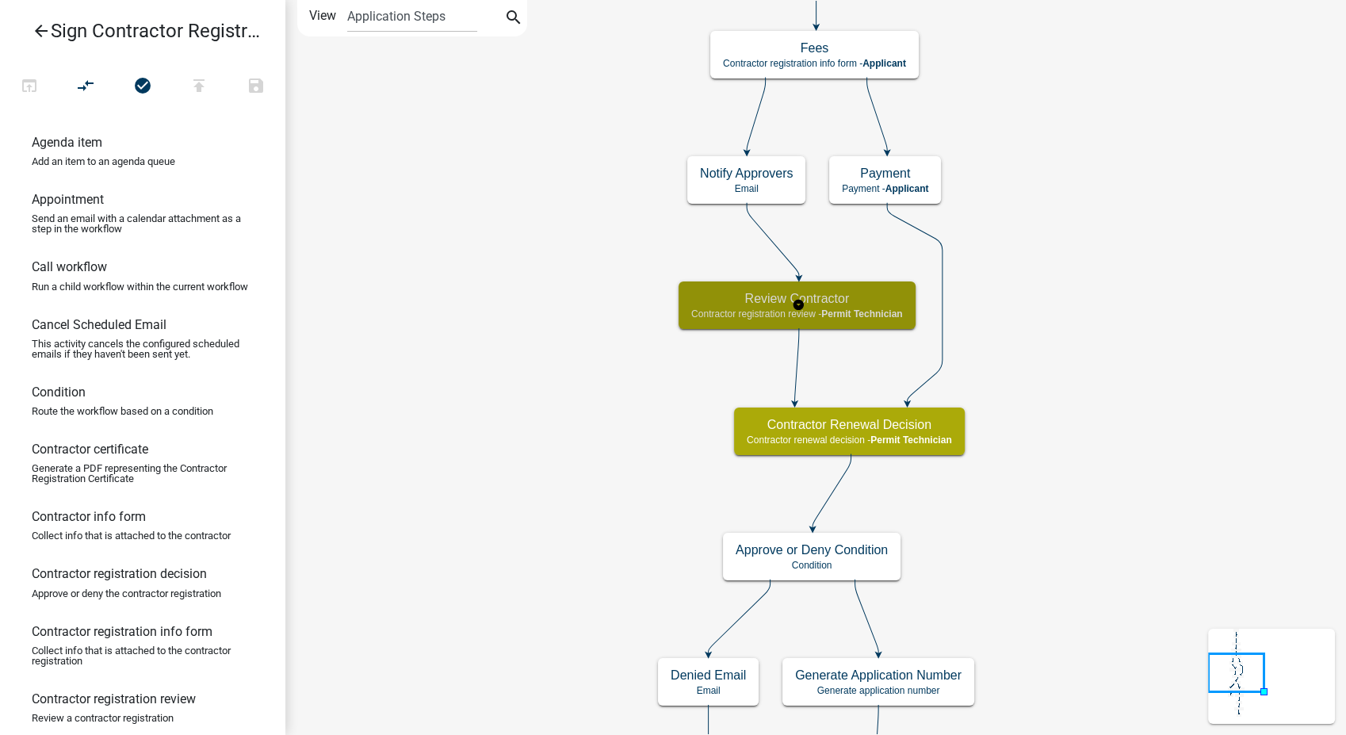
click at [860, 320] on div "Review Contractor Contractor registration review - Permit Technician" at bounding box center [797, 305] width 237 height 48
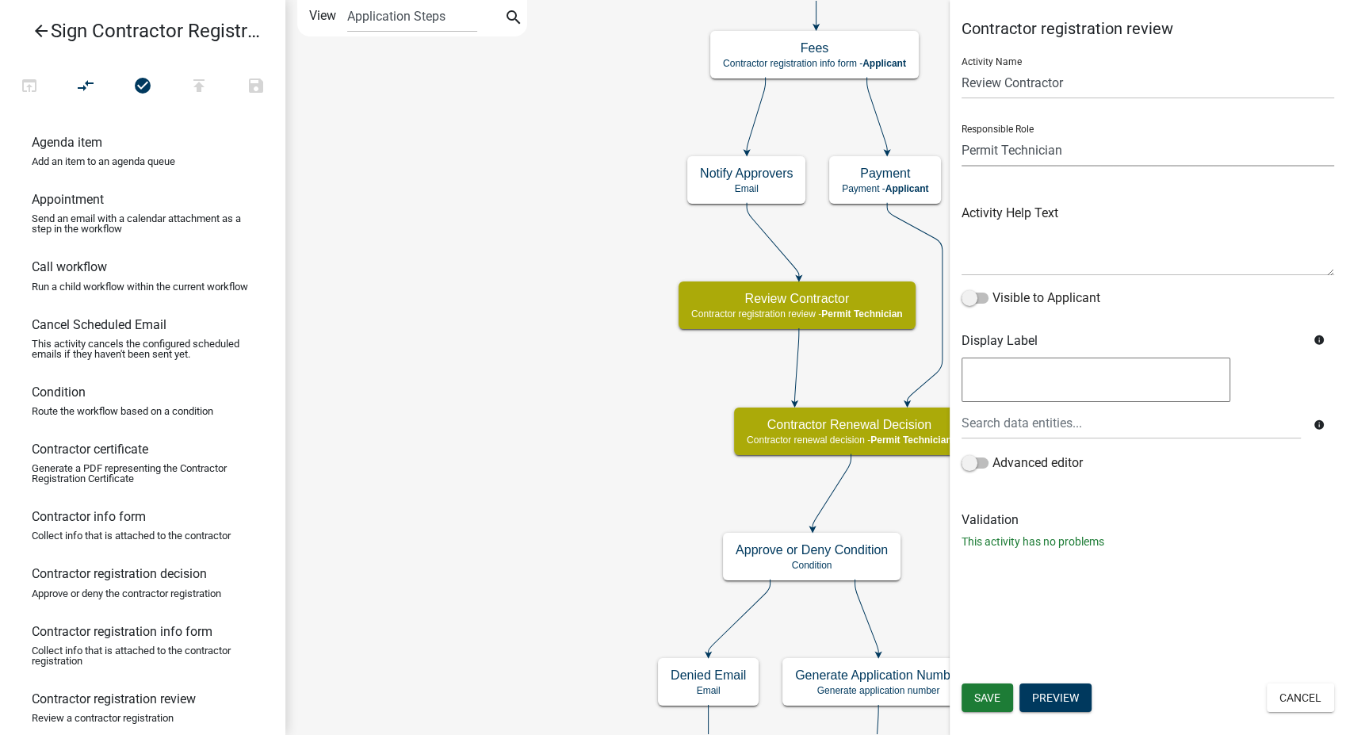
click at [1079, 150] on select "Applicant PWD Director Permit Technician Fire Department Admin City Planner Eng…" at bounding box center [1148, 150] width 373 height 33
select select "B0EC8D28-4564-4FAC-BE8F-7037D338EE00"
click at [962, 134] on select "Applicant PWD Director Permit Technician Fire Department Admin City Planner Eng…" at bounding box center [1148, 150] width 373 height 33
click at [990, 702] on span "Save" at bounding box center [987, 697] width 26 height 13
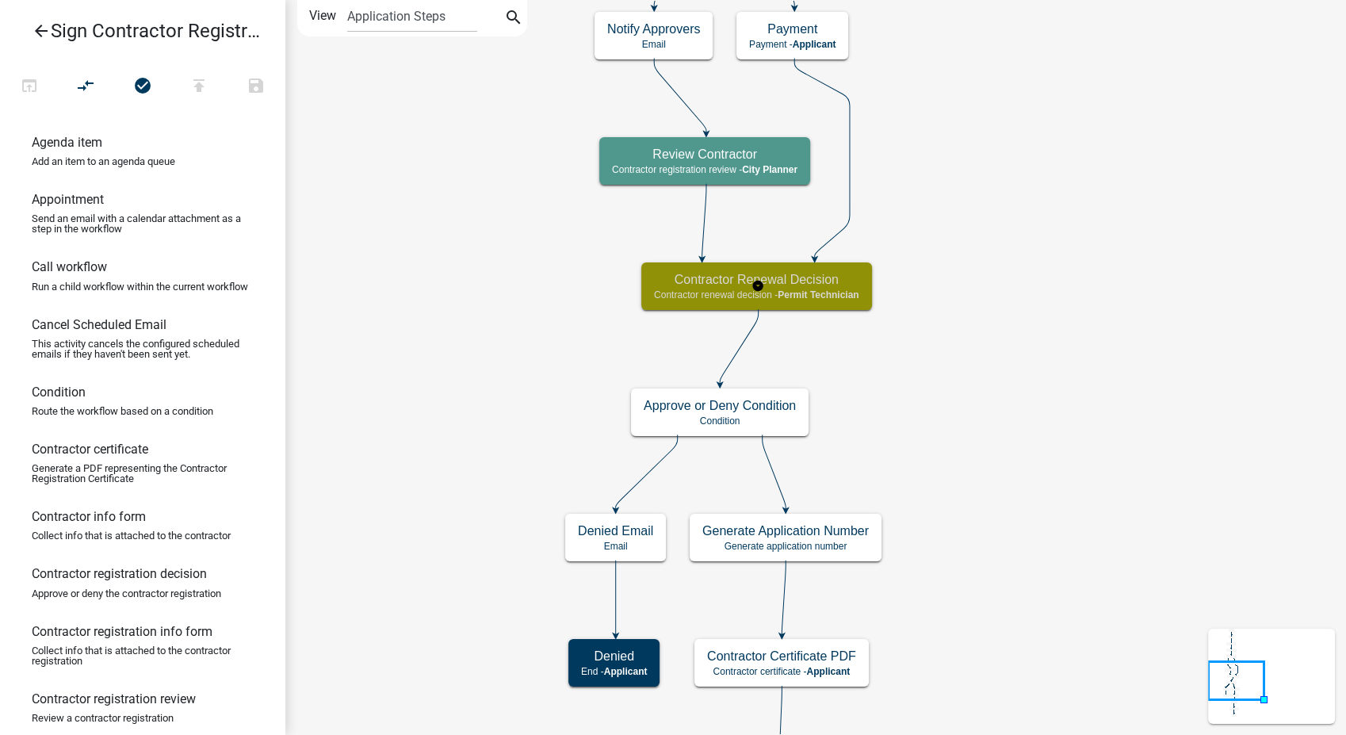
click at [859, 295] on span "Permit Technician" at bounding box center [818, 294] width 81 height 11
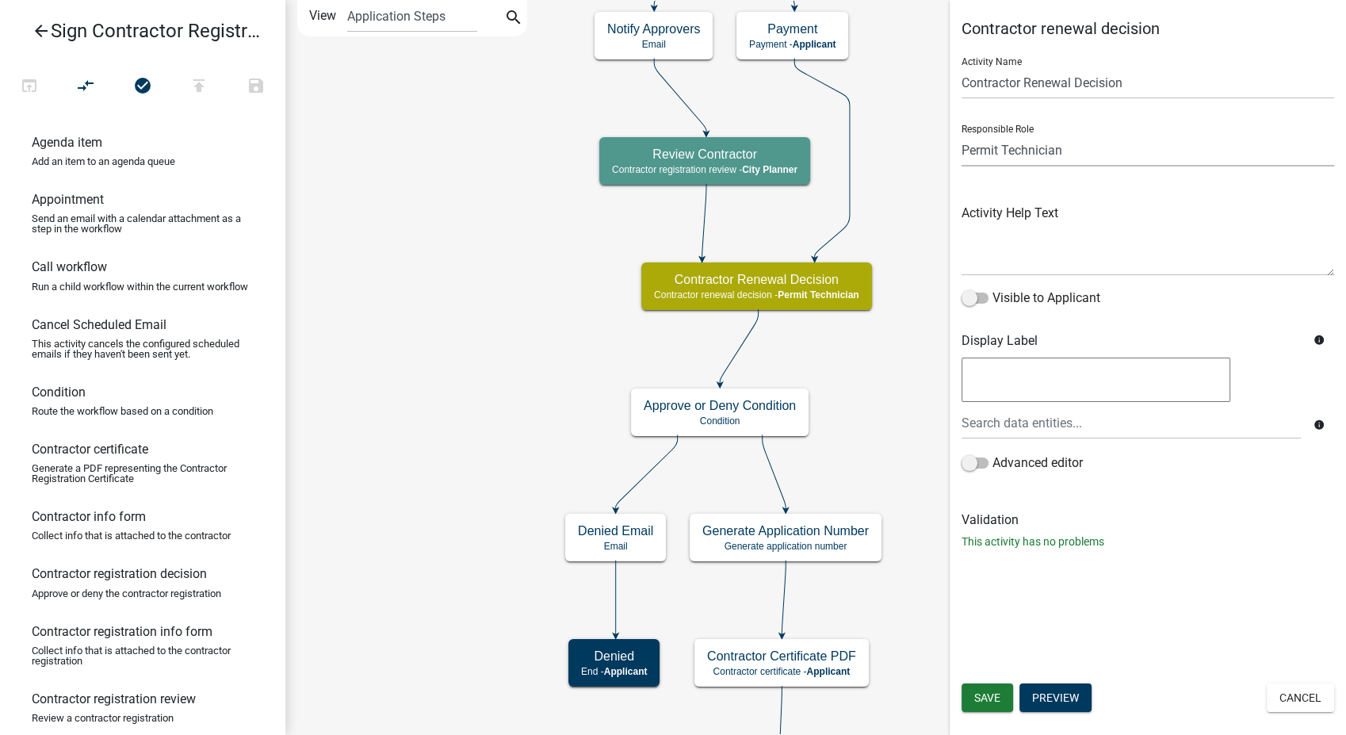
click at [1078, 144] on select "Applicant PWD Director Permit Technician Fire Department Admin City Planner Eng…" at bounding box center [1148, 150] width 373 height 33
select select "B0EC8D28-4564-4FAC-BE8F-7037D338EE00"
click at [962, 134] on select "Applicant PWD Director Permit Technician Fire Department Admin City Planner Eng…" at bounding box center [1148, 150] width 373 height 33
click at [996, 707] on button "Save" at bounding box center [988, 697] width 52 height 29
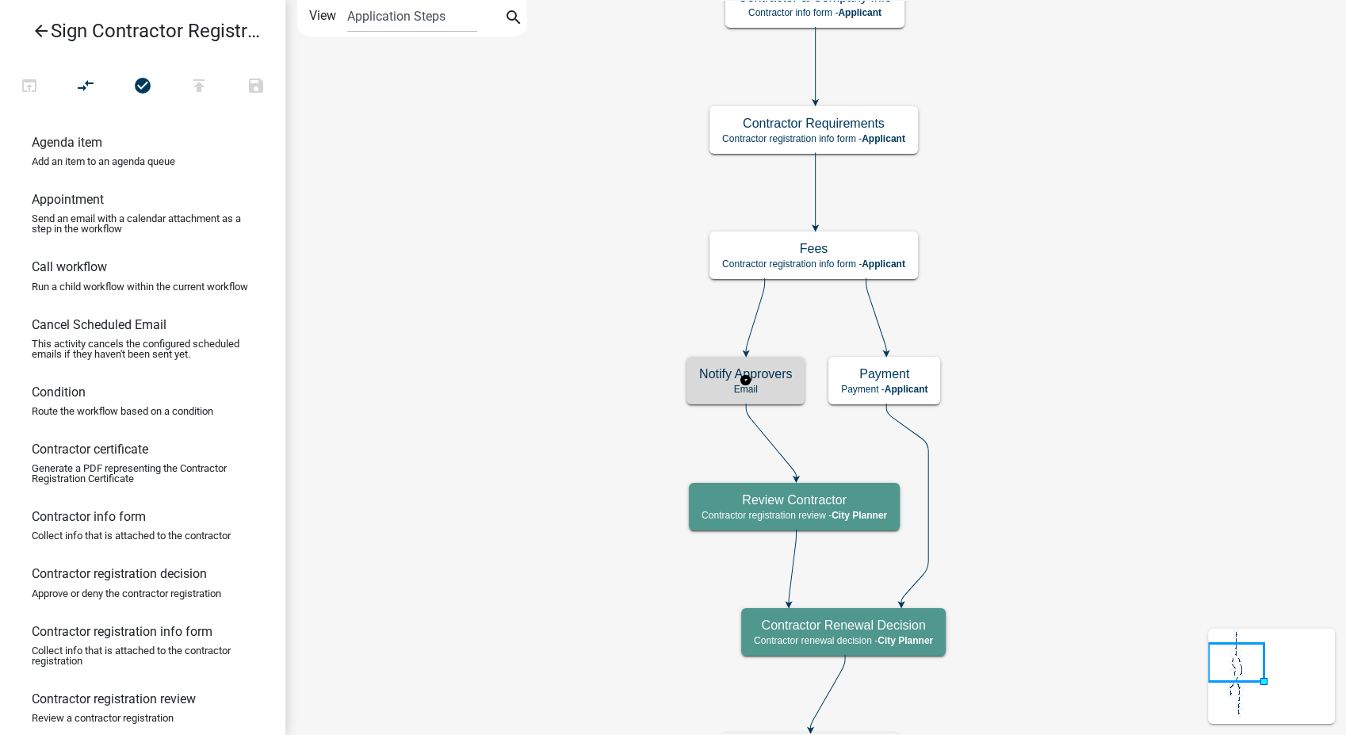
click at [786, 375] on h5 "Notify Approvers" at bounding box center [745, 373] width 93 height 15
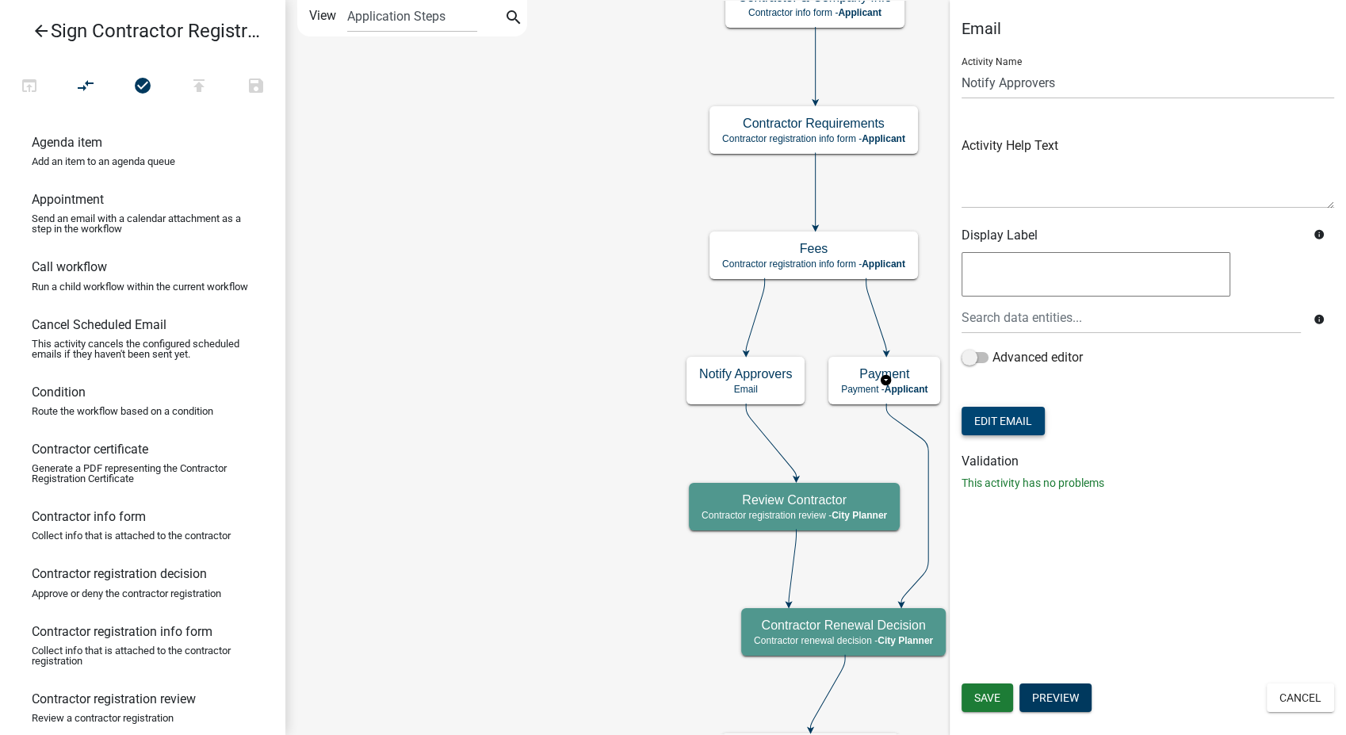
click at [1015, 411] on button "Edit Email" at bounding box center [1003, 421] width 83 height 29
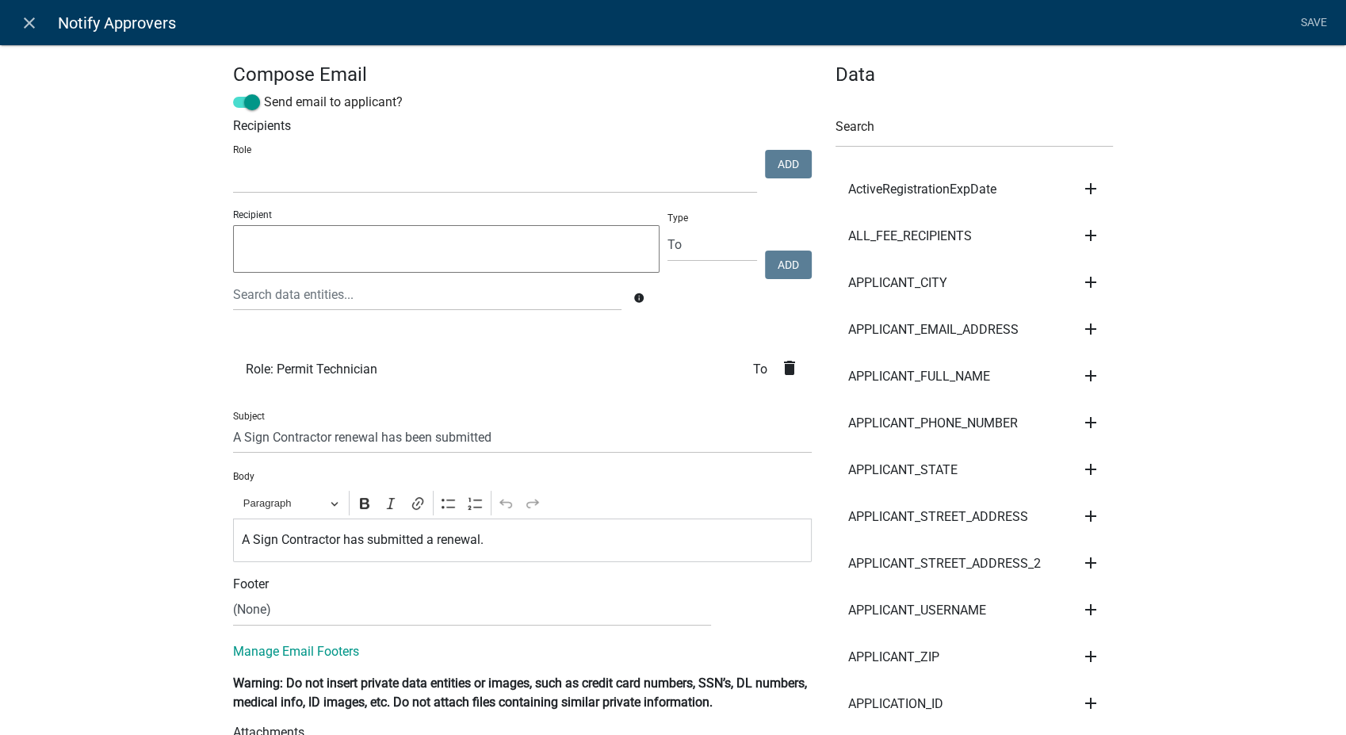
click at [786, 370] on icon "delete" at bounding box center [789, 367] width 19 height 19
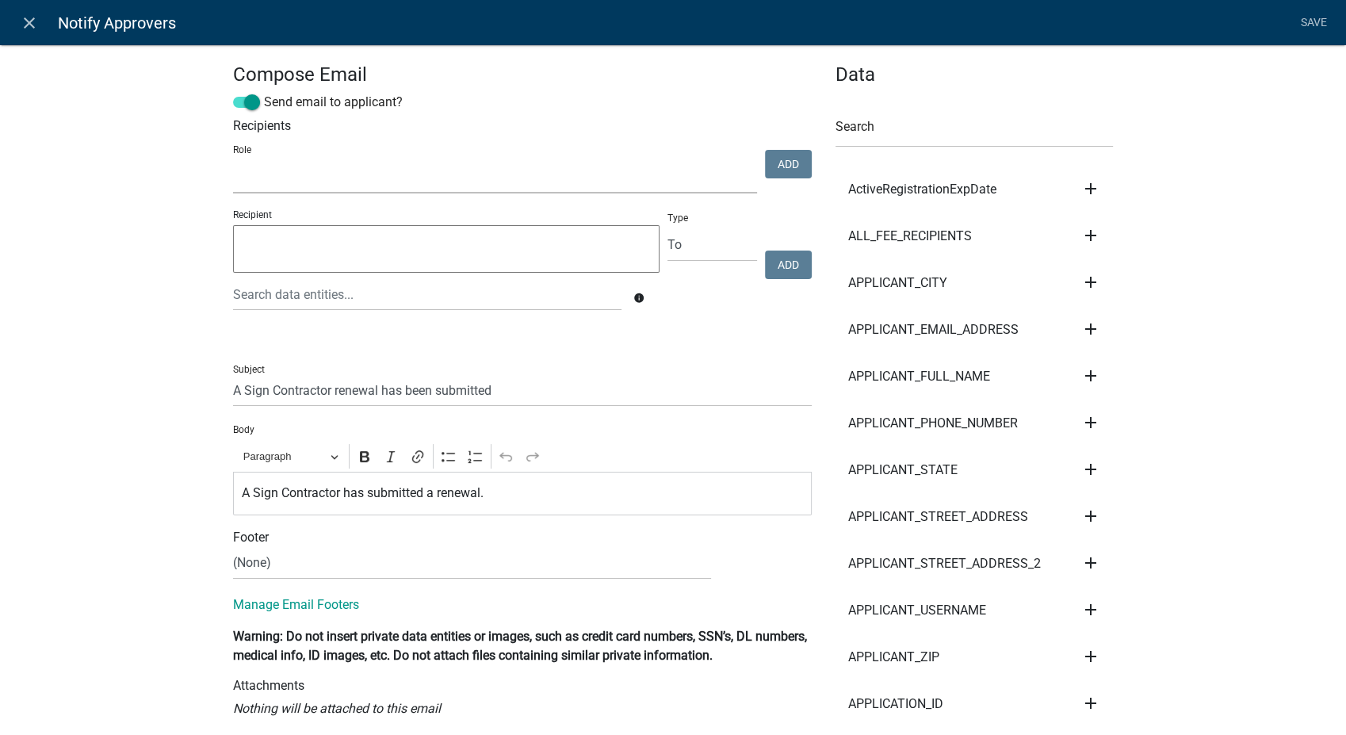
click at [303, 171] on select "PWD Director Permit Technician Fire Department Admin City Planner Engineering D…" at bounding box center [495, 177] width 524 height 33
select select "b0ec8d28-4564-4fac-be8f-7037d338ee00"
click at [233, 161] on select "PWD Director Permit Technician Fire Department Admin City Planner Engineering D…" at bounding box center [495, 177] width 524 height 33
click at [765, 168] on button "Add" at bounding box center [788, 164] width 47 height 29
select select
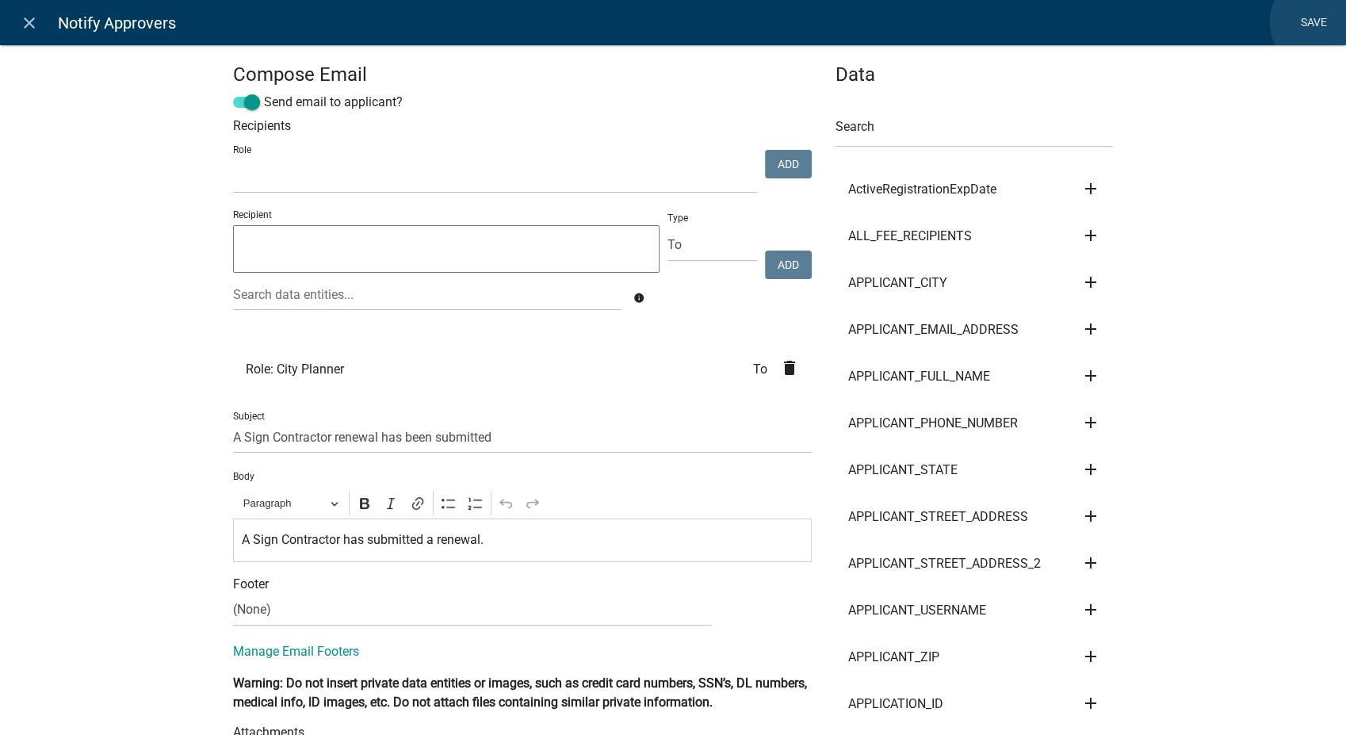
click at [1320, 22] on link "Save" at bounding box center [1314, 23] width 40 height 30
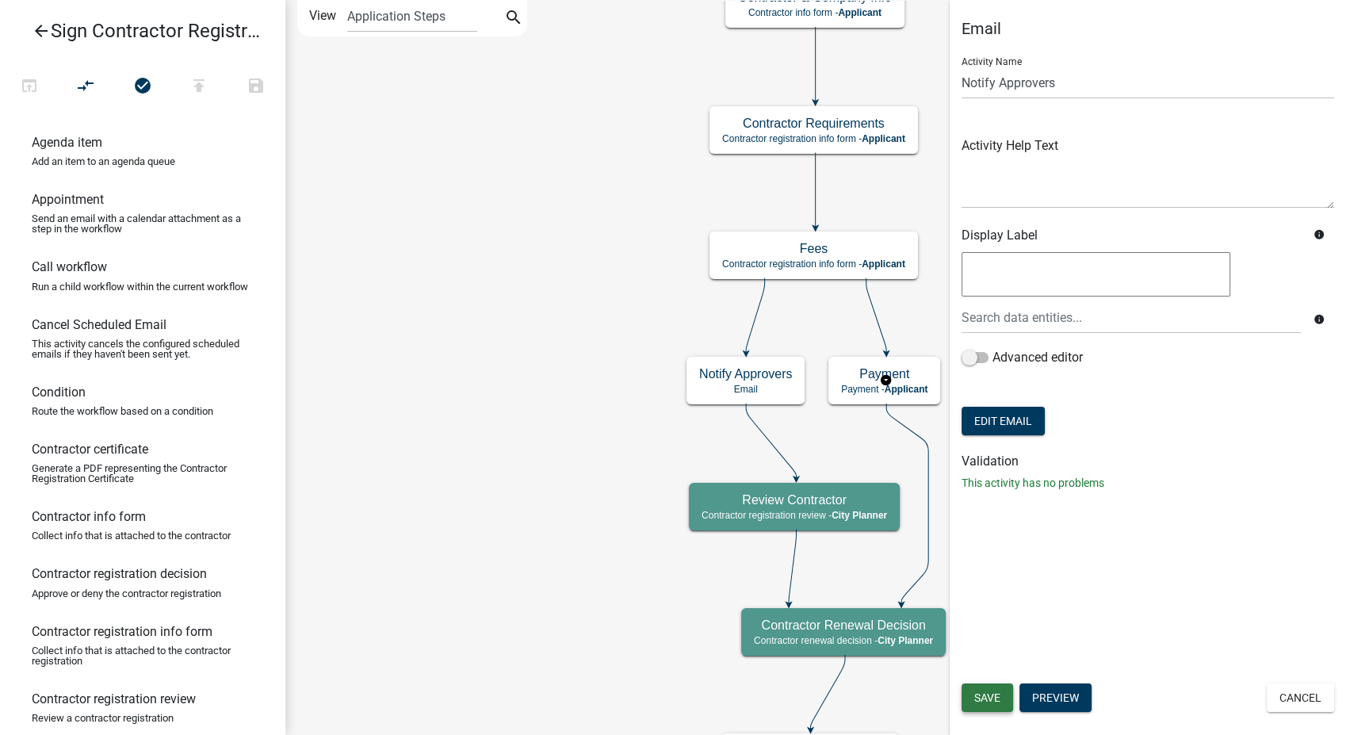
click at [1003, 695] on button "Save" at bounding box center [988, 697] width 52 height 29
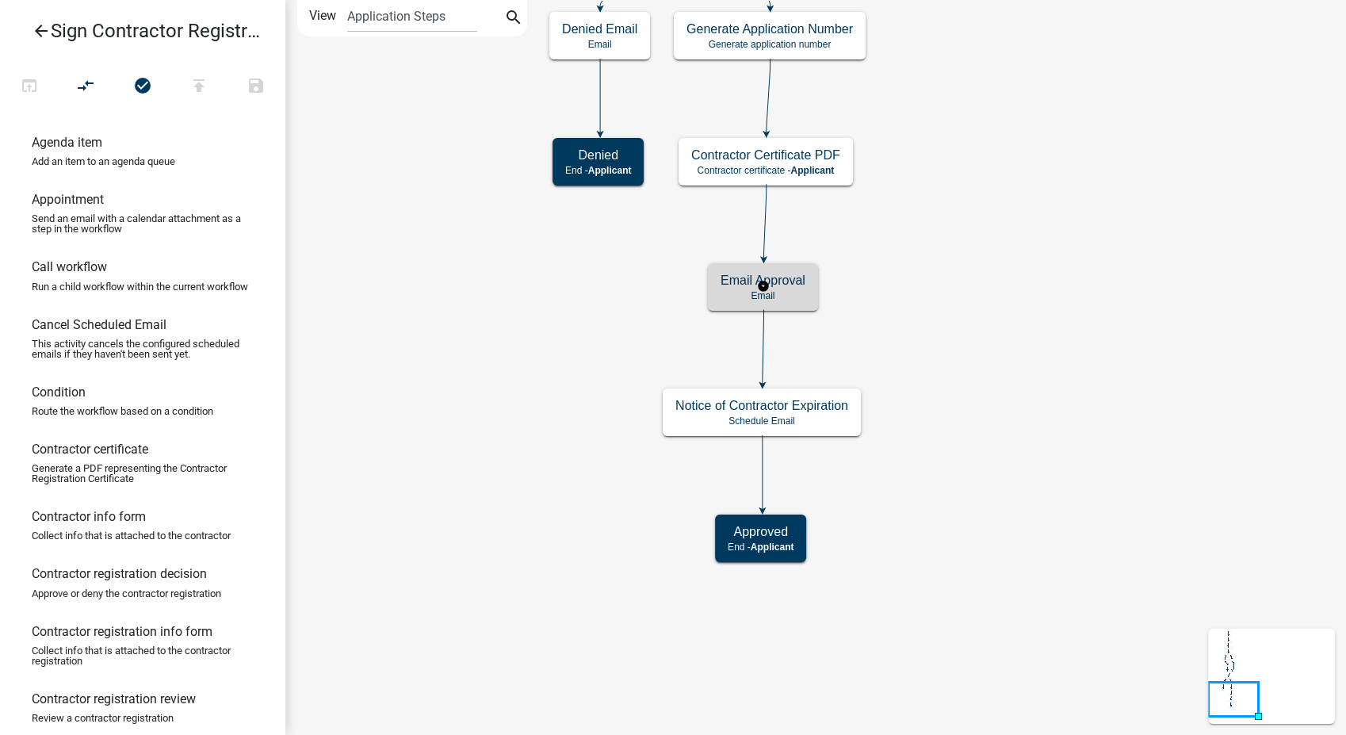
click at [777, 300] on p "Email" at bounding box center [763, 295] width 85 height 11
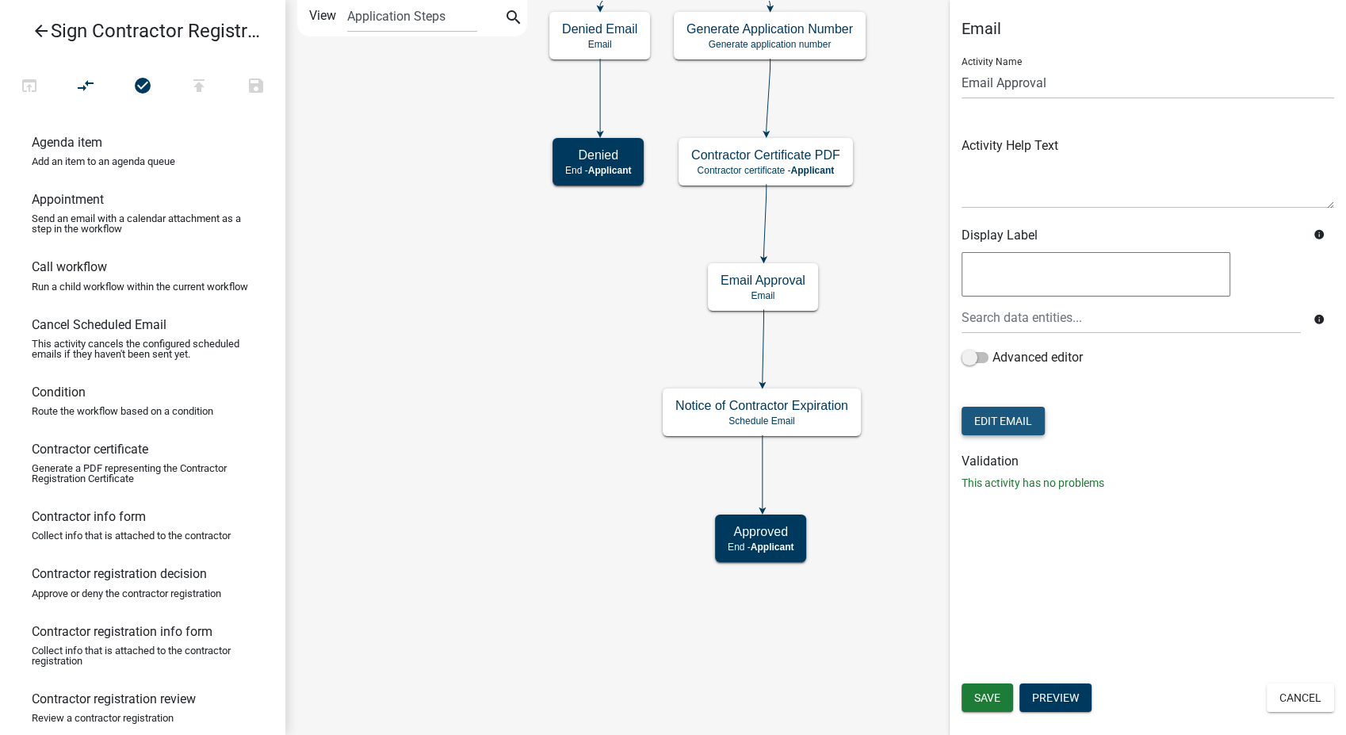
click at [1008, 423] on button "Edit Email" at bounding box center [1003, 421] width 83 height 29
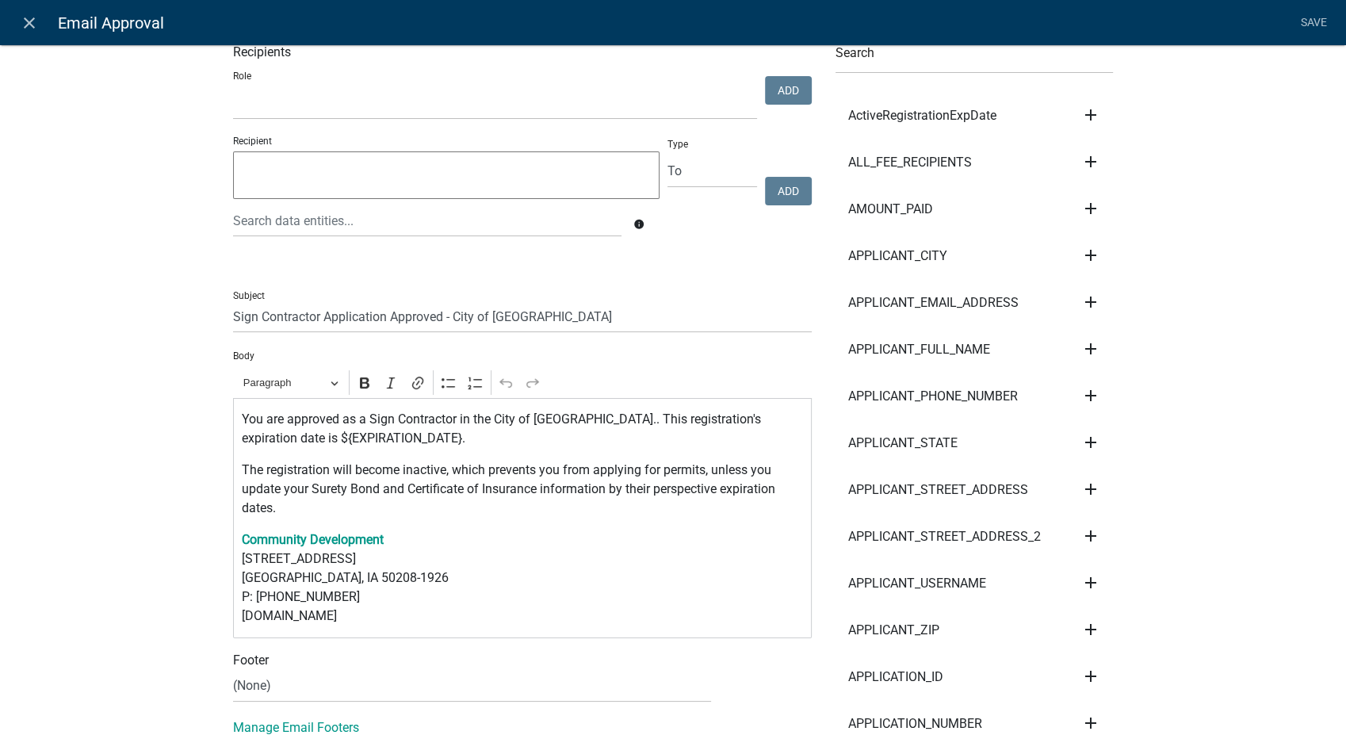
scroll to position [264, 0]
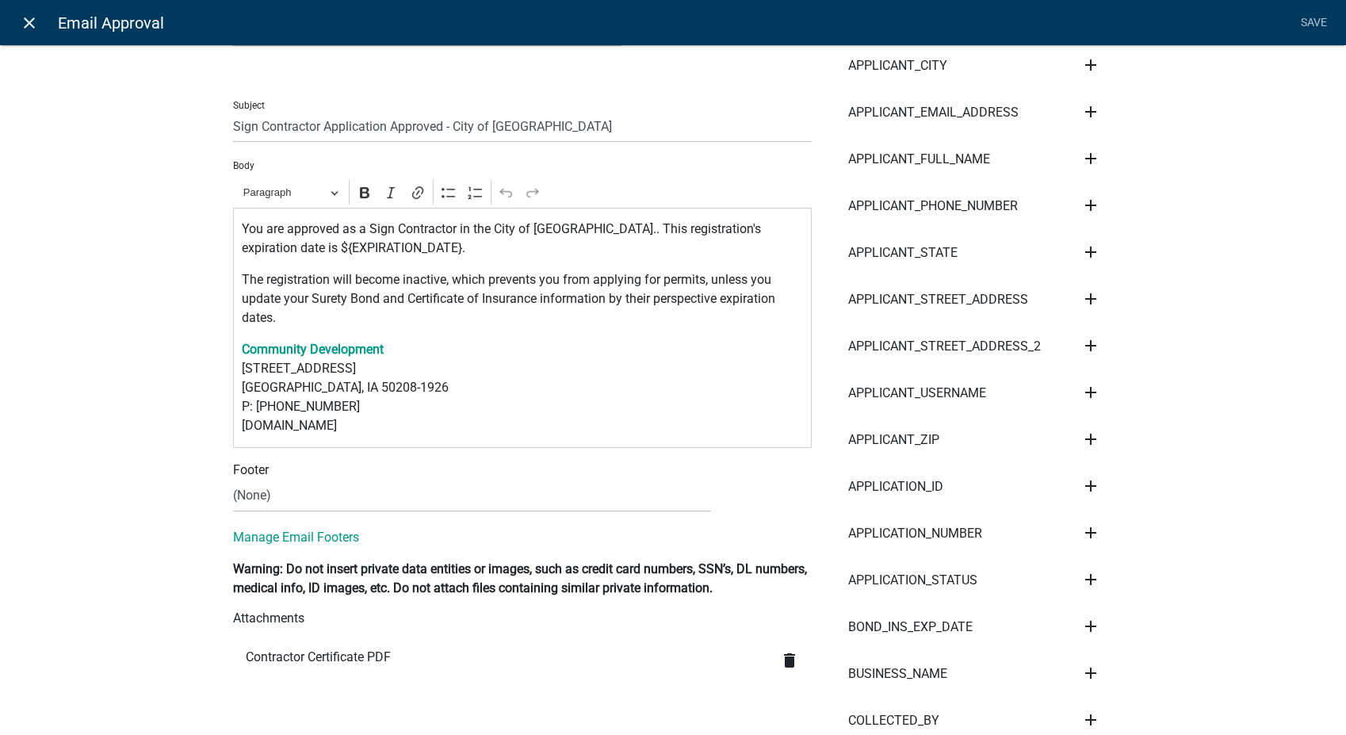
click at [28, 24] on icon "close" at bounding box center [29, 22] width 19 height 19
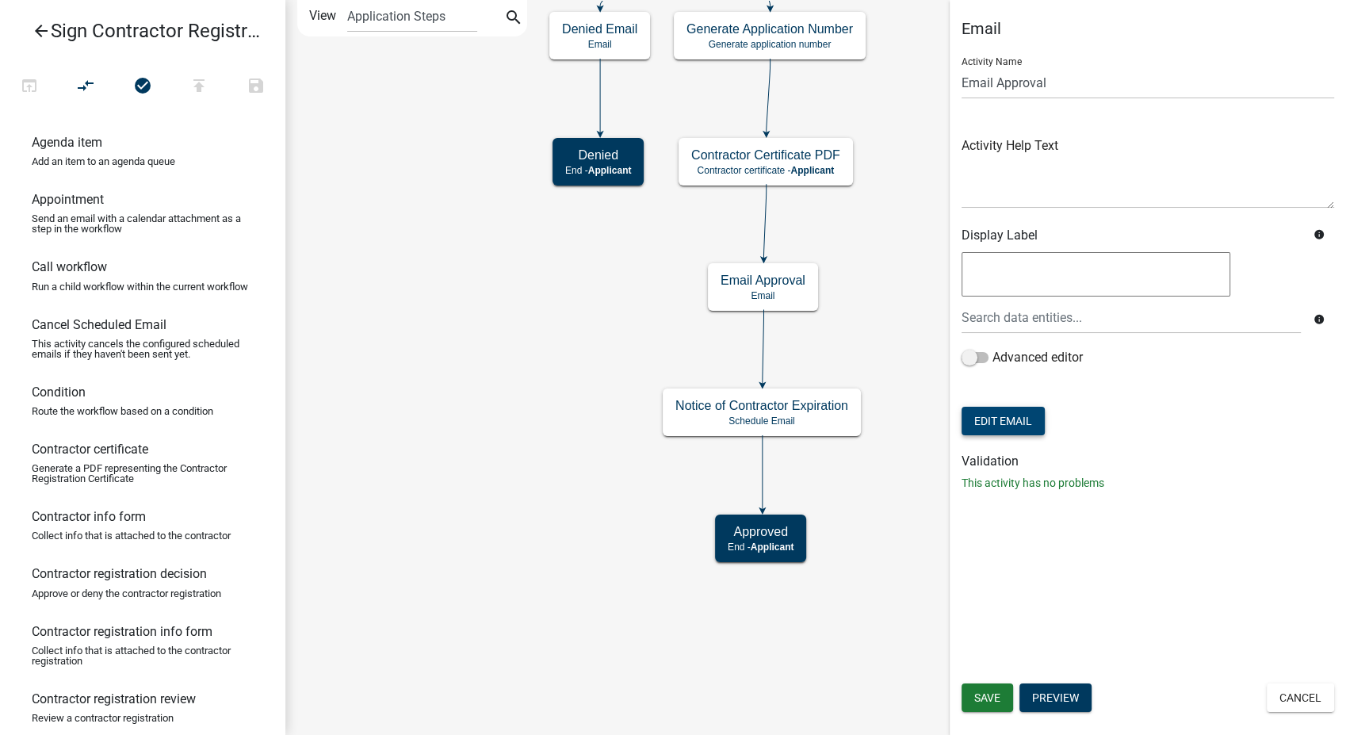
scroll to position [0, 0]
click at [1284, 697] on button "Cancel" at bounding box center [1300, 697] width 67 height 29
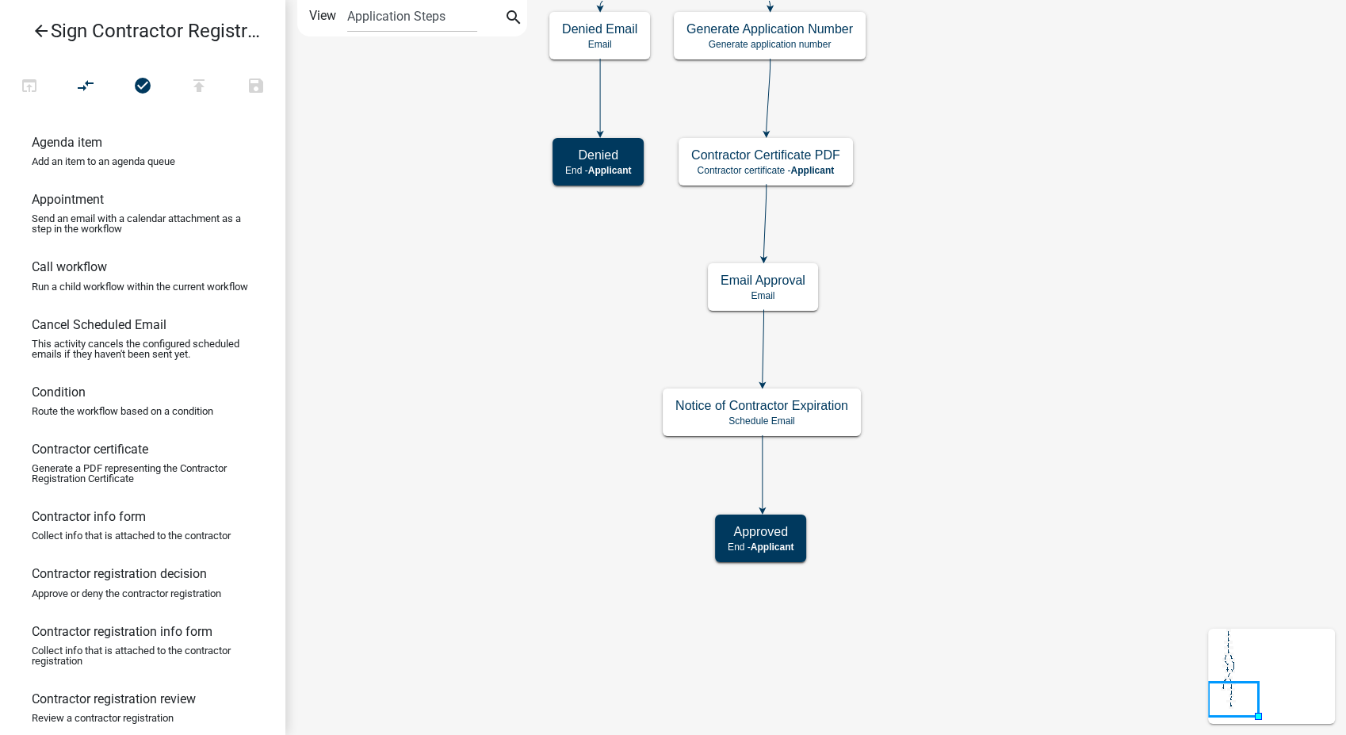
click at [35, 36] on icon "arrow_back" at bounding box center [41, 32] width 19 height 22
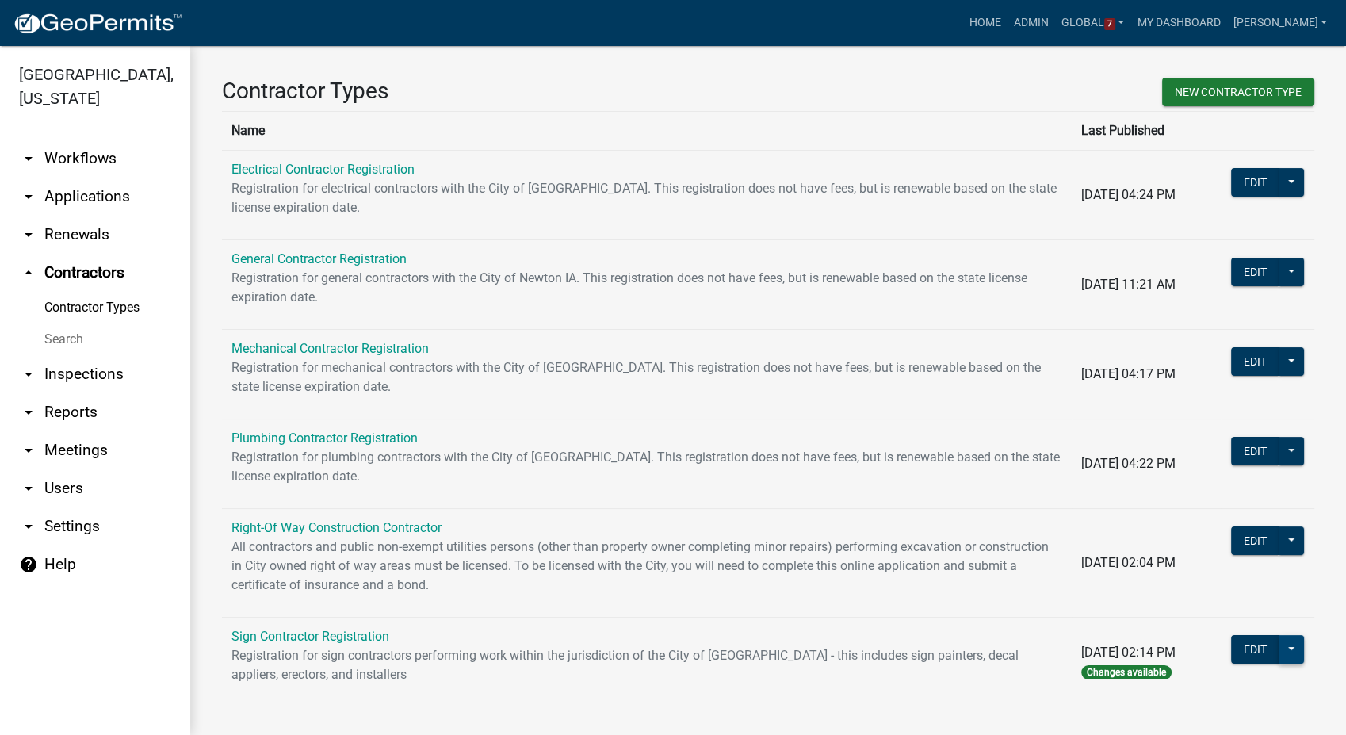
click at [1279, 654] on button at bounding box center [1291, 649] width 25 height 29
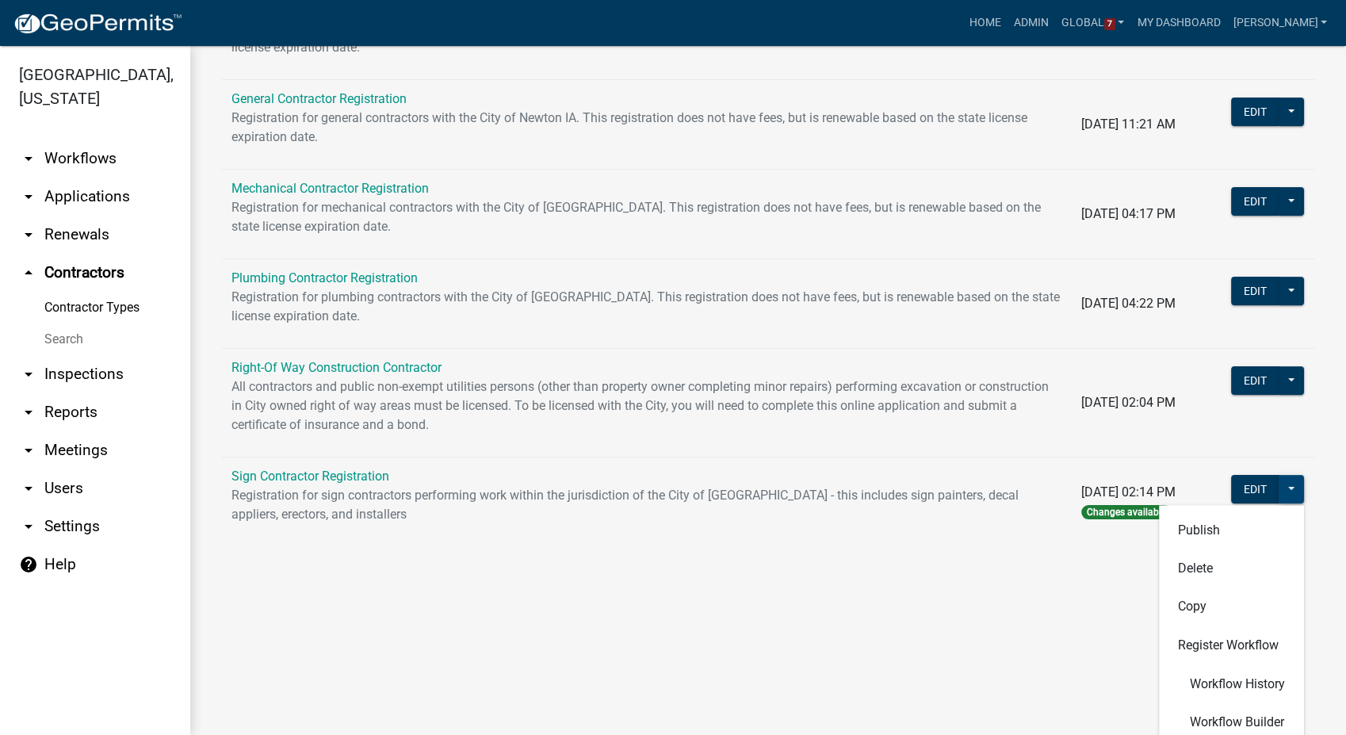
scroll to position [264, 0]
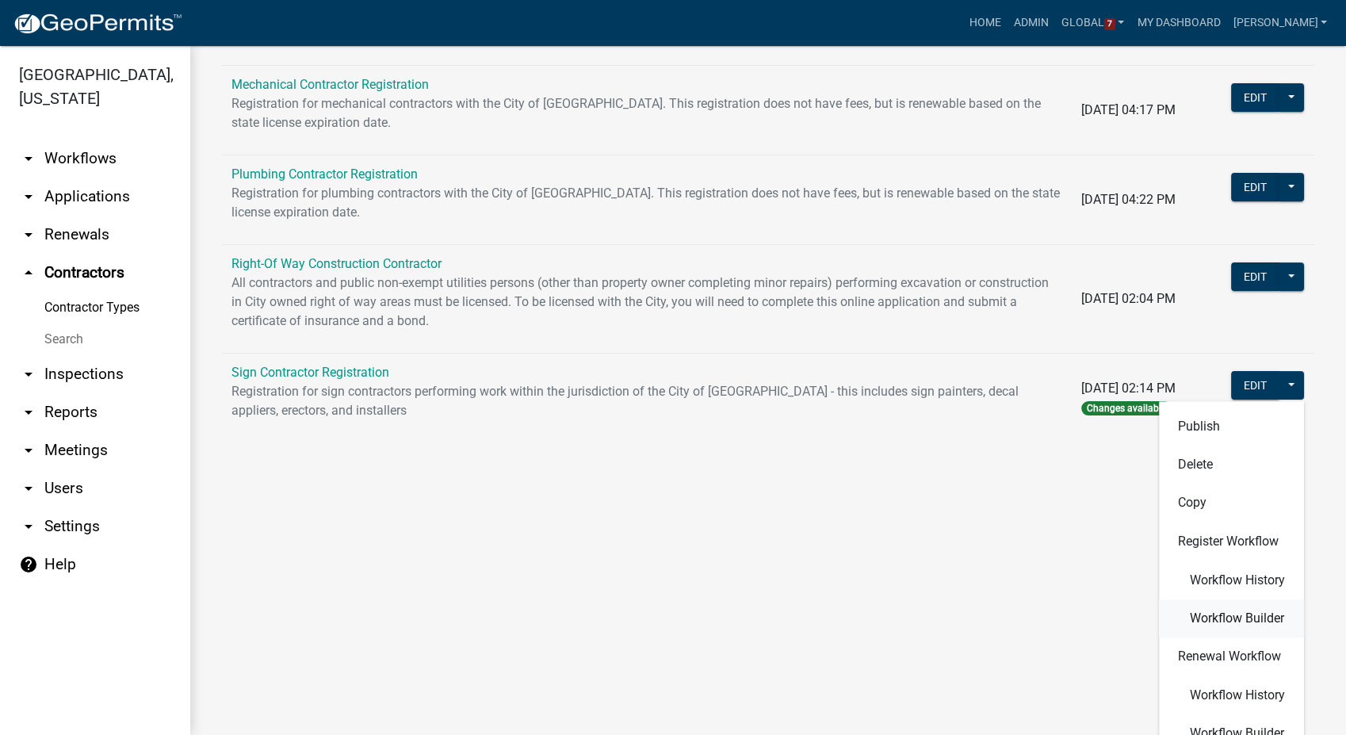
click at [1227, 626] on button "Workflow Builder" at bounding box center [1231, 618] width 145 height 38
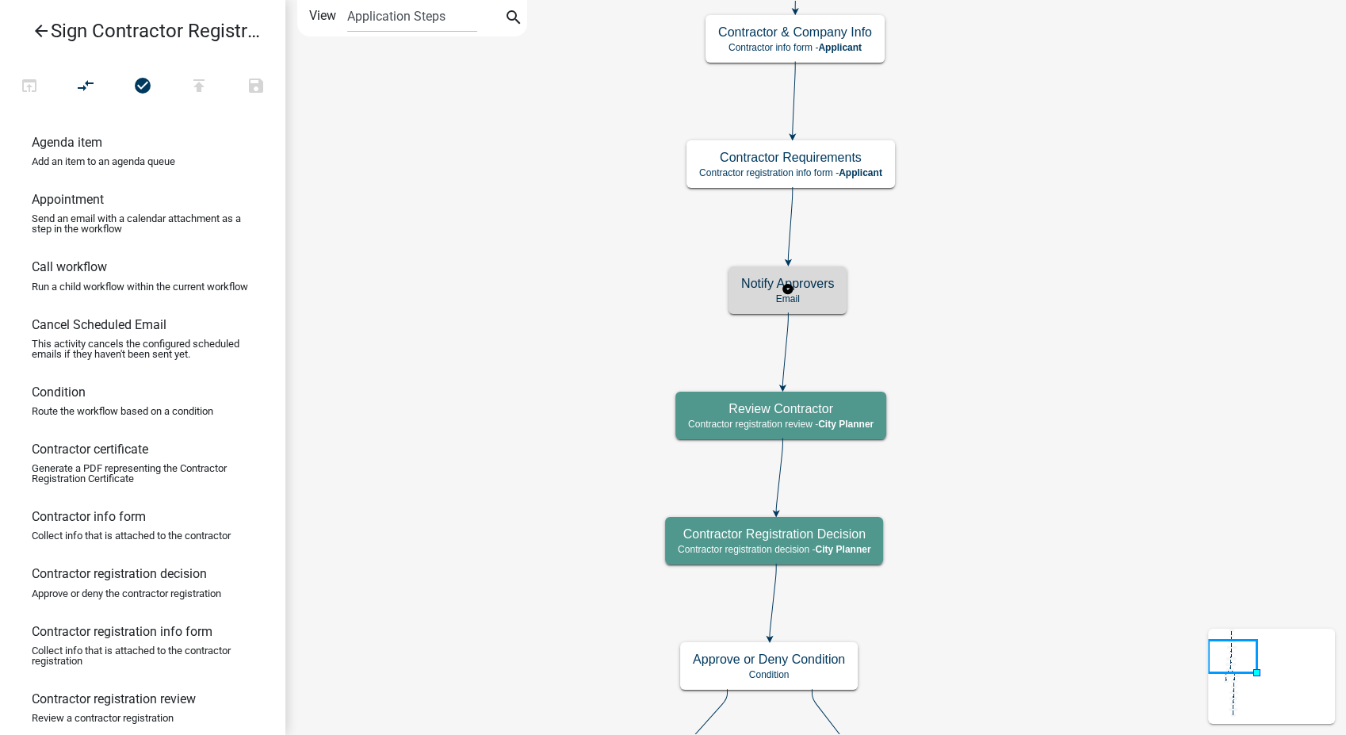
click at [823, 304] on div "Notify Approvers Email" at bounding box center [788, 290] width 118 height 48
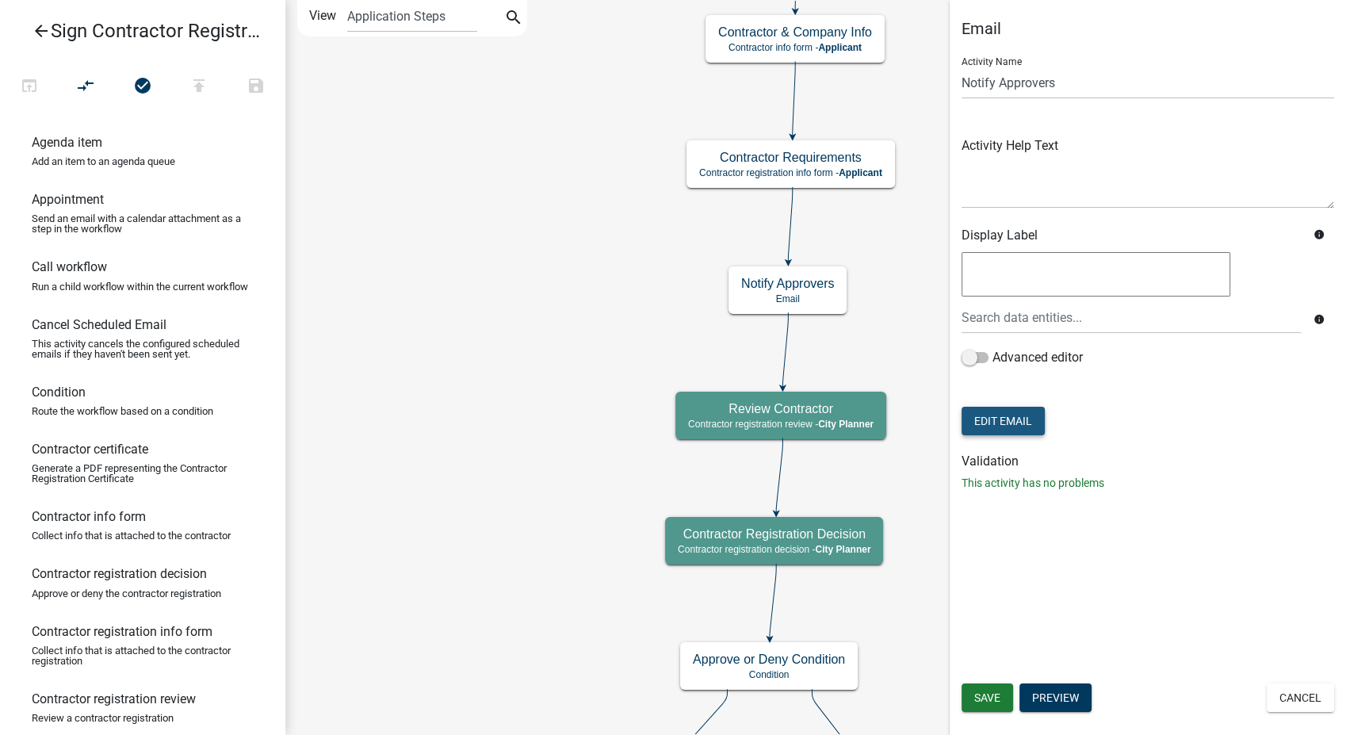
click at [1013, 419] on button "Edit Email" at bounding box center [1003, 421] width 83 height 29
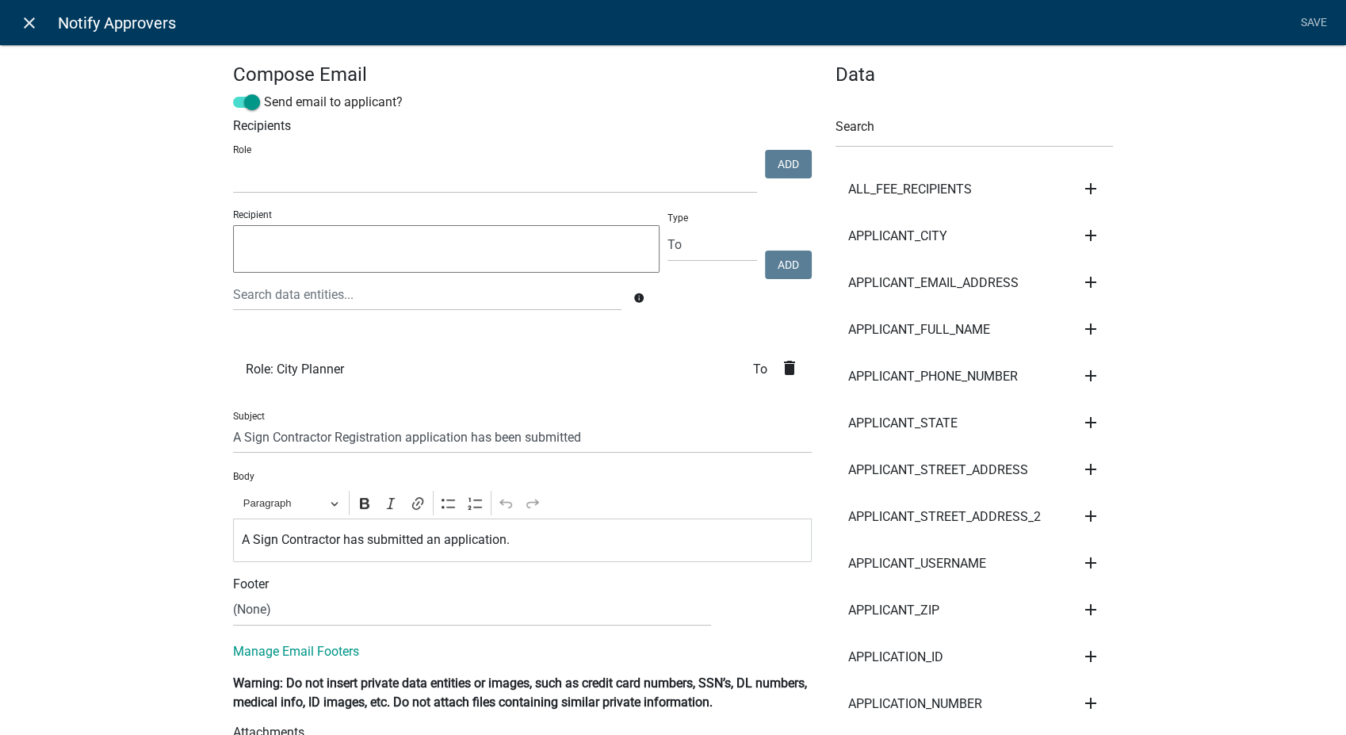
click at [35, 21] on icon "close" at bounding box center [29, 22] width 19 height 19
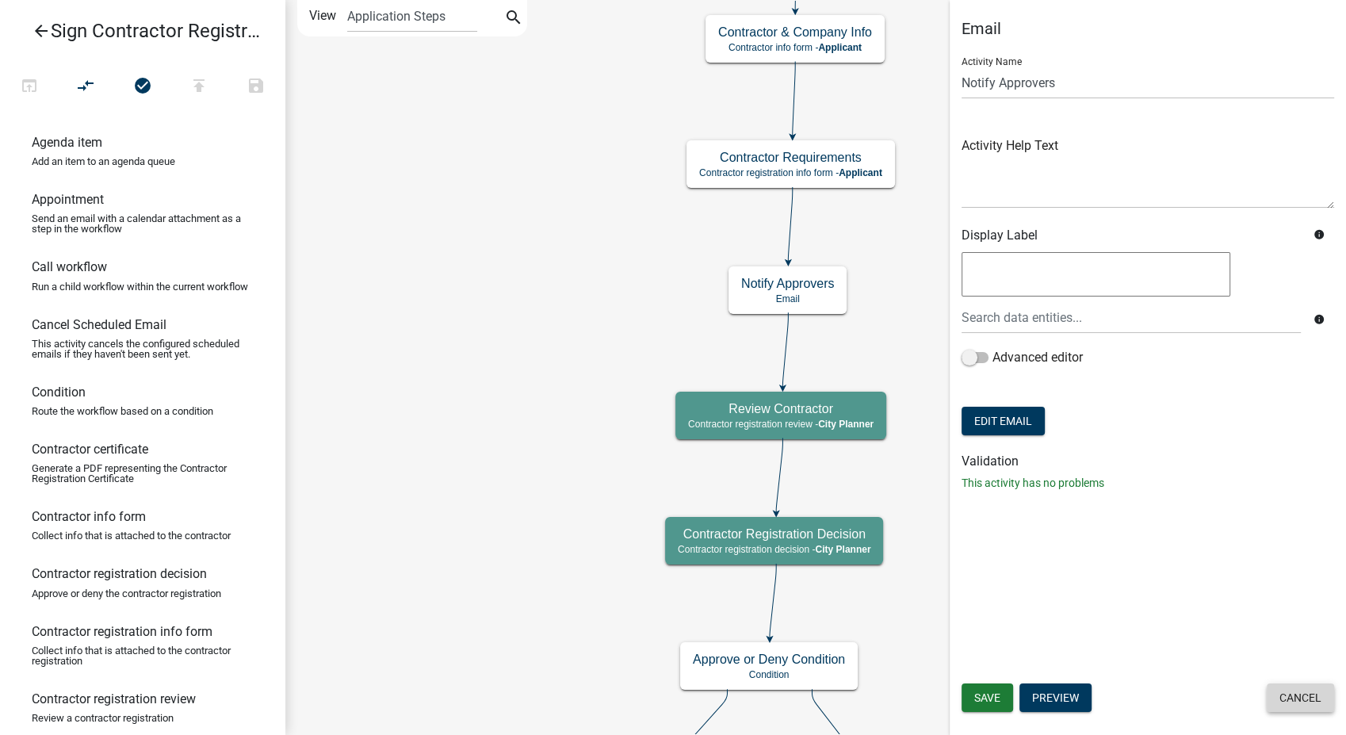
click at [1292, 698] on button "Cancel" at bounding box center [1300, 697] width 67 height 29
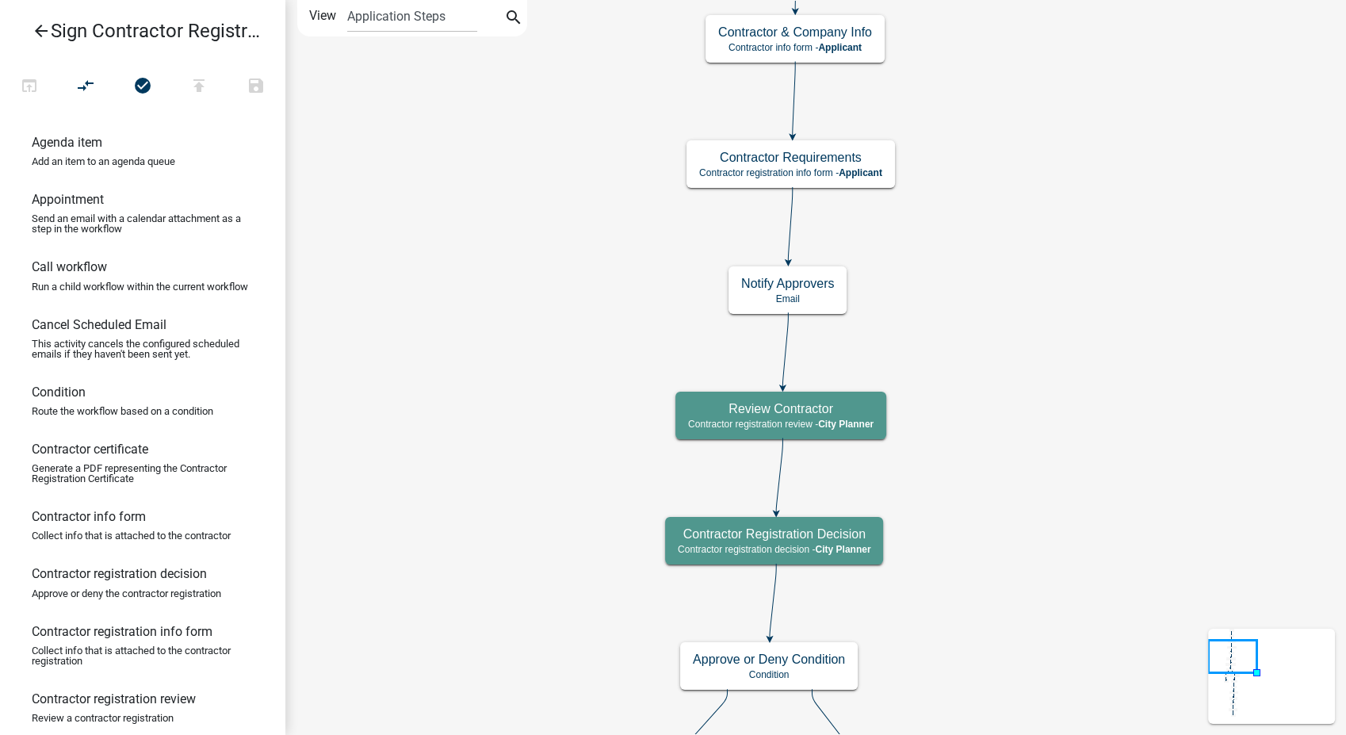
click at [44, 26] on icon "arrow_back" at bounding box center [41, 32] width 19 height 22
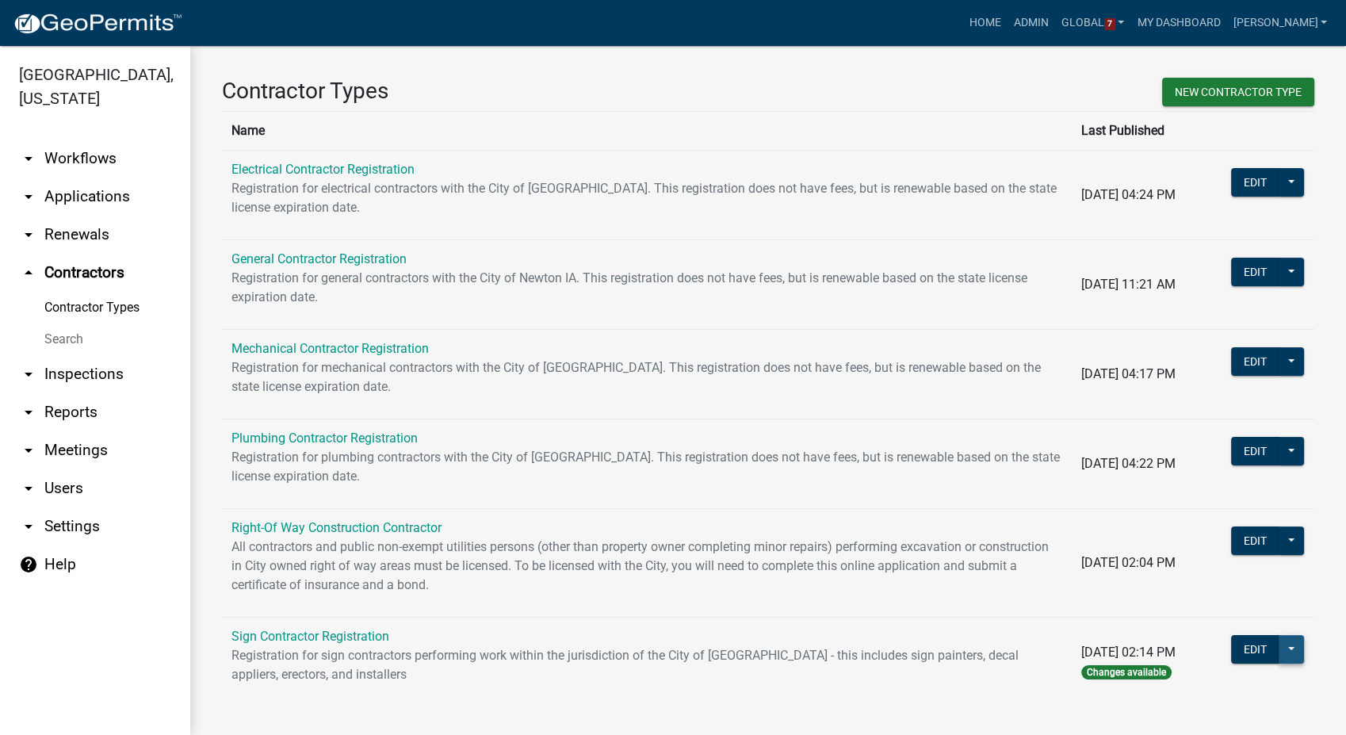
click at [1279, 647] on button at bounding box center [1291, 649] width 25 height 29
click at [1181, 683] on button "Publish" at bounding box center [1231, 691] width 145 height 38
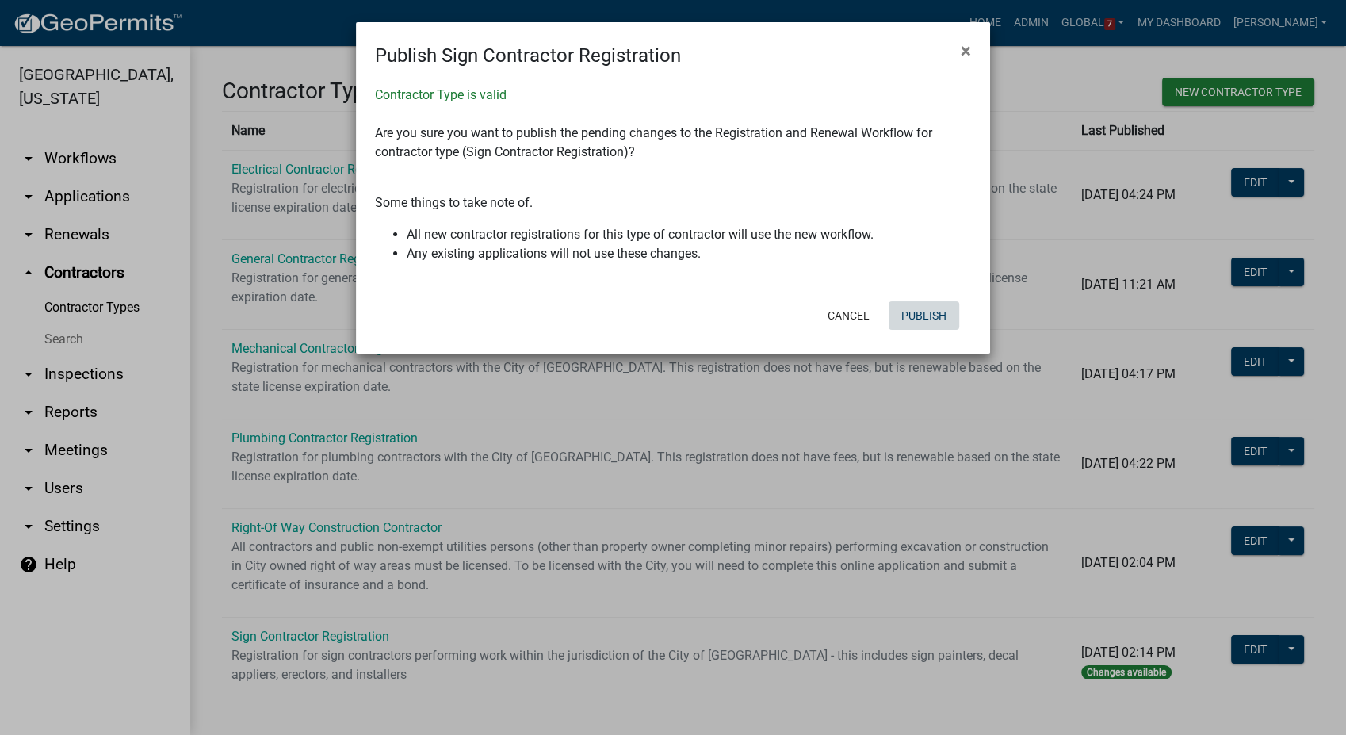
click at [914, 308] on button "Publish" at bounding box center [924, 315] width 71 height 29
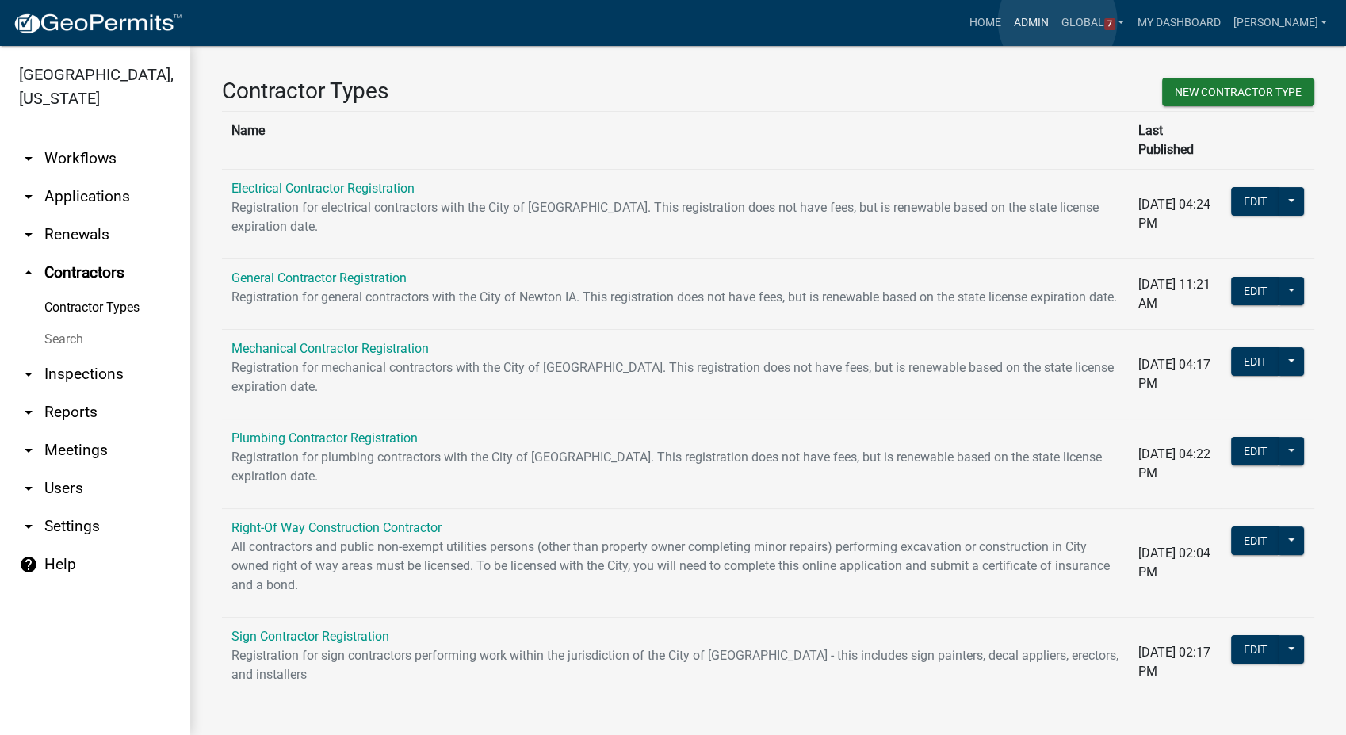
click at [1055, 21] on link "Admin" at bounding box center [1032, 23] width 48 height 30
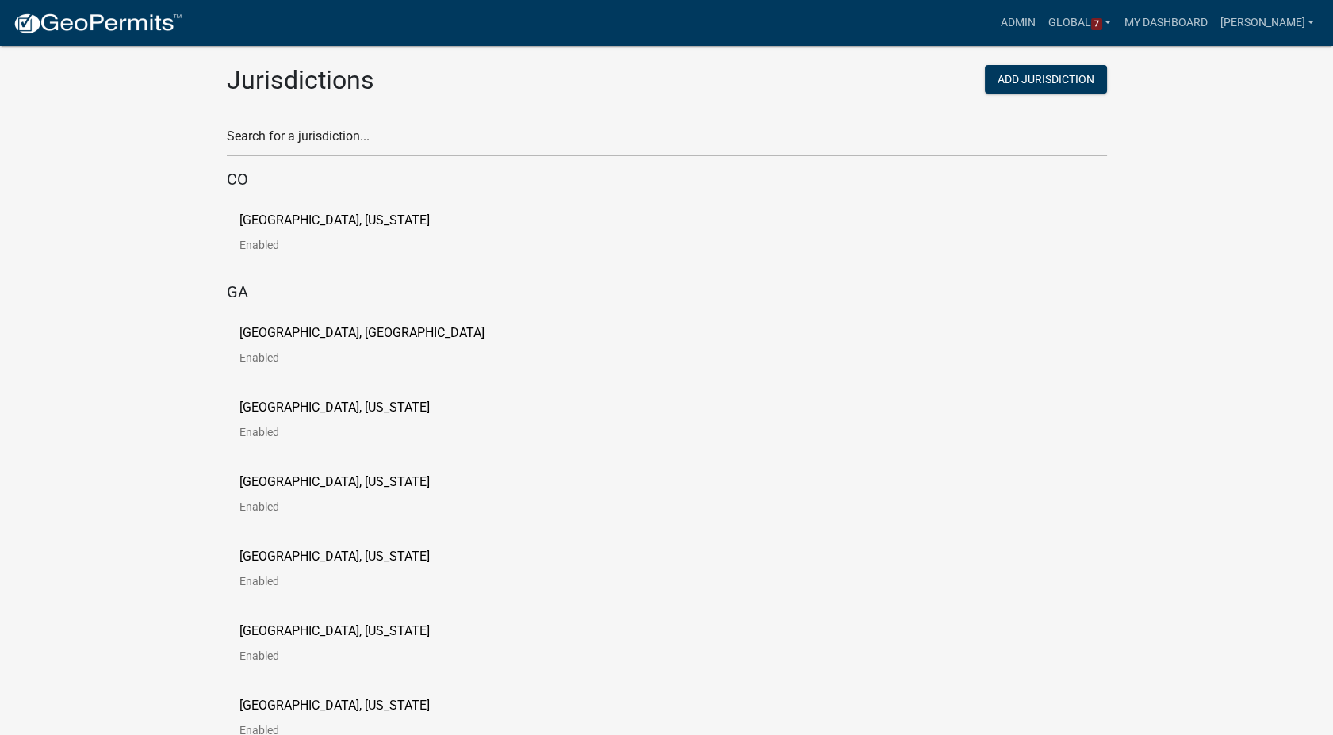
click at [310, 122] on div "Search for a jurisdiction..." at bounding box center [667, 129] width 880 height 55
click at [311, 129] on input "text" at bounding box center [667, 140] width 880 height 33
type input "howard"
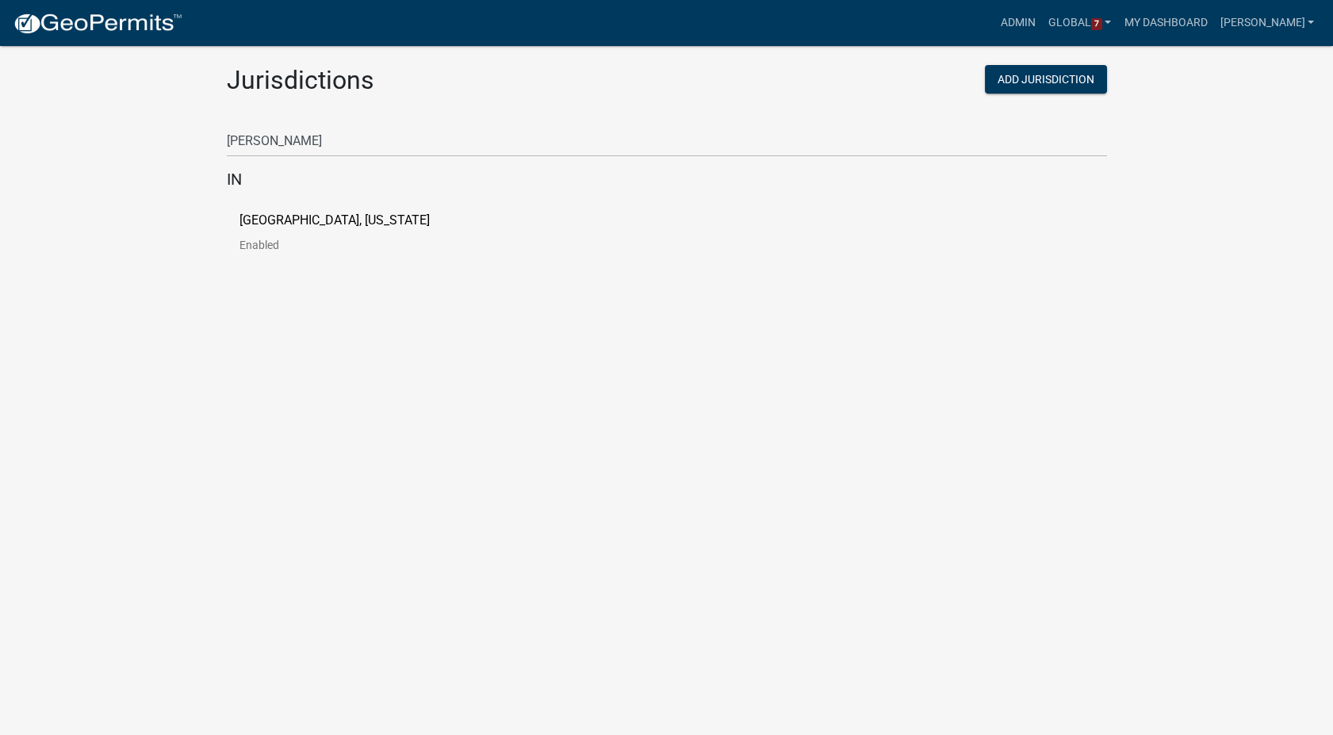
click at [298, 219] on p "Howard County, Indiana" at bounding box center [334, 220] width 190 height 13
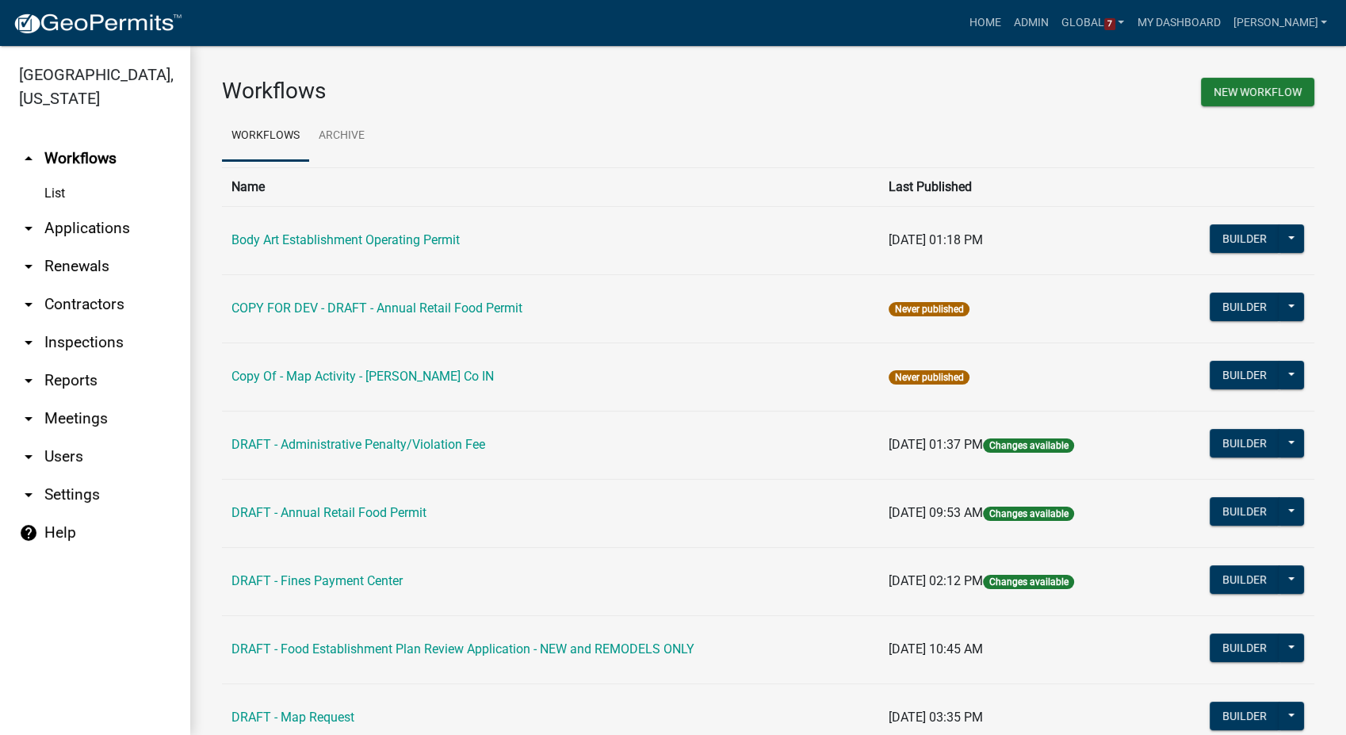
click at [55, 377] on link "arrow_drop_down Reports" at bounding box center [95, 381] width 190 height 38
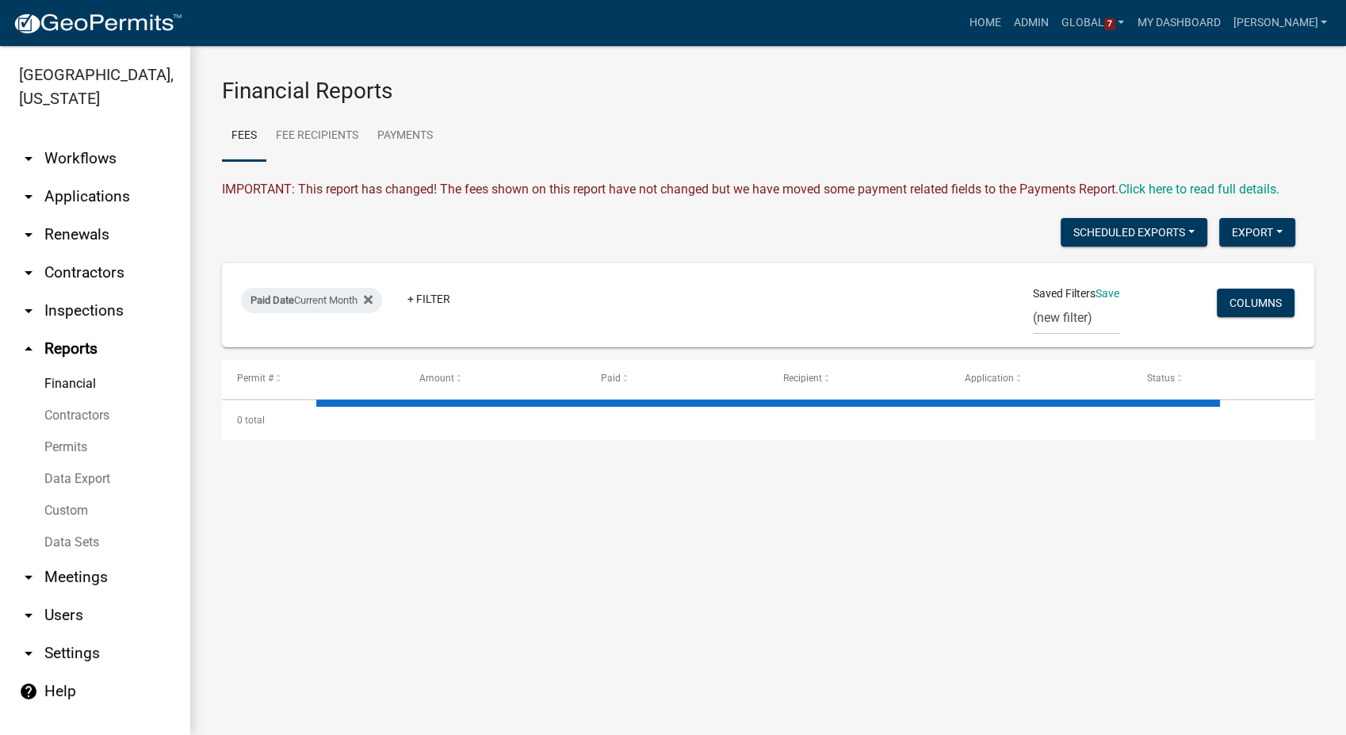
click at [52, 549] on link "Data Sets" at bounding box center [95, 542] width 190 height 32
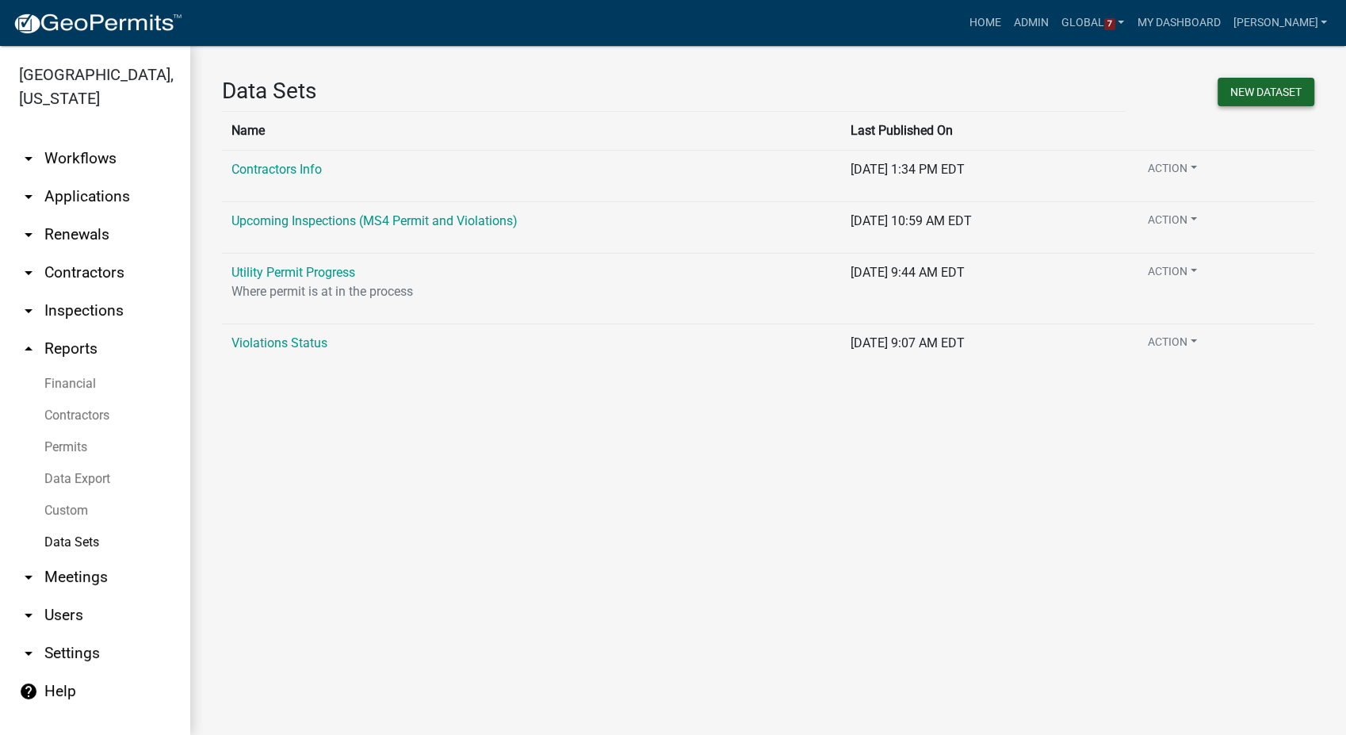
click at [1244, 90] on button "New DataSet" at bounding box center [1266, 92] width 97 height 29
select select
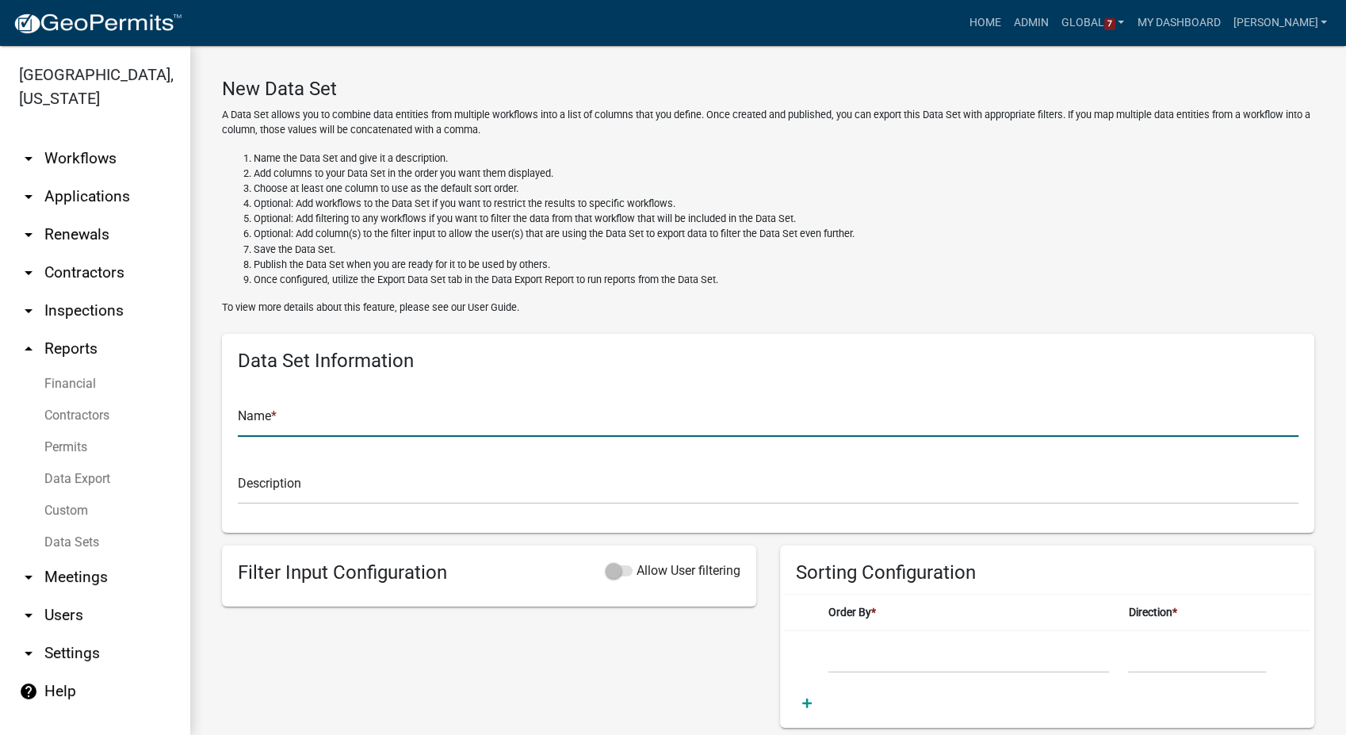
click at [354, 415] on input "text" at bounding box center [768, 420] width 1061 height 33
type input "HD Daily Fees Report"
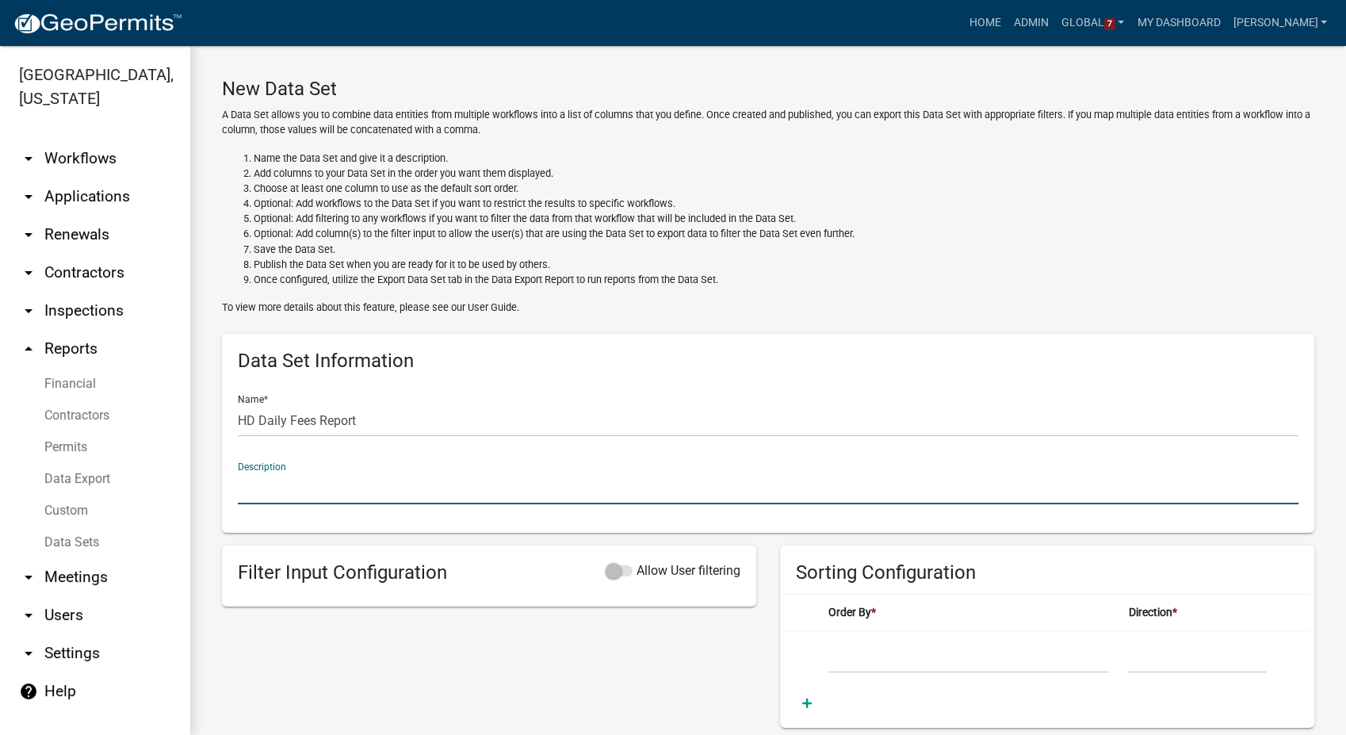
click at [300, 491] on input "text" at bounding box center [768, 488] width 1061 height 33
type input "R"
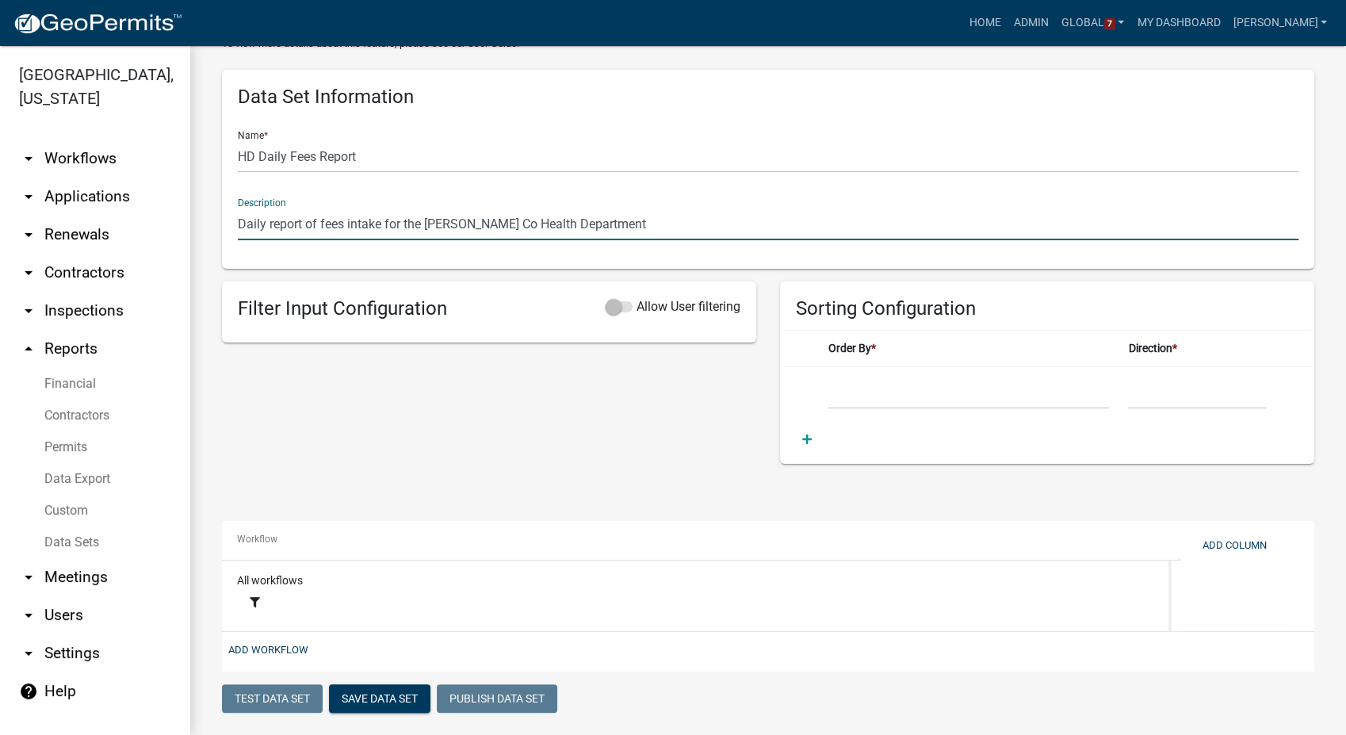
scroll to position [277, 0]
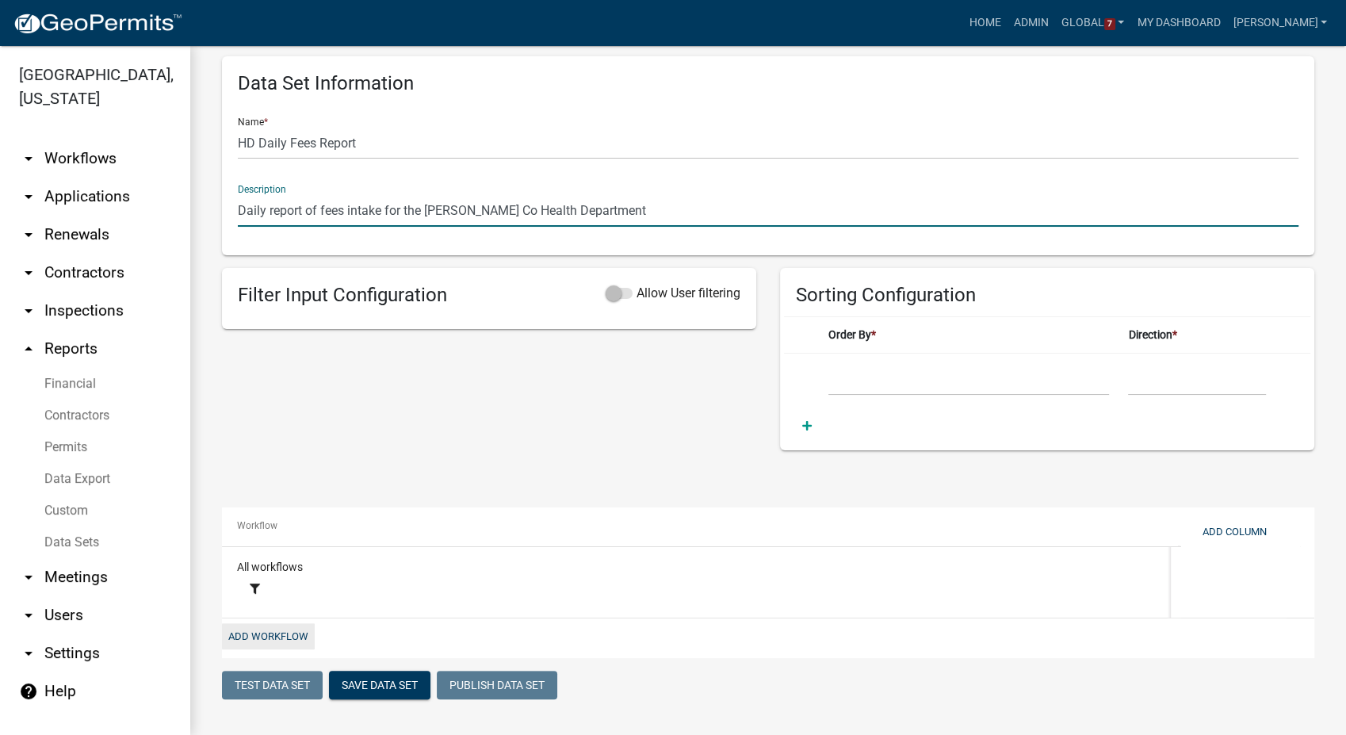
type input "Daily report of fees intake for the Howard Co Health Department"
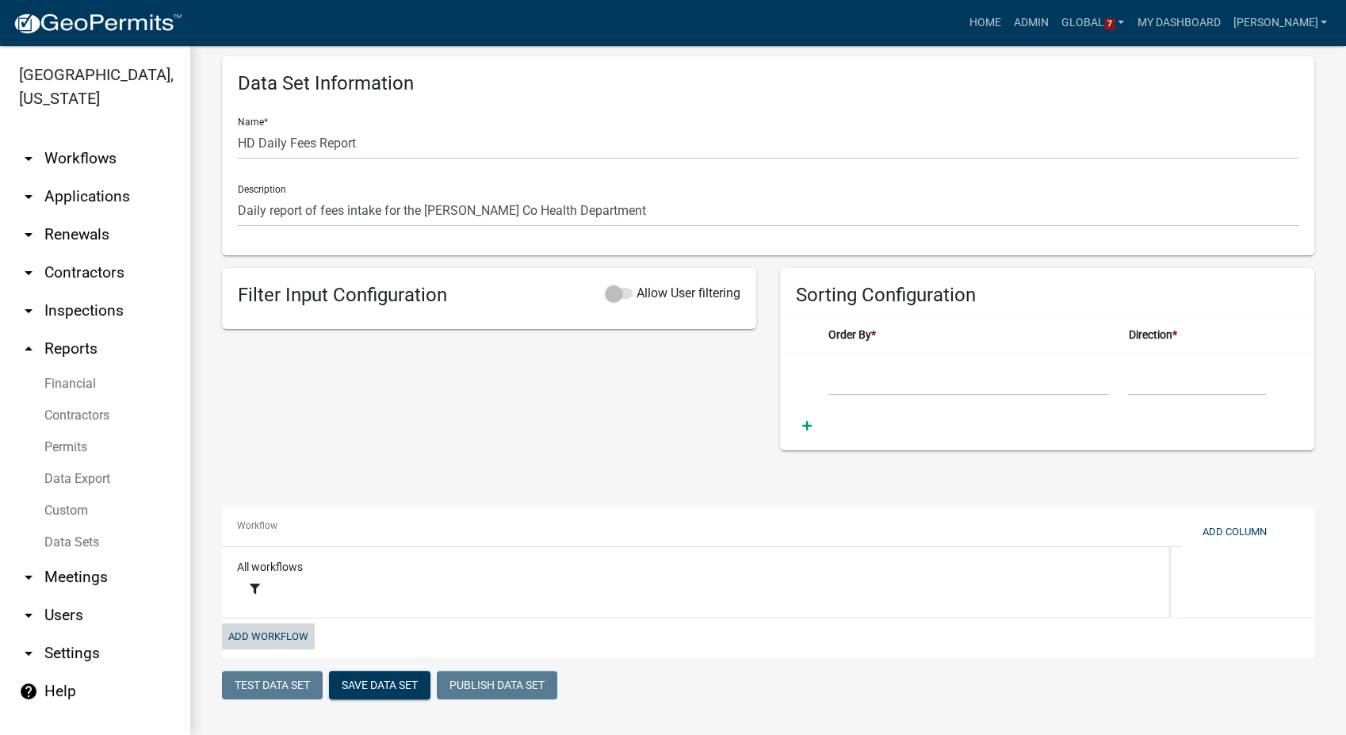
click at [255, 630] on button "Add Workflow" at bounding box center [268, 636] width 93 height 26
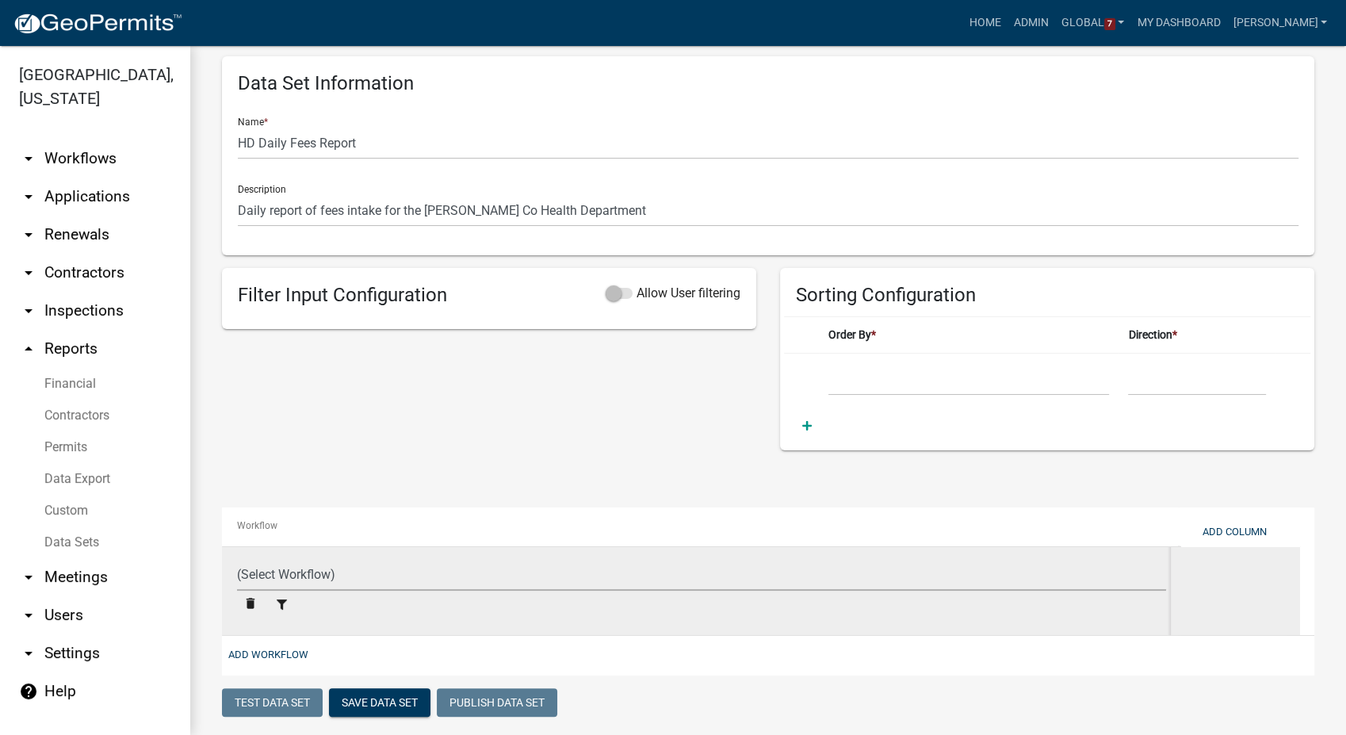
click at [268, 586] on select "(Select Workflow) Body Art Establishment Operating Permit COPY FOR DEV - DRAFT …" at bounding box center [701, 574] width 929 height 33
select select "f8cf8996-6858-4084-a361-1f0735eeac4f"
click at [237, 558] on select "(Select Workflow) Body Art Establishment Operating Permit COPY FOR DEV - DRAFT …" at bounding box center [701, 574] width 929 height 33
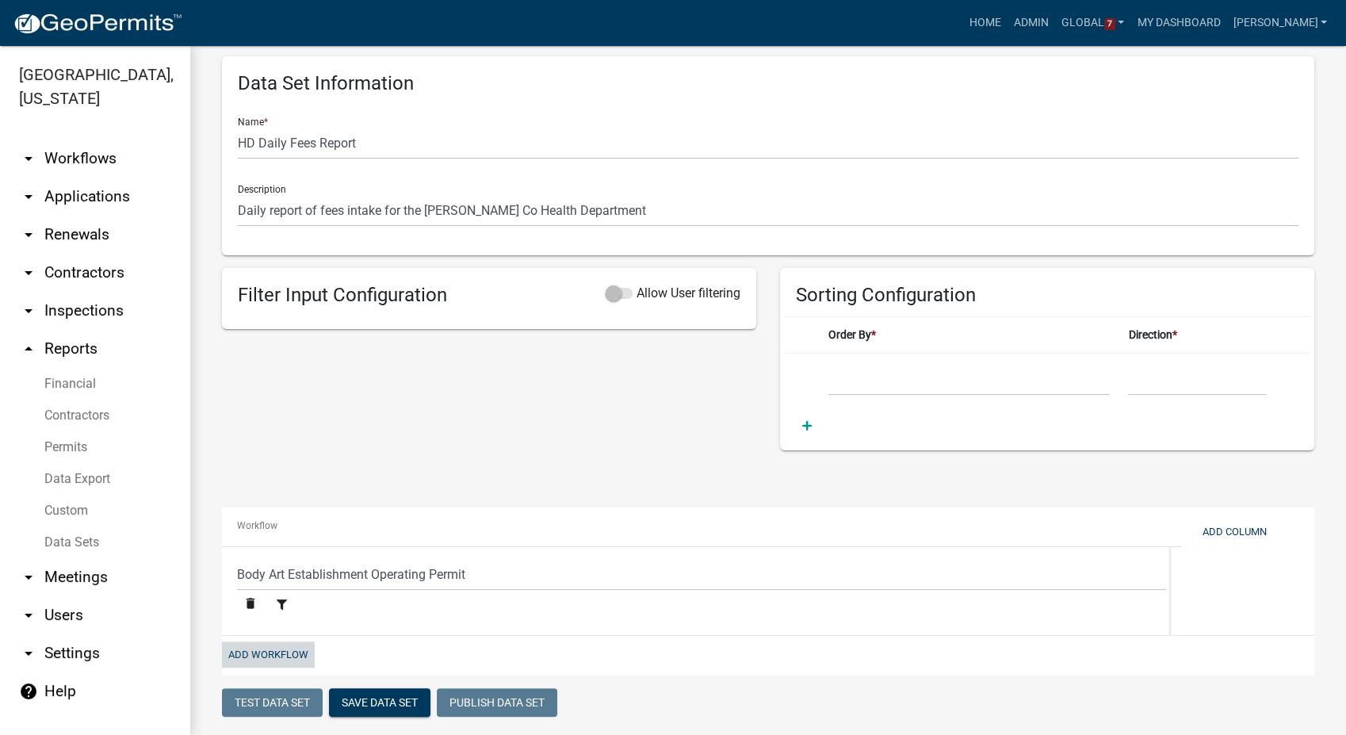
click at [252, 659] on button "Add Workflow" at bounding box center [268, 654] width 93 height 26
select select "f8cf8996-6858-4084-a361-1f0735eeac4f"
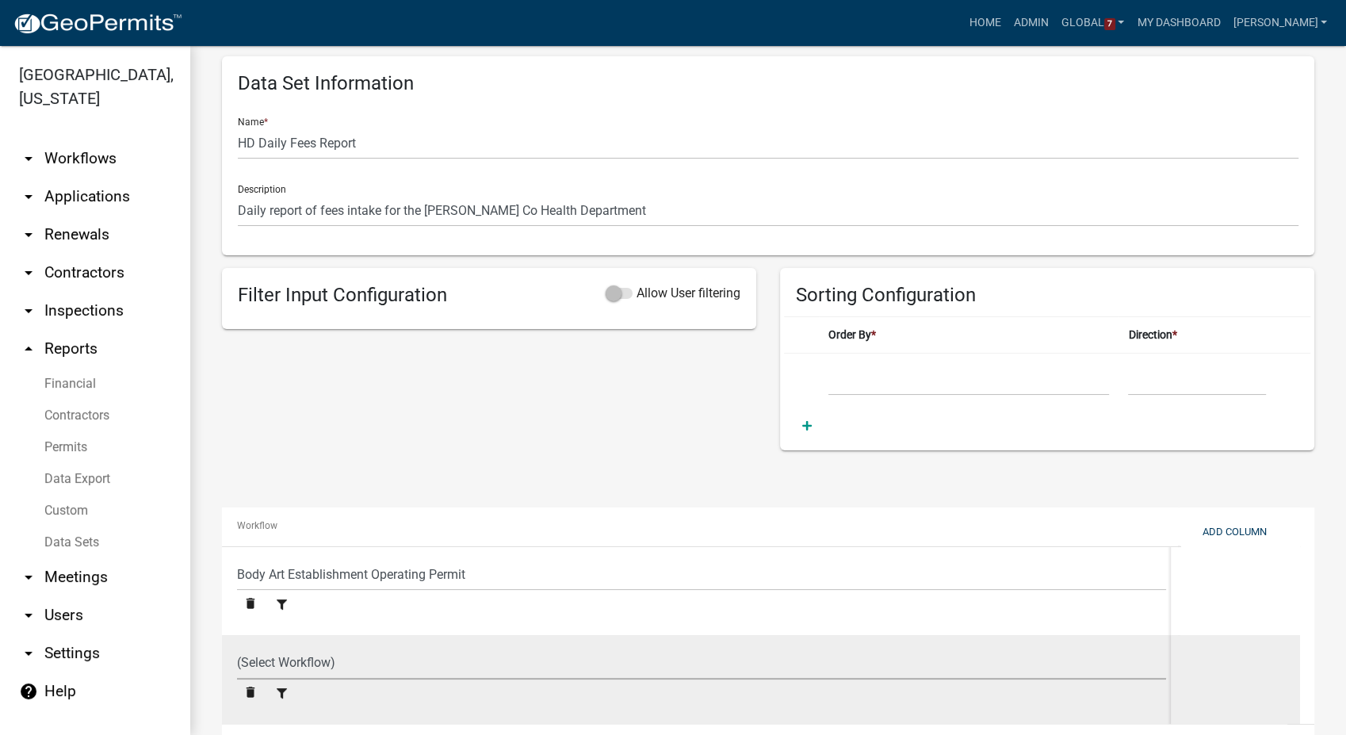
click at [254, 659] on select "(Select Workflow) Body Art Establishment Operating Permit COPY FOR DEV - DRAFT …" at bounding box center [701, 663] width 929 height 33
select select "b22cc957-41ba-4491-8c0f-6c08a6179ec6"
click at [237, 647] on select "(Select Workflow) Body Art Establishment Operating Permit COPY FOR DEV - DRAFT …" at bounding box center [701, 663] width 929 height 33
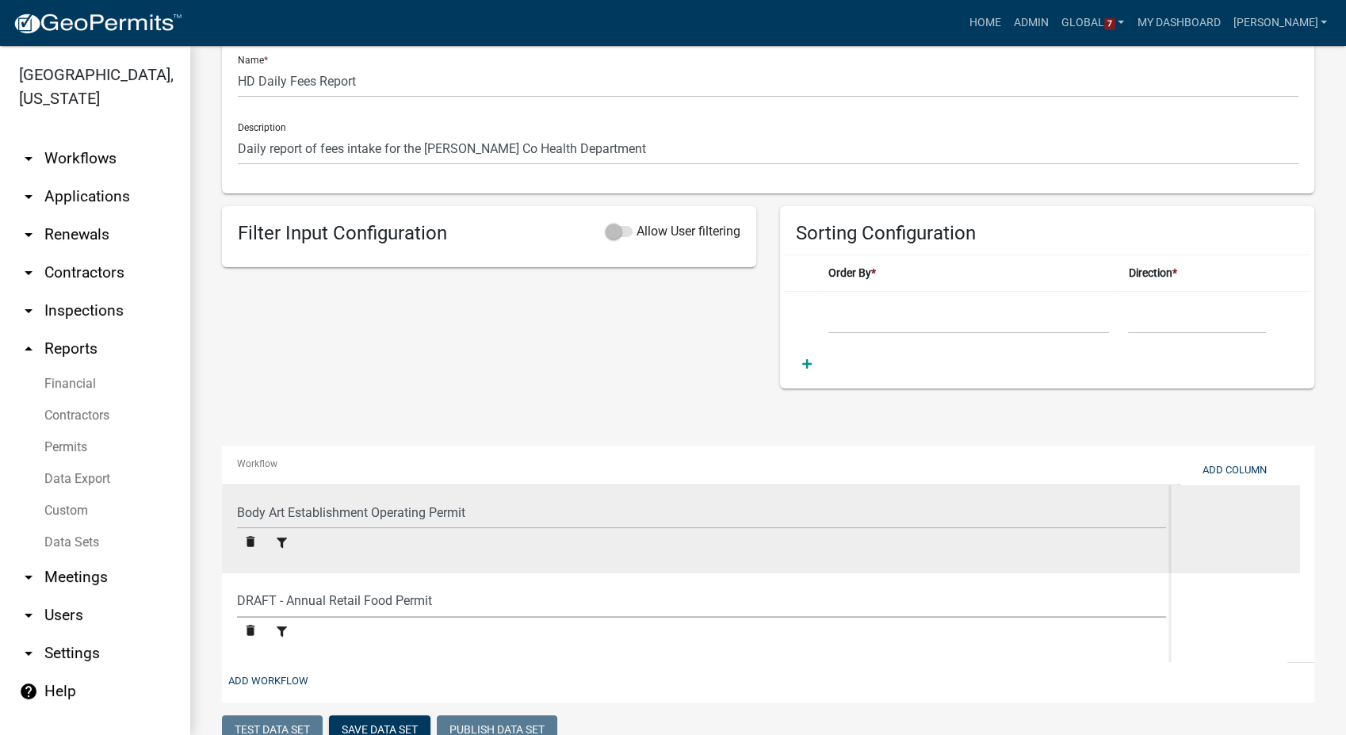
scroll to position [384, 0]
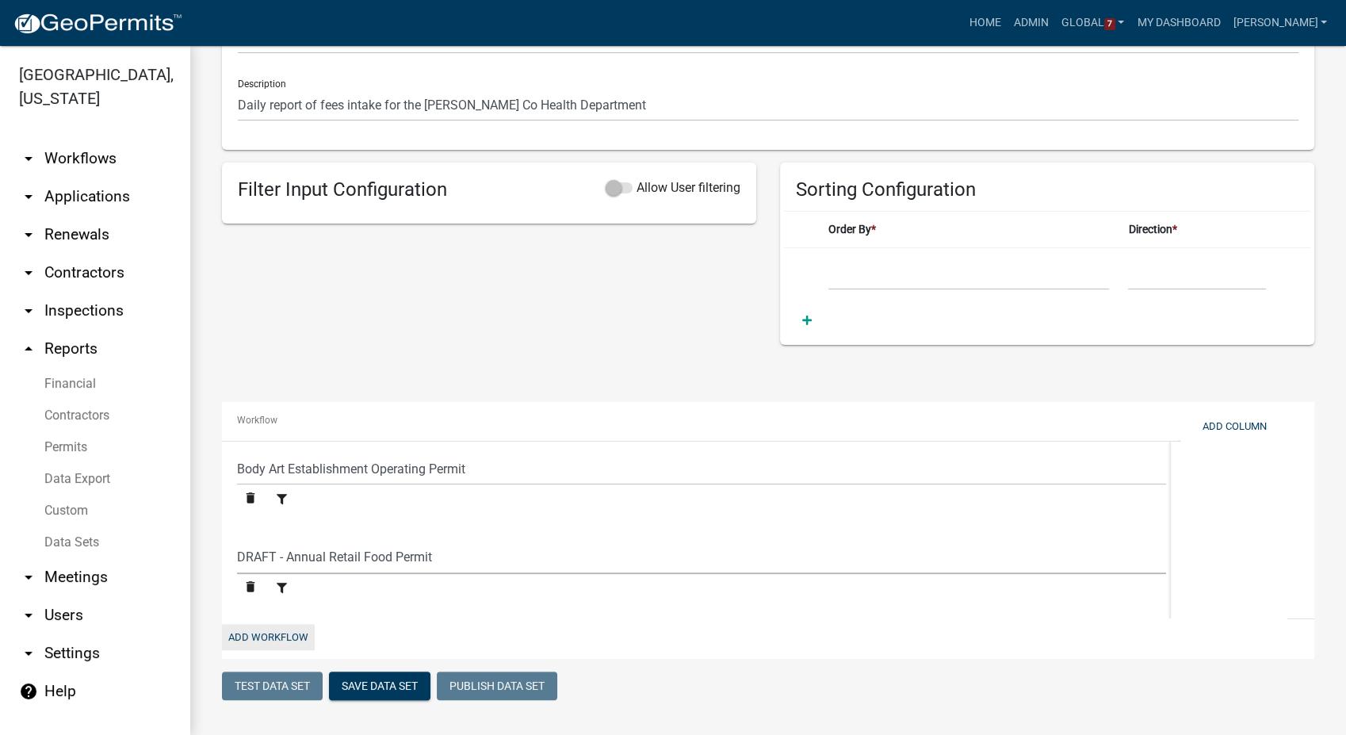
click at [266, 633] on button "Add Workflow" at bounding box center [268, 637] width 93 height 26
select select "f8cf8996-6858-4084-a361-1f0735eeac4f"
select select "b22cc957-41ba-4491-8c0f-6c08a6179ec6"
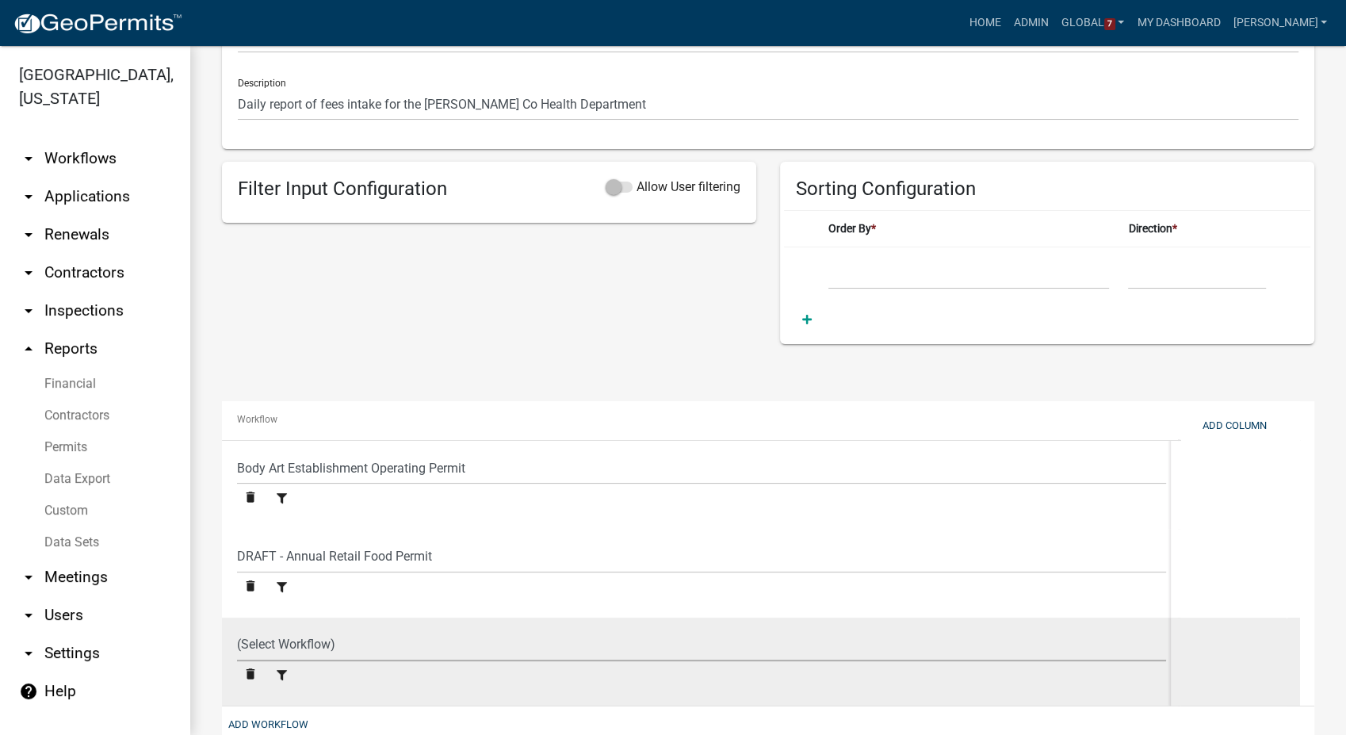
click at [277, 641] on select "(Select Workflow) Body Art Establishment Operating Permit COPY FOR DEV - DRAFT …" at bounding box center [701, 645] width 929 height 33
select select "3a21c10c-fba3-4c90-a157-fc786a88cf9b"
click at [237, 629] on select "(Select Workflow) Body Art Establishment Operating Permit COPY FOR DEV - DRAFT …" at bounding box center [701, 645] width 929 height 33
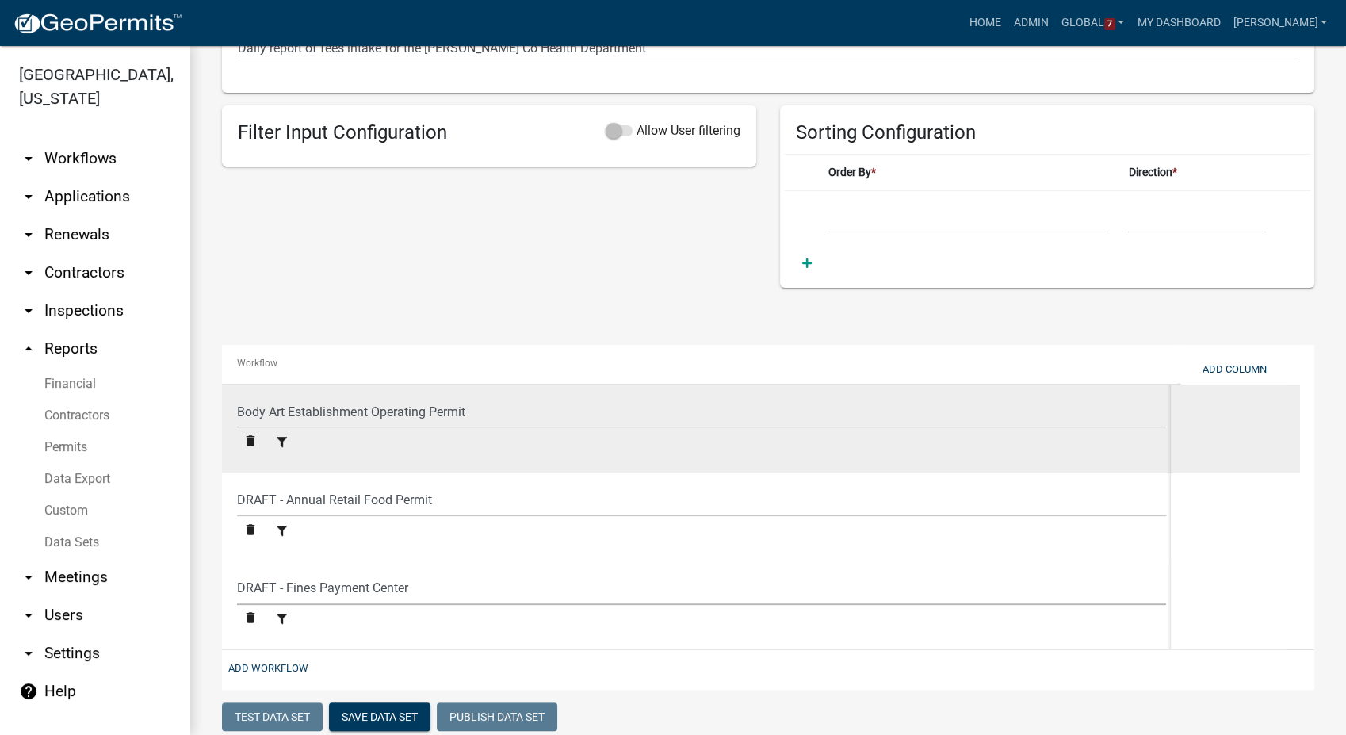
scroll to position [472, 0]
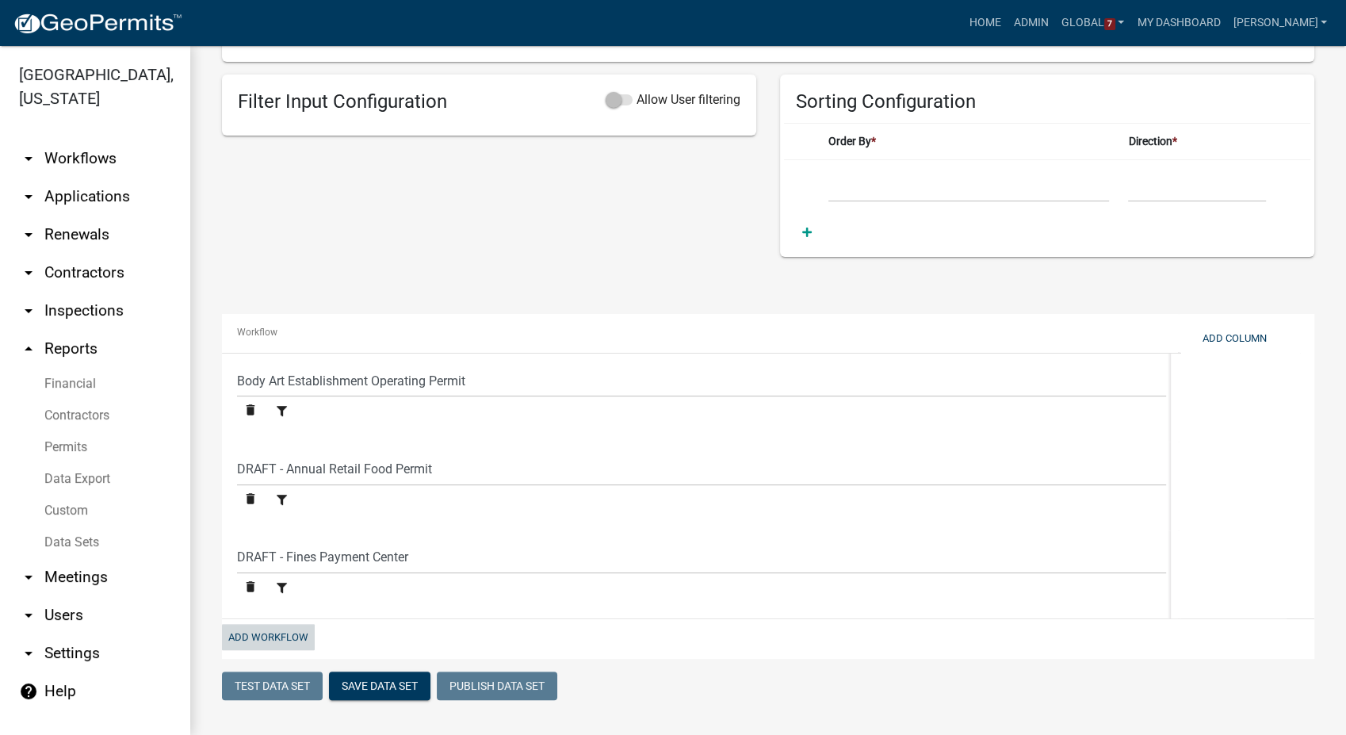
click at [266, 636] on button "Add Workflow" at bounding box center [268, 637] width 93 height 26
select select "f8cf8996-6858-4084-a361-1f0735eeac4f"
select select "b22cc957-41ba-4491-8c0f-6c08a6179ec6"
select select "3a21c10c-fba3-4c90-a157-fc786a88cf9b"
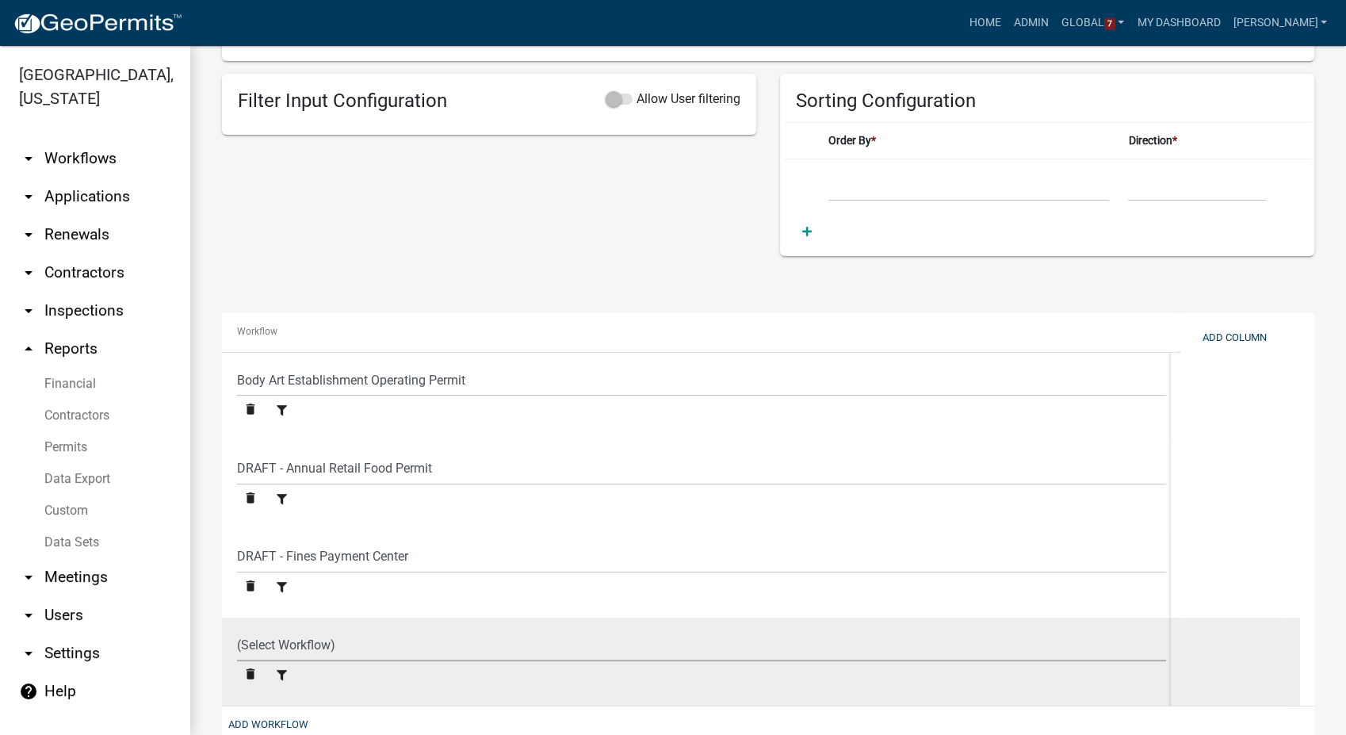
click at [304, 653] on select "(Select Workflow) Body Art Establishment Operating Permit COPY FOR DEV - DRAFT …" at bounding box center [701, 645] width 929 height 33
select select "ed5c7330-3e62-4fdd-ace9-eeefc16714aa"
click at [237, 630] on select "(Select Workflow) Body Art Establishment Operating Permit COPY FOR DEV - DRAFT …" at bounding box center [701, 645] width 929 height 33
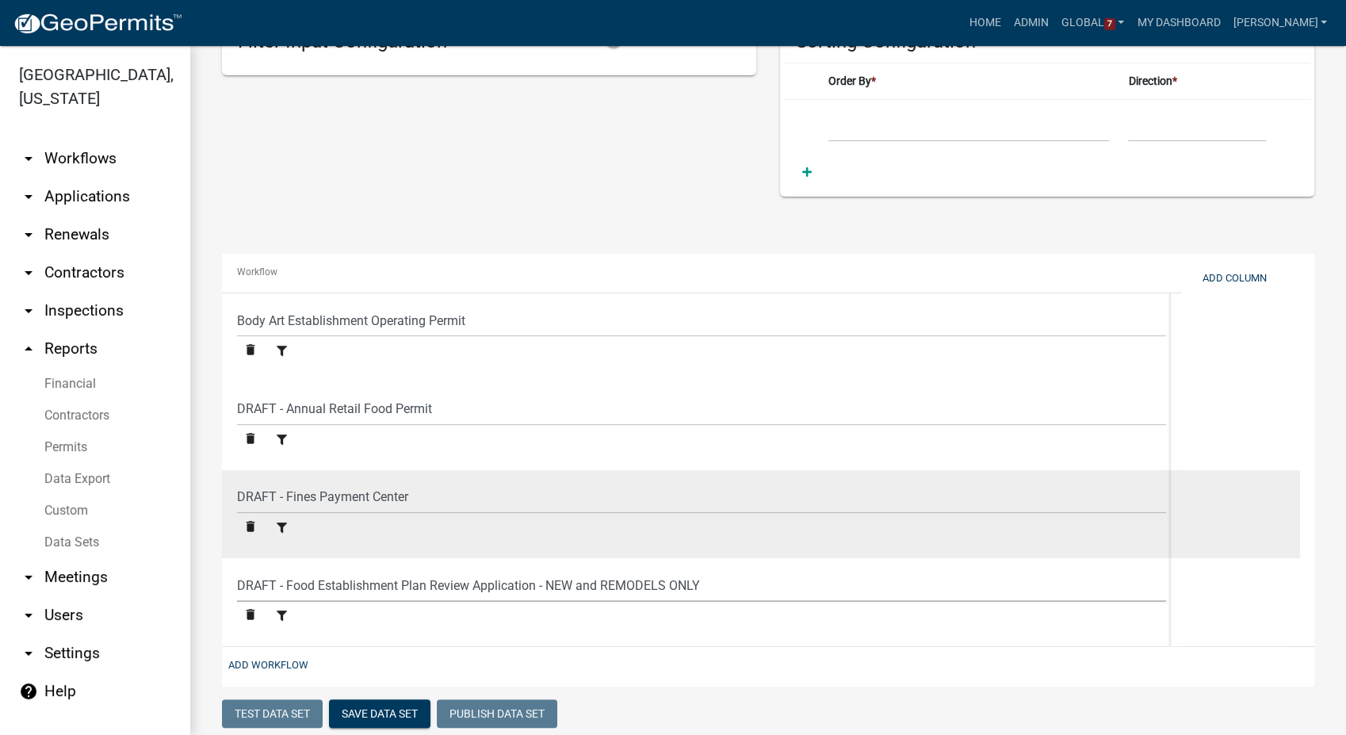
scroll to position [561, 0]
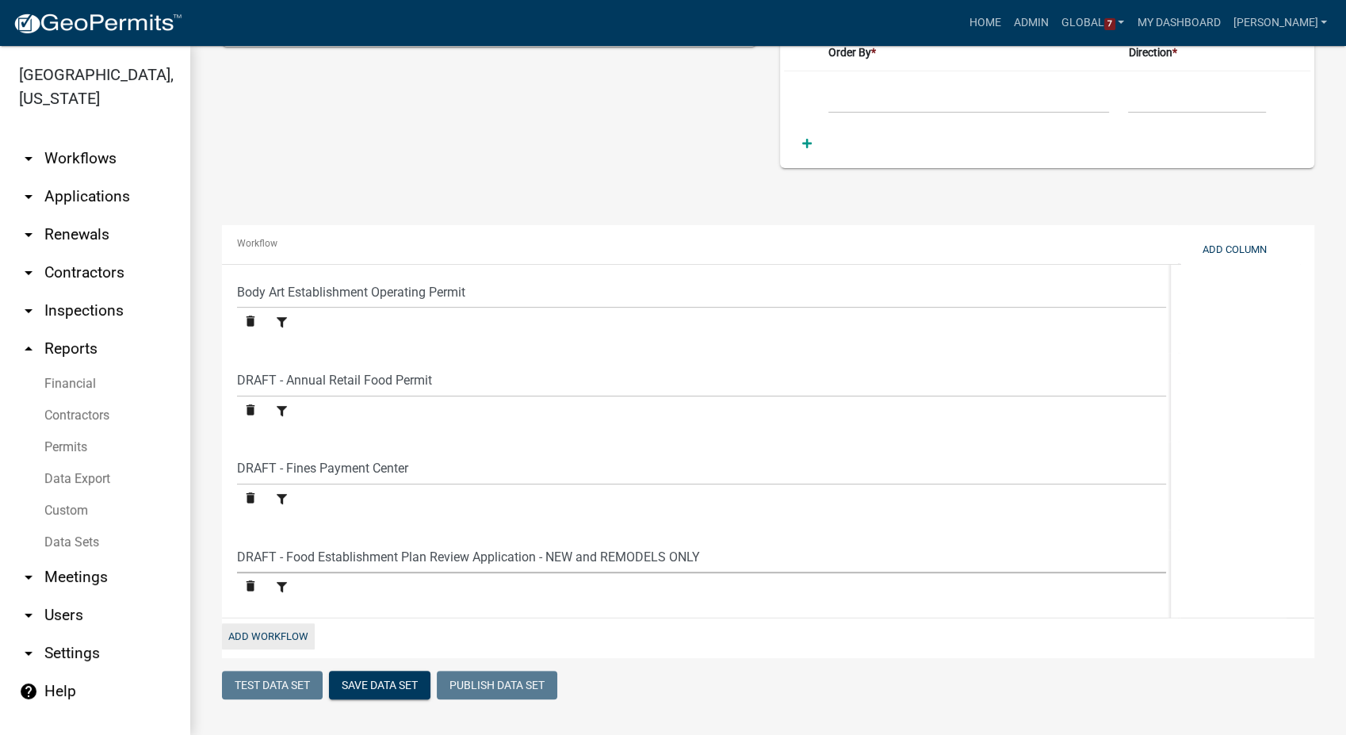
click at [270, 630] on button "Add Workflow" at bounding box center [268, 636] width 93 height 26
select select "f8cf8996-6858-4084-a361-1f0735eeac4f"
select select "b22cc957-41ba-4491-8c0f-6c08a6179ec6"
select select "3a21c10c-fba3-4c90-a157-fc786a88cf9b"
select select "ed5c7330-3e62-4fdd-ace9-eeefc16714aa"
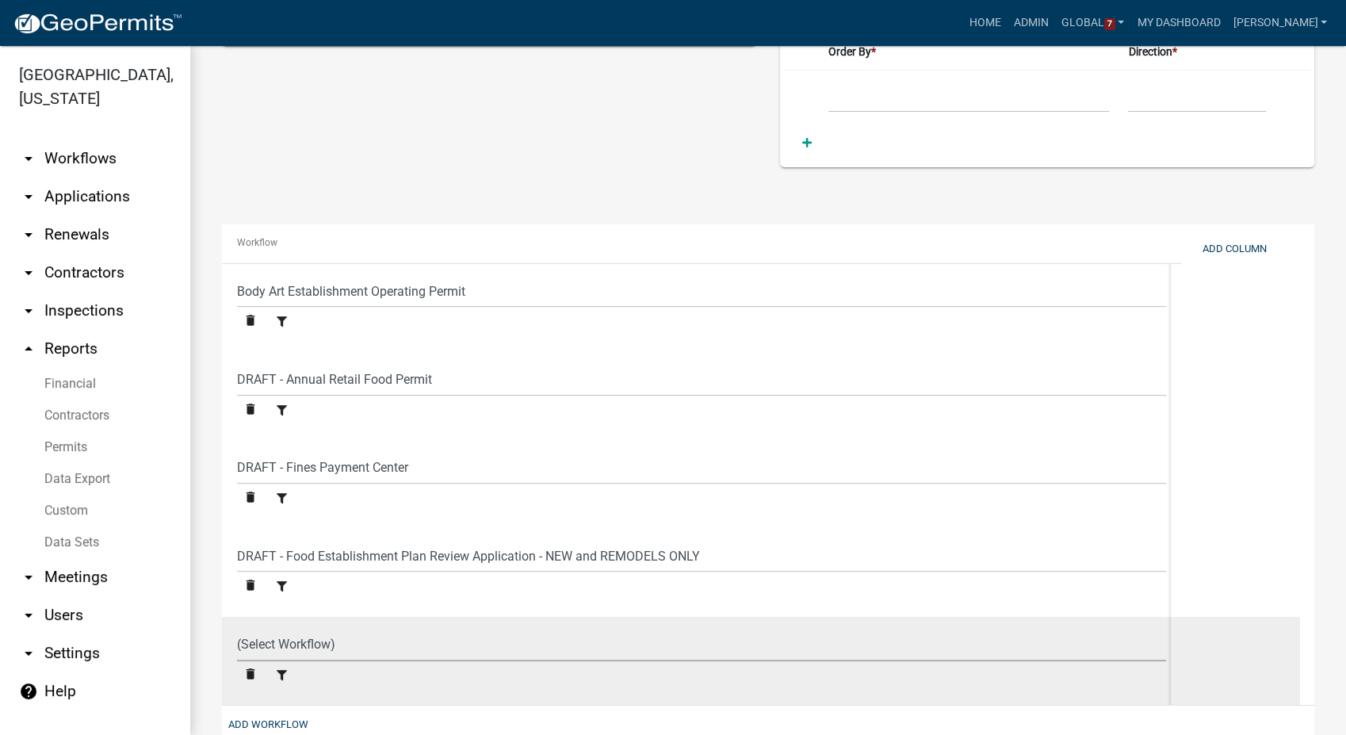
click at [256, 650] on select "(Select Workflow) Body Art Establishment Operating Permit COPY FOR DEV - DRAFT …" at bounding box center [701, 645] width 929 height 33
select select "93cc3541-21a9-4e77-a0d2-92bf4e0412b8"
click at [237, 629] on select "(Select Workflow) Body Art Establishment Operating Permit COPY FOR DEV - DRAFT …" at bounding box center [701, 645] width 929 height 33
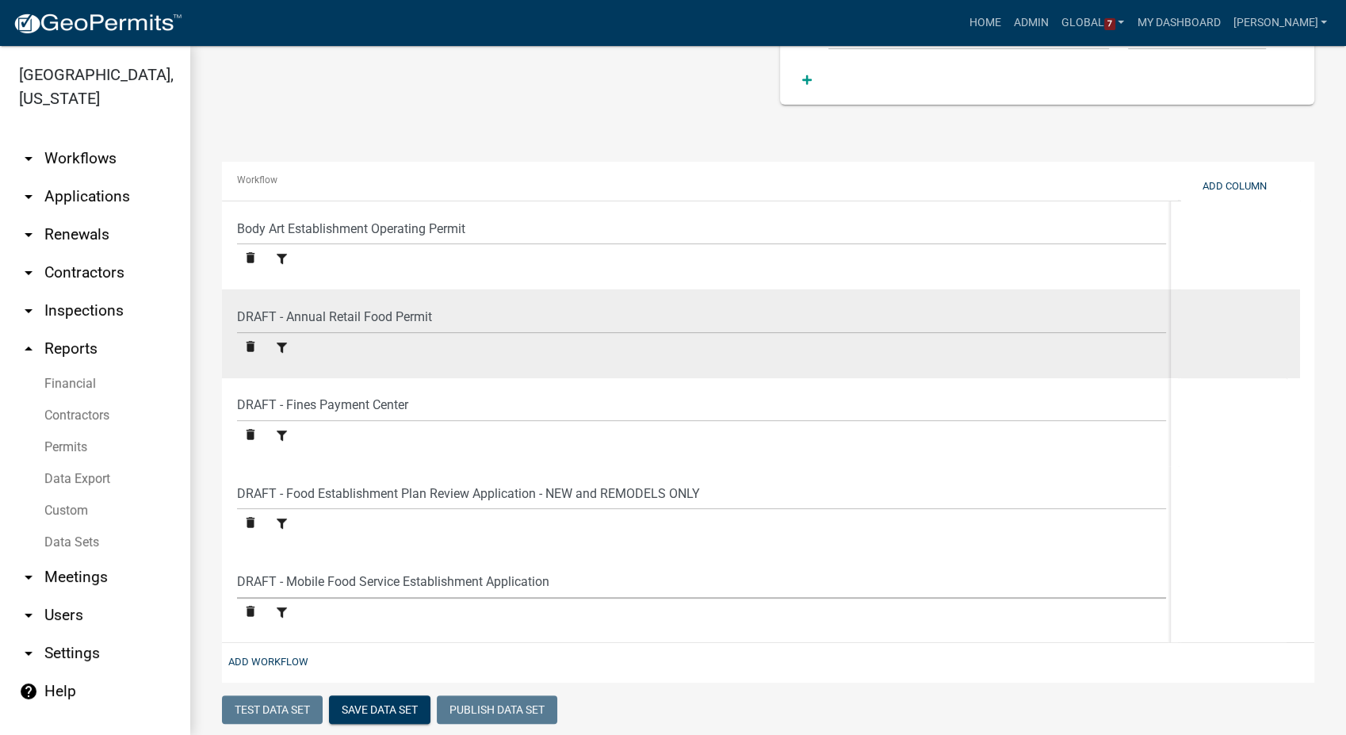
scroll to position [649, 0]
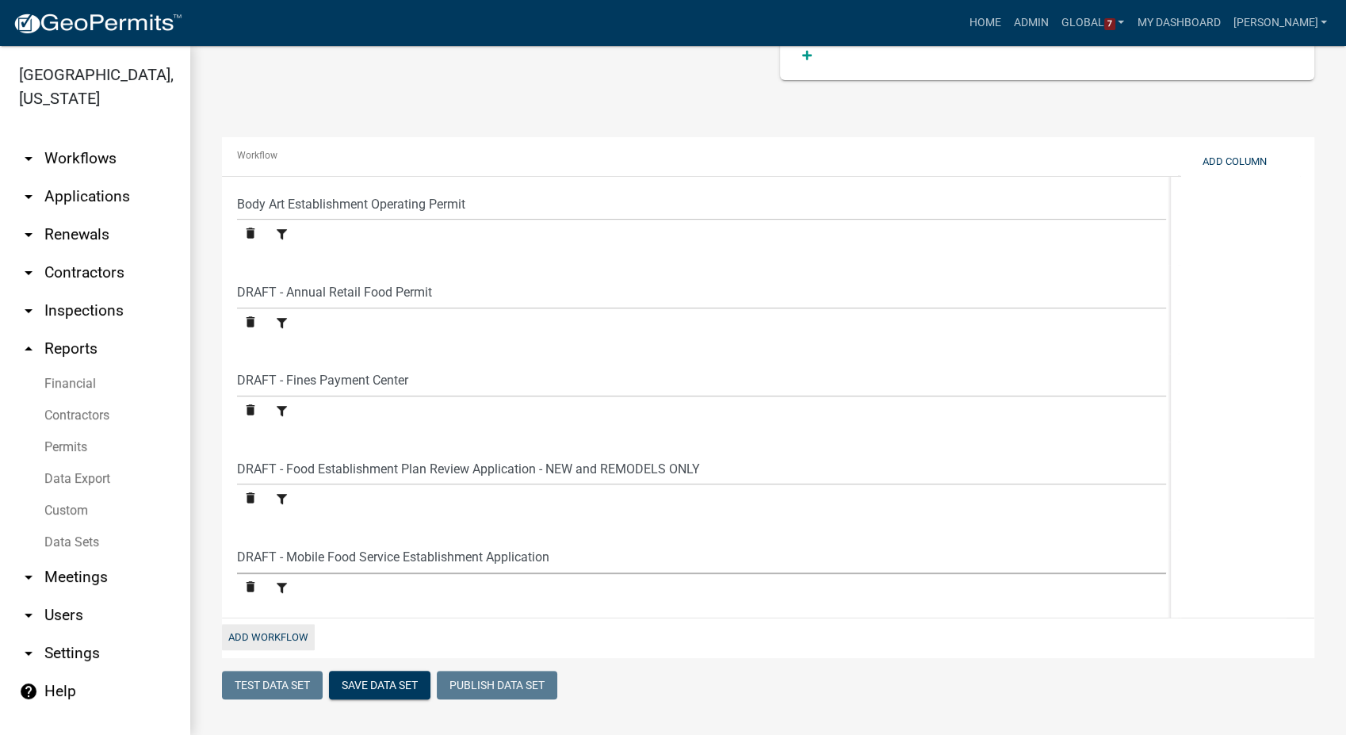
click at [273, 641] on button "Add Workflow" at bounding box center [268, 637] width 93 height 26
select select "f8cf8996-6858-4084-a361-1f0735eeac4f"
select select "b22cc957-41ba-4491-8c0f-6c08a6179ec6"
select select "3a21c10c-fba3-4c90-a157-fc786a88cf9b"
select select "ed5c7330-3e62-4fdd-ace9-eeefc16714aa"
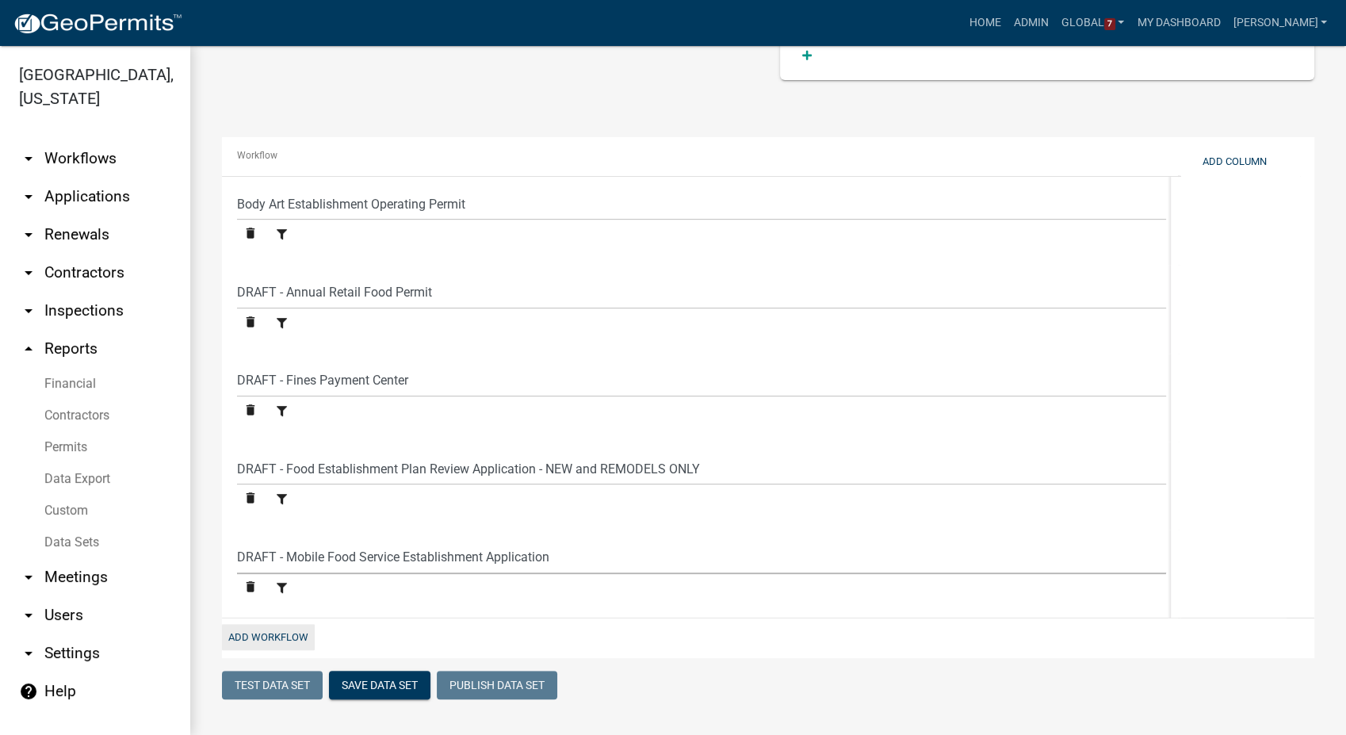
select select "93cc3541-21a9-4e77-a0d2-92bf4e0412b8"
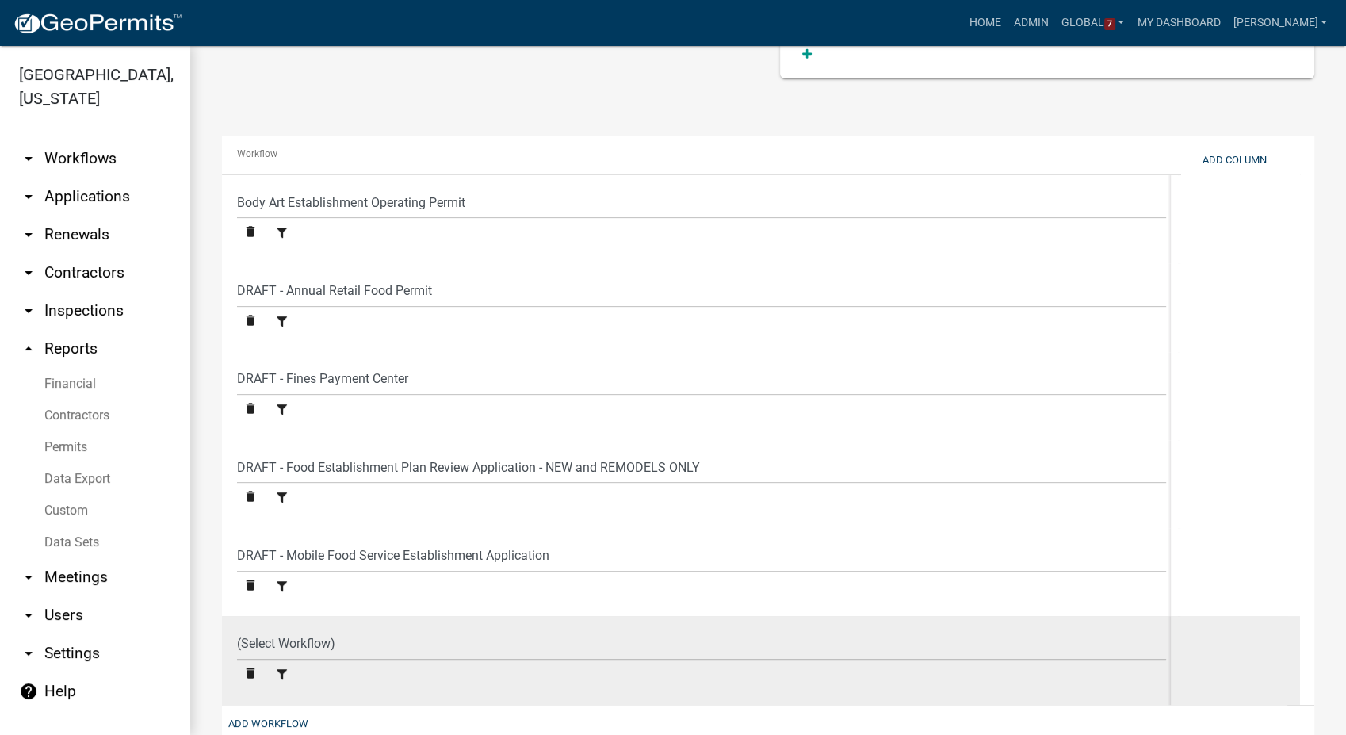
click at [279, 644] on select "(Select Workflow) Body Art Establishment Operating Permit COPY FOR DEV - DRAFT …" at bounding box center [701, 644] width 929 height 33
select select "e7ec371f-3d0b-4e59-a676-23fe5d265d28"
click at [237, 629] on select "(Select Workflow) Body Art Establishment Operating Permit COPY FOR DEV - DRAFT …" at bounding box center [701, 644] width 929 height 33
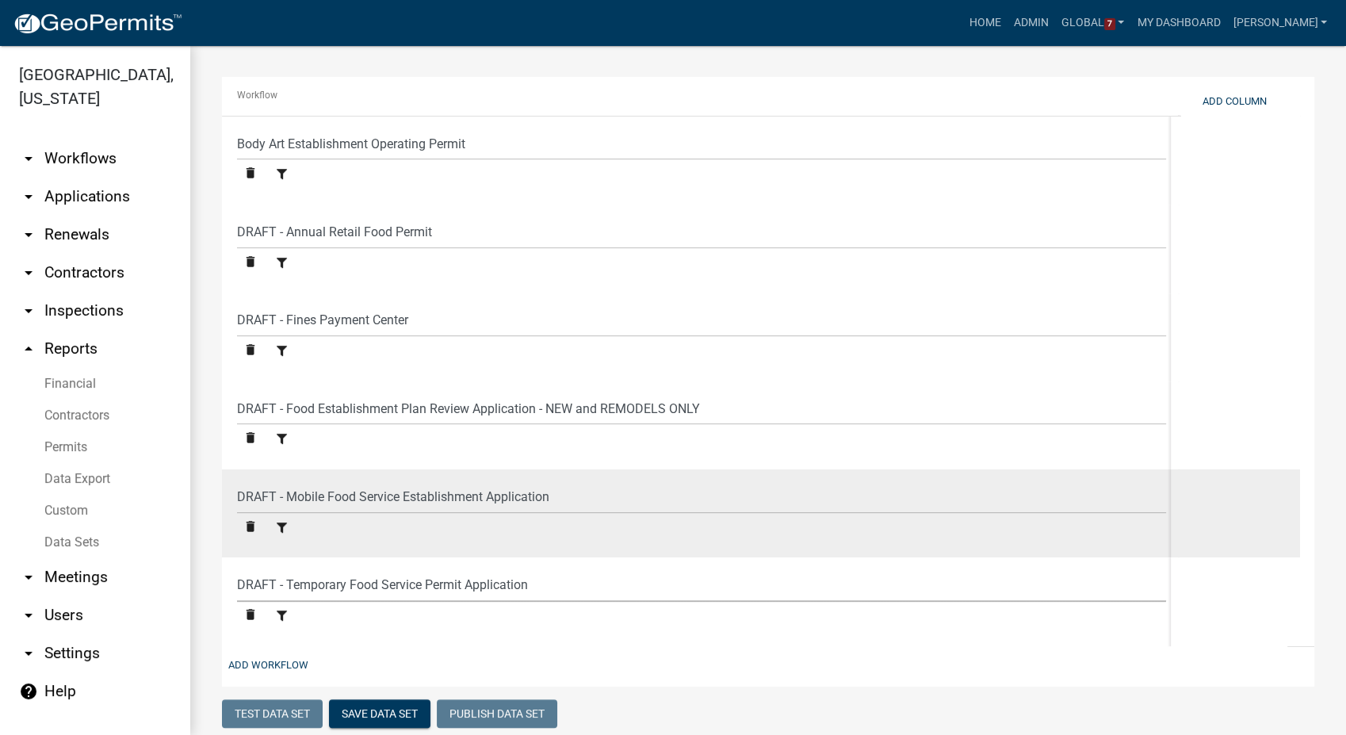
scroll to position [738, 0]
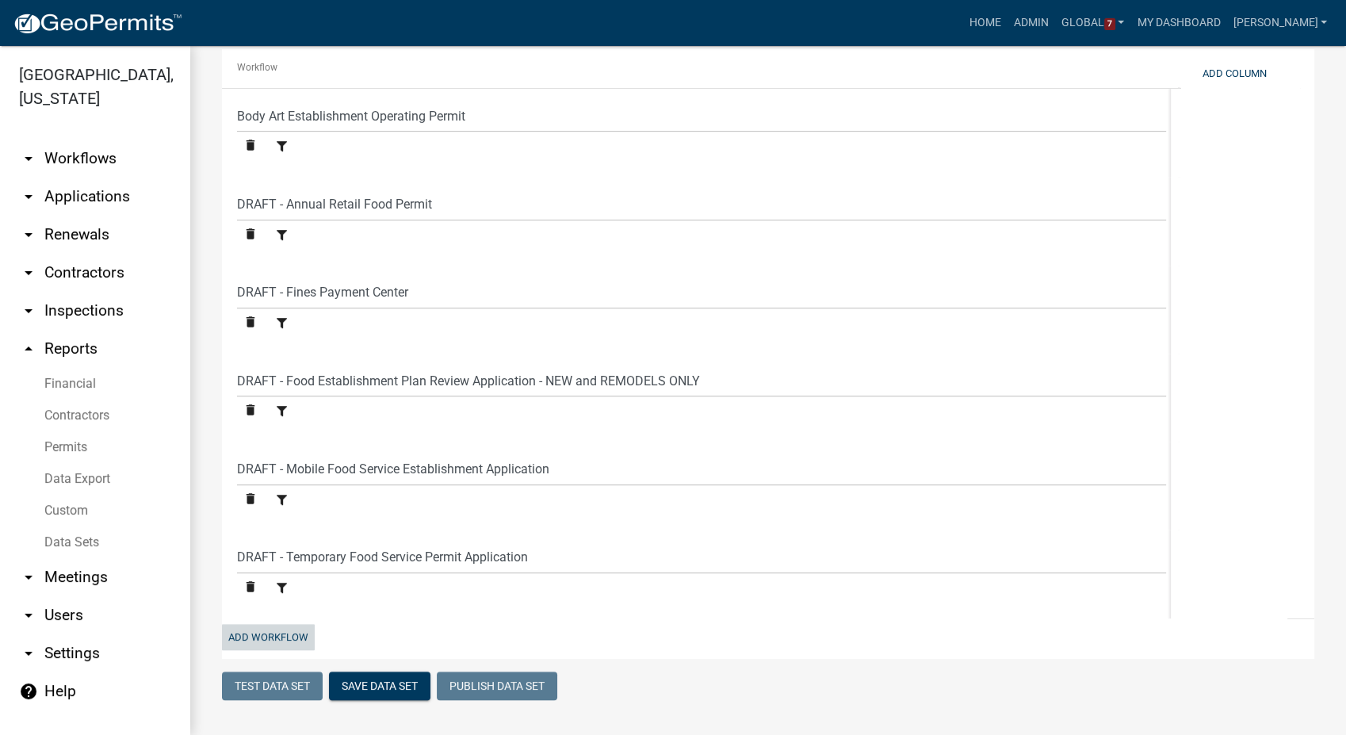
click at [263, 627] on button "Add Workflow" at bounding box center [268, 637] width 93 height 26
select select "f8cf8996-6858-4084-a361-1f0735eeac4f"
select select "b22cc957-41ba-4491-8c0f-6c08a6179ec6"
select select "3a21c10c-fba3-4c90-a157-fc786a88cf9b"
select select "ed5c7330-3e62-4fdd-ace9-eeefc16714aa"
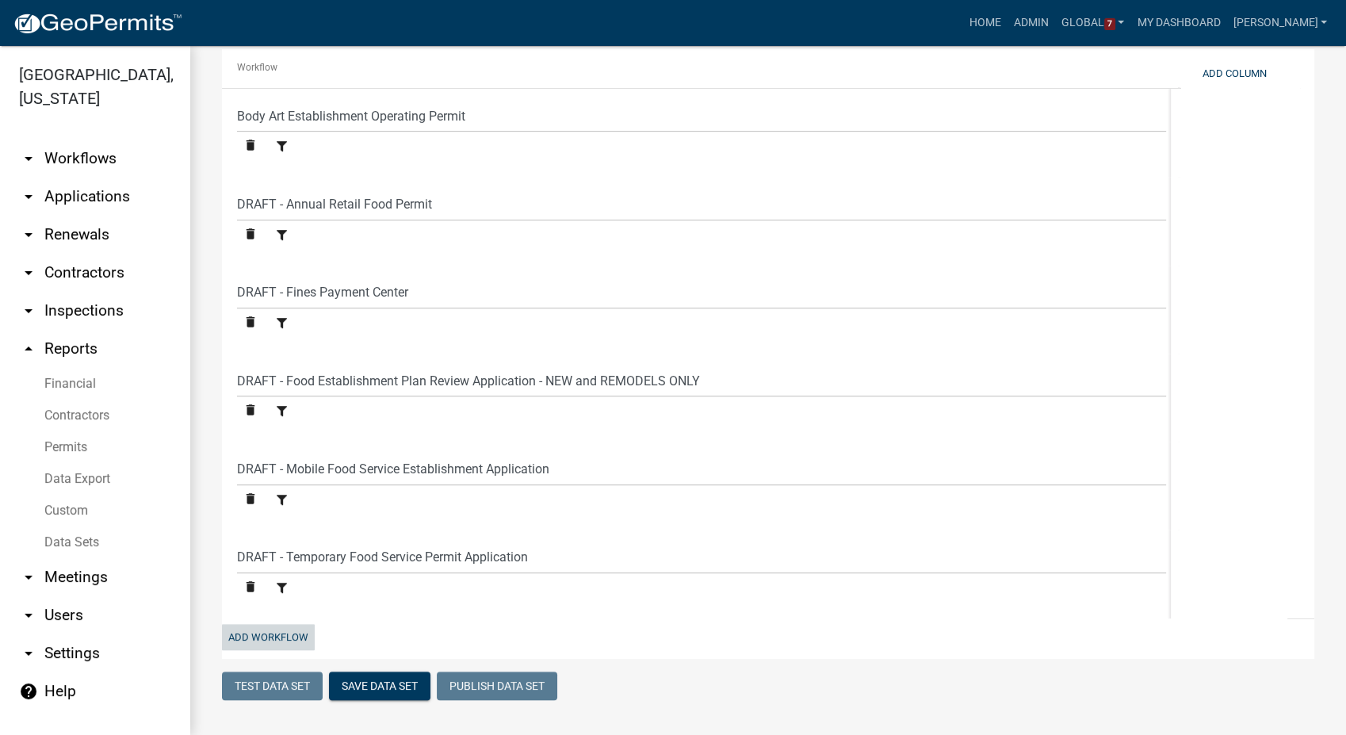
select select "93cc3541-21a9-4e77-a0d2-92bf4e0412b8"
select select "e7ec371f-3d0b-4e59-a676-23fe5d265d28"
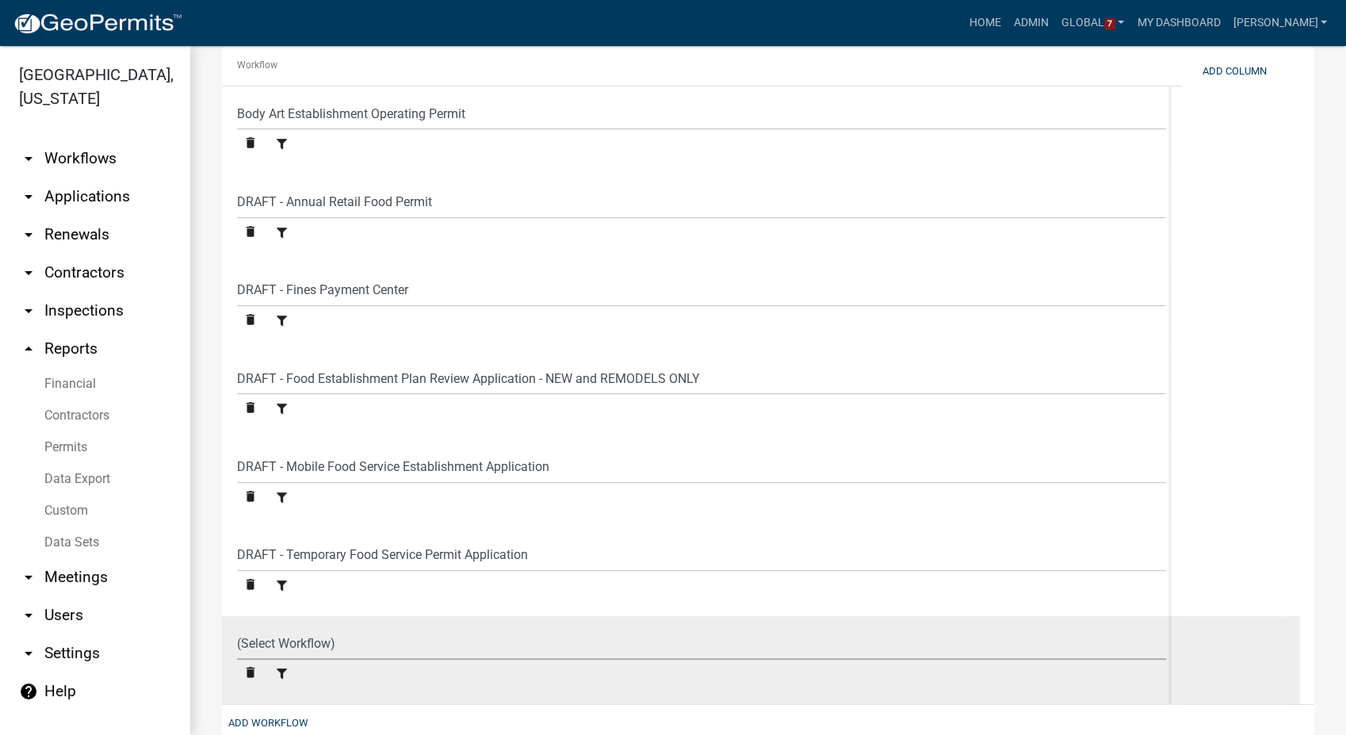
click at [281, 641] on select "(Select Workflow) Body Art Establishment Operating Permit COPY FOR DEV - DRAFT …" at bounding box center [701, 643] width 929 height 33
select select "ac65e634-17db-4e14-bc70-1125fb1cc12f"
click at [237, 629] on select "(Select Workflow) Body Art Establishment Operating Permit COPY FOR DEV - DRAFT …" at bounding box center [701, 643] width 929 height 33
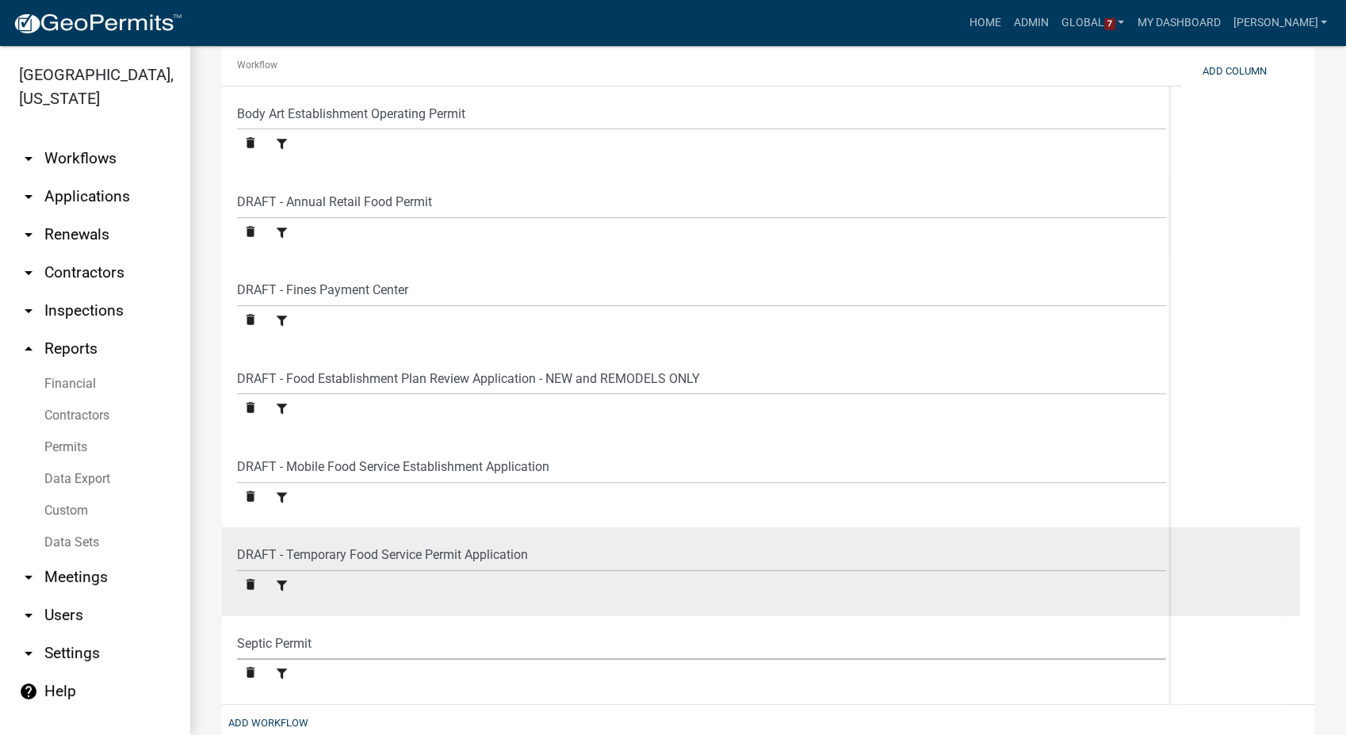
scroll to position [826, 0]
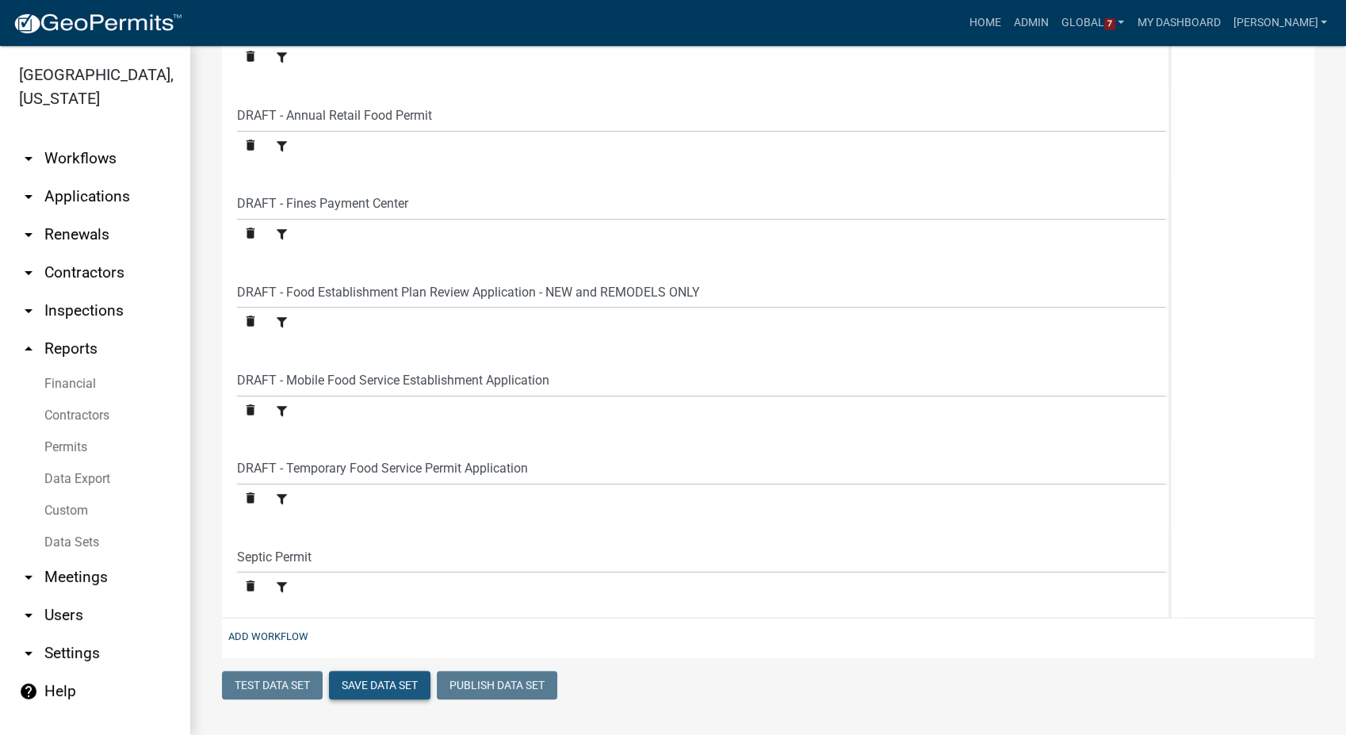
click at [381, 697] on button "Save Data Set" at bounding box center [379, 685] width 101 height 29
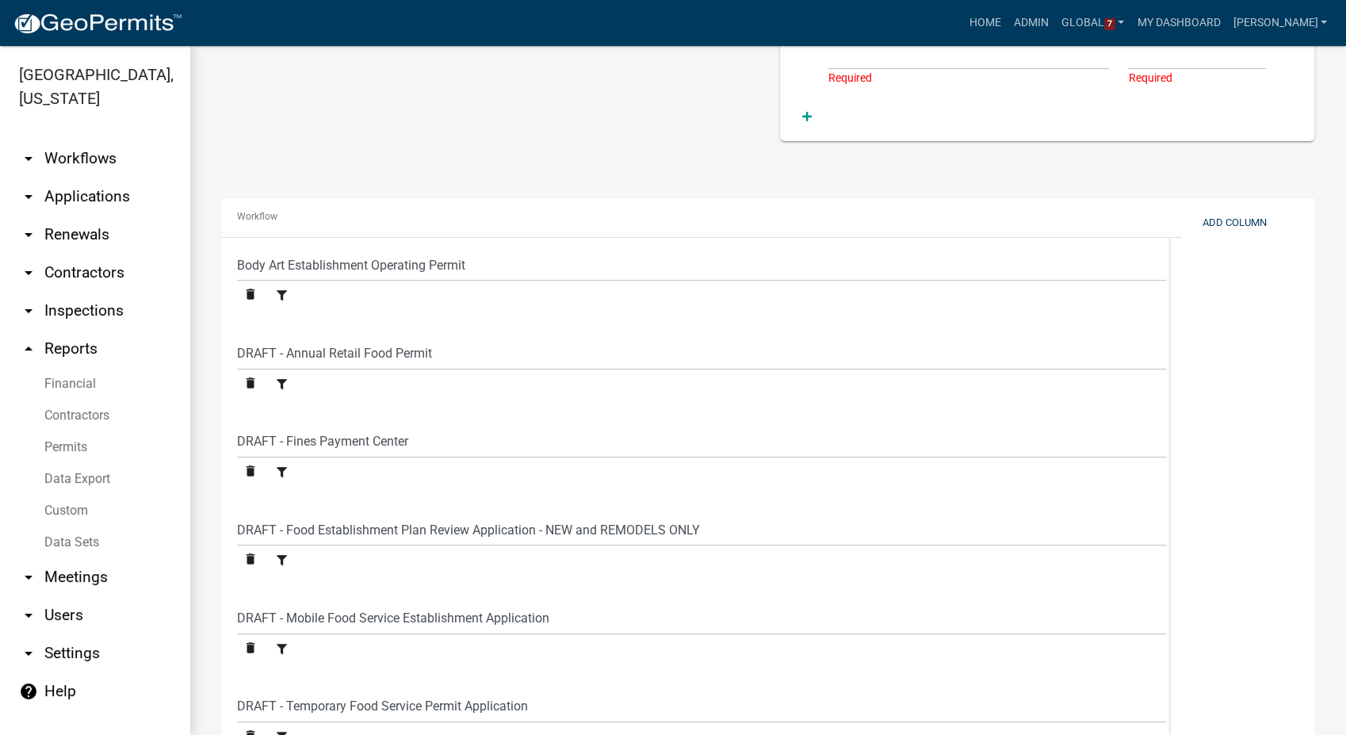
scroll to position [491, 0]
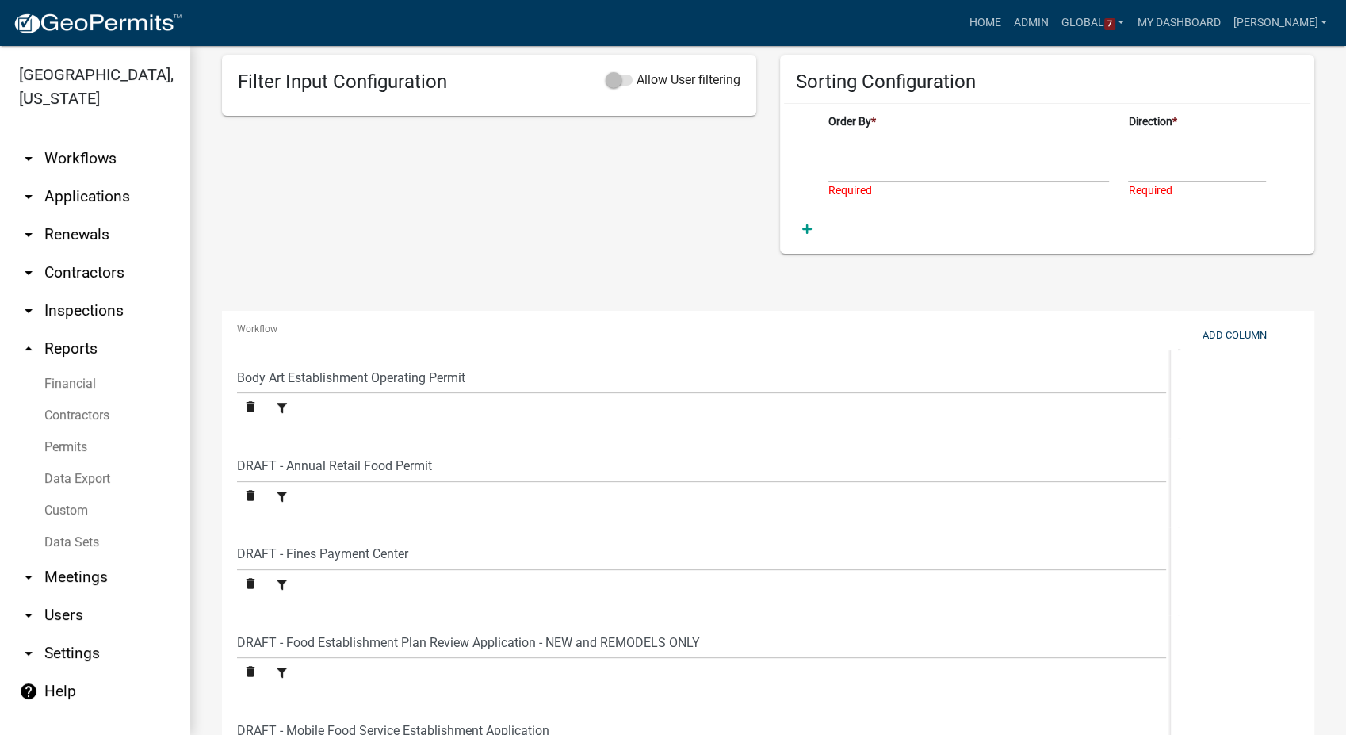
click at [870, 172] on select "(Add Column to Data Set)" at bounding box center [969, 166] width 281 height 33
click at [462, 197] on div "Filter Input Configuration Allow User filtering" at bounding box center [489, 154] width 558 height 199
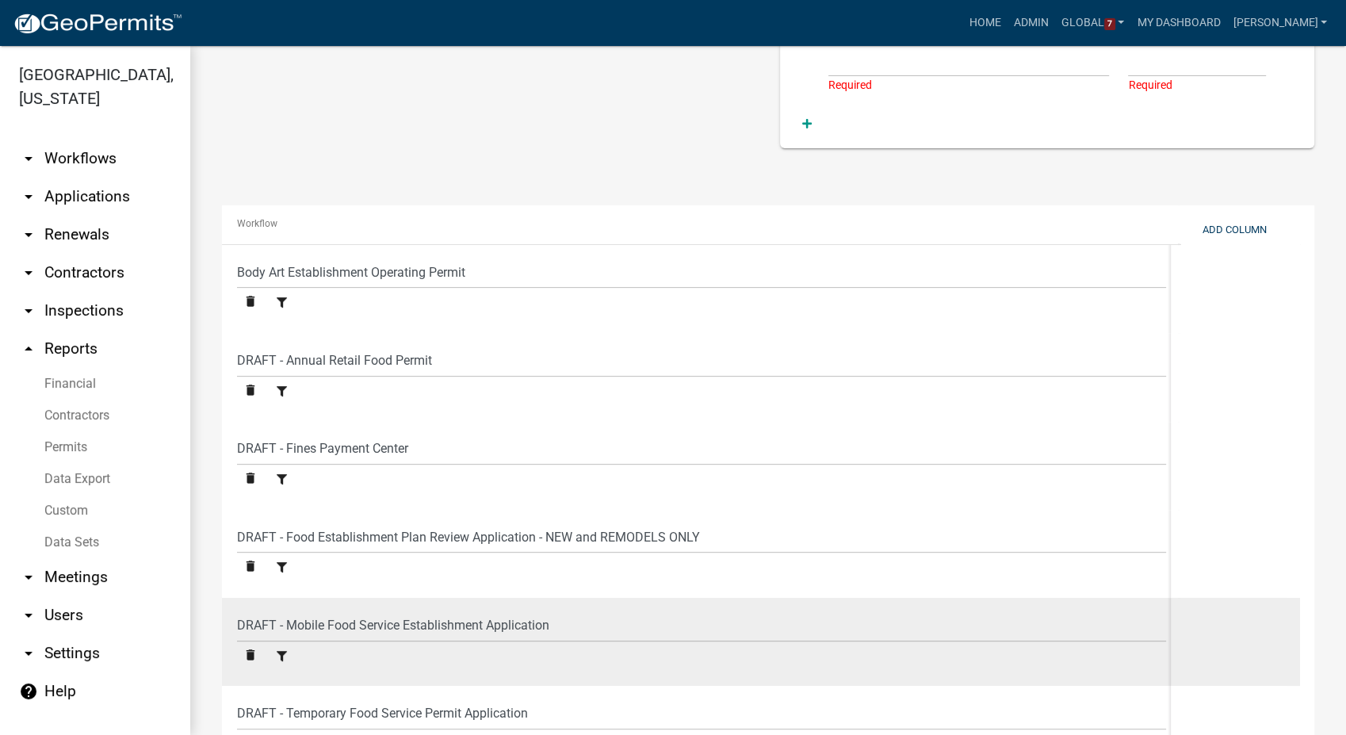
scroll to position [579, 0]
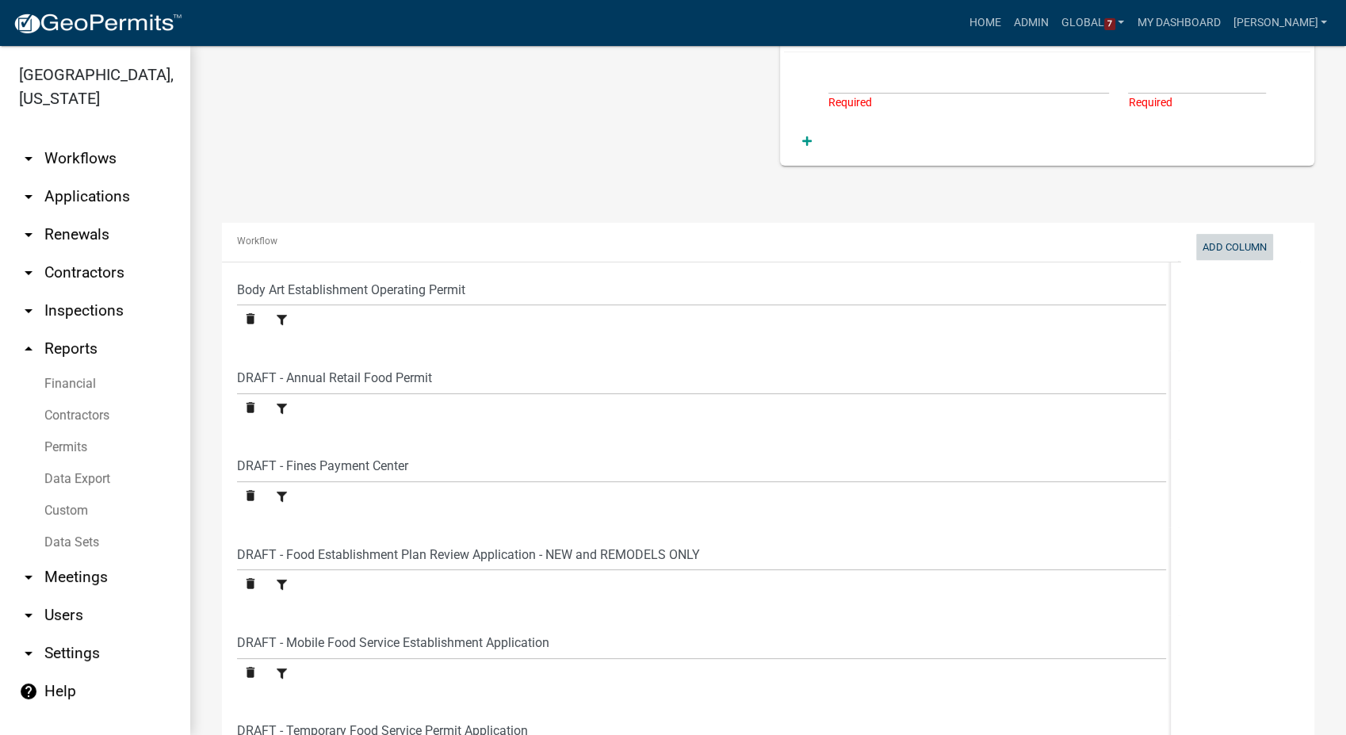
click at [1252, 244] on button "Add Column" at bounding box center [1234, 247] width 77 height 26
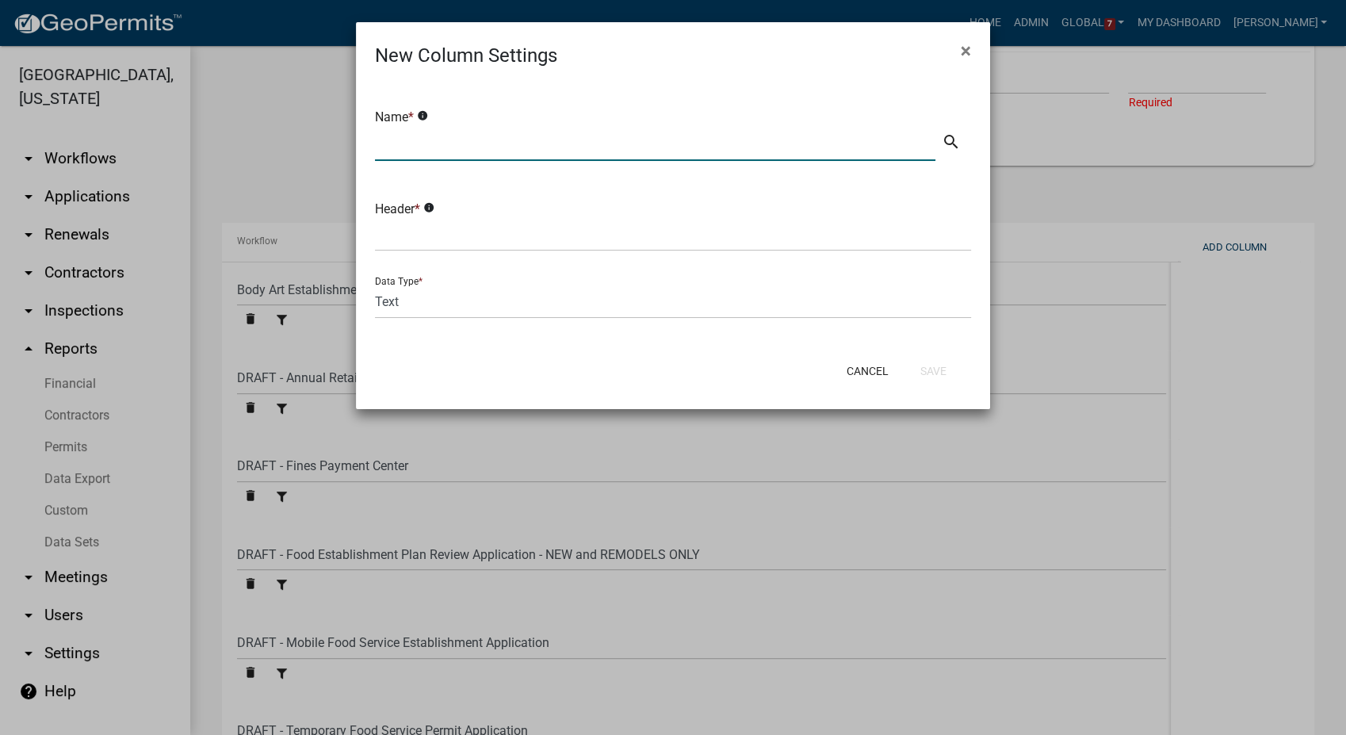
click at [409, 144] on input "text" at bounding box center [655, 144] width 561 height 33
type input "Date Paid"
click at [956, 138] on icon "search" at bounding box center [951, 141] width 19 height 19
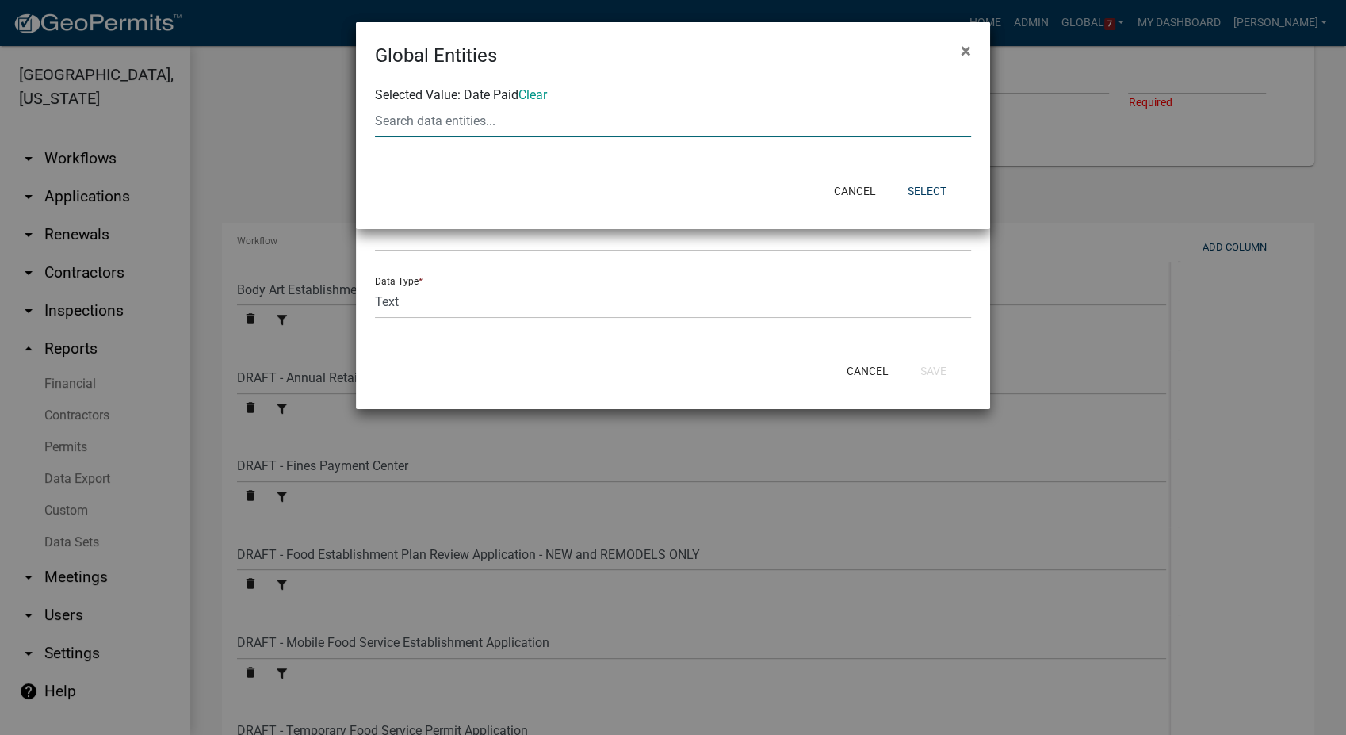
click at [503, 117] on div at bounding box center [673, 121] width 620 height 33
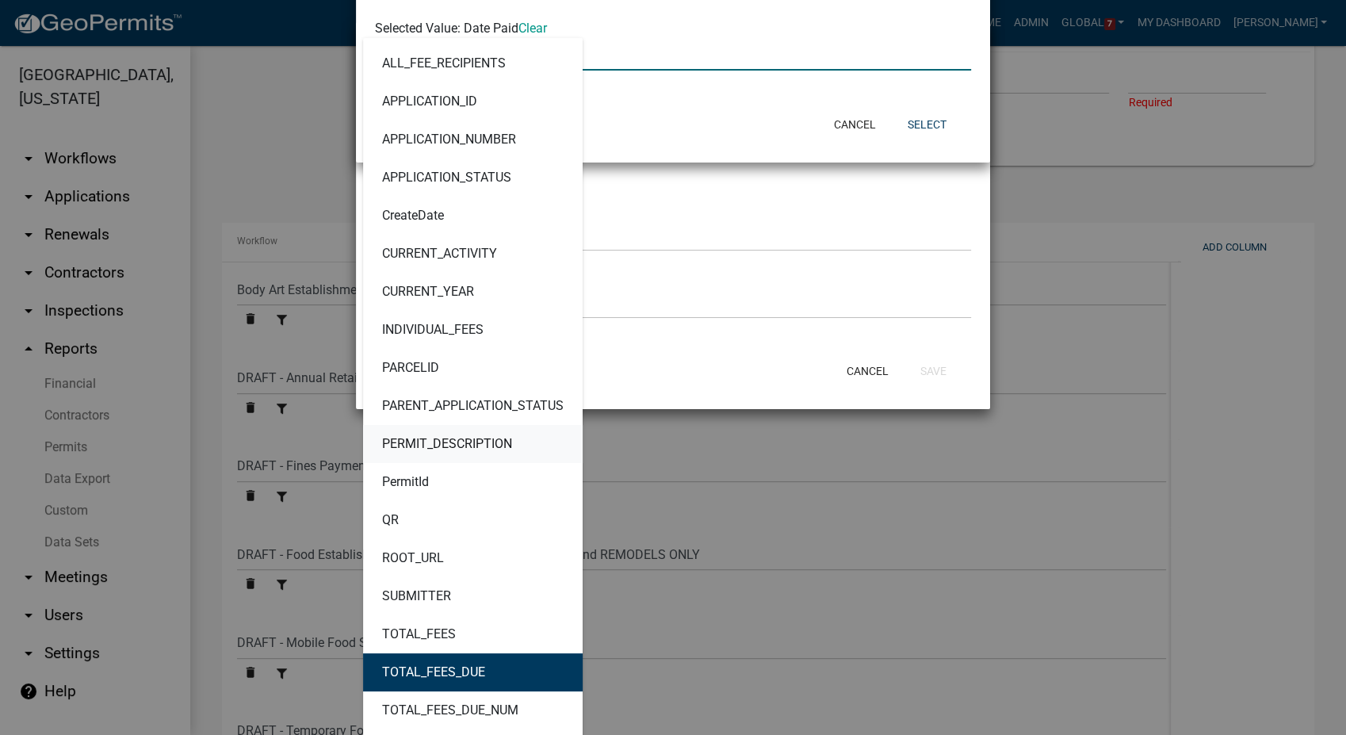
scroll to position [44, 0]
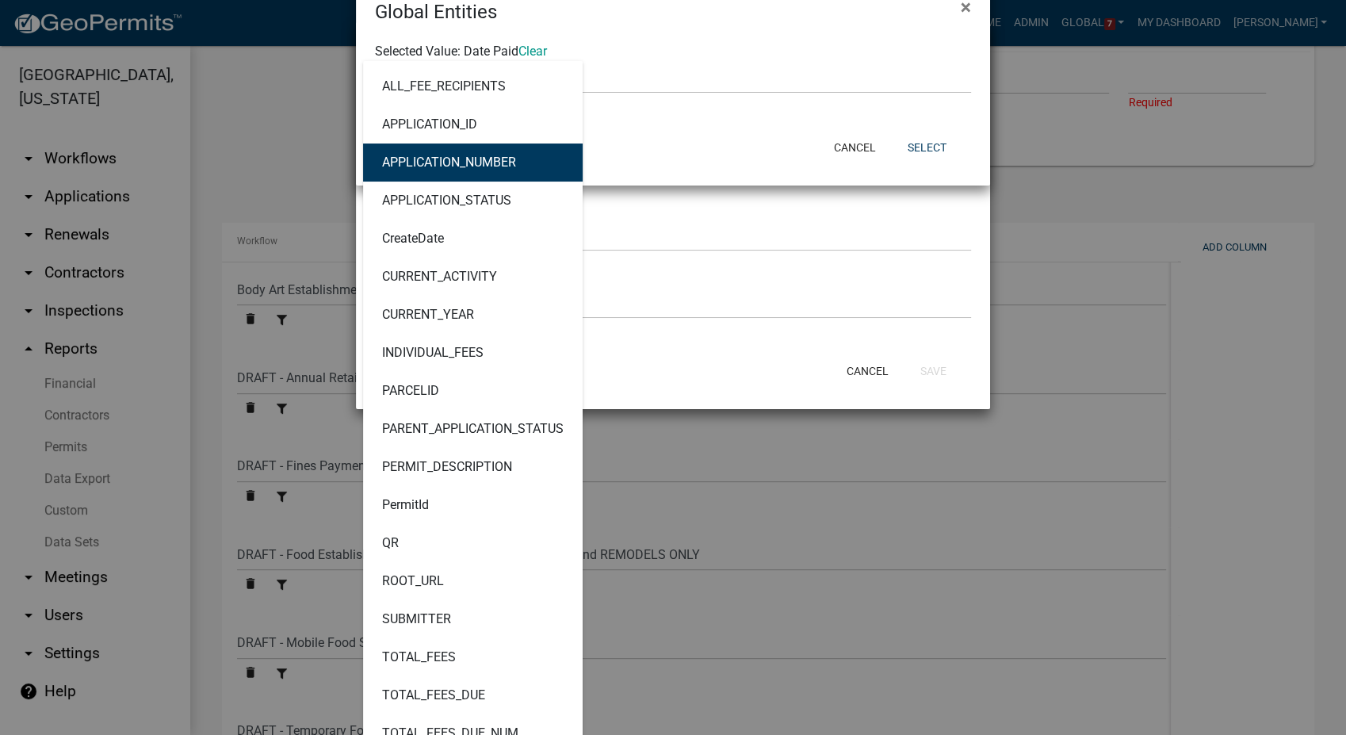
click at [723, 132] on div "Cancel Select" at bounding box center [776, 147] width 391 height 41
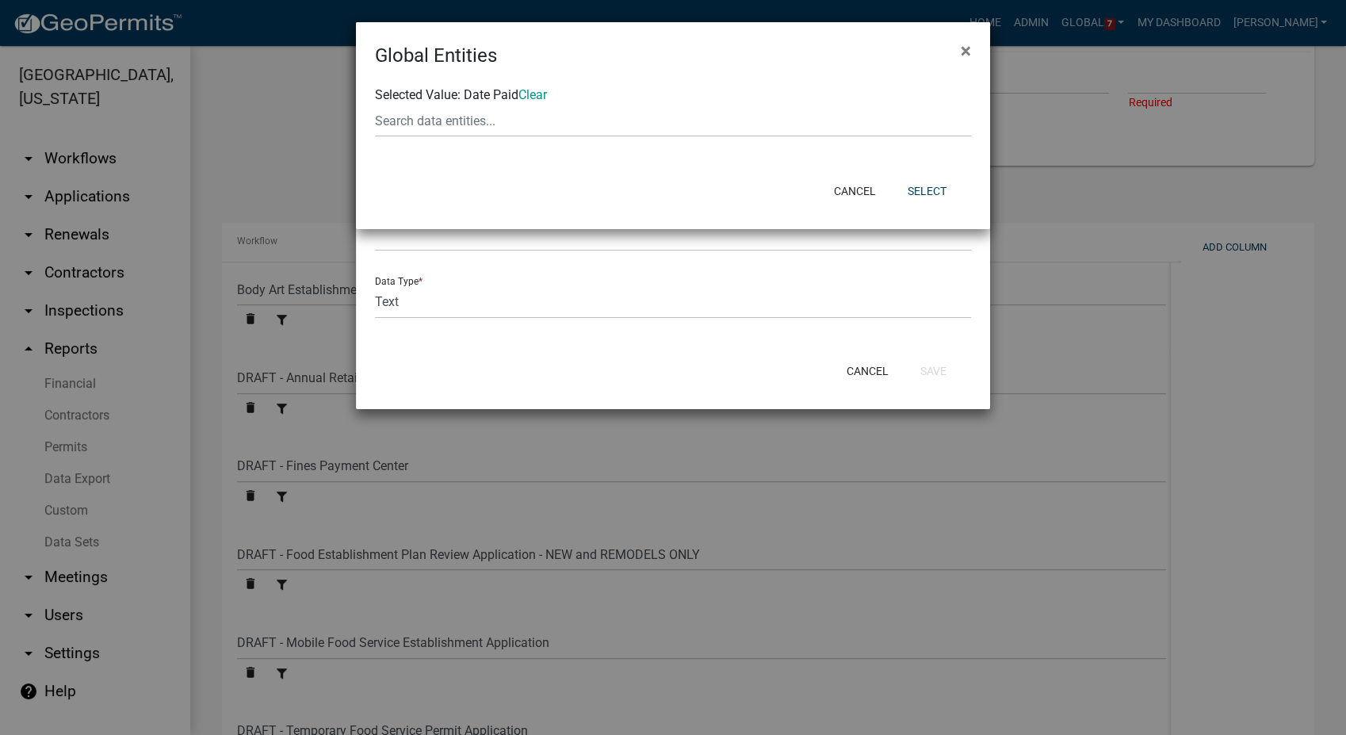
scroll to position [0, 0]
click at [838, 197] on button "Cancel" at bounding box center [854, 191] width 67 height 29
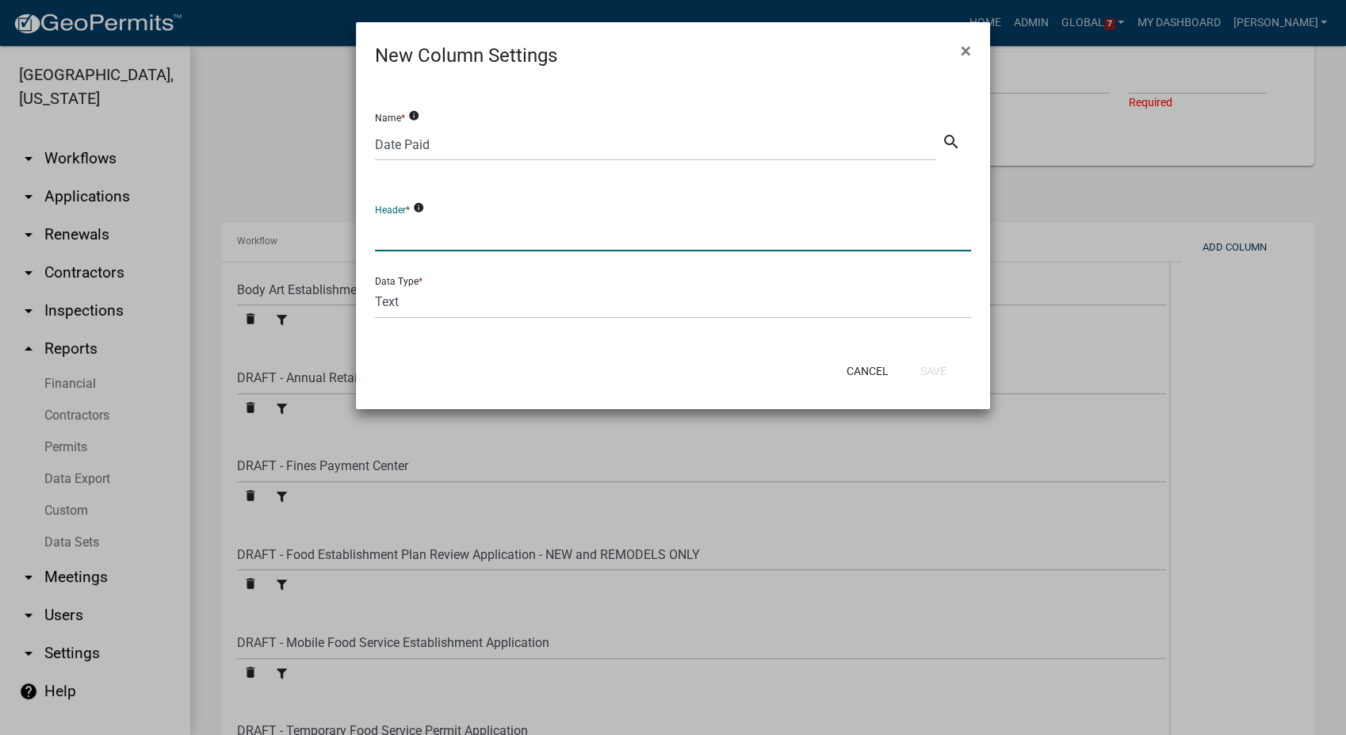
click at [413, 232] on input "text" at bounding box center [673, 235] width 596 height 33
type input "Paid Date"
click at [419, 296] on select "Text Date Number with Decimals Number without Decimals" at bounding box center [673, 302] width 596 height 33
select select "2"
click at [375, 286] on select "Text Date Number with Decimals Number without Decimals" at bounding box center [673, 302] width 596 height 33
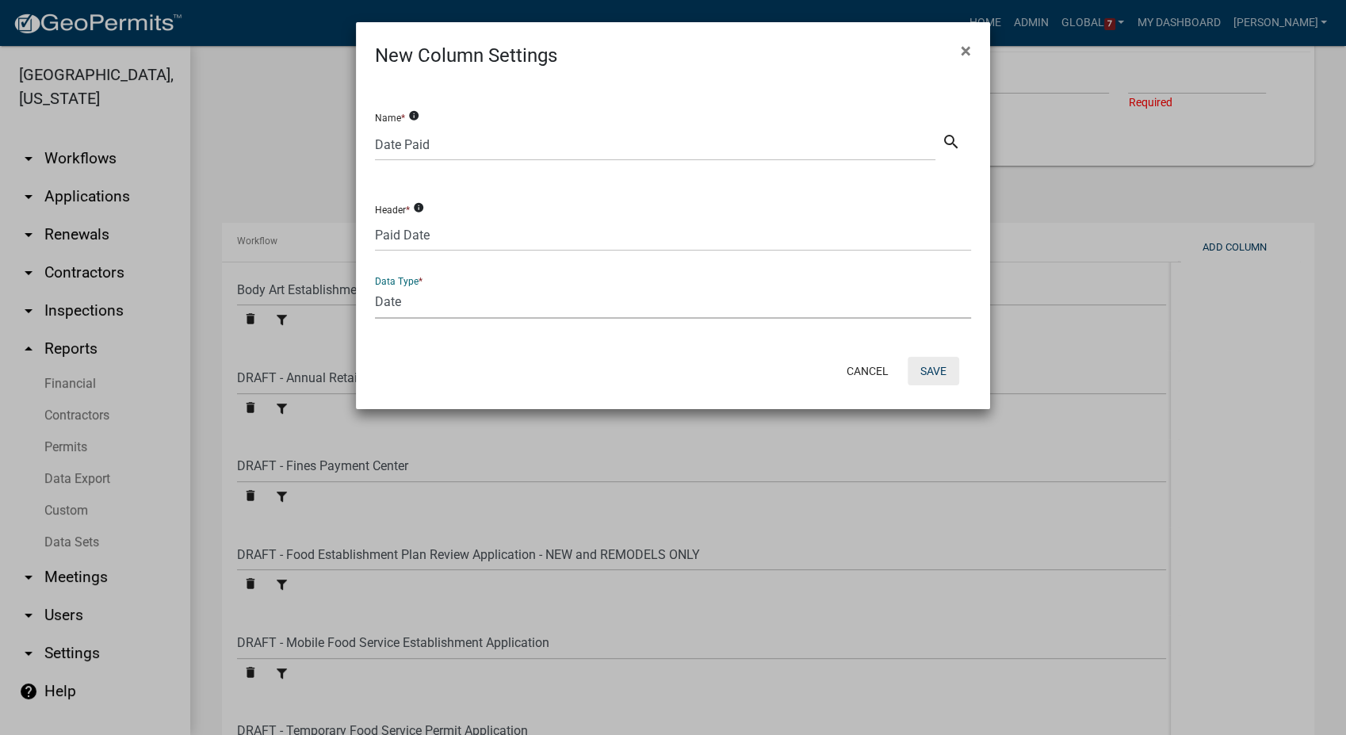
click at [927, 368] on button "Save" at bounding box center [934, 371] width 52 height 29
select select
select select "f8cf8996-6858-4084-a361-1f0735eeac4f"
select select "b22cc957-41ba-4491-8c0f-6c08a6179ec6"
select select "3a21c10c-fba3-4c90-a157-fc786a88cf9b"
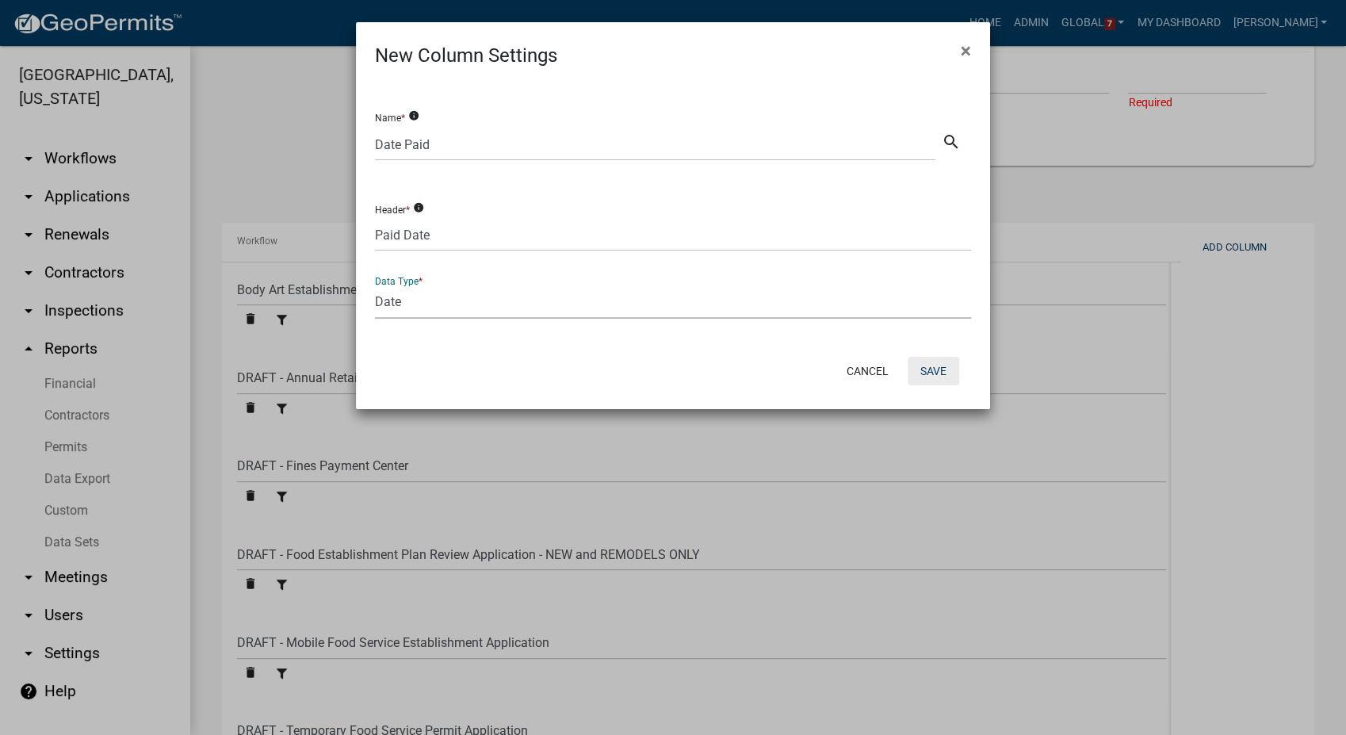
select select "ed5c7330-3e62-4fdd-ace9-eeefc16714aa"
select select "93cc3541-21a9-4e77-a0d2-92bf4e0412b8"
select select "e7ec371f-3d0b-4e59-a676-23fe5d265d28"
select select "ac65e634-17db-4e14-bc70-1125fb1cc12f"
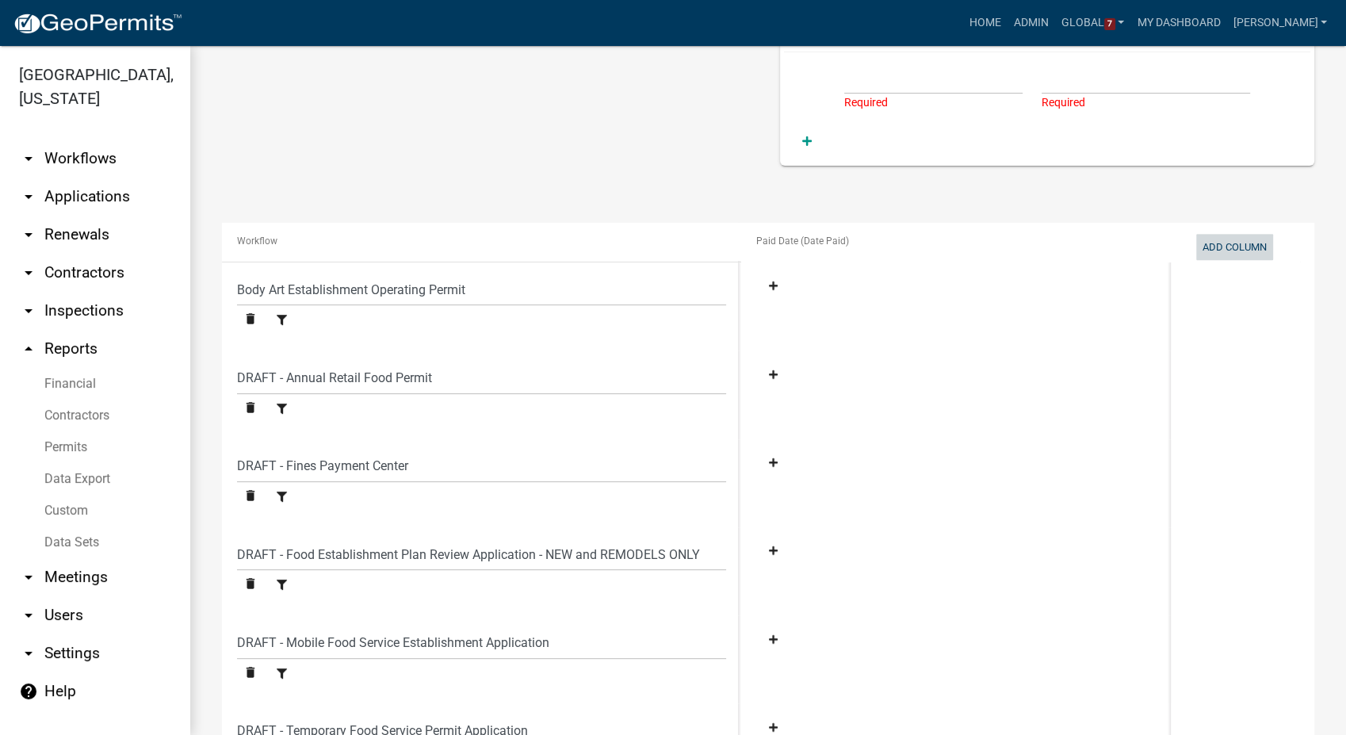
click at [1215, 250] on button "Add Column" at bounding box center [1234, 247] width 77 height 26
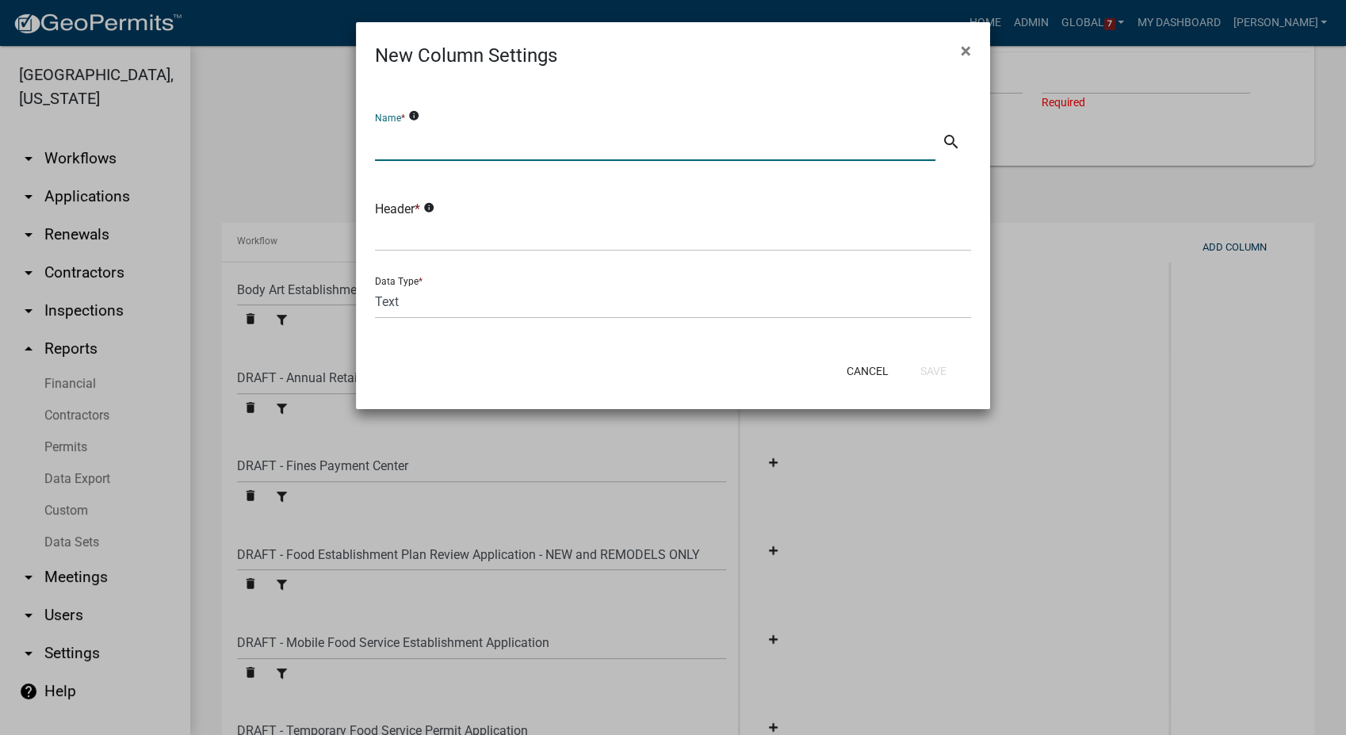
click at [418, 150] on input "text" at bounding box center [655, 144] width 561 height 33
click at [958, 143] on icon "search" at bounding box center [951, 141] width 19 height 19
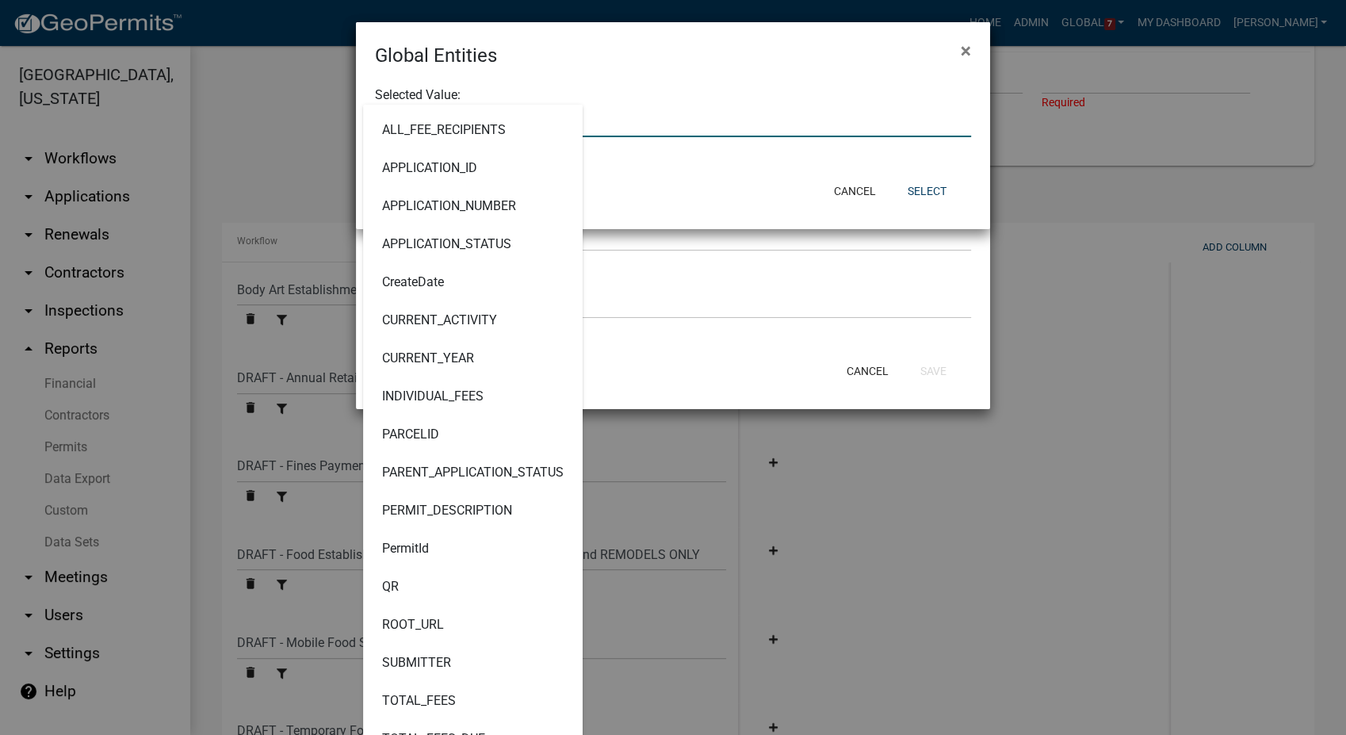
click at [535, 124] on div "ALL_FEE_RECIPIENTS APPLICATION_ID APPLICATION_NUMBER APPLICATION_STATUS CreateD…" at bounding box center [673, 121] width 620 height 33
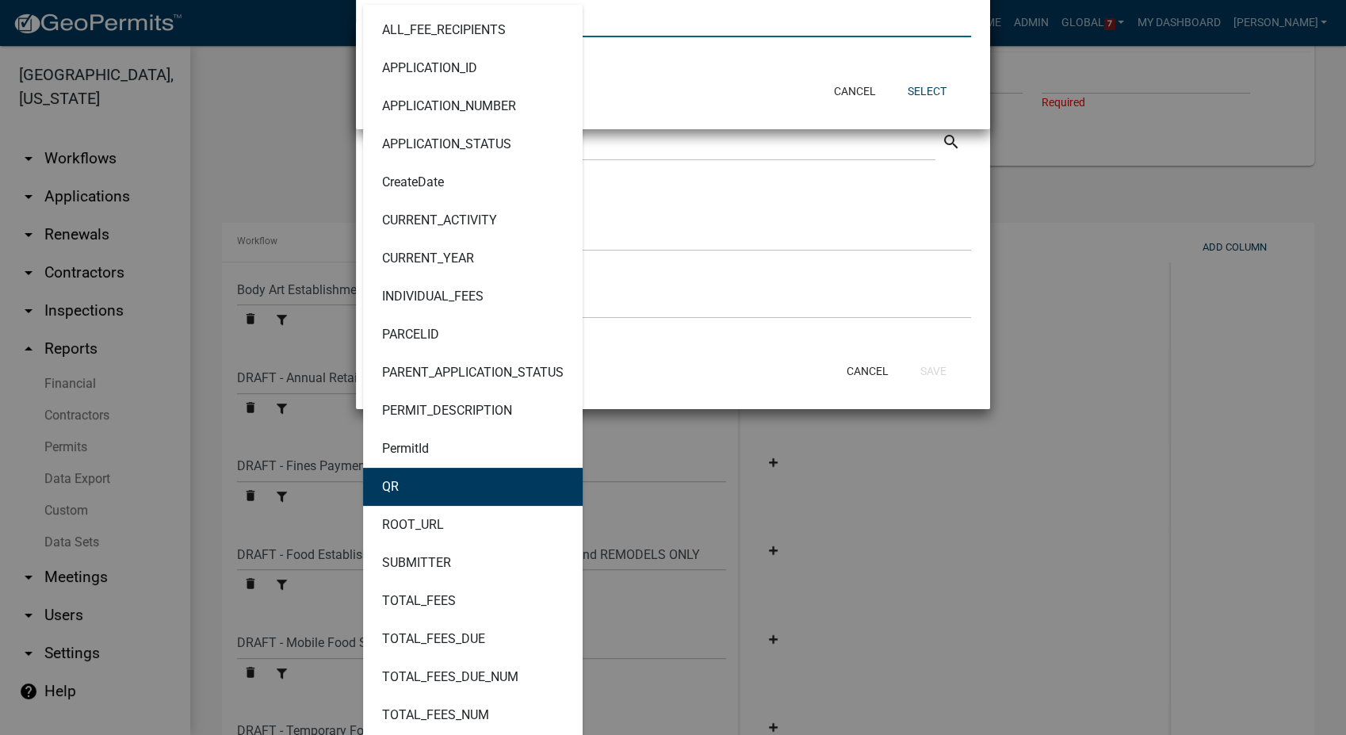
scroll to position [176, 0]
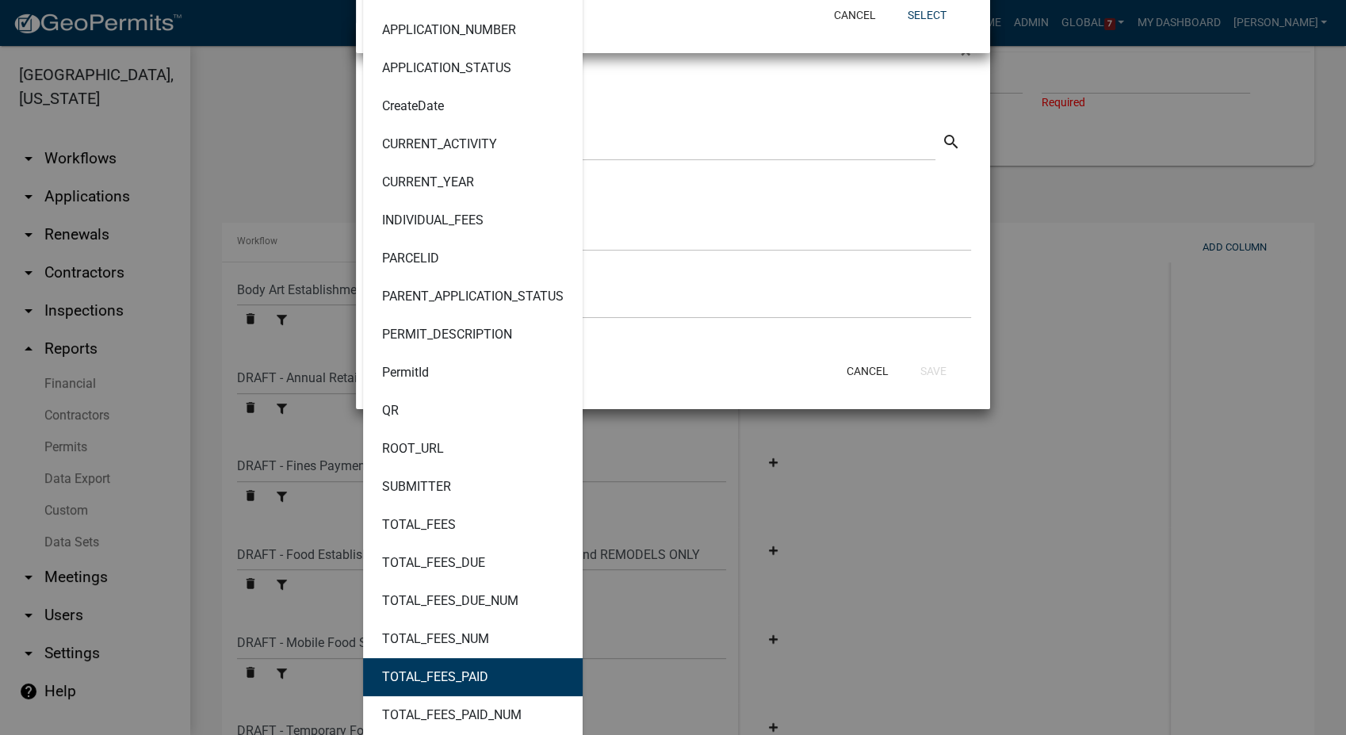
click at [444, 688] on button "TOTAL_FEES_PAID" at bounding box center [473, 677] width 220 height 38
type input "TOTAL_FEES_PAID"
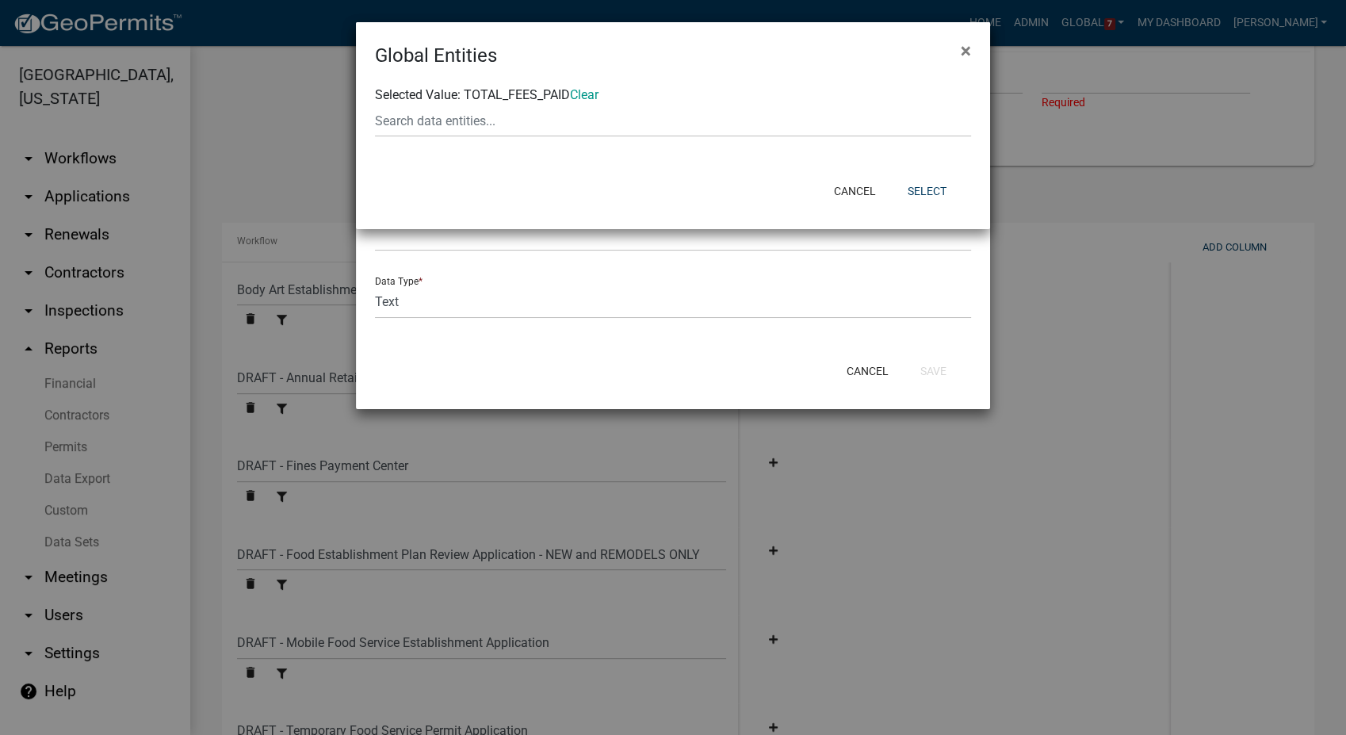
scroll to position [0, 0]
click at [911, 193] on button "Select" at bounding box center [927, 191] width 64 height 29
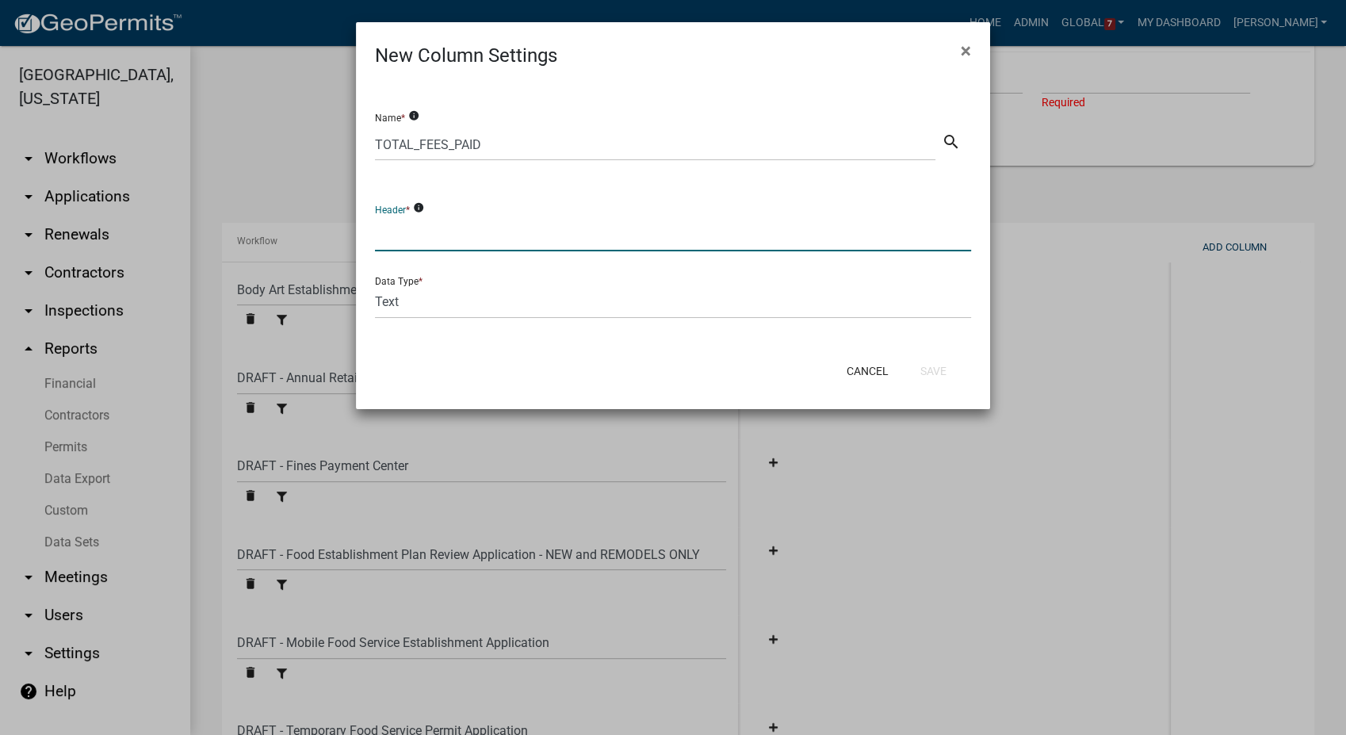
click at [419, 238] on input "text" at bounding box center [673, 235] width 596 height 33
type input "F"
type input "Fees Paid"
click at [411, 301] on select "Text Date Number with Decimals Number without Decimals" at bounding box center [673, 302] width 596 height 33
select select "3"
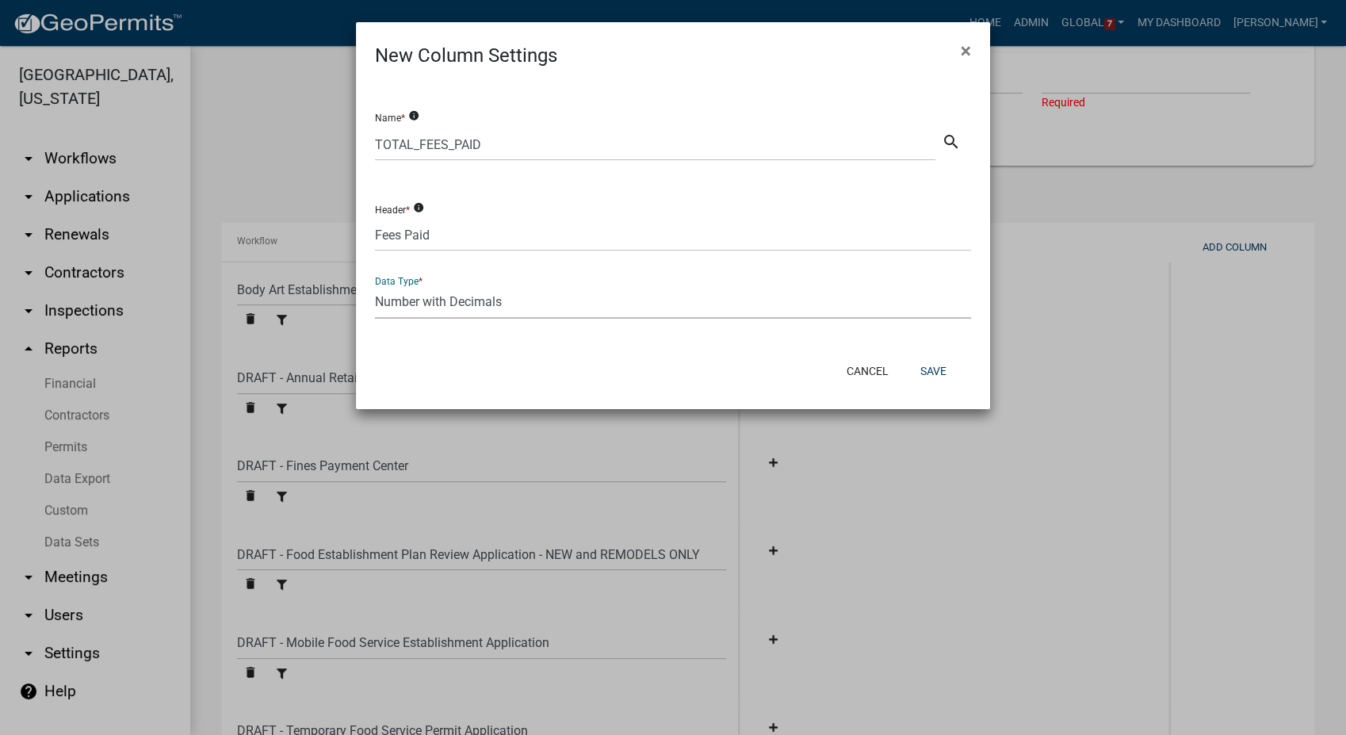
click at [375, 286] on select "Text Date Number with Decimals Number without Decimals" at bounding box center [673, 302] width 596 height 33
click at [934, 371] on button "Save" at bounding box center [934, 371] width 52 height 29
select select
select select "f8cf8996-6858-4084-a361-1f0735eeac4f"
select select "b22cc957-41ba-4491-8c0f-6c08a6179ec6"
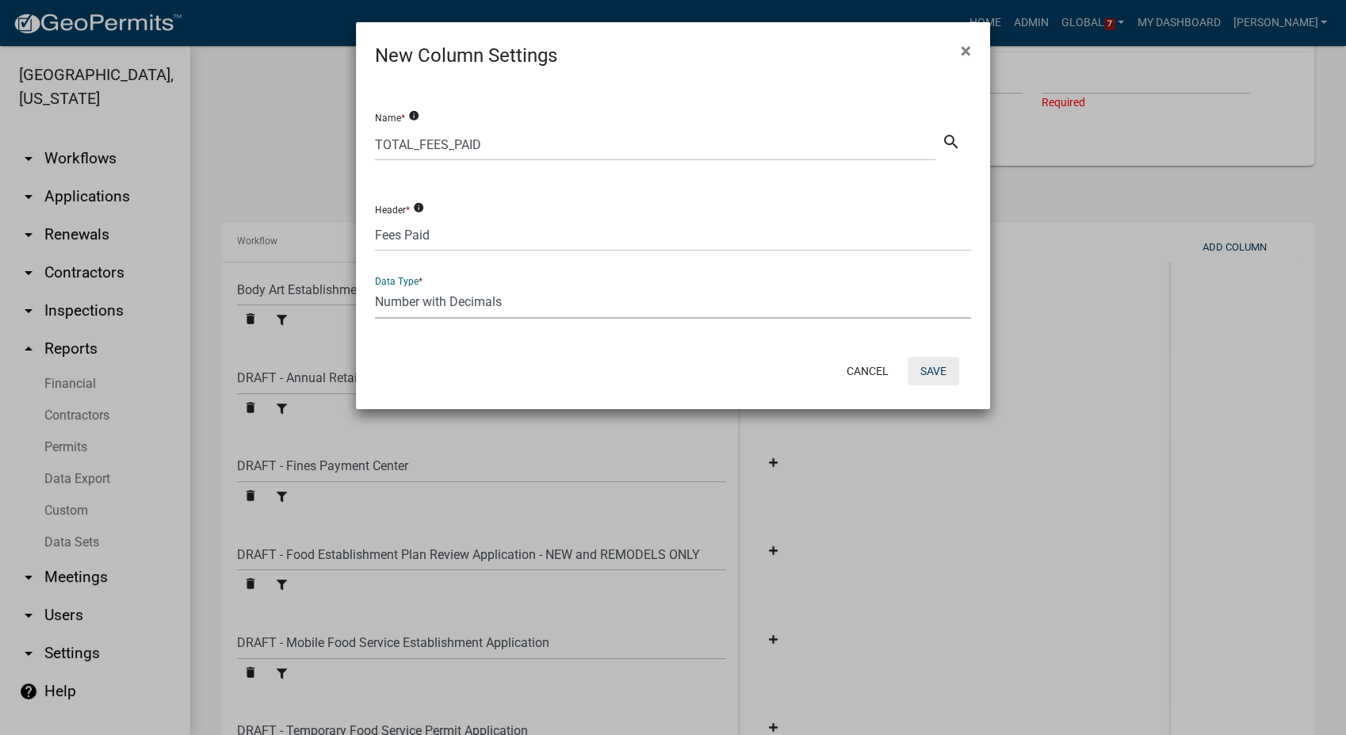
select select "3a21c10c-fba3-4c90-a157-fc786a88cf9b"
select select "ed5c7330-3e62-4fdd-ace9-eeefc16714aa"
select select "93cc3541-21a9-4e77-a0d2-92bf4e0412b8"
select select "e7ec371f-3d0b-4e59-a676-23fe5d265d28"
select select "ac65e634-17db-4e14-bc70-1125fb1cc12f"
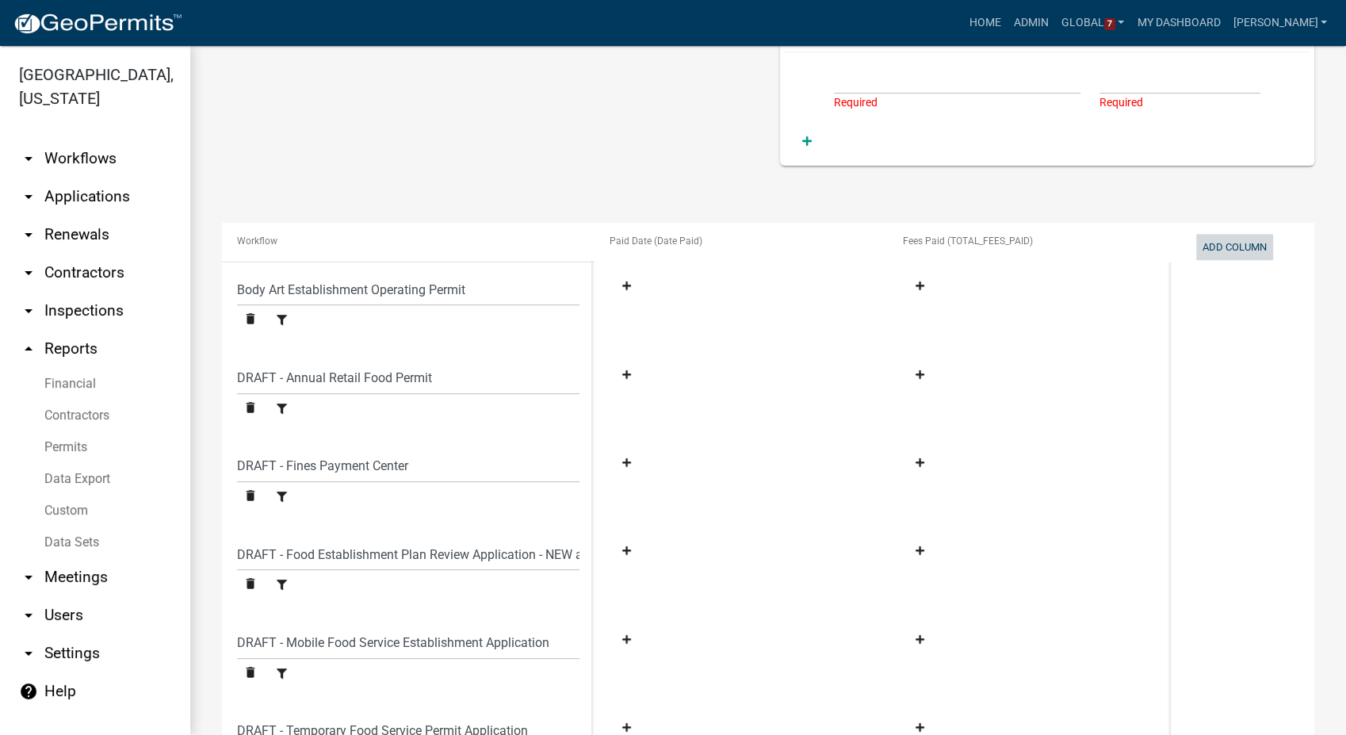
click at [1227, 251] on button "Add Column" at bounding box center [1234, 247] width 77 height 26
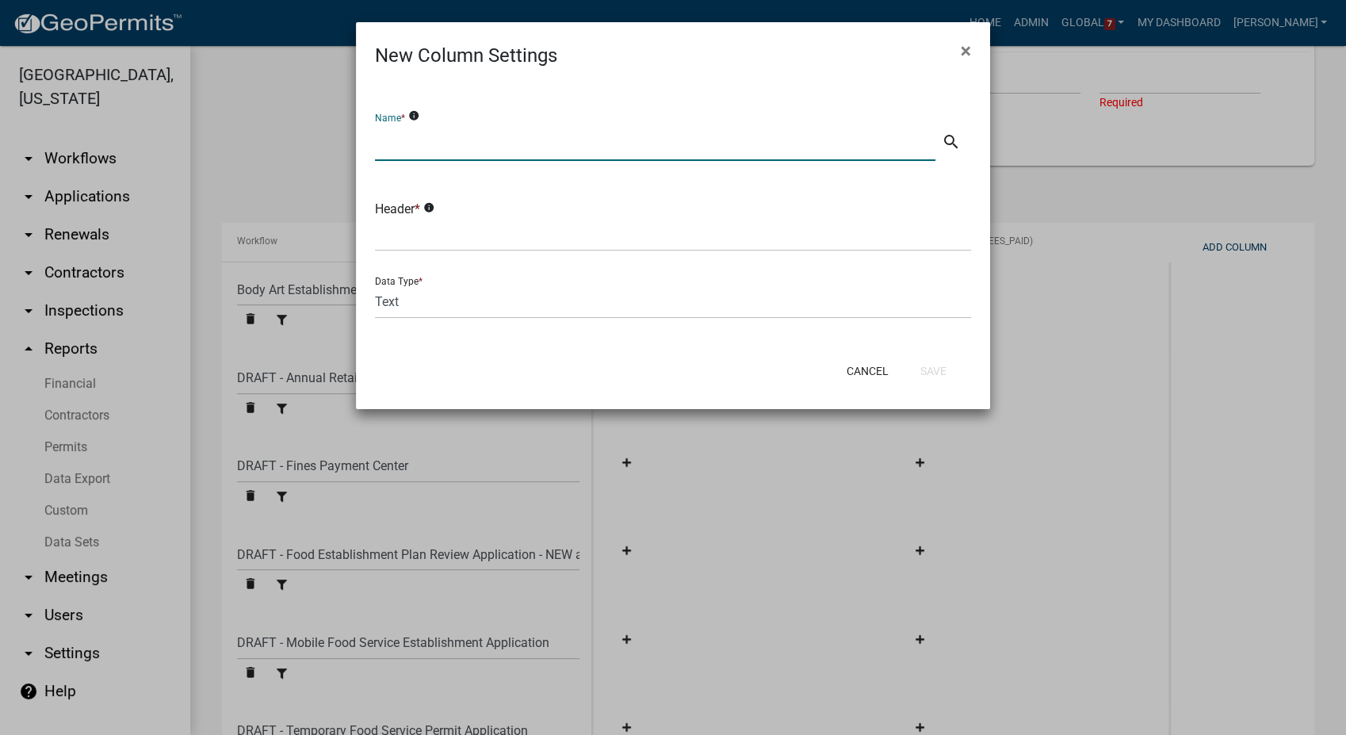
click at [454, 142] on input "text" at bounding box center [655, 144] width 561 height 33
type input "Method of Payment"
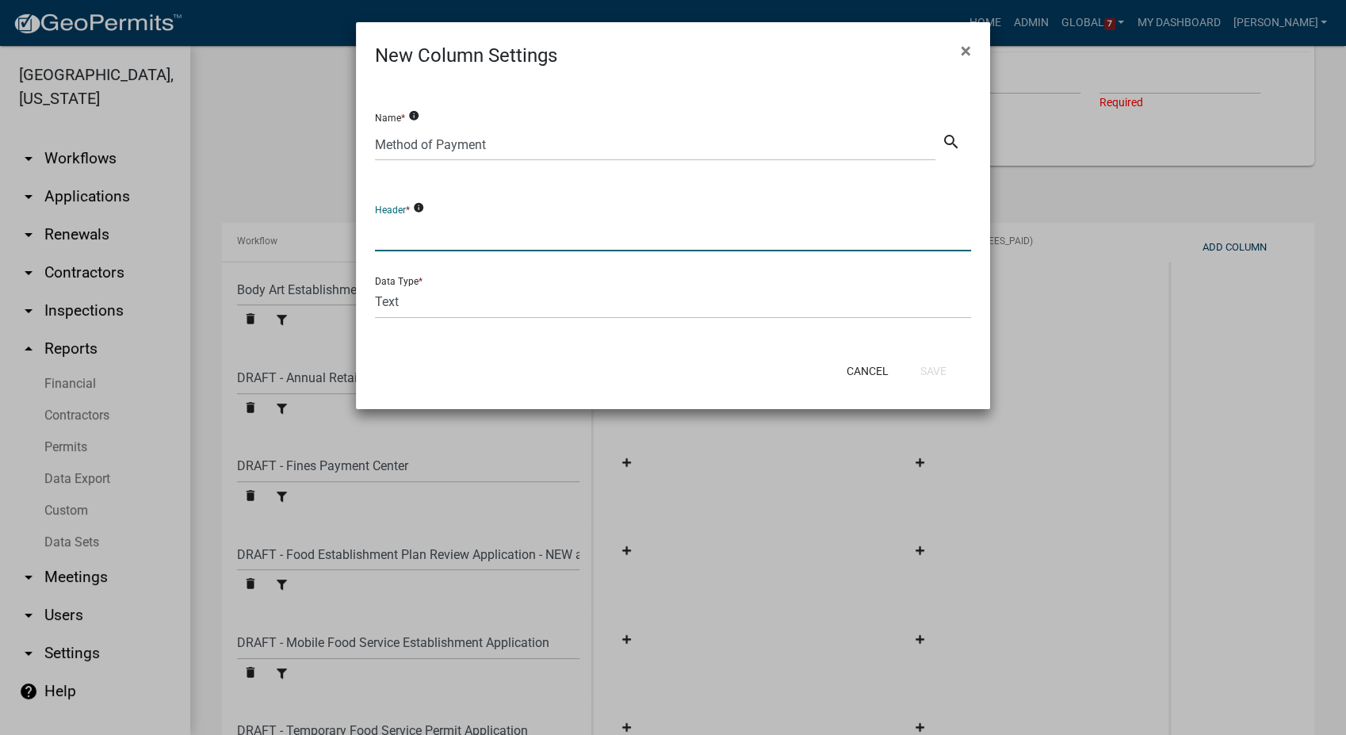
click at [443, 246] on input "text" at bounding box center [673, 235] width 596 height 33
type input "Method of Payment"
click at [925, 376] on button "Save" at bounding box center [934, 371] width 52 height 29
select select
select select "f8cf8996-6858-4084-a361-1f0735eeac4f"
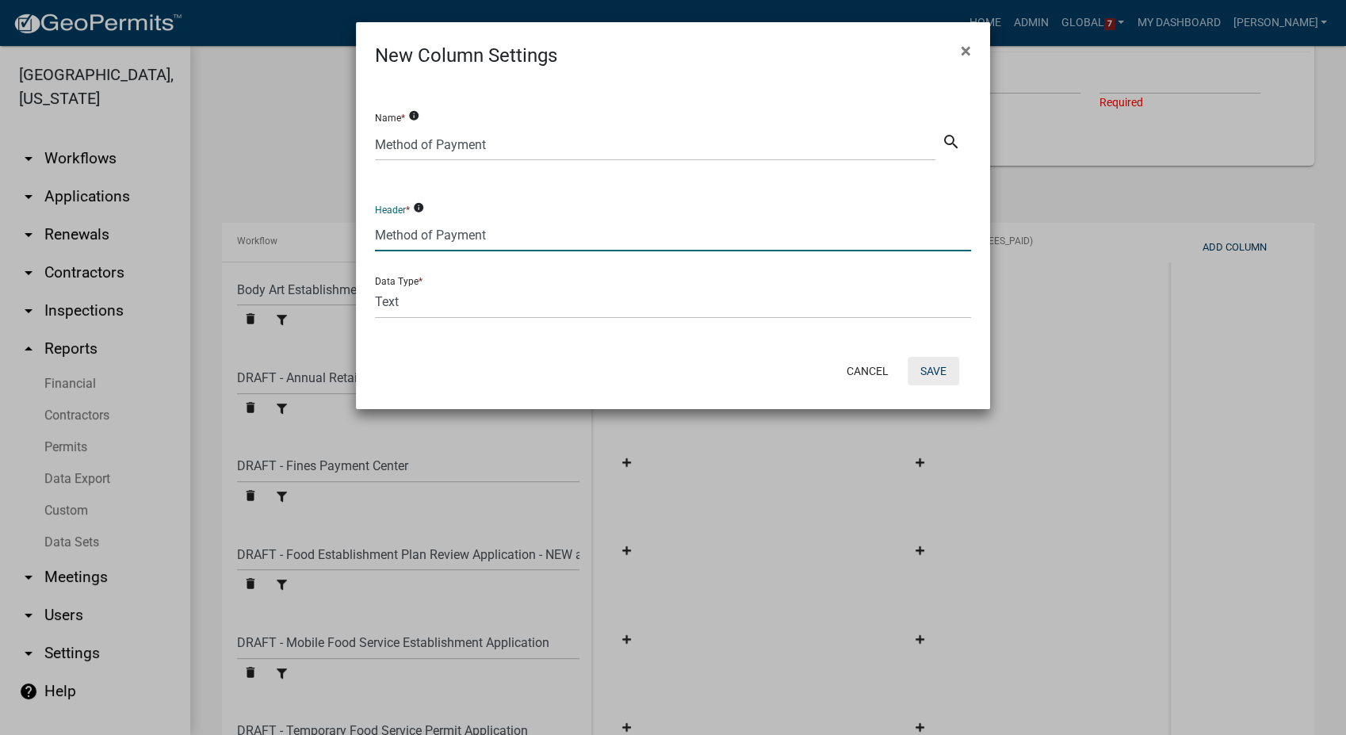
select select "b22cc957-41ba-4491-8c0f-6c08a6179ec6"
select select "3a21c10c-fba3-4c90-a157-fc786a88cf9b"
select select "ed5c7330-3e62-4fdd-ace9-eeefc16714aa"
select select "93cc3541-21a9-4e77-a0d2-92bf4e0412b8"
select select "e7ec371f-3d0b-4e59-a676-23fe5d265d28"
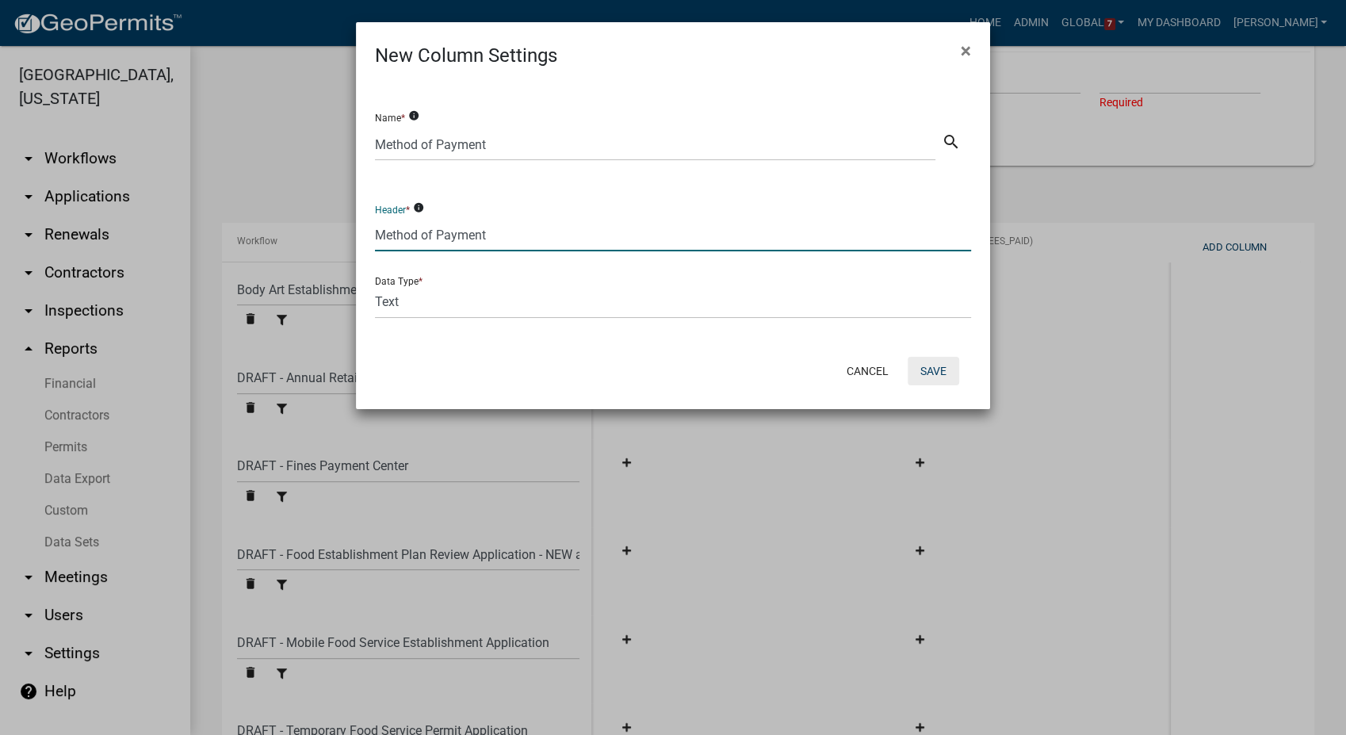
select select "ac65e634-17db-4e14-bc70-1125fb1cc12f"
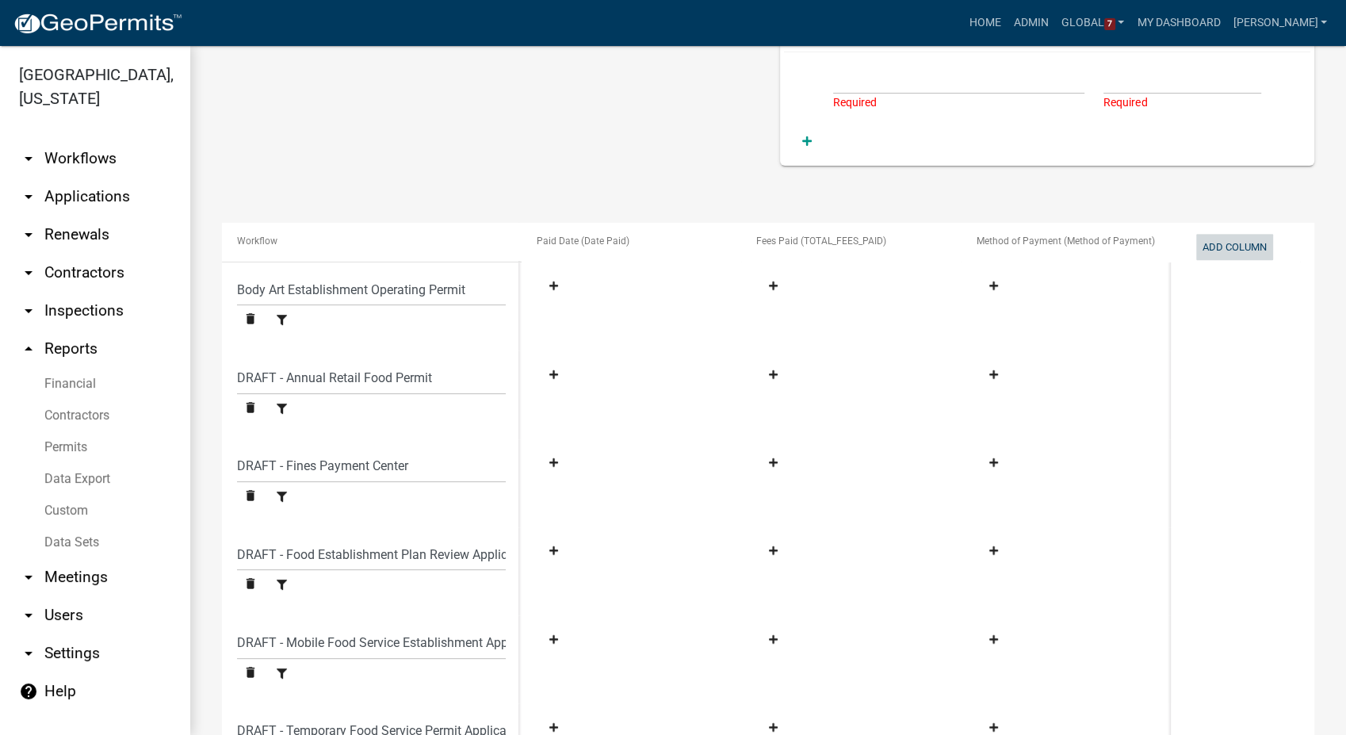
click at [1236, 243] on button "Add Column" at bounding box center [1234, 247] width 77 height 26
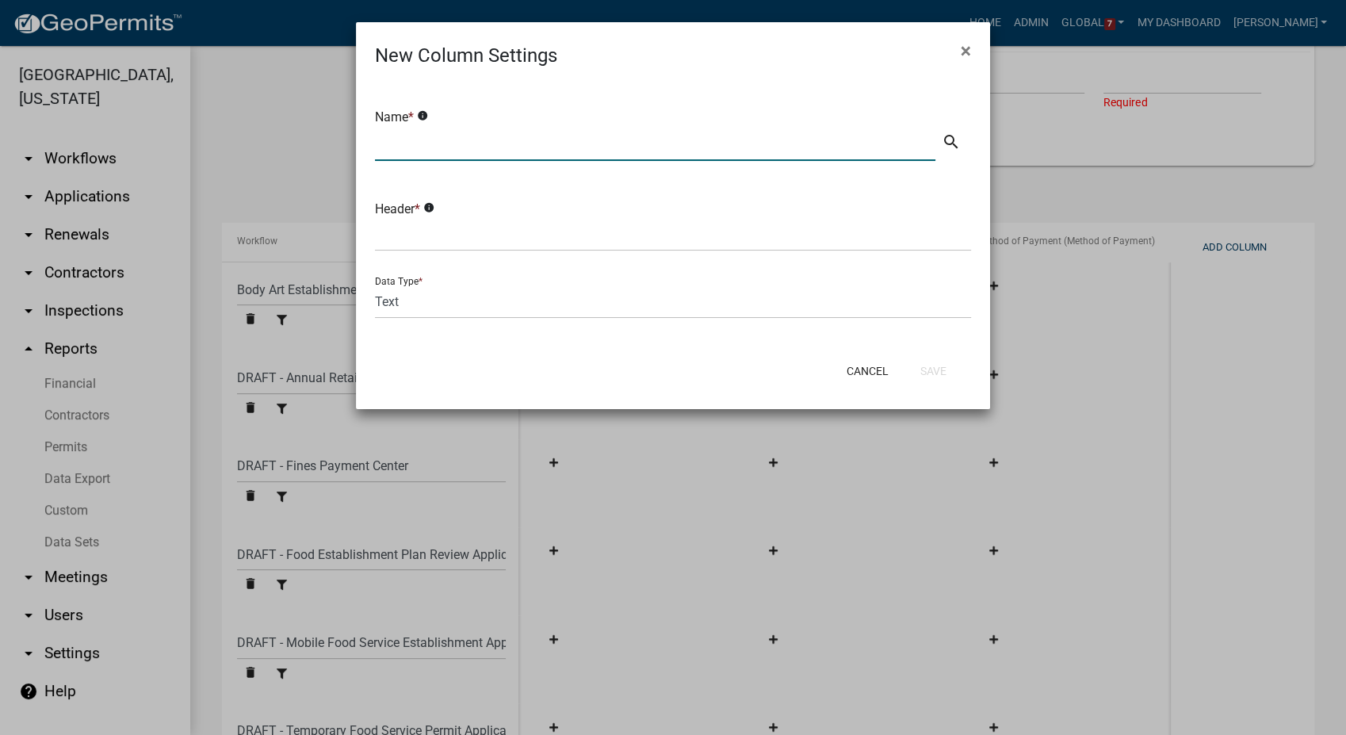
click at [411, 145] on input "text" at bounding box center [655, 144] width 561 height 33
click at [951, 145] on icon "search" at bounding box center [951, 141] width 19 height 19
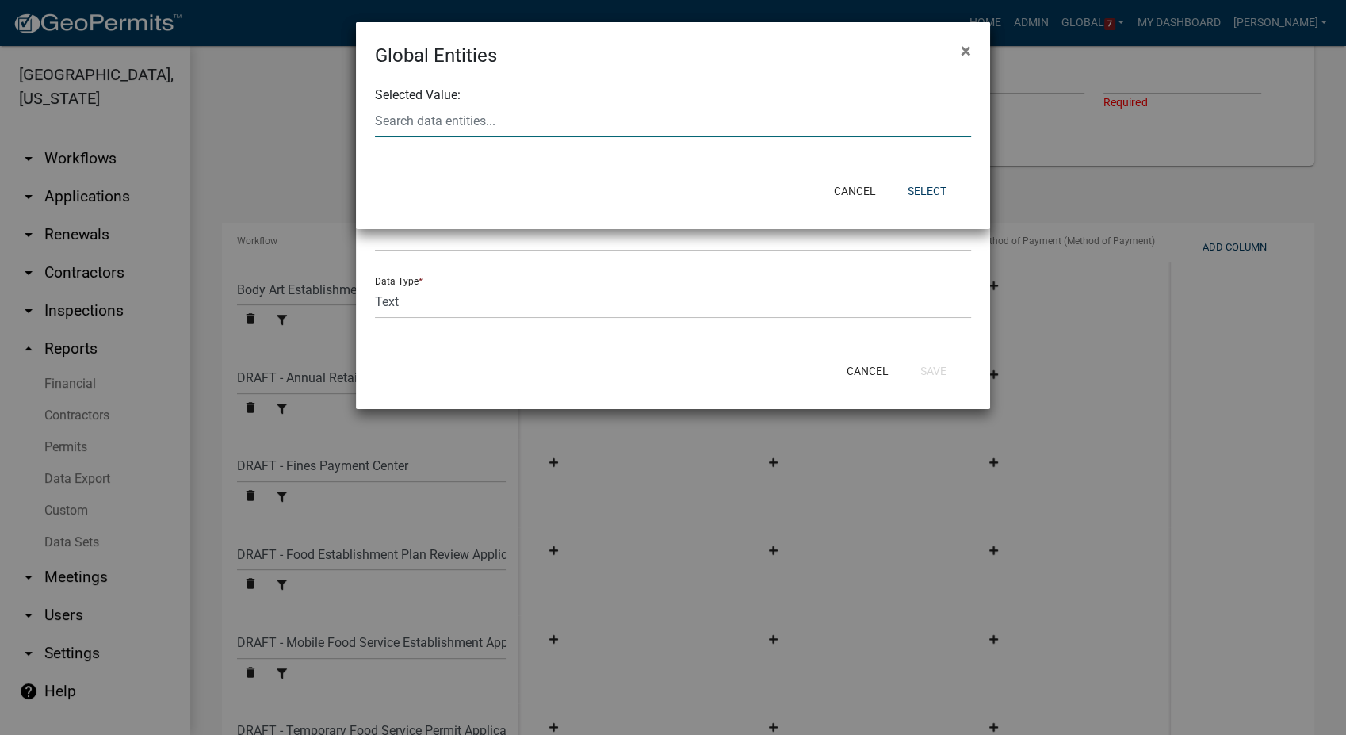
click at [479, 114] on input "text" at bounding box center [673, 121] width 596 height 33
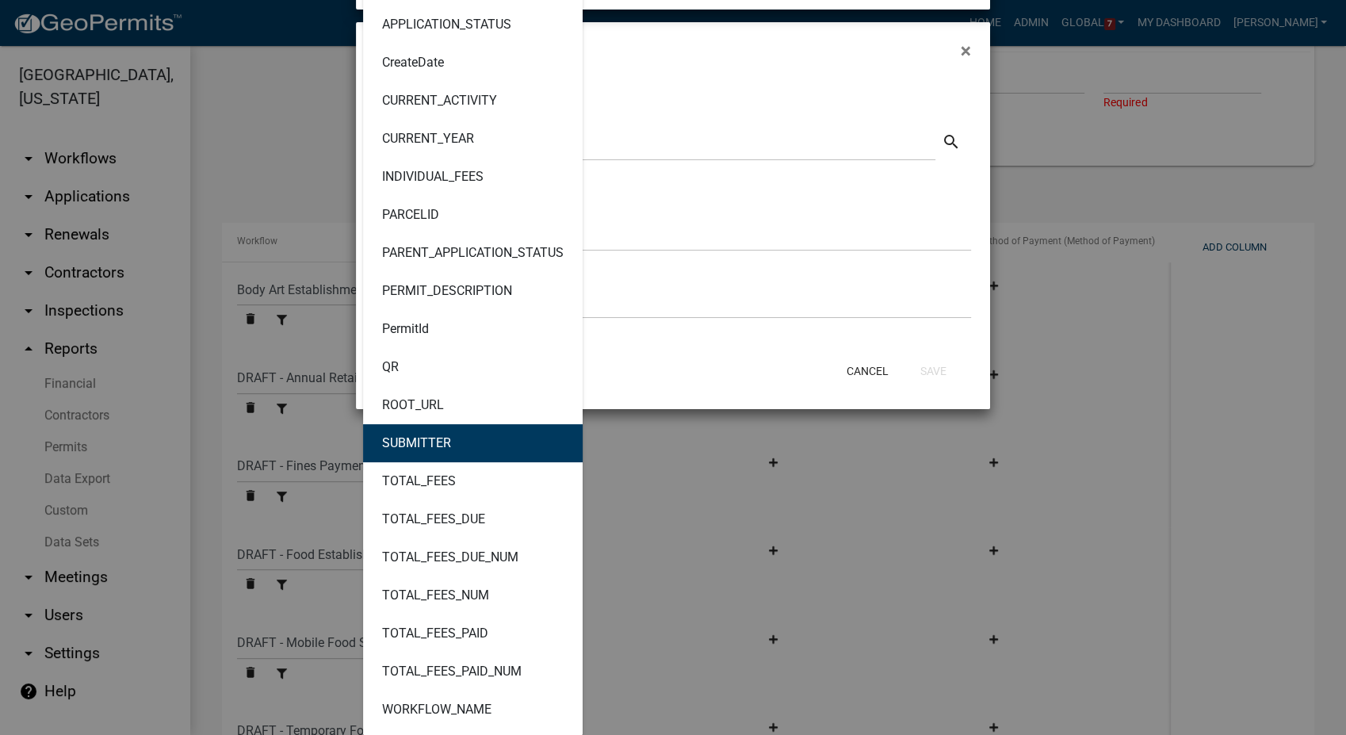
scroll to position [44, 0]
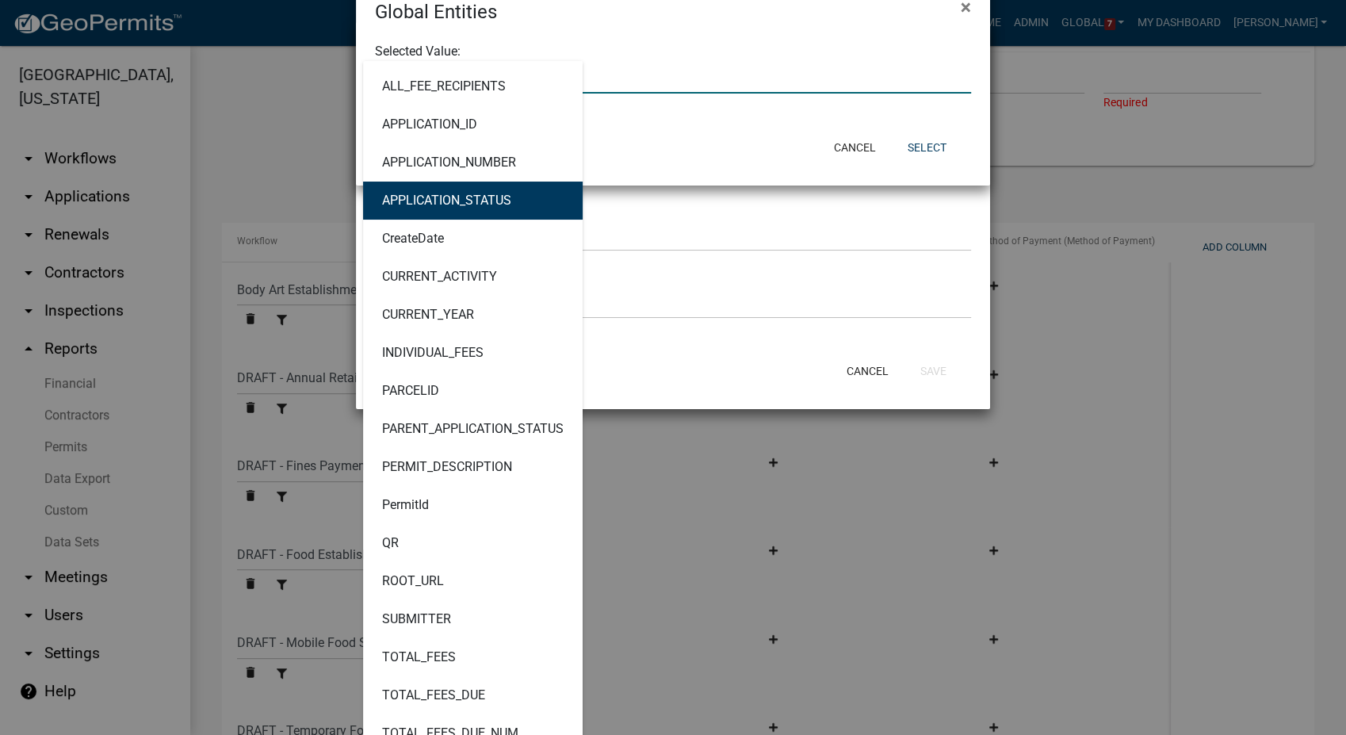
click at [736, 61] on input "text" at bounding box center [673, 77] width 596 height 33
click at [850, 154] on button "Cancel" at bounding box center [854, 147] width 67 height 29
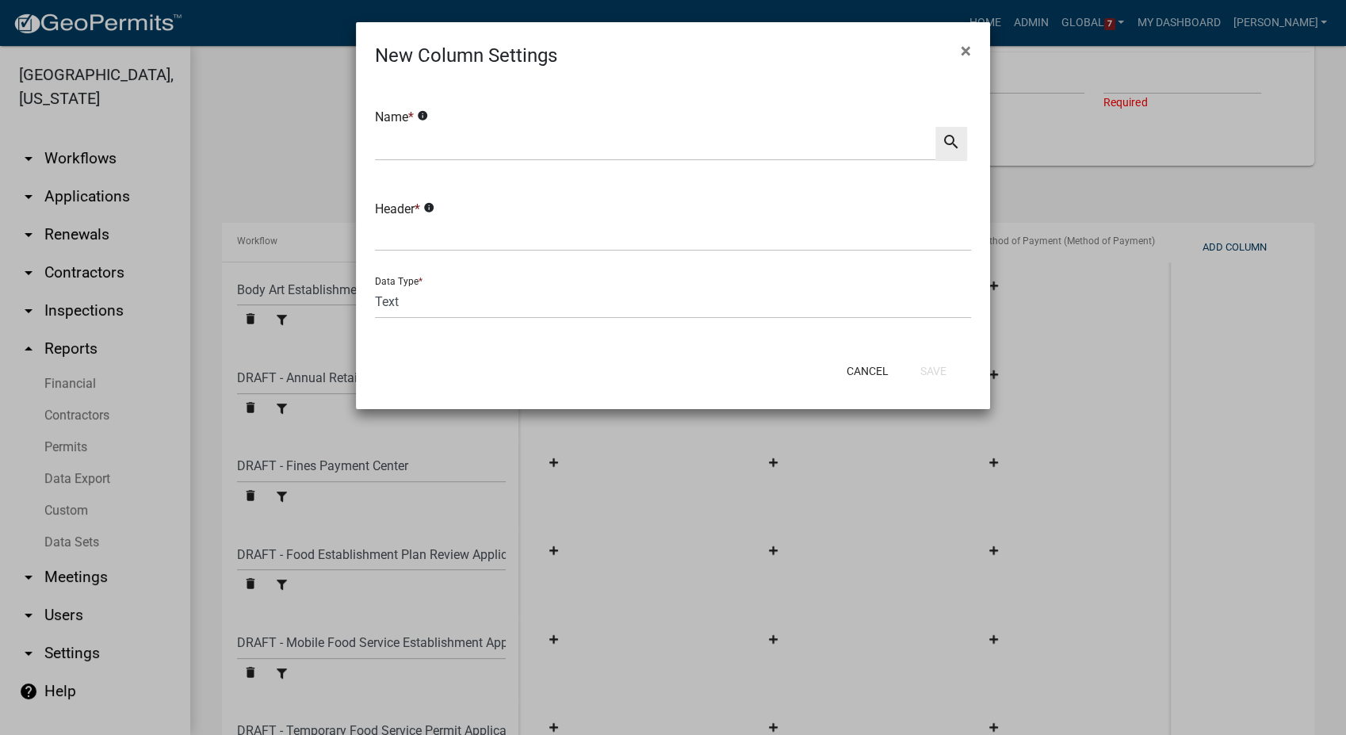
scroll to position [0, 0]
click at [419, 149] on input "text" at bounding box center [655, 144] width 561 height 33
type input "Payer"
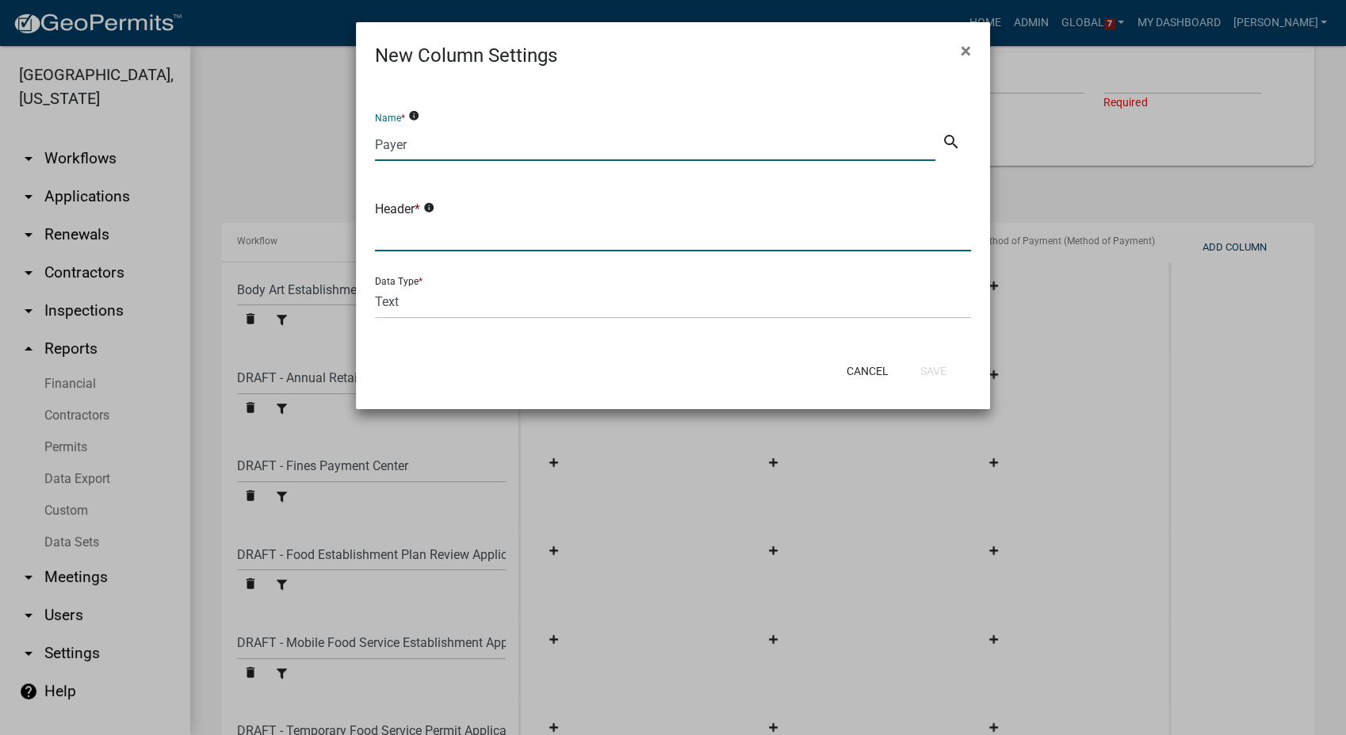
click at [400, 239] on input "text" at bounding box center [673, 235] width 596 height 33
type input "Paid By"
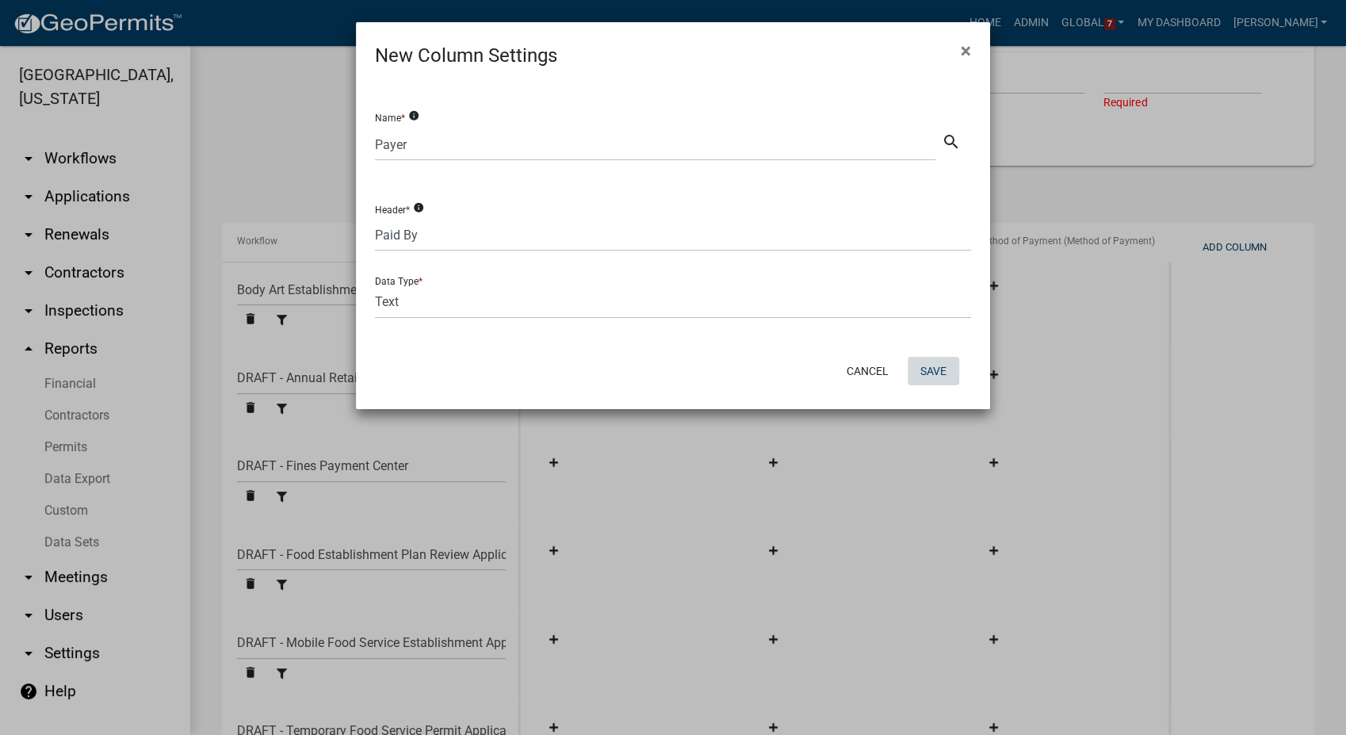
click at [932, 374] on button "Save" at bounding box center [934, 371] width 52 height 29
select select
select select "f8cf8996-6858-4084-a361-1f0735eeac4f"
select select "b22cc957-41ba-4491-8c0f-6c08a6179ec6"
select select "3a21c10c-fba3-4c90-a157-fc786a88cf9b"
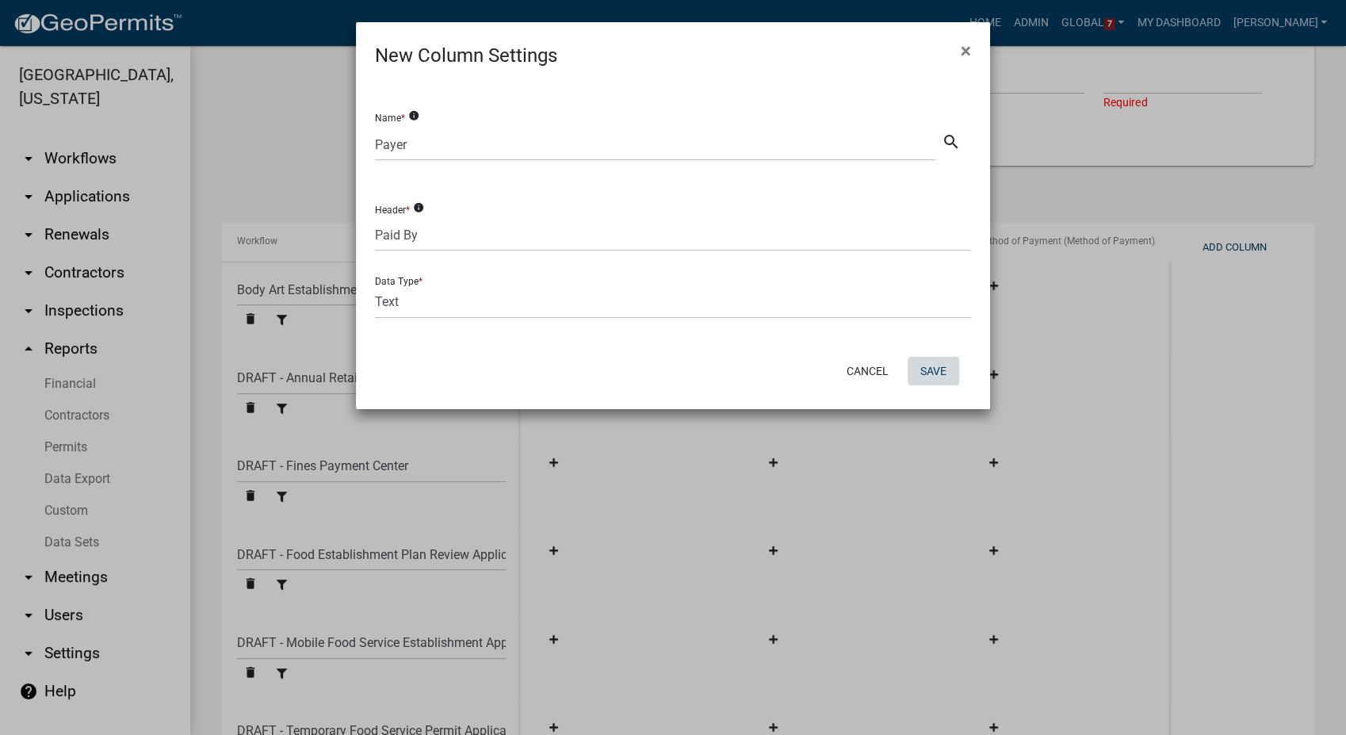
select select "ed5c7330-3e62-4fdd-ace9-eeefc16714aa"
select select "93cc3541-21a9-4e77-a0d2-92bf4e0412b8"
select select "e7ec371f-3d0b-4e59-a676-23fe5d265d28"
select select "ac65e634-17db-4e14-bc70-1125fb1cc12f"
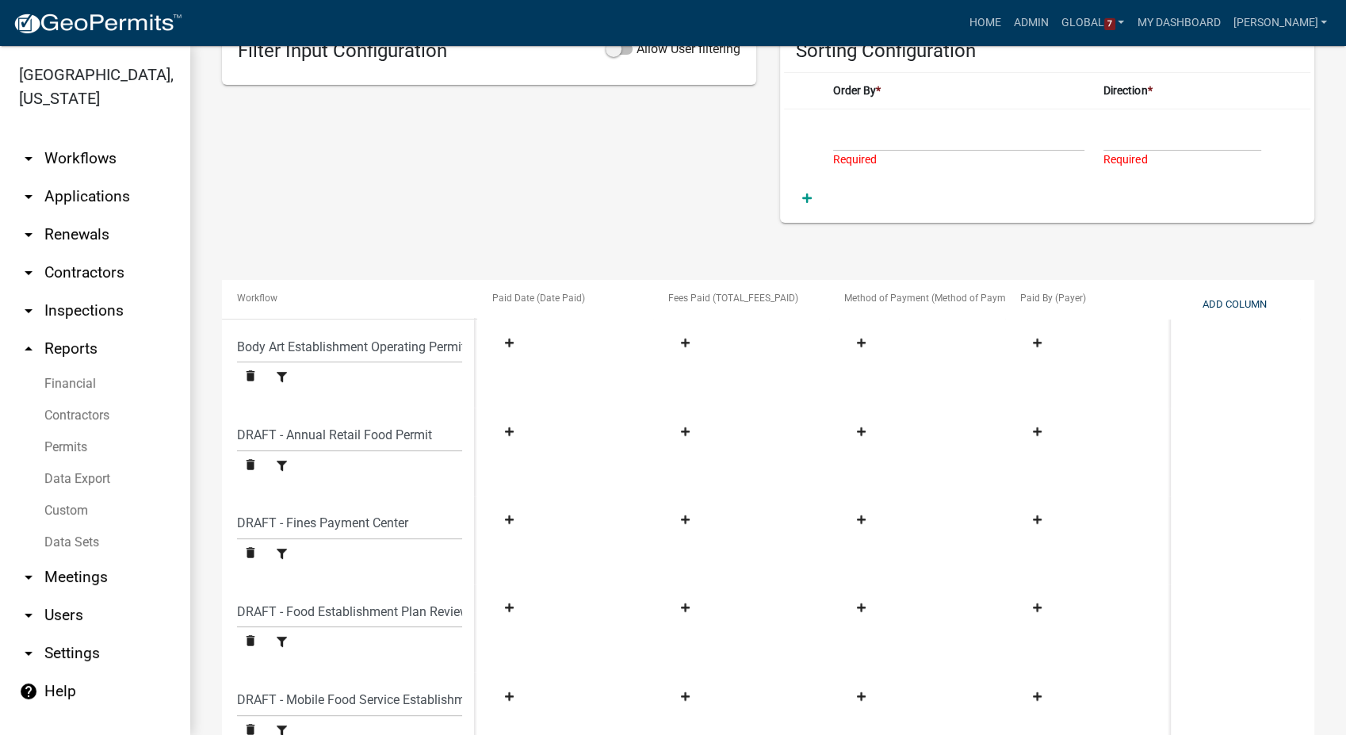
scroll to position [491, 0]
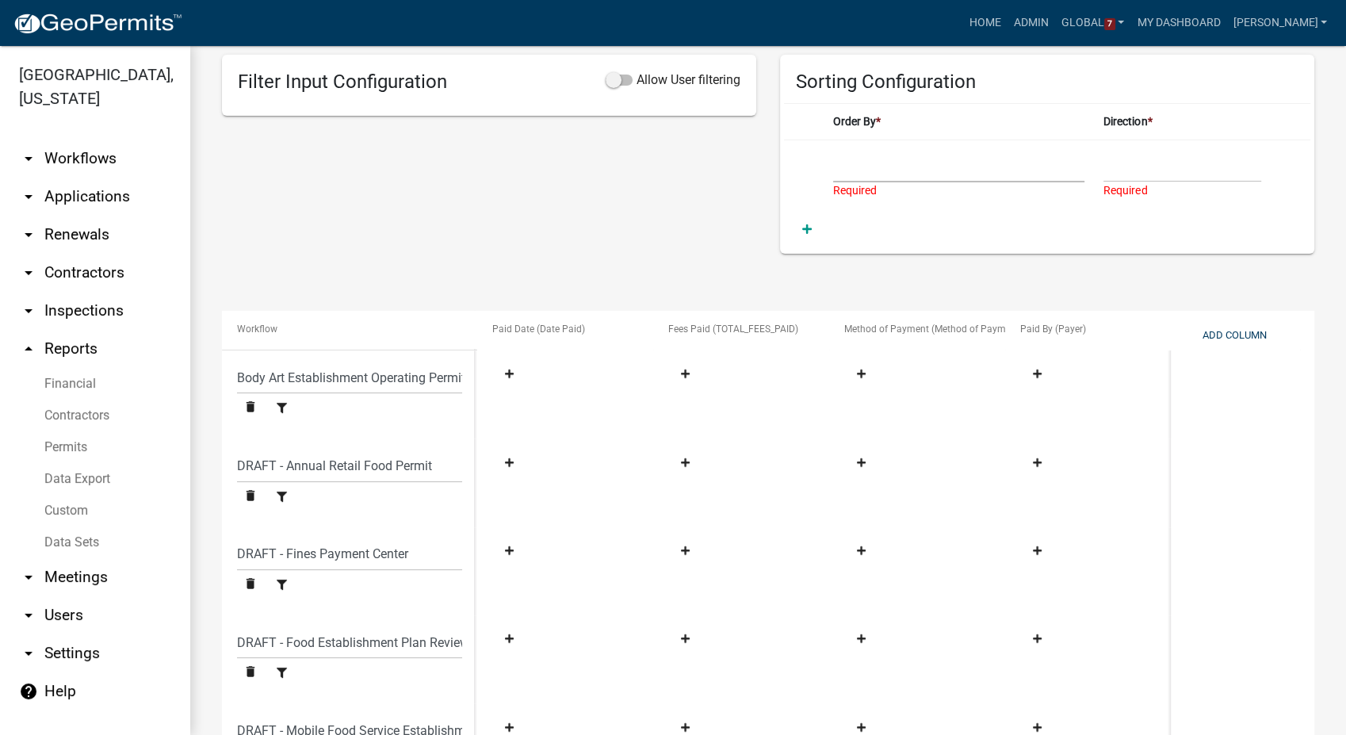
click at [910, 167] on select "Date Paid TOTAL_FEES_PAID Method of Payment Payer" at bounding box center [958, 166] width 251 height 33
select select "Date Paid"
click at [833, 150] on select "Date Paid TOTAL_FEES_PAID Method of Payment Payer" at bounding box center [958, 166] width 251 height 33
click at [1165, 172] on select "Ascending Descending" at bounding box center [1183, 166] width 158 height 33
select select "1"
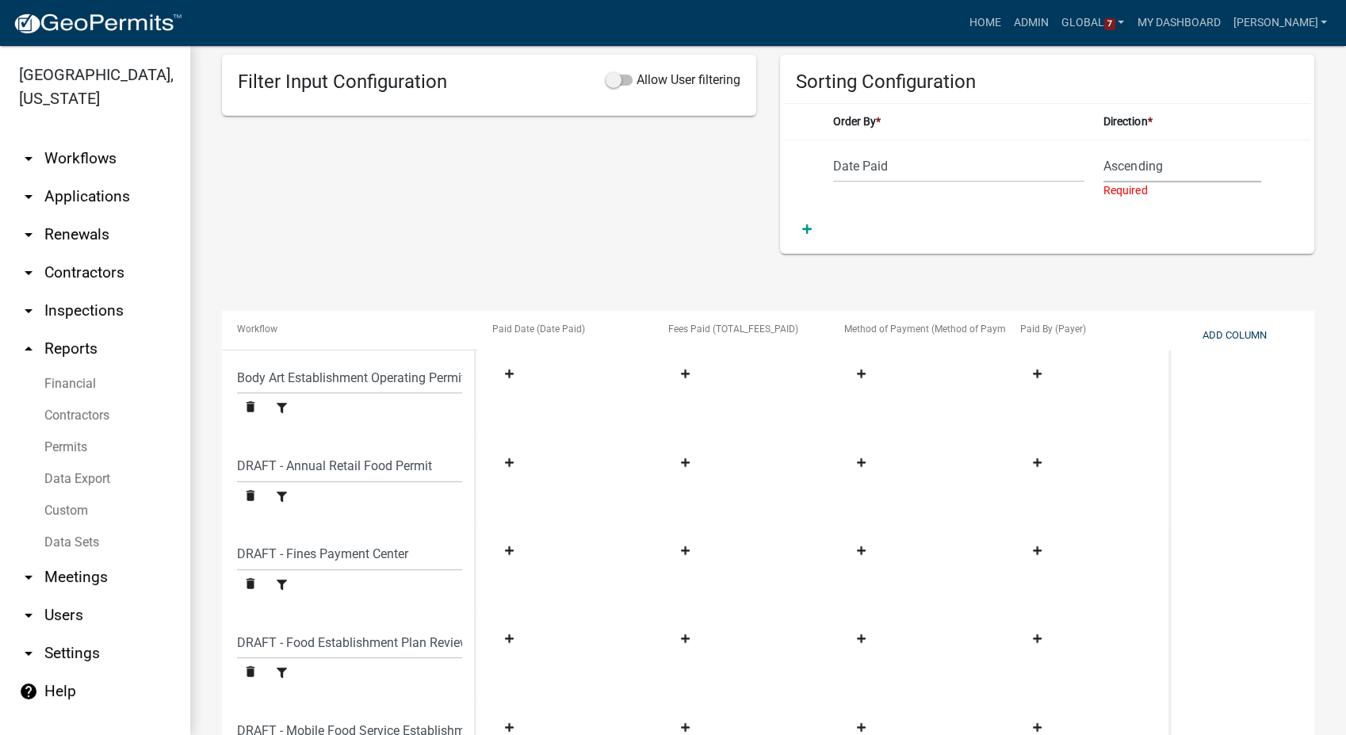
click at [1104, 150] on select "Ascending Descending" at bounding box center [1183, 166] width 158 height 33
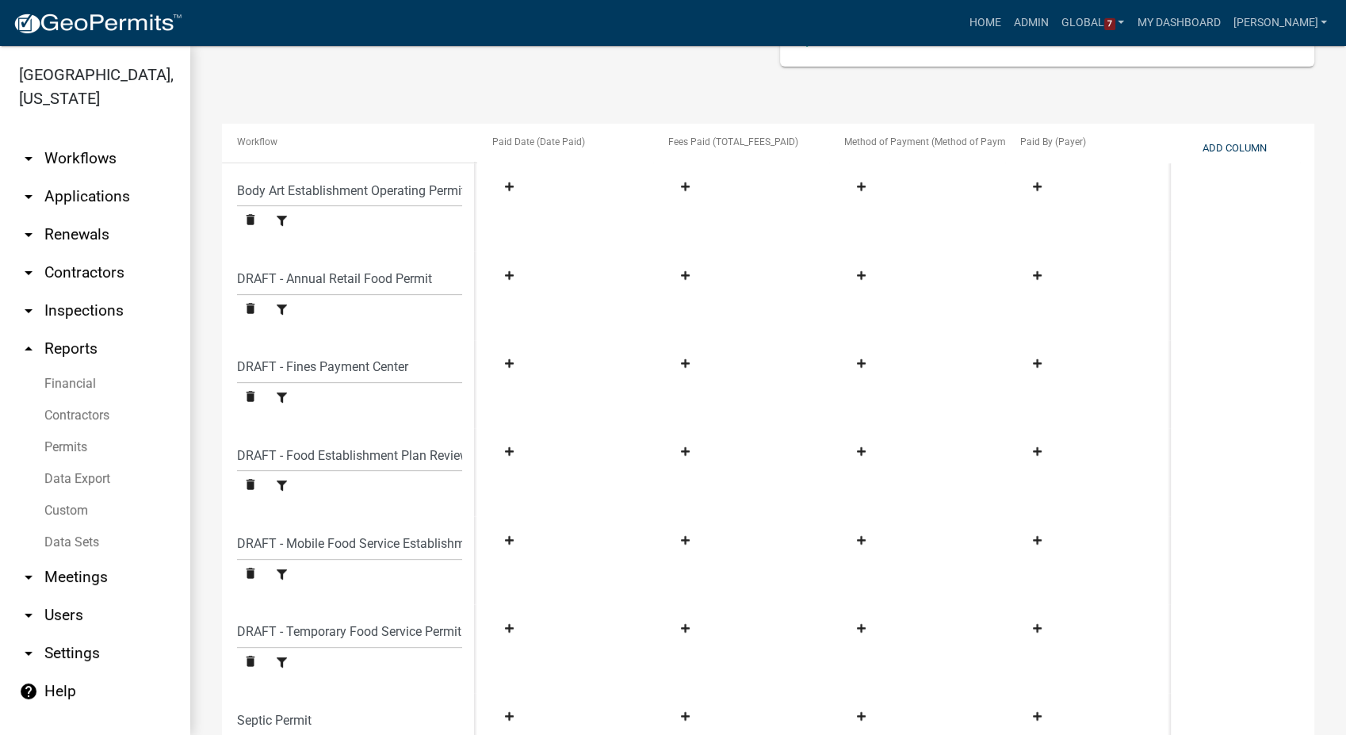
scroll to position [650, 0]
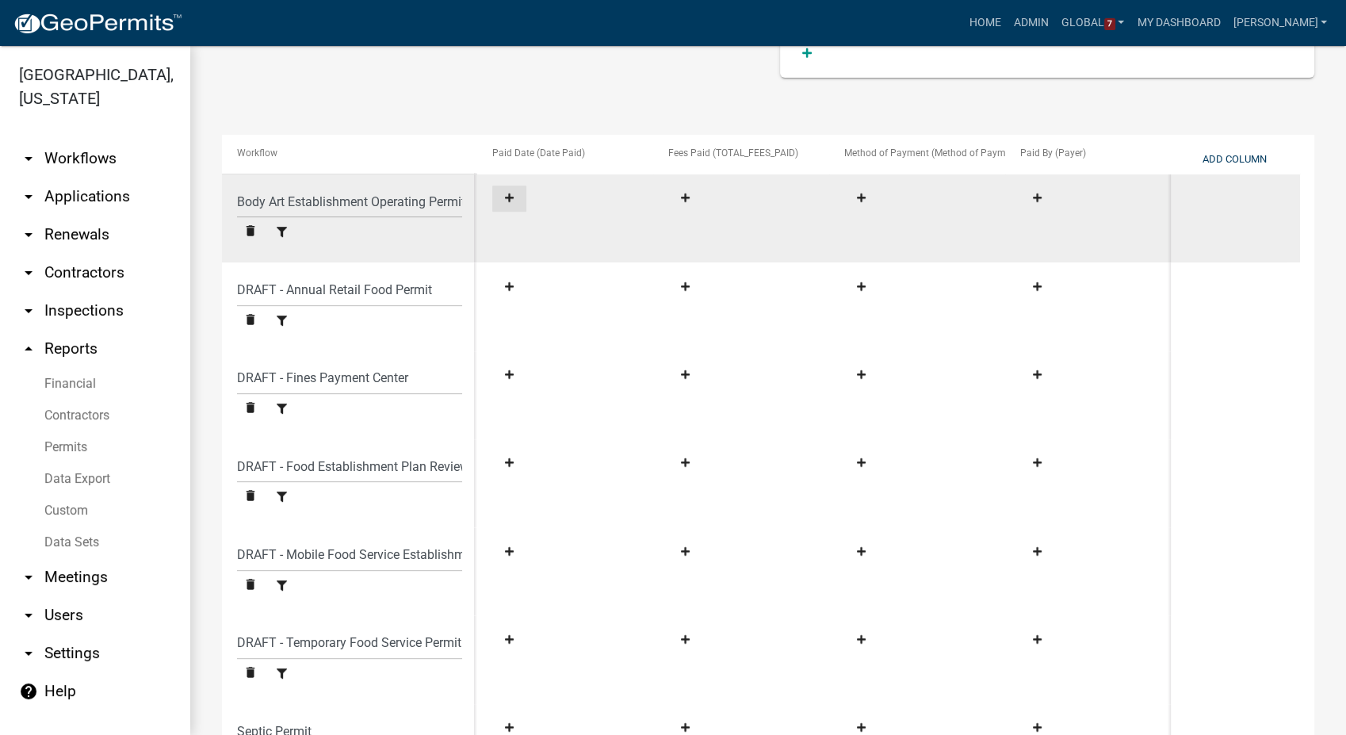
click at [507, 203] on fa-icon at bounding box center [509, 199] width 21 height 12
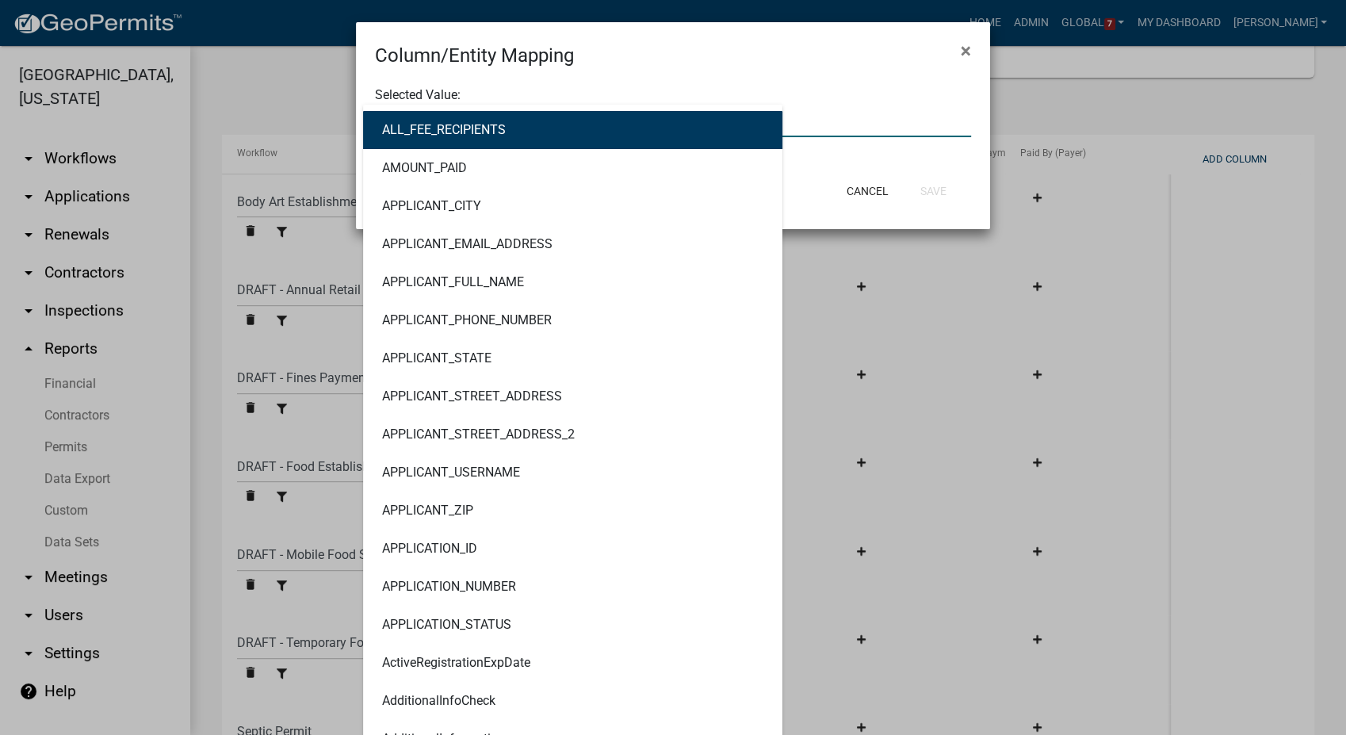
click at [477, 127] on div "ALL_FEE_RECIPIENTS AMOUNT_PAID APPLICANT_CITY APPLICANT_EMAIL_ADDRESS APPLICANT…" at bounding box center [673, 121] width 620 height 33
click at [304, 89] on ngb-modal-window "Column/Entity Mapping × Selected Value: ALL_FEE_RECIPIENTS AMOUNT_PAID APPLICAN…" at bounding box center [673, 367] width 1346 height 735
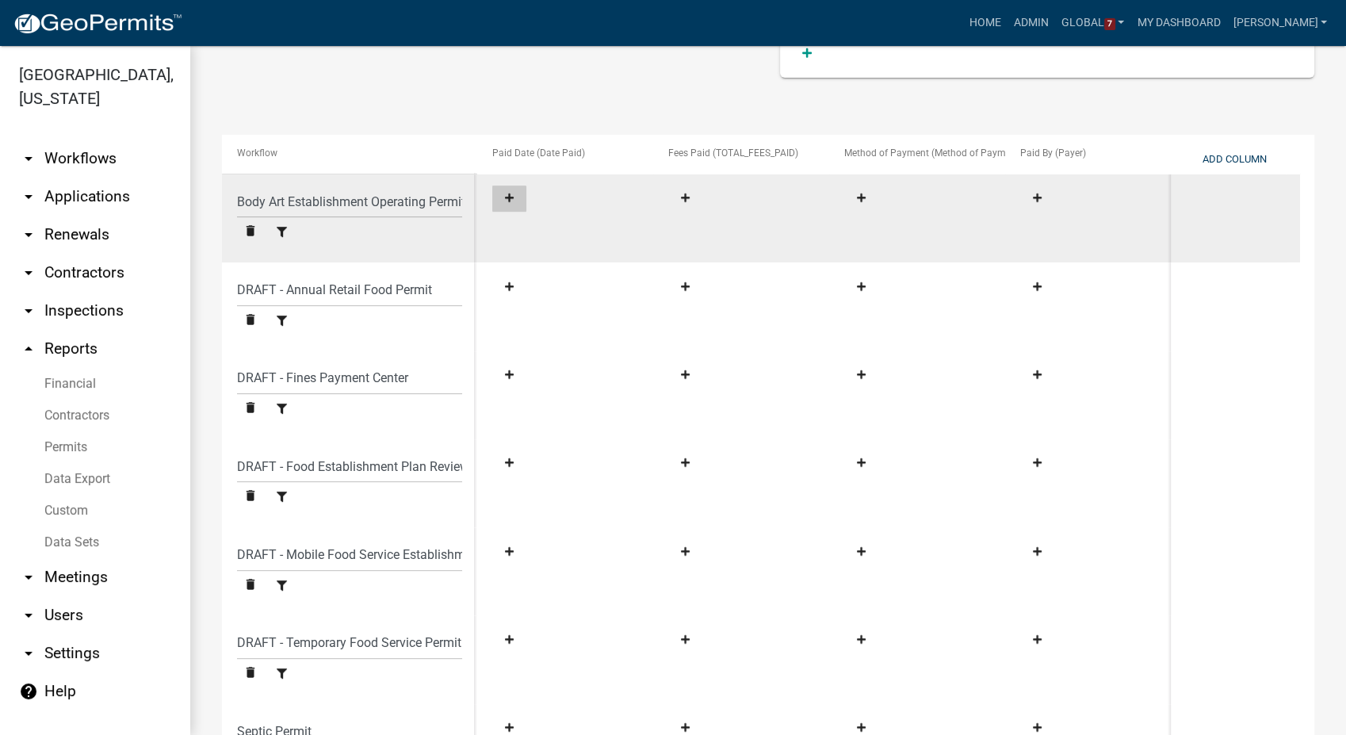
click at [516, 197] on fa-icon at bounding box center [509, 199] width 21 height 12
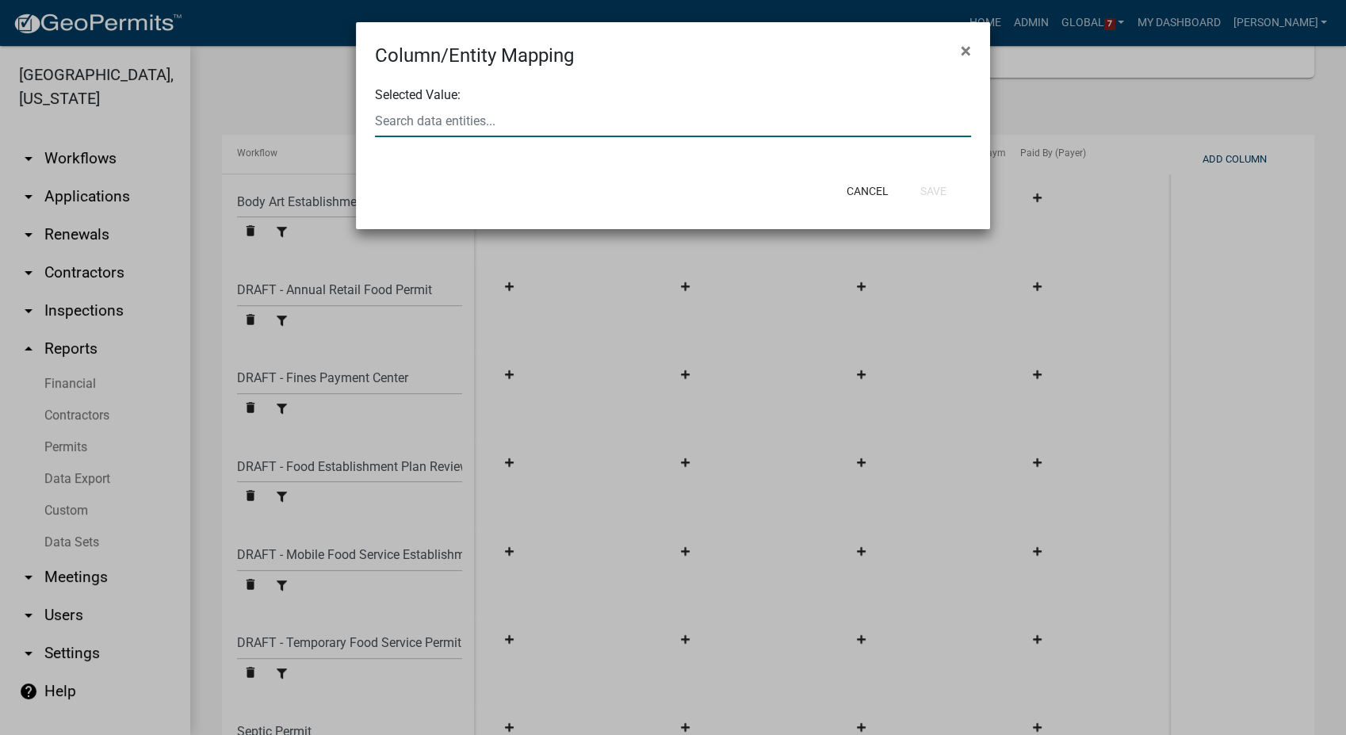
click at [519, 113] on div at bounding box center [673, 121] width 620 height 33
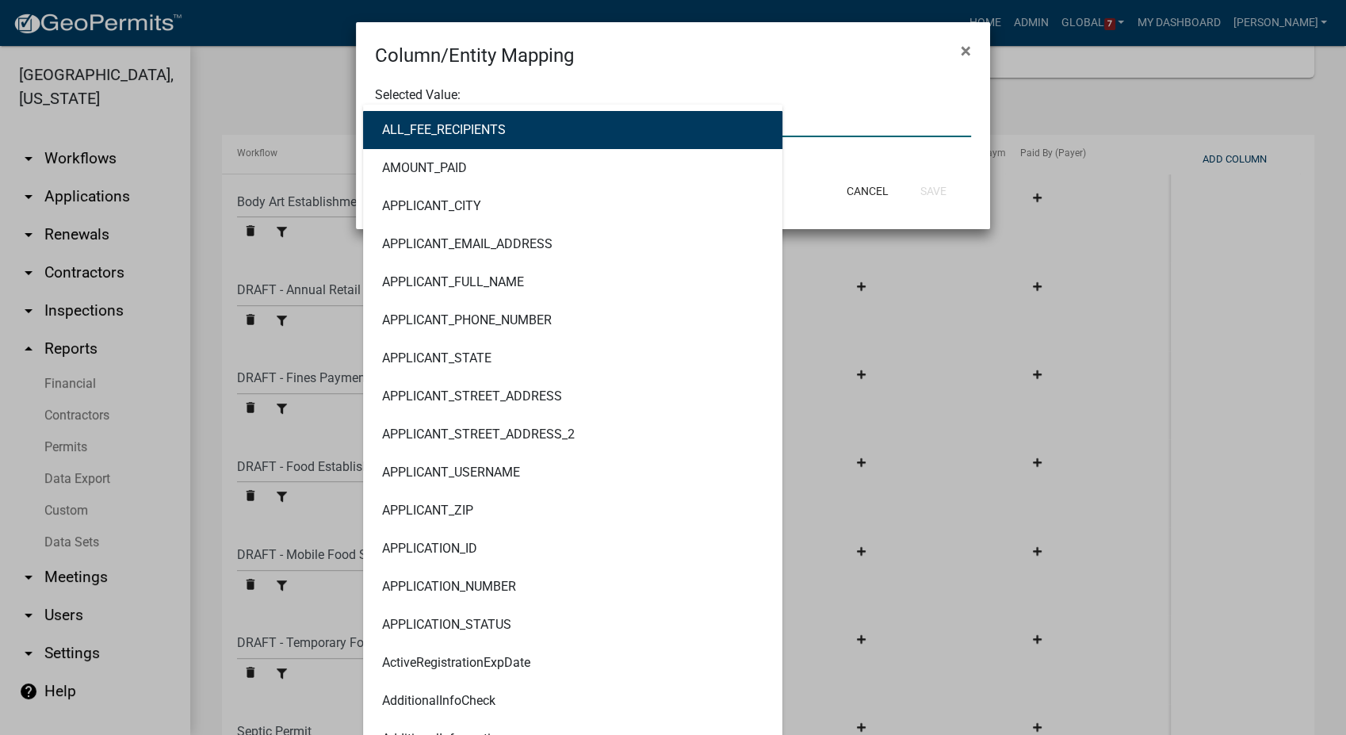
type input "paid"
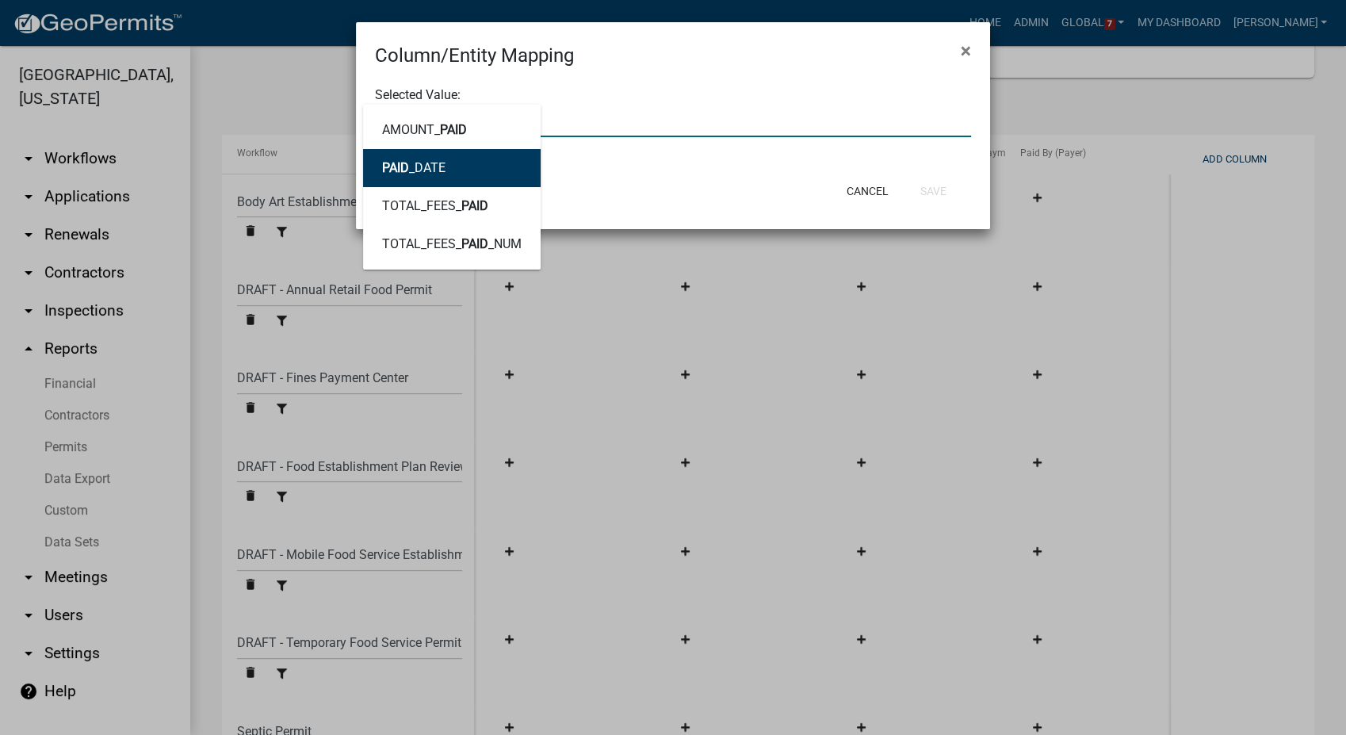
click at [465, 166] on button "PAID _DATE" at bounding box center [452, 168] width 178 height 38
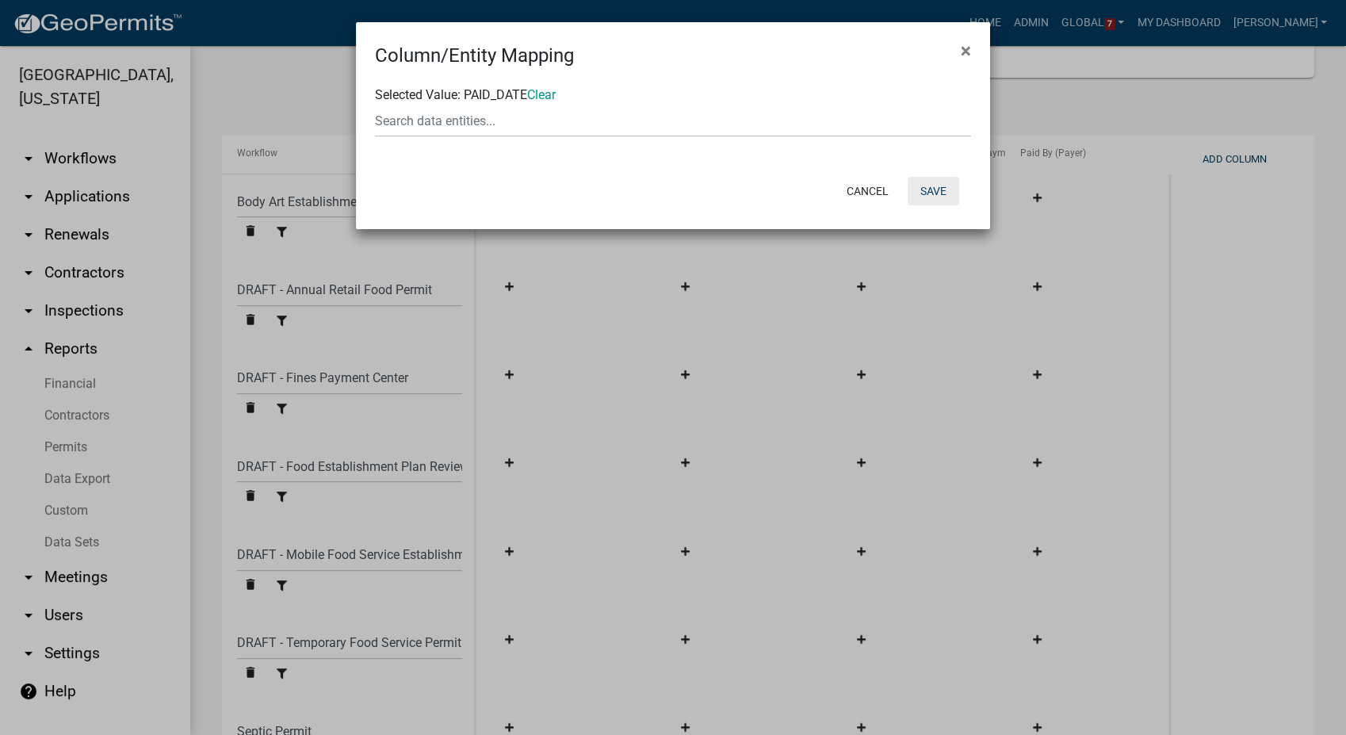
click at [927, 187] on button "Save" at bounding box center [934, 191] width 52 height 29
select select "f8cf8996-6858-4084-a361-1f0735eeac4f"
select select "b22cc957-41ba-4491-8c0f-6c08a6179ec6"
select select "3a21c10c-fba3-4c90-a157-fc786a88cf9b"
select select "ed5c7330-3e62-4fdd-ace9-eeefc16714aa"
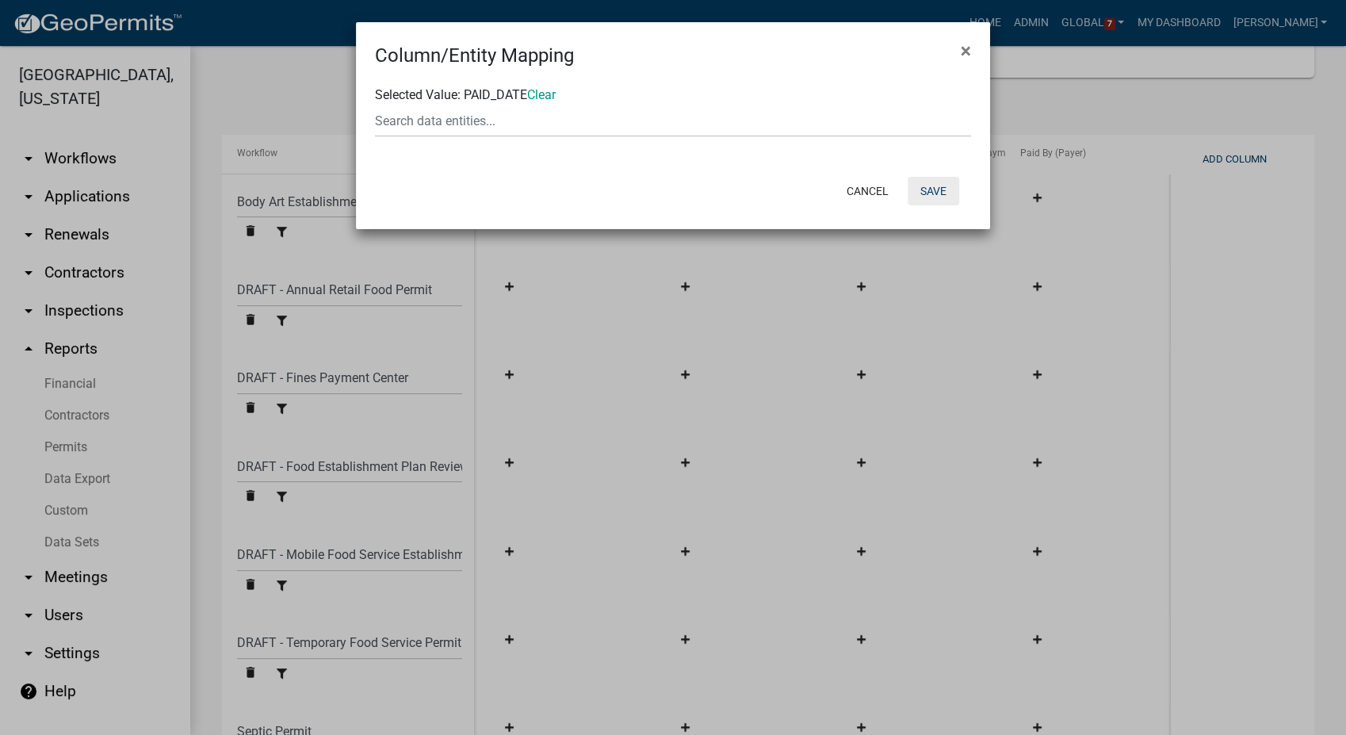
select select "93cc3541-21a9-4e77-a0d2-92bf4e0412b8"
select select "e7ec371f-3d0b-4e59-a676-23fe5d265d28"
select select "ac65e634-17db-4e14-bc70-1125fb1cc12f"
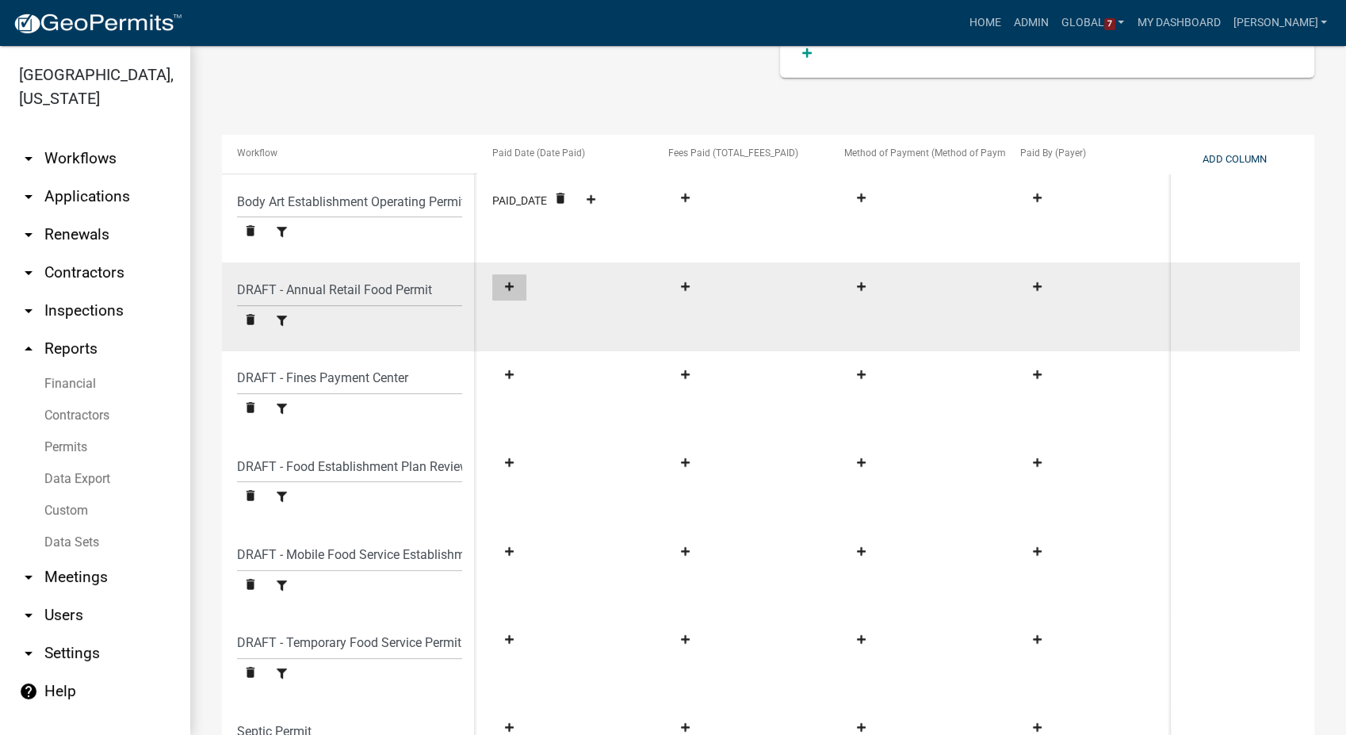
click at [514, 292] on fa-icon at bounding box center [509, 287] width 21 height 12
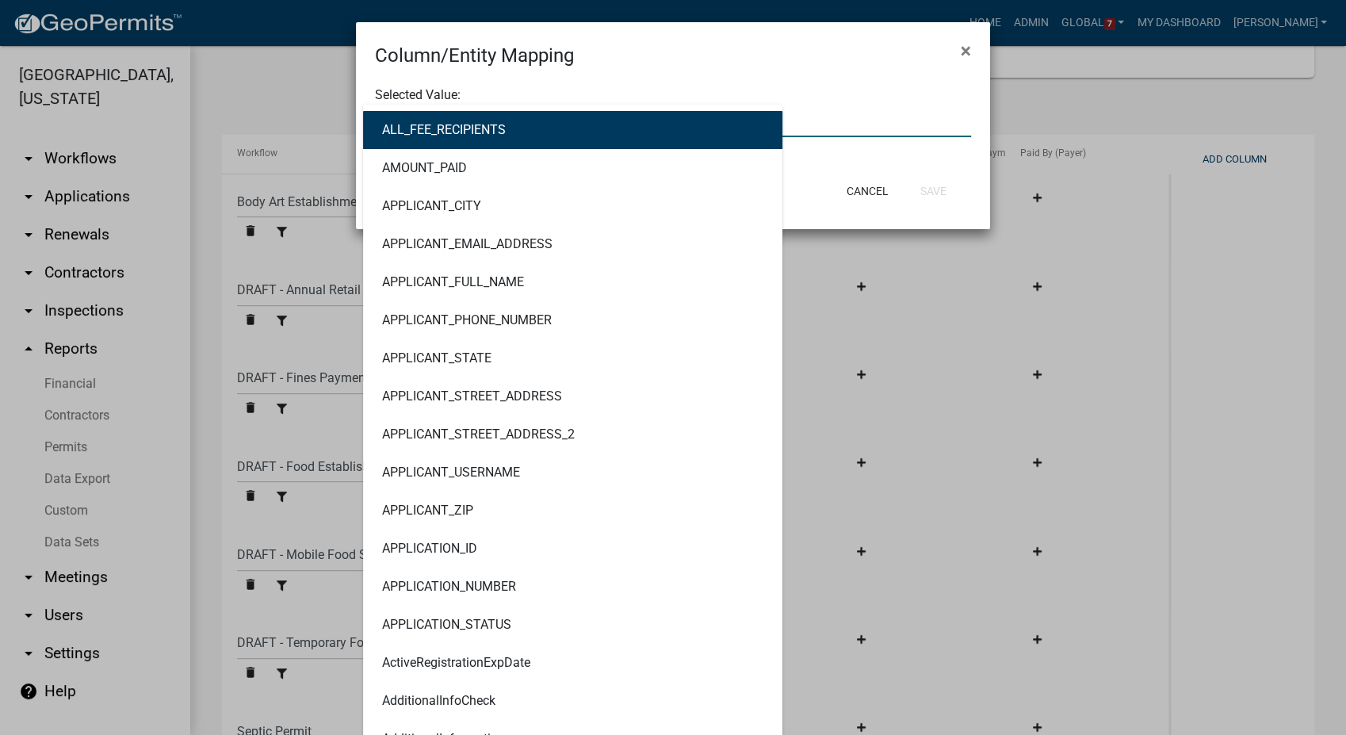
click at [445, 128] on div "ALL_FEE_RECIPIENTS AMOUNT_PAID APPLICANT_CITY APPLICANT_EMAIL_ADDRESS APPLICANT…" at bounding box center [673, 121] width 620 height 33
type input "paid"
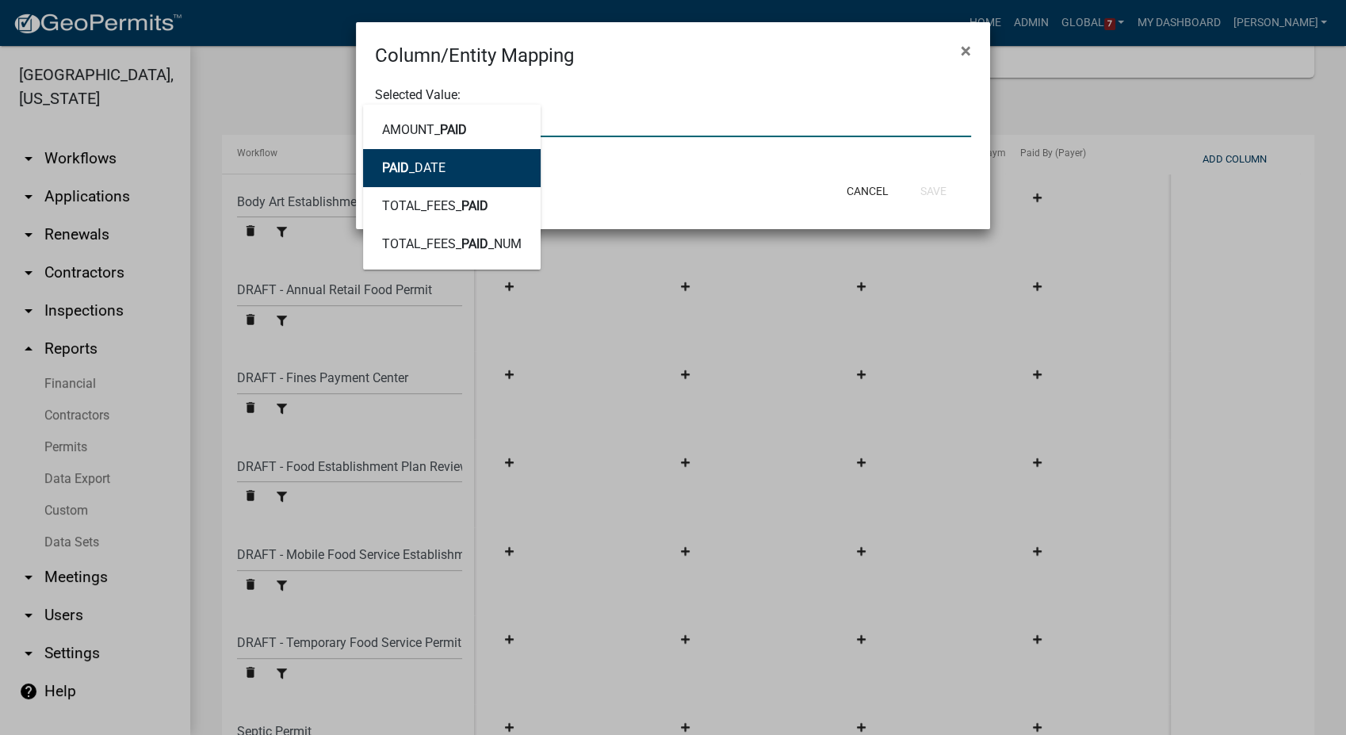
click at [431, 174] on ngb-highlight "PAID _DATE" at bounding box center [413, 168] width 63 height 13
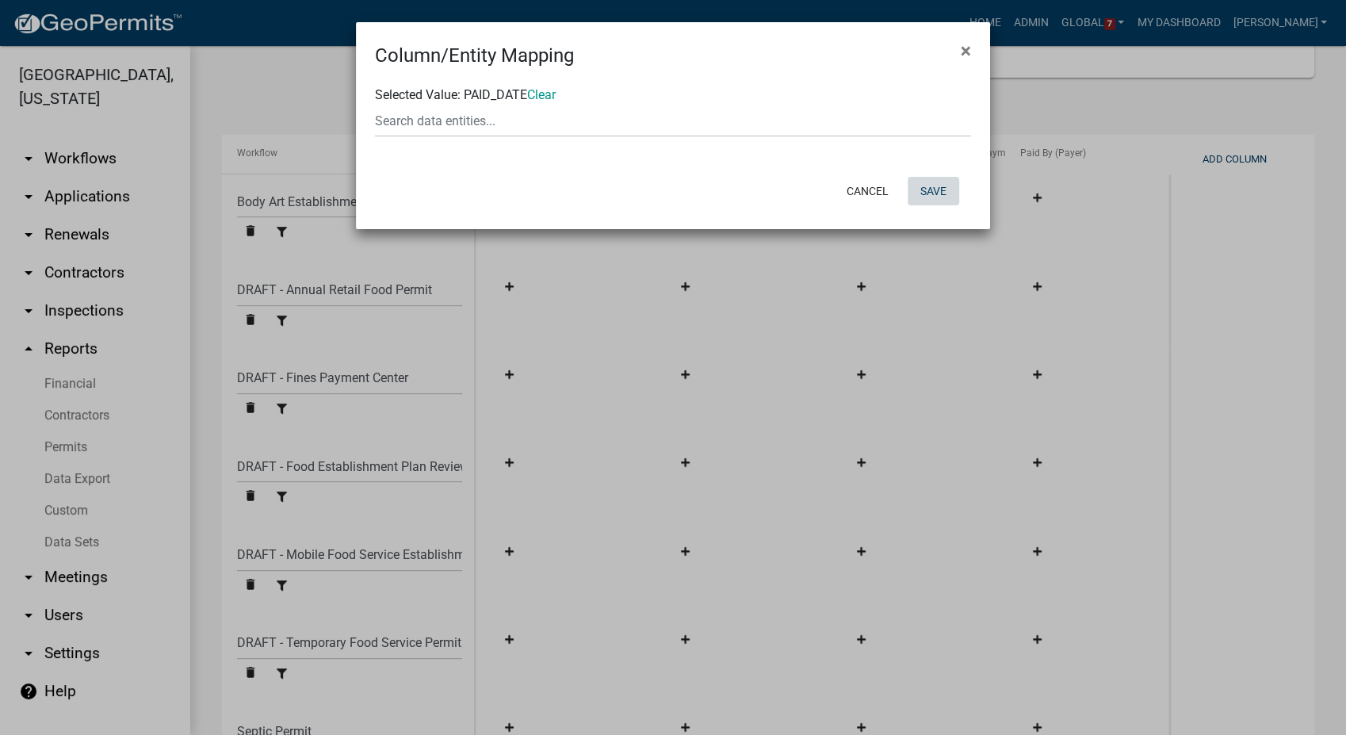
click at [926, 184] on button "Save" at bounding box center [934, 191] width 52 height 29
select select "f8cf8996-6858-4084-a361-1f0735eeac4f"
select select "b22cc957-41ba-4491-8c0f-6c08a6179ec6"
select select "3a21c10c-fba3-4c90-a157-fc786a88cf9b"
select select "ed5c7330-3e62-4fdd-ace9-eeefc16714aa"
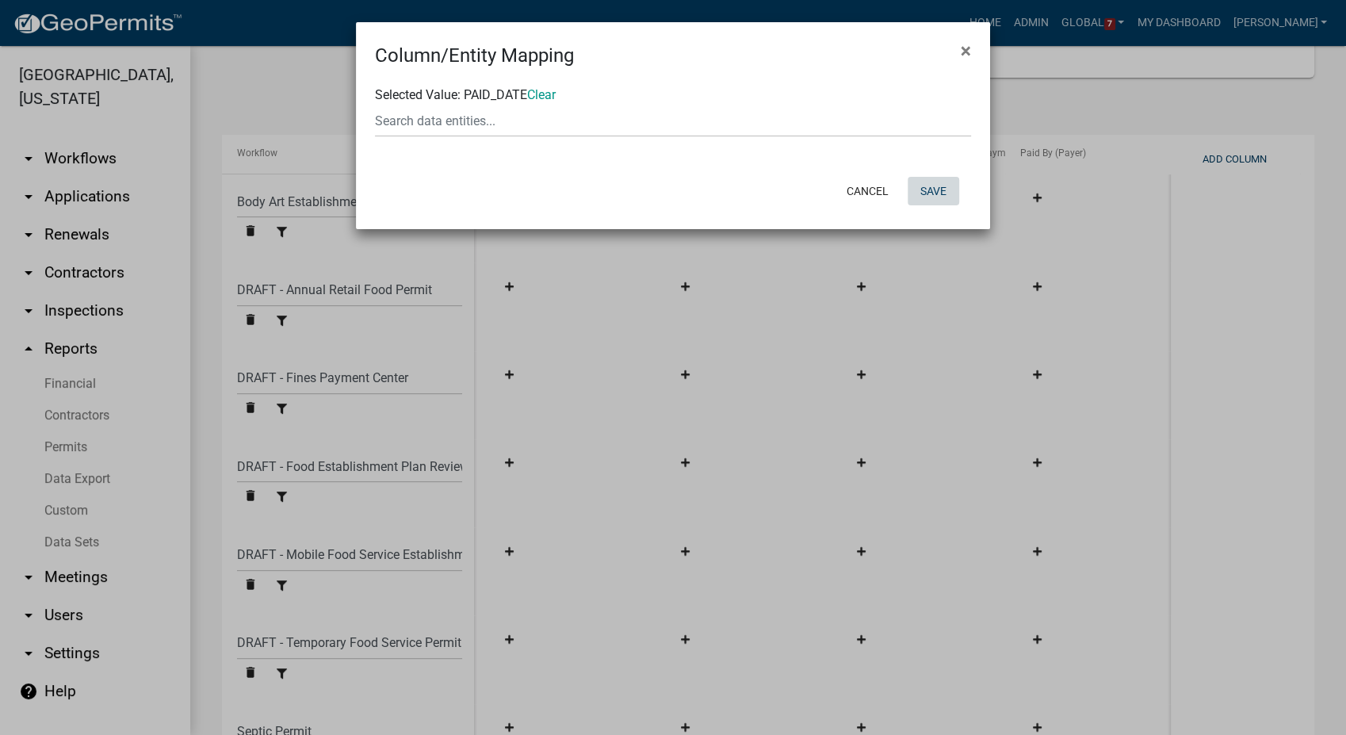
select select "93cc3541-21a9-4e77-a0d2-92bf4e0412b8"
select select "e7ec371f-3d0b-4e59-a676-23fe5d265d28"
select select "ac65e634-17db-4e14-bc70-1125fb1cc12f"
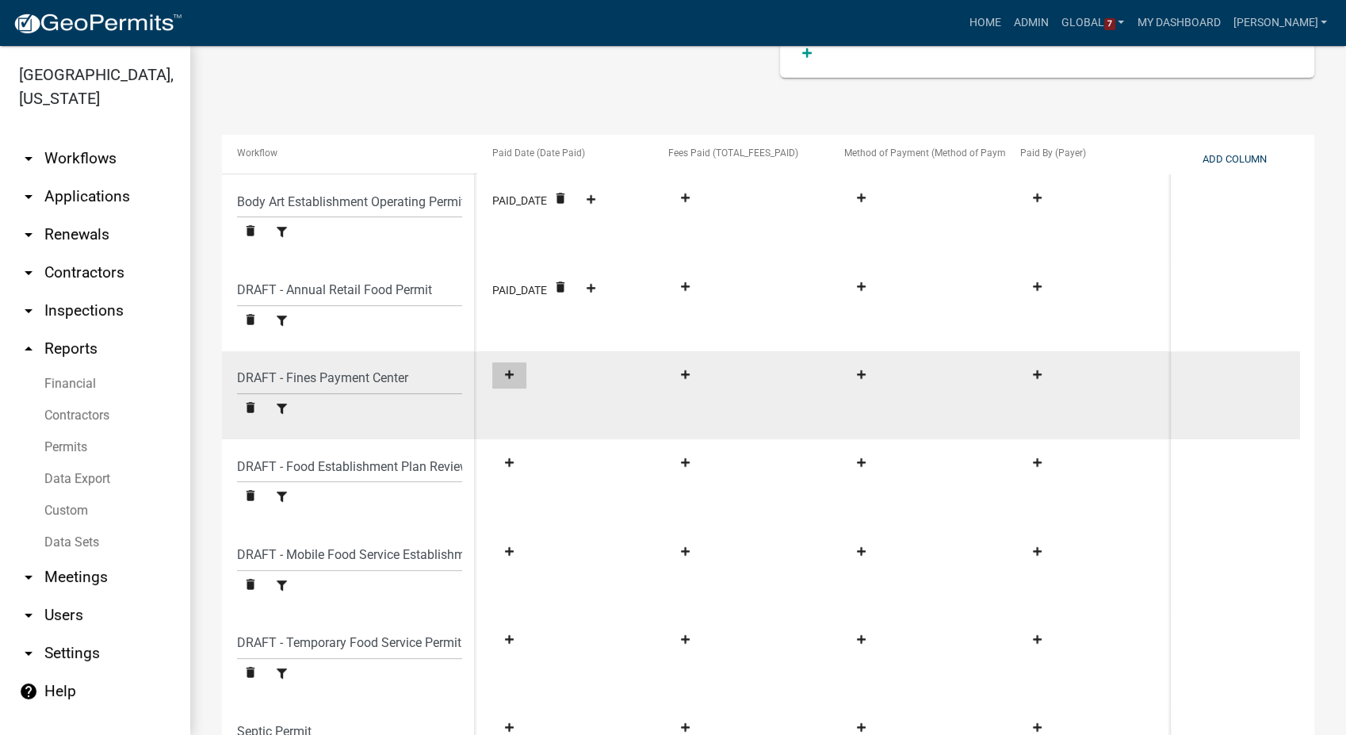
click at [507, 374] on icon at bounding box center [509, 374] width 9 height 9
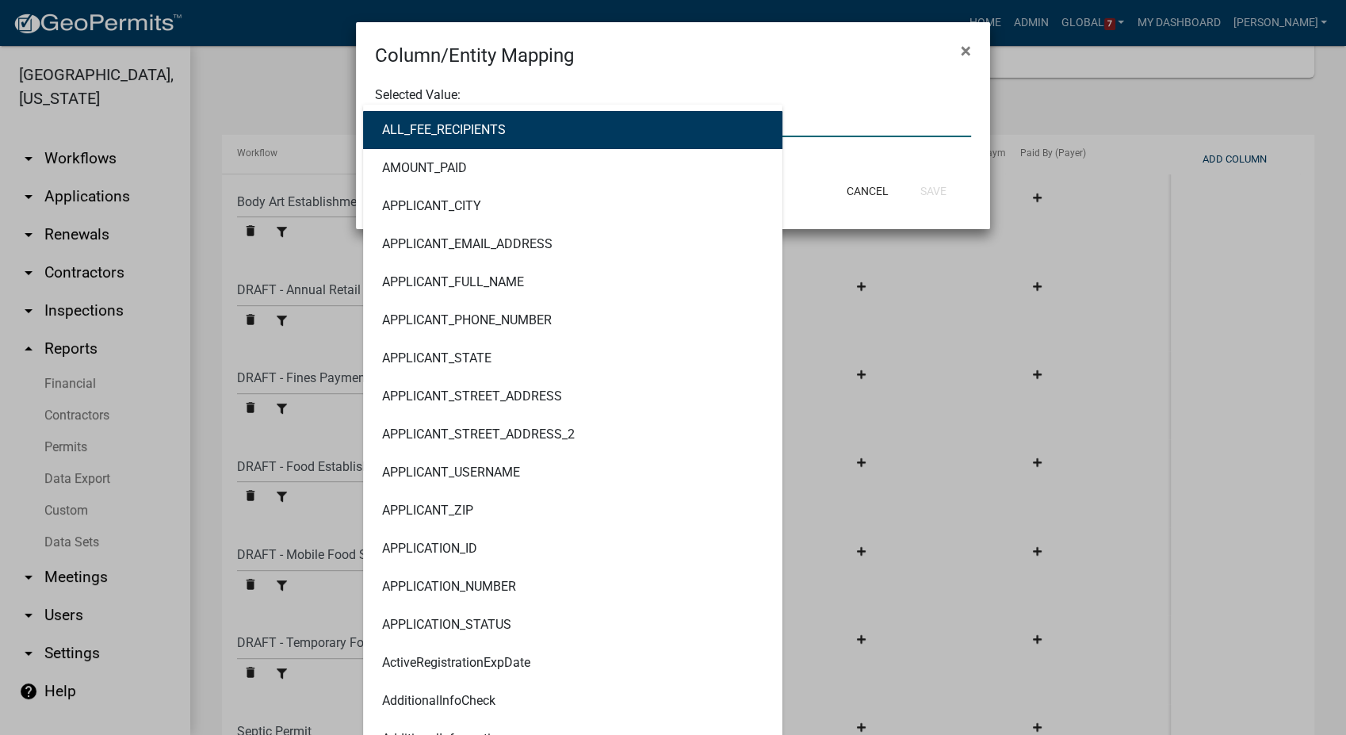
click at [444, 119] on div "ALL_FEE_RECIPIENTS AMOUNT_PAID APPLICANT_CITY APPLICANT_EMAIL_ADDRESS APPLICANT…" at bounding box center [673, 121] width 620 height 33
type input "paid"
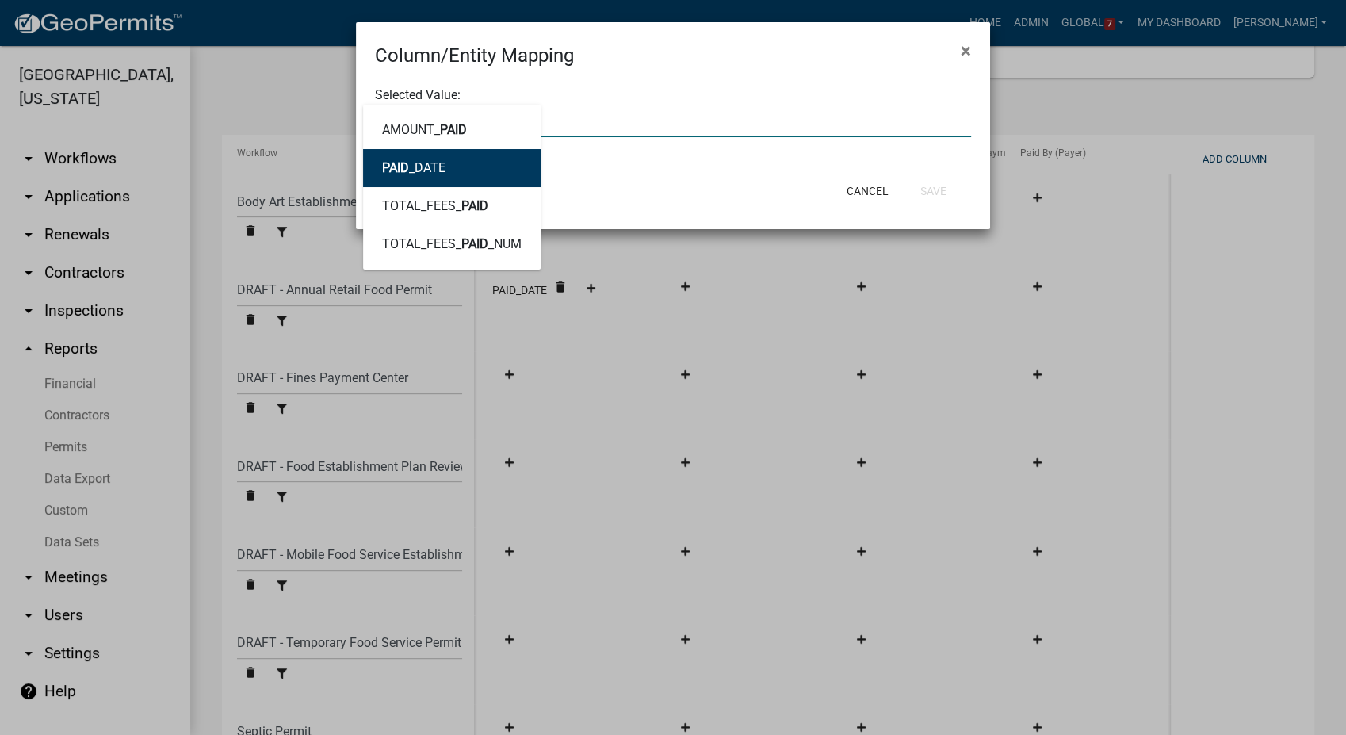
click at [429, 157] on button "PAID _DATE" at bounding box center [452, 168] width 178 height 38
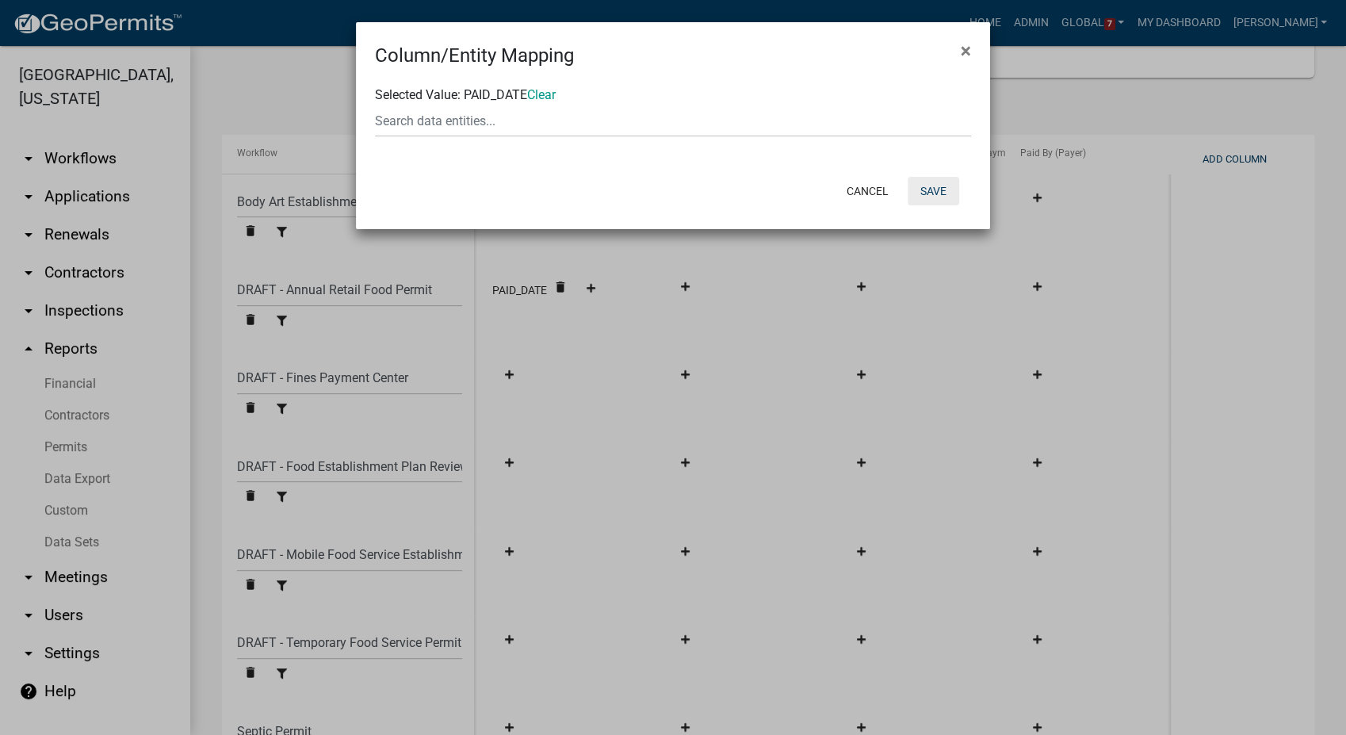
click at [927, 182] on button "Save" at bounding box center [934, 191] width 52 height 29
select select "f8cf8996-6858-4084-a361-1f0735eeac4f"
select select "b22cc957-41ba-4491-8c0f-6c08a6179ec6"
select select "3a21c10c-fba3-4c90-a157-fc786a88cf9b"
select select "ed5c7330-3e62-4fdd-ace9-eeefc16714aa"
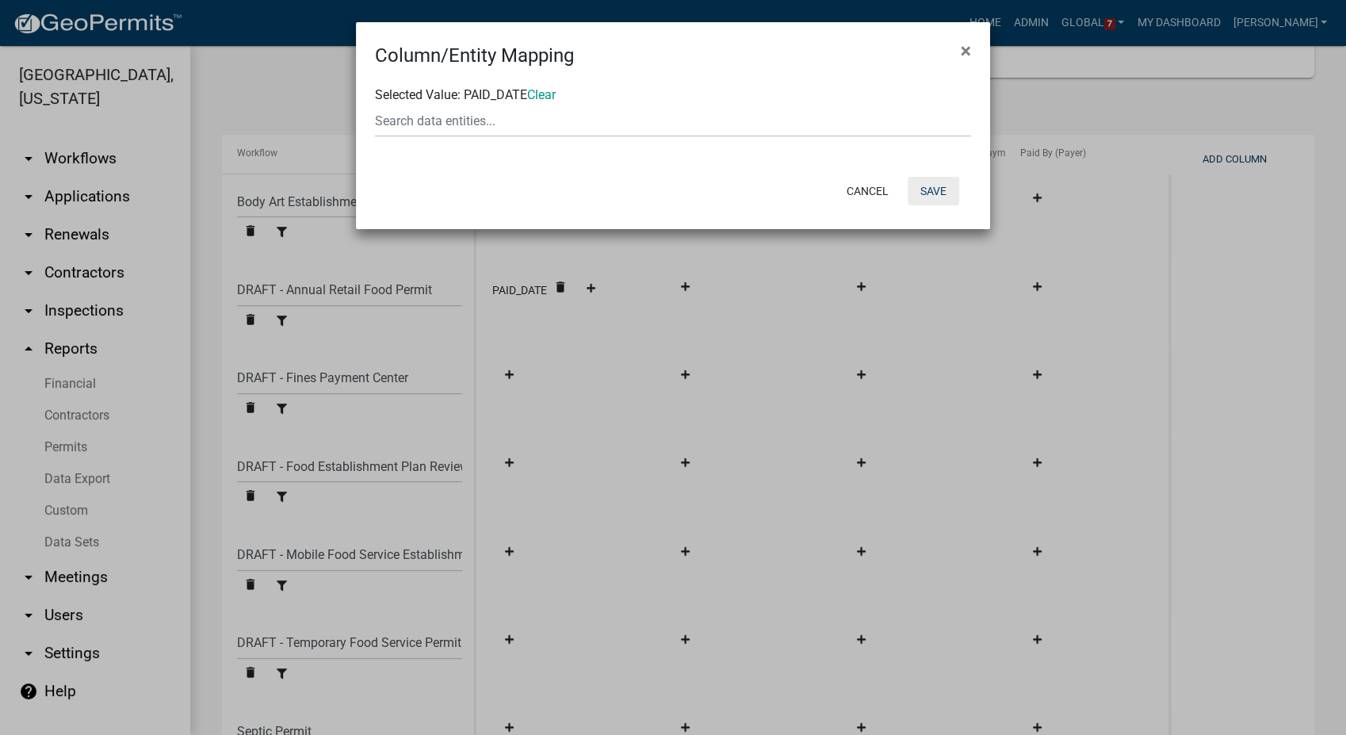
select select "93cc3541-21a9-4e77-a0d2-92bf4e0412b8"
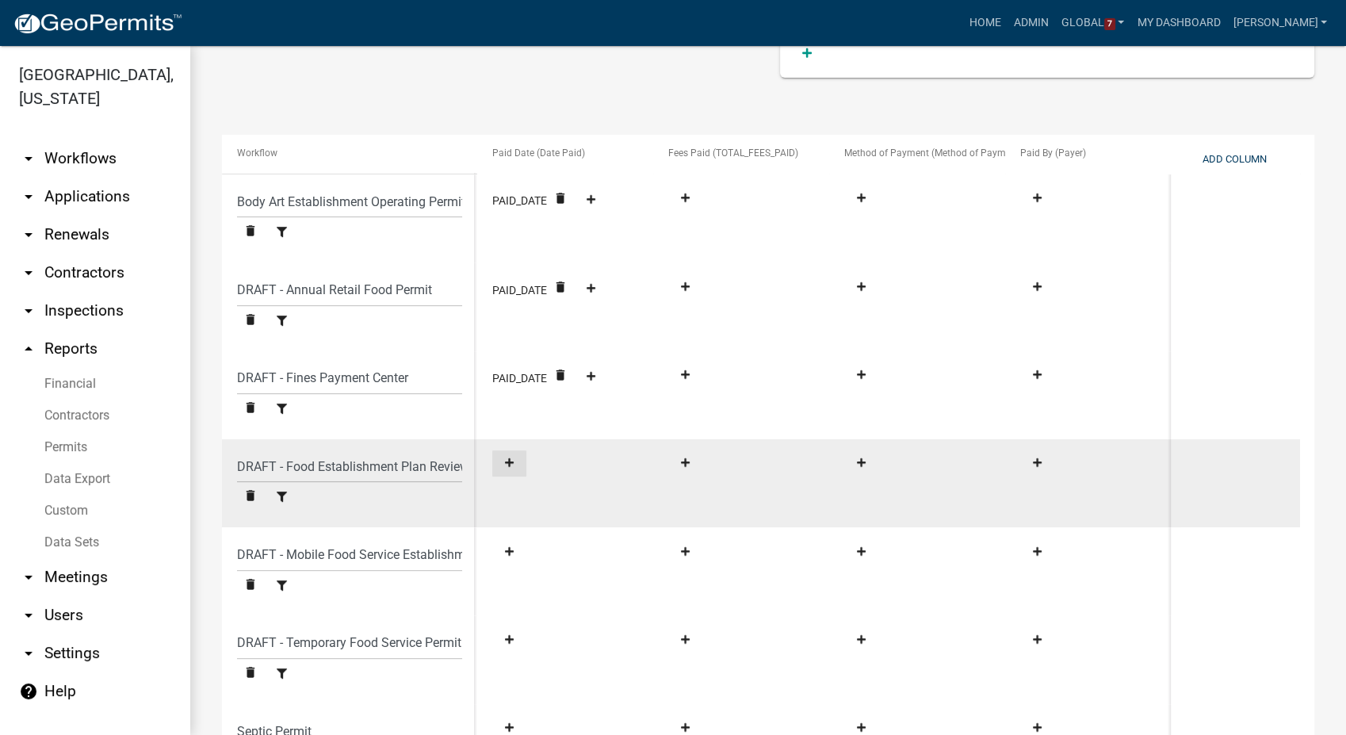
click at [512, 462] on icon at bounding box center [509, 462] width 9 height 9
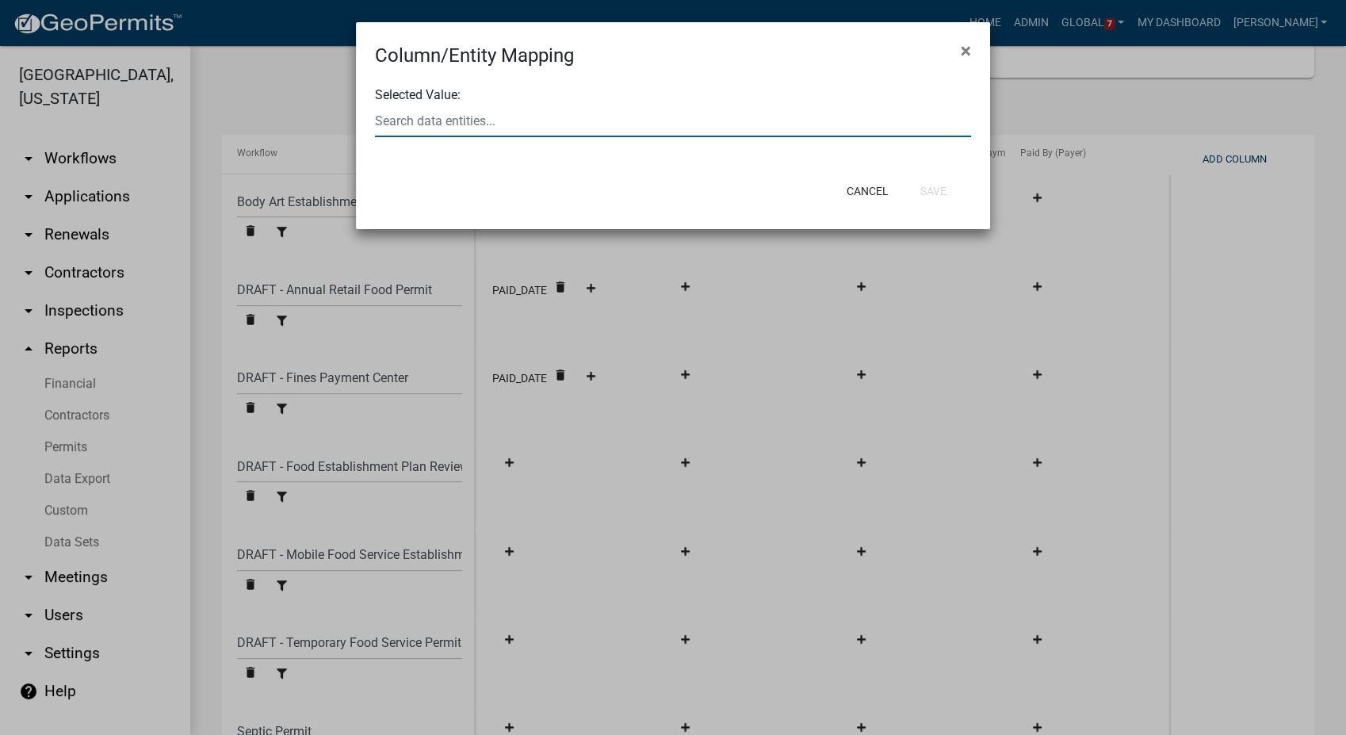
click at [450, 123] on div at bounding box center [673, 121] width 620 height 33
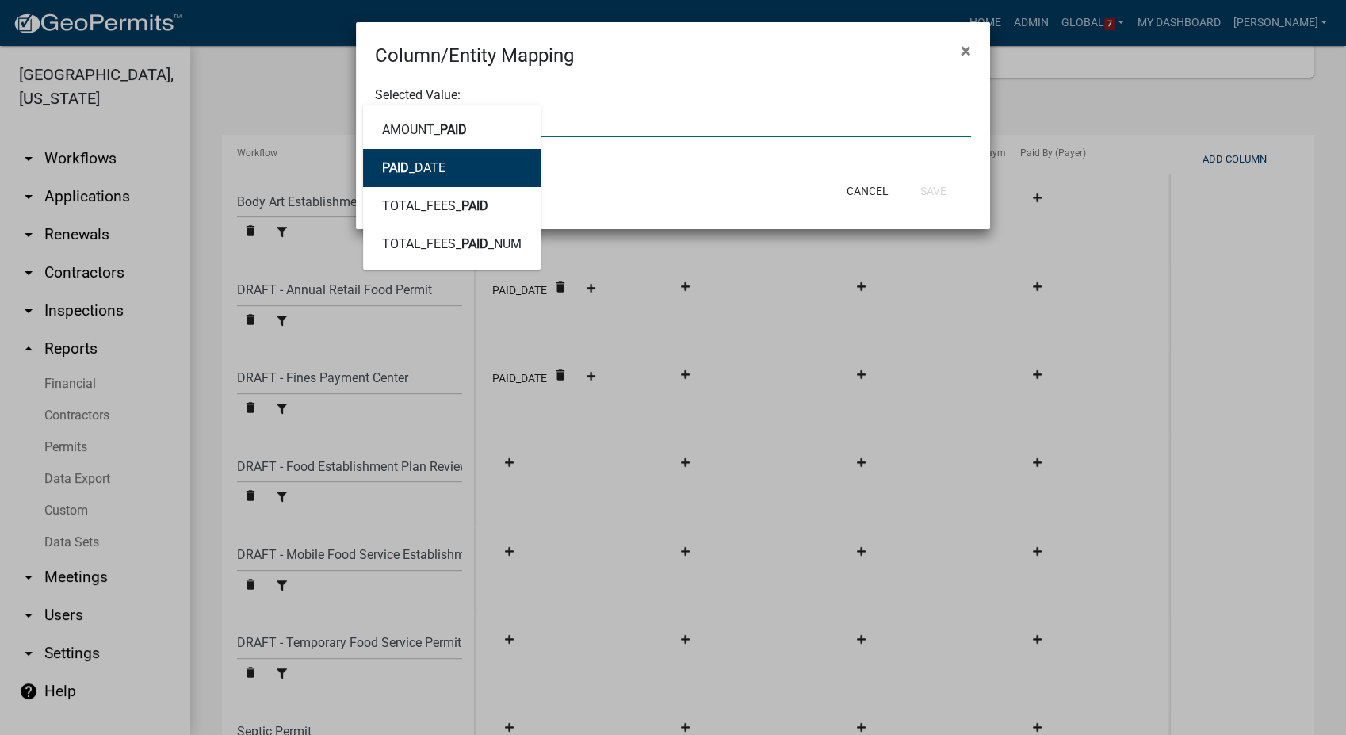
click at [421, 163] on ngb-highlight "PAID _DATE" at bounding box center [413, 168] width 63 height 13
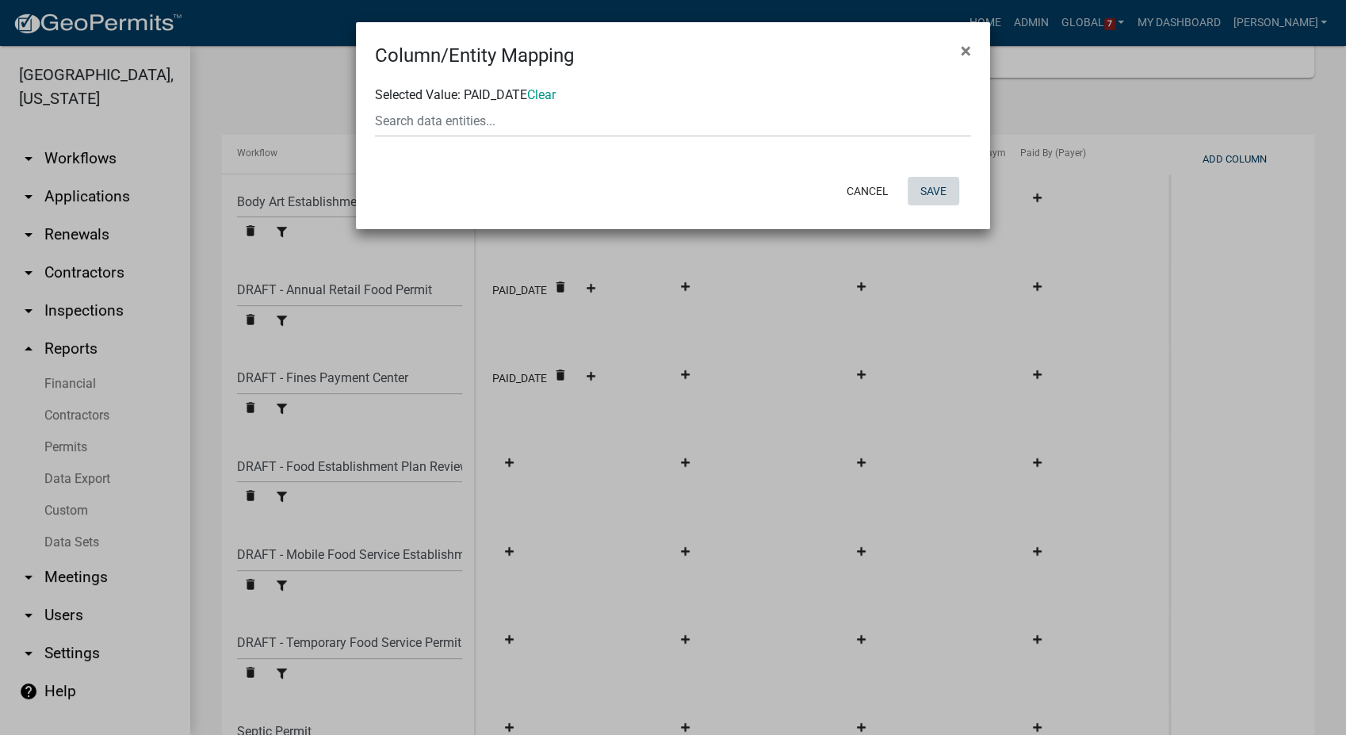
click at [944, 185] on button "Save" at bounding box center [934, 191] width 52 height 29
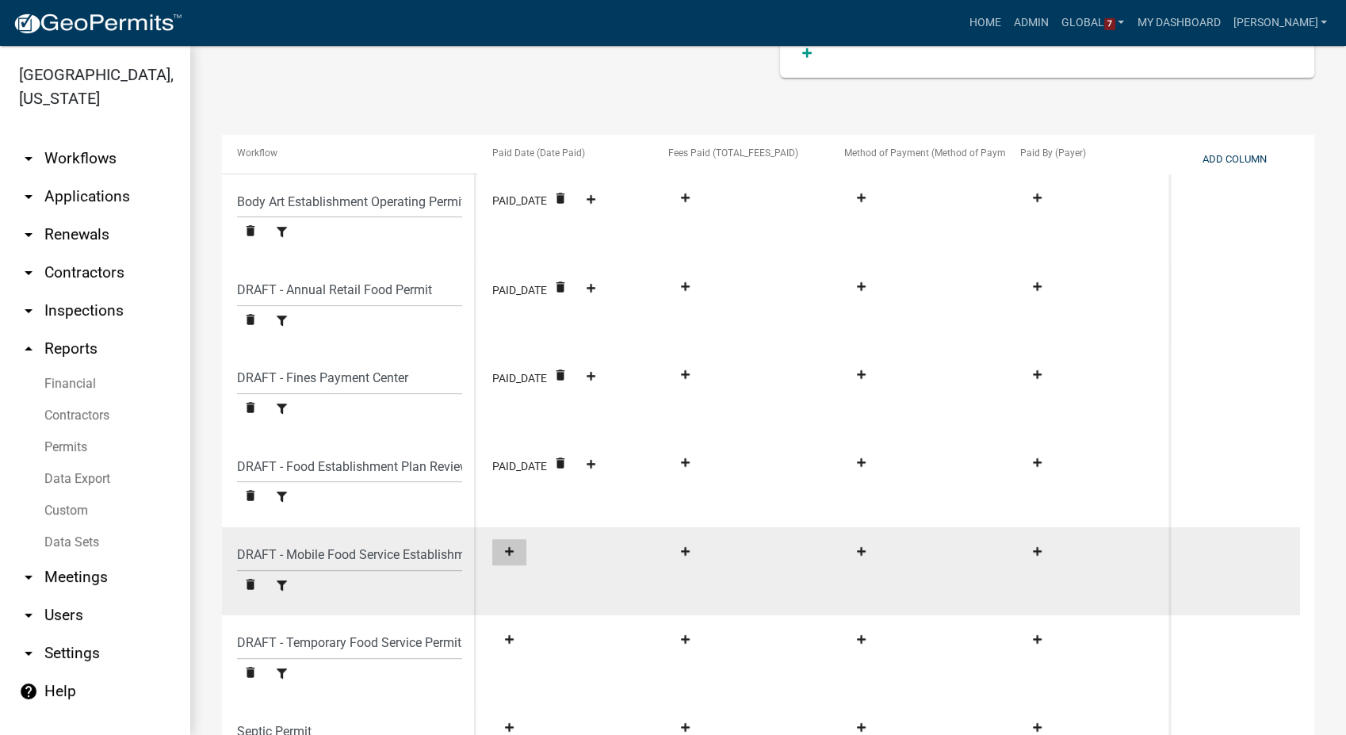
click at [513, 547] on icon at bounding box center [509, 551] width 9 height 10
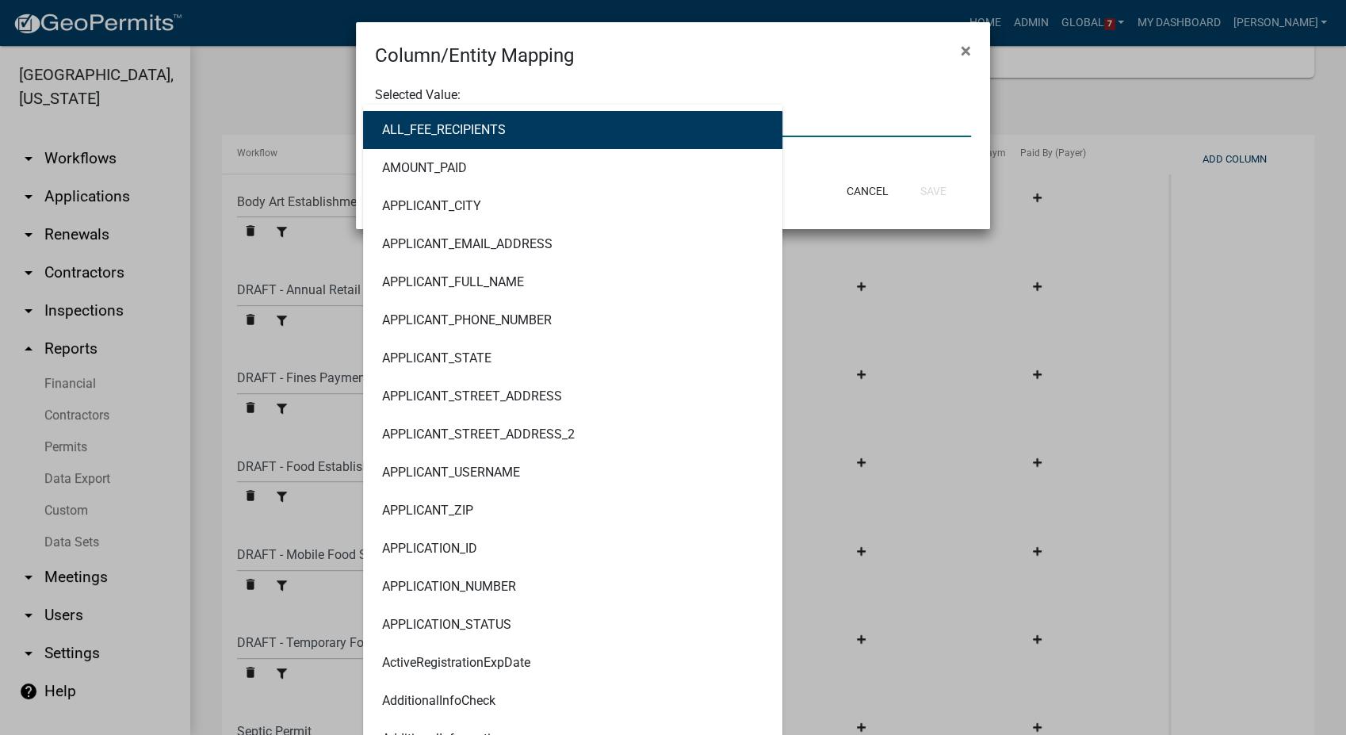
click at [425, 124] on div "ALL_FEE_RECIPIENTS AMOUNT_PAID APPLICANT_CITY APPLICANT_EMAIL_ADDRESS APPLICANT…" at bounding box center [673, 121] width 620 height 33
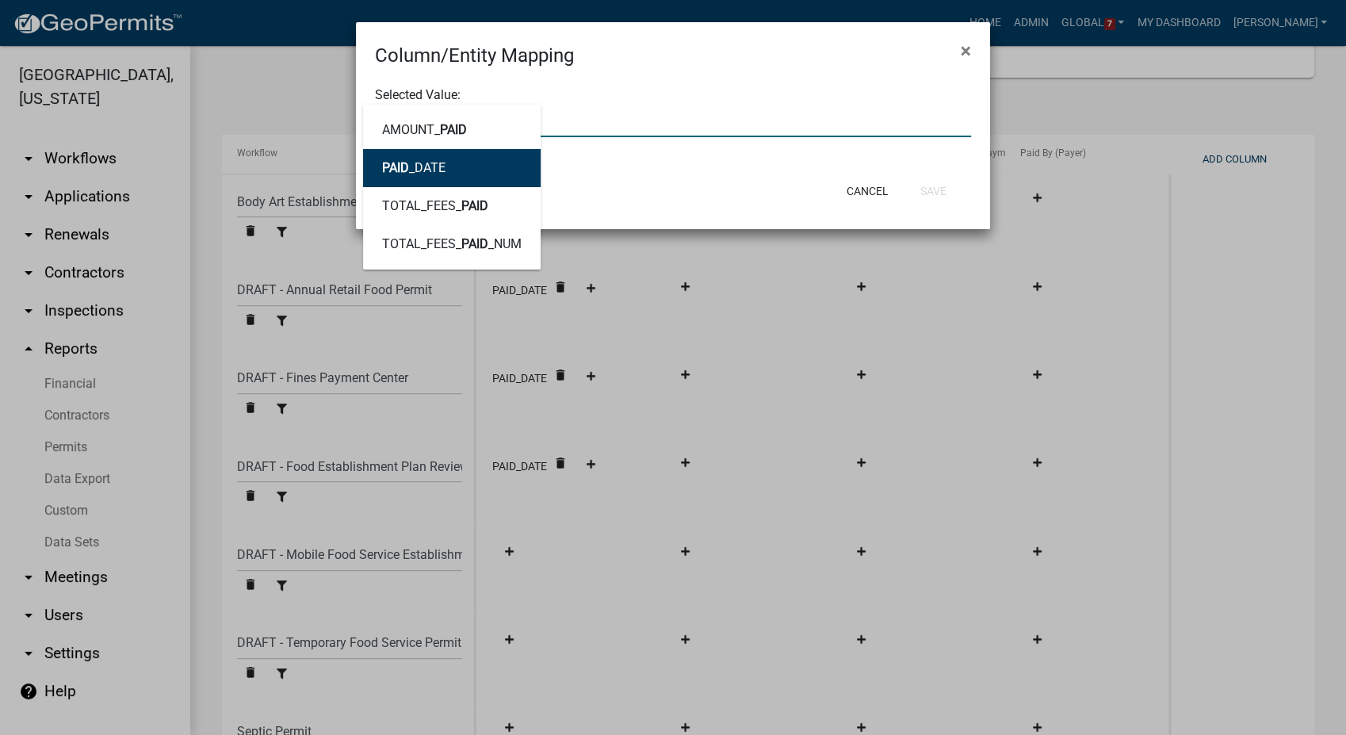
click at [428, 174] on ngb-highlight "PAID _DATE" at bounding box center [413, 168] width 63 height 13
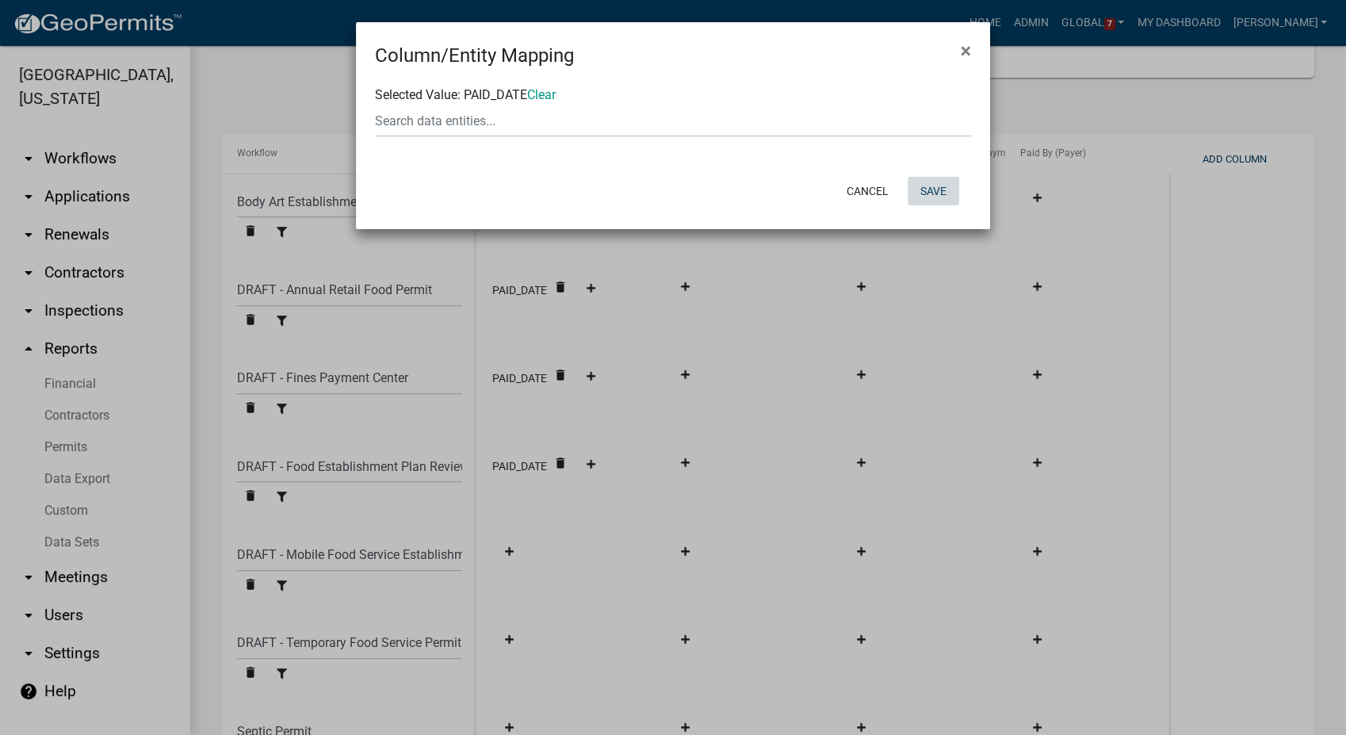
click at [931, 193] on button "Save" at bounding box center [934, 191] width 52 height 29
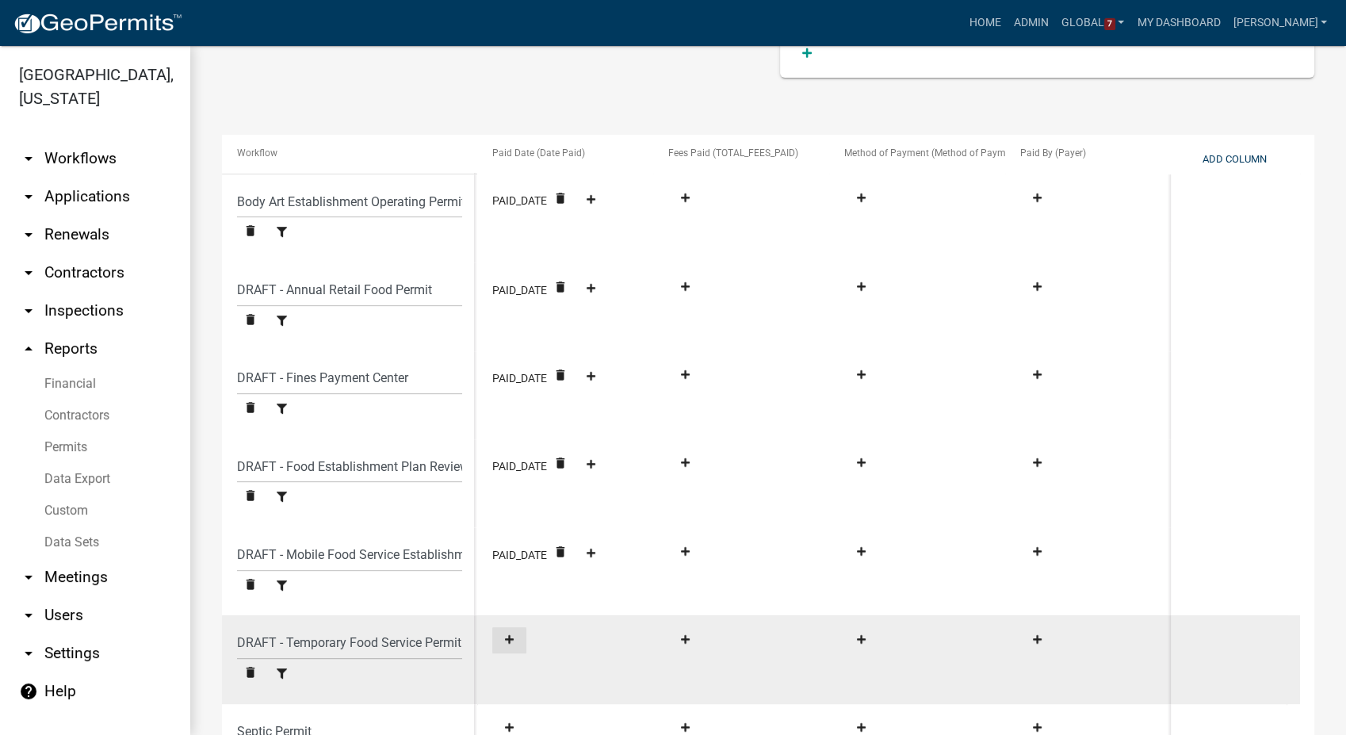
click at [501, 637] on fa-icon at bounding box center [509, 639] width 21 height 12
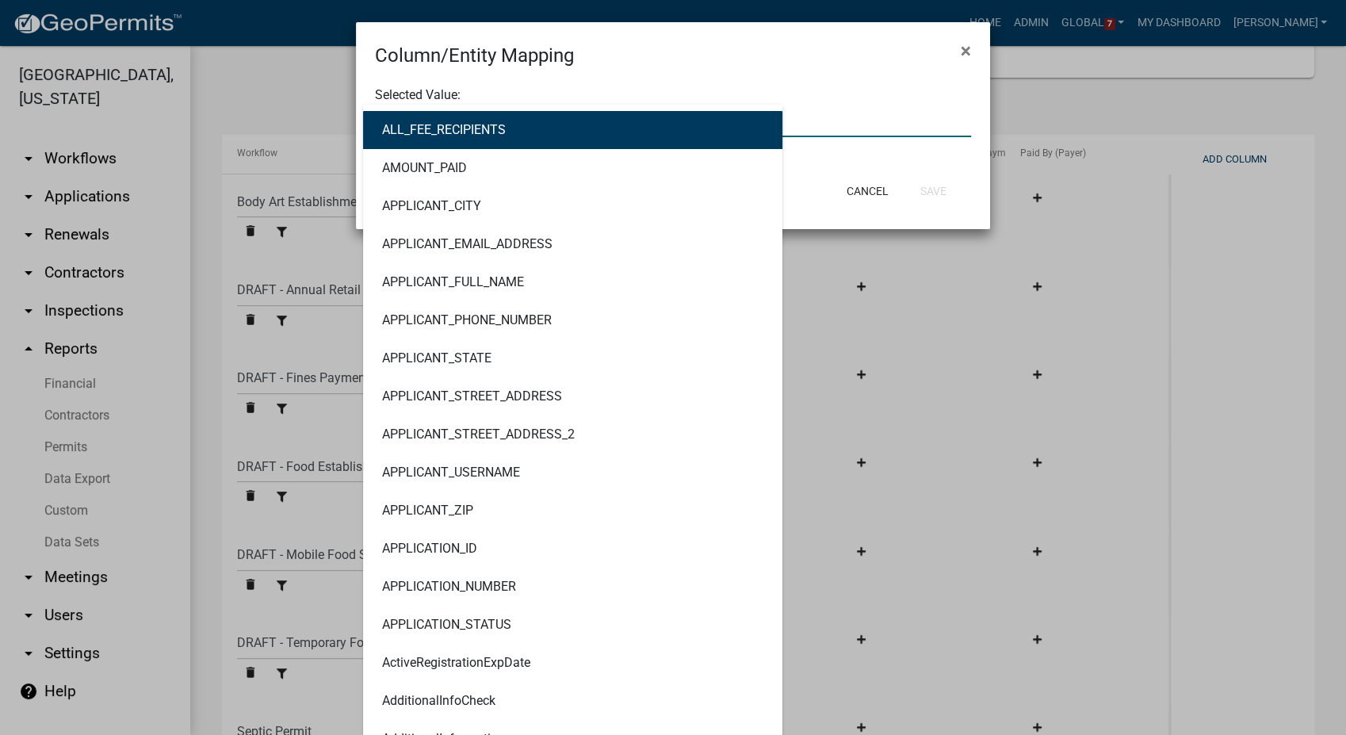
click at [408, 121] on div "ALL_FEE_RECIPIENTS AMOUNT_PAID APPLICANT_CITY APPLICANT_EMAIL_ADDRESS APPLICANT…" at bounding box center [673, 121] width 620 height 33
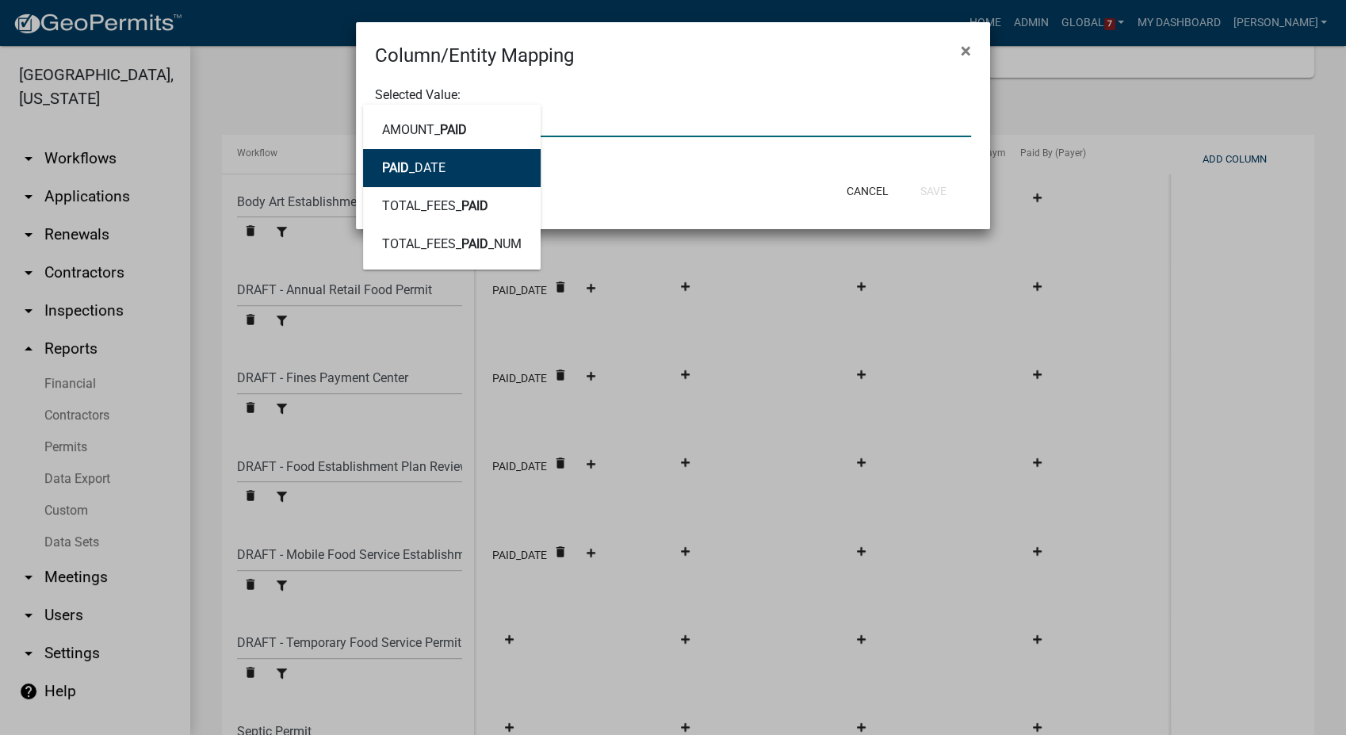
click at [407, 162] on span "PAID" at bounding box center [395, 167] width 27 height 15
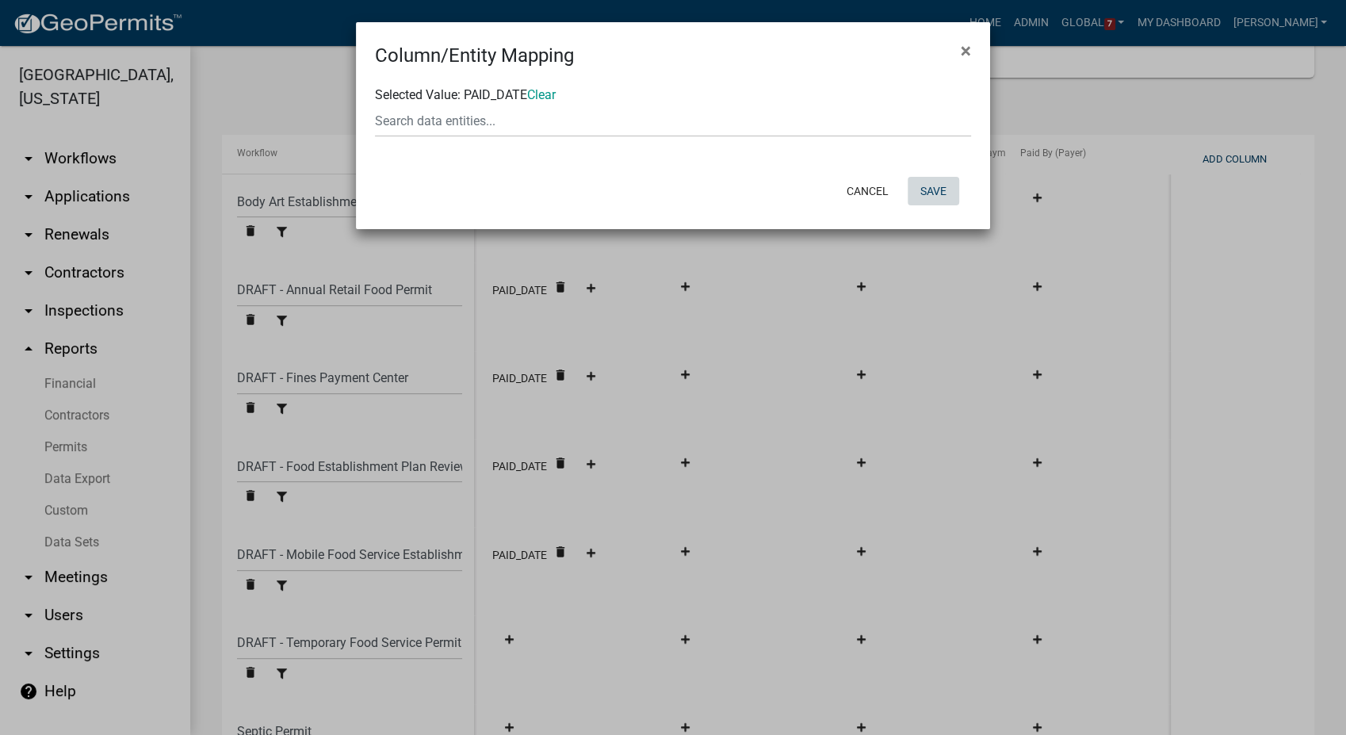
click at [932, 182] on button "Save" at bounding box center [934, 191] width 52 height 29
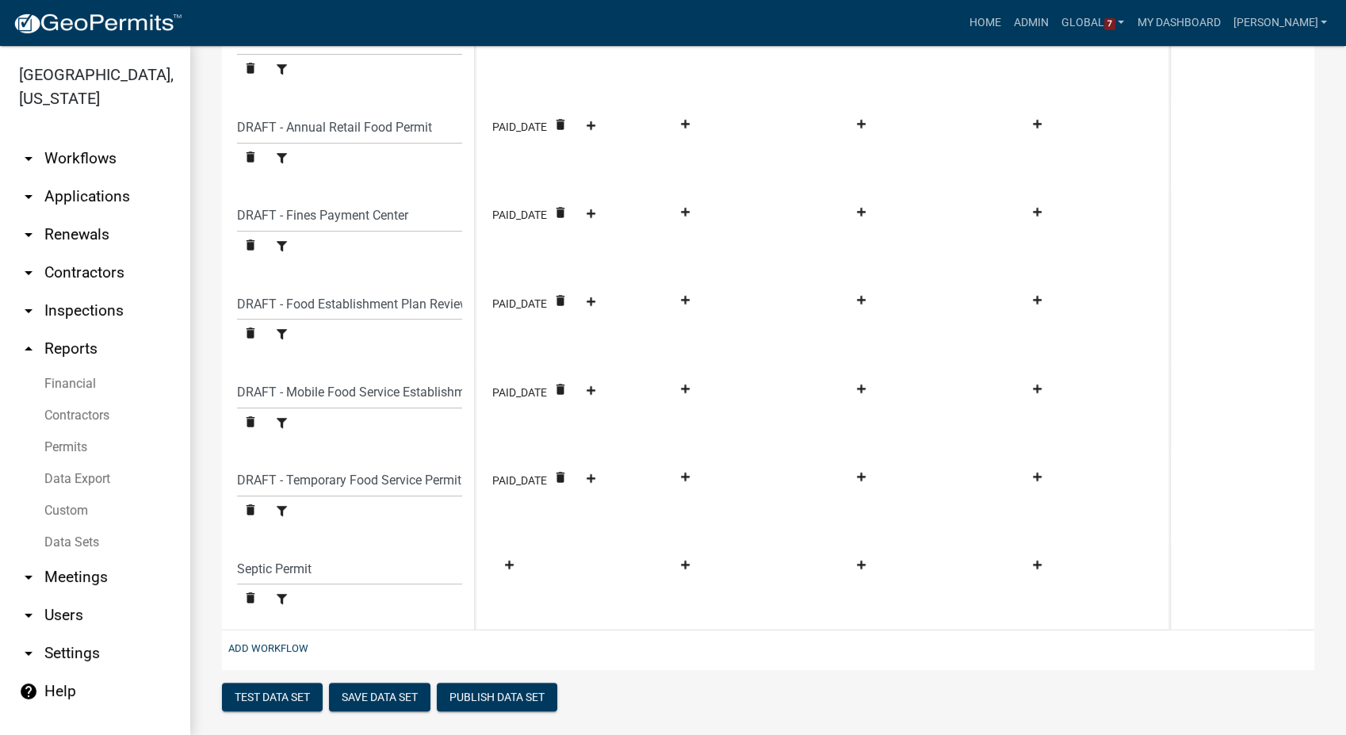
scroll to position [826, 0]
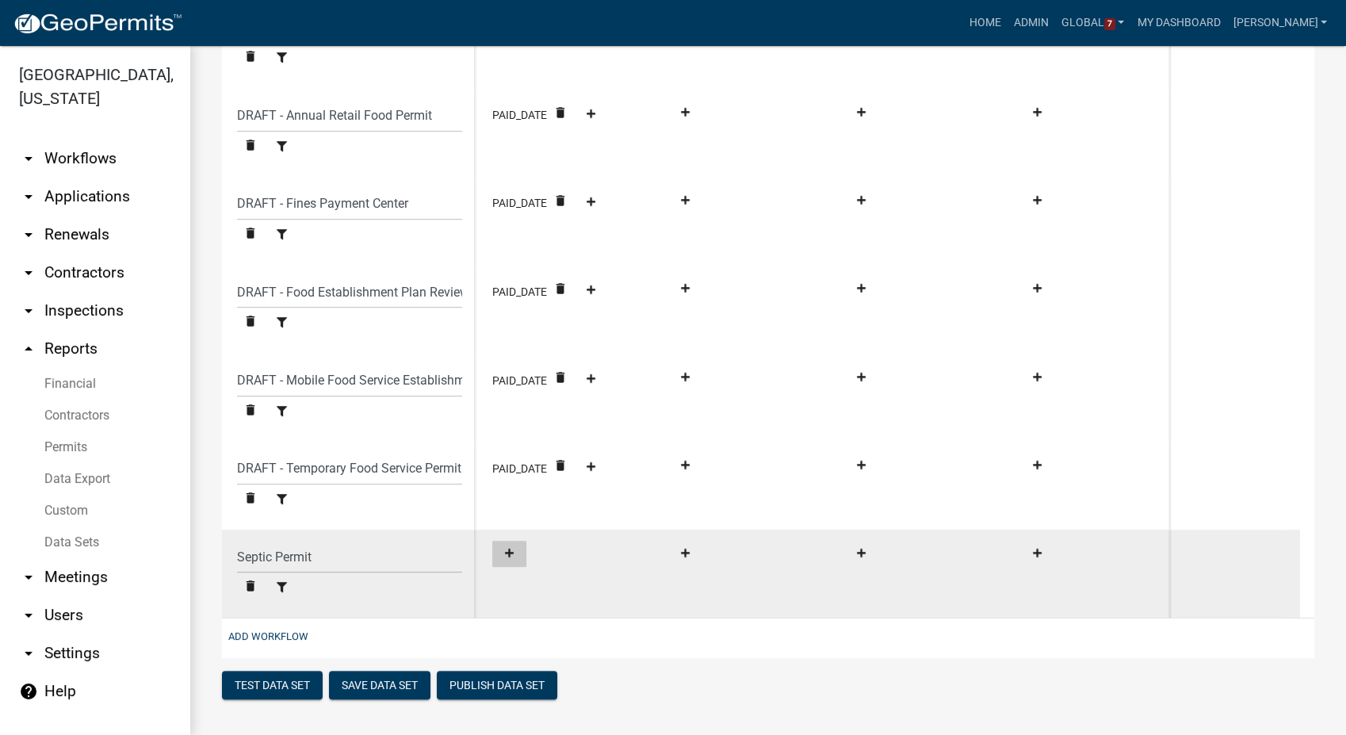
click at [503, 557] on fa-icon at bounding box center [509, 554] width 21 height 12
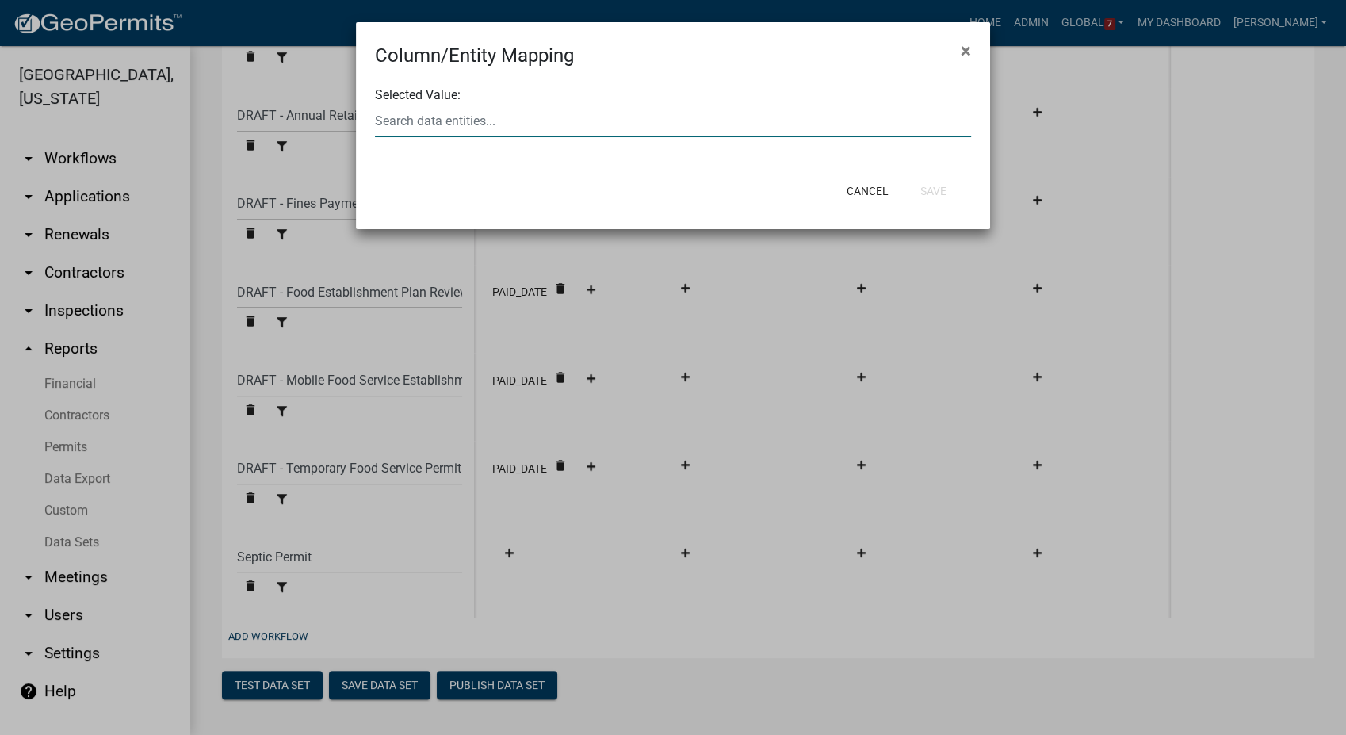
click at [451, 121] on div at bounding box center [673, 121] width 620 height 33
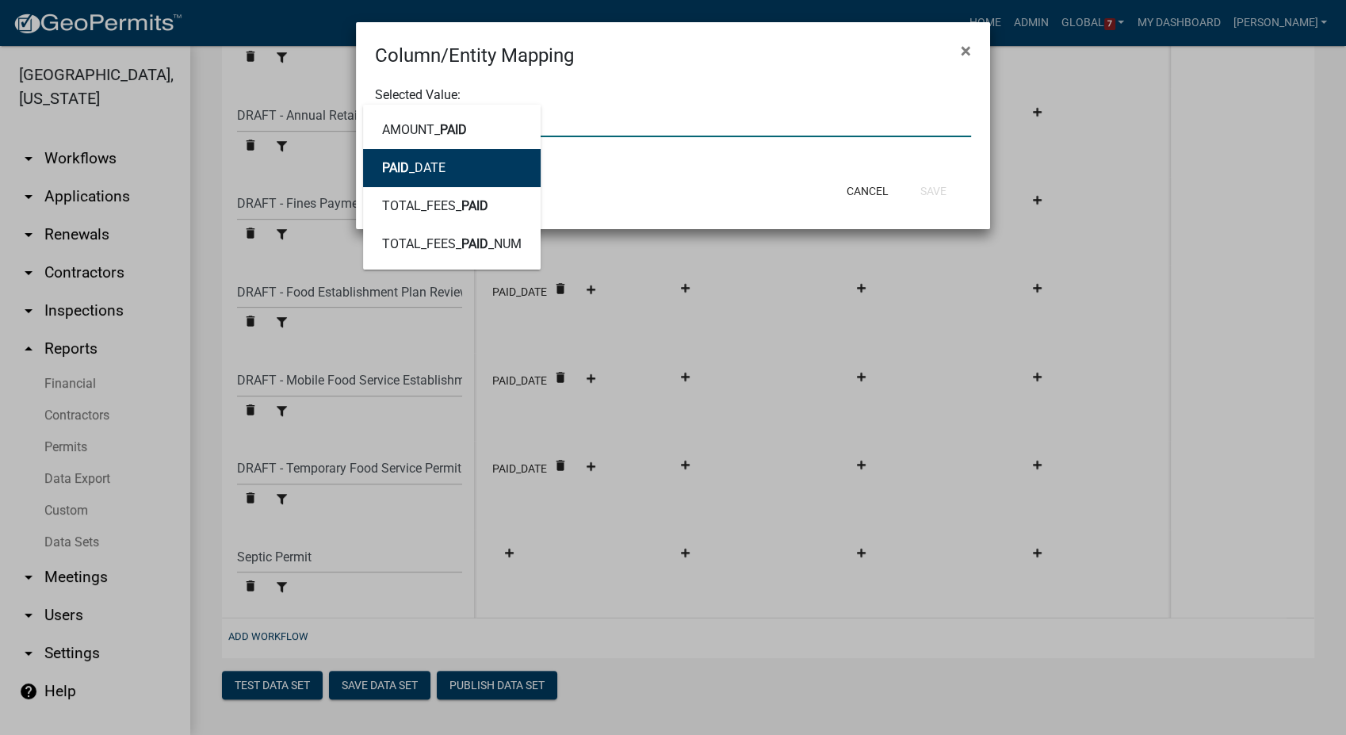
click at [431, 169] on ngb-highlight "PAID _DATE" at bounding box center [413, 168] width 63 height 13
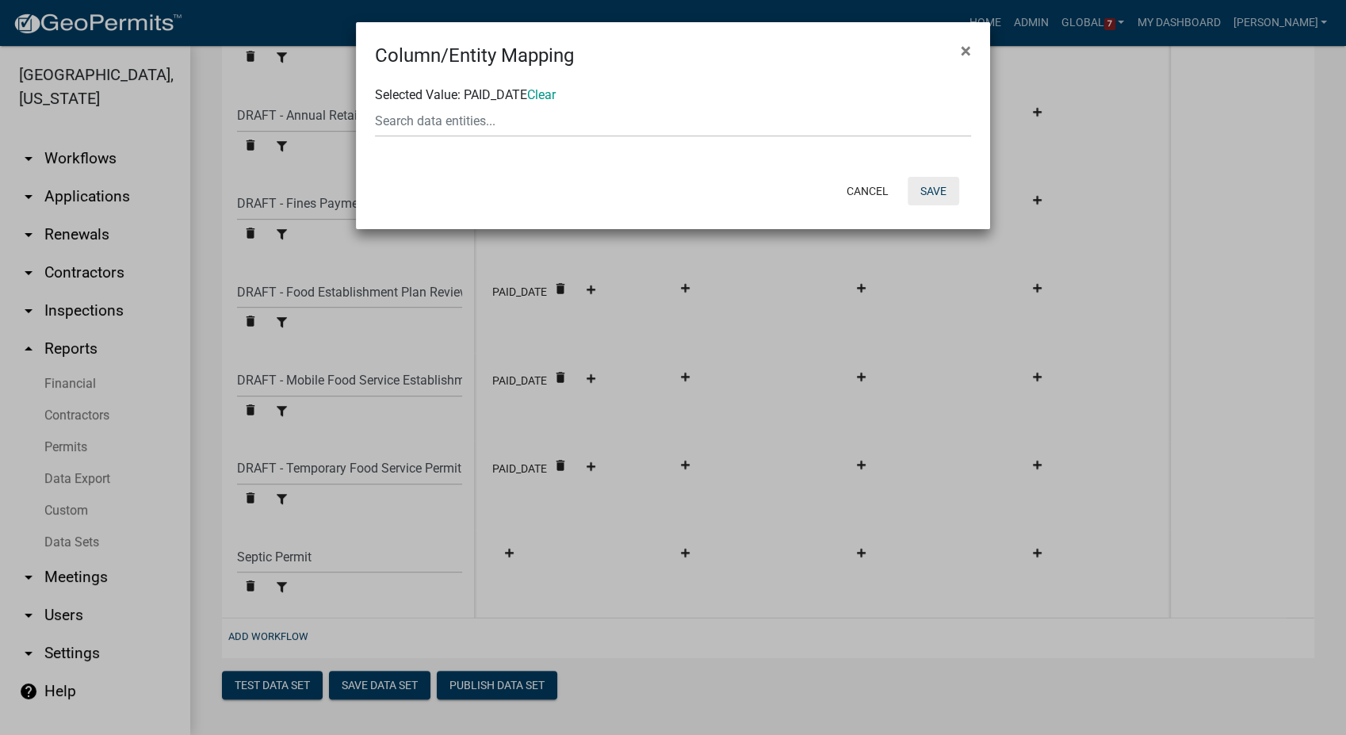
click at [951, 190] on button "Save" at bounding box center [934, 191] width 52 height 29
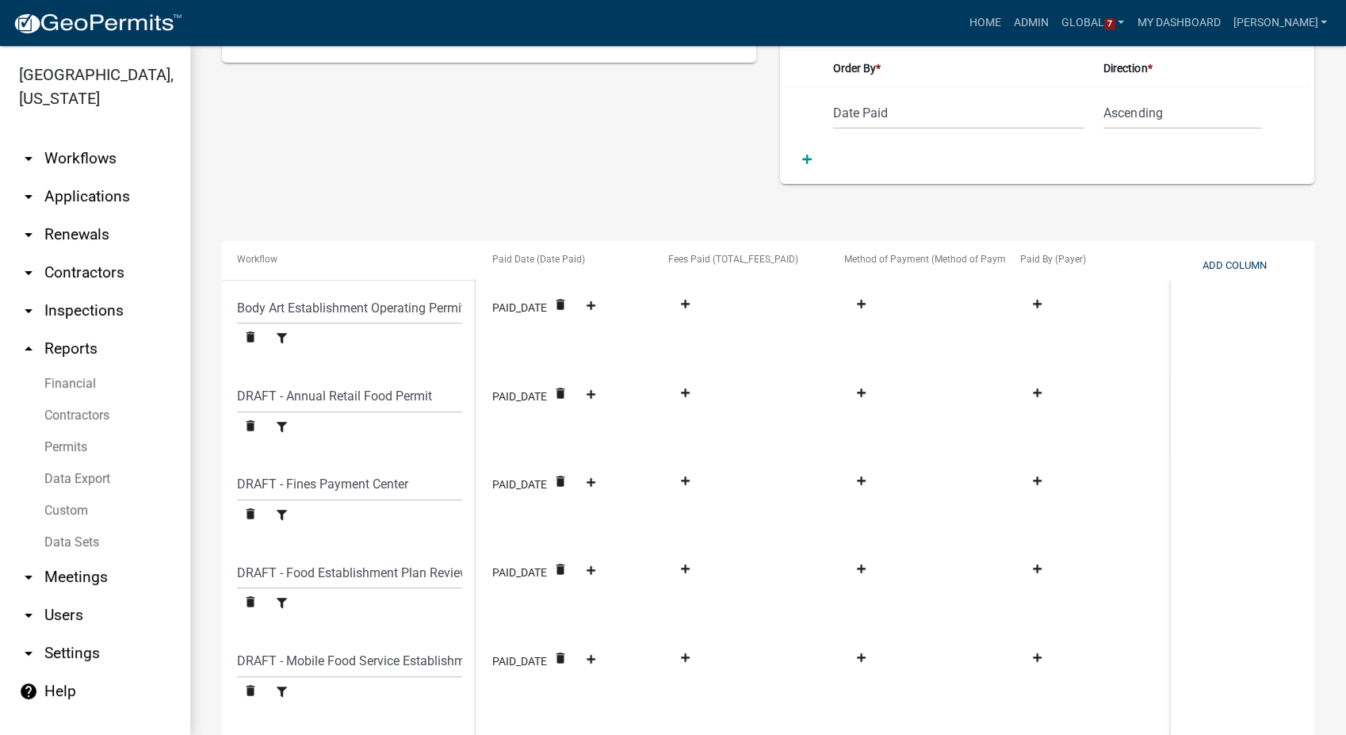
scroll to position [474, 0]
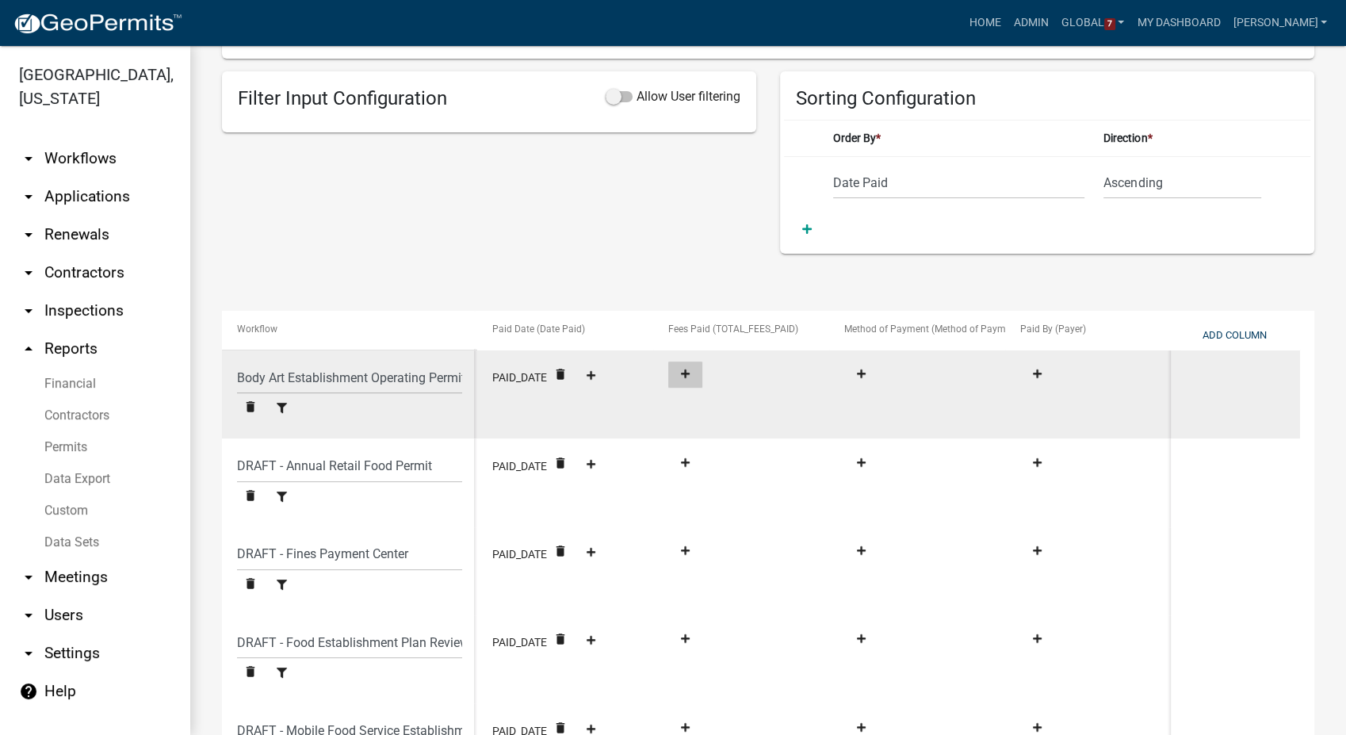
click at [680, 371] on fa-icon at bounding box center [685, 375] width 21 height 12
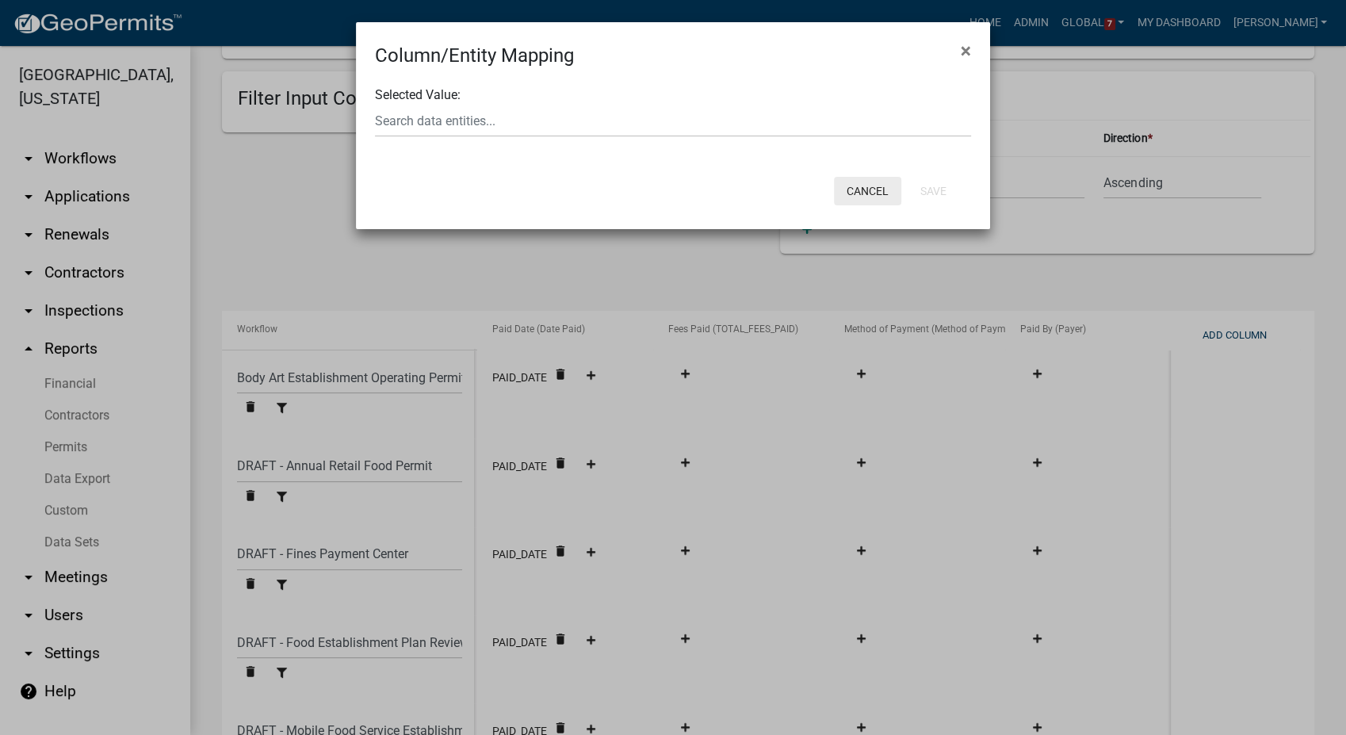
click at [860, 193] on button "Cancel" at bounding box center [867, 191] width 67 height 29
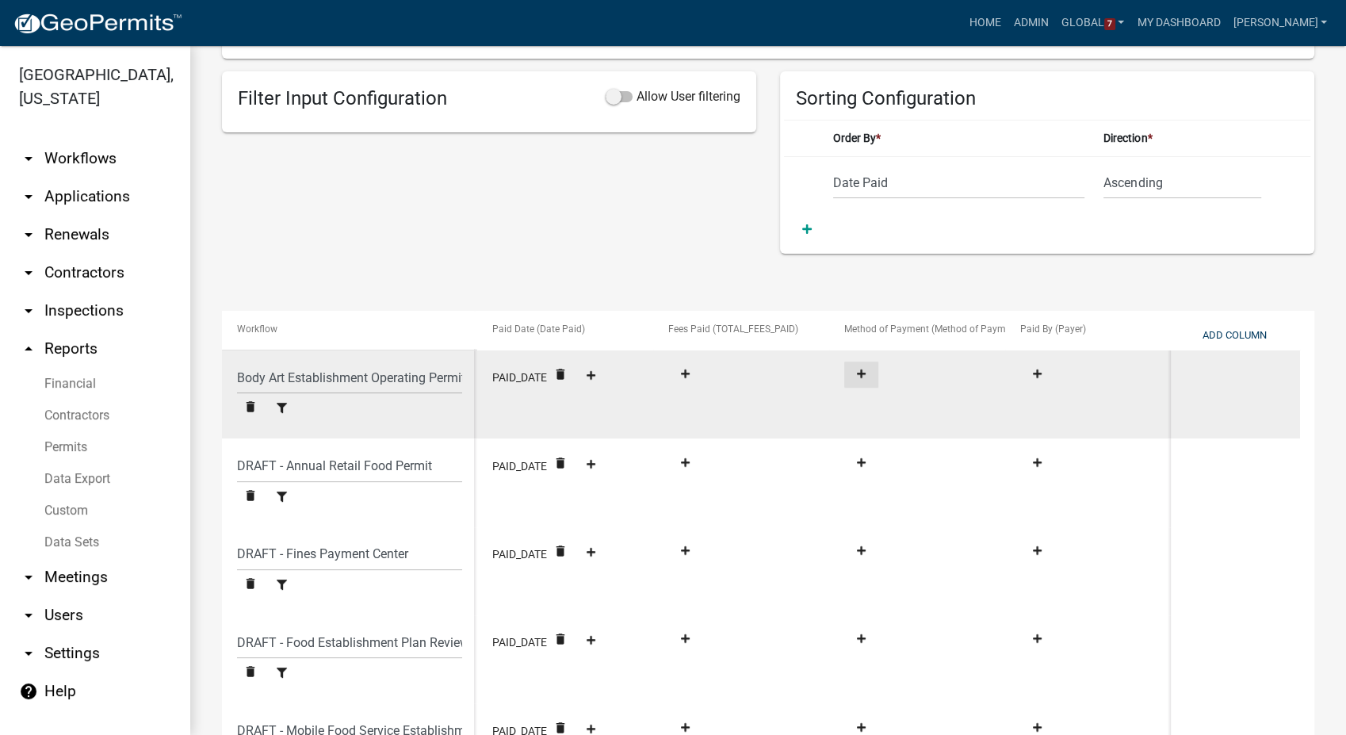
click at [864, 371] on icon at bounding box center [861, 374] width 9 height 10
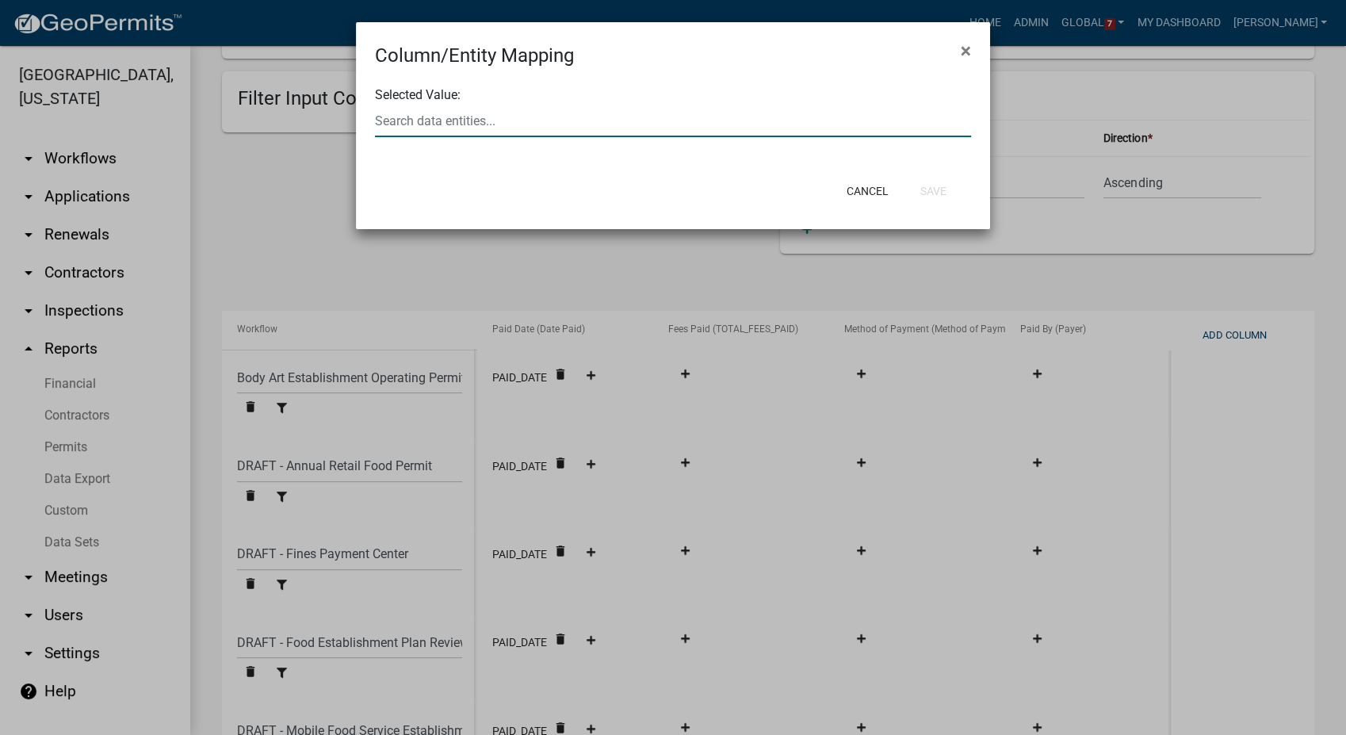
click at [393, 116] on div at bounding box center [673, 121] width 620 height 33
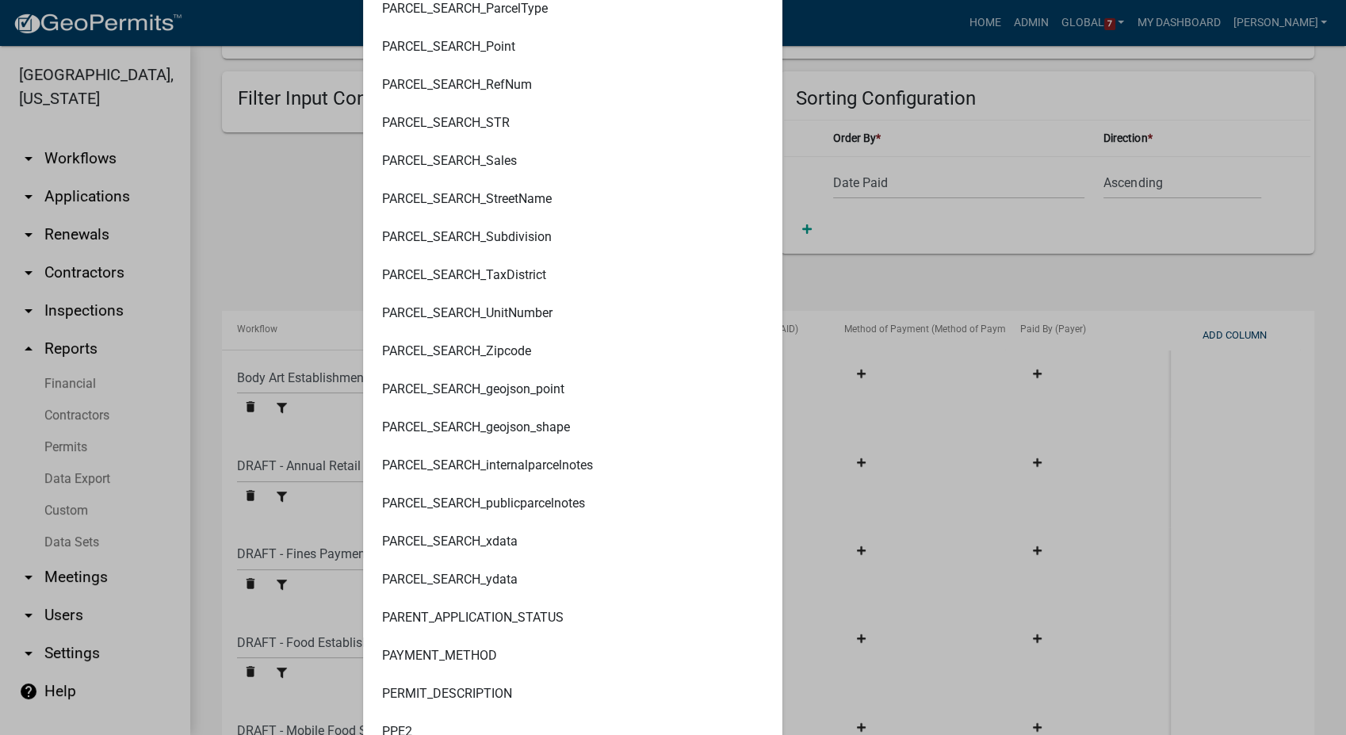
scroll to position [5197, 0]
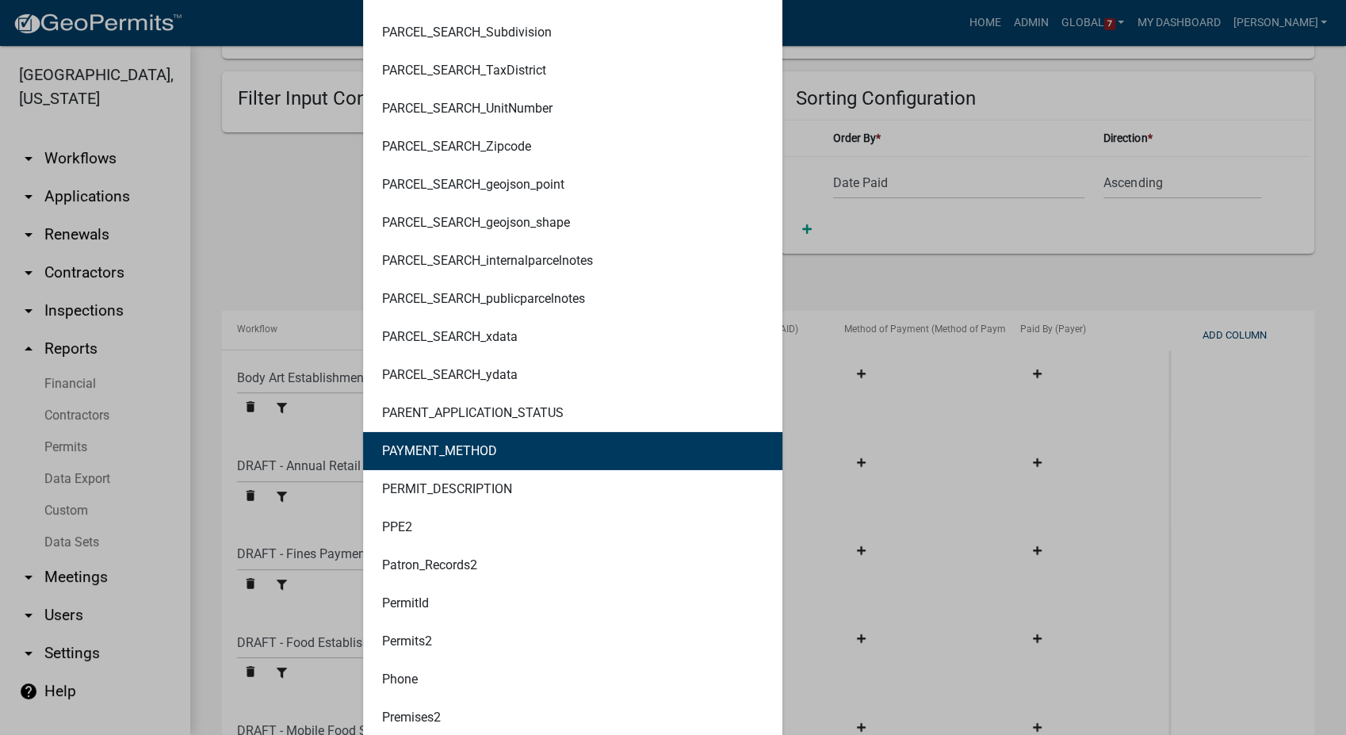
click at [477, 456] on ngb-highlight "PAYMENT_METHOD" at bounding box center [439, 451] width 115 height 13
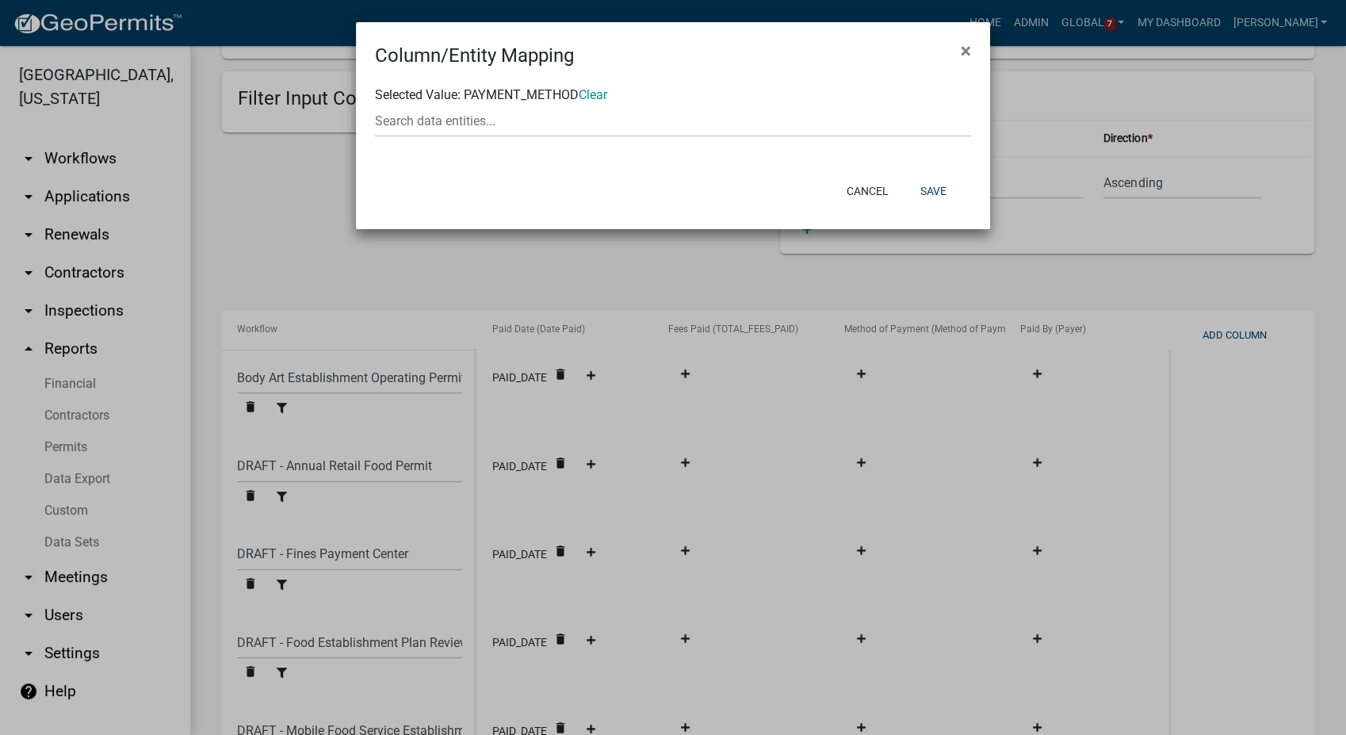
scroll to position [0, 0]
click at [932, 182] on button "Save" at bounding box center [934, 191] width 52 height 29
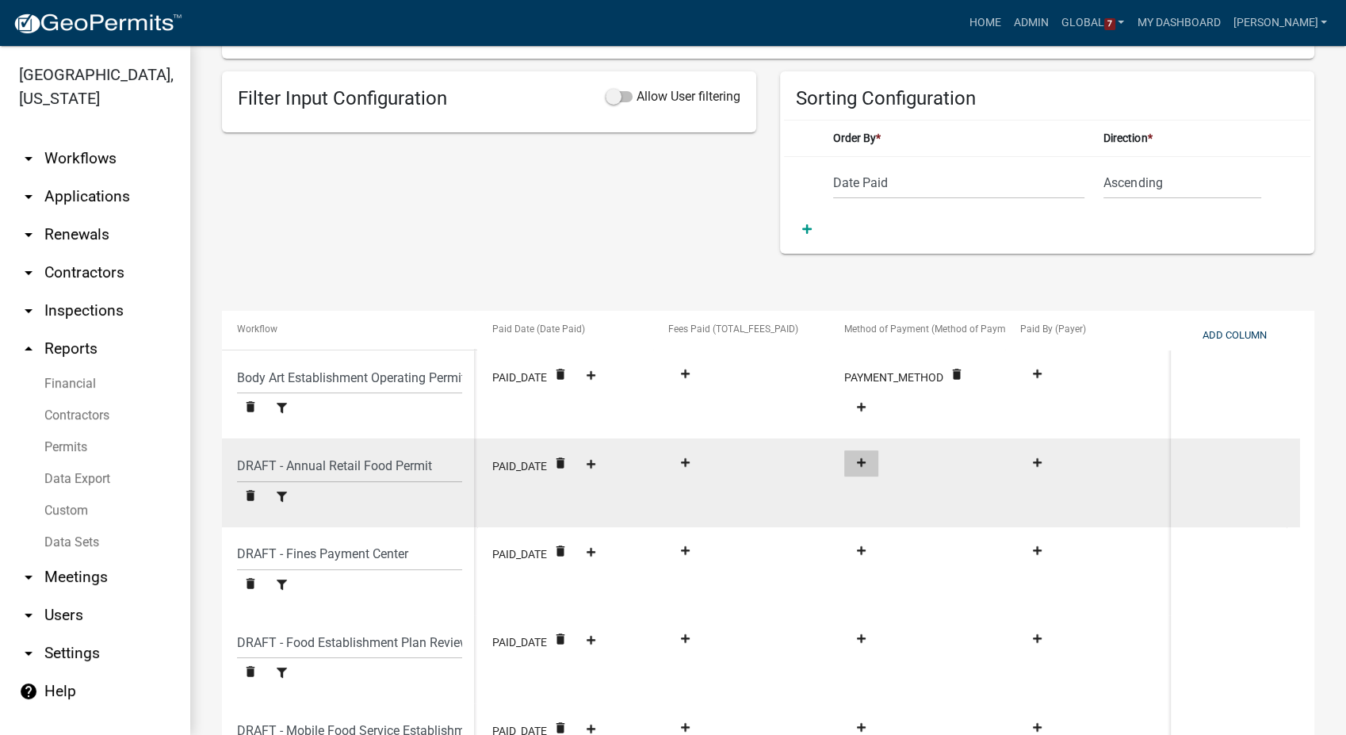
click at [862, 460] on icon at bounding box center [861, 462] width 9 height 9
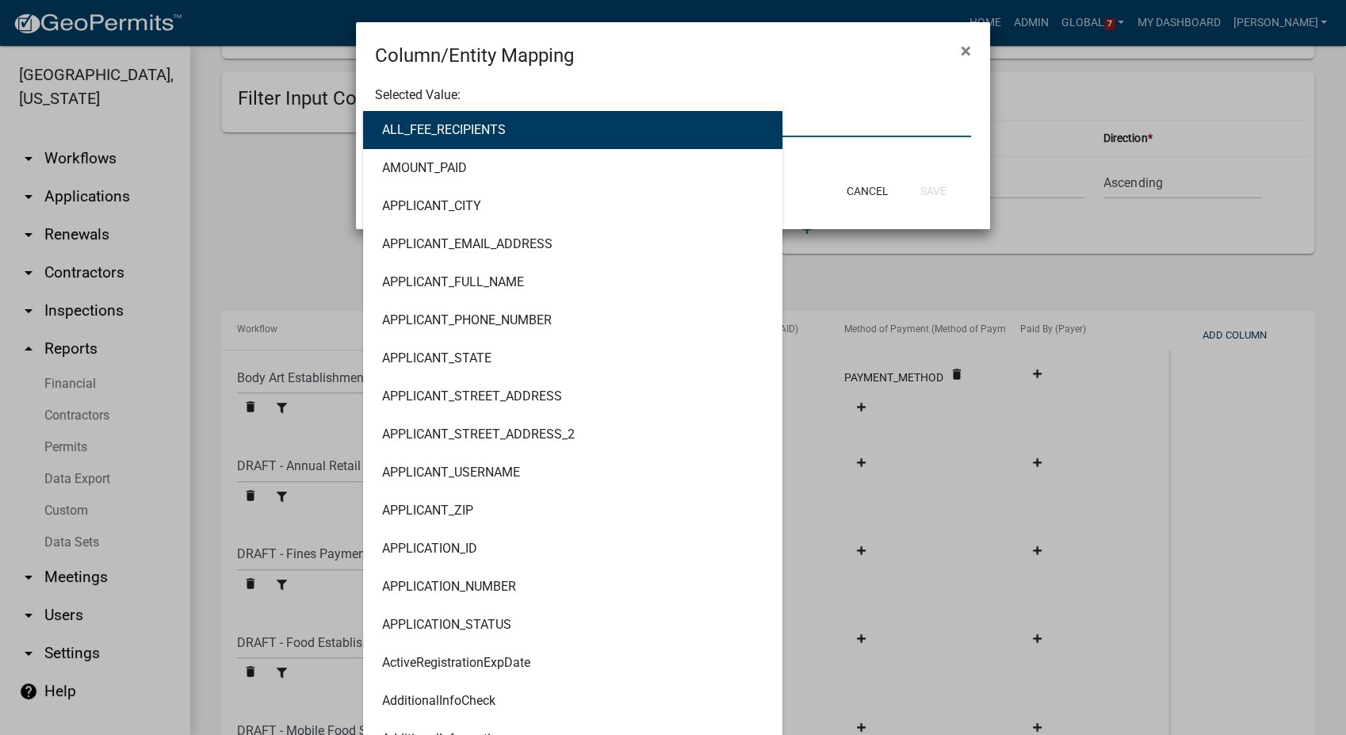
click at [476, 113] on div "ALL_FEE_RECIPIENTS AMOUNT_PAID APPLICANT_CITY APPLICANT_EMAIL_ADDRESS APPLICANT…" at bounding box center [673, 121] width 620 height 33
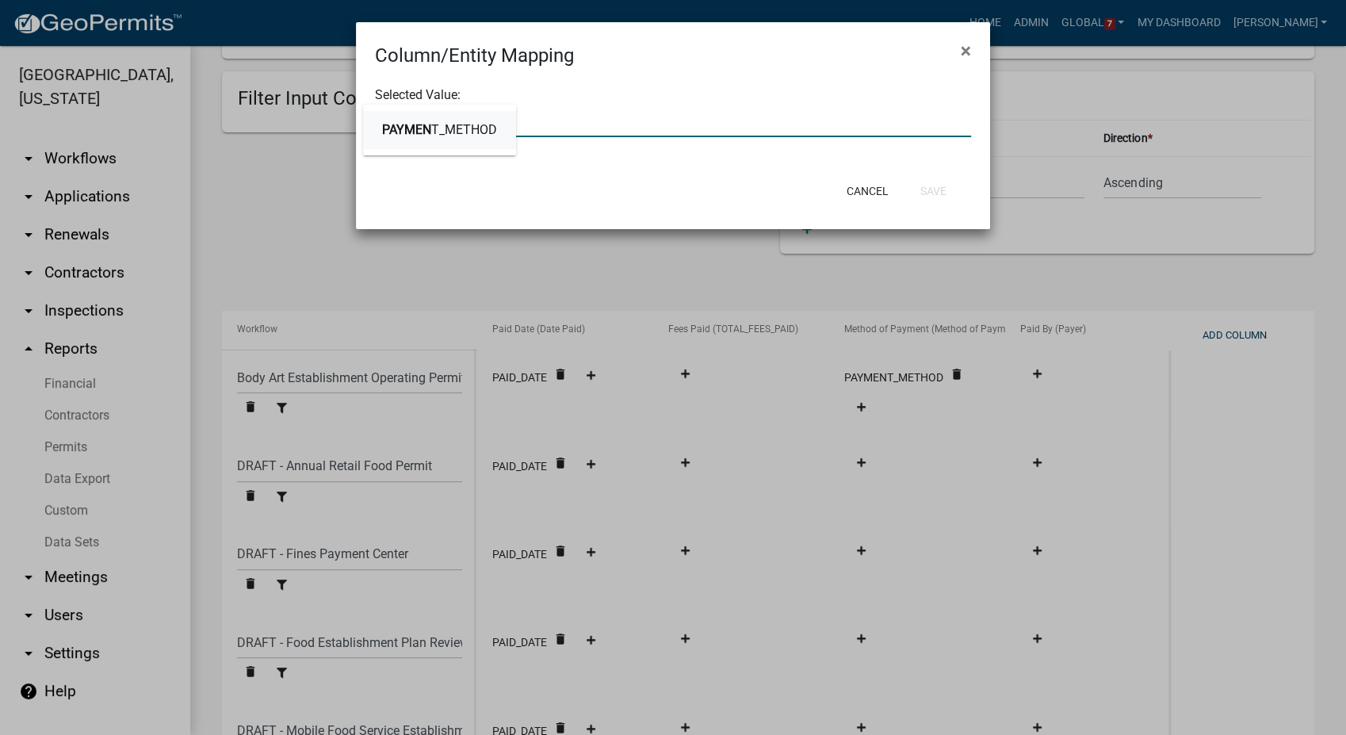
click at [470, 129] on ngb-highlight "PAYMEN T_METHOD" at bounding box center [439, 130] width 115 height 13
click at [951, 186] on button "Save" at bounding box center [934, 191] width 52 height 29
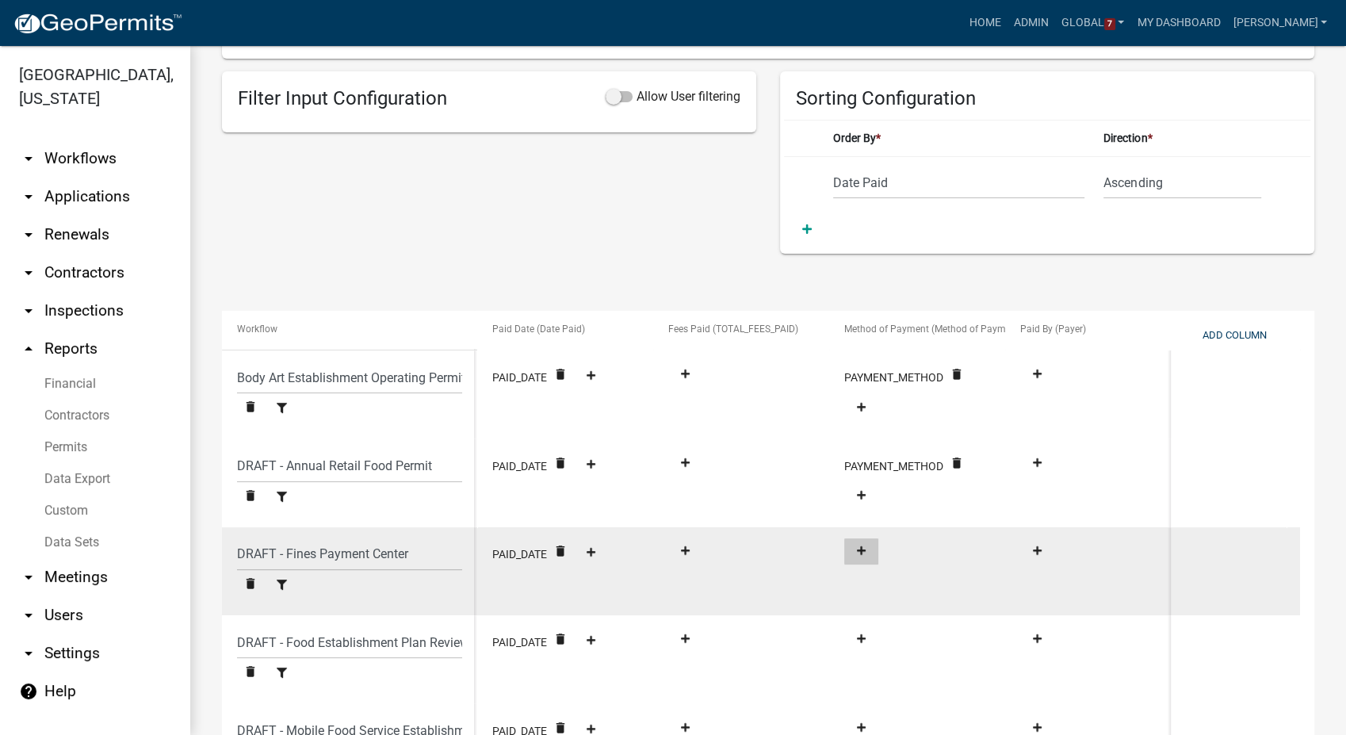
click at [862, 561] on button at bounding box center [861, 551] width 34 height 26
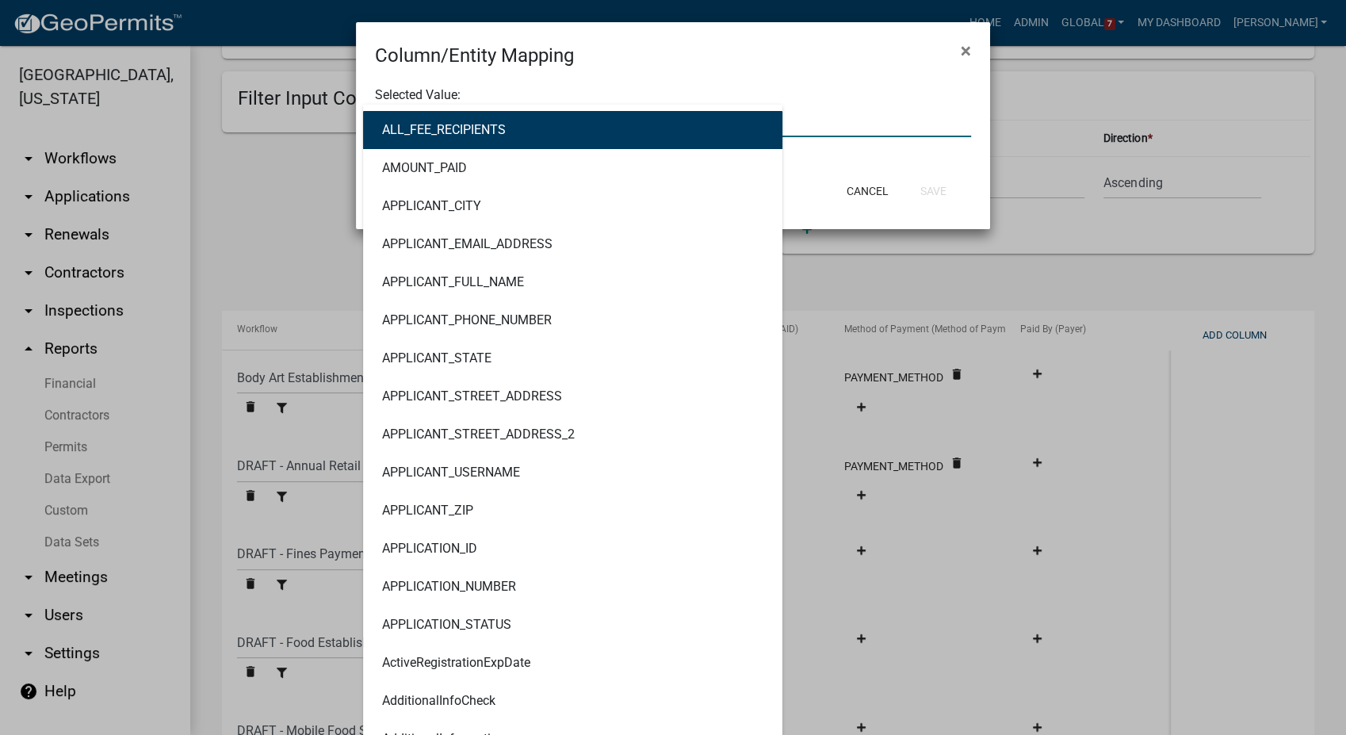
click at [471, 124] on div "ALL_FEE_RECIPIENTS AMOUNT_PAID APPLICANT_CITY APPLICANT_EMAIL_ADDRESS APPLICANT…" at bounding box center [673, 121] width 620 height 33
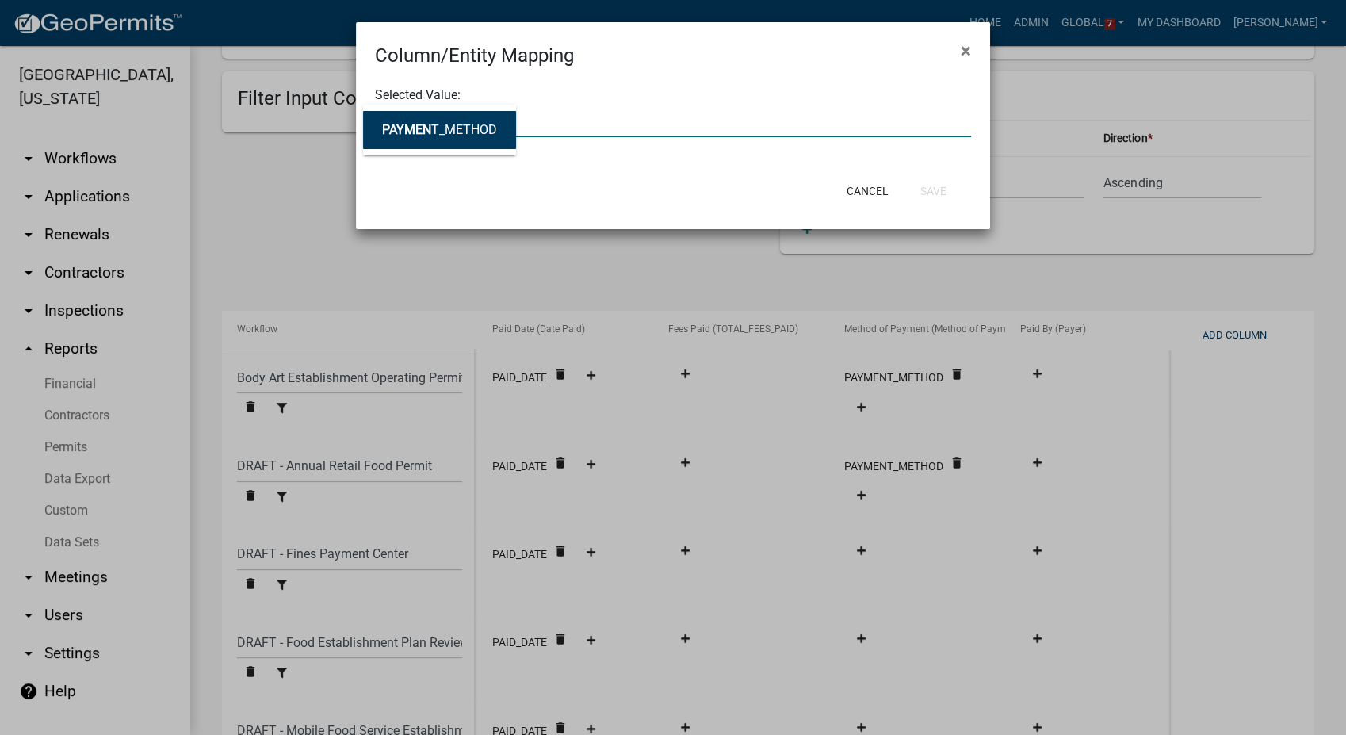
click at [471, 124] on ngb-highlight "PAYMEN T_METHOD" at bounding box center [439, 130] width 115 height 13
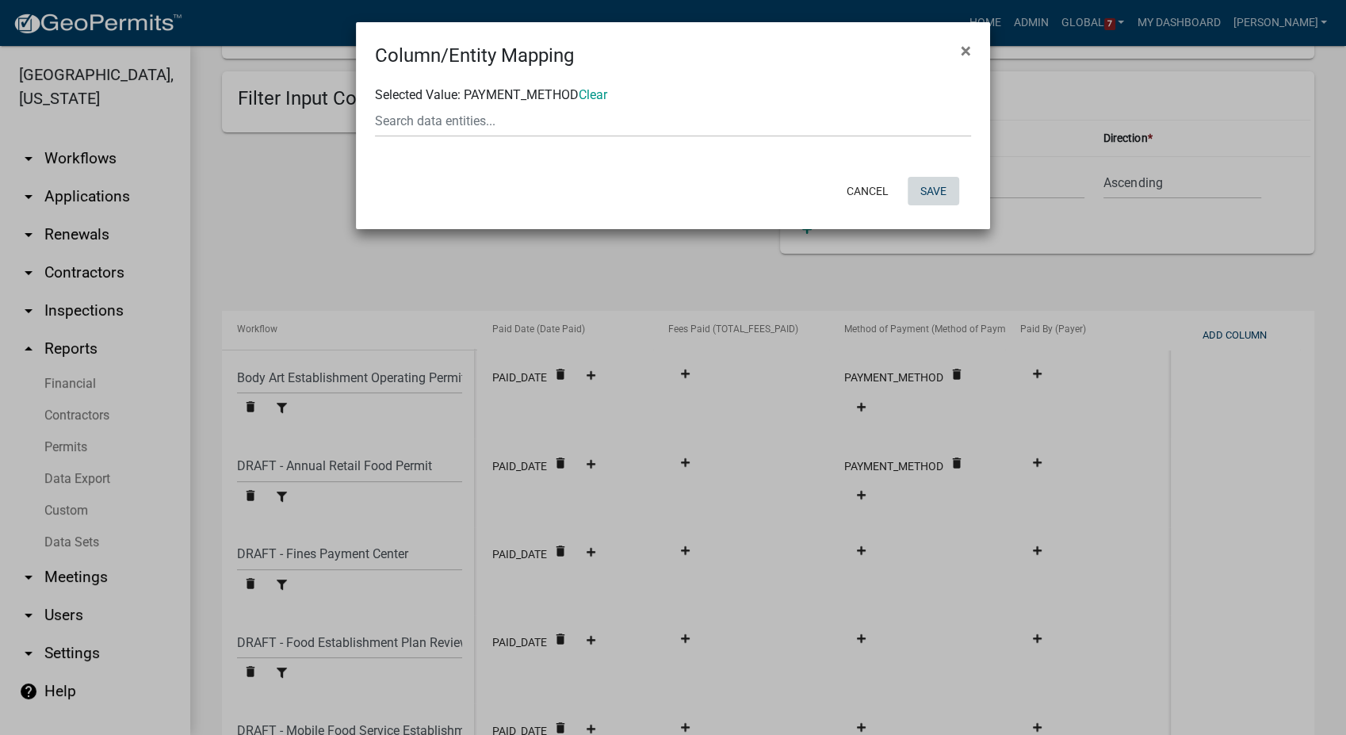
click at [929, 190] on button "Save" at bounding box center [934, 191] width 52 height 29
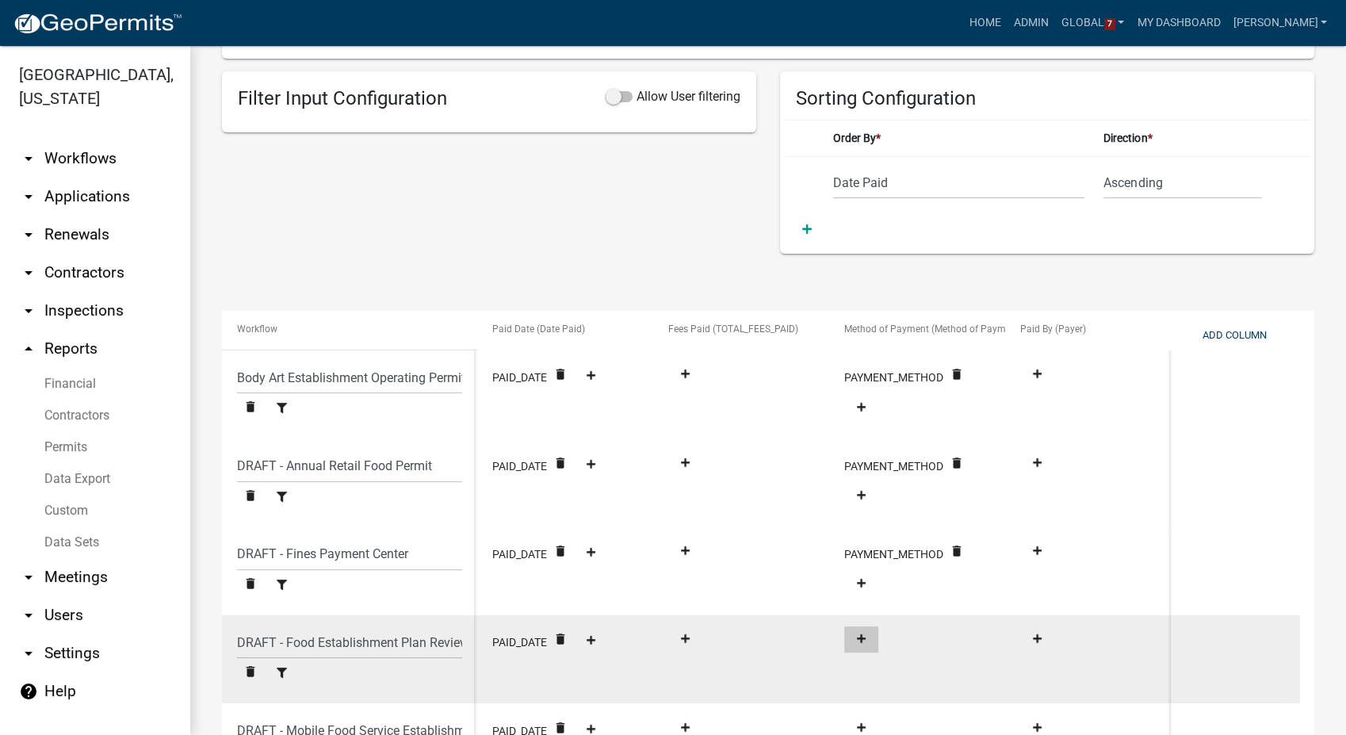
click at [857, 639] on icon at bounding box center [861, 638] width 9 height 10
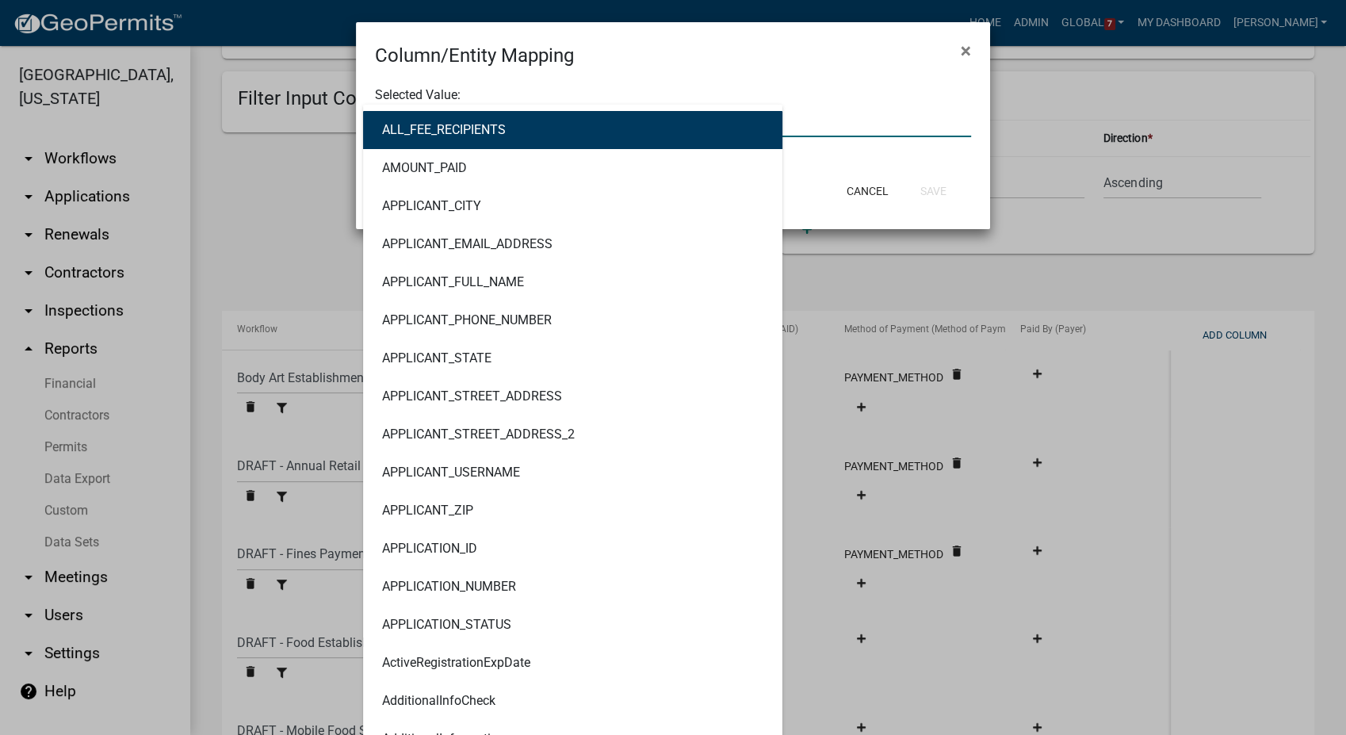
click at [393, 113] on div "ALL_FEE_RECIPIENTS AMOUNT_PAID APPLICANT_CITY APPLICANT_EMAIL_ADDRESS APPLICANT…" at bounding box center [673, 121] width 620 height 33
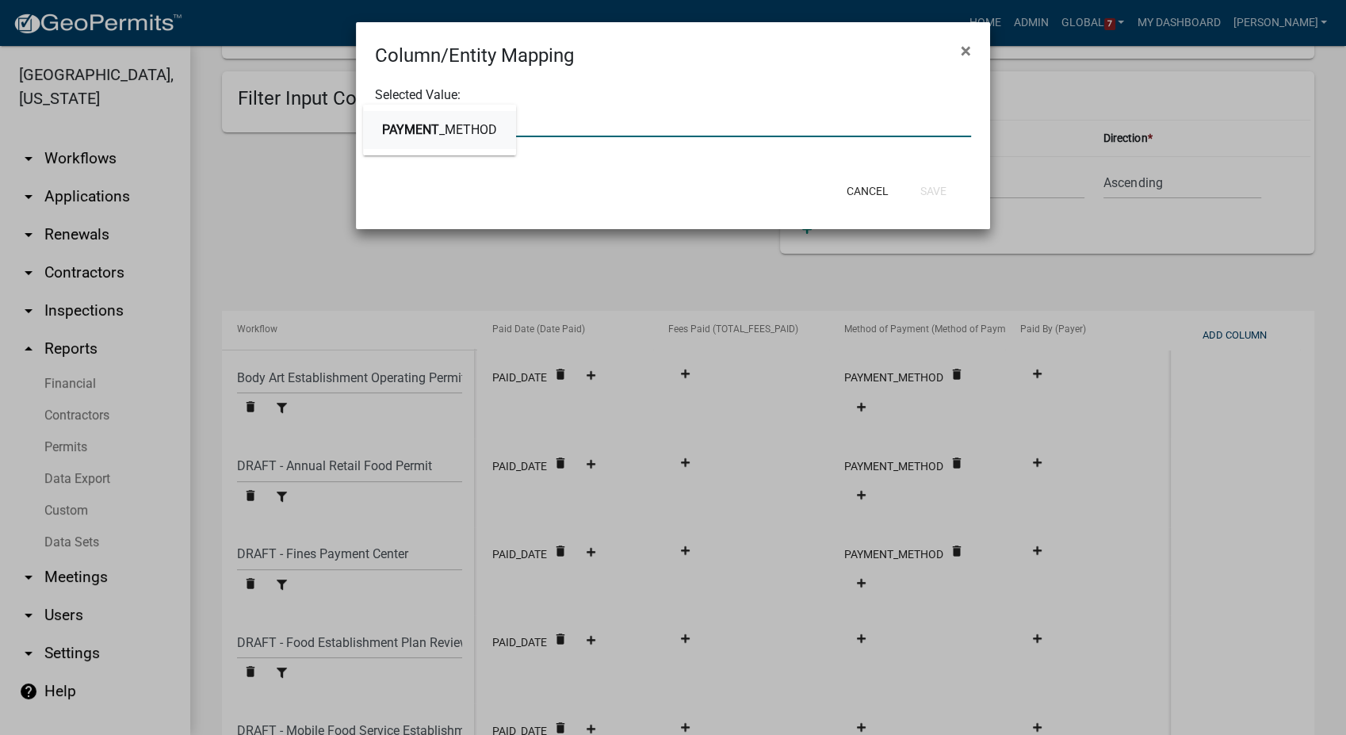
click at [412, 137] on span "PAYMENT" at bounding box center [410, 129] width 57 height 15
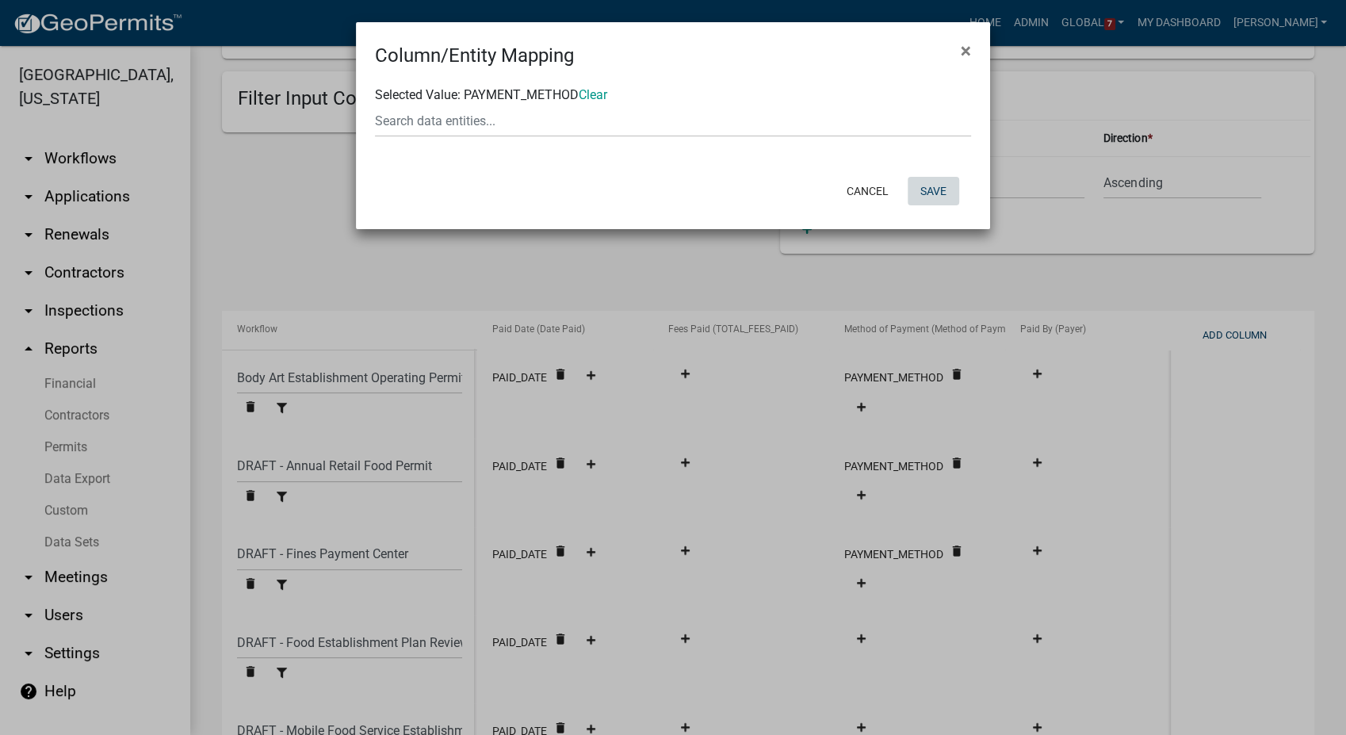
click at [943, 189] on button "Save" at bounding box center [934, 191] width 52 height 29
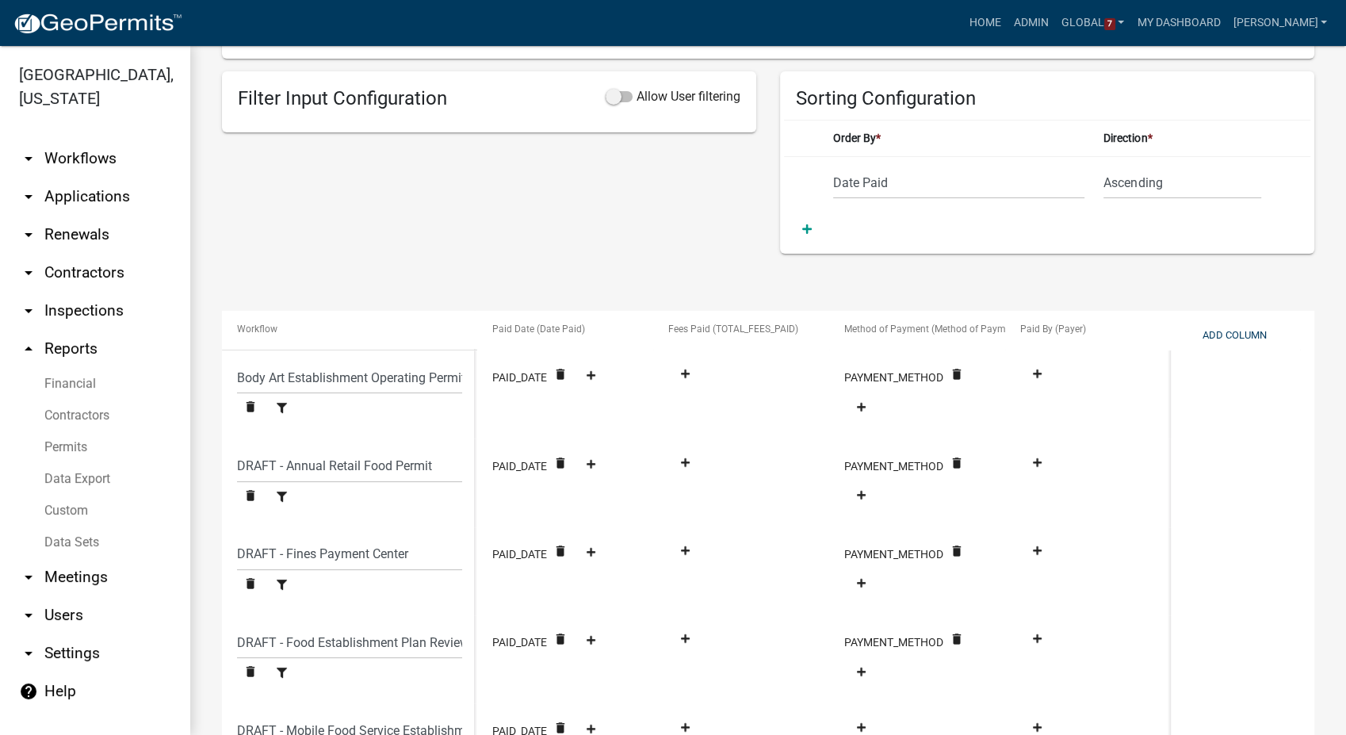
scroll to position [826, 0]
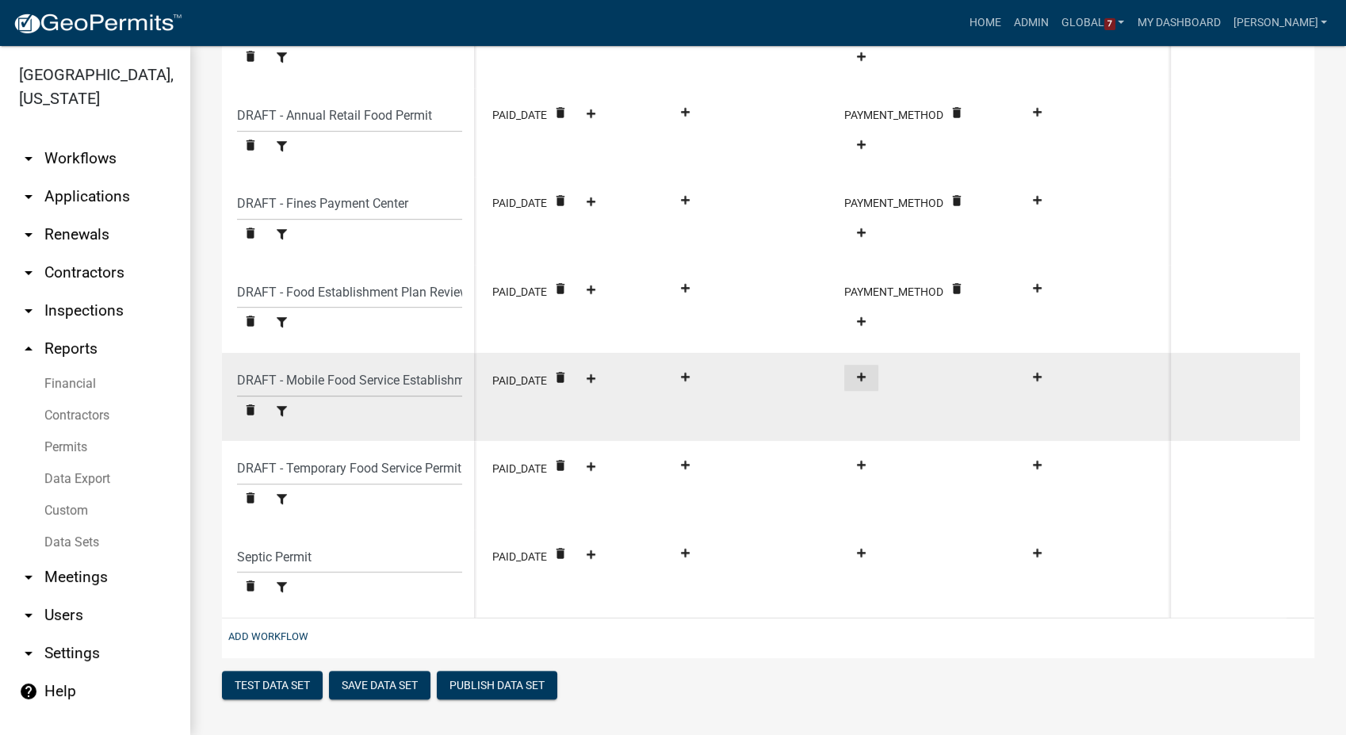
click at [866, 368] on button at bounding box center [861, 378] width 34 height 26
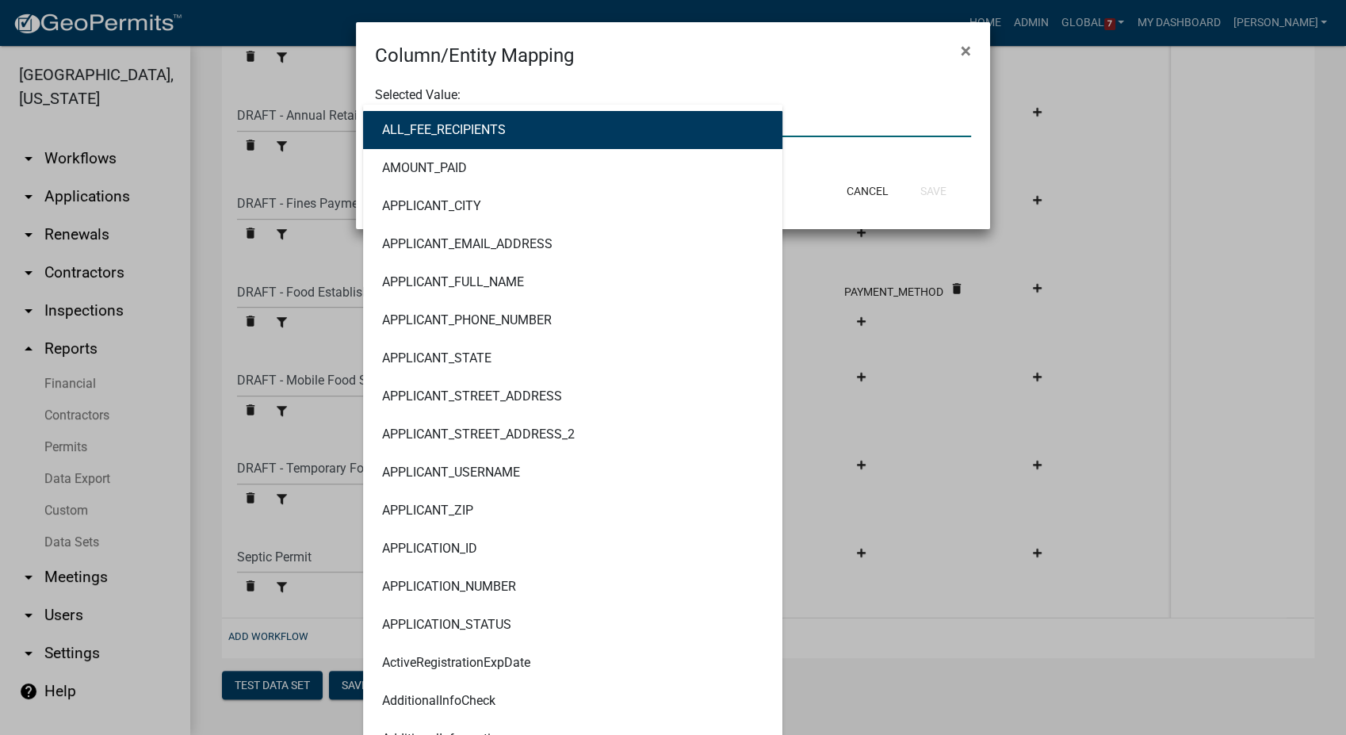
click at [416, 120] on div "ALL_FEE_RECIPIENTS AMOUNT_PAID APPLICANT_CITY APPLICANT_EMAIL_ADDRESS APPLICANT…" at bounding box center [673, 121] width 620 height 33
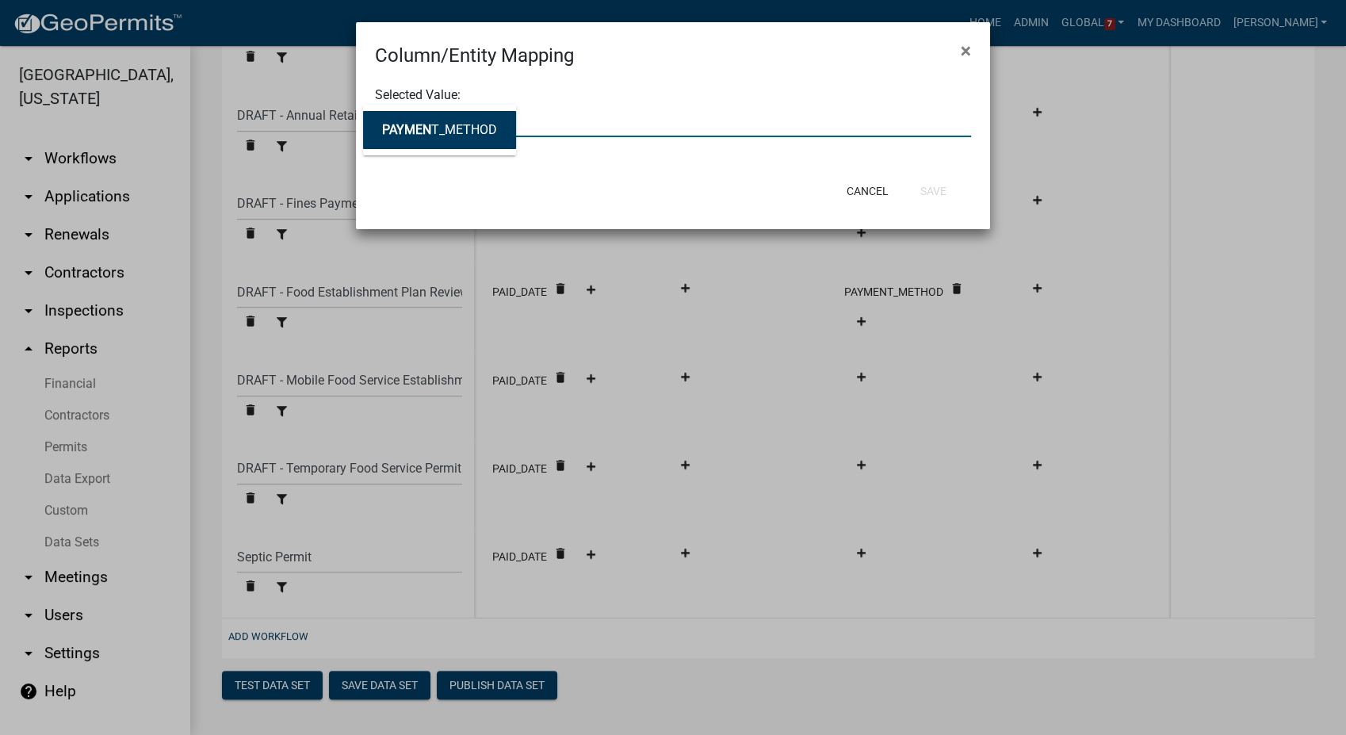
click at [416, 120] on button "PAYMEN T_METHOD" at bounding box center [439, 130] width 153 height 38
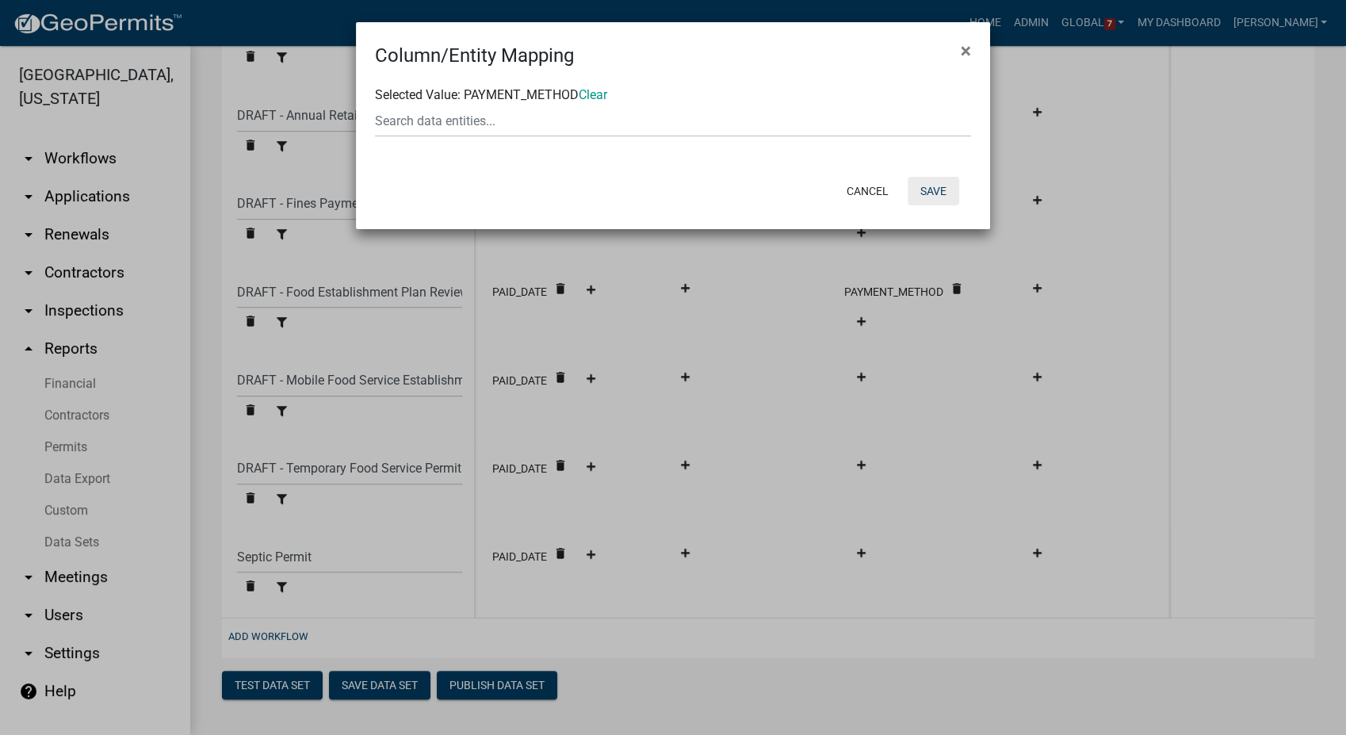
click at [950, 193] on button "Save" at bounding box center [934, 191] width 52 height 29
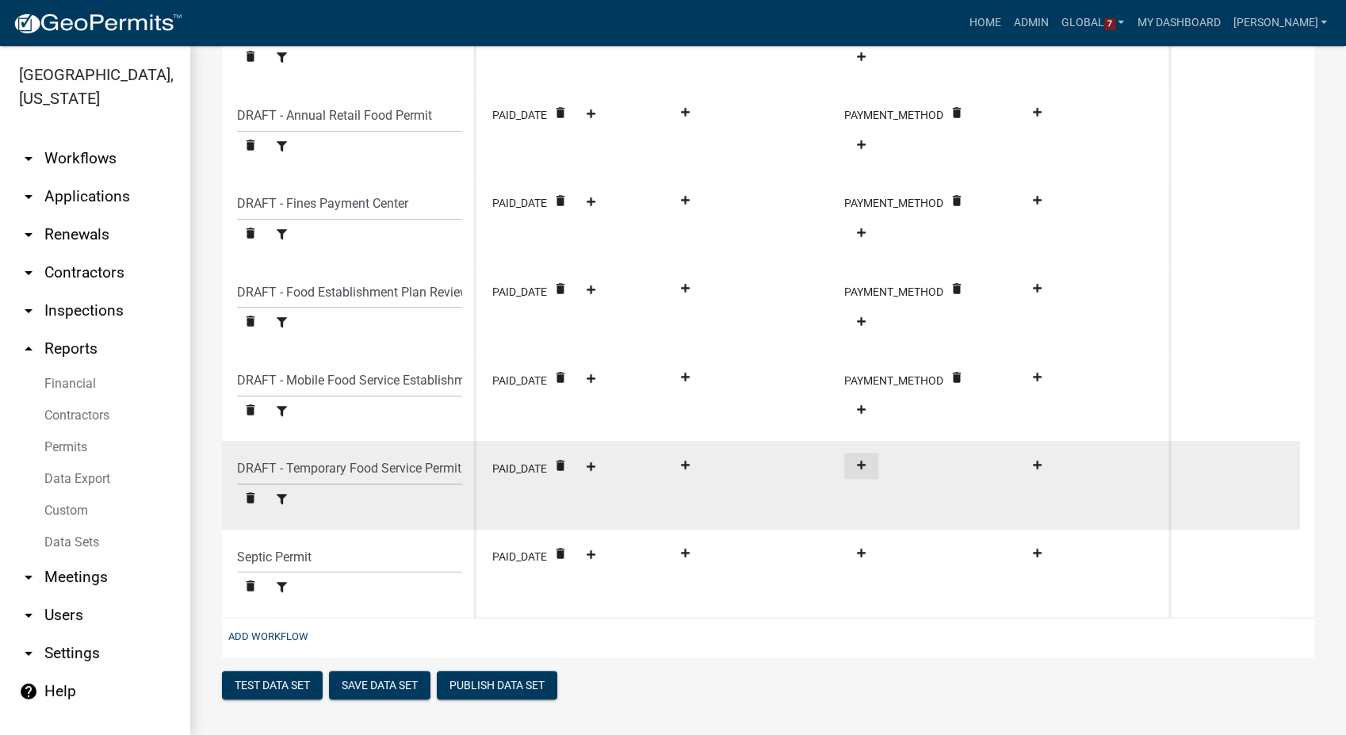
click at [851, 472] on button at bounding box center [861, 466] width 34 height 26
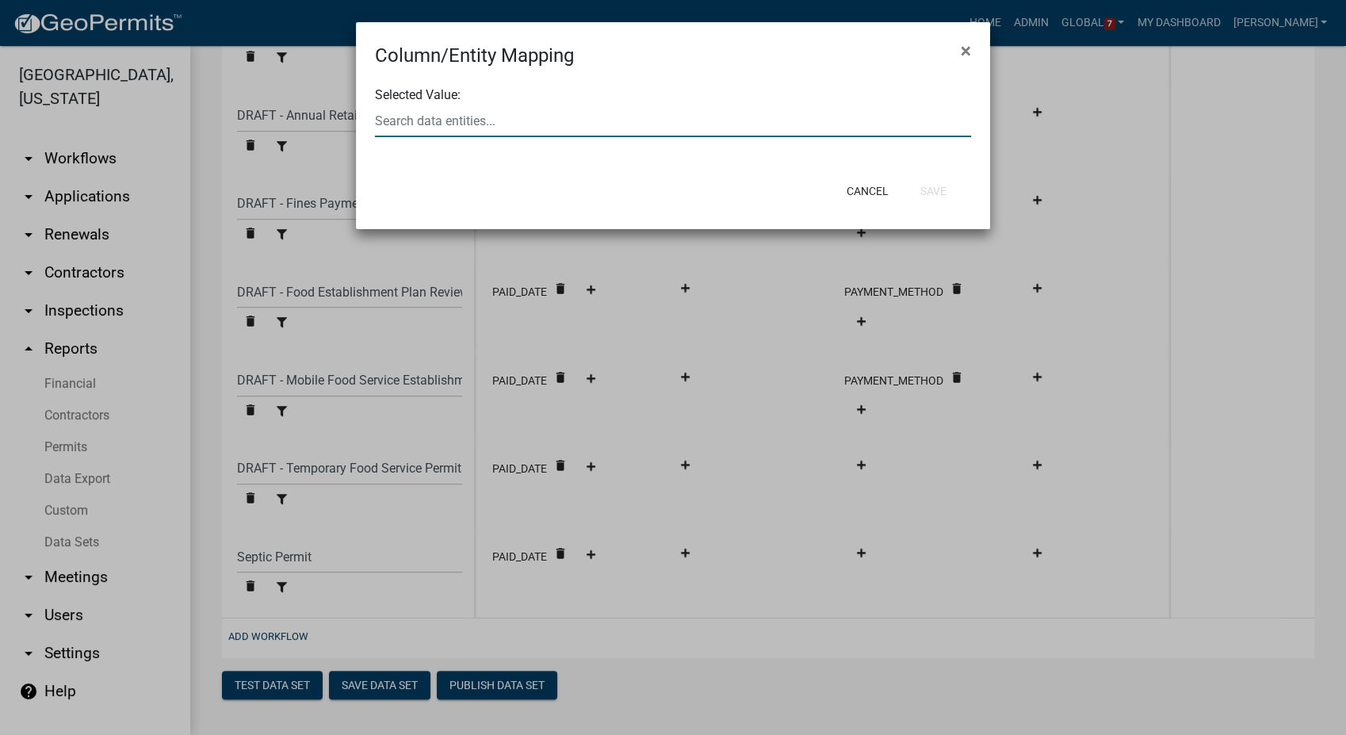
click at [448, 125] on div at bounding box center [673, 121] width 620 height 33
click at [448, 125] on ngb-highlight "PAYMENT _METHOD" at bounding box center [439, 130] width 115 height 13
drag, startPoint x: 933, startPoint y: 191, endPoint x: 922, endPoint y: 281, distance: 90.3
click at [933, 192] on button "Save" at bounding box center [934, 191] width 52 height 29
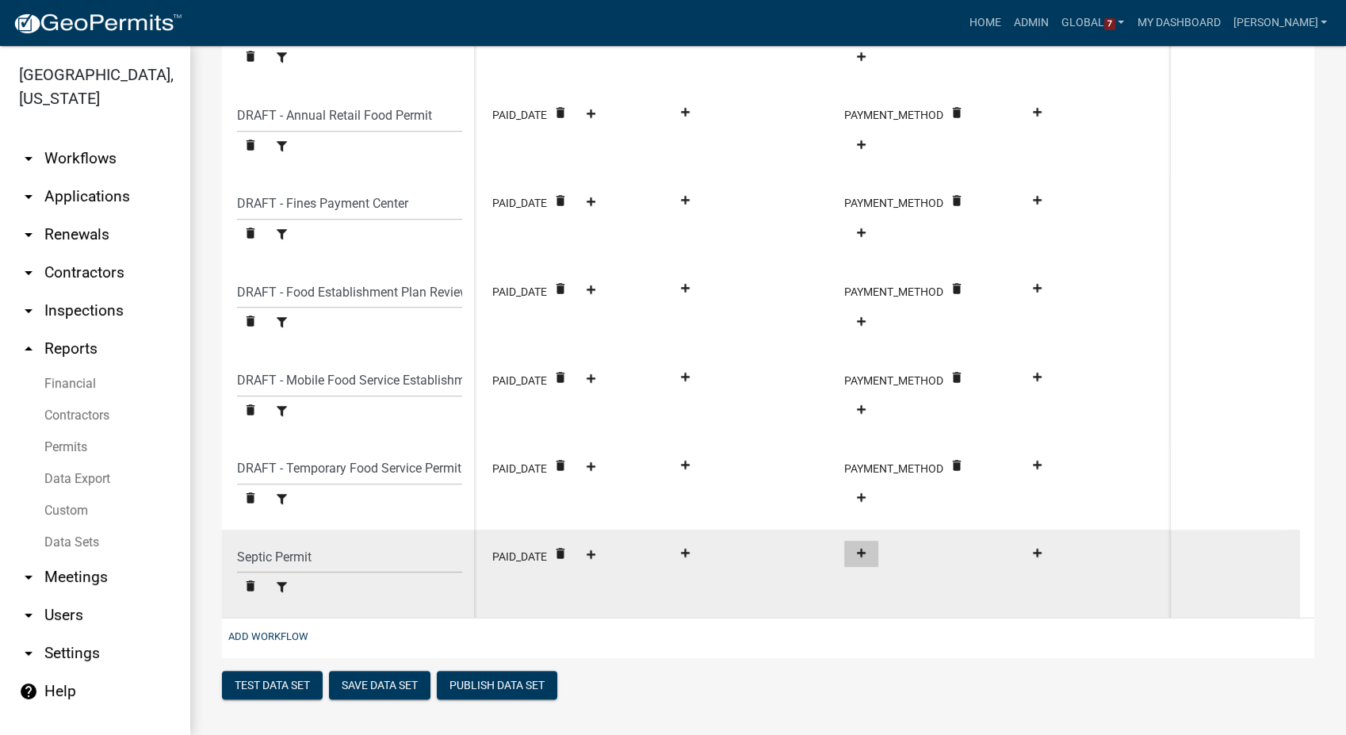
click at [857, 553] on icon at bounding box center [861, 553] width 9 height 10
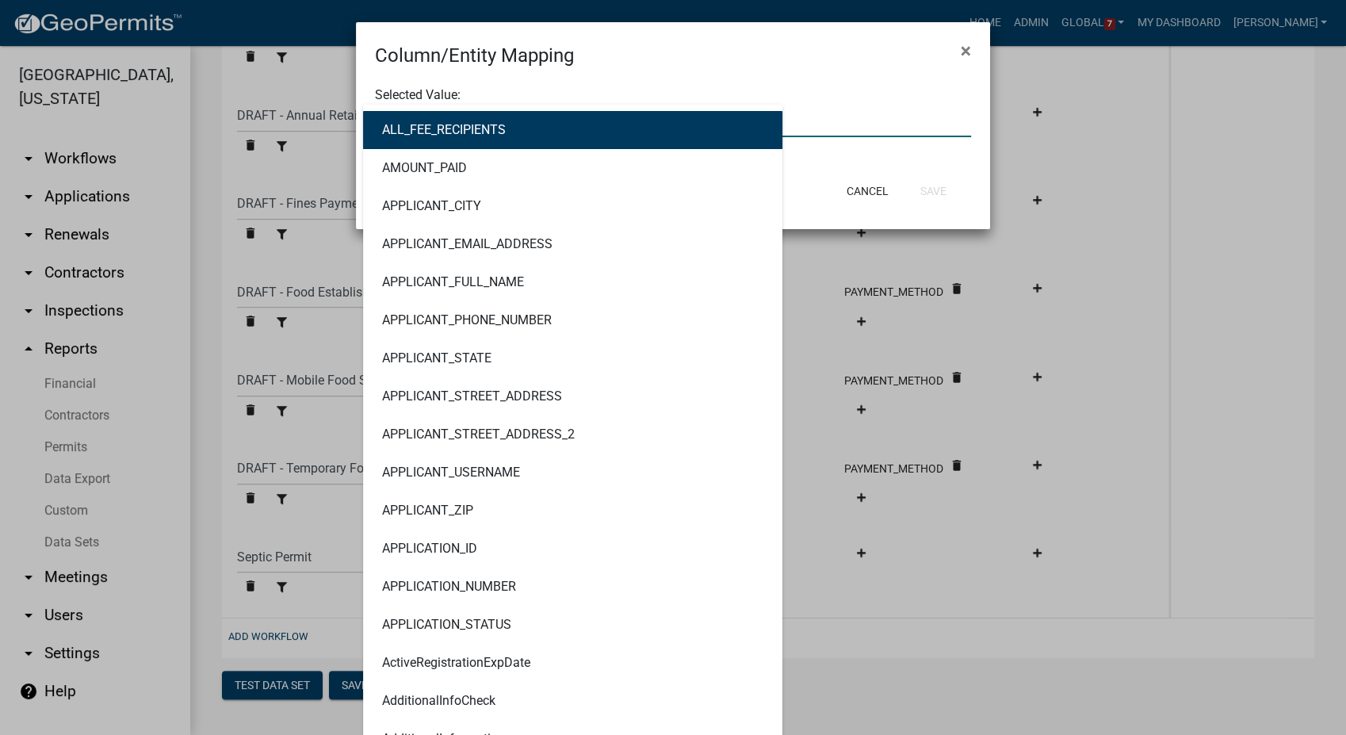
click at [473, 121] on div "ALL_FEE_RECIPIENTS AMOUNT_PAID APPLICANT_CITY APPLICANT_EMAIL_ADDRESS APPLICANT…" at bounding box center [673, 121] width 620 height 33
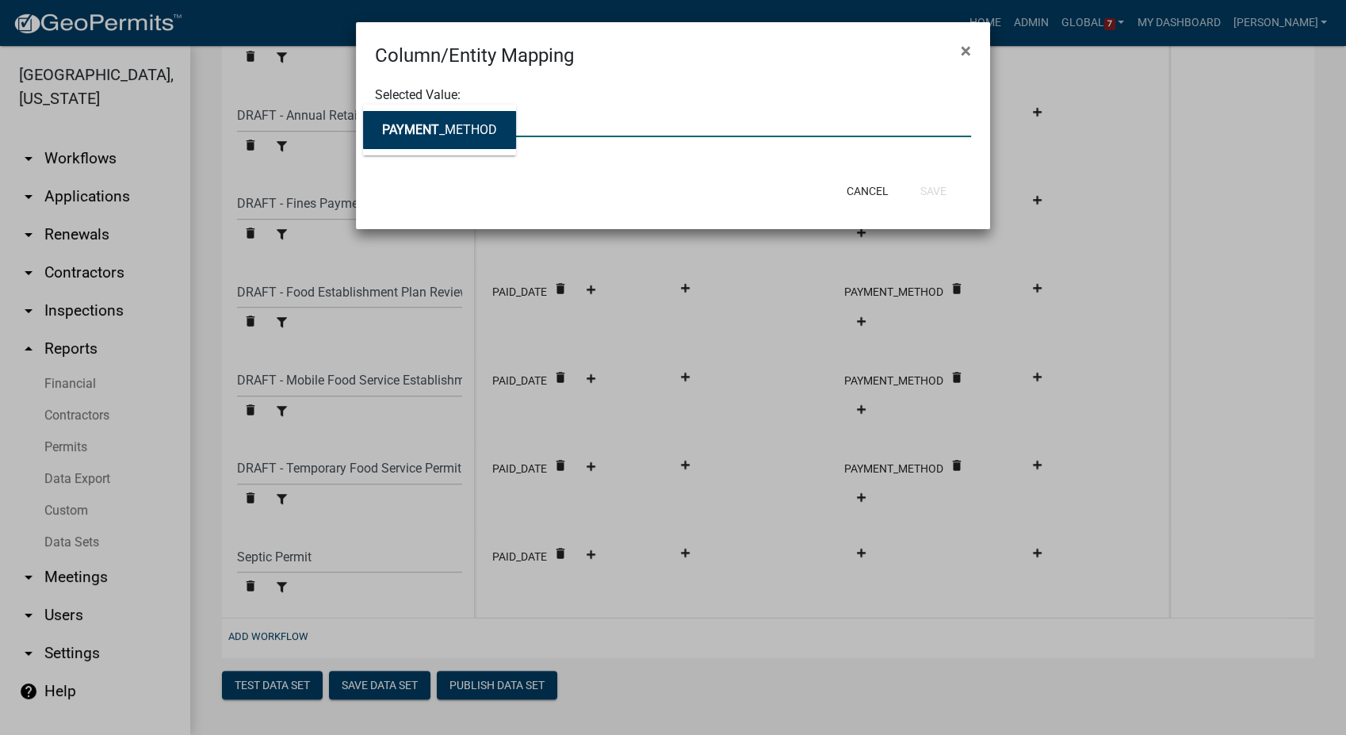
click at [473, 121] on button "PAYMENT _METHOD" at bounding box center [439, 130] width 153 height 38
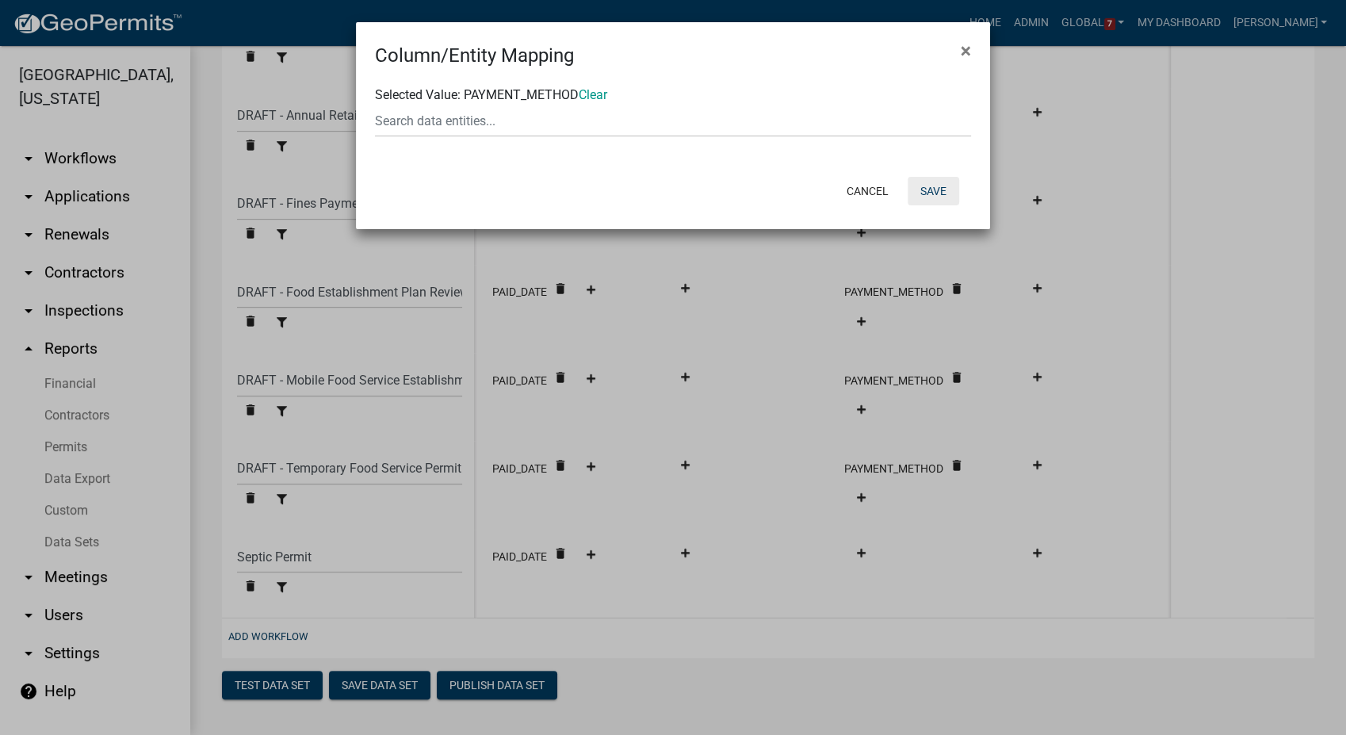
click at [950, 194] on button "Save" at bounding box center [934, 191] width 52 height 29
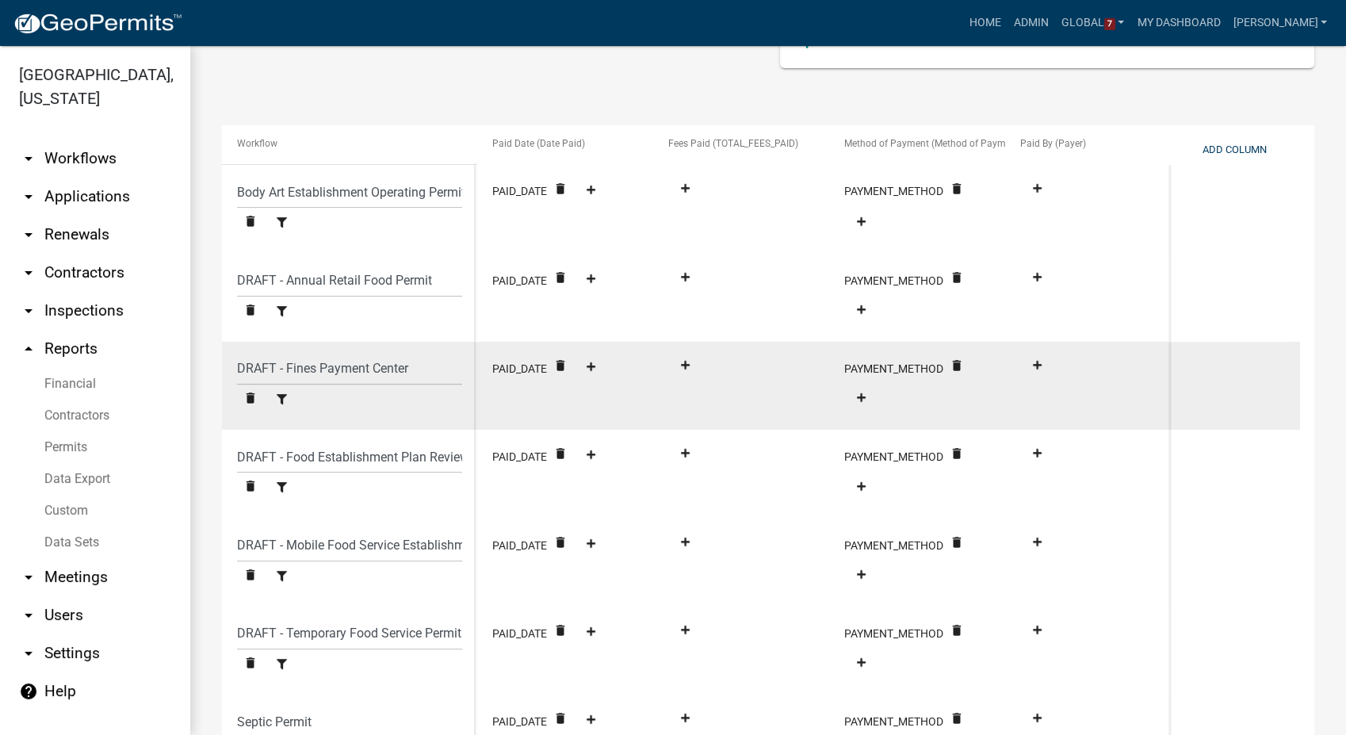
scroll to position [650, 0]
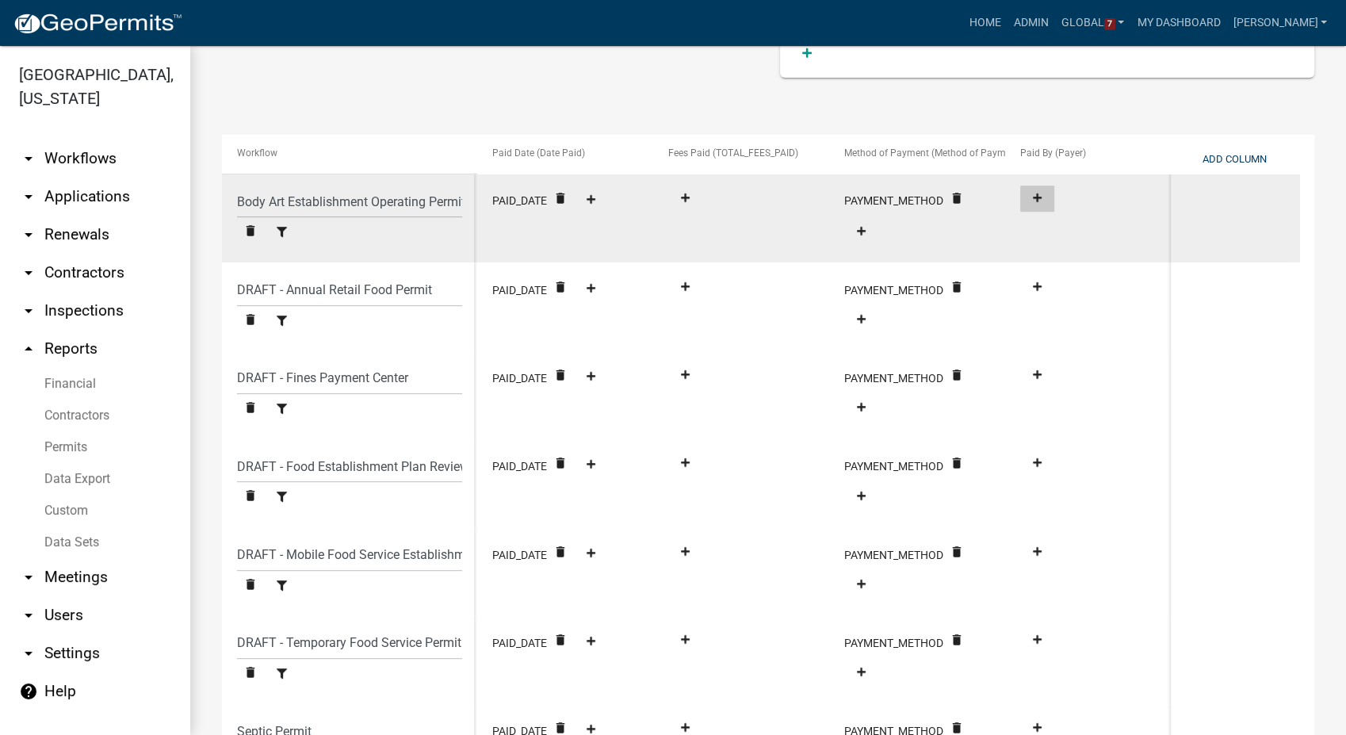
click at [1043, 193] on fa-icon at bounding box center [1037, 199] width 21 height 12
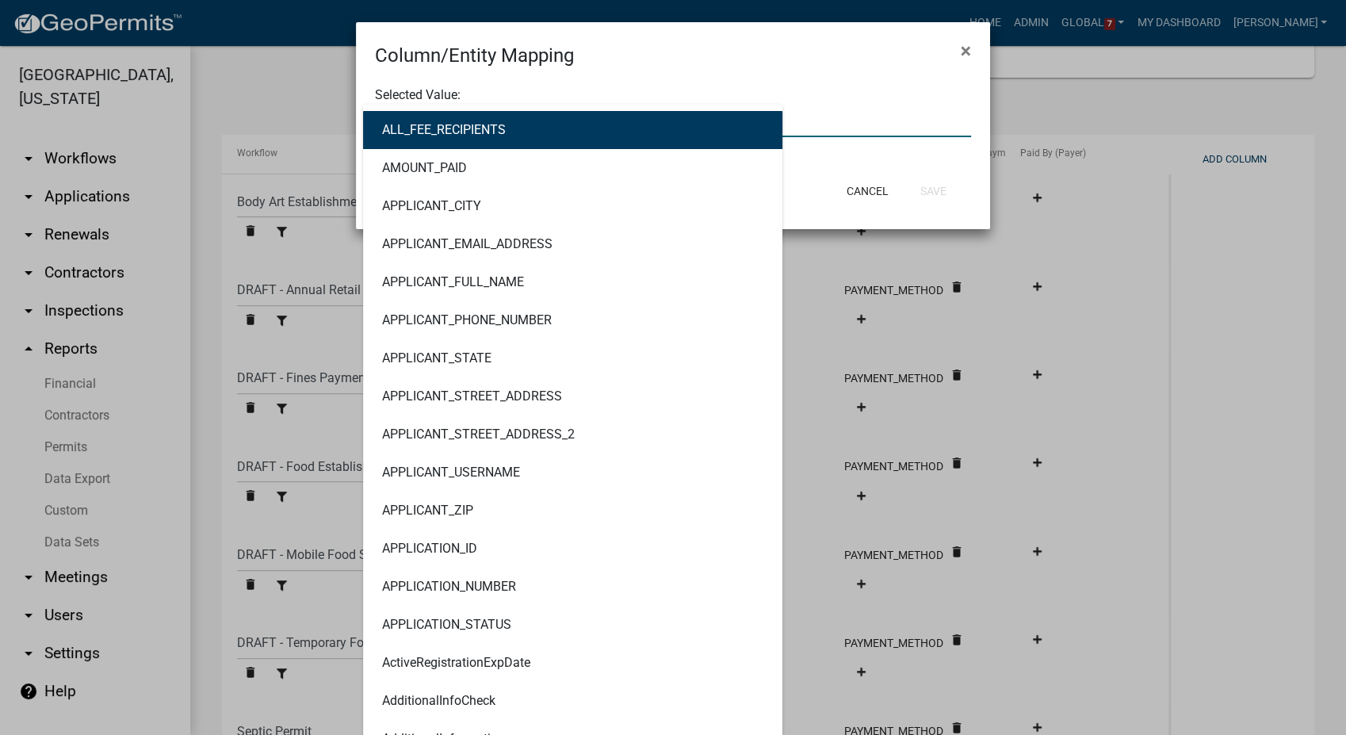
click at [423, 113] on div "ALL_FEE_RECIPIENTS AMOUNT_PAID APPLICANT_CITY APPLICANT_EMAIL_ADDRESS APPLICANT…" at bounding box center [673, 121] width 620 height 33
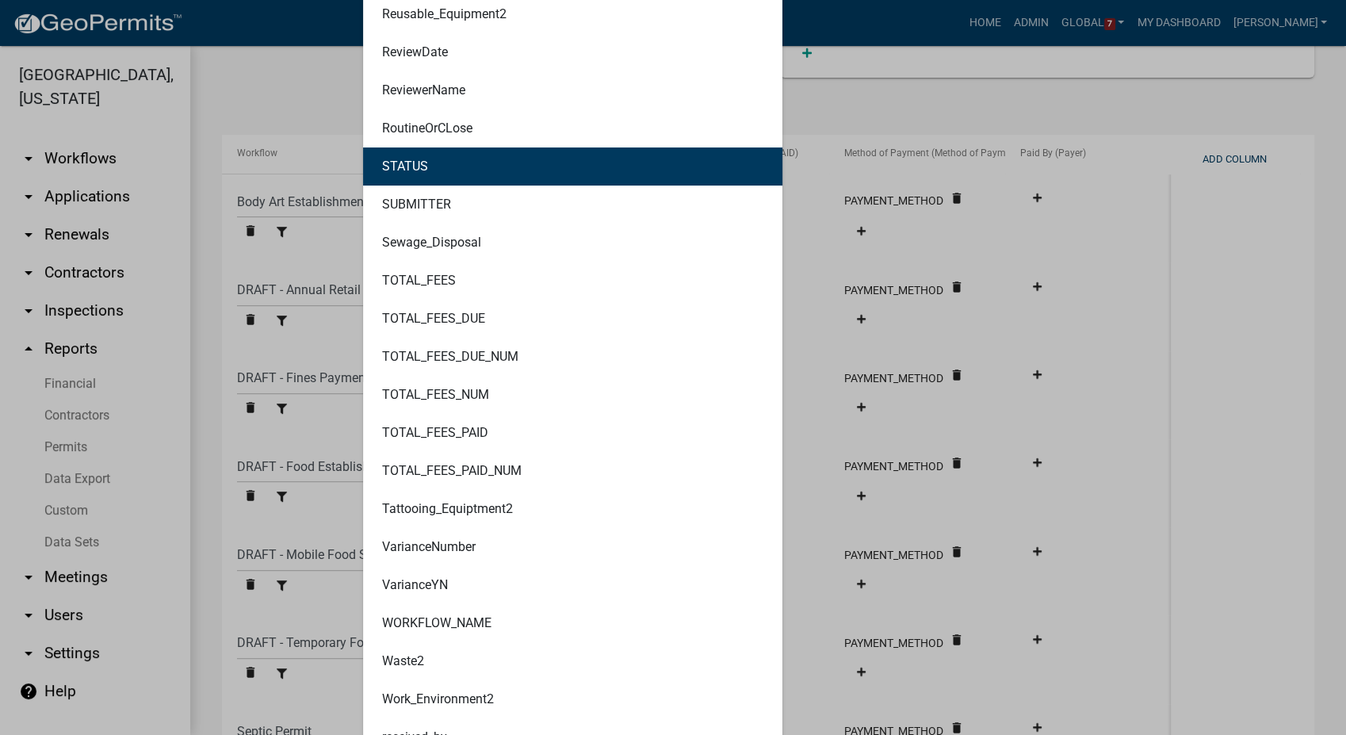
scroll to position [6156, 0]
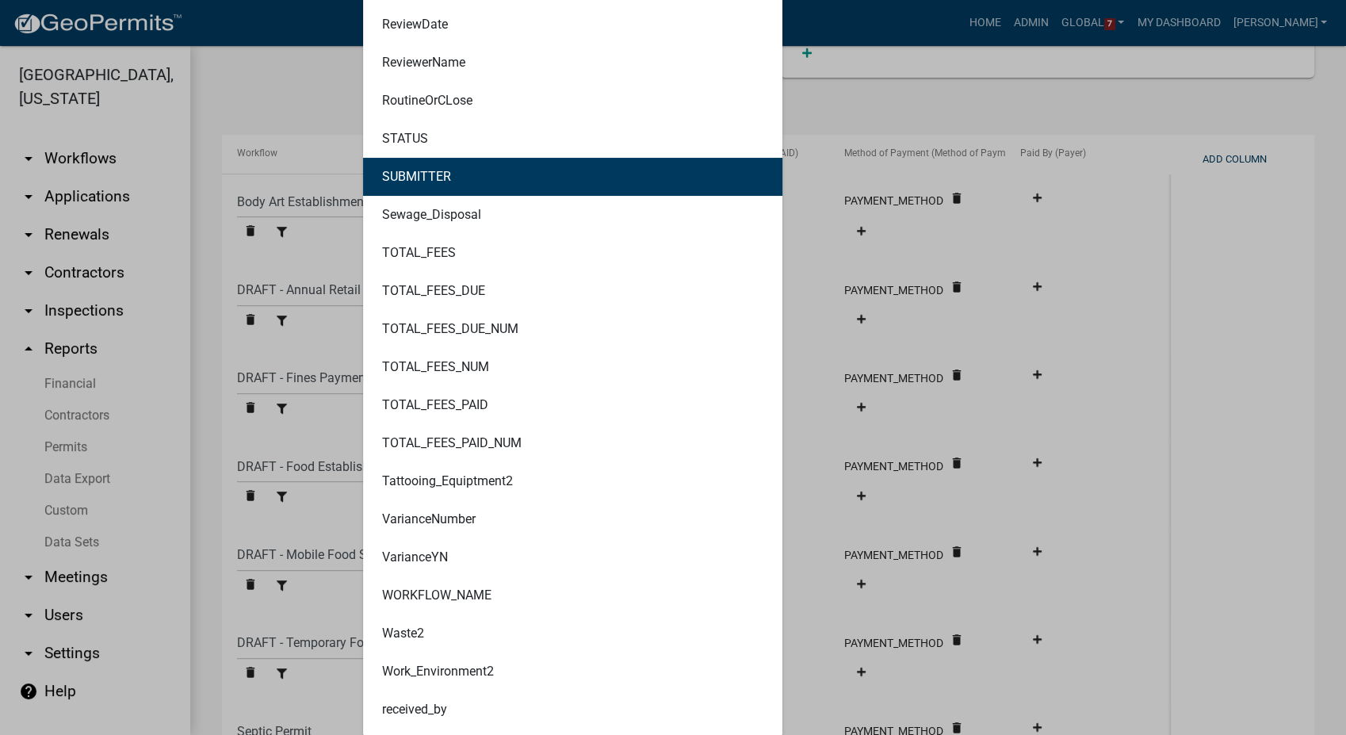
click at [515, 182] on button "SUBMITTER" at bounding box center [572, 177] width 419 height 38
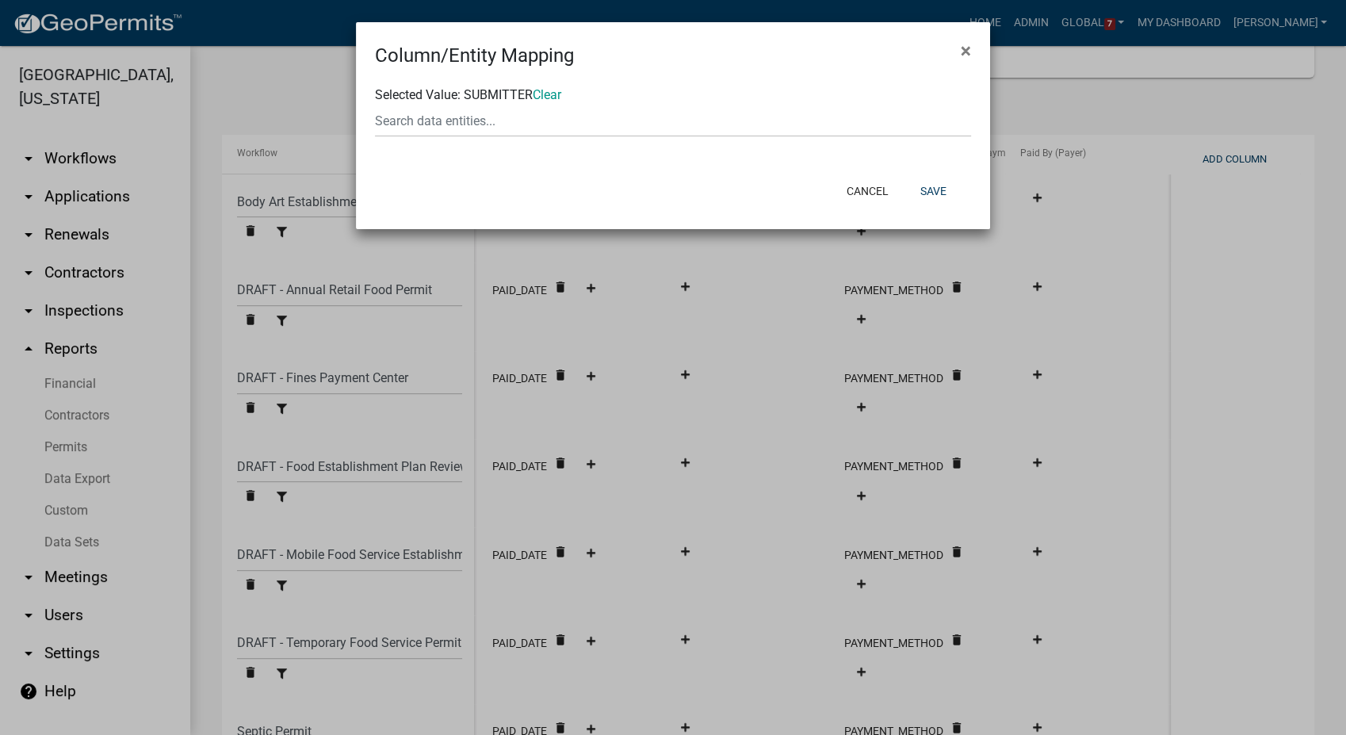
scroll to position [0, 0]
click at [930, 189] on button "Save" at bounding box center [934, 191] width 52 height 29
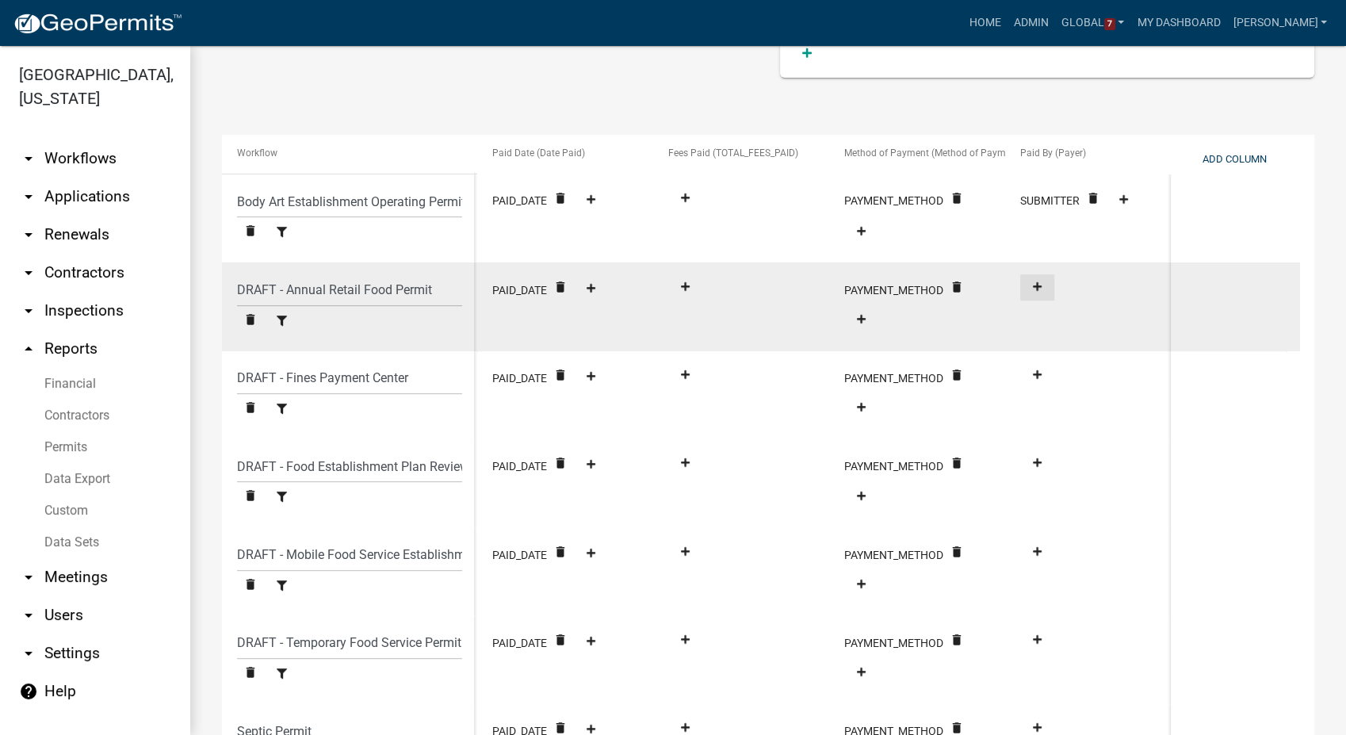
click at [1043, 294] on button at bounding box center [1037, 287] width 34 height 26
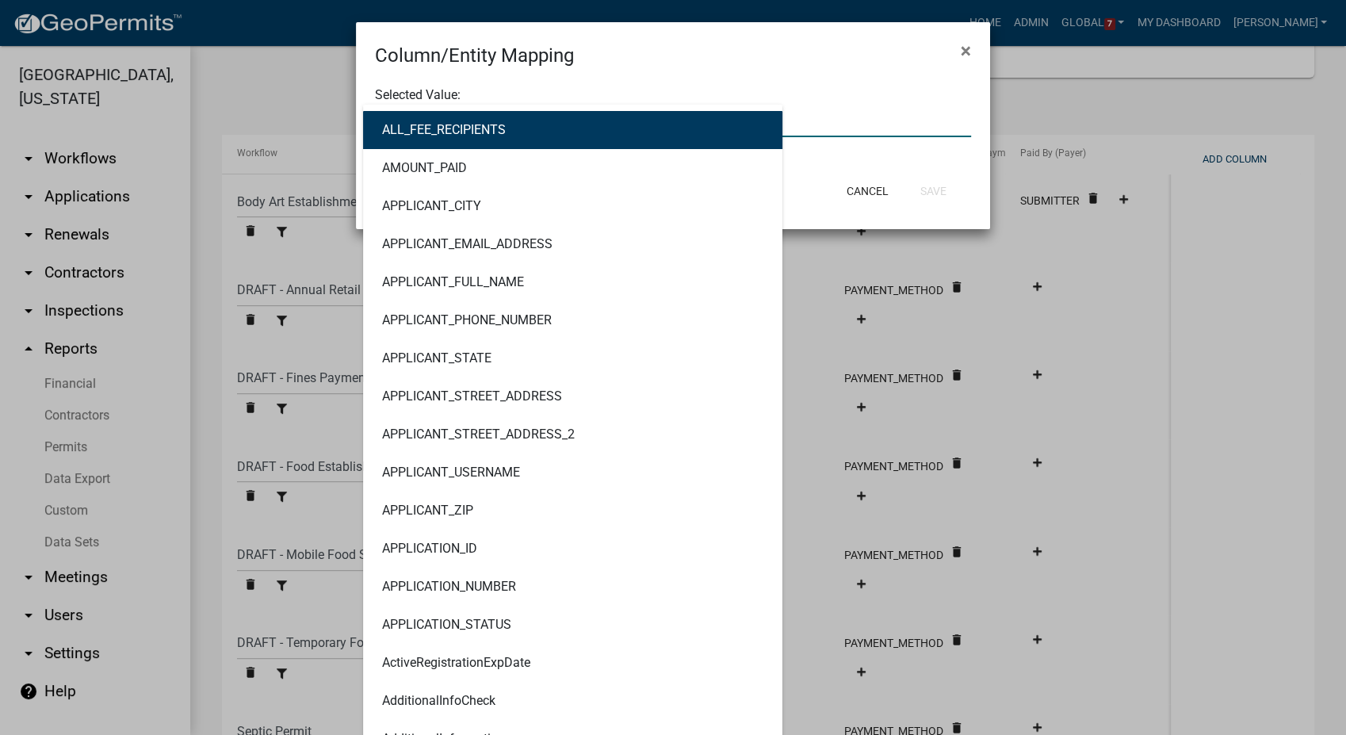
click at [531, 115] on div "ALL_FEE_RECIPIENTS AMOUNT_PAID APPLICANT_CITY APPLICANT_EMAIL_ADDRESS APPLICANT…" at bounding box center [673, 121] width 620 height 33
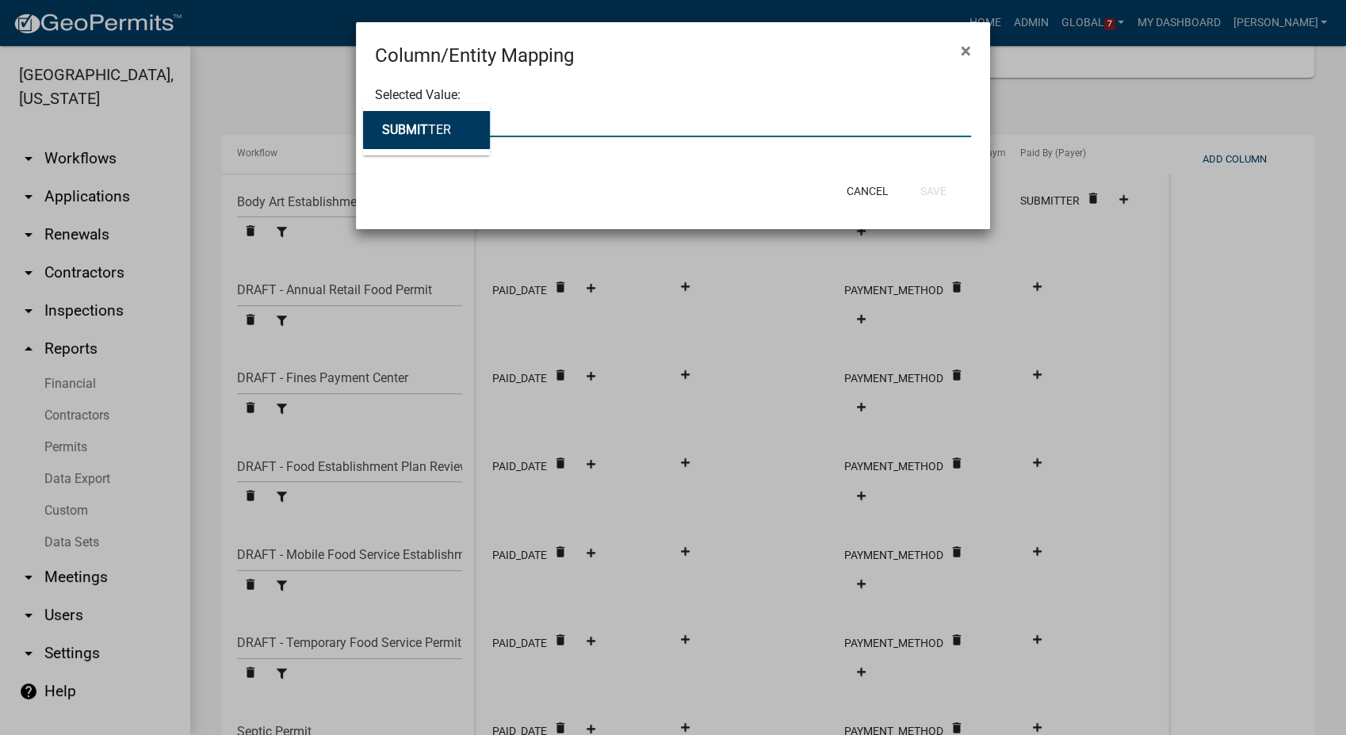
click at [422, 136] on span "SUBMIT" at bounding box center [405, 129] width 46 height 15
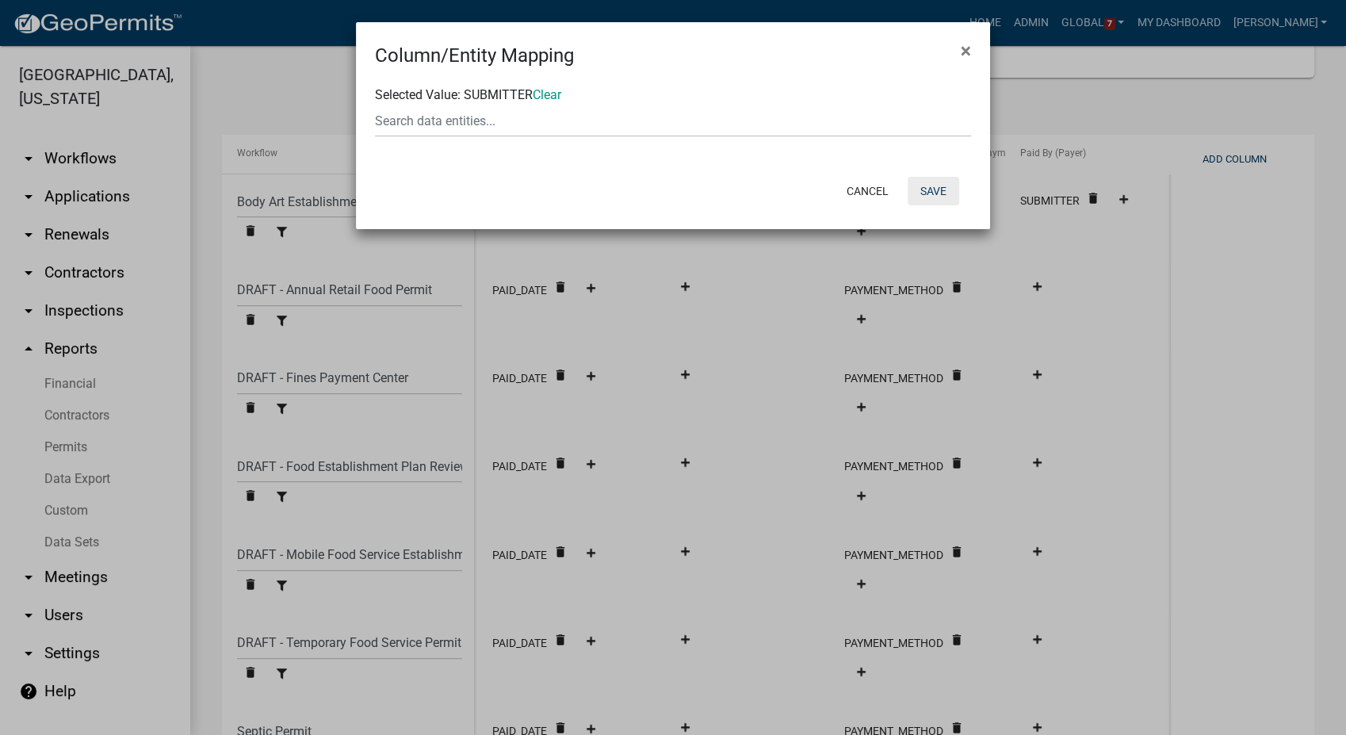
click at [949, 197] on button "Save" at bounding box center [934, 191] width 52 height 29
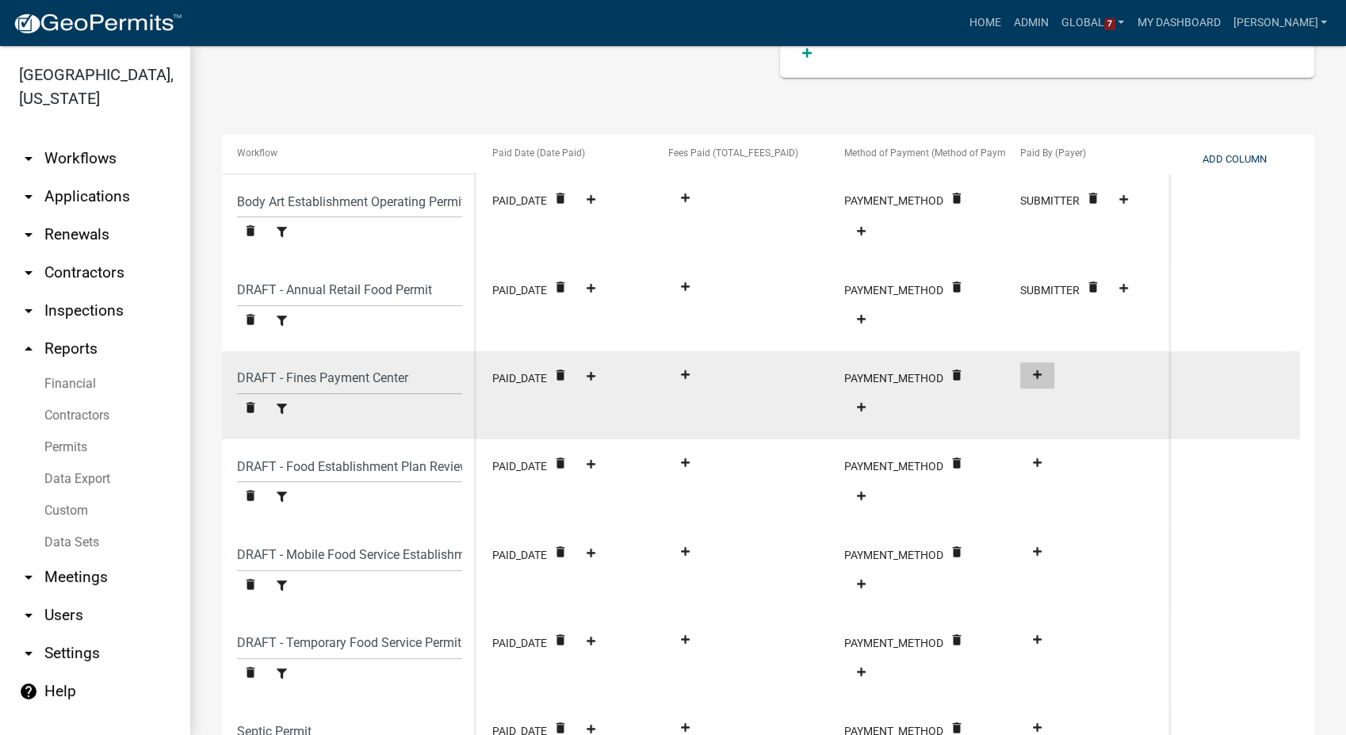
click at [1043, 381] on button at bounding box center [1037, 375] width 34 height 26
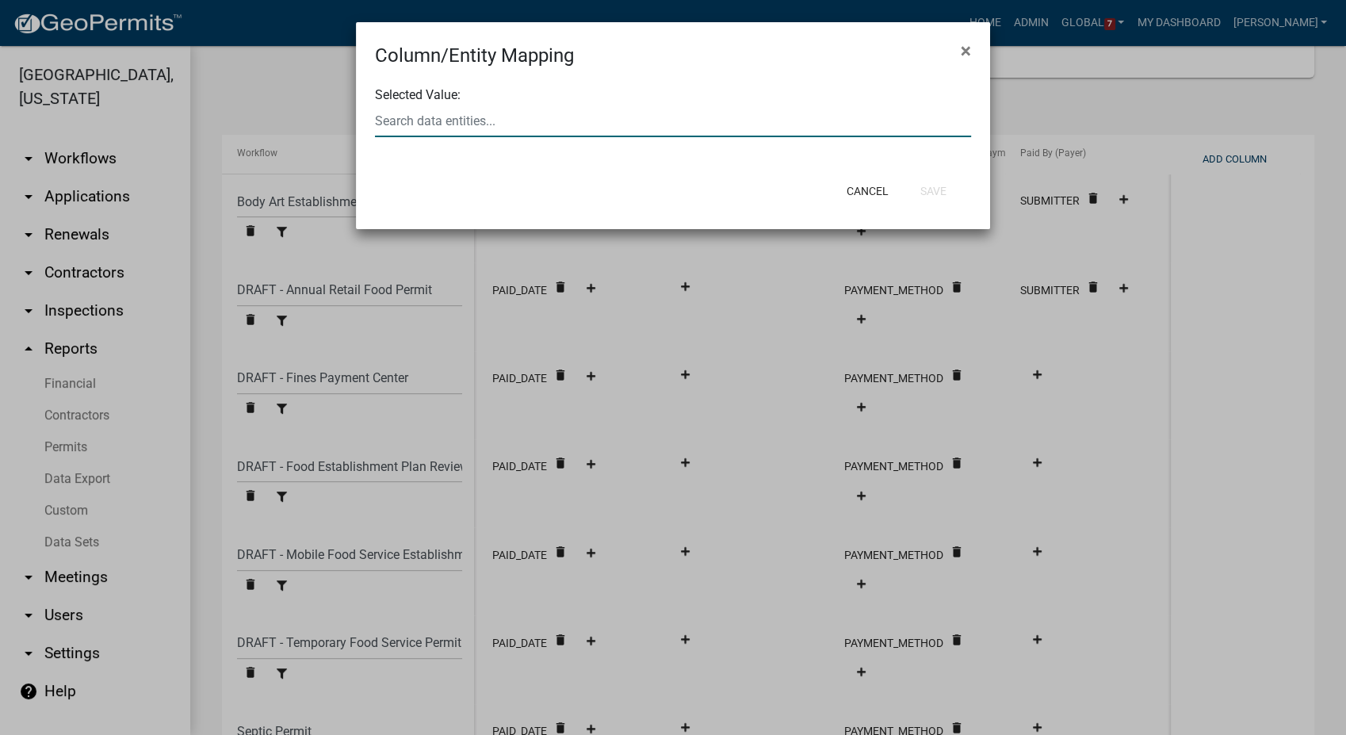
click at [443, 128] on div at bounding box center [673, 121] width 620 height 33
click at [443, 128] on ngb-highlight "SUBMITT ER" at bounding box center [416, 130] width 69 height 13
click at [914, 191] on button "Save" at bounding box center [934, 191] width 52 height 29
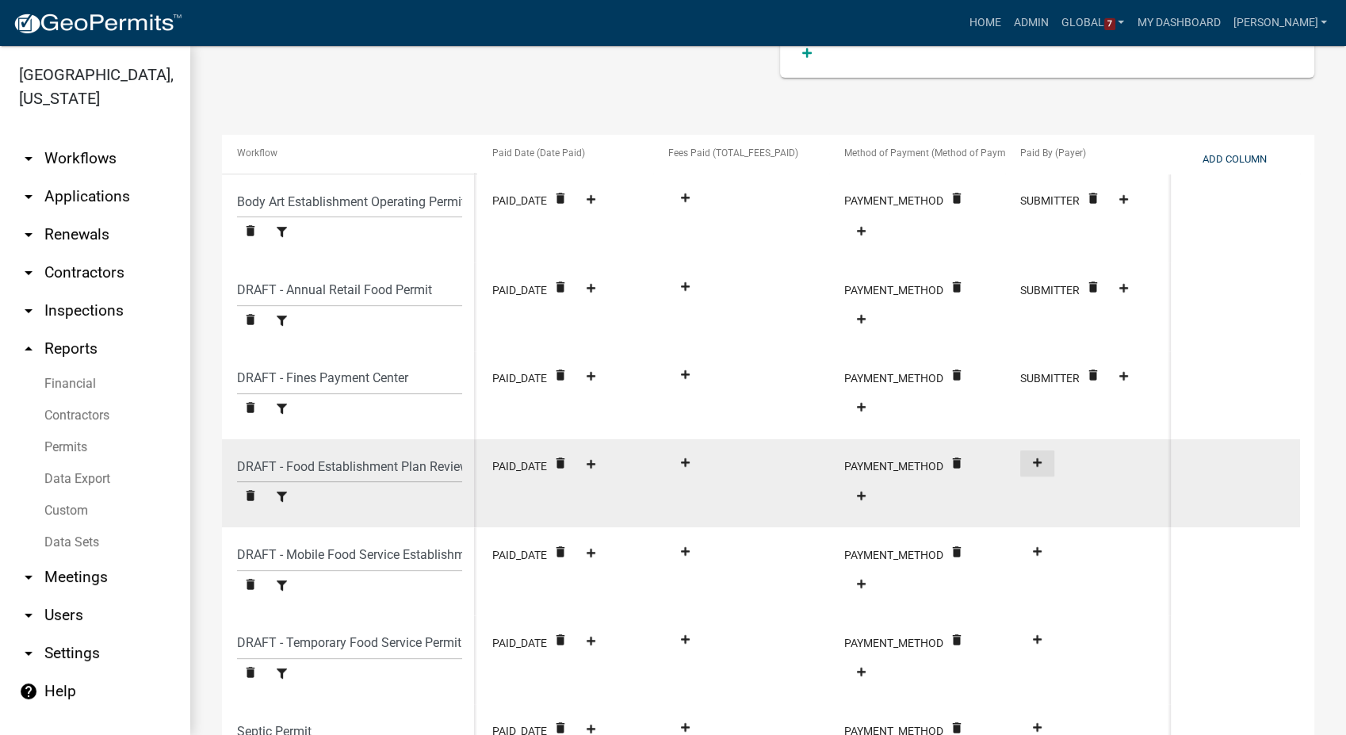
click at [1037, 460] on icon at bounding box center [1037, 462] width 9 height 9
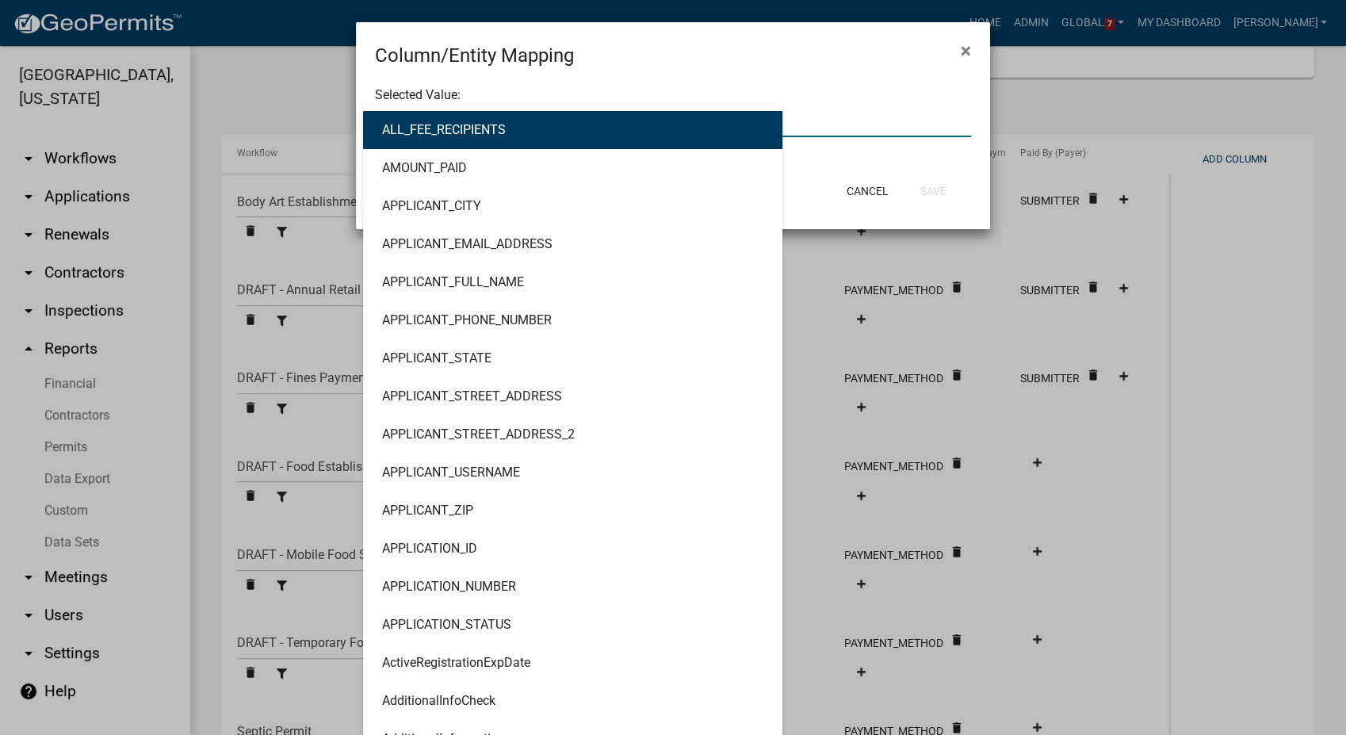
click at [447, 121] on div "ALL_FEE_RECIPIENTS AMOUNT_PAID APPLICANT_CITY APPLICANT_EMAIL_ADDRESS APPLICANT…" at bounding box center [673, 121] width 620 height 33
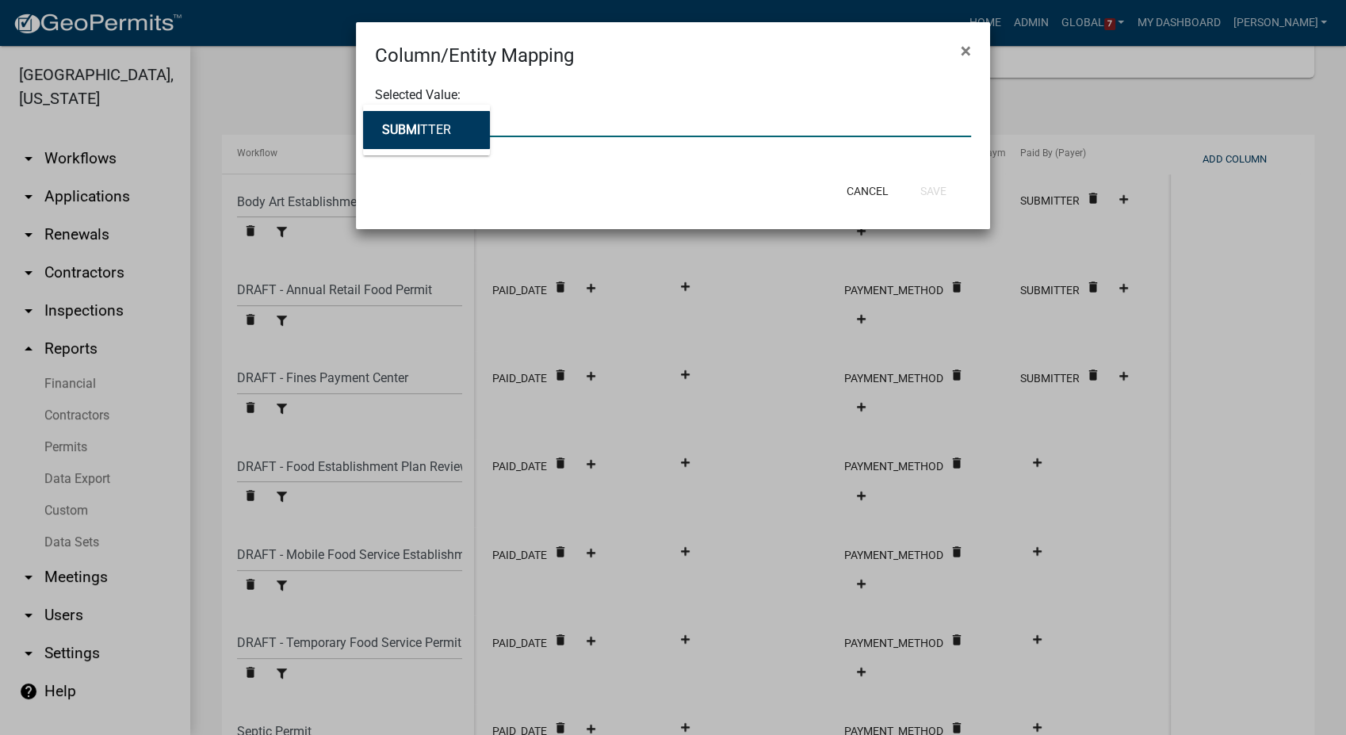
click at [447, 121] on button "SUBMI TTER" at bounding box center [426, 130] width 127 height 38
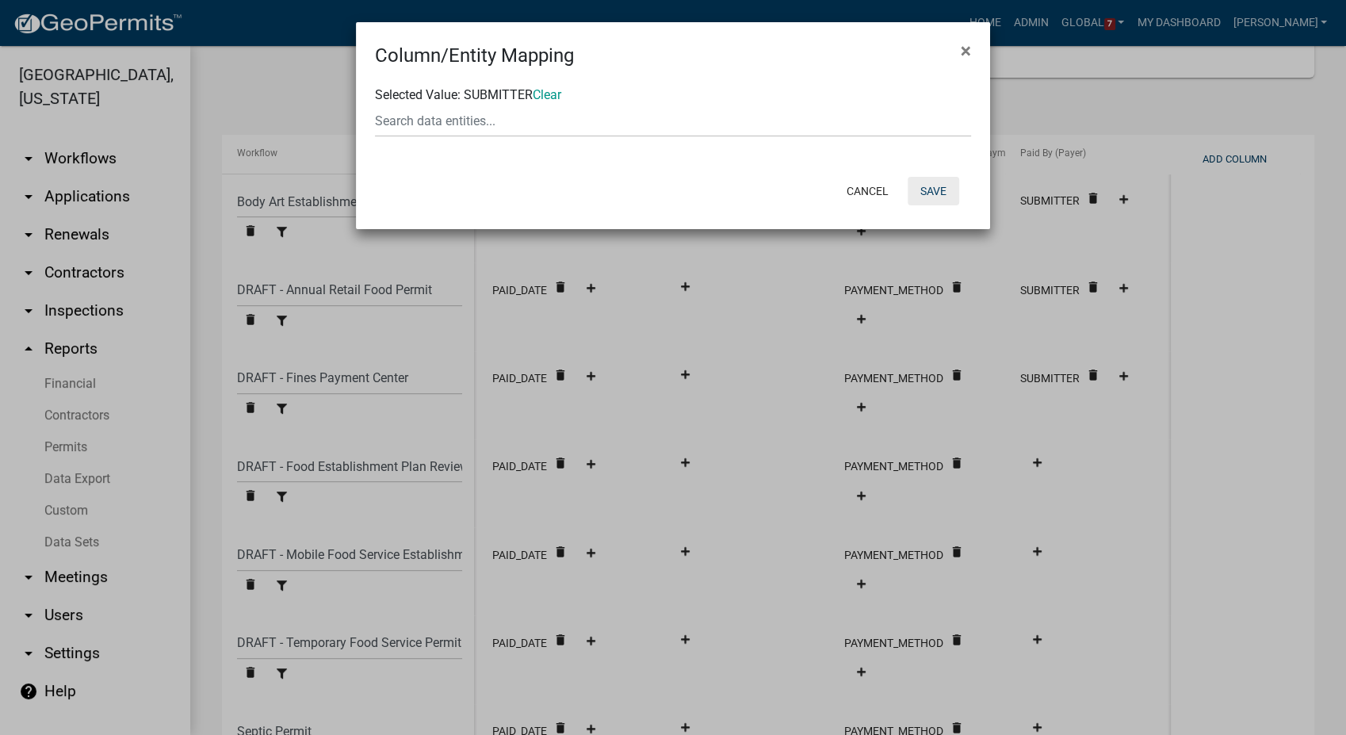
click at [926, 192] on button "Save" at bounding box center [934, 191] width 52 height 29
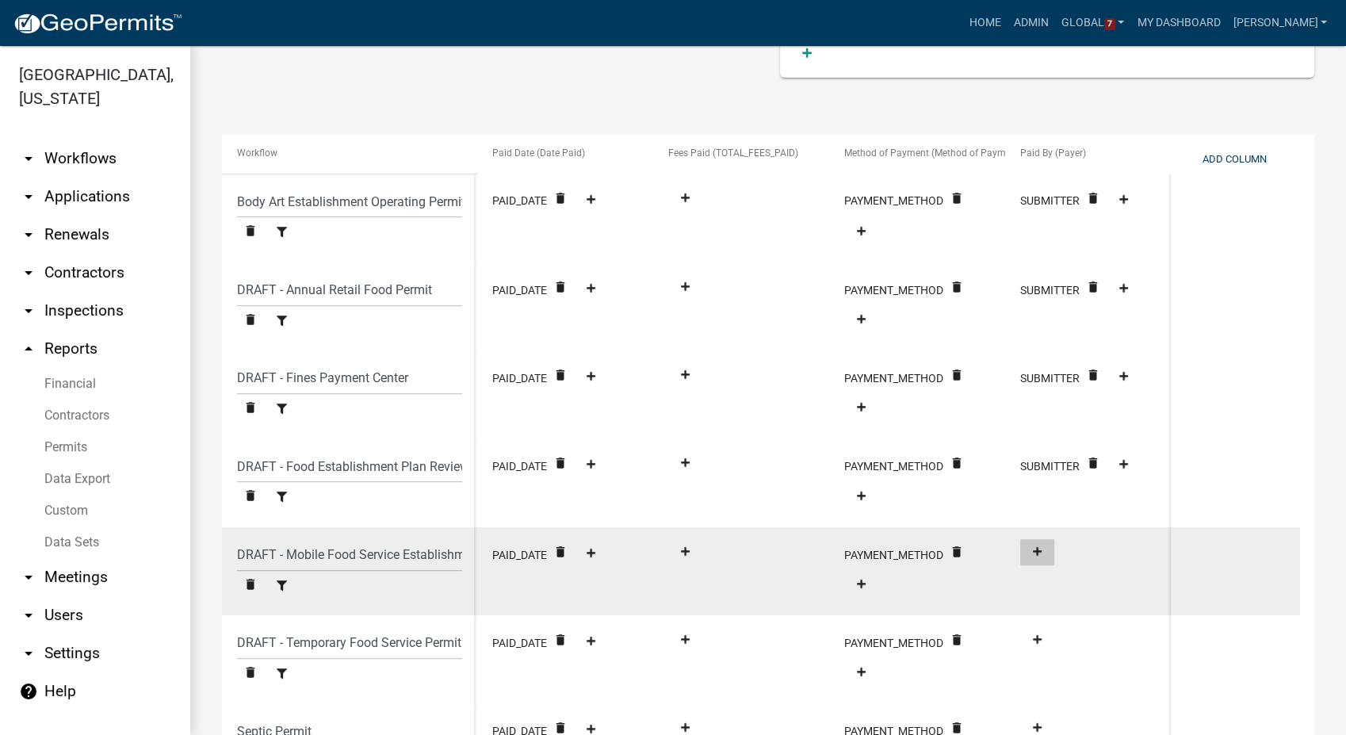
click at [1043, 558] on button at bounding box center [1037, 552] width 34 height 26
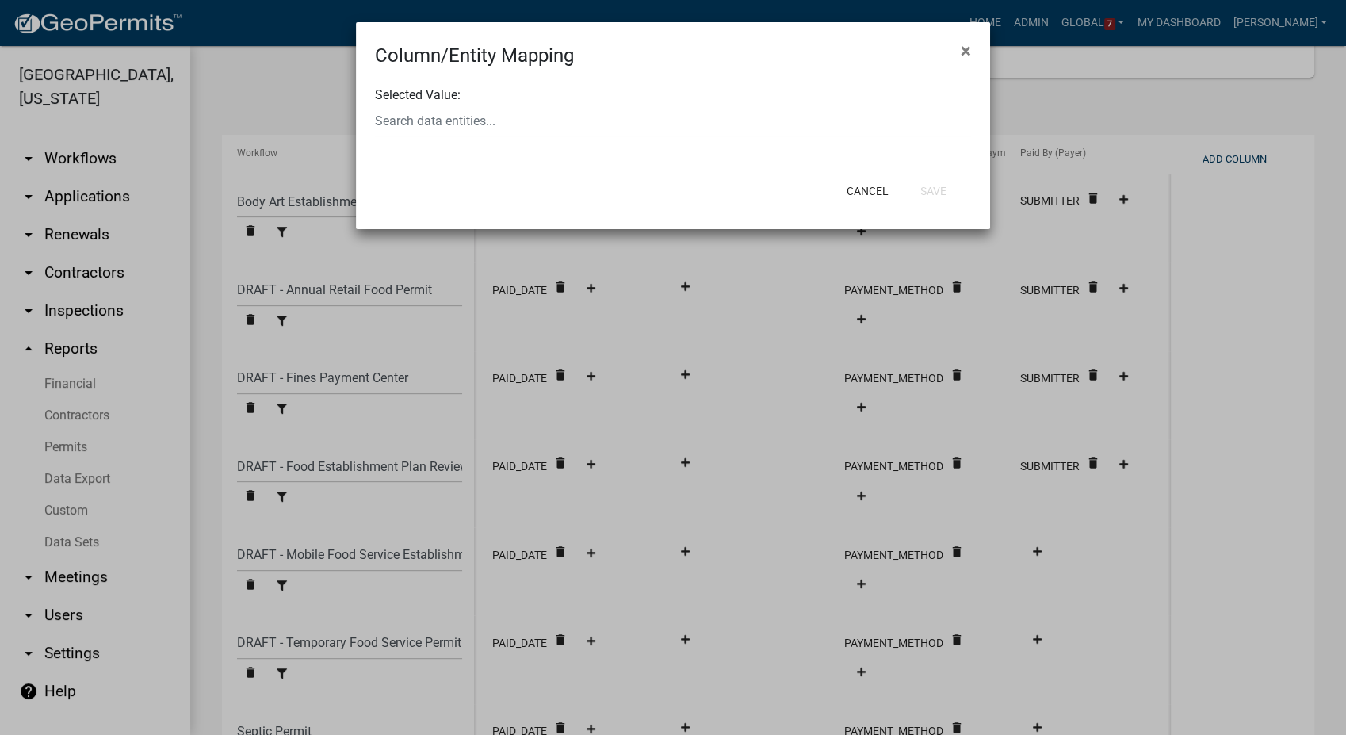
click at [468, 98] on form "Selected Value:" at bounding box center [673, 112] width 596 height 52
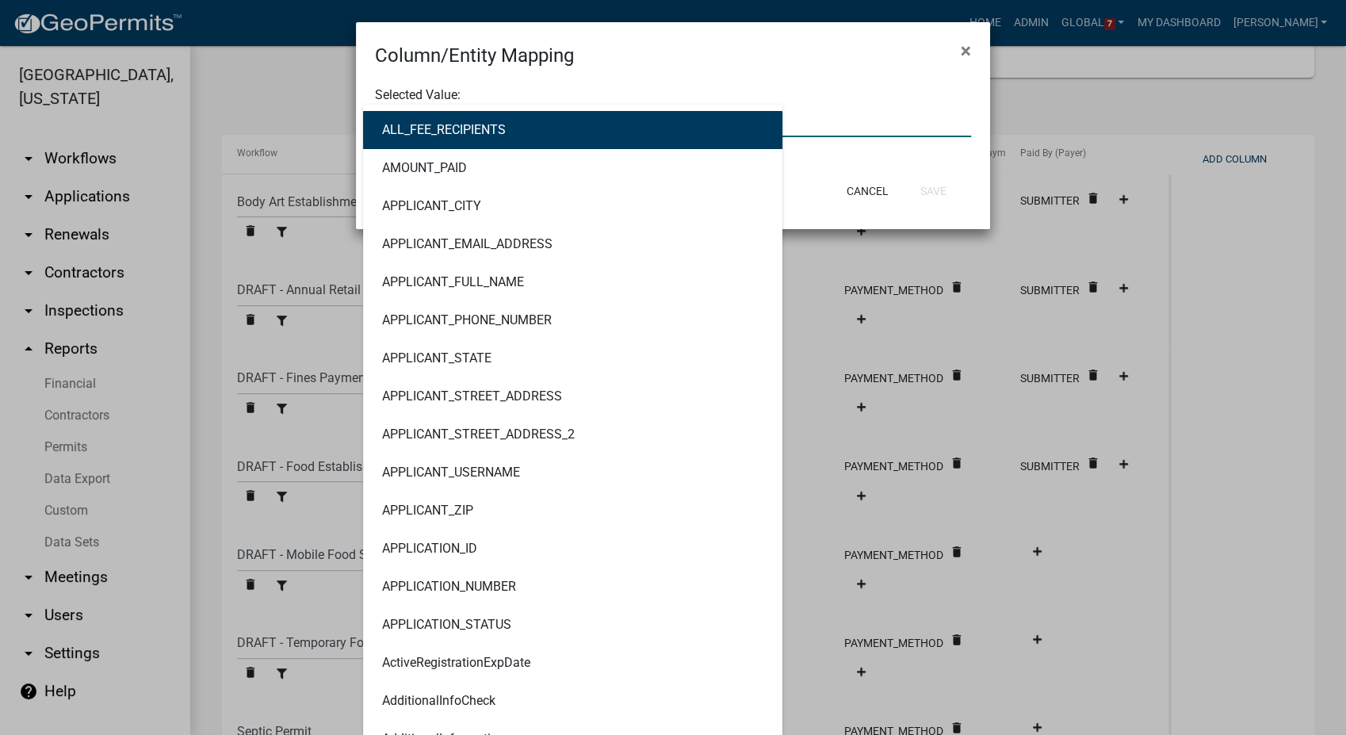
click at [456, 122] on div "ALL_FEE_RECIPIENTS AMOUNT_PAID APPLICANT_CITY APPLICANT_EMAIL_ADDRESS APPLICANT…" at bounding box center [673, 121] width 620 height 33
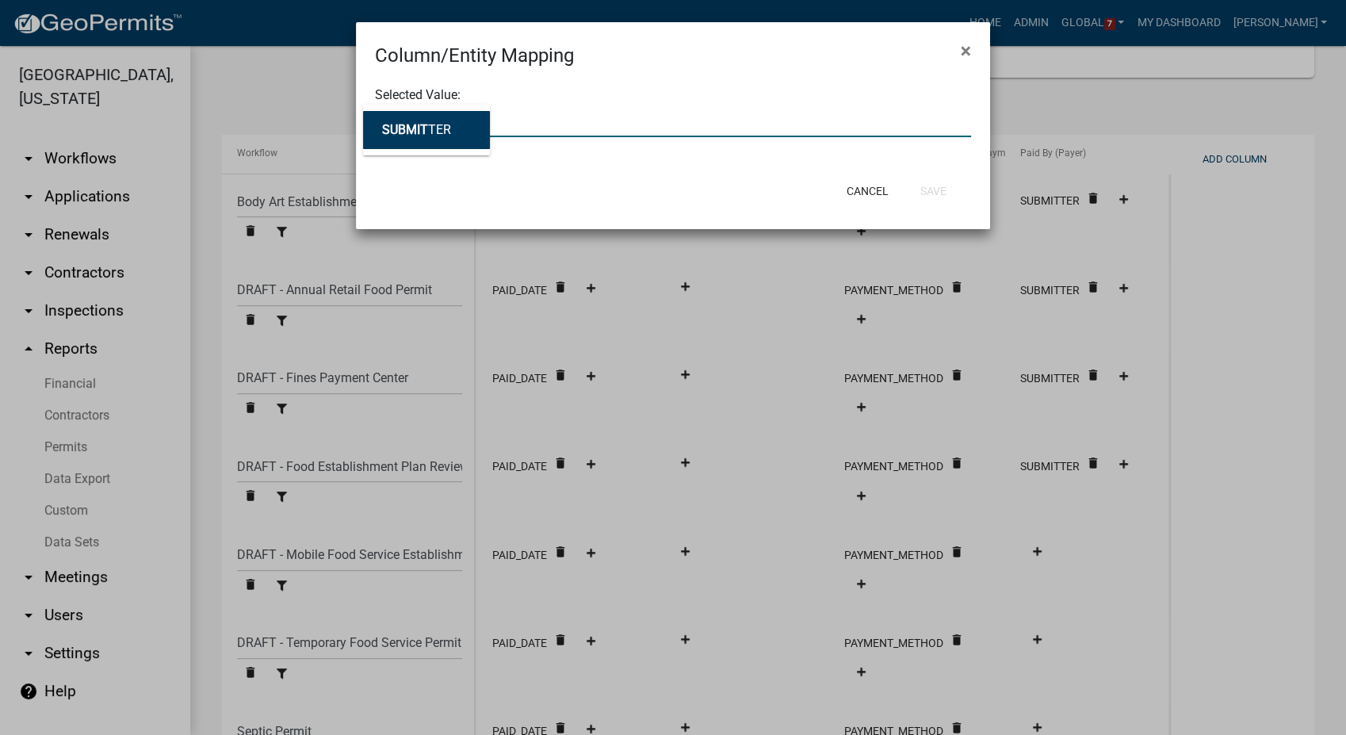
click at [442, 128] on ngb-highlight "SUBMIT TER" at bounding box center [416, 130] width 69 height 13
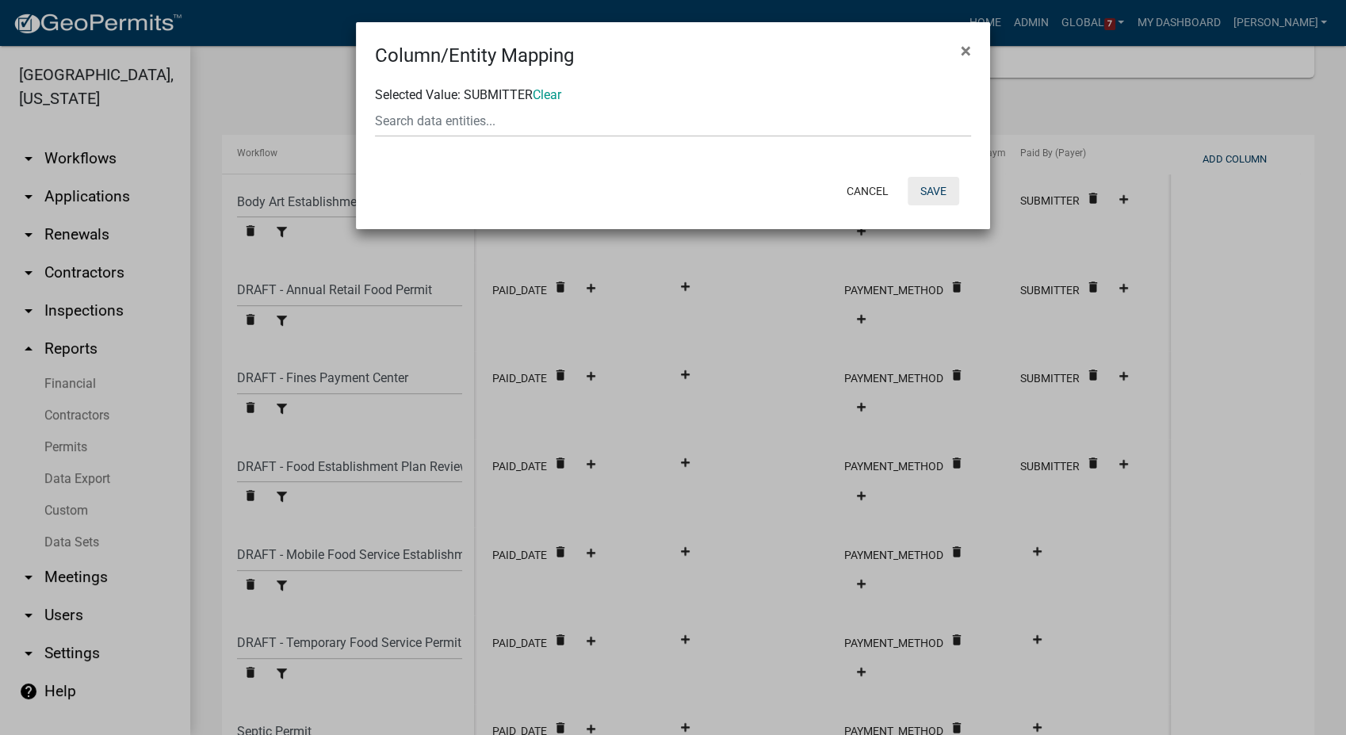
click at [940, 182] on button "Save" at bounding box center [934, 191] width 52 height 29
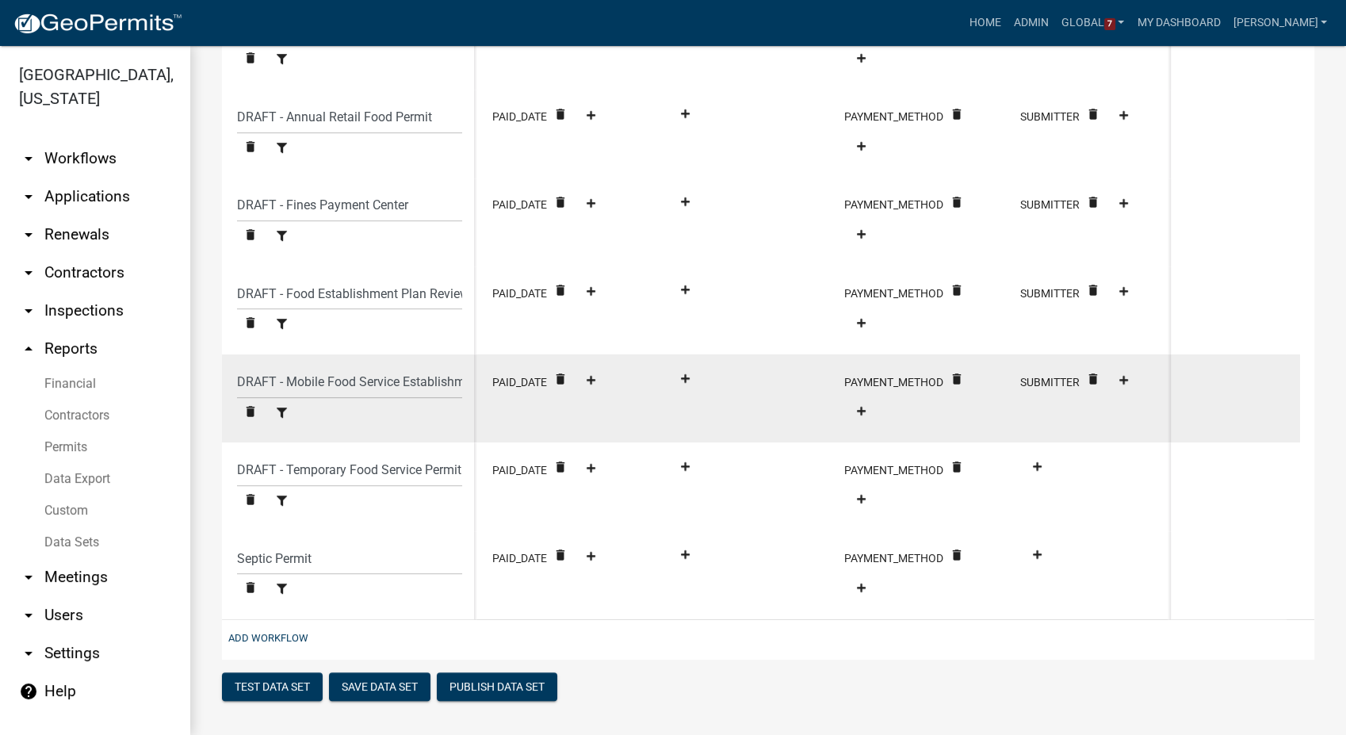
scroll to position [826, 0]
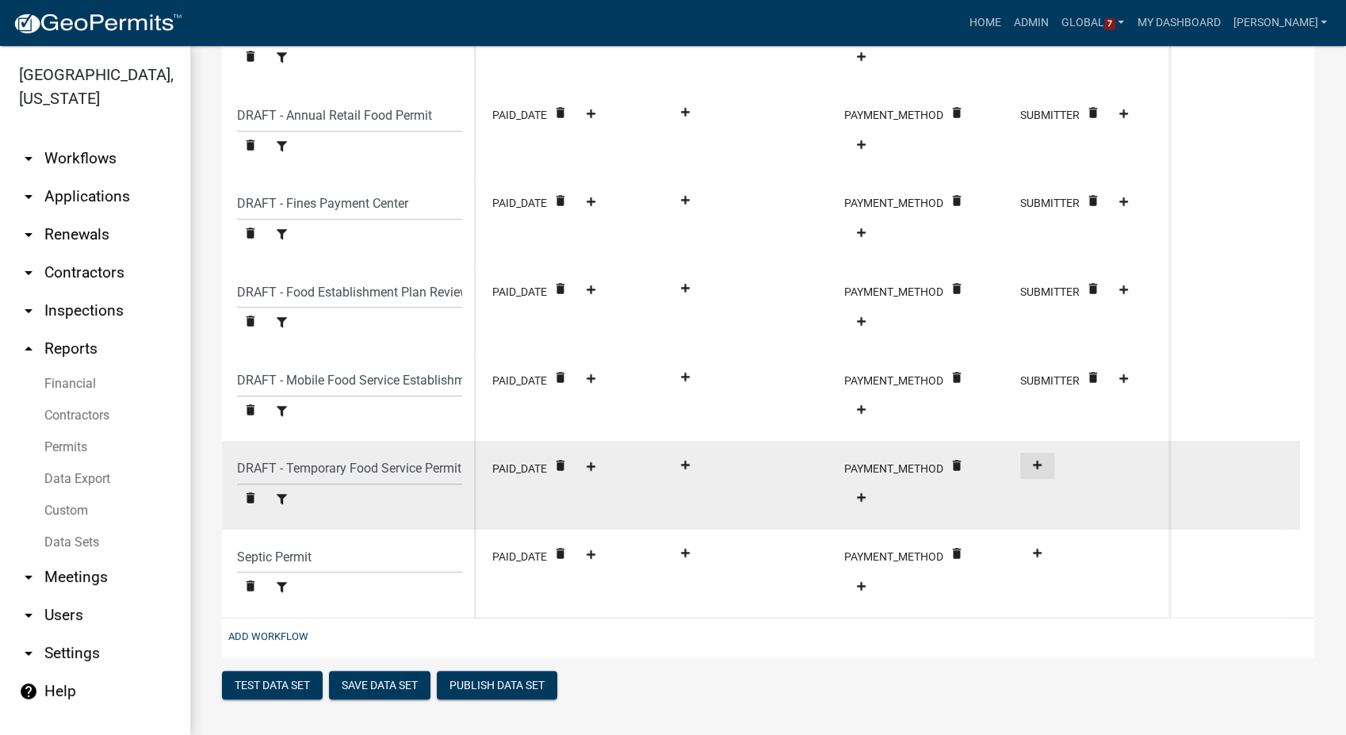
click at [1043, 473] on button at bounding box center [1037, 466] width 34 height 26
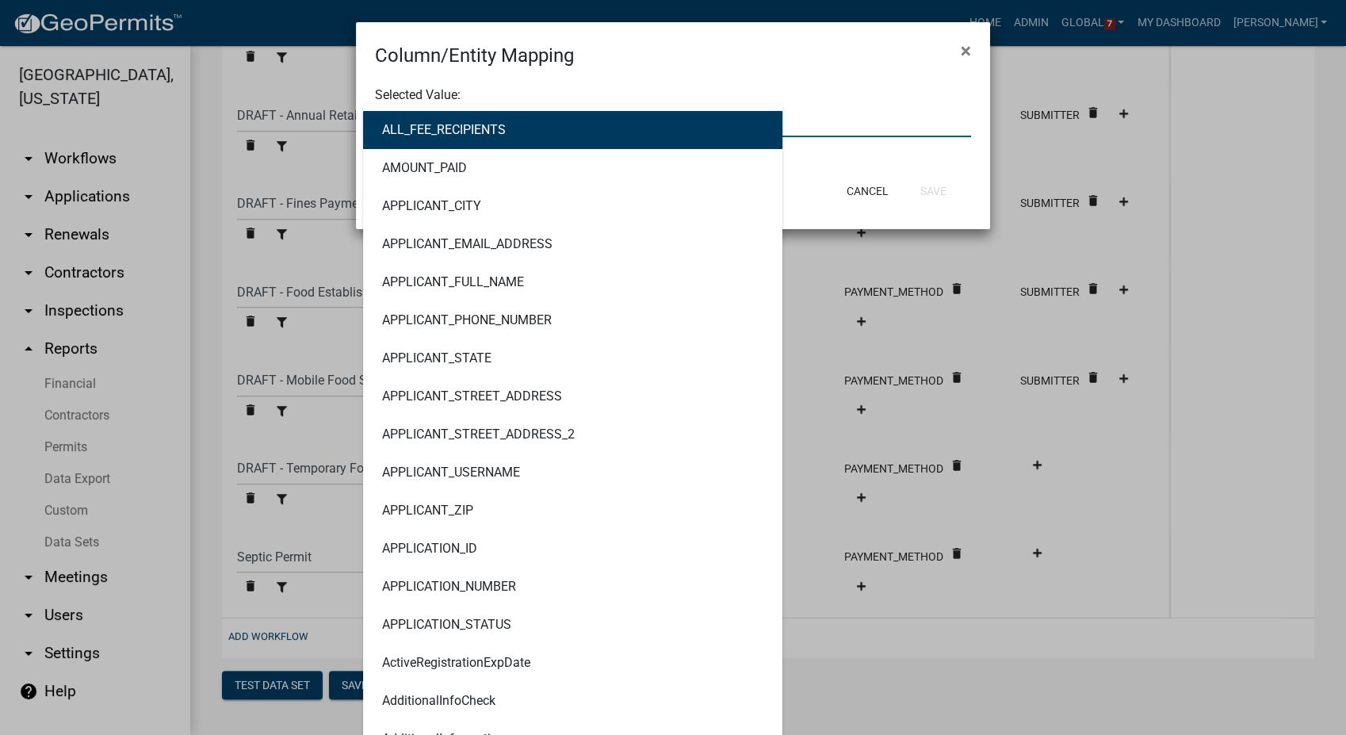
click at [438, 111] on div "ALL_FEE_RECIPIENTS AMOUNT_PAID APPLICANT_CITY APPLICANT_EMAIL_ADDRESS APPLICANT…" at bounding box center [673, 121] width 620 height 33
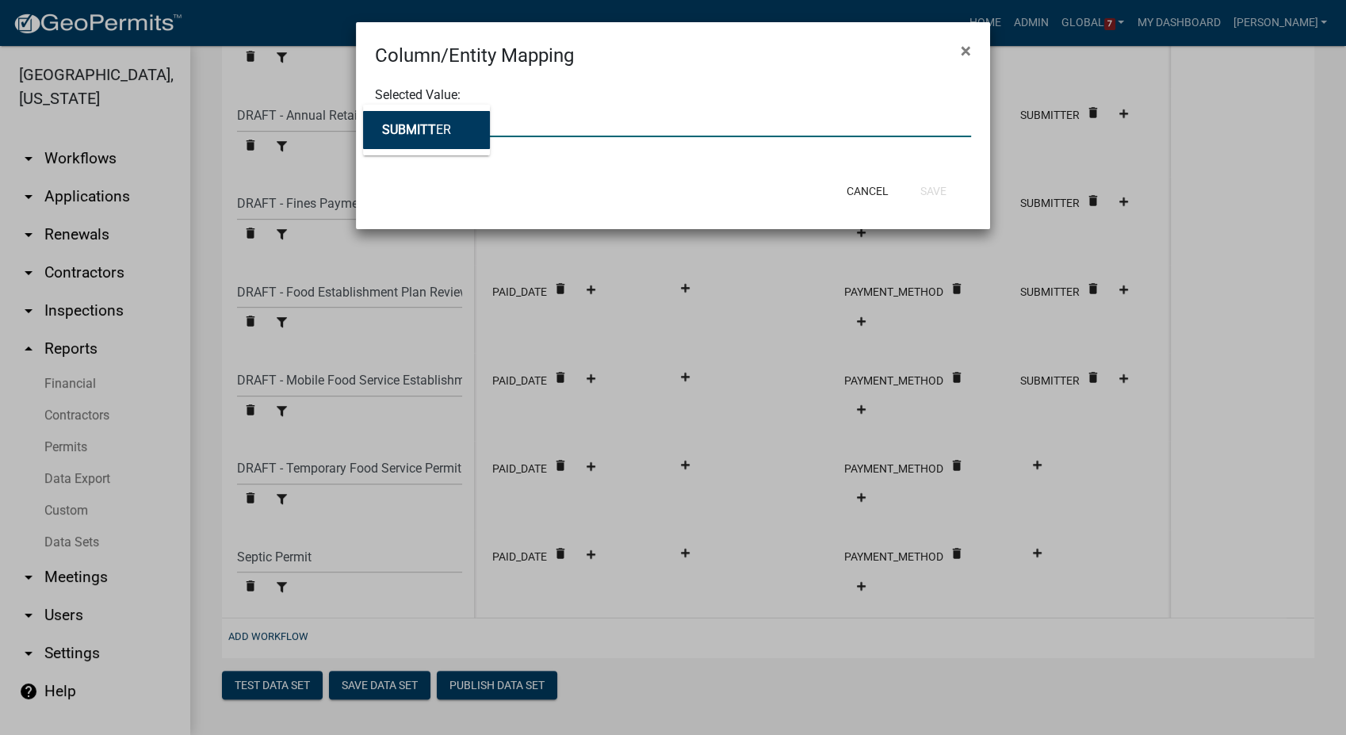
click at [427, 133] on span "SUBMITT" at bounding box center [409, 129] width 54 height 15
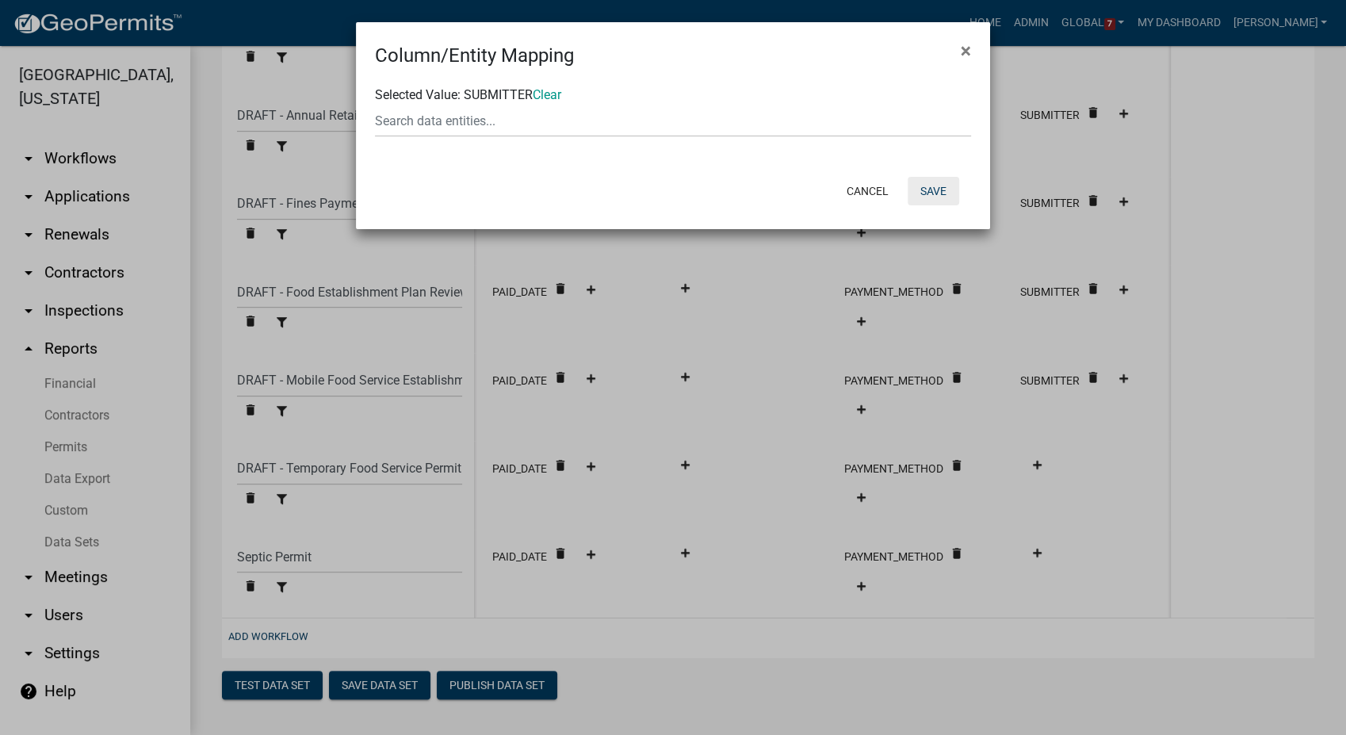
click at [931, 188] on button "Save" at bounding box center [934, 191] width 52 height 29
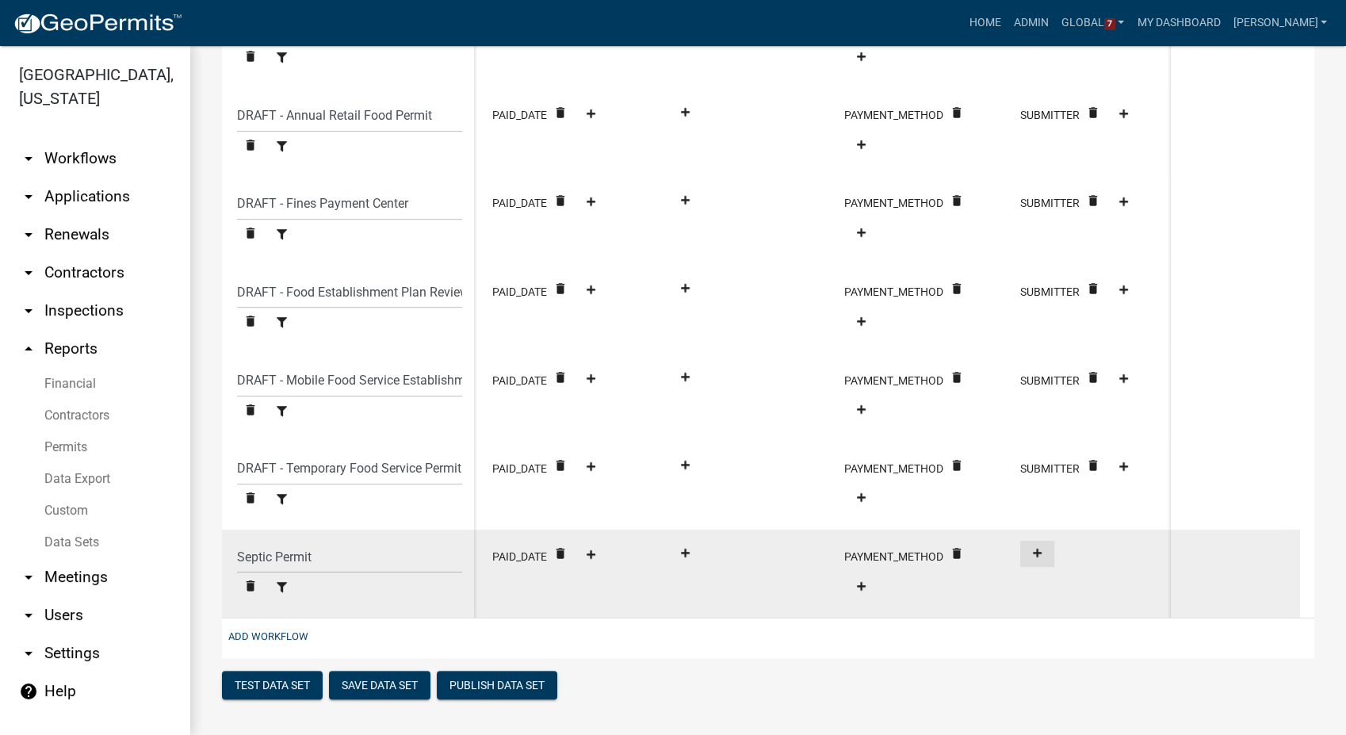
click at [1038, 557] on icon at bounding box center [1037, 553] width 9 height 10
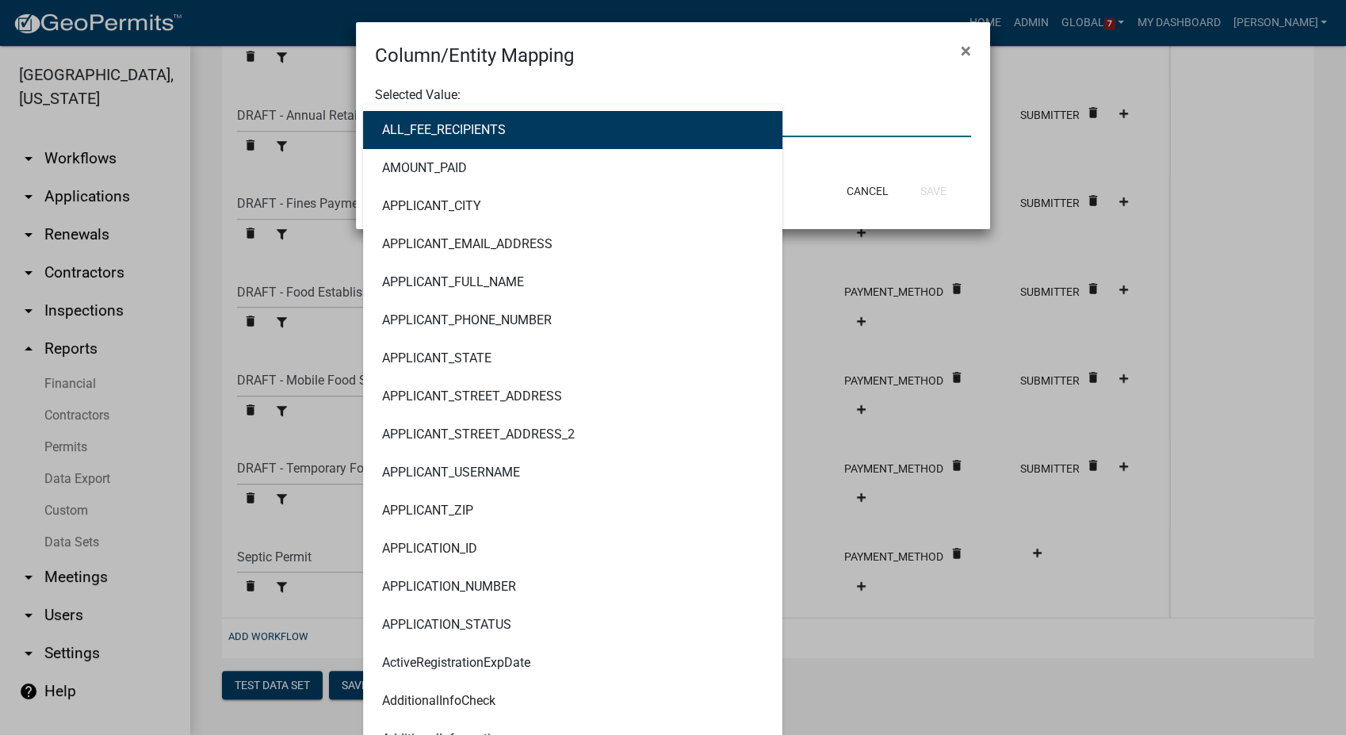
click at [398, 127] on div "ALL_FEE_RECIPIENTS AMOUNT_PAID APPLICANT_CITY APPLICANT_EMAIL_ADDRESS APPLICANT…" at bounding box center [673, 121] width 620 height 33
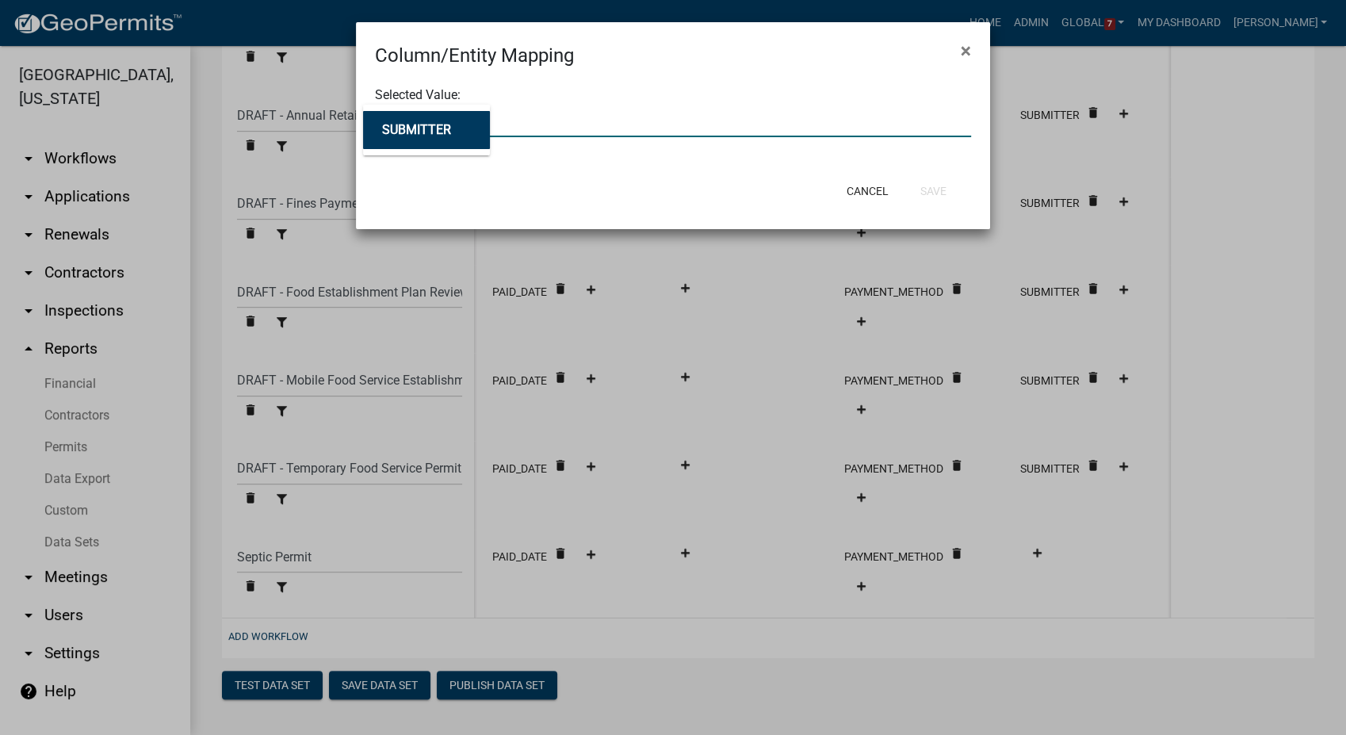
click at [437, 136] on span "SUBMITTER" at bounding box center [416, 129] width 69 height 15
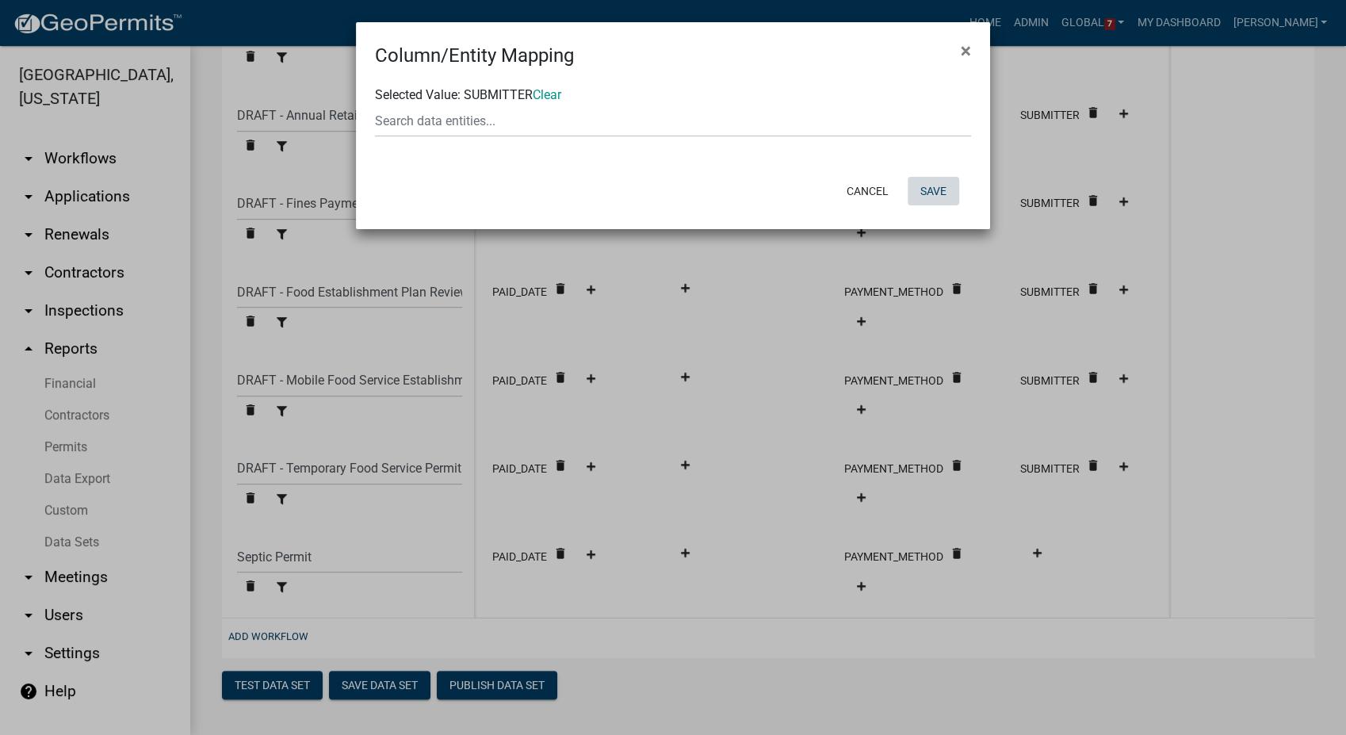
click at [935, 187] on button "Save" at bounding box center [934, 191] width 52 height 29
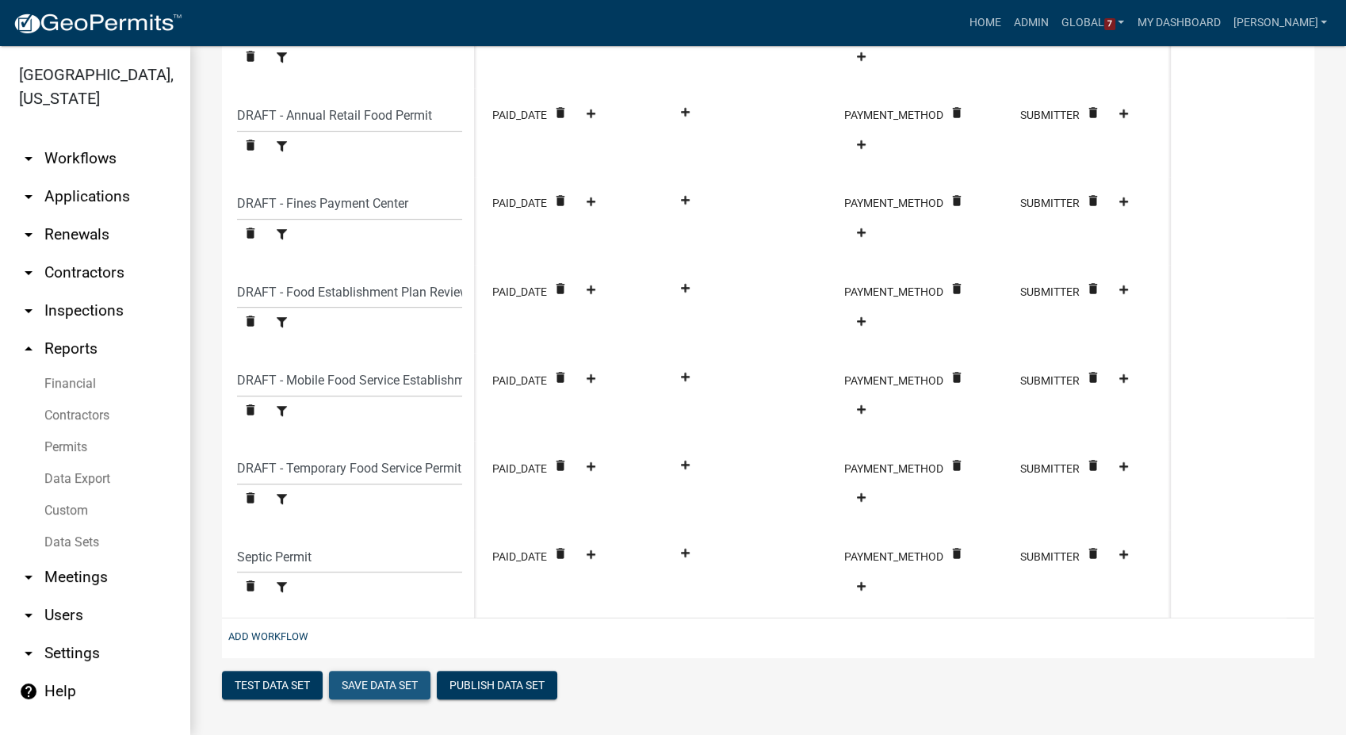
click at [365, 680] on button "Save Data Set" at bounding box center [379, 685] width 101 height 29
click at [488, 679] on button "Publish Data Set" at bounding box center [497, 685] width 121 height 29
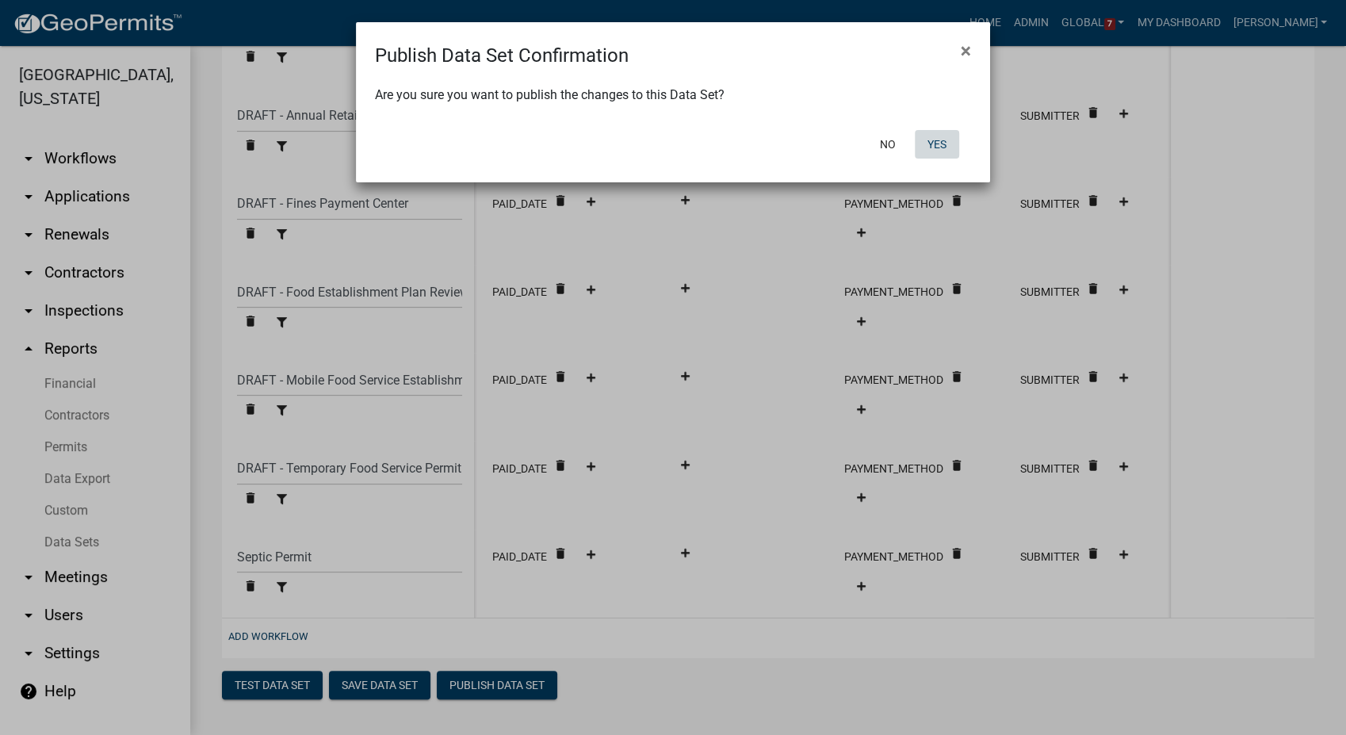
click at [947, 149] on button "Yes" at bounding box center [937, 144] width 44 height 29
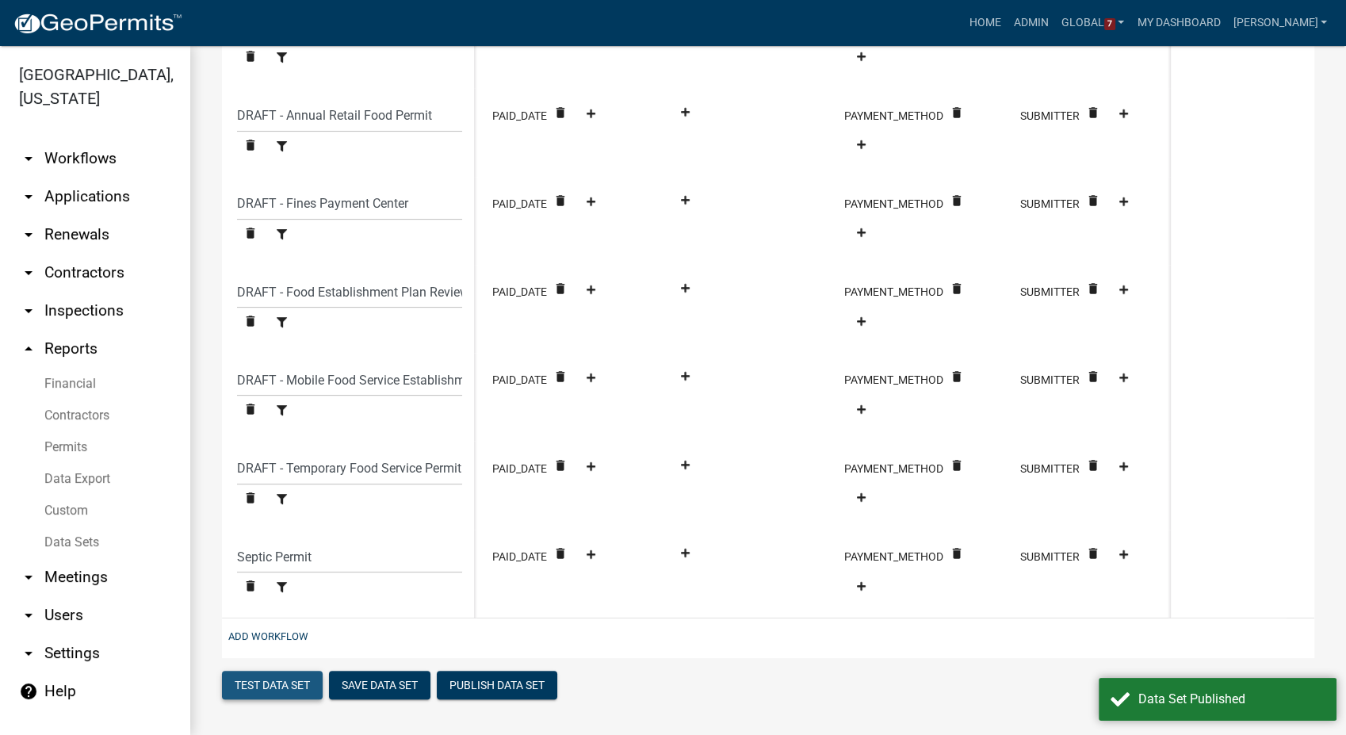
click at [235, 688] on button "Test Data Set" at bounding box center [272, 685] width 101 height 29
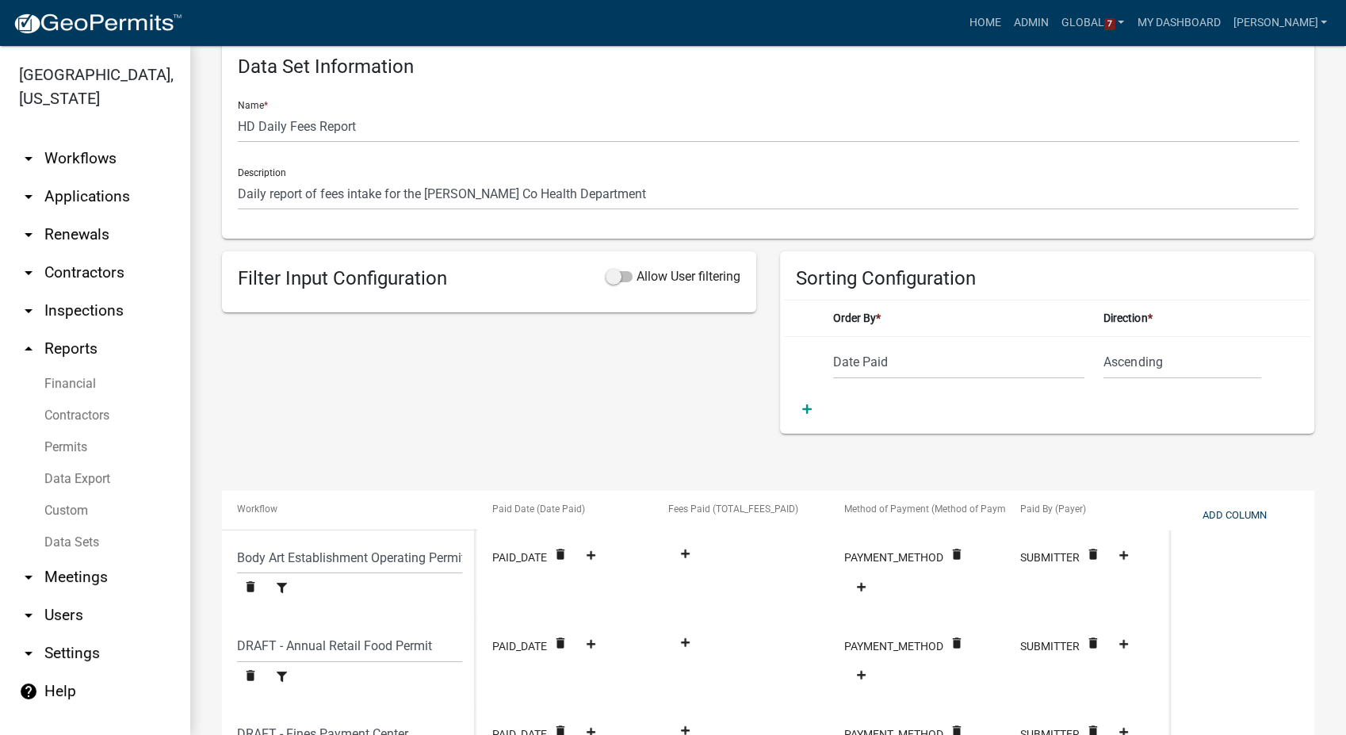
scroll to position [33, 0]
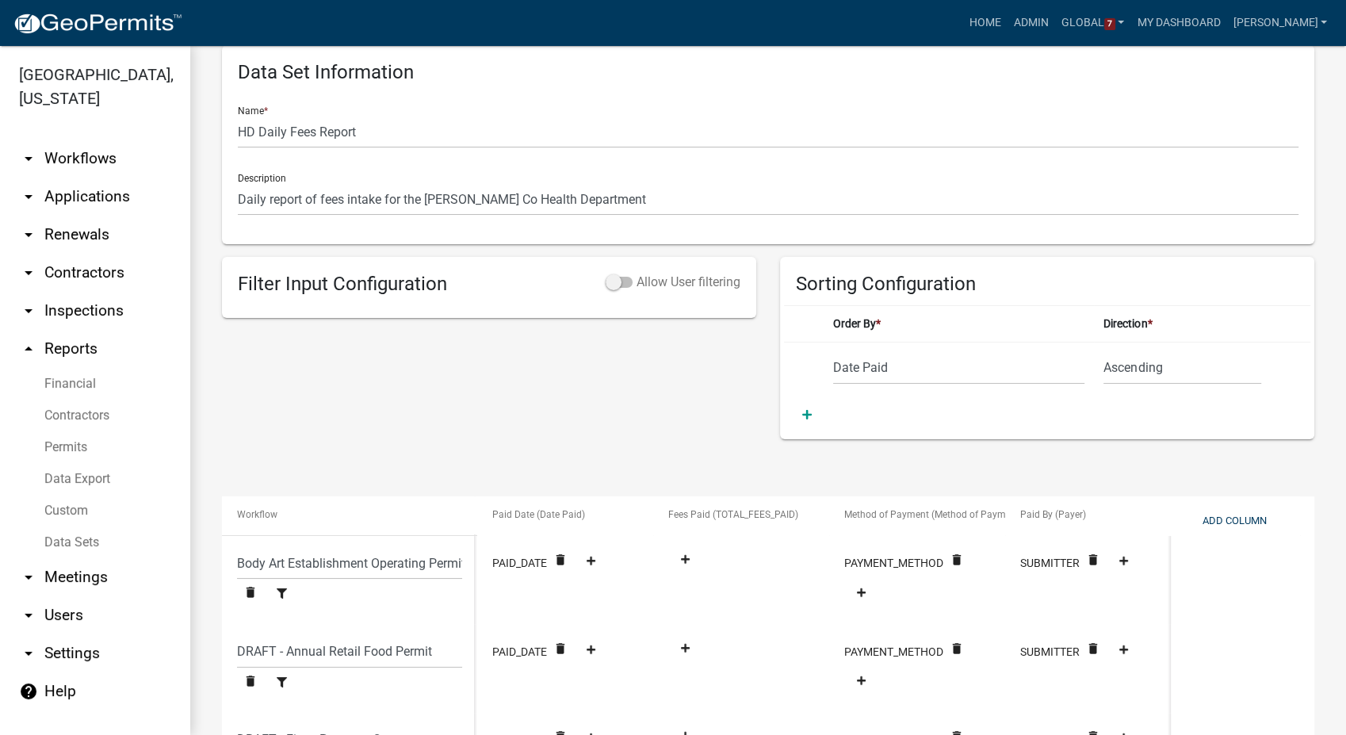
click at [611, 282] on span at bounding box center [619, 282] width 27 height 11
click at [637, 273] on input "Allow User filtering" at bounding box center [637, 273] width 0 height 0
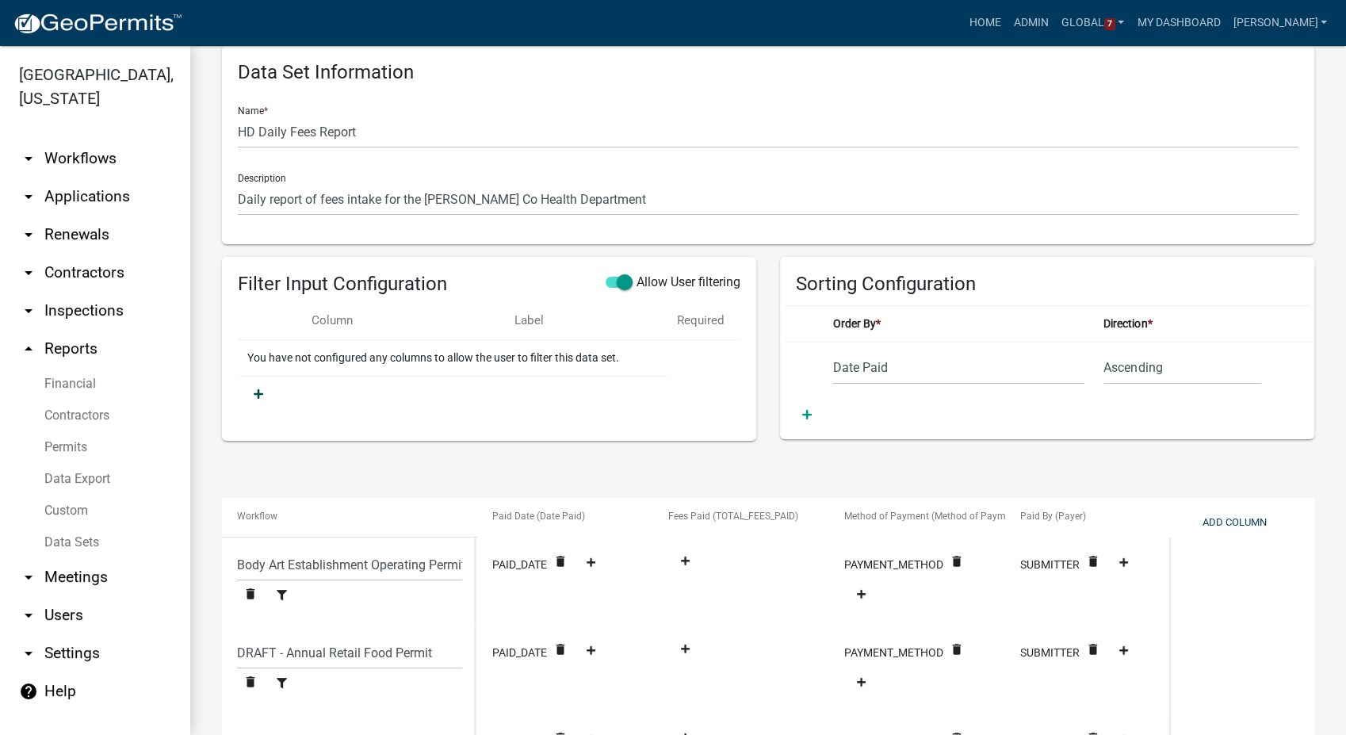
click at [249, 390] on fa-icon at bounding box center [258, 394] width 22 height 13
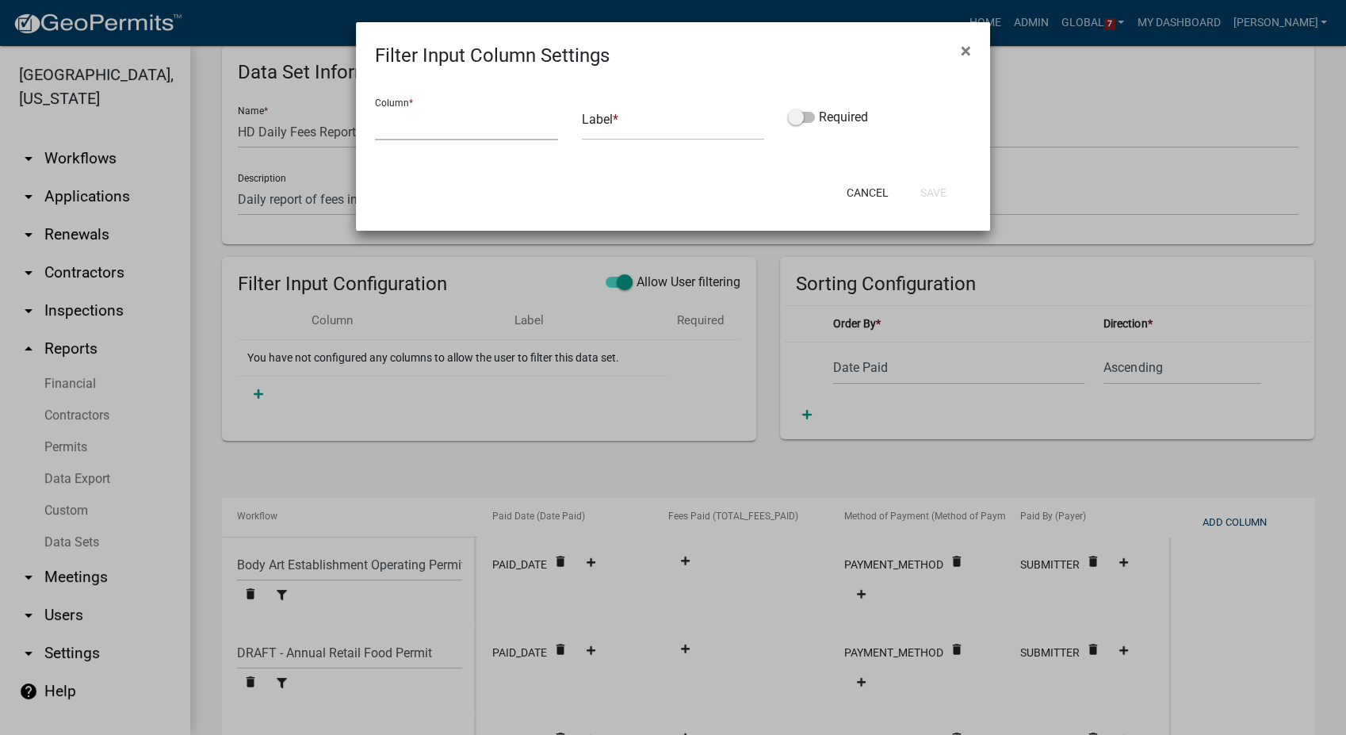
click at [465, 139] on select "Date Paid TOTAL_FEES_PAID Method of Payment Payer" at bounding box center [466, 124] width 183 height 33
click at [375, 108] on select "Date Paid TOTAL_FEES_PAID Method of Payment Payer" at bounding box center [466, 124] width 183 height 33
click at [624, 132] on input "text" at bounding box center [673, 124] width 183 height 33
click at [942, 195] on button "Save" at bounding box center [934, 192] width 52 height 29
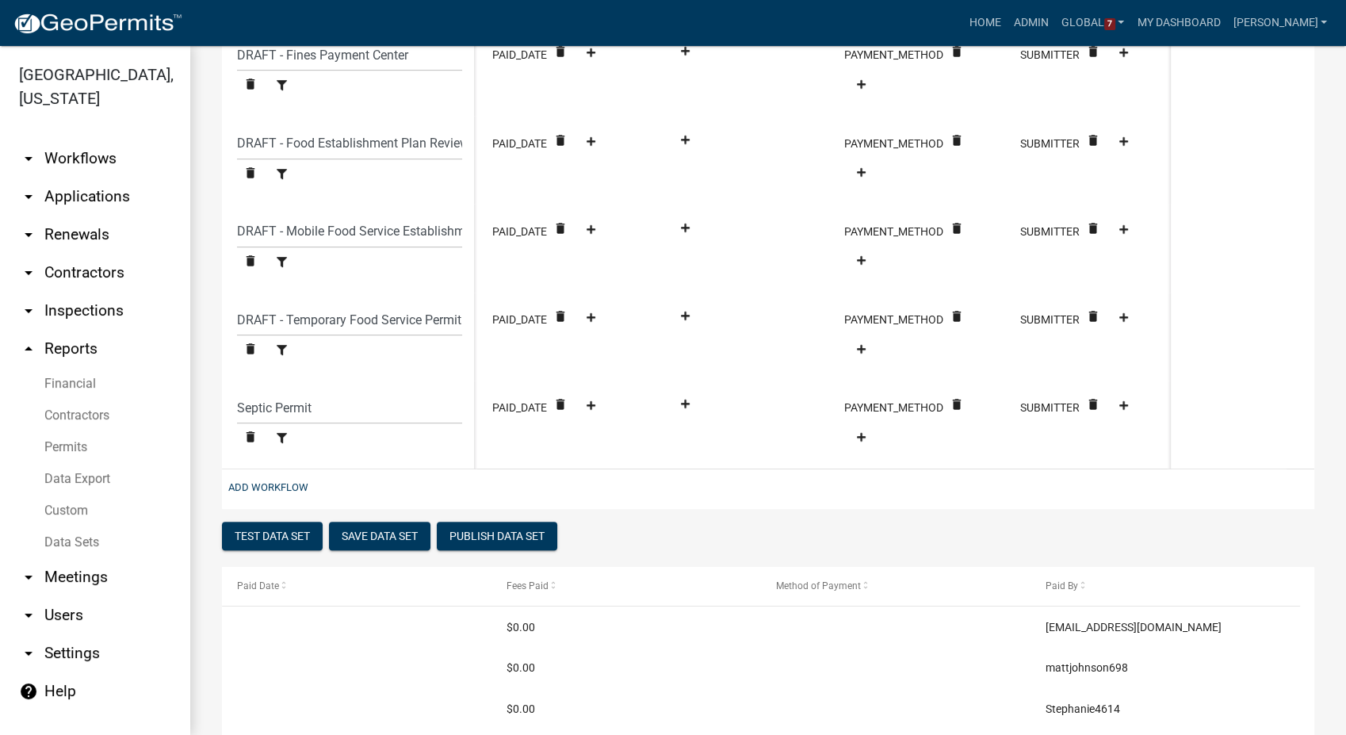
scroll to position [825, 0]
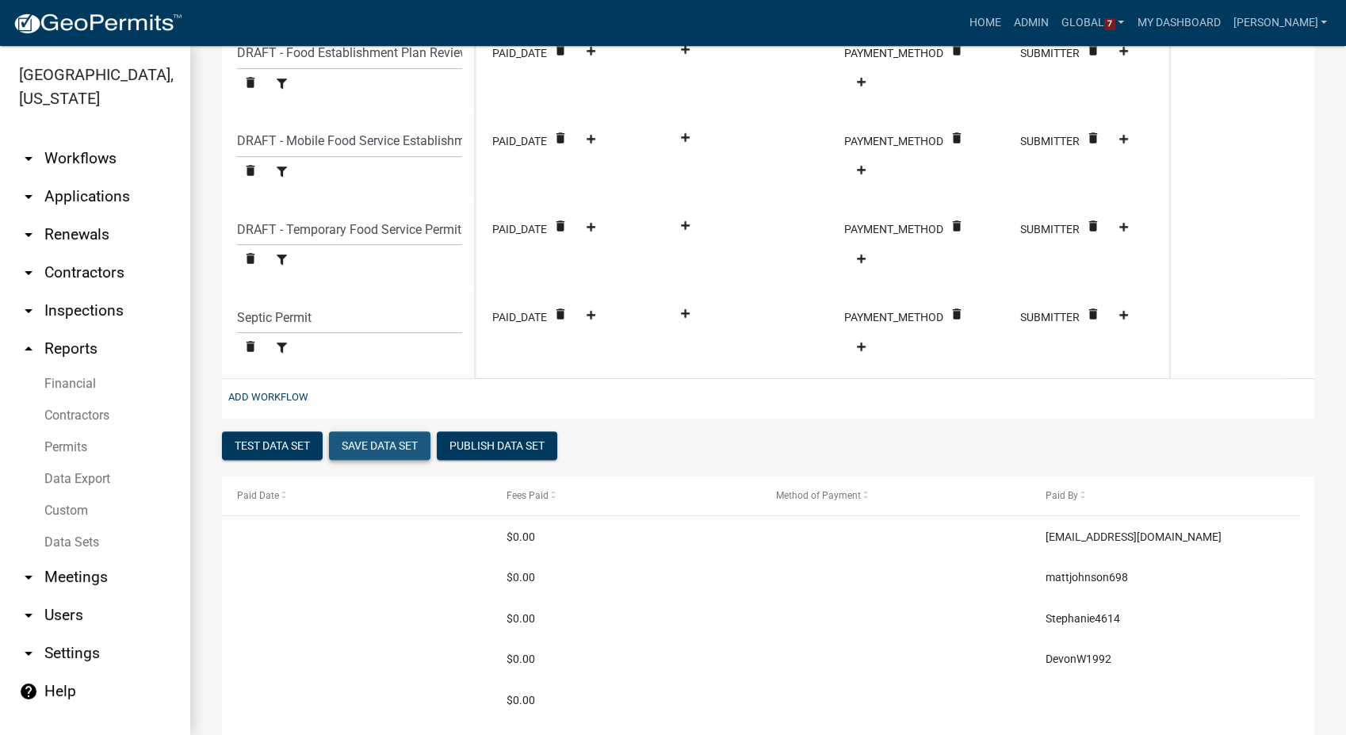
click at [354, 448] on button "Save Data Set" at bounding box center [379, 445] width 101 height 29
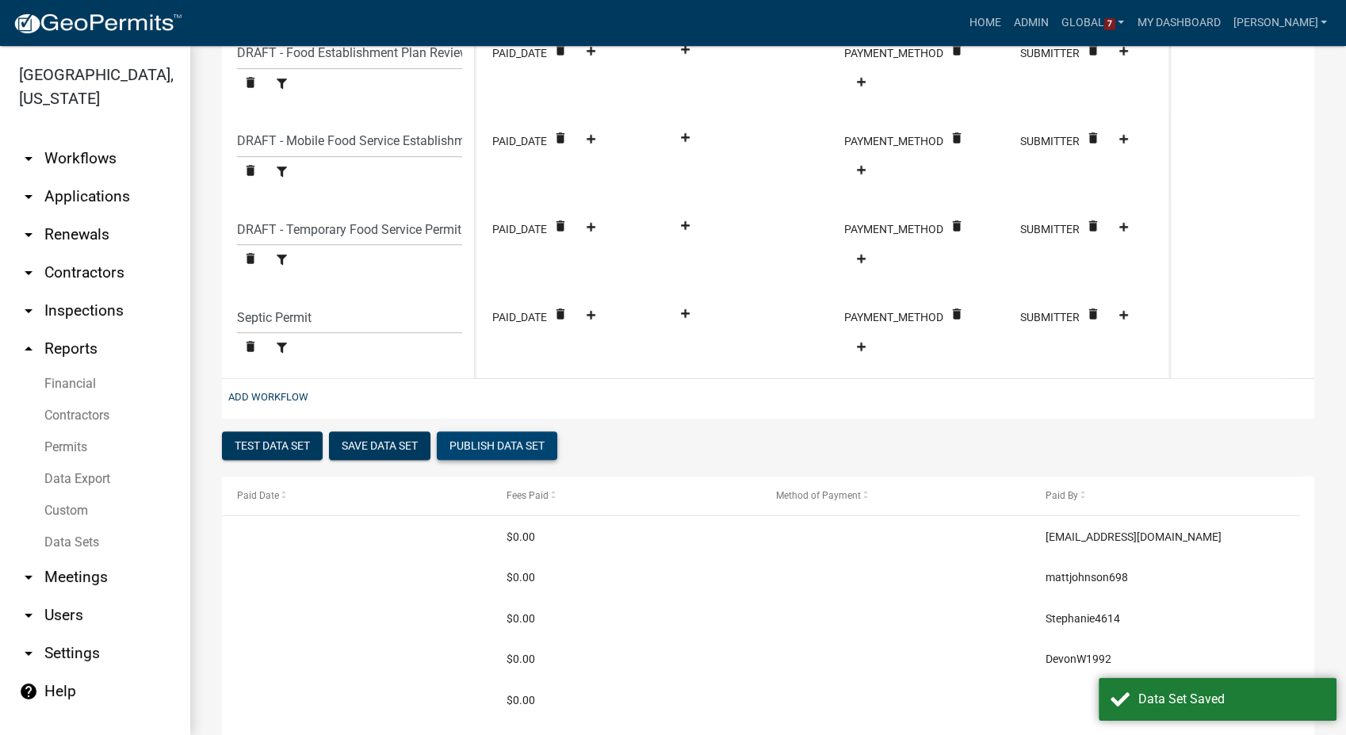
click at [492, 448] on button "Publish Data Set" at bounding box center [497, 445] width 121 height 29
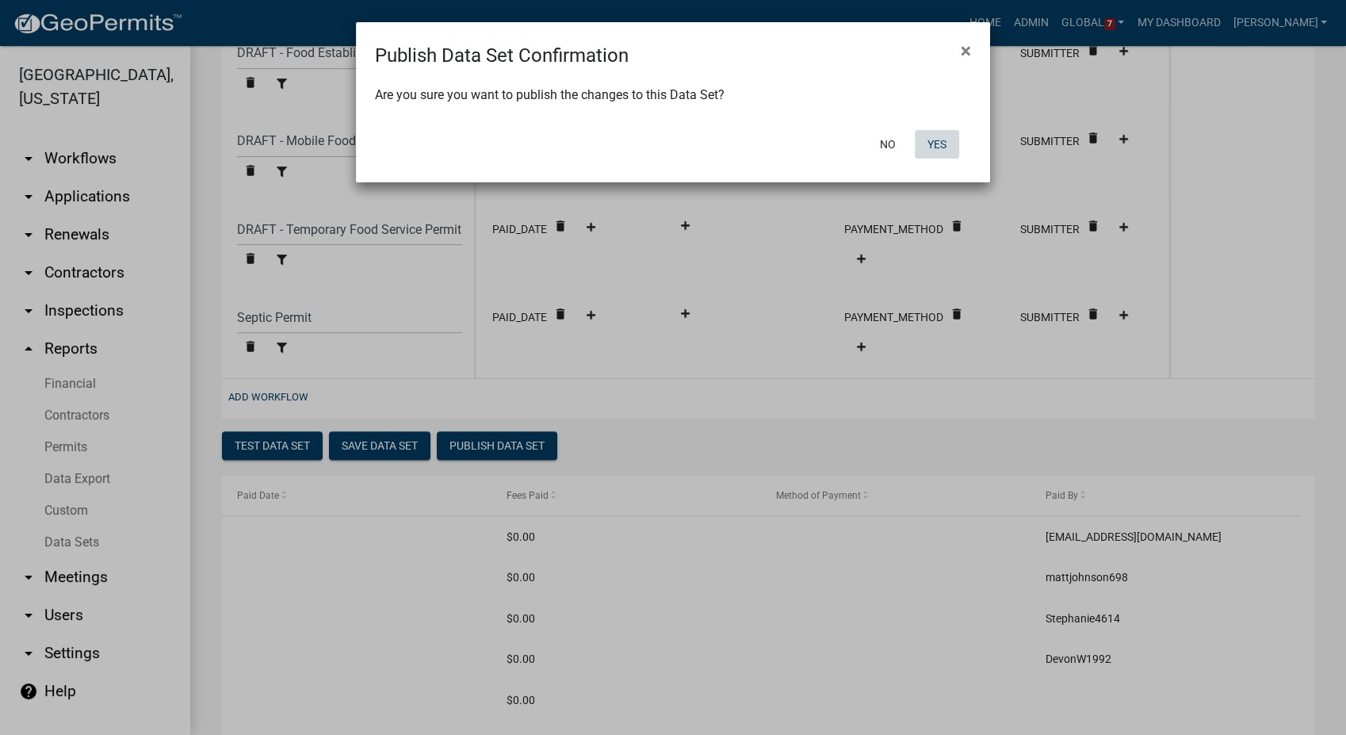
click at [945, 147] on button "Yes" at bounding box center [937, 144] width 44 height 29
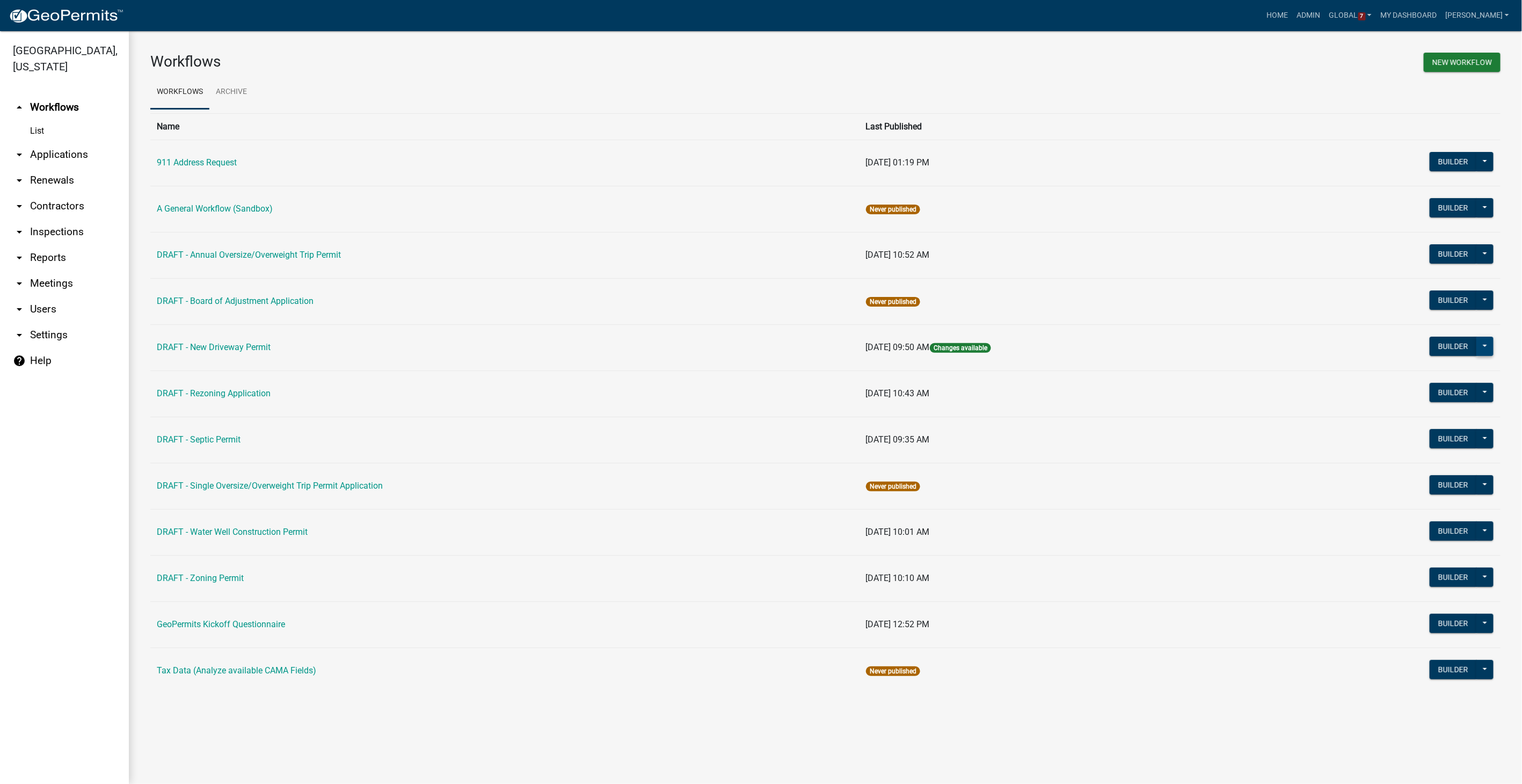
click at [1482, 341] on button at bounding box center [1484, 346] width 17 height 20
click at [1418, 374] on button "Publish" at bounding box center [1449, 374] width 89 height 26
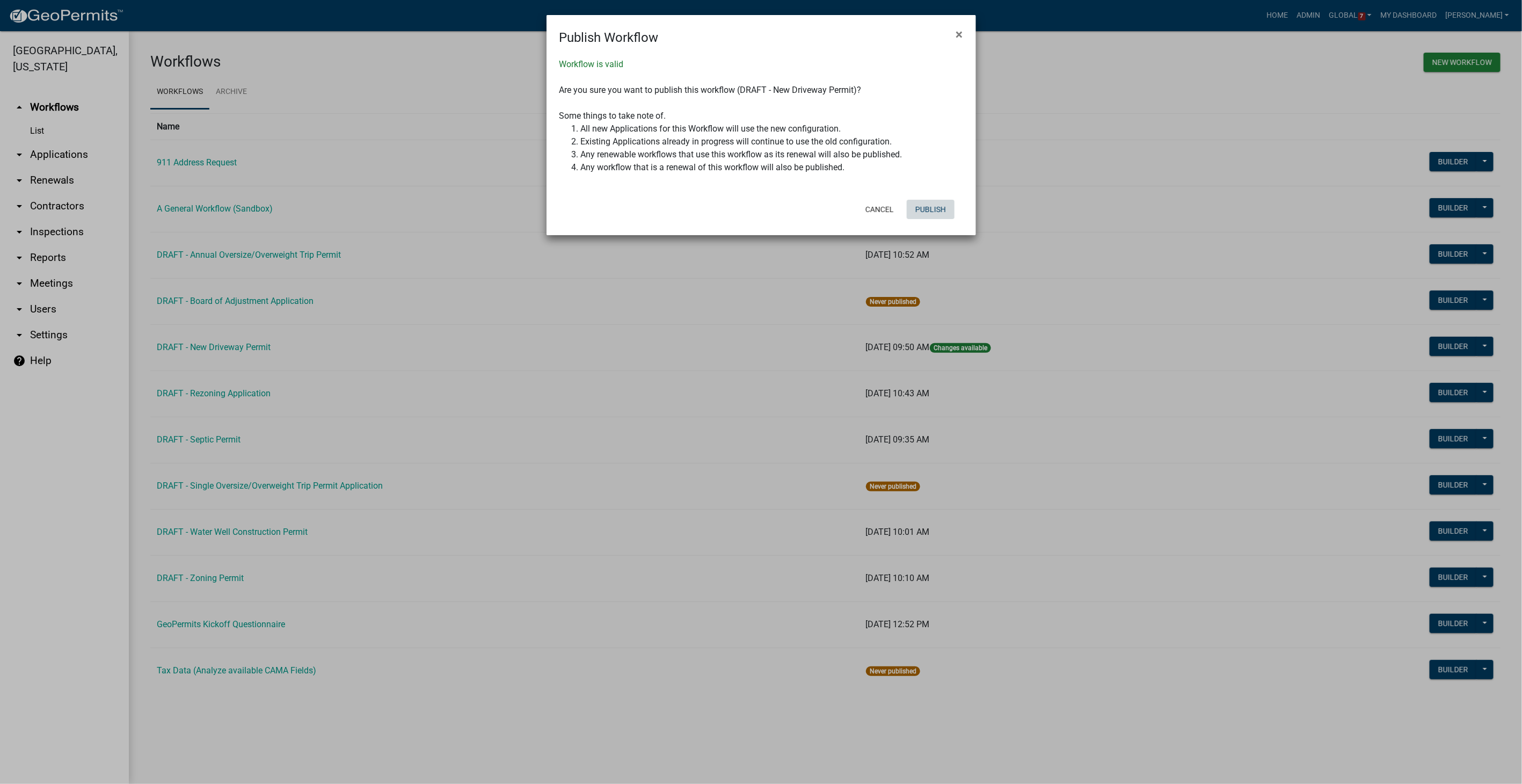
click at [926, 210] on button "Publish" at bounding box center [930, 209] width 48 height 20
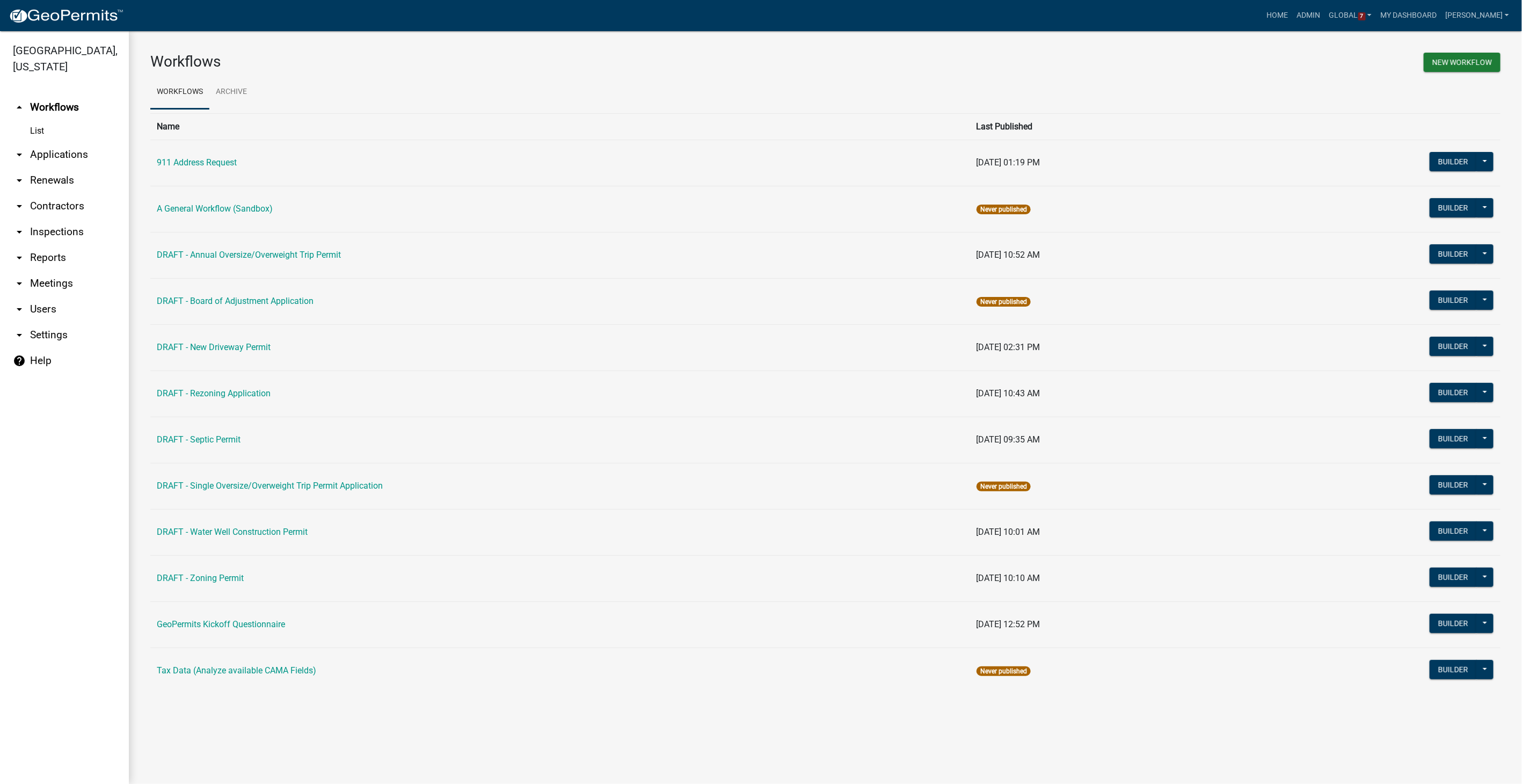
click at [58, 338] on link "arrow_drop_down Settings" at bounding box center [64, 335] width 129 height 26
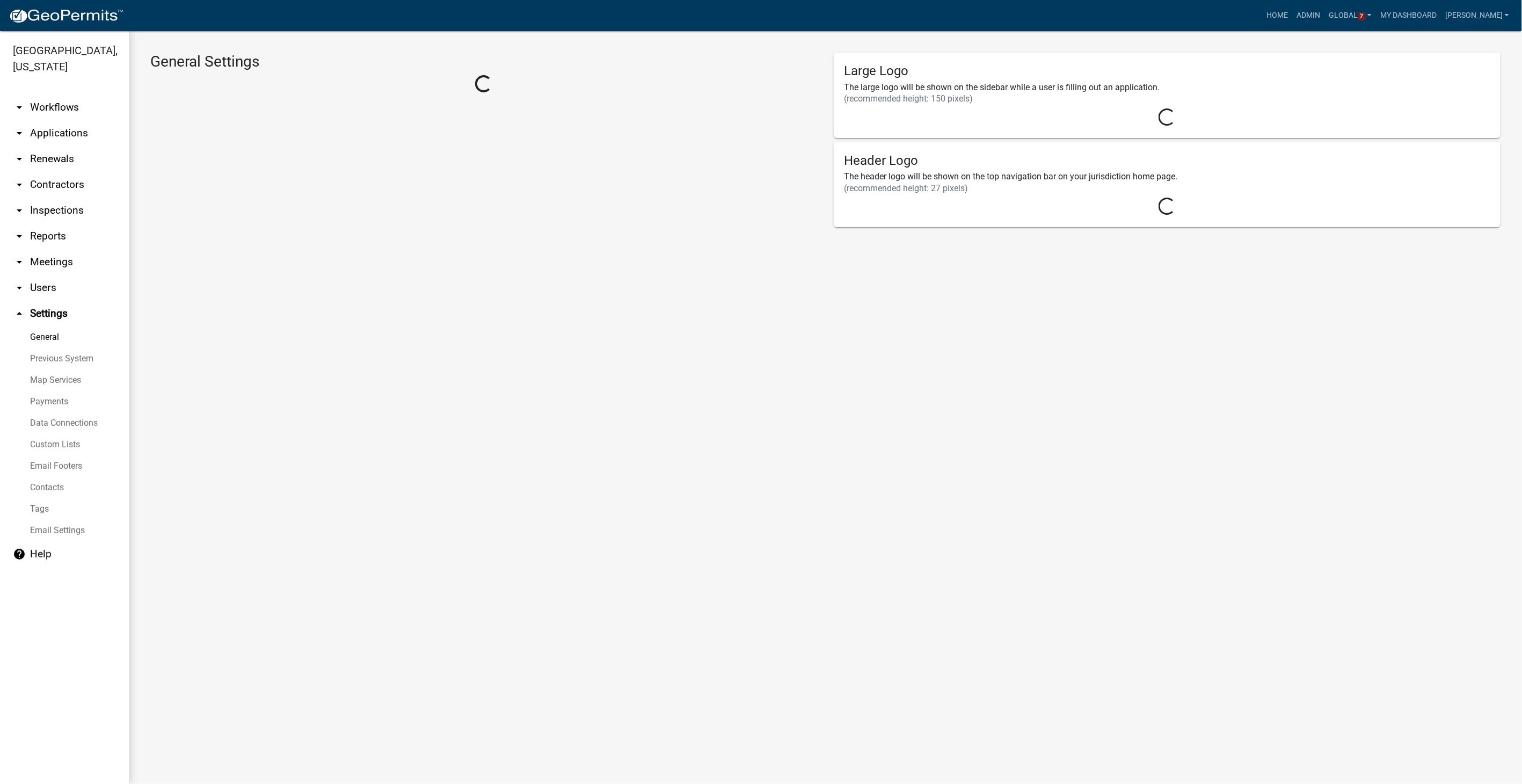
select select "IA"
select select "Central Standard Time"
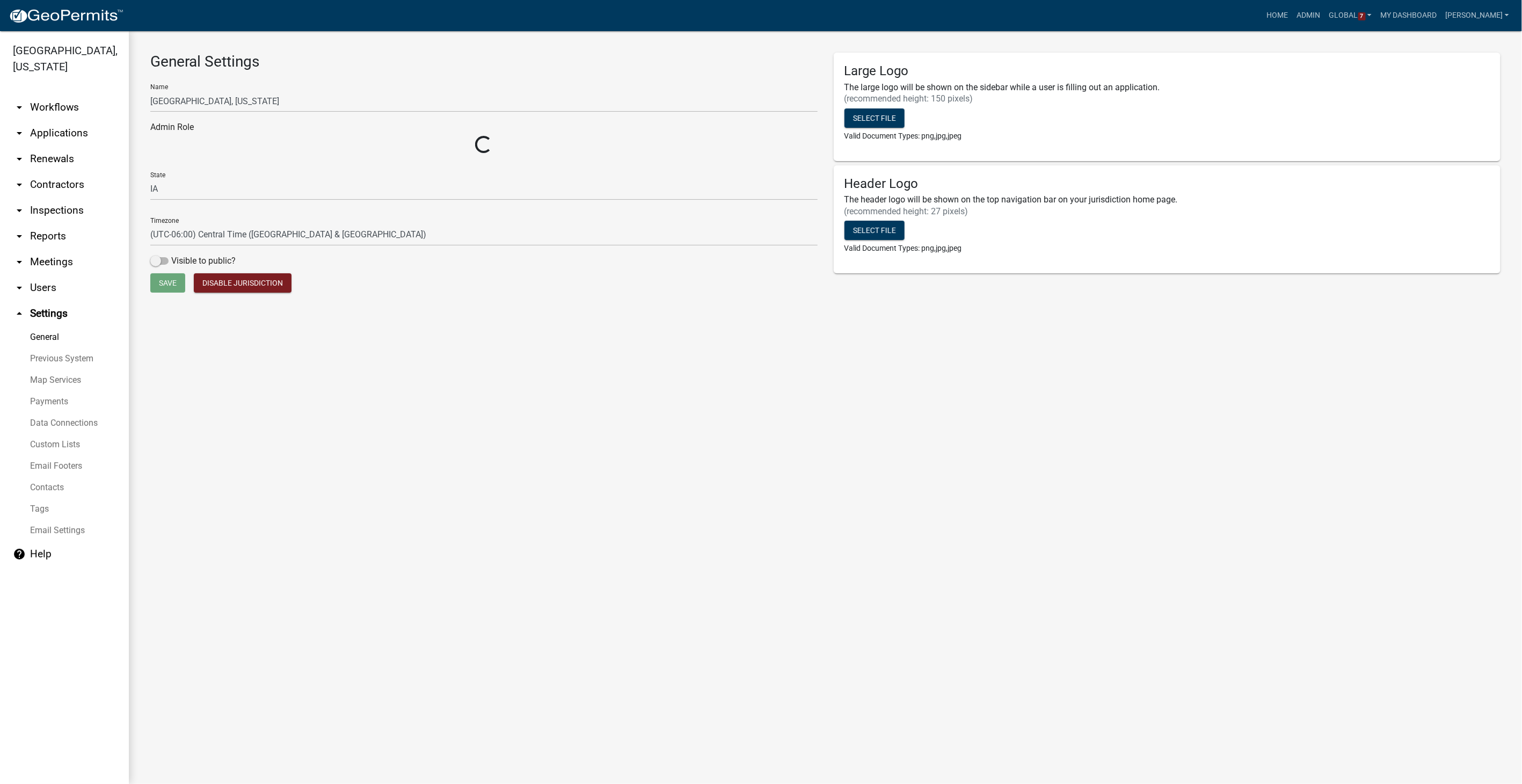
select select "8e8c8011-0d91-47c3-972c-731b40738ef4"
click at [44, 403] on link "Payments" at bounding box center [64, 401] width 129 height 22
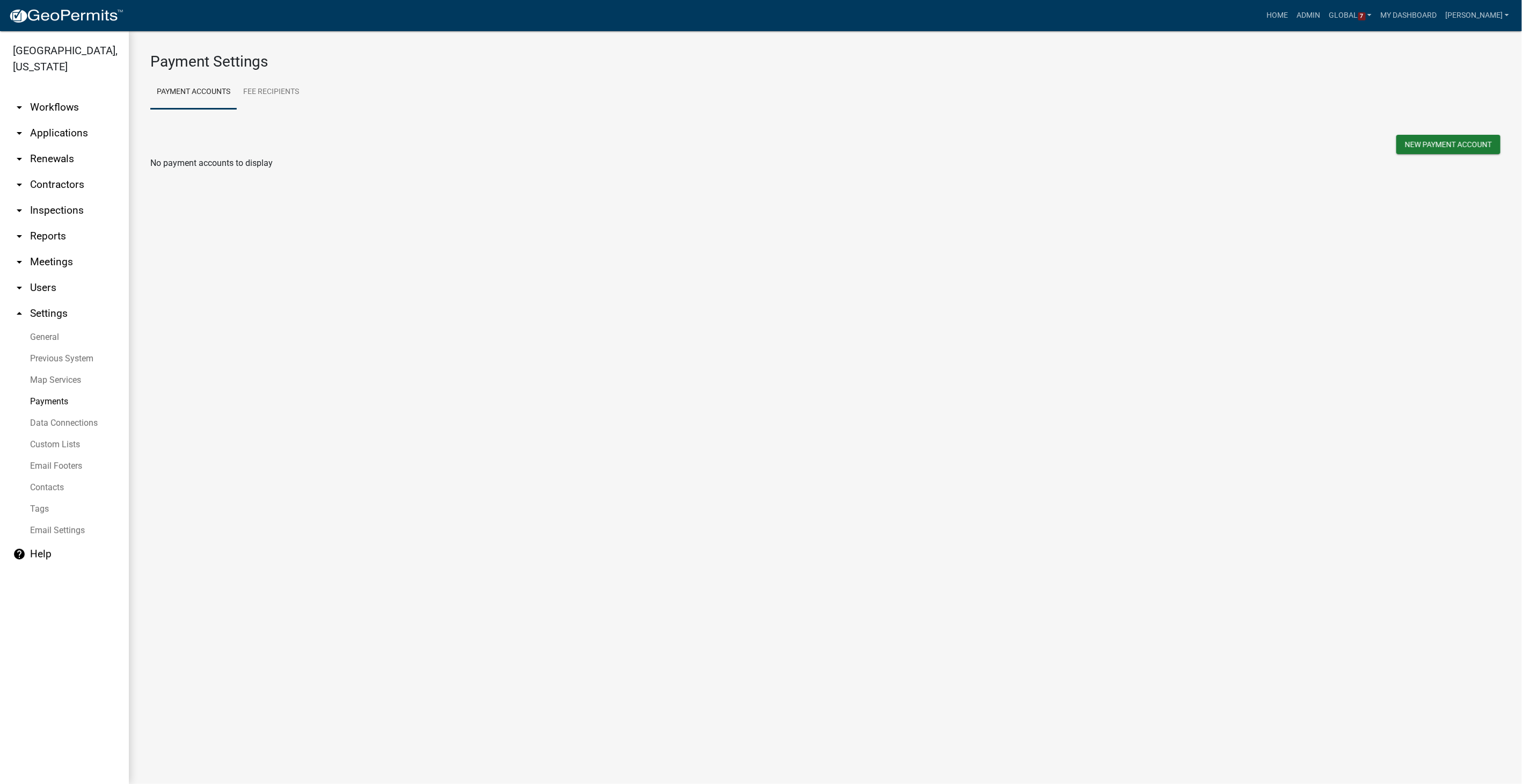
click at [41, 110] on link "arrow_drop_down Workflows" at bounding box center [64, 108] width 129 height 26
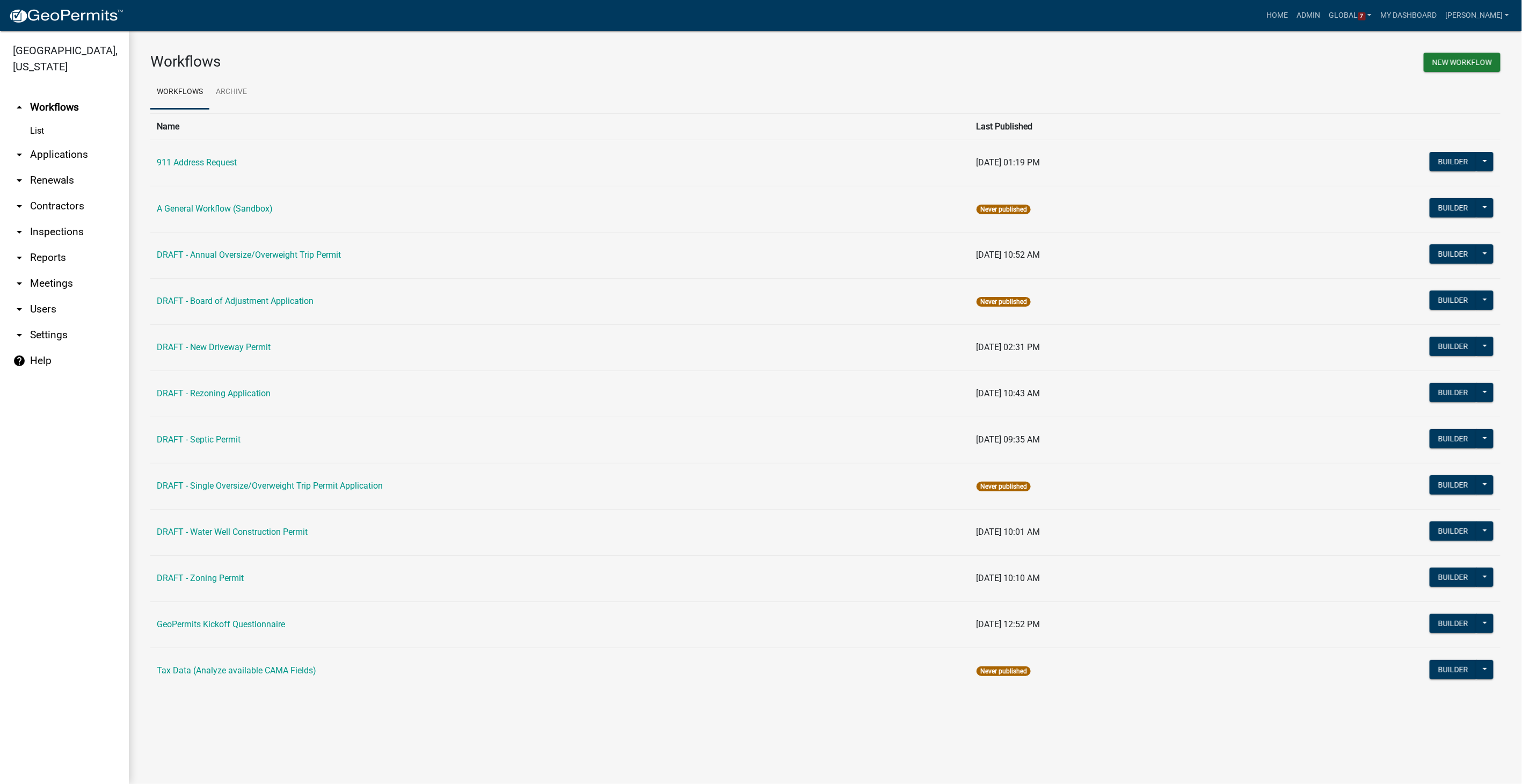
click at [62, 201] on link "arrow_drop_down Contractors" at bounding box center [64, 206] width 129 height 26
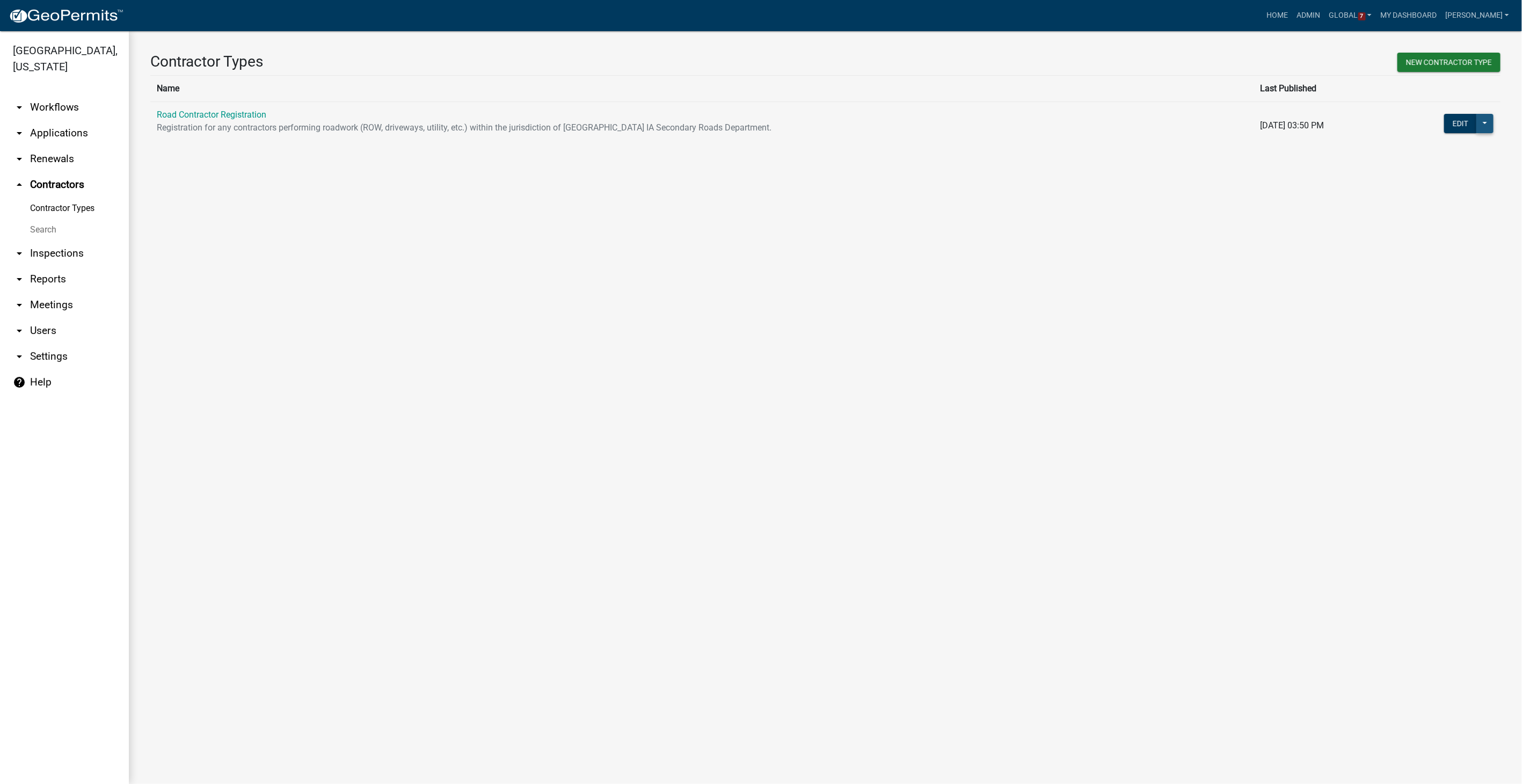
click at [1486, 123] on button at bounding box center [1484, 123] width 17 height 20
click at [1437, 283] on span "Workflow Builder" at bounding box center [1448, 280] width 64 height 9
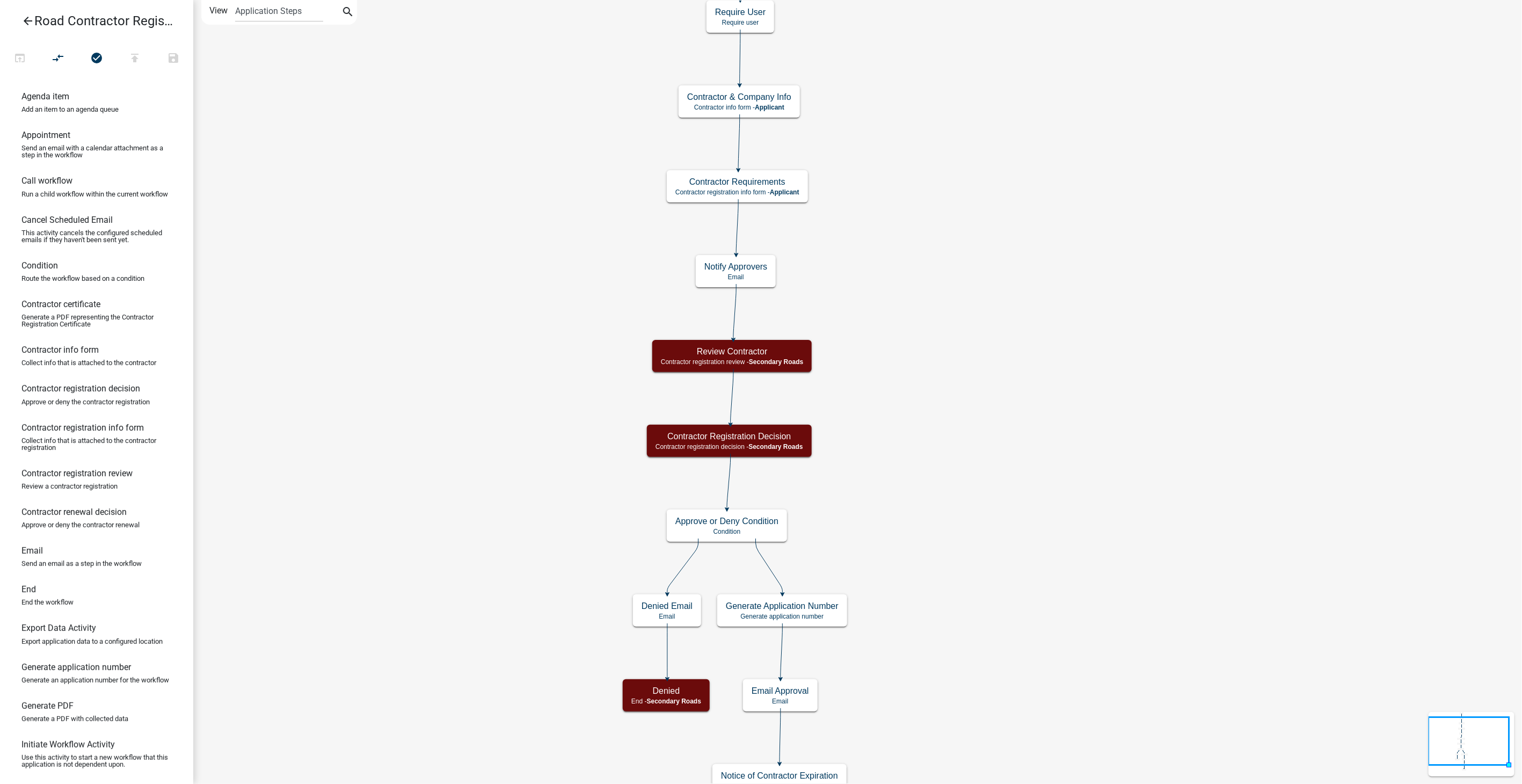
click at [24, 18] on icon "arrow_back" at bounding box center [28, 22] width 13 height 15
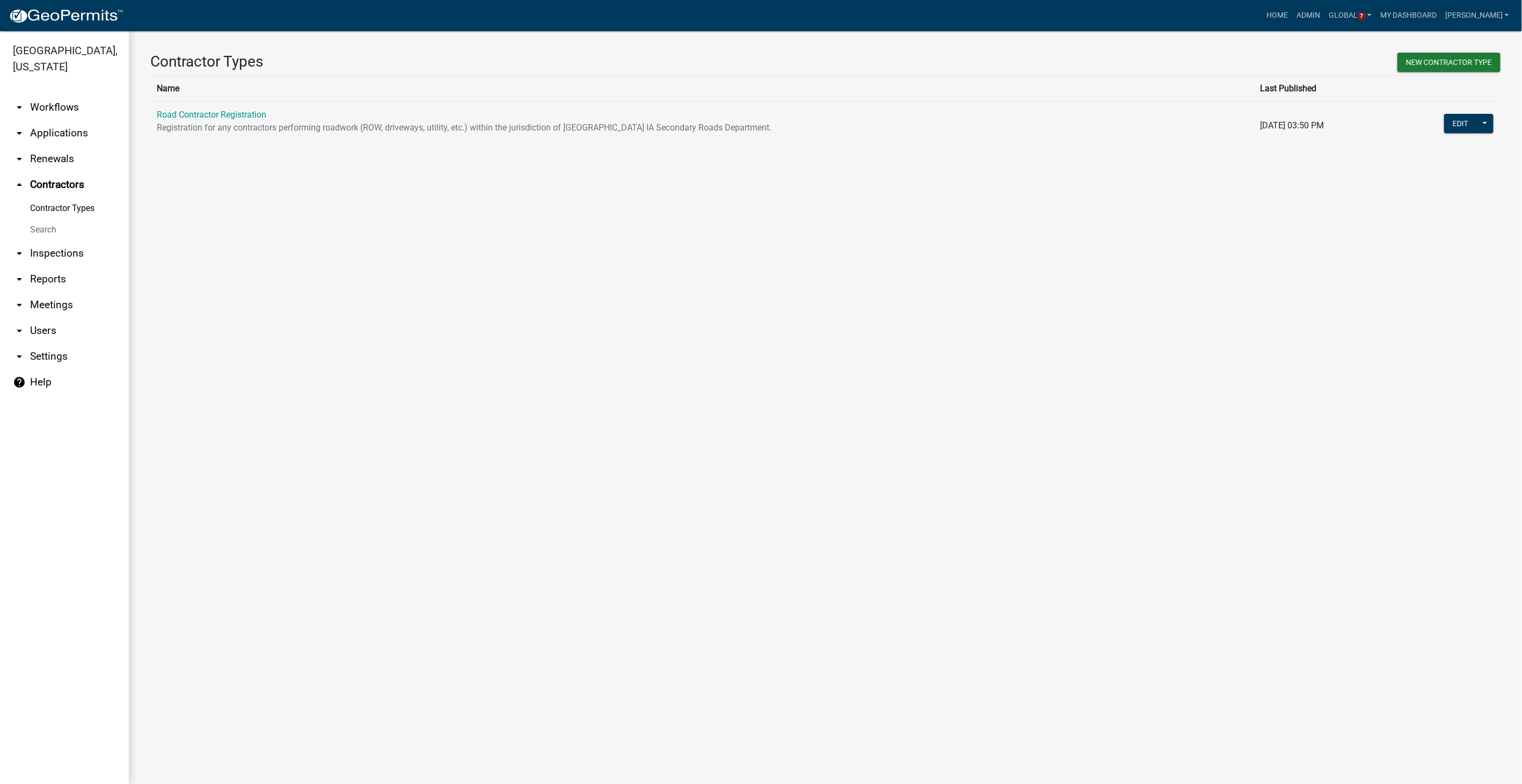
click at [43, 106] on link "arrow_drop_down Workflows" at bounding box center [64, 108] width 129 height 26
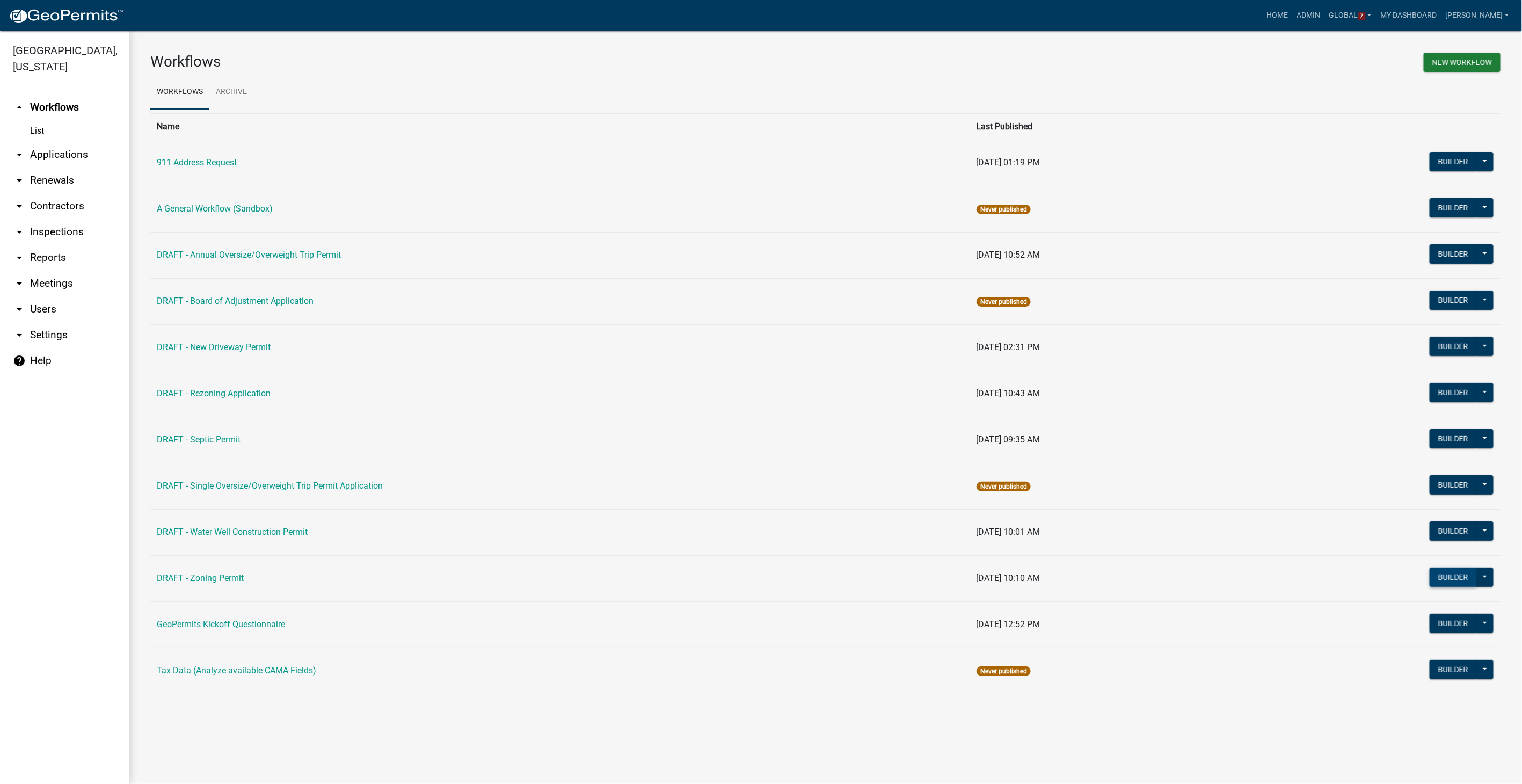
click at [1448, 575] on button "Builder" at bounding box center [1453, 577] width 47 height 20
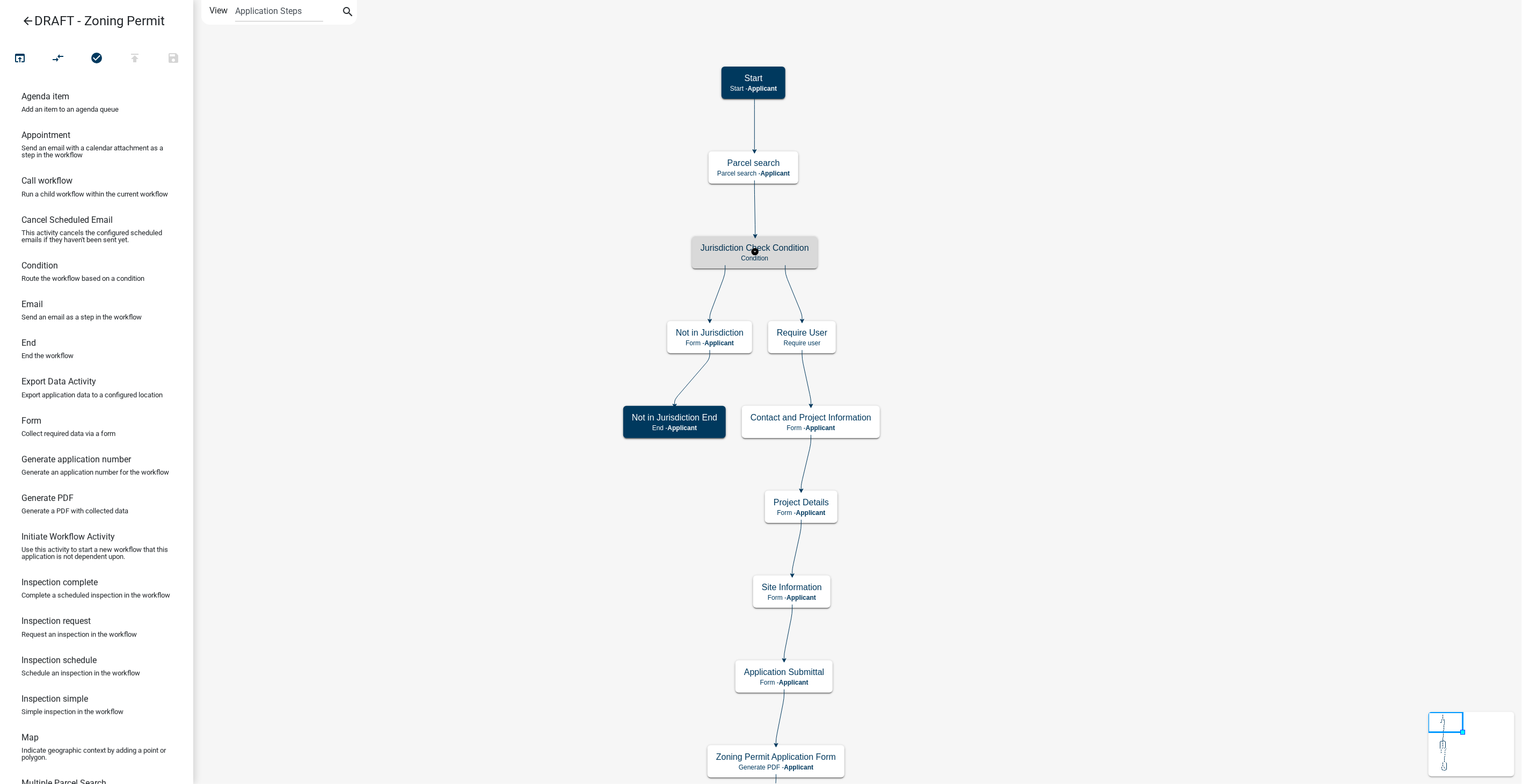
click at [801, 253] on div "Jurisdiction Check Condition Condition" at bounding box center [755, 253] width 126 height 32
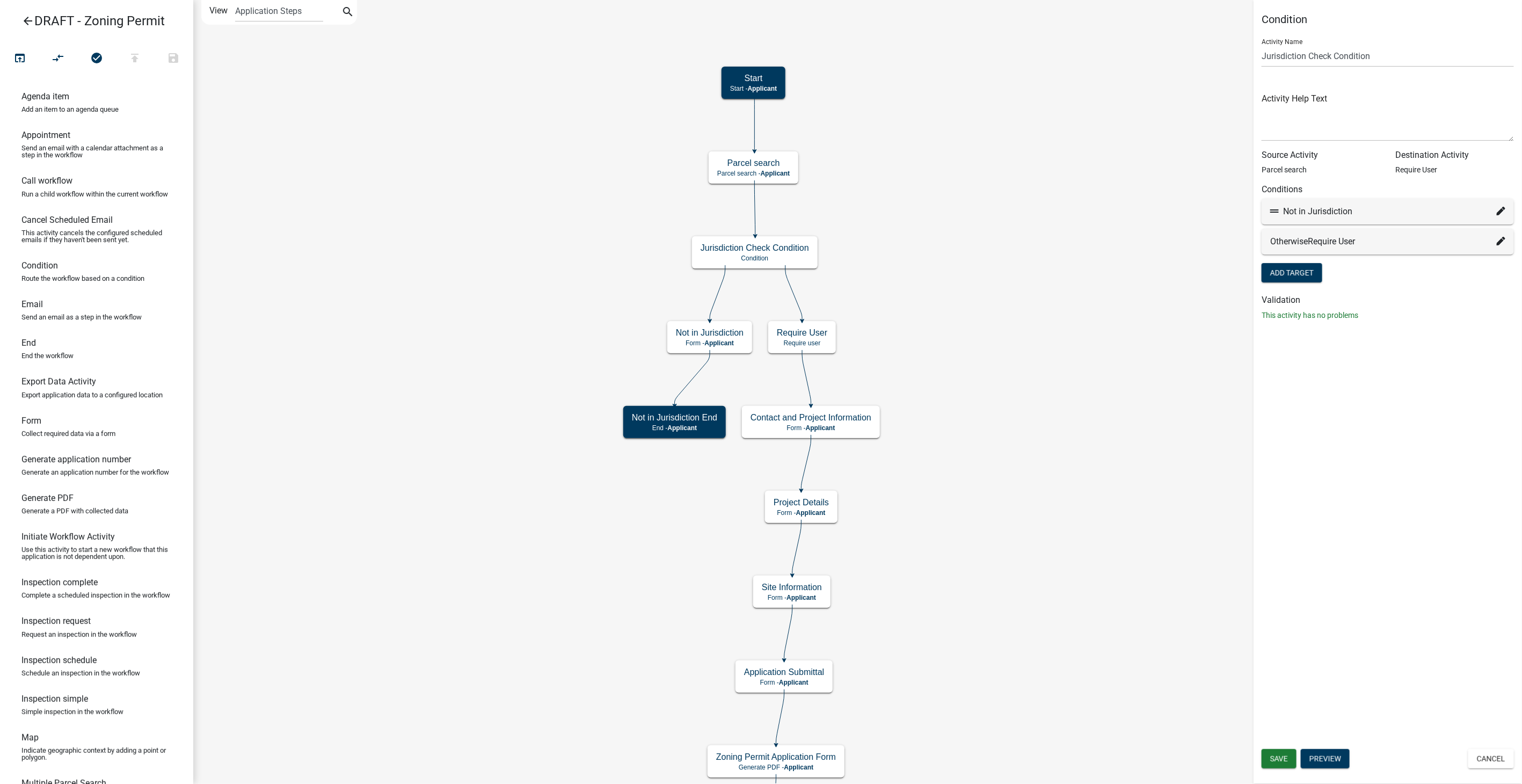
click at [1502, 209] on icon at bounding box center [1500, 211] width 9 height 9
select select "30: 4e6778be-7133-447c-88f9-d828ed9ede74"
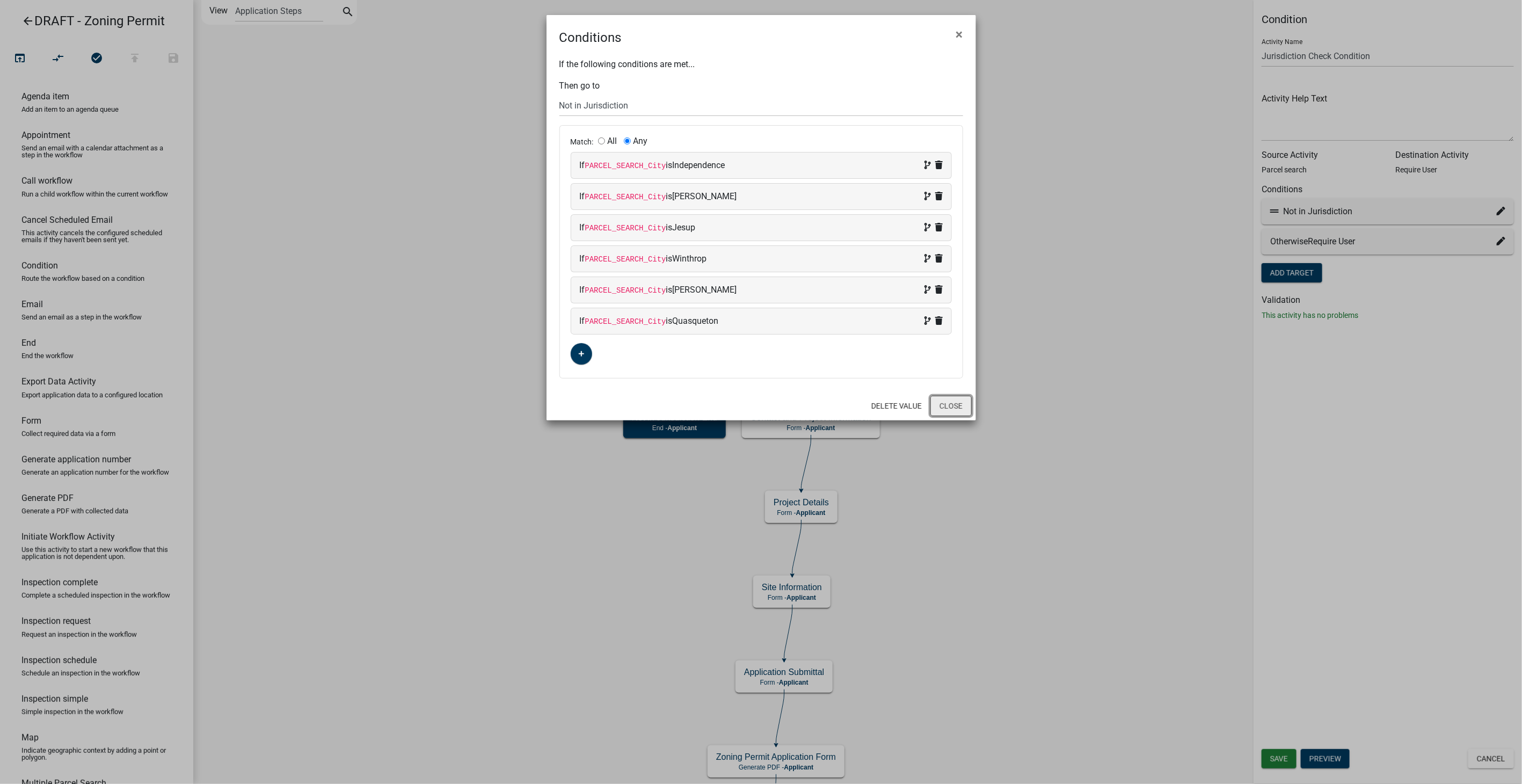
click at [953, 410] on button "Close" at bounding box center [951, 406] width 41 height 20
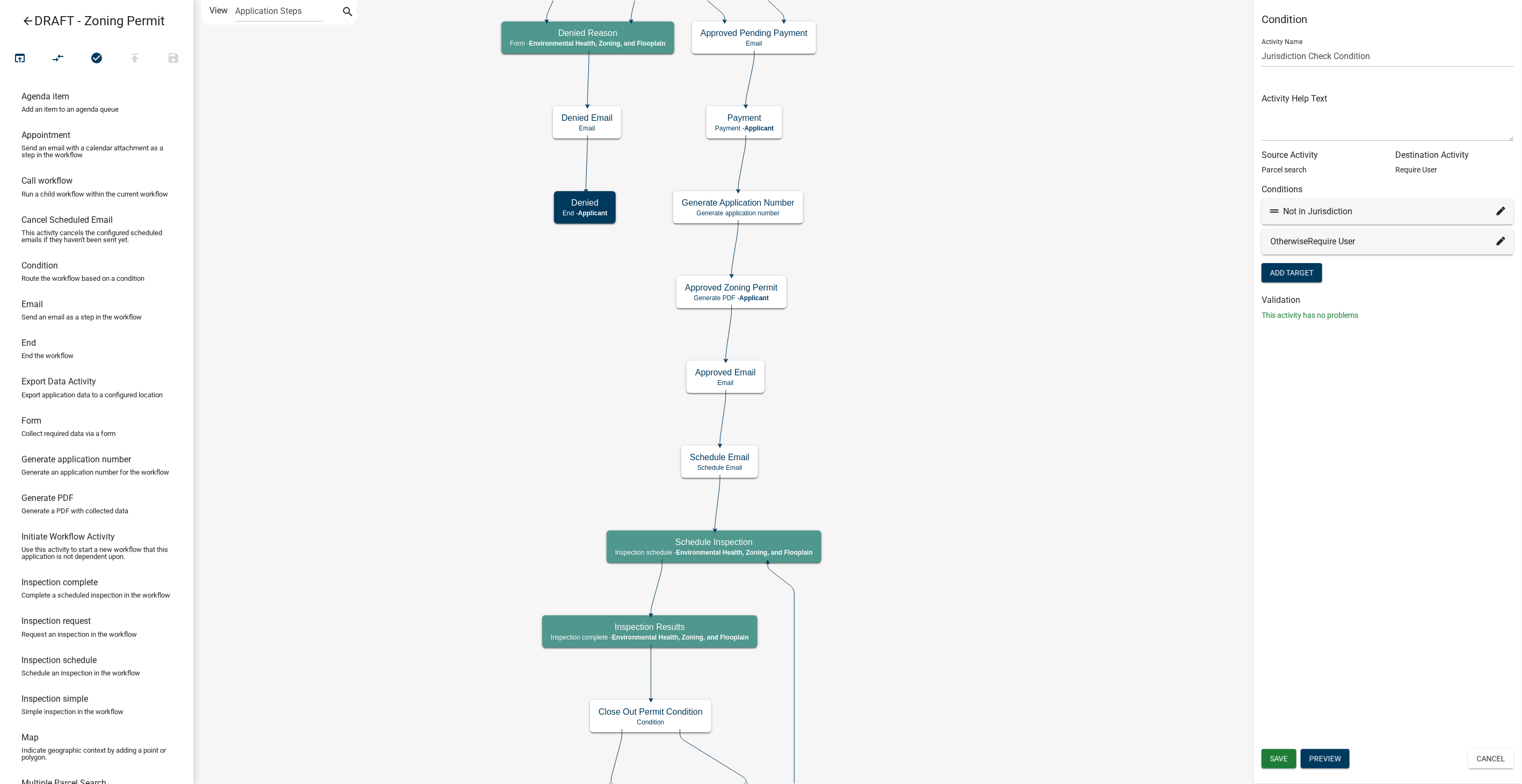
click at [25, 18] on icon "arrow_back" at bounding box center [28, 22] width 13 height 15
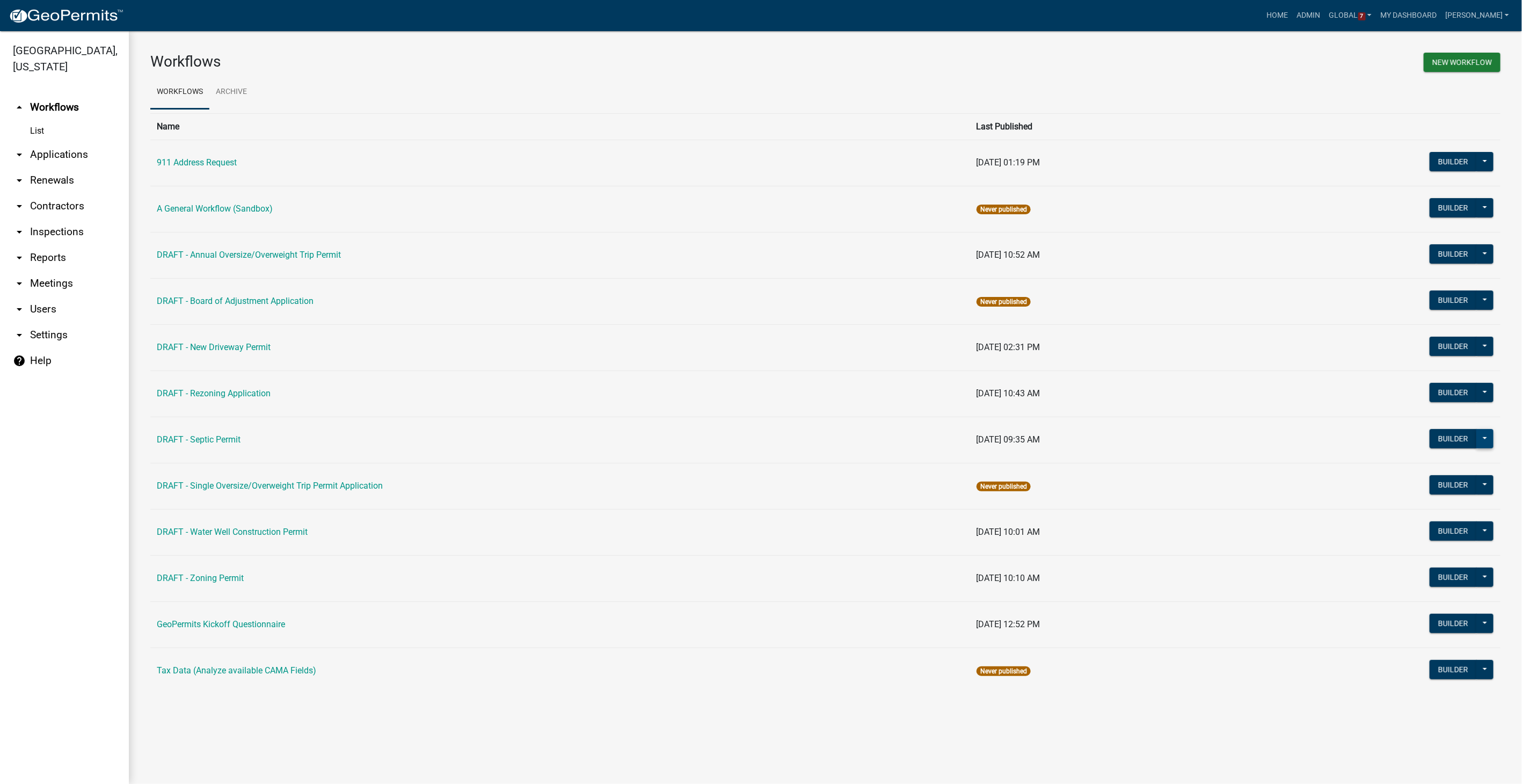
click at [1487, 437] on button at bounding box center [1484, 438] width 17 height 20
click at [1284, 440] on td "Builder Published Disable Archive History Copy Make Public Start Application" at bounding box center [1366, 439] width 267 height 46
click at [1448, 436] on button "Builder" at bounding box center [1453, 438] width 47 height 20
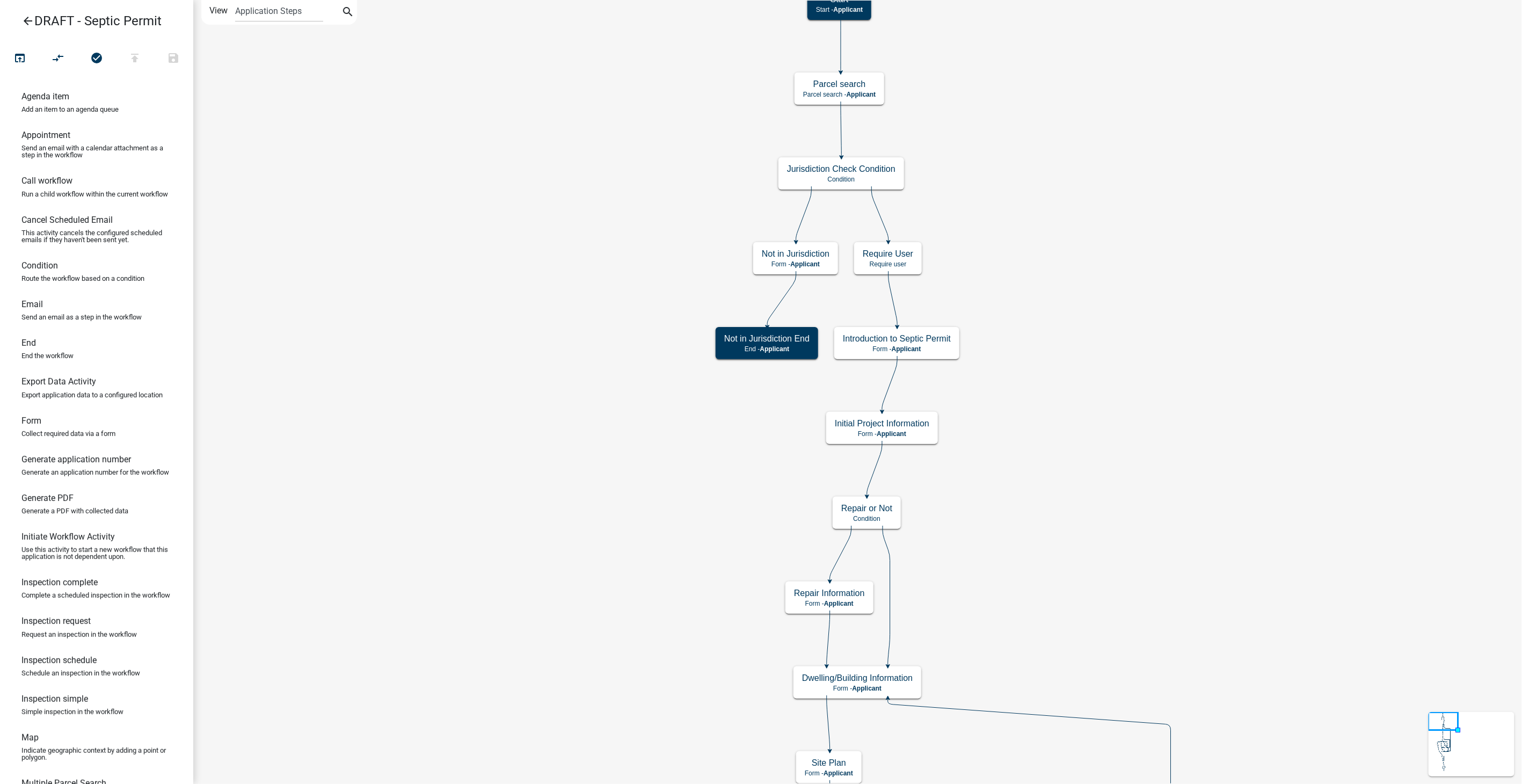
click at [26, 17] on icon "arrow_back" at bounding box center [28, 22] width 13 height 15
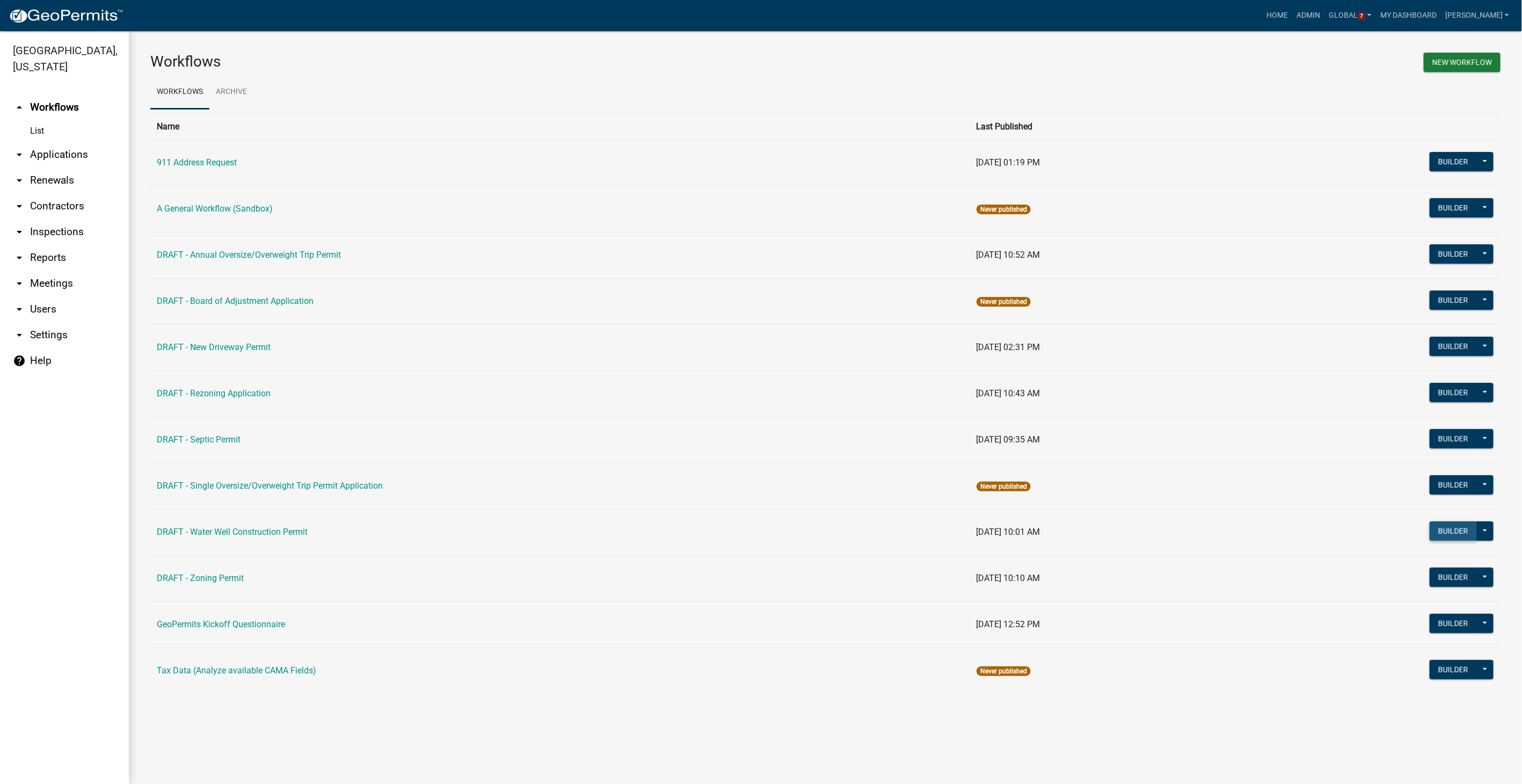
click at [1442, 527] on button "Builder" at bounding box center [1453, 531] width 47 height 20
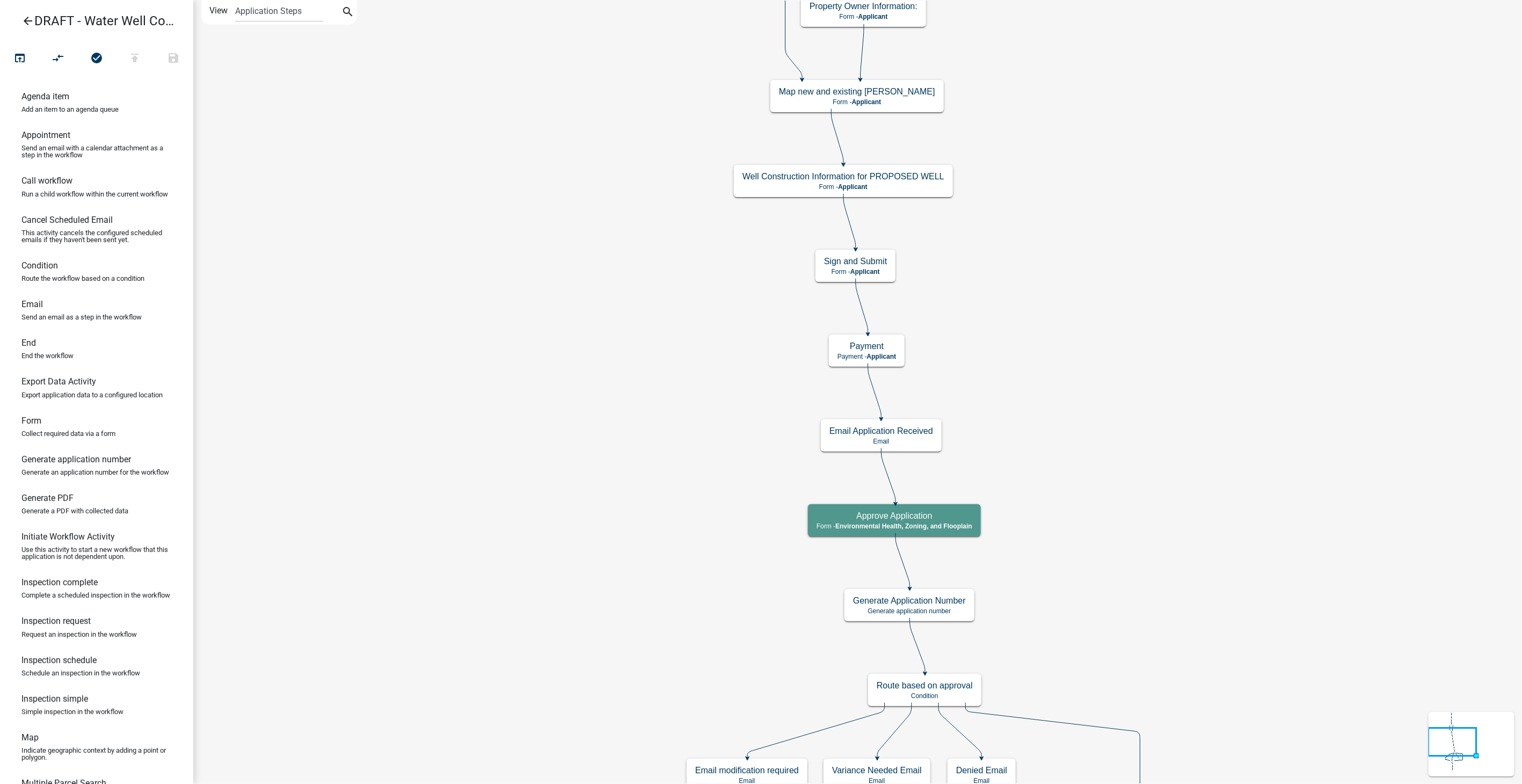
click at [29, 18] on icon "arrow_back" at bounding box center [28, 22] width 13 height 15
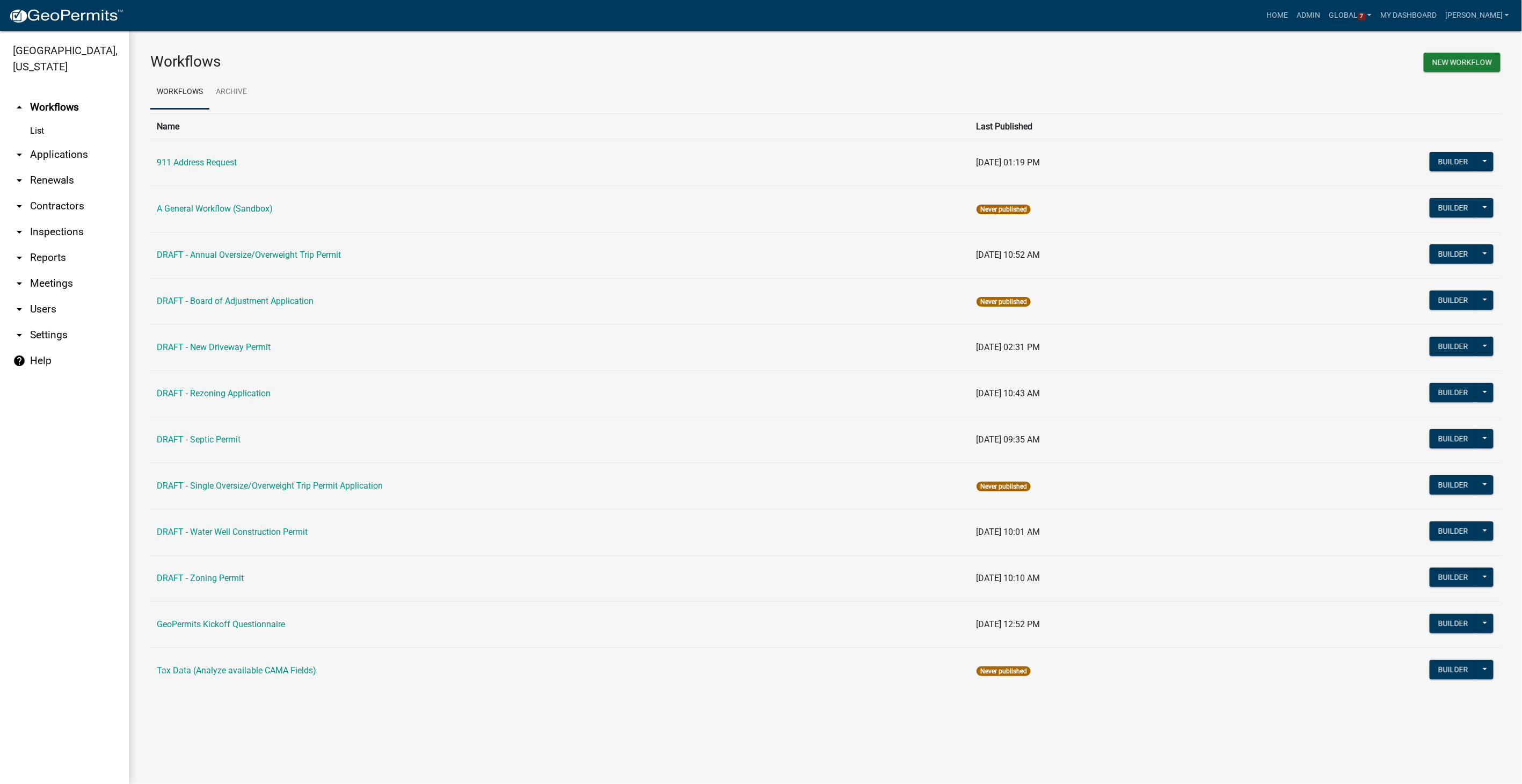
click at [72, 210] on link "arrow_drop_down Contractors" at bounding box center [64, 206] width 129 height 26
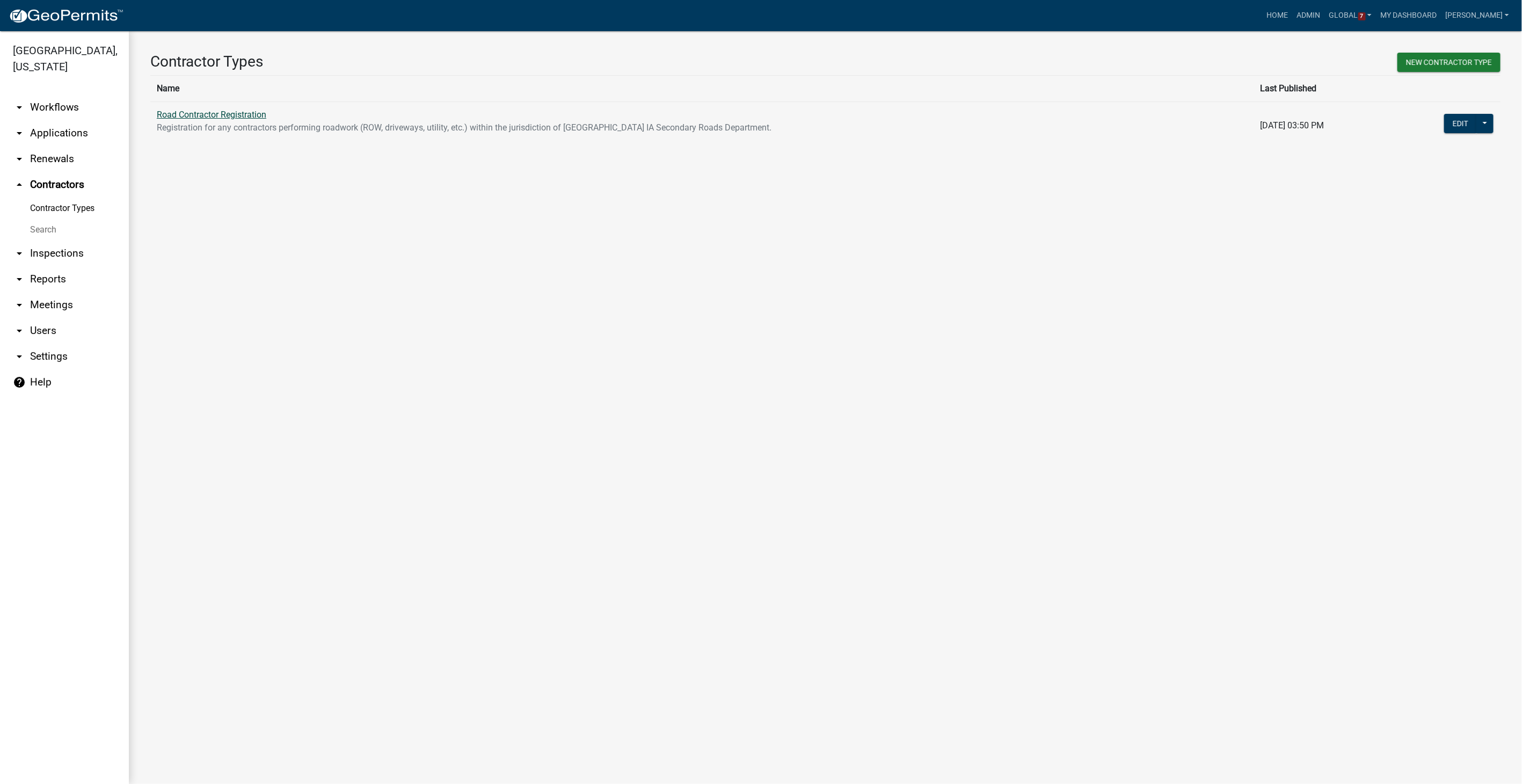
click at [230, 117] on link "Road Contractor Registration" at bounding box center [212, 114] width 110 height 10
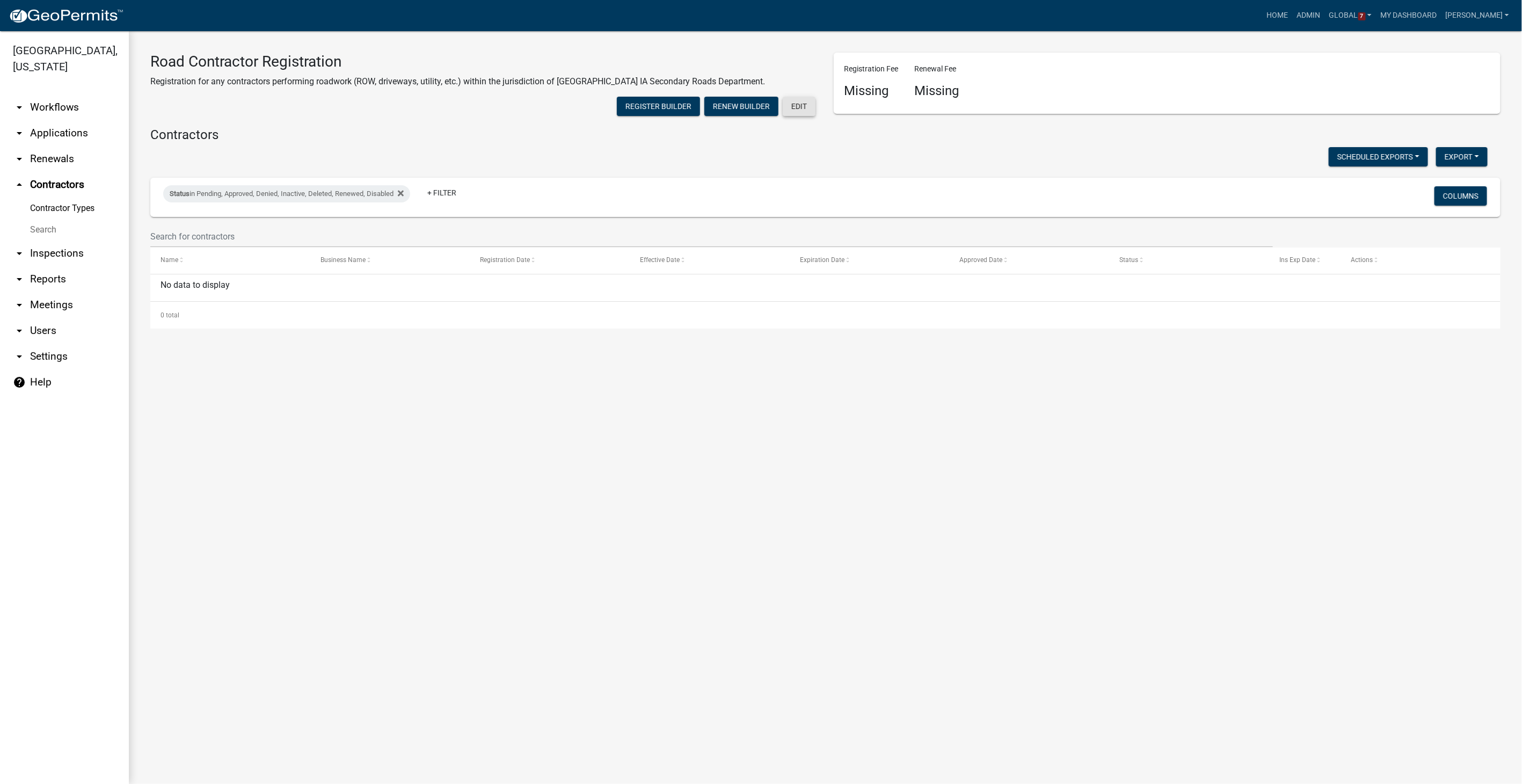
click at [800, 98] on button "Edit" at bounding box center [799, 106] width 32 height 20
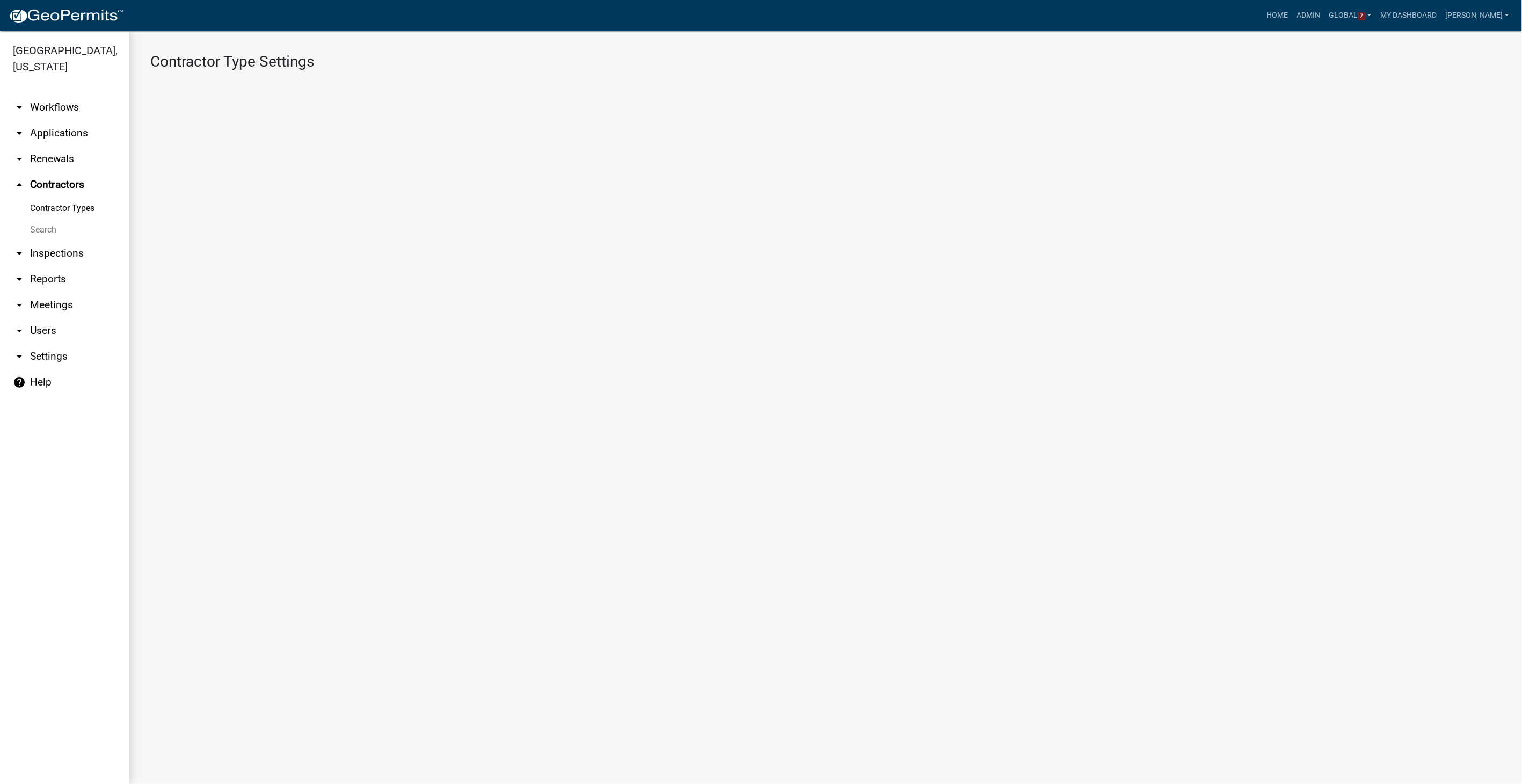
select select "1: 4ef63fe7-b19a-425e-ac95-467e066f44a3"
select select "3: Object"
select select
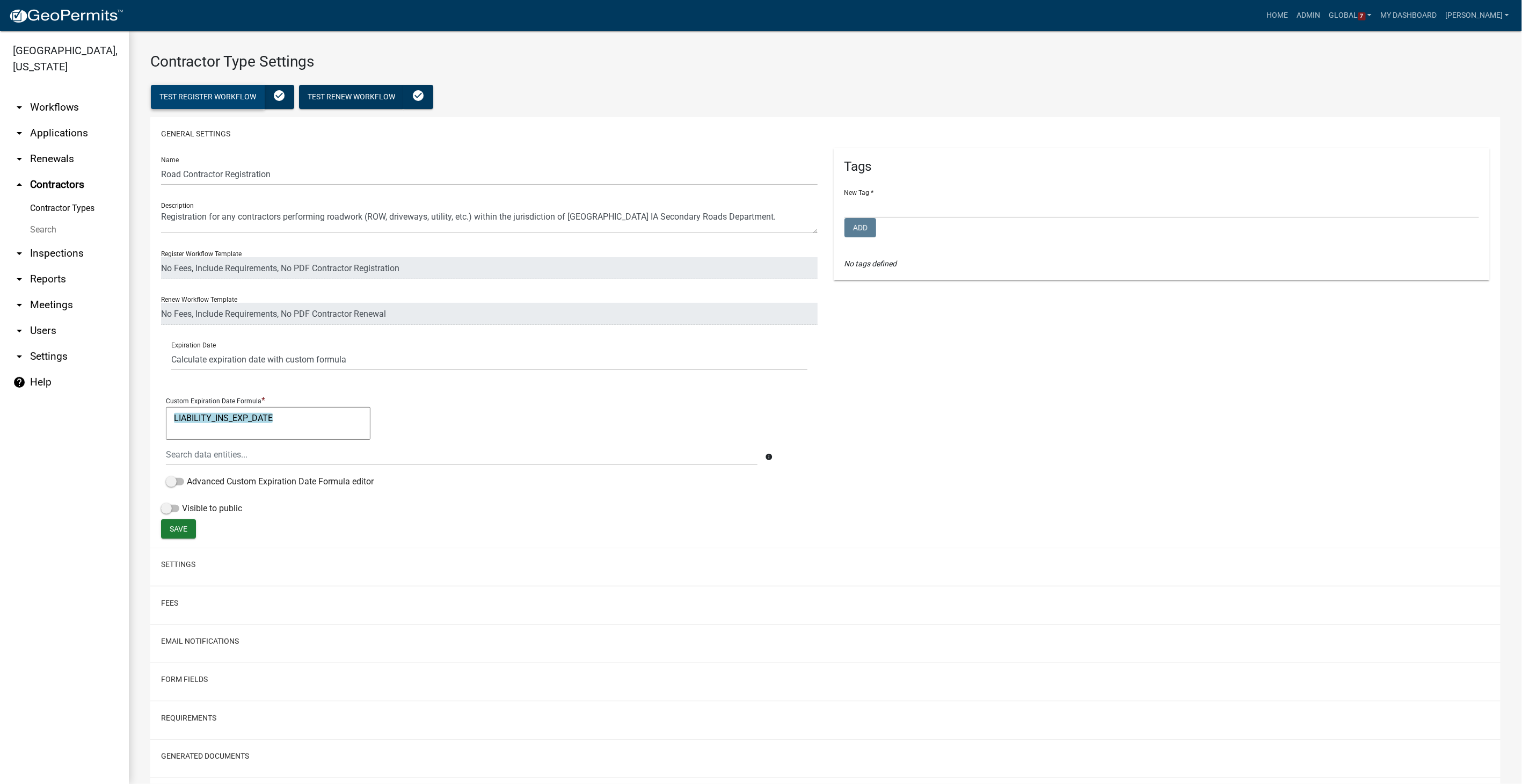
click at [204, 97] on span "Test Register Workflow" at bounding box center [207, 96] width 97 height 9
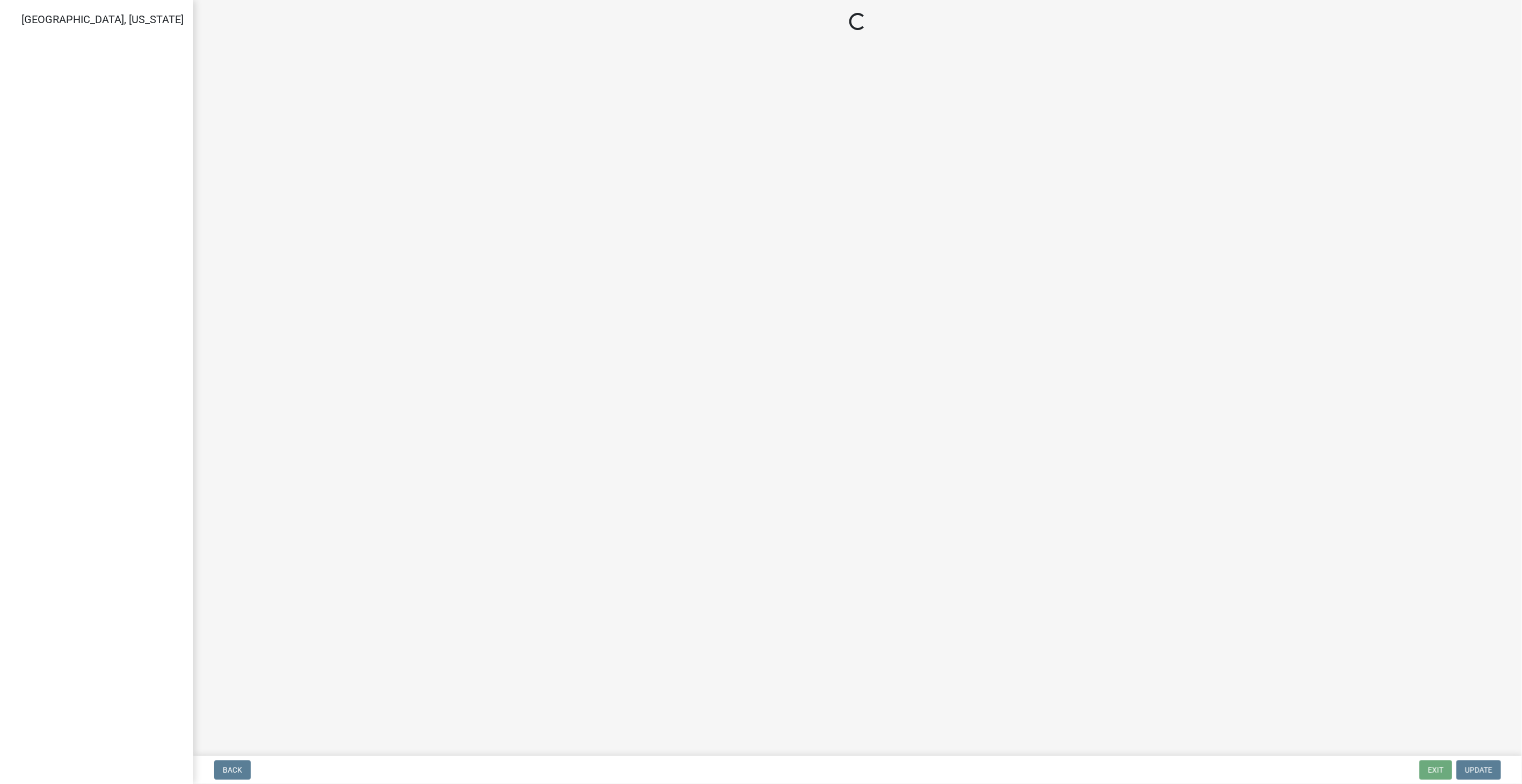
select select "IN"
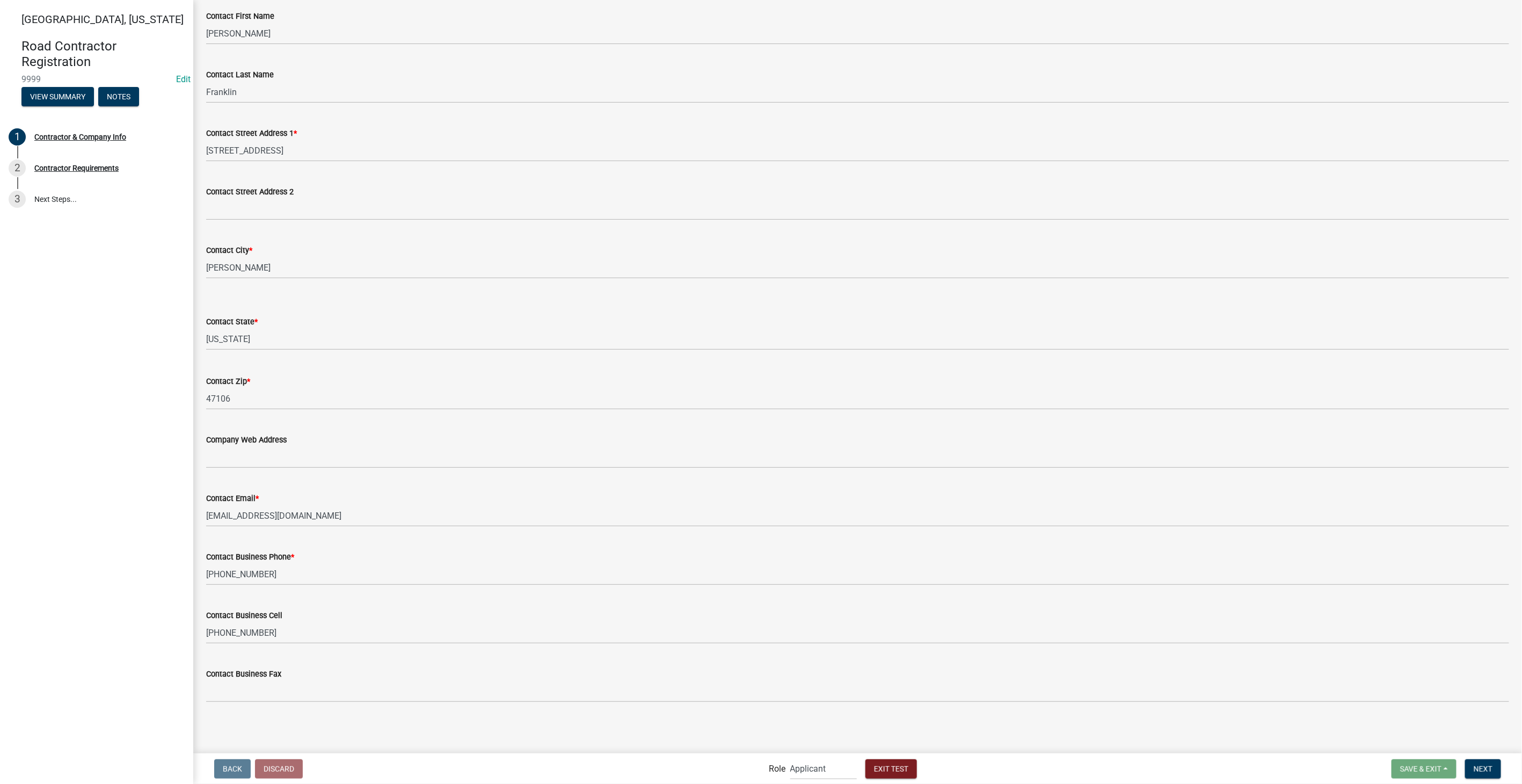
scroll to position [183, 0]
click at [1493, 765] on button "Next" at bounding box center [1483, 768] width 36 height 20
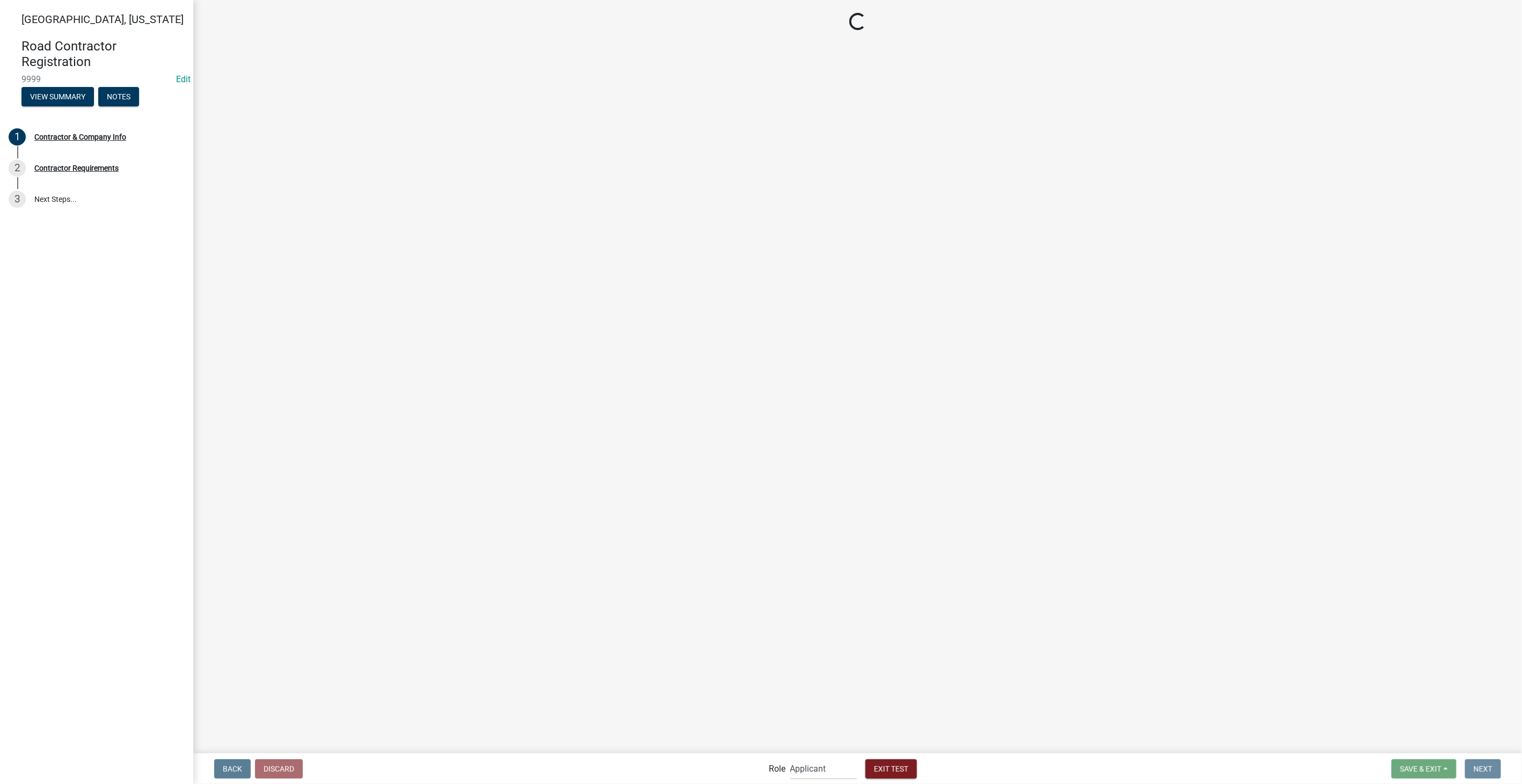
scroll to position [0, 0]
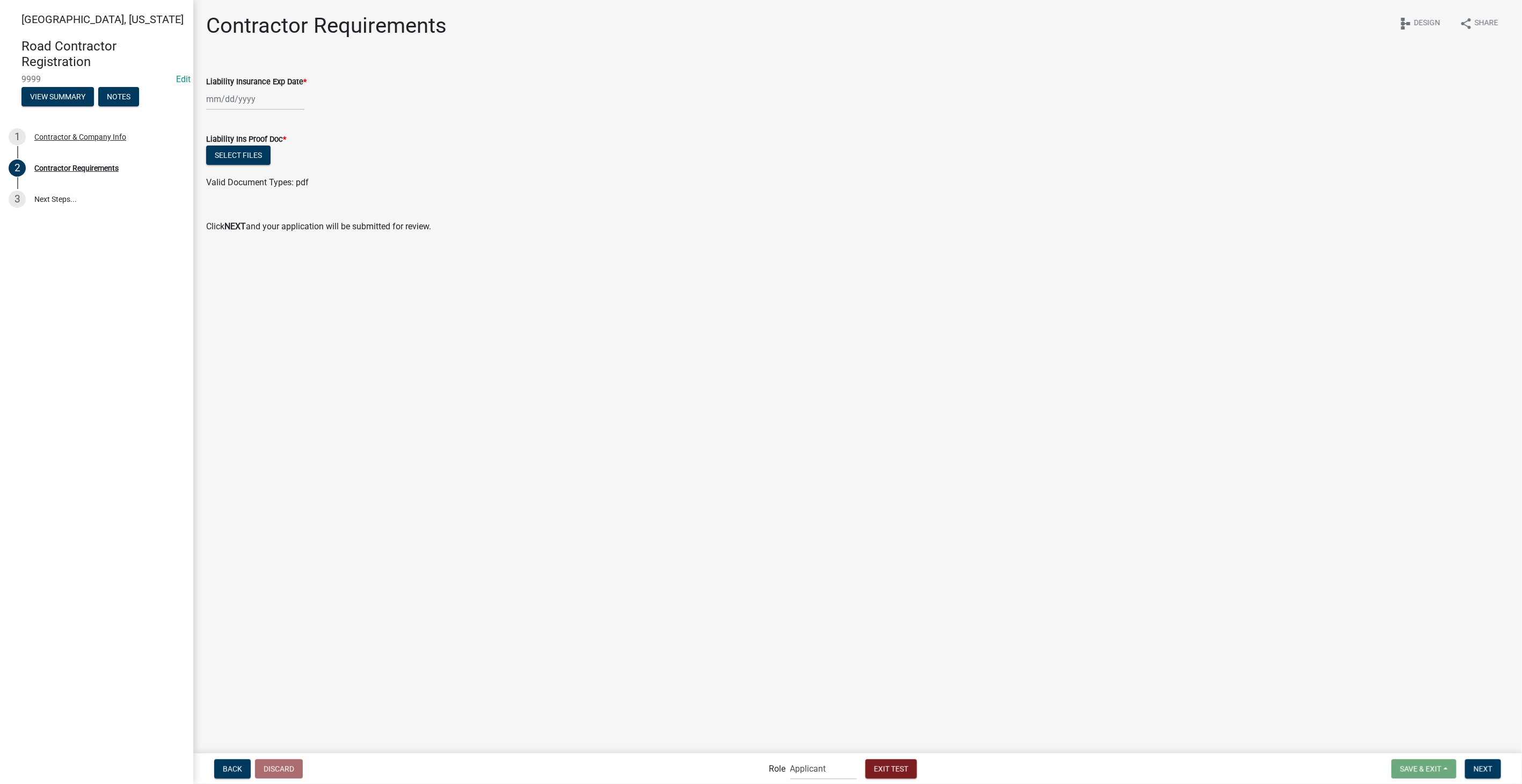
click at [238, 95] on div at bounding box center [255, 99] width 98 height 22
click at [303, 120] on select "2025 2026 2027 2028 2029 2030 2031 2032 2033 2034 2035 2036 2037 2038 2039 2040…" at bounding box center [288, 122] width 43 height 16
select select "2027"
click at [267, 114] on select "2025 2026 2027 2028 2029 2030 2031 2032 2033 2034 2035 2036 2037 2038 2039 2040…" at bounding box center [288, 122] width 43 height 16
click at [292, 172] on div "6" at bounding box center [285, 173] width 17 height 17
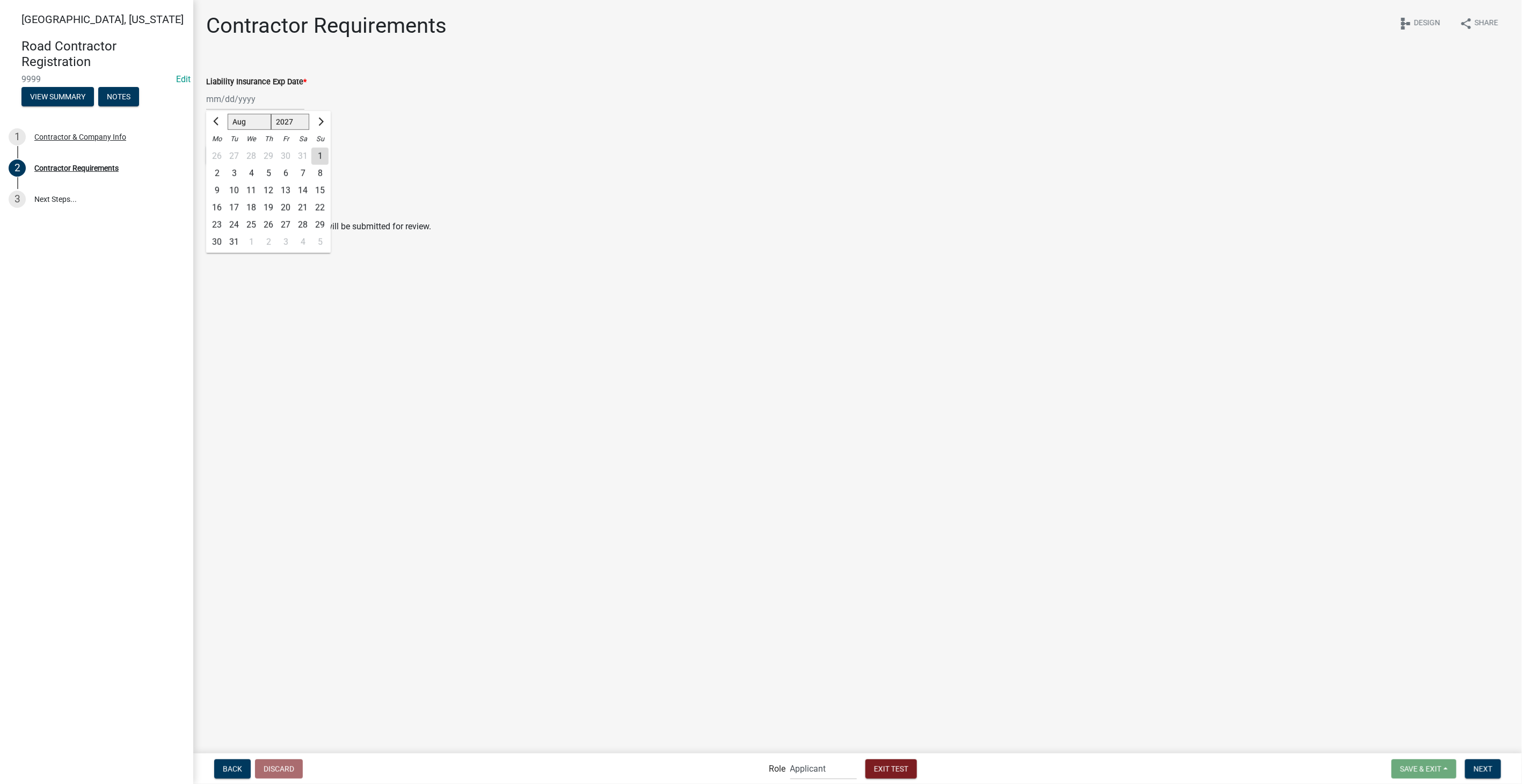
type input "08/06/2027"
click at [242, 150] on button "Select files" at bounding box center [238, 155] width 64 height 20
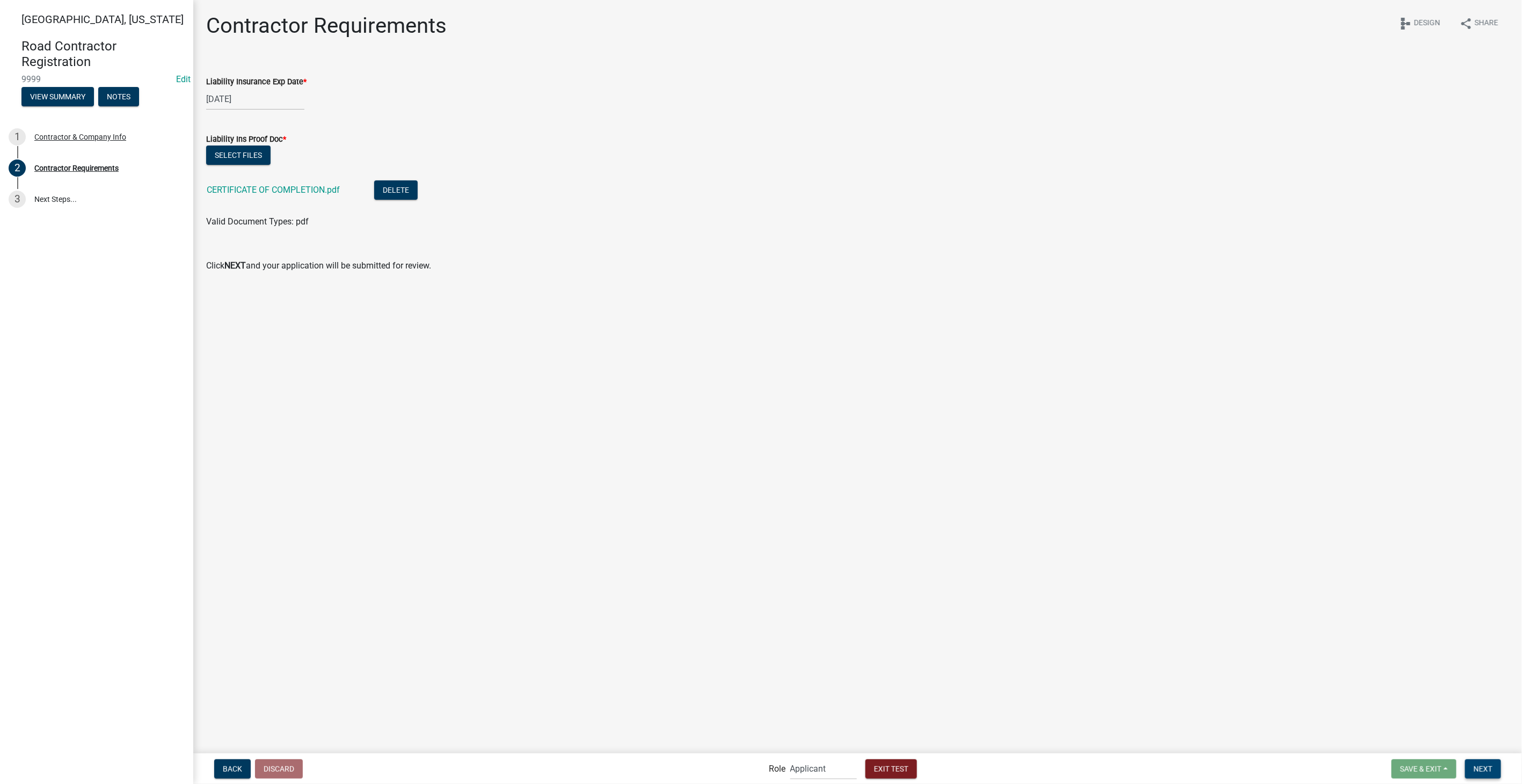
click at [1487, 765] on span "Next" at bounding box center [1483, 768] width 19 height 9
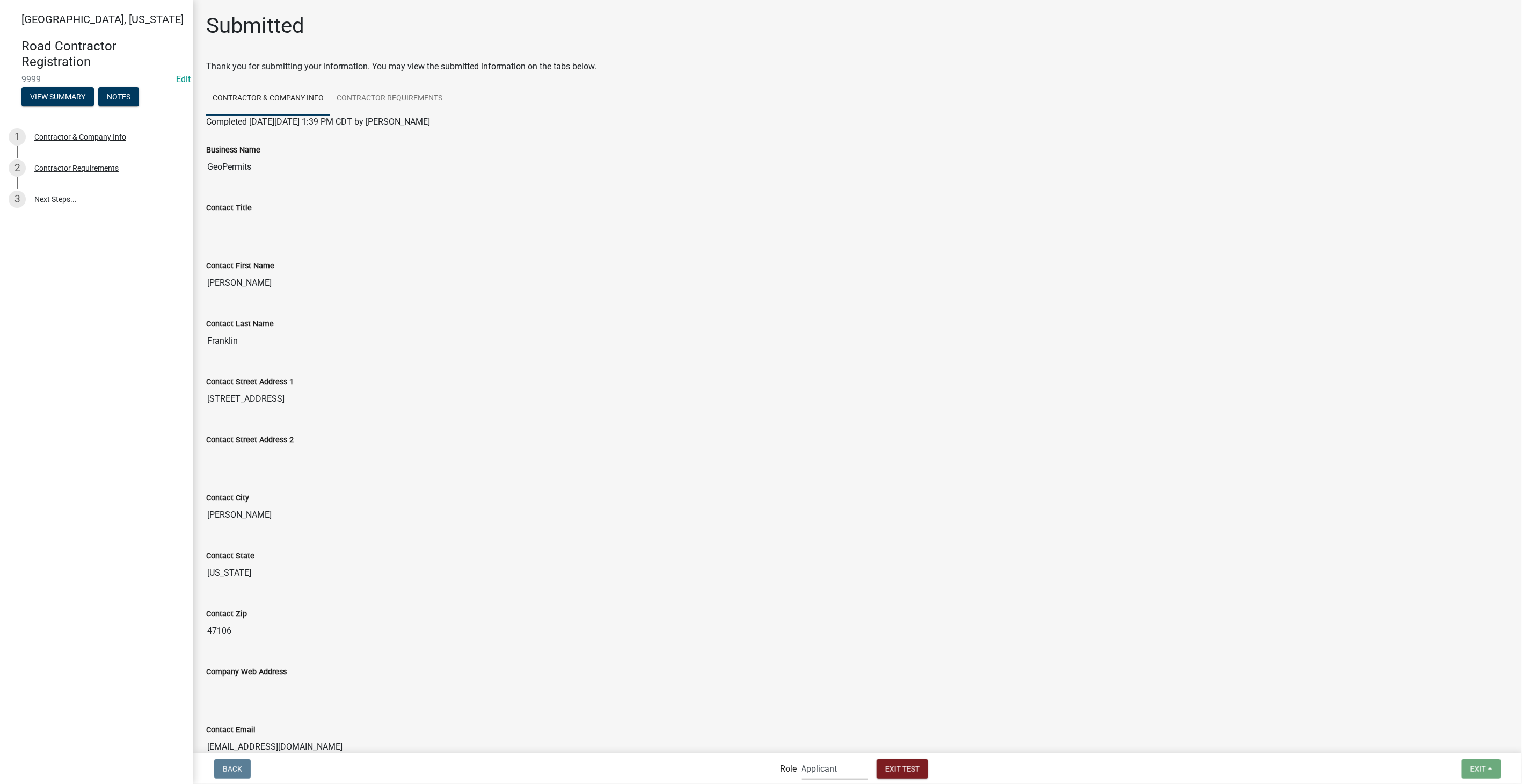
click at [847, 765] on select "Applicant Secondary Roads Admin" at bounding box center [835, 768] width 66 height 22
select select "0557c259-9306-4102-b35b-3b386a3e7b44"
click at [802, 758] on select "Applicant Secondary Roads Admin" at bounding box center [835, 768] width 66 height 22
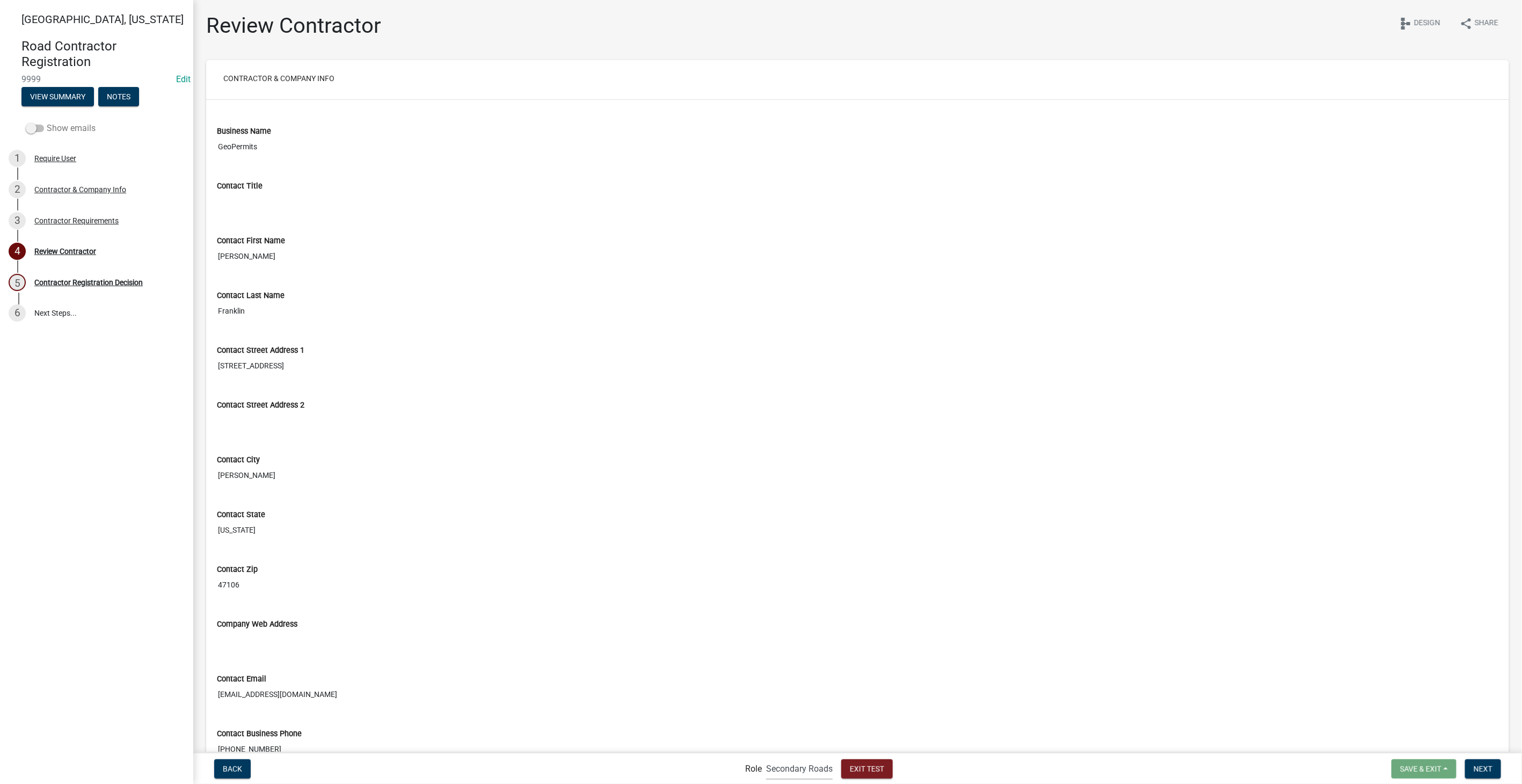
click at [32, 130] on span at bounding box center [35, 128] width 18 height 7
click at [47, 122] on input "Show emails" at bounding box center [47, 122] width 0 height 0
click at [51, 257] on div "4 Notify Approvers" at bounding box center [92, 251] width 167 height 17
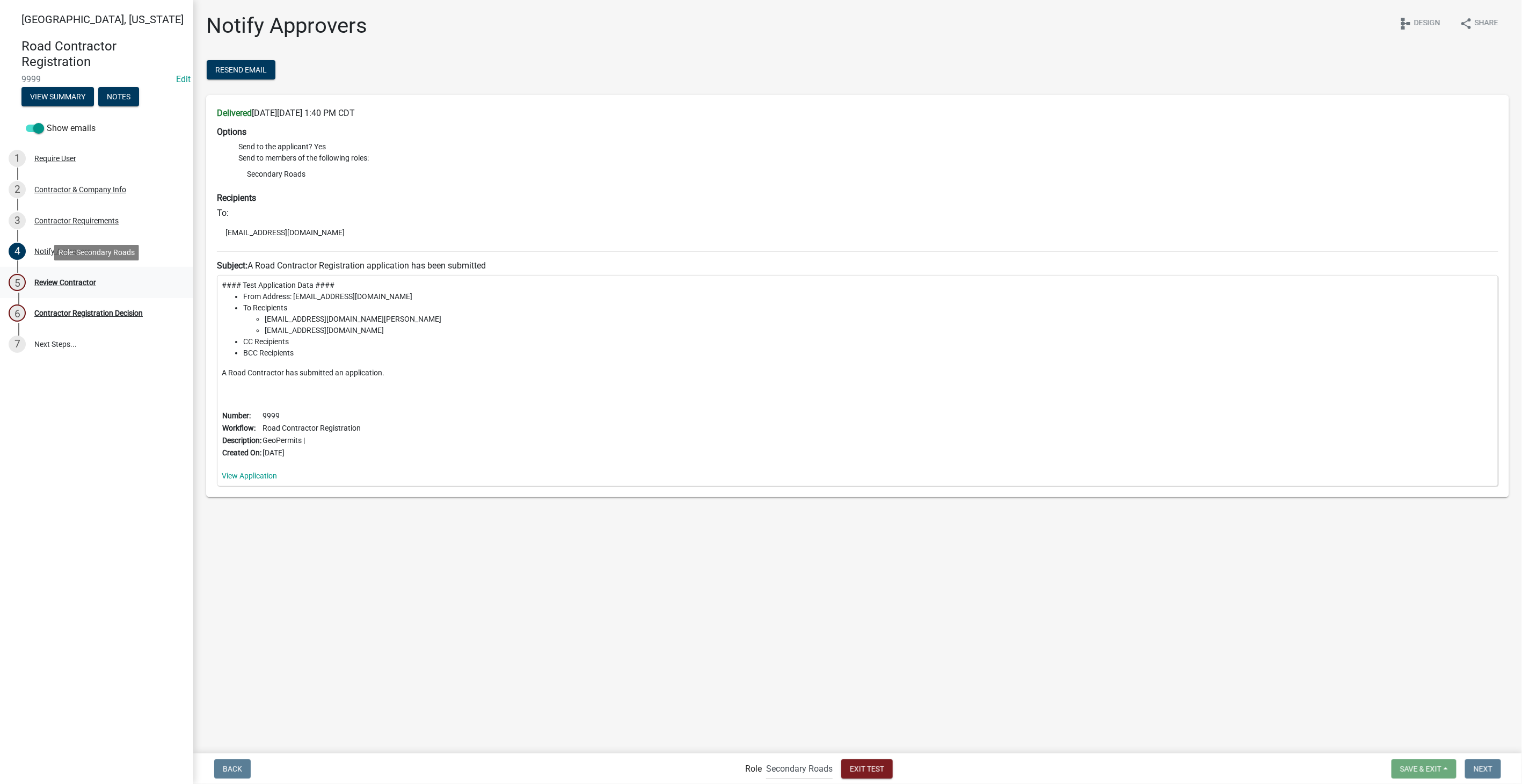
click at [45, 278] on div "Review Contractor" at bounding box center [65, 282] width 62 height 7
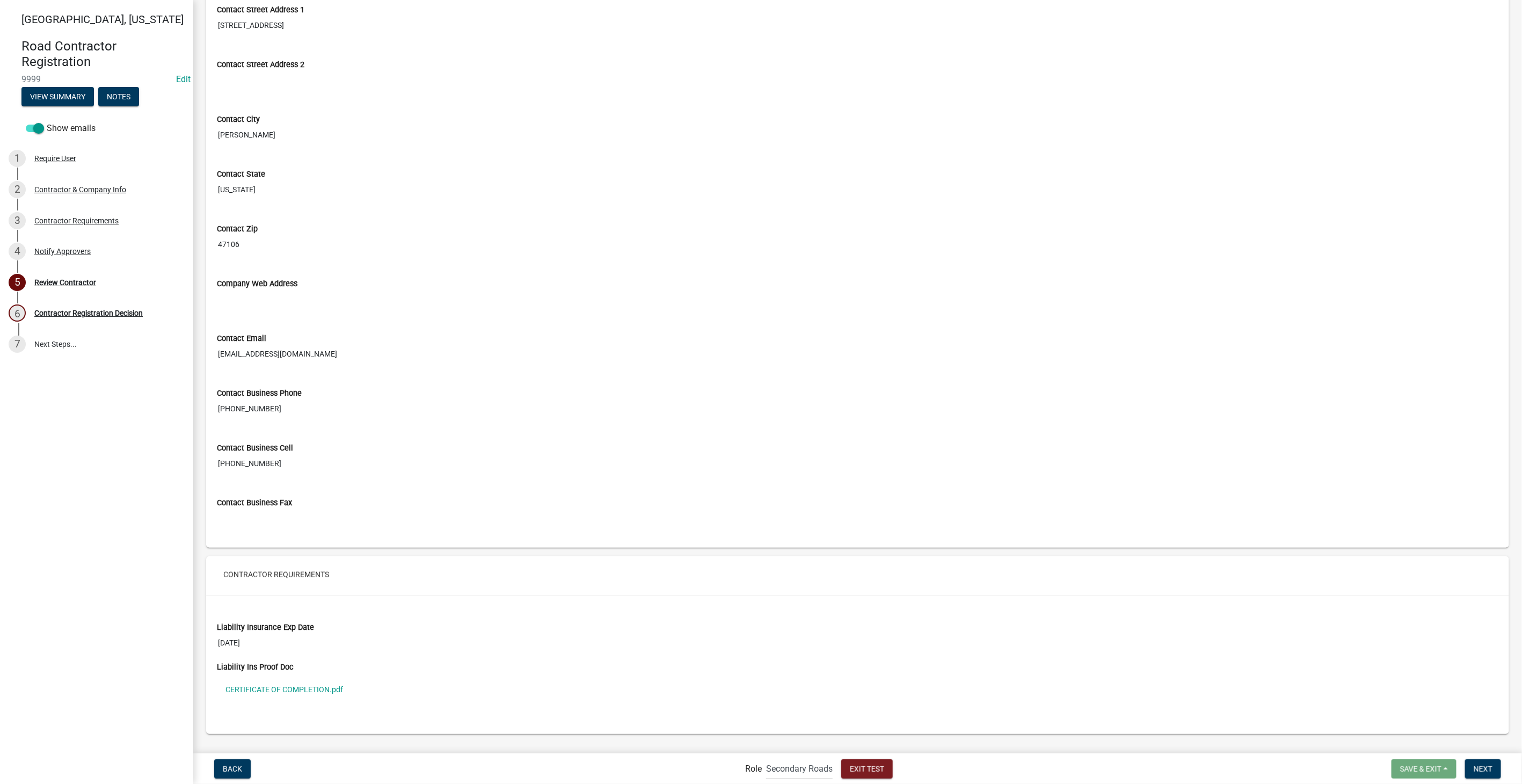
scroll to position [360, 0]
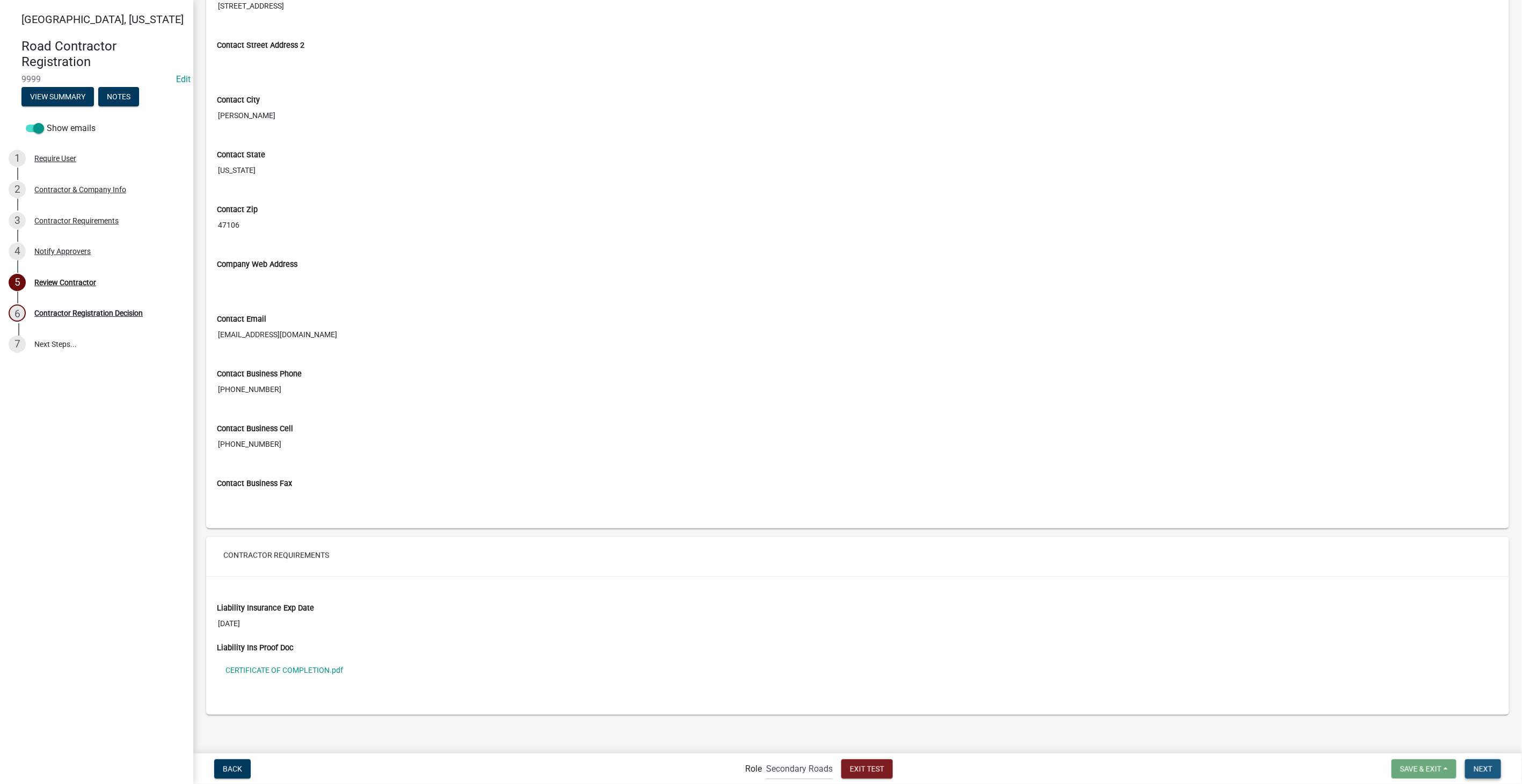
click at [1486, 763] on button "Next" at bounding box center [1483, 768] width 36 height 20
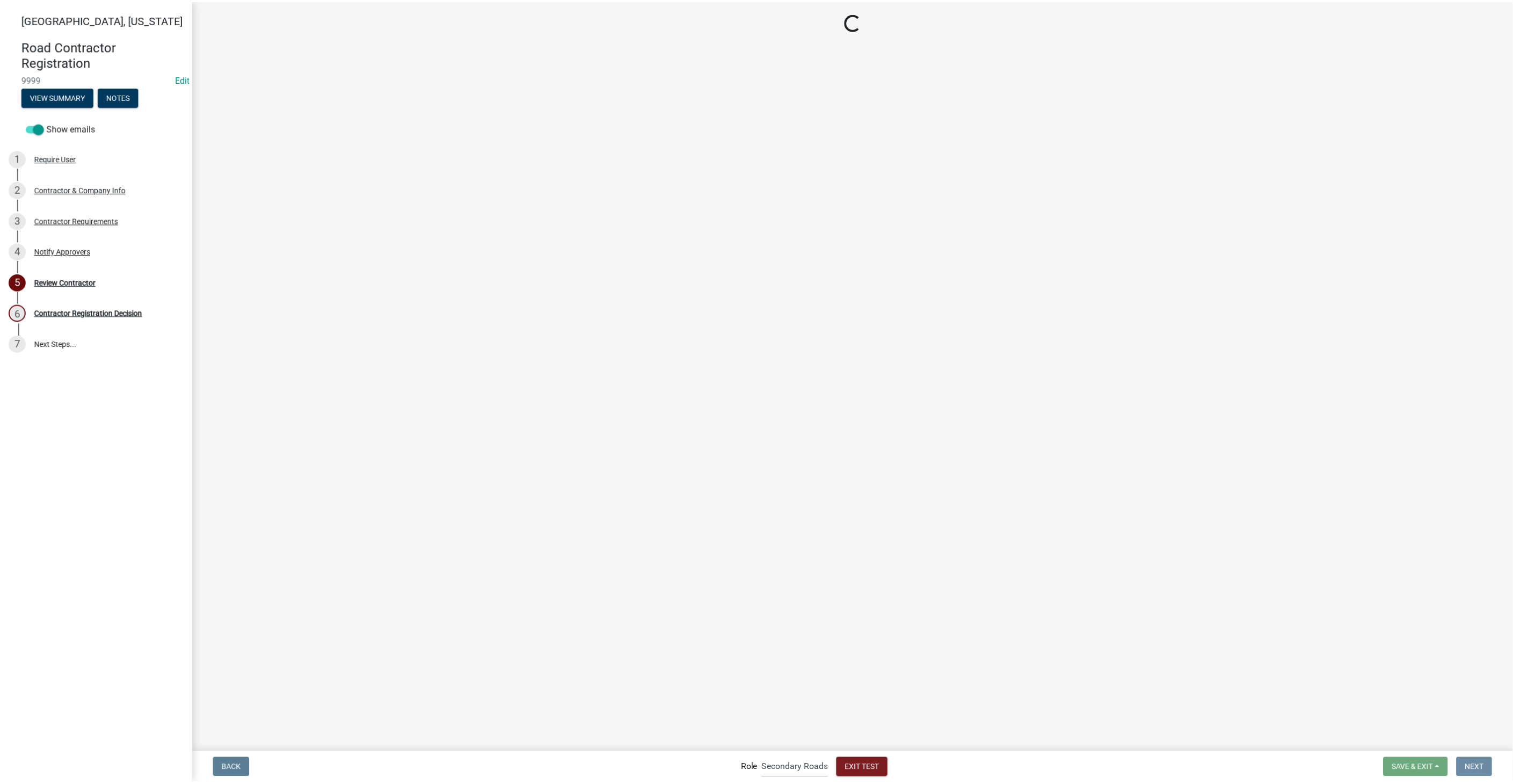
scroll to position [0, 0]
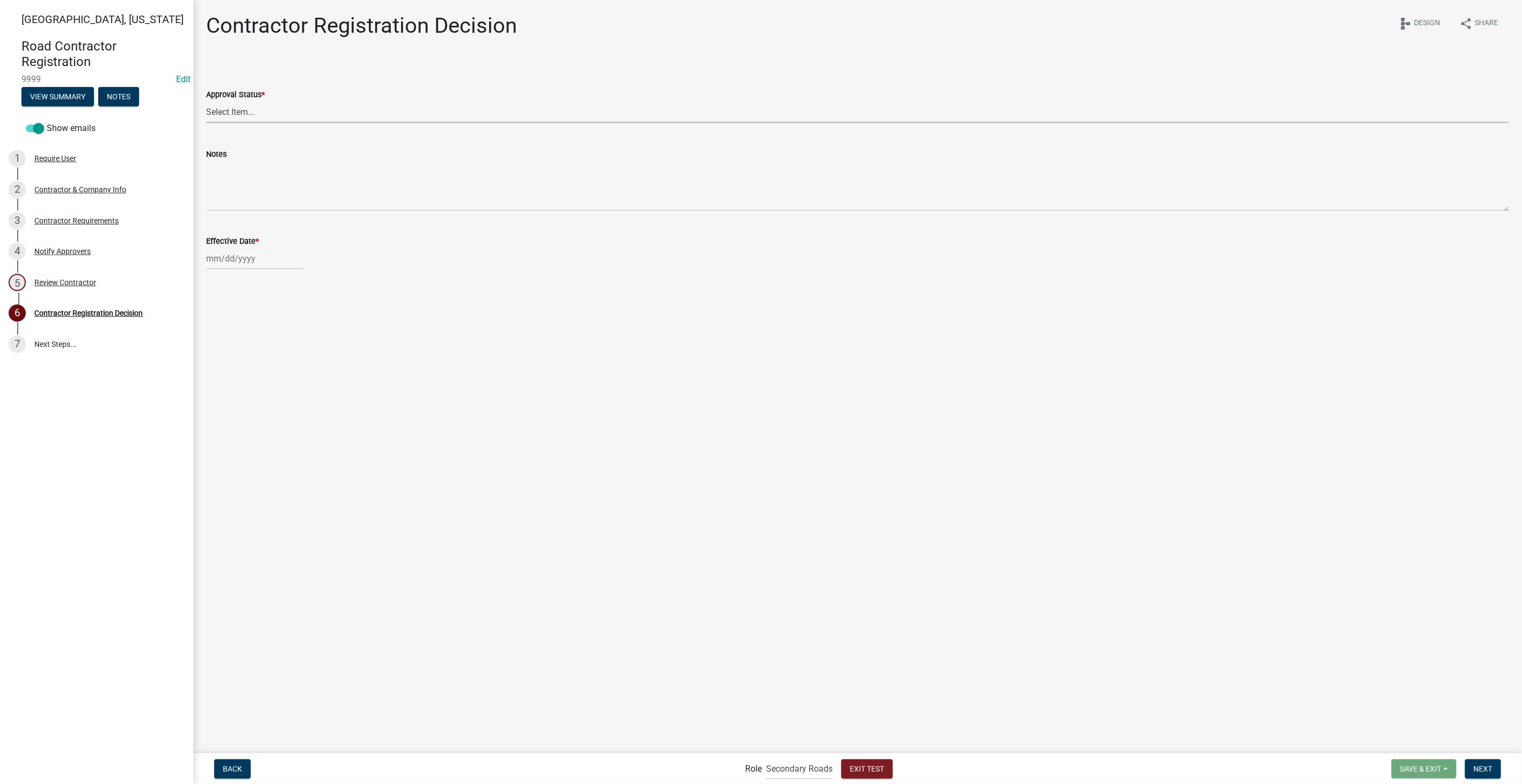
click at [227, 112] on select "Select Item... Approved Denied" at bounding box center [857, 112] width 1303 height 22
click at [206, 101] on select "Select Item... Approved Denied" at bounding box center [857, 112] width 1303 height 22
select select "4b86b809-39dd-4c68-9f3d-fdb3e7050482"
click at [239, 258] on div at bounding box center [255, 258] width 98 height 22
select select "8"
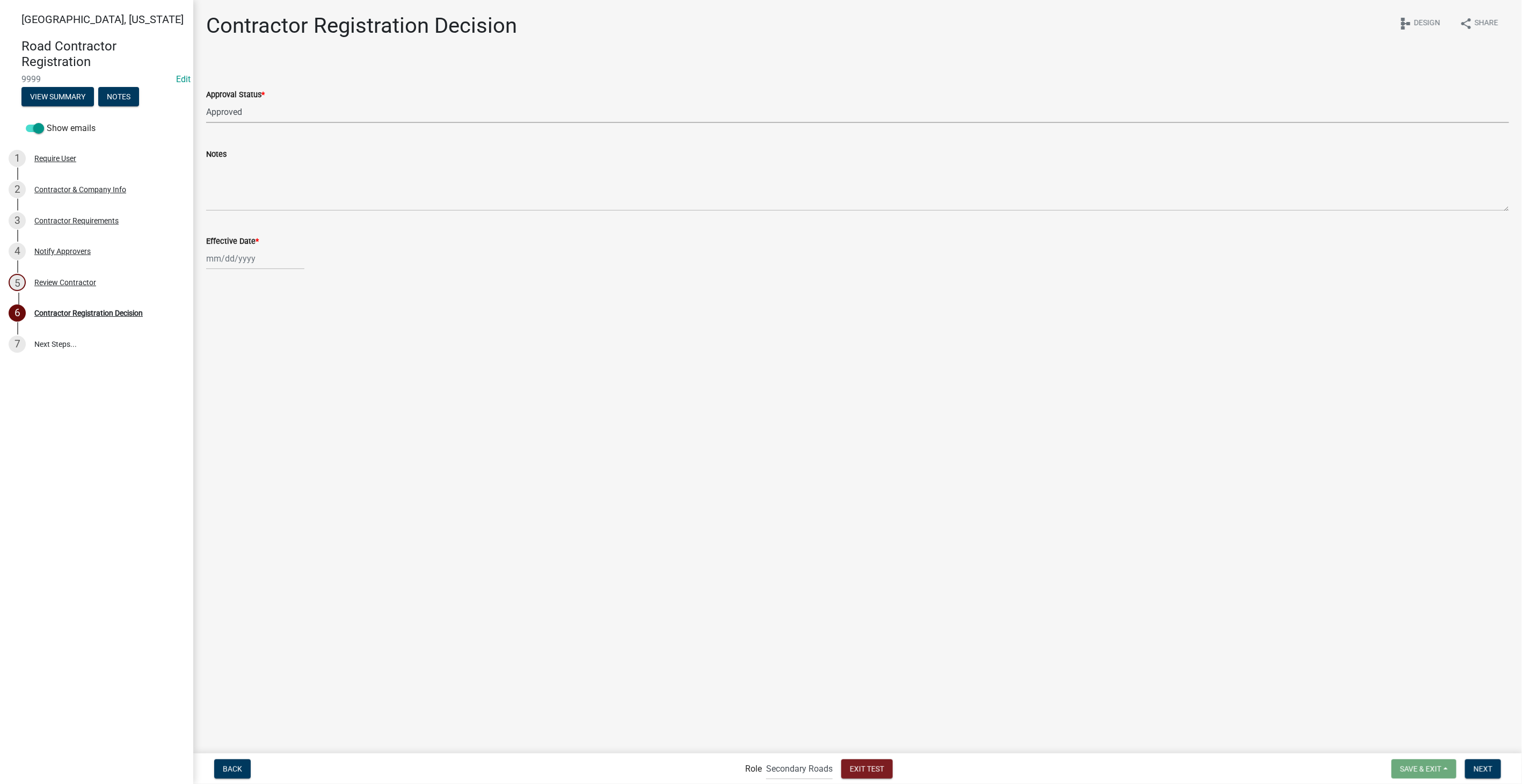
select select "2025"
click at [265, 370] on div "21" at bounding box center [268, 367] width 17 height 17
type input "[DATE]"
click at [1496, 763] on button "Next" at bounding box center [1483, 768] width 36 height 20
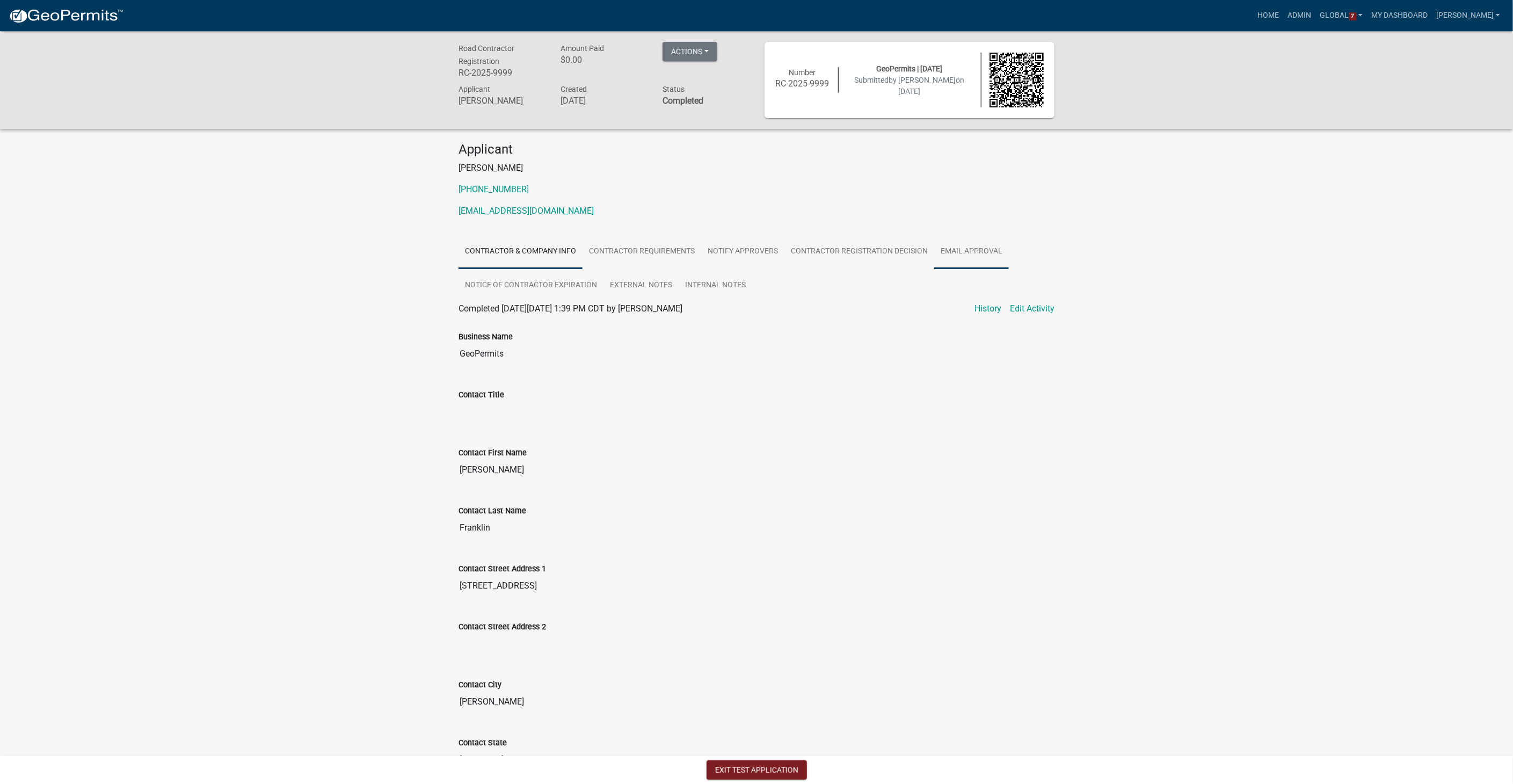
click at [960, 249] on link "Email Approval" at bounding box center [972, 251] width 74 height 35
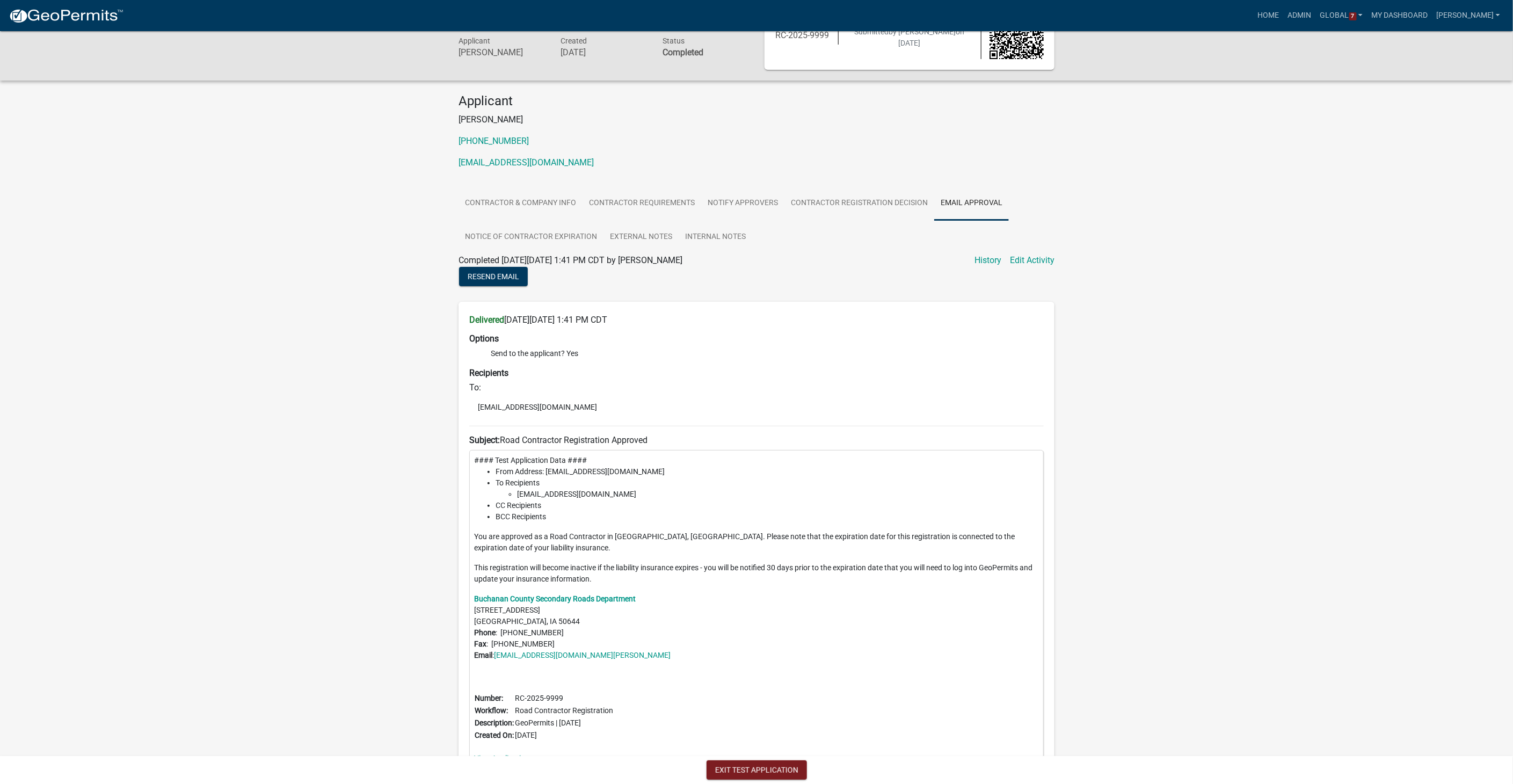
scroll to position [101, 0]
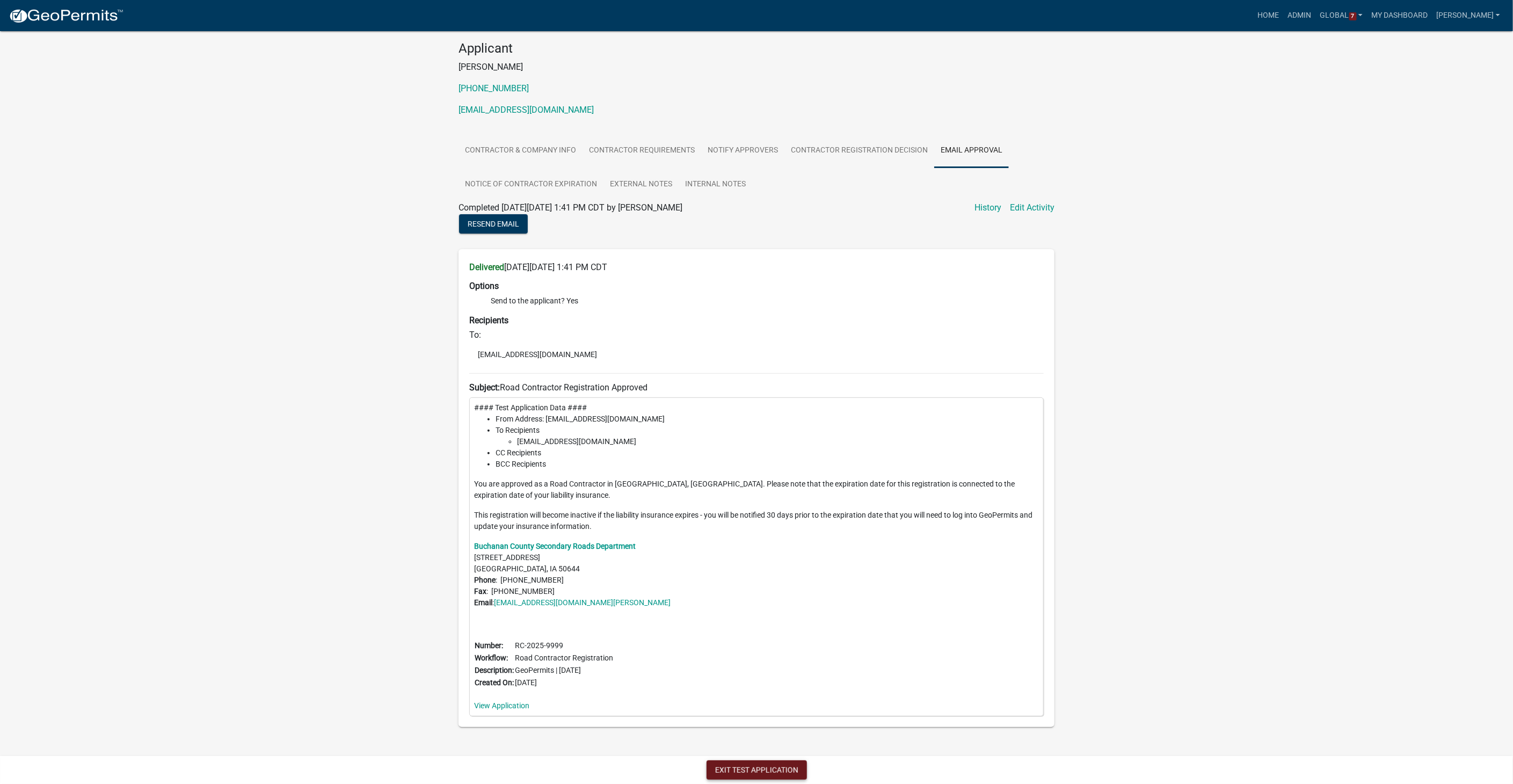
click at [731, 766] on button "Exit Test Application" at bounding box center [756, 770] width 100 height 20
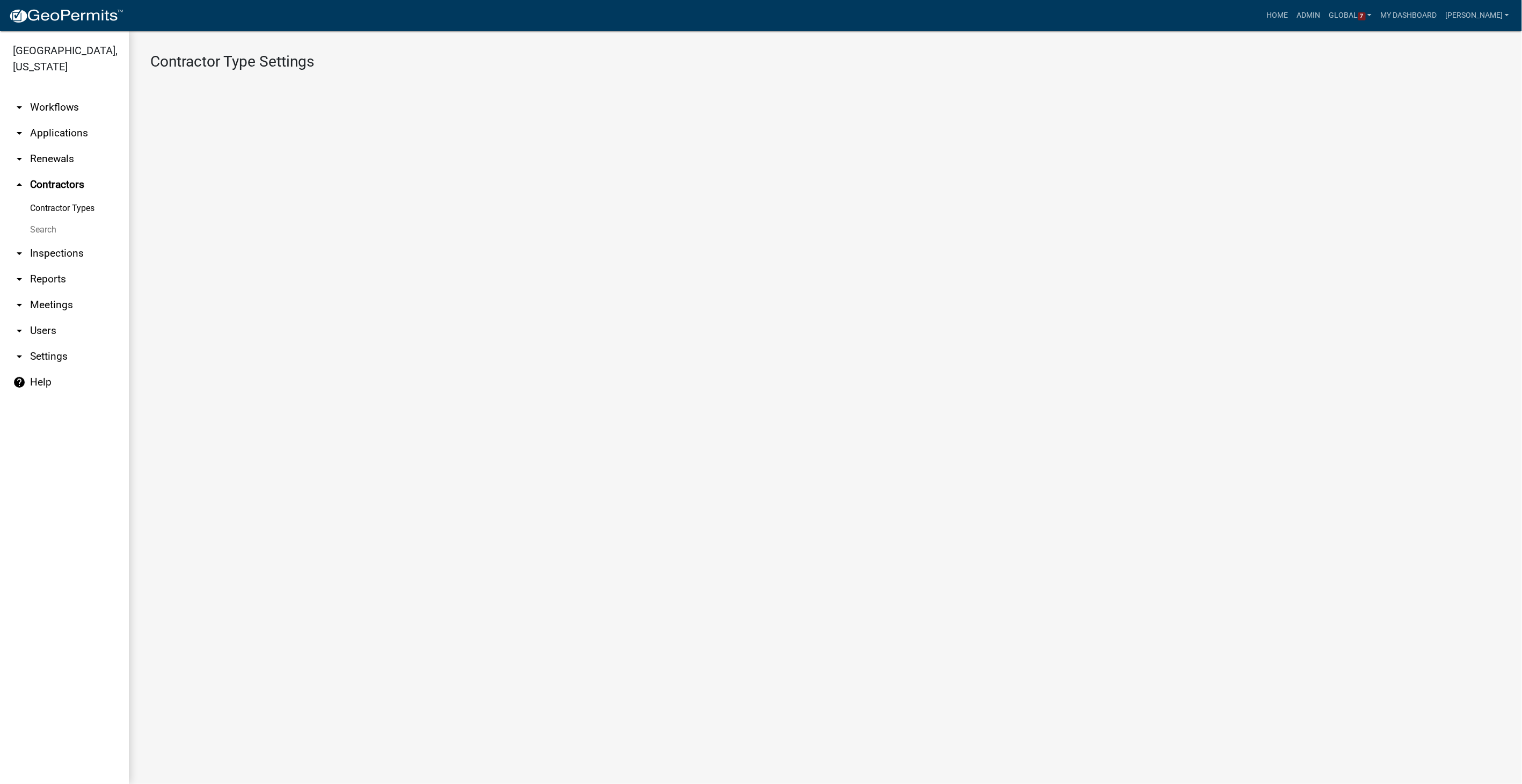
select select "1: 4ef63fe7-b19a-425e-ac95-467e066f44a3"
select select "3: Object"
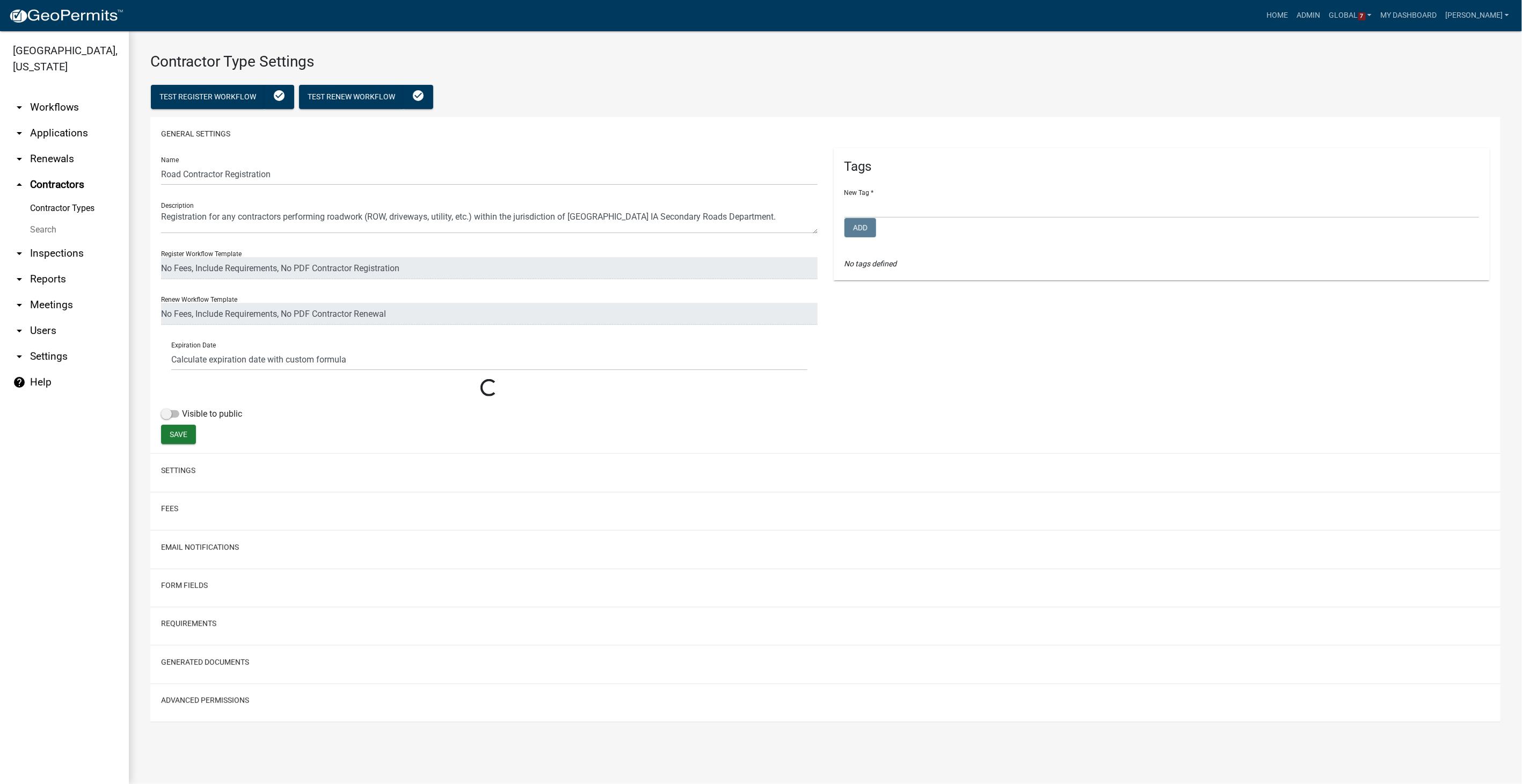
select select
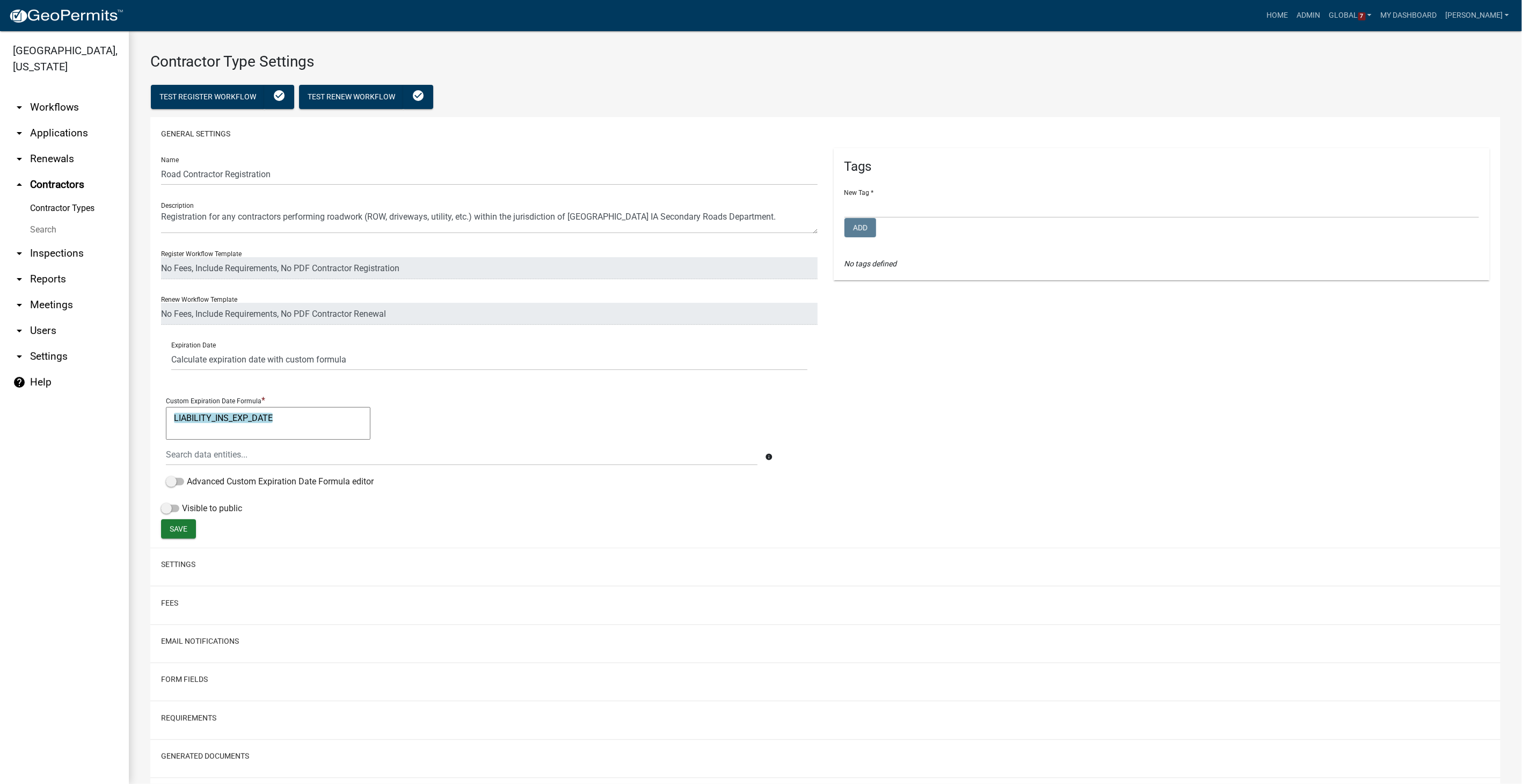
click at [55, 101] on link "arrow_drop_down Workflows" at bounding box center [64, 108] width 129 height 26
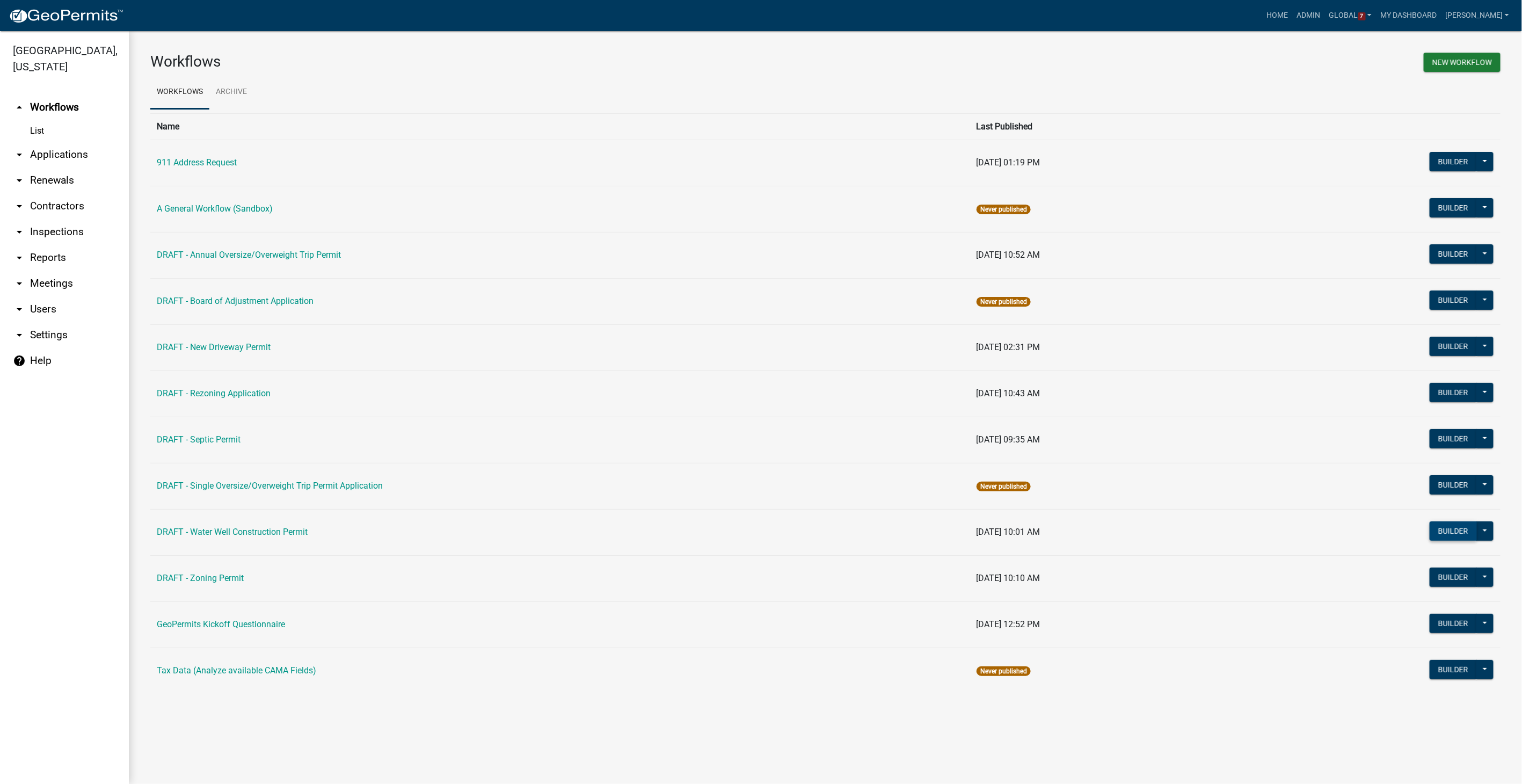
click at [1437, 523] on button "Builder" at bounding box center [1453, 531] width 47 height 20
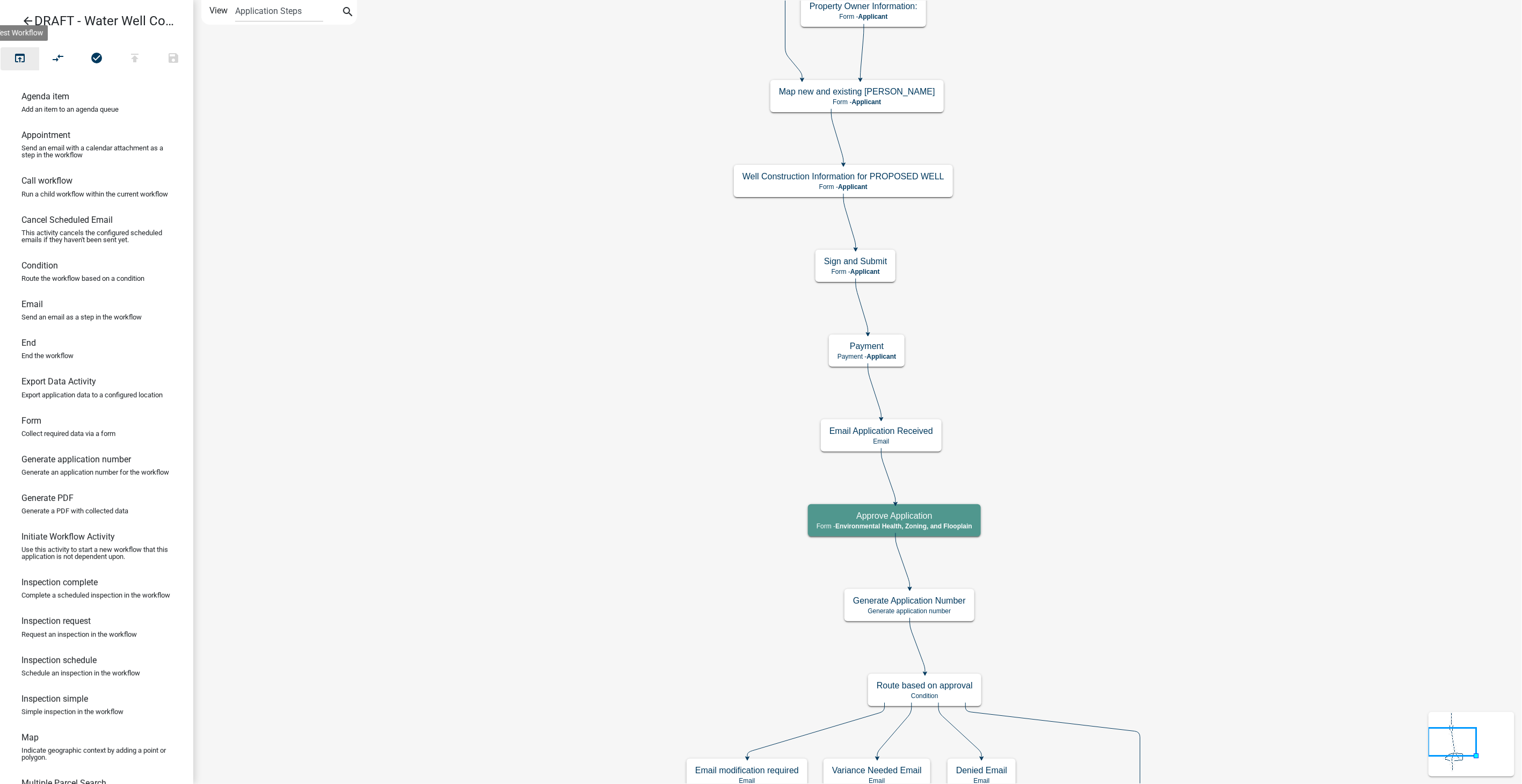
click at [16, 58] on icon "open_in_browser" at bounding box center [20, 59] width 13 height 15
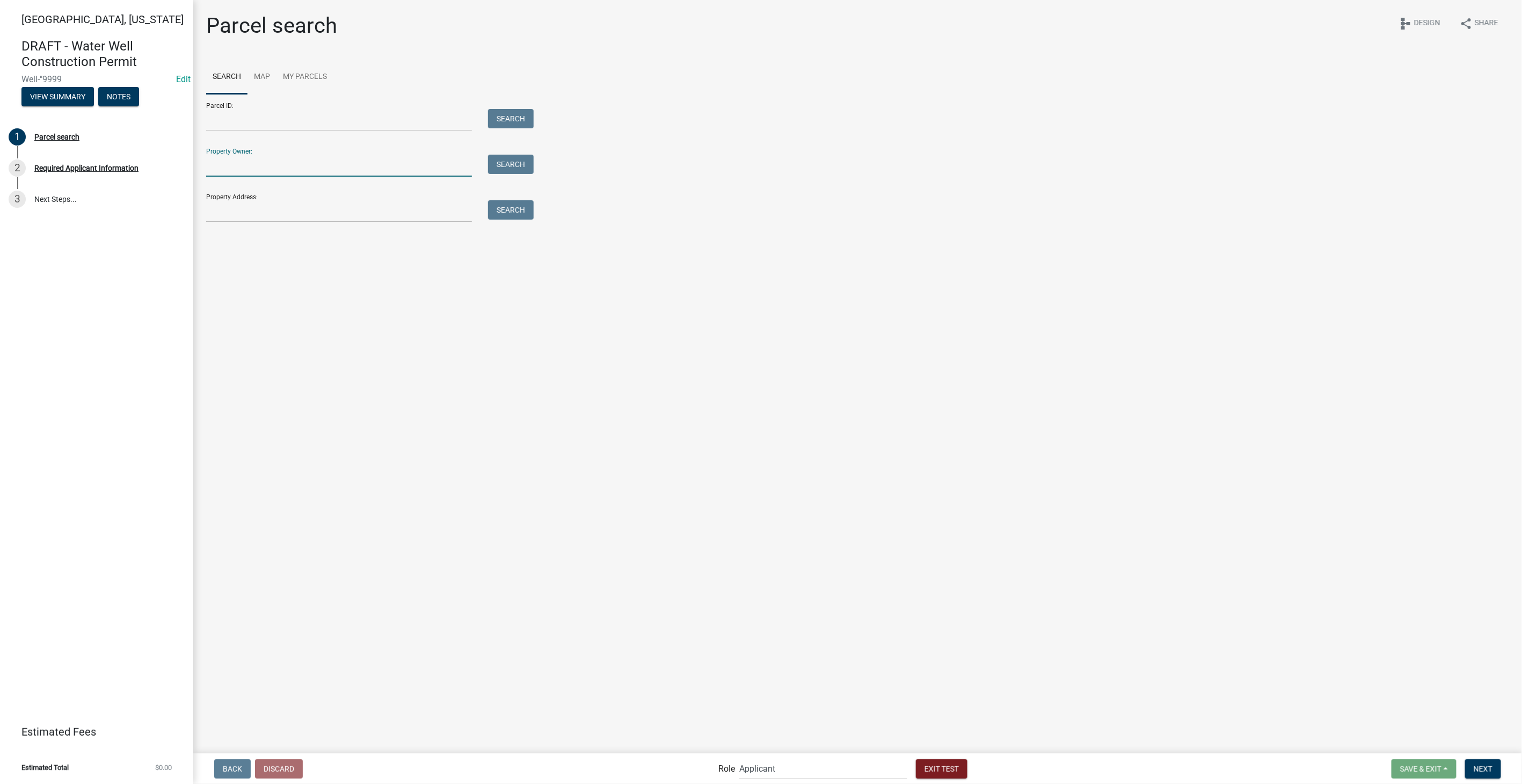
click at [224, 167] on input "Property Owner:" at bounding box center [339, 165] width 265 height 22
type input "[PERSON_NAME]"
click at [499, 165] on button "Search" at bounding box center [510, 164] width 45 height 20
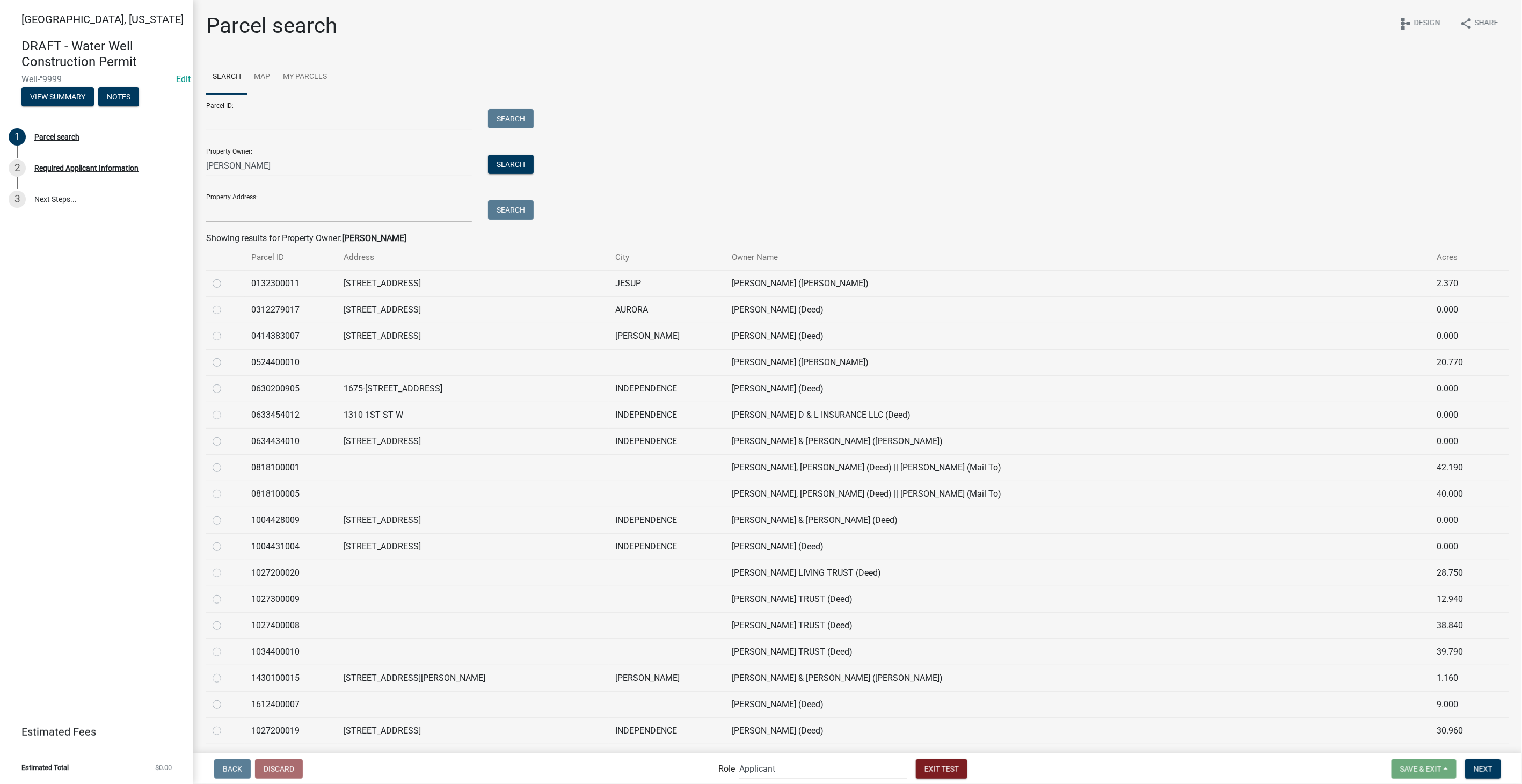
click at [225, 356] on label at bounding box center [225, 356] width 0 height 0
click at [225, 362] on input "radio" at bounding box center [229, 360] width 7 height 7
radio input "true"
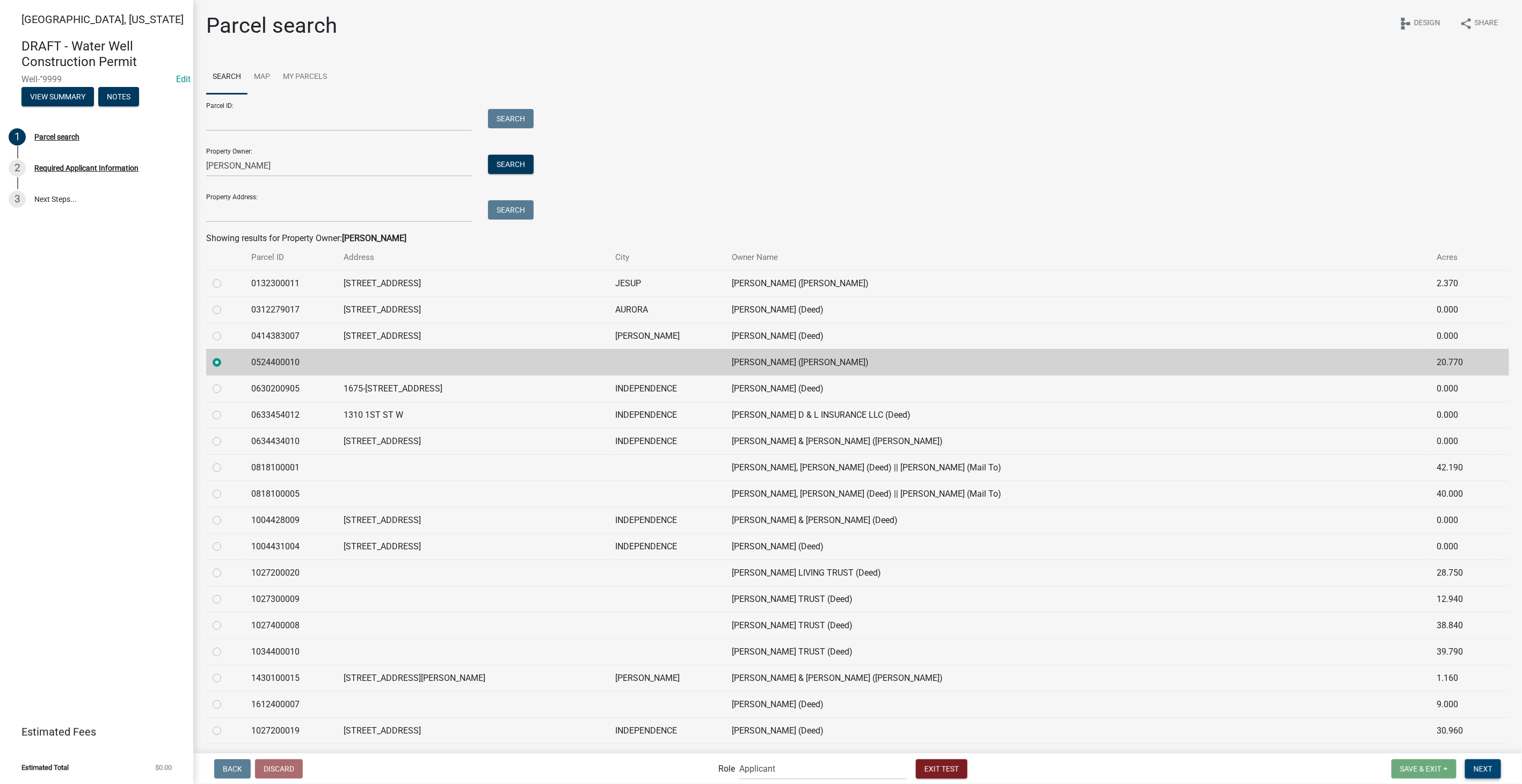
click at [1473, 763] on button "Next" at bounding box center [1483, 768] width 36 height 20
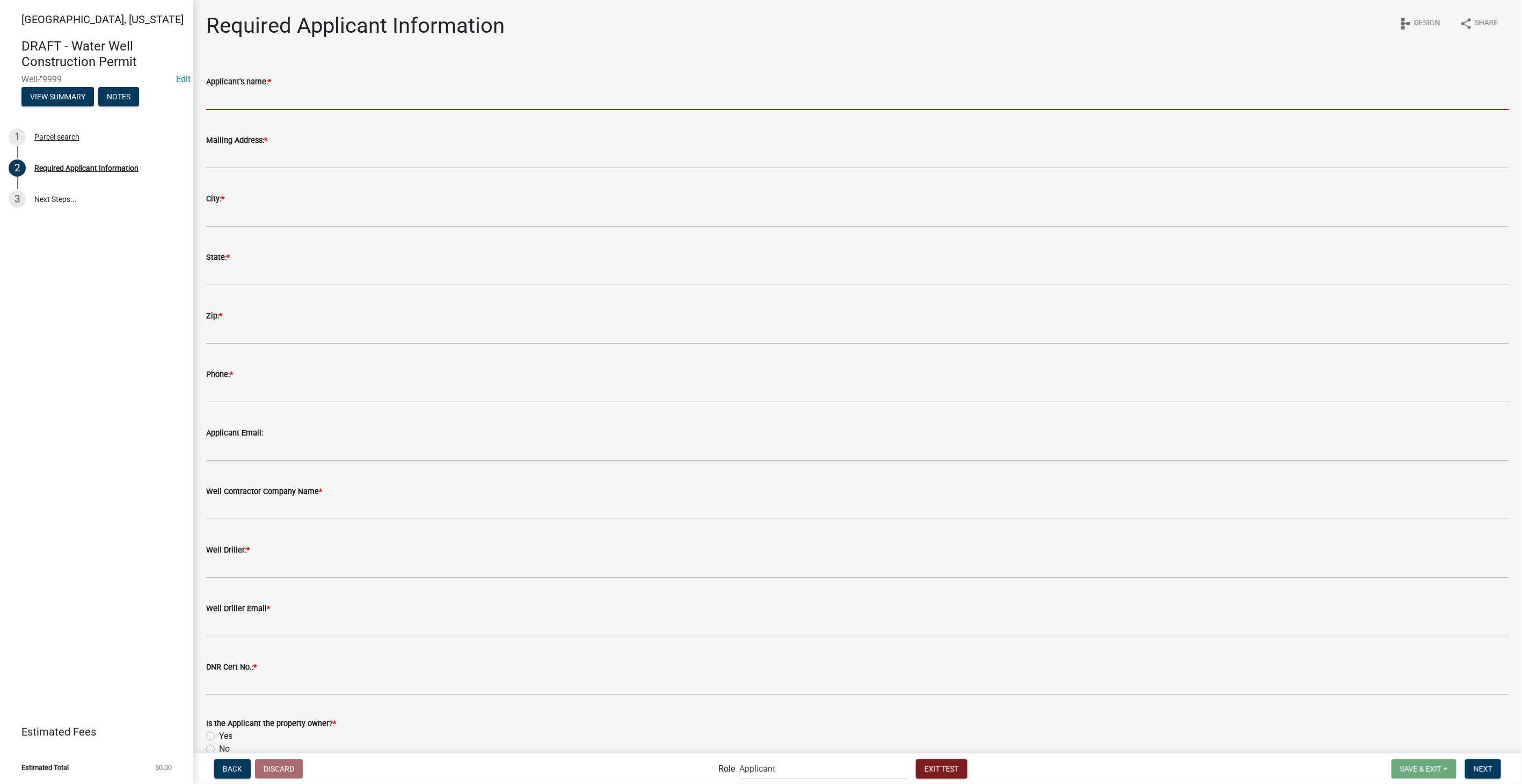
click at [219, 104] on input "Applicant's name: *" at bounding box center [857, 99] width 1303 height 22
type input "[PERSON_NAME]"
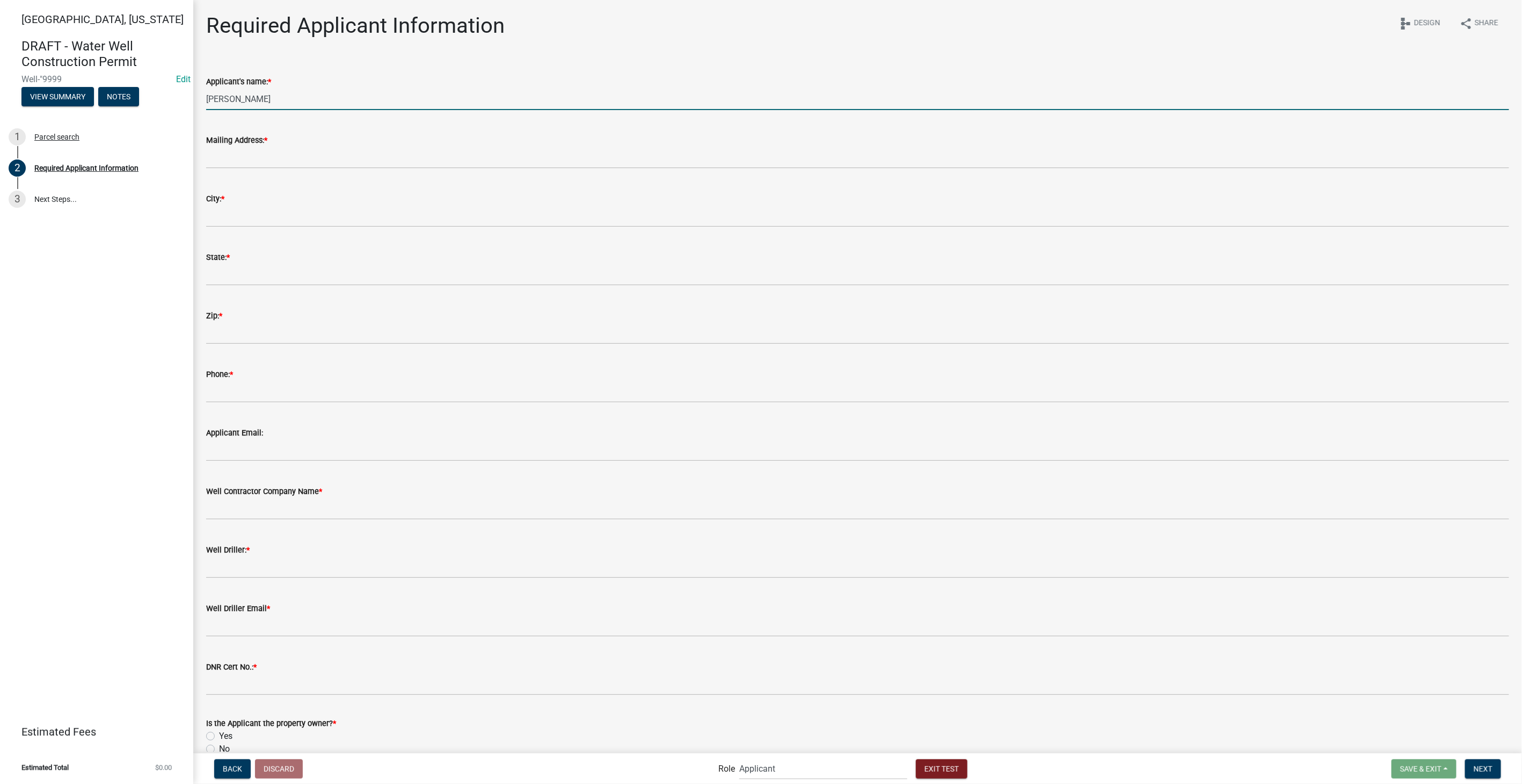
click at [239, 170] on wm-data-entity-input "Mailing Address: *" at bounding box center [857, 148] width 1303 height 58
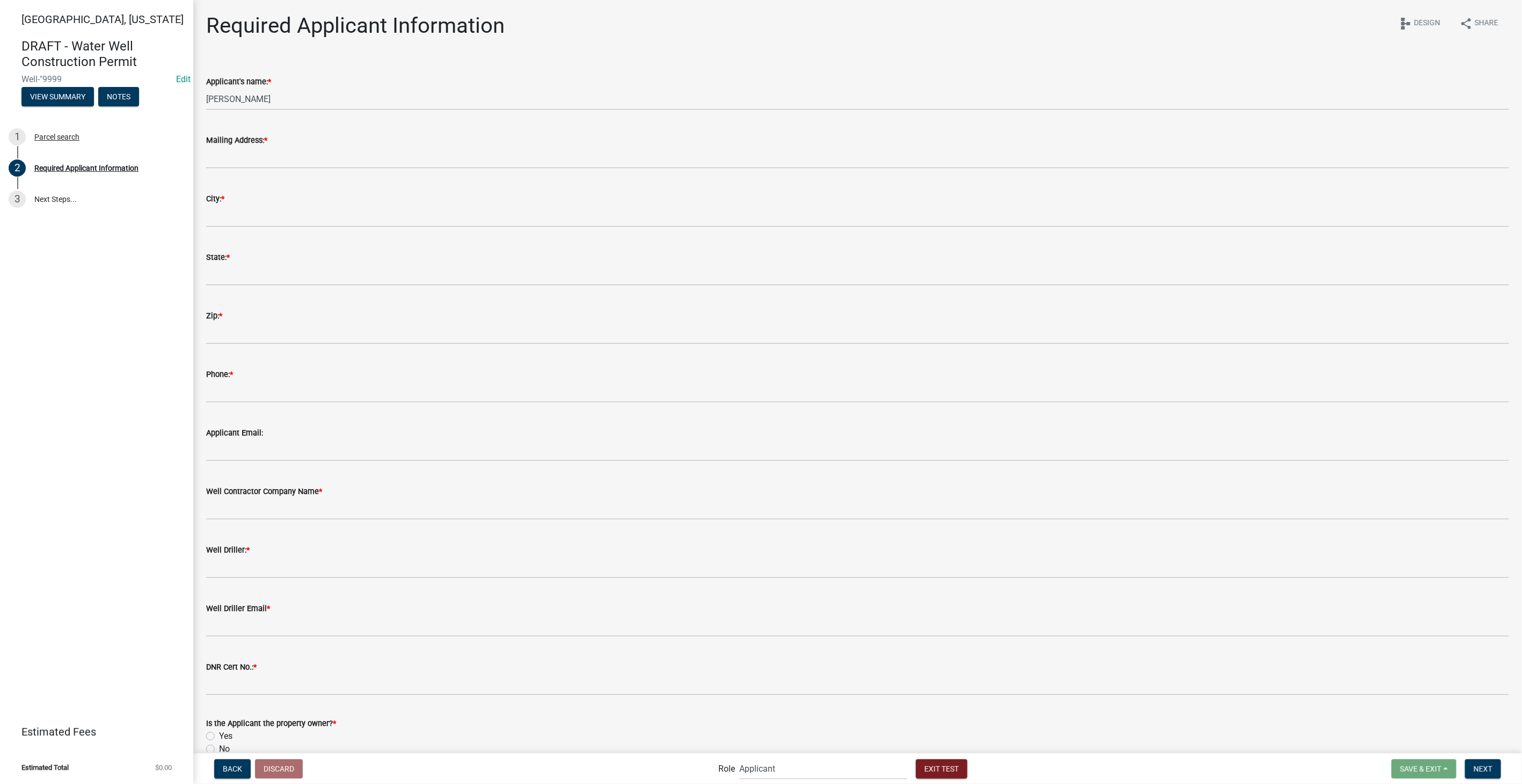
click at [250, 139] on label "Mailing Address: *" at bounding box center [236, 140] width 61 height 7
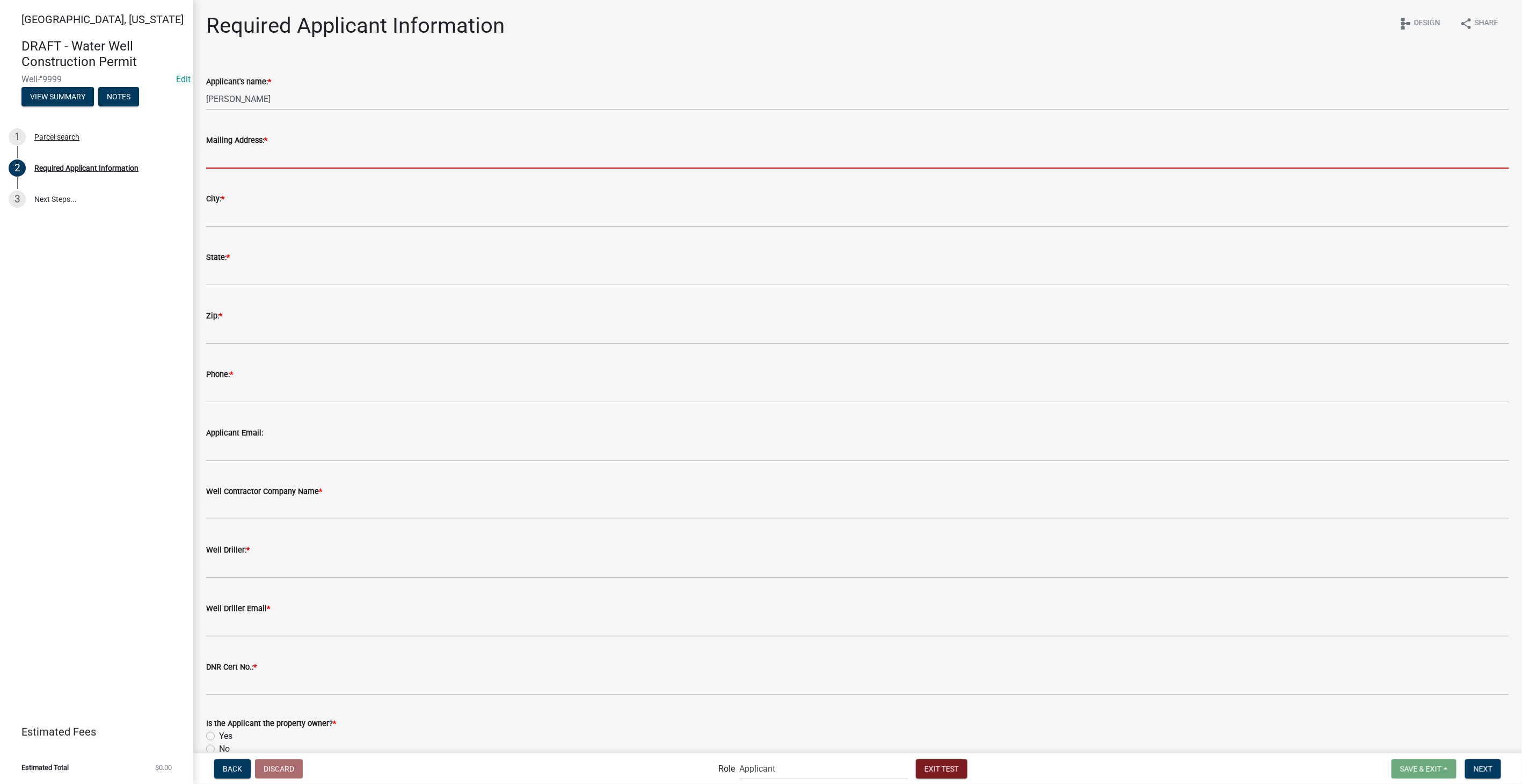
click at [250, 146] on input "Mailing Address: *" at bounding box center [857, 157] width 1303 height 22
click at [248, 146] on input "Mailing Address: *" at bounding box center [857, 157] width 1303 height 22
type input "8901 Otis Ave"
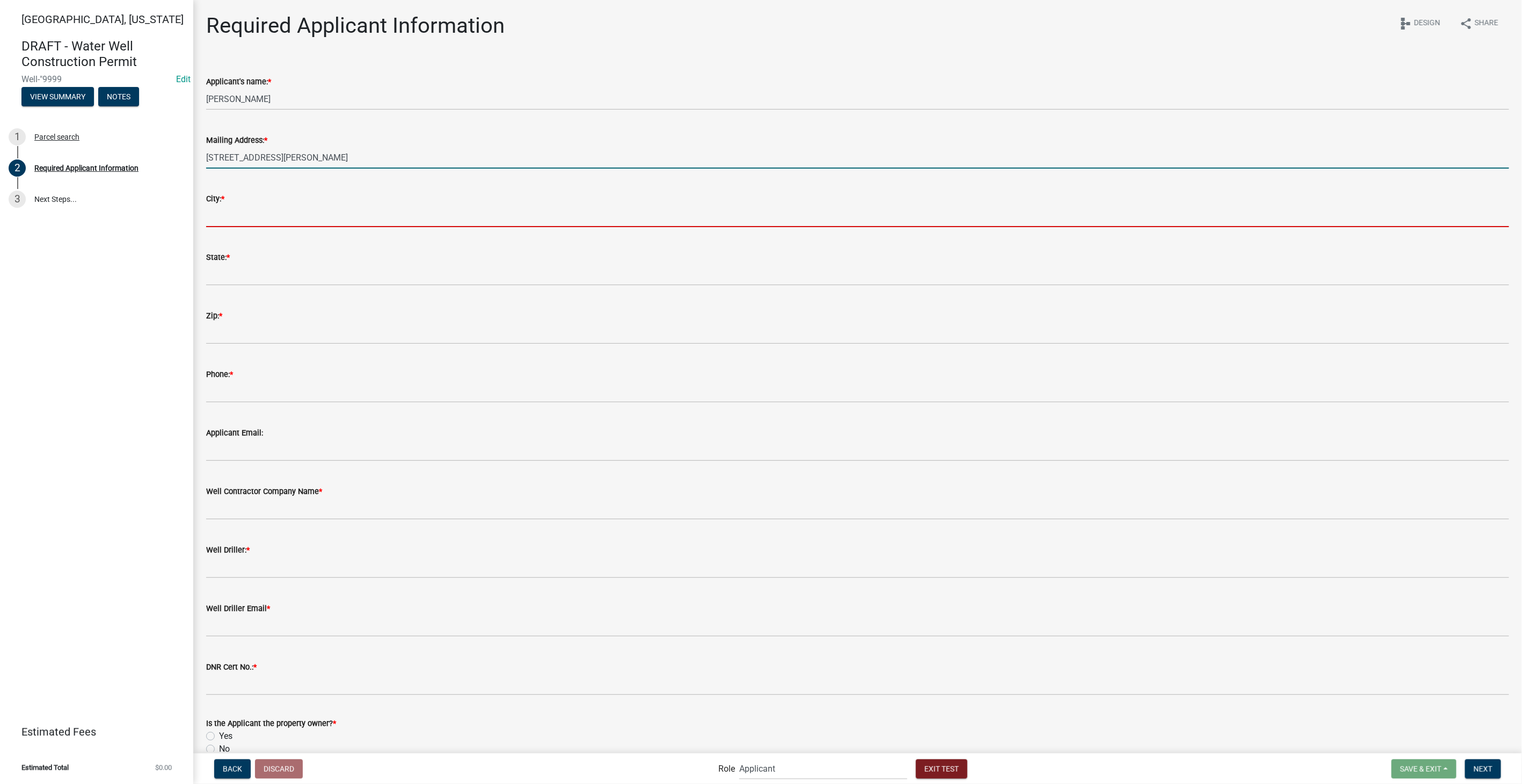
type input "Indianapolis"
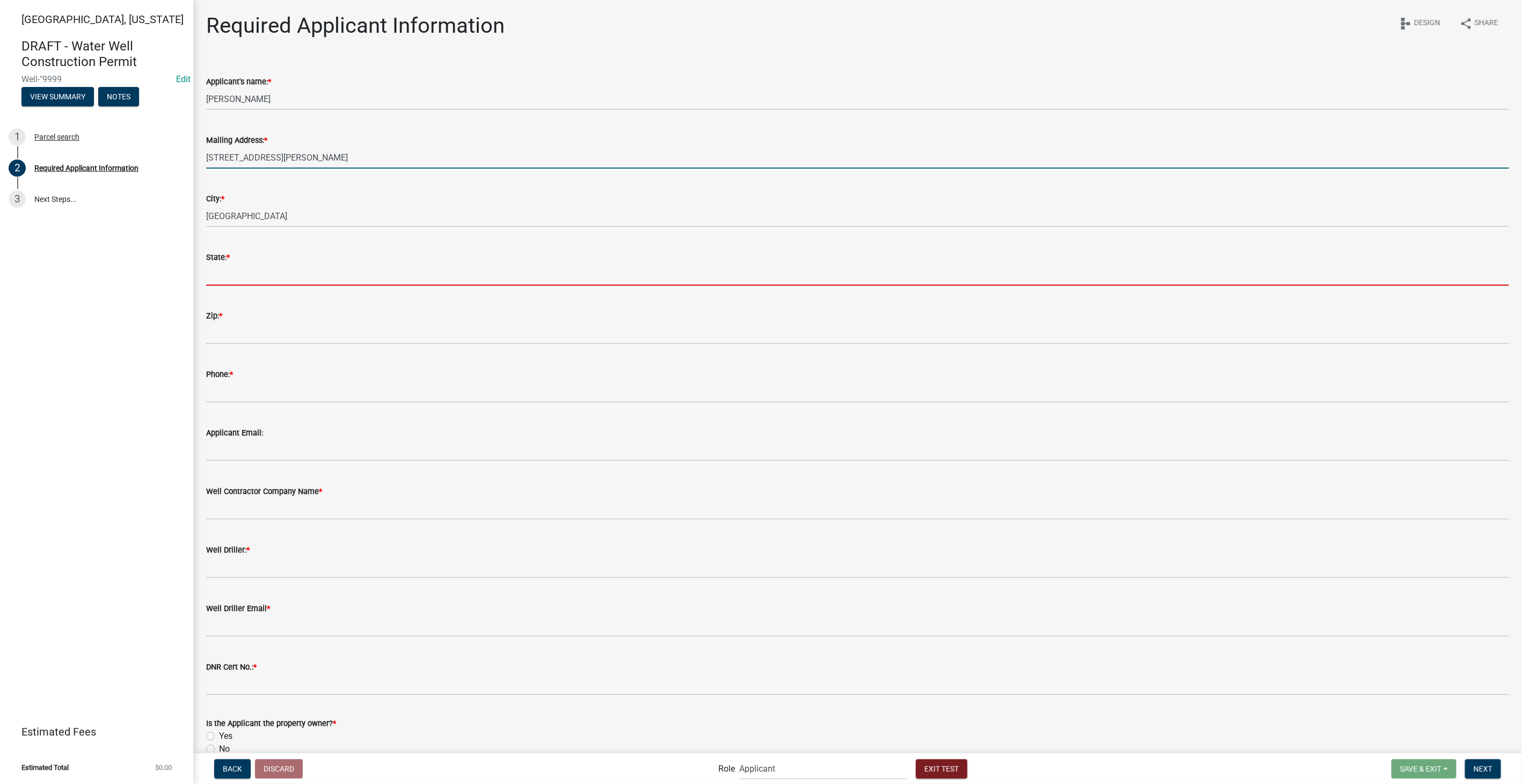
type input "Indiana"
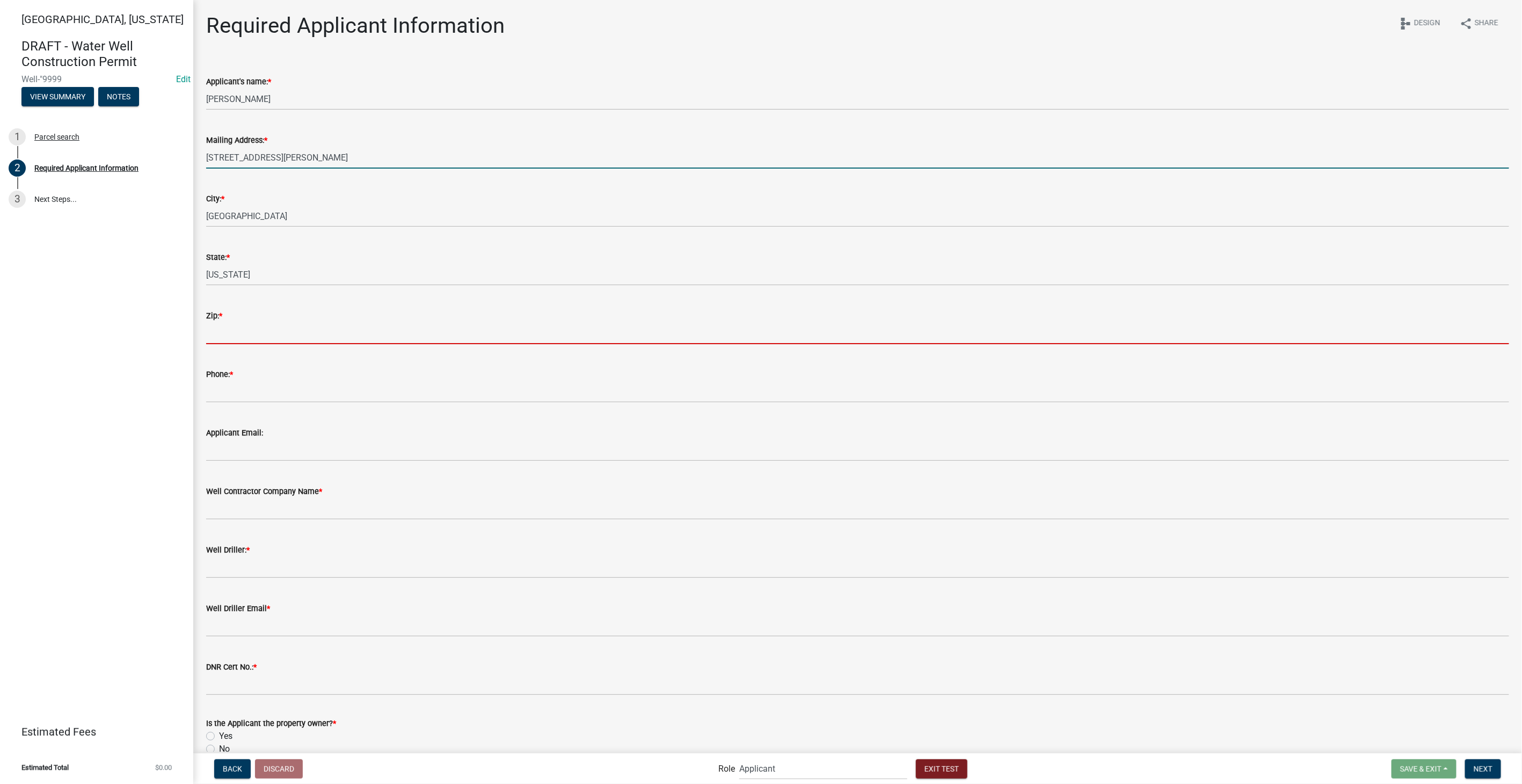
type input "46216"
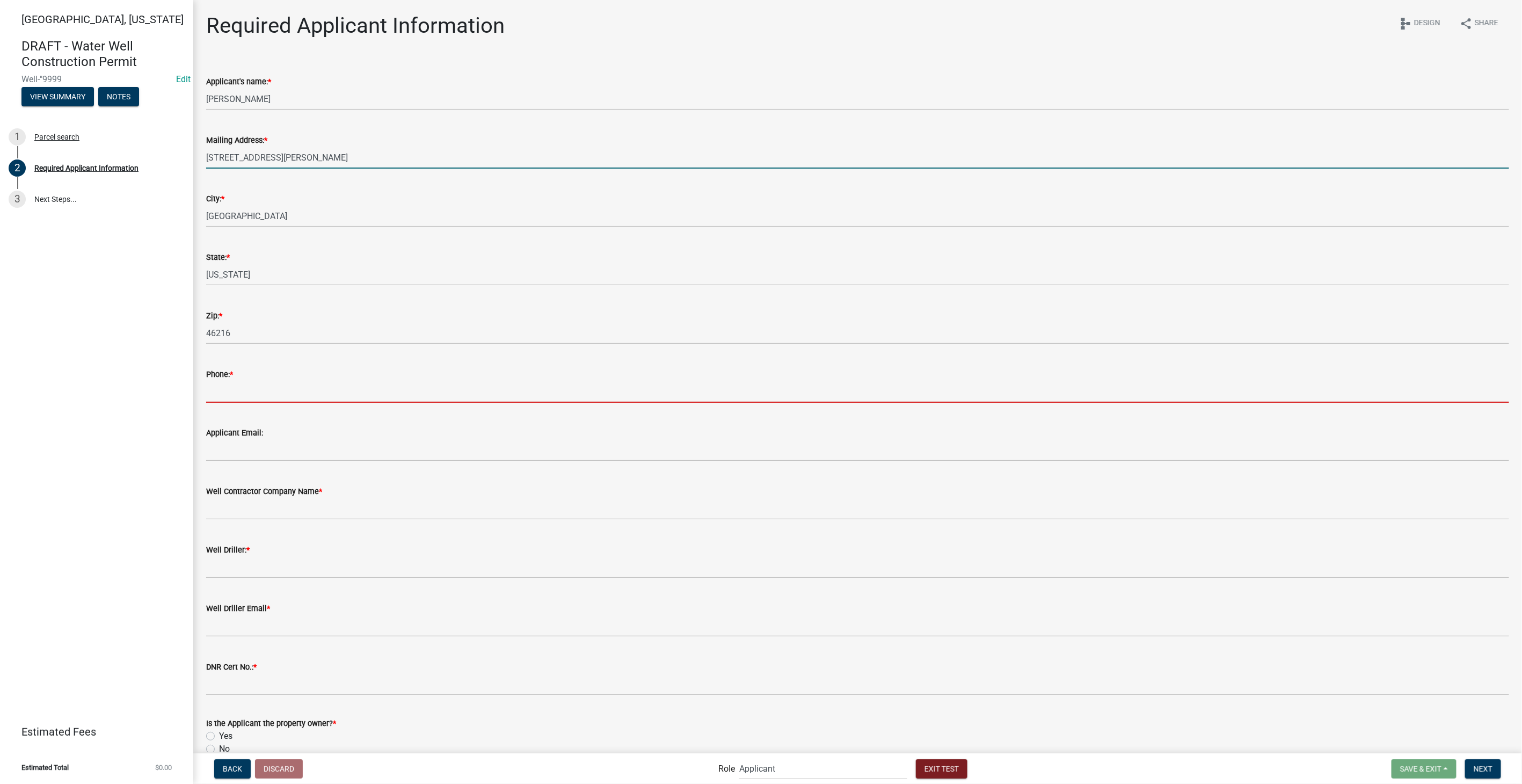
type input "3178267392"
type input "[EMAIL_ADDRESS][DOMAIN_NAME]"
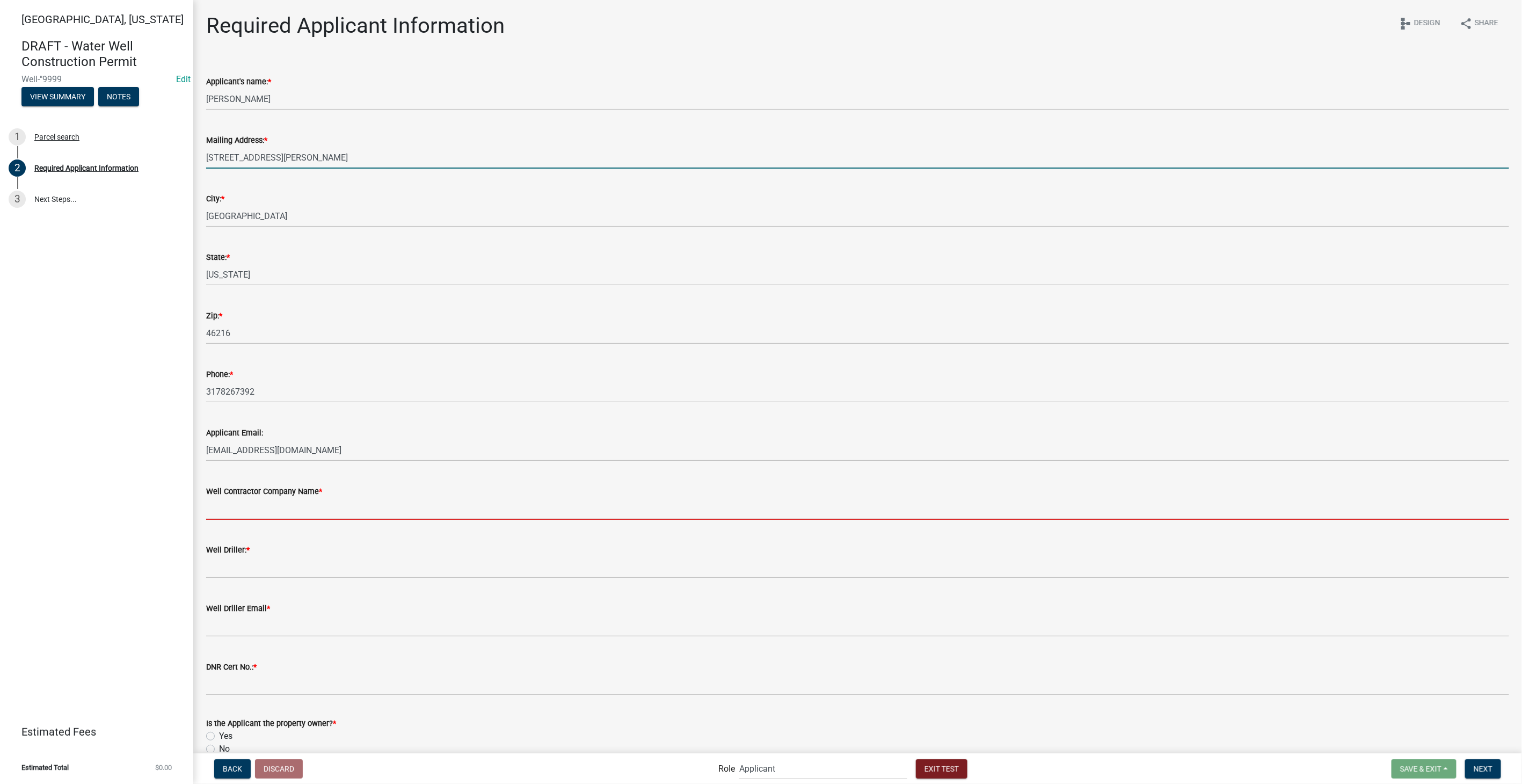
type input "Schneider Geospatial"
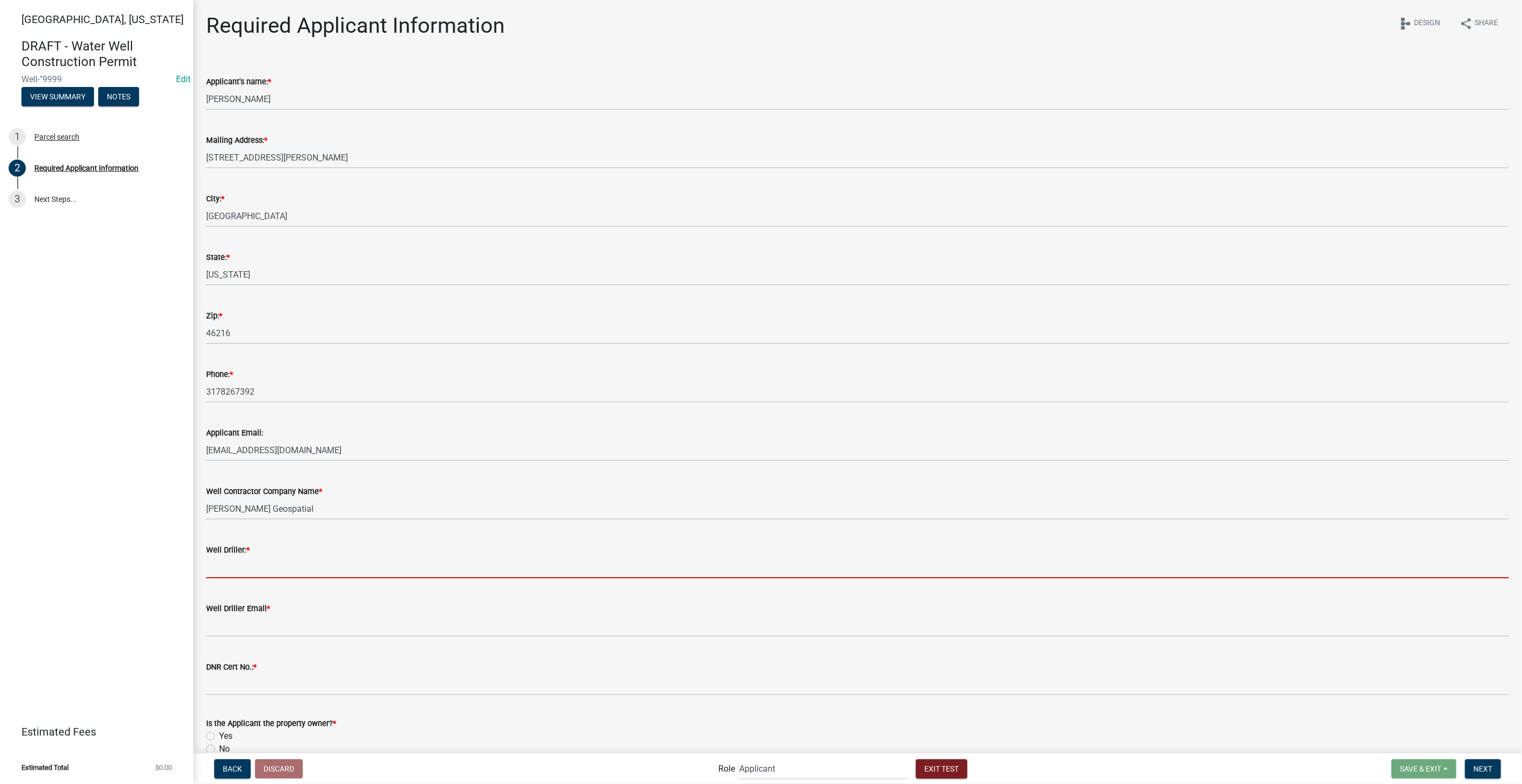
click at [242, 567] on input "Well Driller: *" at bounding box center [857, 567] width 1303 height 22
type input "Tom Bones"
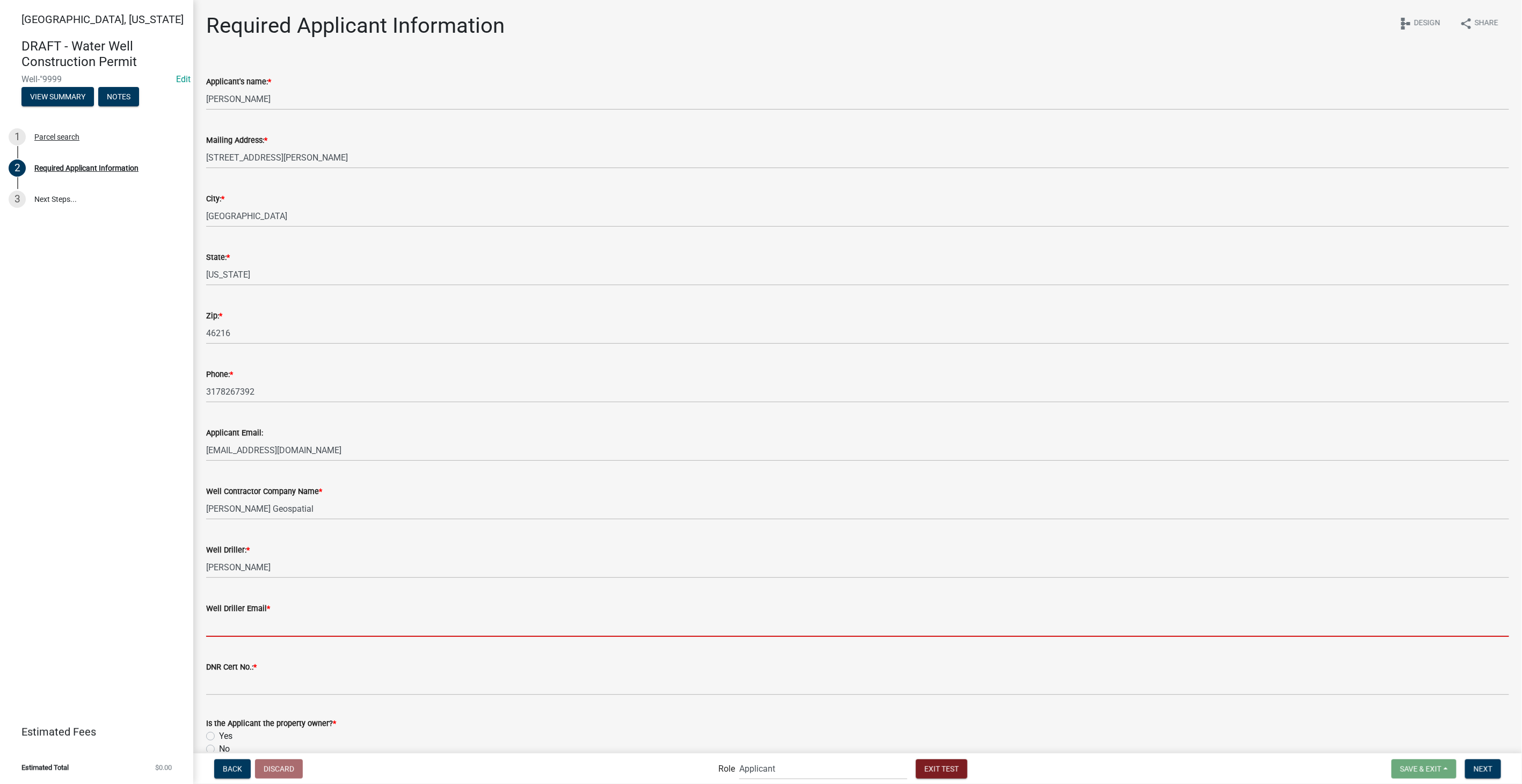
click at [215, 622] on input "Well Driller Email *" at bounding box center [857, 626] width 1303 height 22
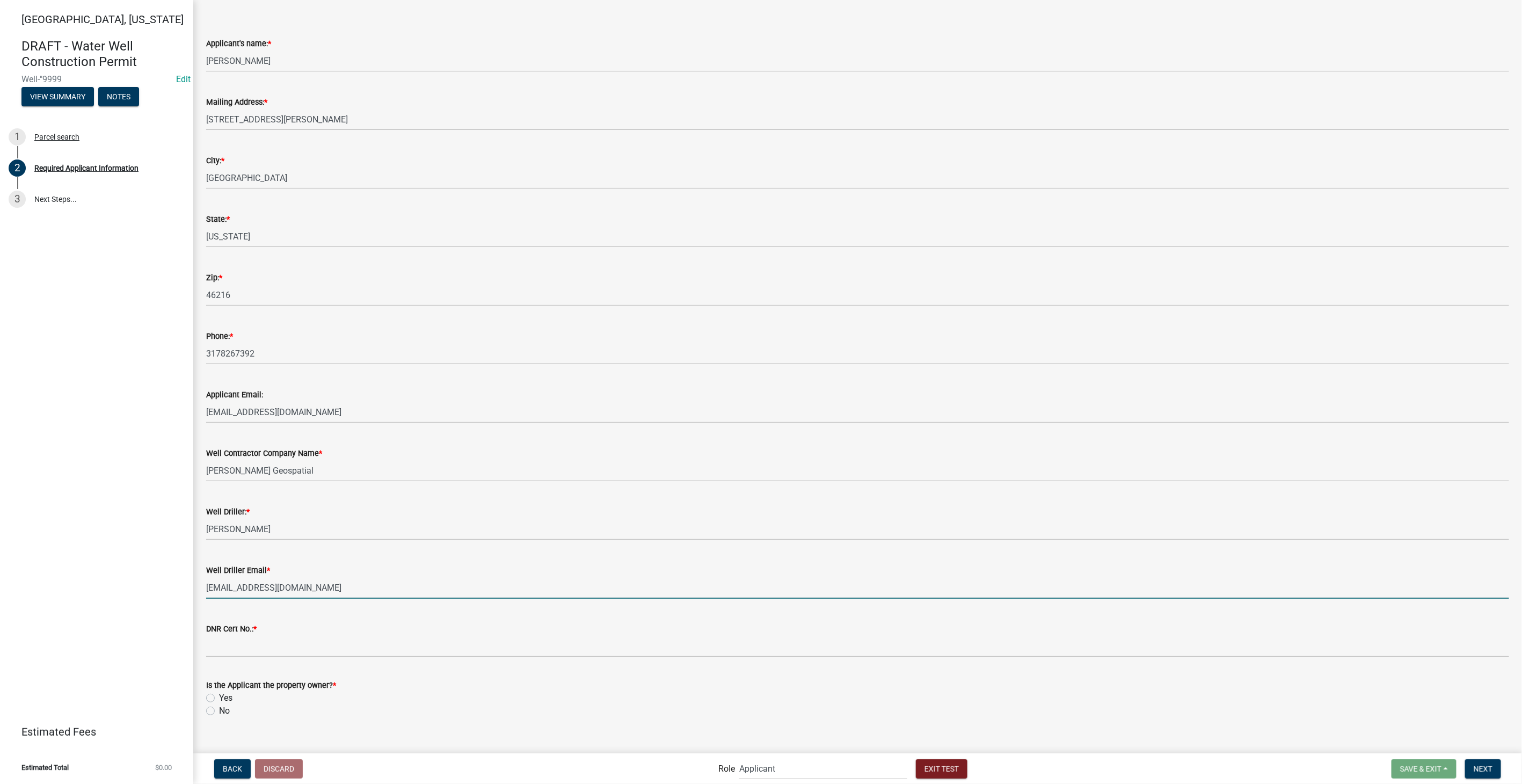
scroll to position [55, 0]
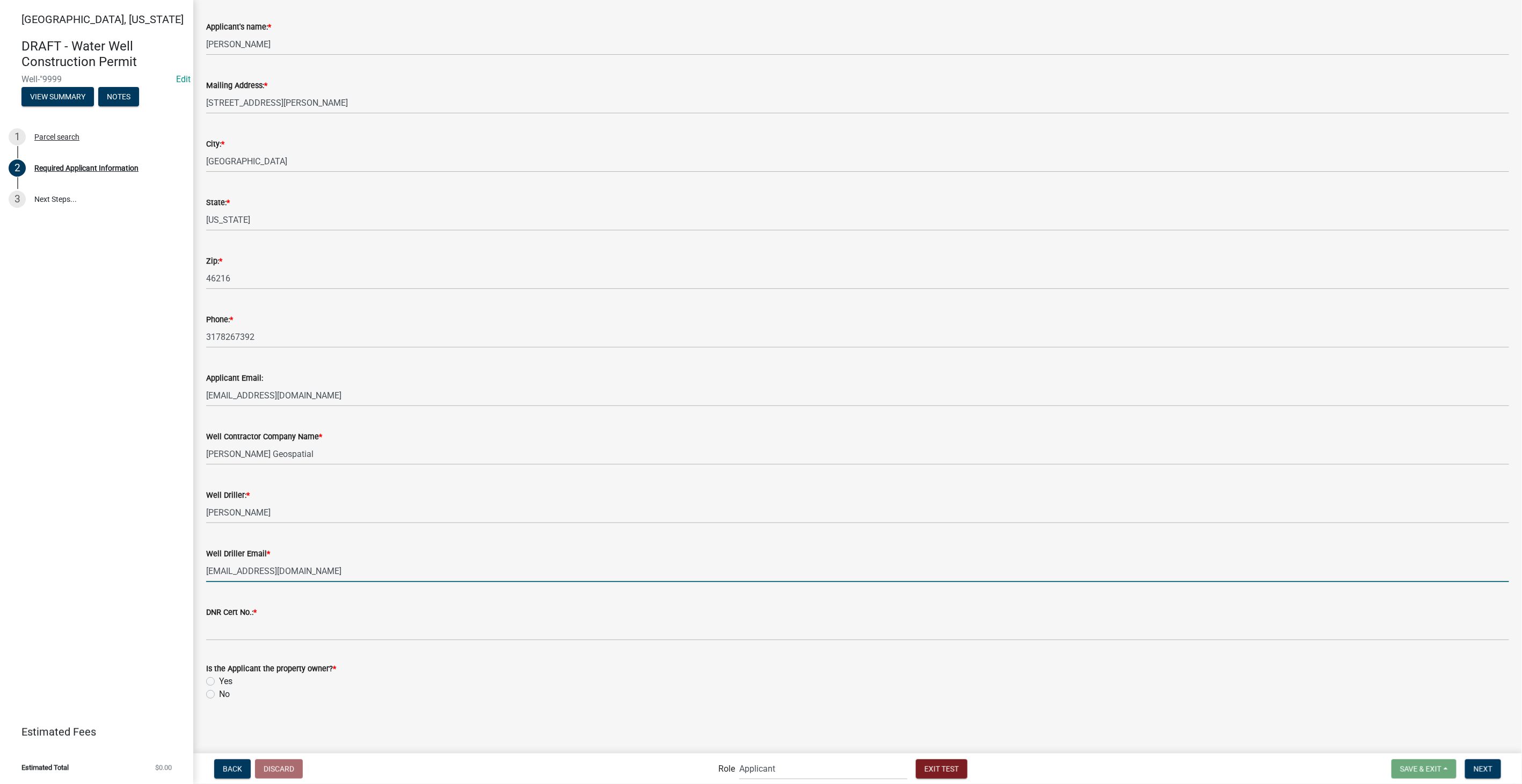
type input "tbones@gmail.com"
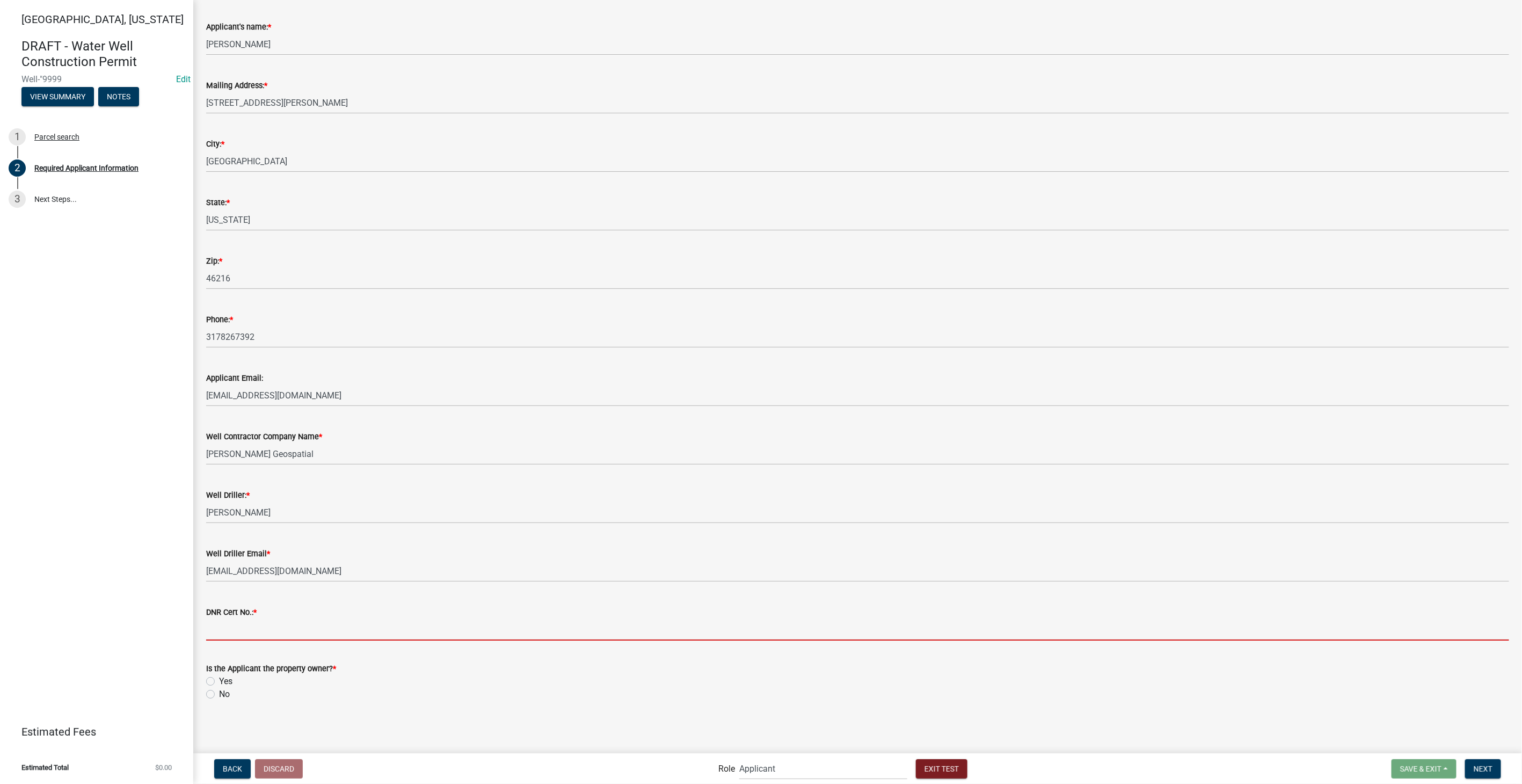
click at [230, 624] on input "DNR Cert No.: *" at bounding box center [857, 629] width 1303 height 22
type input "WD-25693"
click at [219, 695] on label "No" at bounding box center [224, 694] width 11 height 13
click at [219, 695] on input "No" at bounding box center [222, 691] width 7 height 7
radio input "true"
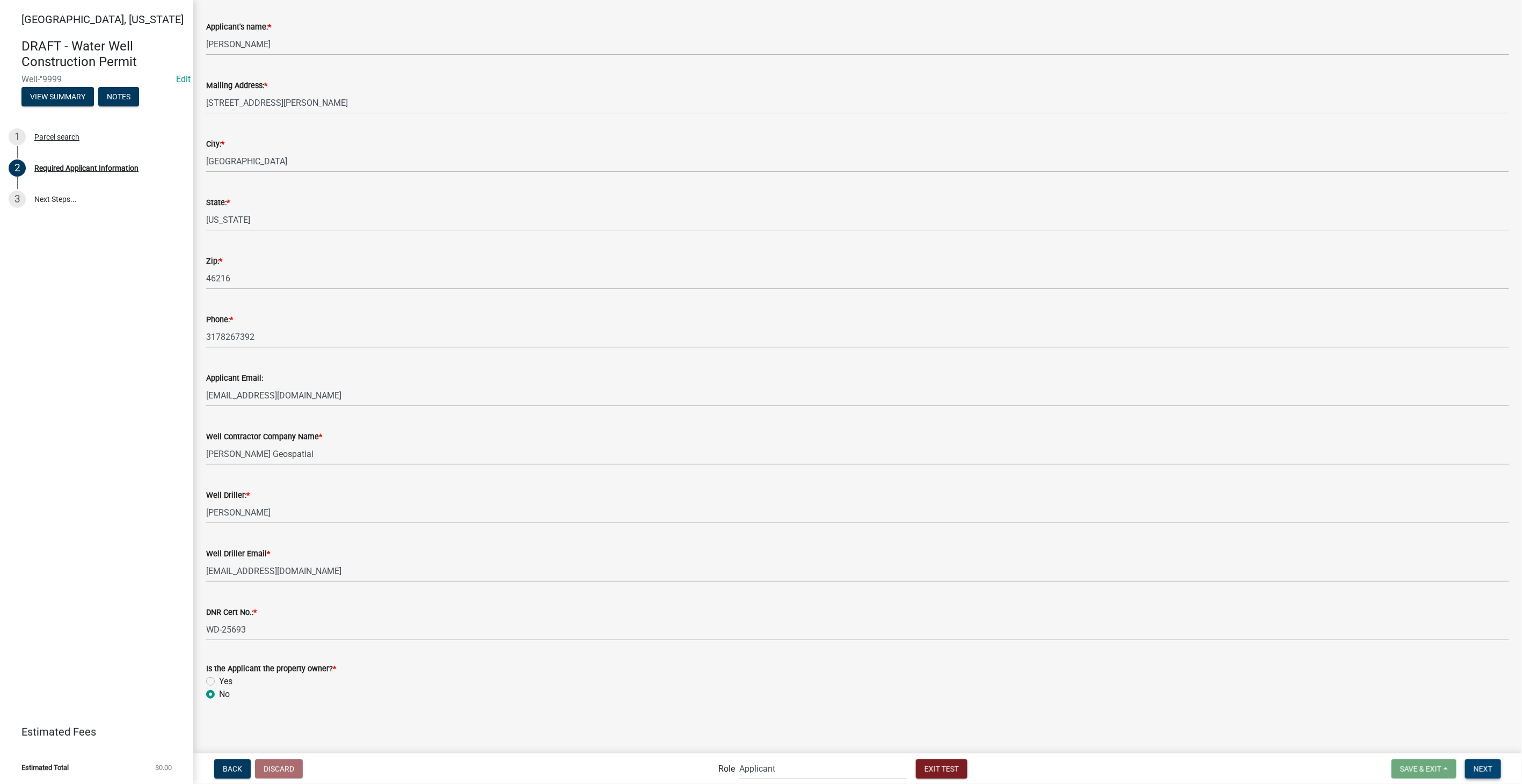
click at [1477, 764] on span "Next" at bounding box center [1483, 768] width 19 height 9
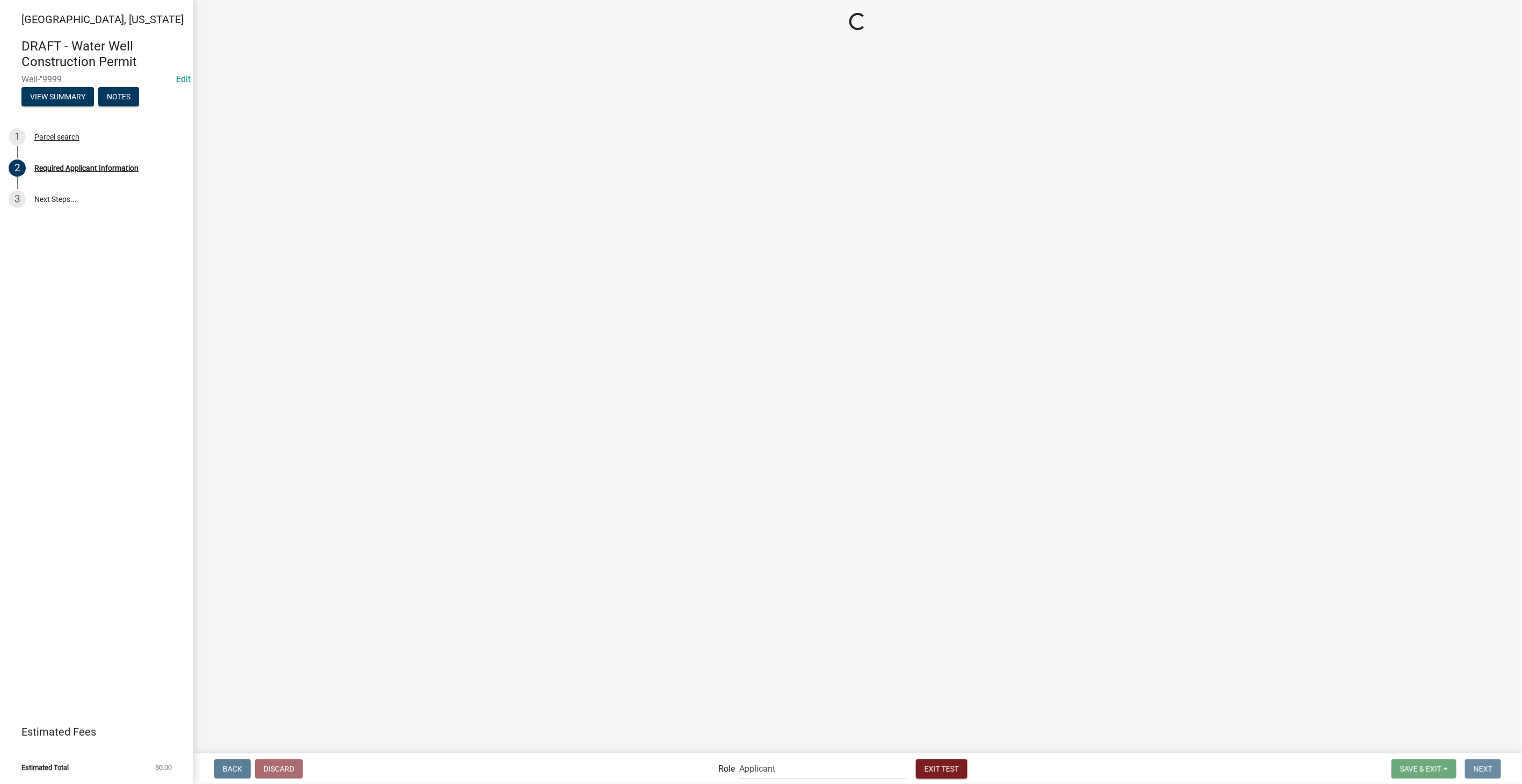
scroll to position [0, 0]
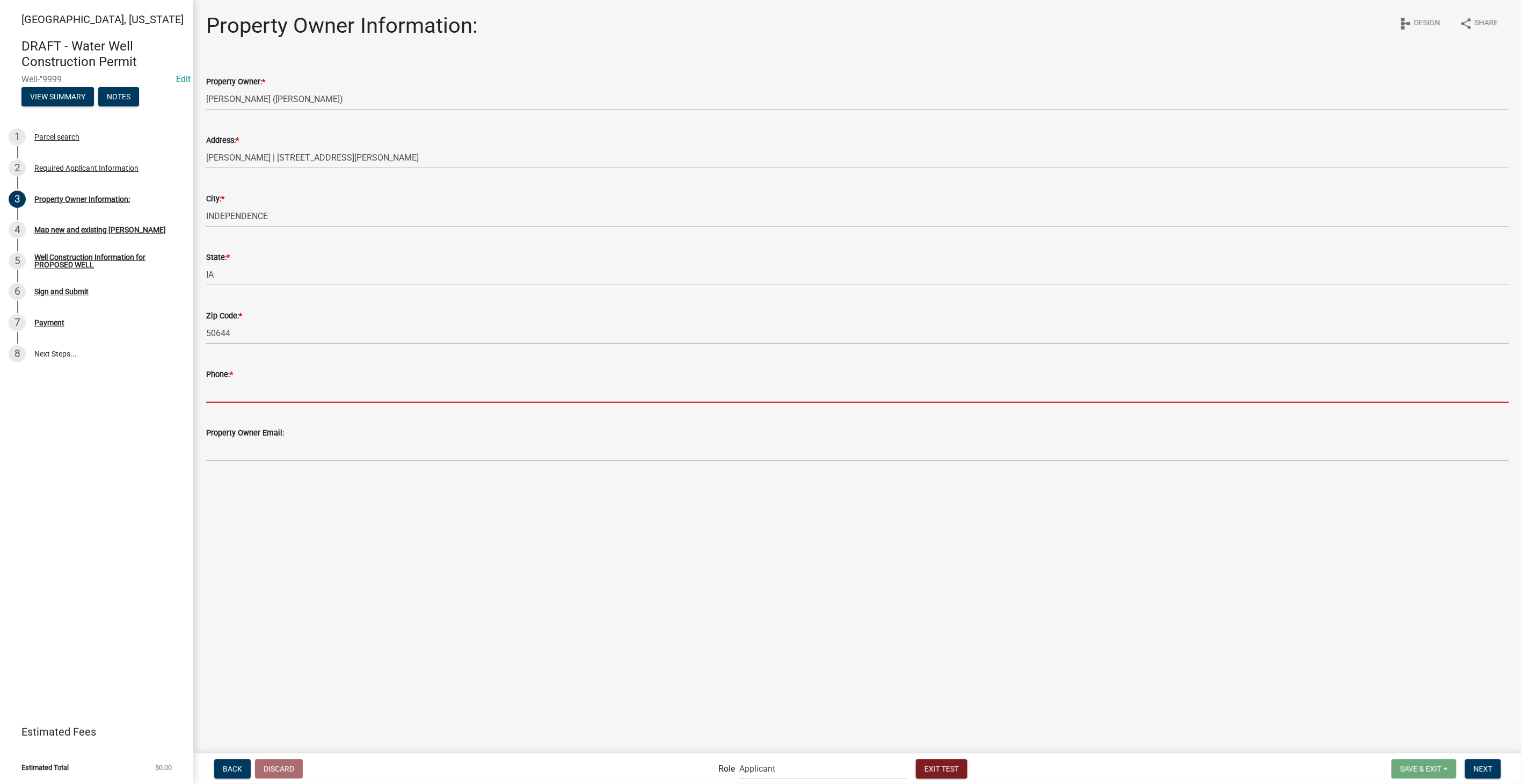
click at [235, 396] on input "Phone: *" at bounding box center [857, 391] width 1303 height 22
type input "3178267392"
click at [245, 443] on input "Property Owner Email:" at bounding box center [857, 450] width 1303 height 22
type input "[EMAIL_ADDRESS][DOMAIN_NAME]"
click at [1473, 764] on button "Next" at bounding box center [1483, 768] width 36 height 20
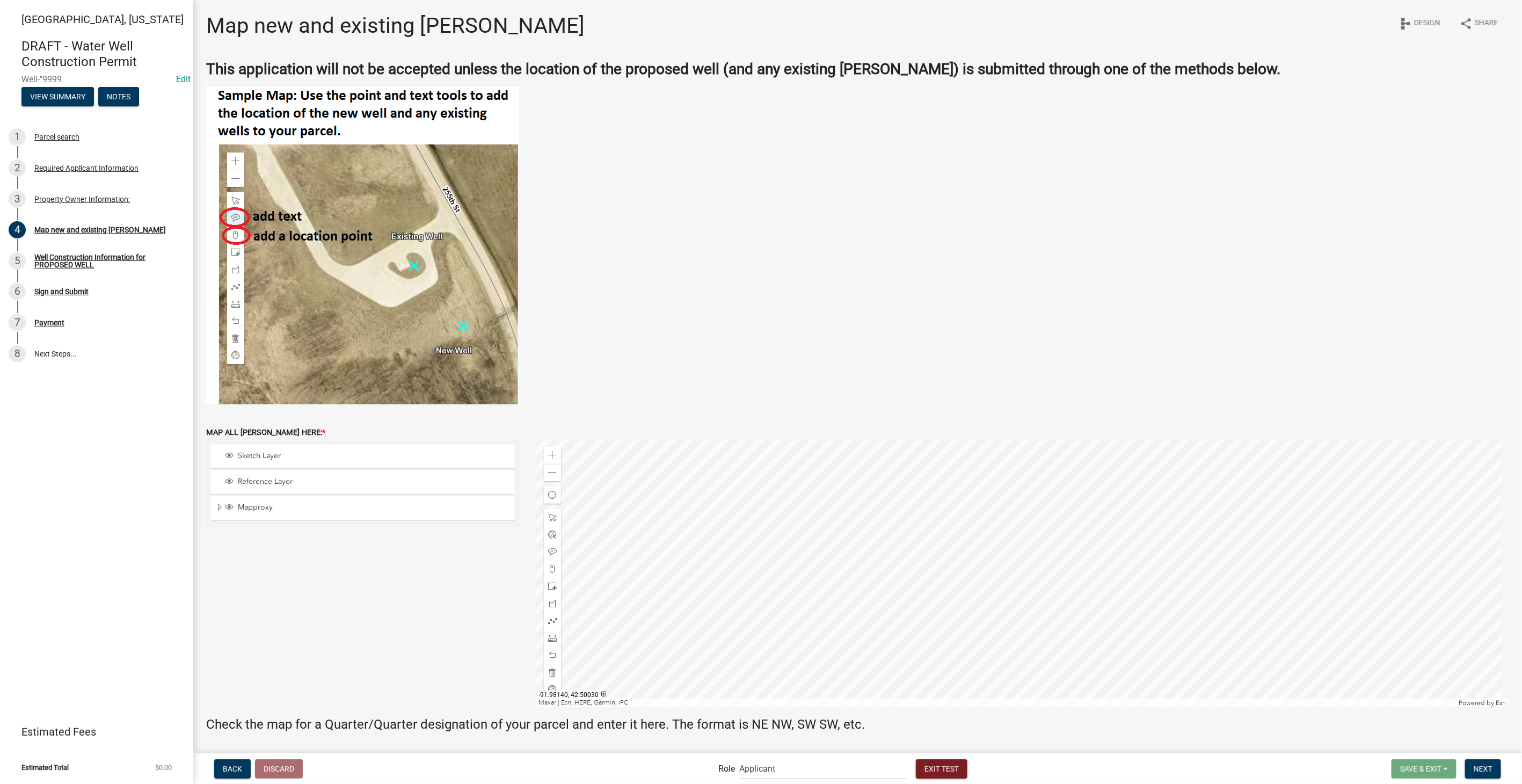
drag, startPoint x: 960, startPoint y: 353, endPoint x: 935, endPoint y: 222, distance: 133.4
click at [935, 222] on figure at bounding box center [857, 245] width 1303 height 318
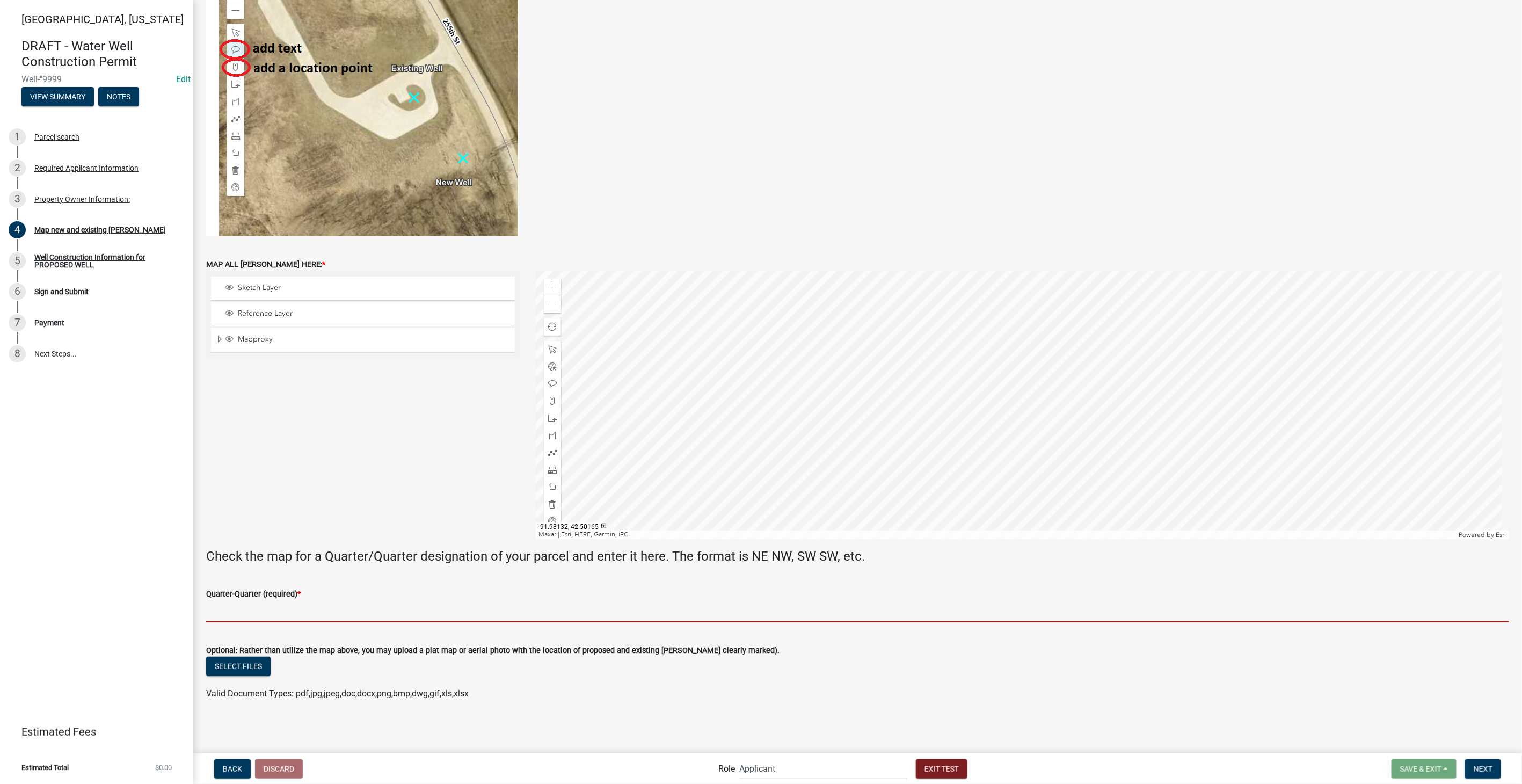
click at [309, 608] on input "Quarter-Quarter (required) *" at bounding box center [857, 611] width 1303 height 22
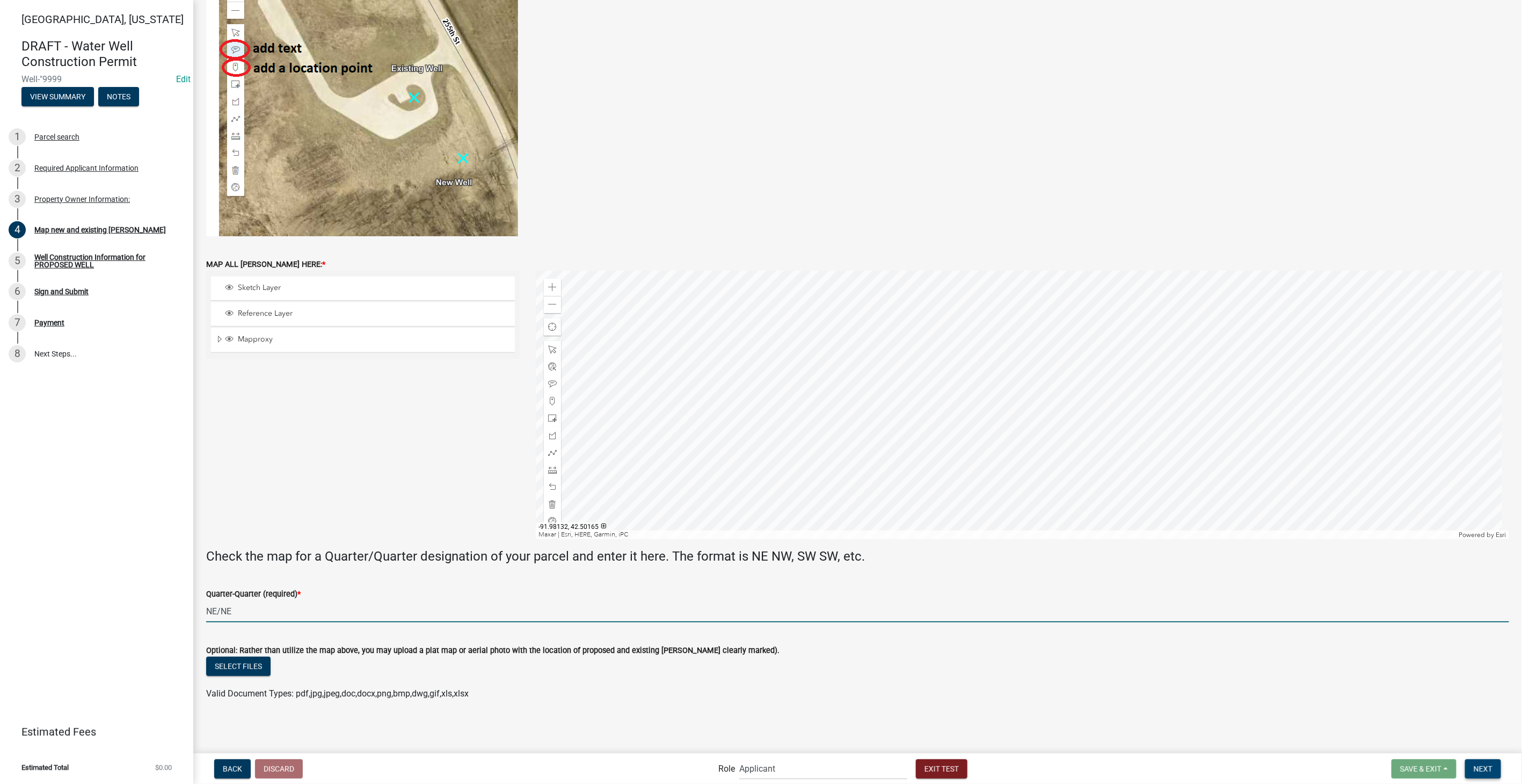
type input "NE/NE"
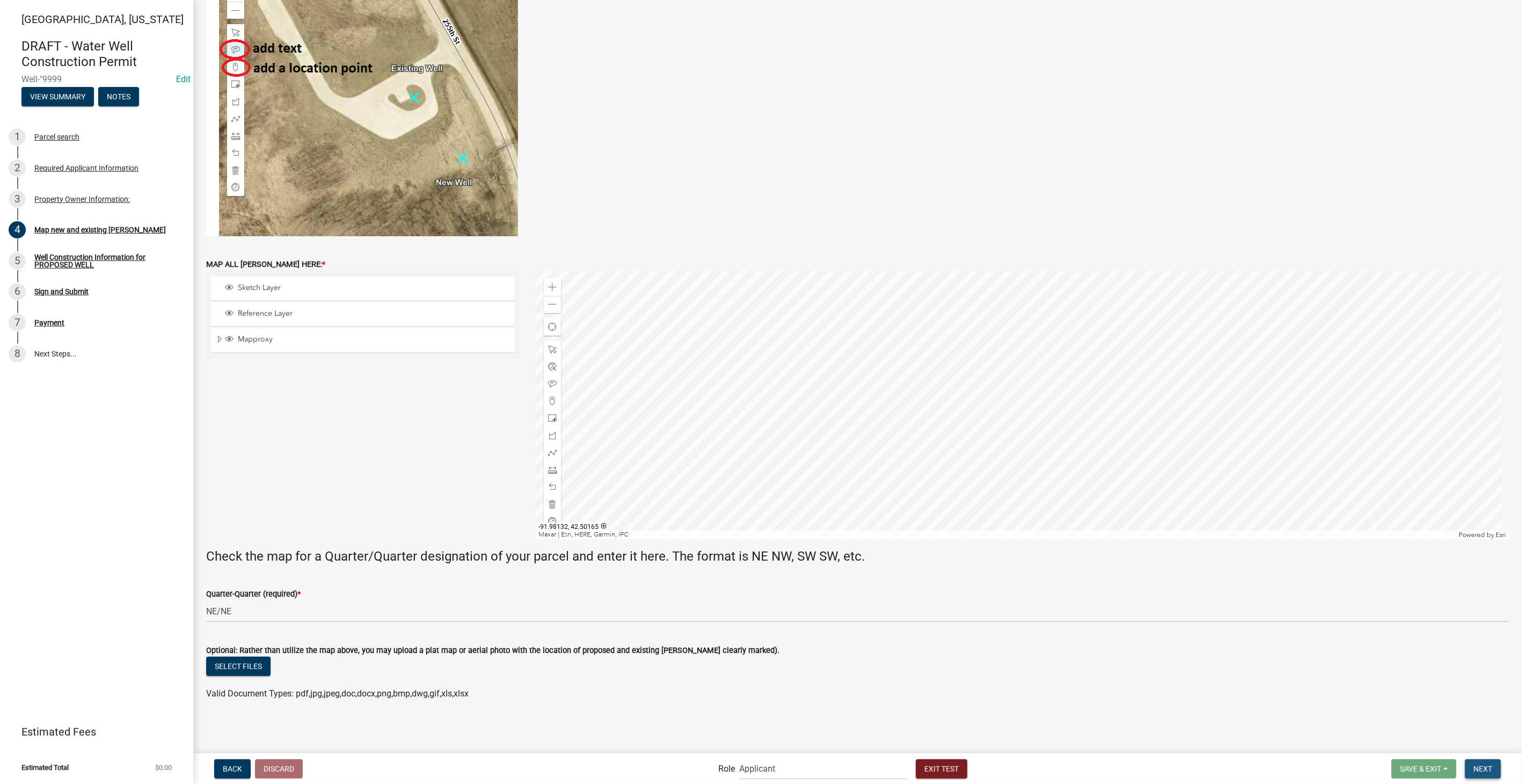
click at [1491, 768] on span "Next" at bounding box center [1483, 768] width 19 height 9
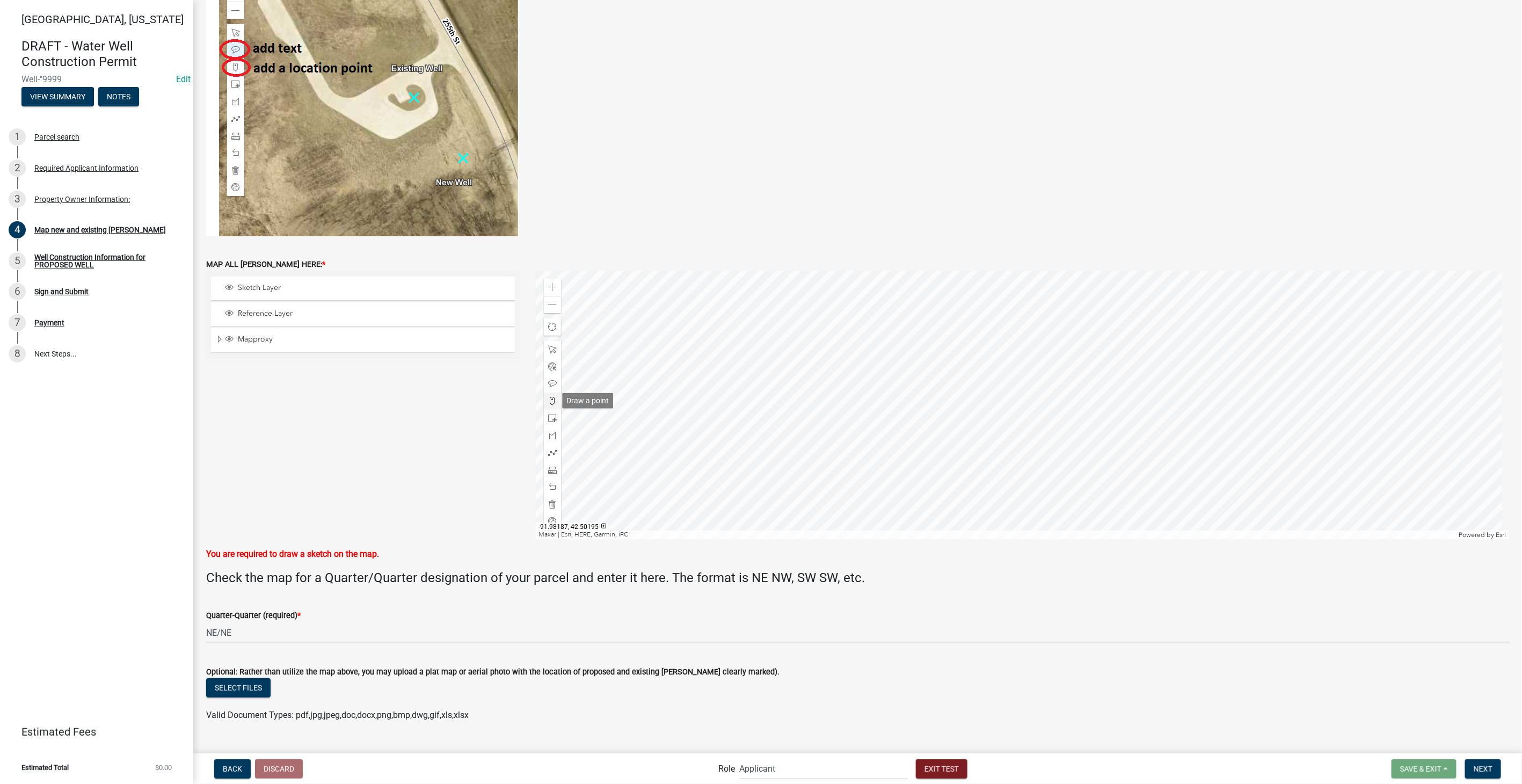
click at [552, 397] on span at bounding box center [552, 401] width 9 height 9
click at [992, 444] on div at bounding box center [1022, 405] width 973 height 268
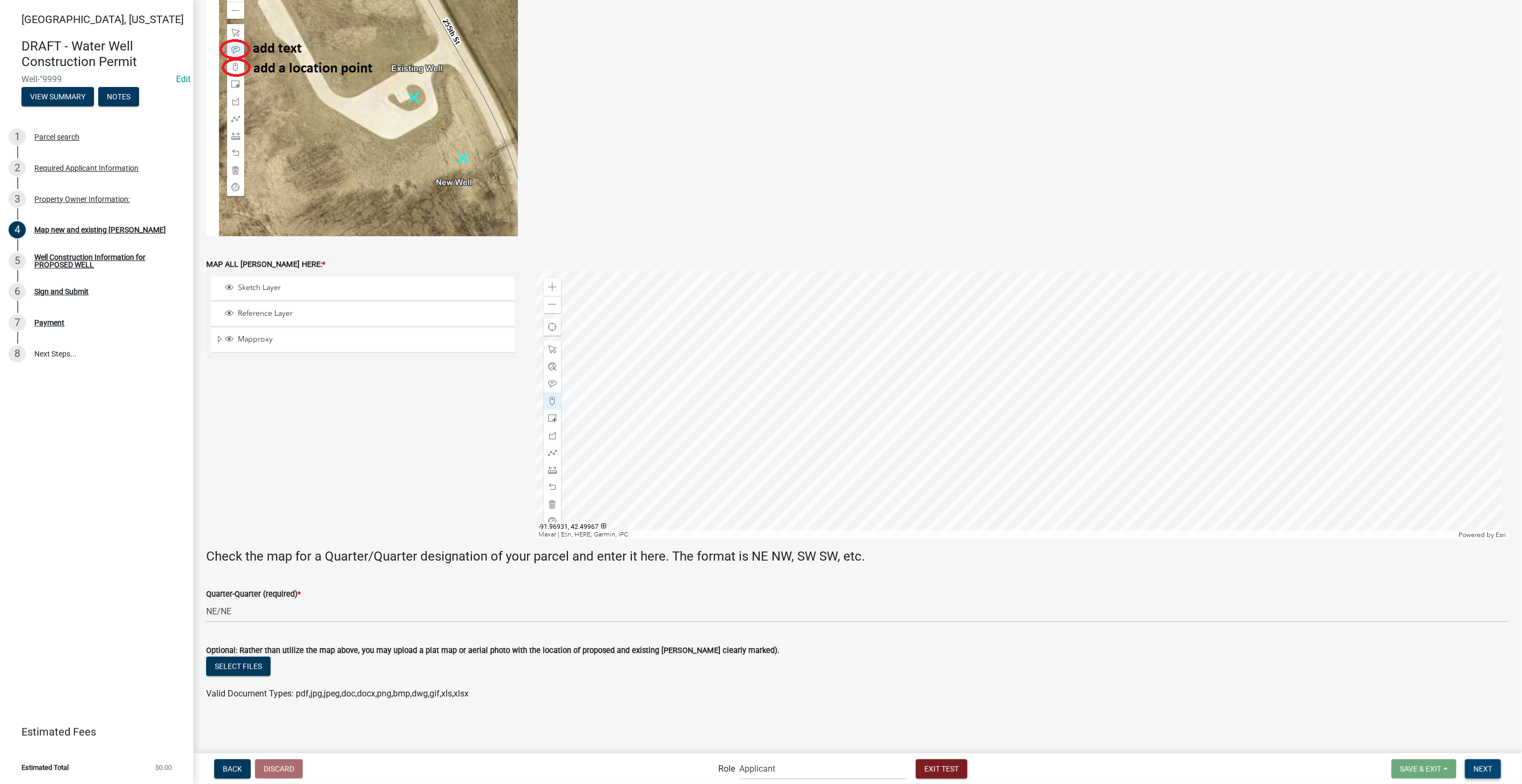
click at [1481, 766] on span "Next" at bounding box center [1483, 768] width 19 height 9
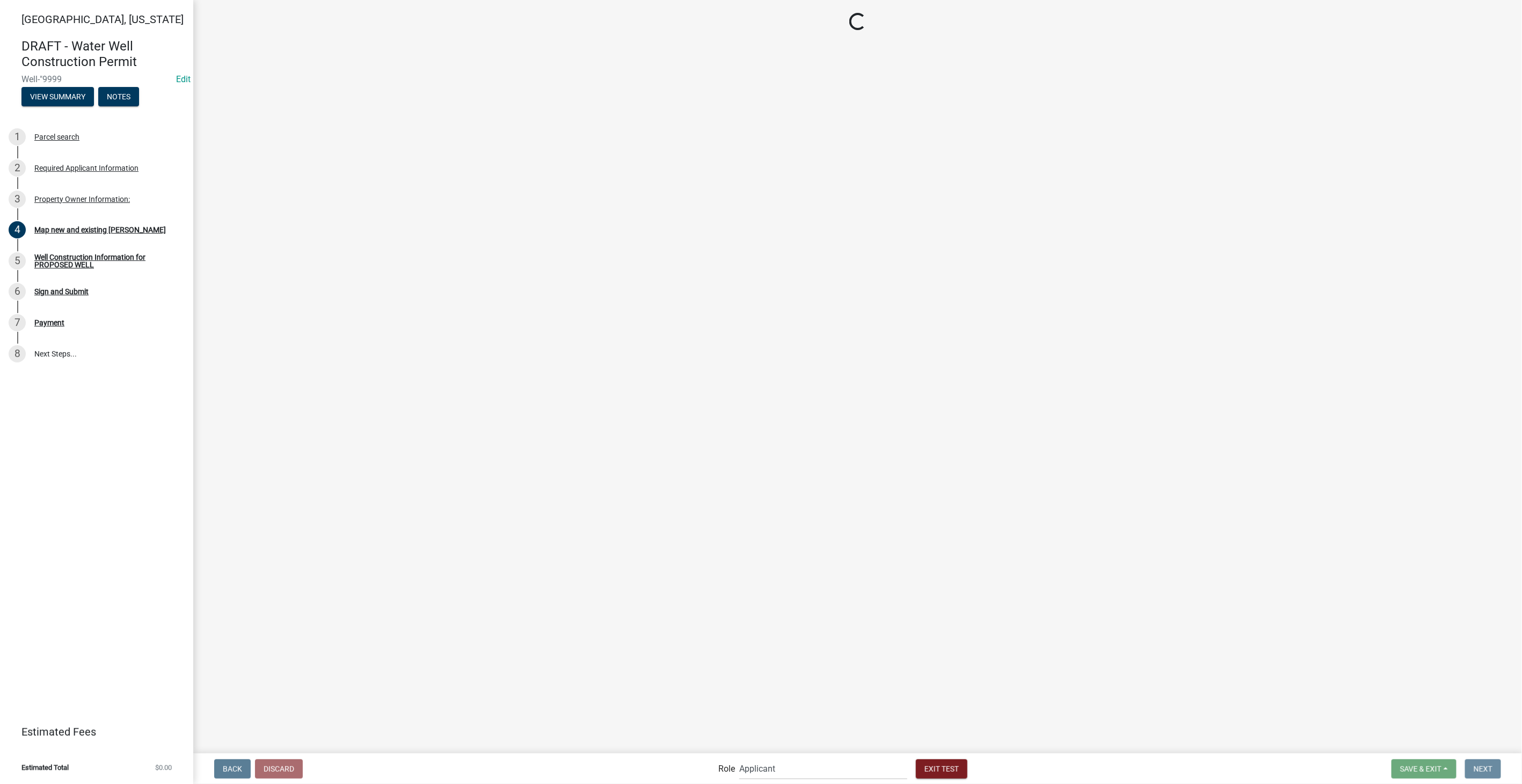
scroll to position [0, 0]
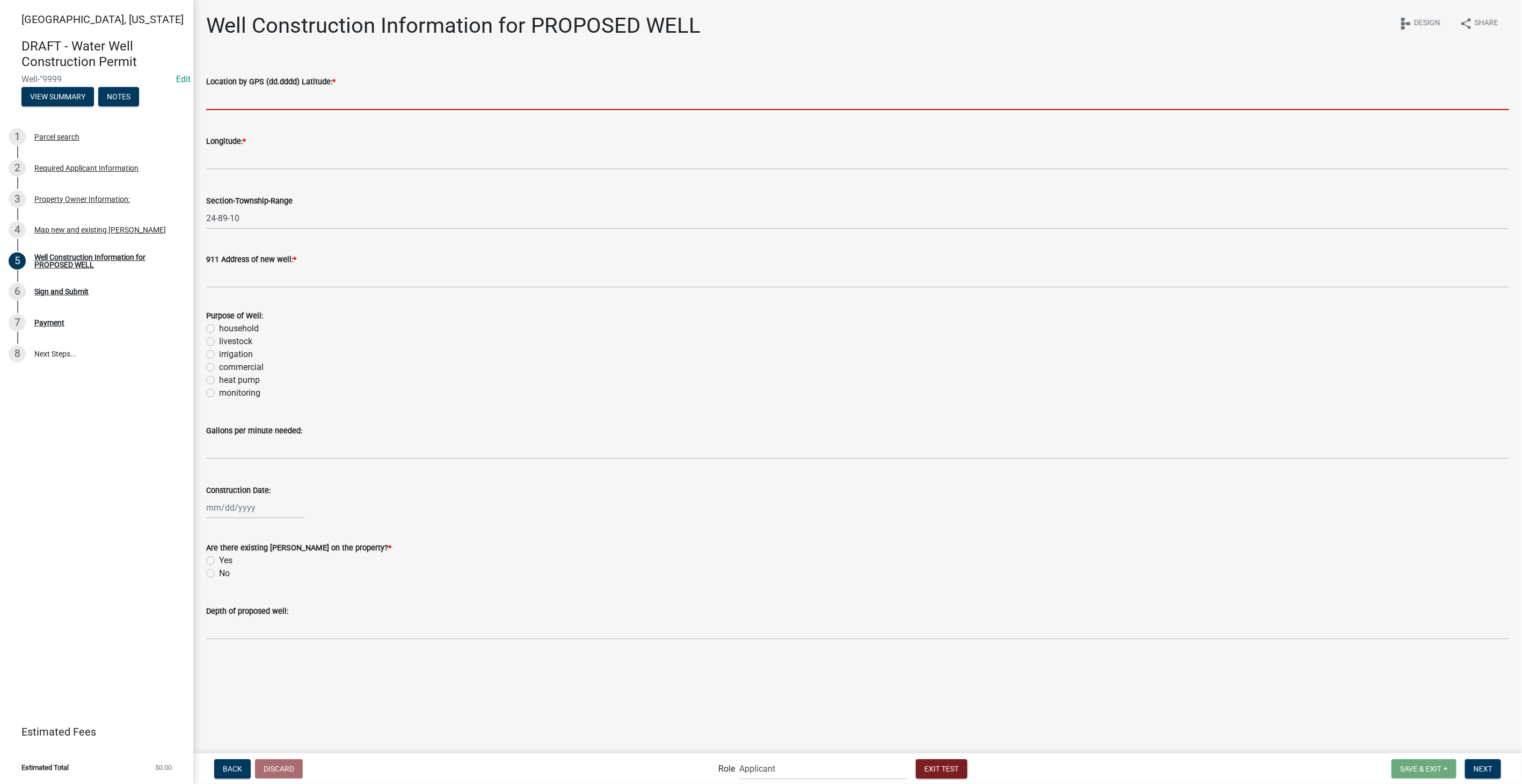
click at [244, 95] on input "text" at bounding box center [857, 99] width 1303 height 22
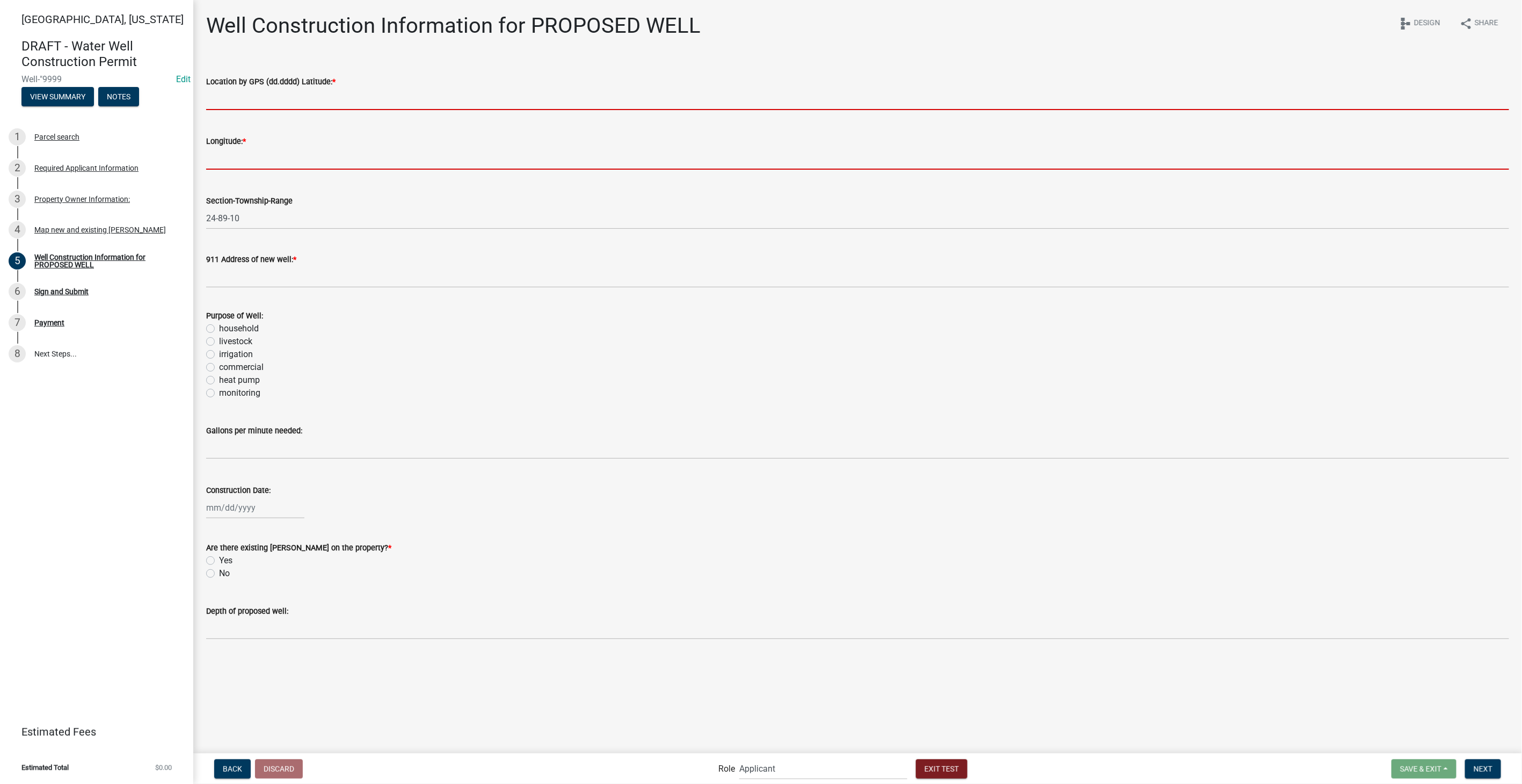
click at [232, 167] on form "Longitude: *" at bounding box center [857, 152] width 1303 height 35
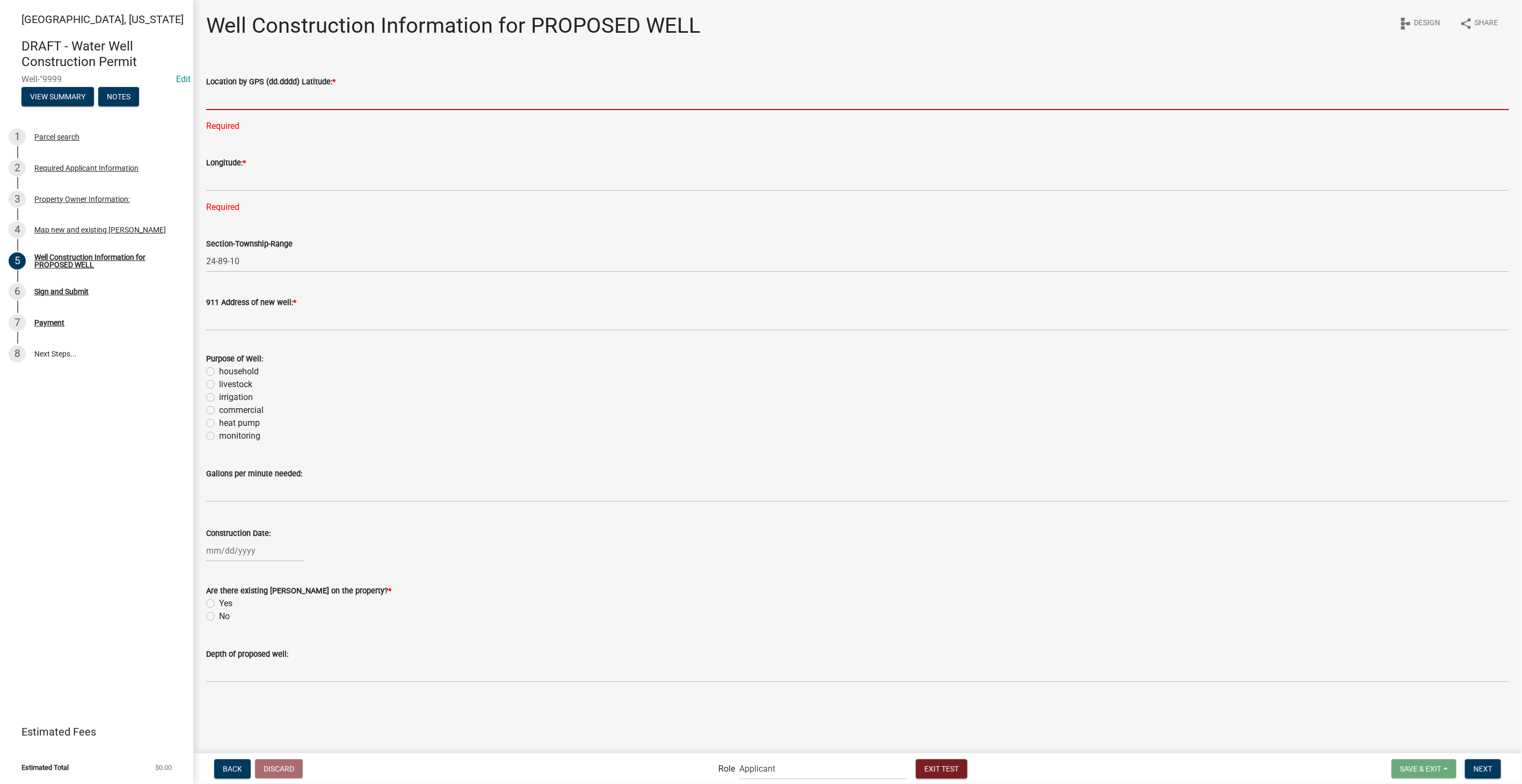
click at [228, 100] on input "text" at bounding box center [857, 99] width 1303 height 22
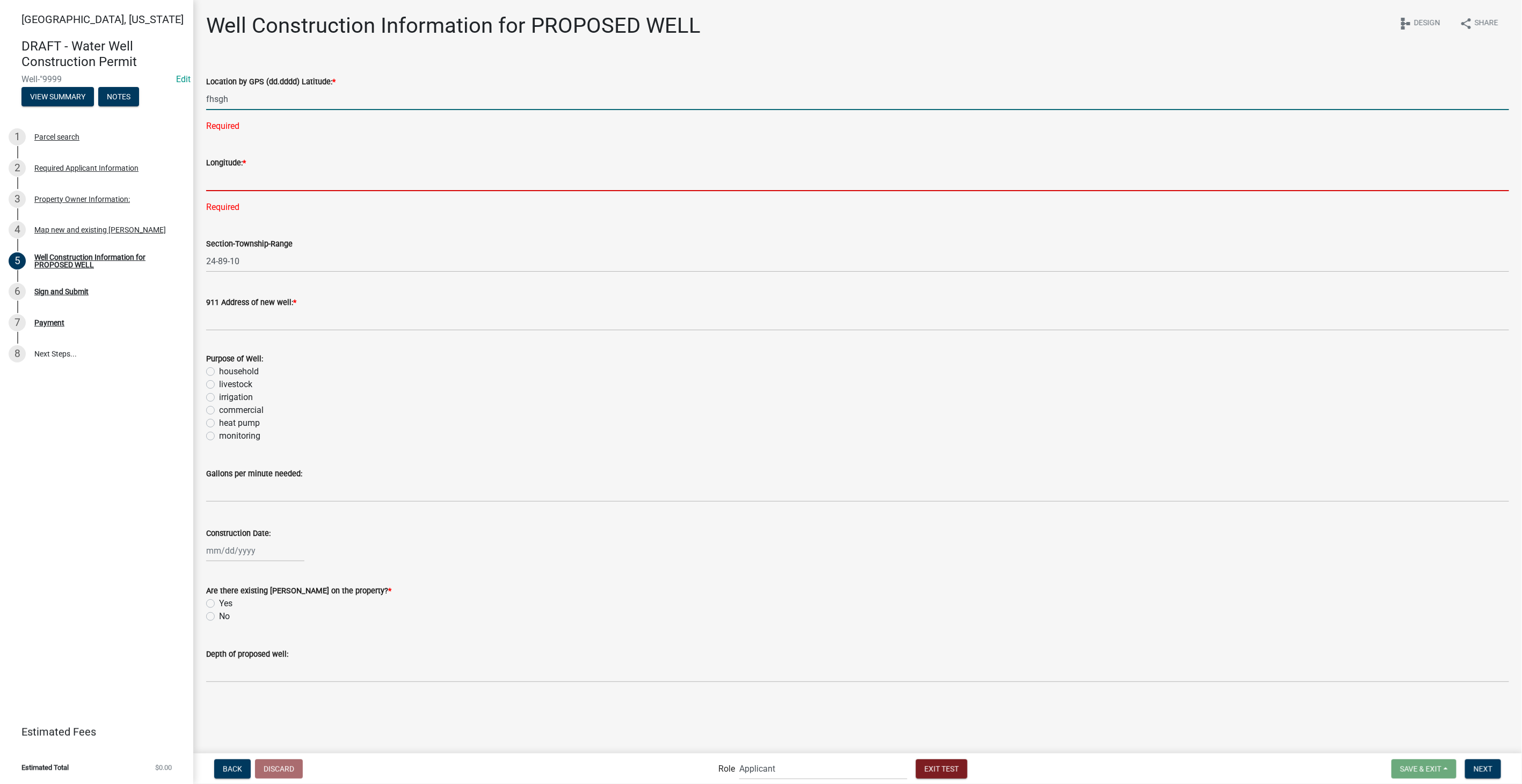
type input "0"
click at [223, 187] on div "Longitude: * Required" at bounding box center [857, 177] width 1303 height 72
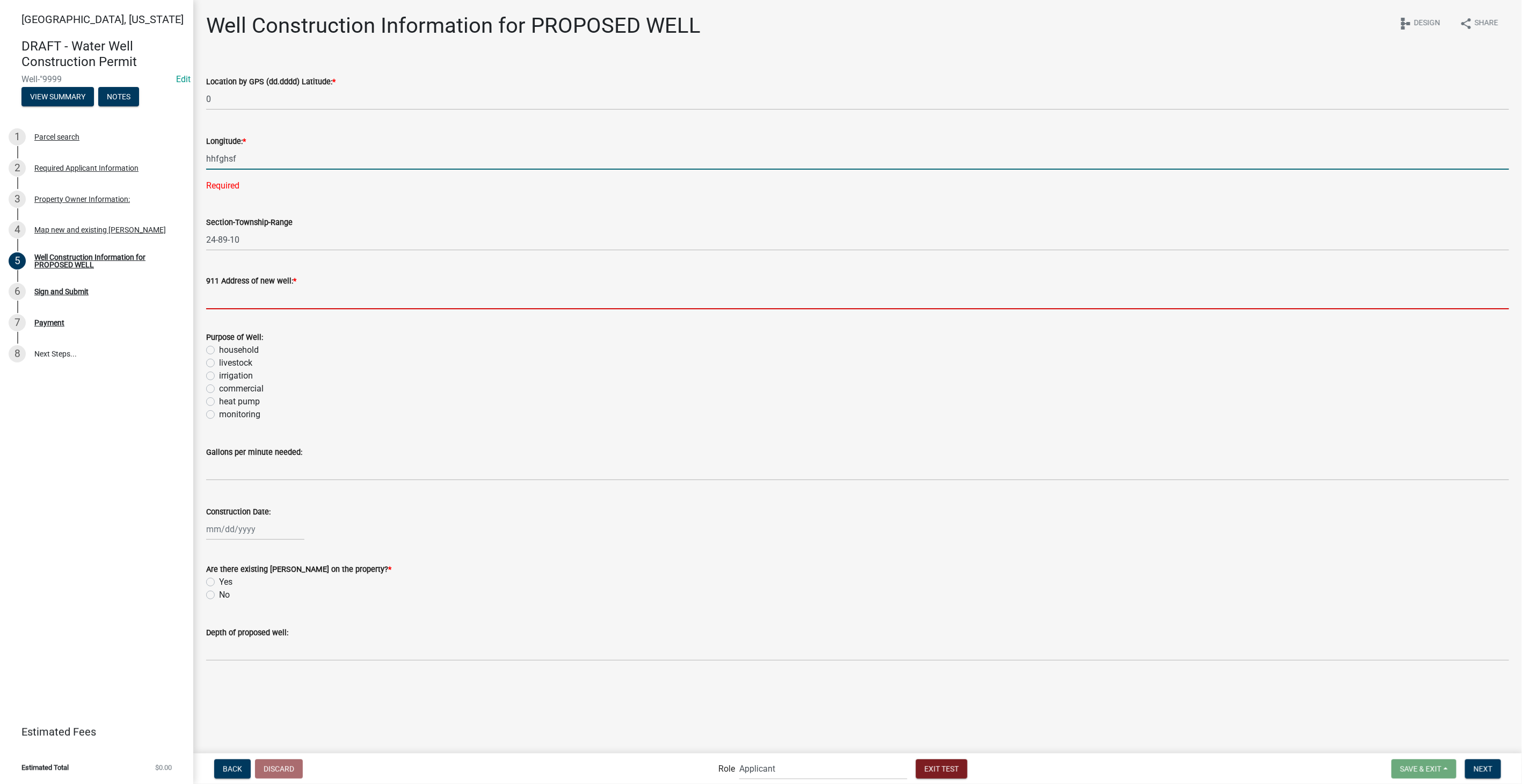
type input "0"
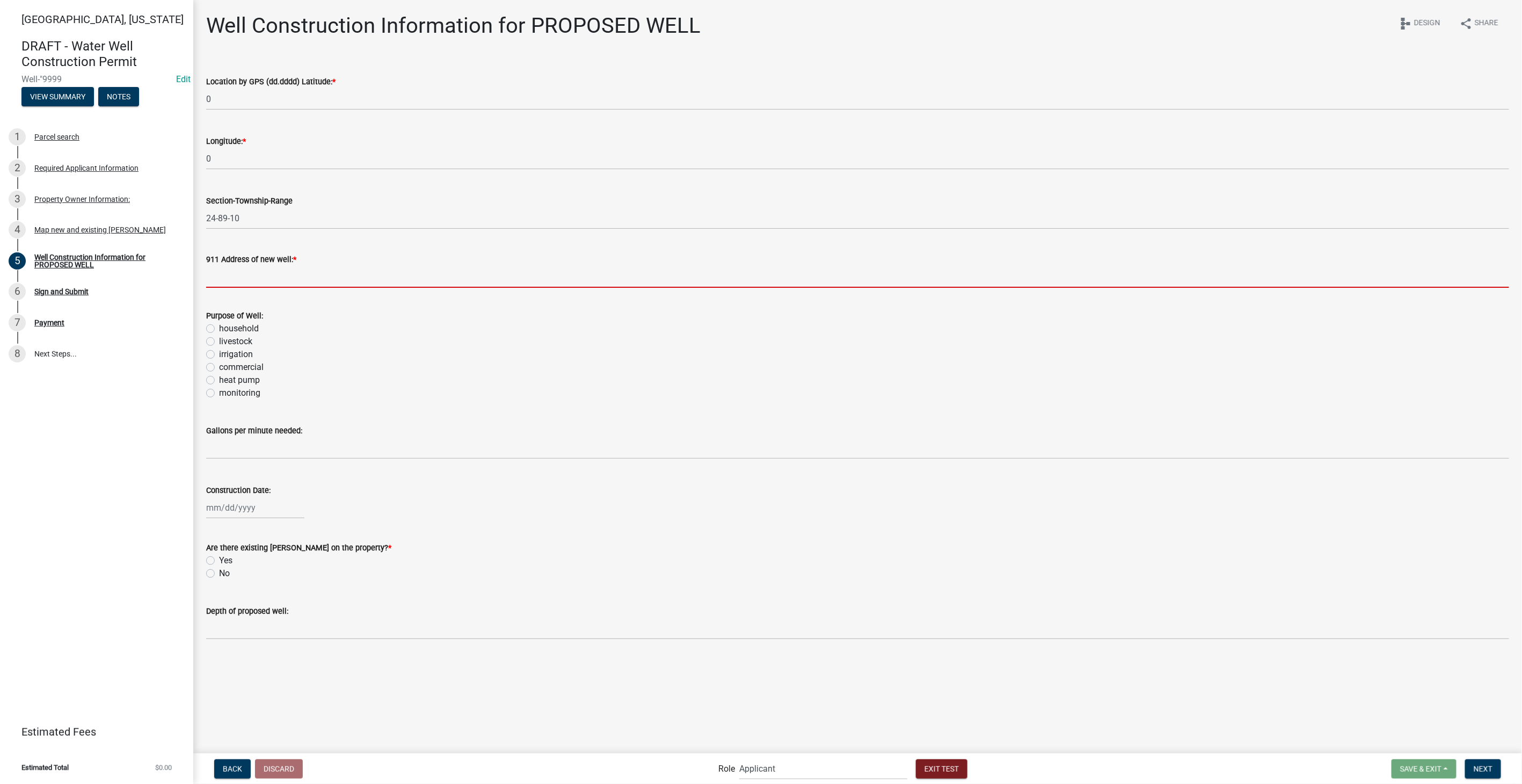
click at [272, 303] on wm-data-entity-input-list "Location by GPS (dd.dddd) Latitude: * 0 Longitude: * 0 Section-Township-Range 2…" at bounding box center [857, 355] width 1303 height 589
type input "82 Foxtail"
click at [219, 342] on label "livestock" at bounding box center [235, 341] width 33 height 13
click at [219, 342] on input "livestock" at bounding box center [222, 339] width 7 height 7
radio input "true"
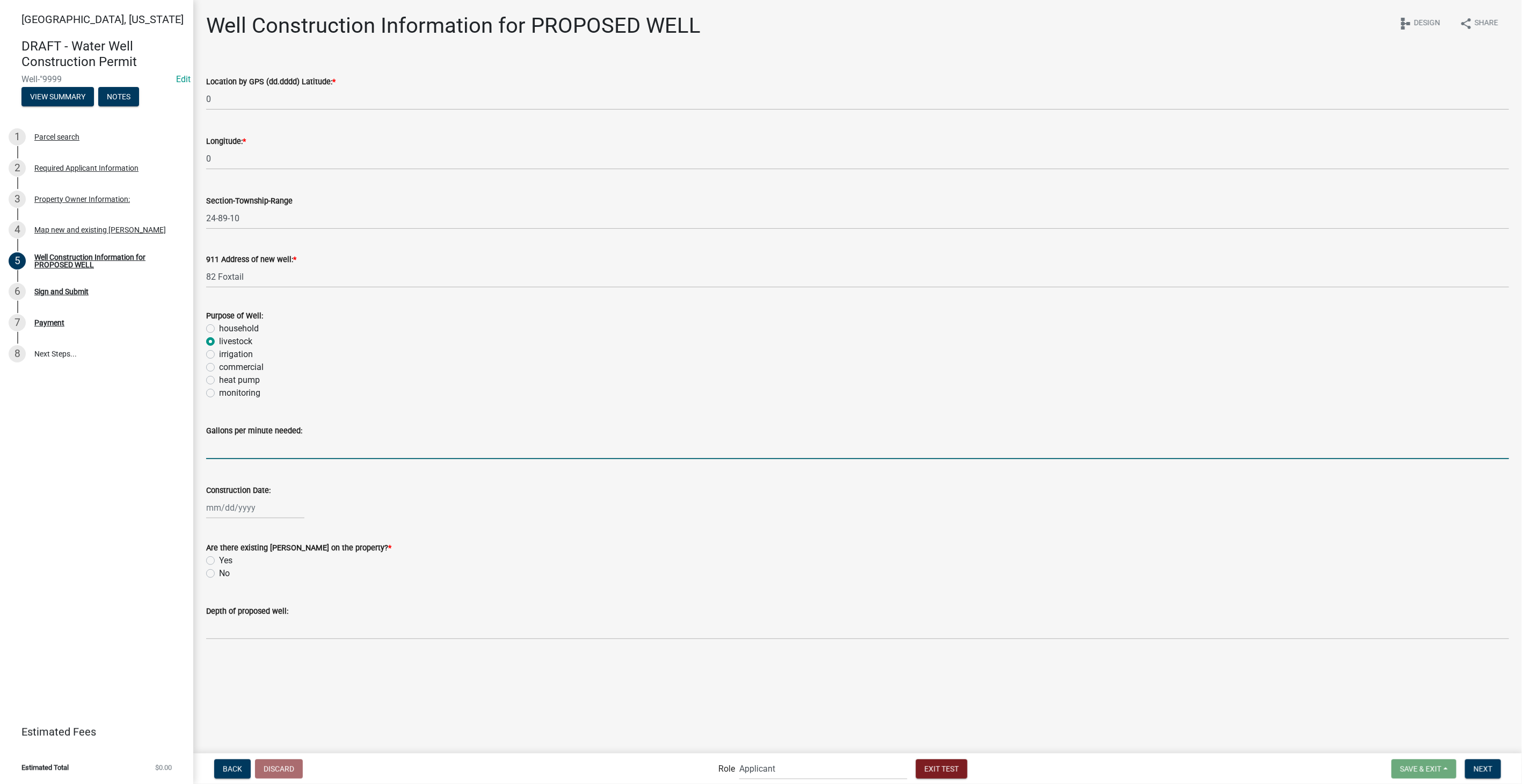
click at [255, 453] on input "text" at bounding box center [857, 448] width 1303 height 22
type input "150"
click at [246, 517] on div at bounding box center [255, 507] width 98 height 22
select select "8"
select select "2025"
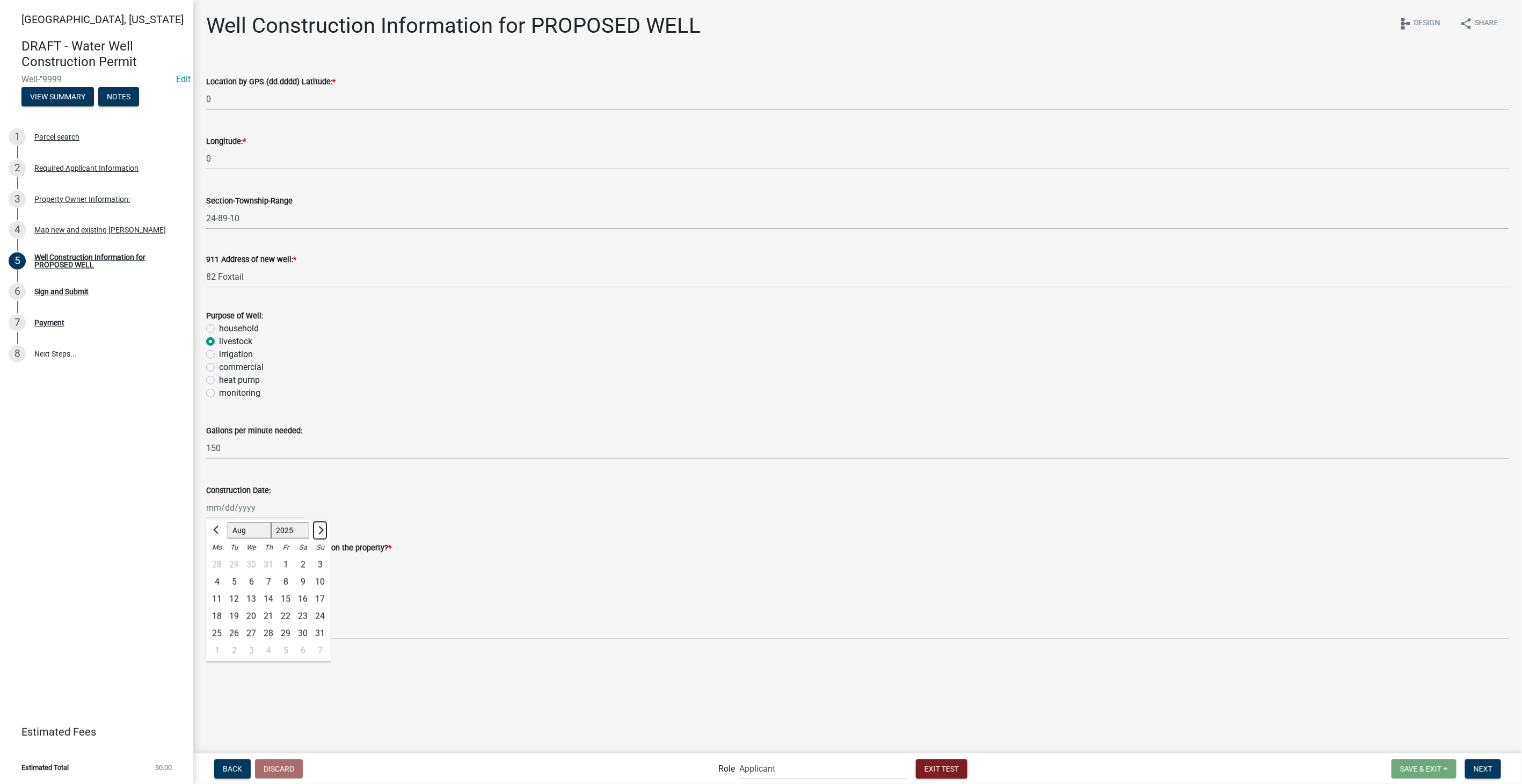
click at [322, 530] on button "Next month" at bounding box center [320, 530] width 13 height 17
select select "9"
click at [233, 632] on div "30" at bounding box center [234, 633] width 17 height 17
type input "09/30/2025"
click at [219, 573] on label "No" at bounding box center [224, 573] width 11 height 13
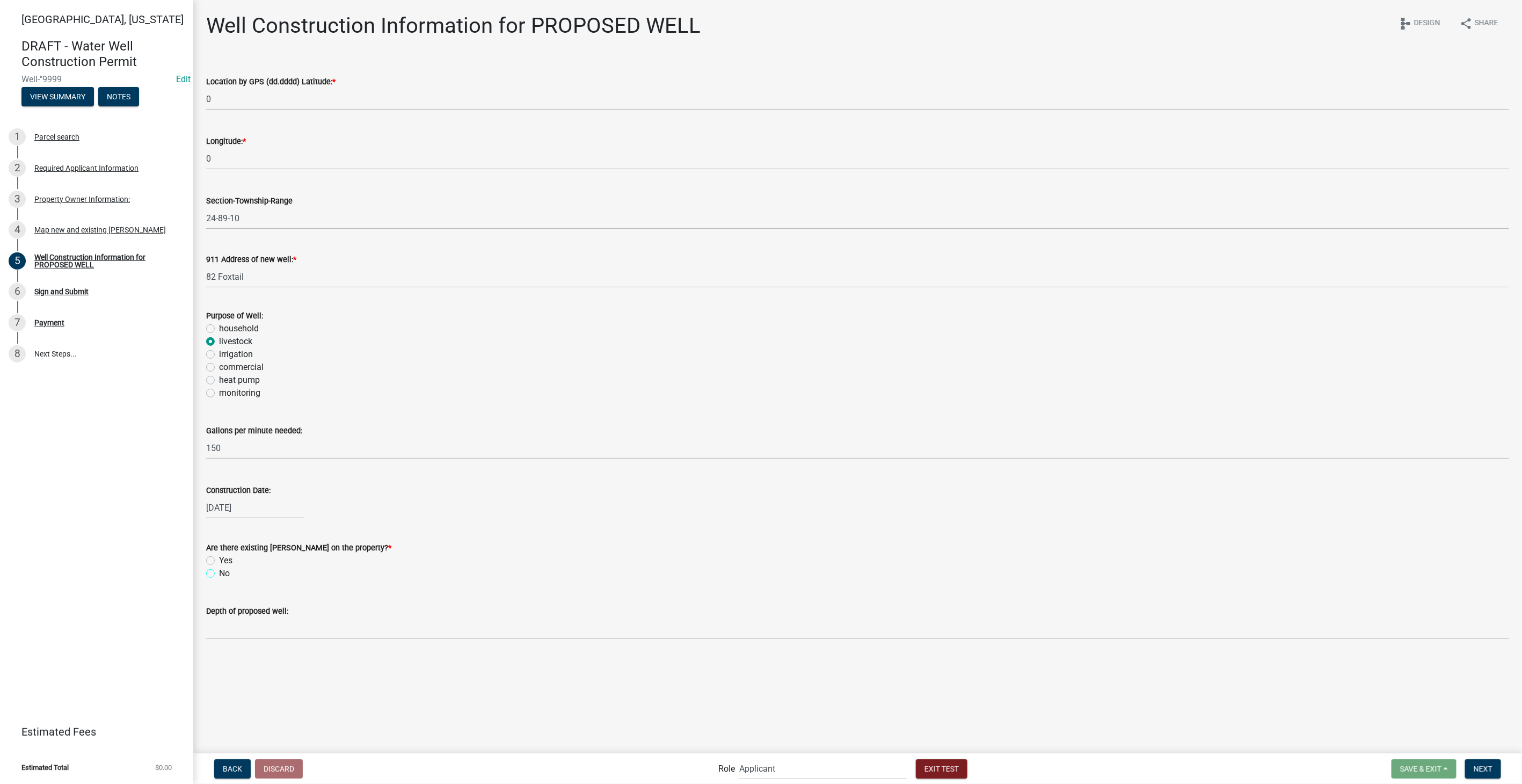
click at [219, 573] on input "No" at bounding box center [222, 570] width 7 height 7
radio input "true"
click at [288, 626] on input "text" at bounding box center [857, 628] width 1303 height 22
type input "25"
click at [1493, 765] on button "Next" at bounding box center [1483, 768] width 36 height 20
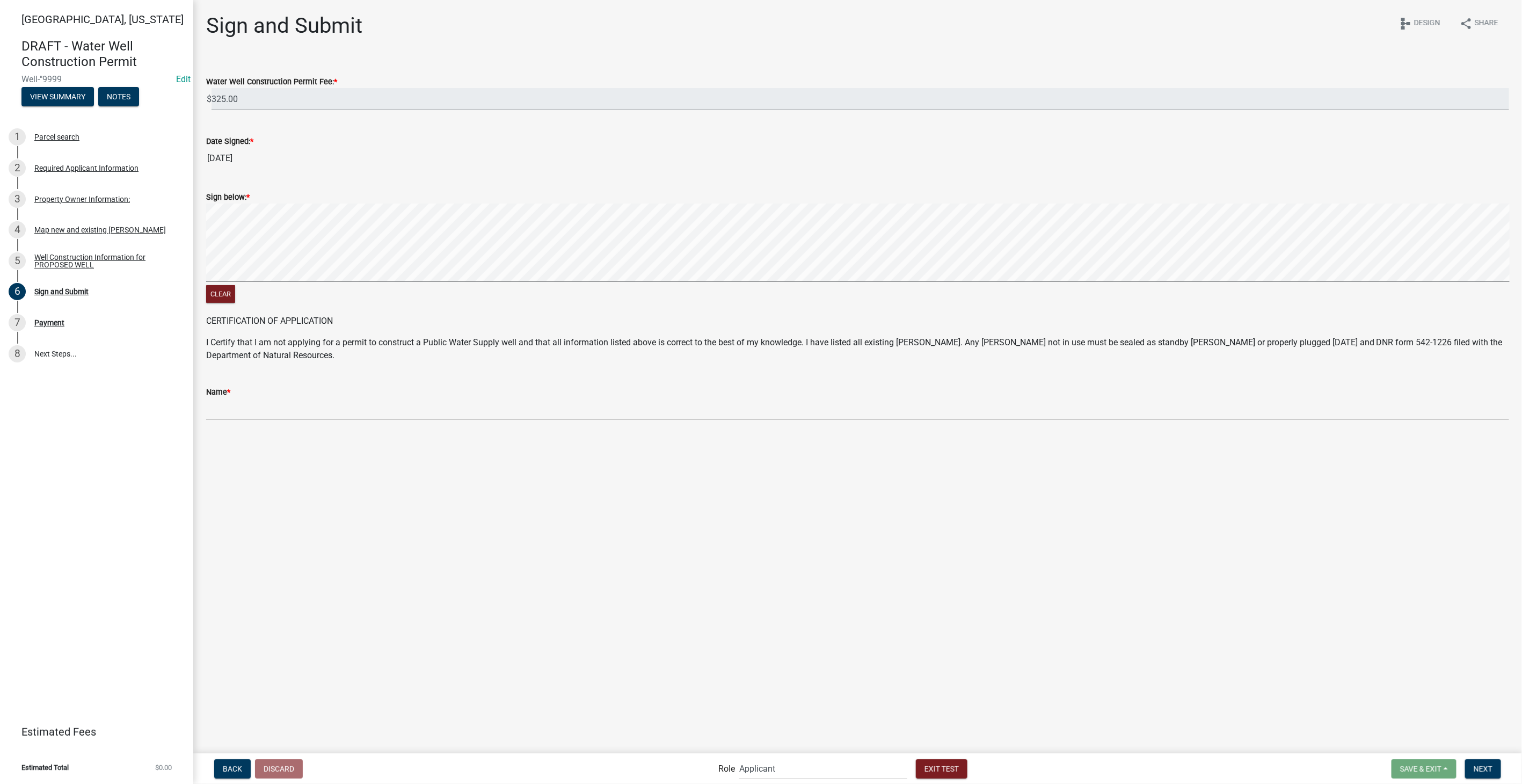
click at [943, 303] on div "Clear" at bounding box center [857, 254] width 1303 height 102
click at [271, 416] on input "Name *" at bounding box center [857, 409] width 1303 height 22
type input "[PERSON_NAME]"
click at [1473, 766] on span "Next" at bounding box center [1483, 768] width 19 height 9
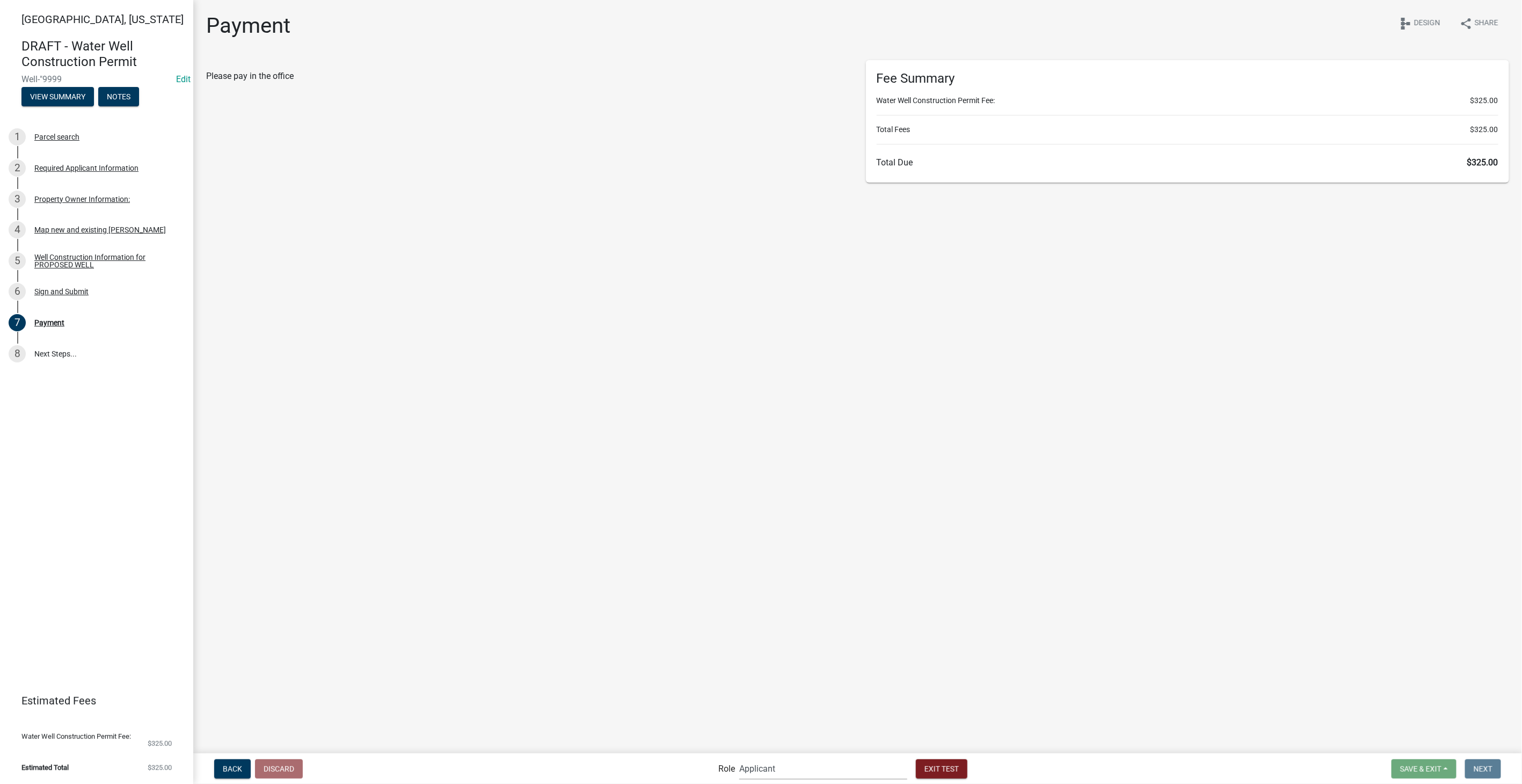
click at [817, 772] on select "Applicant Admin Environmental Health, Zoning, and Flooplain" at bounding box center [823, 768] width 168 height 22
select select "8e8c8011-0d91-47c3-972c-731b40738ef4"
click at [739, 758] on select "Applicant Admin Environmental Health, Zoning, and Flooplain" at bounding box center [823, 768] width 168 height 22
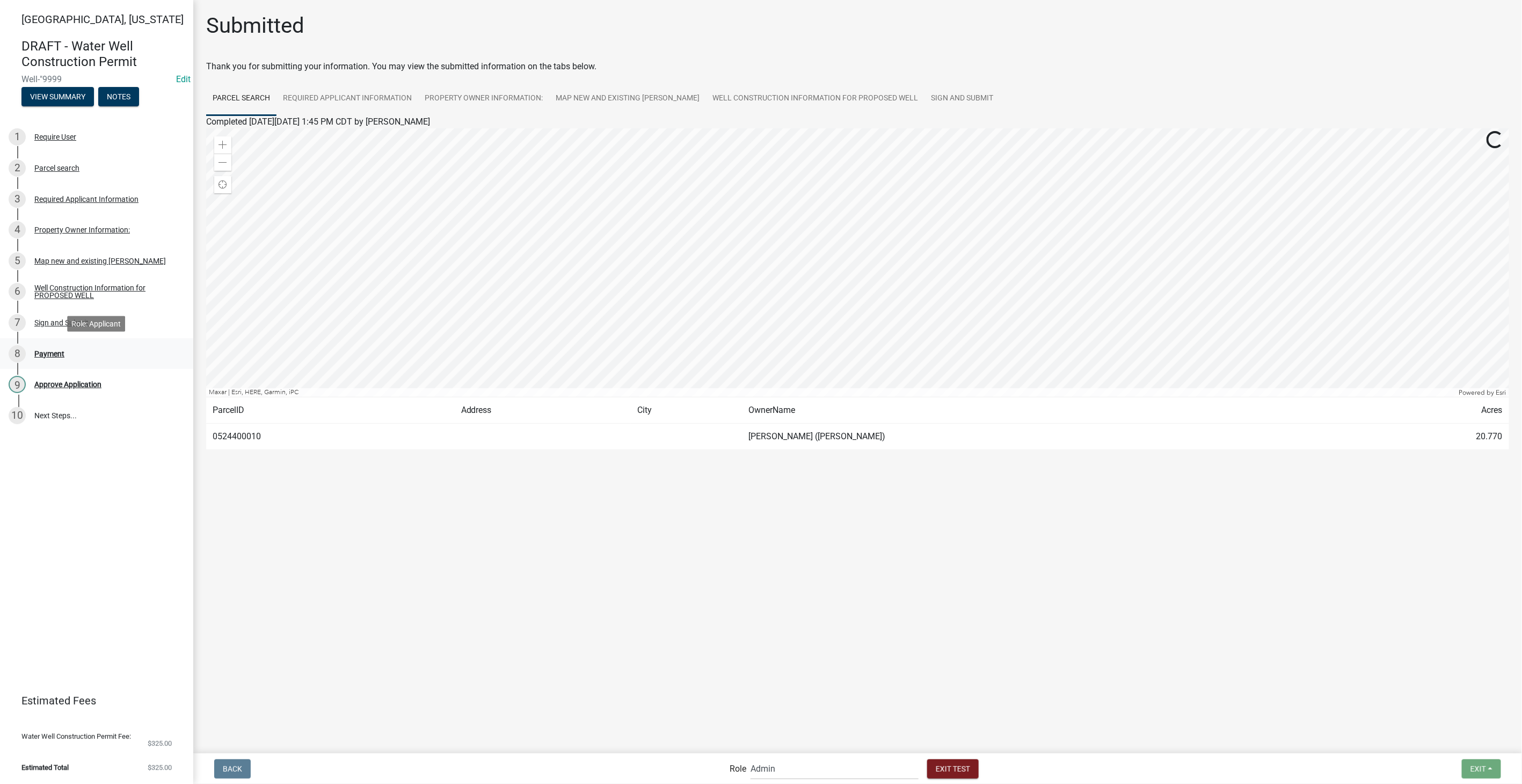
click at [51, 354] on div "Payment" at bounding box center [49, 353] width 30 height 7
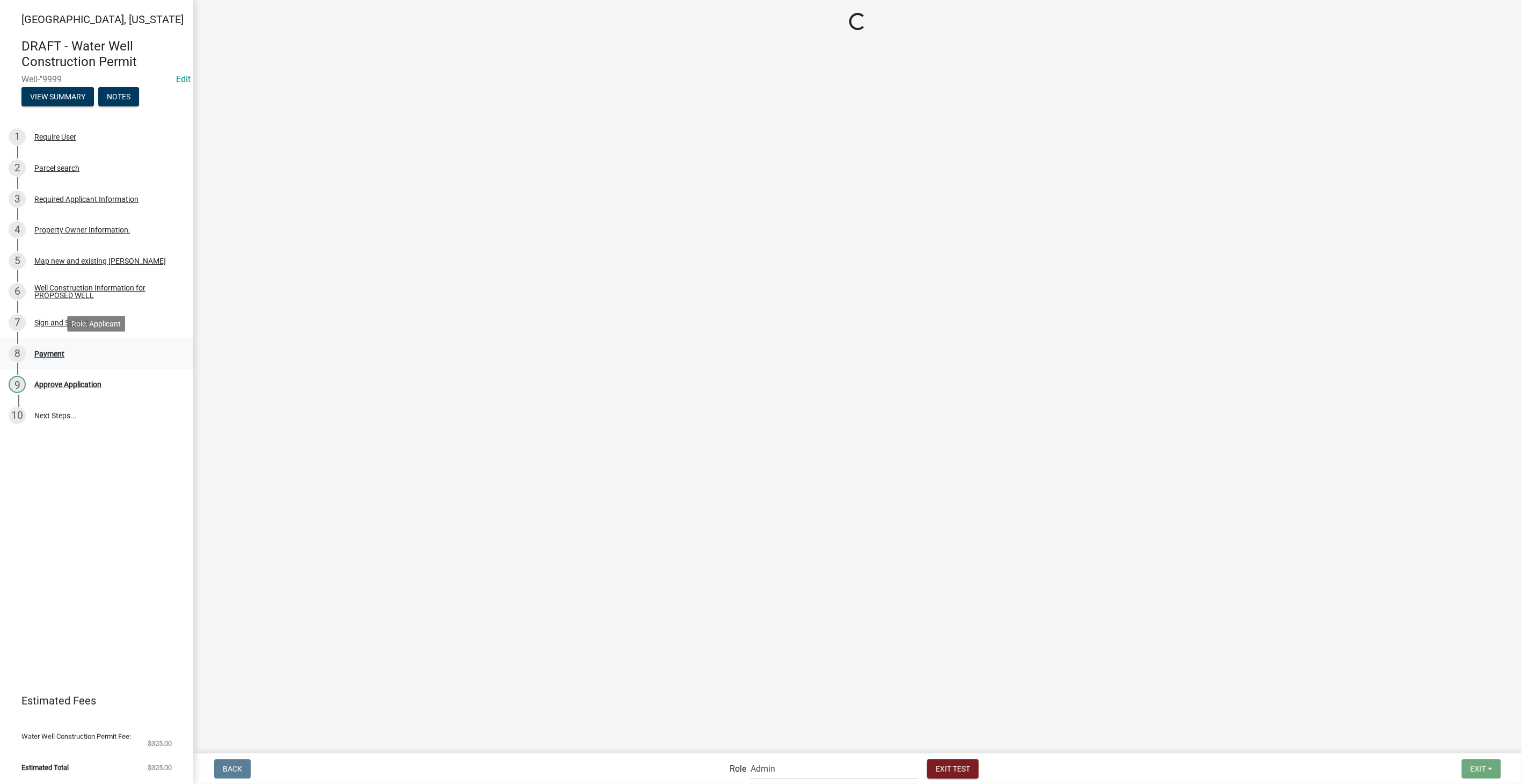
select select "2: 1"
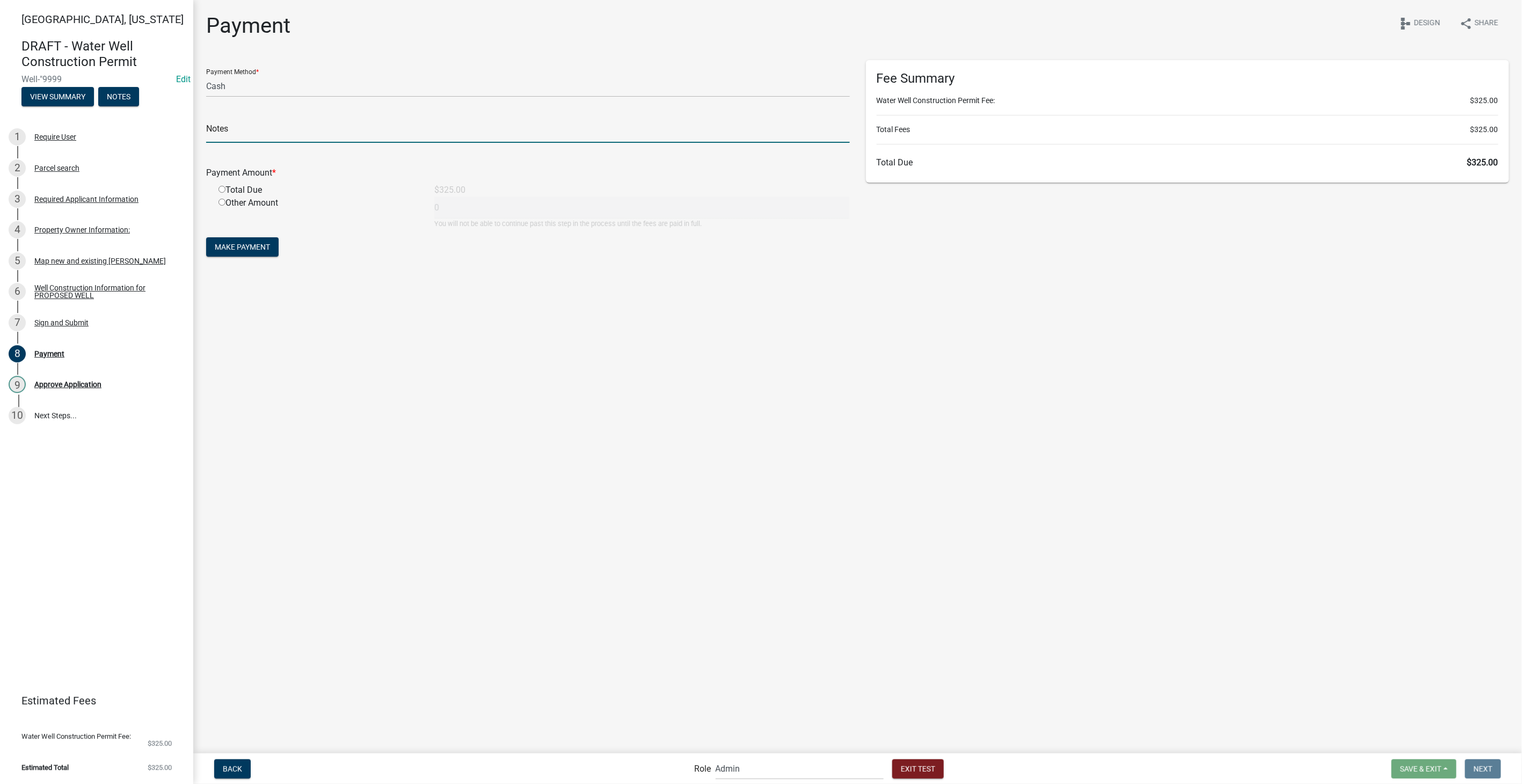
click at [265, 135] on input "text" at bounding box center [527, 131] width 644 height 22
type input "test"
click at [224, 190] on input "radio" at bounding box center [222, 189] width 7 height 7
radio input "true"
type input "325"
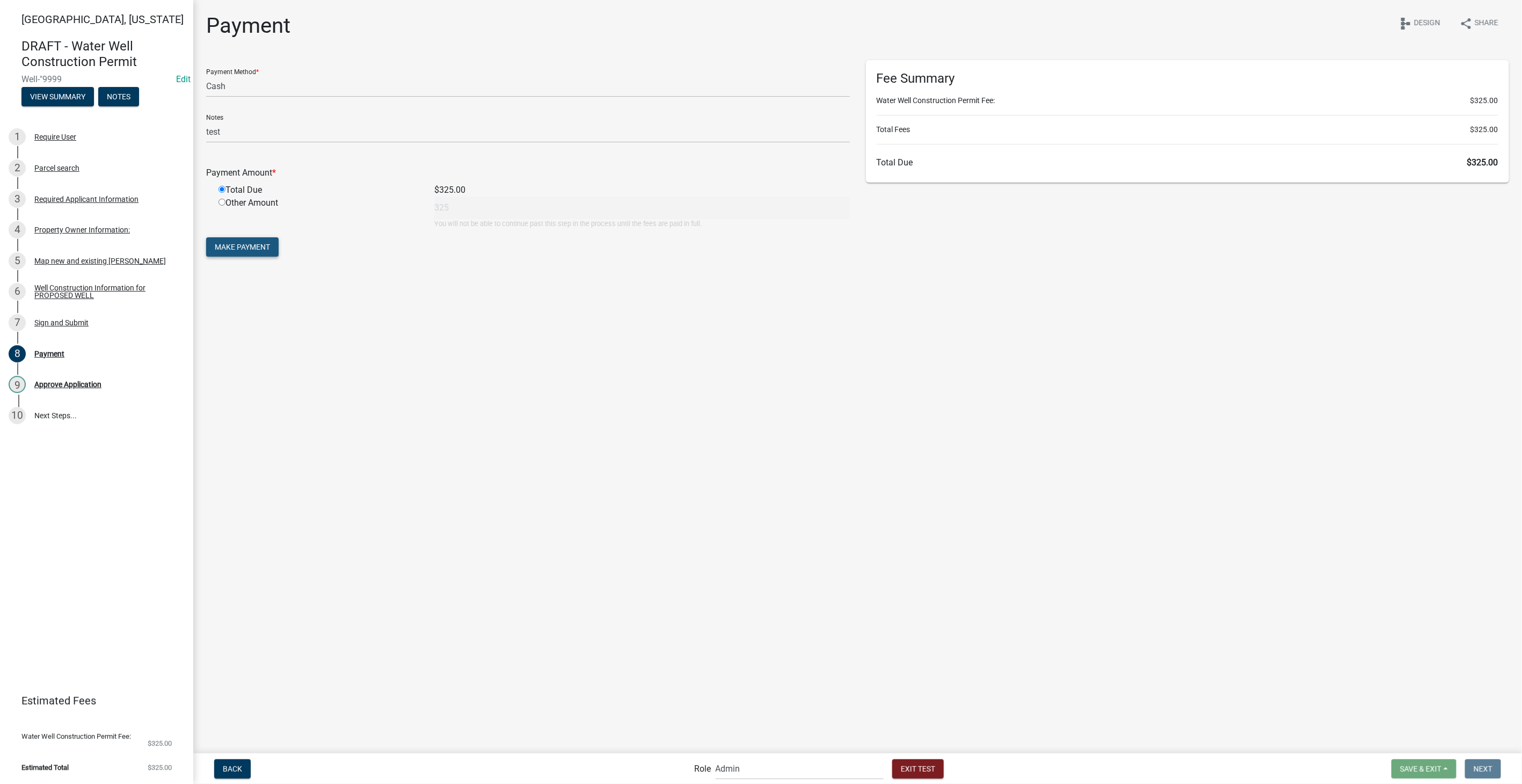
click at [230, 247] on span "Make Payment" at bounding box center [242, 246] width 56 height 9
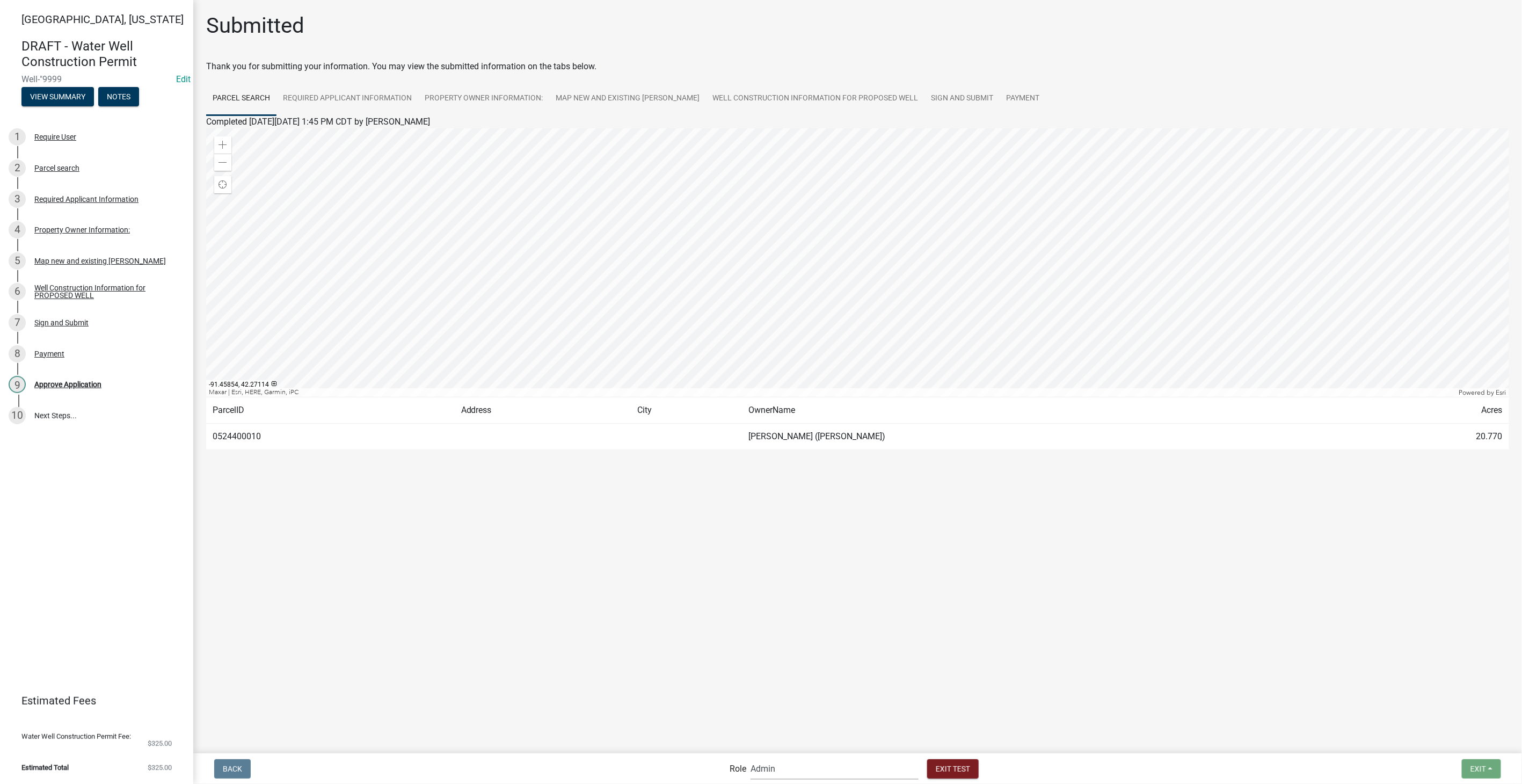
click at [862, 771] on select "Applicant Admin Environmental Health, Zoning, and Flooplain" at bounding box center [834, 768] width 168 height 22
select select "3a482e95-251e-4a38-ab9d-ab9f785fb168"
click at [750, 758] on select "Applicant Admin Environmental Health, Zoning, and Flooplain" at bounding box center [834, 768] width 168 height 22
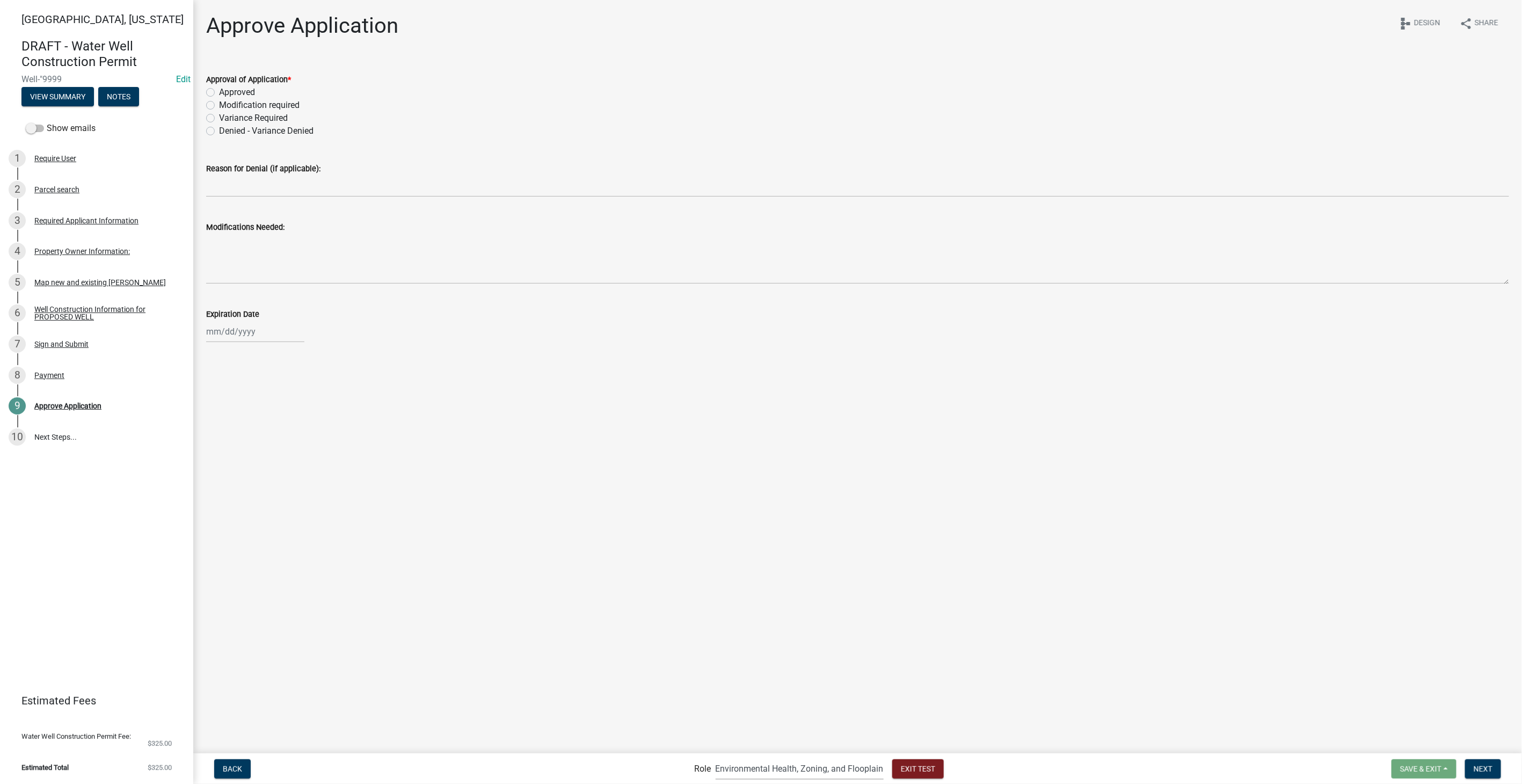
click at [219, 92] on label "Approved" at bounding box center [236, 92] width 36 height 13
click at [219, 92] on input "Approved" at bounding box center [222, 89] width 7 height 7
radio input "true"
click at [269, 322] on div at bounding box center [255, 331] width 98 height 22
select select "8"
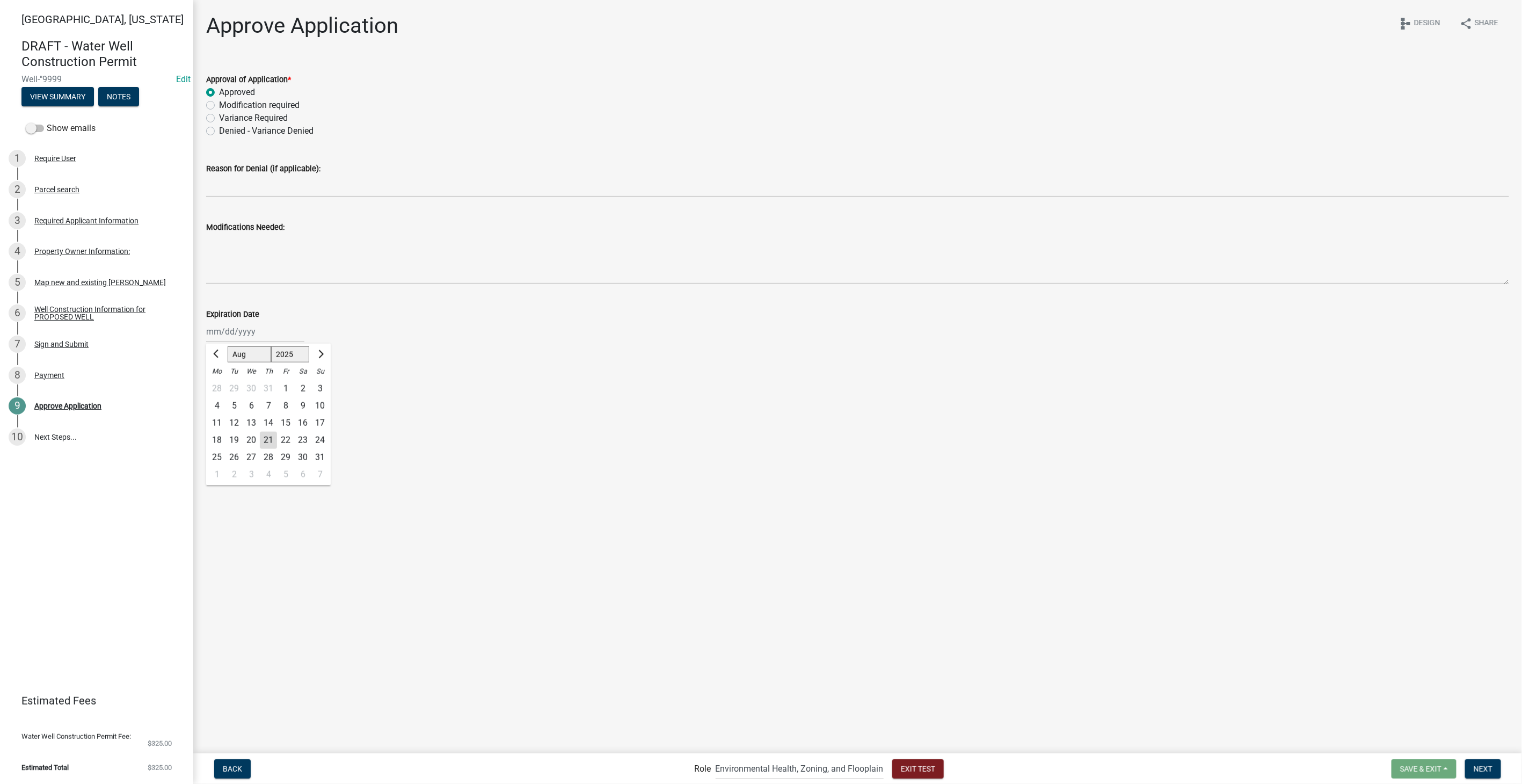
click at [301, 353] on select "1525 1526 1527 1528 1529 1530 1531 1532 1533 1534 1535 1536 1537 1538 1539 1540…" at bounding box center [290, 354] width 39 height 16
select select "2026"
click at [271, 346] on select "1525 1526 1527 1528 1529 1530 1531 1532 1533 1534 1535 1536 1537 1538 1539 1540…" at bounding box center [290, 354] width 39 height 16
click at [290, 438] on div "21" at bounding box center [285, 439] width 17 height 17
type input "08/21/2026"
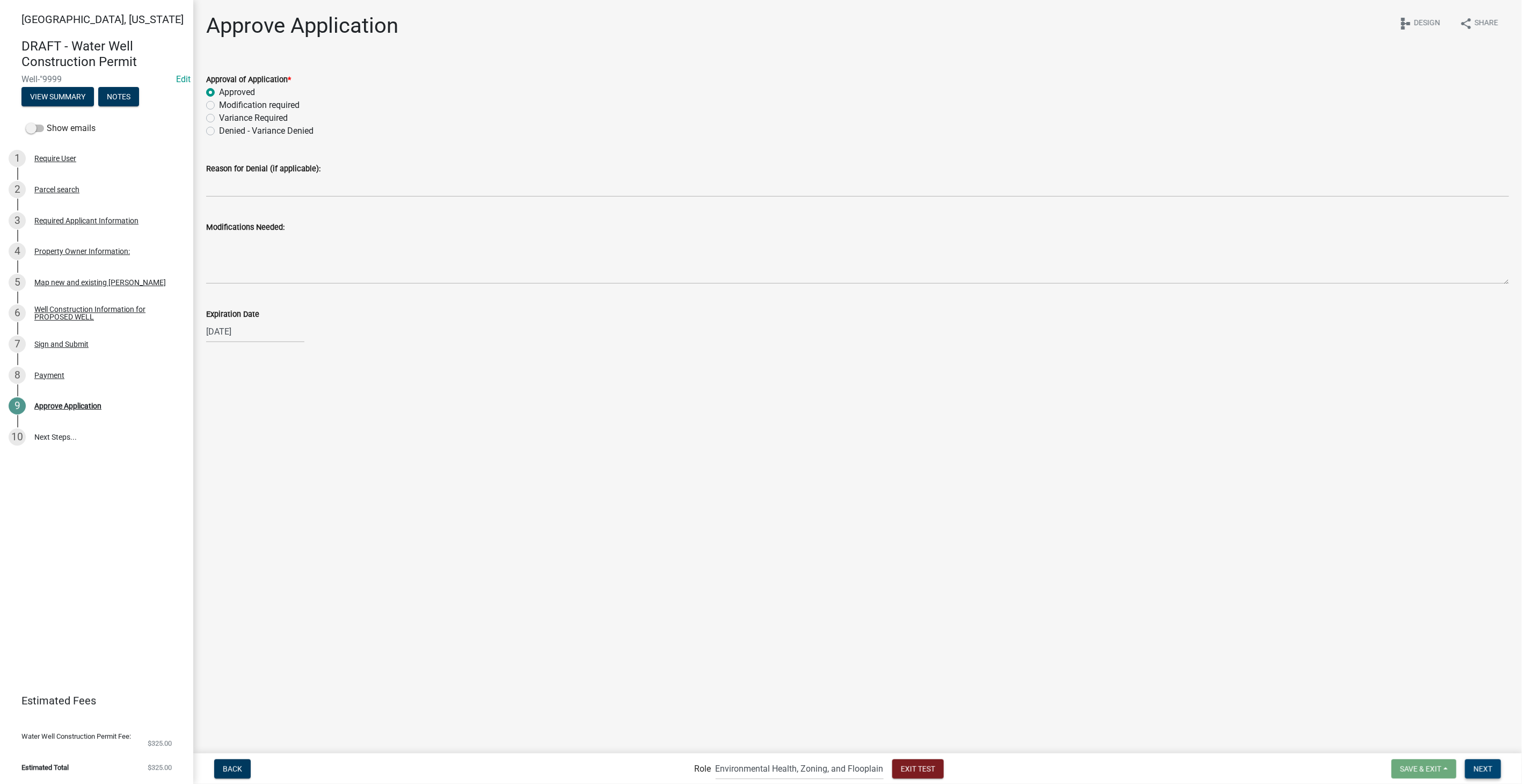
click at [1474, 762] on button "Next" at bounding box center [1483, 768] width 36 height 20
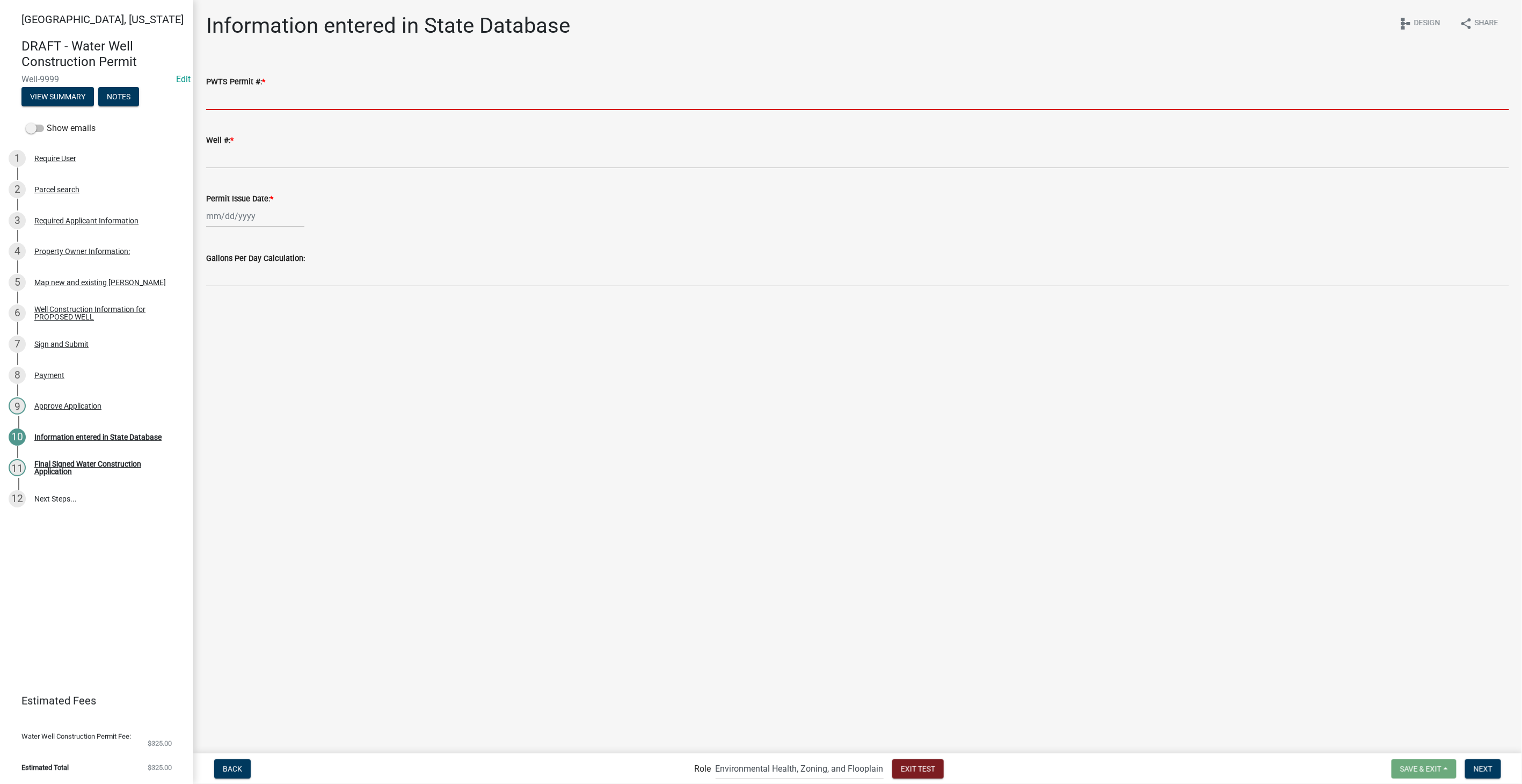
click at [244, 106] on input "PWTS Permit #: *" at bounding box center [857, 99] width 1303 height 22
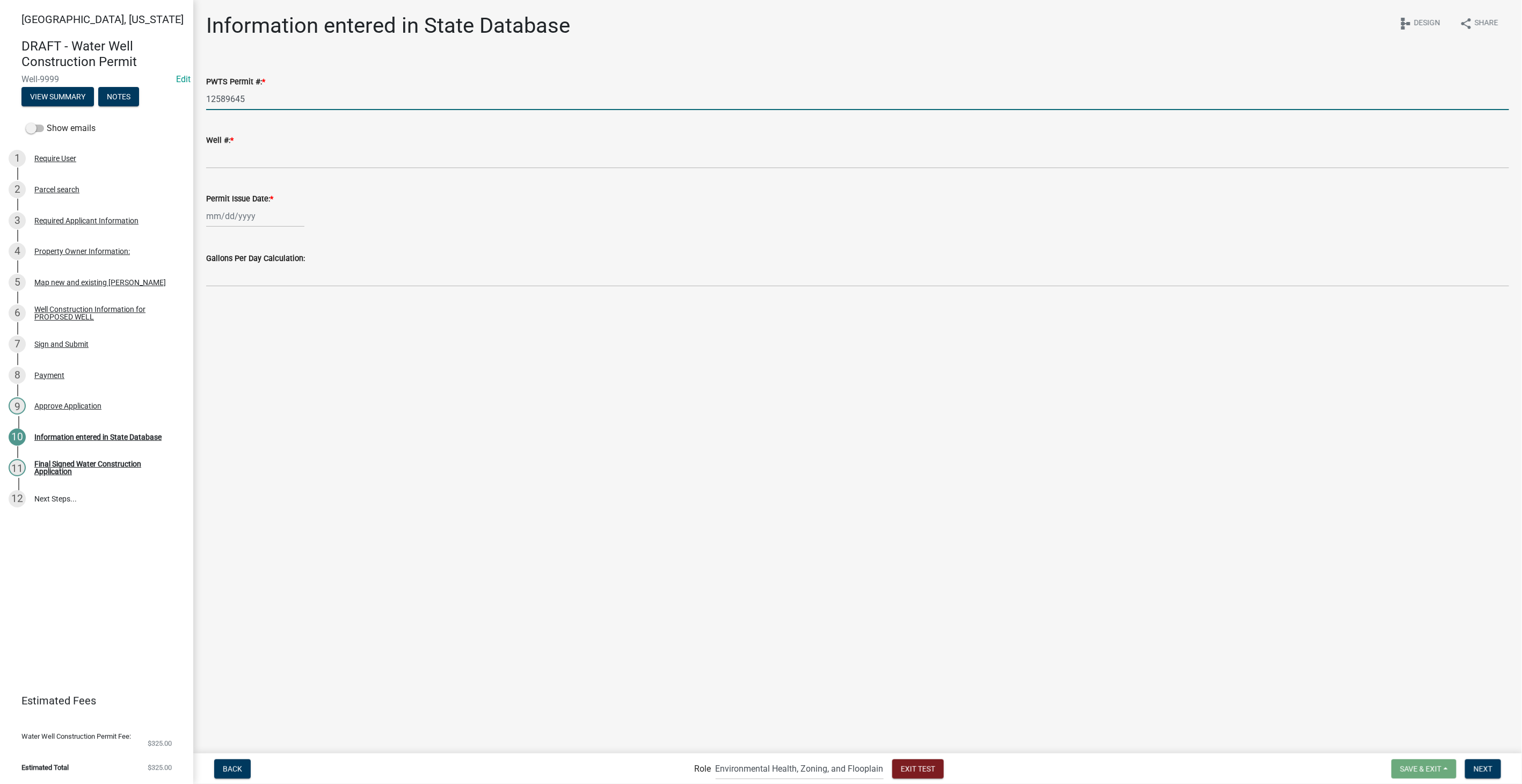
type input "12589645"
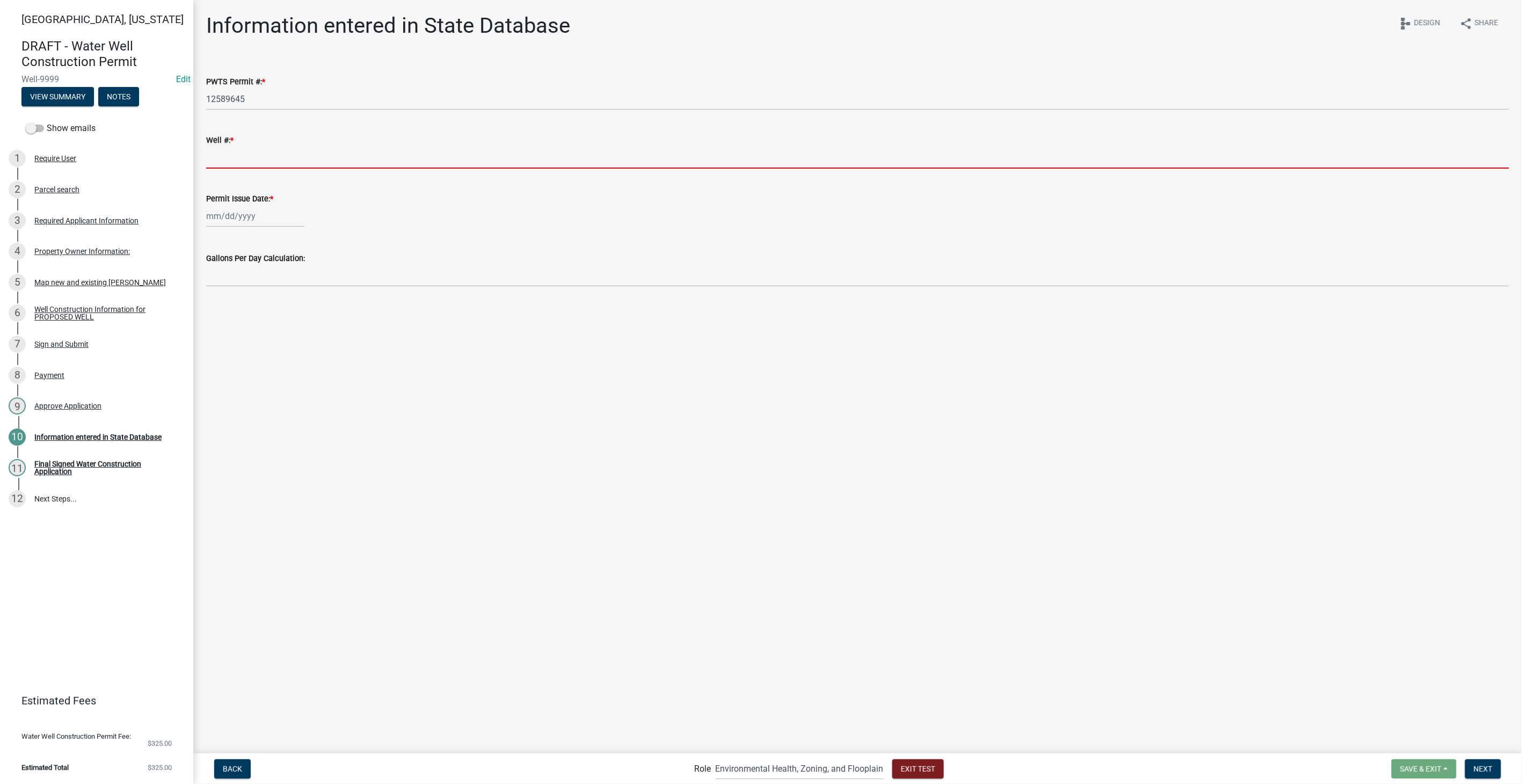
click at [222, 157] on input "Well #: *" at bounding box center [857, 157] width 1303 height 22
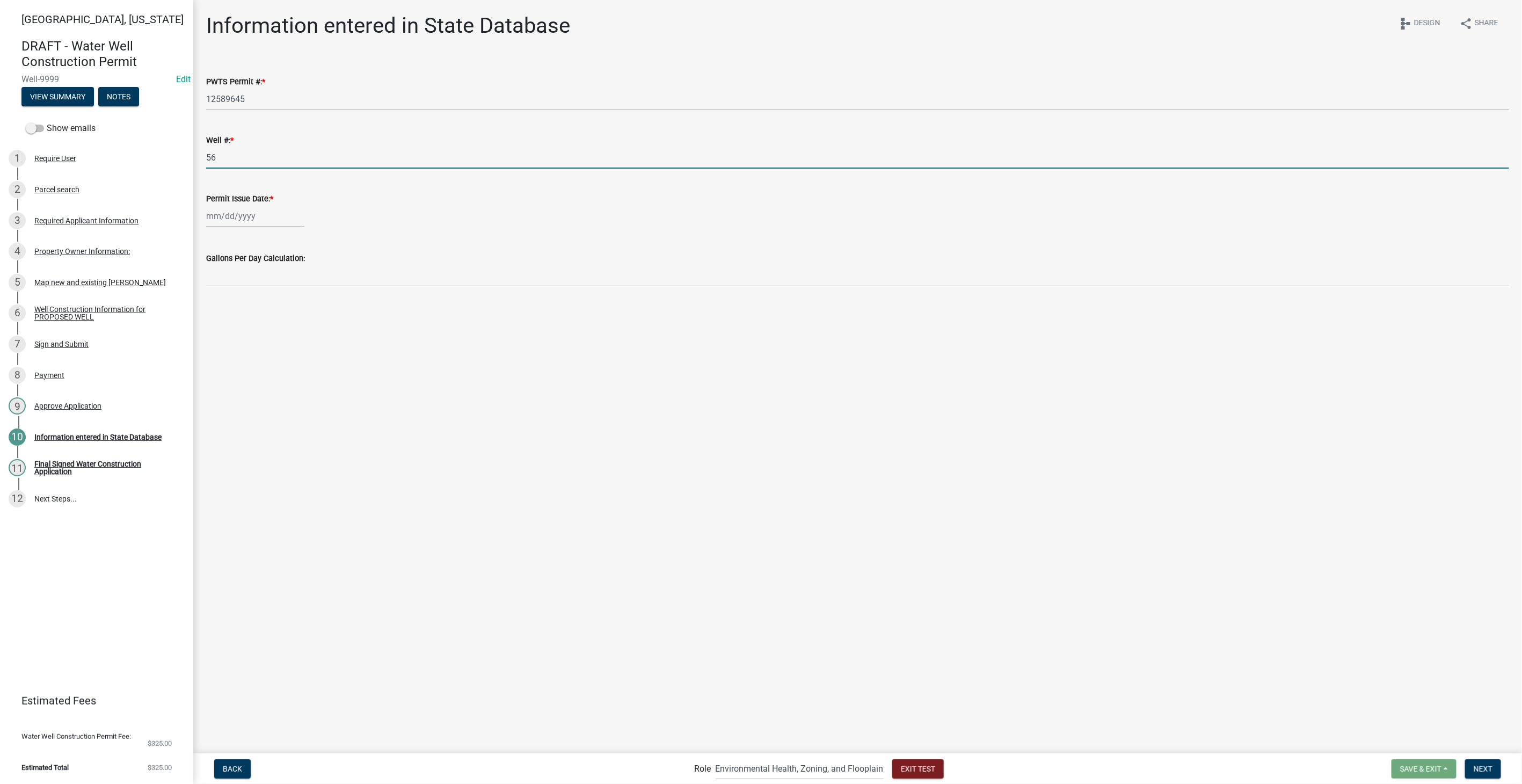
type input "56"
click at [242, 214] on div at bounding box center [255, 216] width 98 height 22
select select "8"
select select "2025"
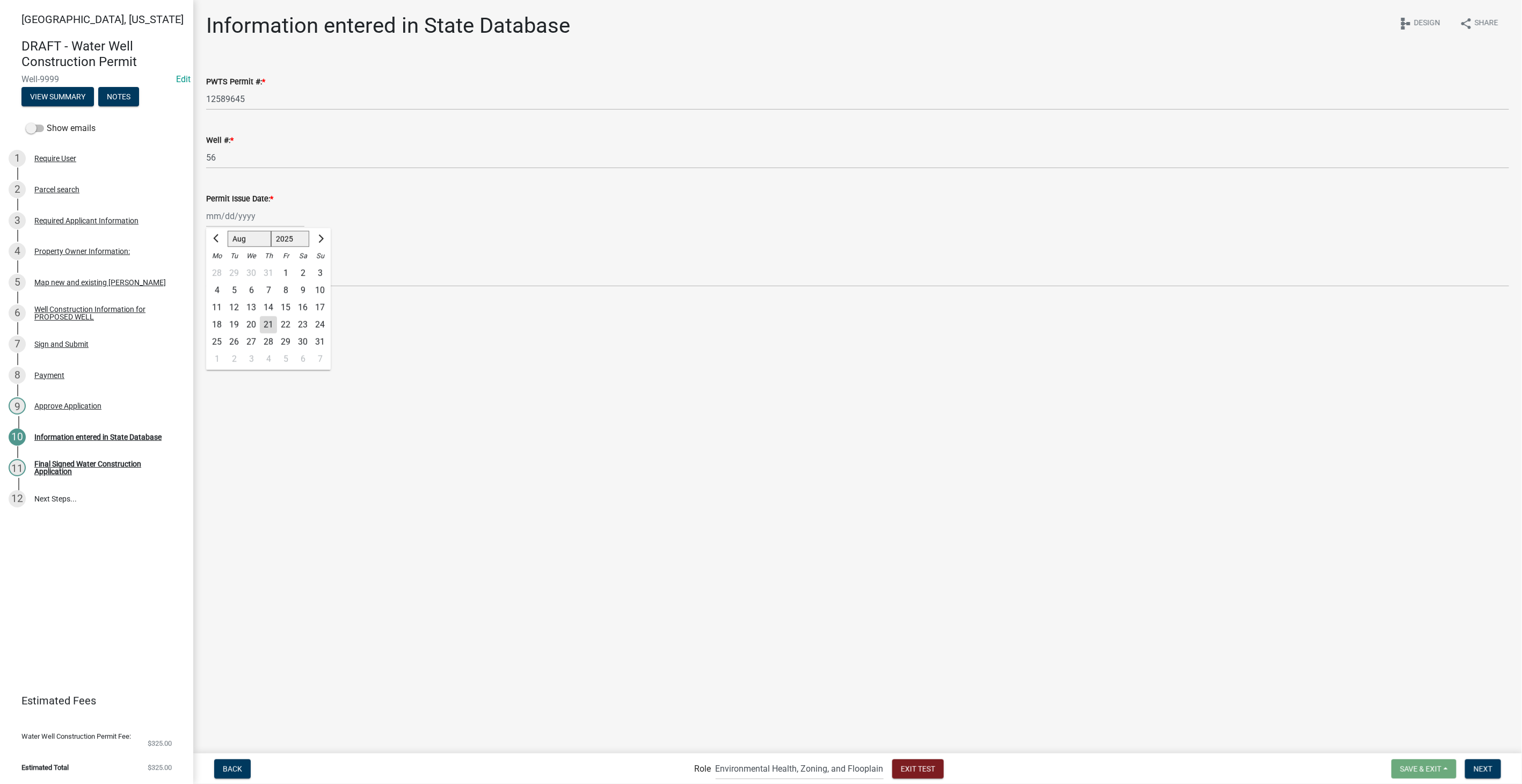
click at [269, 326] on div "21" at bounding box center [268, 324] width 17 height 17
type input "[DATE]"
click at [221, 276] on input "text" at bounding box center [857, 276] width 1303 height 22
type input "250"
click at [1475, 765] on span "Next" at bounding box center [1483, 768] width 19 height 9
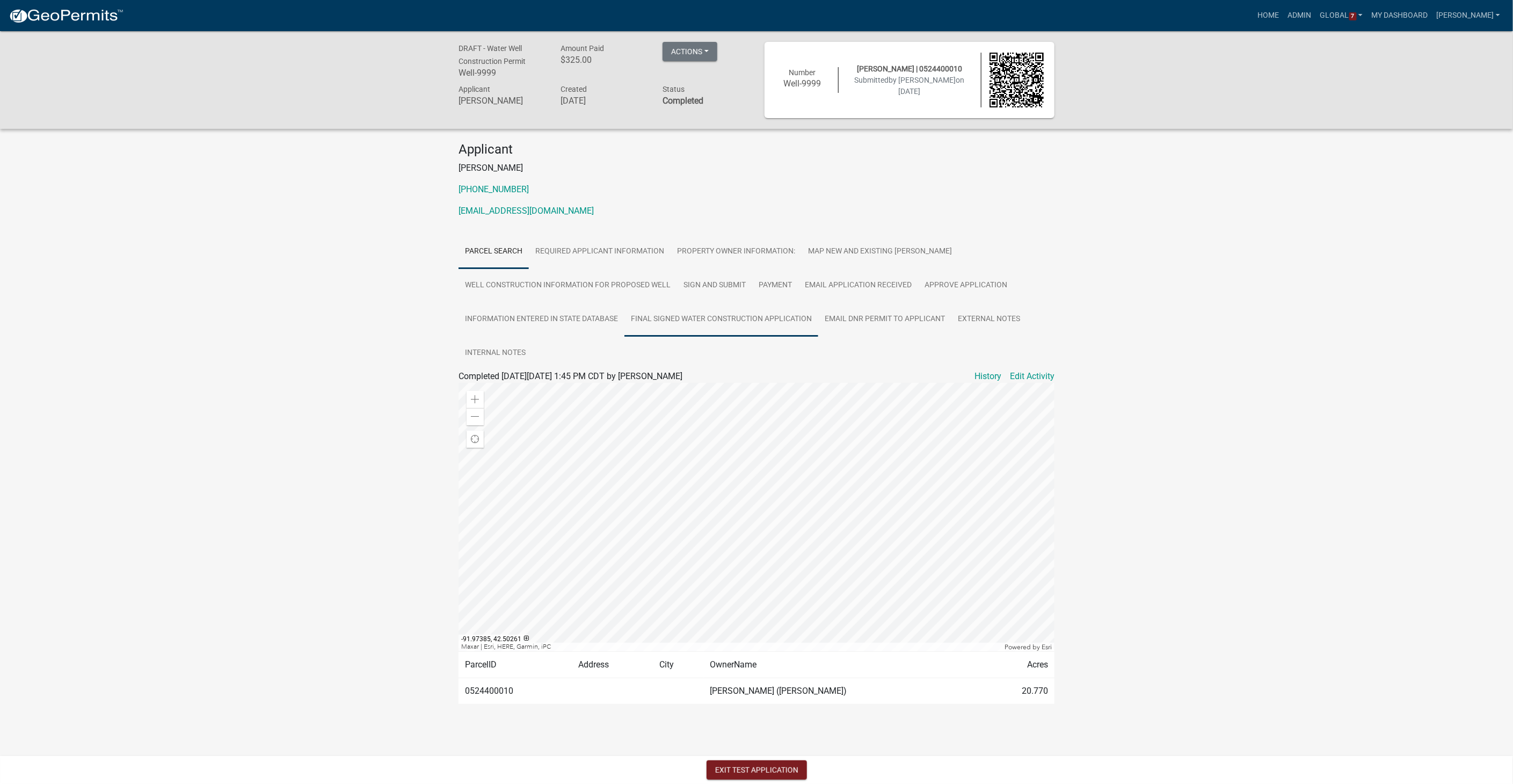
click at [704, 313] on link "Final Signed Water Construction Application" at bounding box center [721, 319] width 194 height 35
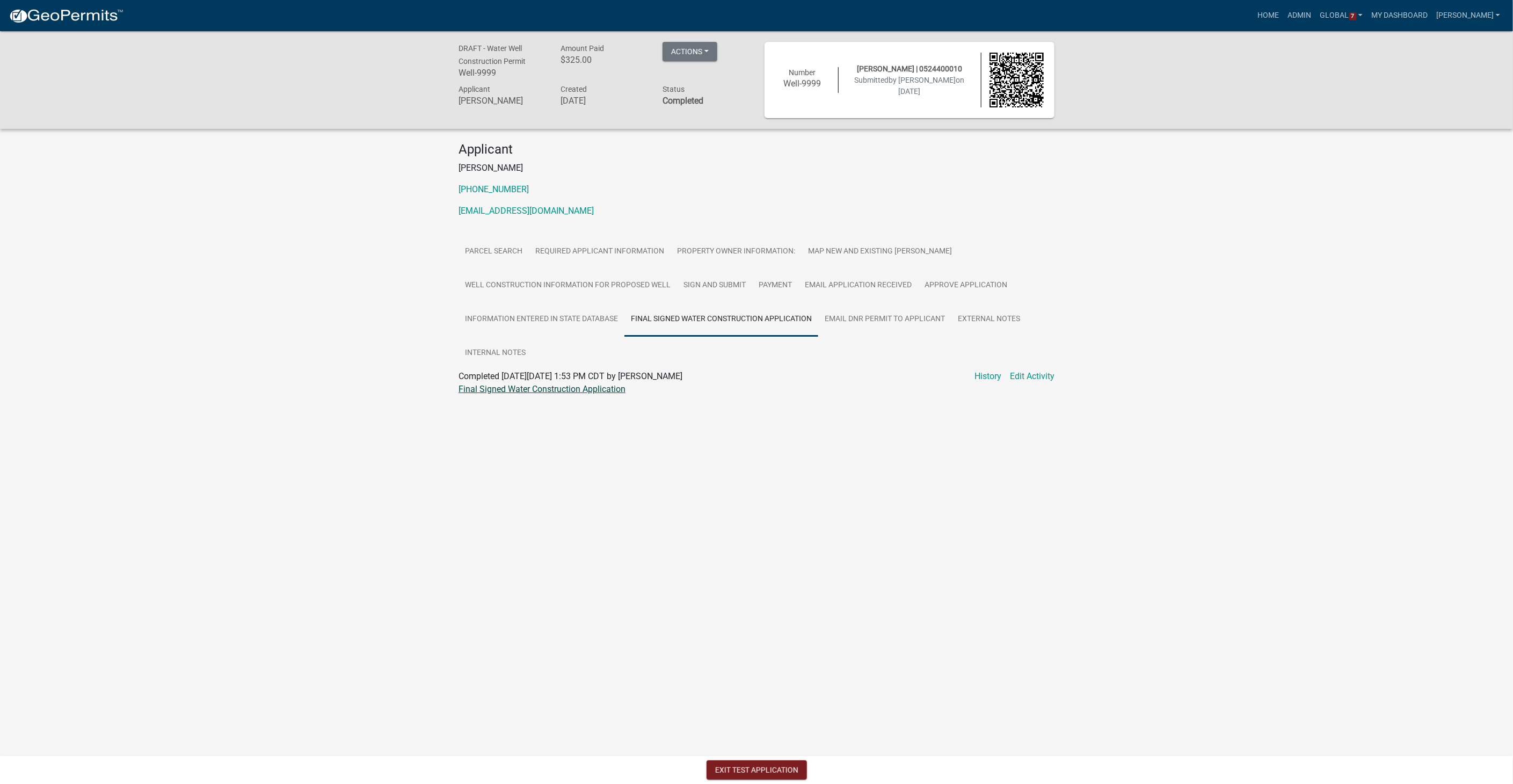
click at [519, 392] on link "Final Signed Water Construction Application" at bounding box center [542, 389] width 167 height 10
click at [743, 768] on button "Exit Test Application" at bounding box center [756, 770] width 100 height 20
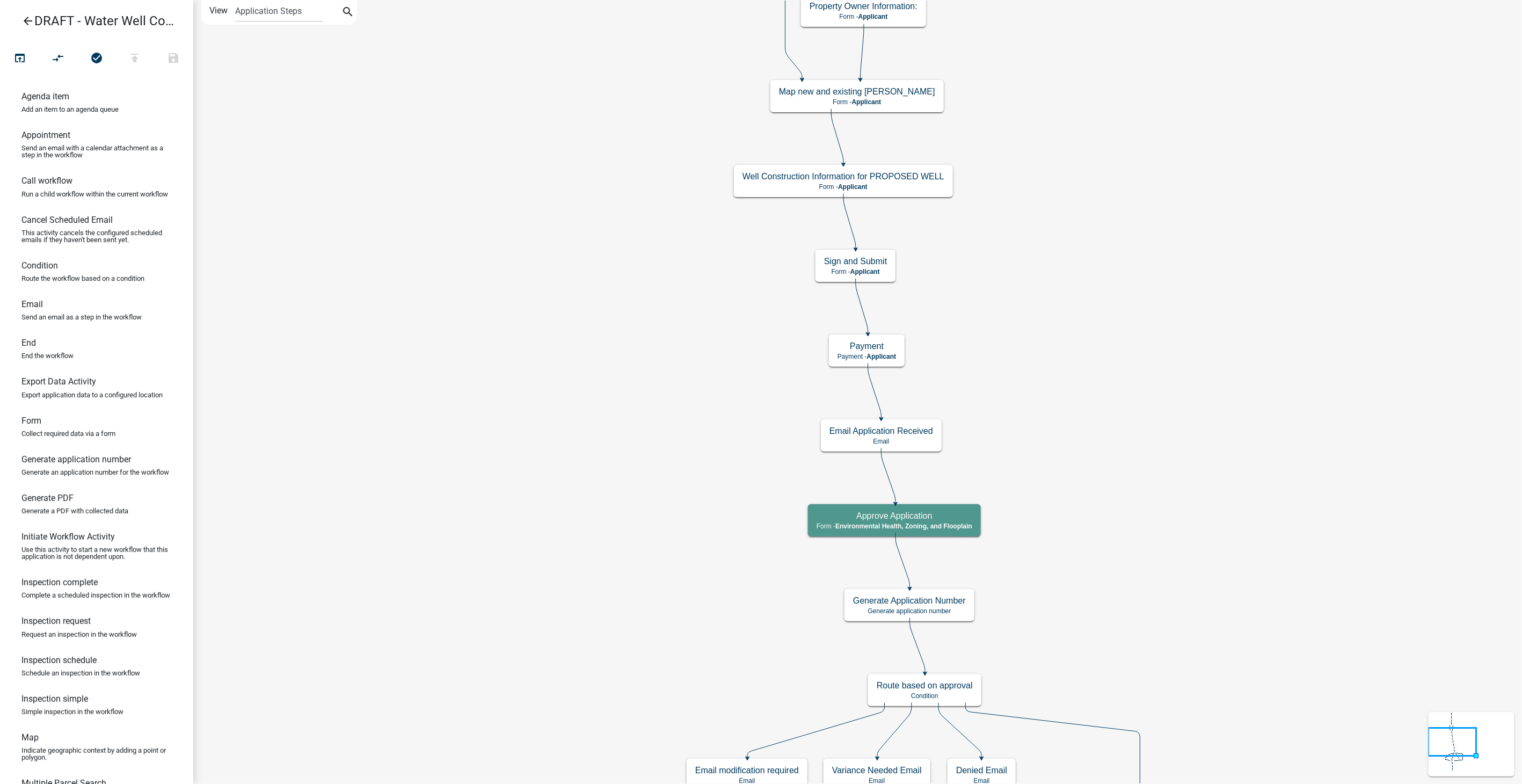
click at [24, 21] on icon "arrow_back" at bounding box center [28, 22] width 13 height 15
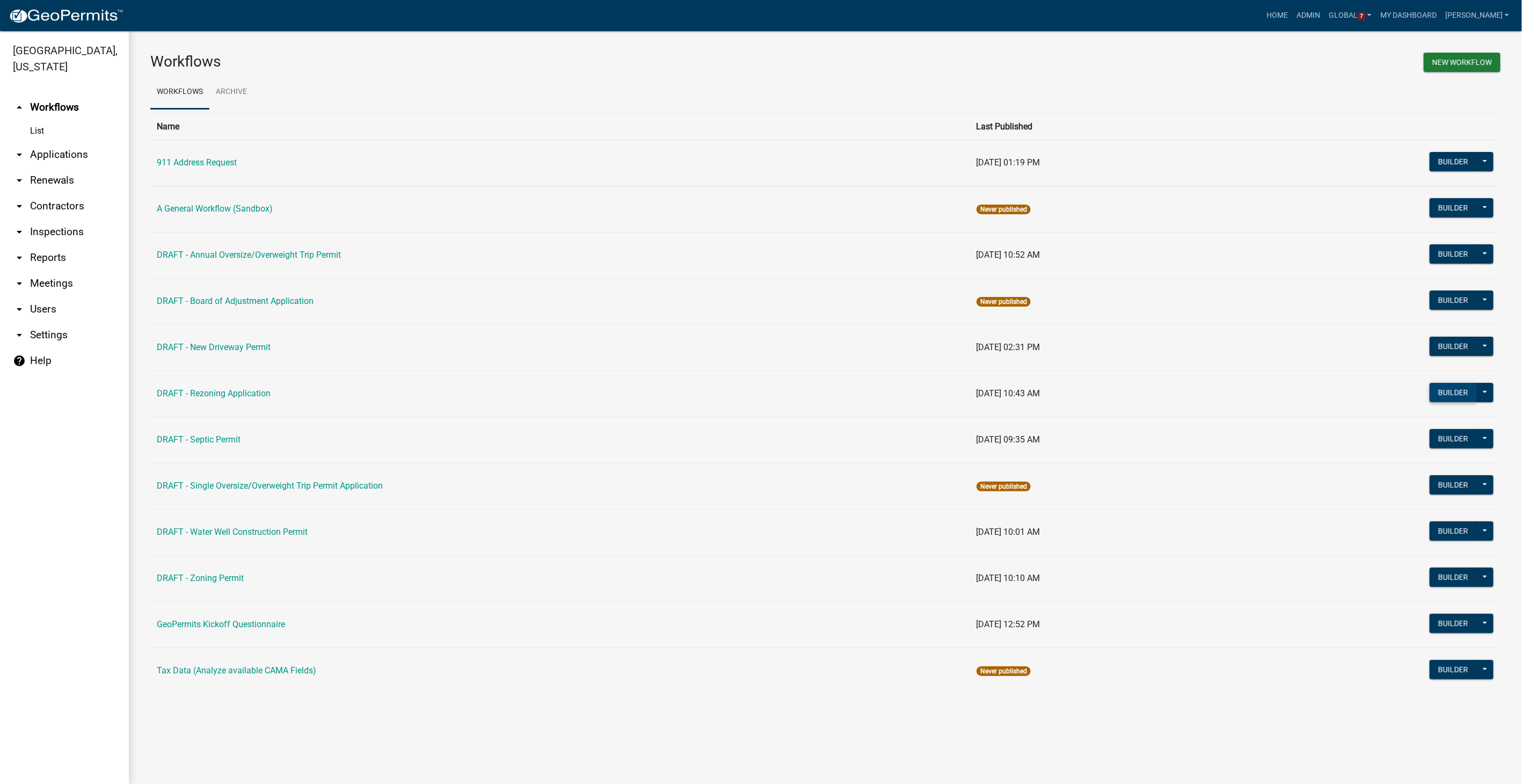
click at [1458, 391] on button "Builder" at bounding box center [1453, 392] width 47 height 20
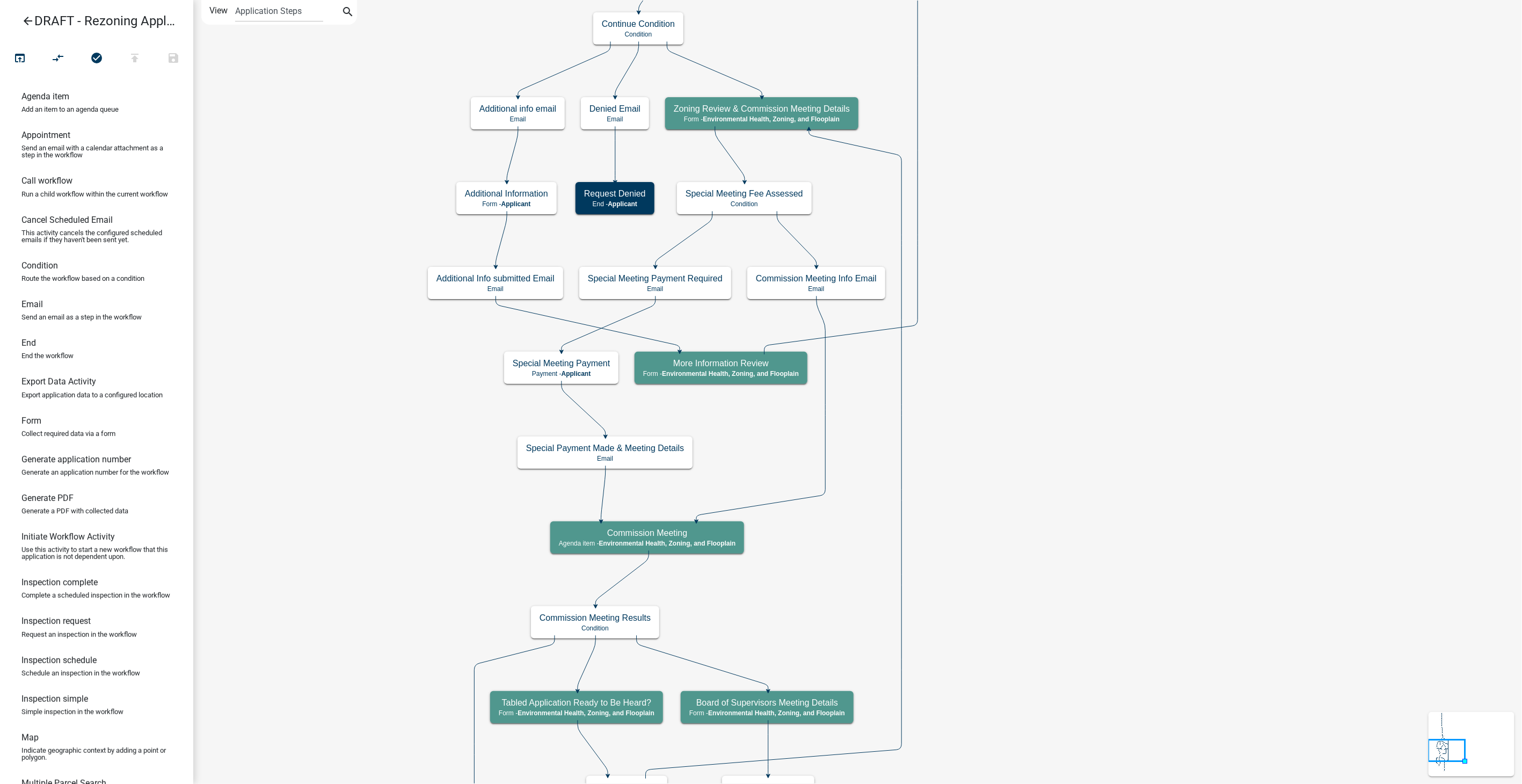
click at [27, 20] on icon "arrow_back" at bounding box center [28, 22] width 13 height 15
